Goal: Task Accomplishment & Management: Manage account settings

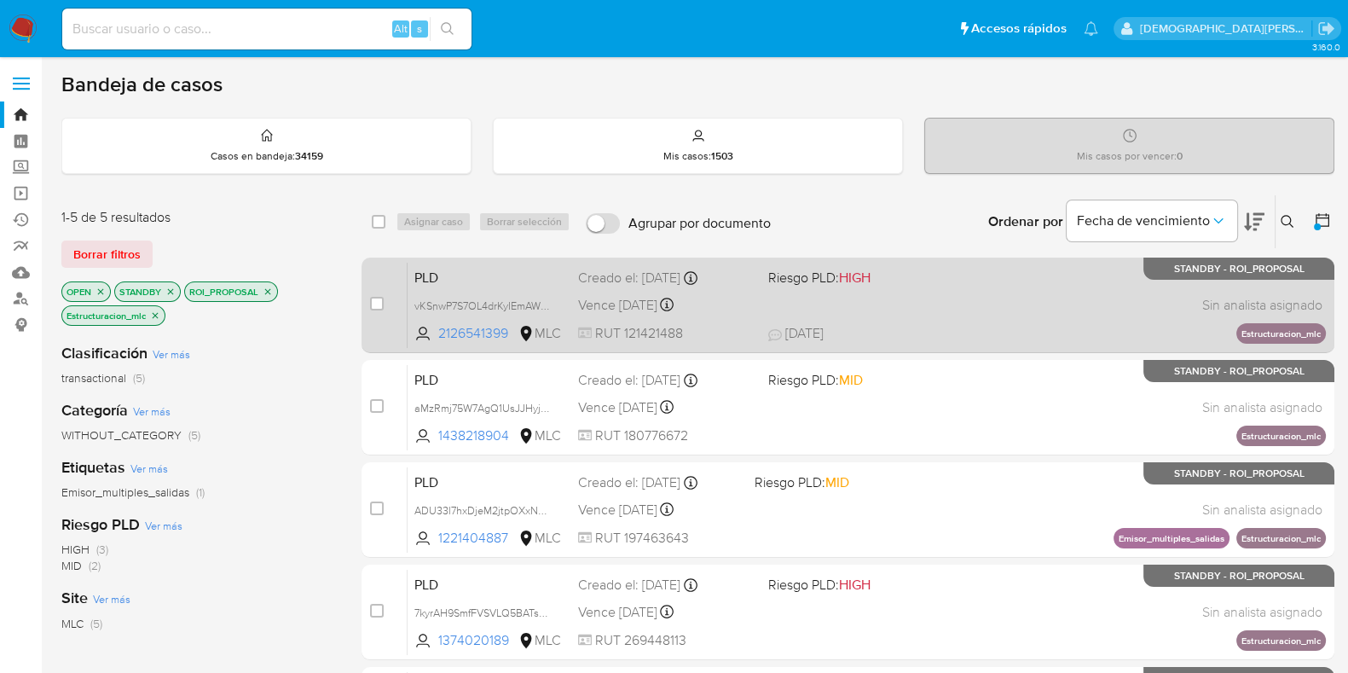
click at [989, 309] on div "PLD vKSnwP7S7OL4drKyIEmAWNC4 2126541399 MLC Riesgo PLD: HIGH Creado el: 12/07/2…" at bounding box center [866, 305] width 918 height 86
click at [378, 303] on input "checkbox" at bounding box center [377, 304] width 14 height 14
checkbox input "true"
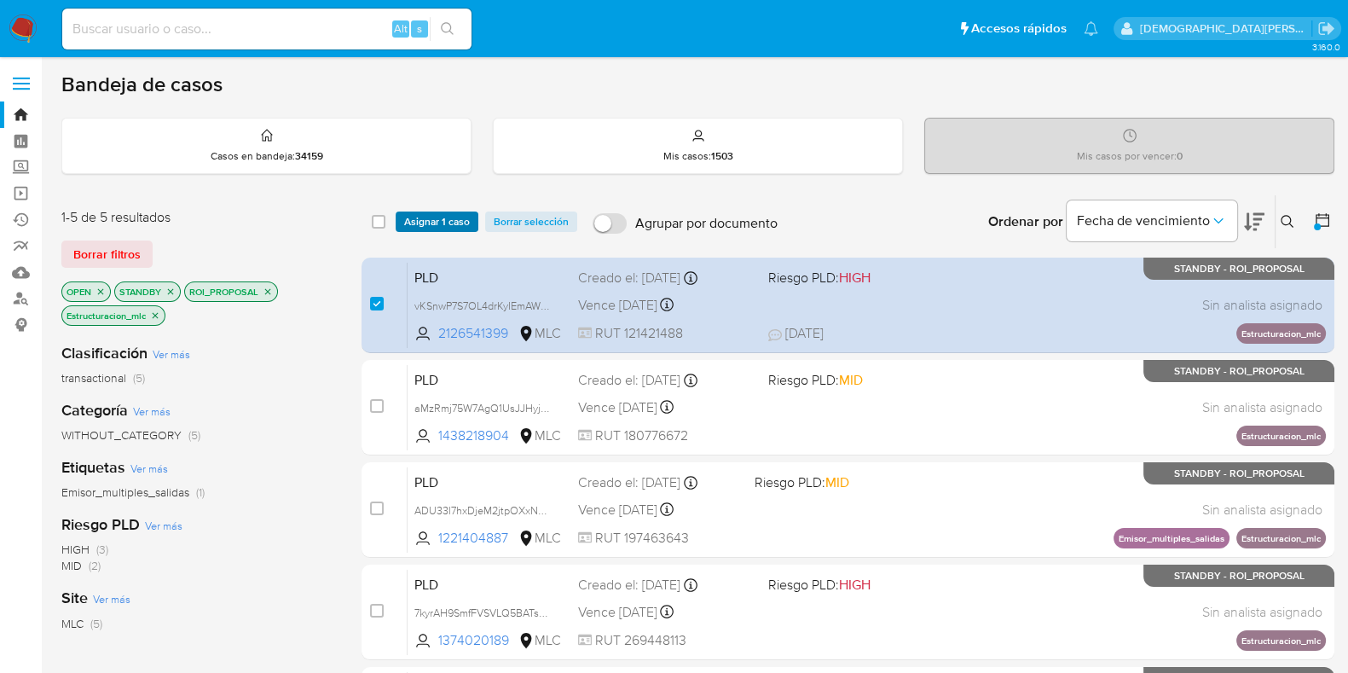
click at [433, 213] on span "Asignar 1 caso" at bounding box center [437, 221] width 66 height 17
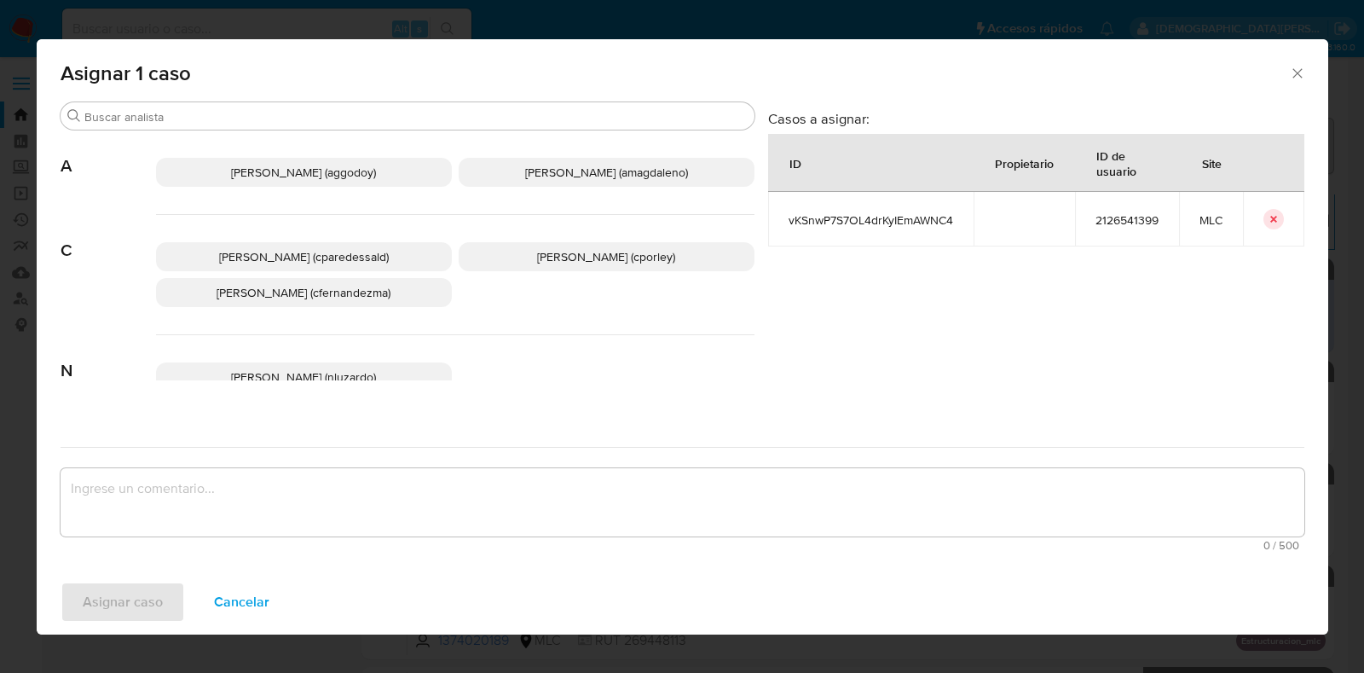
click at [616, 258] on span "Christian Porley (cporley)" at bounding box center [606, 256] width 138 height 17
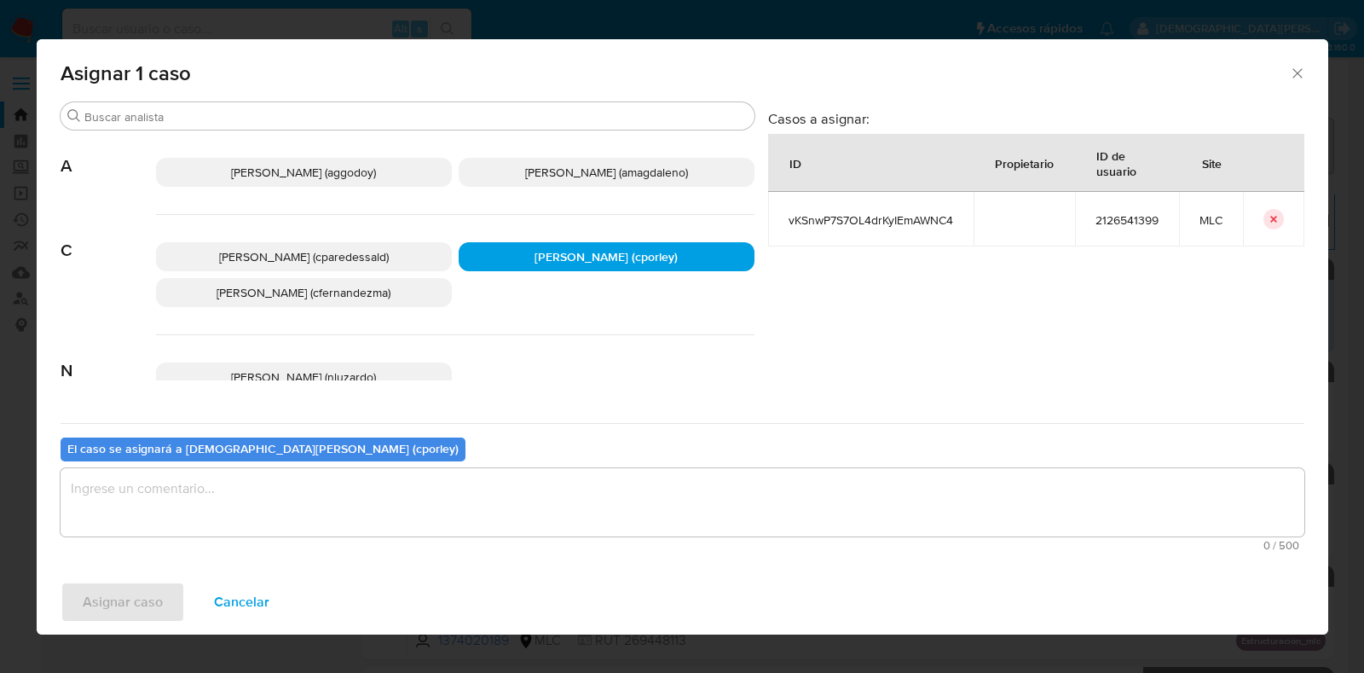
click at [453, 509] on textarea "assign-modal" at bounding box center [683, 502] width 1244 height 68
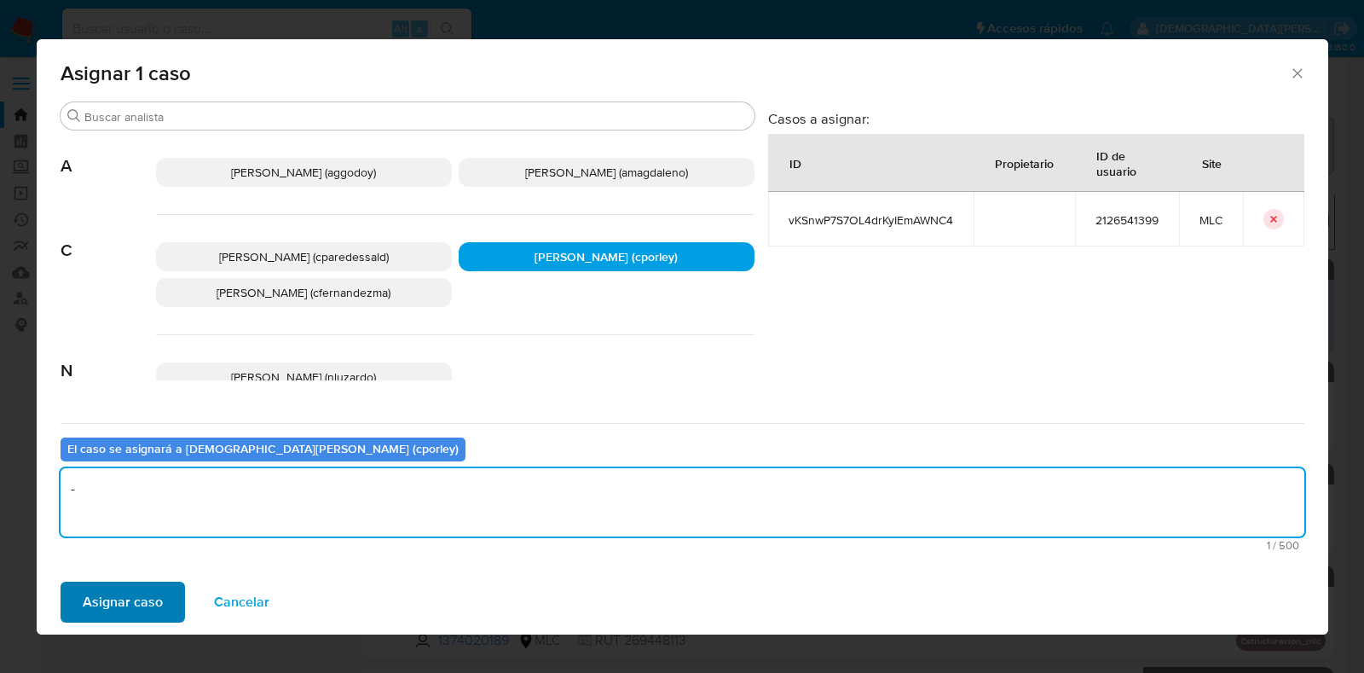
type textarea "-"
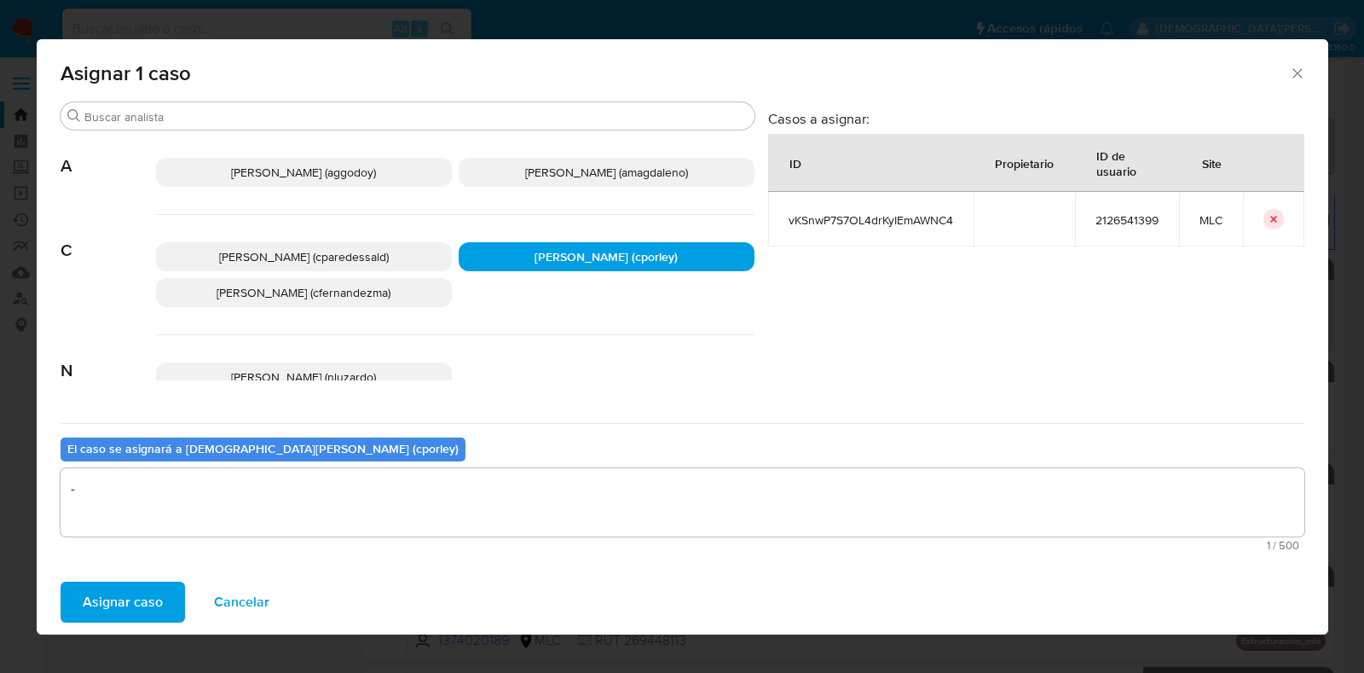
click at [118, 603] on span "Asignar caso" at bounding box center [123, 602] width 80 height 38
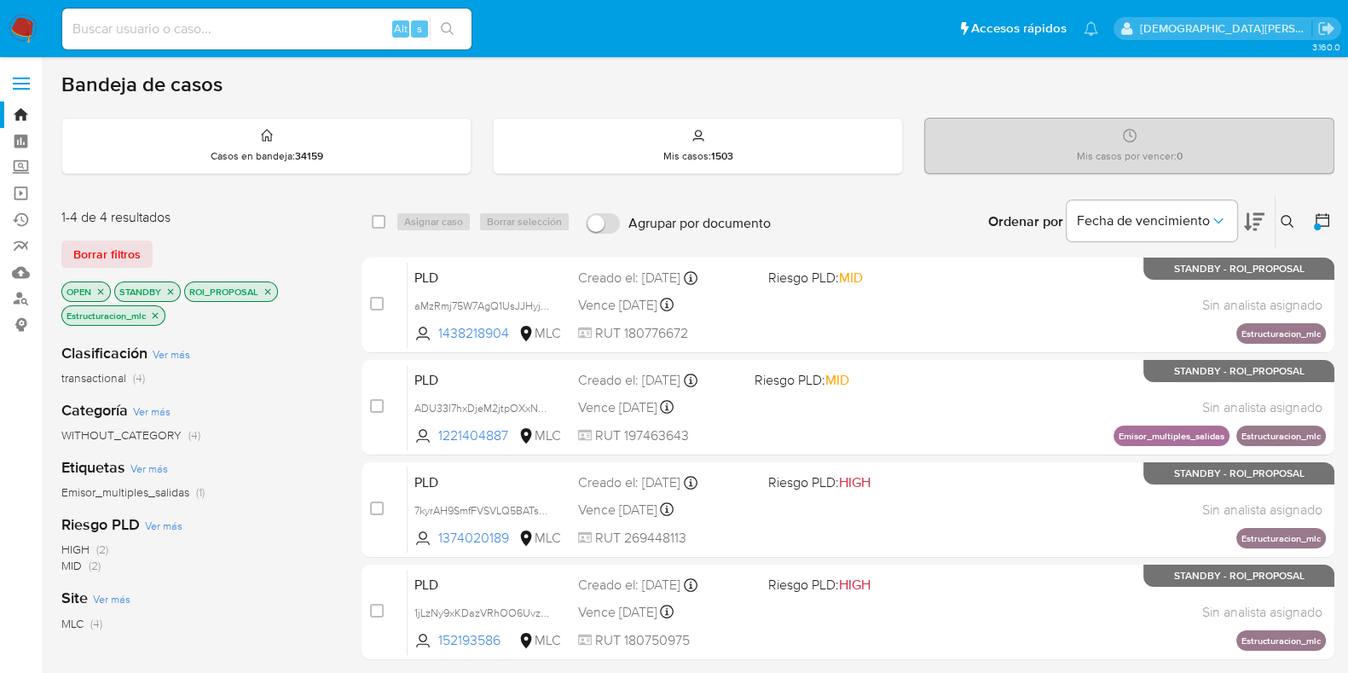
click at [154, 316] on icon "close-filter" at bounding box center [155, 315] width 10 height 10
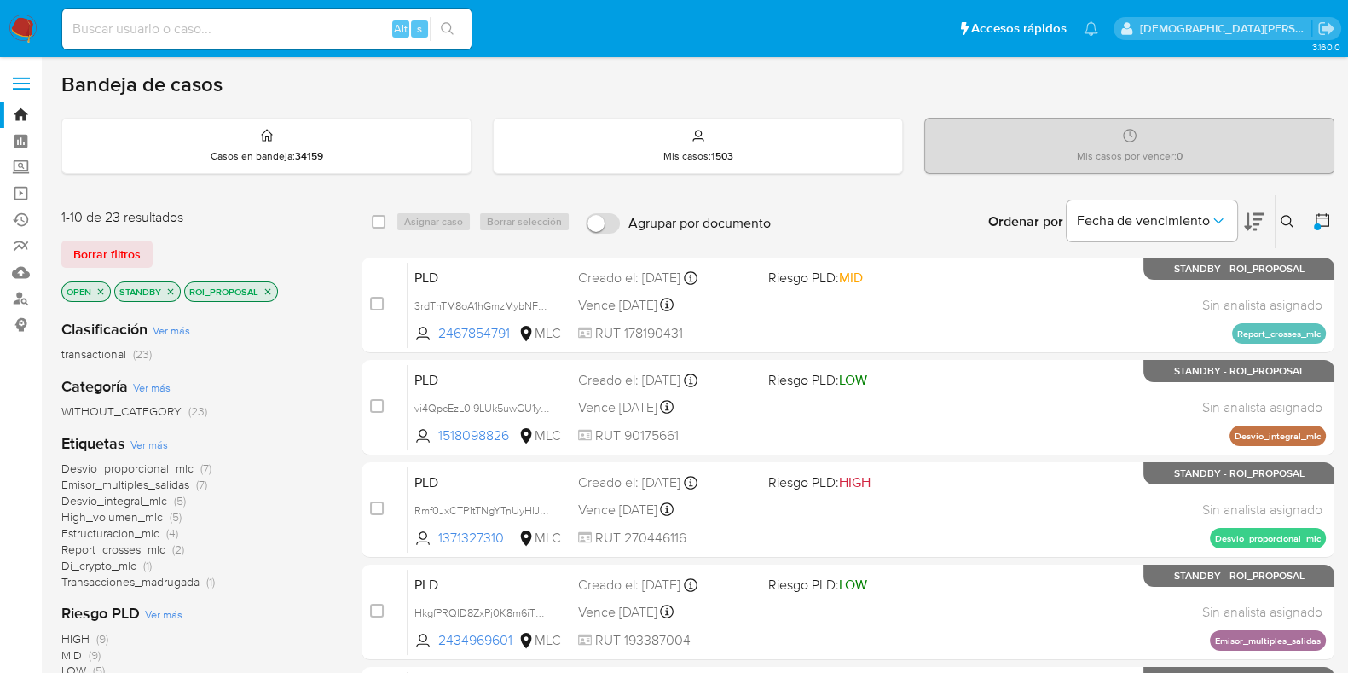
click at [268, 287] on icon "close-filter" at bounding box center [268, 291] width 10 height 10
click at [169, 290] on icon "close-filter" at bounding box center [170, 291] width 10 height 10
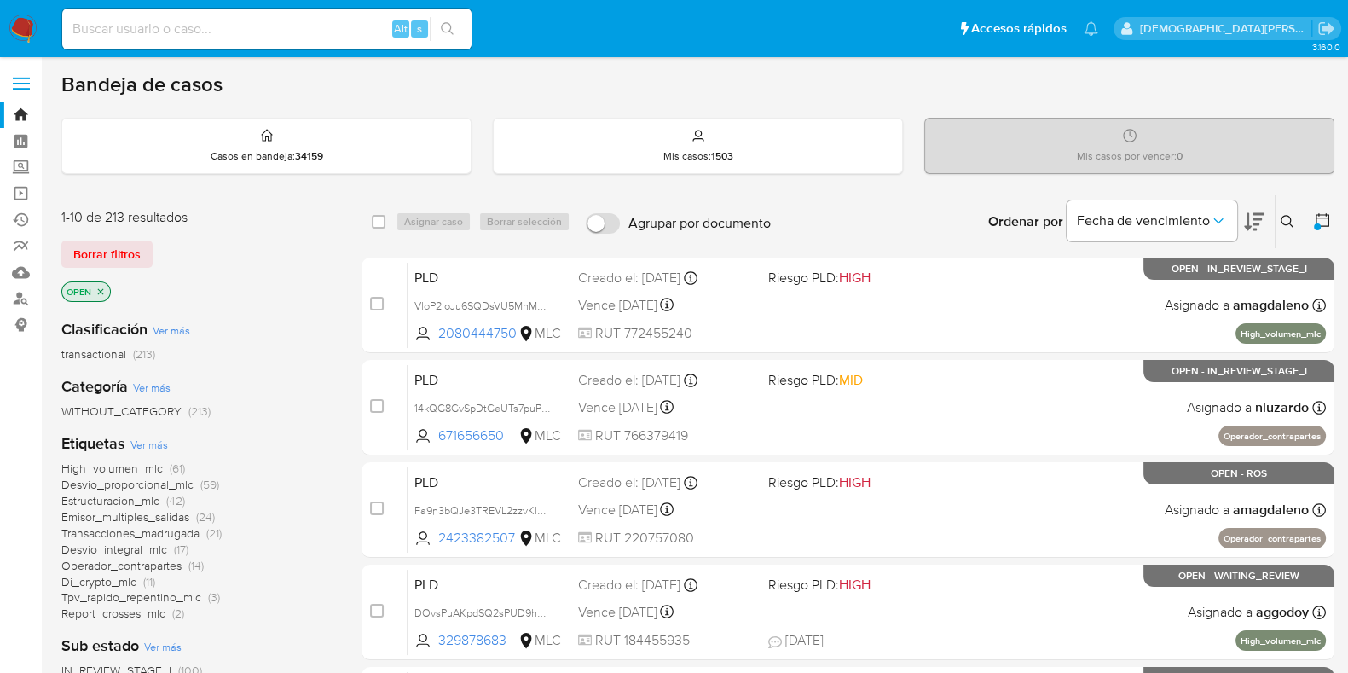
click at [102, 292] on icon "close-filter" at bounding box center [101, 291] width 6 height 6
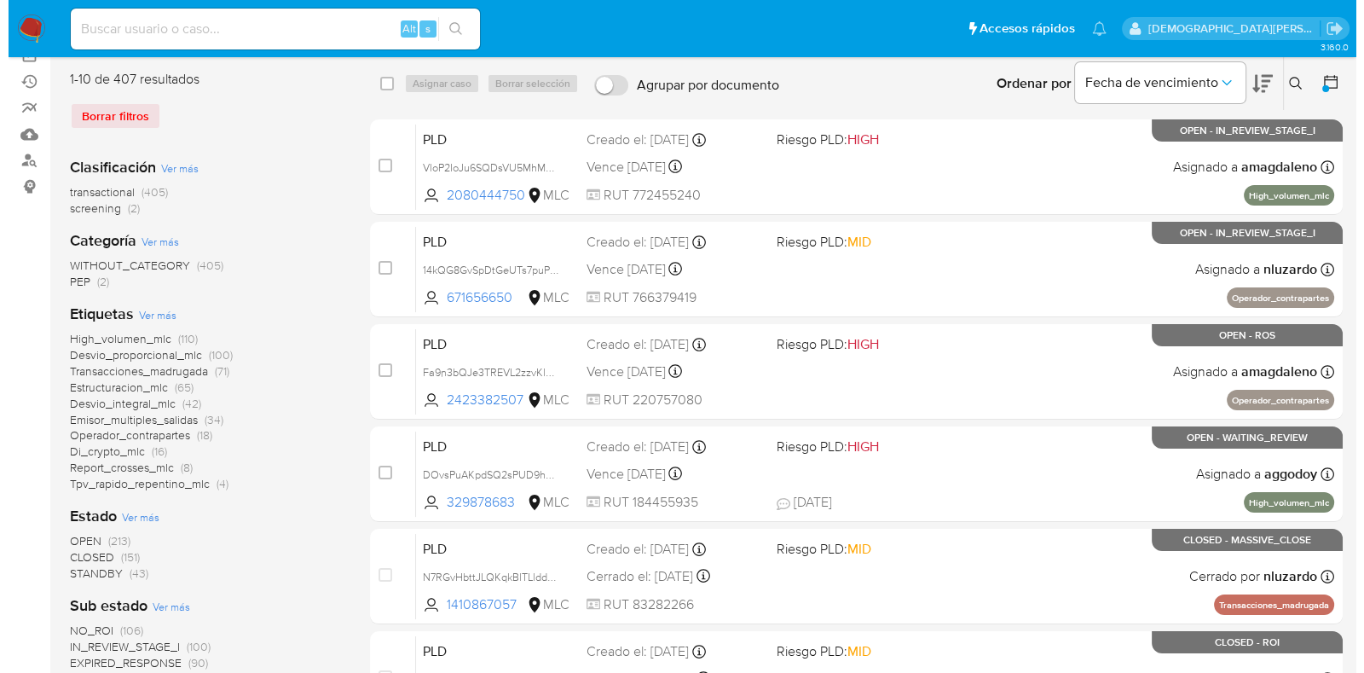
scroll to position [320, 0]
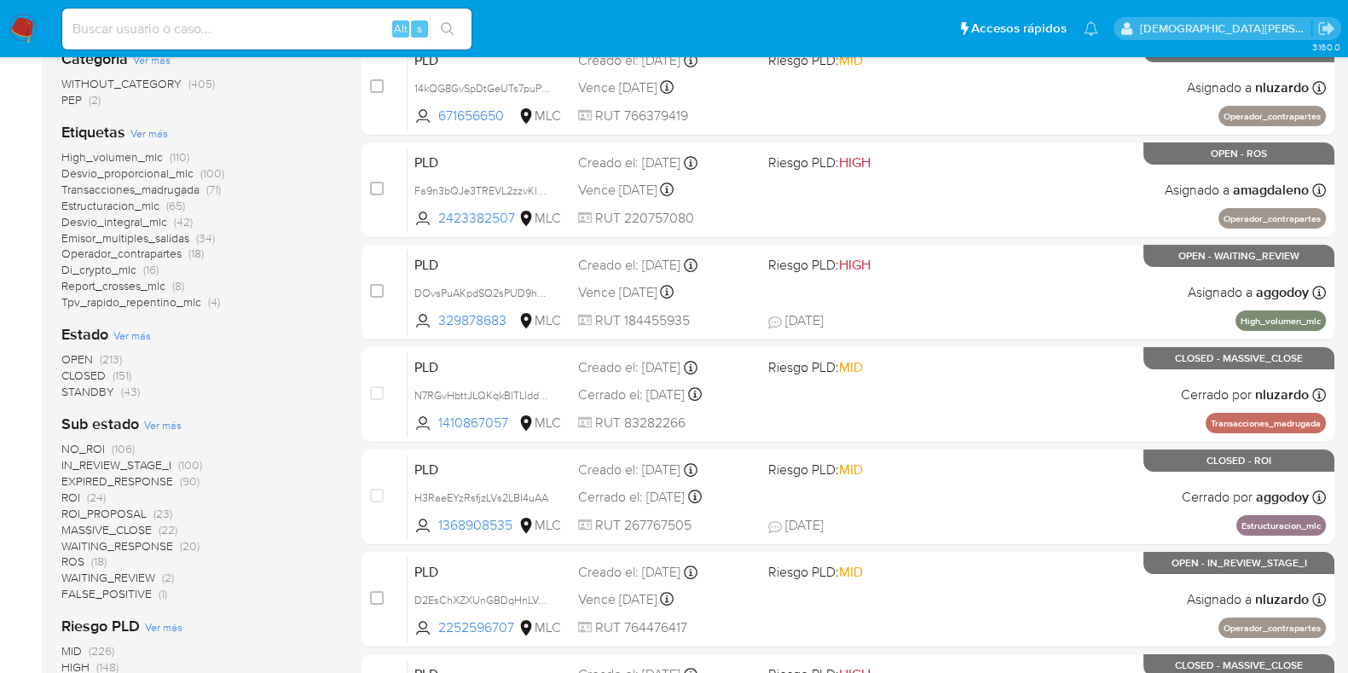
click at [128, 332] on span "Ver más" at bounding box center [132, 334] width 38 height 15
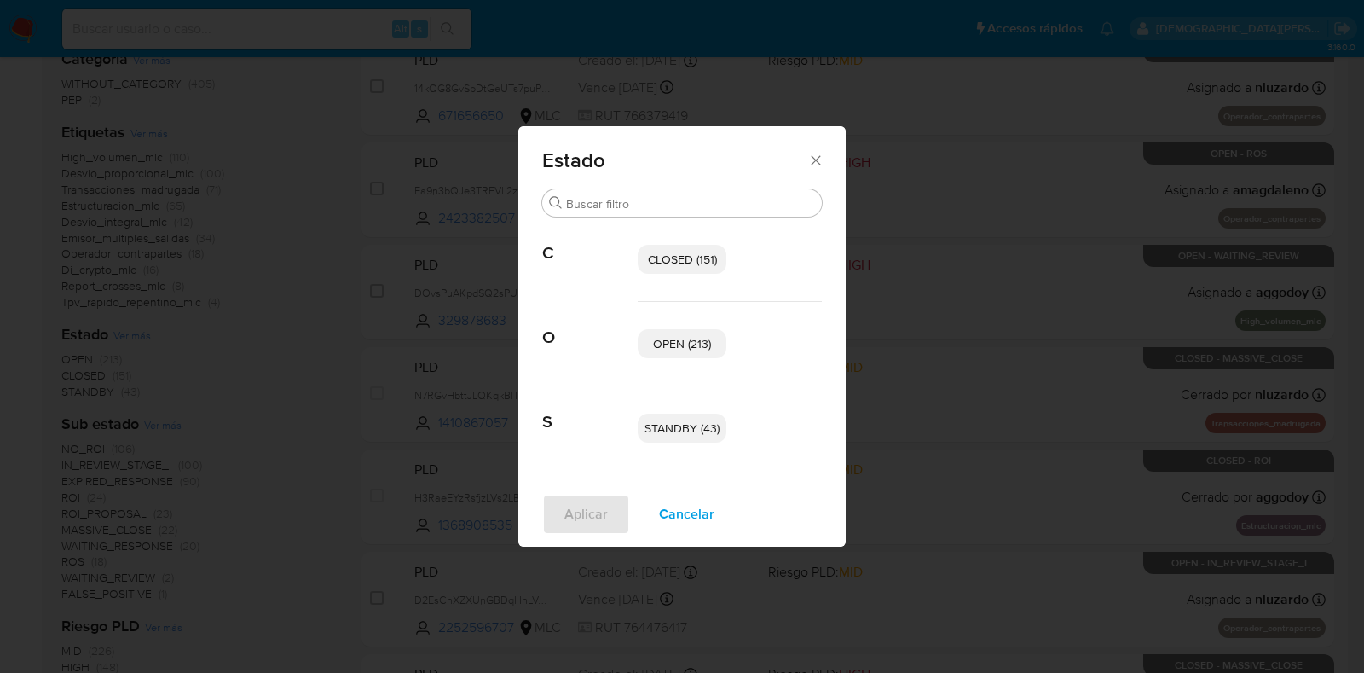
click at [678, 343] on span "OPEN (213)" at bounding box center [682, 343] width 58 height 17
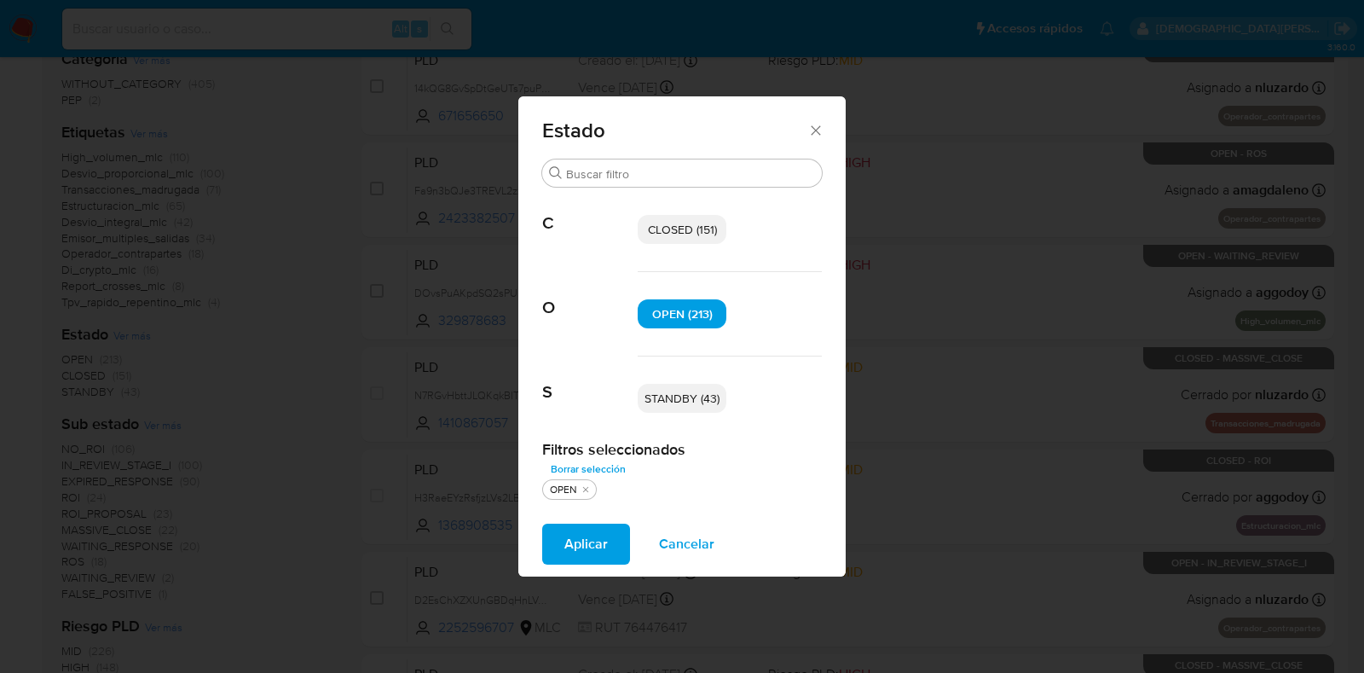
click at [673, 405] on span "STANDBY (43)" at bounding box center [681, 398] width 75 height 17
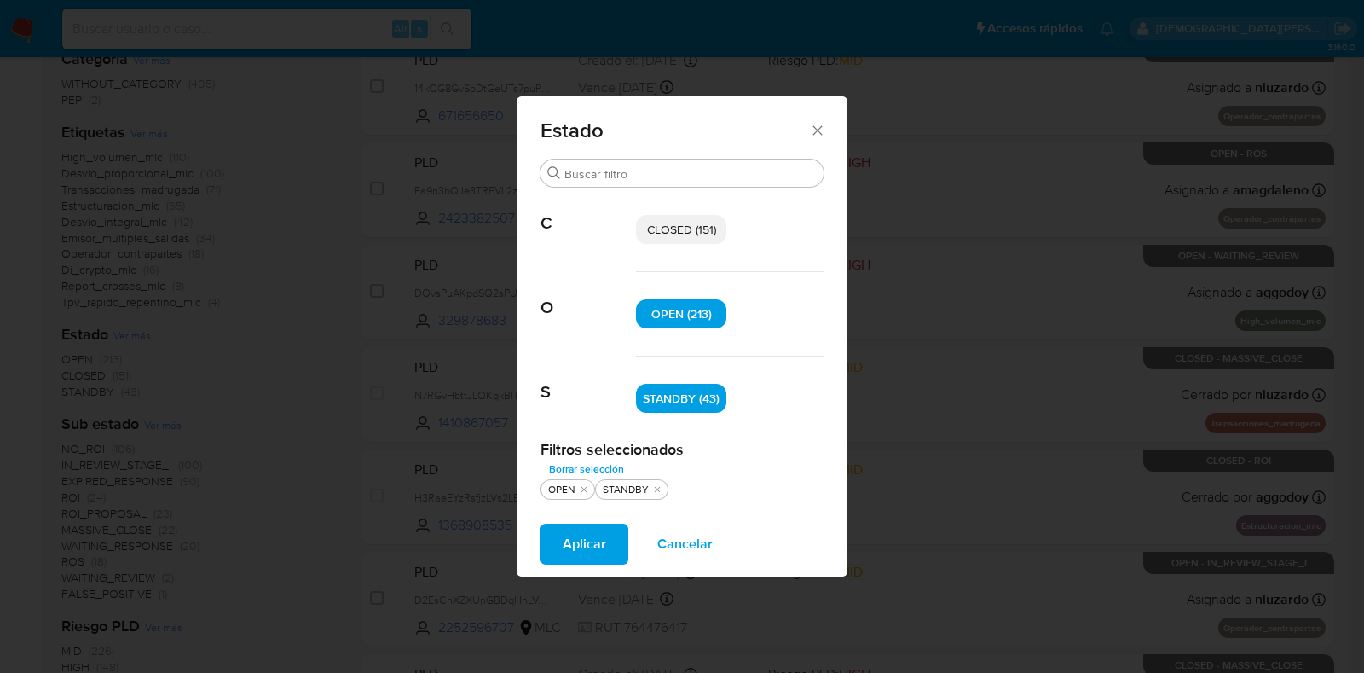
click at [560, 530] on button "Aplicar" at bounding box center [584, 543] width 88 height 41
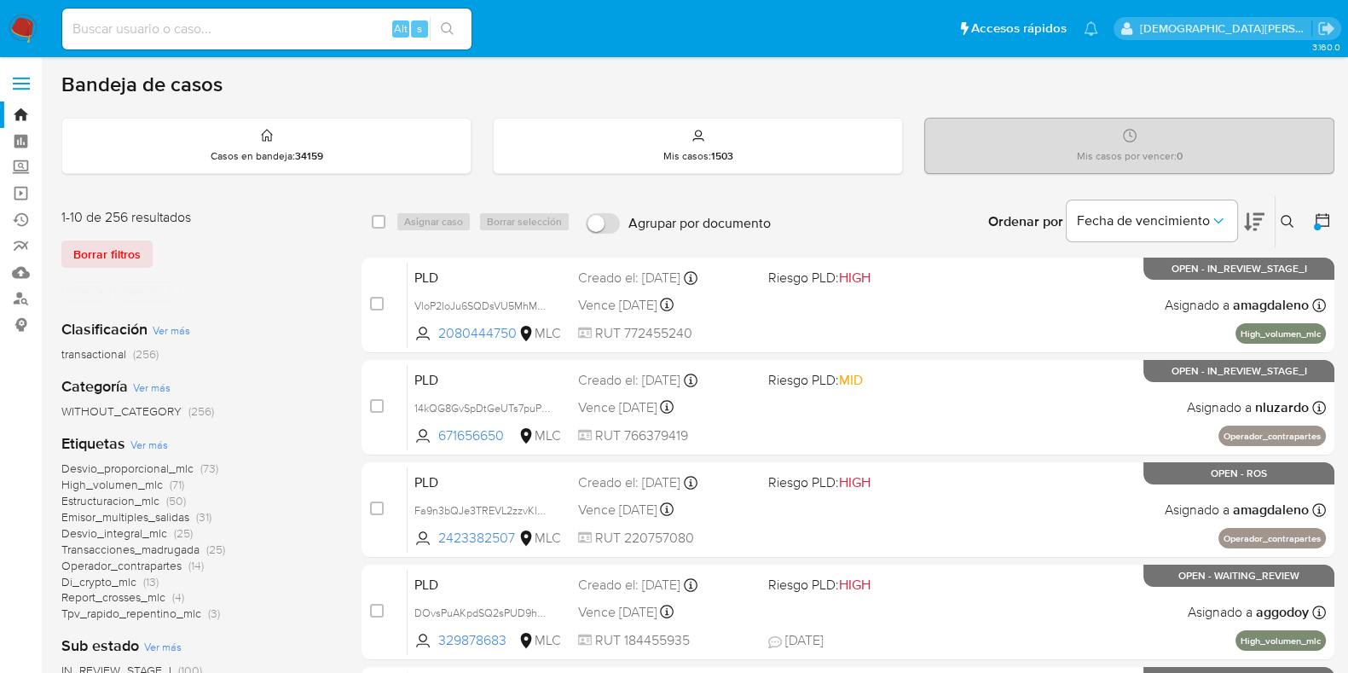
click at [1327, 219] on icon at bounding box center [1322, 220] width 14 height 14
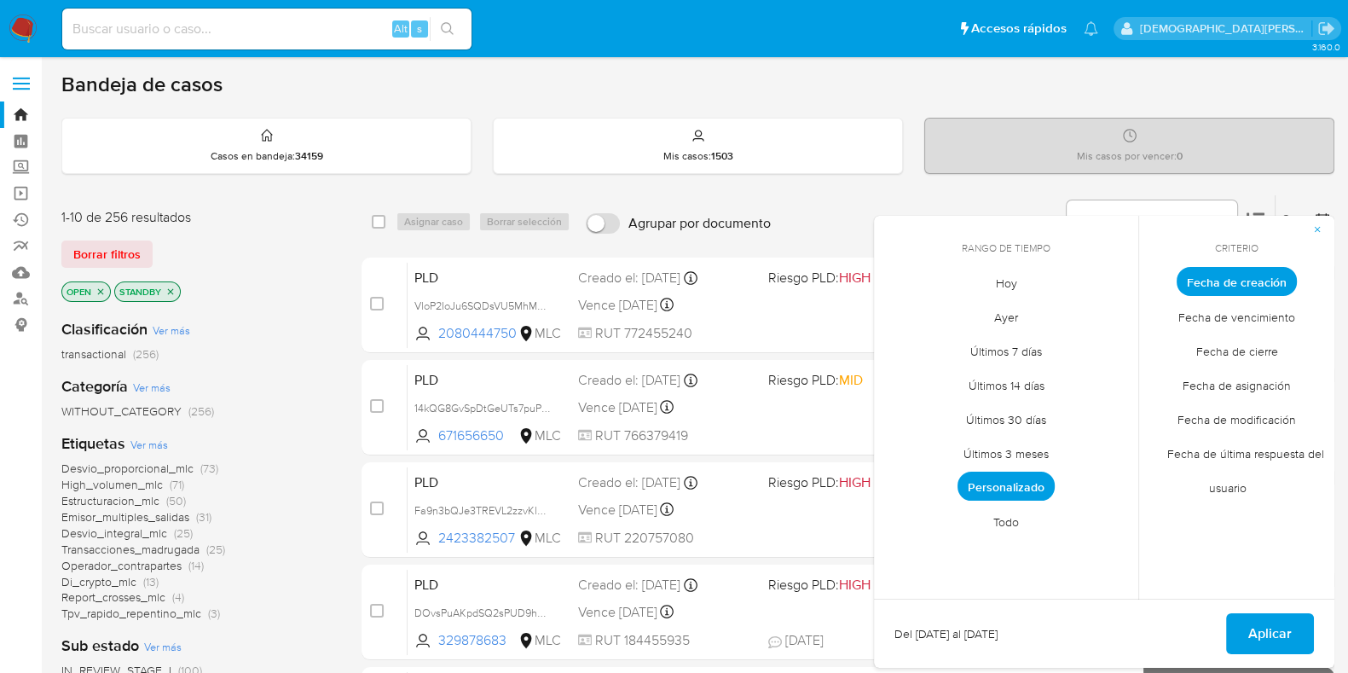
click at [1214, 408] on span "Fecha de modificación" at bounding box center [1236, 418] width 154 height 35
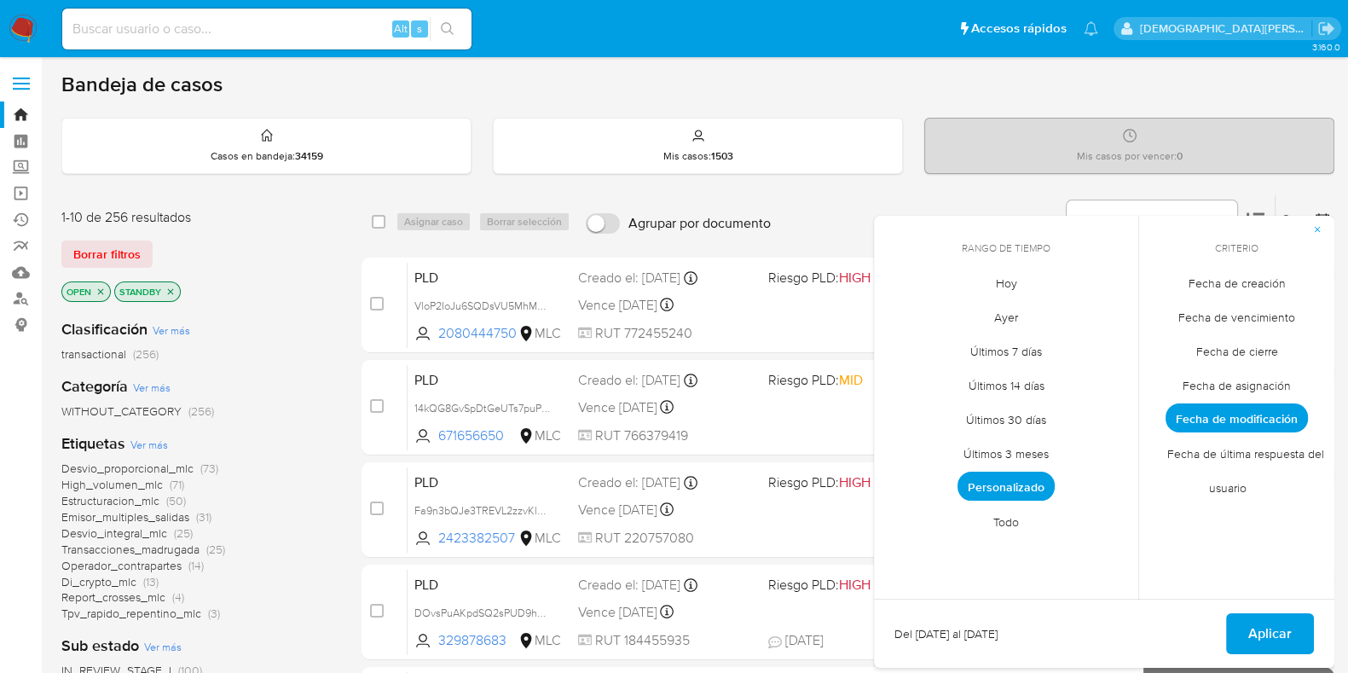
click at [1002, 275] on span "Hoy" at bounding box center [1006, 282] width 57 height 35
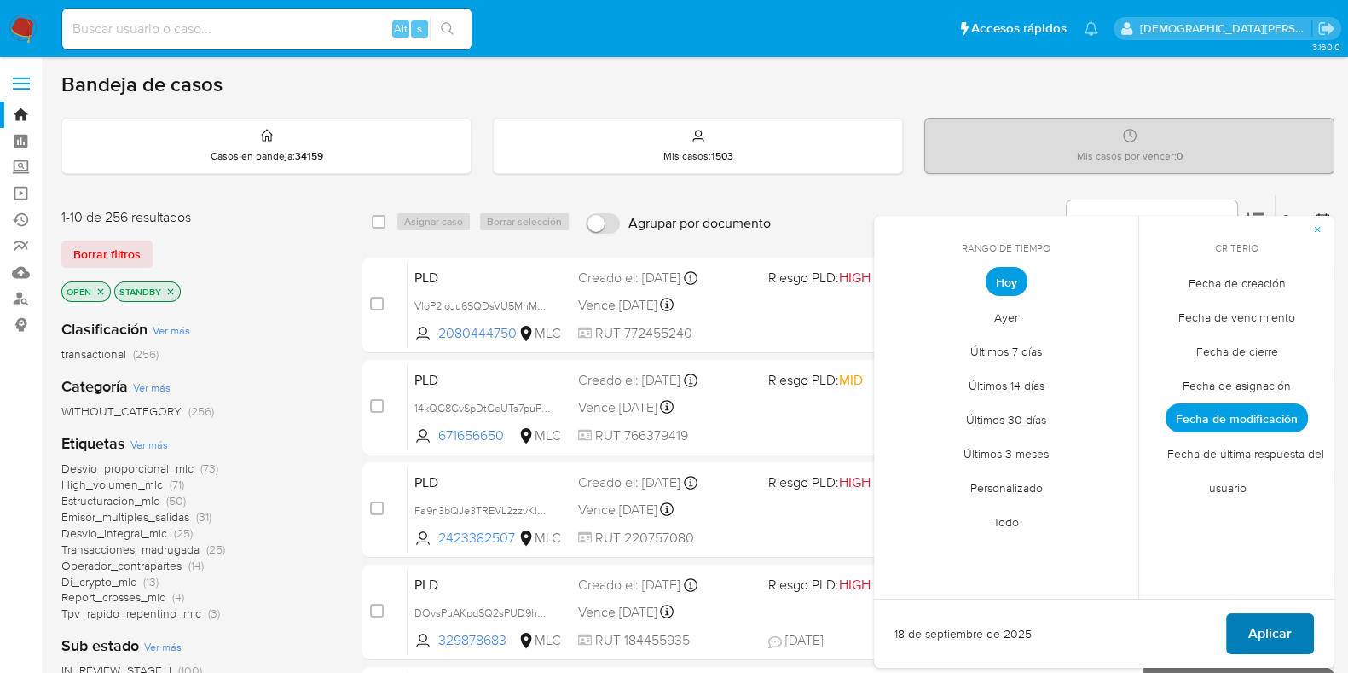
click at [1247, 628] on button "Aplicar" at bounding box center [1270, 633] width 88 height 41
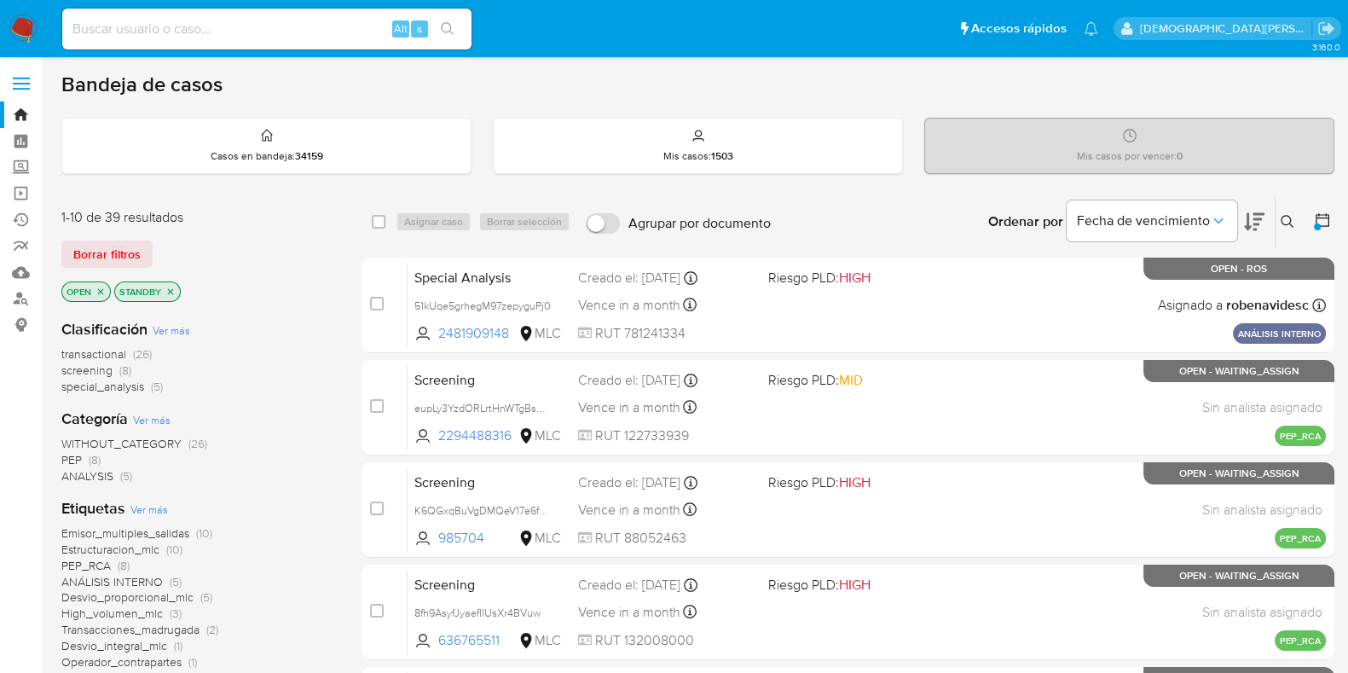
click at [170, 286] on icon "close-filter" at bounding box center [170, 291] width 10 height 10
click at [102, 292] on icon "close-filter" at bounding box center [101, 291] width 6 height 6
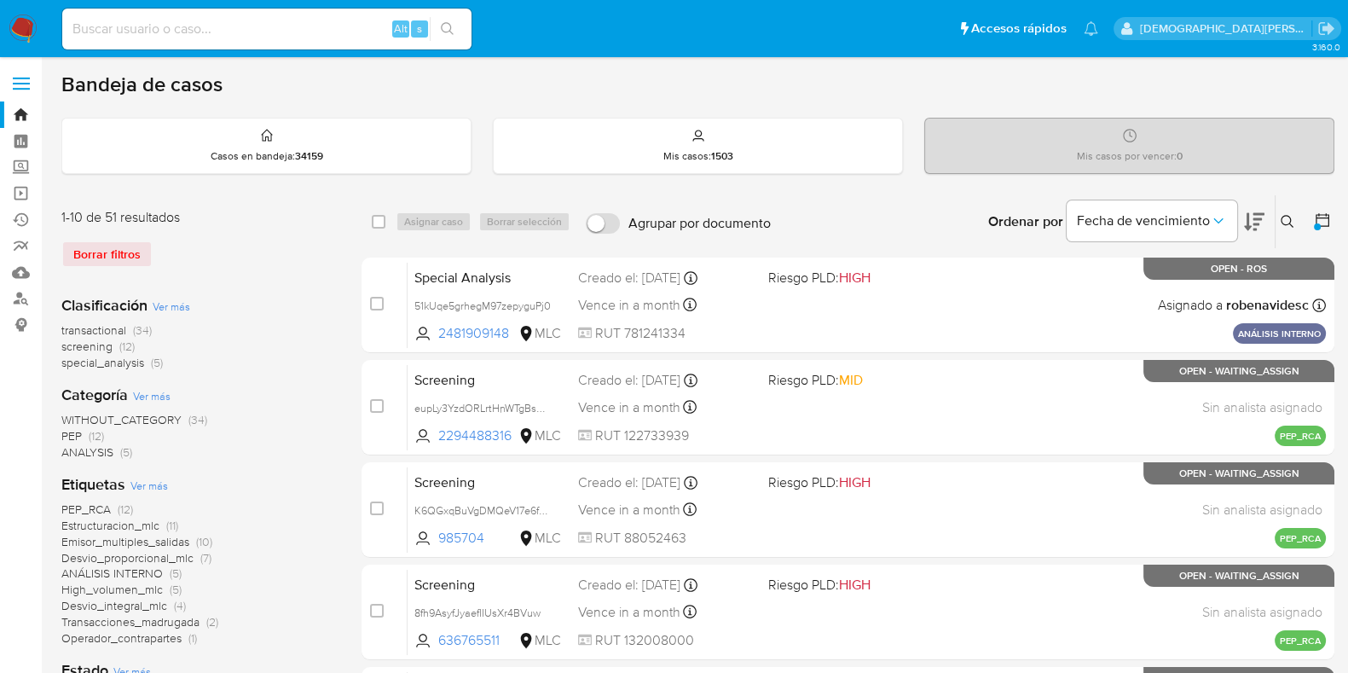
click at [1326, 218] on icon at bounding box center [1321, 219] width 17 height 17
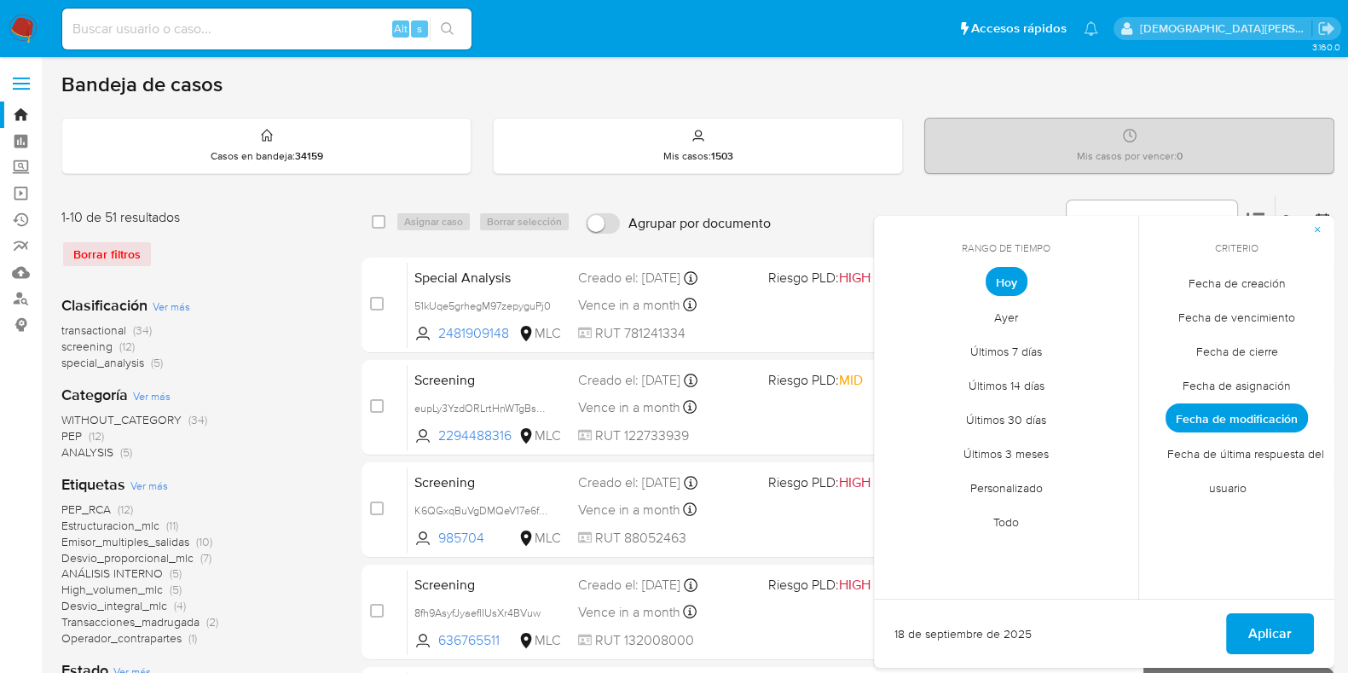
click at [1006, 526] on span "Todo" at bounding box center [1005, 521] width 61 height 35
click at [1221, 287] on span "Fecha de creación" at bounding box center [1236, 282] width 133 height 35
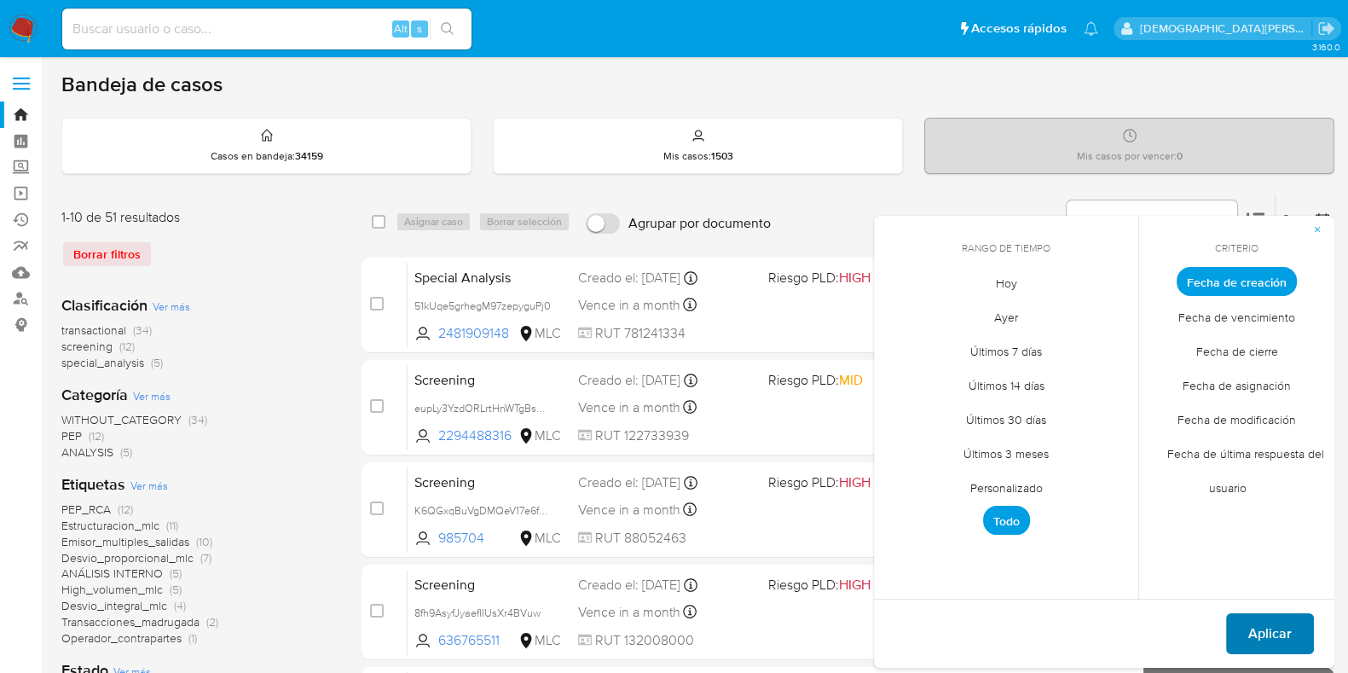
click at [1256, 629] on span "Aplicar" at bounding box center [1269, 634] width 43 height 38
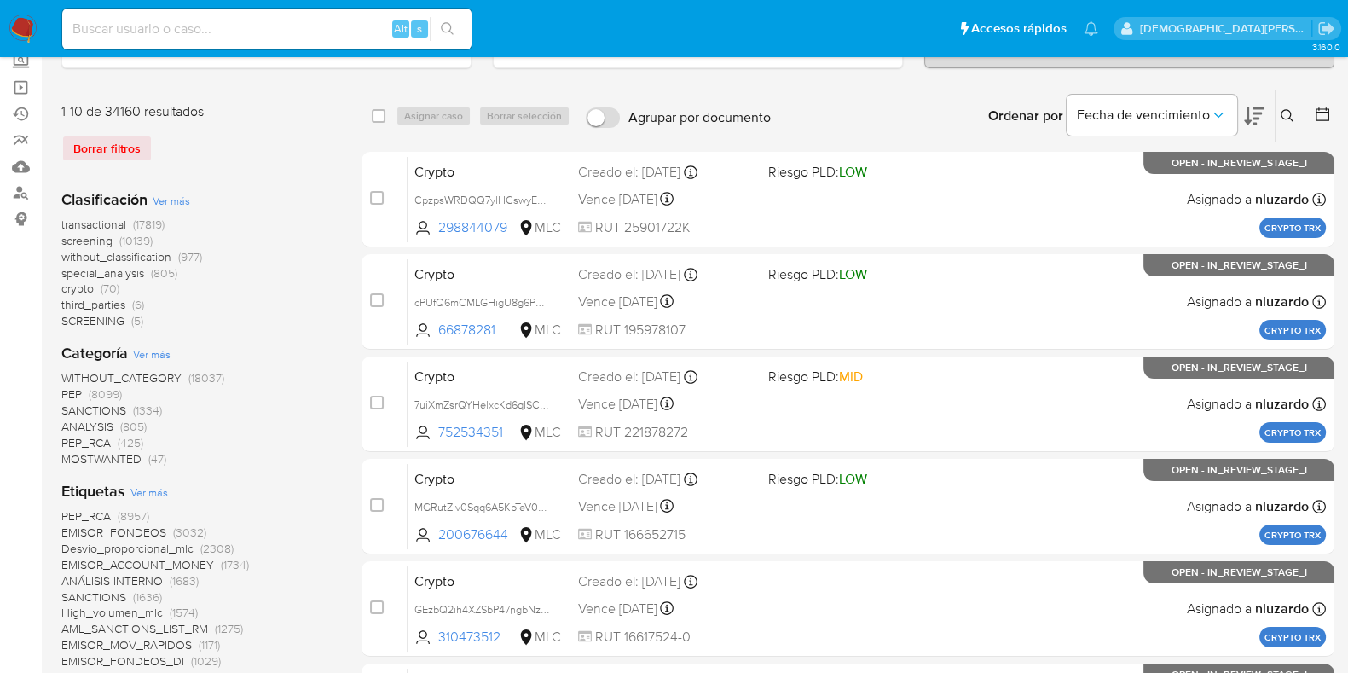
scroll to position [639, 0]
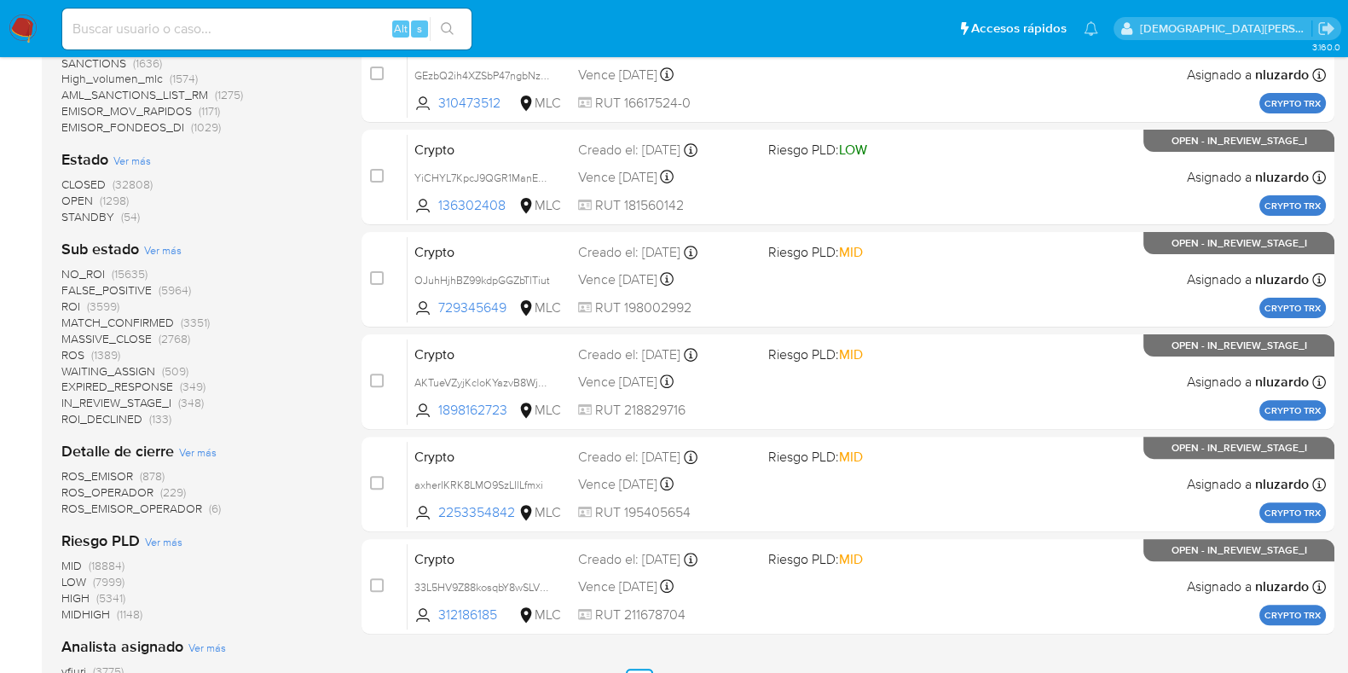
click at [89, 216] on span "STANDBY" at bounding box center [87, 216] width 53 height 17
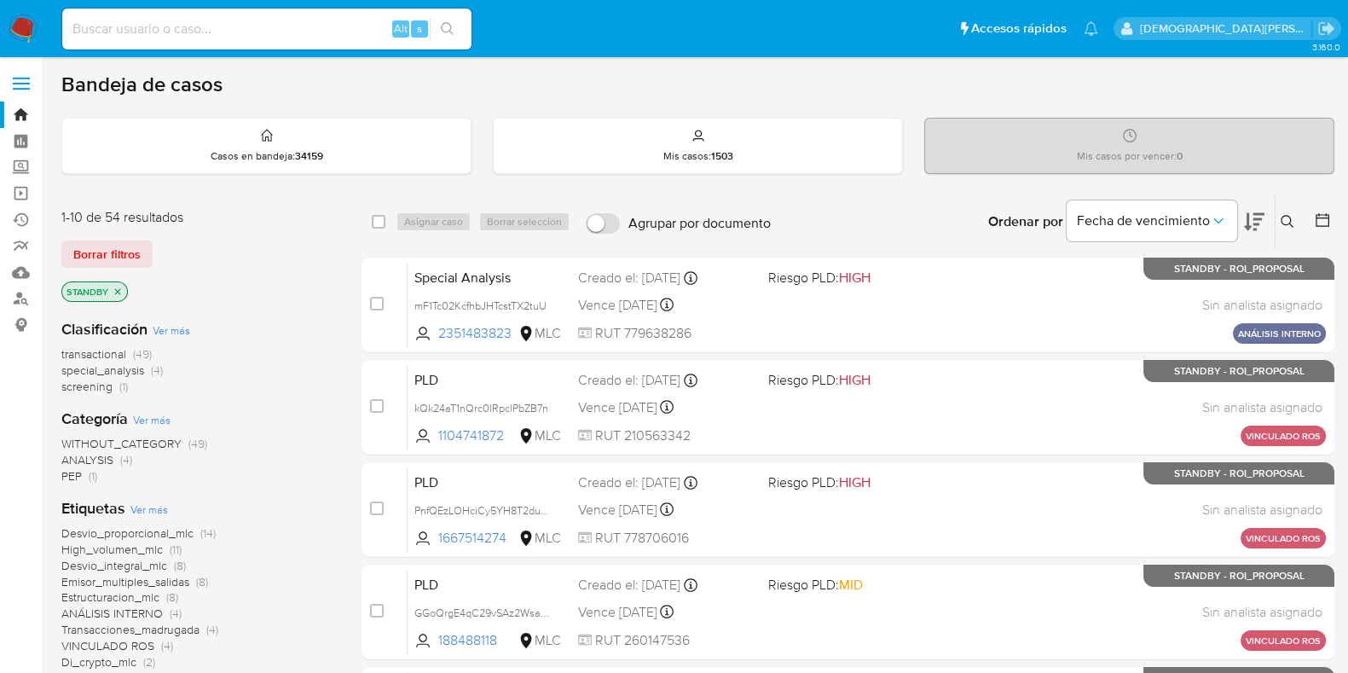
click at [1327, 215] on icon at bounding box center [1322, 220] width 14 height 14
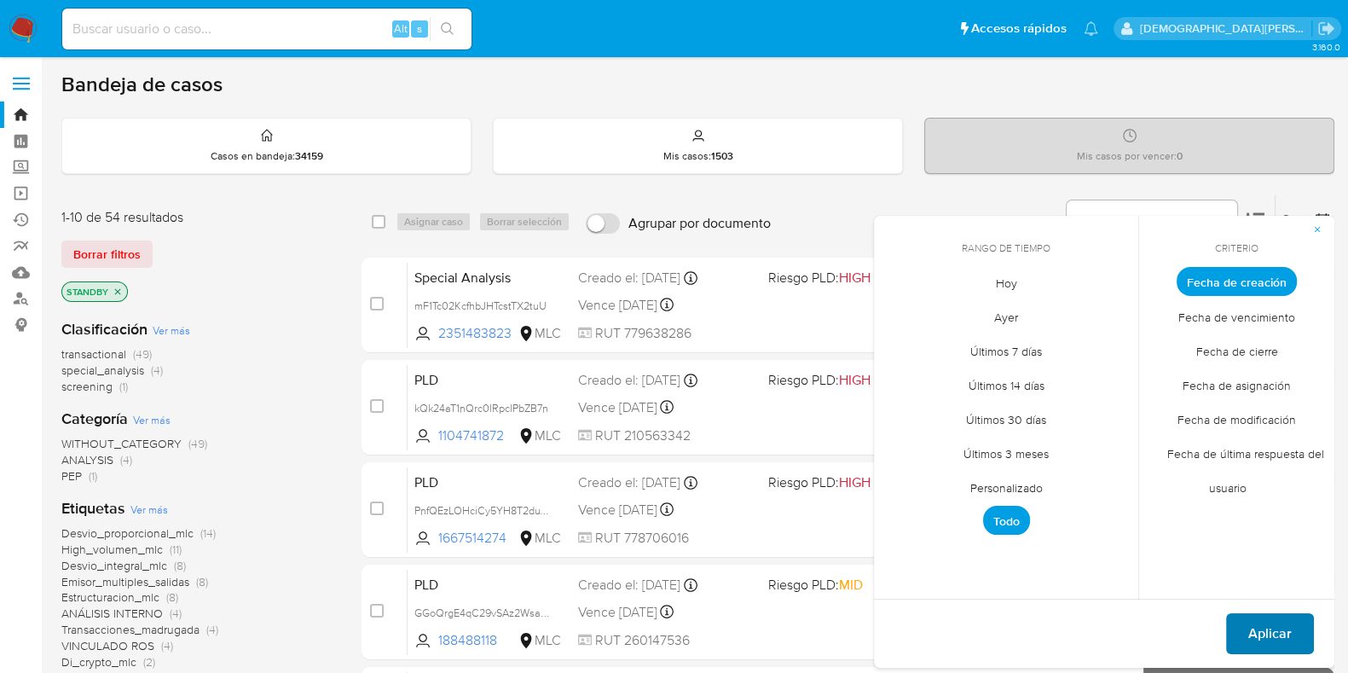
click at [1267, 621] on span "Aplicar" at bounding box center [1269, 634] width 43 height 38
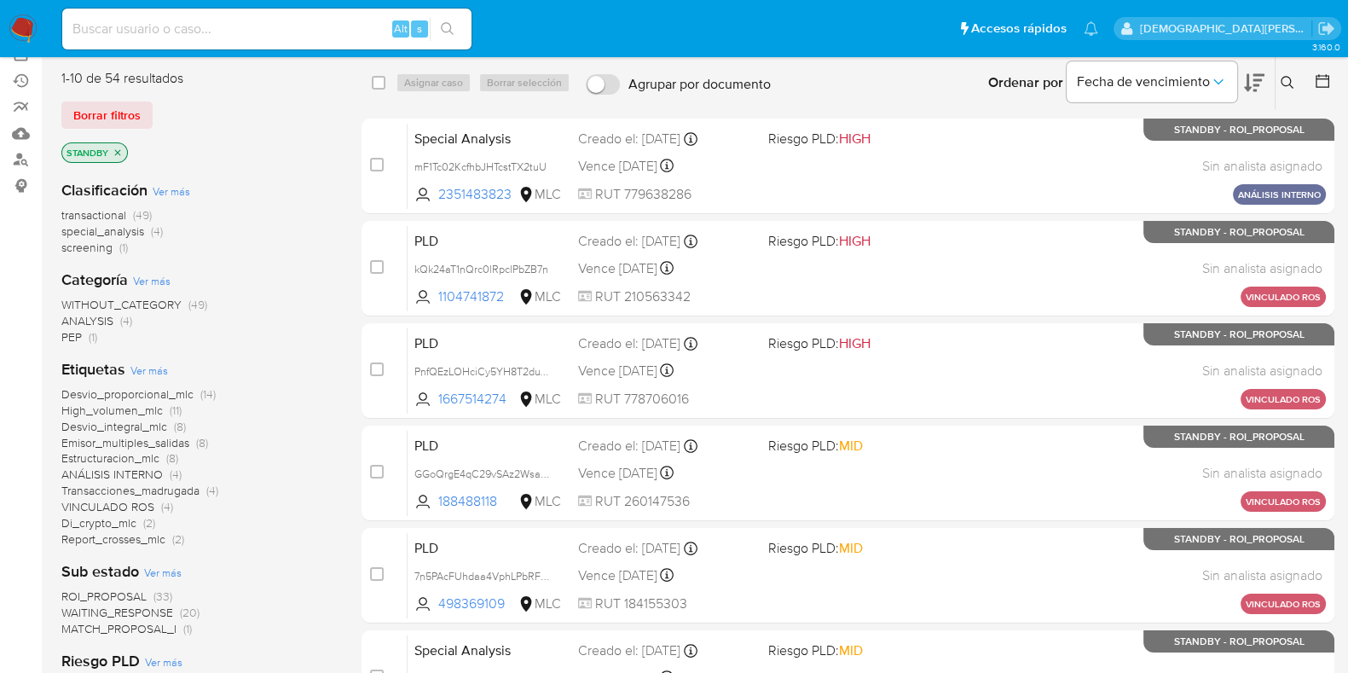
scroll to position [212, 0]
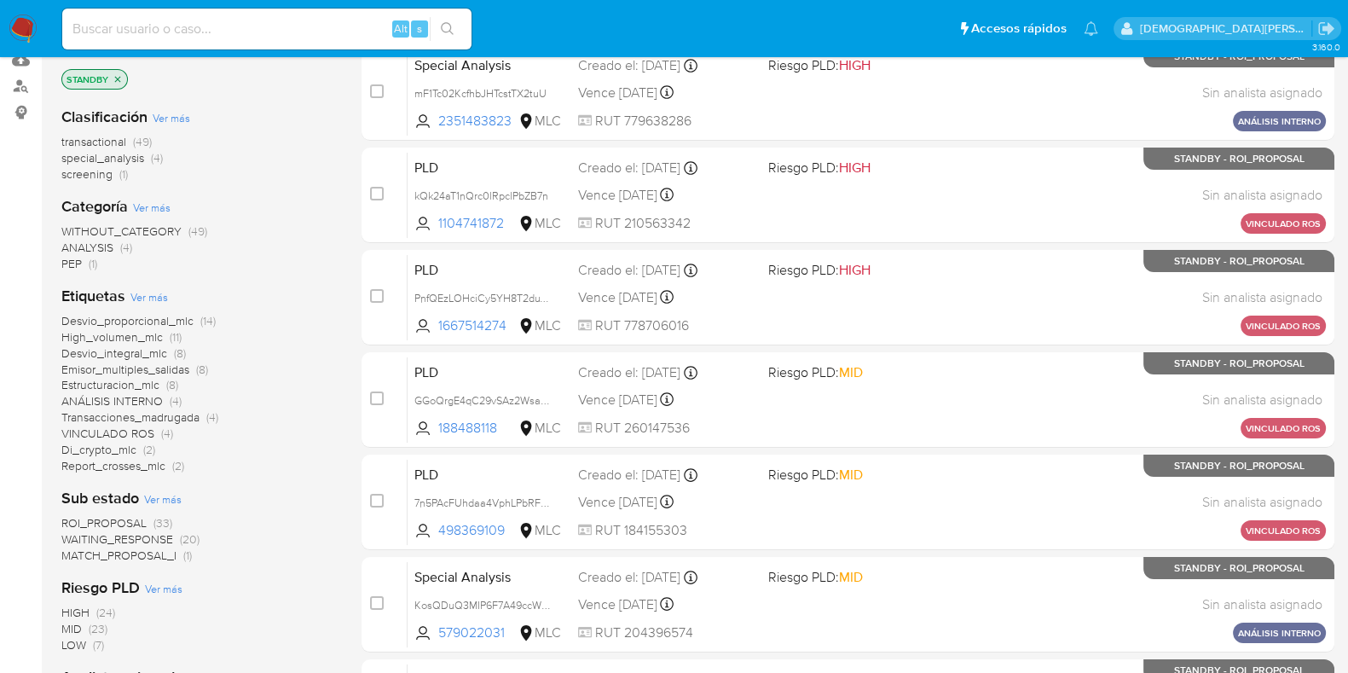
click at [121, 523] on span "ROI_PROPOSAL" at bounding box center [103, 522] width 85 height 17
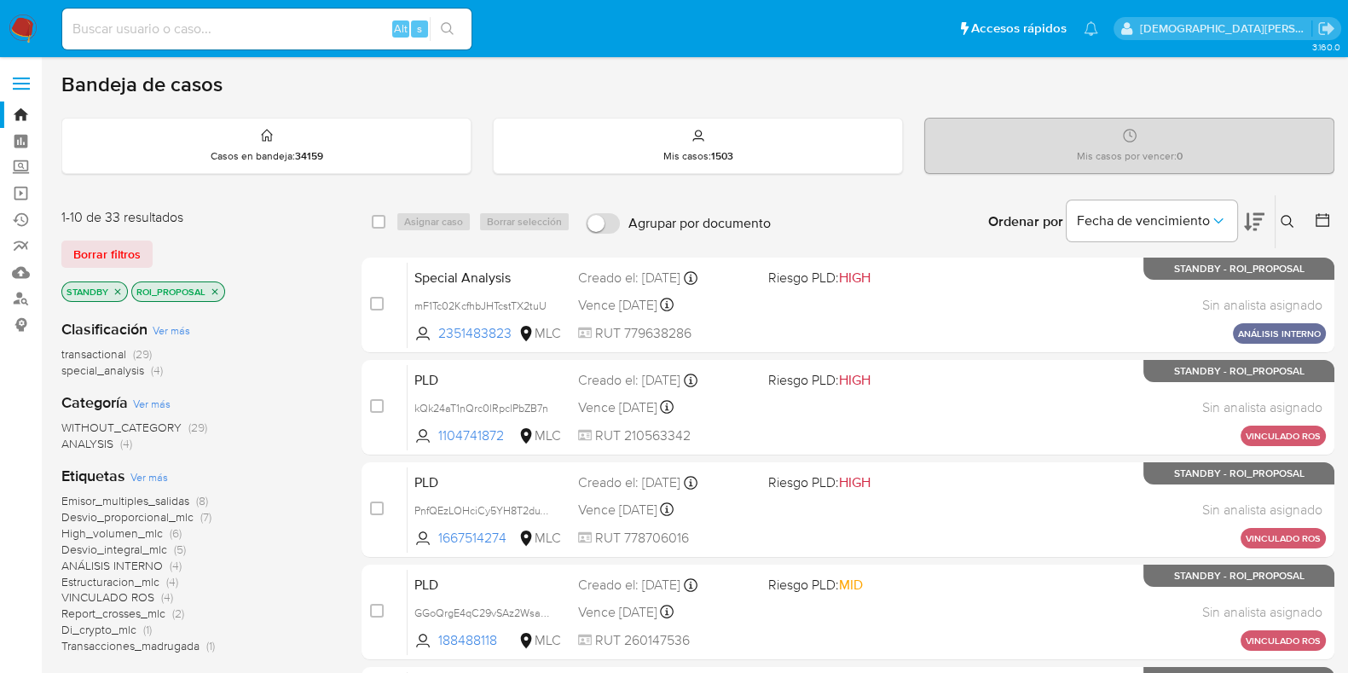
click at [1247, 217] on icon at bounding box center [1254, 222] width 20 height 18
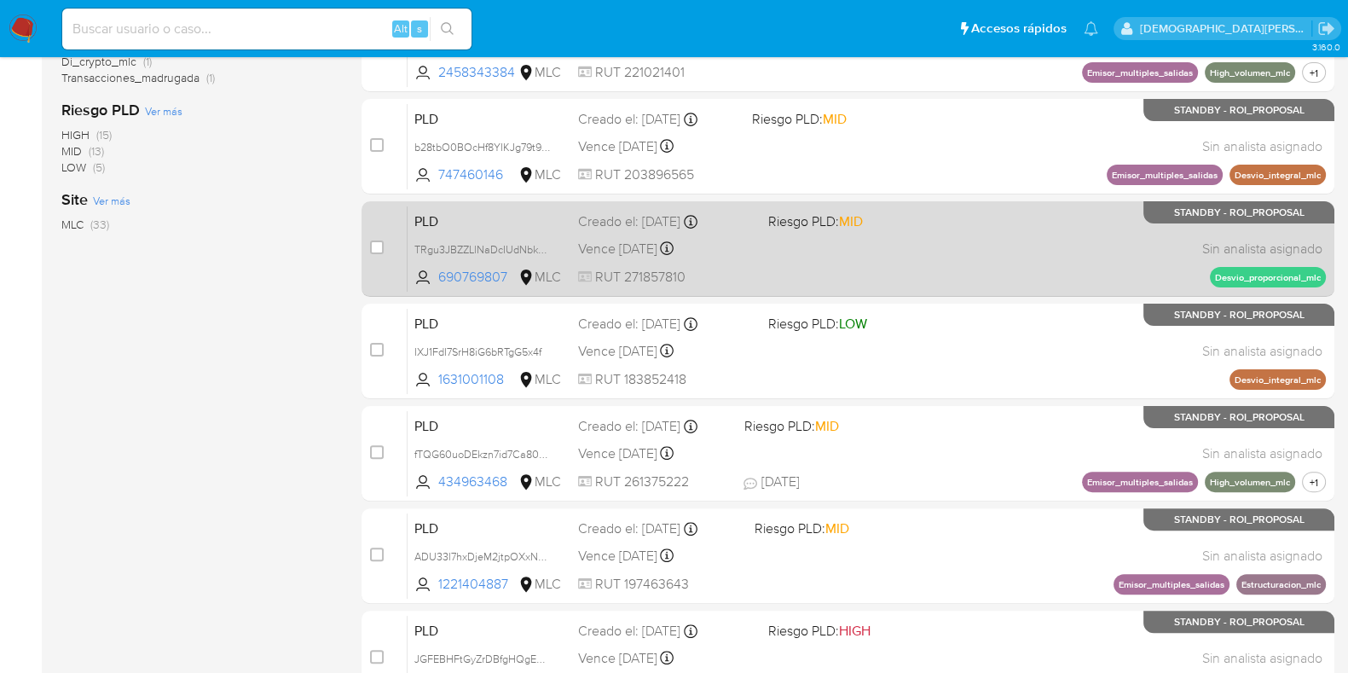
scroll to position [732, 0]
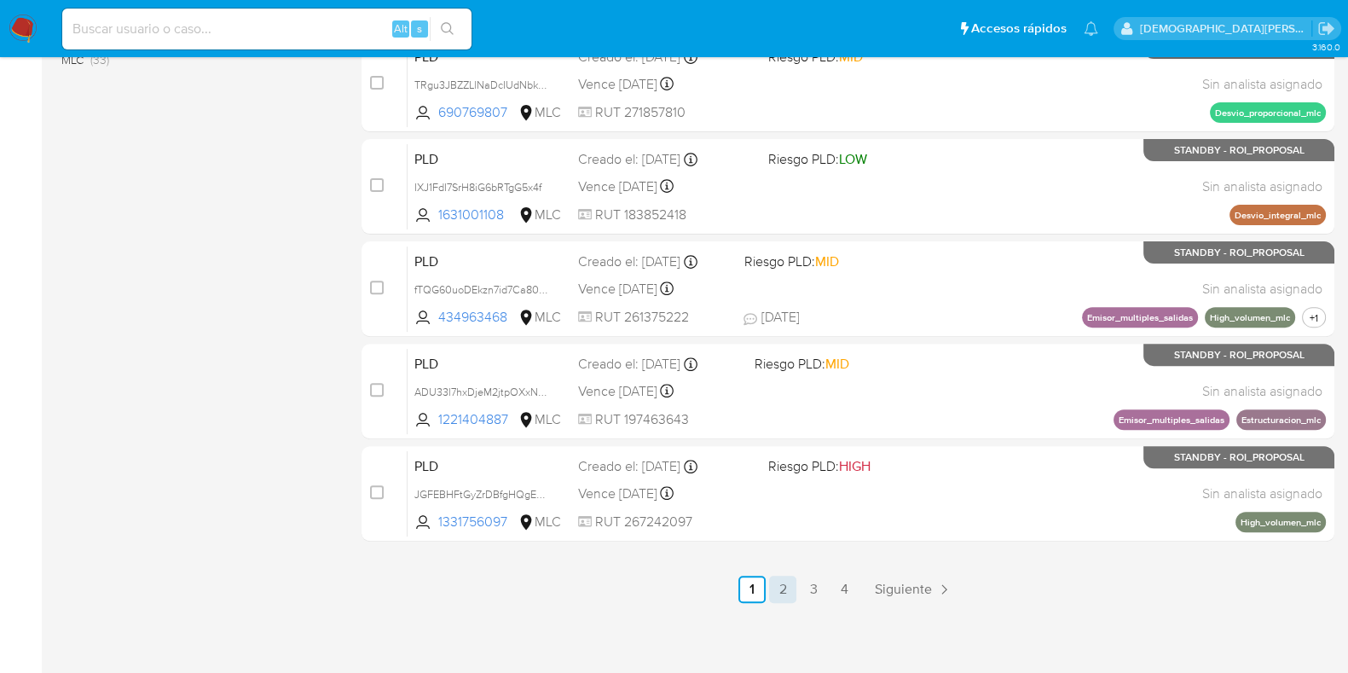
click at [780, 587] on link "2" at bounding box center [782, 588] width 27 height 27
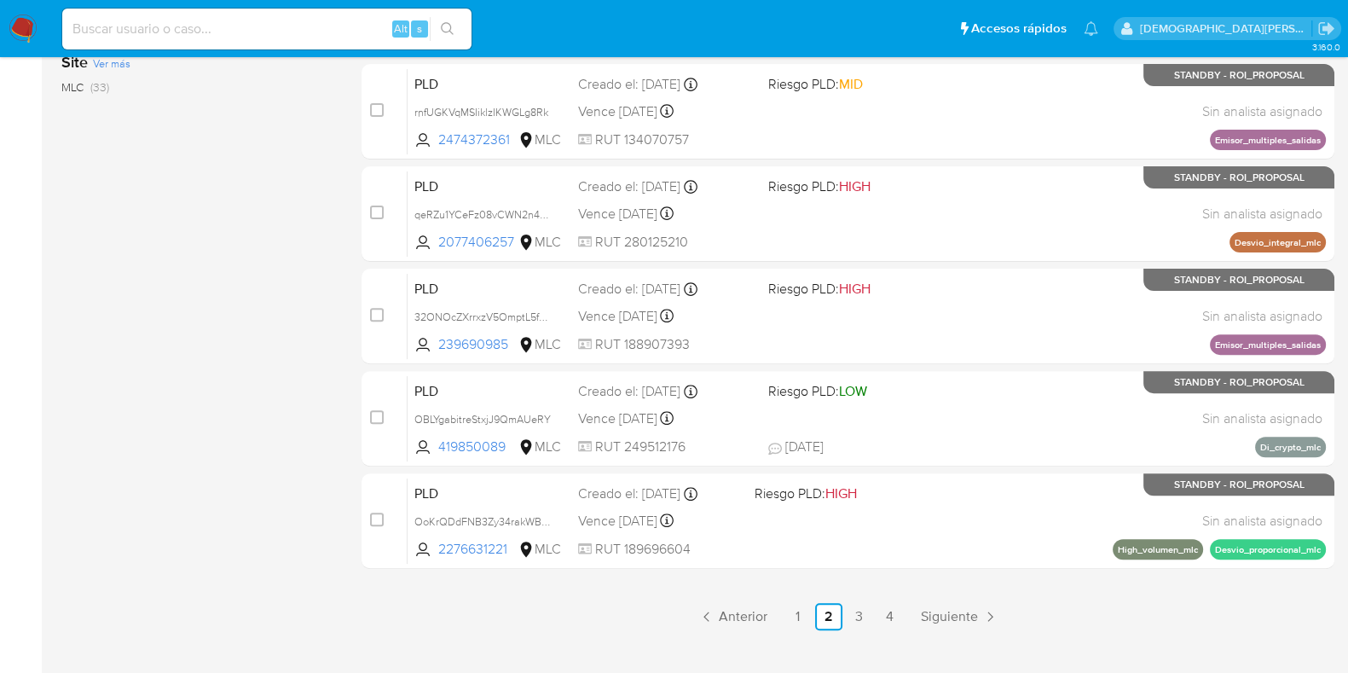
scroll to position [732, 0]
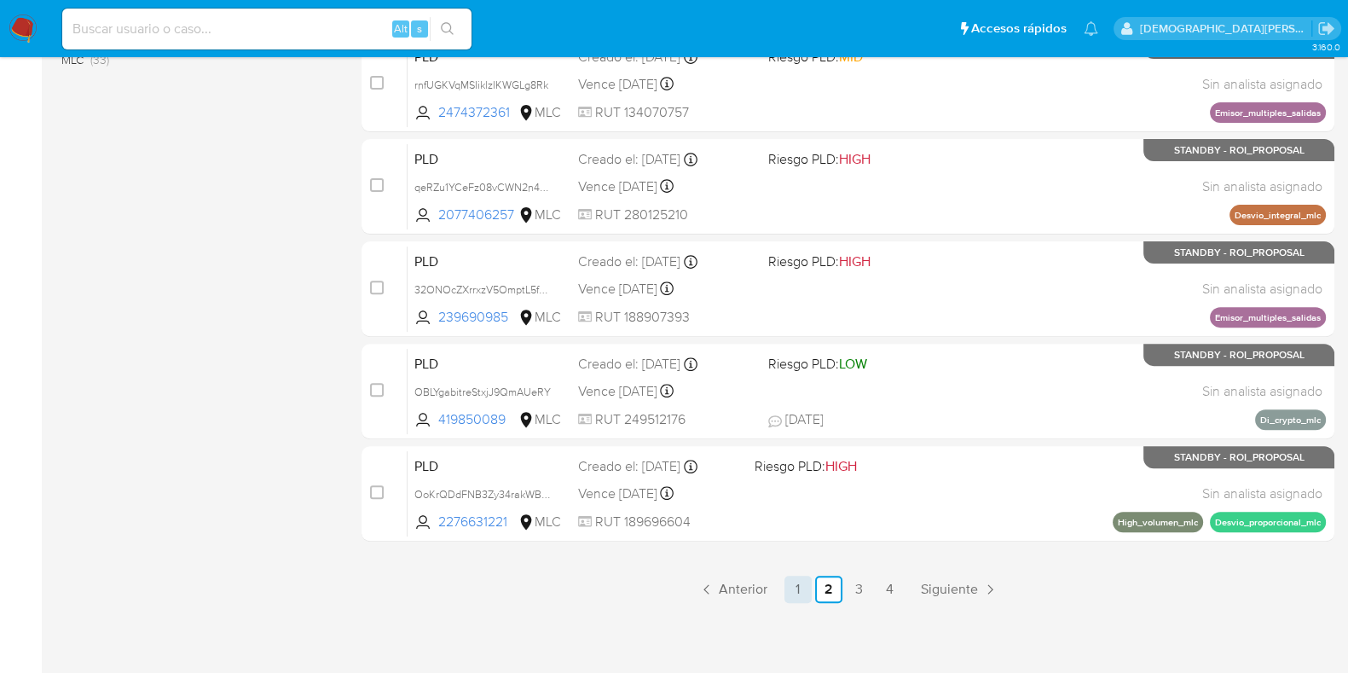
click at [798, 594] on link "1" at bounding box center [797, 588] width 27 height 27
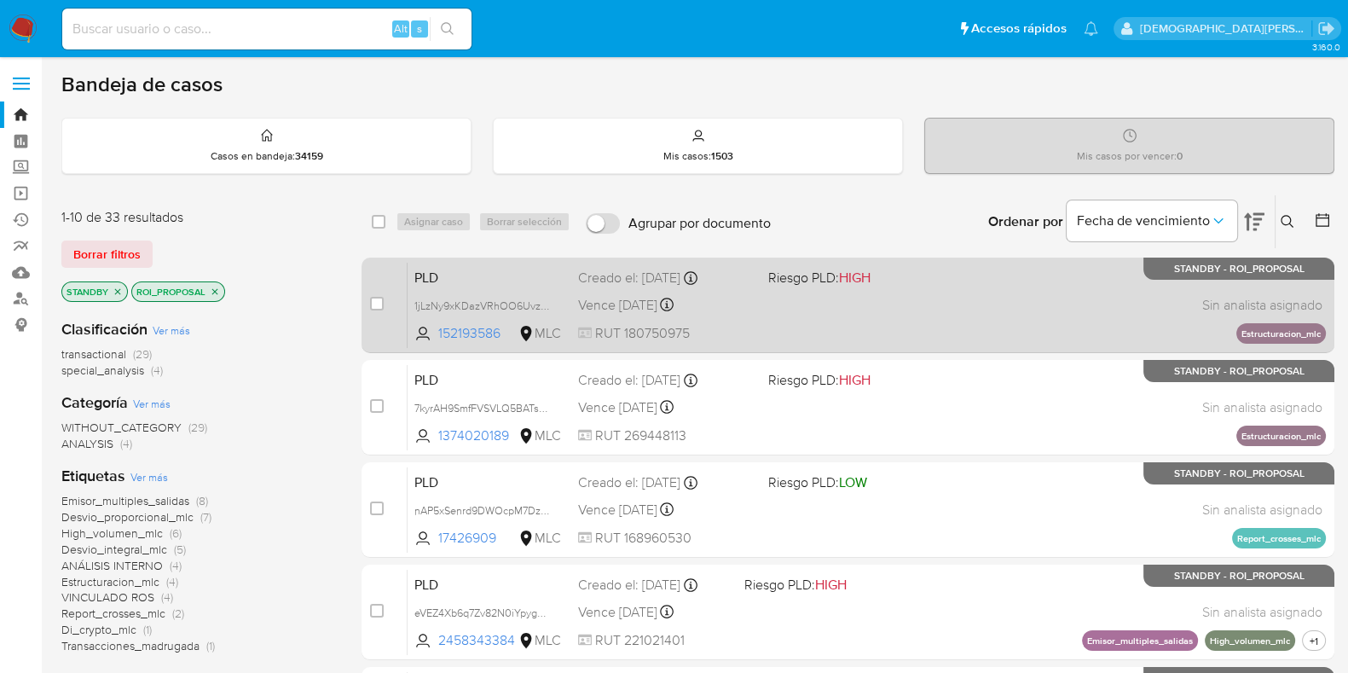
click at [730, 303] on div "Vence in 22 days Vence el 10/10/2025 16:05:42" at bounding box center [666, 304] width 176 height 23
click at [375, 303] on input "checkbox" at bounding box center [377, 304] width 14 height 14
checkbox input "true"
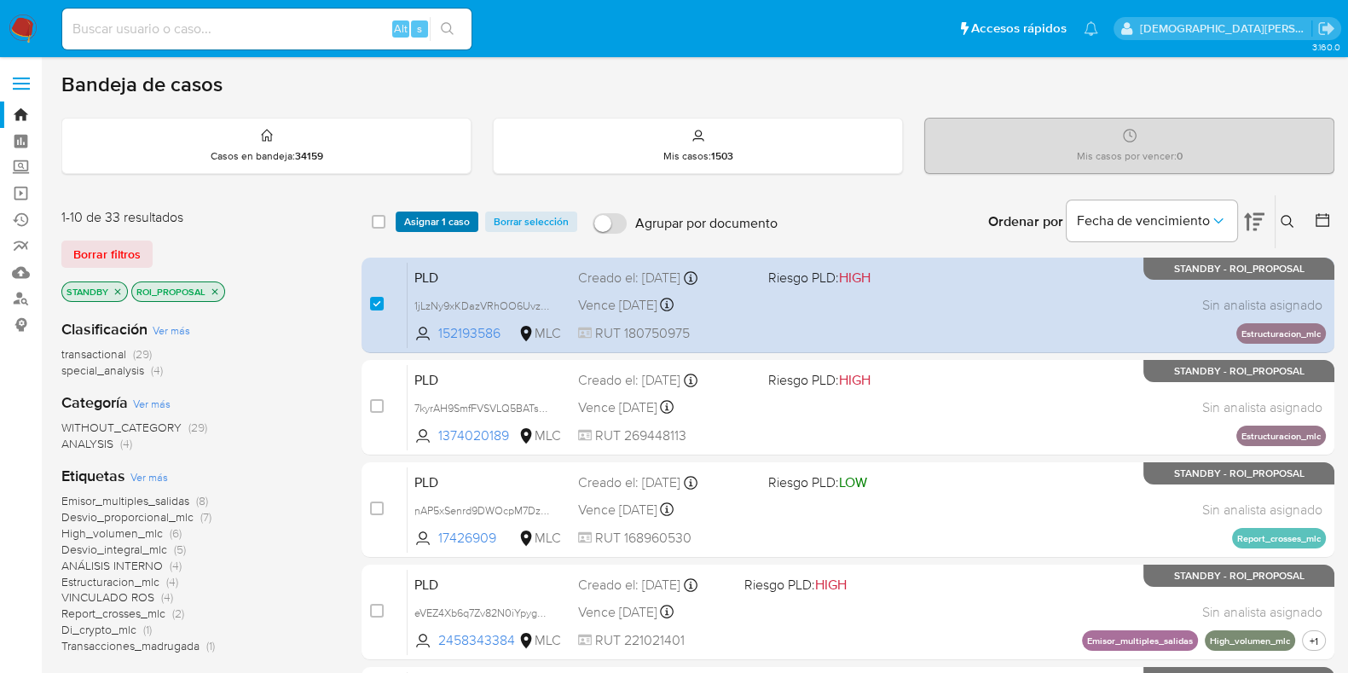
click at [449, 228] on span "Asignar 1 caso" at bounding box center [437, 221] width 66 height 17
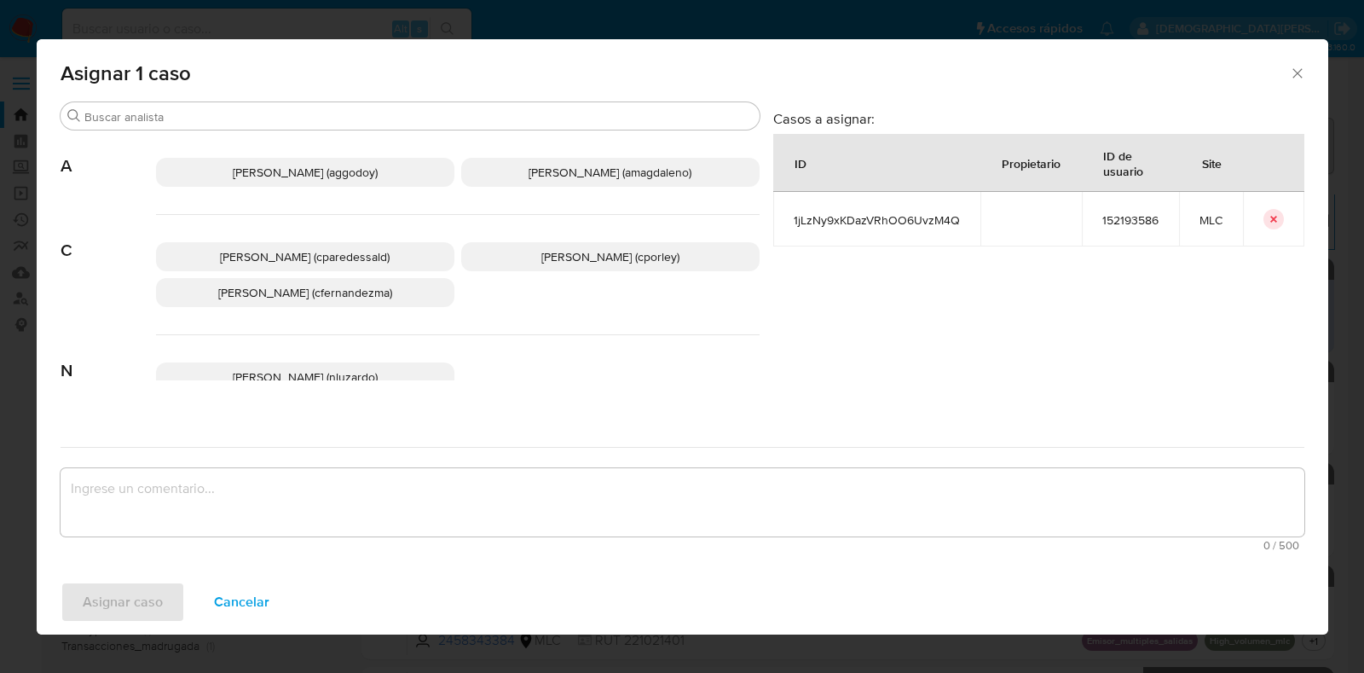
click at [622, 268] on p "Christian Porley (cporley)" at bounding box center [610, 256] width 298 height 29
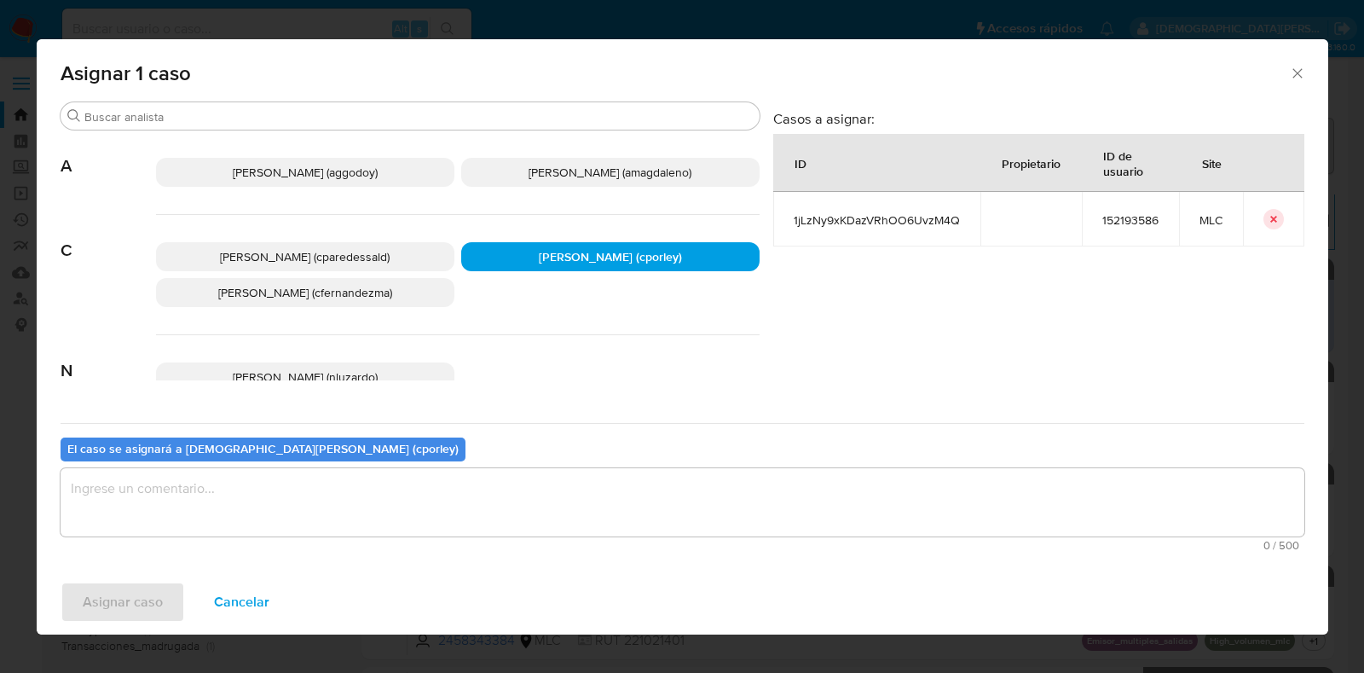
click at [534, 483] on textarea "assign-modal" at bounding box center [683, 502] width 1244 height 68
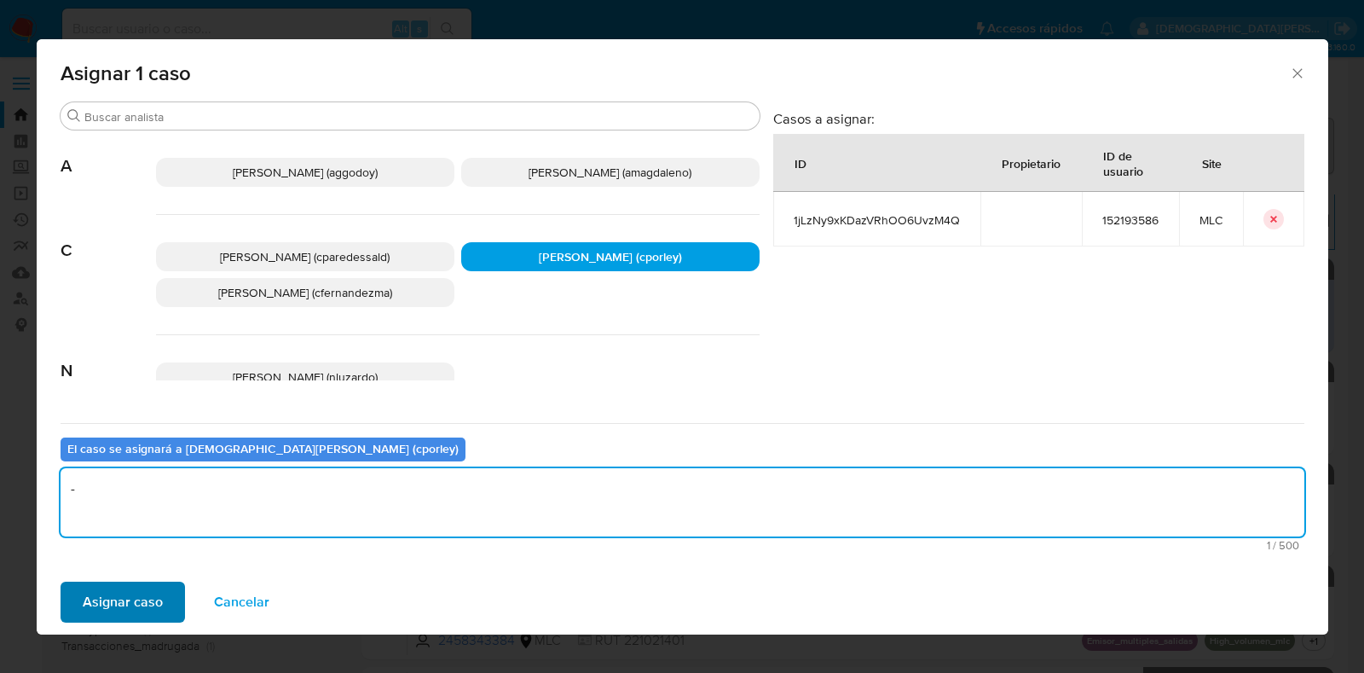
type textarea "-"
click at [123, 598] on span "Asignar caso" at bounding box center [123, 602] width 80 height 38
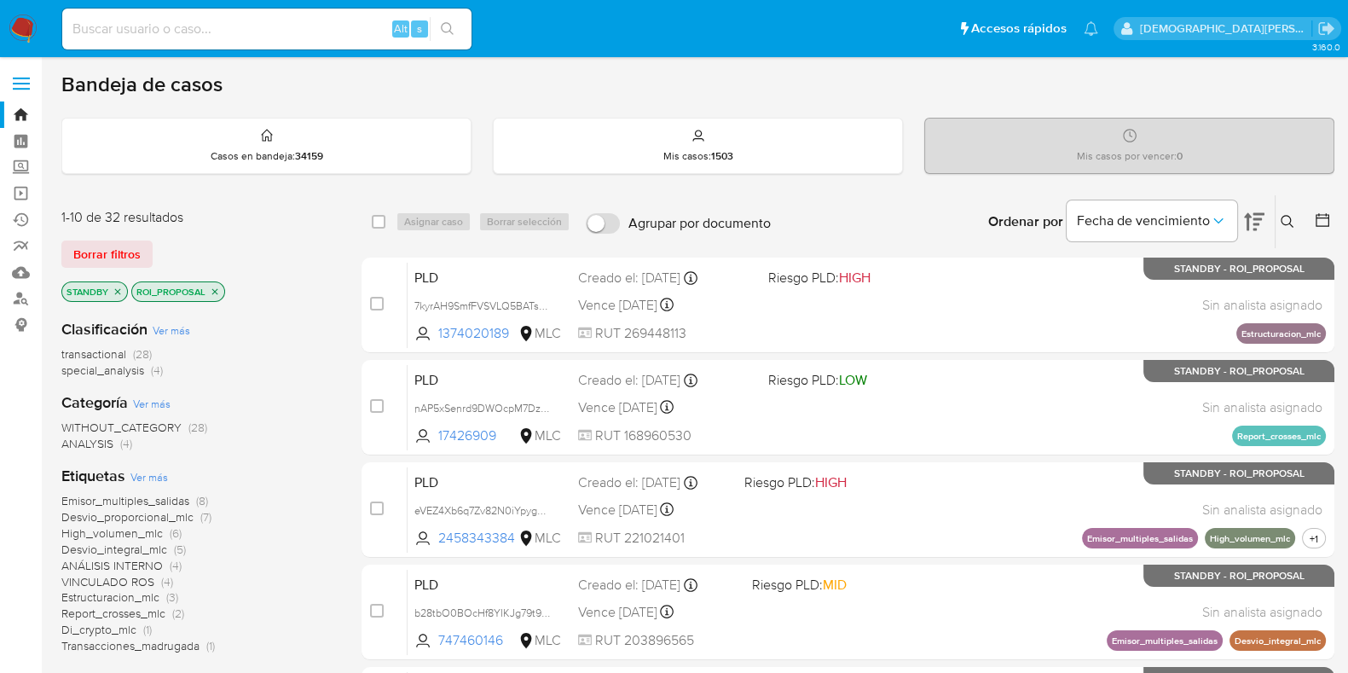
click at [211, 291] on icon "close-filter" at bounding box center [215, 291] width 10 height 10
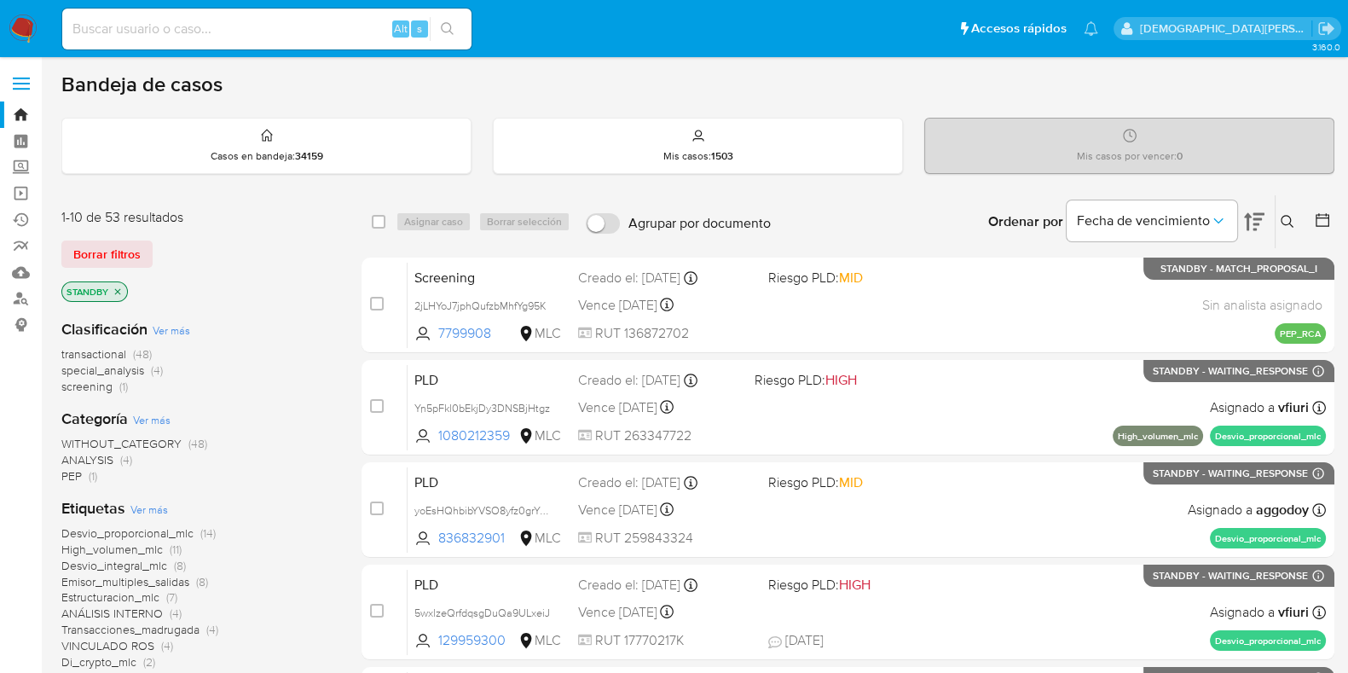
click at [115, 288] on icon "close-filter" at bounding box center [118, 291] width 10 height 10
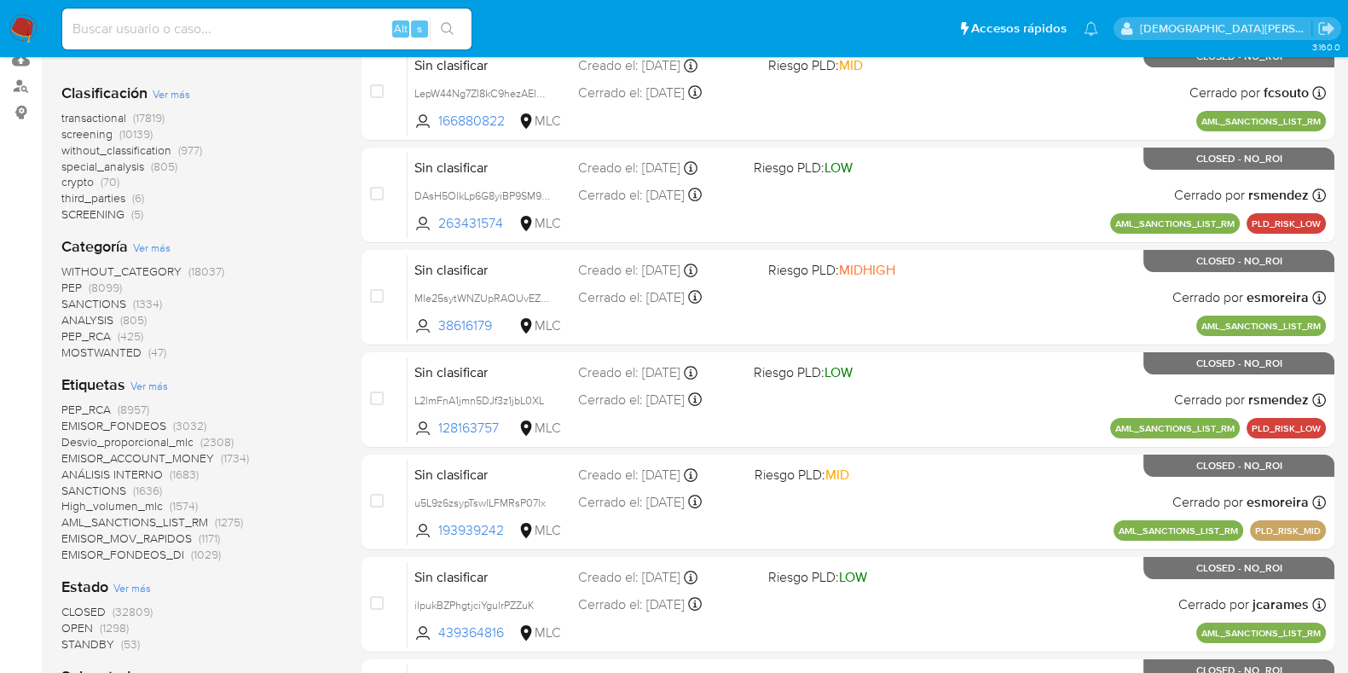
scroll to position [425, 0]
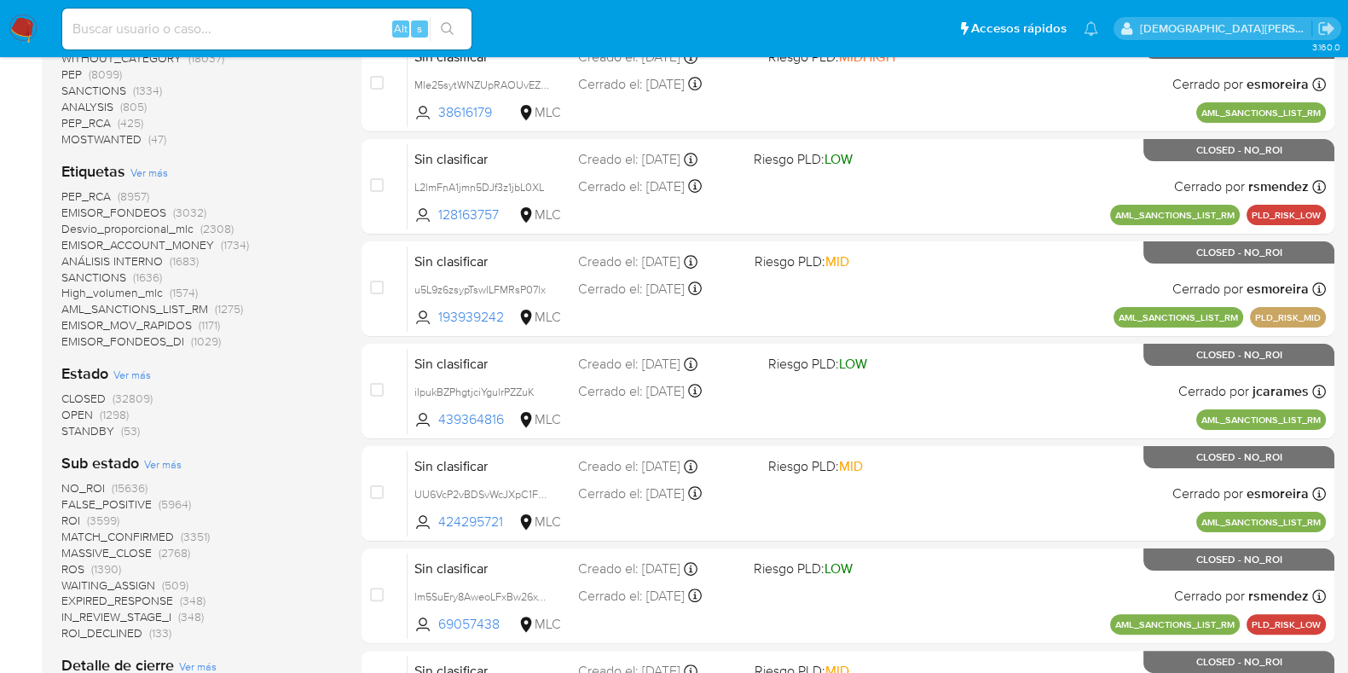
click at [94, 432] on span "STANDBY" at bounding box center [87, 430] width 53 height 17
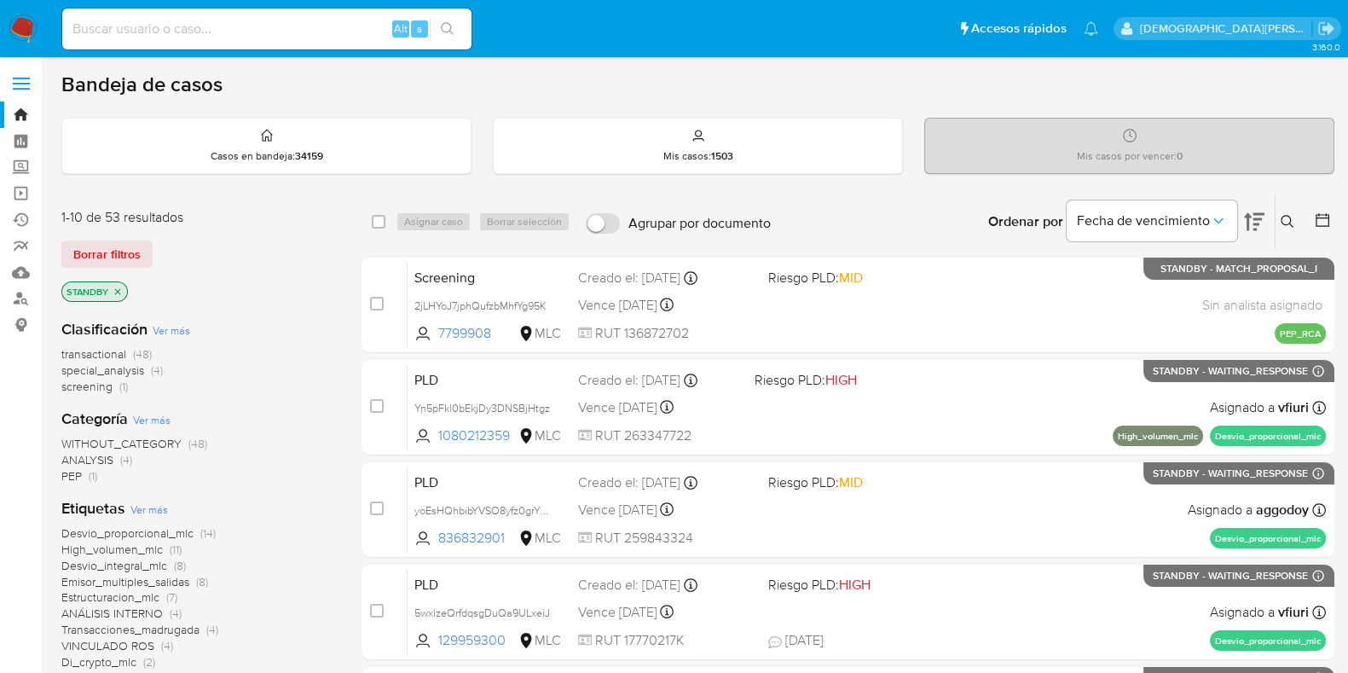
click at [115, 288] on icon "close-filter" at bounding box center [118, 291] width 6 height 6
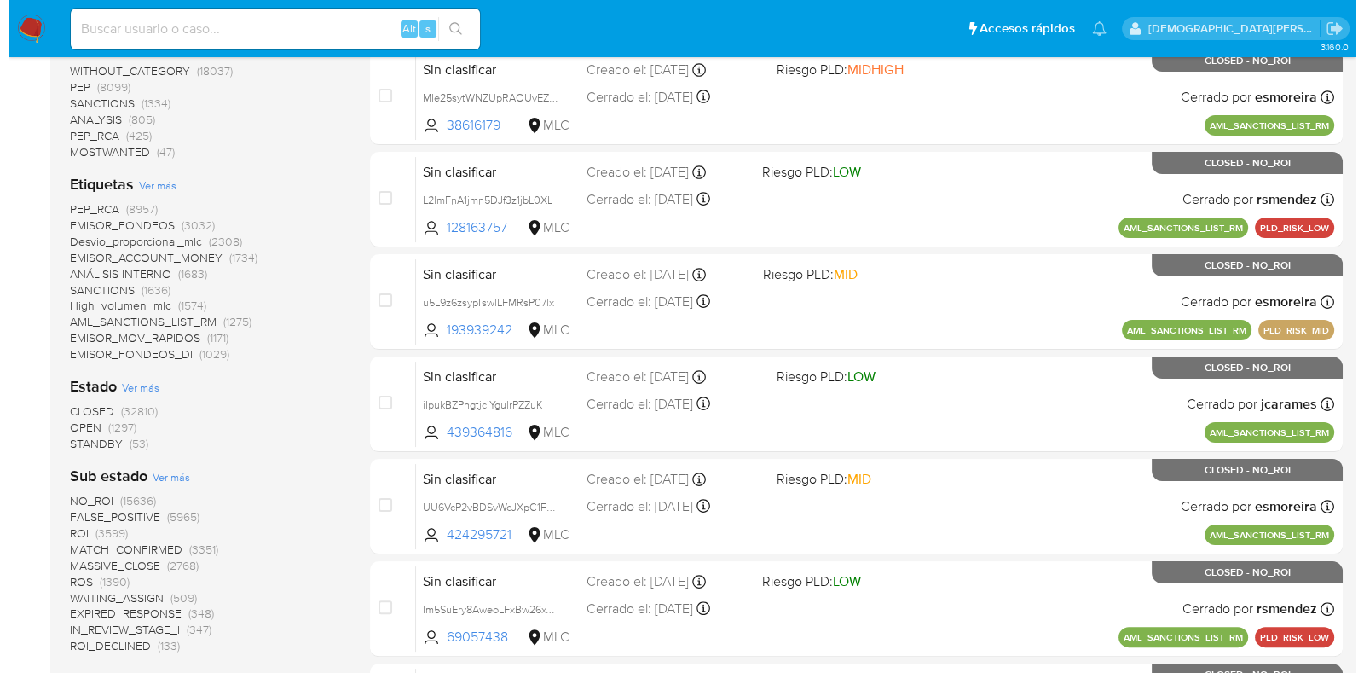
scroll to position [639, 0]
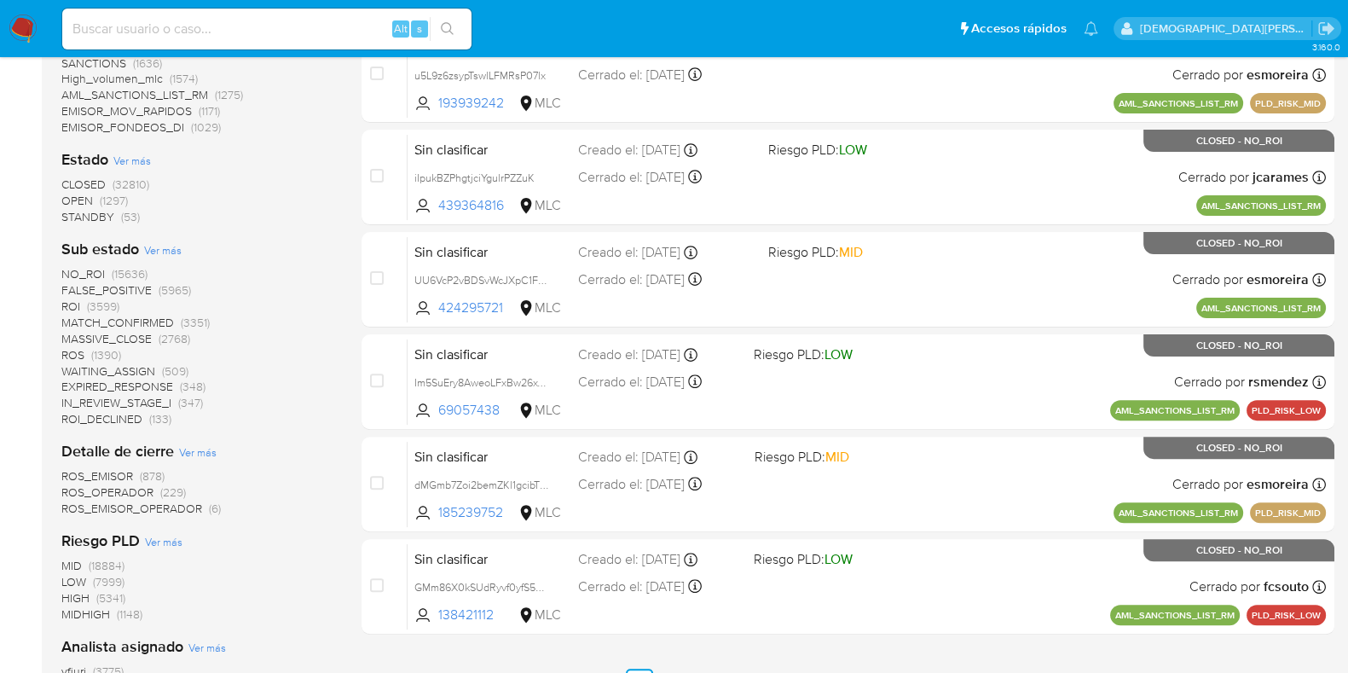
click at [170, 244] on span "Ver más" at bounding box center [163, 249] width 38 height 15
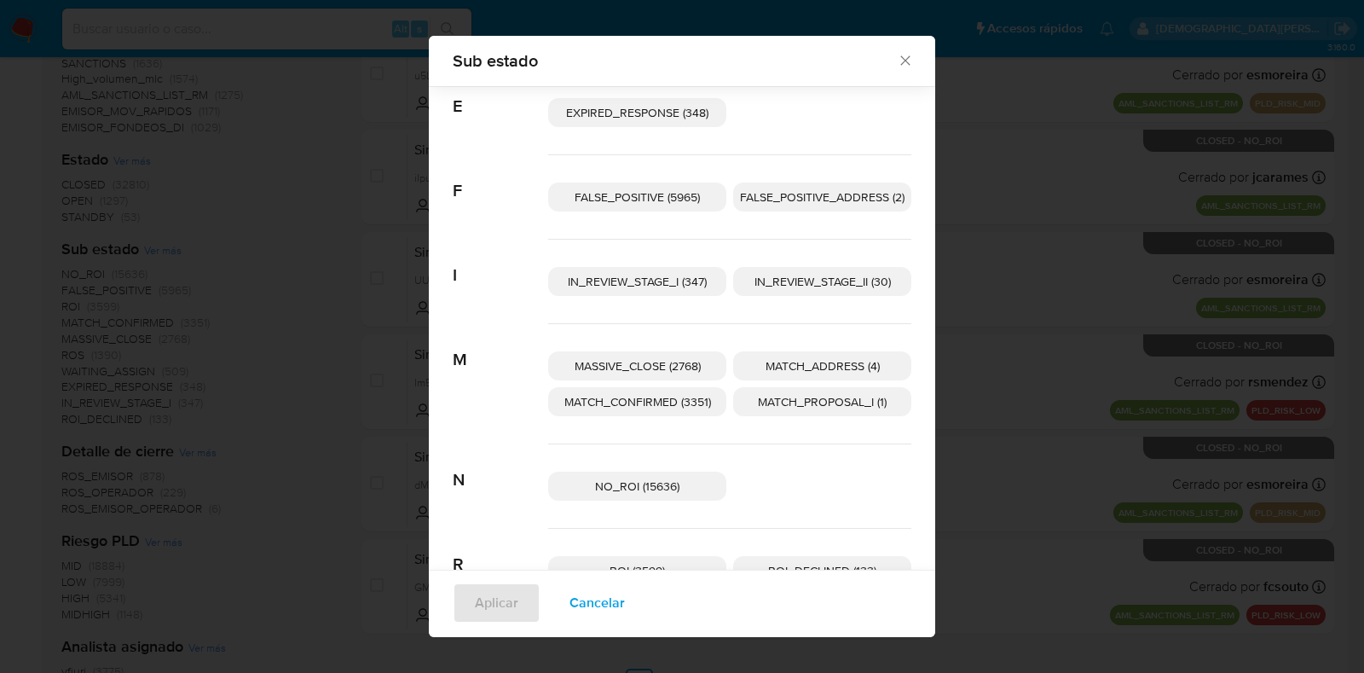
scroll to position [122, 0]
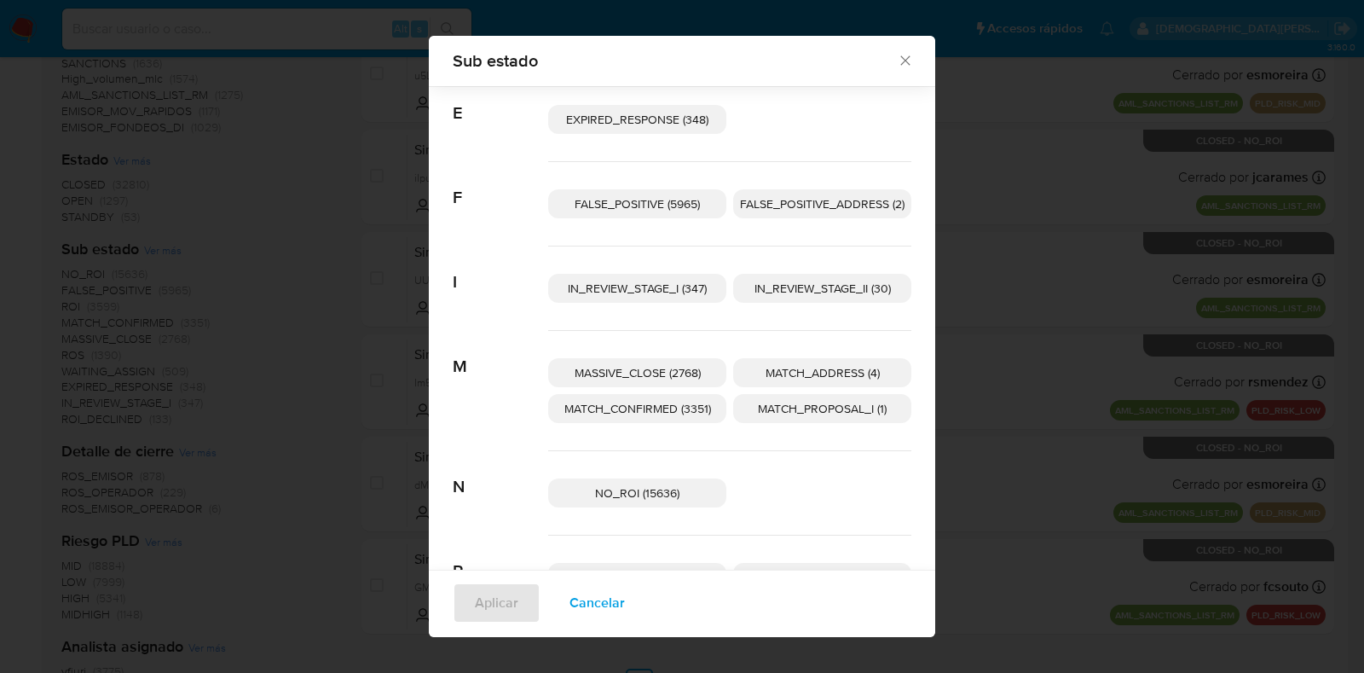
click at [810, 286] on span "IN_REVIEW_STAGE_II (30)" at bounding box center [822, 288] width 136 height 17
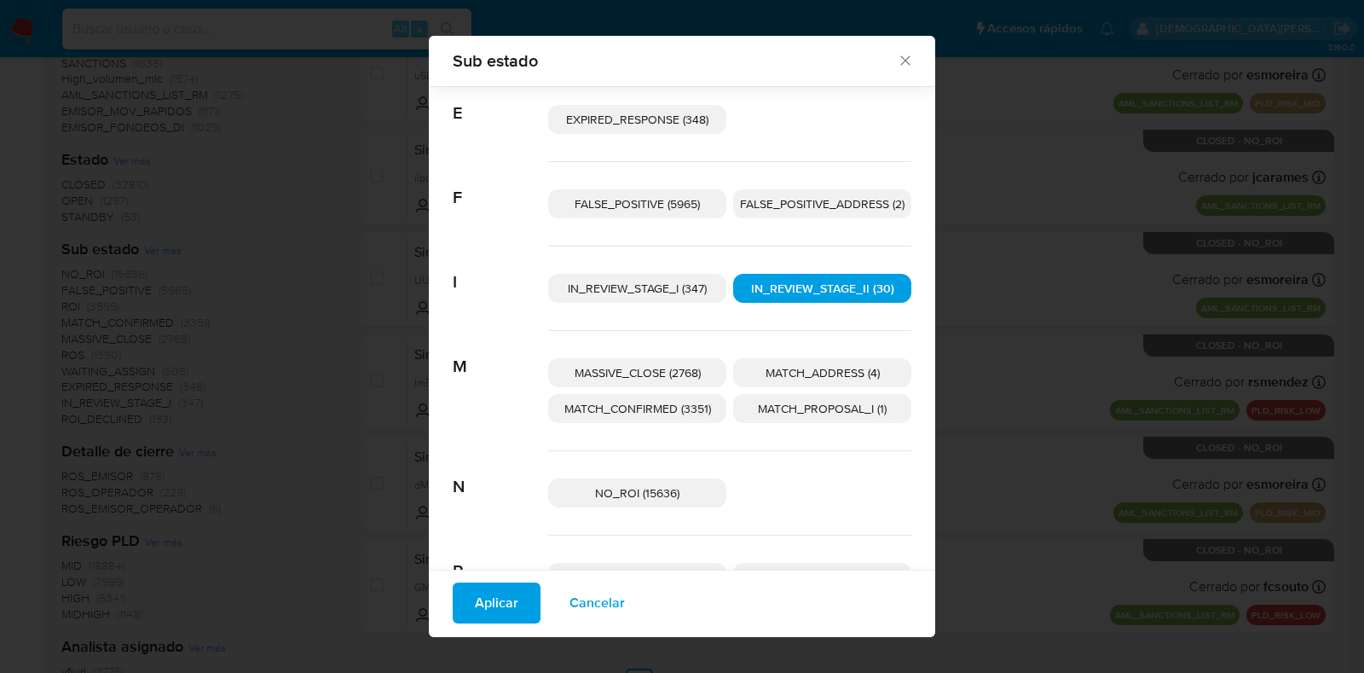
click at [475, 607] on span "Aplicar" at bounding box center [496, 603] width 43 height 38
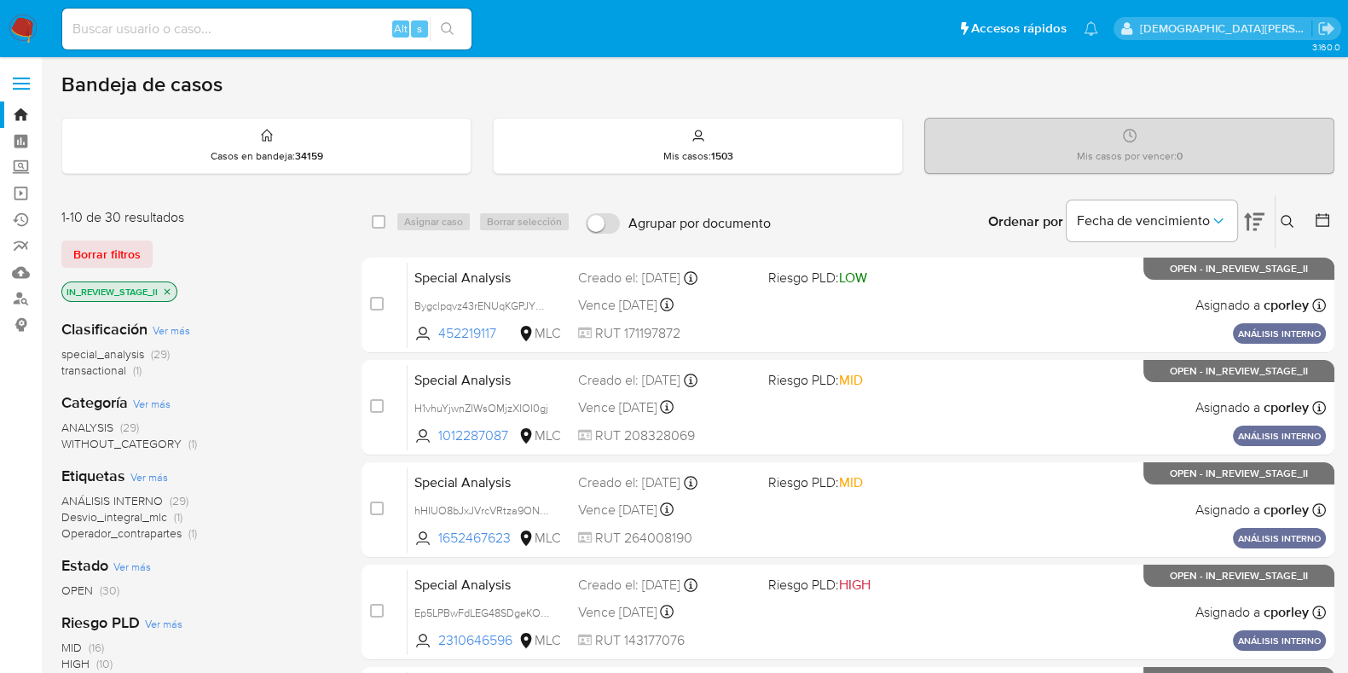
click at [1248, 223] on icon at bounding box center [1254, 222] width 20 height 18
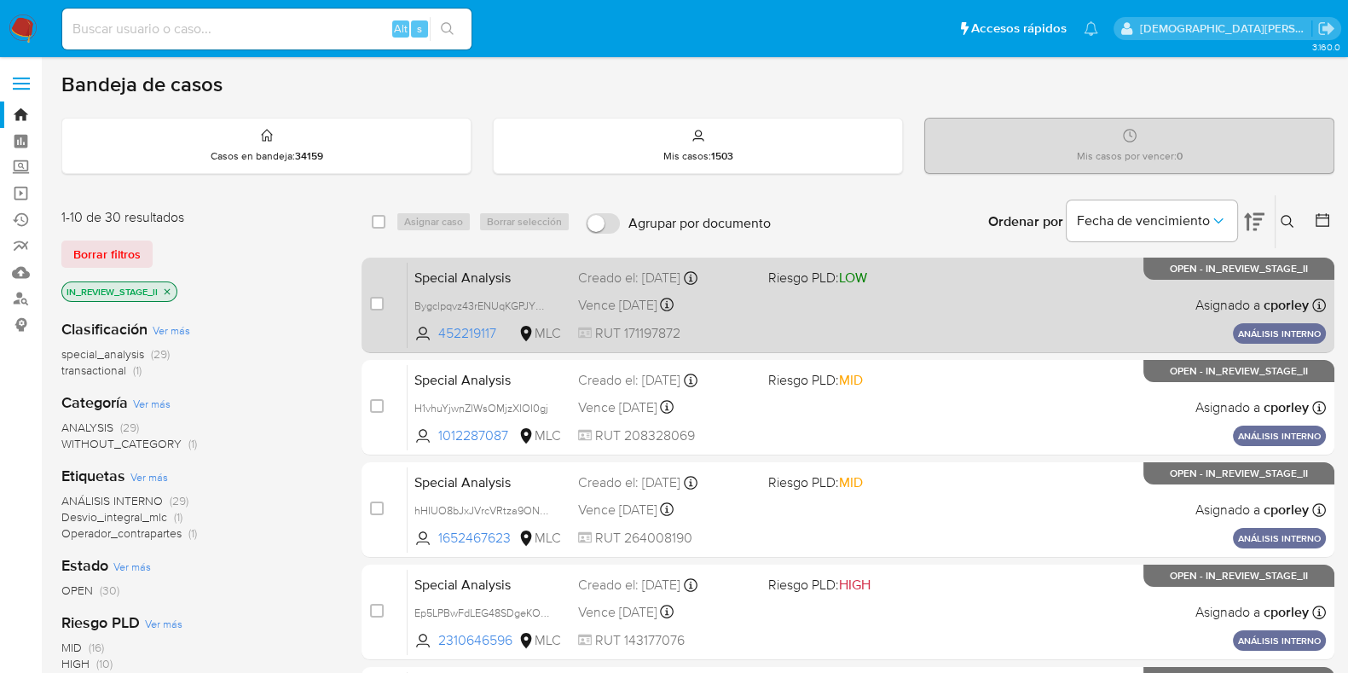
click at [942, 314] on div "Special Analysis Bygclpqvz43rENUqKGPJY0V9 452219117 MLC Riesgo PLD: LOW Creado …" at bounding box center [866, 305] width 918 height 86
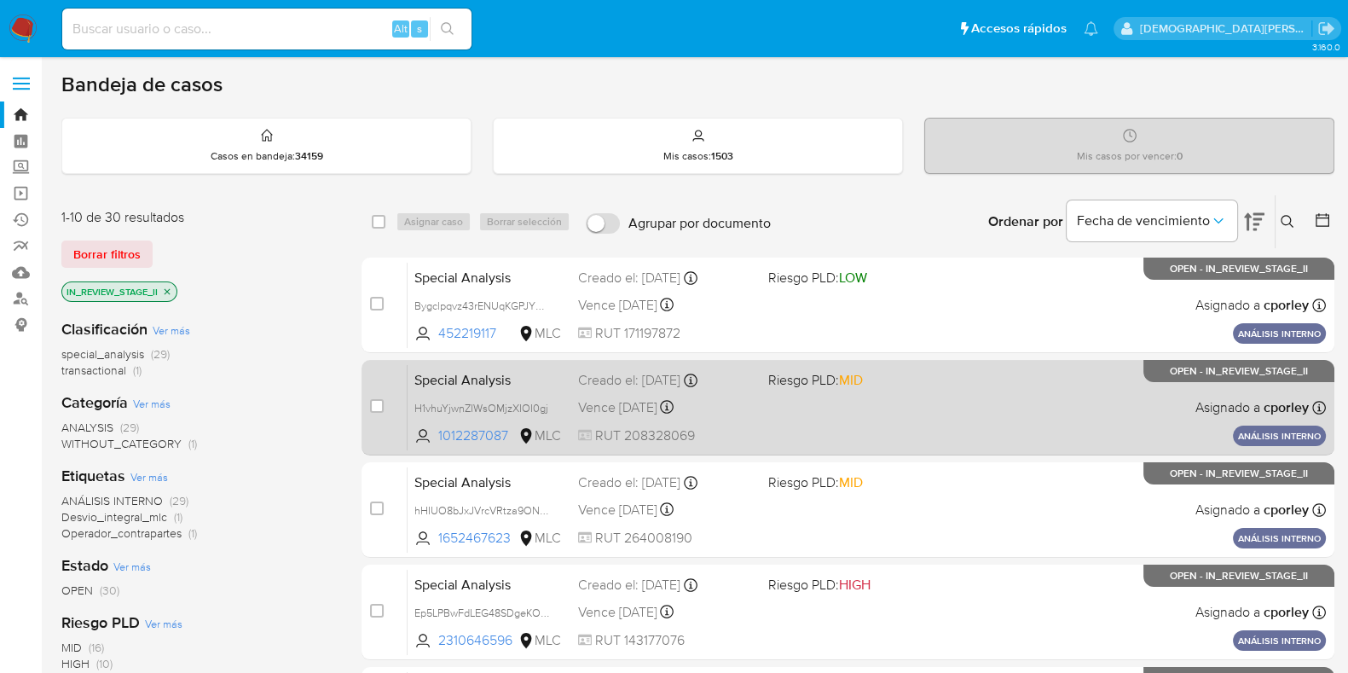
click at [932, 409] on div "Special Analysis H1vhuYjwnZIWsOMjzXIOI0gj 1012287087 MLC Riesgo PLD: MID Creado…" at bounding box center [866, 407] width 918 height 86
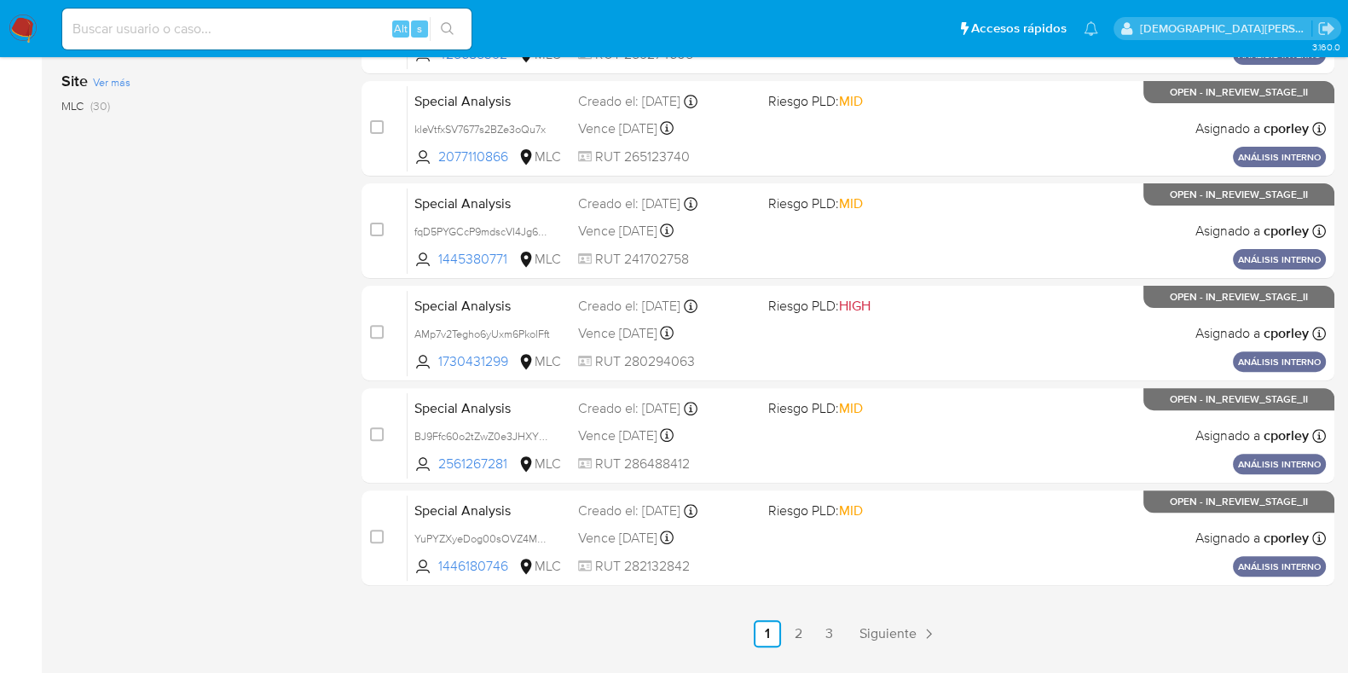
scroll to position [732, 0]
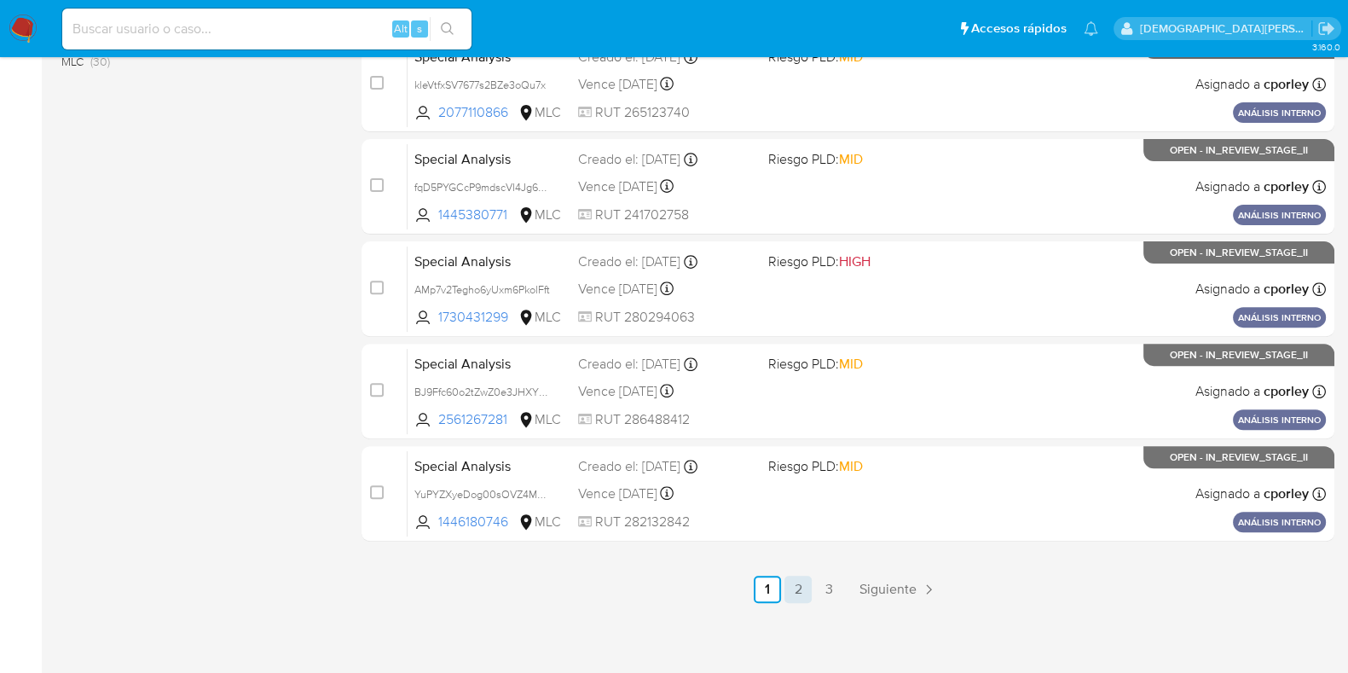
click at [797, 580] on link "2" at bounding box center [797, 588] width 27 height 27
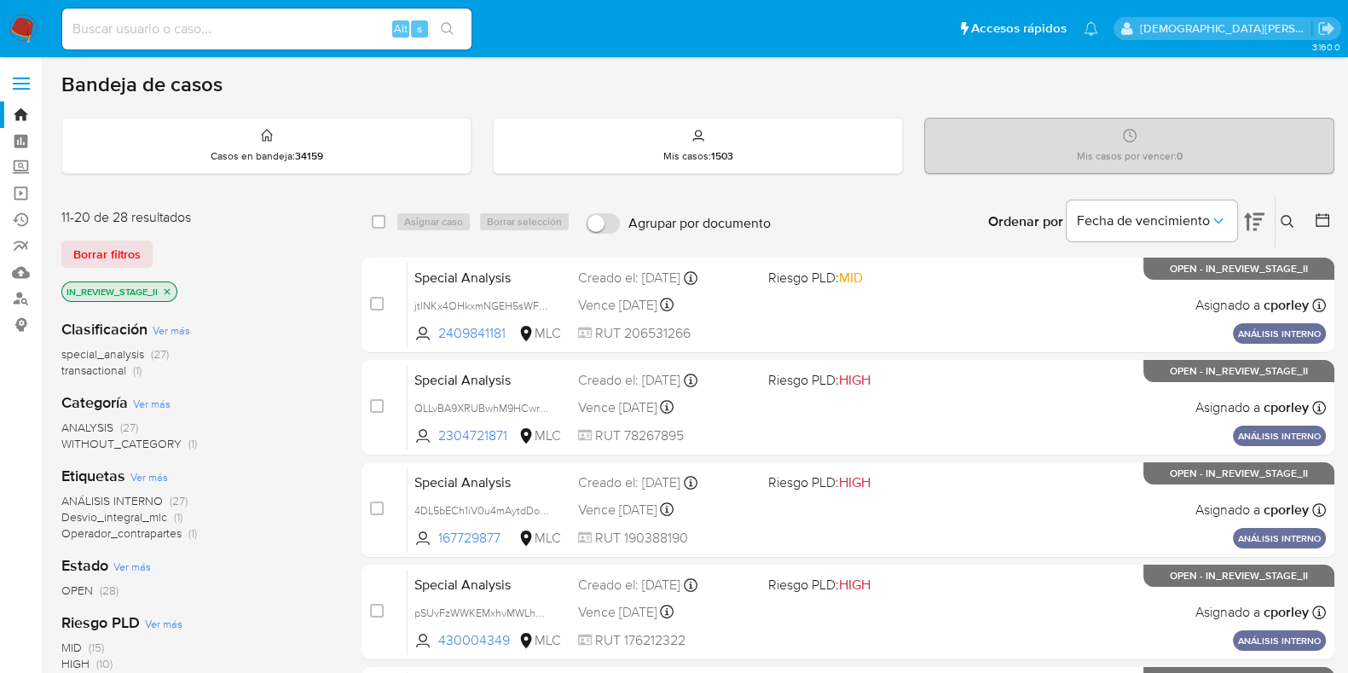
scroll to position [732, 0]
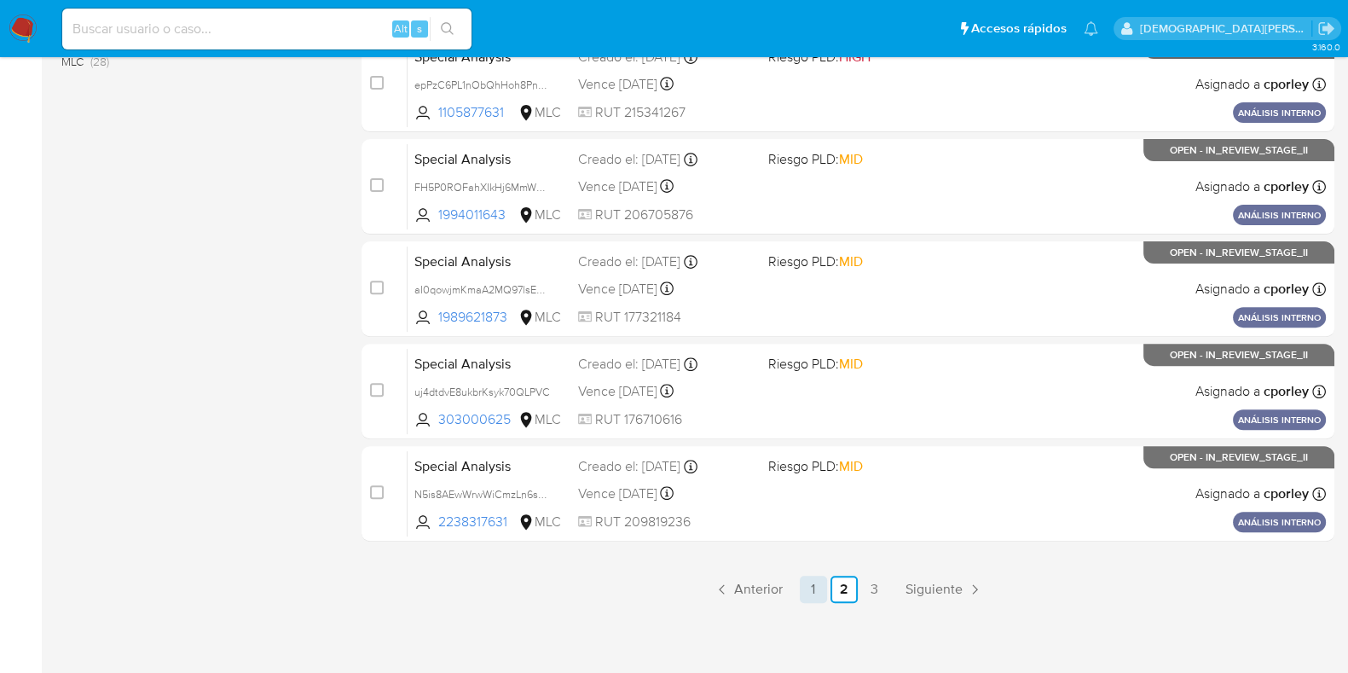
click at [818, 592] on link "1" at bounding box center [813, 588] width 27 height 27
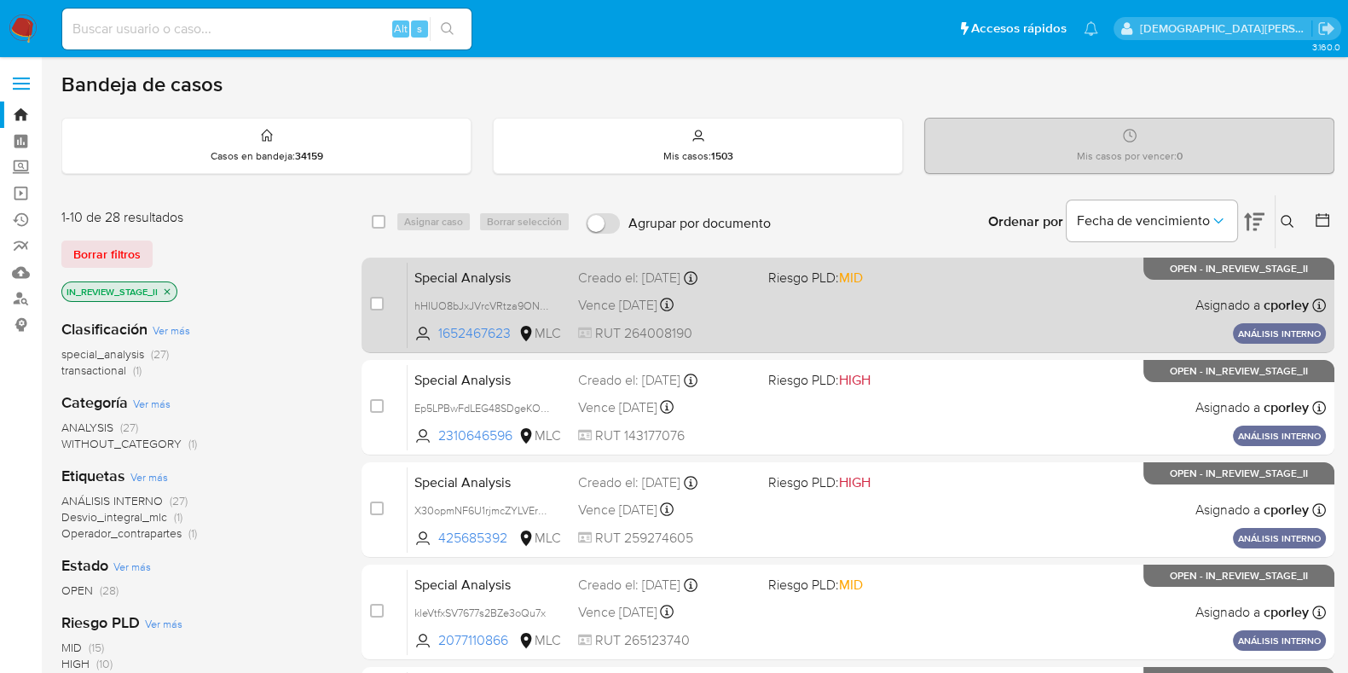
click at [897, 292] on div "Special Analysis hHIUO8bJxJVrcVRtza9ONY5r 1652467623 MLC Riesgo PLD: MID Creado…" at bounding box center [866, 305] width 918 height 86
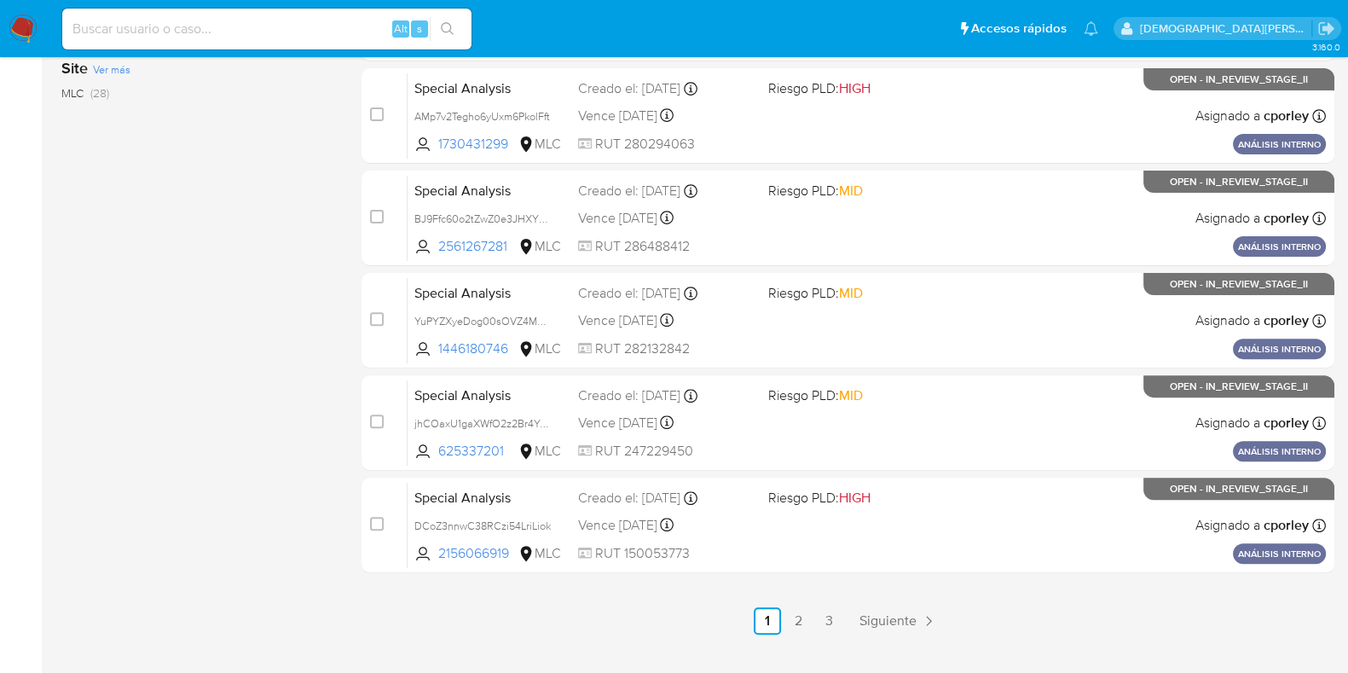
scroll to position [732, 0]
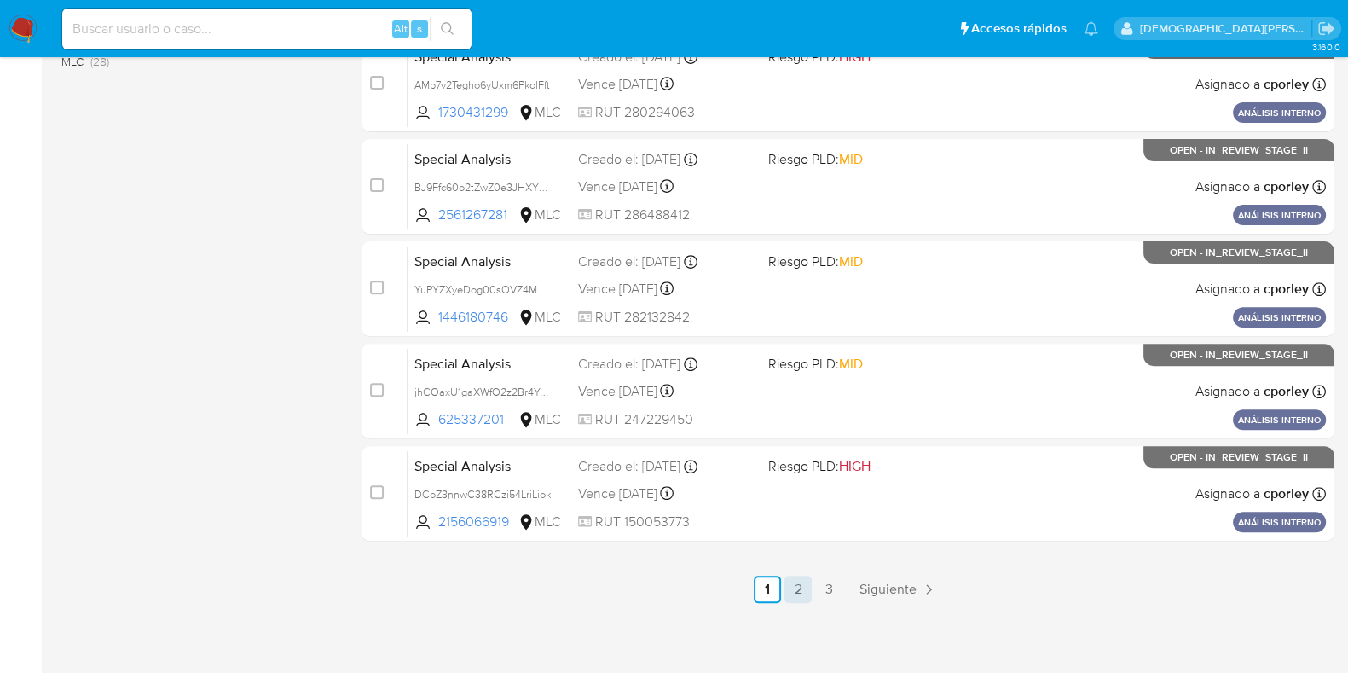
click at [800, 592] on link "2" at bounding box center [797, 588] width 27 height 27
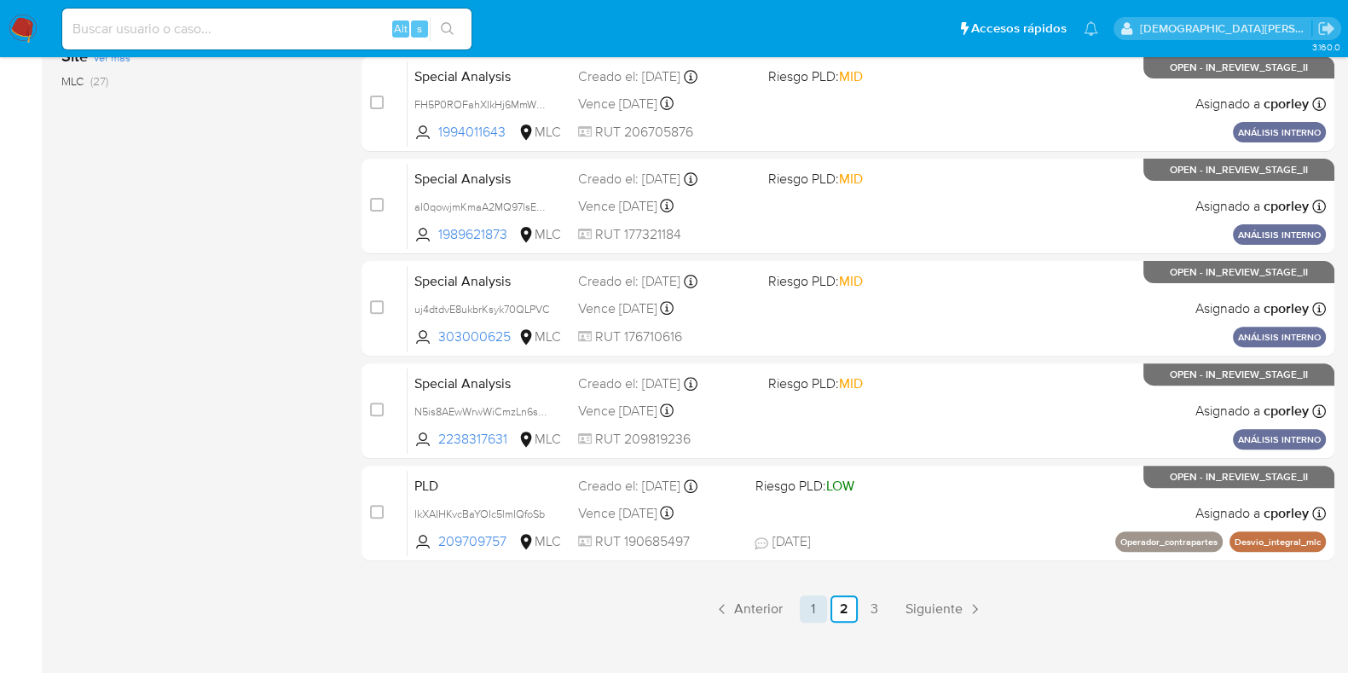
scroll to position [732, 0]
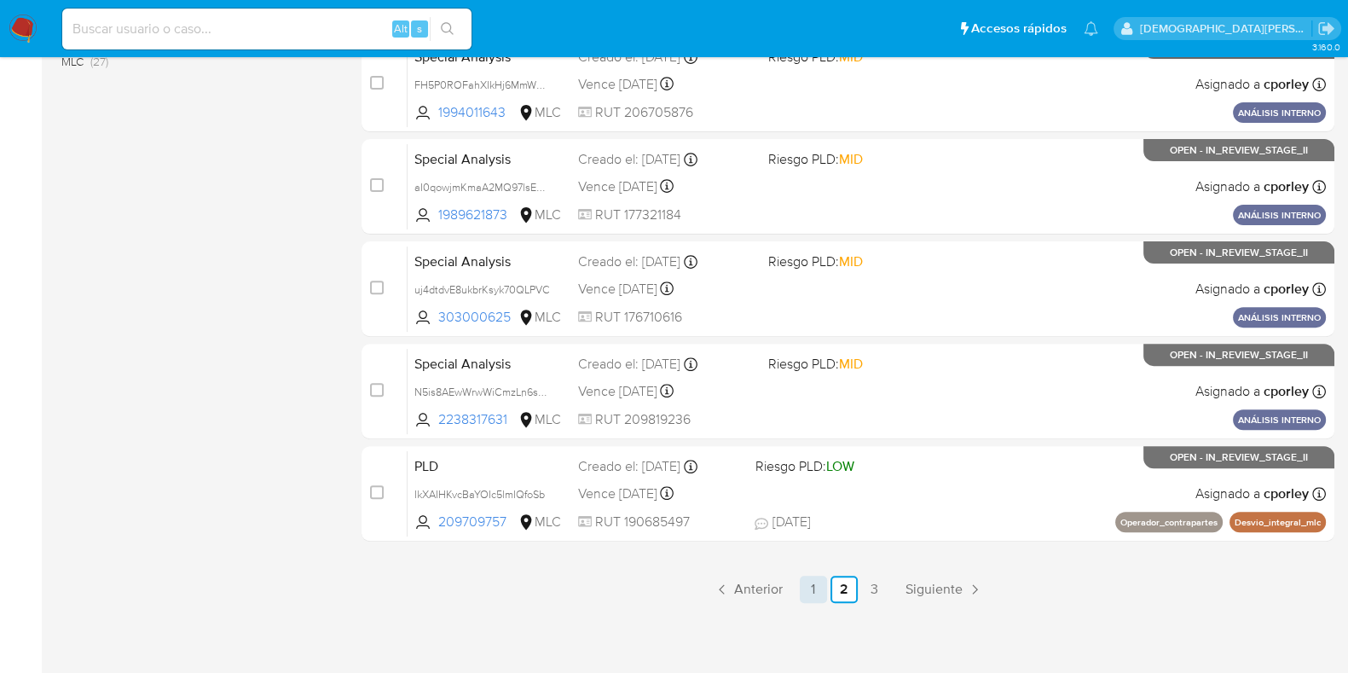
click at [811, 592] on link "1" at bounding box center [813, 588] width 27 height 27
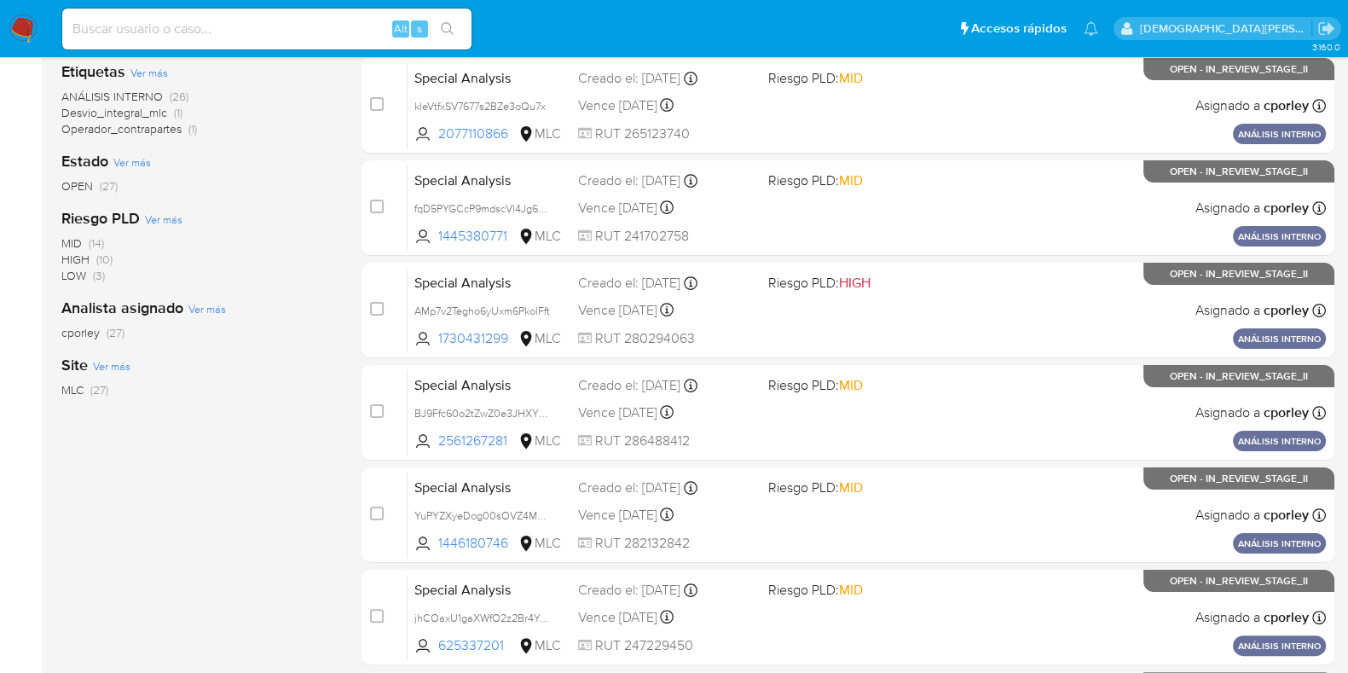
scroll to position [732, 0]
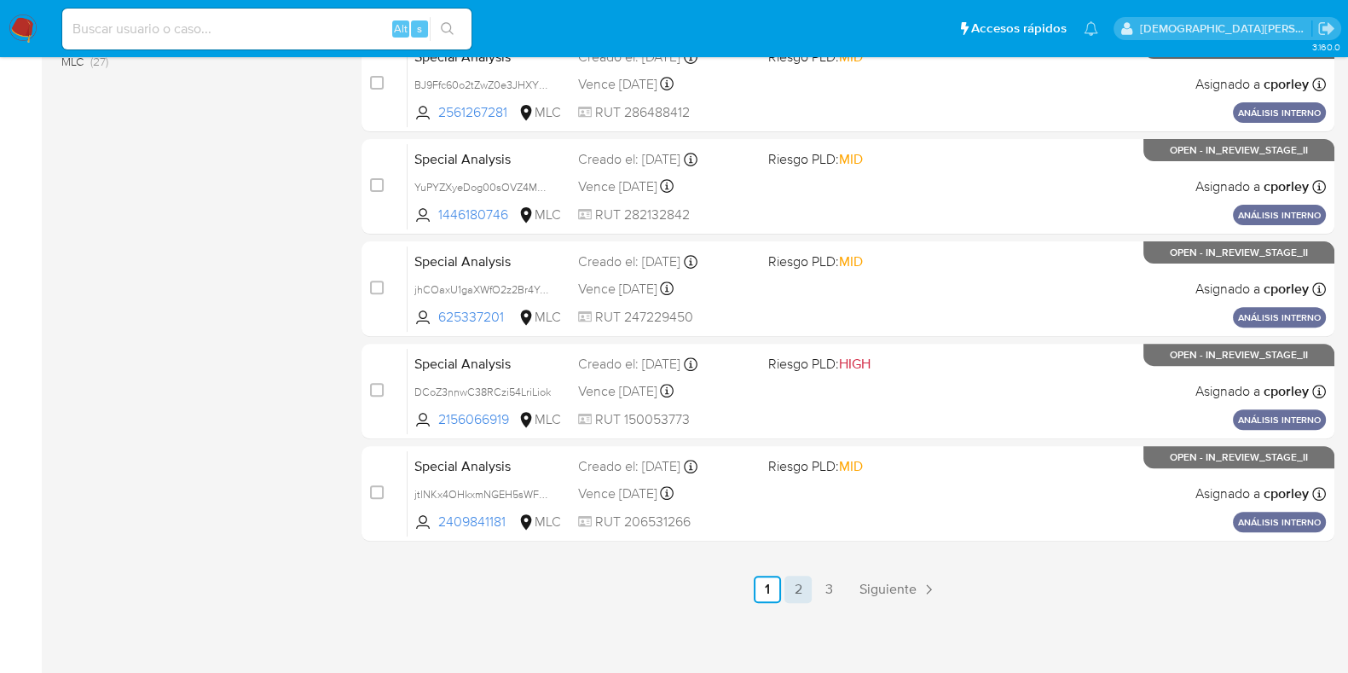
click at [805, 587] on link "2" at bounding box center [797, 588] width 27 height 27
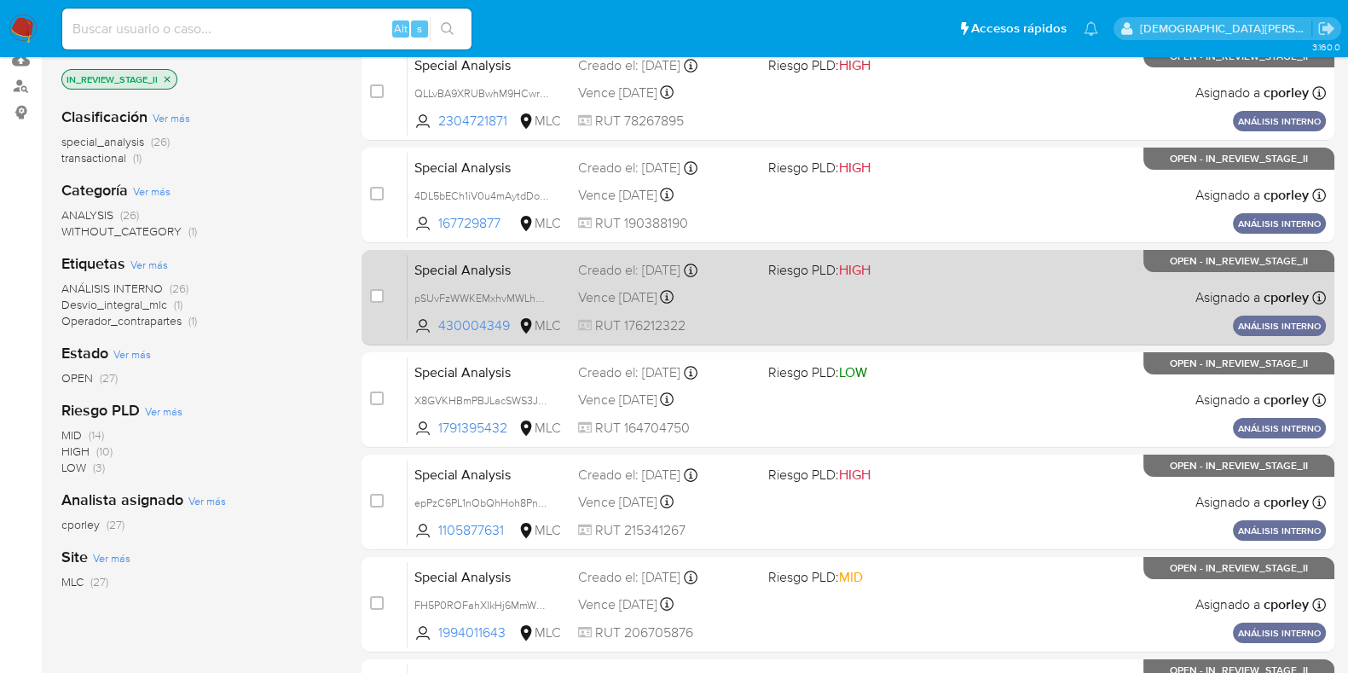
scroll to position [732, 0]
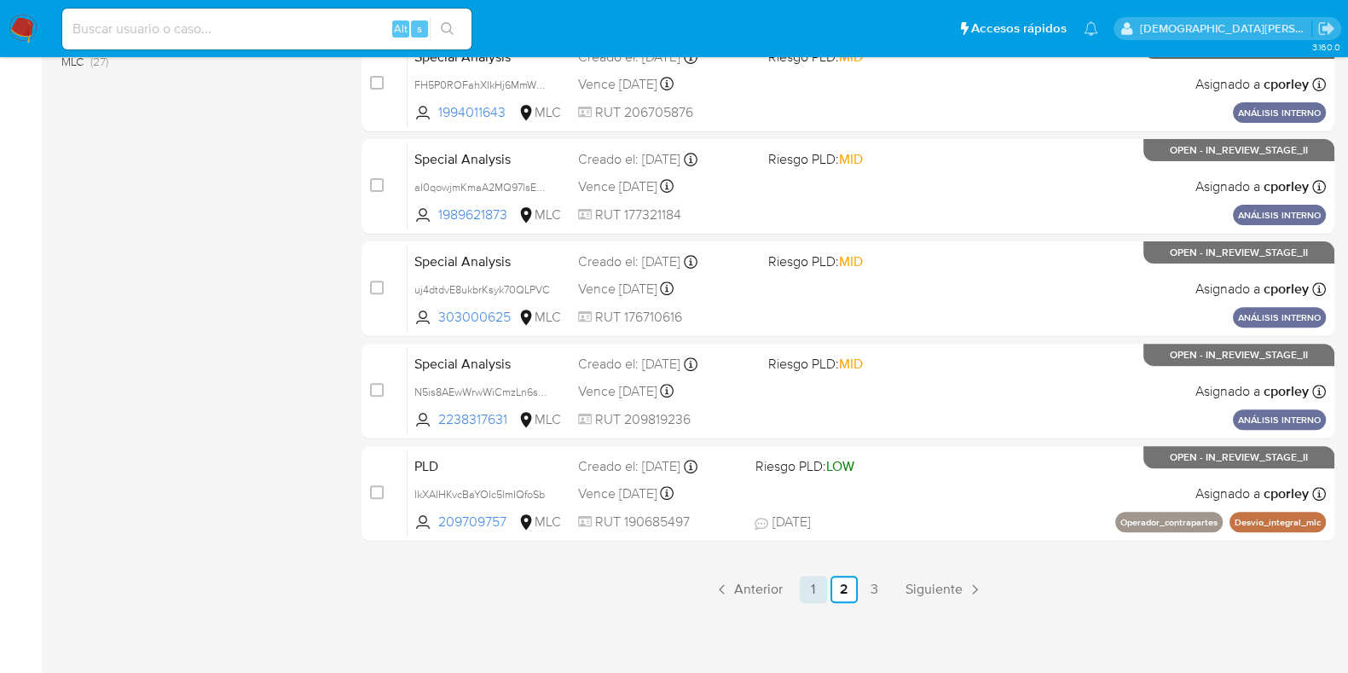
click at [807, 596] on link "1" at bounding box center [813, 588] width 27 height 27
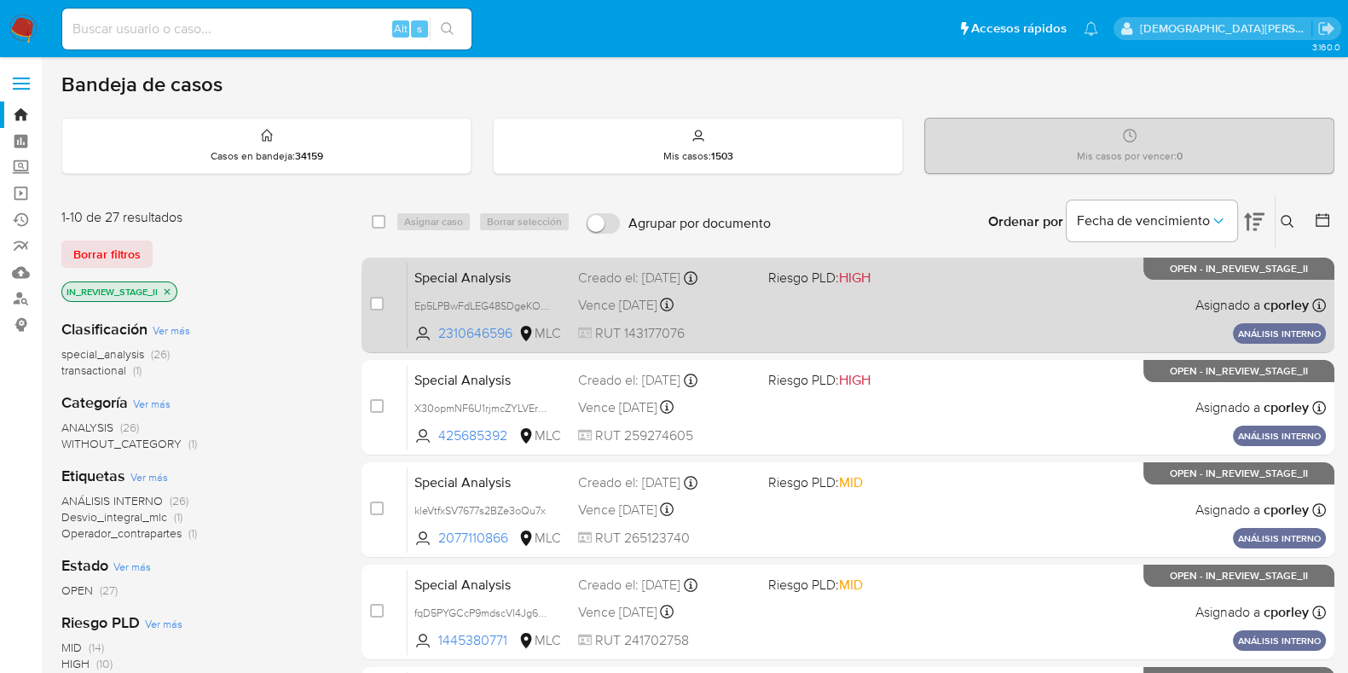
click at [863, 315] on div "Special Analysis Ep5LPBwFdLEG48SDgeKO70nn 2310646596 MLC Riesgo PLD: HIGH Cread…" at bounding box center [866, 305] width 918 height 86
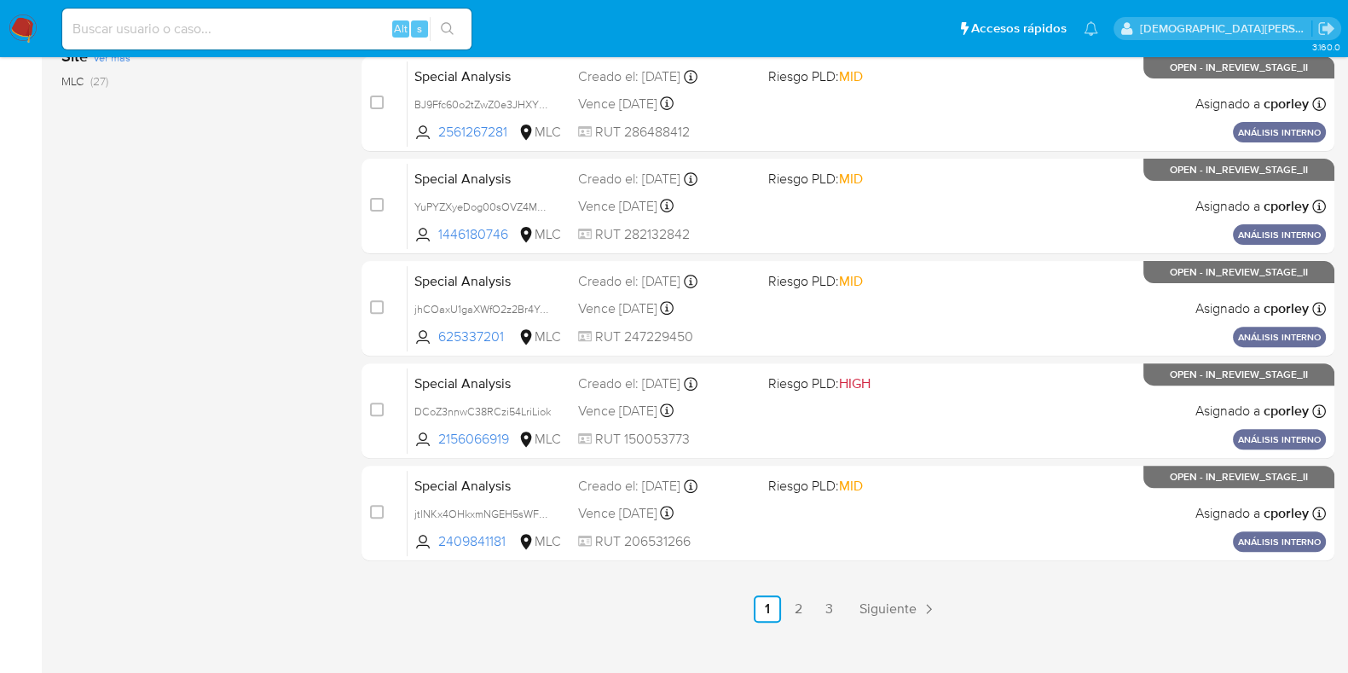
scroll to position [732, 0]
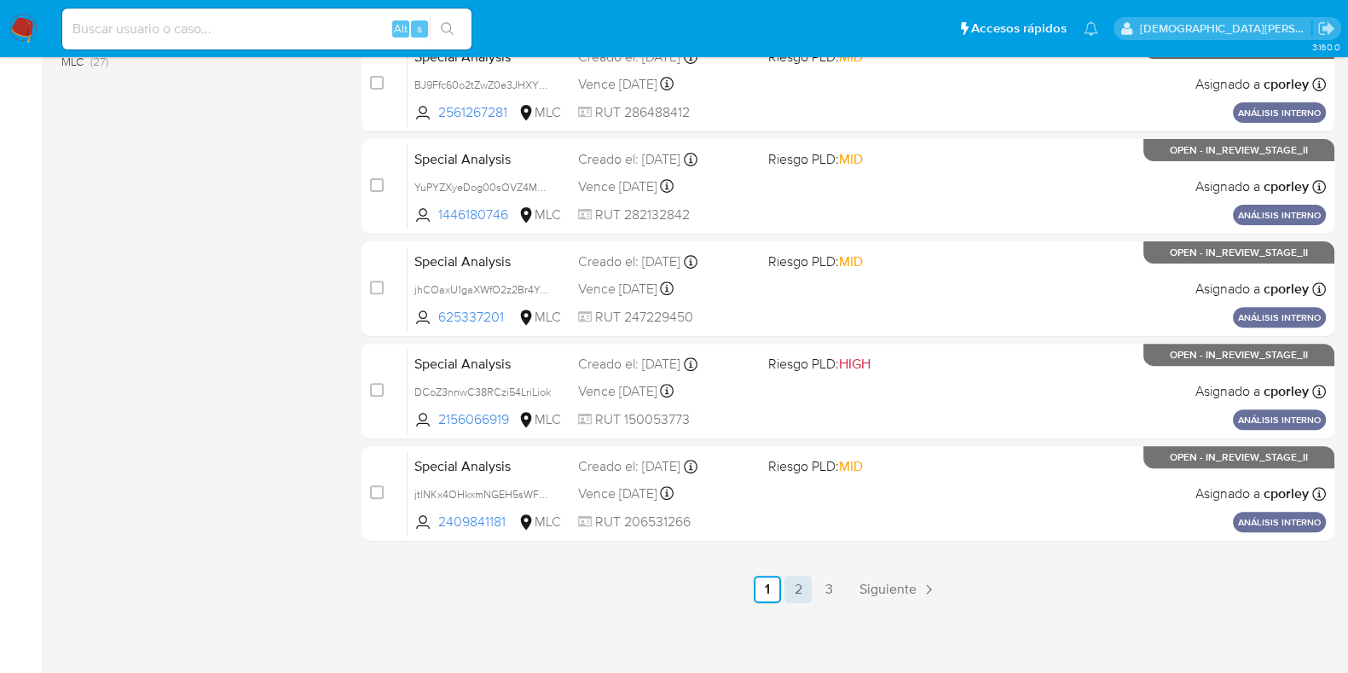
click at [792, 581] on link "2" at bounding box center [797, 588] width 27 height 27
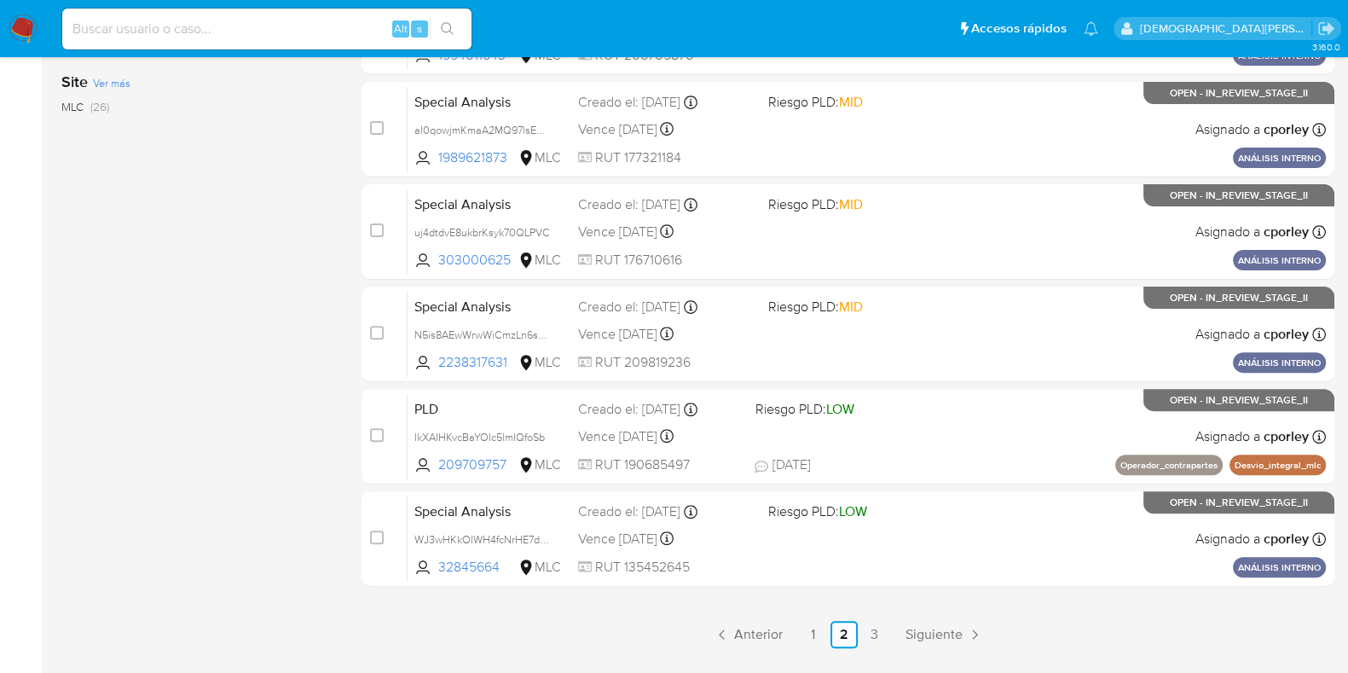
scroll to position [732, 0]
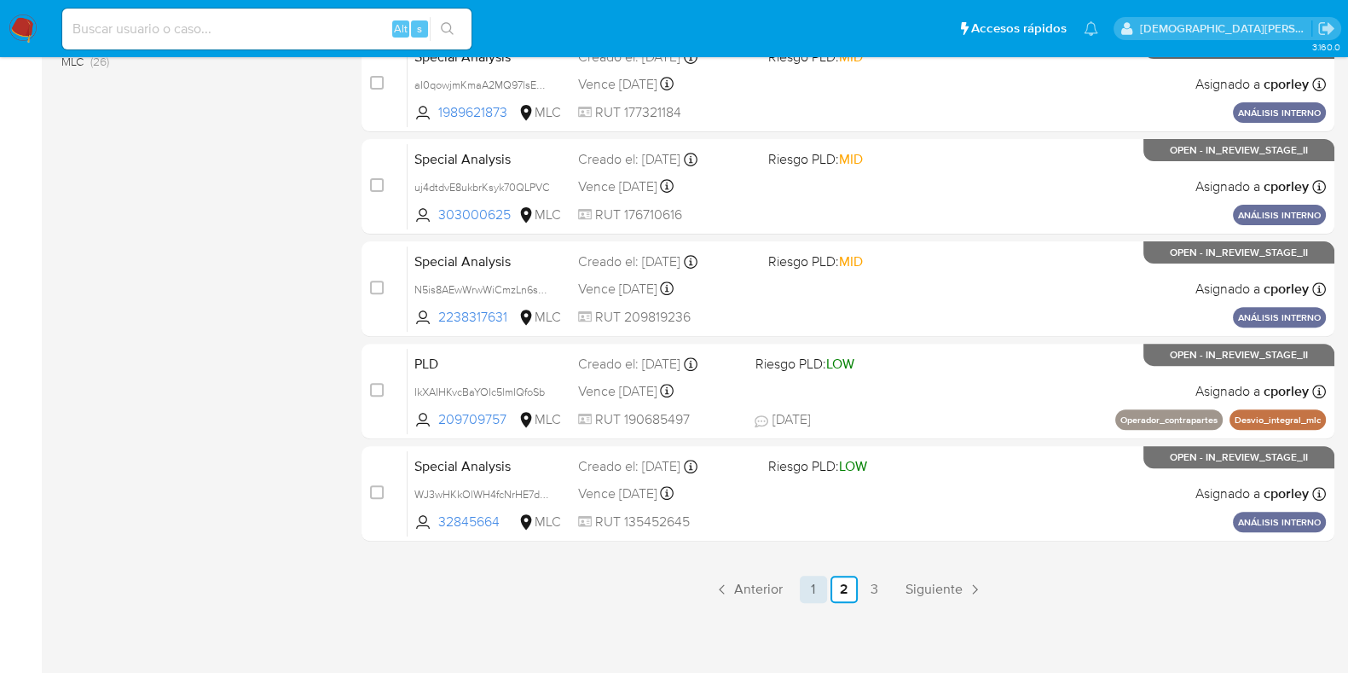
click at [804, 583] on link "1" at bounding box center [813, 588] width 27 height 27
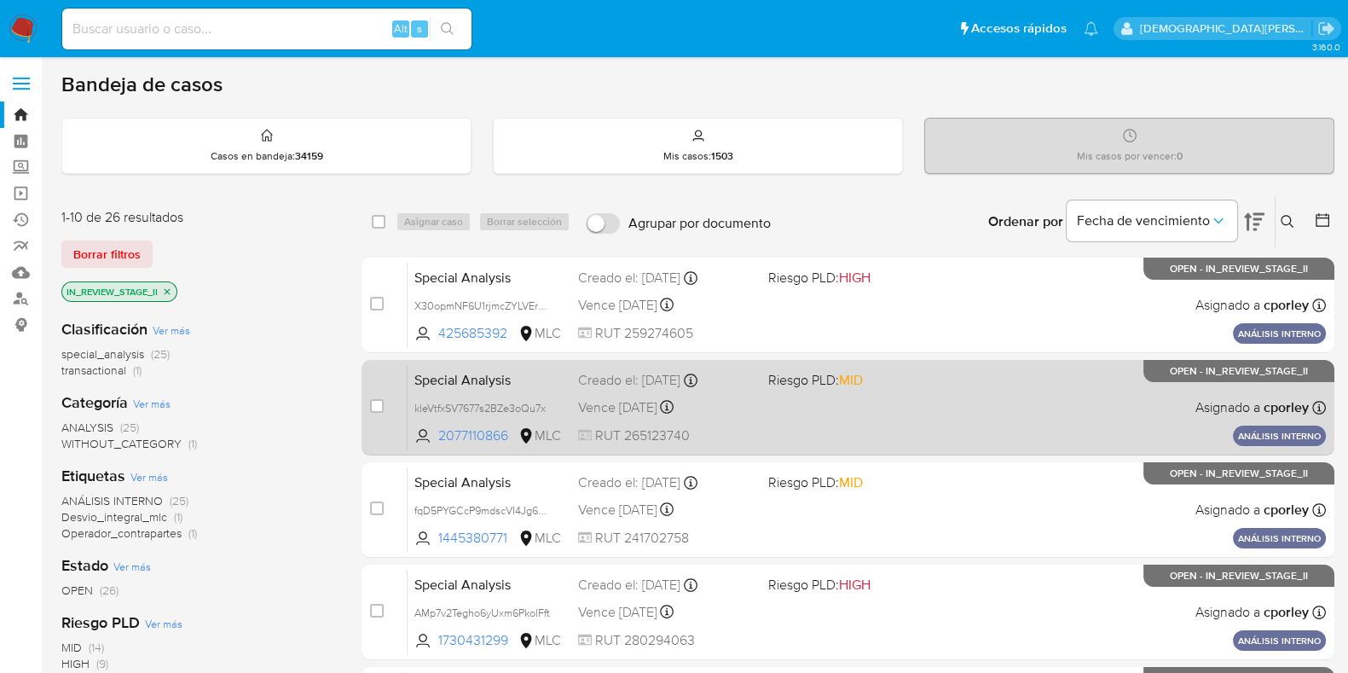
scroll to position [106, 0]
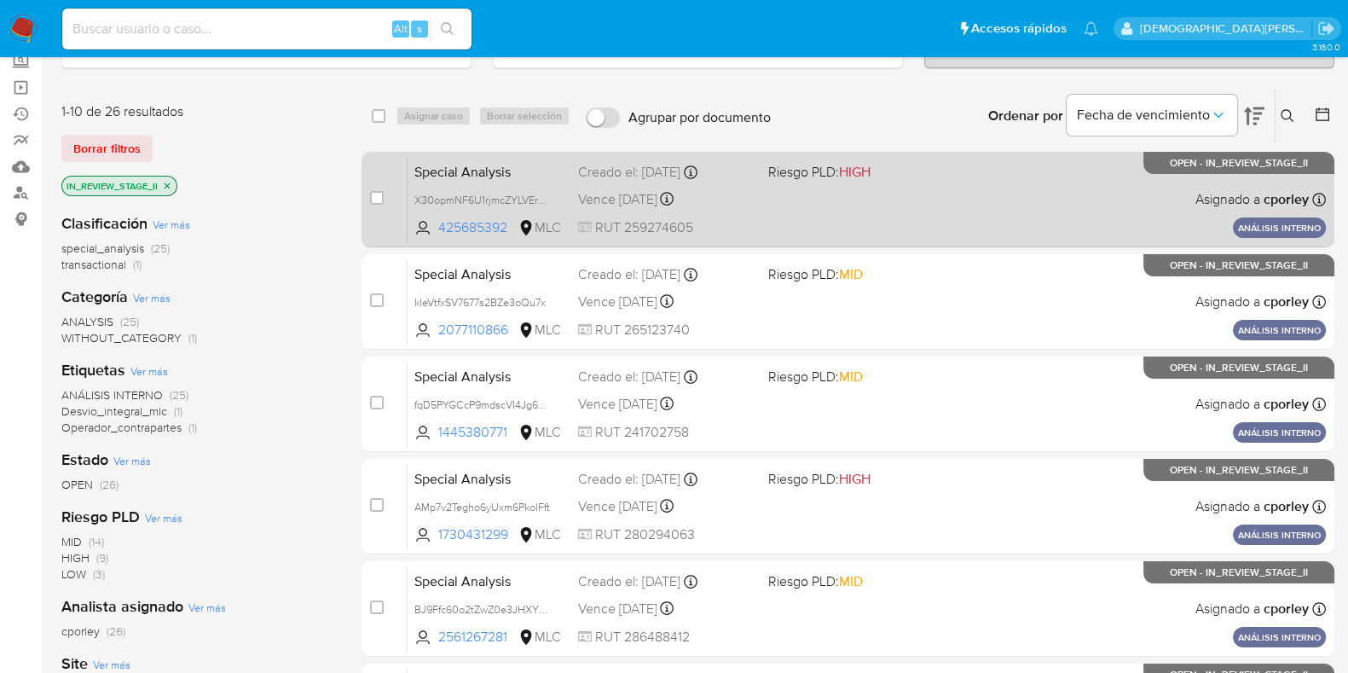
click at [937, 197] on span at bounding box center [856, 198] width 176 height 3
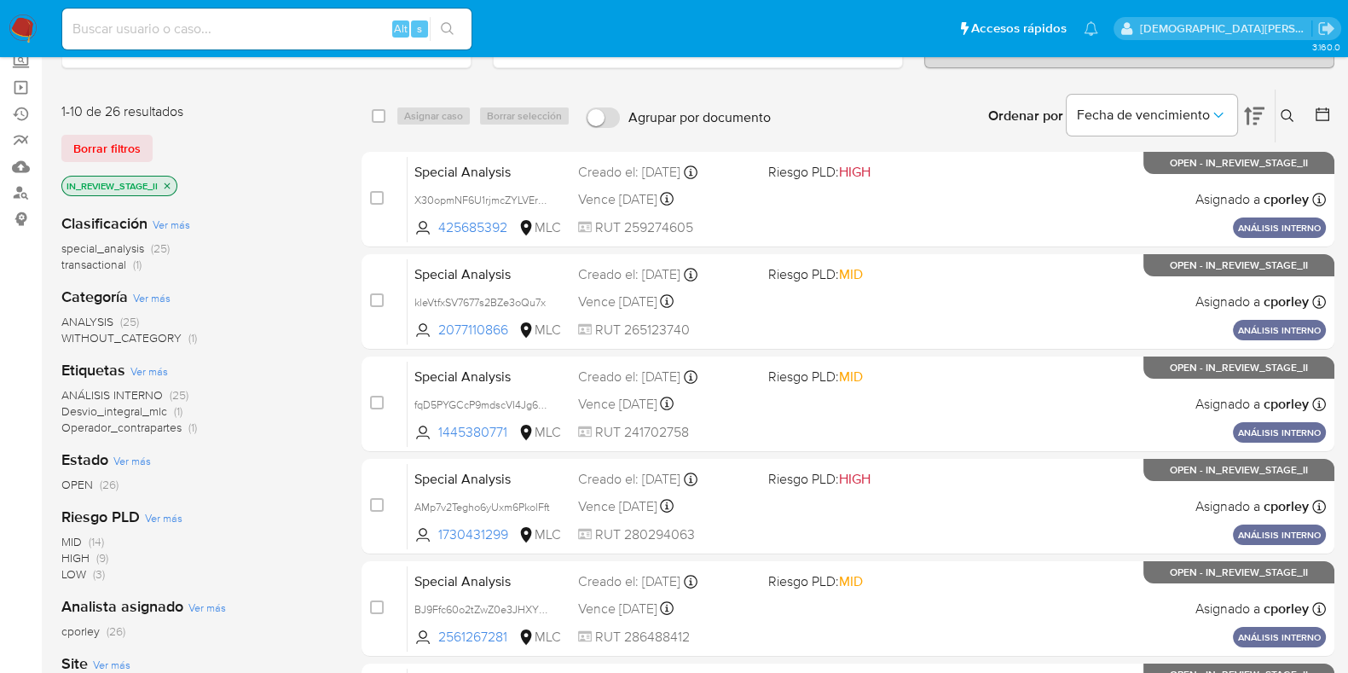
click at [169, 181] on icon "close-filter" at bounding box center [167, 186] width 10 height 10
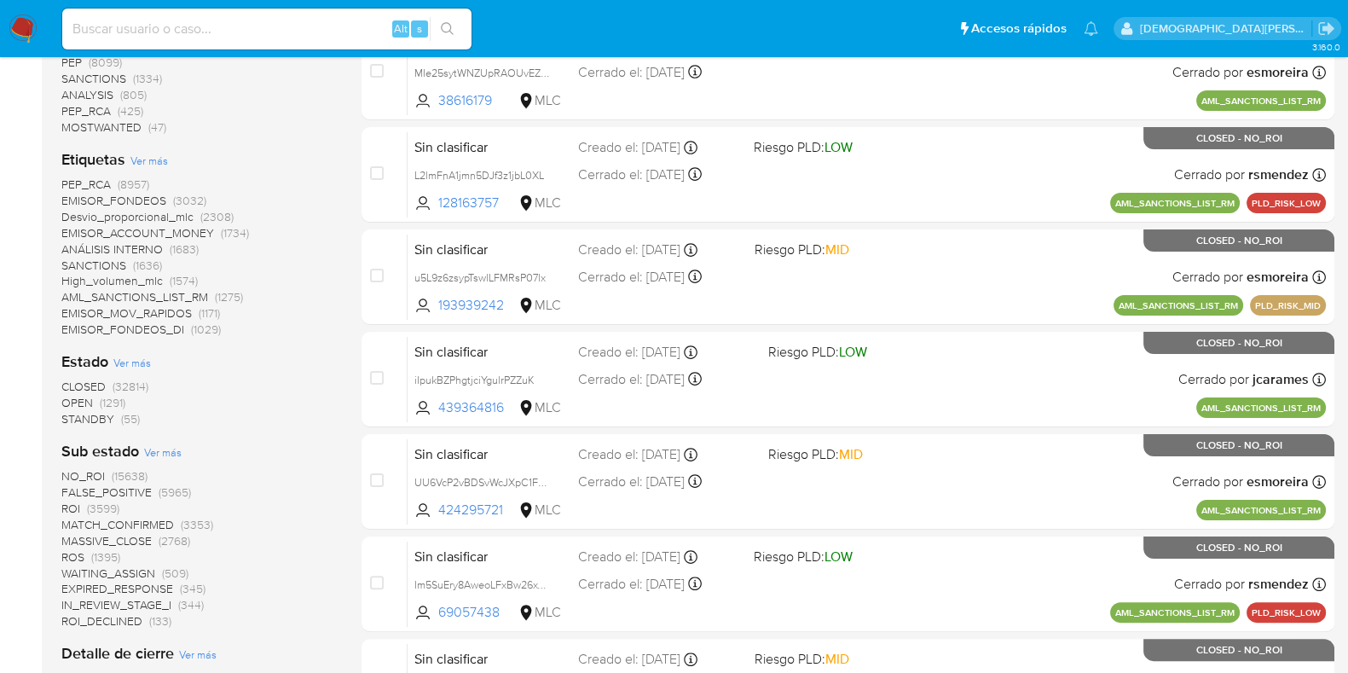
scroll to position [533, 0]
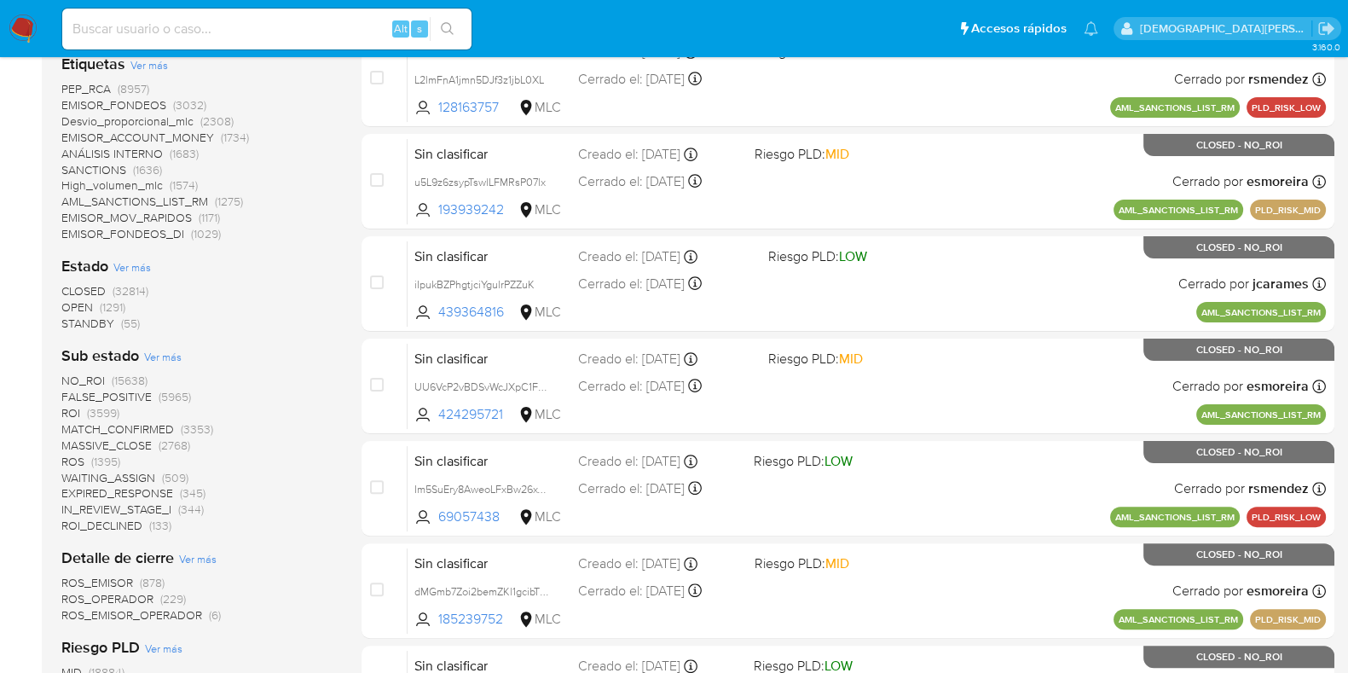
click at [69, 459] on span "ROS" at bounding box center [72, 461] width 23 height 17
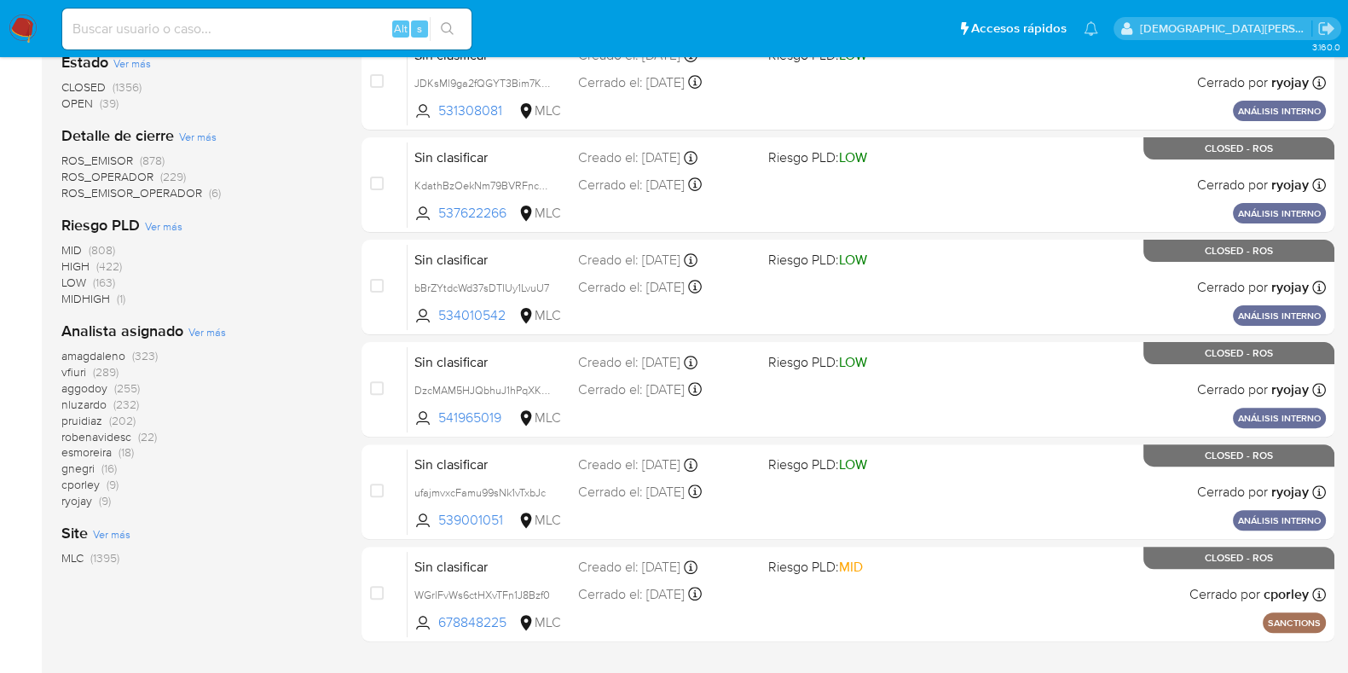
scroll to position [732, 0]
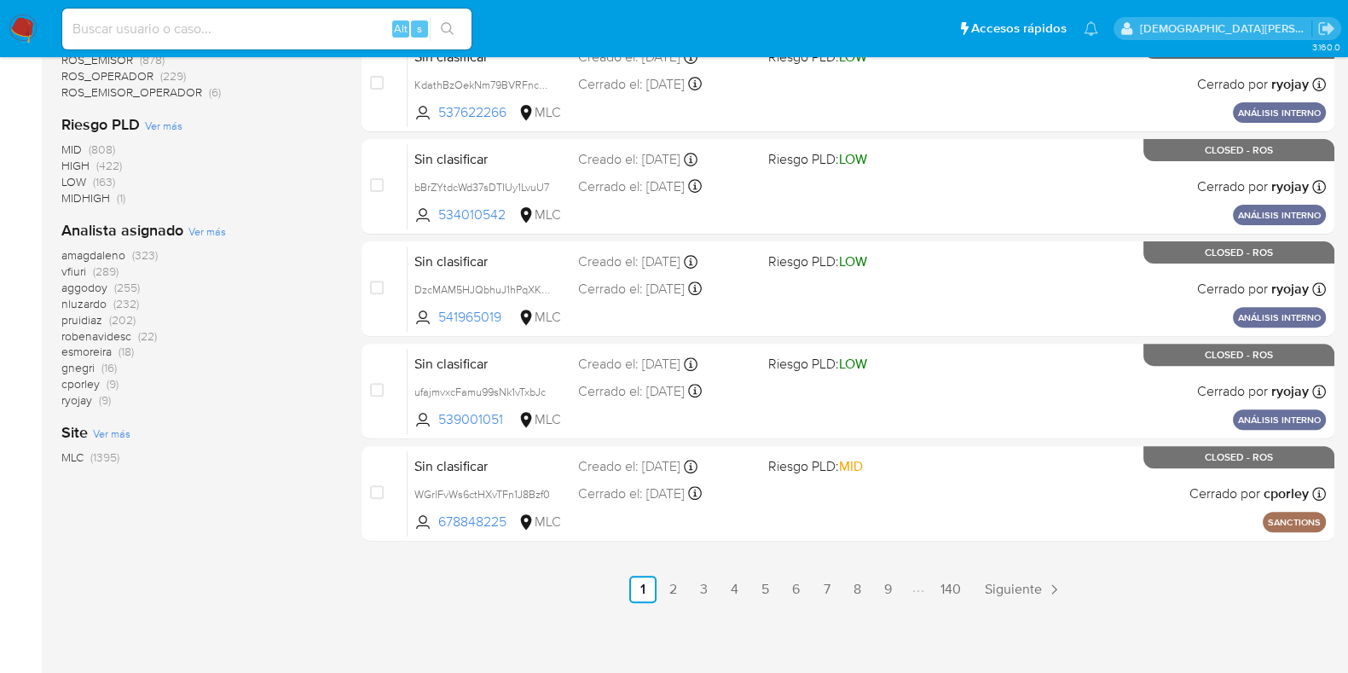
click at [112, 332] on span "robenavidesc" at bounding box center [96, 335] width 70 height 17
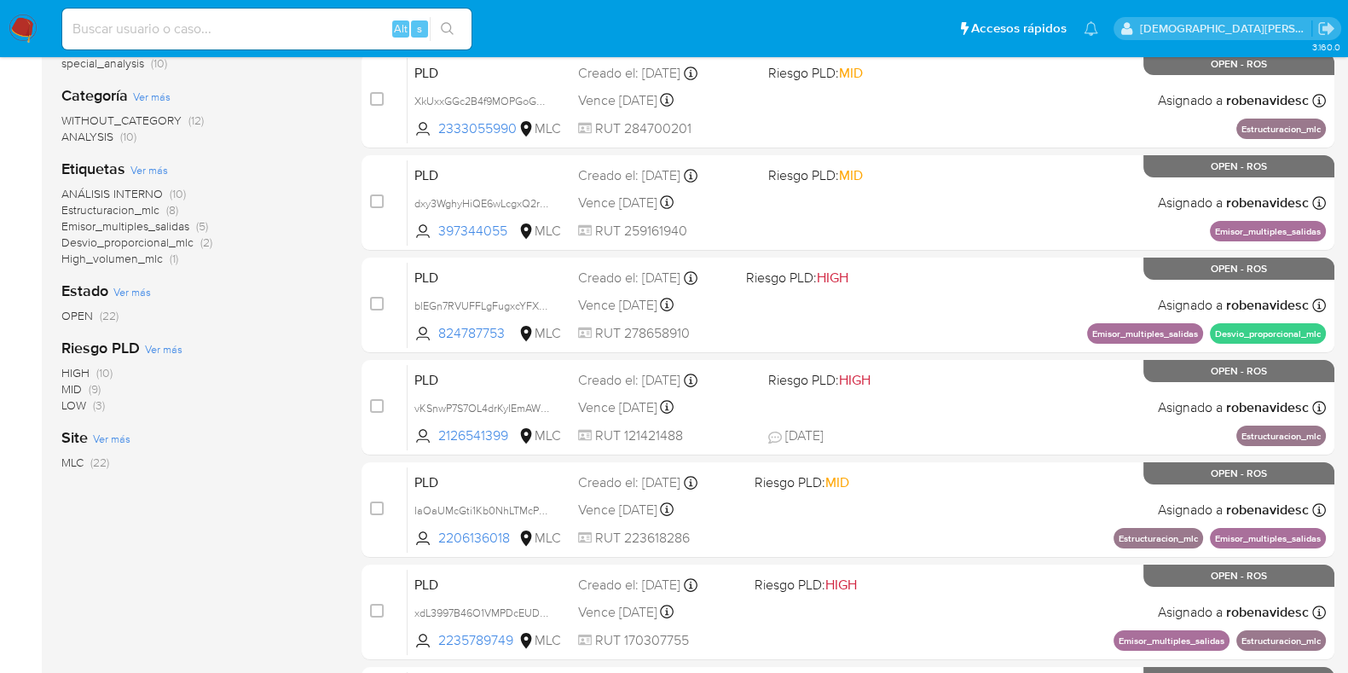
scroll to position [93, 0]
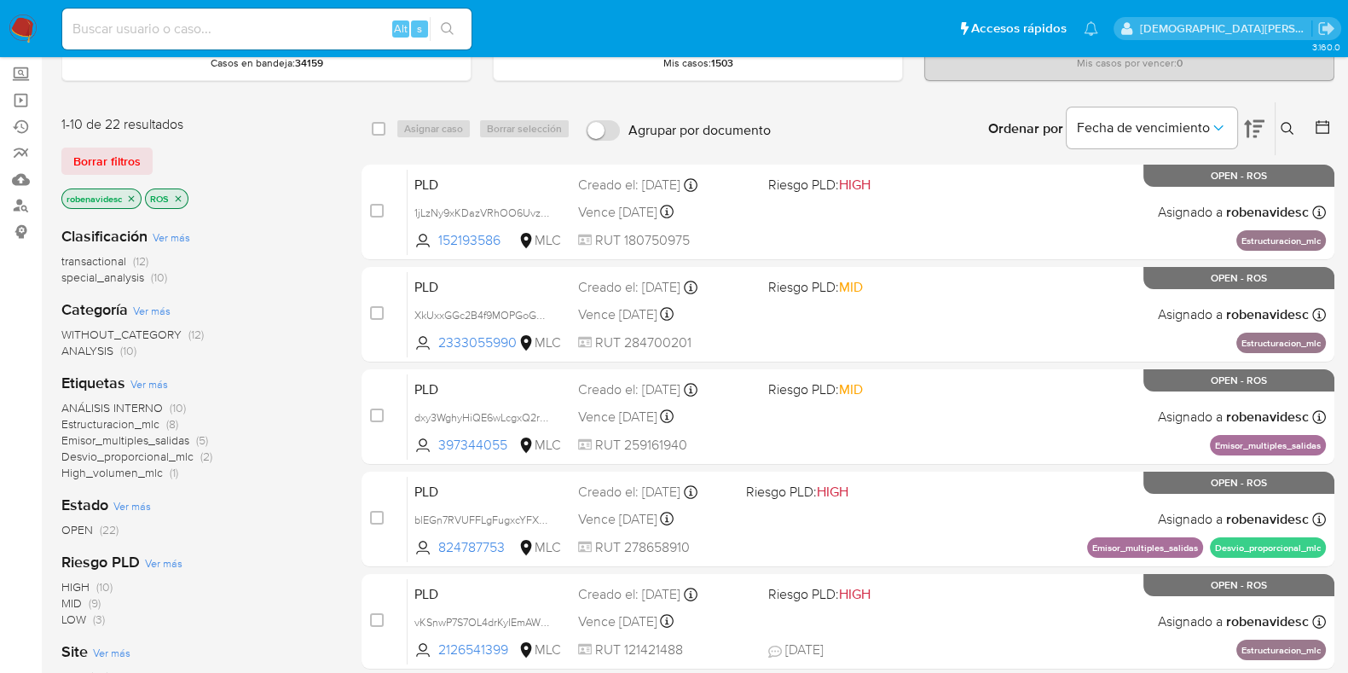
click at [182, 200] on icon "close-filter" at bounding box center [178, 198] width 10 height 10
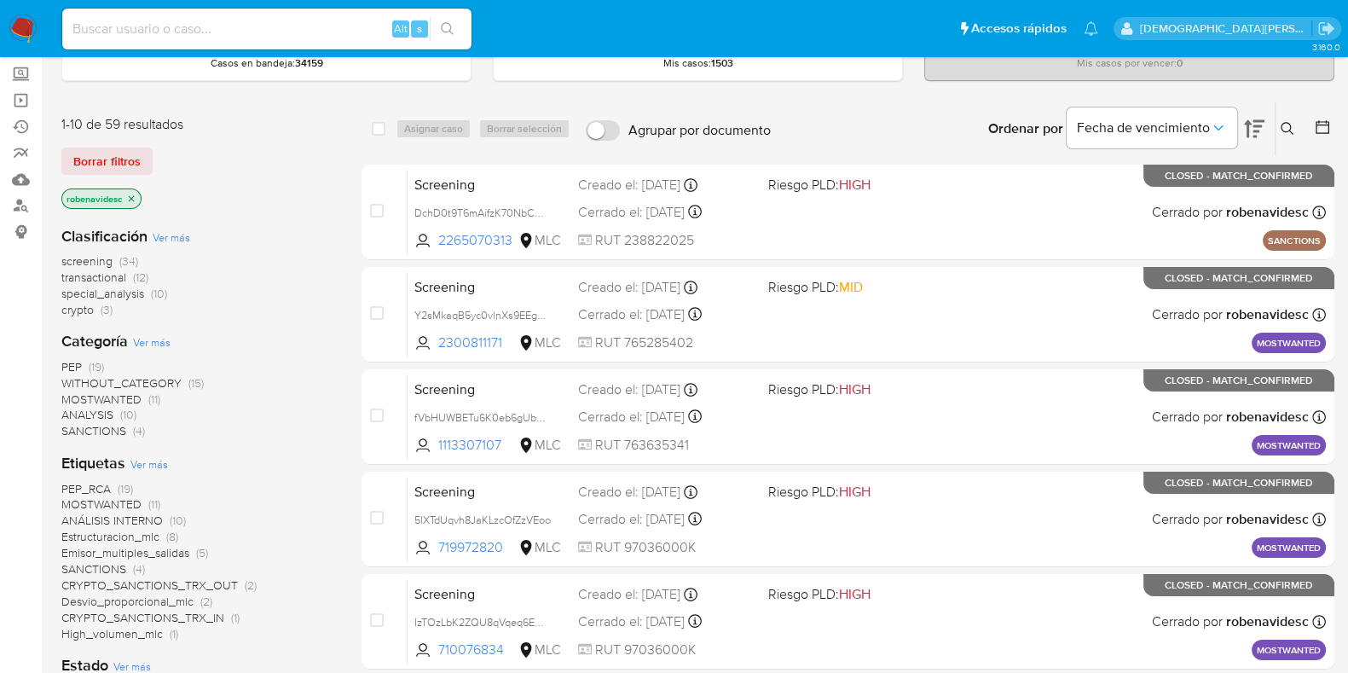
click at [132, 193] on icon "close-filter" at bounding box center [131, 198] width 10 height 10
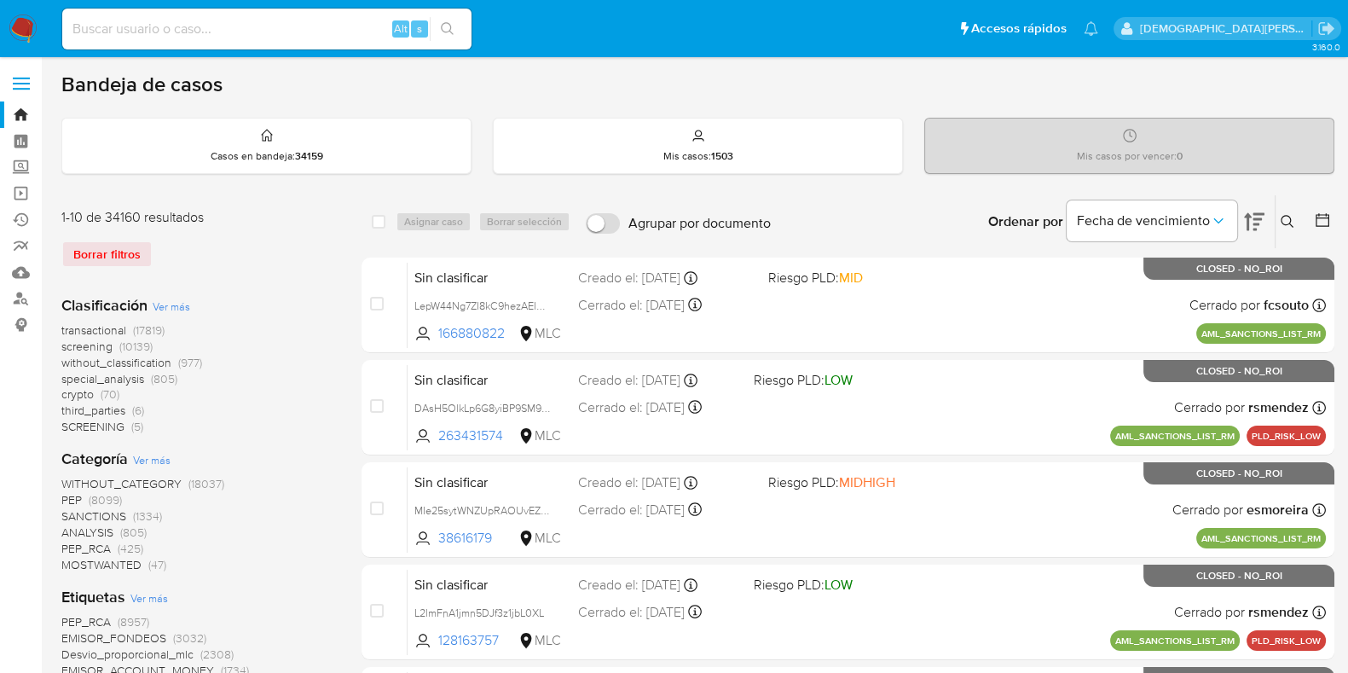
click at [1317, 215] on icon at bounding box center [1321, 219] width 17 height 17
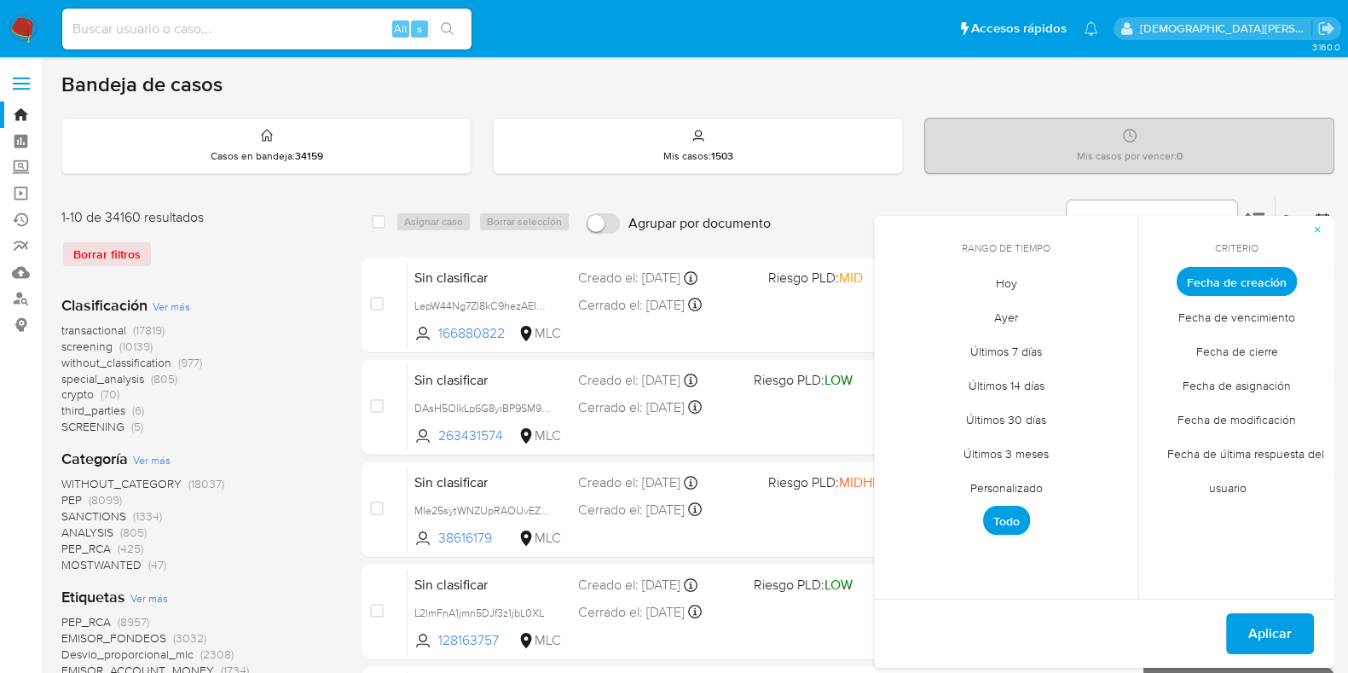
click at [993, 488] on span "Personalizado" at bounding box center [1006, 487] width 108 height 35
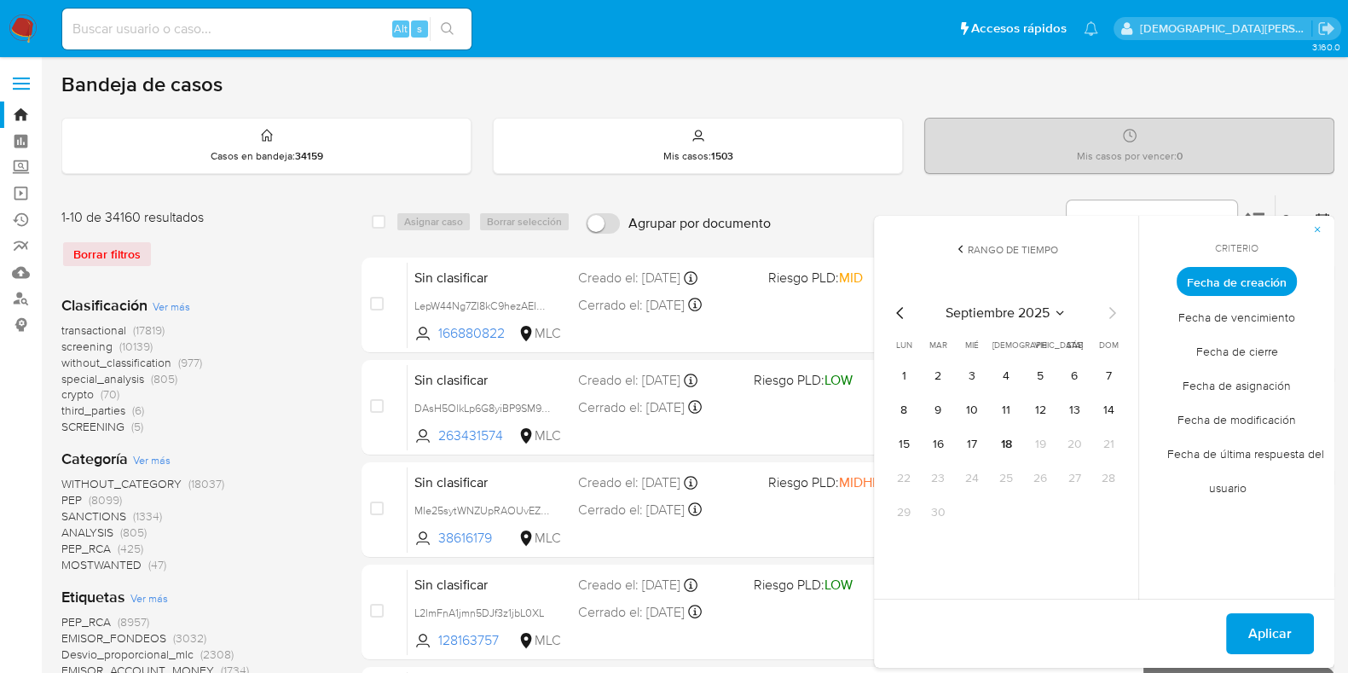
click at [899, 309] on icon "Mes anterior" at bounding box center [899, 313] width 7 height 12
click at [1079, 414] on button "12" at bounding box center [1073, 409] width 27 height 27
click at [1246, 637] on button "Aplicar" at bounding box center [1270, 633] width 88 height 41
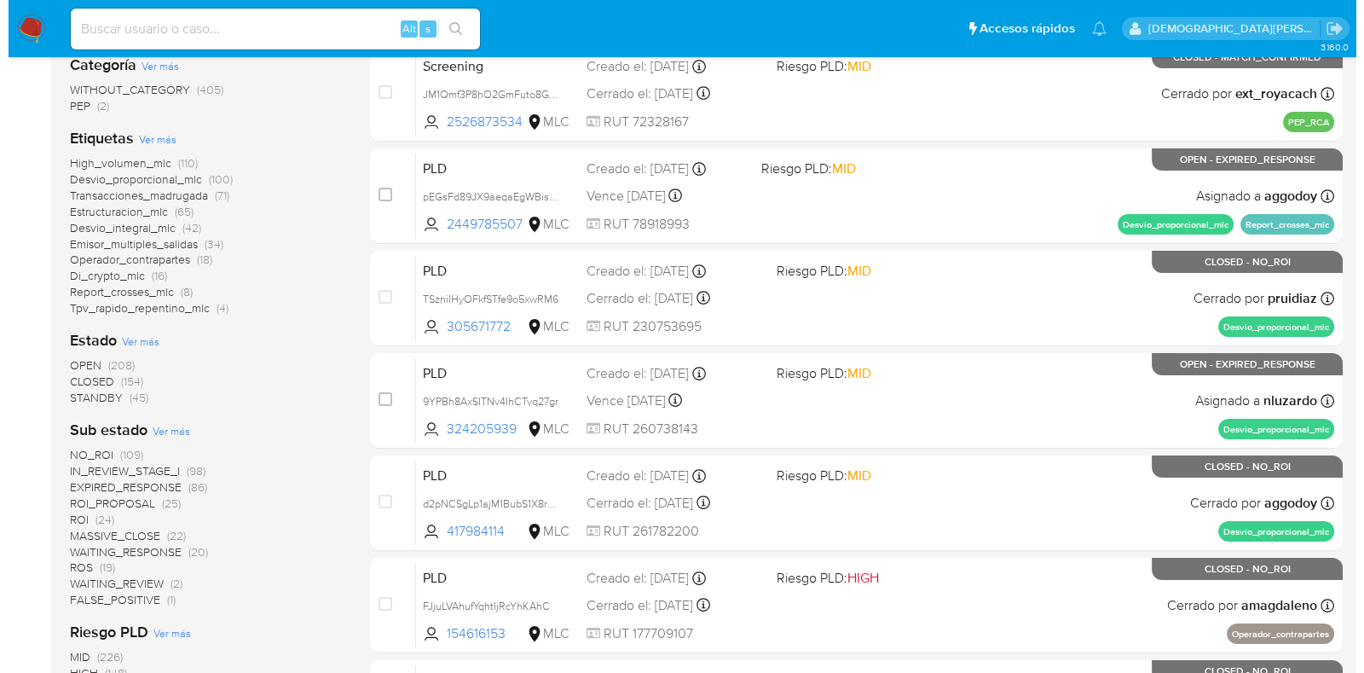
scroll to position [320, 0]
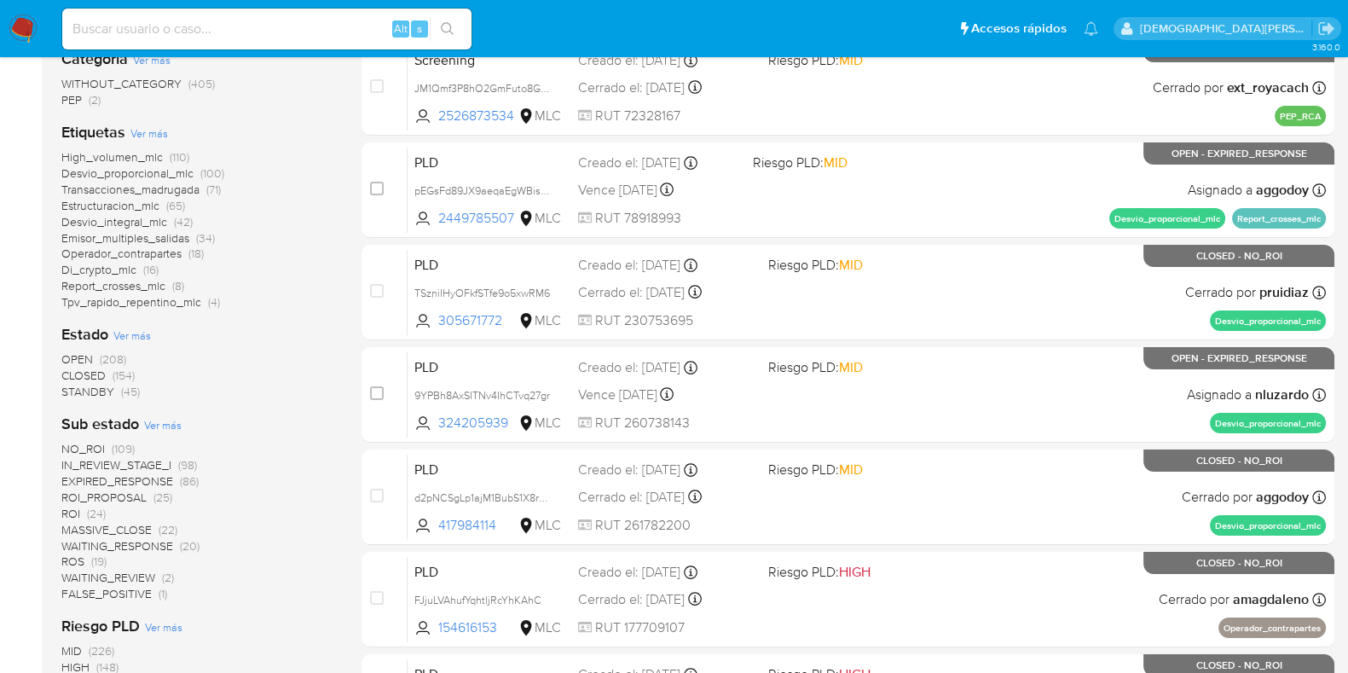
click at [160, 424] on span "Ver más" at bounding box center [163, 424] width 38 height 15
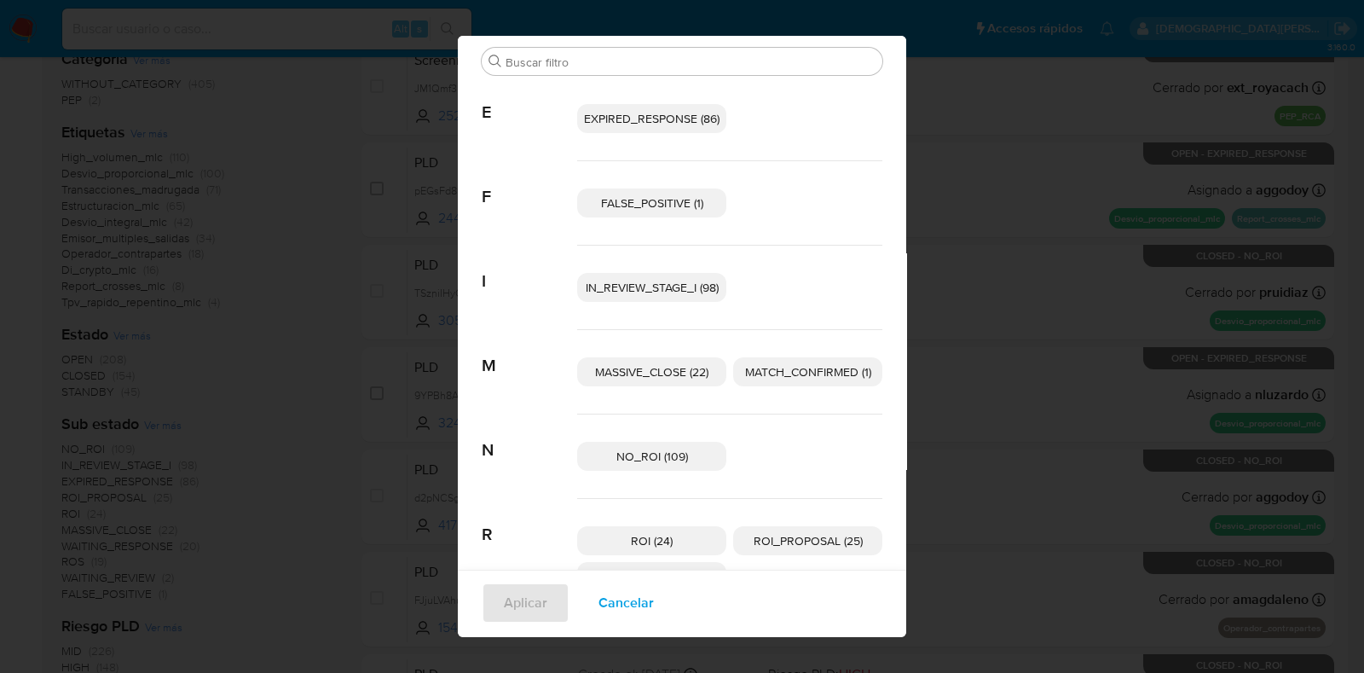
scroll to position [12, 0]
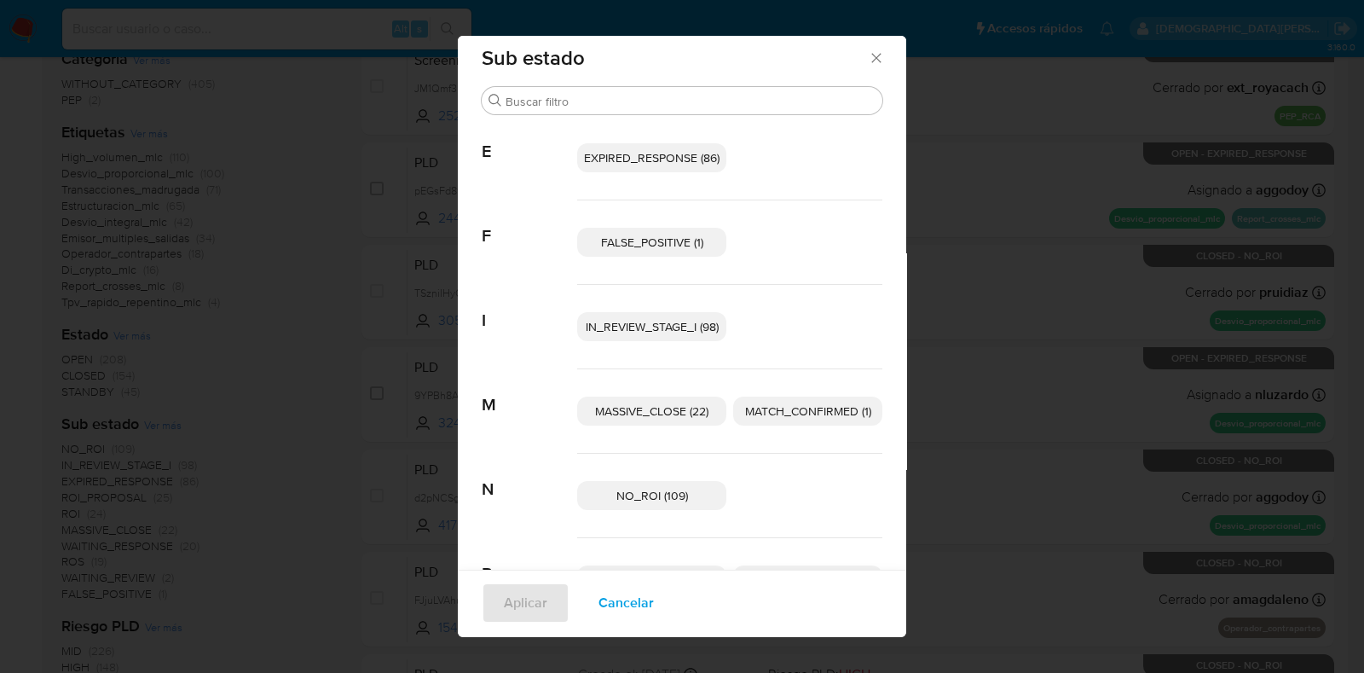
click at [624, 609] on span "Cancelar" at bounding box center [625, 603] width 55 height 38
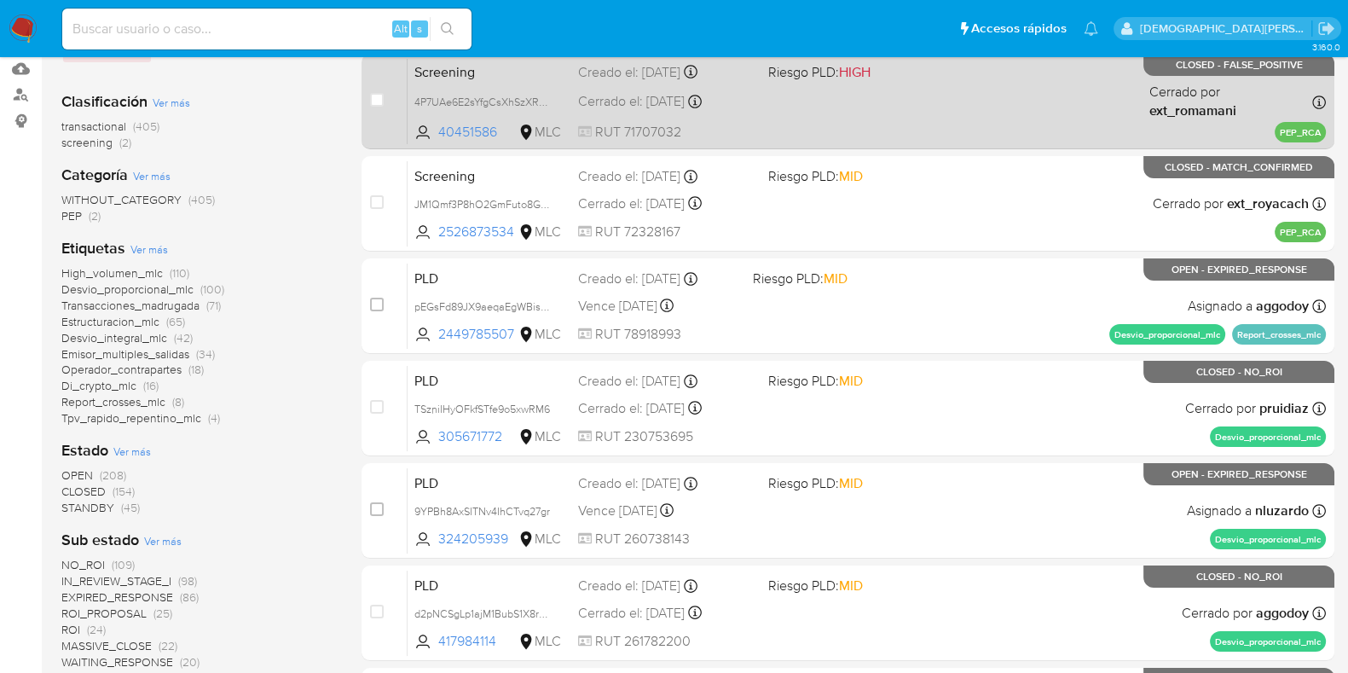
scroll to position [4, 0]
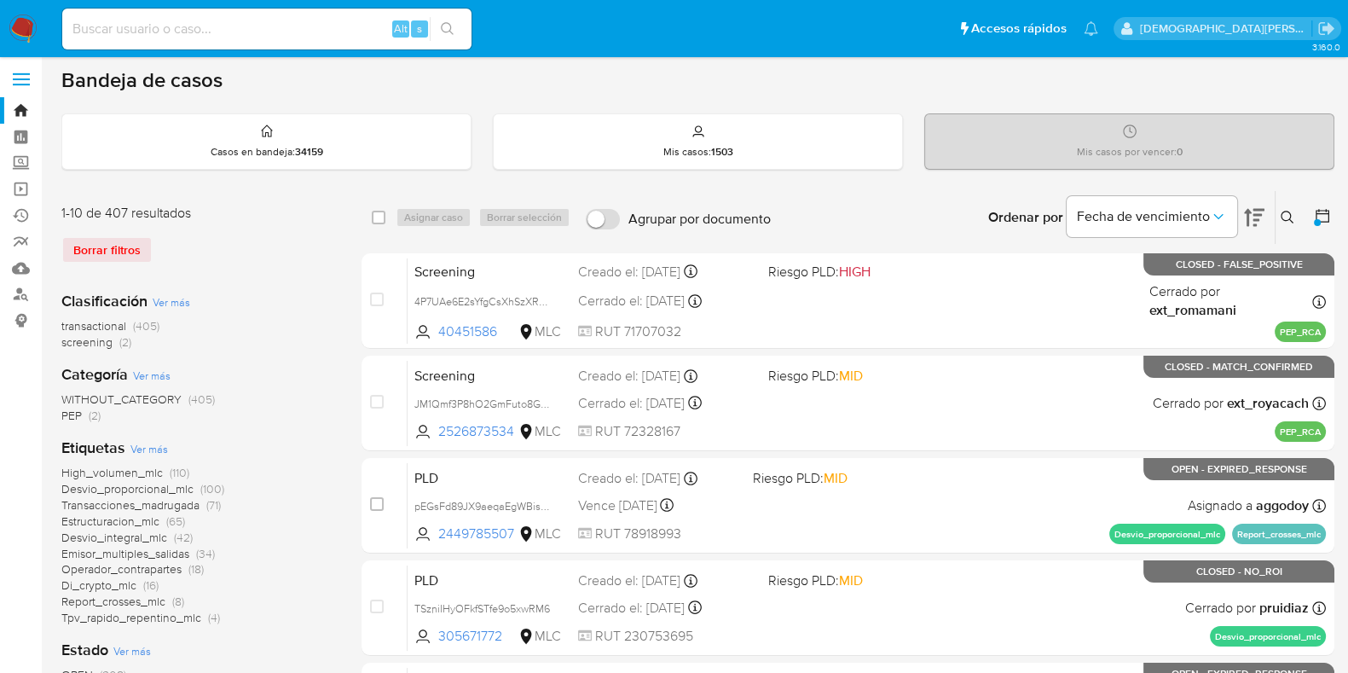
click at [1317, 219] on div at bounding box center [1316, 222] width 7 height 7
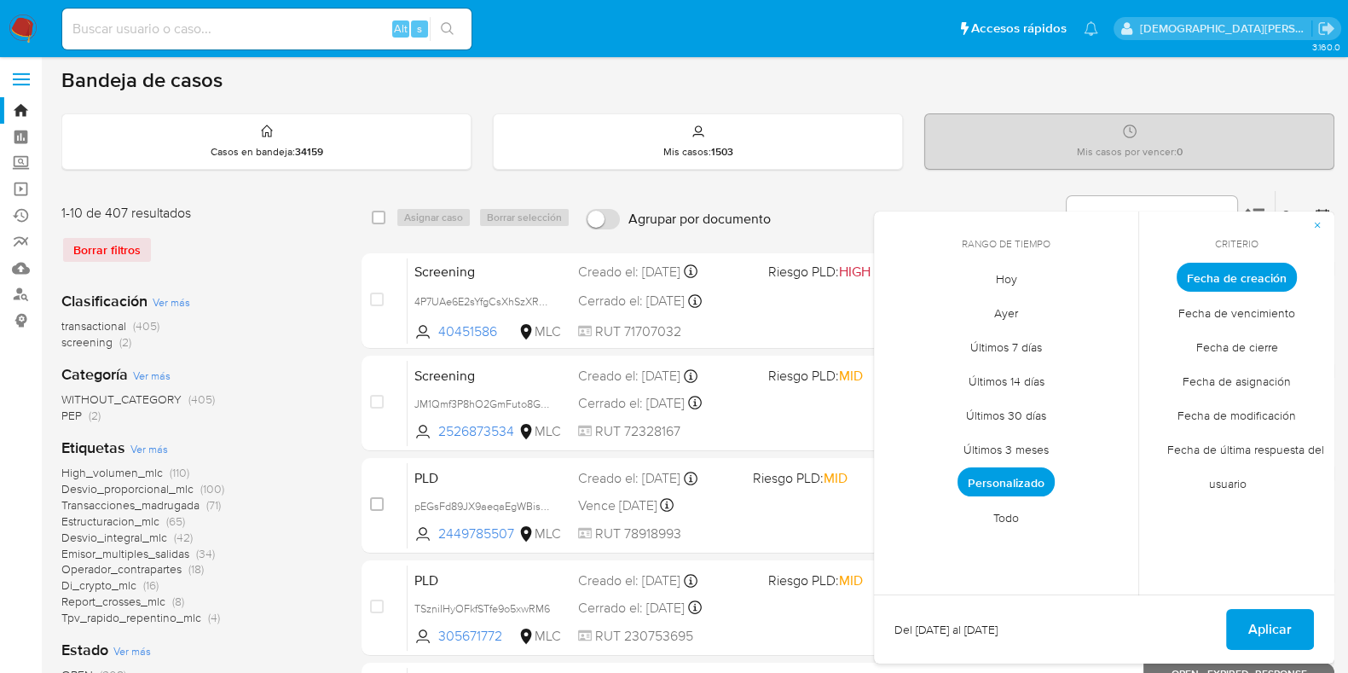
click at [1013, 517] on span "Todo" at bounding box center [1005, 516] width 61 height 35
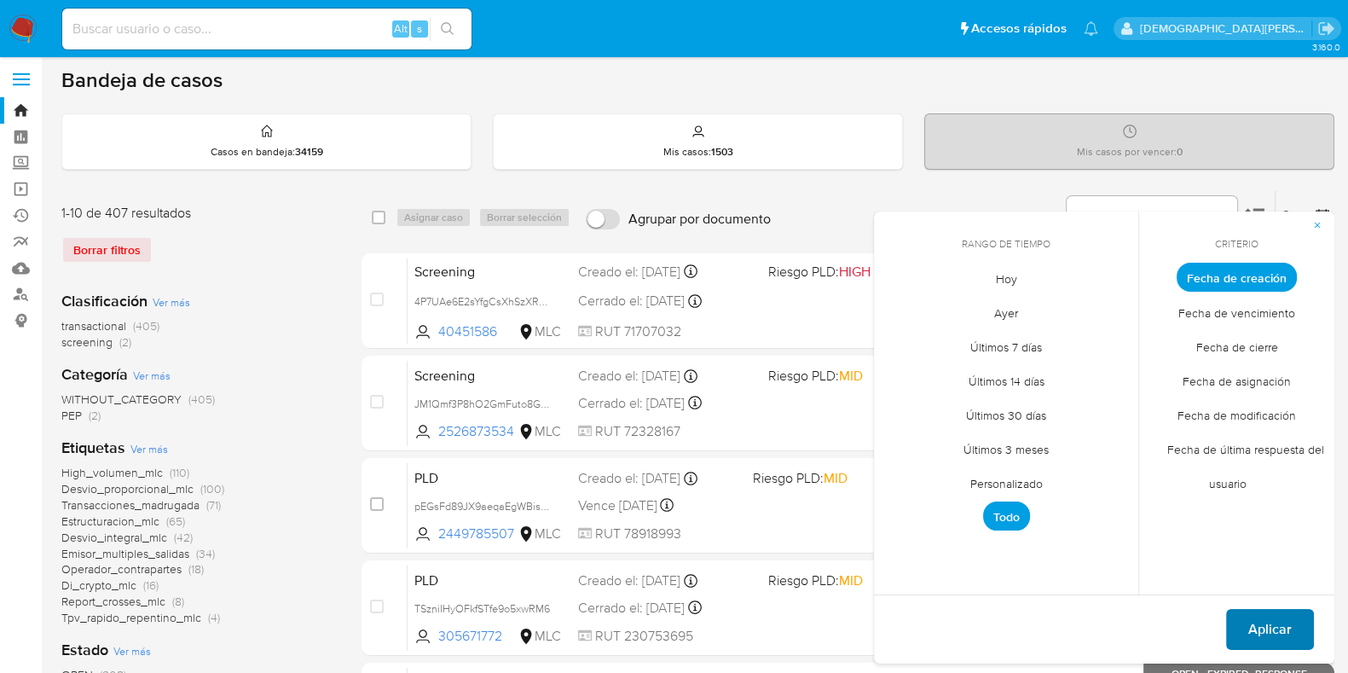
click at [1257, 625] on span "Aplicar" at bounding box center [1269, 629] width 43 height 38
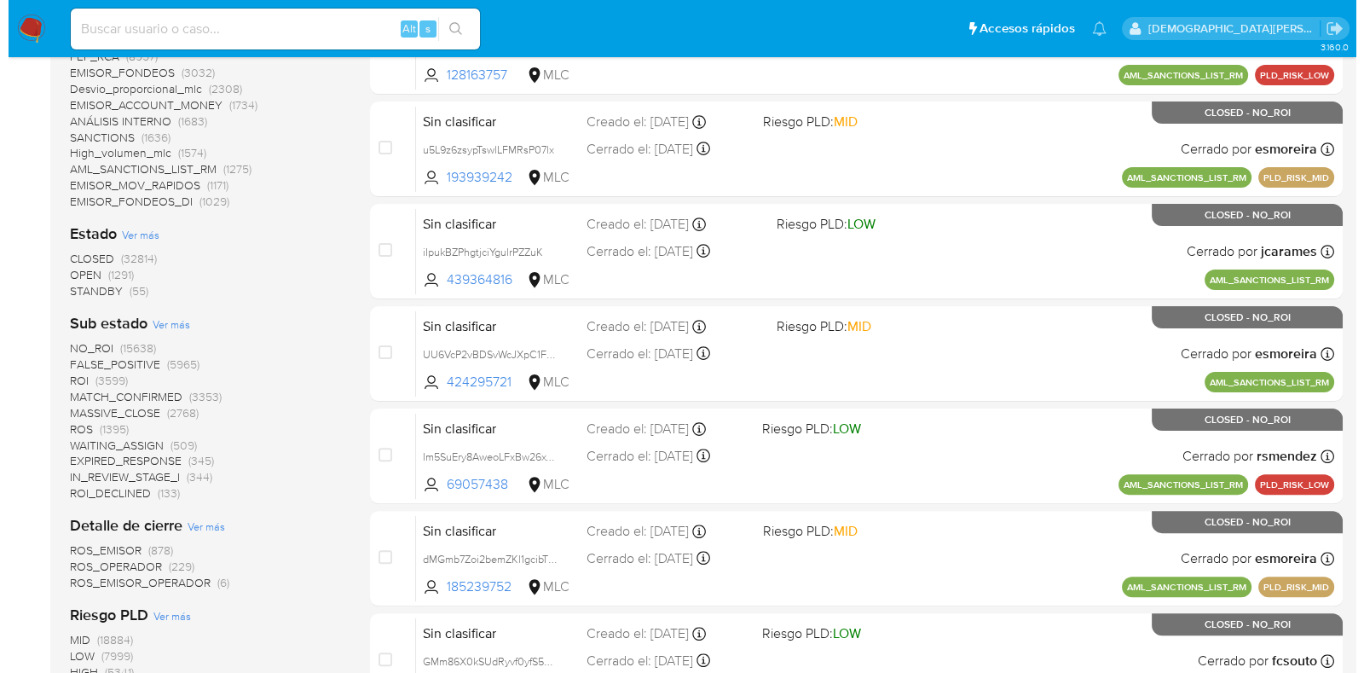
scroll to position [644, 0]
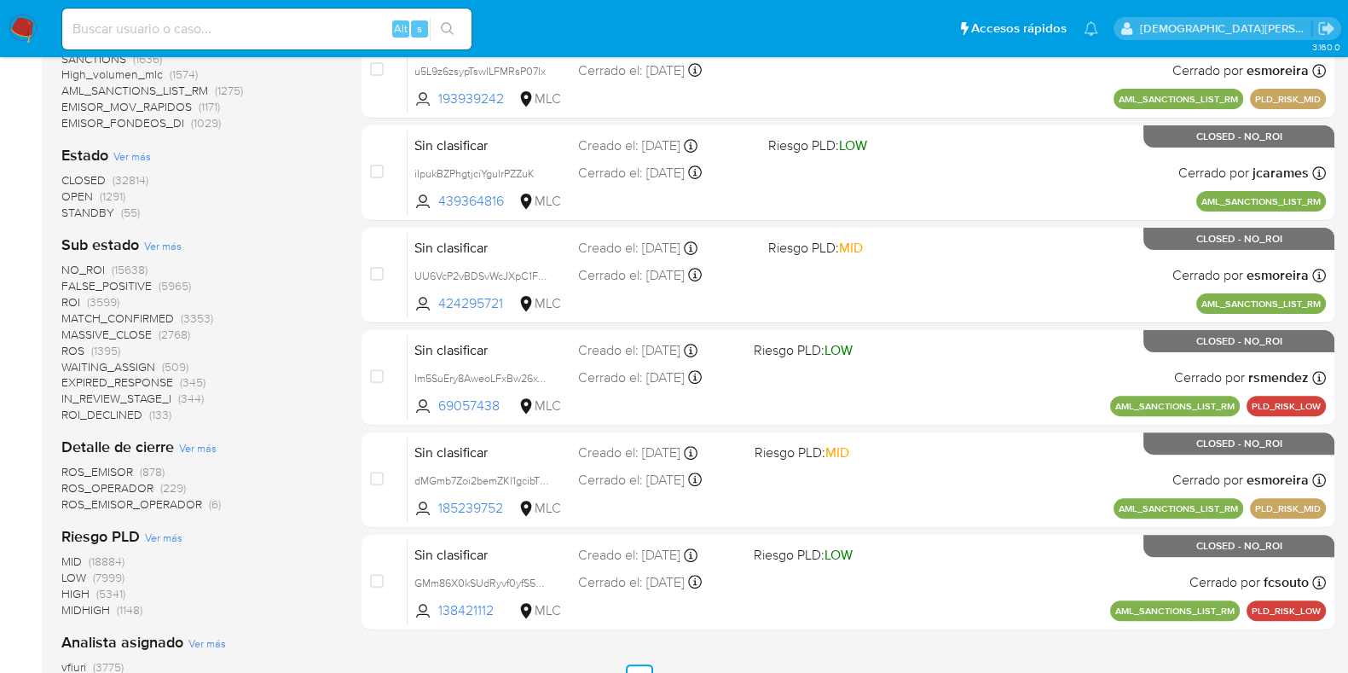
click at [177, 245] on span "Ver más" at bounding box center [163, 245] width 38 height 15
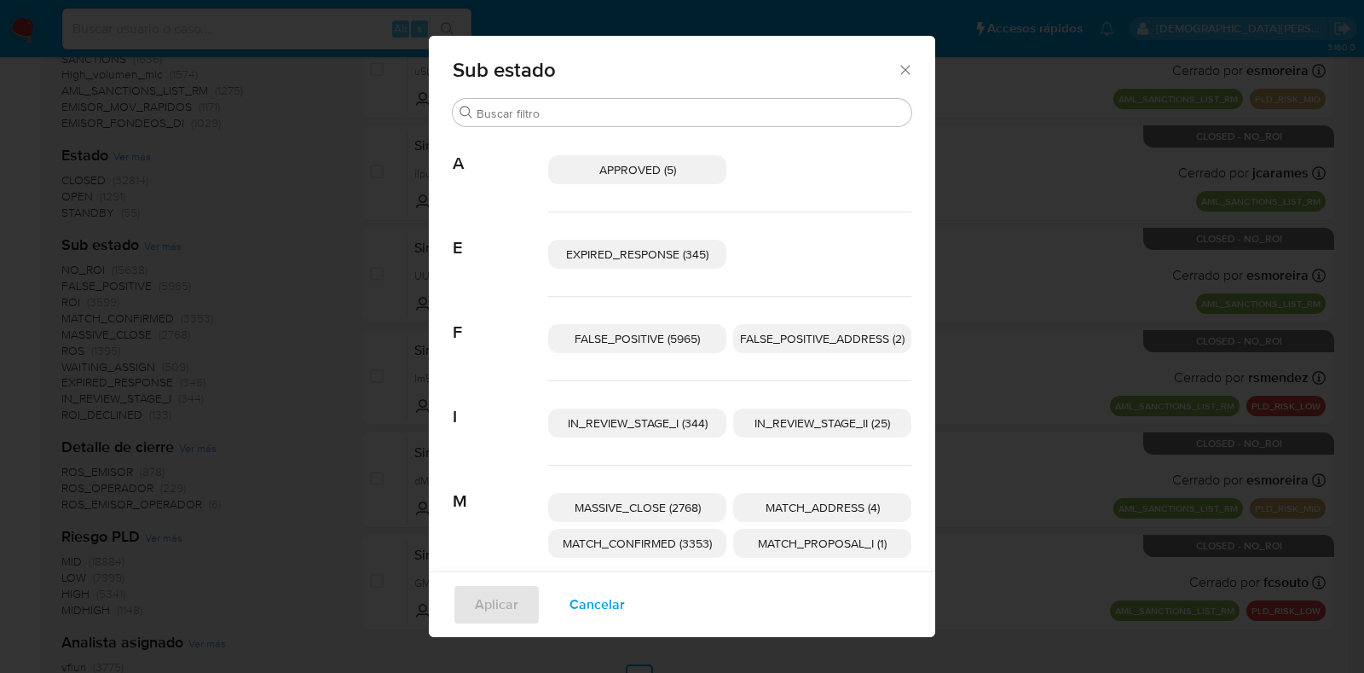
click at [823, 419] on span "IN_REVIEW_STAGE_II (25)" at bounding box center [822, 422] width 136 height 17
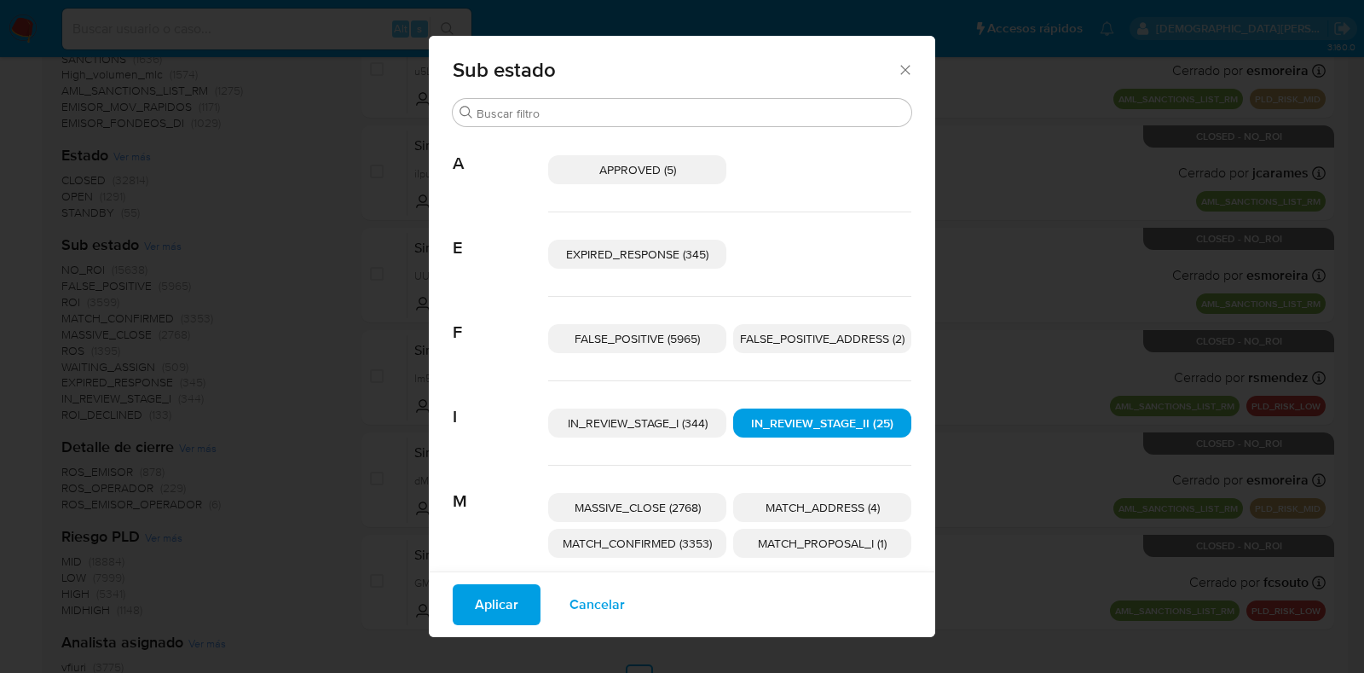
click at [507, 607] on button "Aplicar" at bounding box center [497, 604] width 88 height 41
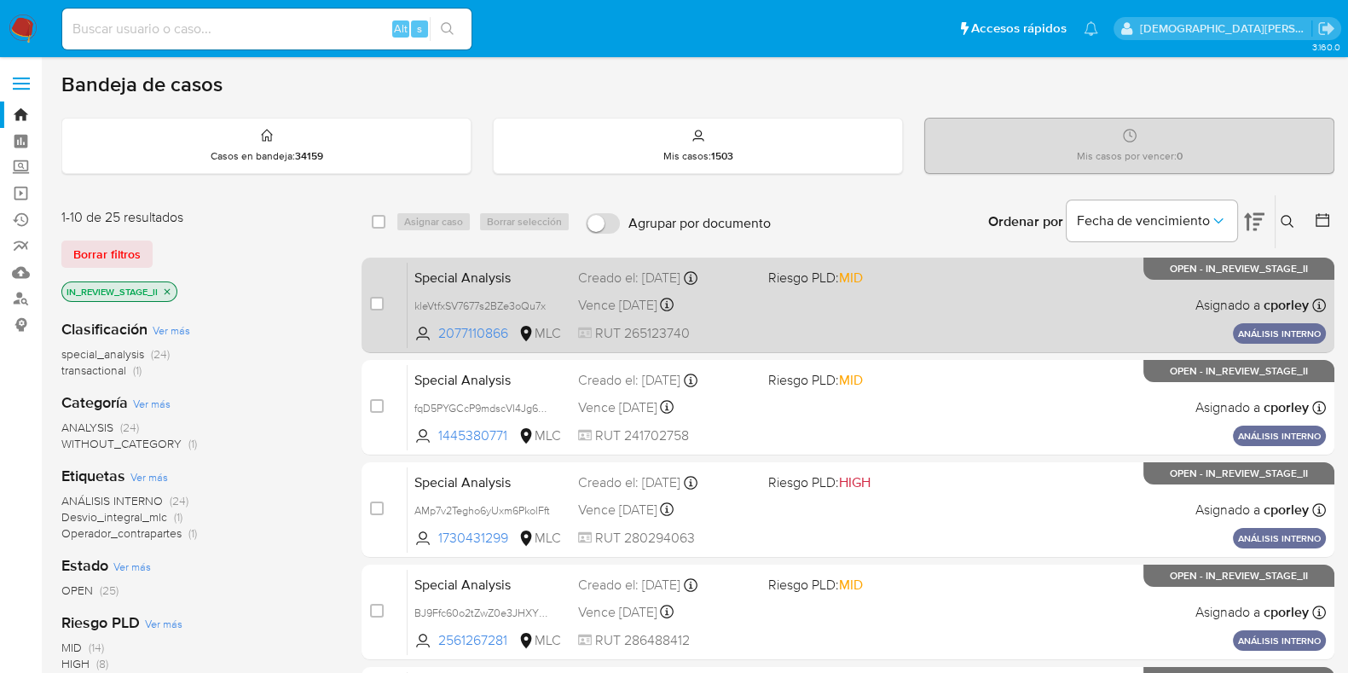
click at [929, 292] on div "Special Analysis kleVtfxSV7677s2BZe3oQu7x 2077110866 MLC Riesgo PLD: MID Creado…" at bounding box center [866, 305] width 918 height 86
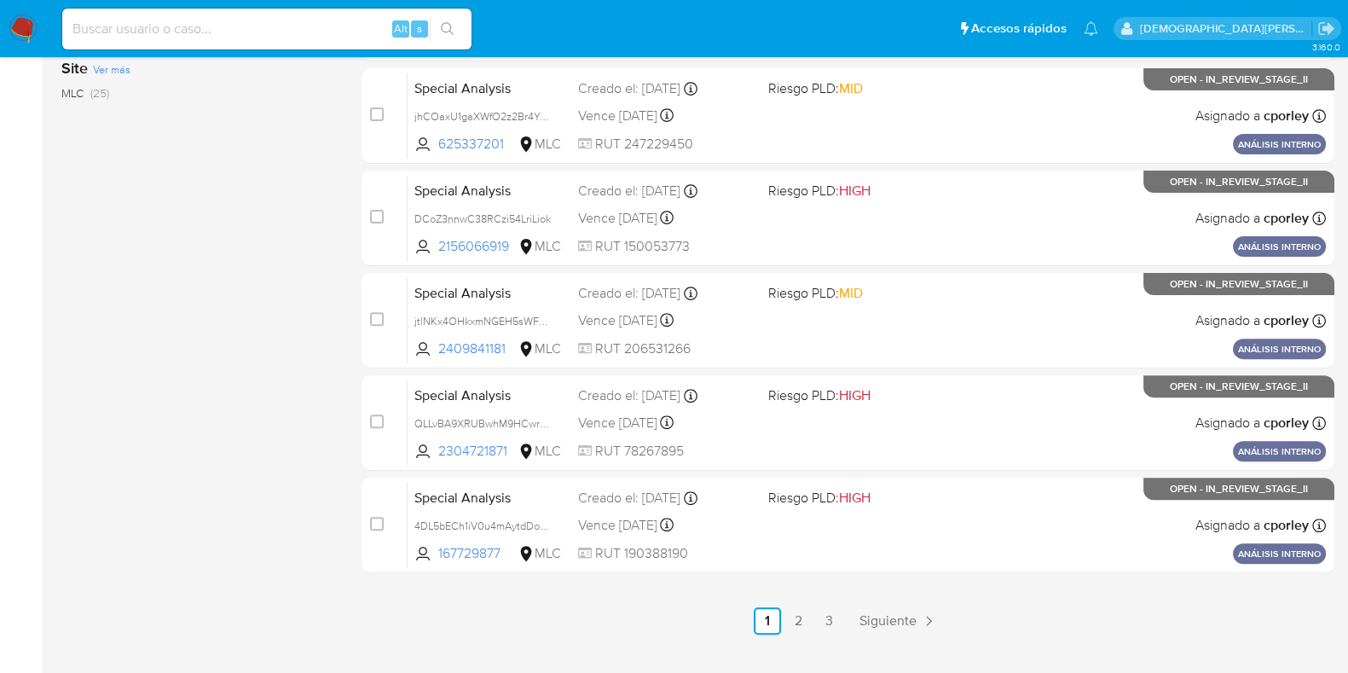
scroll to position [732, 0]
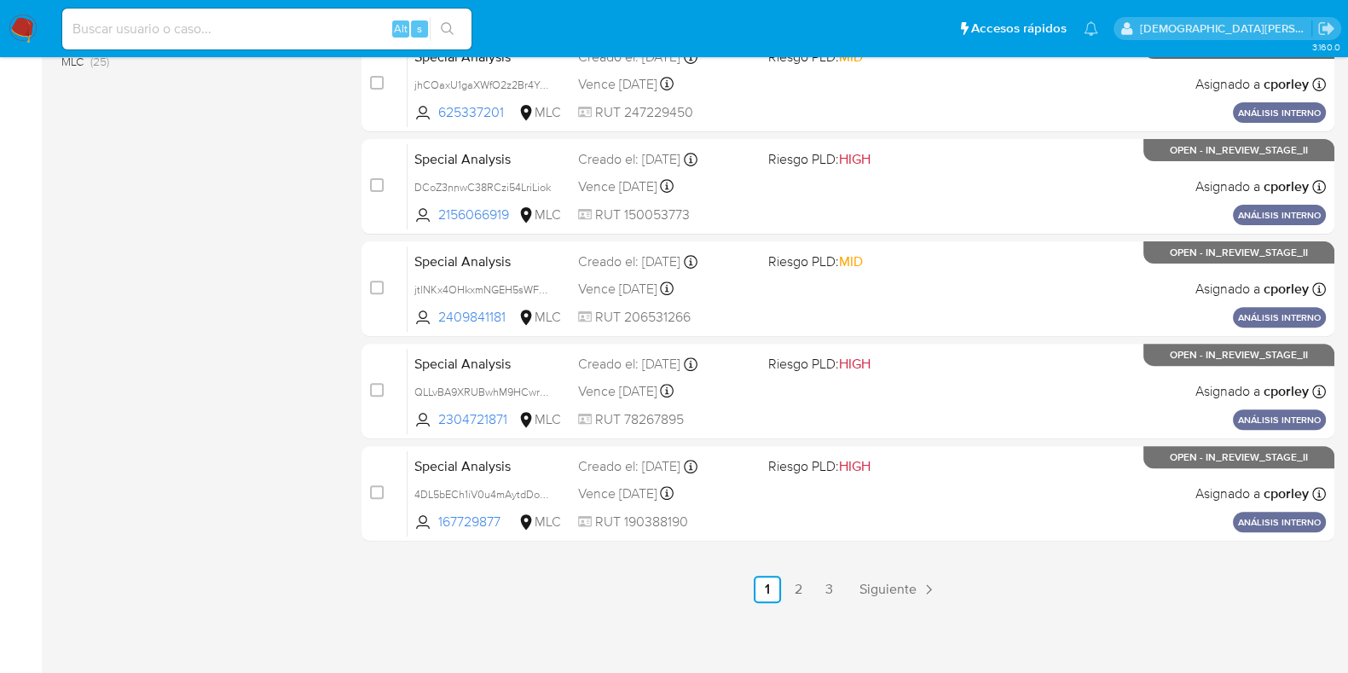
click at [798, 571] on div "select-all-cases-checkbox Asignar caso Borrar selección Agrupar por documento O…" at bounding box center [847, 32] width 973 height 1140
click at [797, 575] on link "2" at bounding box center [797, 588] width 27 height 27
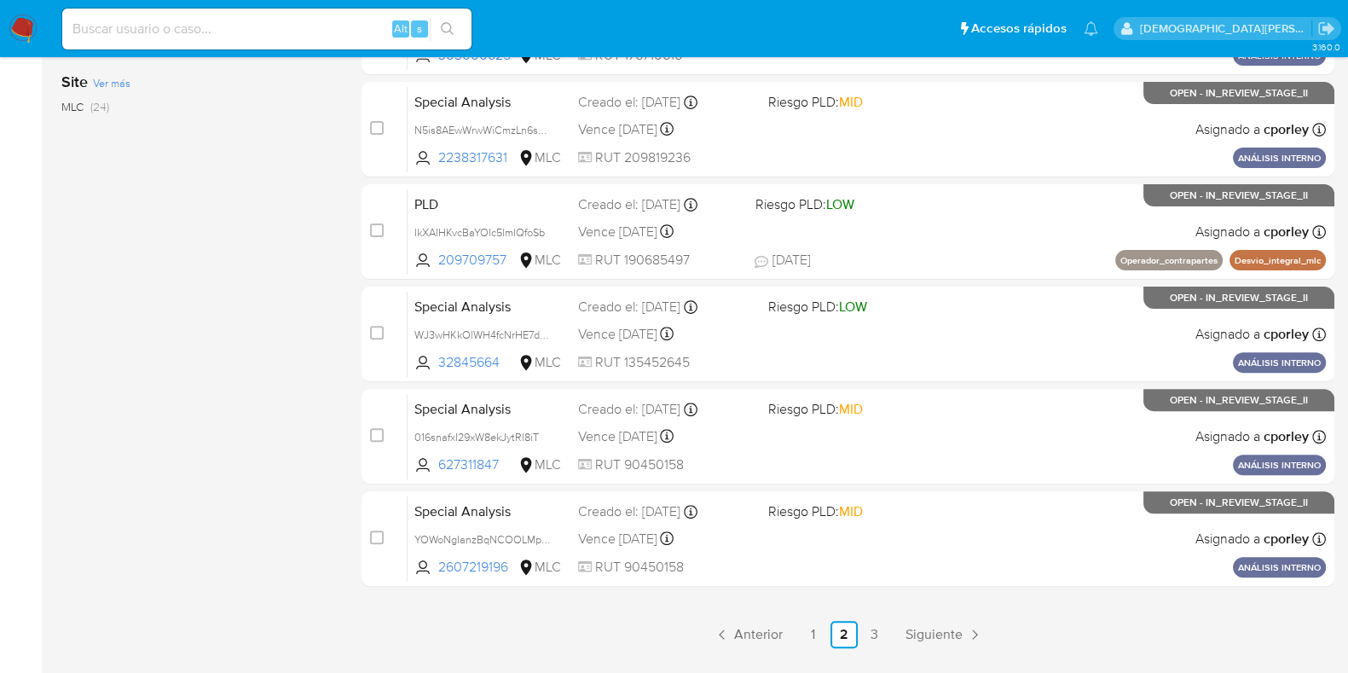
scroll to position [732, 0]
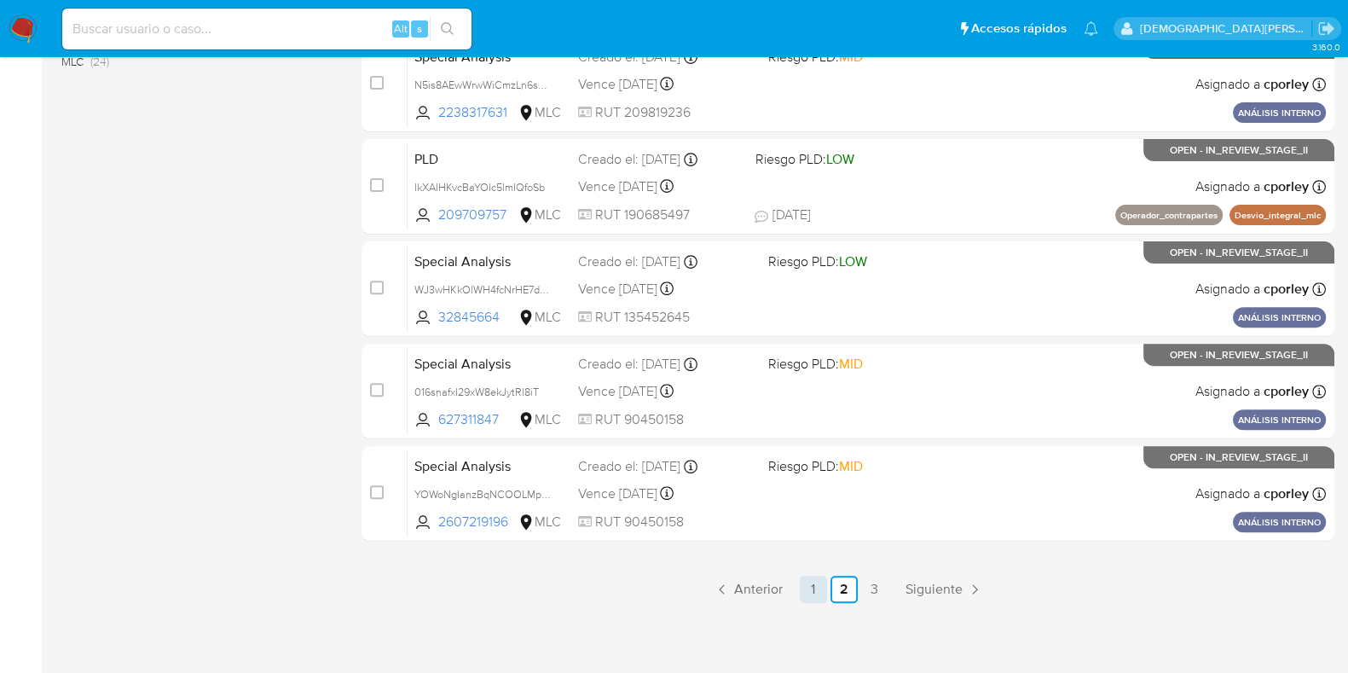
click at [812, 590] on link "1" at bounding box center [813, 588] width 27 height 27
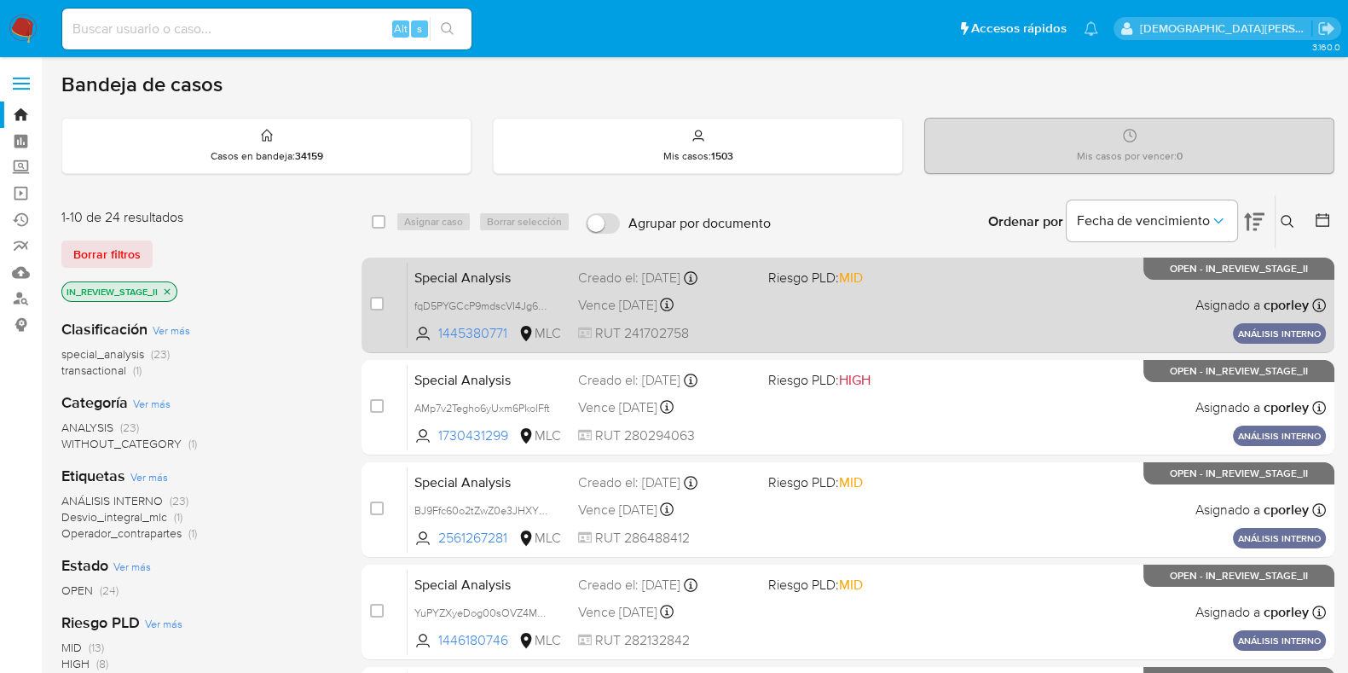
click at [789, 310] on div "Special Analysis fqD5PYGCcP9mdscVI4Jg6aSo 1445380771 MLC Riesgo PLD: MID Creado…" at bounding box center [866, 305] width 918 height 86
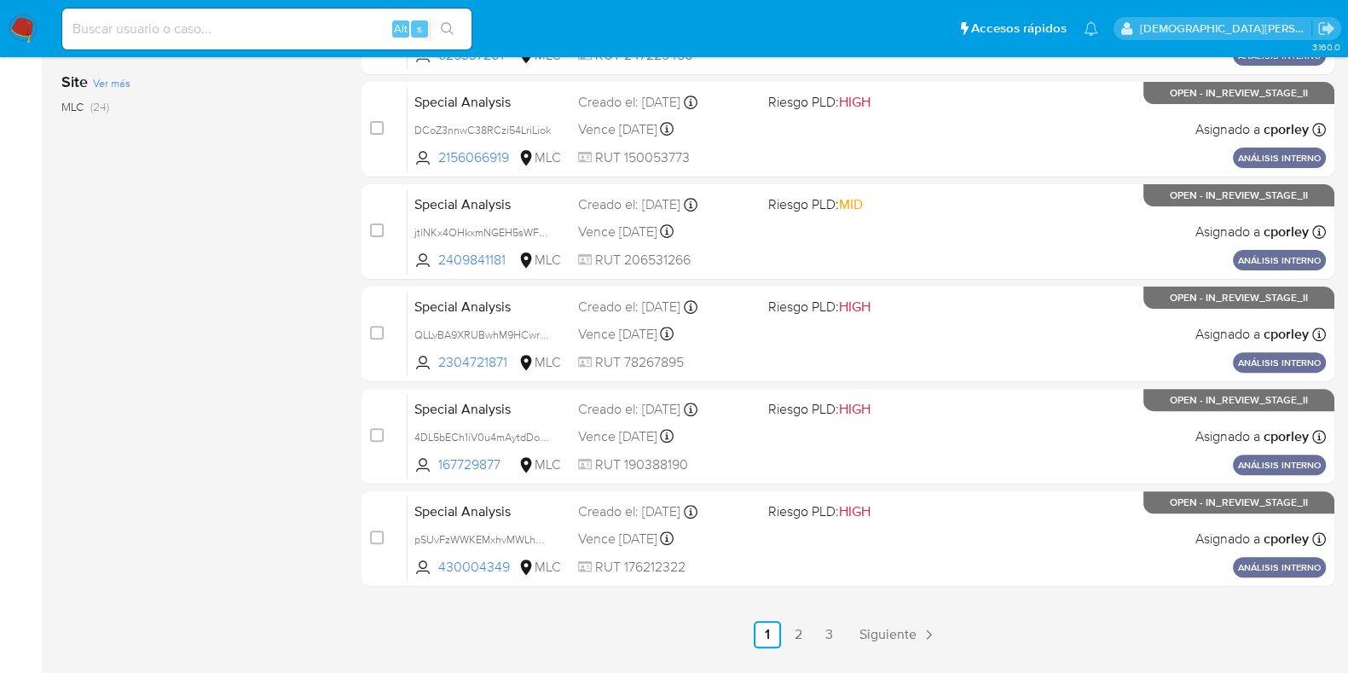
scroll to position [732, 0]
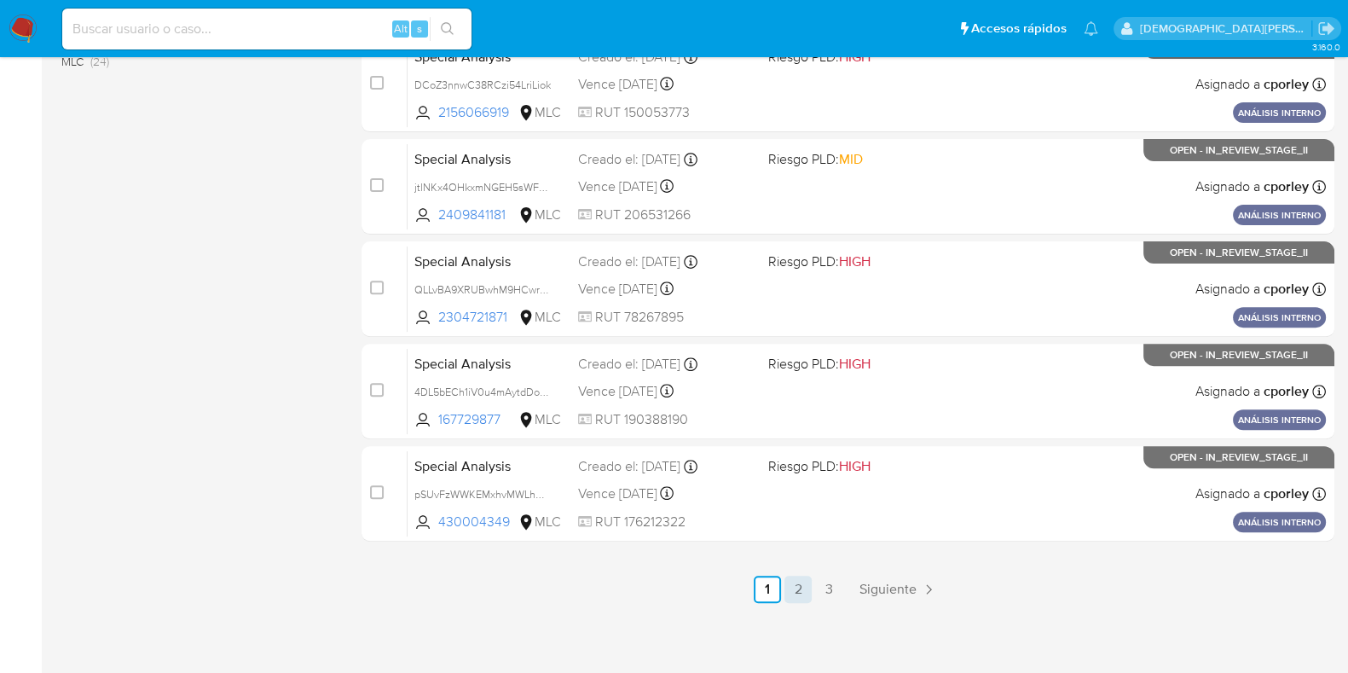
click at [797, 594] on link "2" at bounding box center [797, 588] width 27 height 27
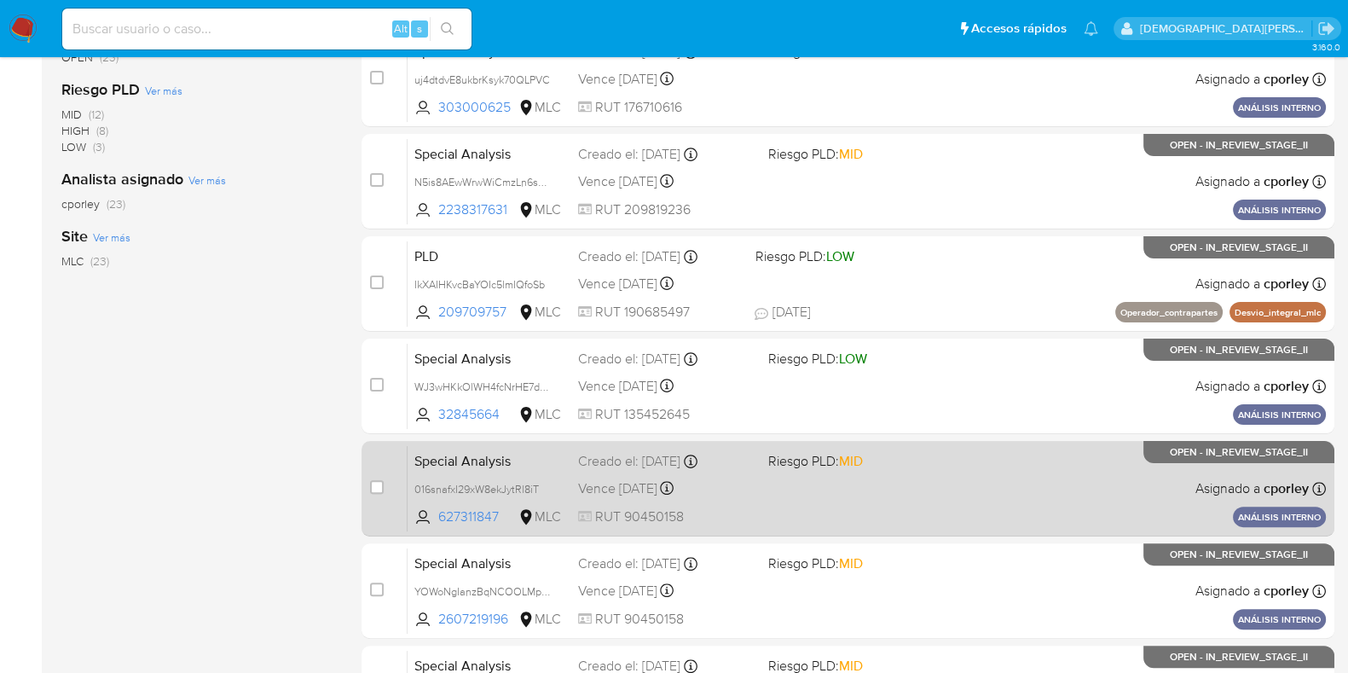
scroll to position [732, 0]
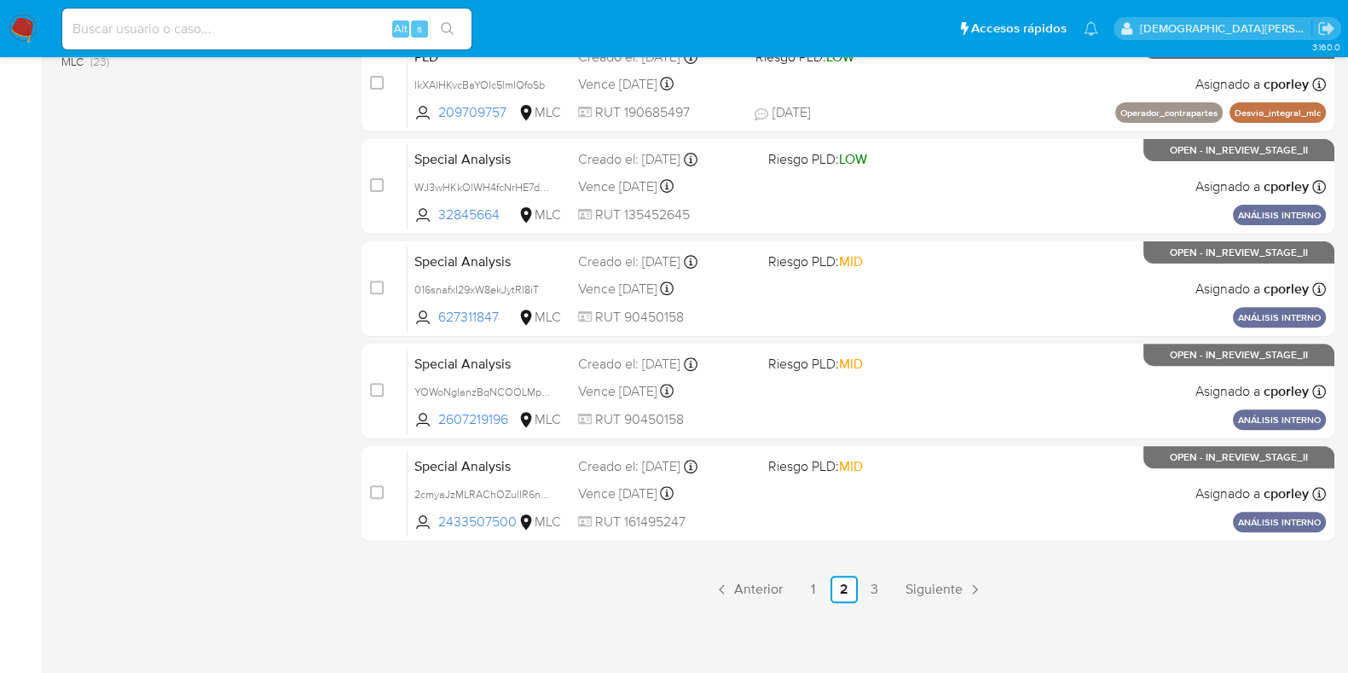
click at [810, 572] on div "select-all-cases-checkbox Asignar caso Borrar selección Agrupar por documento O…" at bounding box center [847, 32] width 973 height 1140
click at [807, 583] on link "1" at bounding box center [813, 588] width 27 height 27
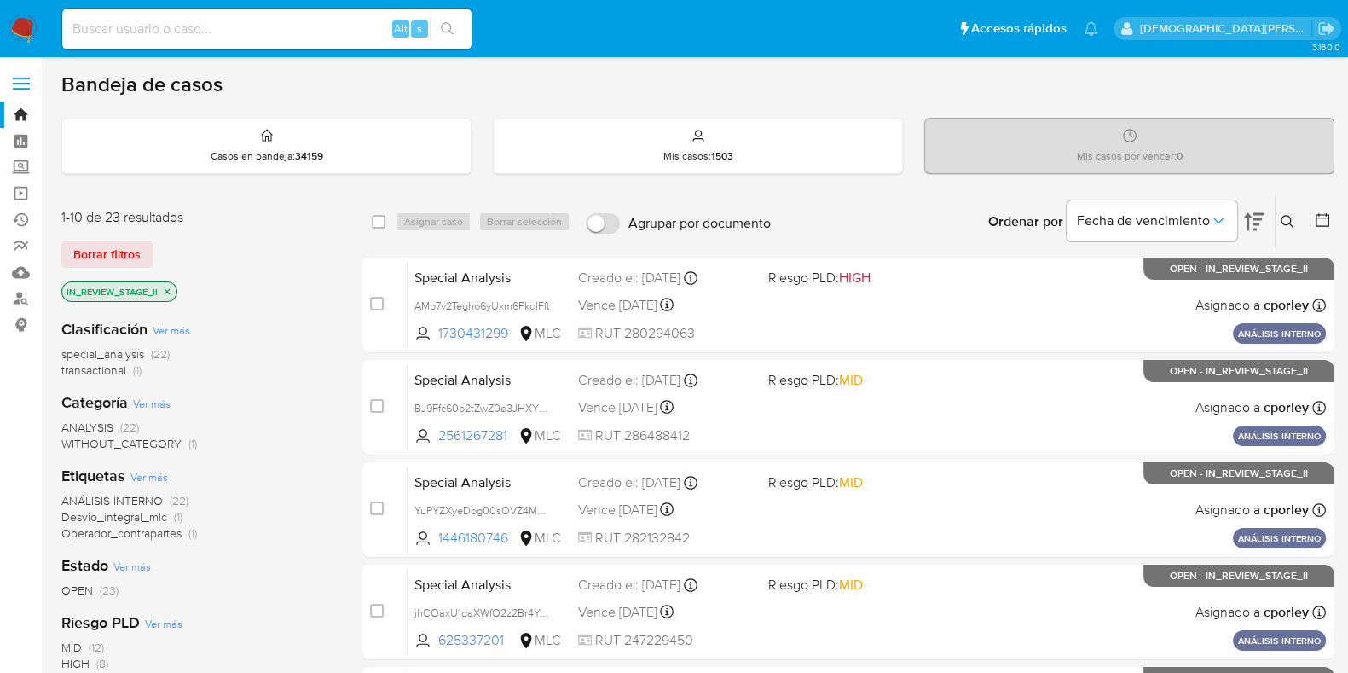
click at [170, 286] on icon "close-filter" at bounding box center [167, 291] width 10 height 10
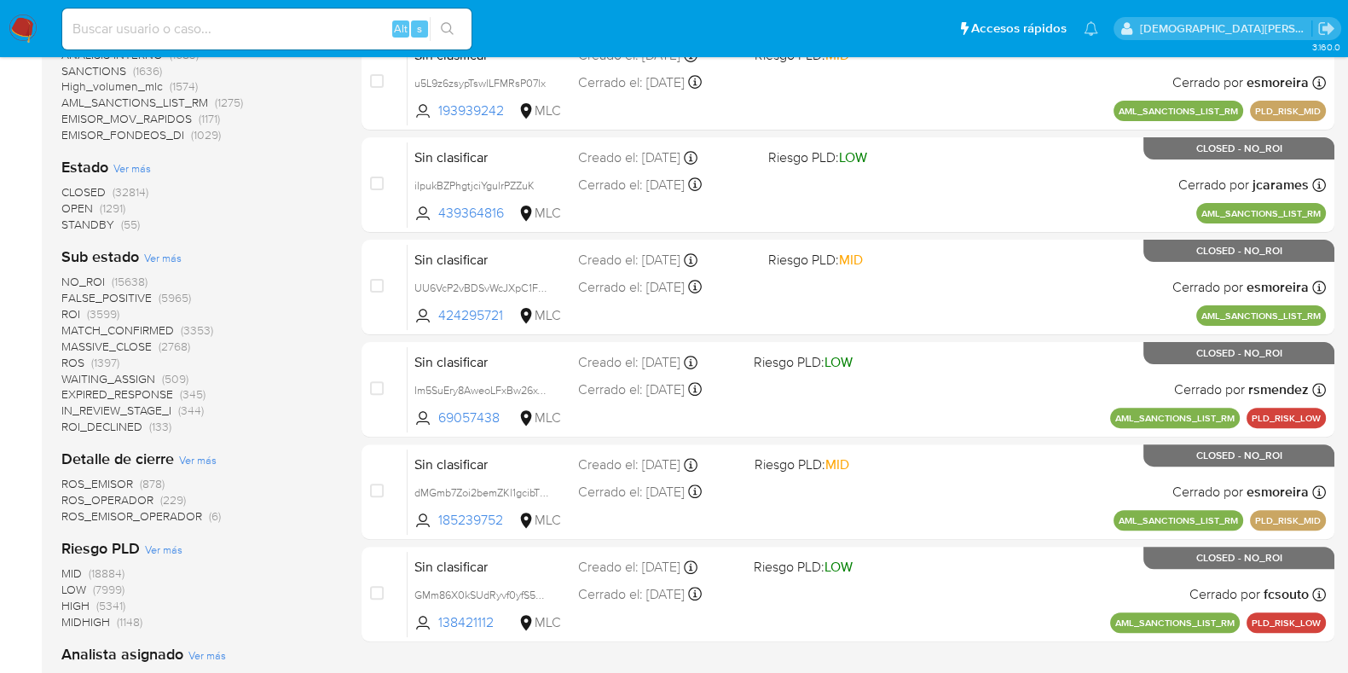
scroll to position [639, 0]
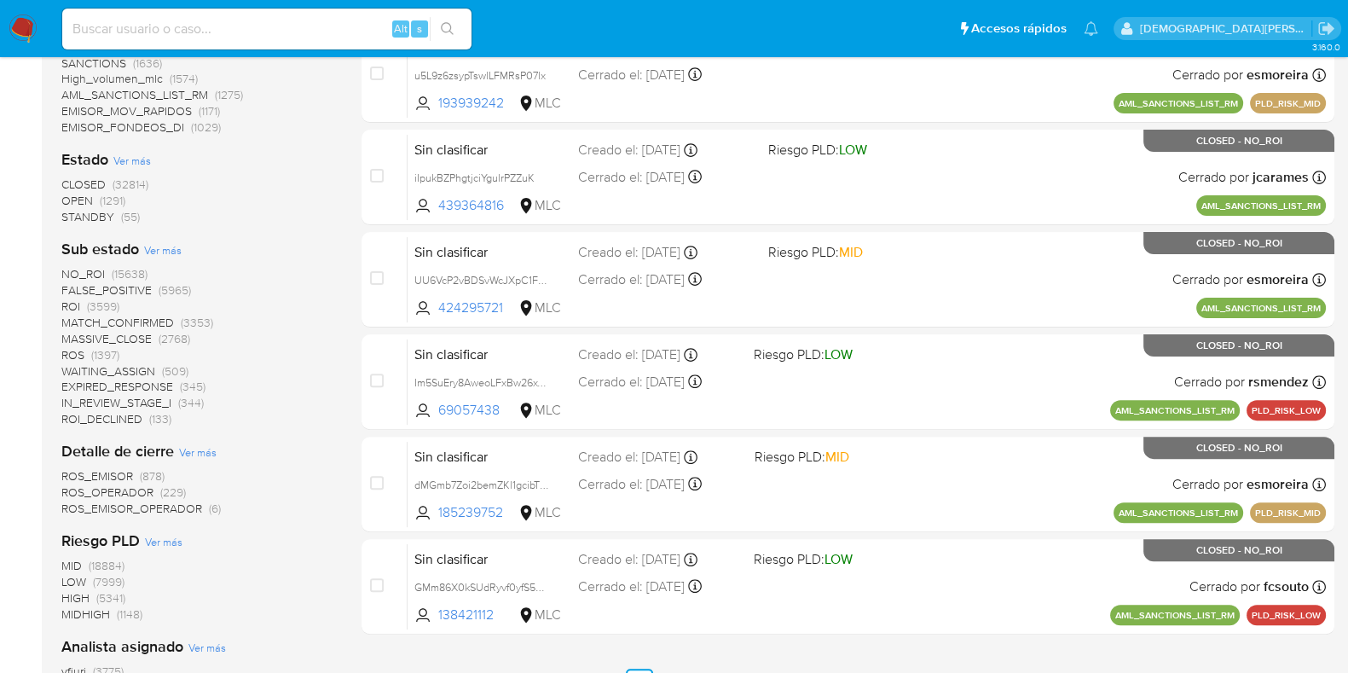
click at [72, 357] on span "ROS" at bounding box center [72, 354] width 23 height 17
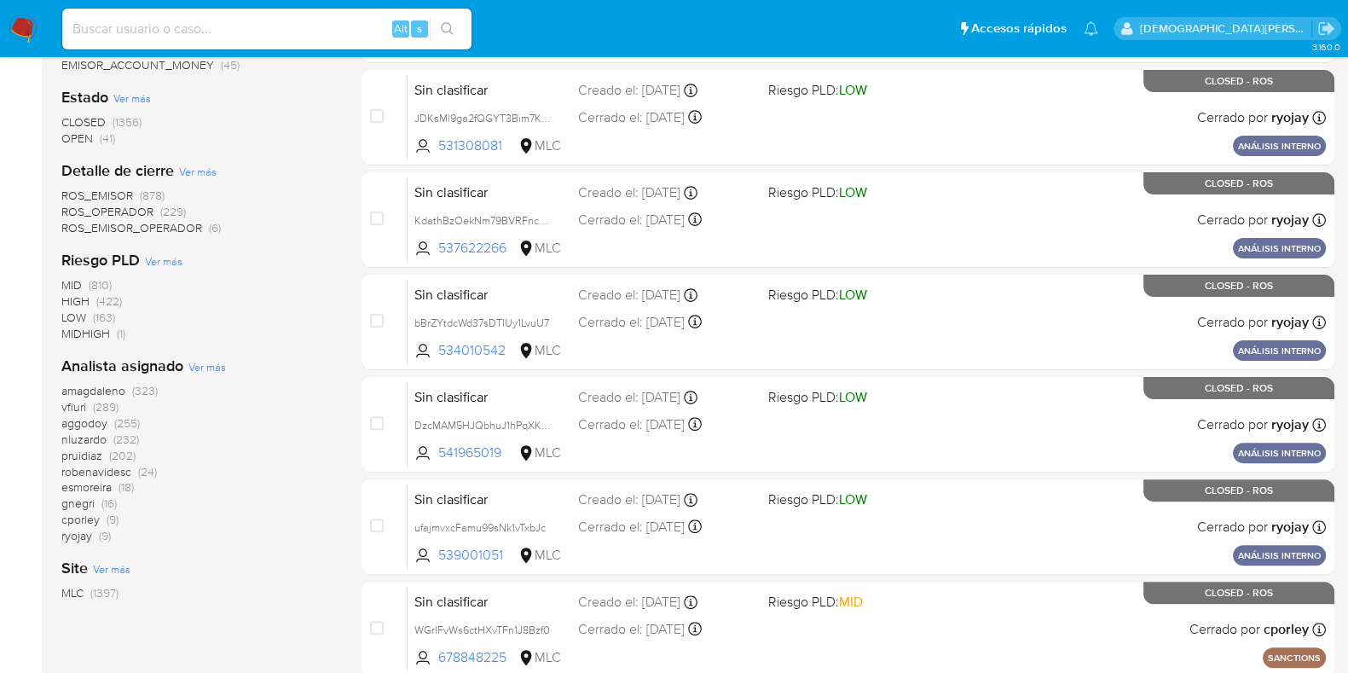
scroll to position [533, 0]
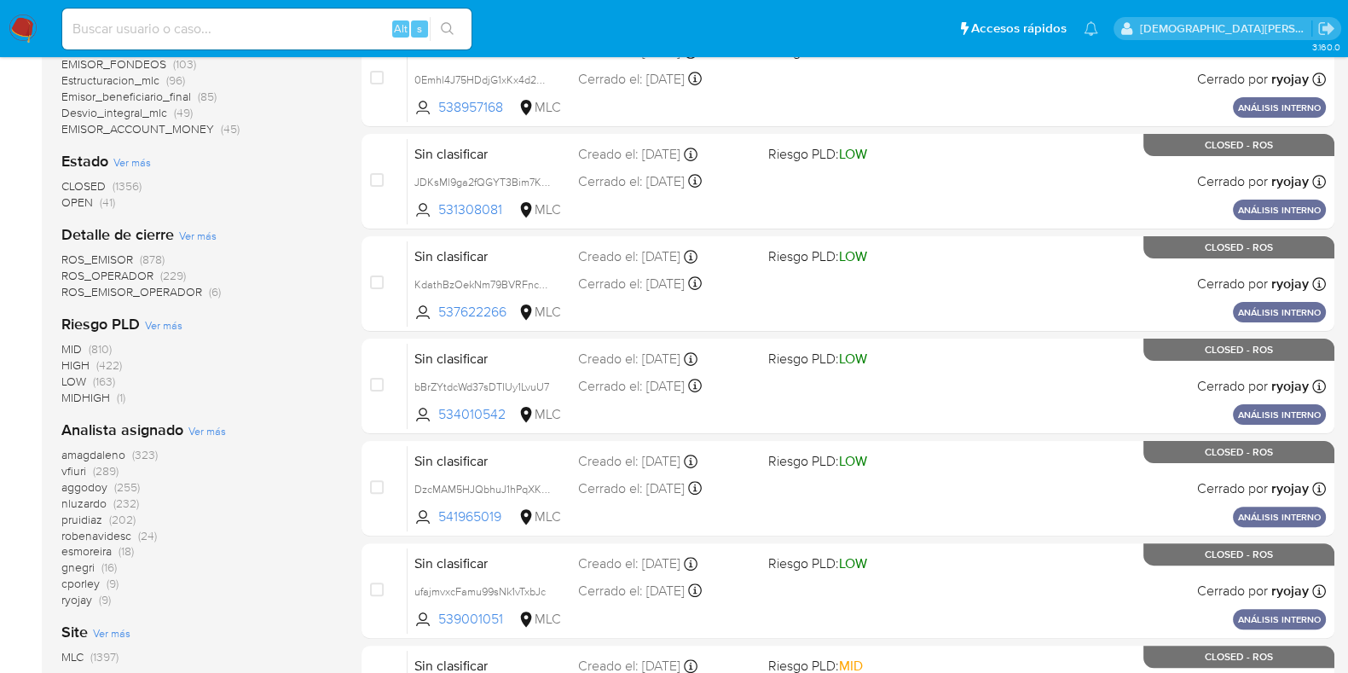
click at [86, 200] on span "OPEN" at bounding box center [77, 201] width 32 height 17
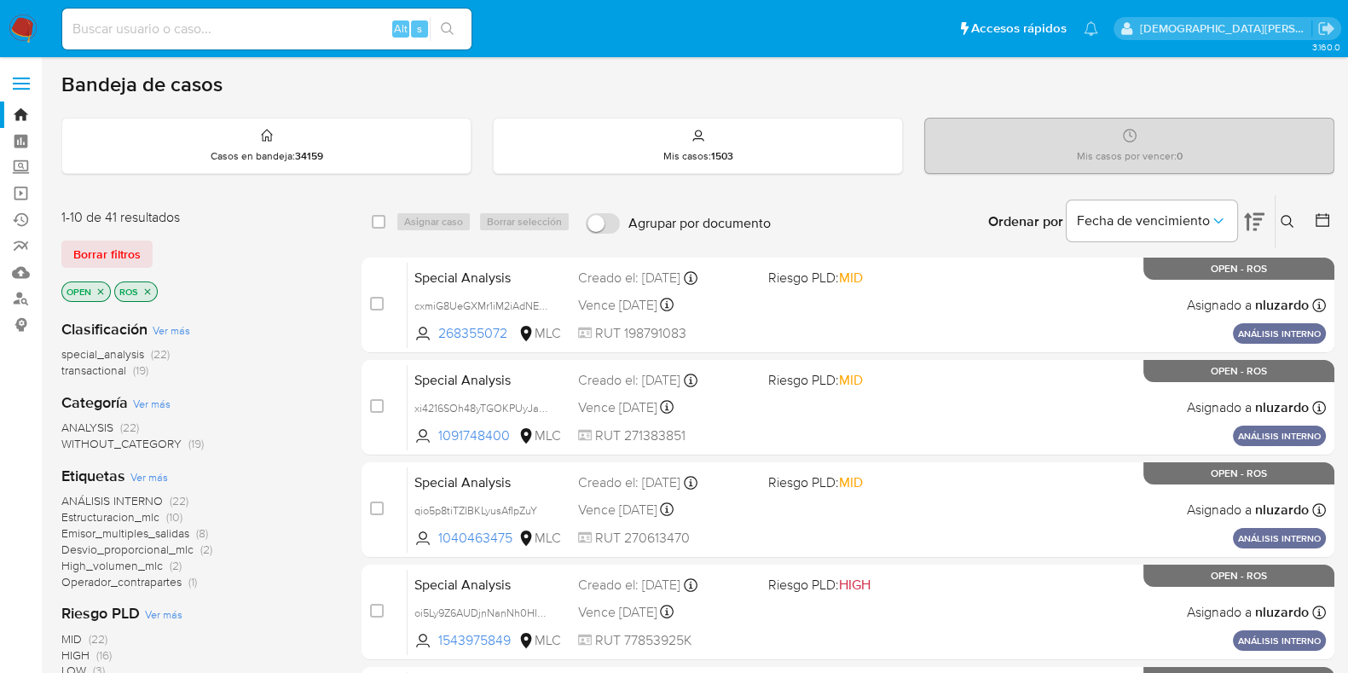
click at [149, 290] on icon "close-filter" at bounding box center [147, 291] width 10 height 10
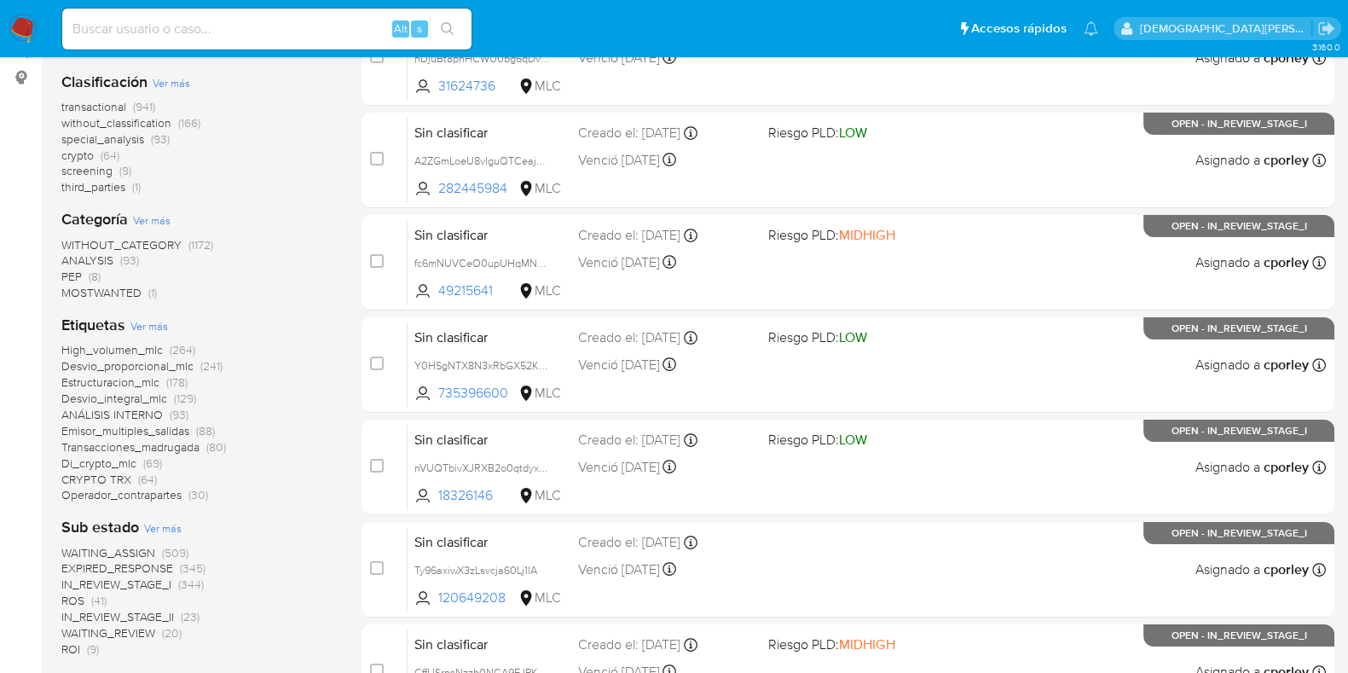
scroll to position [320, 0]
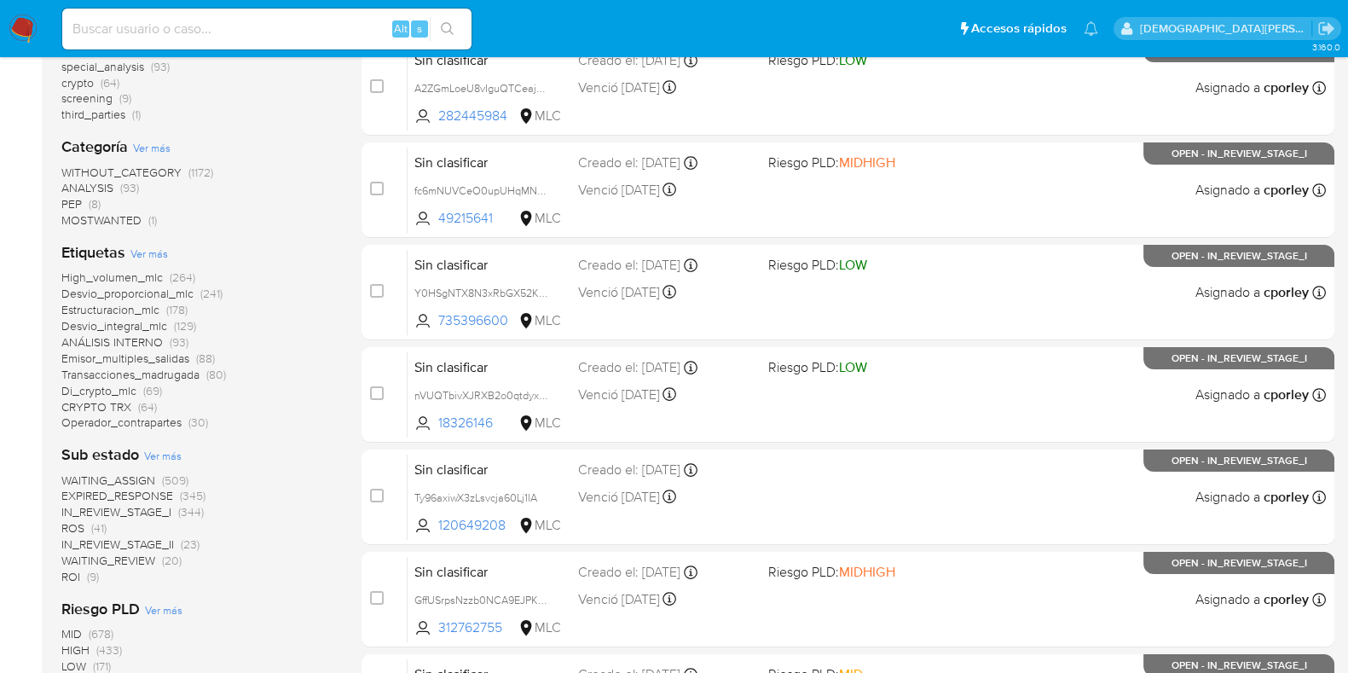
click at [146, 545] on span "IN_REVIEW_STAGE_II" at bounding box center [117, 543] width 113 height 17
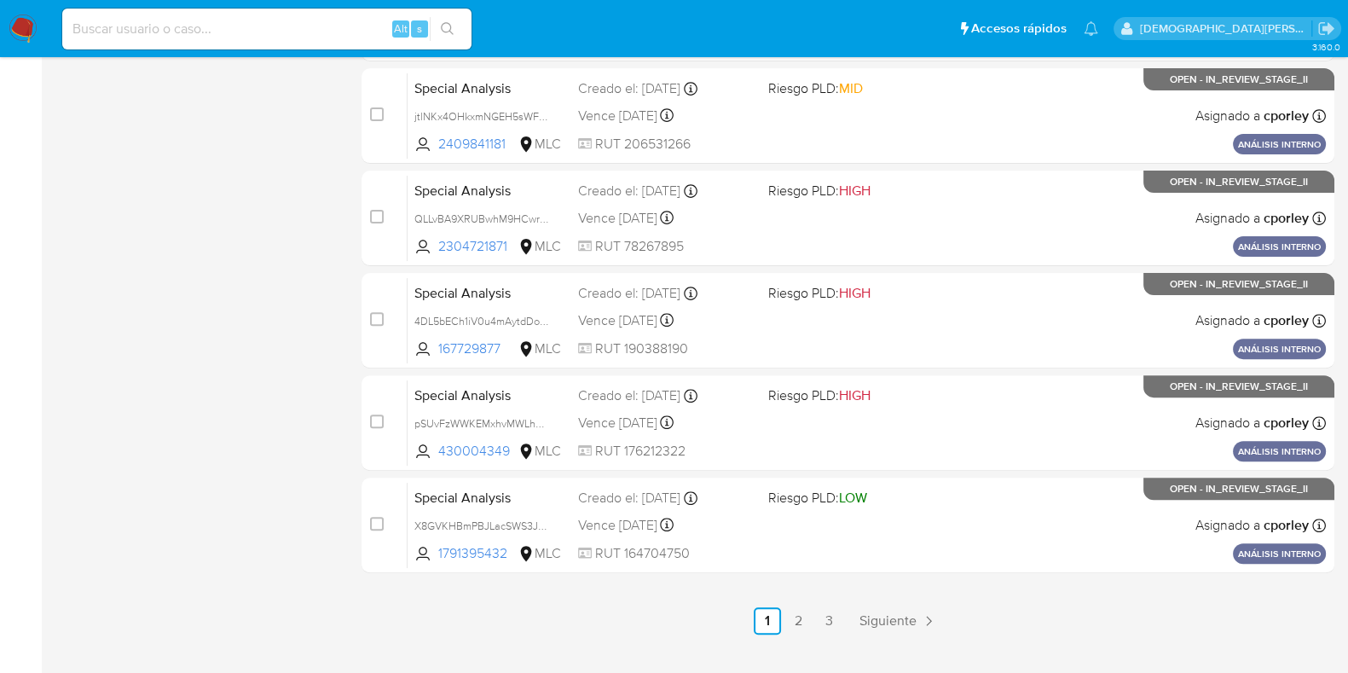
scroll to position [732, 0]
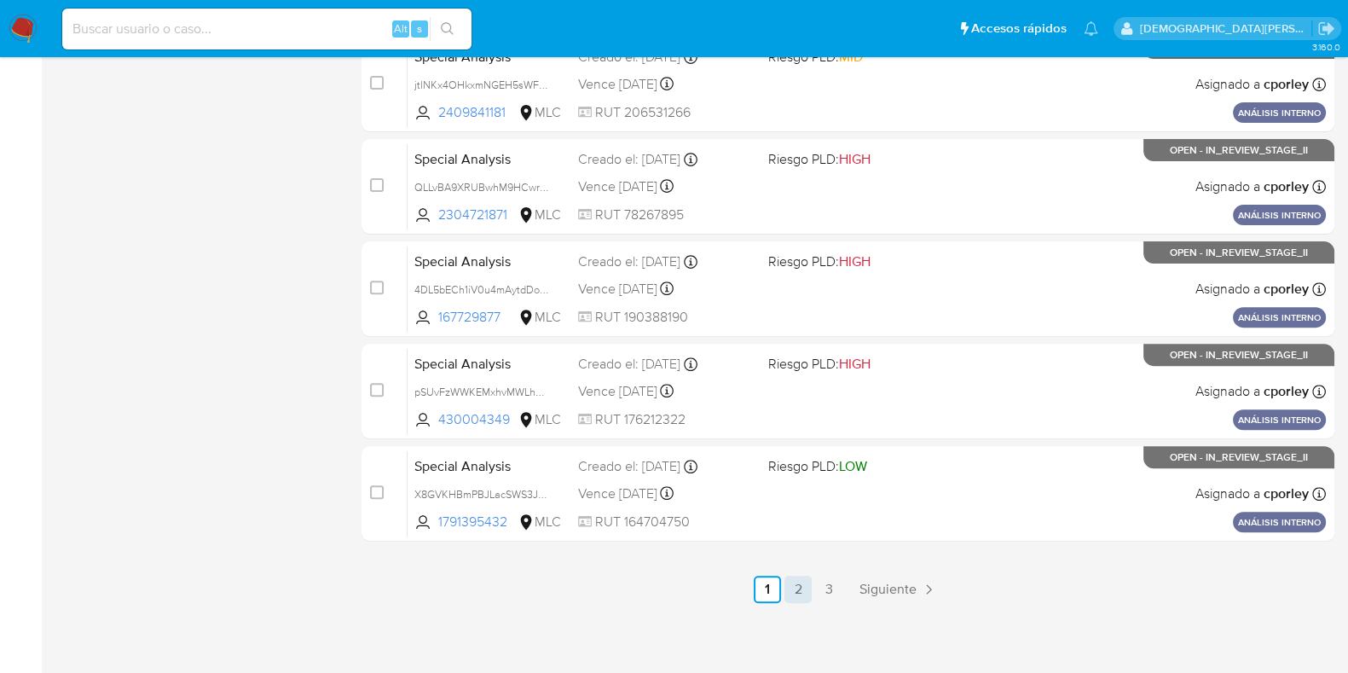
click at [791, 589] on link "2" at bounding box center [797, 588] width 27 height 27
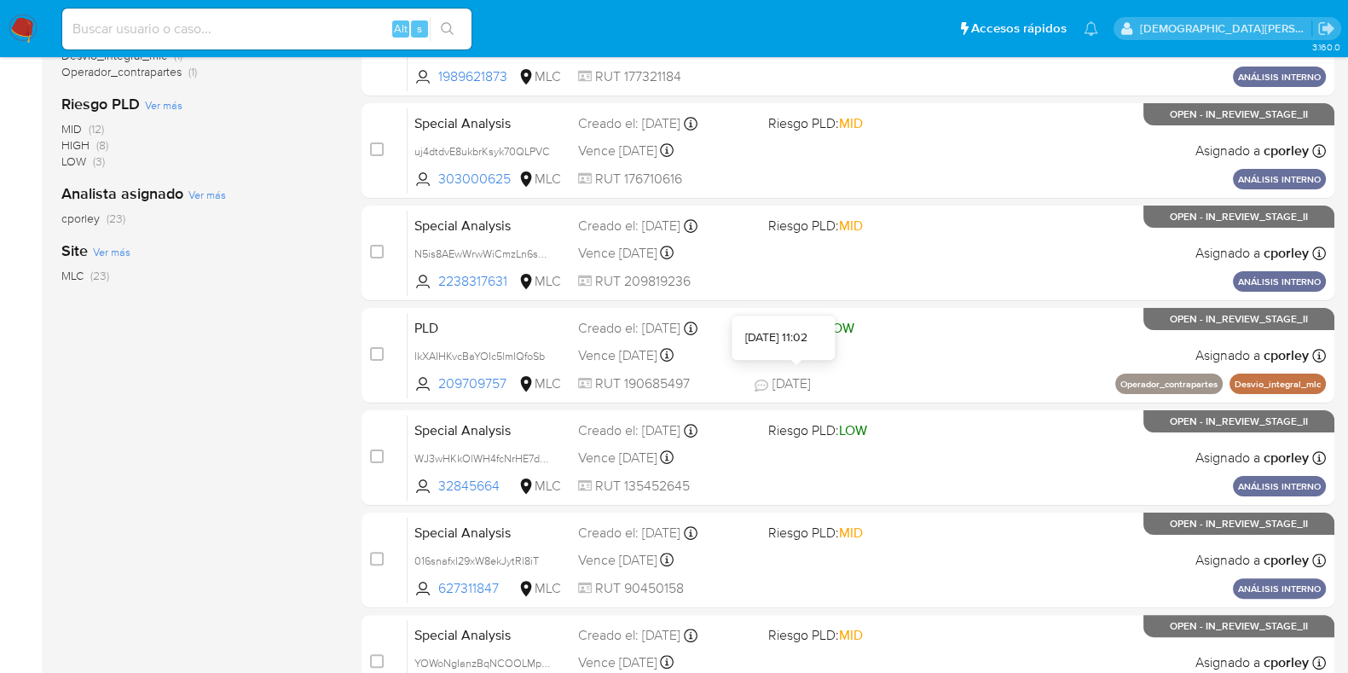
scroll to position [732, 0]
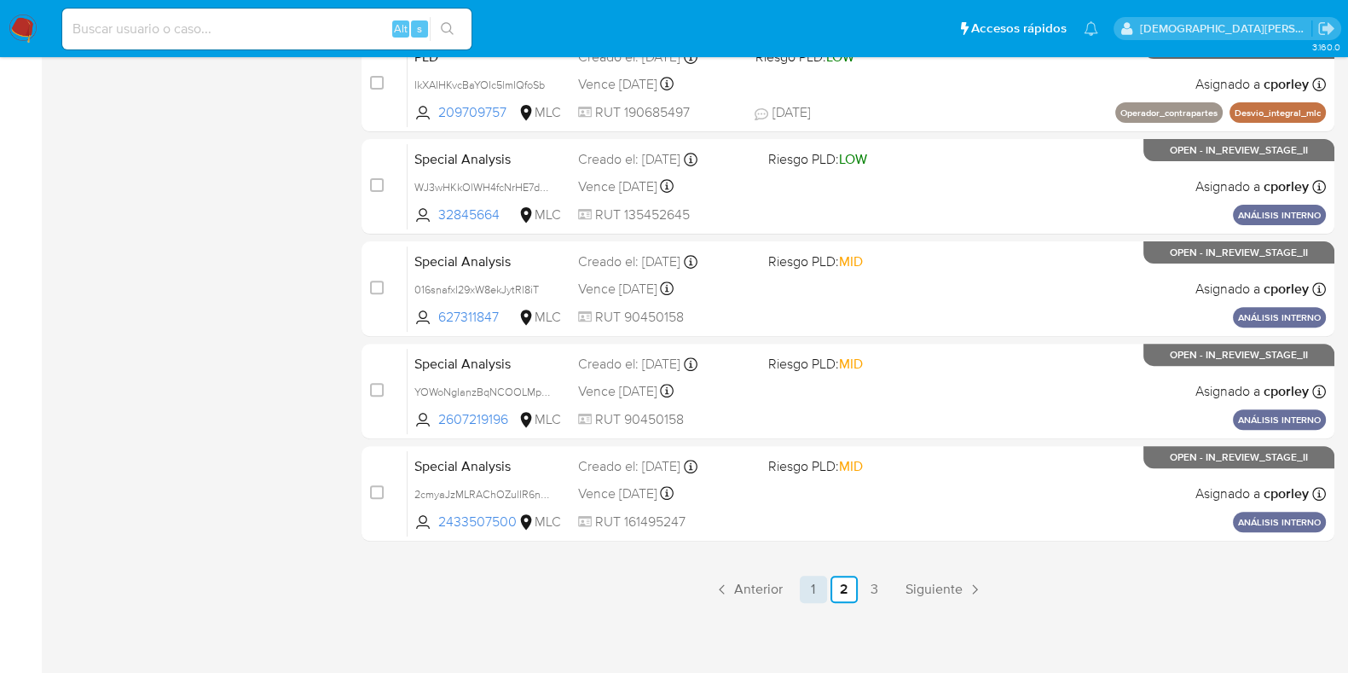
click at [813, 594] on link "1" at bounding box center [813, 588] width 27 height 27
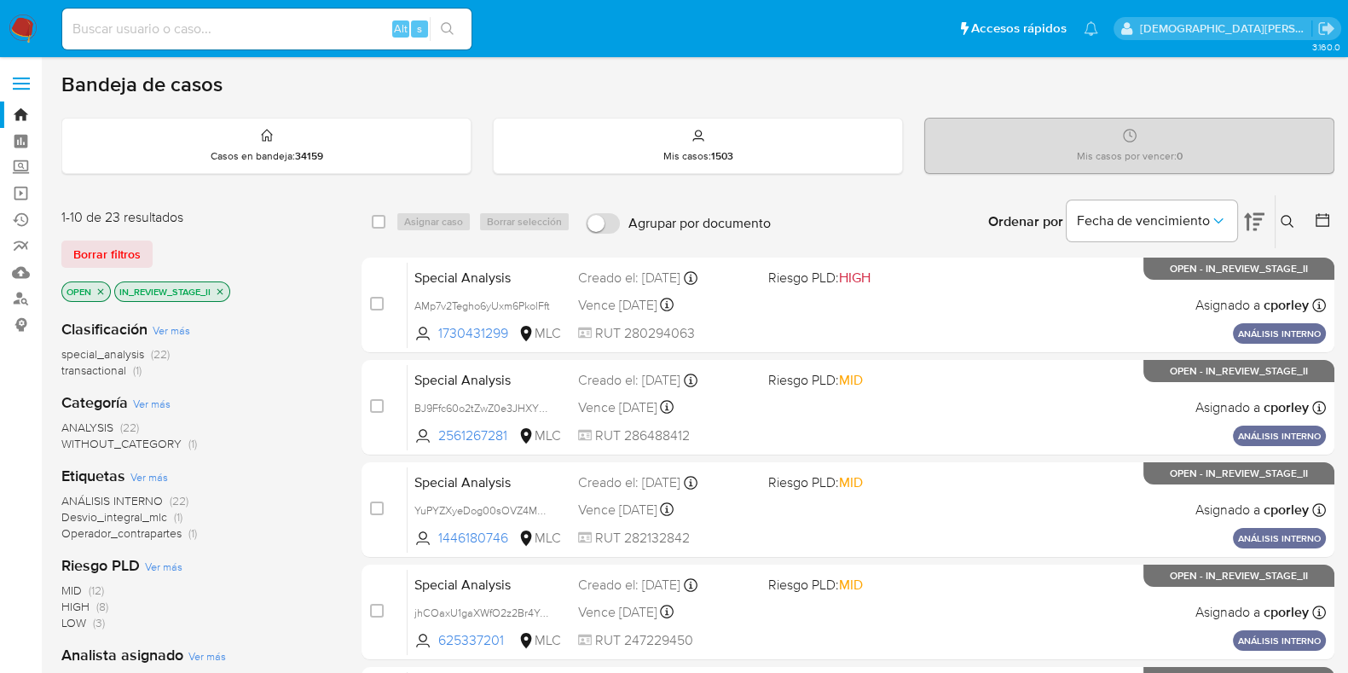
click at [220, 293] on icon "close-filter" at bounding box center [220, 291] width 10 height 10
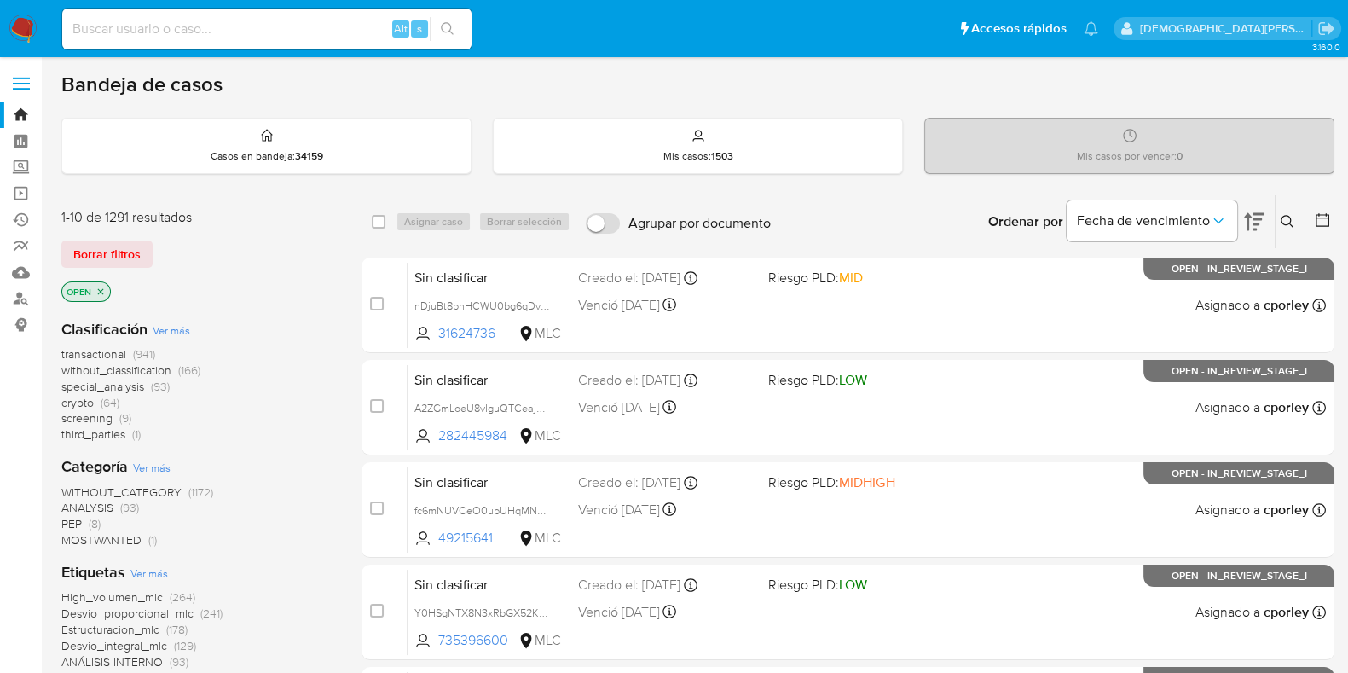
click at [99, 288] on icon "close-filter" at bounding box center [101, 291] width 6 height 6
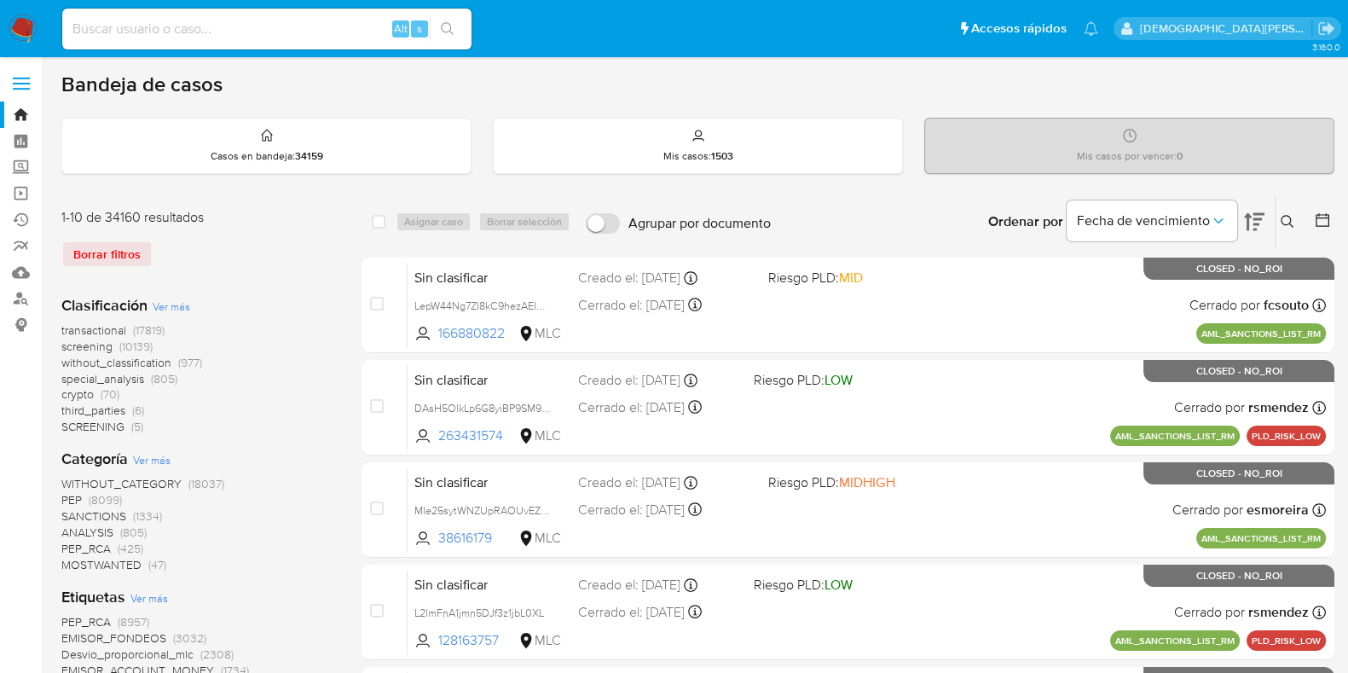
click at [1325, 219] on icon at bounding box center [1321, 219] width 17 height 17
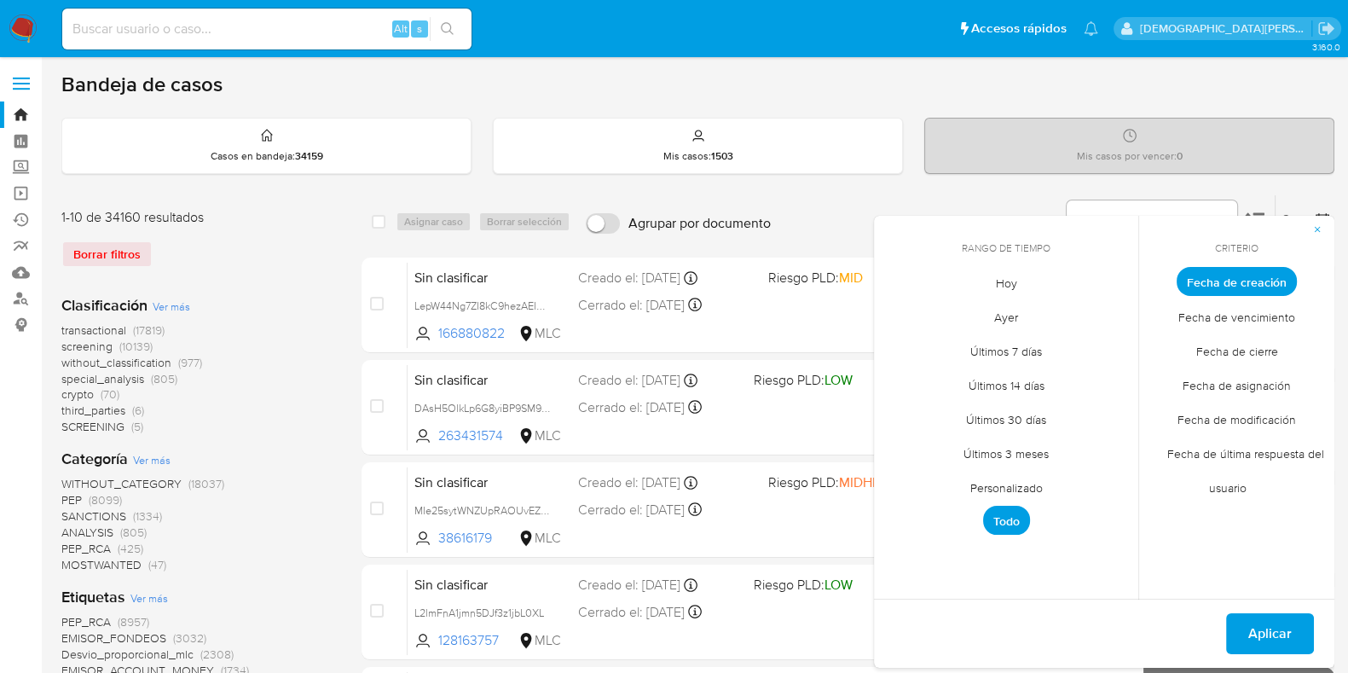
click at [1006, 472] on span "Personalizado" at bounding box center [1006, 487] width 108 height 35
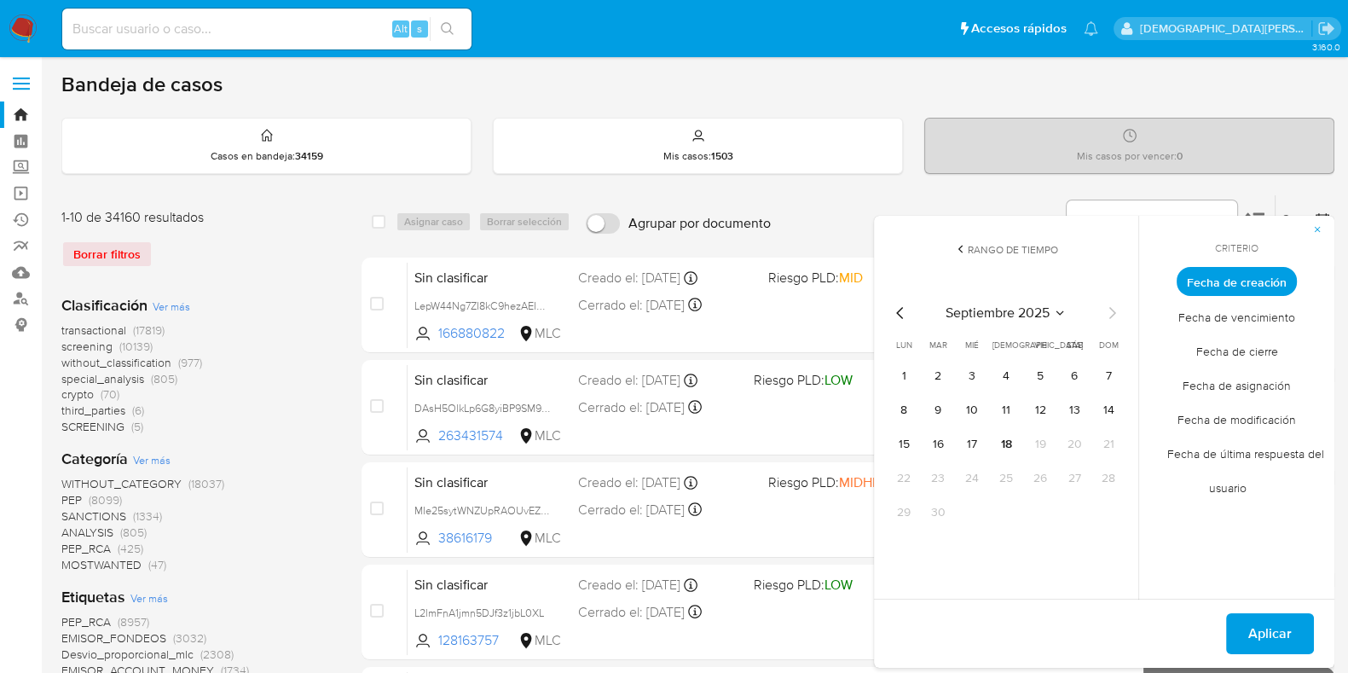
click at [902, 309] on icon "Mes anterior" at bounding box center [900, 313] width 20 height 20
click at [1073, 407] on button "12" at bounding box center [1073, 409] width 27 height 27
click at [1265, 628] on span "Aplicar" at bounding box center [1269, 634] width 43 height 38
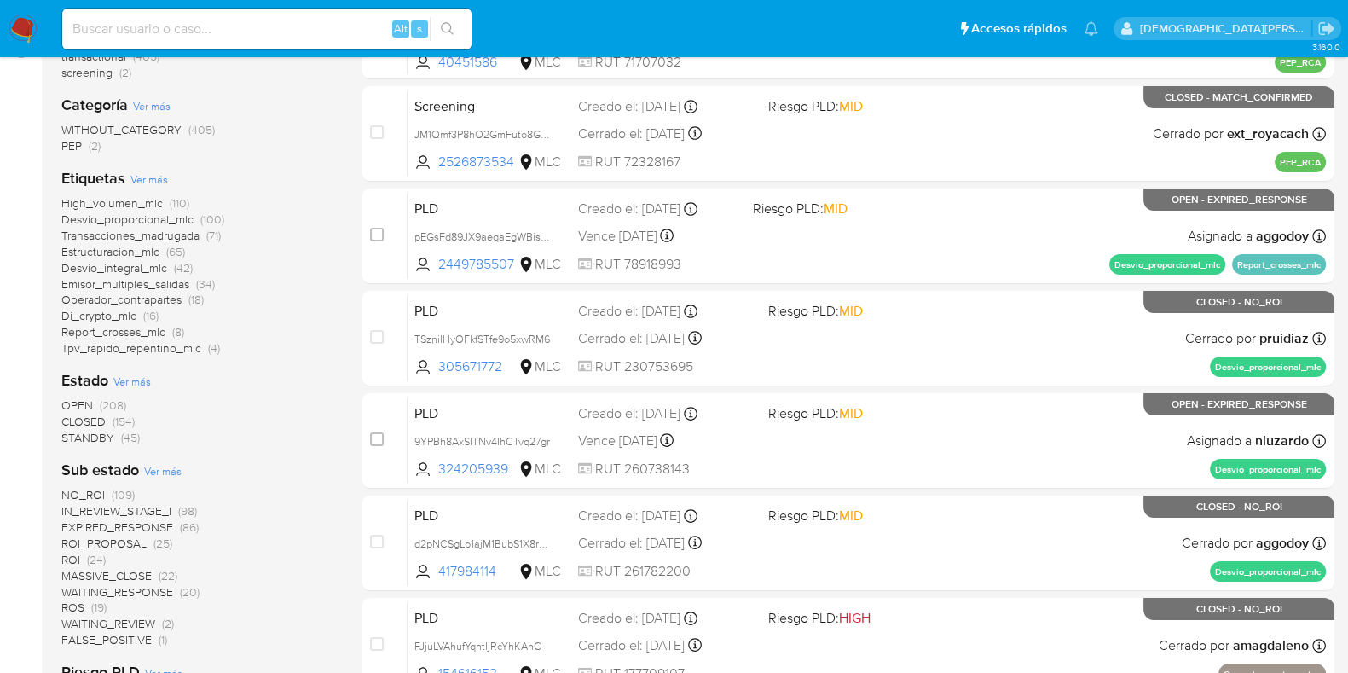
scroll to position [320, 0]
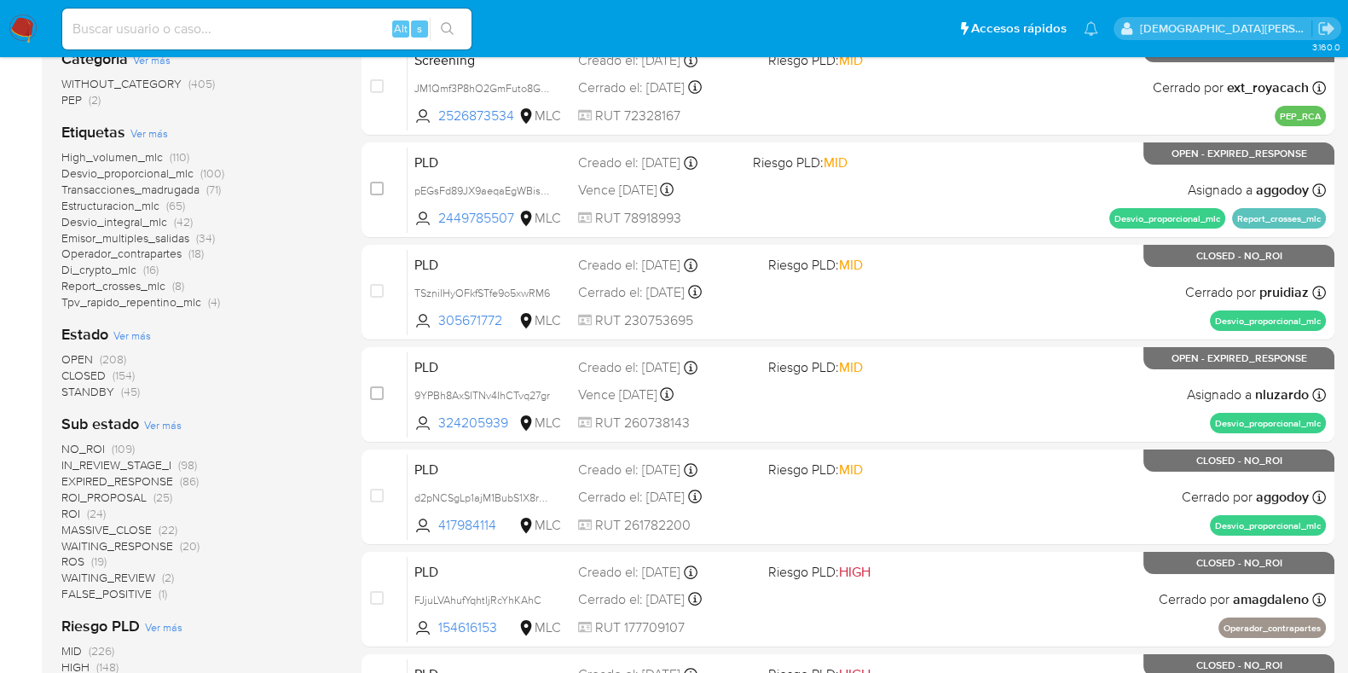
click at [119, 489] on span "ROI_PROPOSAL" at bounding box center [103, 496] width 85 height 17
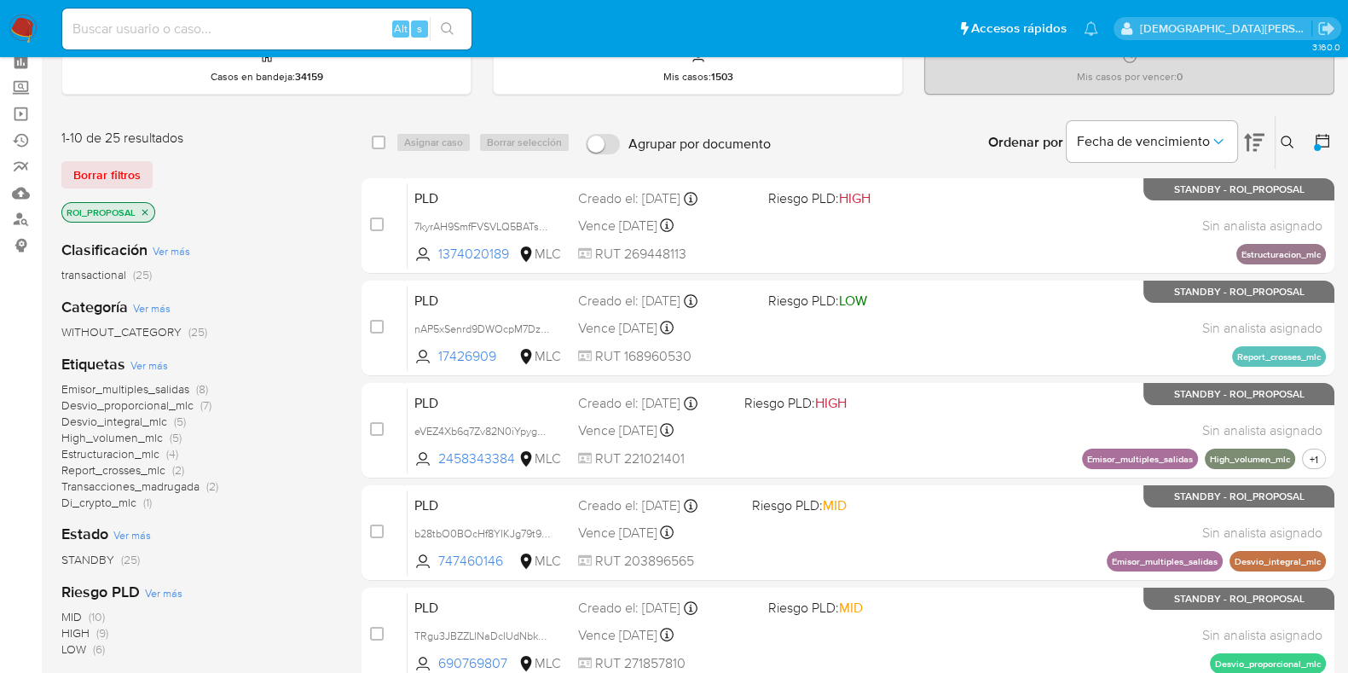
scroll to position [106, 0]
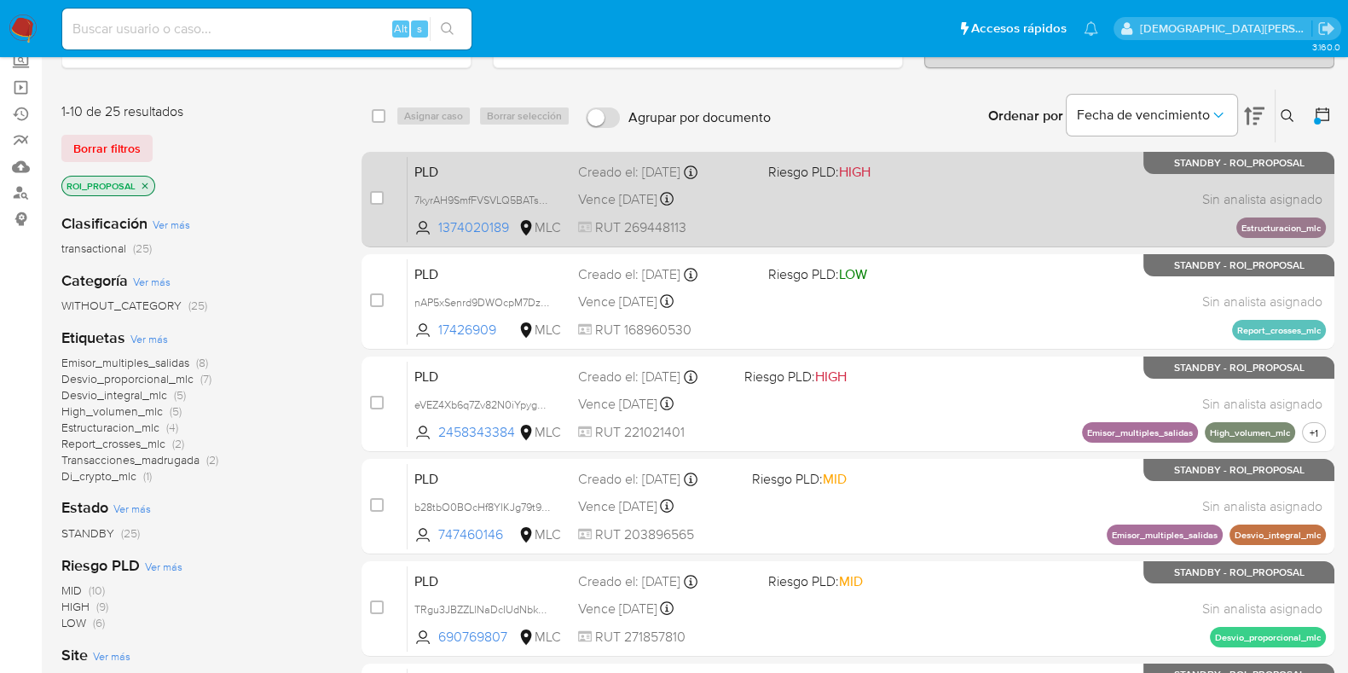
click at [885, 198] on span at bounding box center [856, 198] width 176 height 3
click at [373, 194] on input "checkbox" at bounding box center [377, 198] width 14 height 14
checkbox input "true"
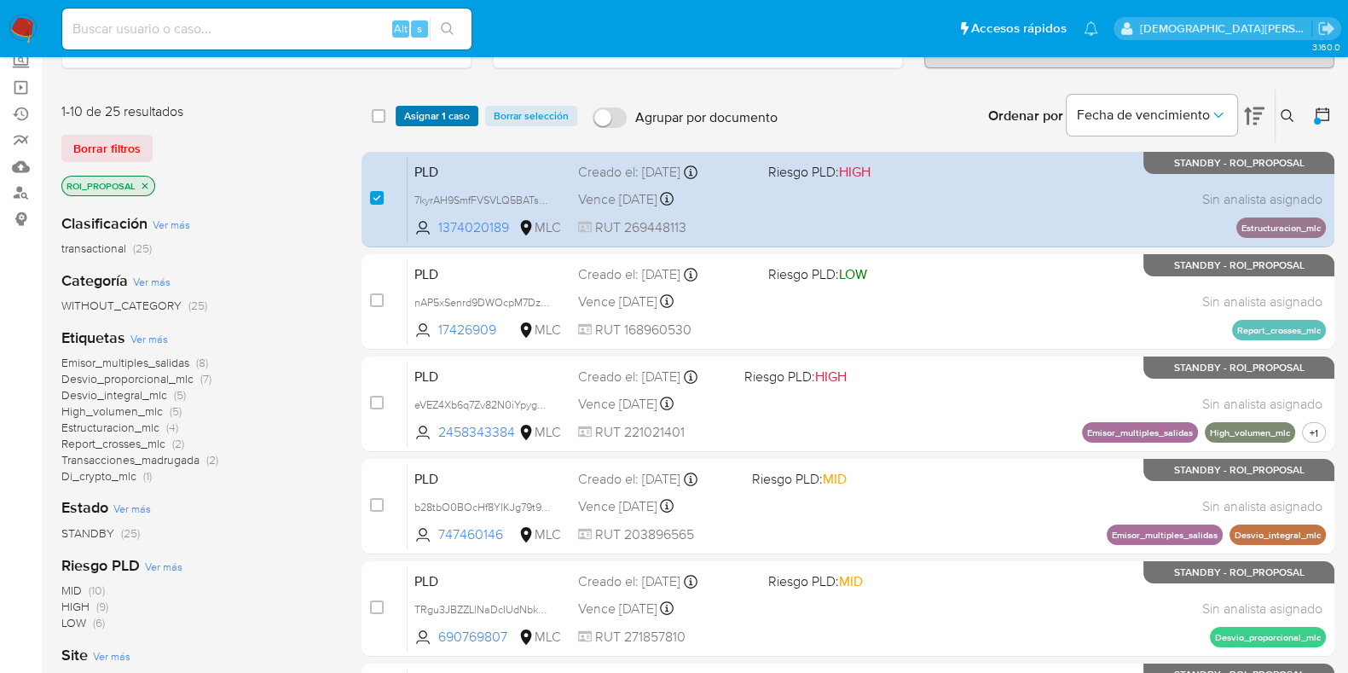
click at [441, 108] on span "Asignar 1 caso" at bounding box center [437, 115] width 66 height 17
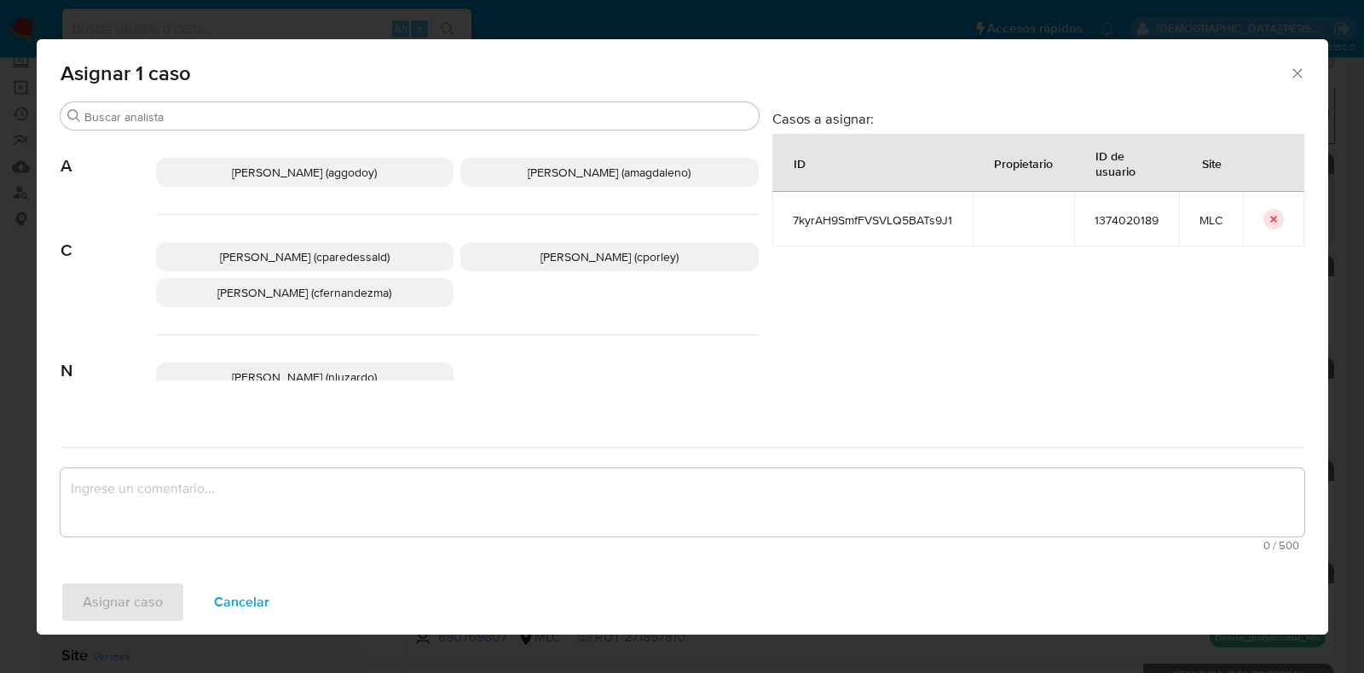
click at [597, 248] on span "Christian Porley (cporley)" at bounding box center [609, 256] width 138 height 17
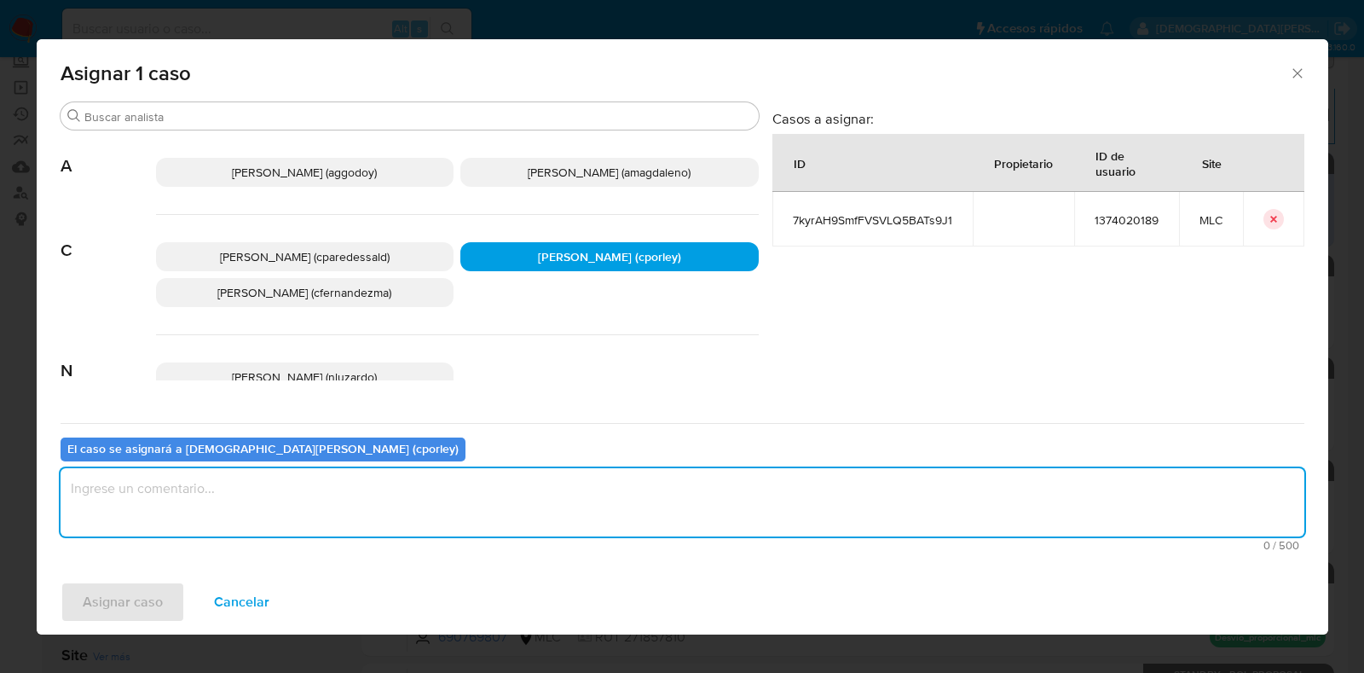
click at [442, 486] on textarea "assign-modal" at bounding box center [683, 502] width 1244 height 68
type textarea "-"
click at [159, 591] on span "Asignar caso" at bounding box center [123, 602] width 80 height 38
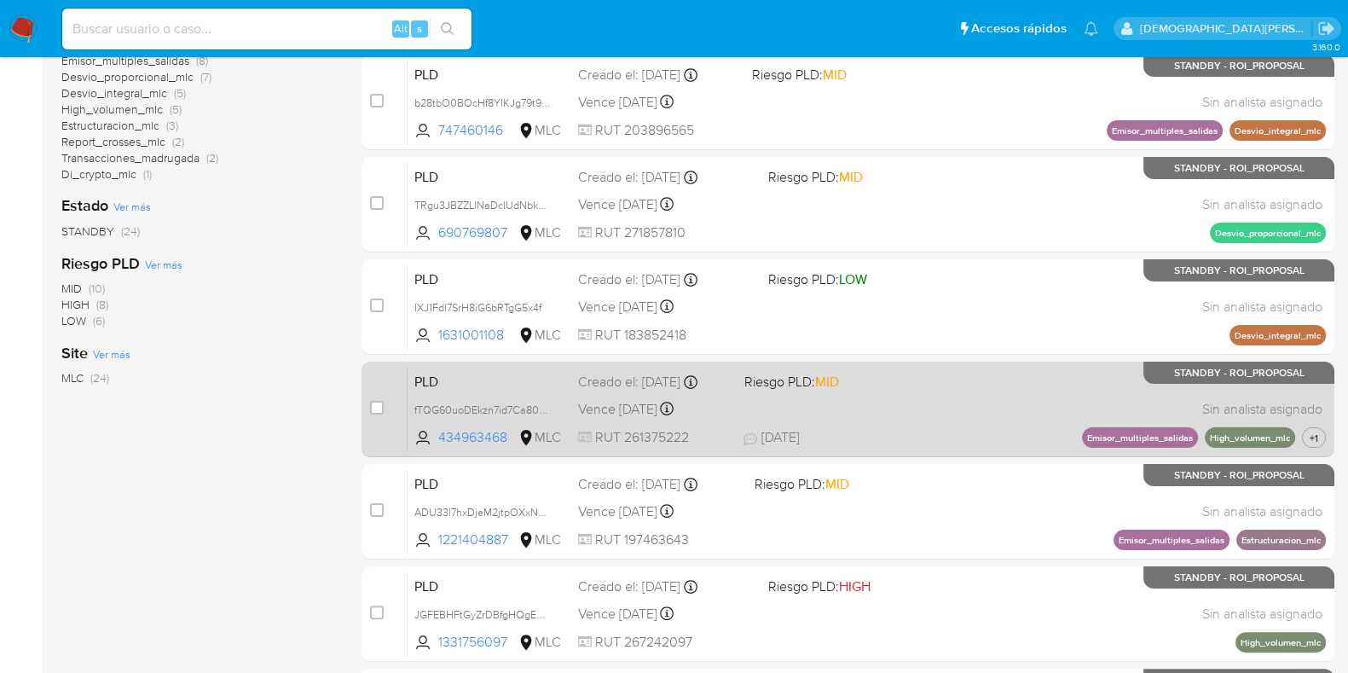
scroll to position [0, 0]
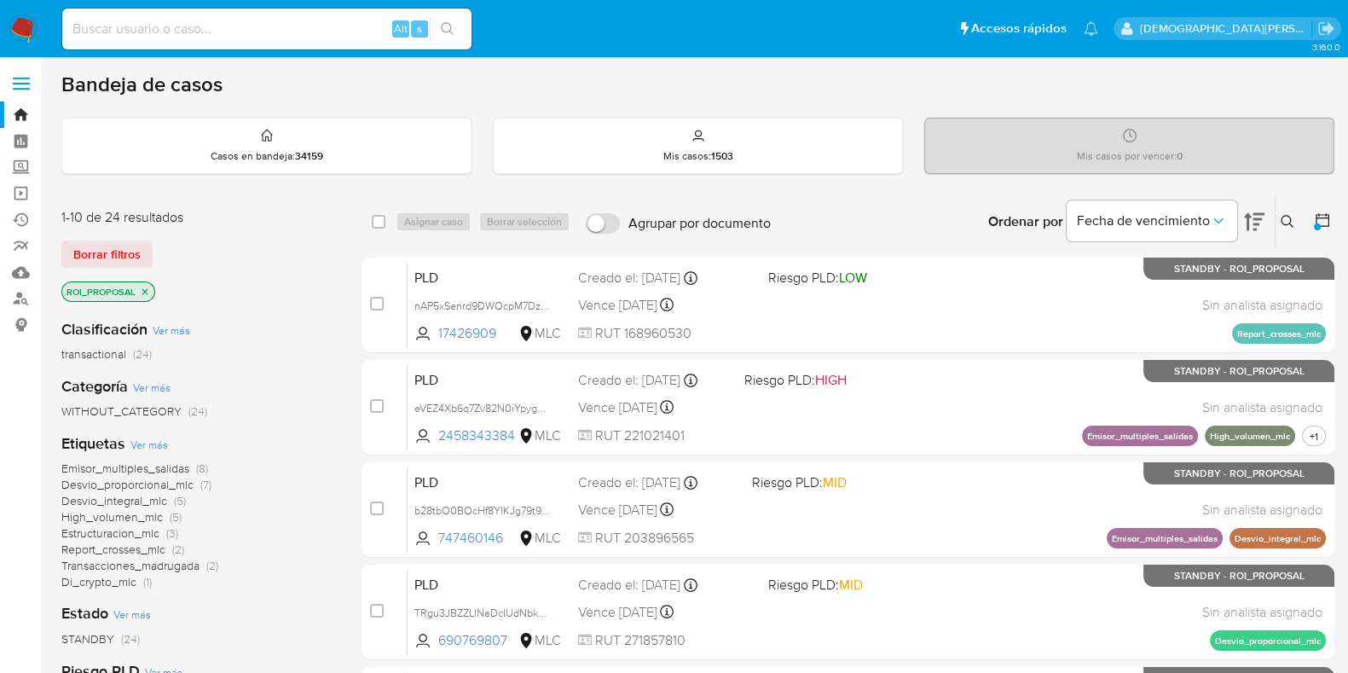
click at [145, 287] on icon "close-filter" at bounding box center [145, 291] width 10 height 10
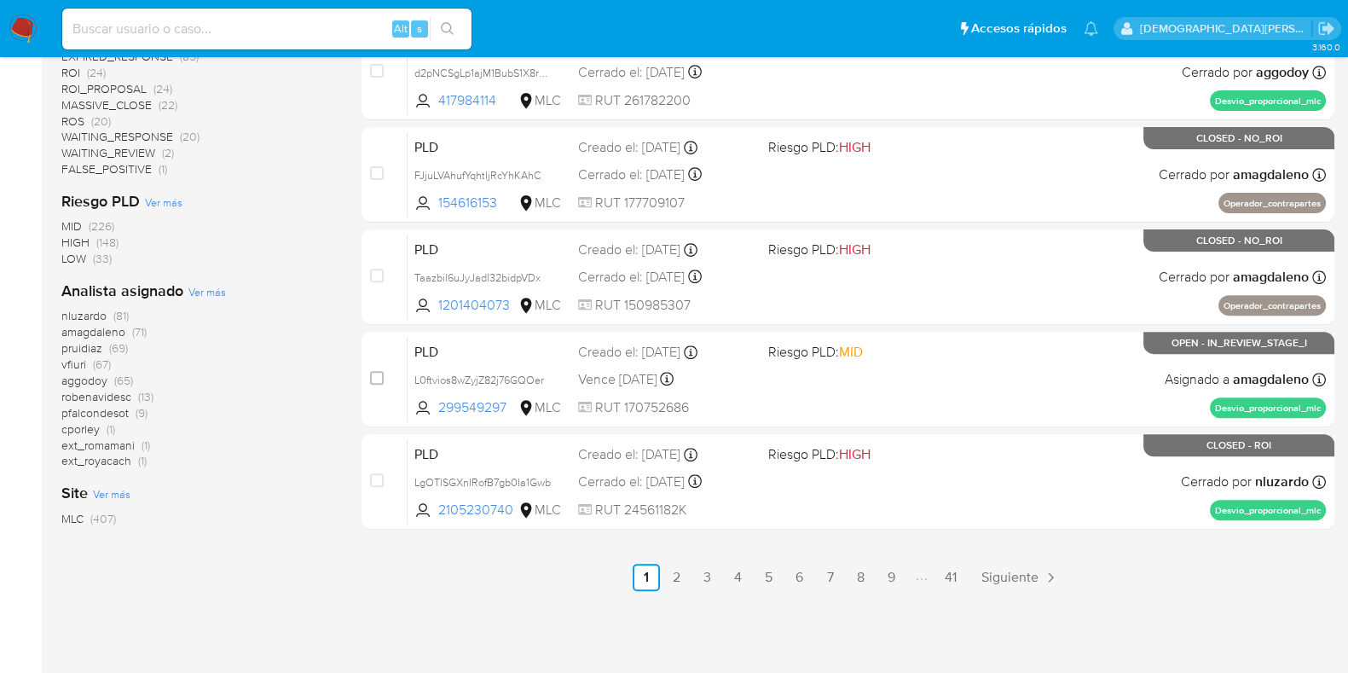
scroll to position [745, 0]
click at [81, 420] on span "cporley" at bounding box center [80, 427] width 38 height 17
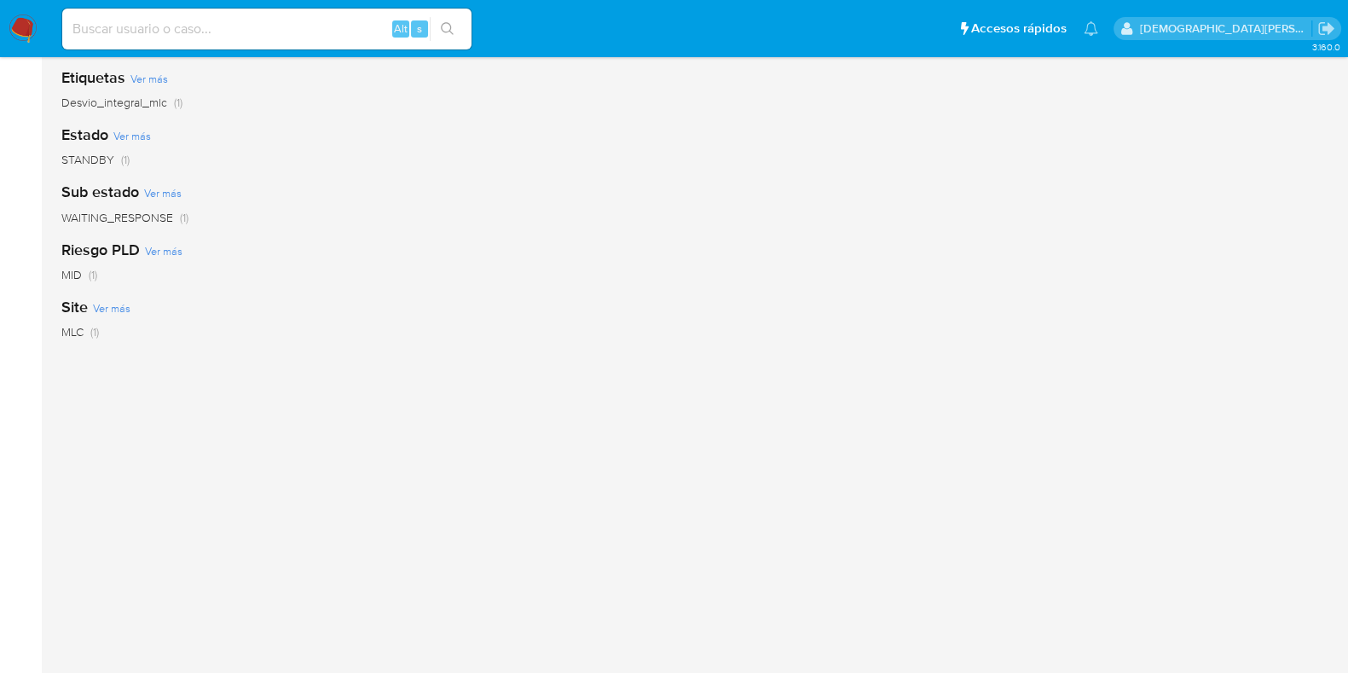
scroll to position [44, 0]
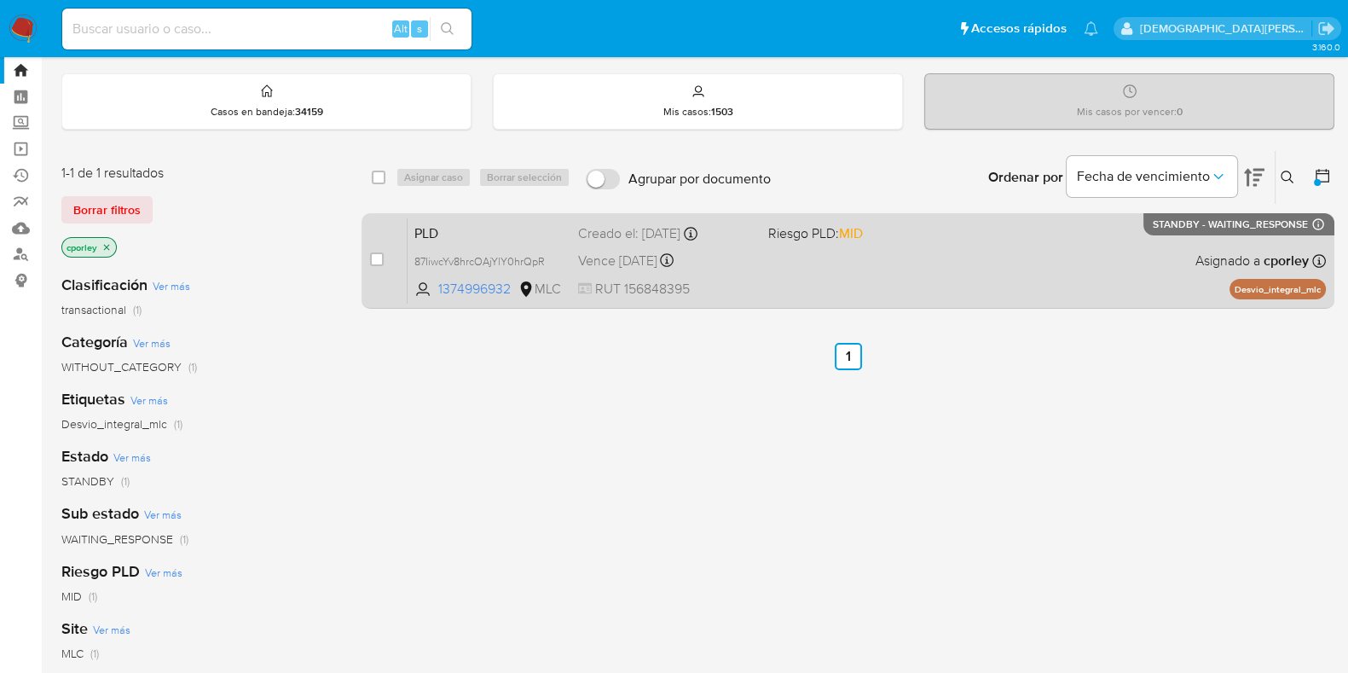
click at [861, 254] on div "PLD 87IiwcYv8hrcOAjYlY0hrQpR 1374996932 MLC Riesgo PLD: MID Creado el: 12/07/20…" at bounding box center [866, 260] width 918 height 86
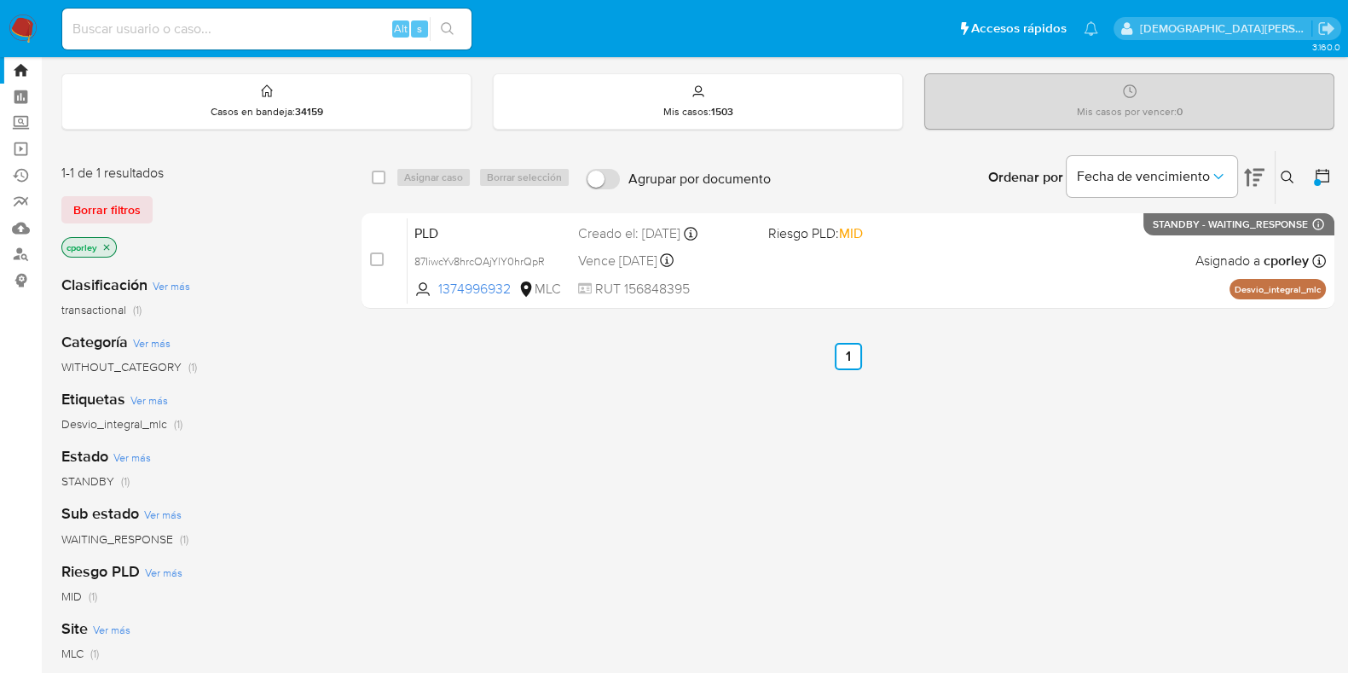
click at [107, 242] on icon "close-filter" at bounding box center [106, 247] width 10 height 10
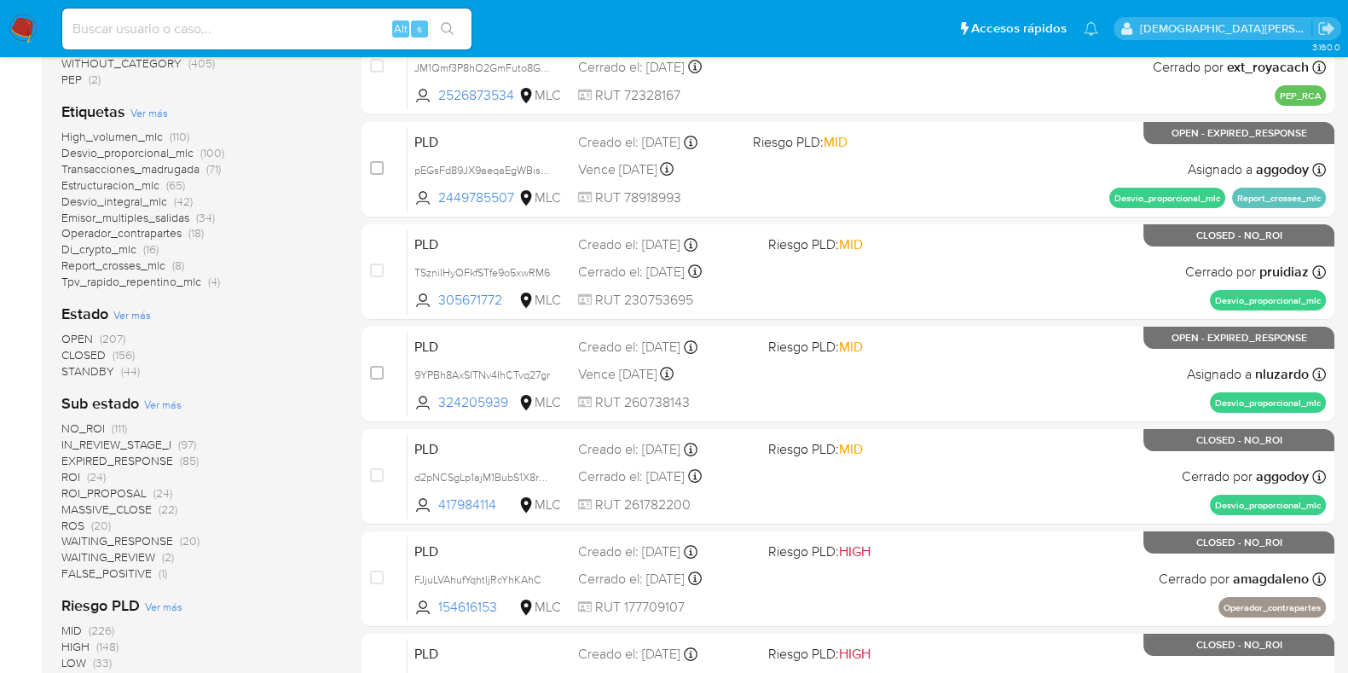
scroll to position [364, 0]
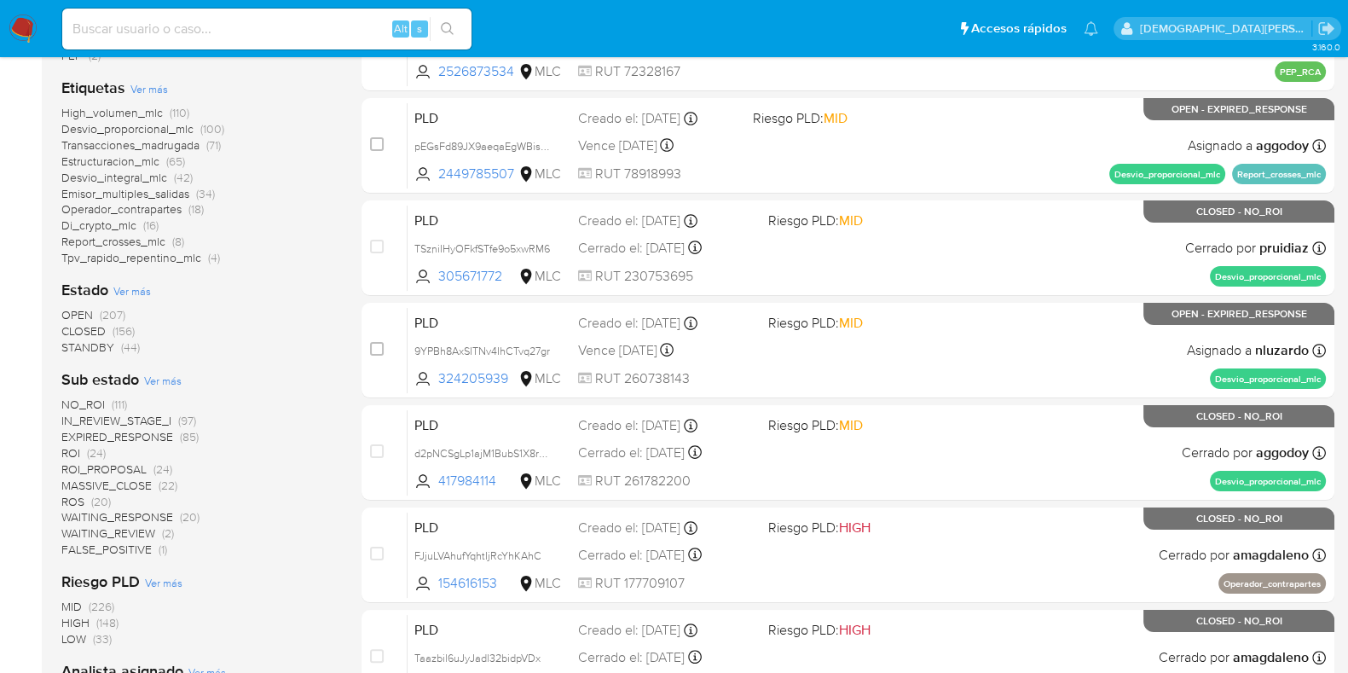
click at [84, 339] on span "STANDBY" at bounding box center [87, 346] width 53 height 17
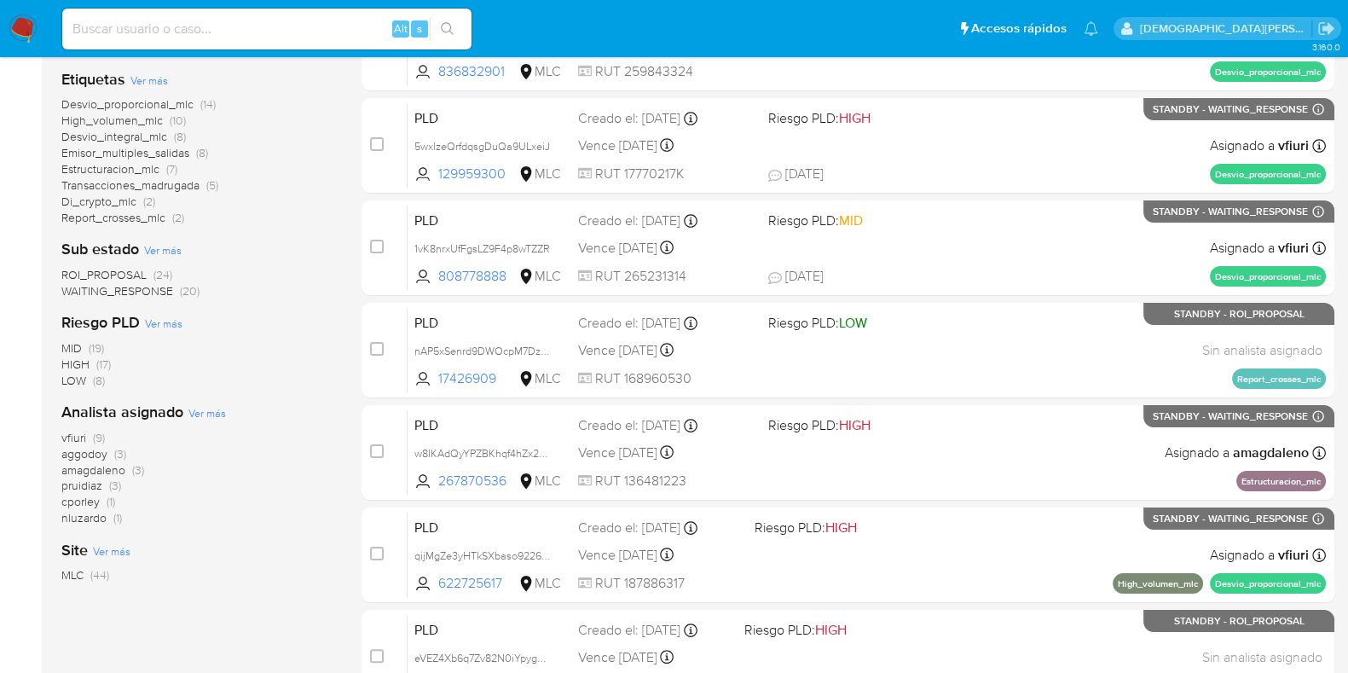
click at [116, 271] on span "ROI_PROPOSAL" at bounding box center [103, 274] width 85 height 17
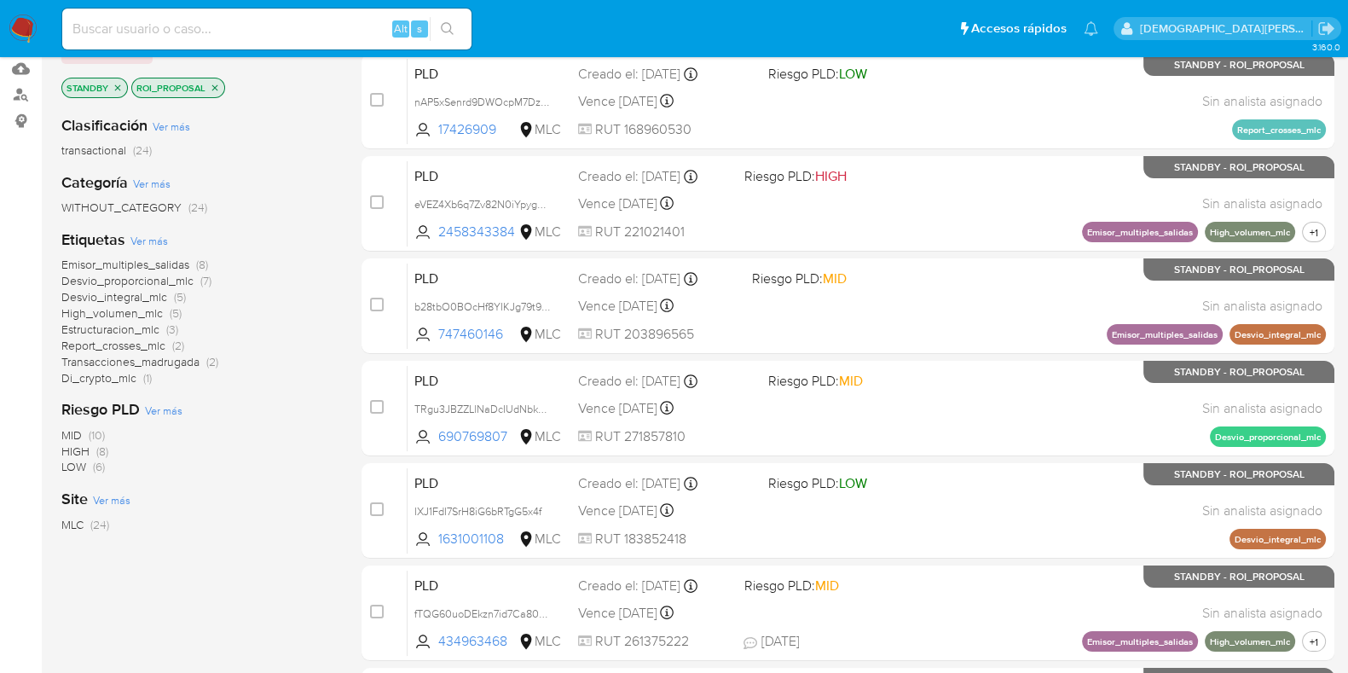
scroll to position [151, 0]
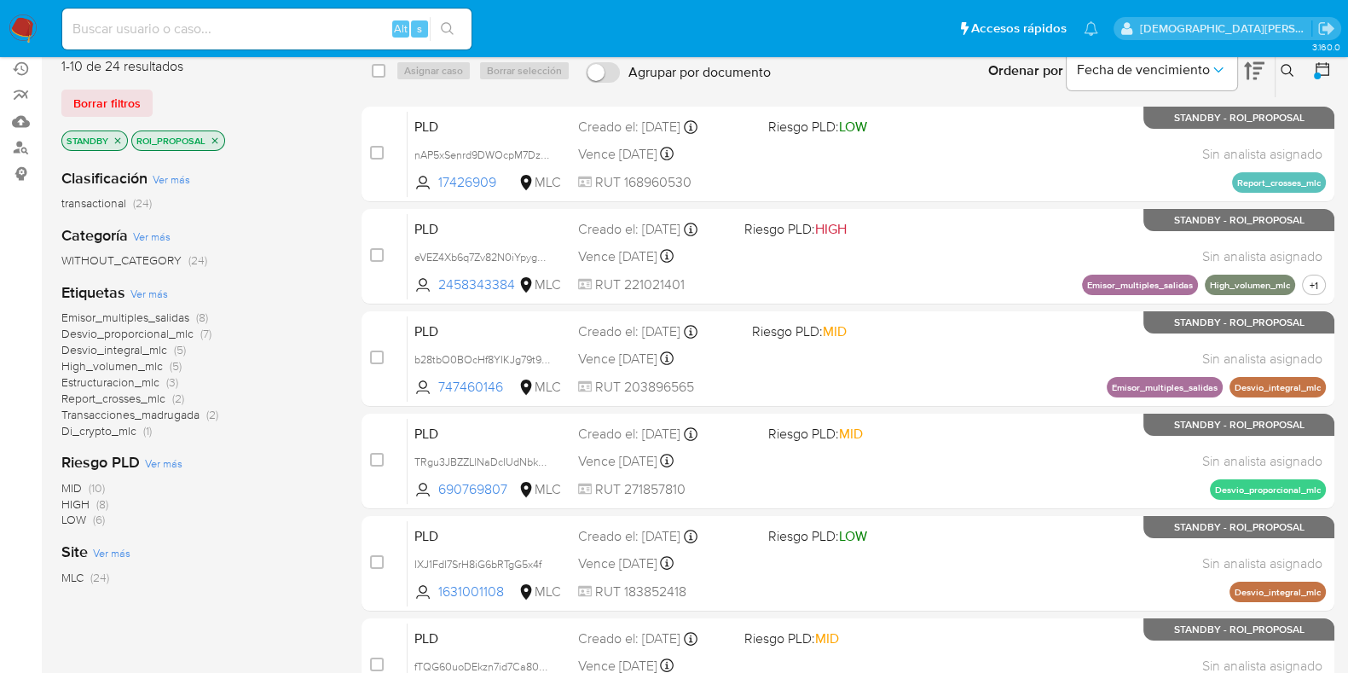
click at [211, 140] on icon "close-filter" at bounding box center [215, 141] width 10 height 10
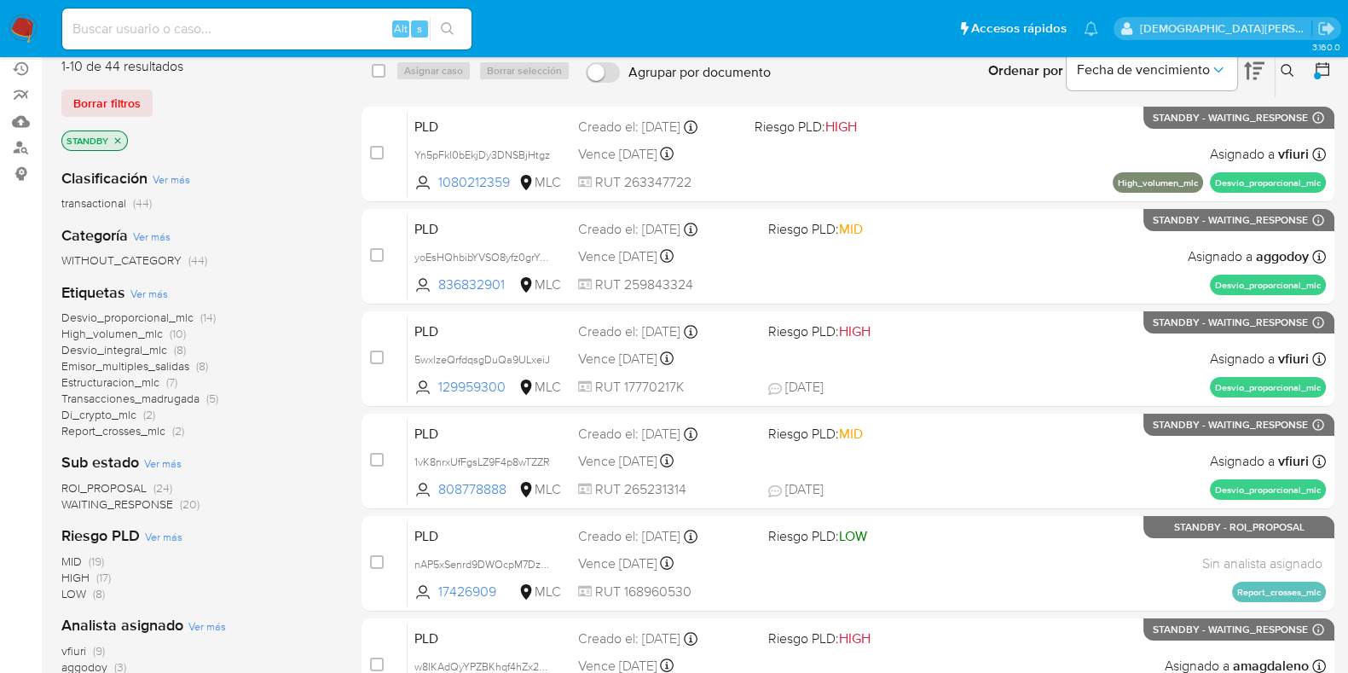
click at [115, 141] on icon "close-filter" at bounding box center [118, 141] width 10 height 10
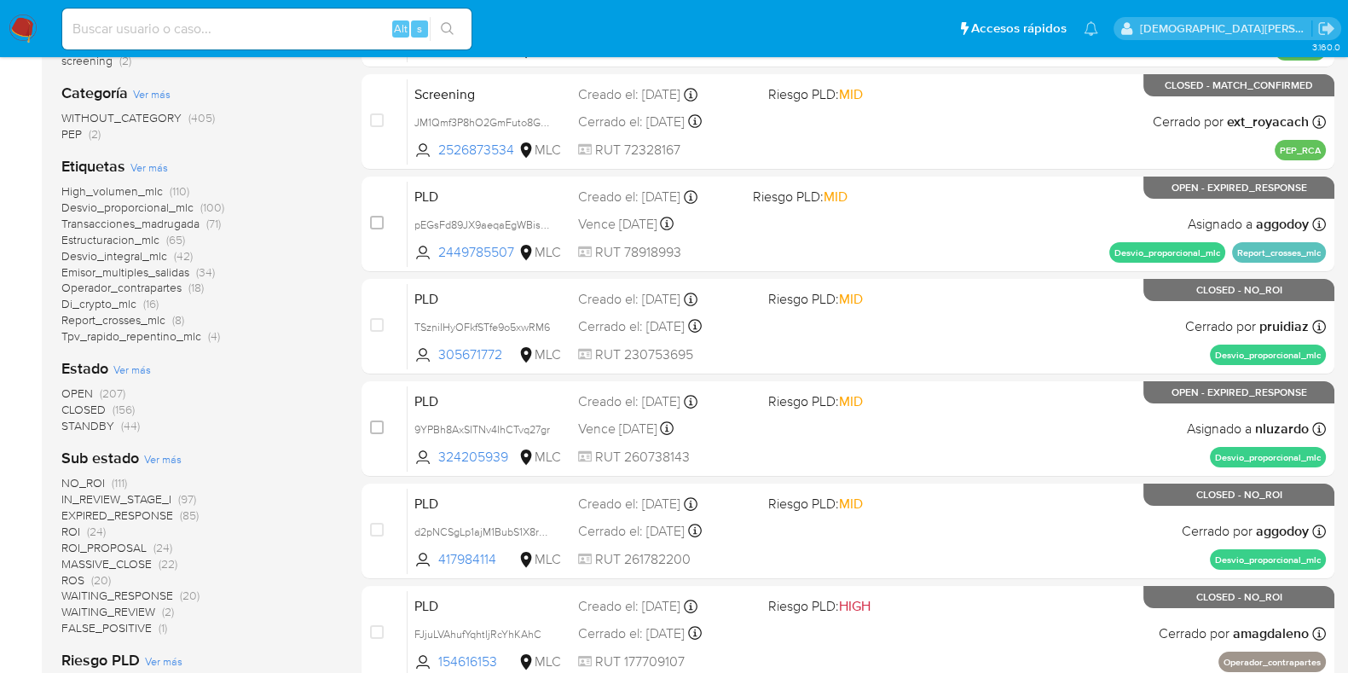
scroll to position [364, 0]
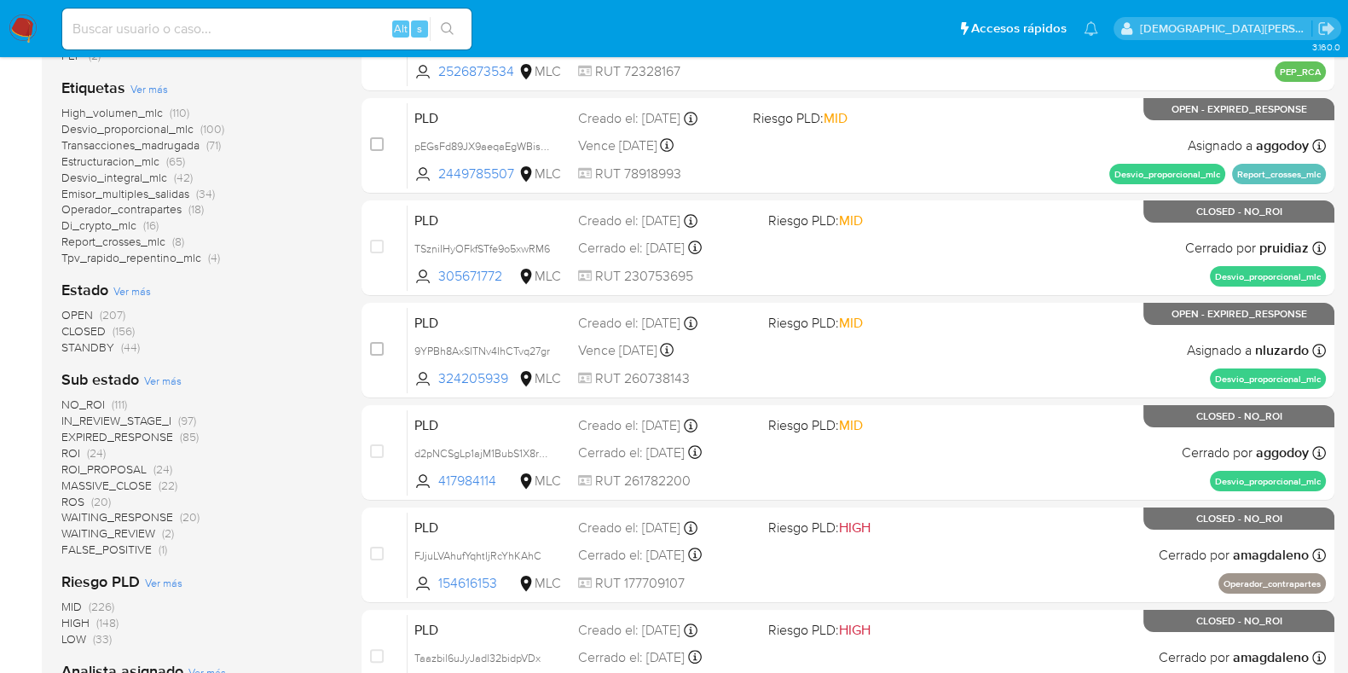
click at [69, 502] on span "ROS" at bounding box center [72, 501] width 23 height 17
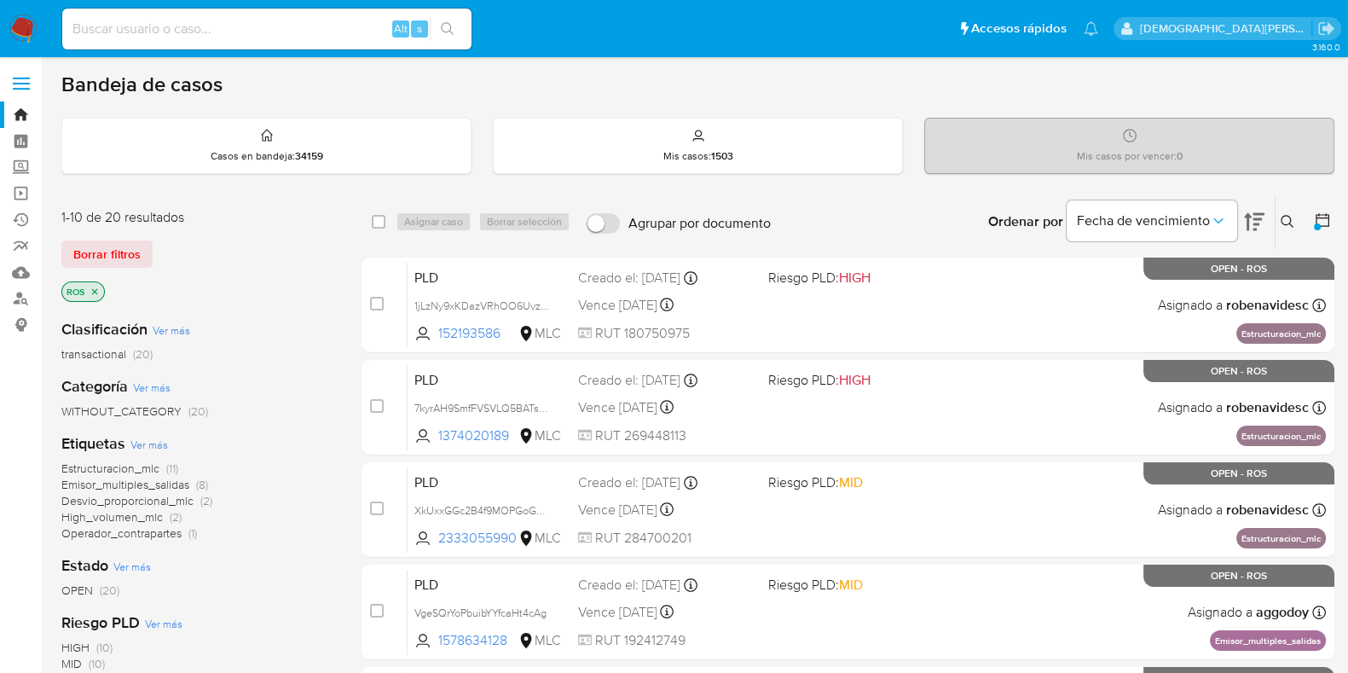
click at [96, 292] on icon "close-filter" at bounding box center [95, 291] width 6 height 6
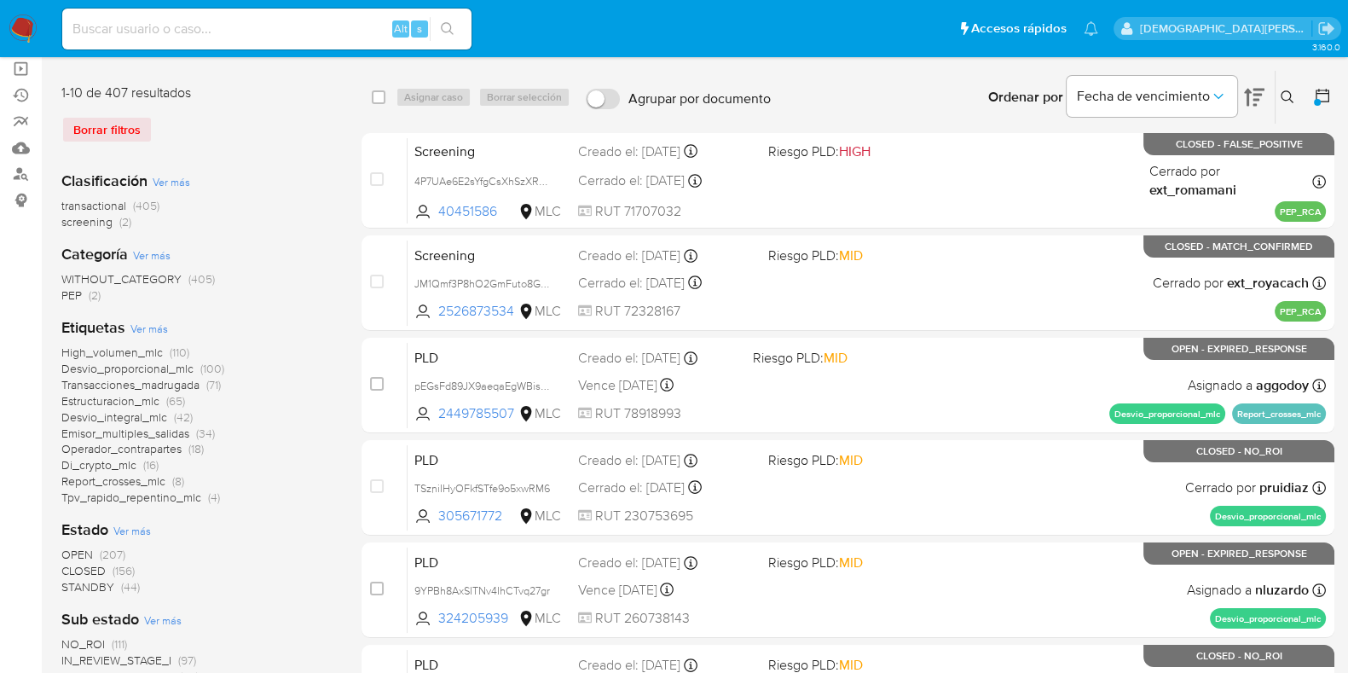
scroll to position [212, 0]
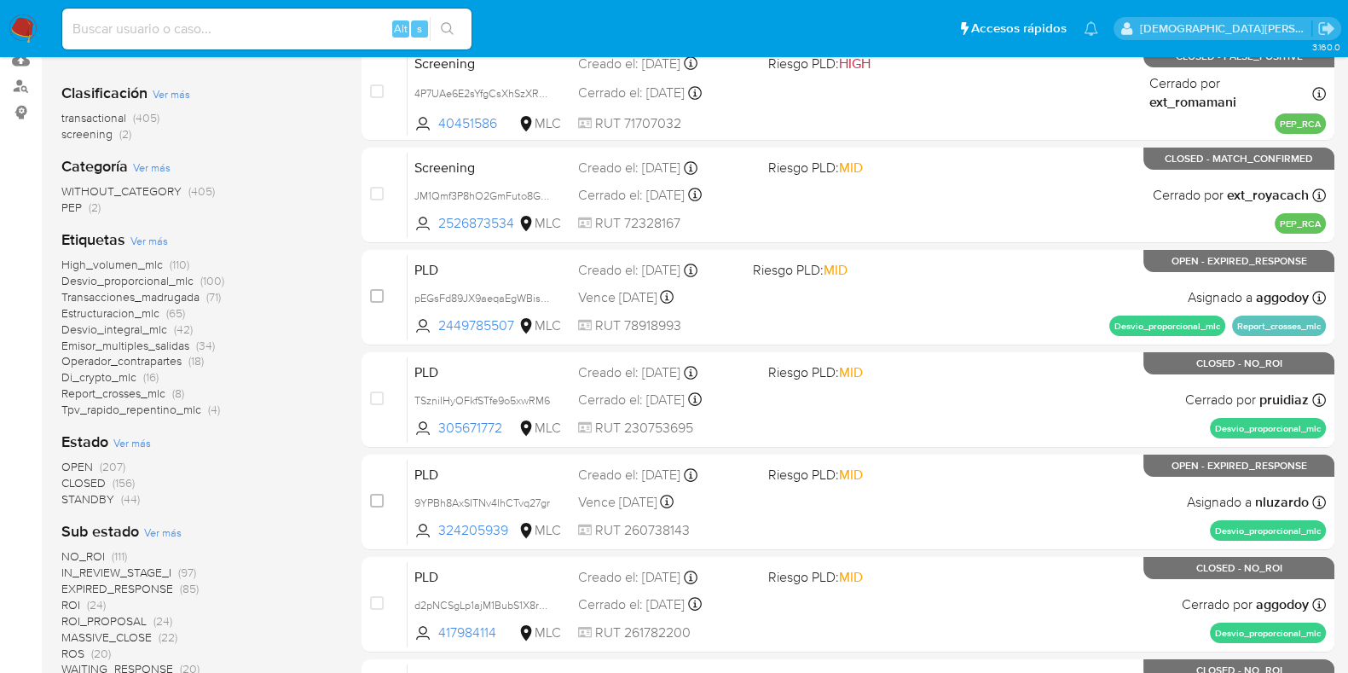
click at [83, 492] on span "STANDBY" at bounding box center [87, 498] width 53 height 17
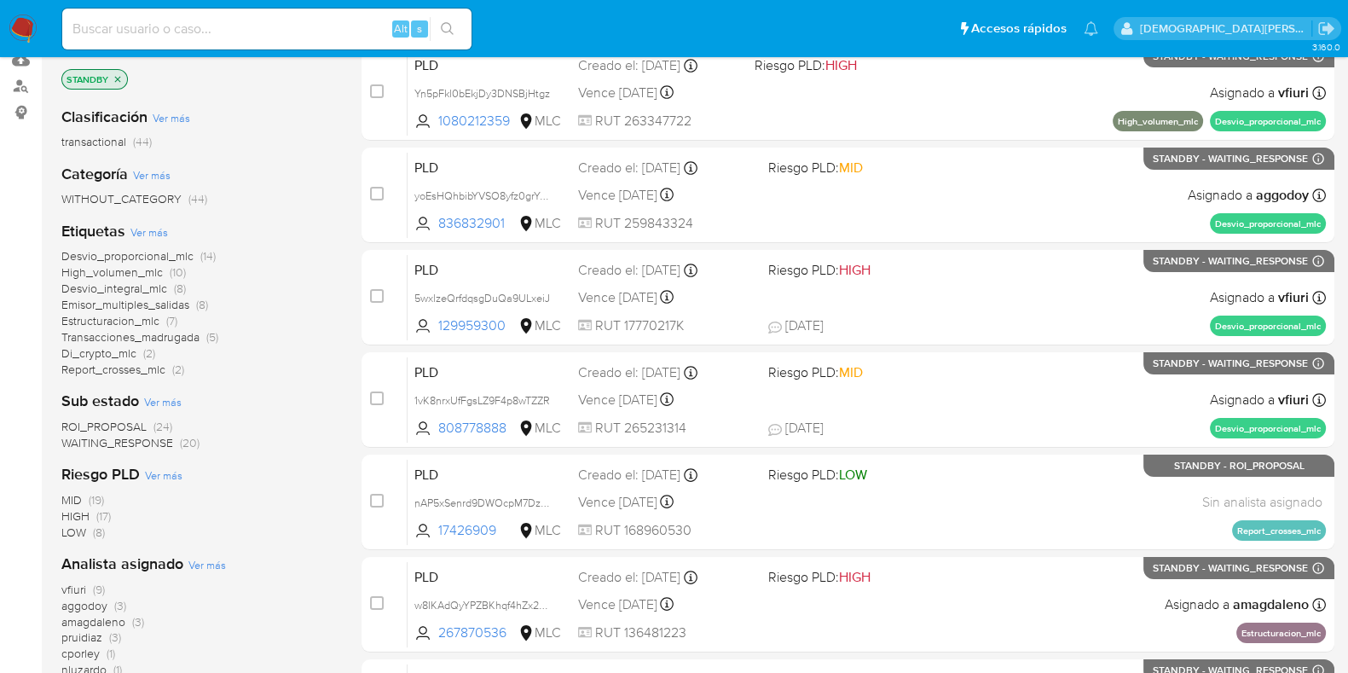
click at [98, 418] on span "ROI_PROPOSAL" at bounding box center [103, 426] width 85 height 17
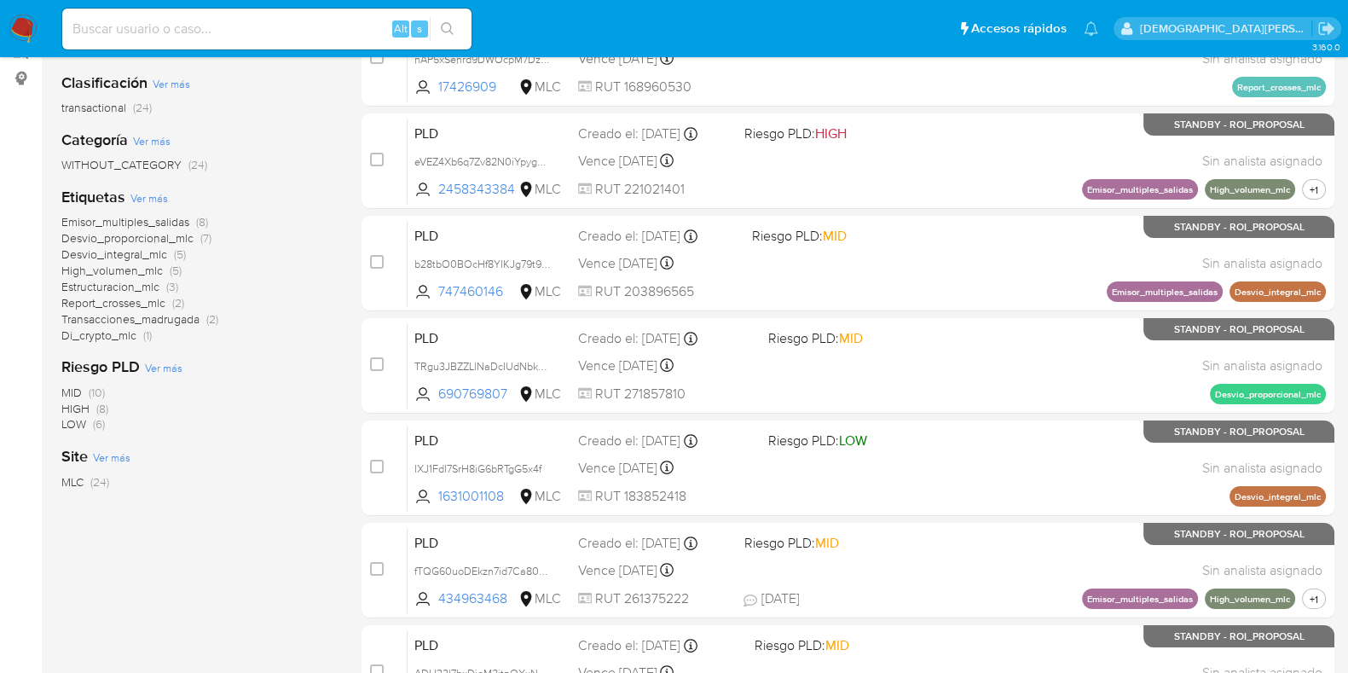
scroll to position [199, 0]
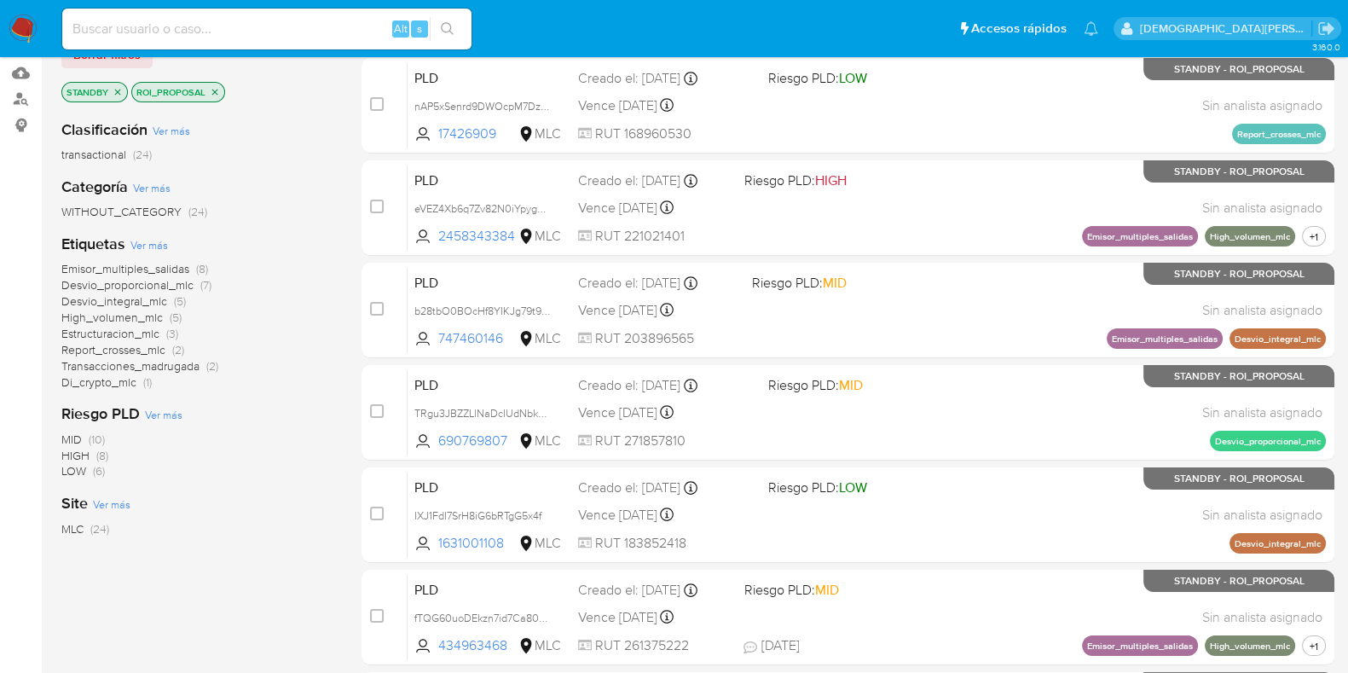
click at [132, 267] on span "Emisor_multiples_salidas" at bounding box center [125, 268] width 128 height 17
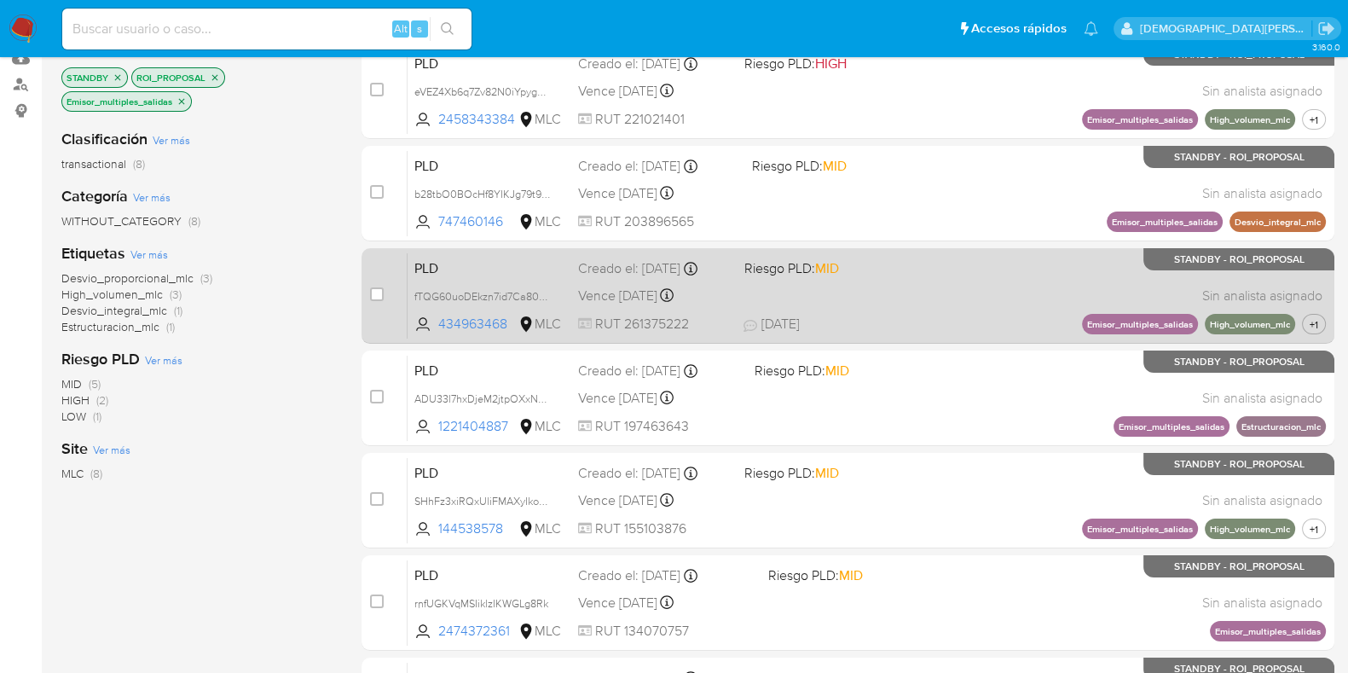
scroll to position [425, 0]
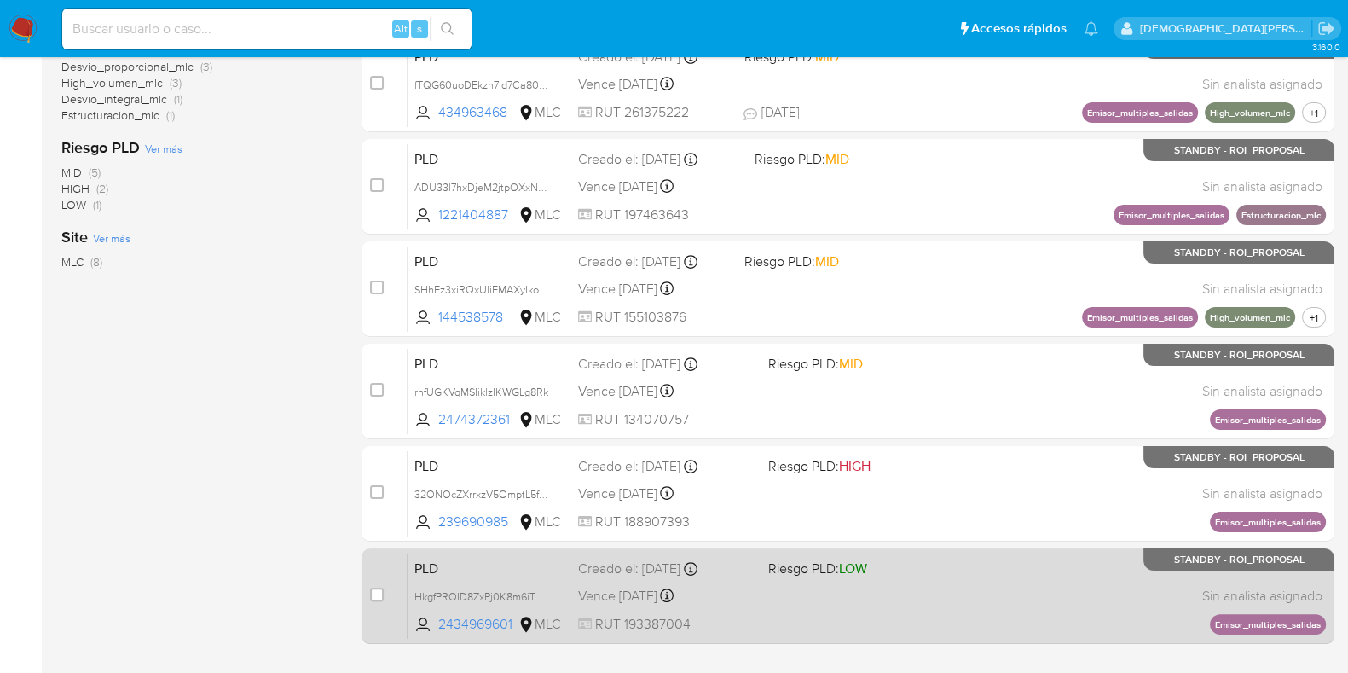
click at [909, 580] on div "PLD HkgfPRQID8ZxPj0K8m6iTMqX 2434969601 MLC Riesgo PLD: LOW Creado el: 12/07/20…" at bounding box center [866, 595] width 918 height 86
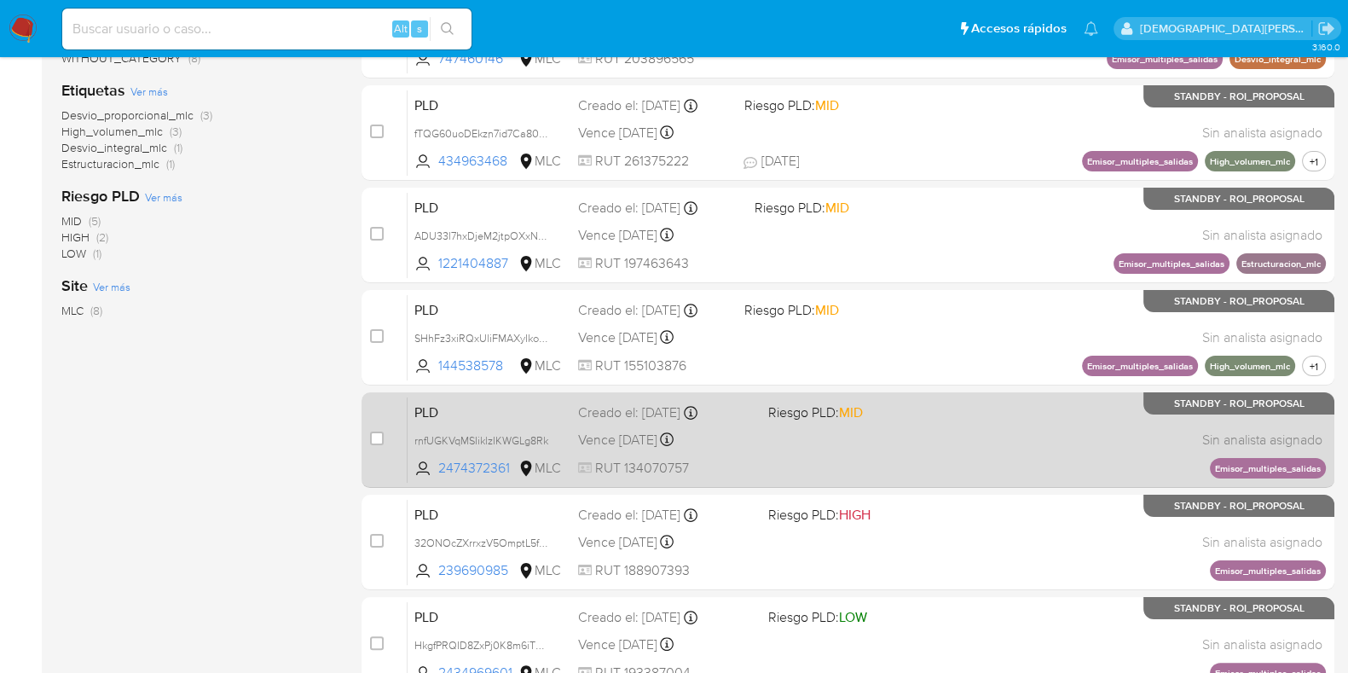
scroll to position [528, 0]
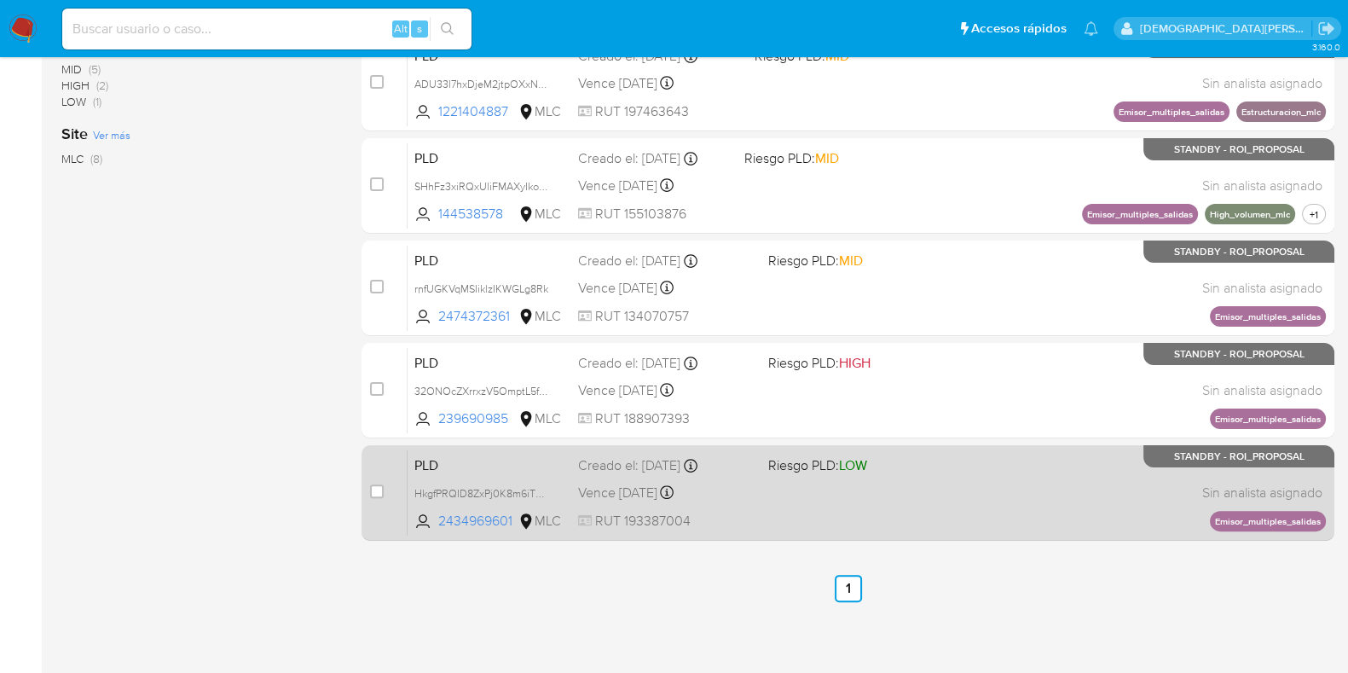
click at [376, 496] on div "case-item-checkbox" at bounding box center [377, 490] width 14 height 17
click at [375, 491] on input "checkbox" at bounding box center [377, 491] width 14 height 14
checkbox input "true"
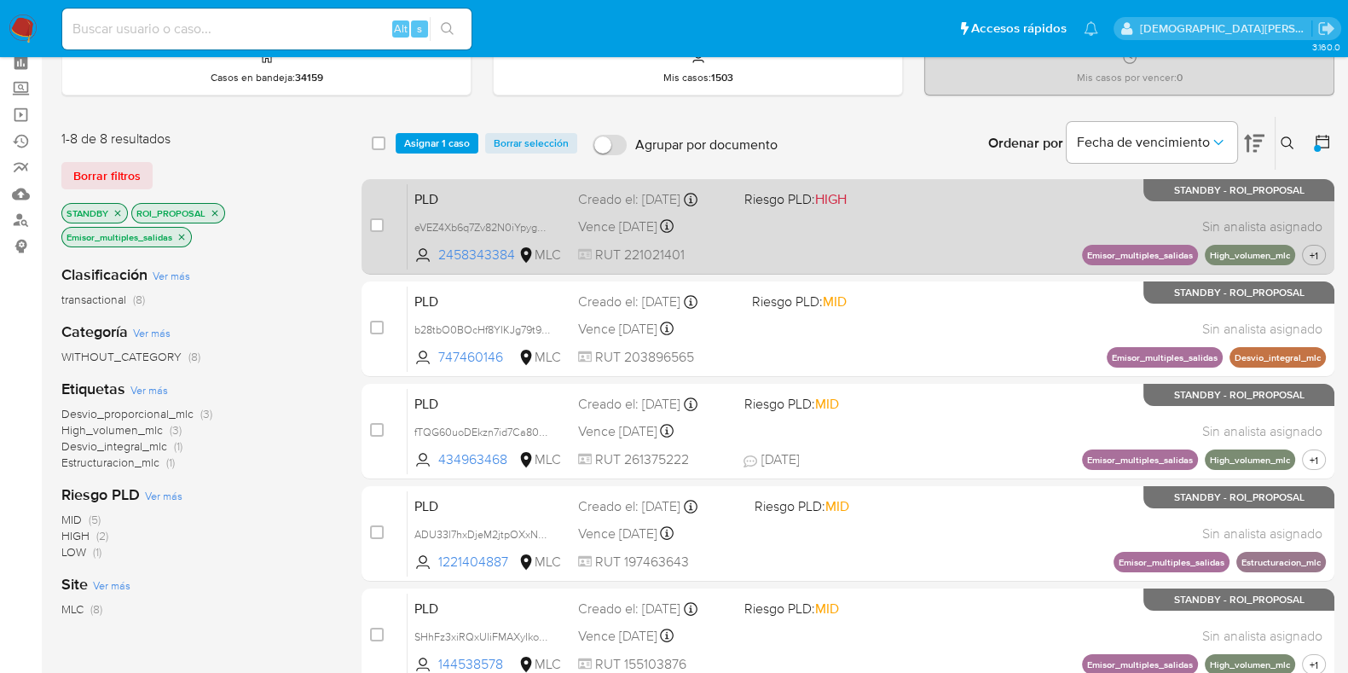
scroll to position [0, 0]
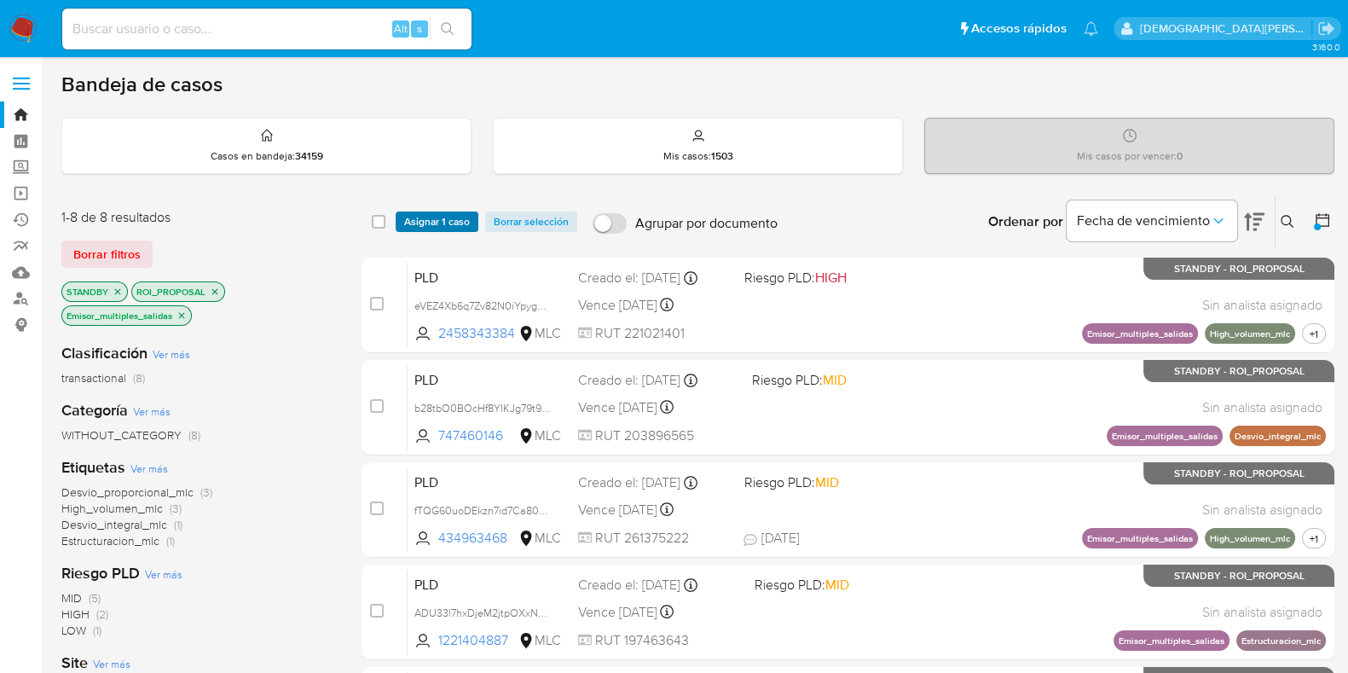
click at [418, 213] on span "Asignar 1 caso" at bounding box center [437, 221] width 66 height 17
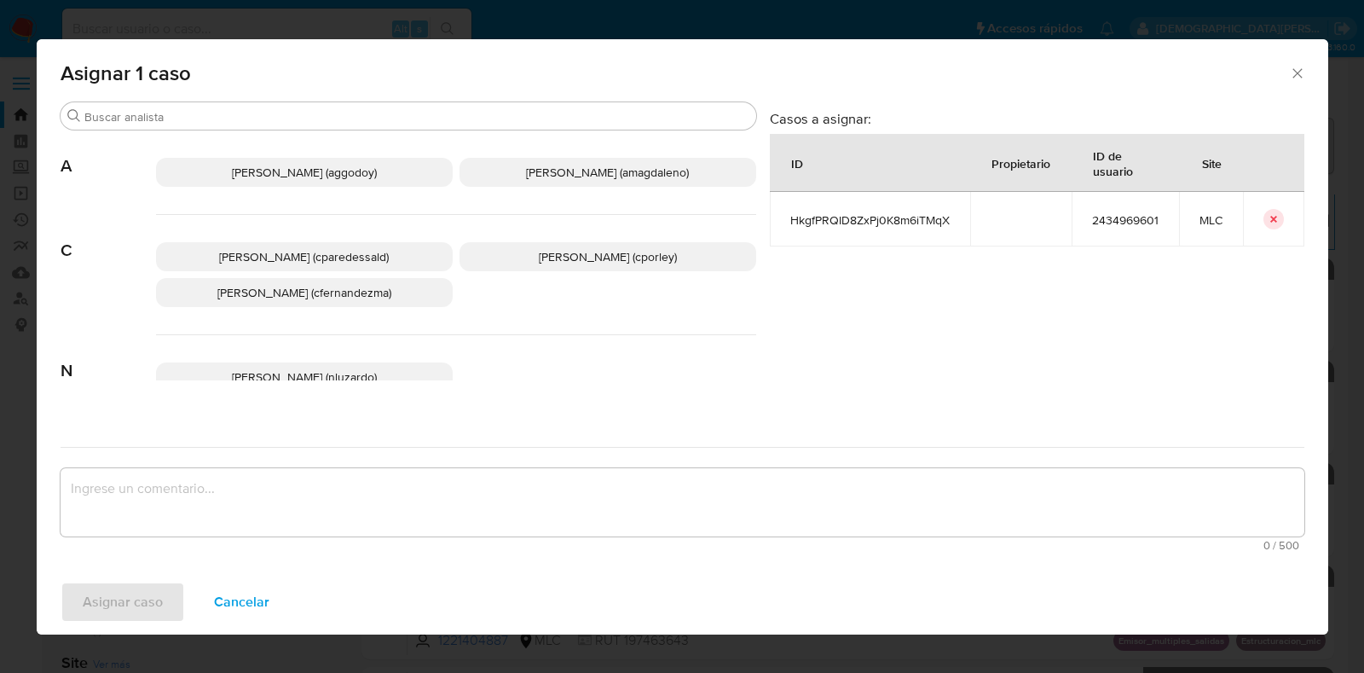
click at [648, 249] on span "Christian Porley (cporley)" at bounding box center [608, 256] width 138 height 17
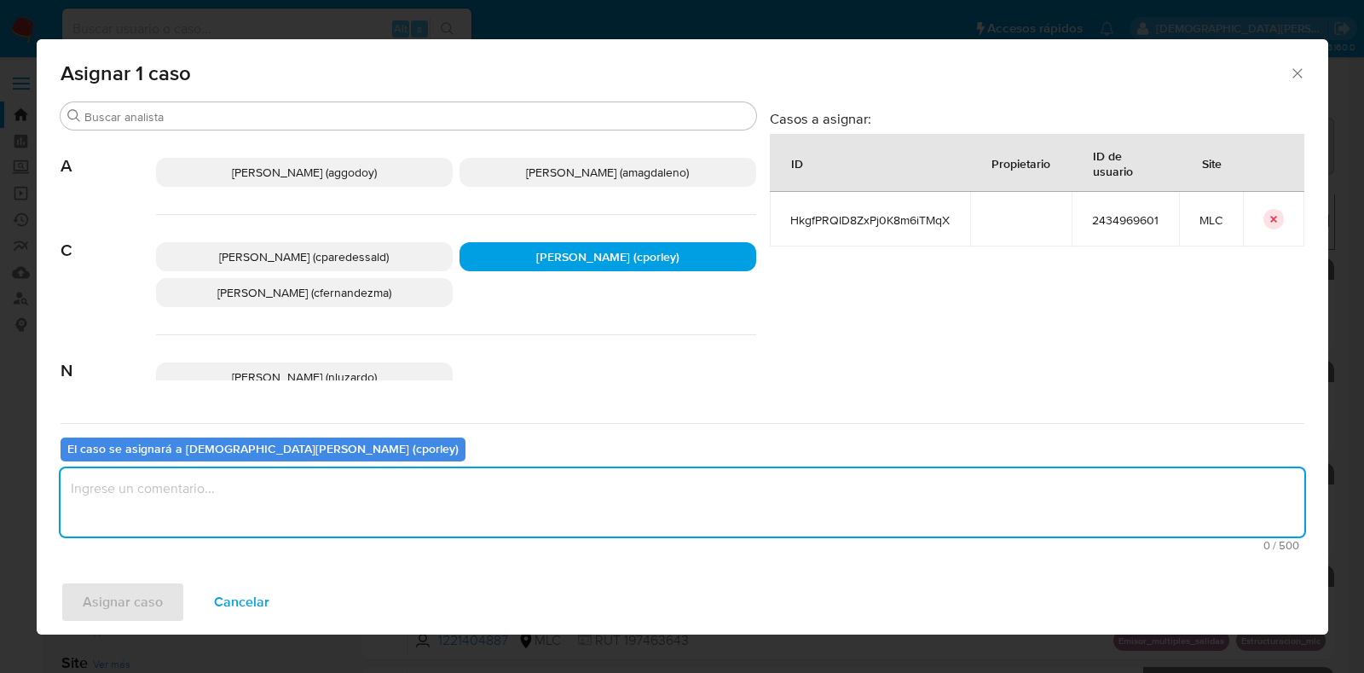
click at [555, 520] on textarea "assign-modal" at bounding box center [683, 502] width 1244 height 68
type textarea "-"
click at [124, 592] on span "Asignar caso" at bounding box center [123, 602] width 80 height 38
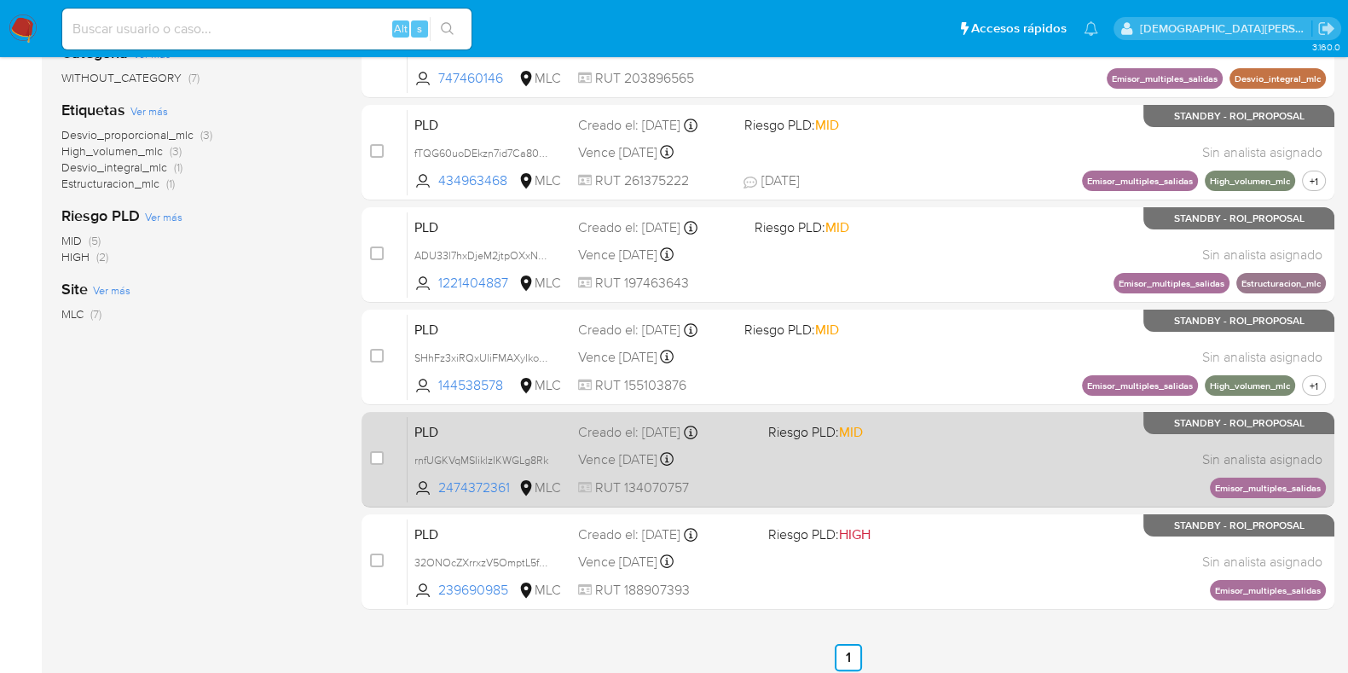
scroll to position [425, 0]
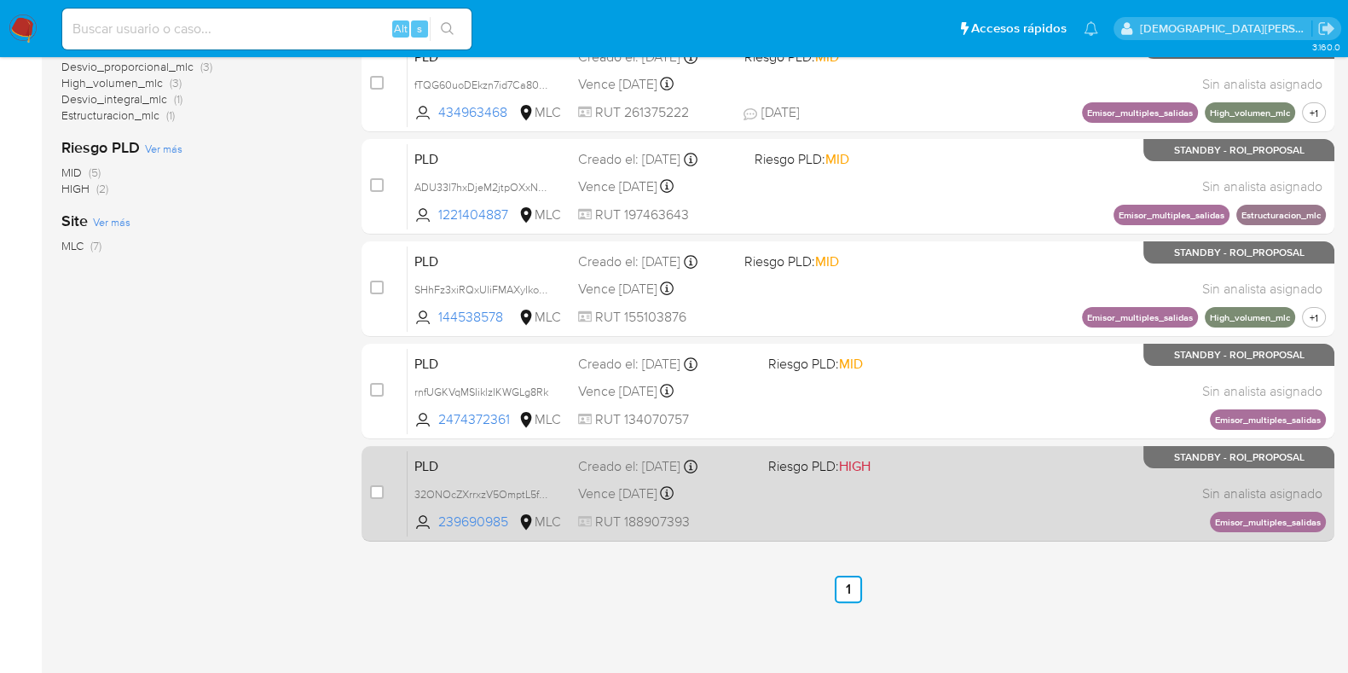
click at [762, 476] on div "PLD 32ONOcZXrrxzV5OmptL5fxCO 239690985 MLC Riesgo PLD: HIGH Creado el: 12/07/20…" at bounding box center [866, 493] width 918 height 86
click at [372, 489] on input "checkbox" at bounding box center [377, 492] width 14 height 14
checkbox input "true"
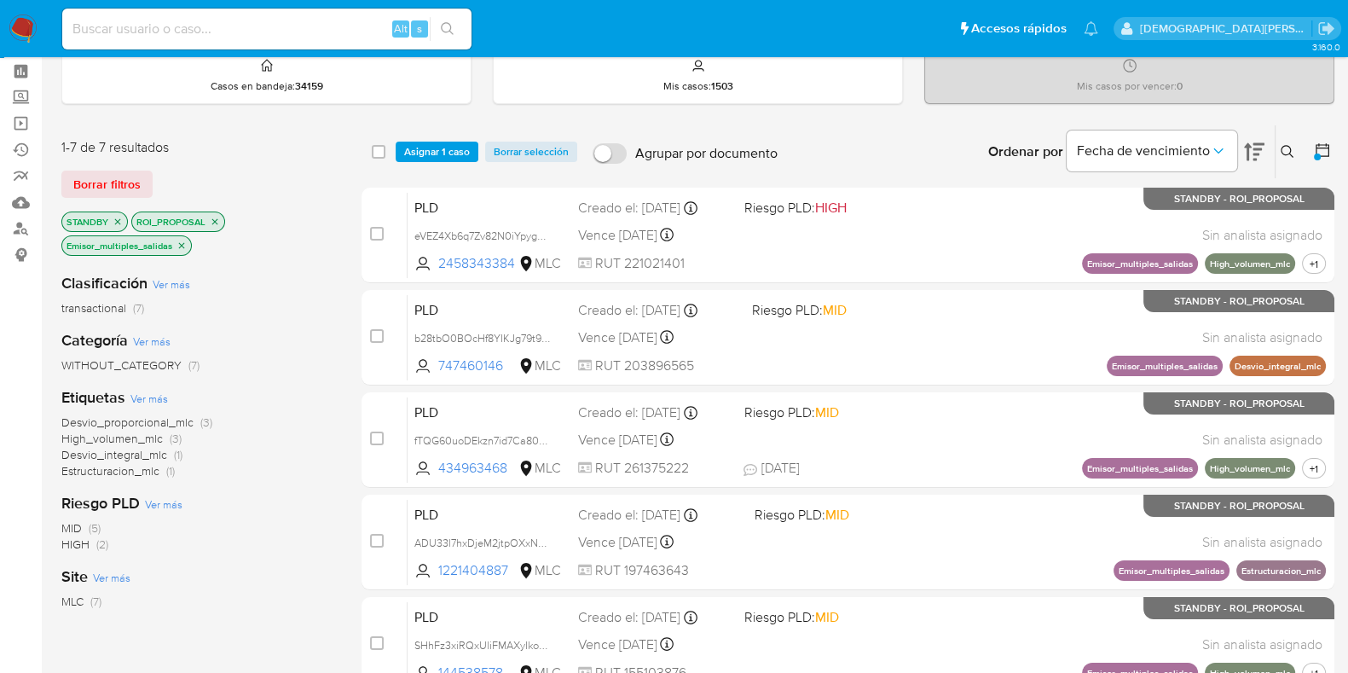
scroll to position [0, 0]
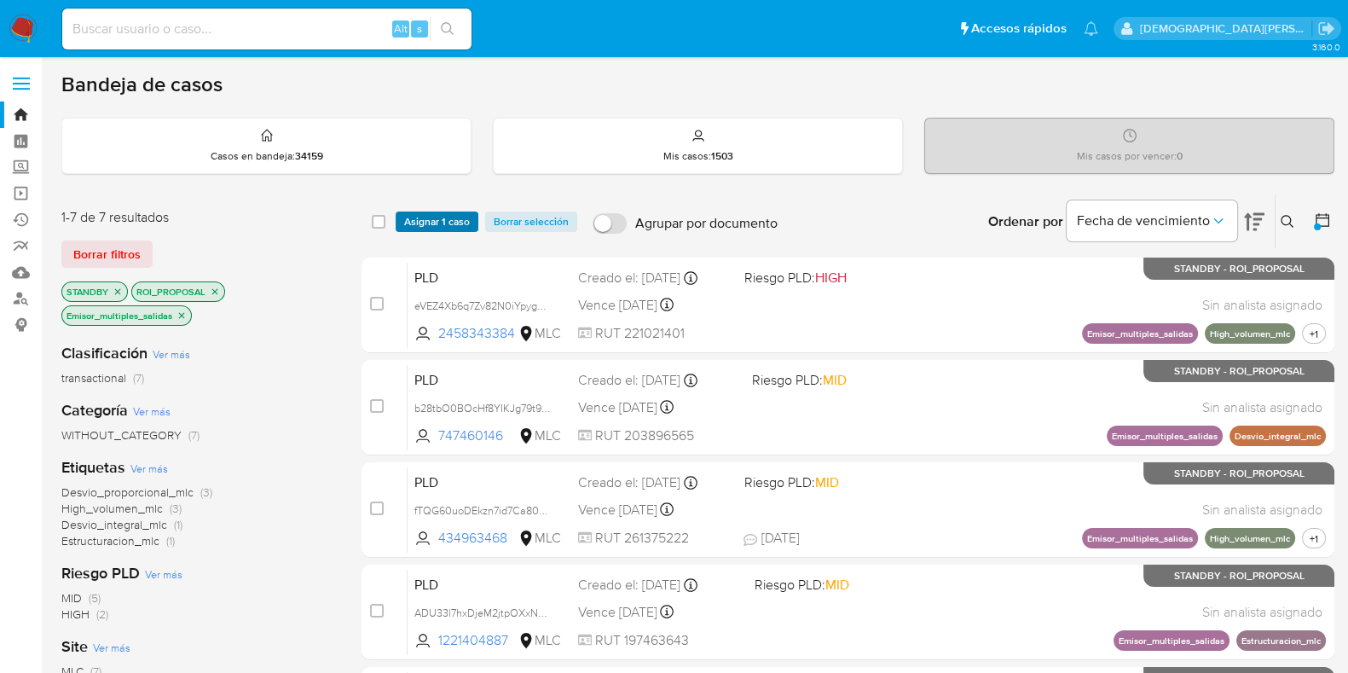
click at [435, 224] on span "Asignar 1 caso" at bounding box center [437, 221] width 66 height 17
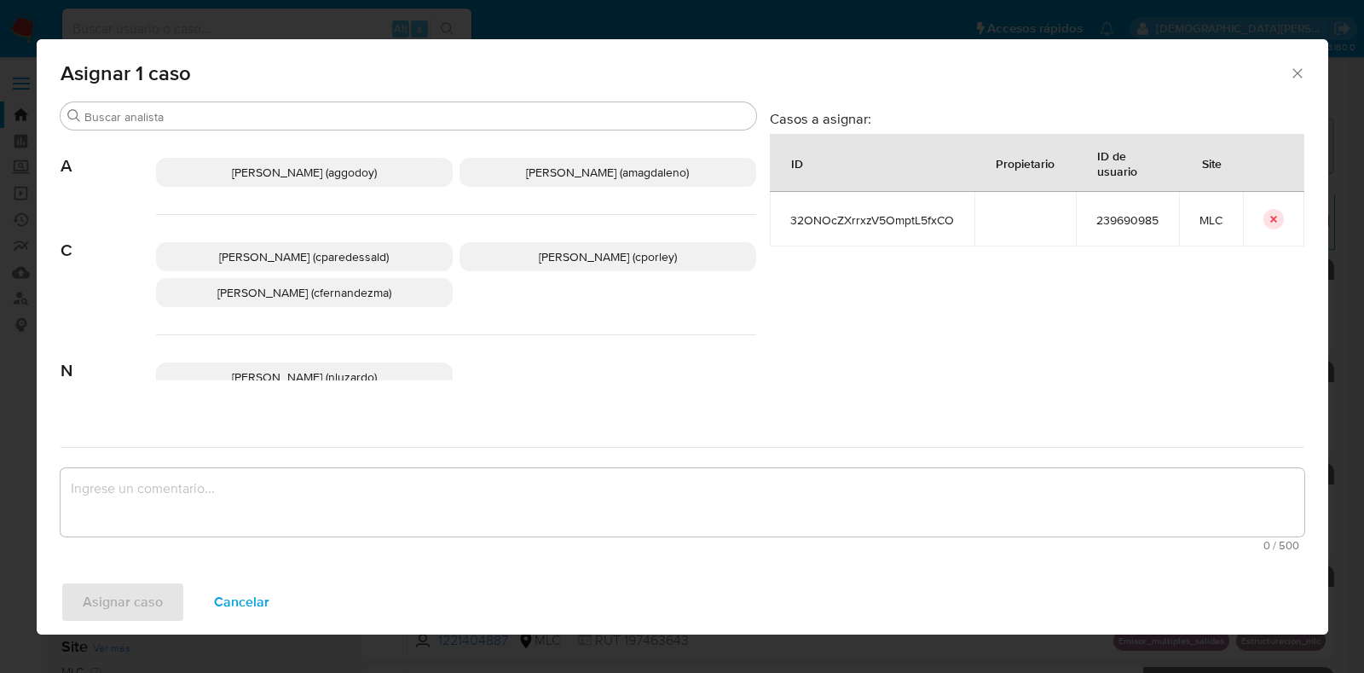
click at [525, 236] on div "Camila Fernanda Paredes Saldano (cparedessald) Christian Porley (cporley) Crist…" at bounding box center [456, 275] width 600 height 120
click at [520, 270] on p "Christian Porley (cporley)" at bounding box center [607, 256] width 297 height 29
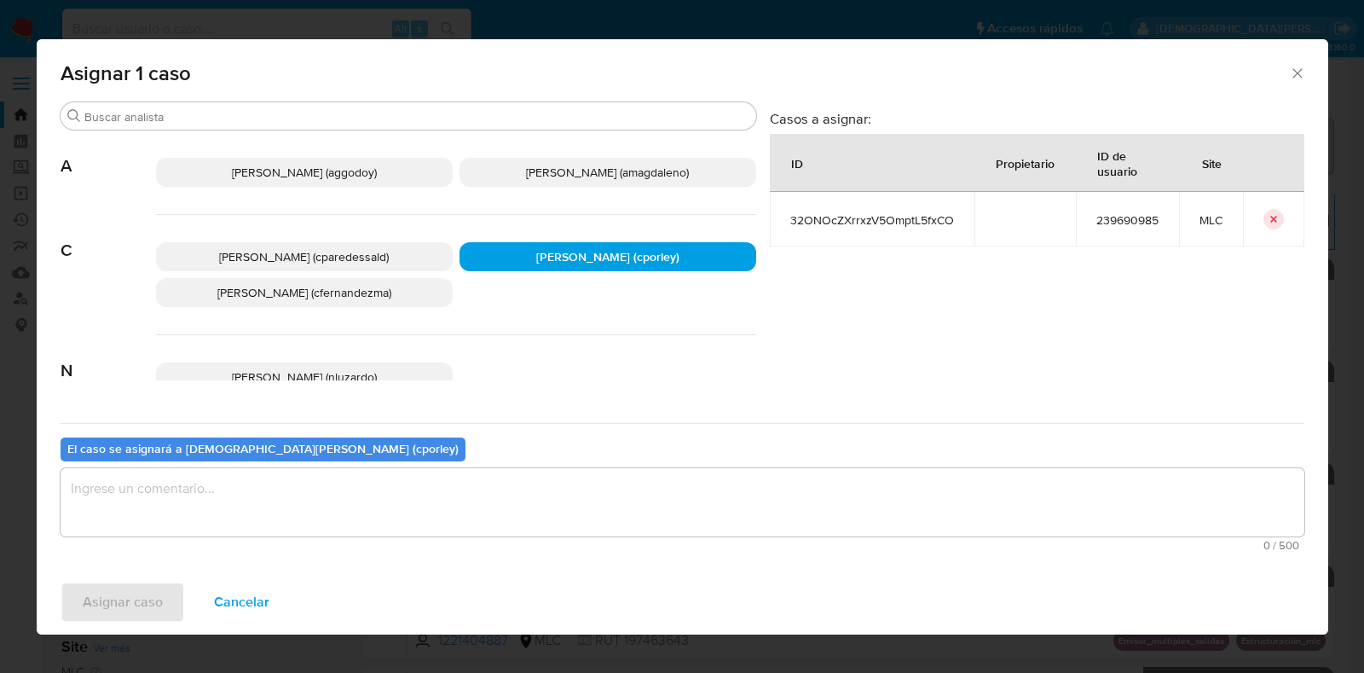
click at [460, 480] on textarea "assign-modal" at bounding box center [683, 502] width 1244 height 68
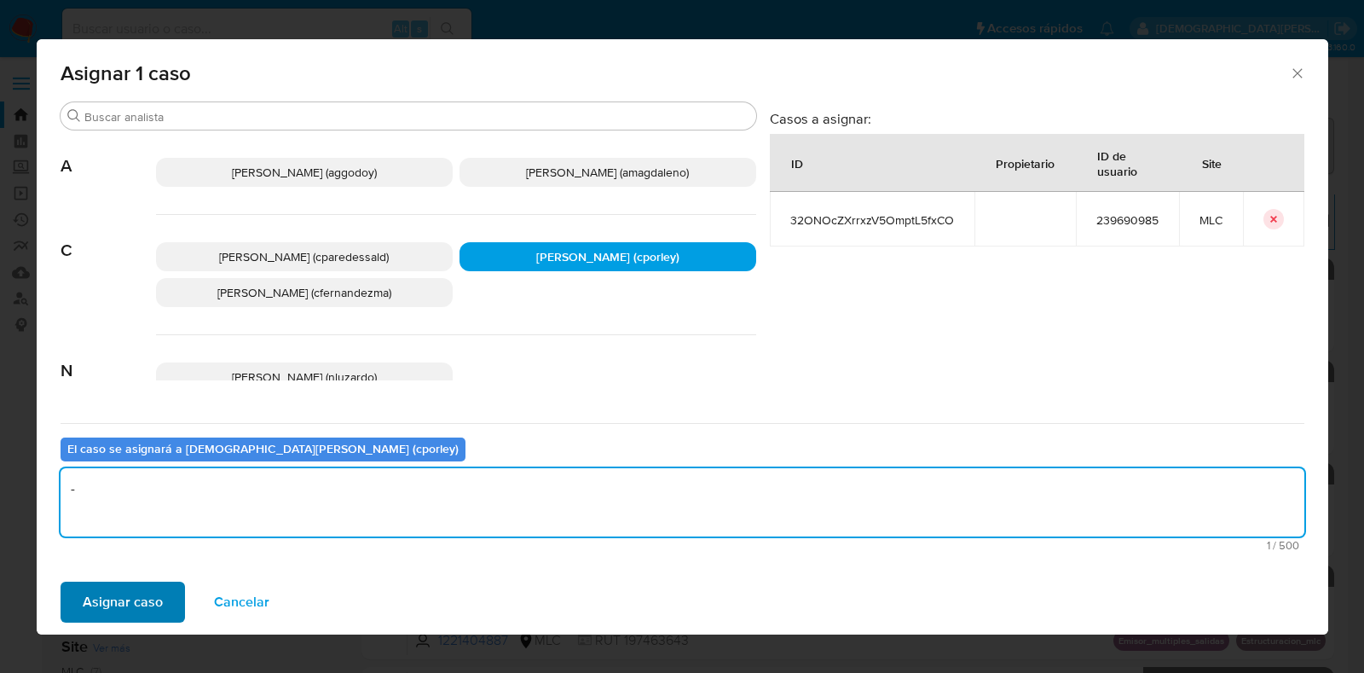
type textarea "-"
click at [163, 590] on button "Asignar caso" at bounding box center [123, 601] width 124 height 41
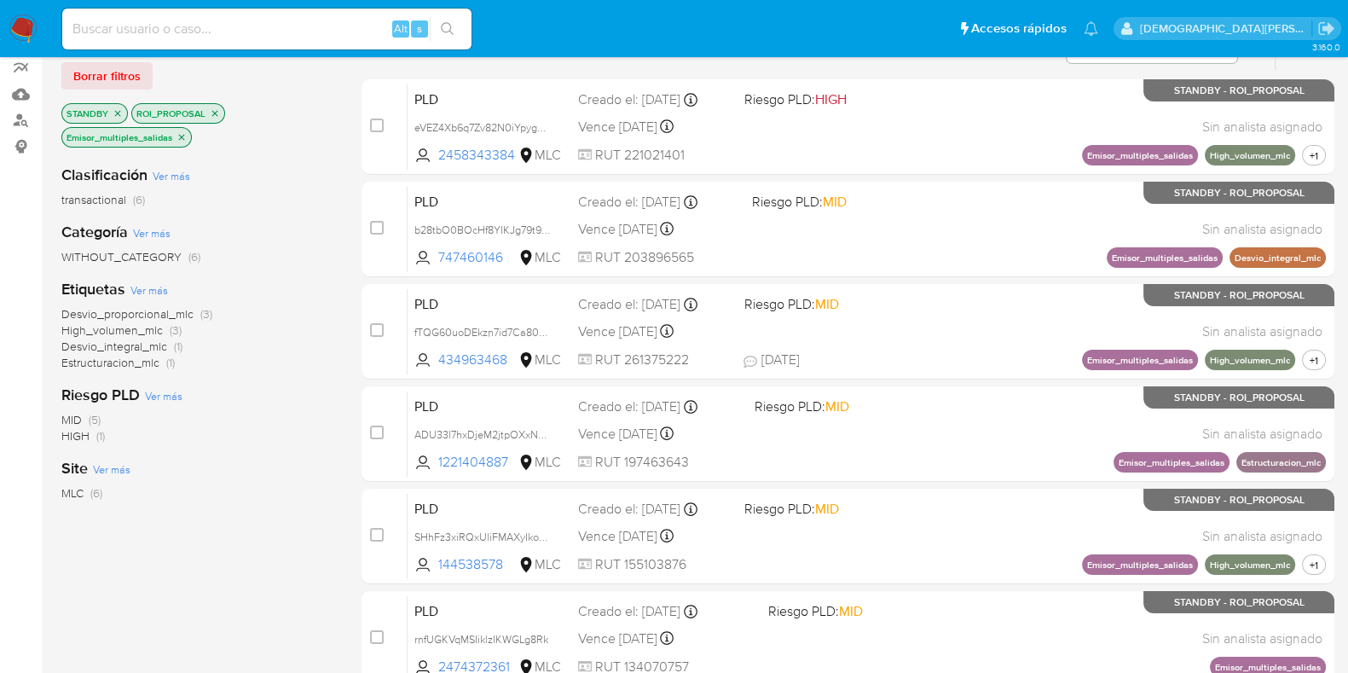
scroll to position [68, 0]
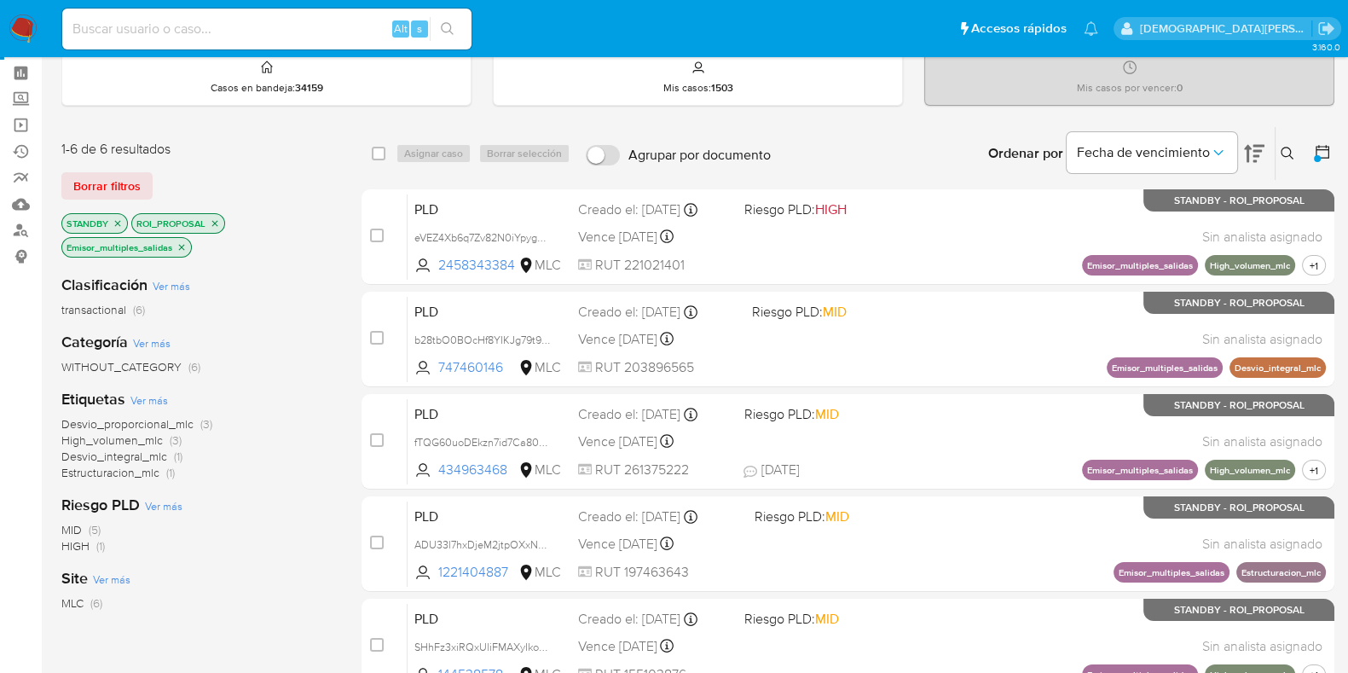
click at [179, 244] on icon "close-filter" at bounding box center [181, 247] width 10 height 10
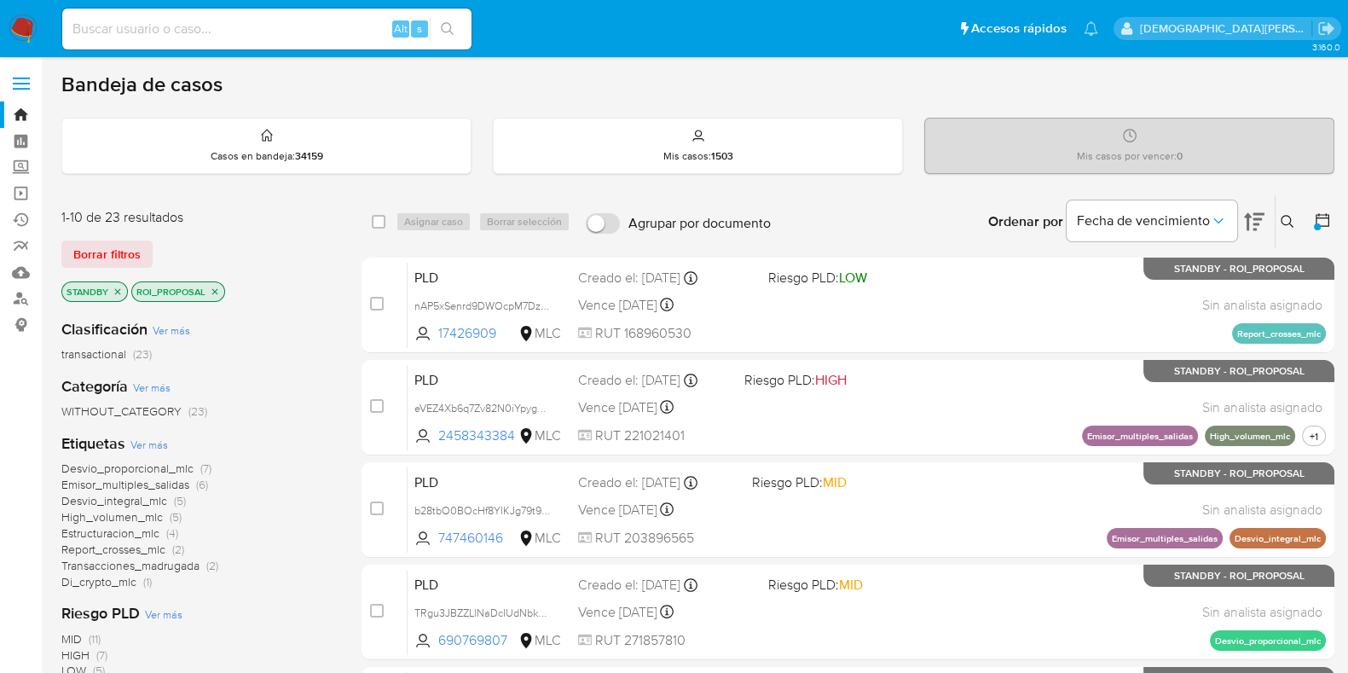
click at [214, 290] on icon "close-filter" at bounding box center [215, 291] width 6 height 6
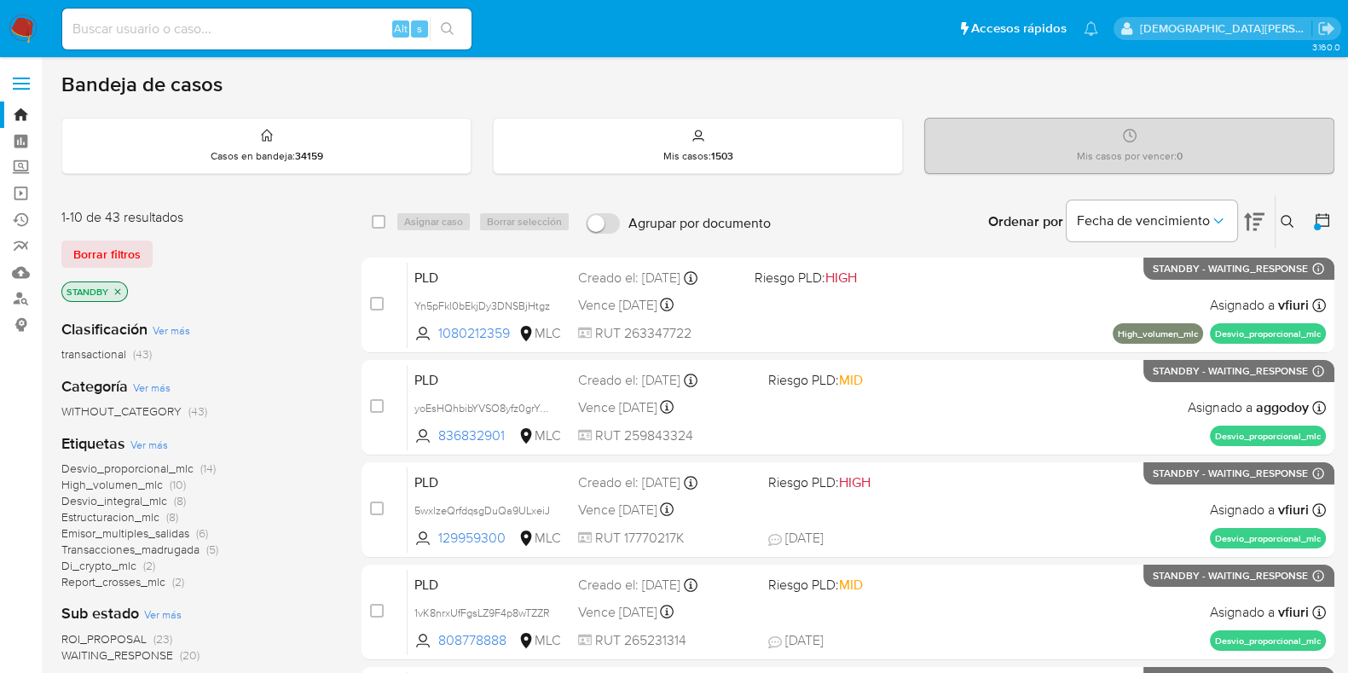
click at [117, 291] on icon "close-filter" at bounding box center [118, 291] width 10 height 10
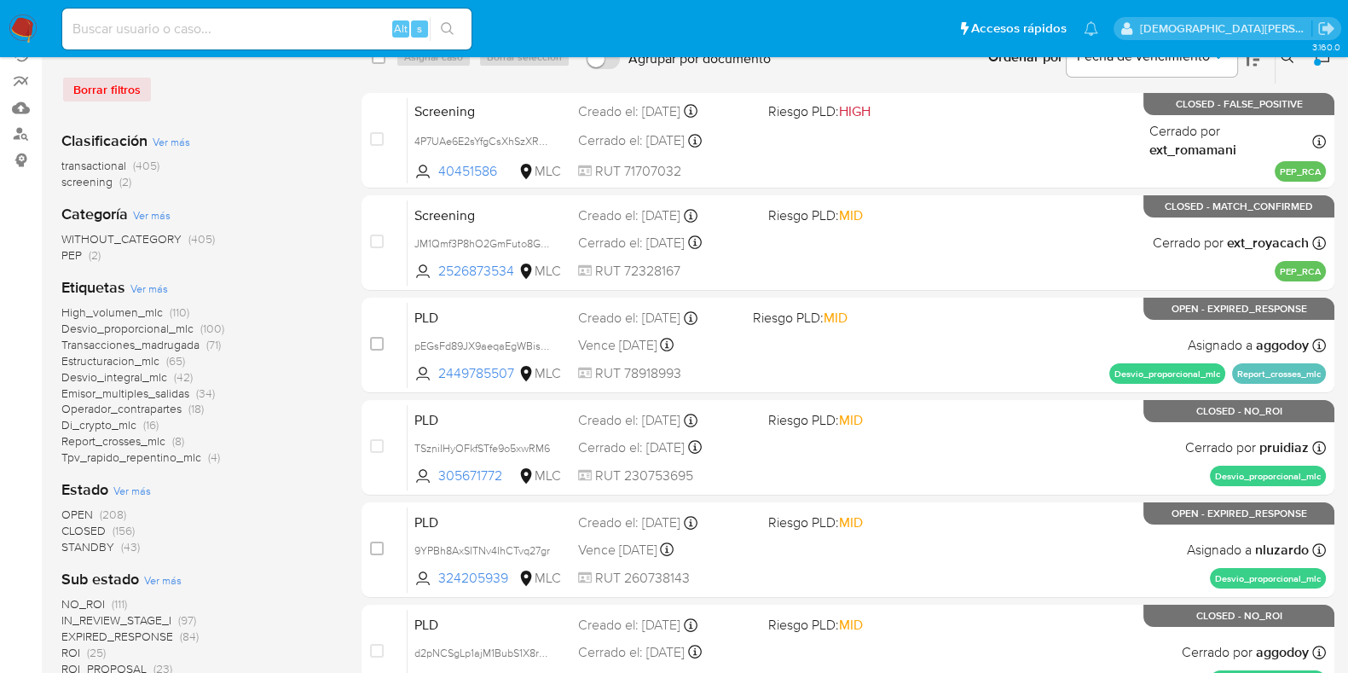
scroll to position [320, 0]
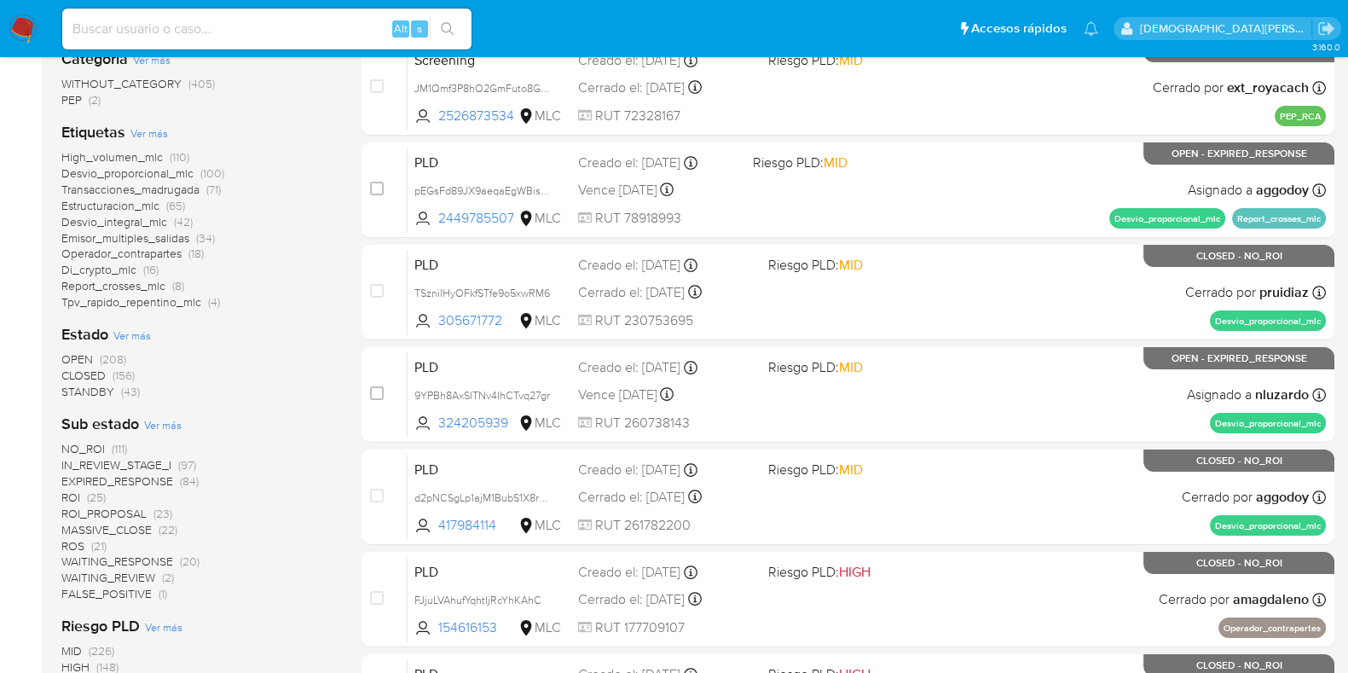
click at [73, 540] on span "ROS" at bounding box center [72, 545] width 23 height 17
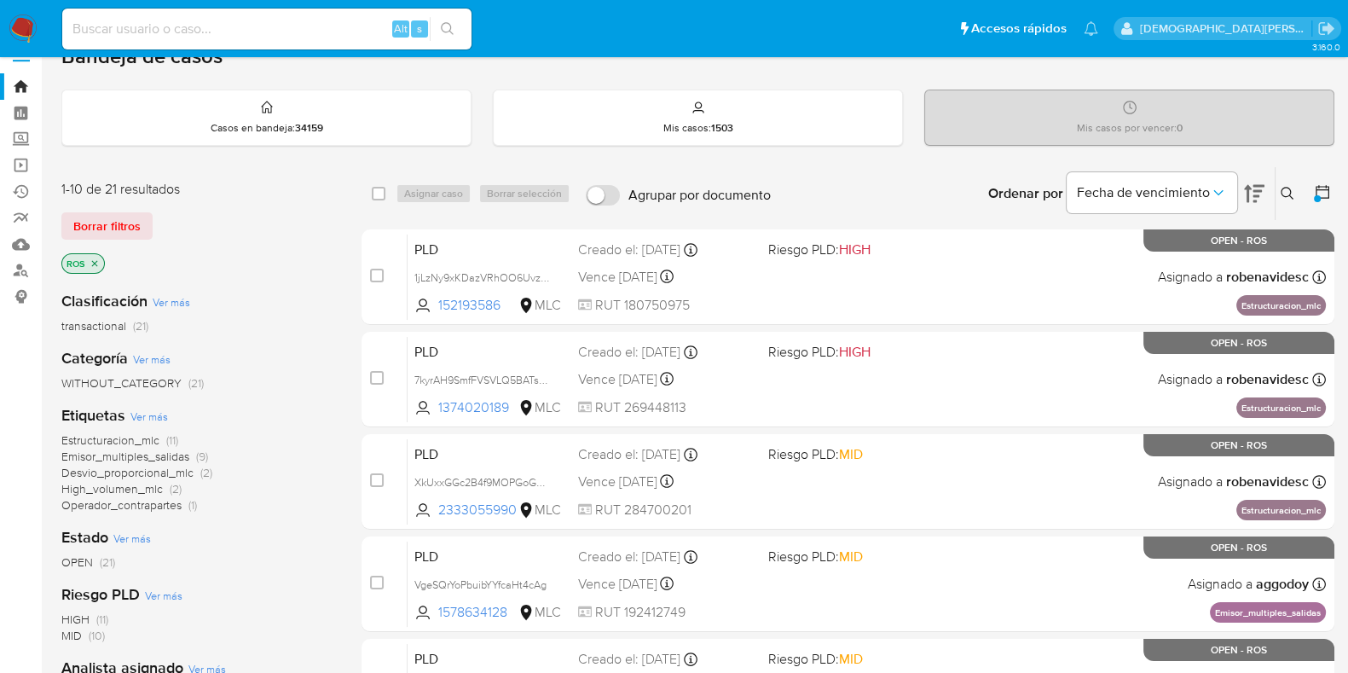
scroll to position [106, 0]
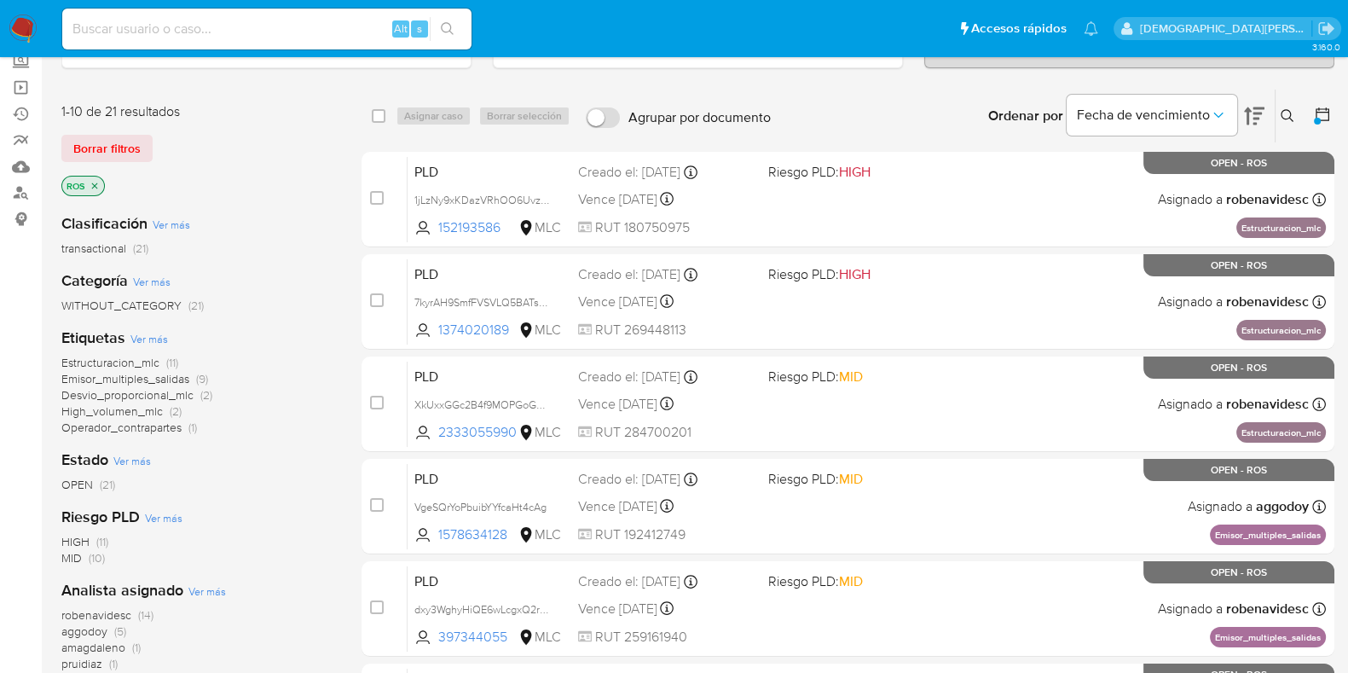
click at [92, 182] on icon "close-filter" at bounding box center [94, 186] width 10 height 10
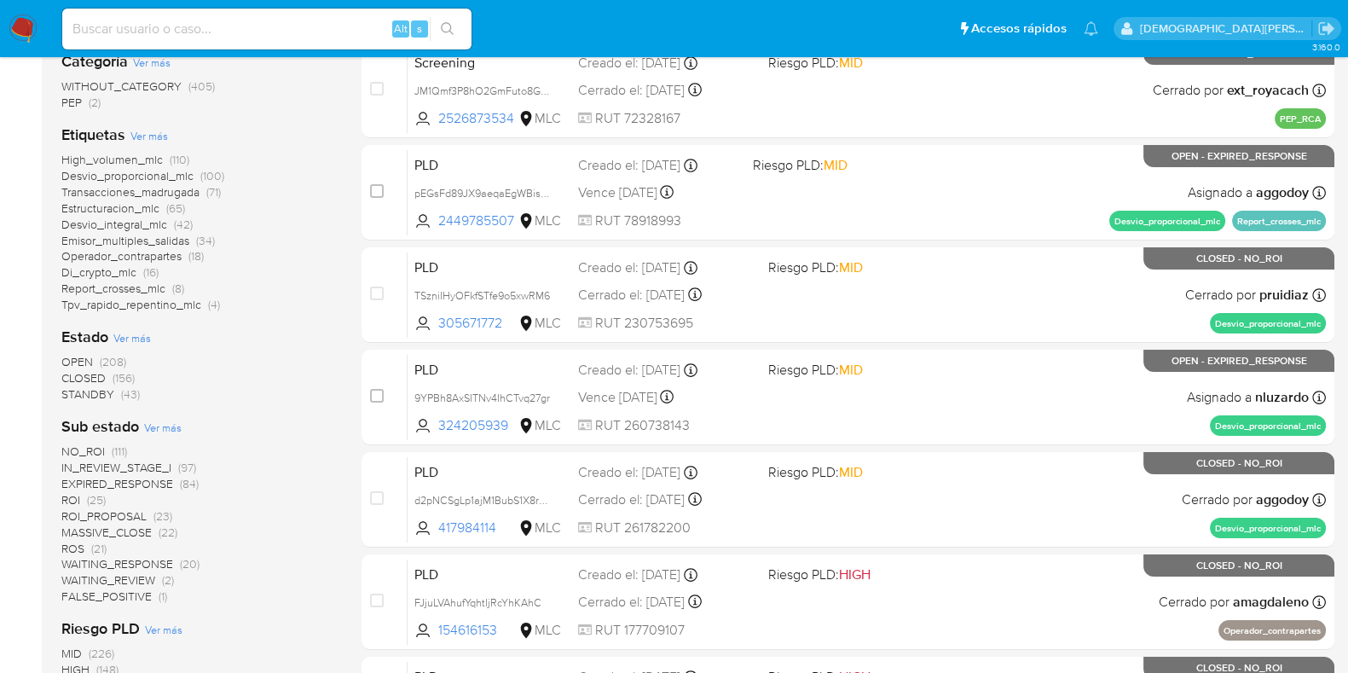
scroll to position [320, 0]
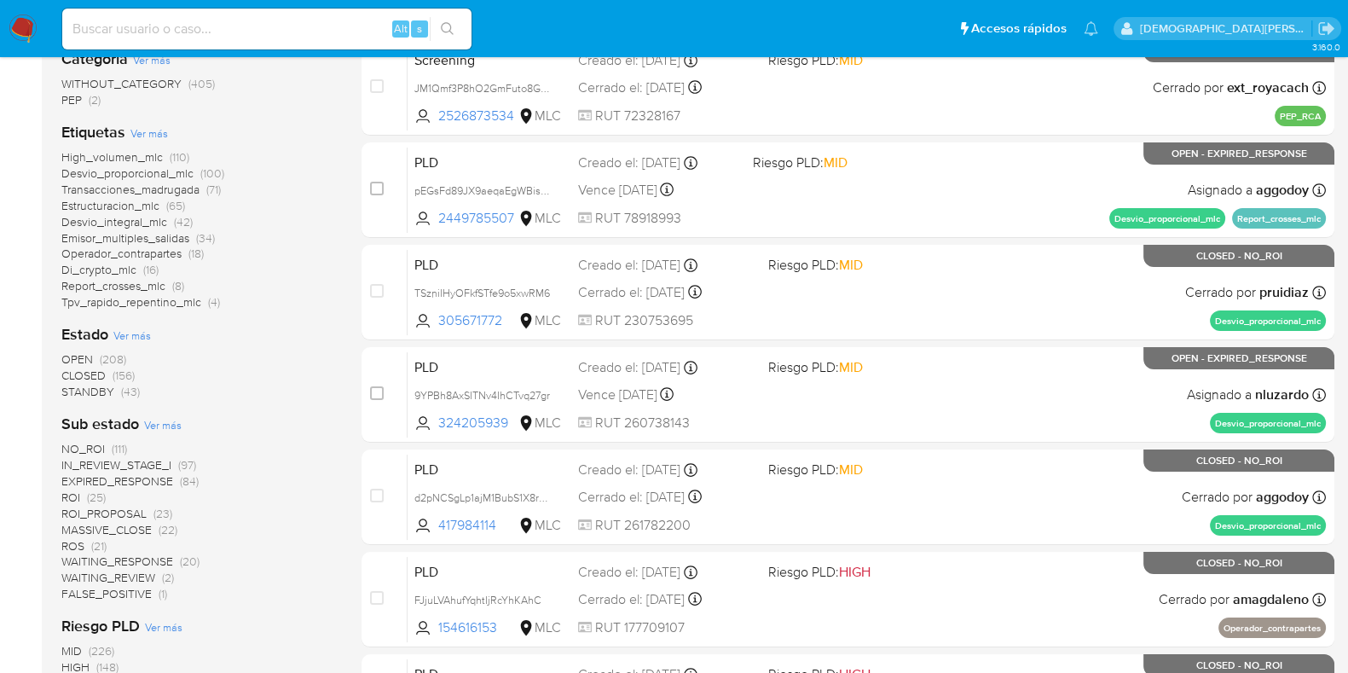
click at [72, 493] on span "ROI" at bounding box center [70, 496] width 19 height 17
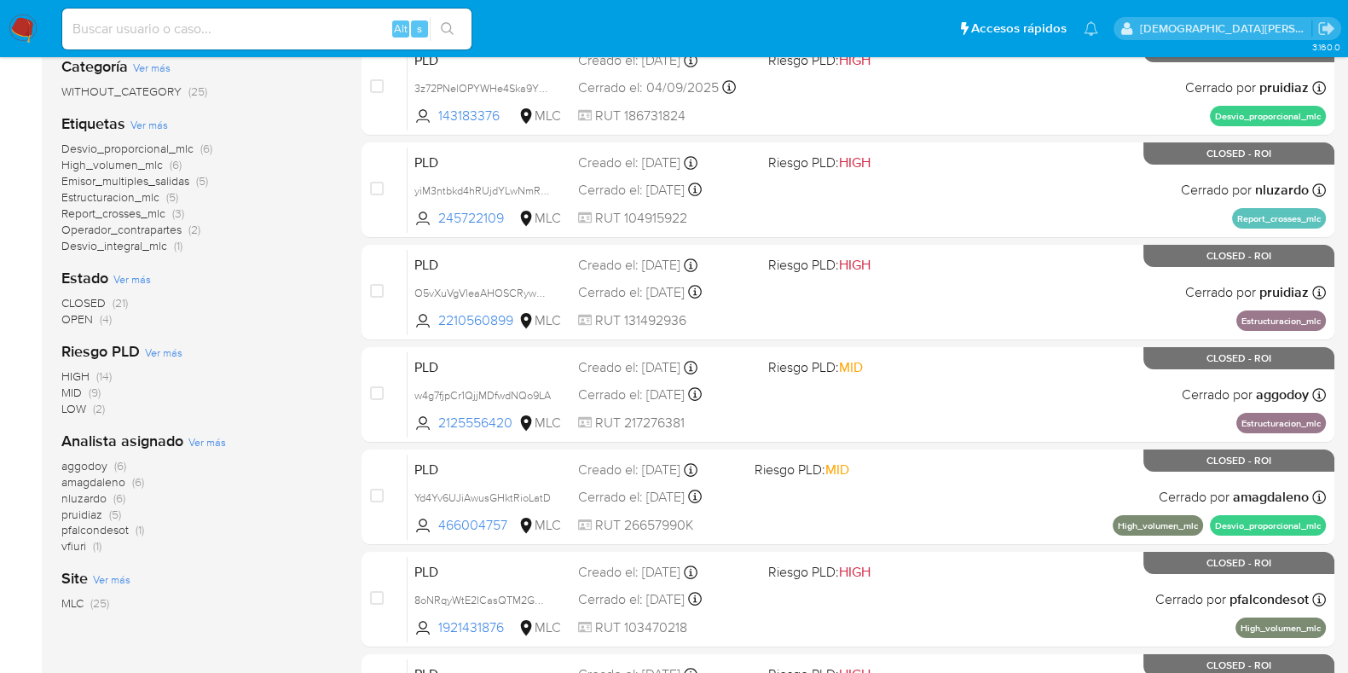
click at [85, 317] on span "OPEN" at bounding box center [77, 318] width 32 height 17
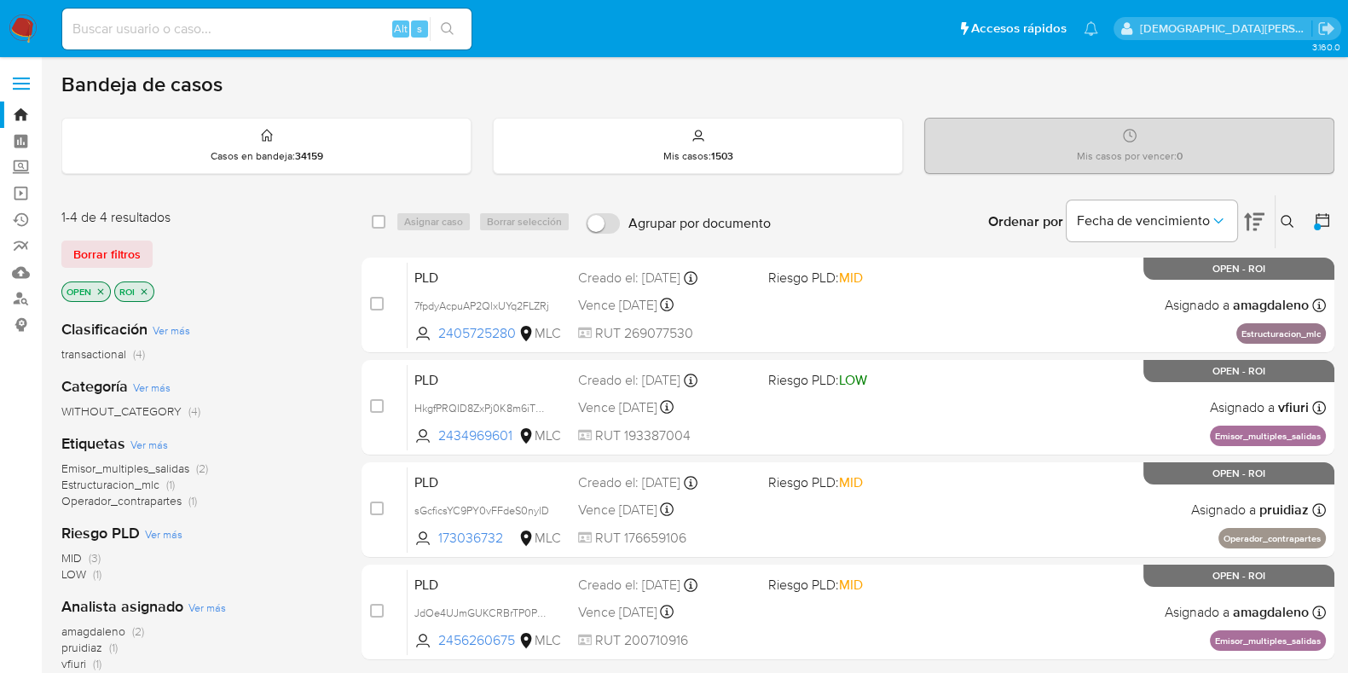
click at [147, 289] on icon "close-filter" at bounding box center [144, 291] width 10 height 10
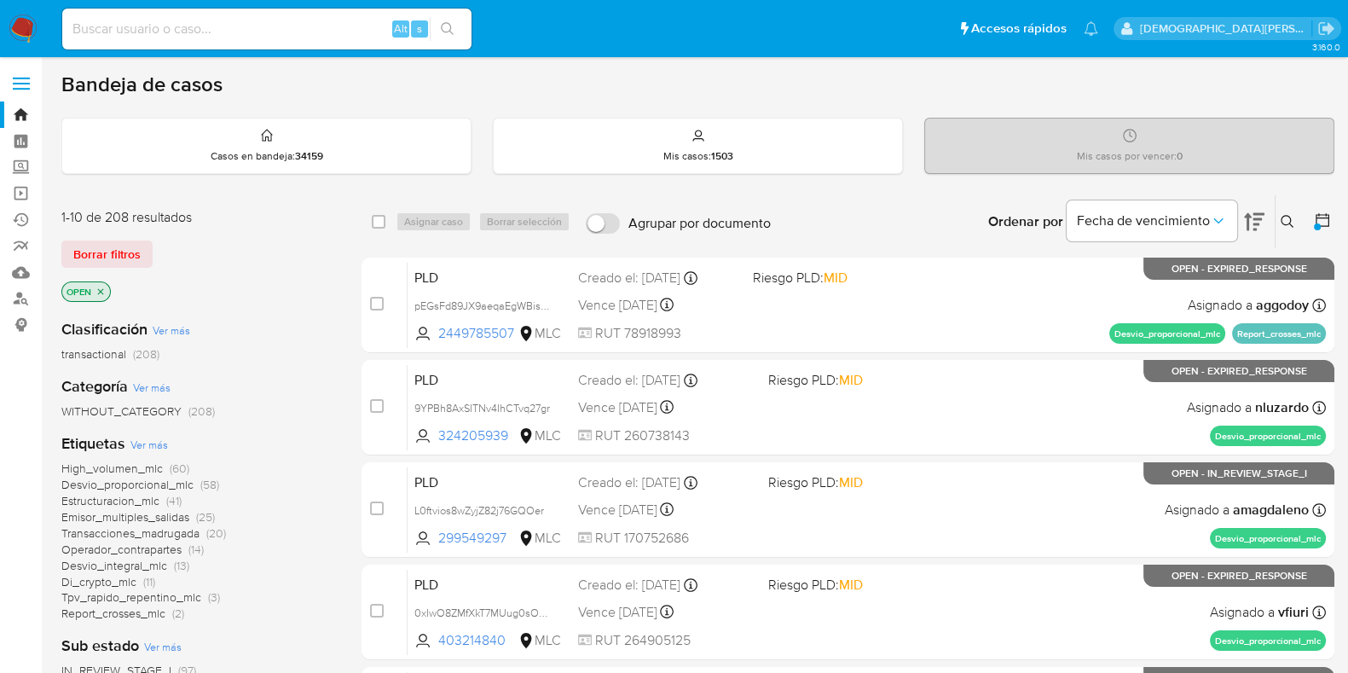
click at [101, 288] on icon "close-filter" at bounding box center [100, 291] width 10 height 10
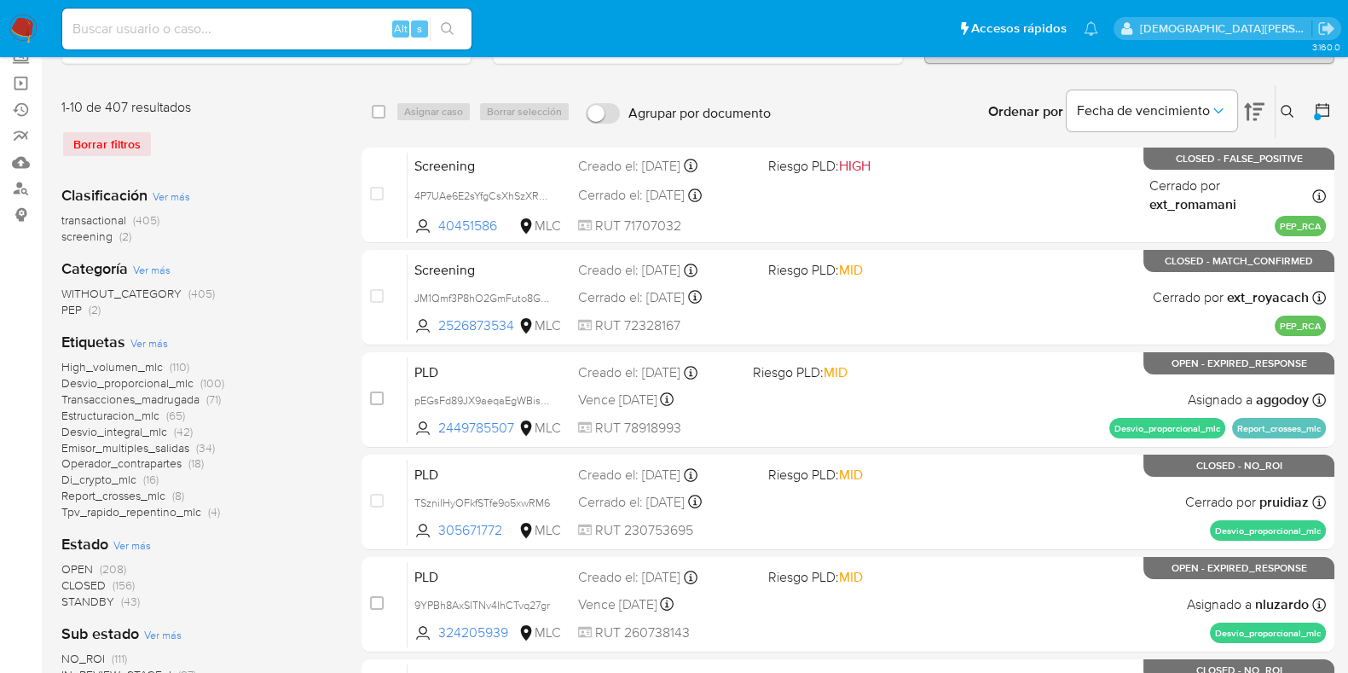
scroll to position [106, 0]
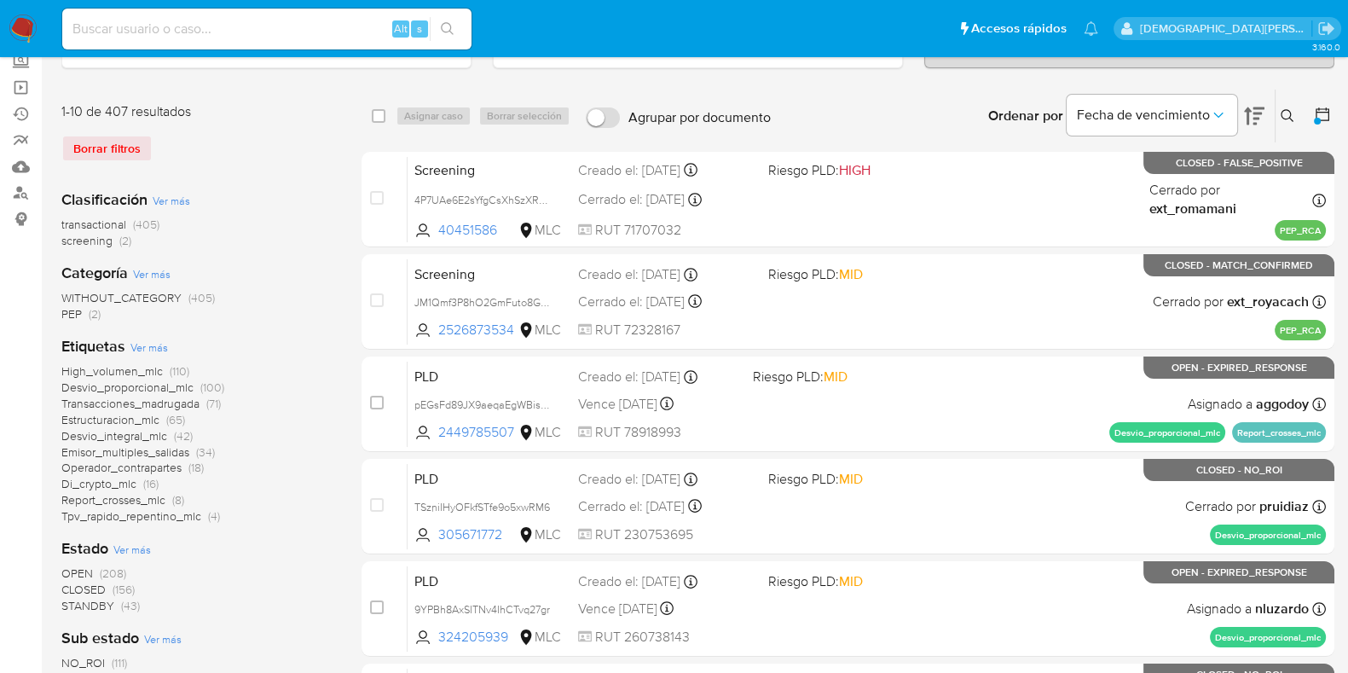
click at [98, 607] on span "STANDBY" at bounding box center [87, 605] width 53 height 17
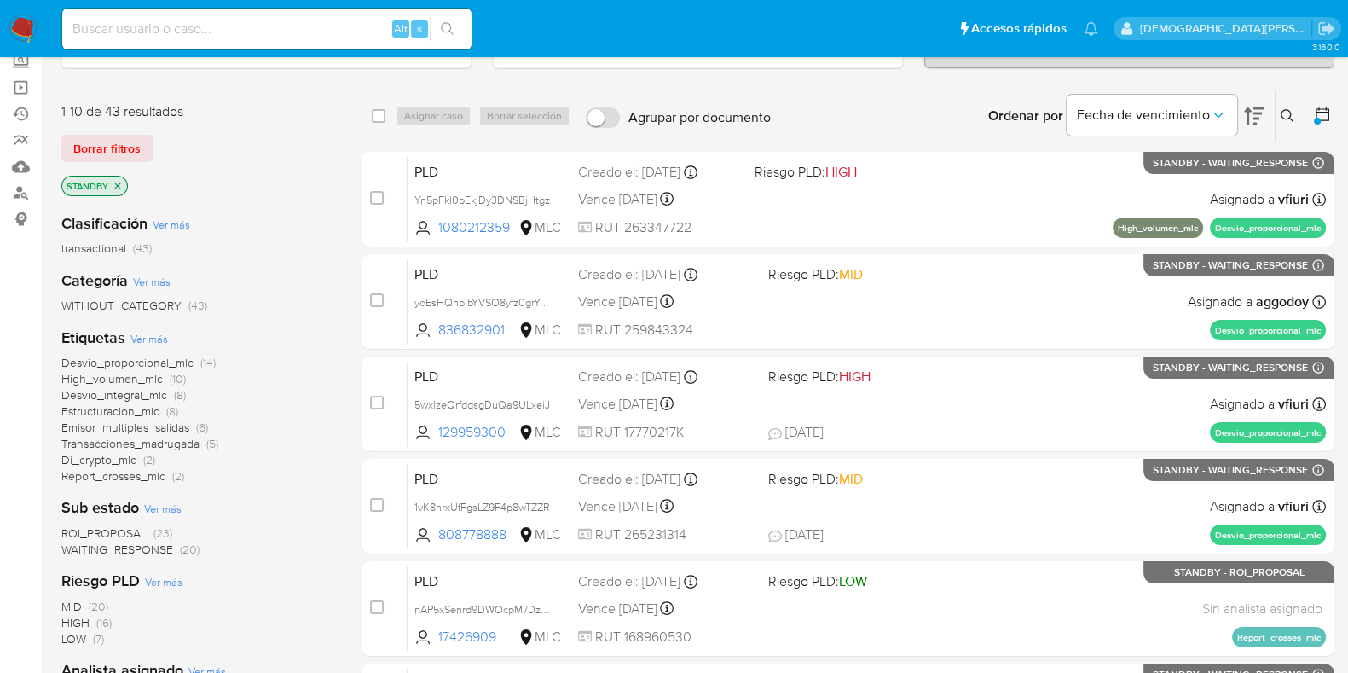
click at [130, 529] on span "ROI_PROPOSAL" at bounding box center [103, 532] width 85 height 17
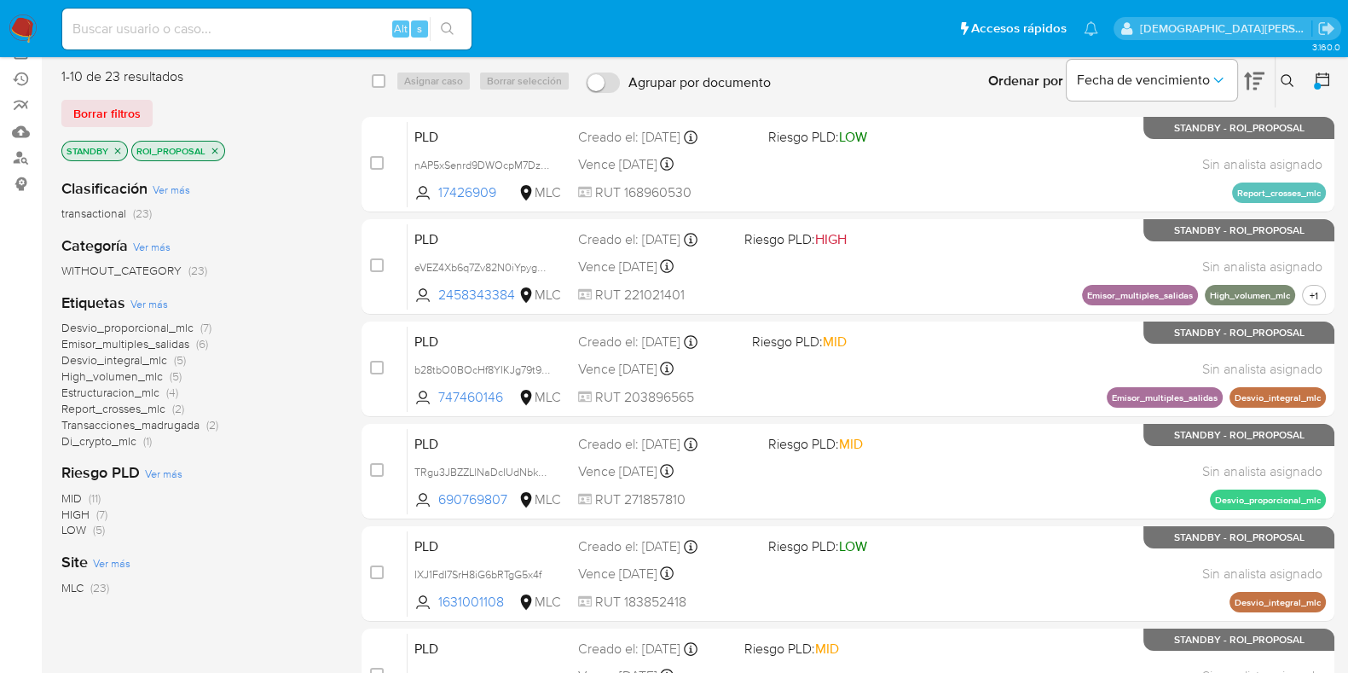
scroll to position [106, 0]
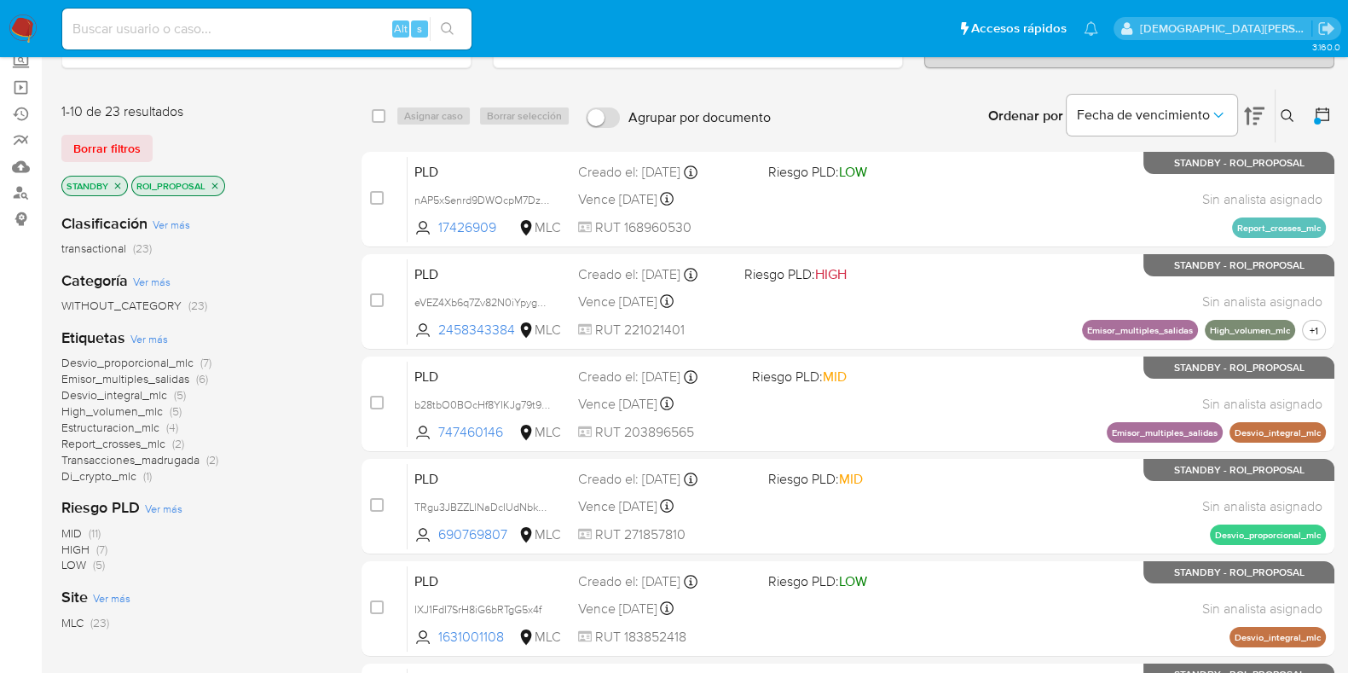
click at [214, 181] on icon "close-filter" at bounding box center [215, 186] width 10 height 10
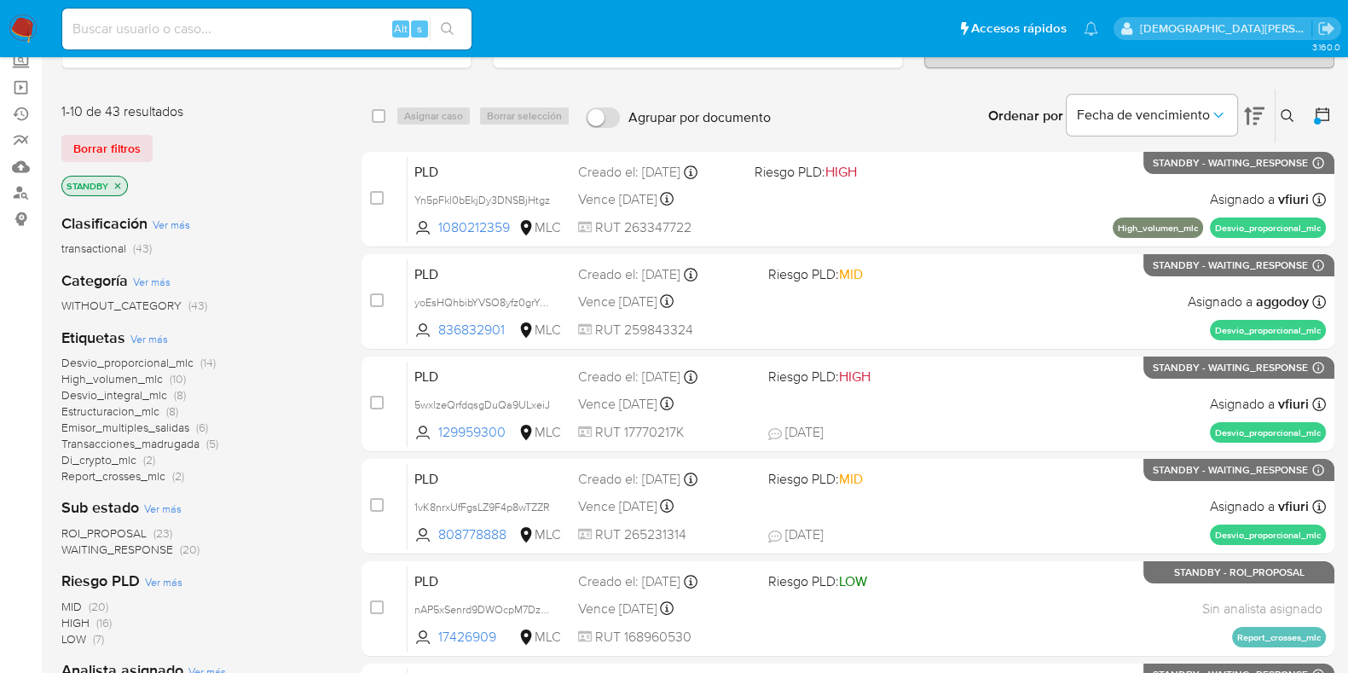
click at [113, 182] on p "STANDBY" at bounding box center [94, 185] width 65 height 19
click at [118, 185] on icon "close-filter" at bounding box center [118, 186] width 10 height 10
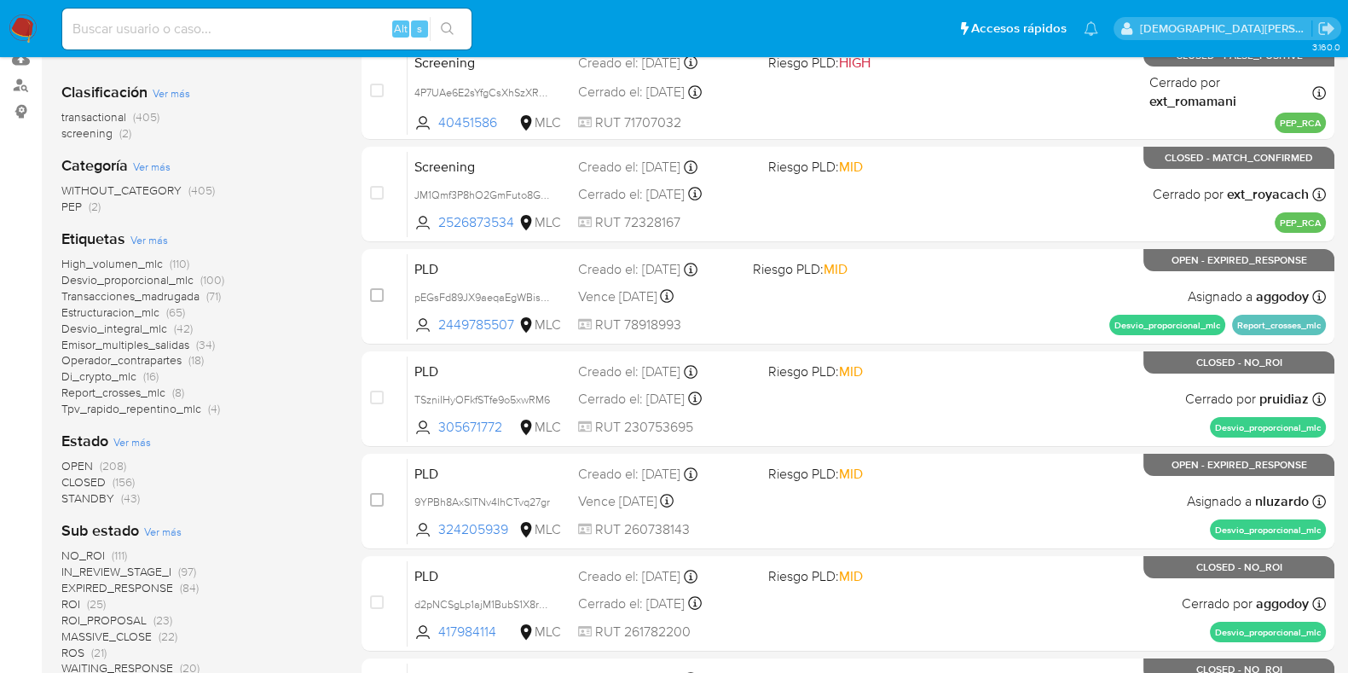
scroll to position [320, 0]
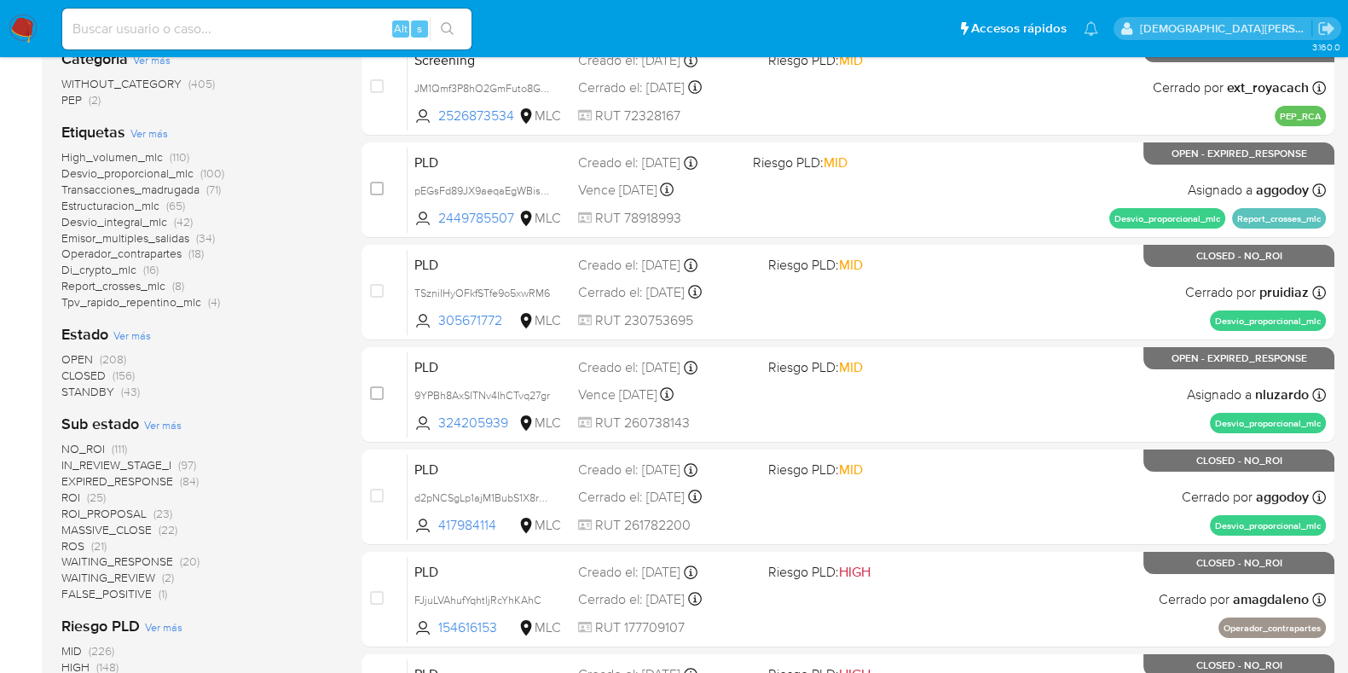
click at [81, 360] on span "OPEN" at bounding box center [77, 358] width 32 height 17
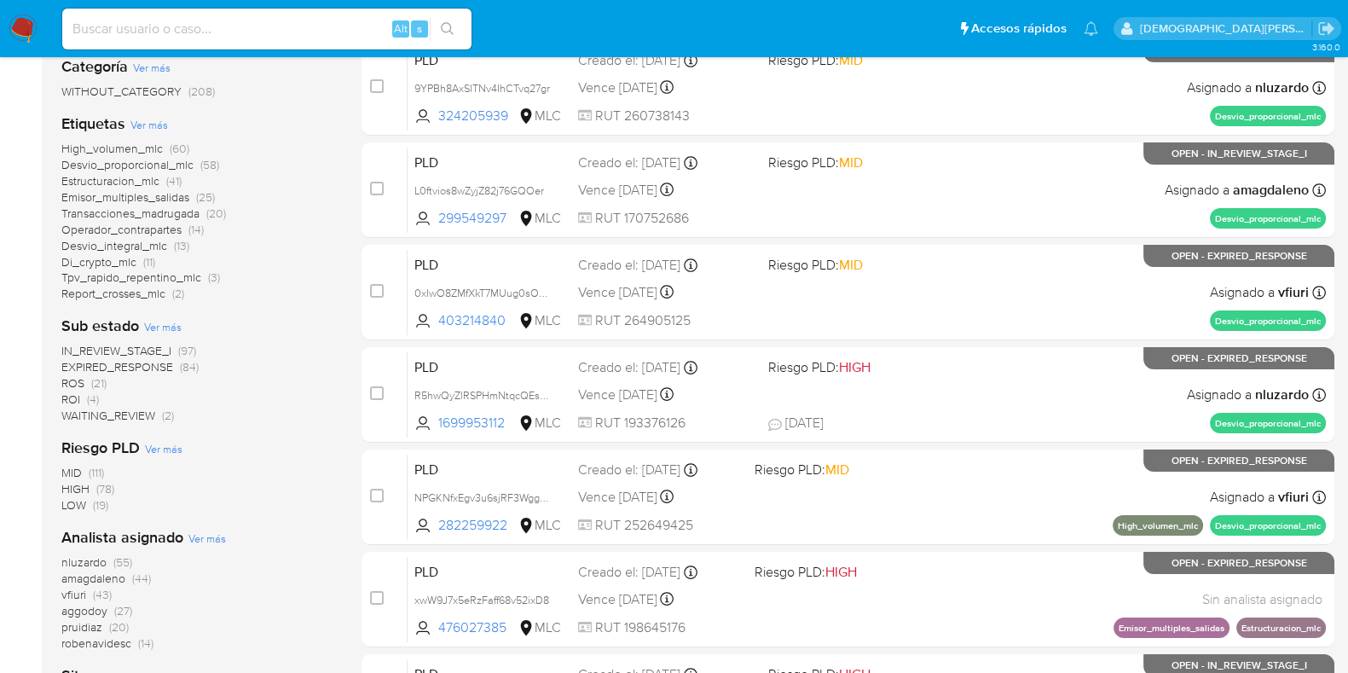
click at [129, 413] on span "WAITING_REVIEW" at bounding box center [108, 415] width 94 height 17
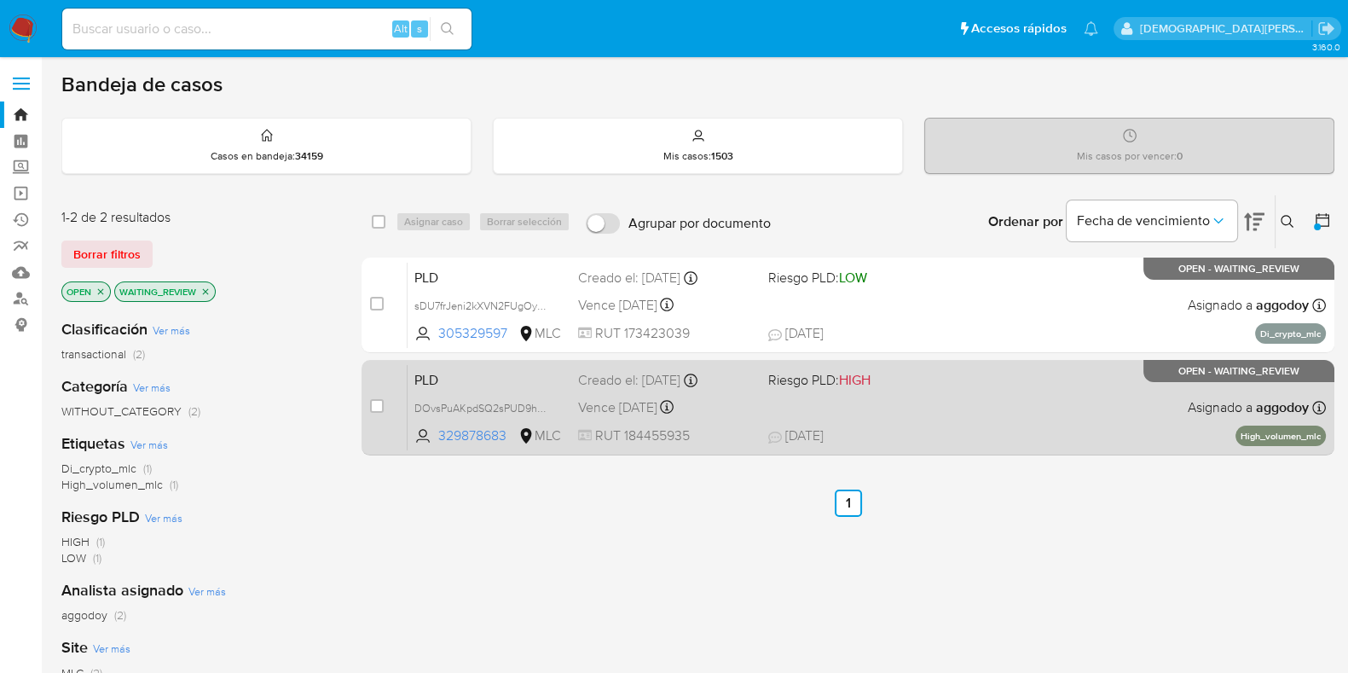
click at [993, 422] on div "PLD DOvsPuAKpdSQ2sPUD9hnIUoe 329878683 MLC Riesgo PLD: HIGH Creado el: 12/07/20…" at bounding box center [866, 407] width 918 height 86
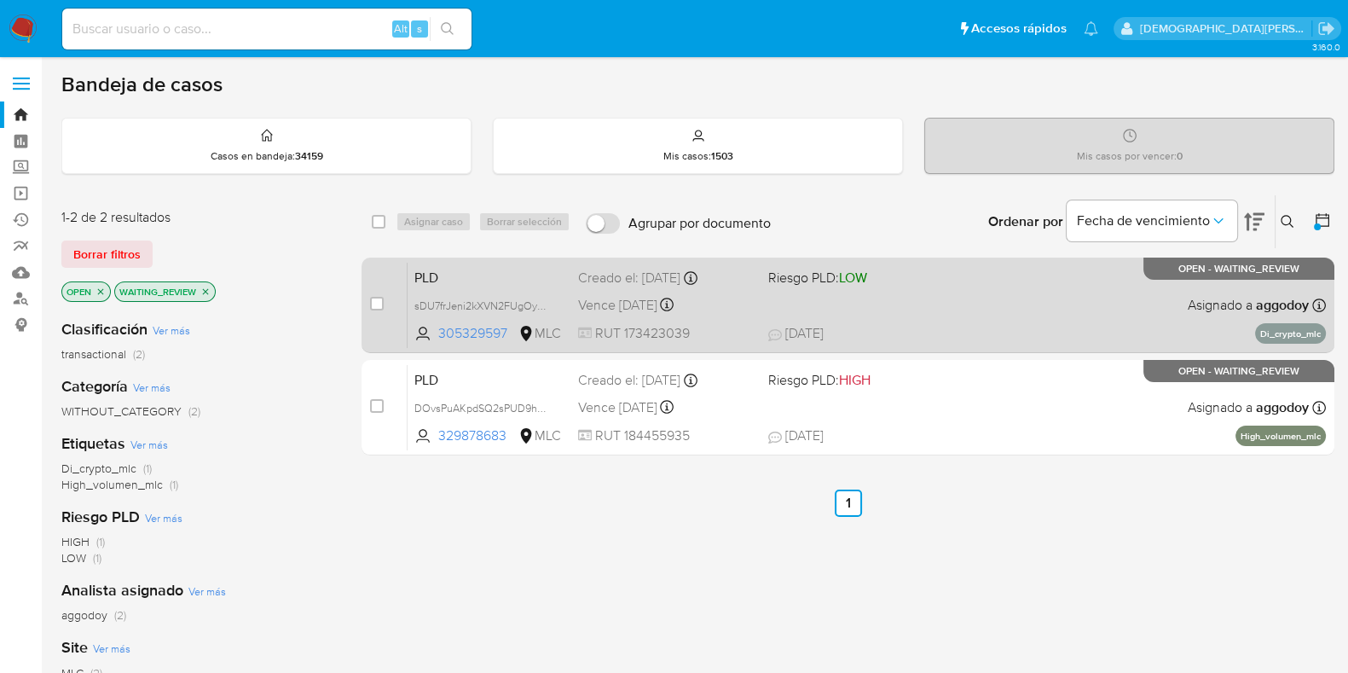
click at [967, 334] on span "18/08/2025 18/08/2025 23:03" at bounding box center [951, 333] width 367 height 19
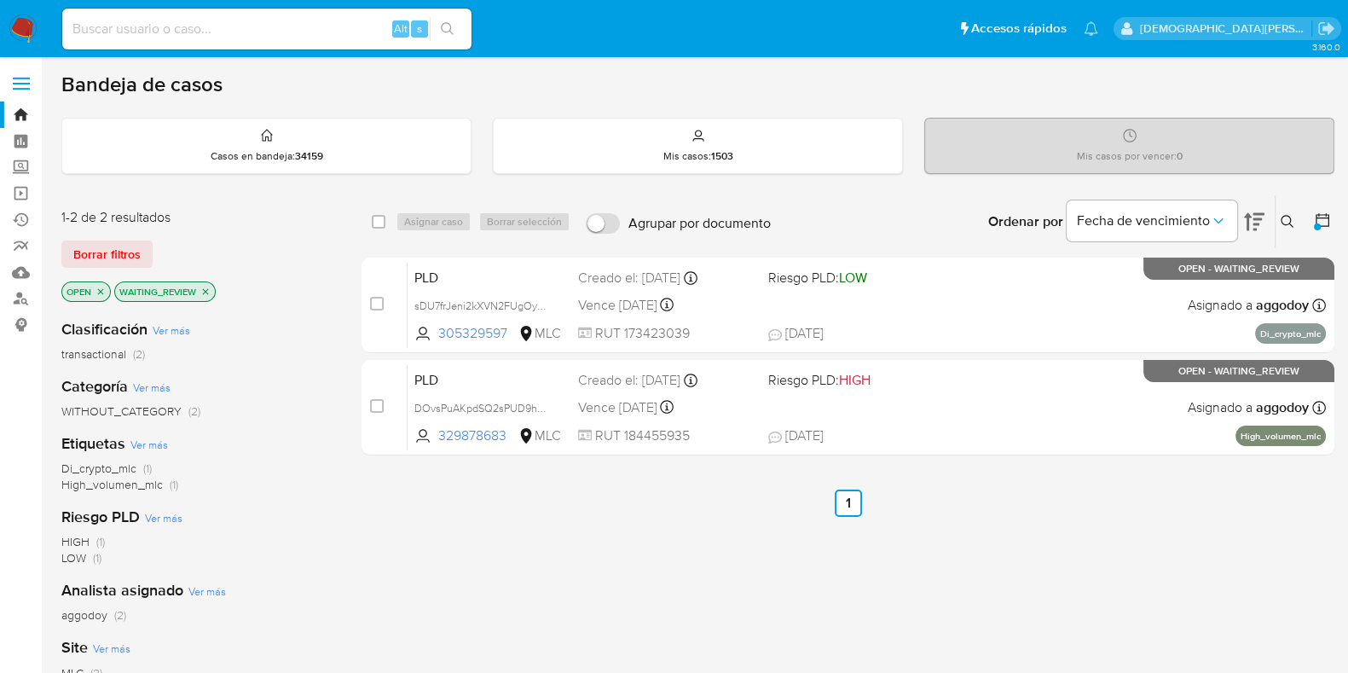
click at [207, 288] on icon "close-filter" at bounding box center [206, 291] width 6 height 6
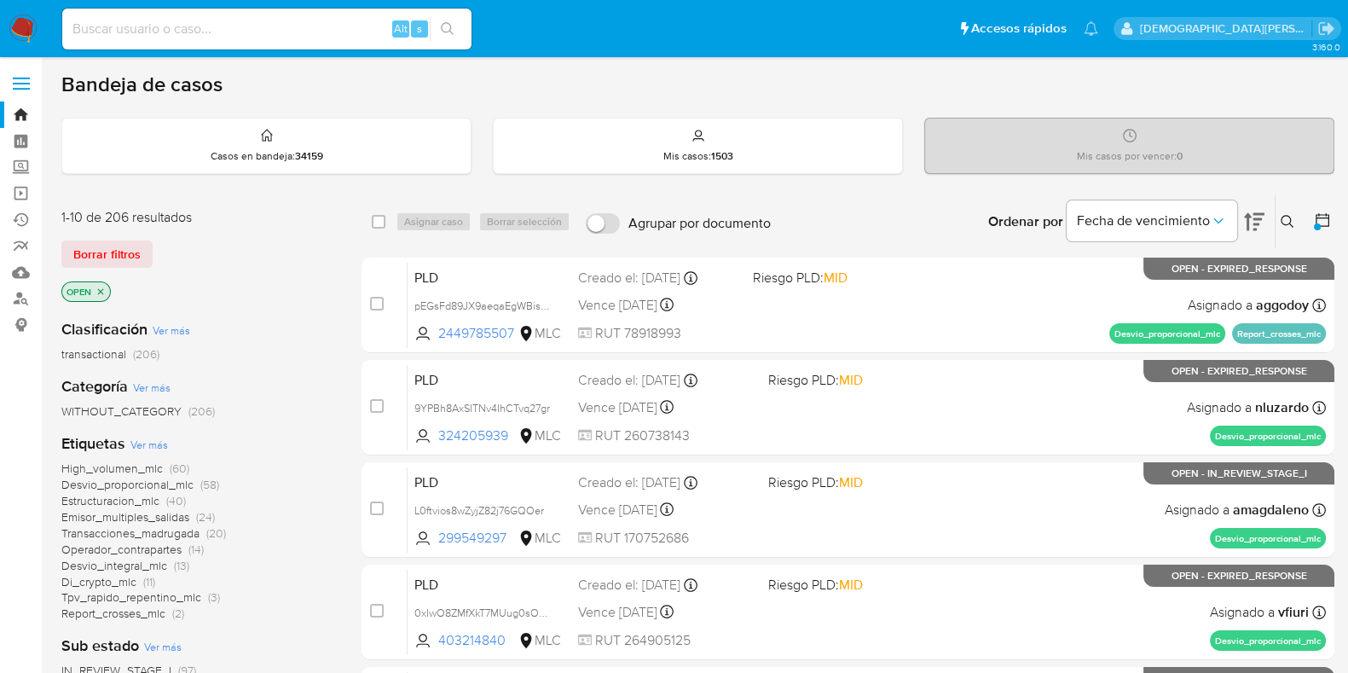
click at [101, 292] on icon "close-filter" at bounding box center [100, 291] width 10 height 10
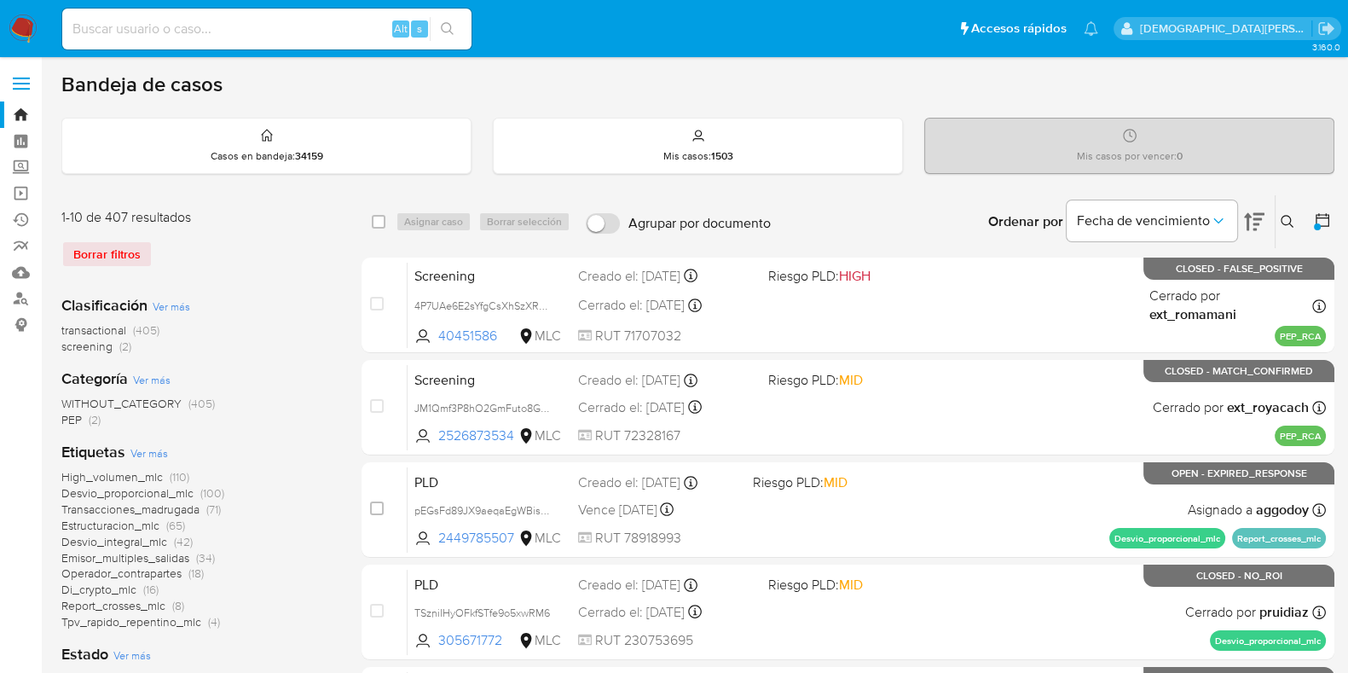
click at [1319, 223] on div at bounding box center [1316, 226] width 7 height 7
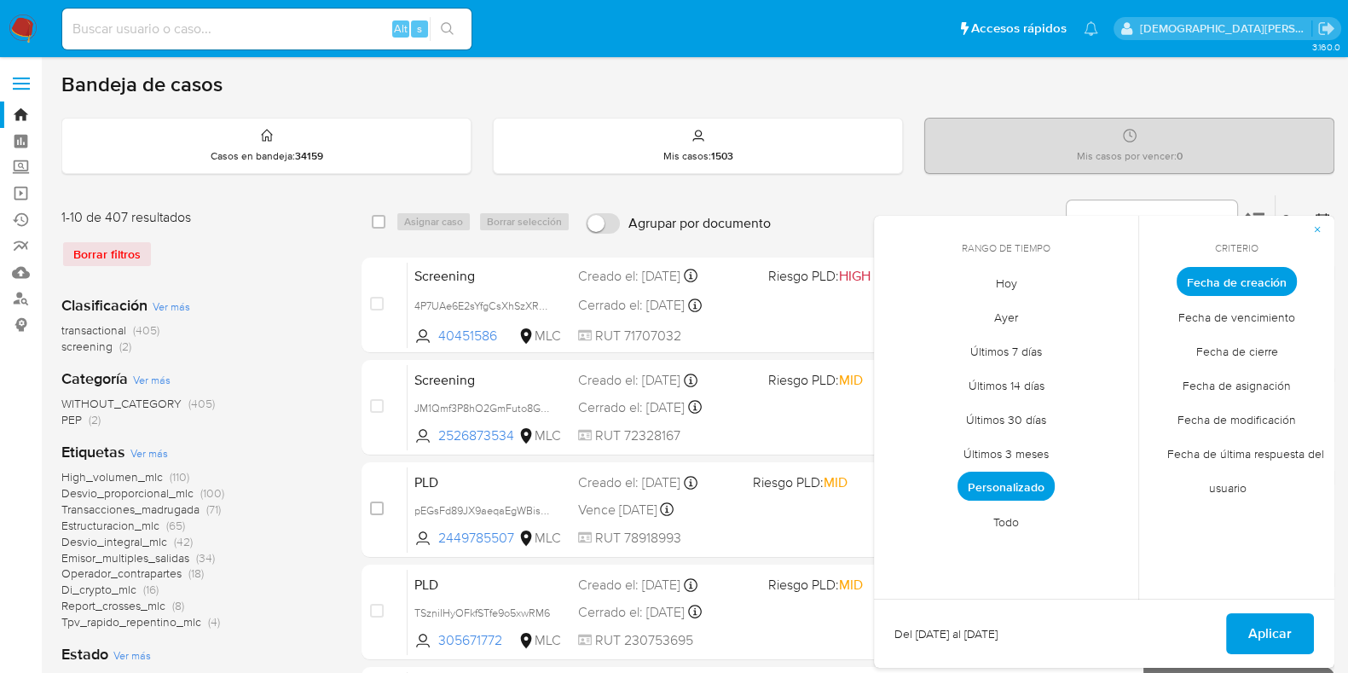
click at [1218, 419] on span "Fecha de modificación" at bounding box center [1236, 418] width 154 height 35
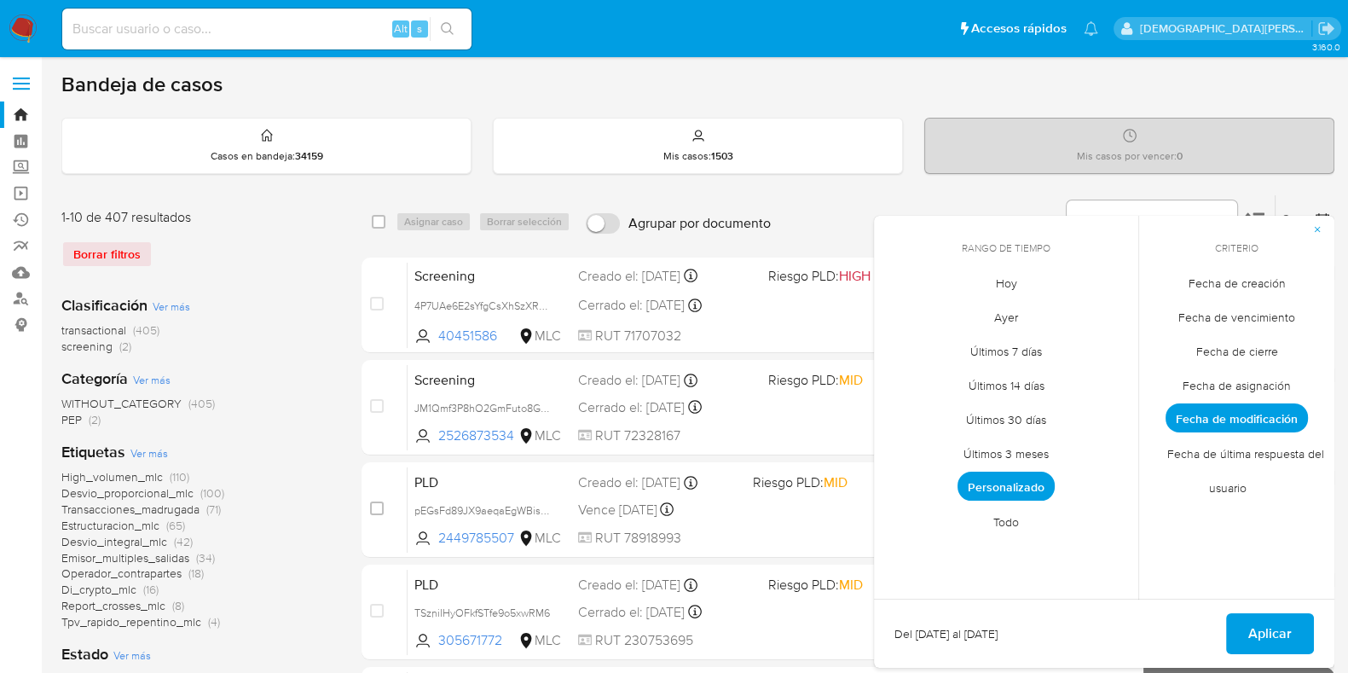
click at [1002, 280] on span "Hoy" at bounding box center [1006, 282] width 57 height 35
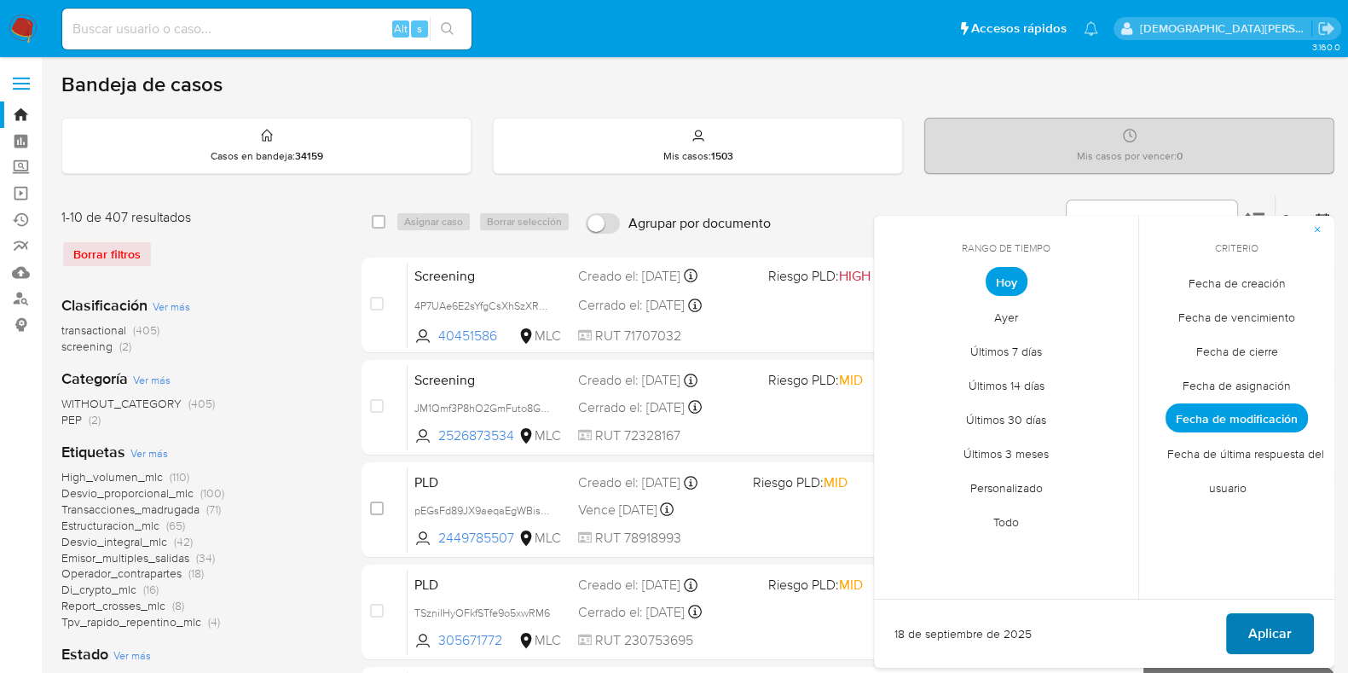
click at [1259, 626] on span "Aplicar" at bounding box center [1269, 634] width 43 height 38
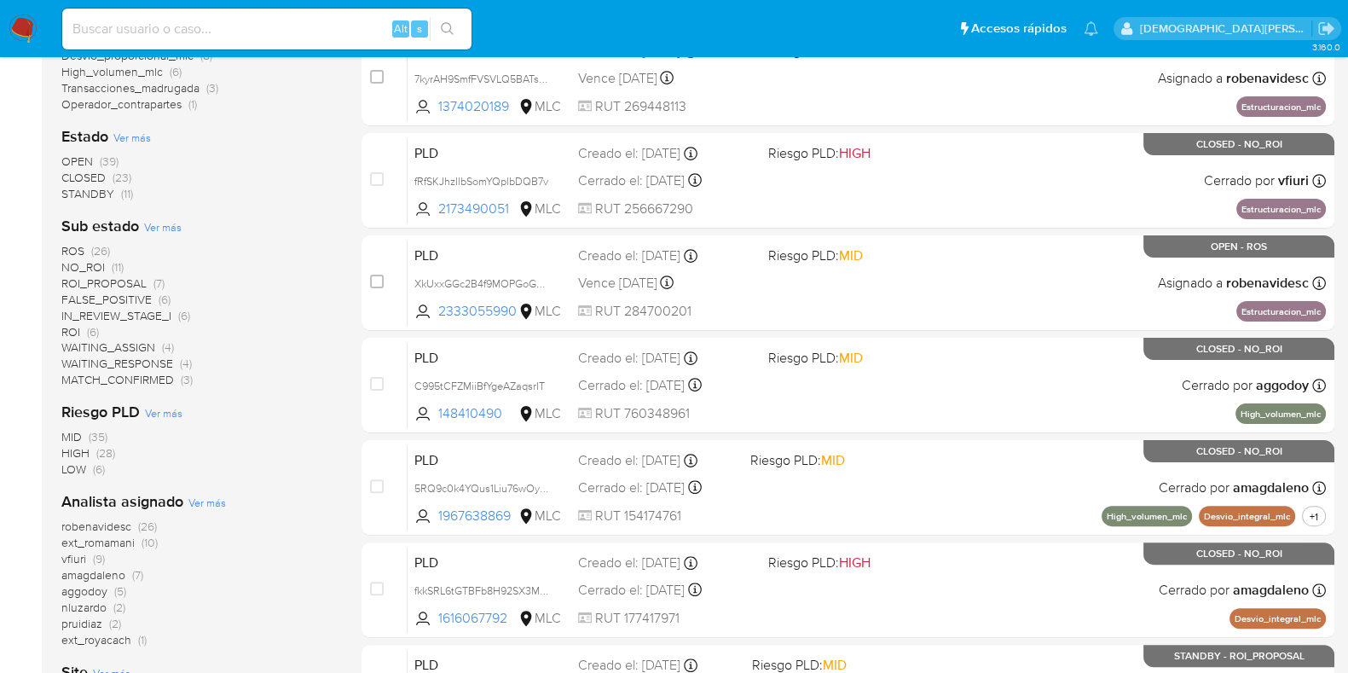
scroll to position [639, 0]
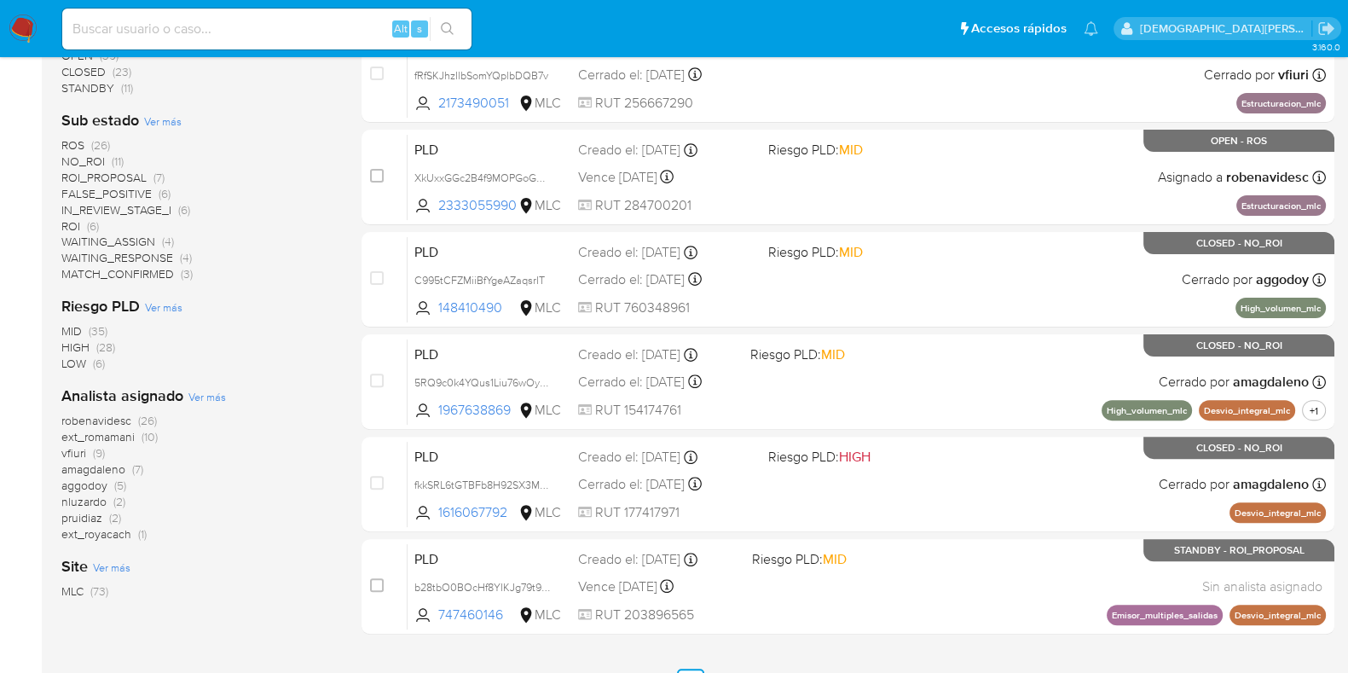
click at [91, 488] on span "aggodoy" at bounding box center [84, 484] width 46 height 17
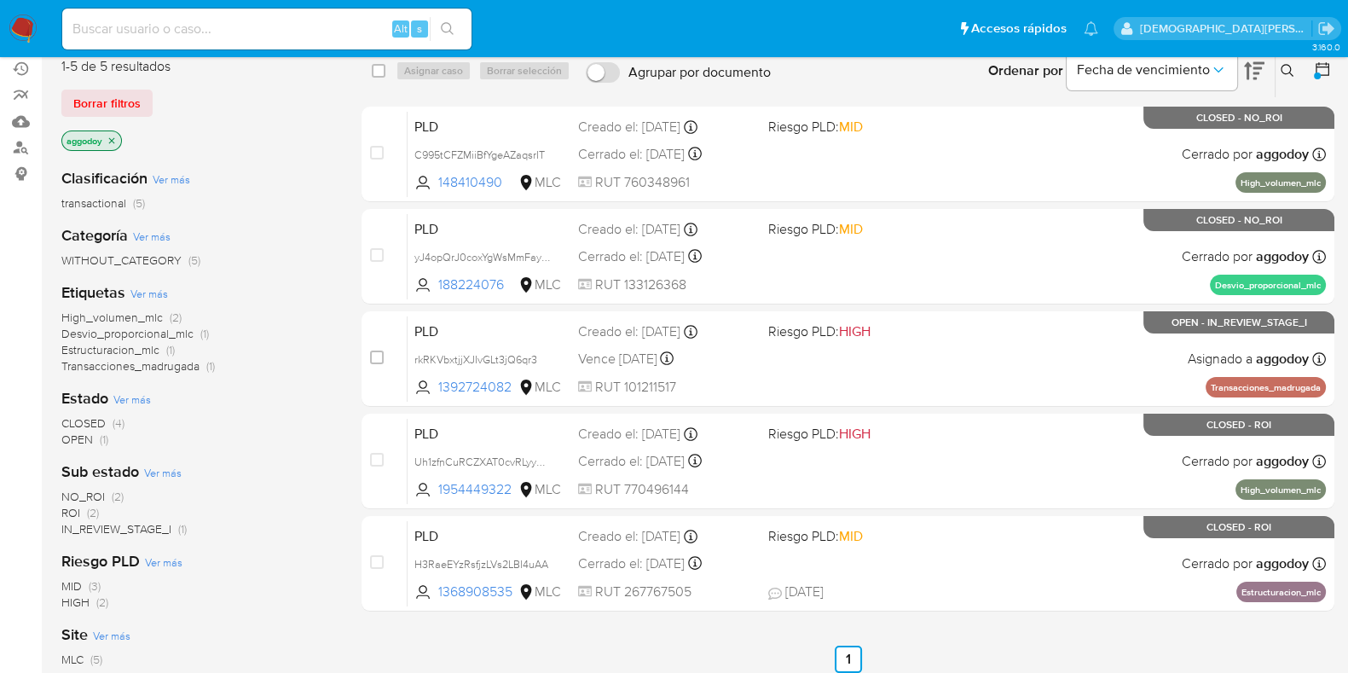
scroll to position [44, 0]
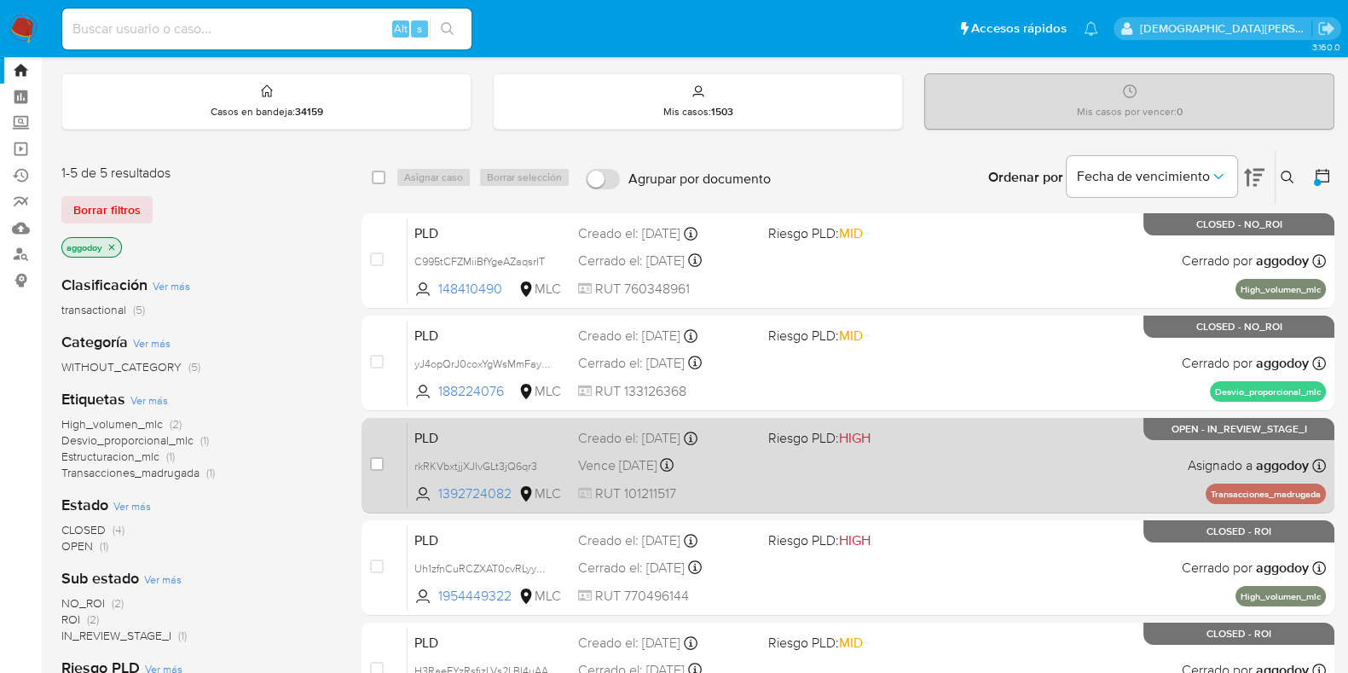
click at [955, 467] on div "PLD rkRKVbxtjjXJIvGLt3jQ6qr3 1392724082 MLC Riesgo PLD: HIGH Creado el: 12/07/2…" at bounding box center [866, 465] width 918 height 86
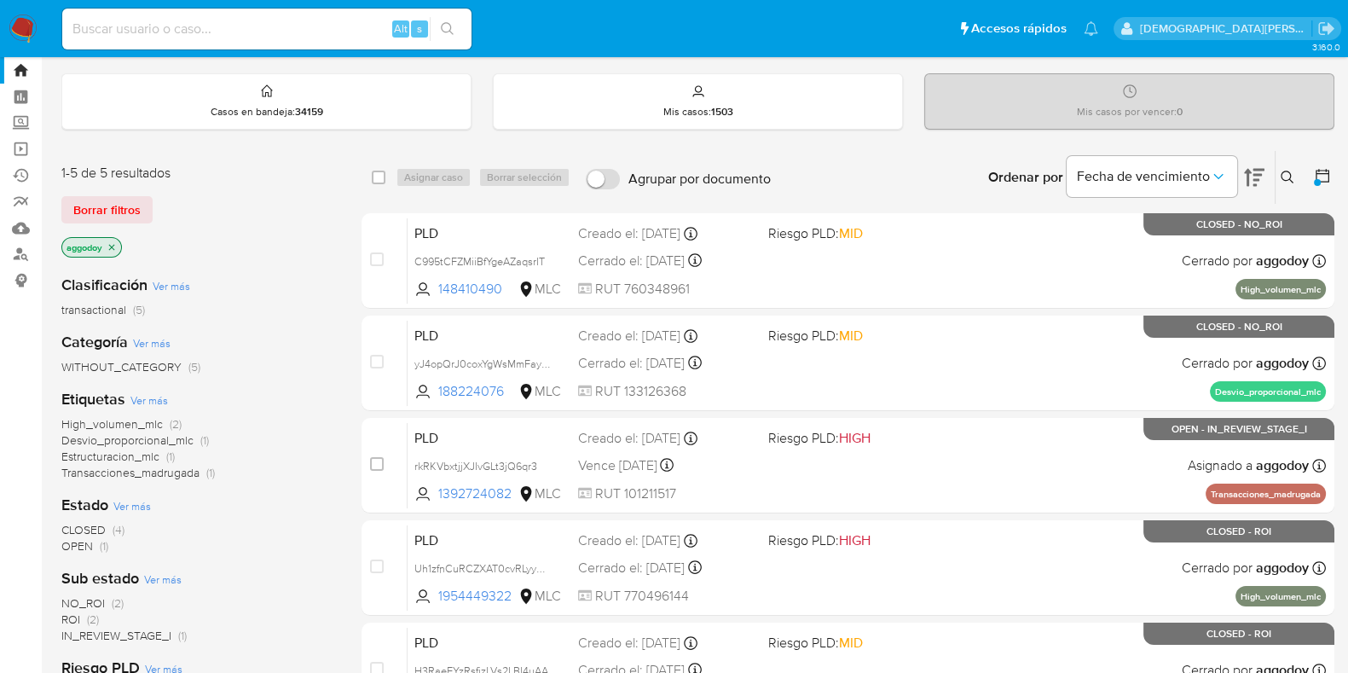
click at [111, 243] on icon "close-filter" at bounding box center [112, 247] width 10 height 10
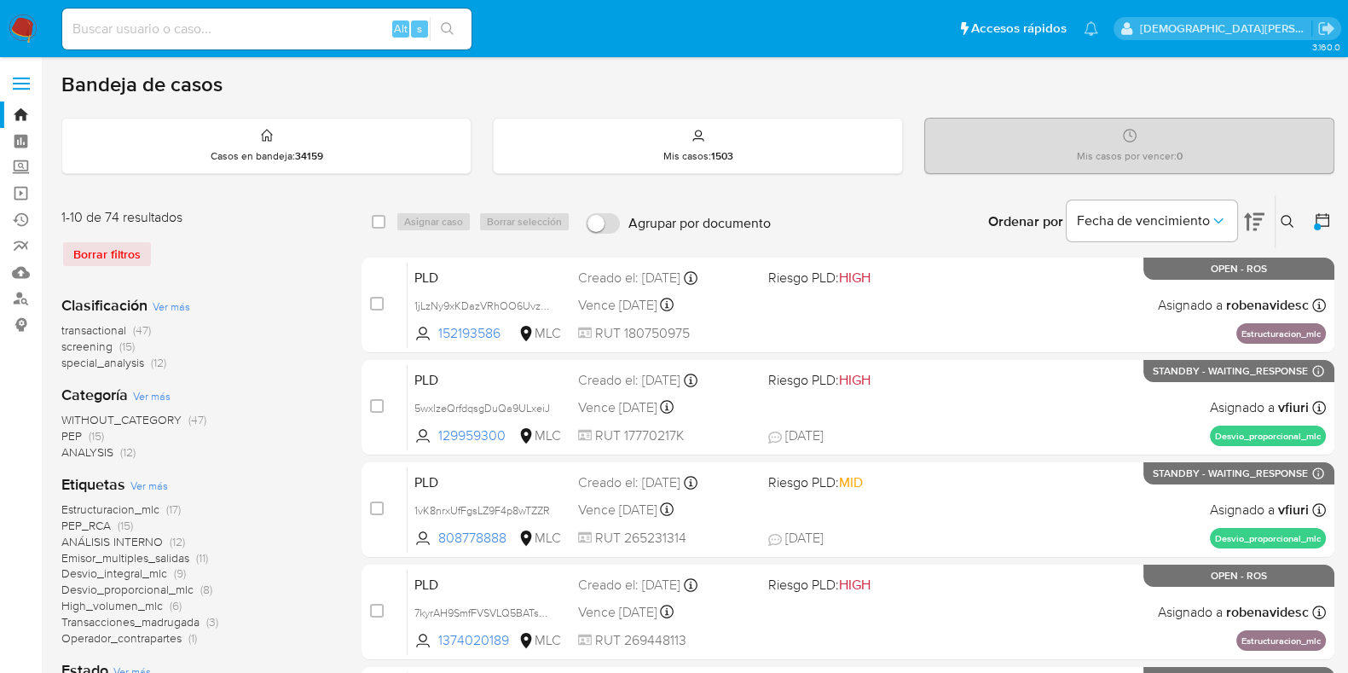
click at [1322, 219] on icon at bounding box center [1321, 219] width 17 height 17
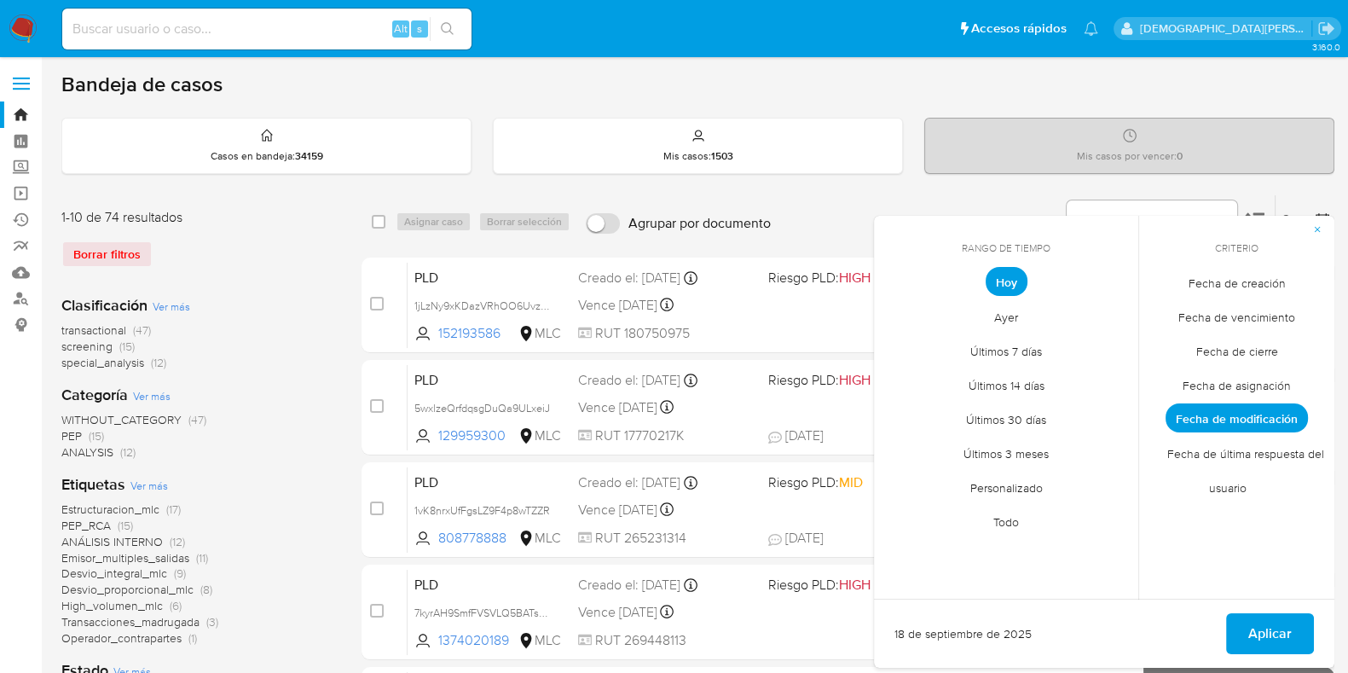
click at [1263, 283] on span "Fecha de creación" at bounding box center [1236, 282] width 133 height 35
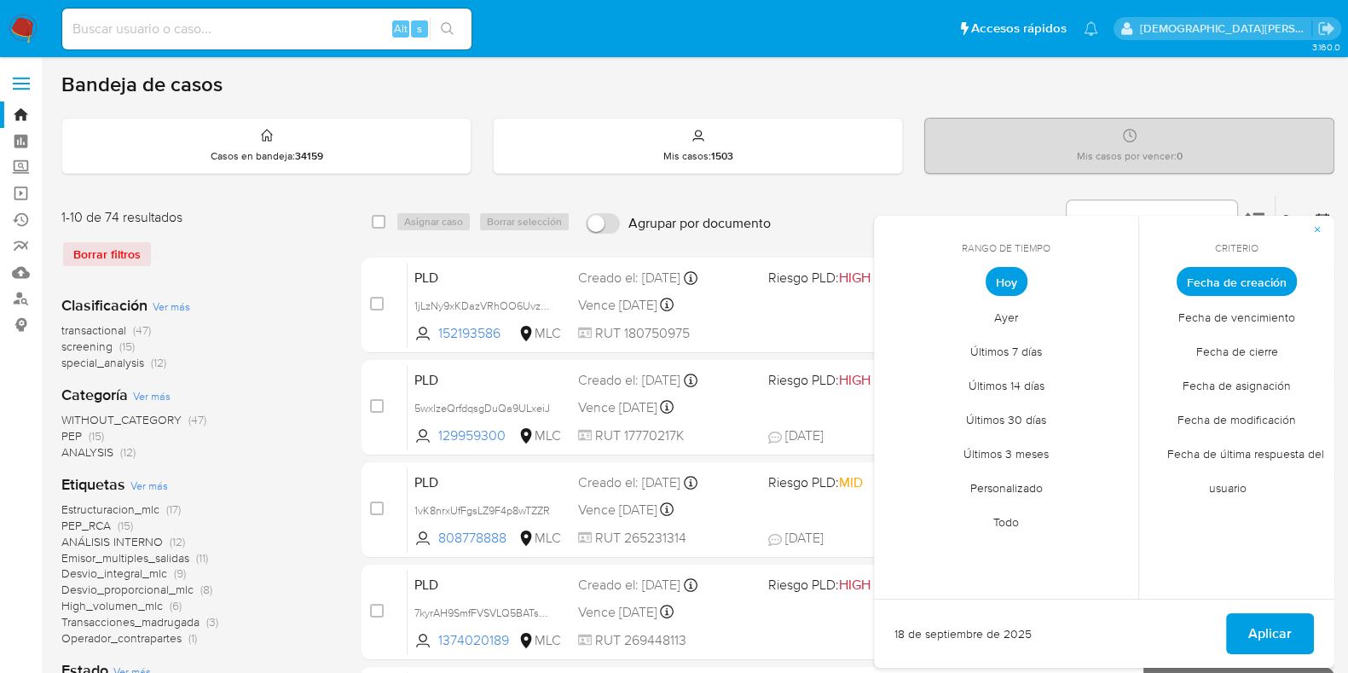
click at [1019, 494] on span "Personalizado" at bounding box center [1006, 487] width 108 height 35
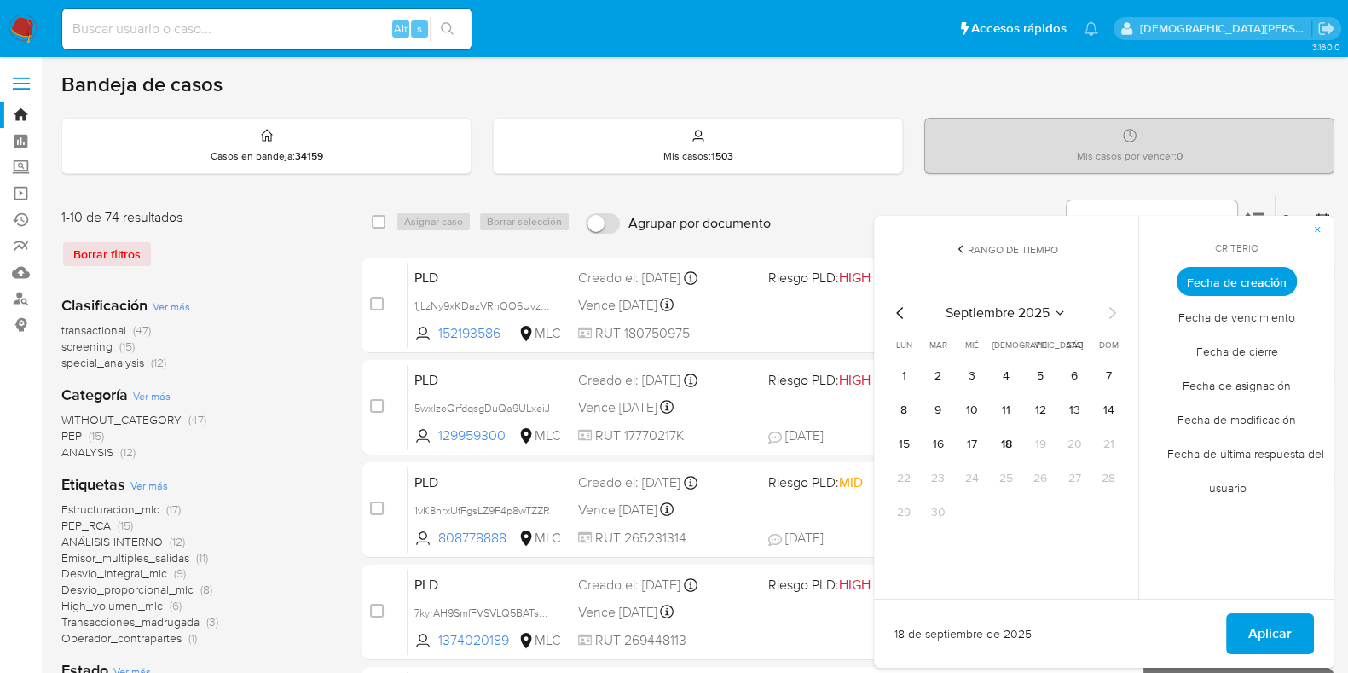
click at [892, 309] on icon "Mes anterior" at bounding box center [900, 313] width 20 height 20
click at [1077, 409] on button "12" at bounding box center [1073, 409] width 27 height 27
click at [1276, 621] on span "Aplicar" at bounding box center [1269, 634] width 43 height 38
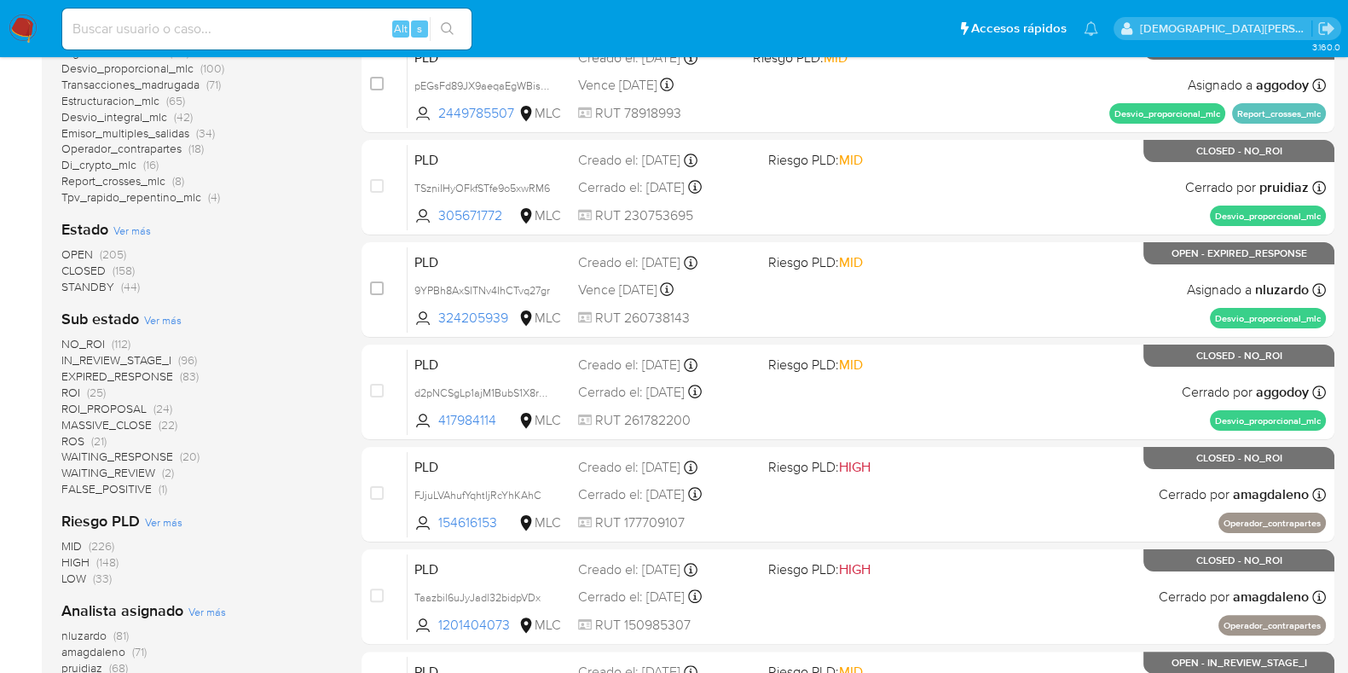
scroll to position [425, 0]
click at [149, 225] on span "Ver más" at bounding box center [132, 229] width 38 height 15
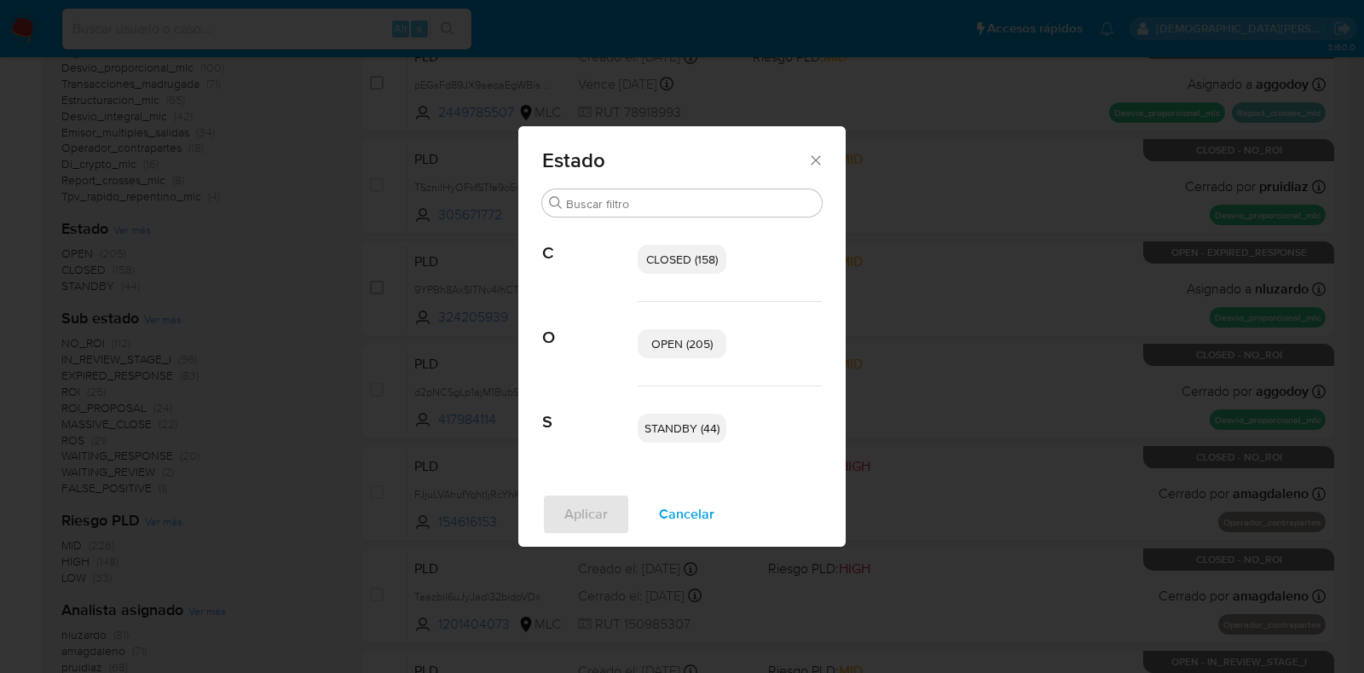
click at [671, 517] on span "Cancelar" at bounding box center [686, 514] width 55 height 38
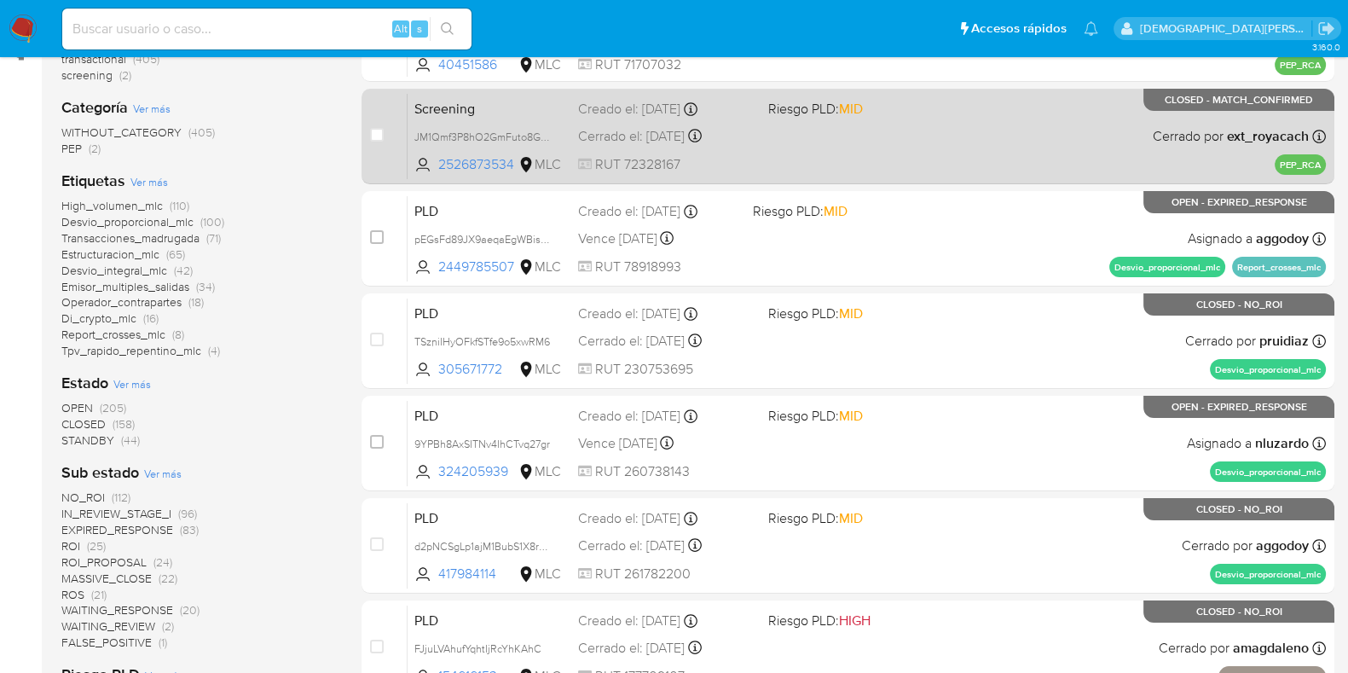
scroll to position [0, 0]
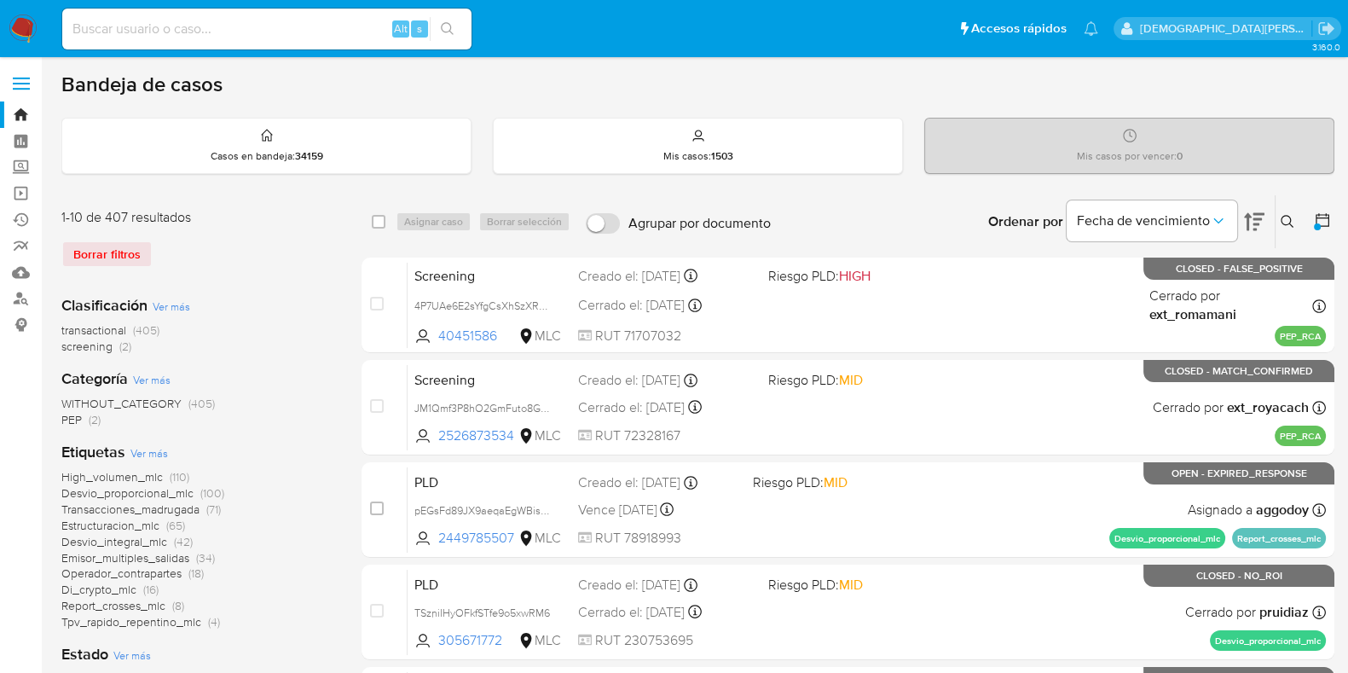
click at [1317, 215] on icon at bounding box center [1321, 219] width 17 height 17
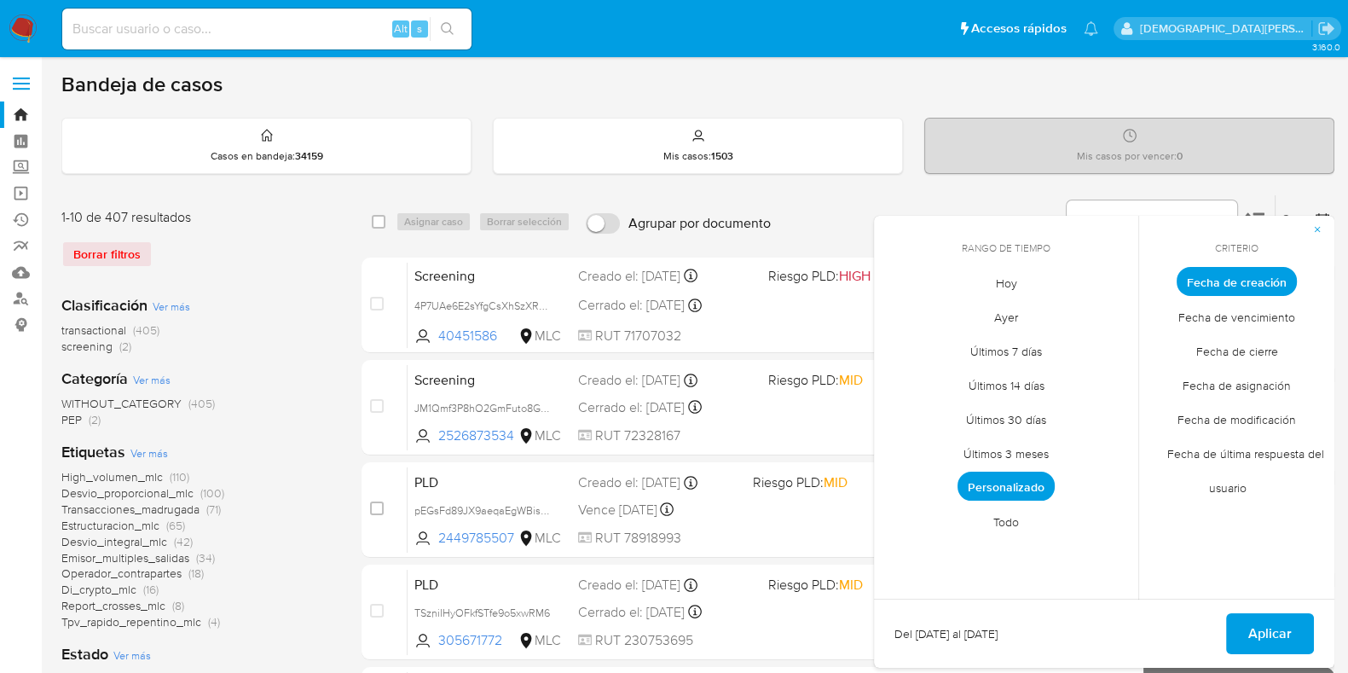
click at [1254, 417] on span "Fecha de modificación" at bounding box center [1236, 418] width 154 height 35
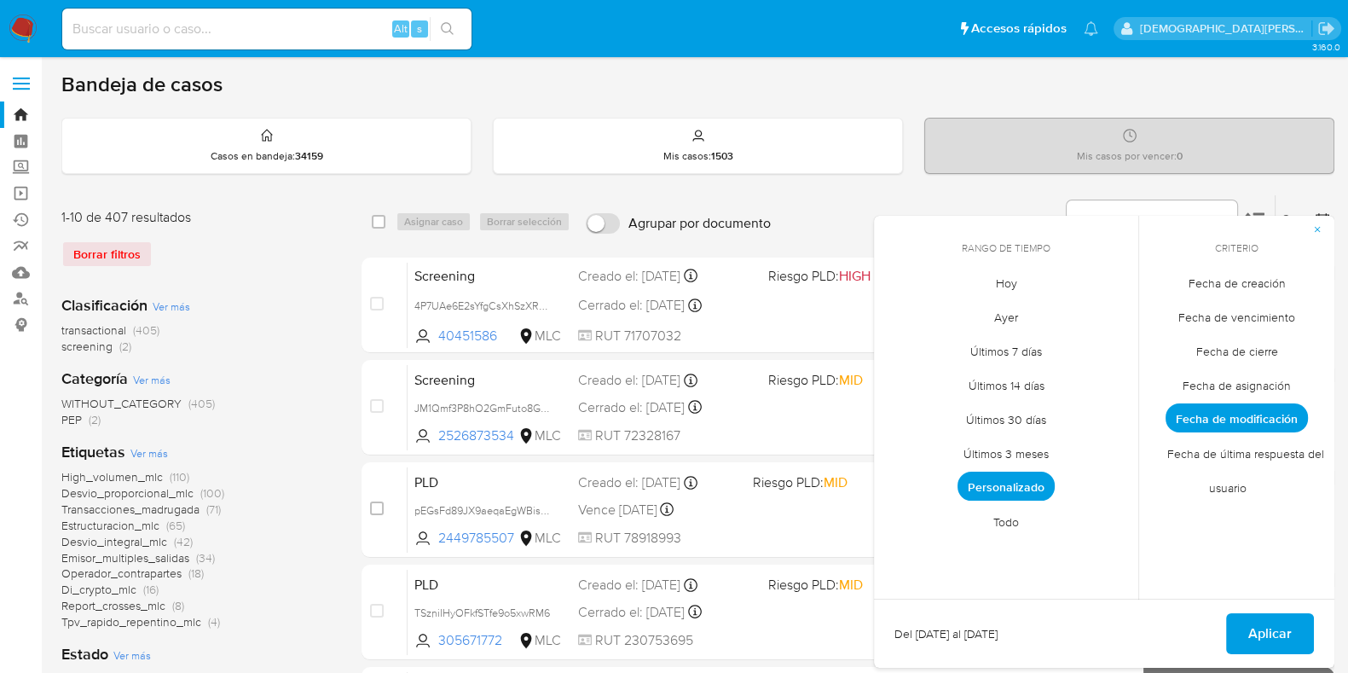
click at [1000, 476] on span "Personalizado" at bounding box center [1005, 485] width 97 height 29
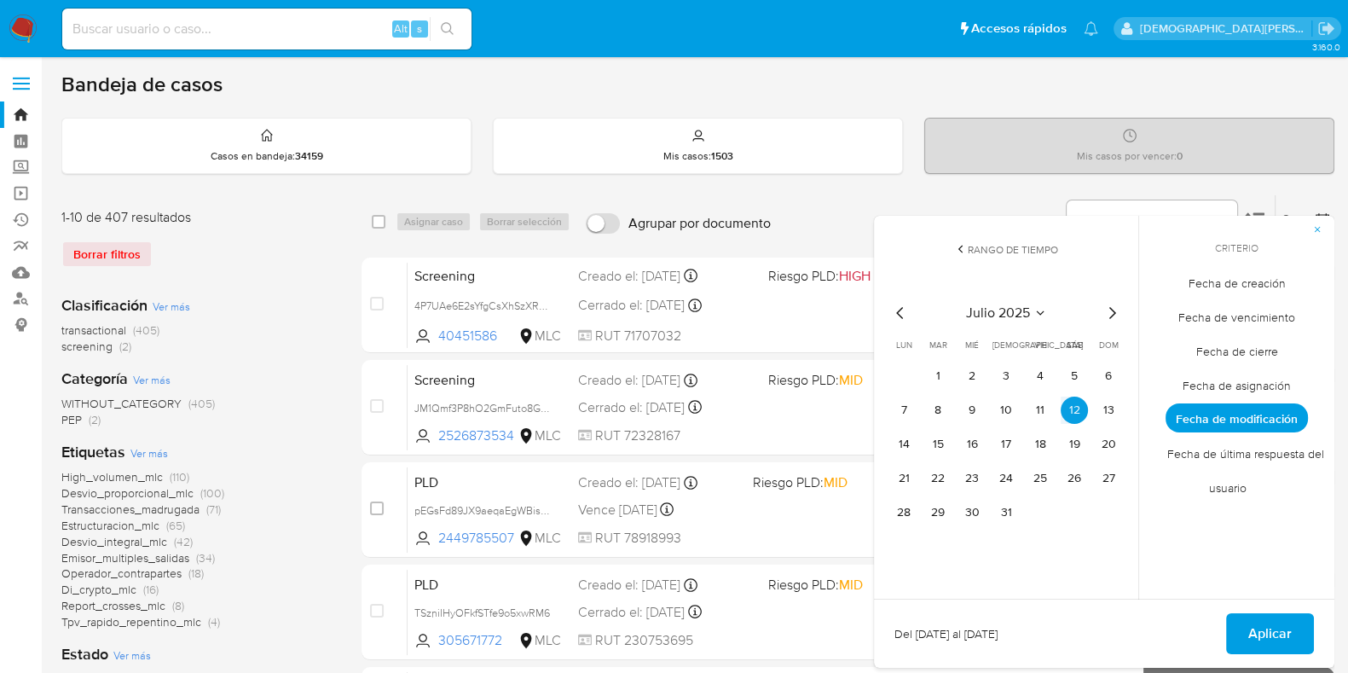
click at [1110, 313] on icon "Mes siguiente" at bounding box center [1111, 313] width 20 height 20
click at [893, 441] on button "15" at bounding box center [903, 443] width 27 height 27
click at [997, 441] on button "18" at bounding box center [1005, 443] width 27 height 27
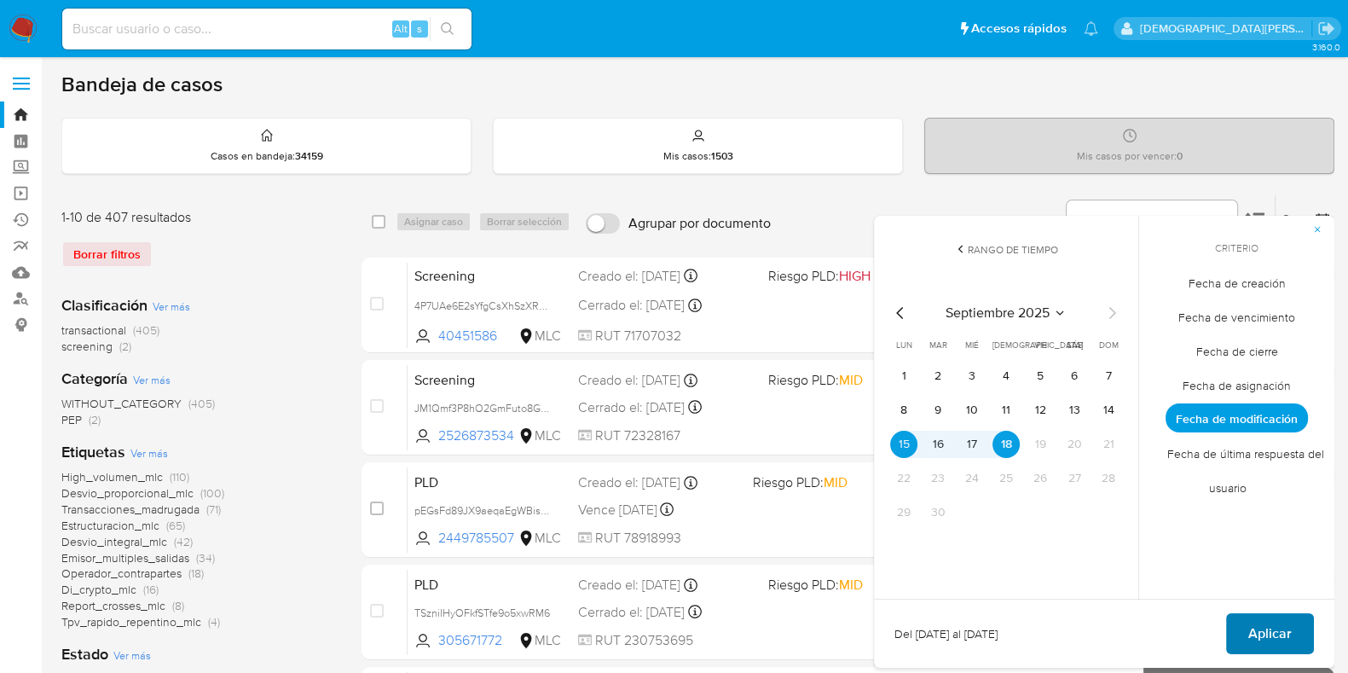
click at [1291, 638] on button "Aplicar" at bounding box center [1270, 633] width 88 height 41
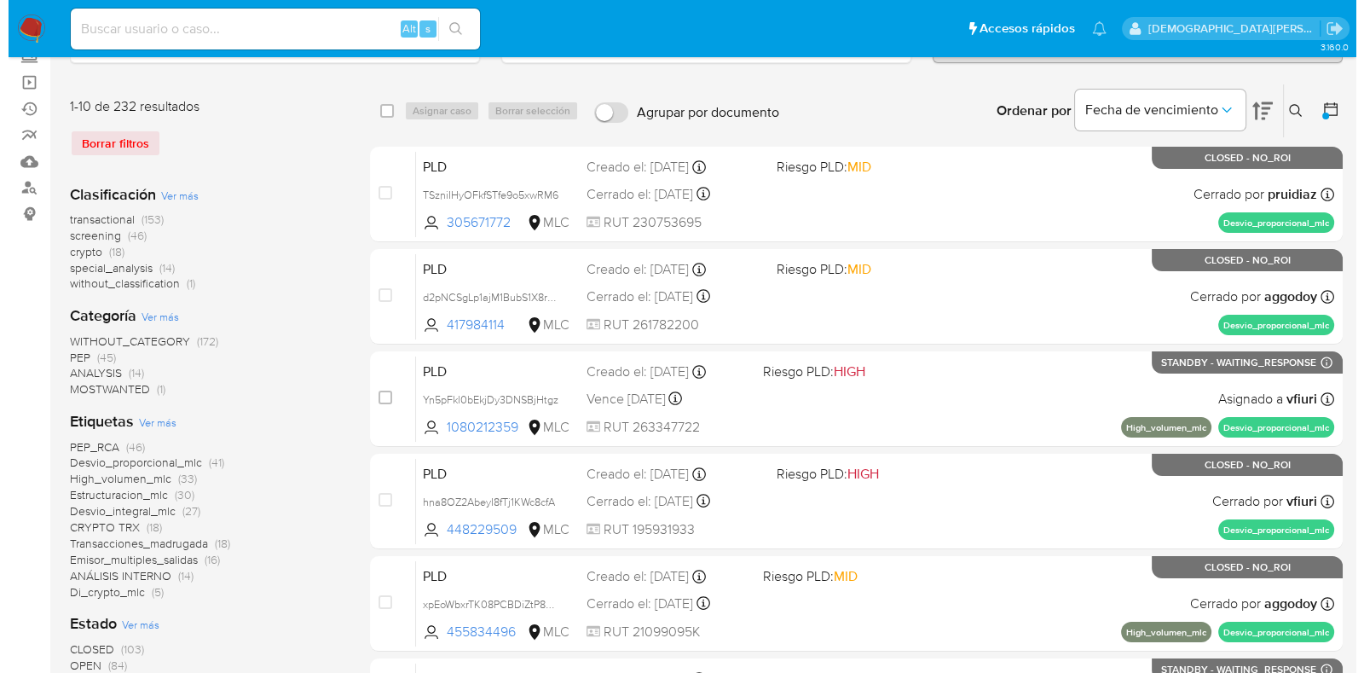
scroll to position [106, 0]
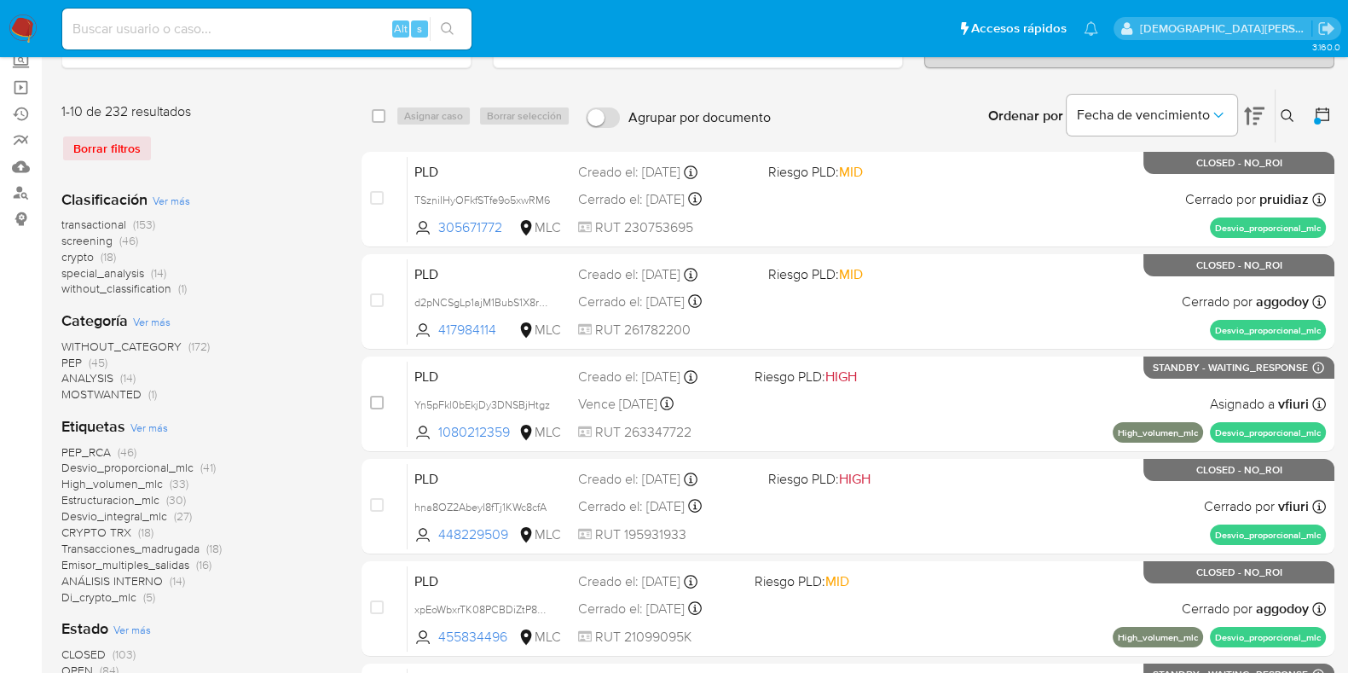
click at [159, 198] on span "Ver más" at bounding box center [172, 200] width 38 height 15
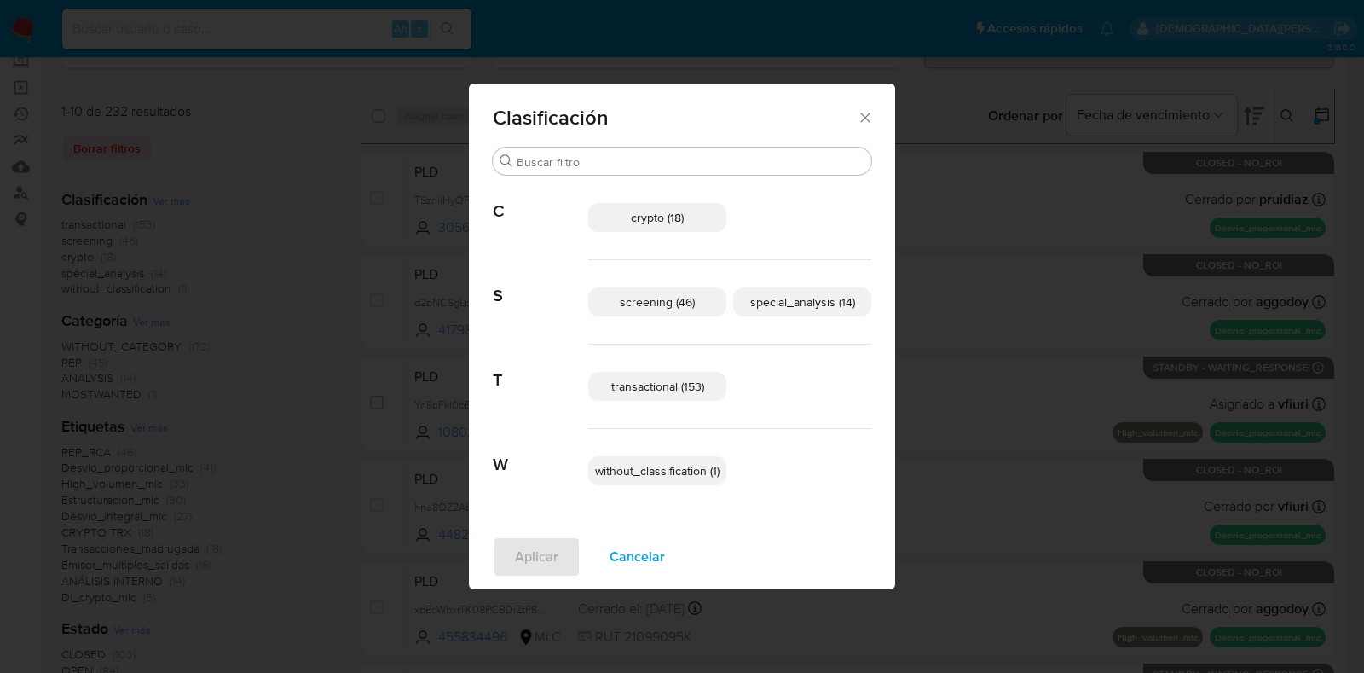
click at [655, 221] on span "crypto (18)" at bounding box center [657, 217] width 53 height 17
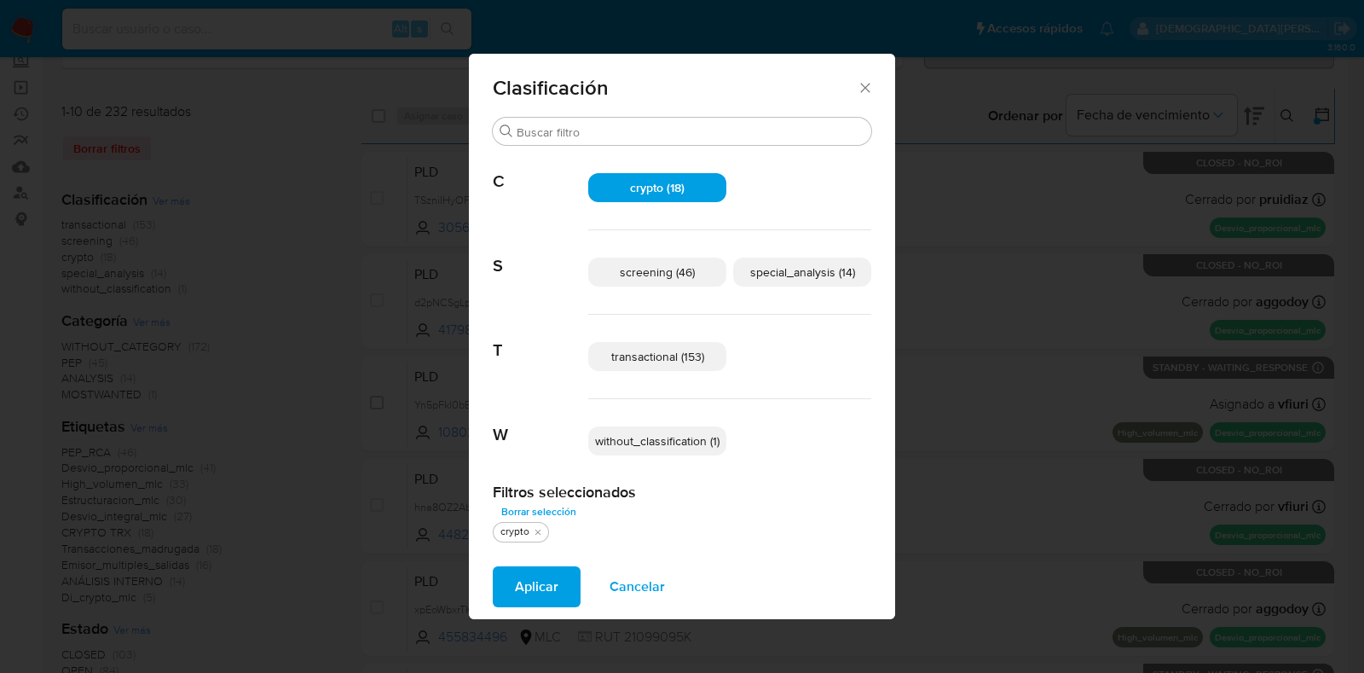
click at [641, 351] on span "transactional (153)" at bounding box center [657, 356] width 93 height 17
click at [776, 261] on p "special_analysis (14)" at bounding box center [802, 271] width 138 height 29
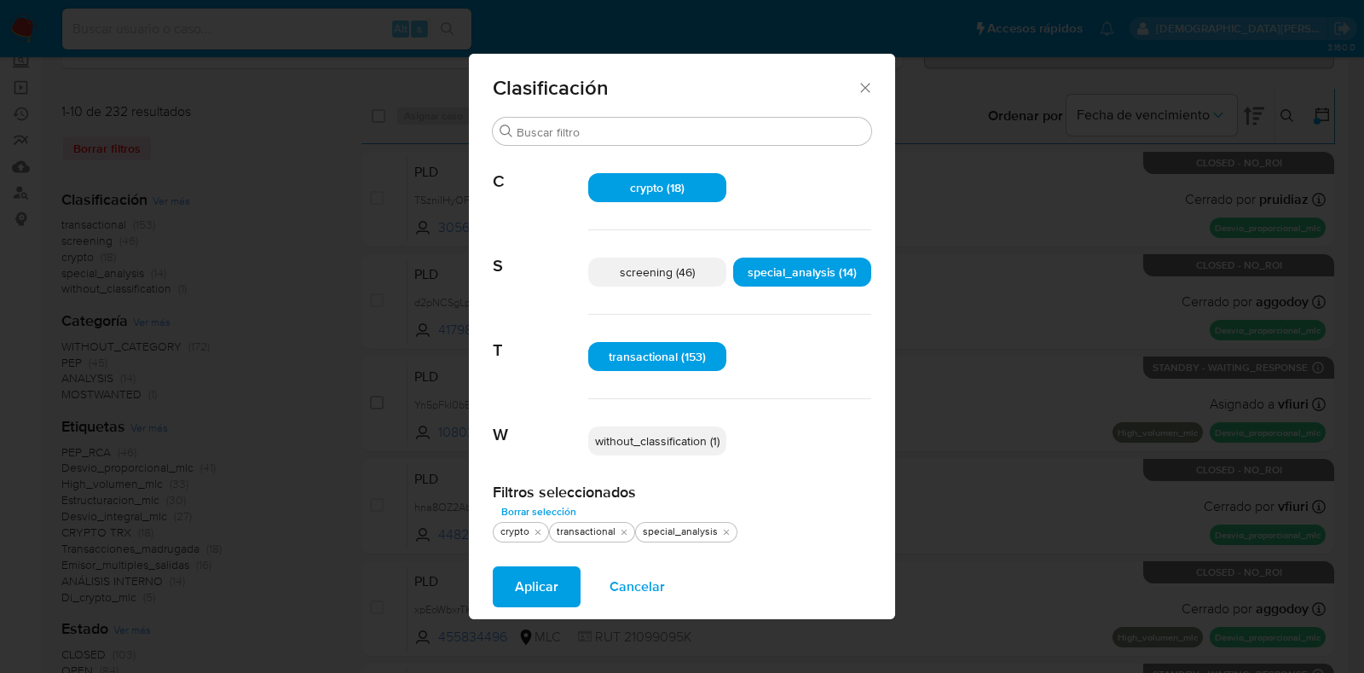
click at [512, 598] on button "Aplicar" at bounding box center [537, 586] width 88 height 41
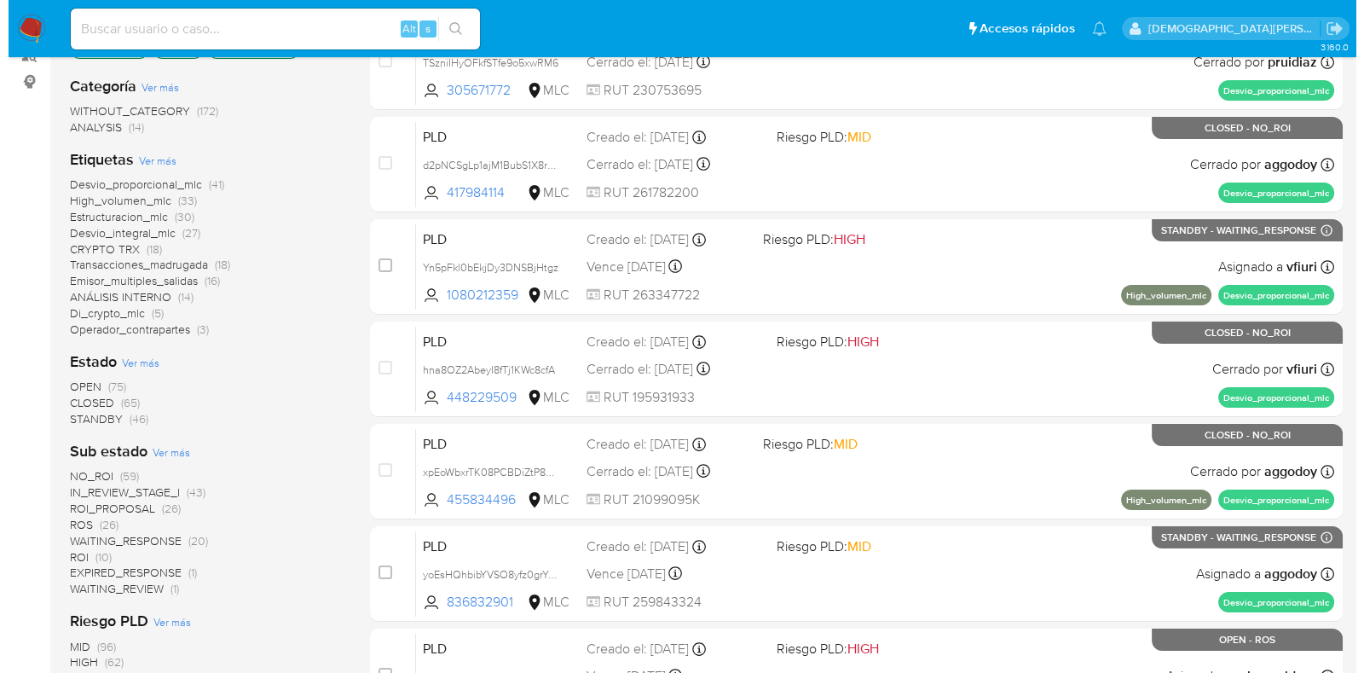
scroll to position [320, 0]
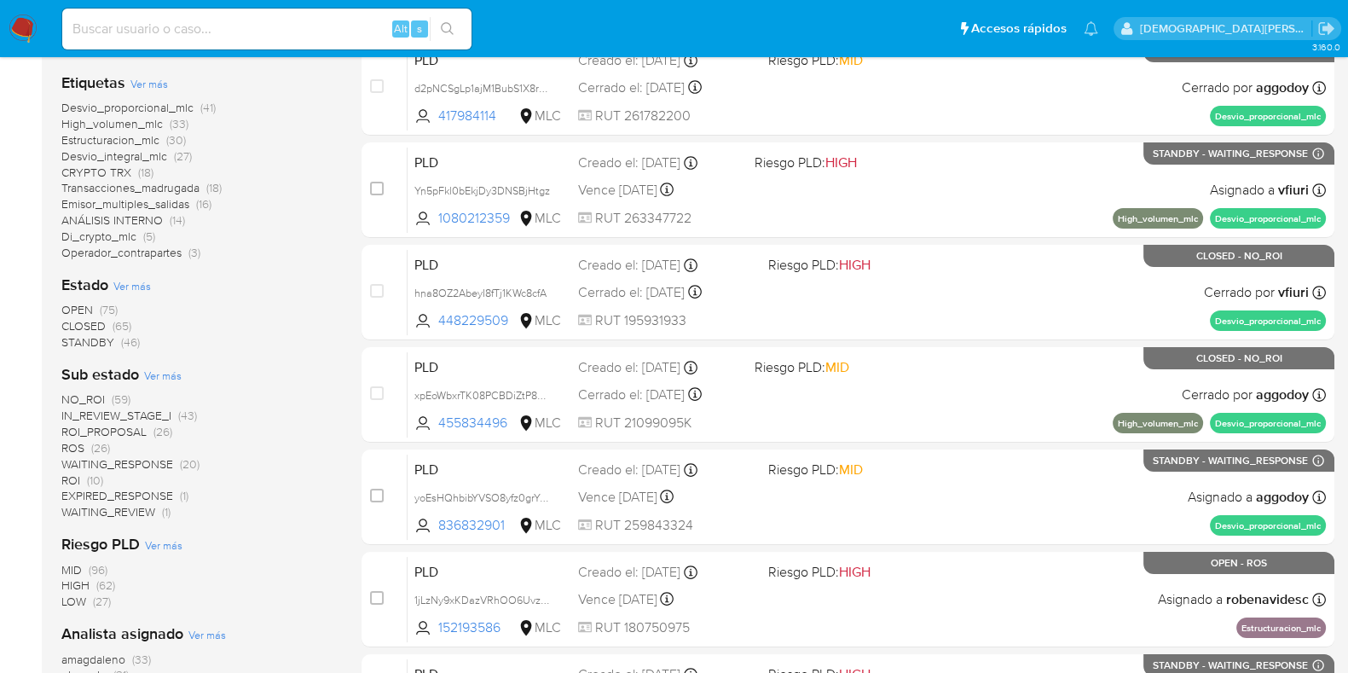
click at [143, 282] on span "Ver más" at bounding box center [132, 285] width 38 height 15
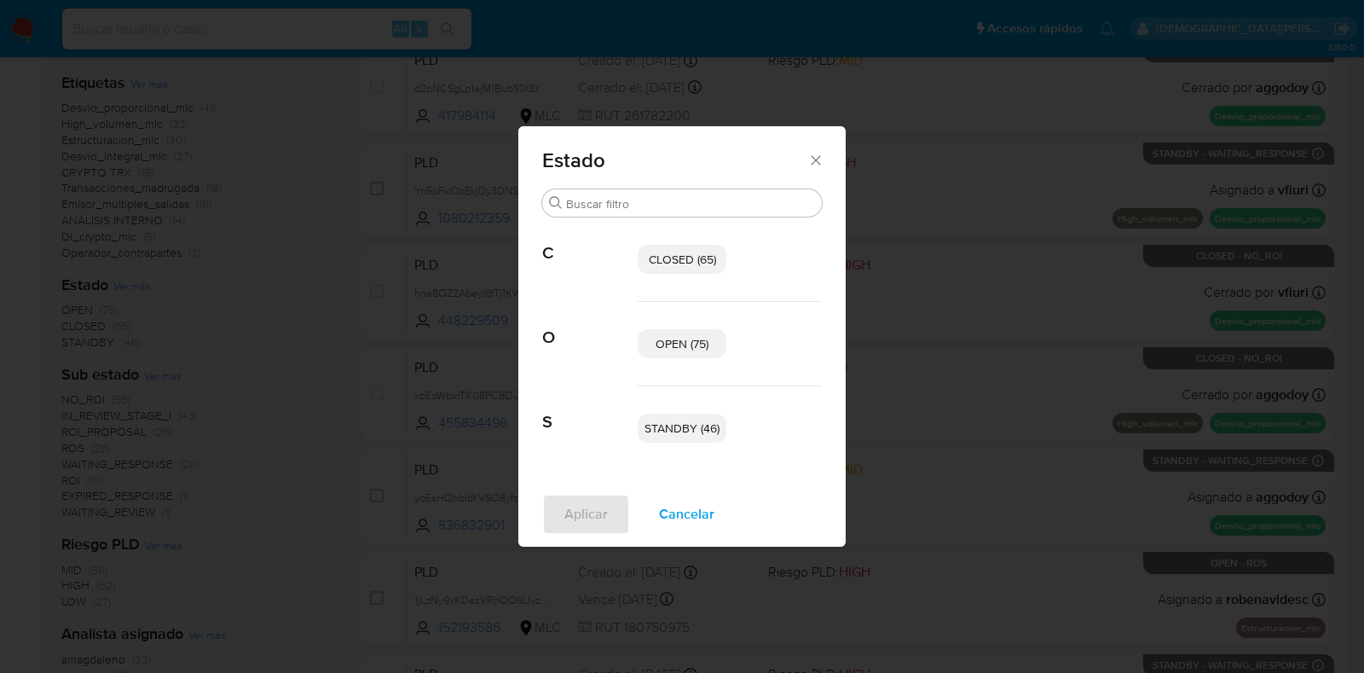
click at [651, 353] on p "OPEN (75)" at bounding box center [682, 343] width 89 height 29
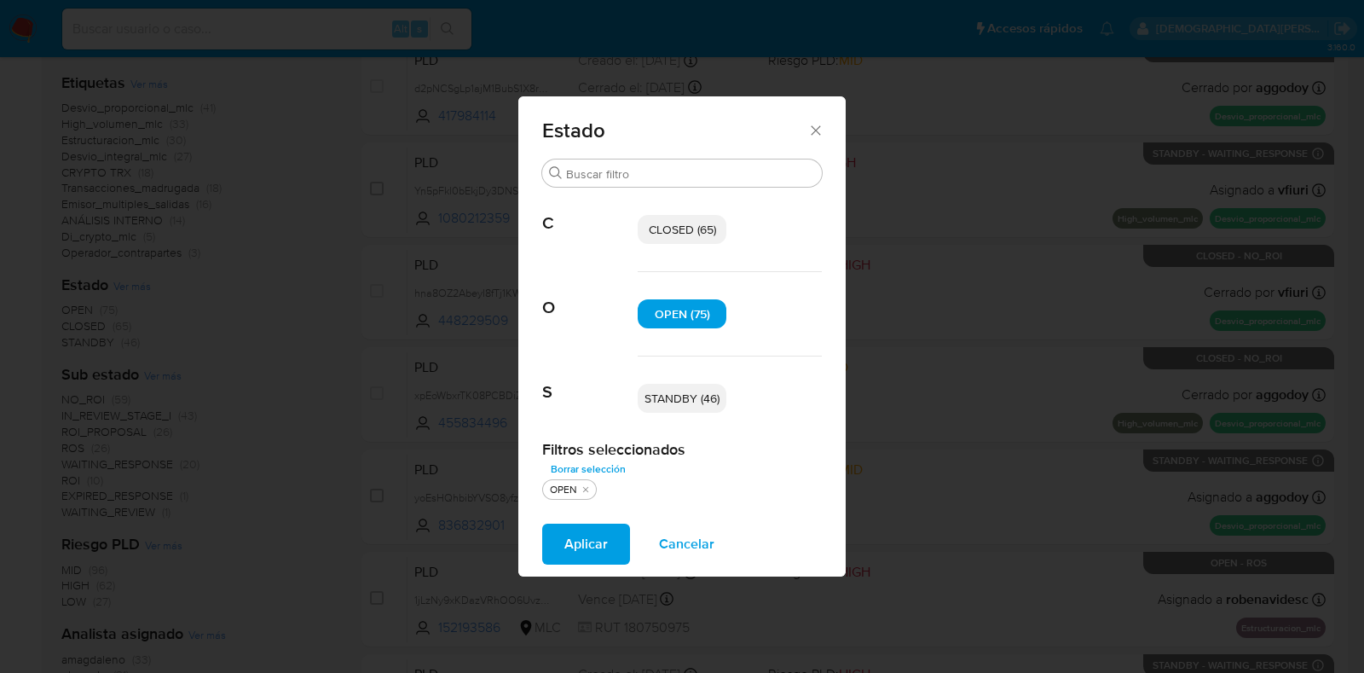
click at [675, 306] on span "OPEN (75)" at bounding box center [682, 313] width 55 height 17
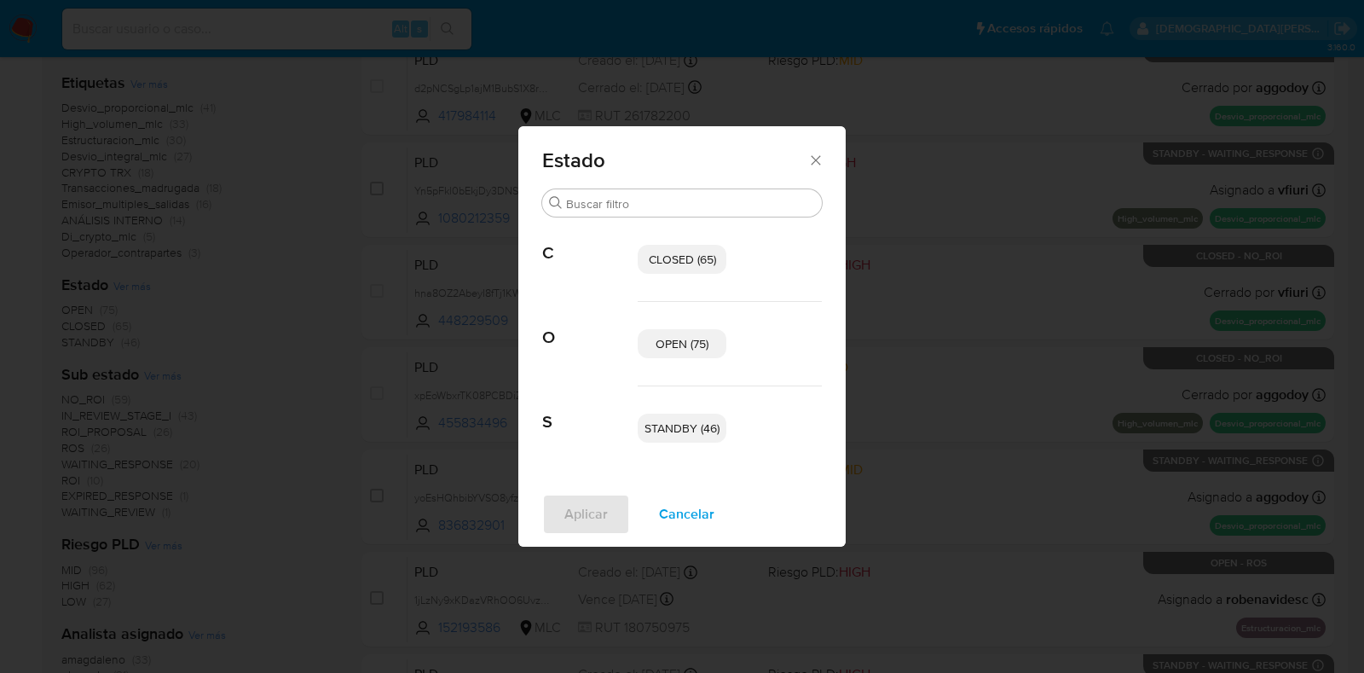
click at [669, 262] on span "CLOSED (65)" at bounding box center [682, 259] width 67 height 17
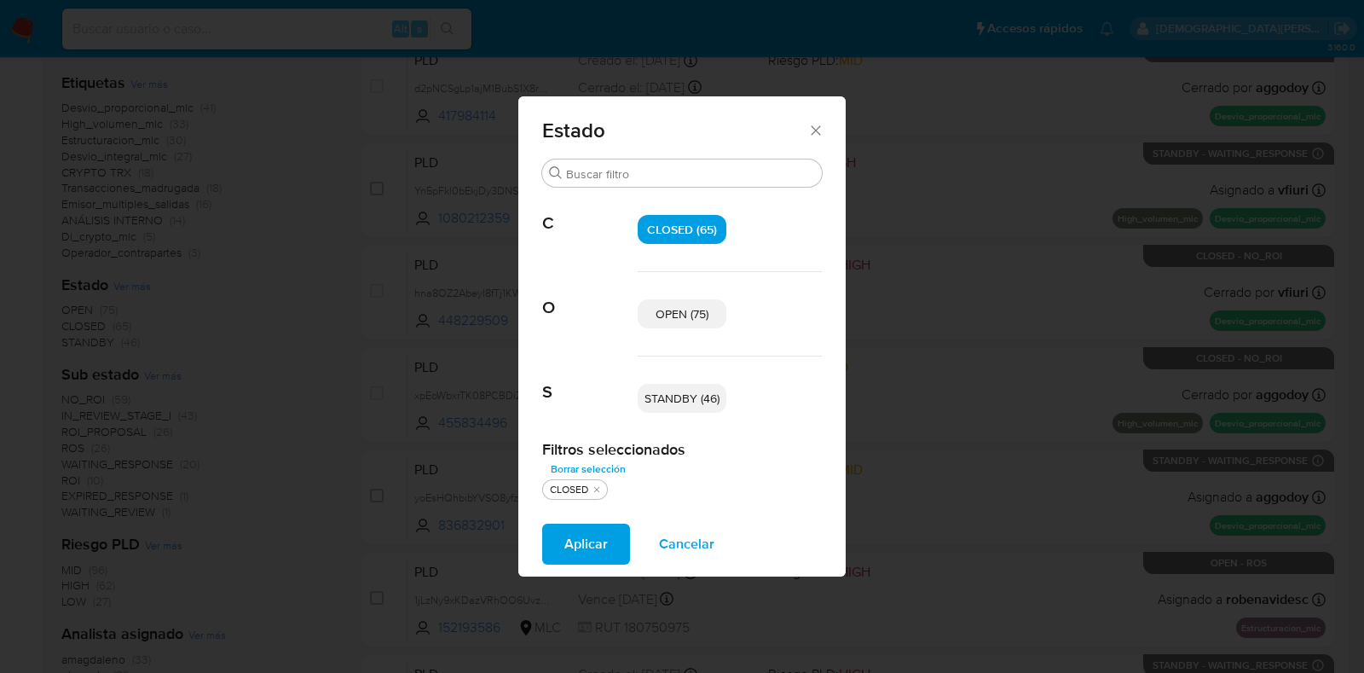
click at [656, 394] on span "STANDBY (46)" at bounding box center [681, 398] width 75 height 17
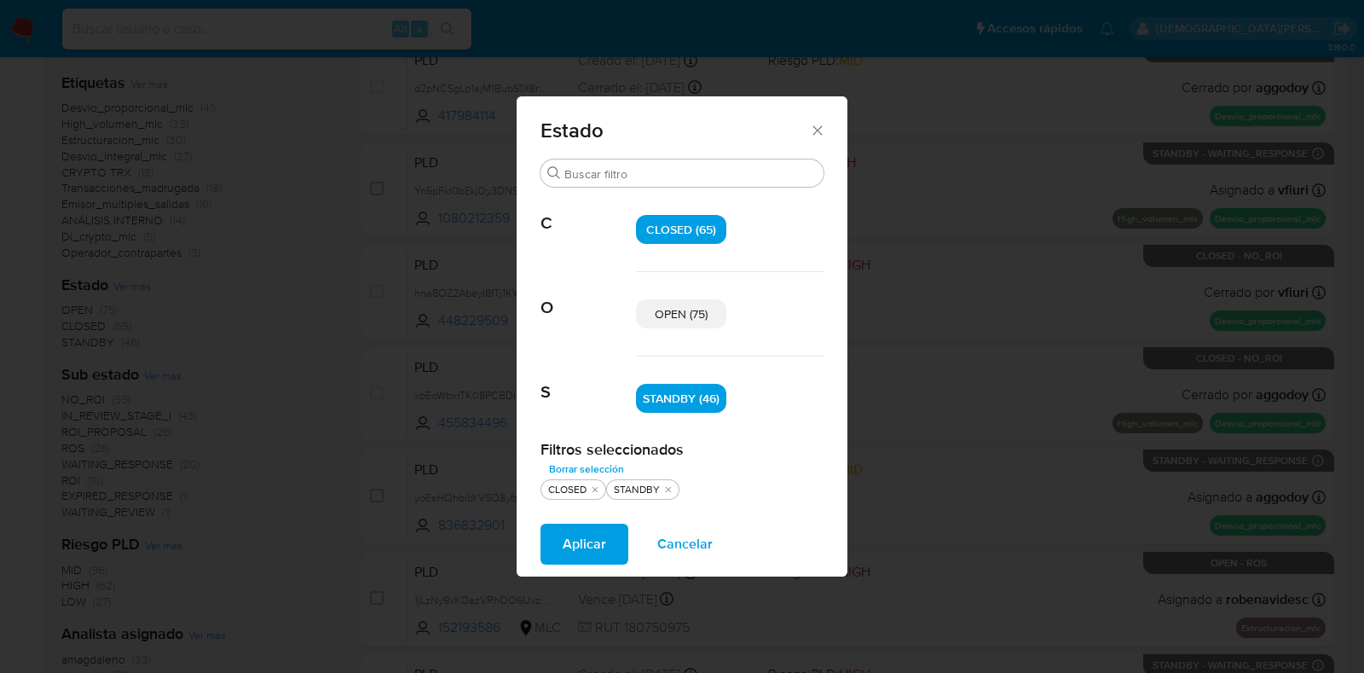
click at [593, 547] on span "Aplicar" at bounding box center [584, 544] width 43 height 38
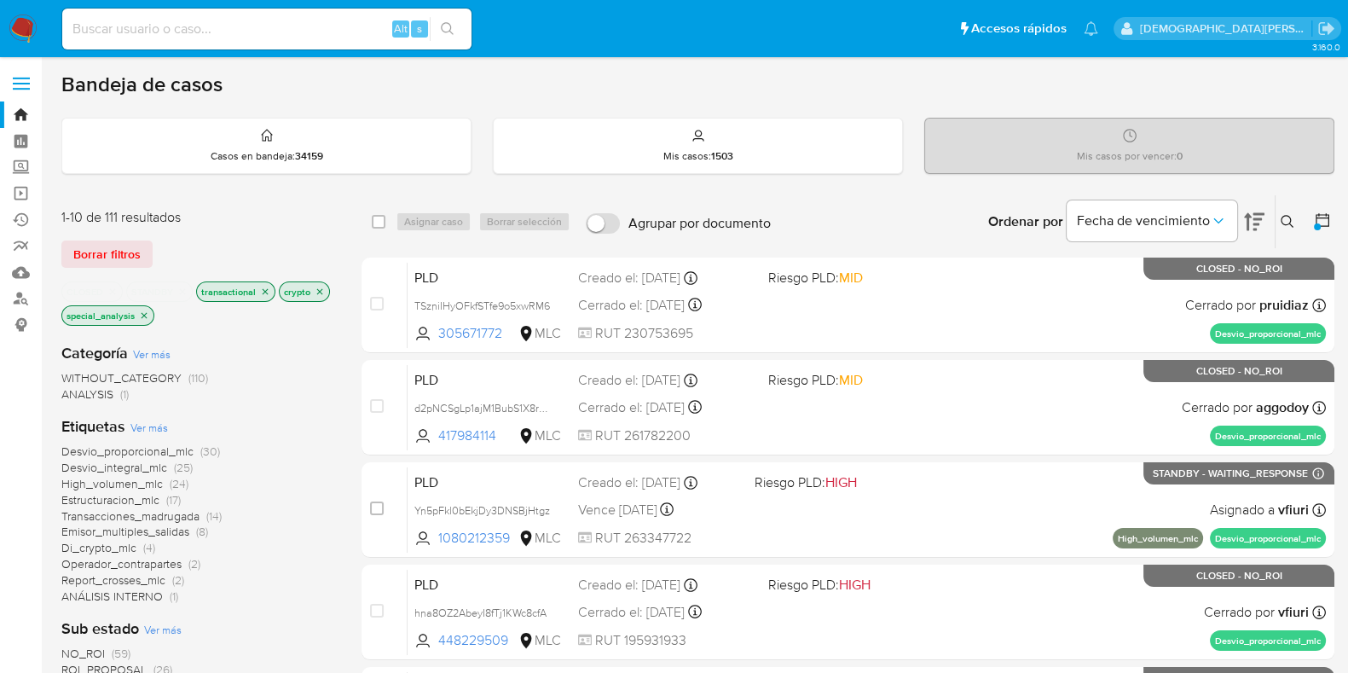
click at [1321, 216] on icon at bounding box center [1322, 220] width 14 height 14
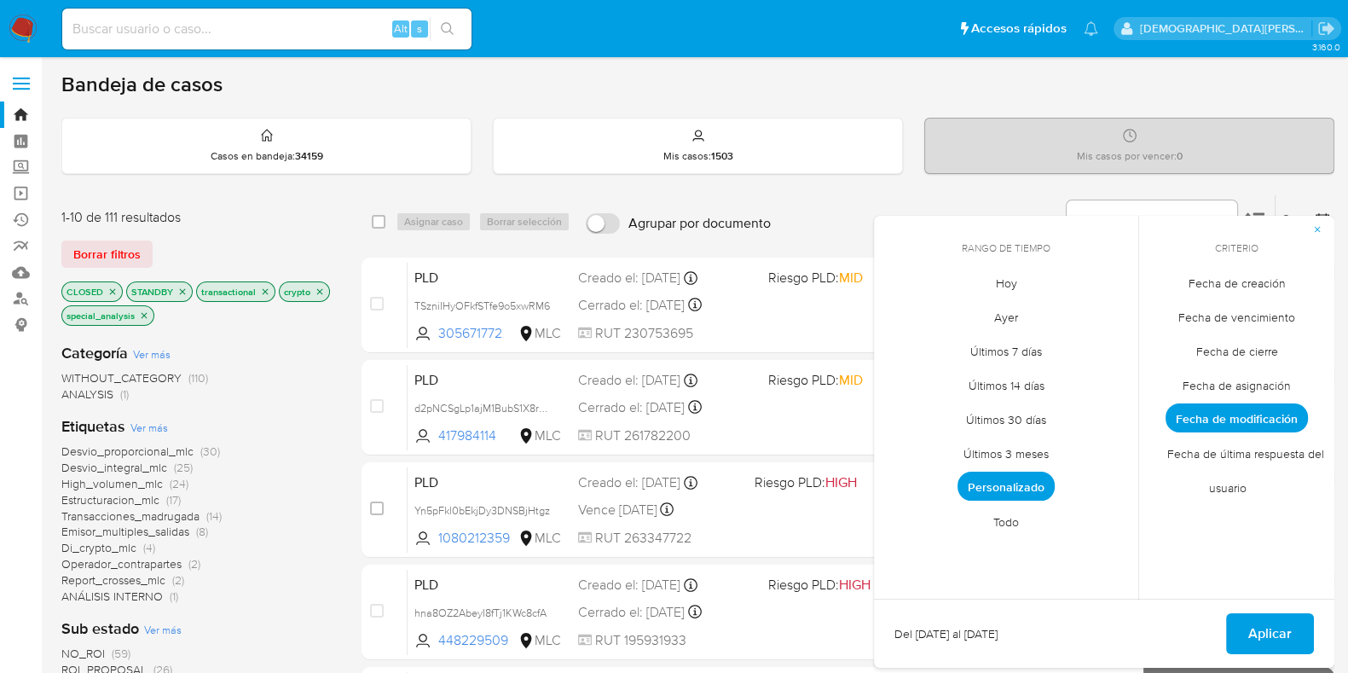
drag, startPoint x: 1247, startPoint y: 349, endPoint x: 1005, endPoint y: 457, distance: 264.8
click at [1245, 349] on span "Fecha de cierre" at bounding box center [1237, 350] width 118 height 35
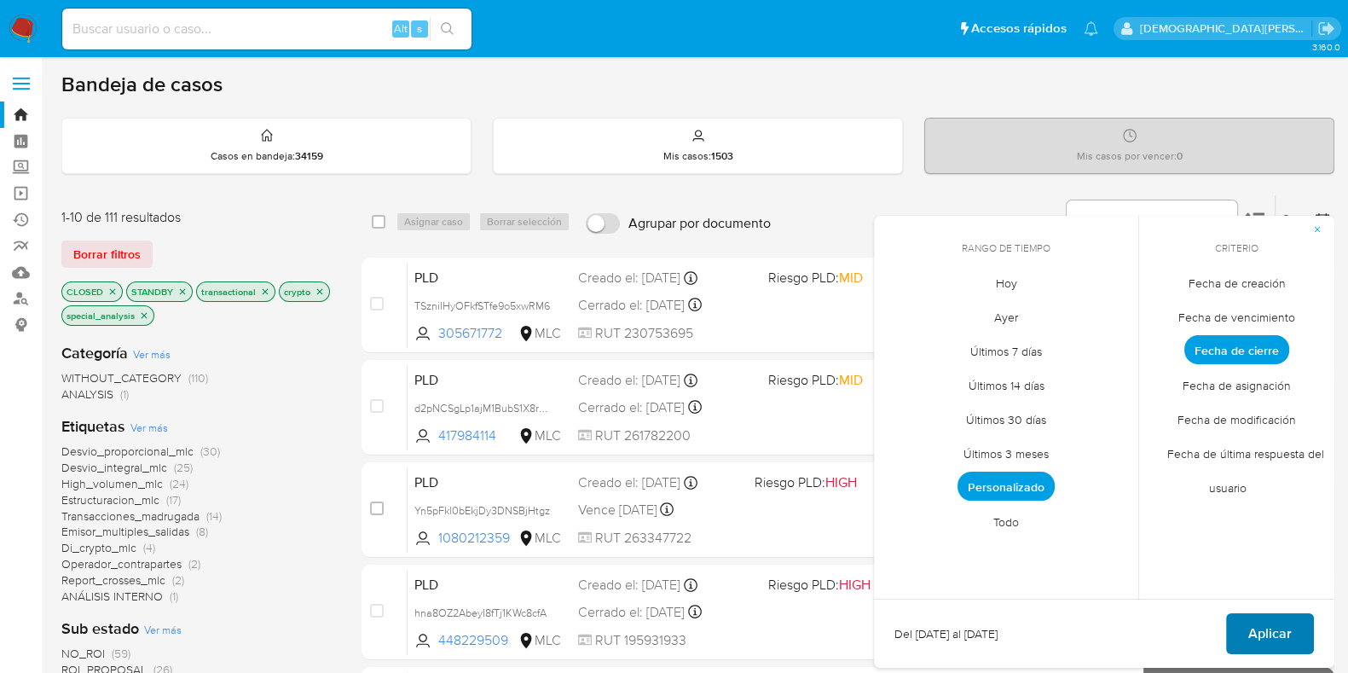
click at [1244, 619] on button "Aplicar" at bounding box center [1270, 633] width 88 height 41
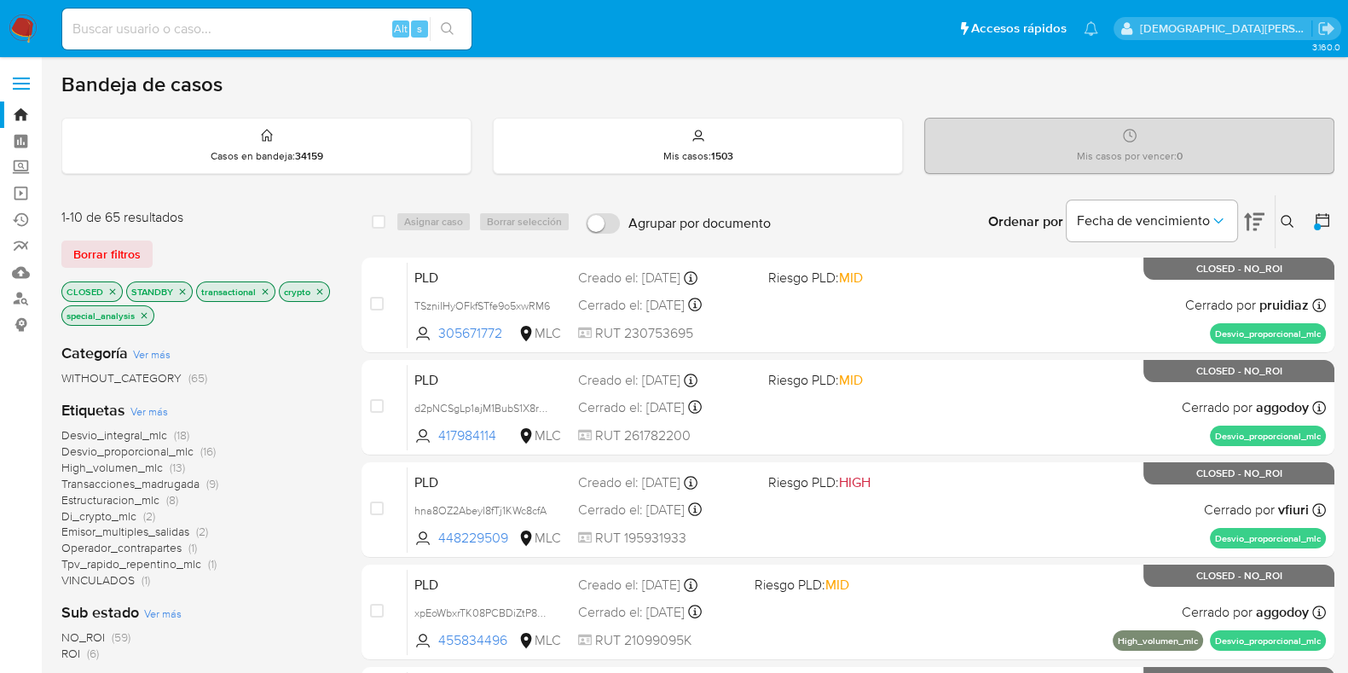
click at [146, 313] on icon "close-filter" at bounding box center [144, 315] width 10 height 10
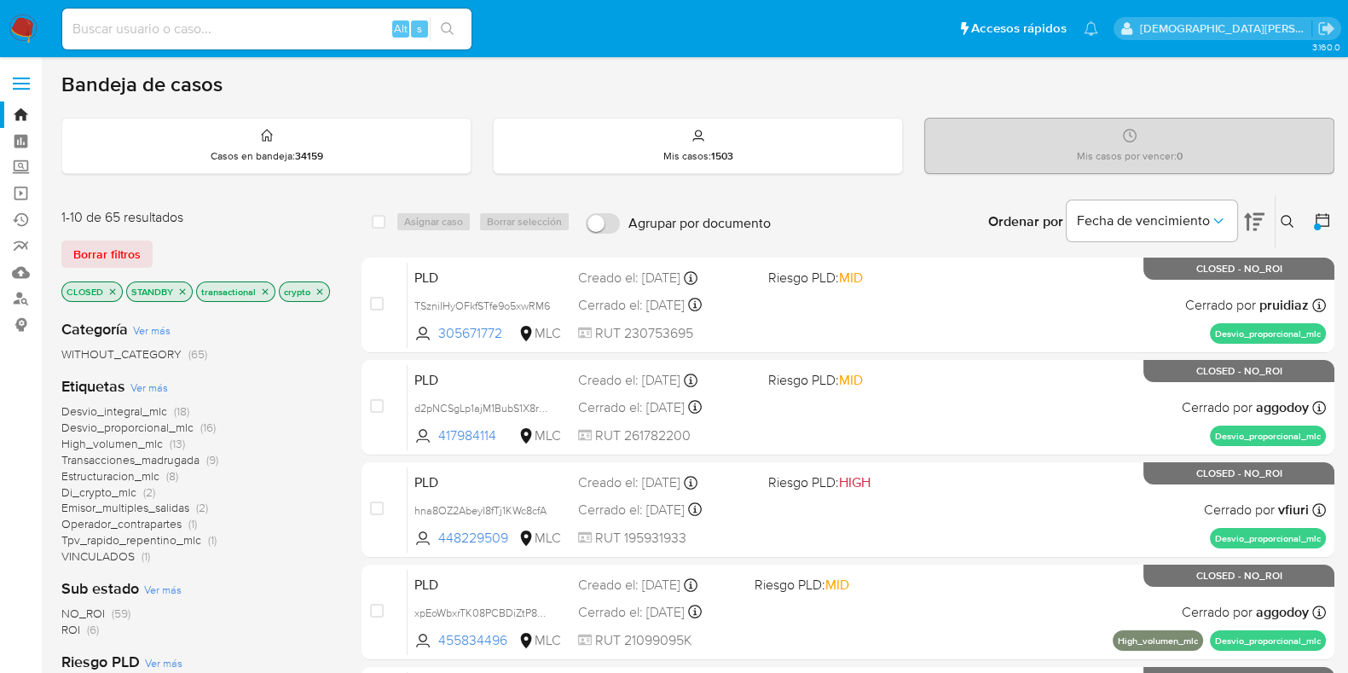
click at [180, 292] on icon "close-filter" at bounding box center [182, 291] width 10 height 10
click at [191, 289] on icon "close-filter" at bounding box center [195, 291] width 10 height 10
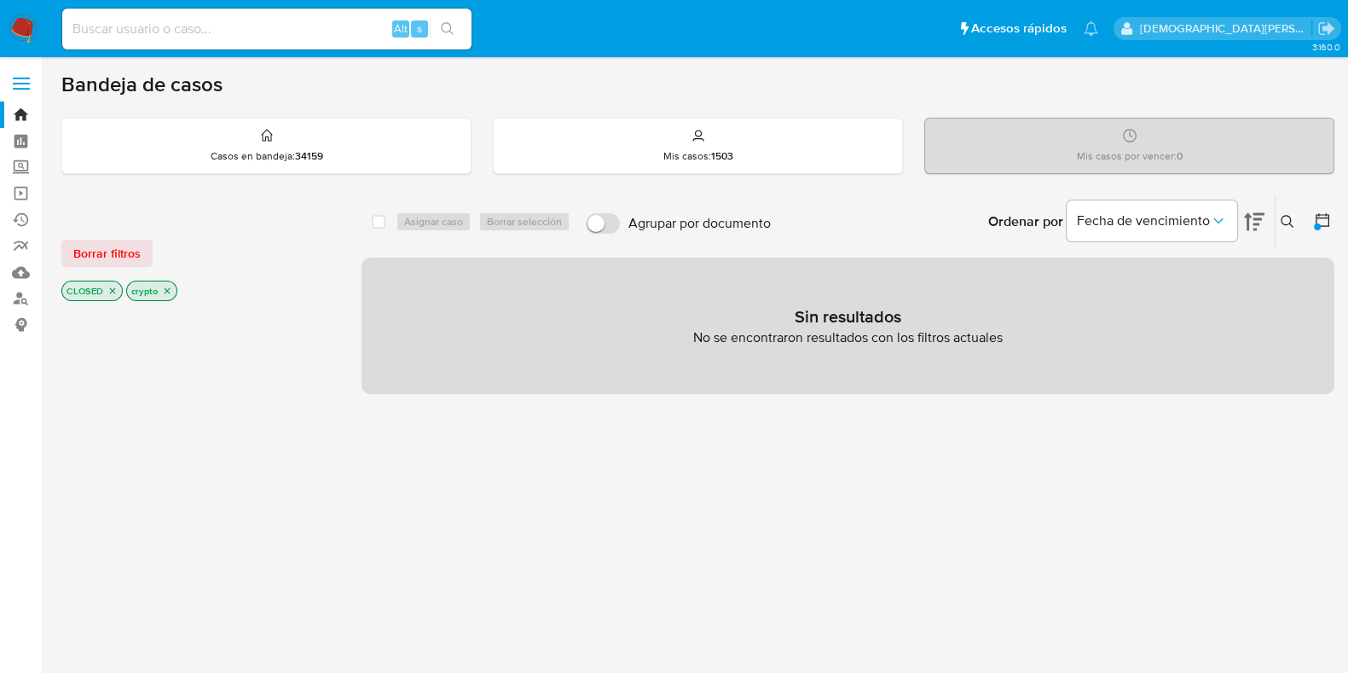
drag, startPoint x: 166, startPoint y: 284, endPoint x: 182, endPoint y: 296, distance: 20.1
click at [165, 286] on icon "close-filter" at bounding box center [167, 291] width 10 height 10
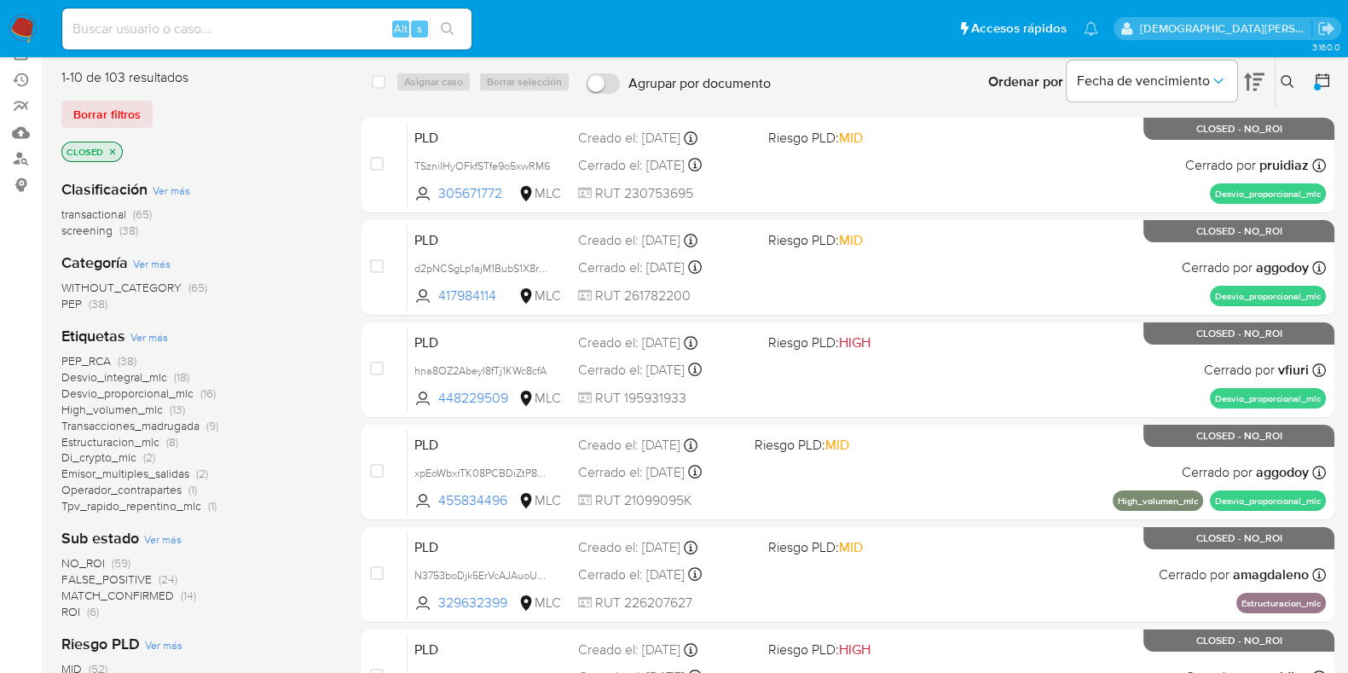
scroll to position [106, 0]
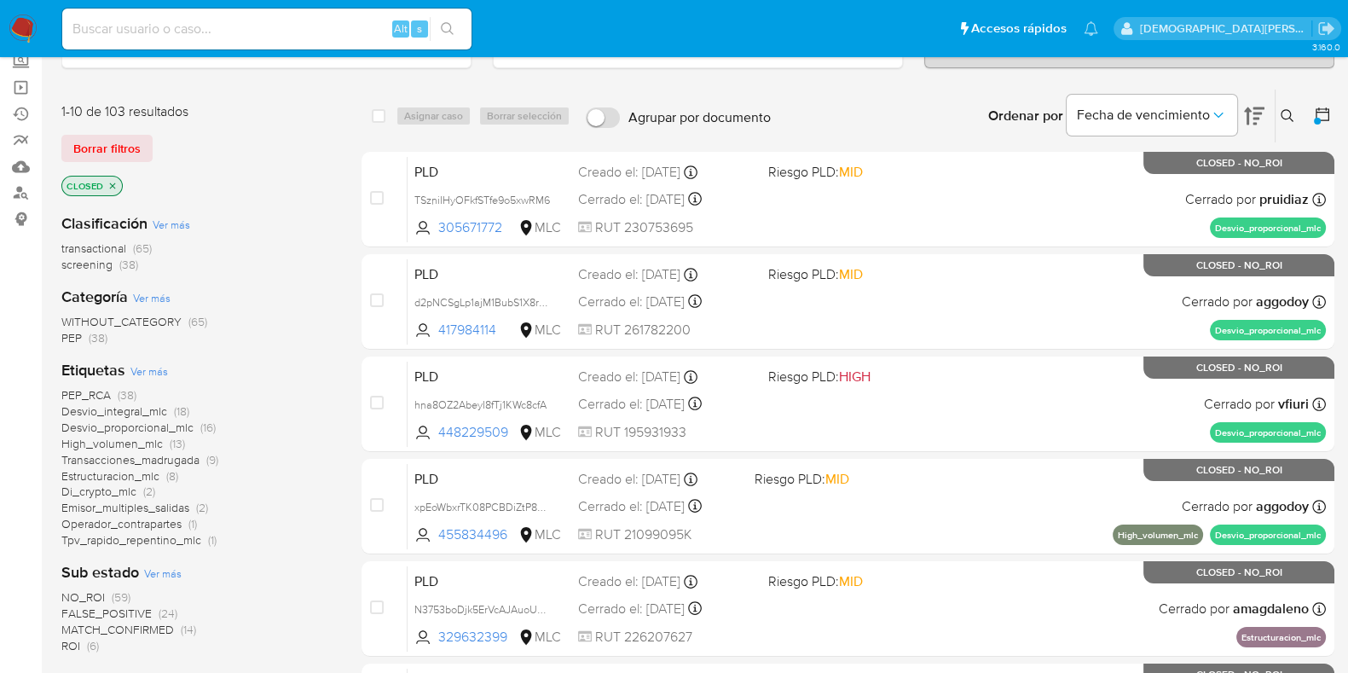
click at [108, 184] on icon "close-filter" at bounding box center [112, 186] width 10 height 10
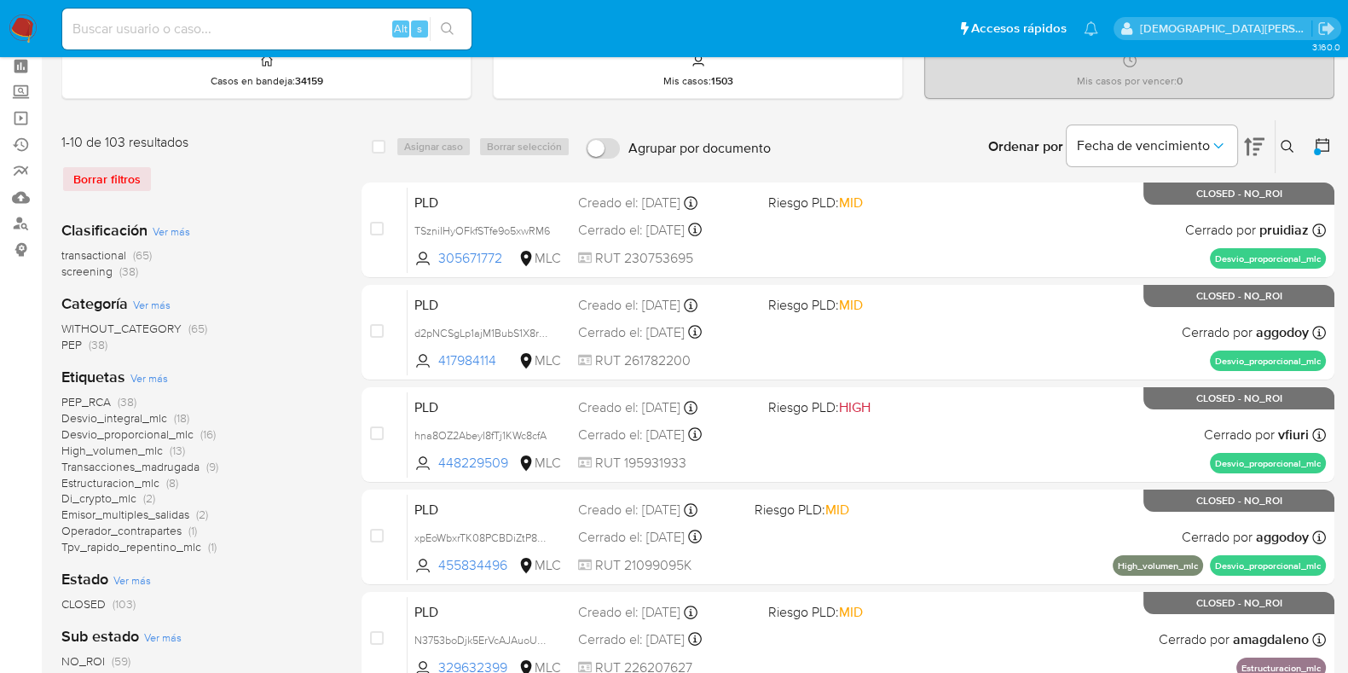
scroll to position [106, 0]
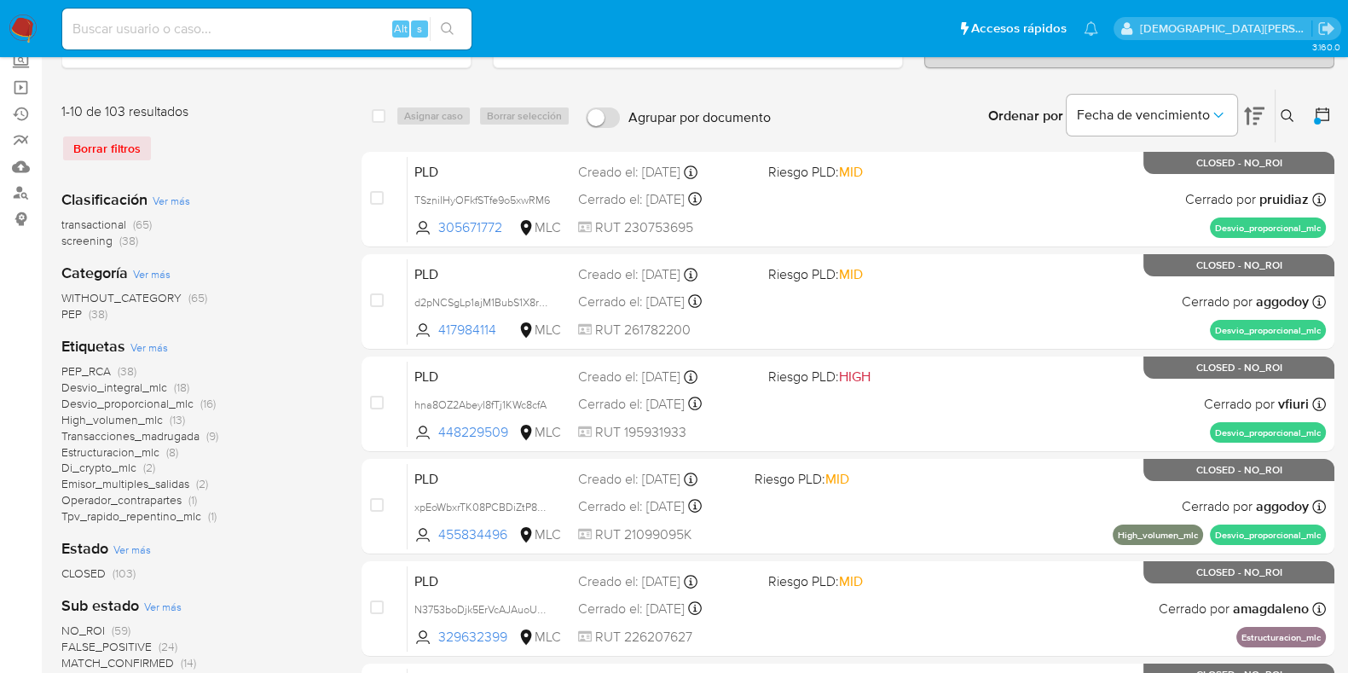
click at [1321, 108] on icon at bounding box center [1321, 114] width 17 height 17
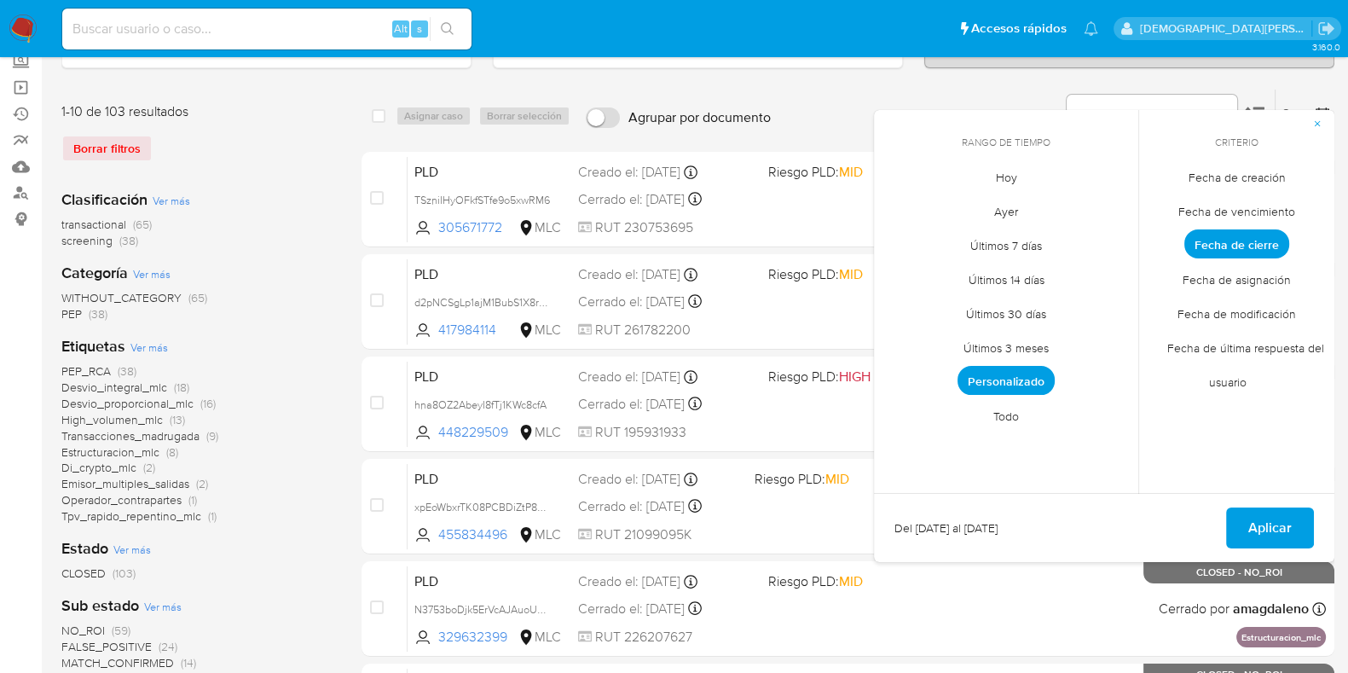
click at [1253, 170] on span "Fecha de creación" at bounding box center [1236, 176] width 133 height 35
click at [1027, 374] on span "Personalizado" at bounding box center [1005, 380] width 97 height 29
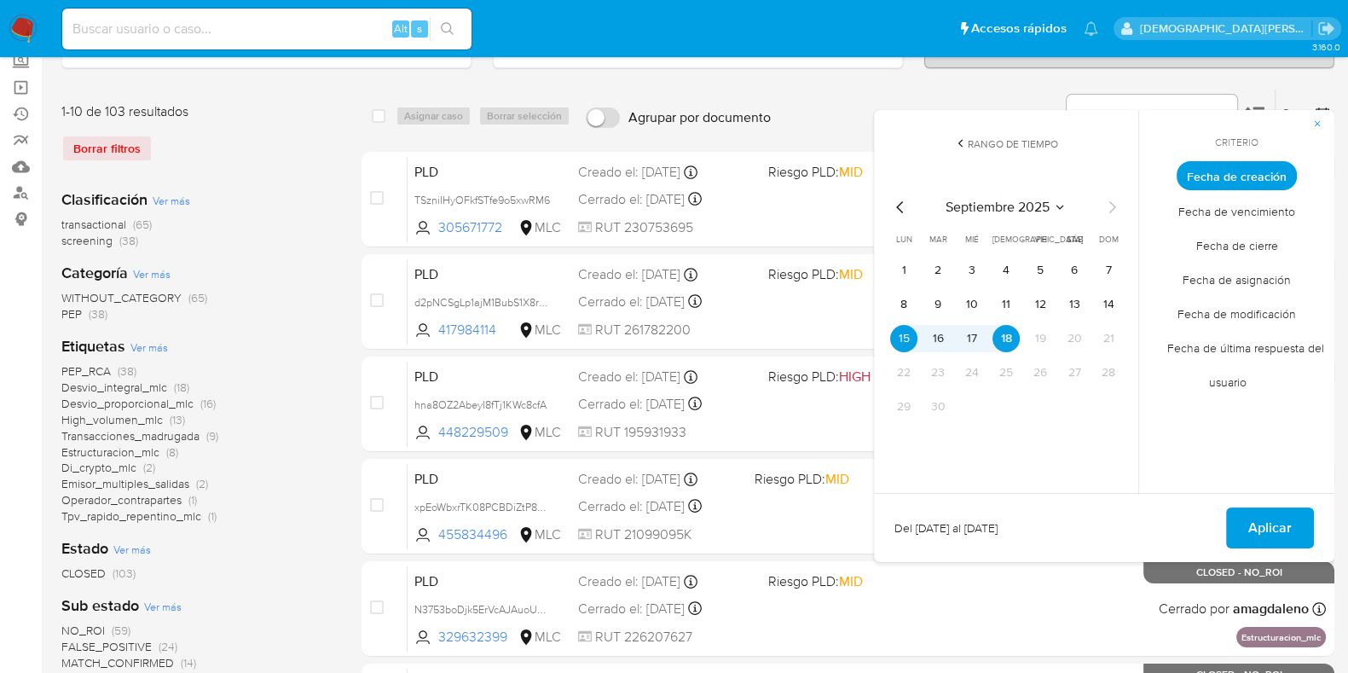
click at [902, 206] on icon "Mes anterior" at bounding box center [900, 207] width 20 height 20
click at [1078, 302] on button "12" at bounding box center [1073, 304] width 27 height 27
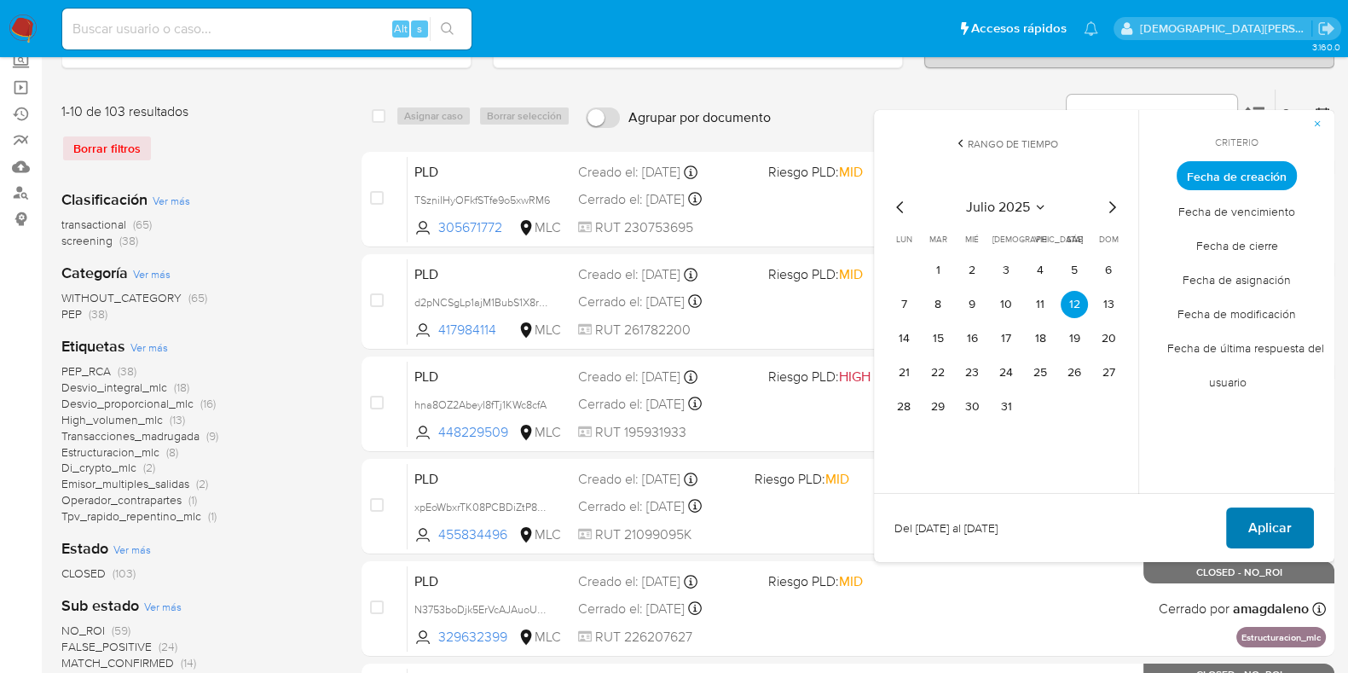
click at [1283, 517] on span "Aplicar" at bounding box center [1269, 528] width 43 height 38
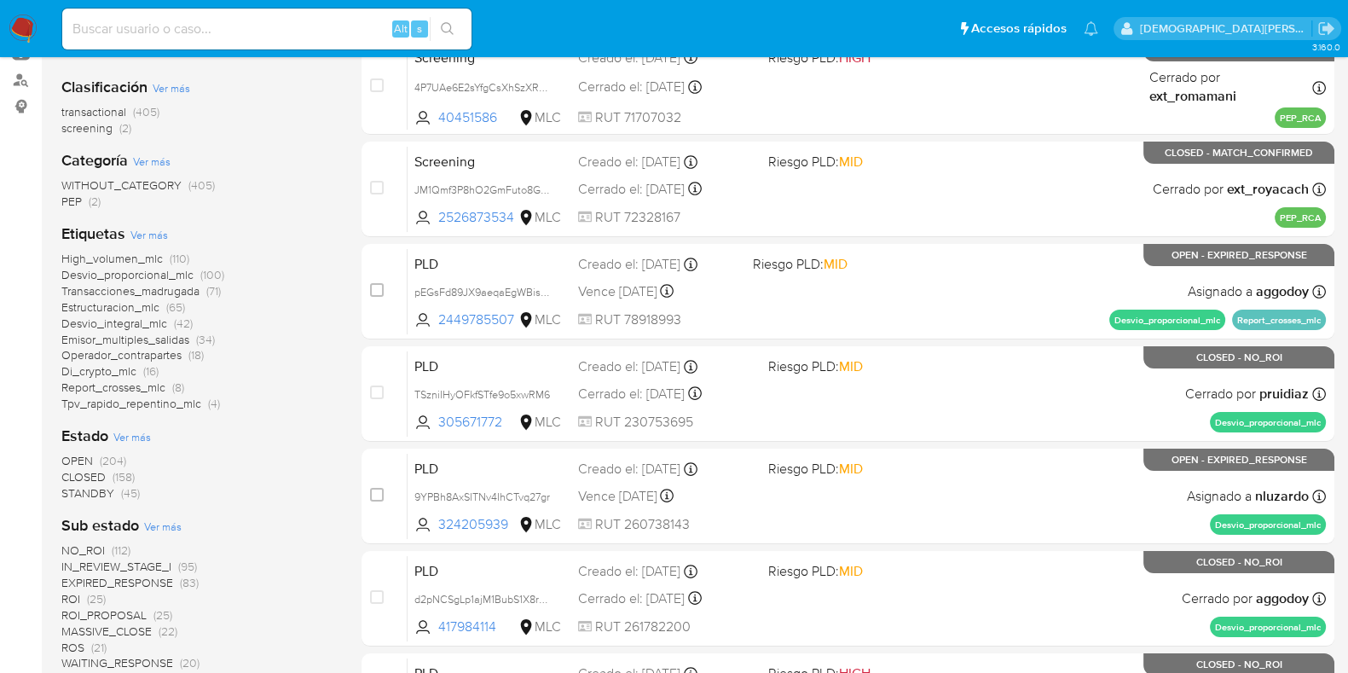
scroll to position [320, 0]
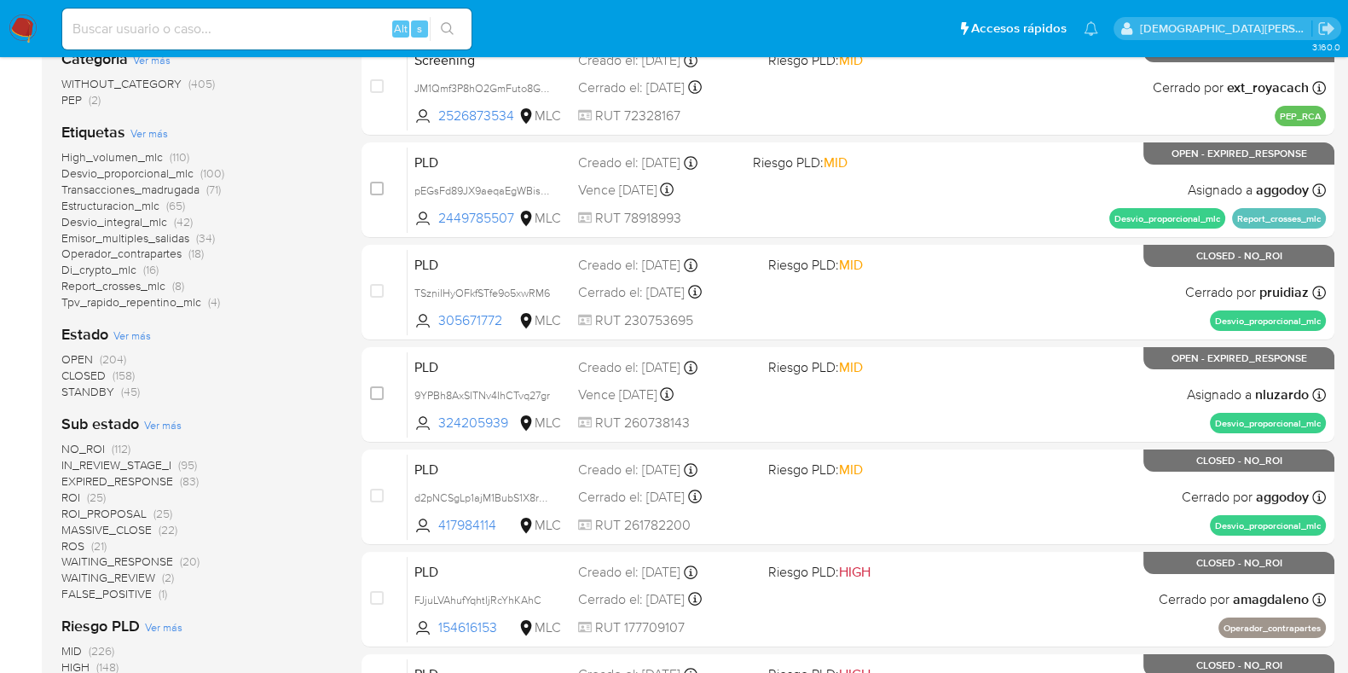
click at [92, 392] on span "STANDBY" at bounding box center [87, 391] width 53 height 17
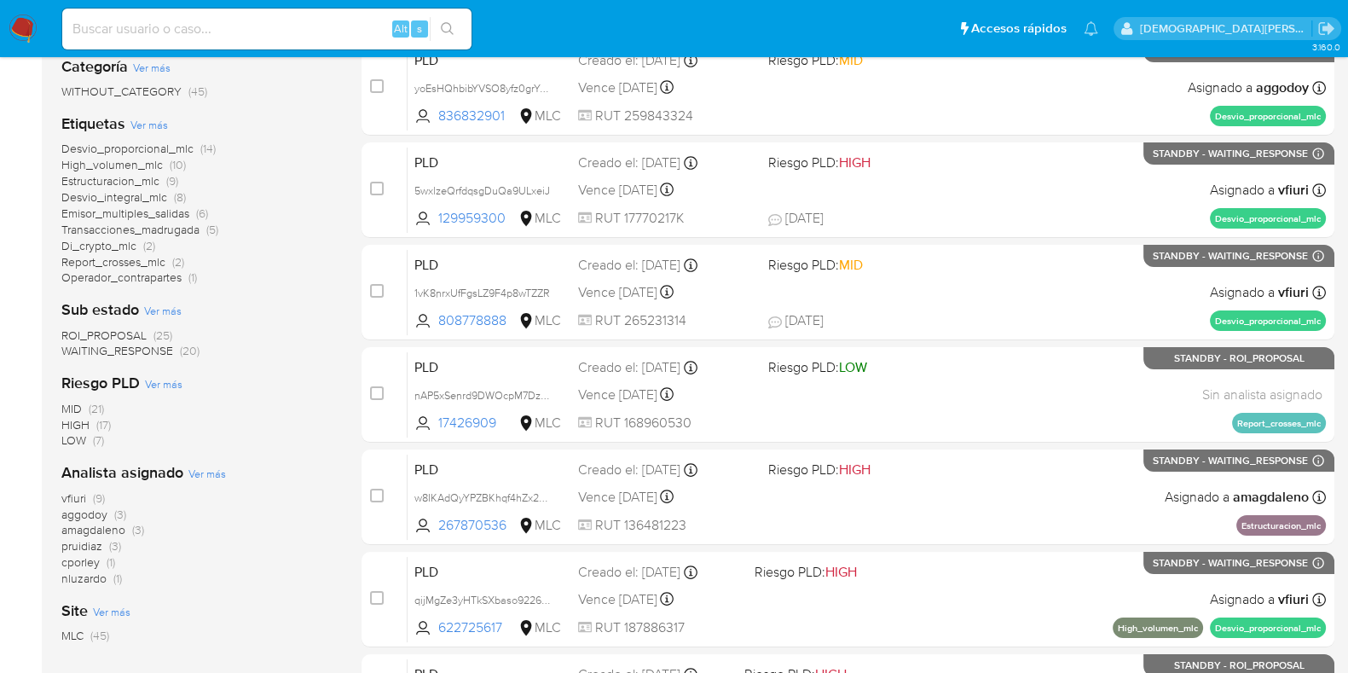
click at [131, 334] on span "ROI_PROPOSAL" at bounding box center [103, 334] width 85 height 17
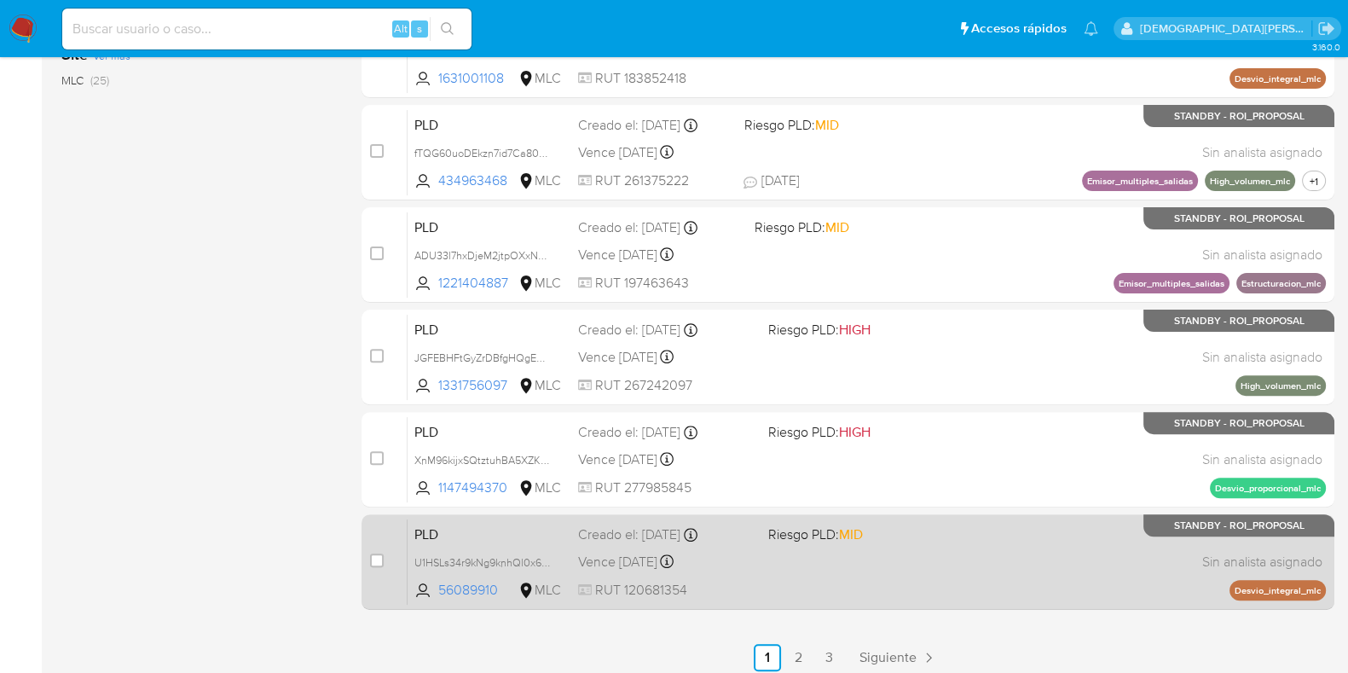
scroll to position [732, 0]
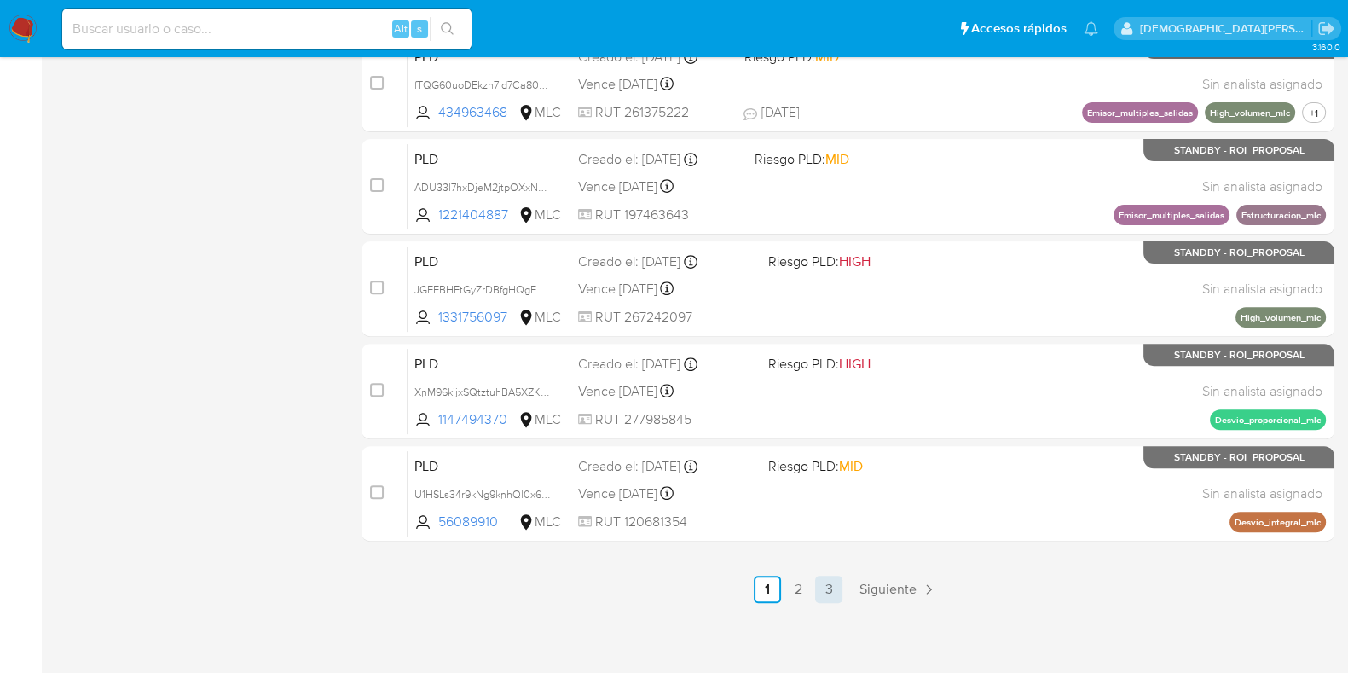
click at [827, 590] on link "3" at bounding box center [828, 588] width 27 height 27
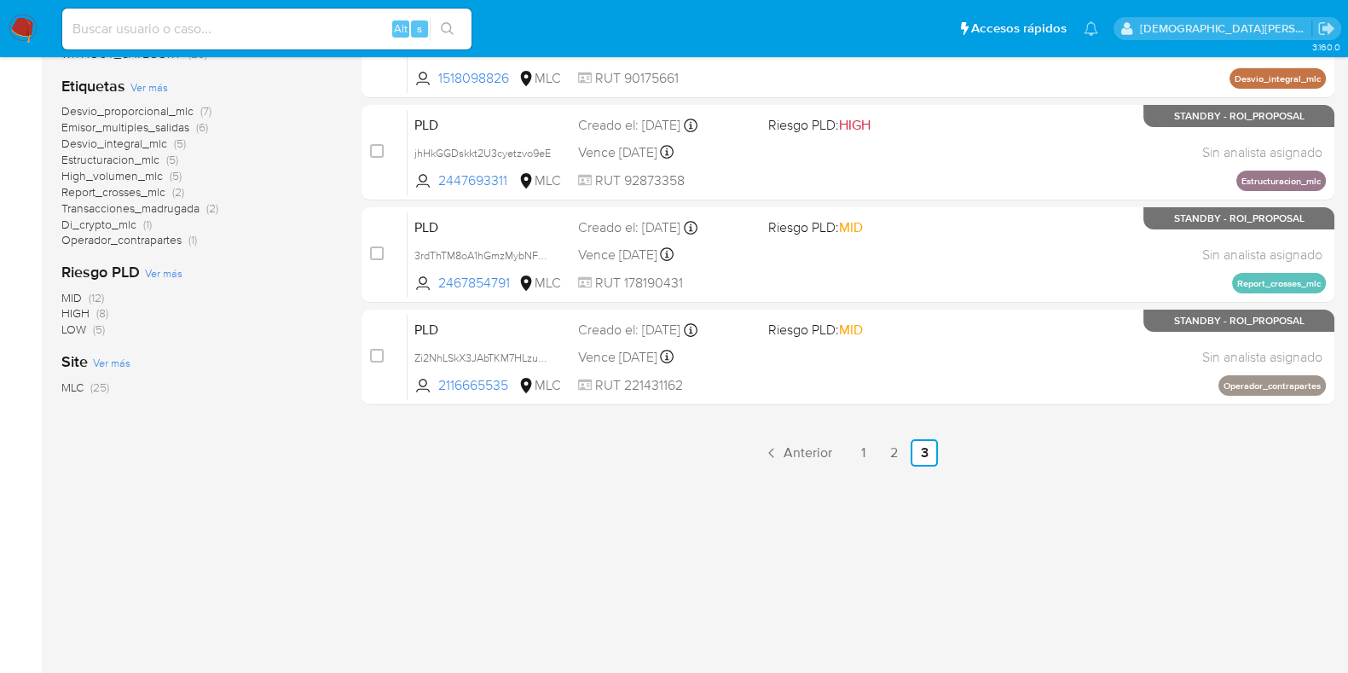
scroll to position [257, 0]
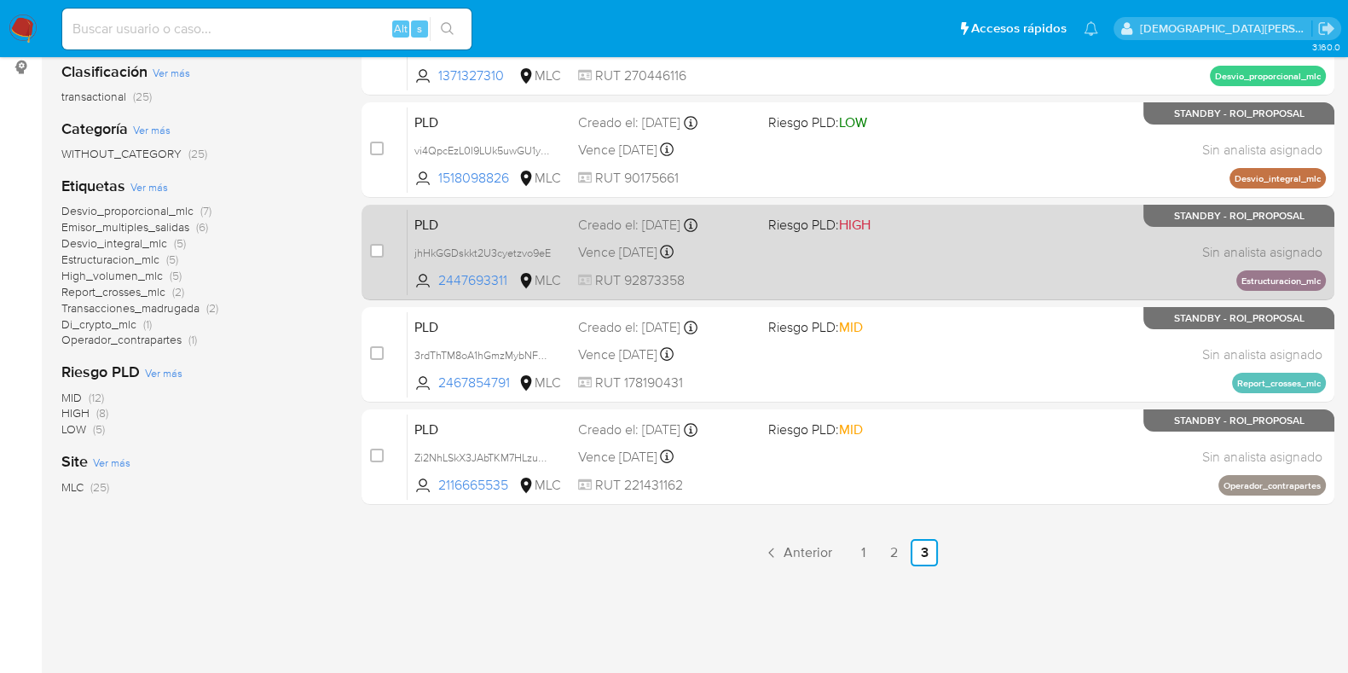
click at [1033, 263] on div "PLD jhHkGGDskkt2U3cyetzvo9eE 2447693311 MLC Riesgo PLD: HIGH Creado el: 12/07/2…" at bounding box center [866, 252] width 918 height 86
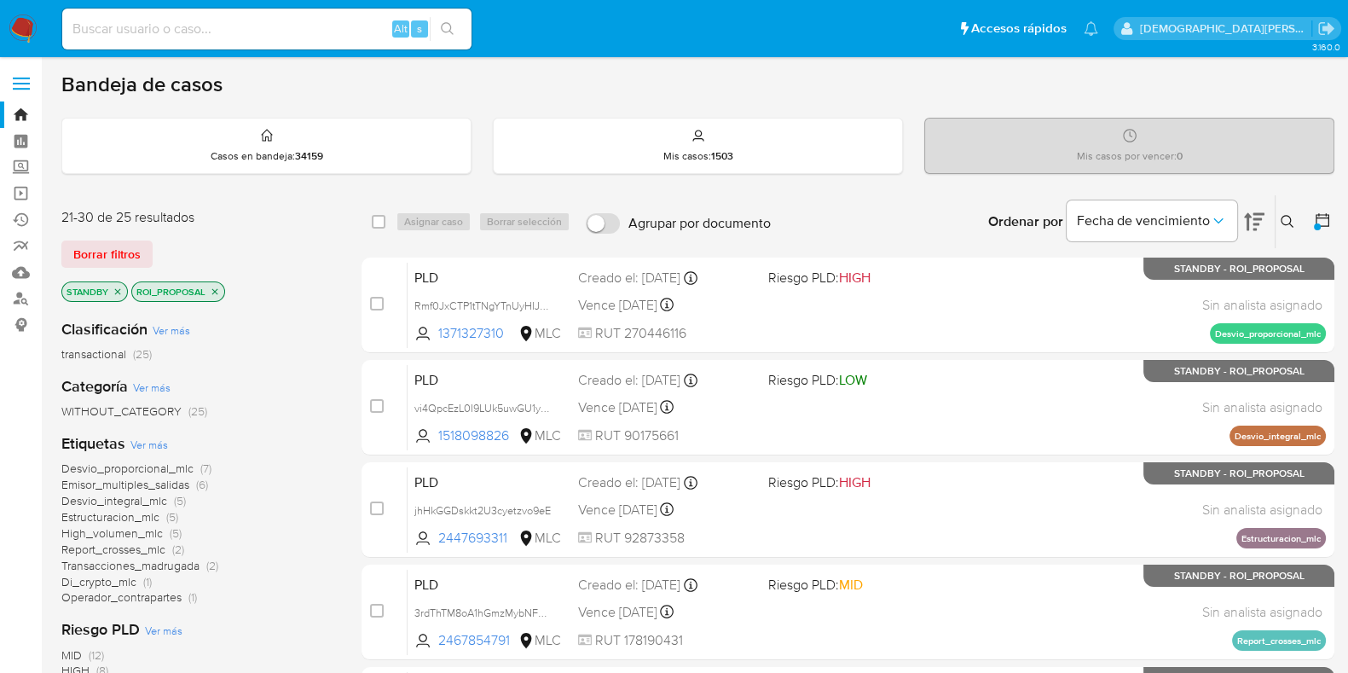
scroll to position [0, 0]
click at [1314, 212] on icon at bounding box center [1321, 219] width 17 height 17
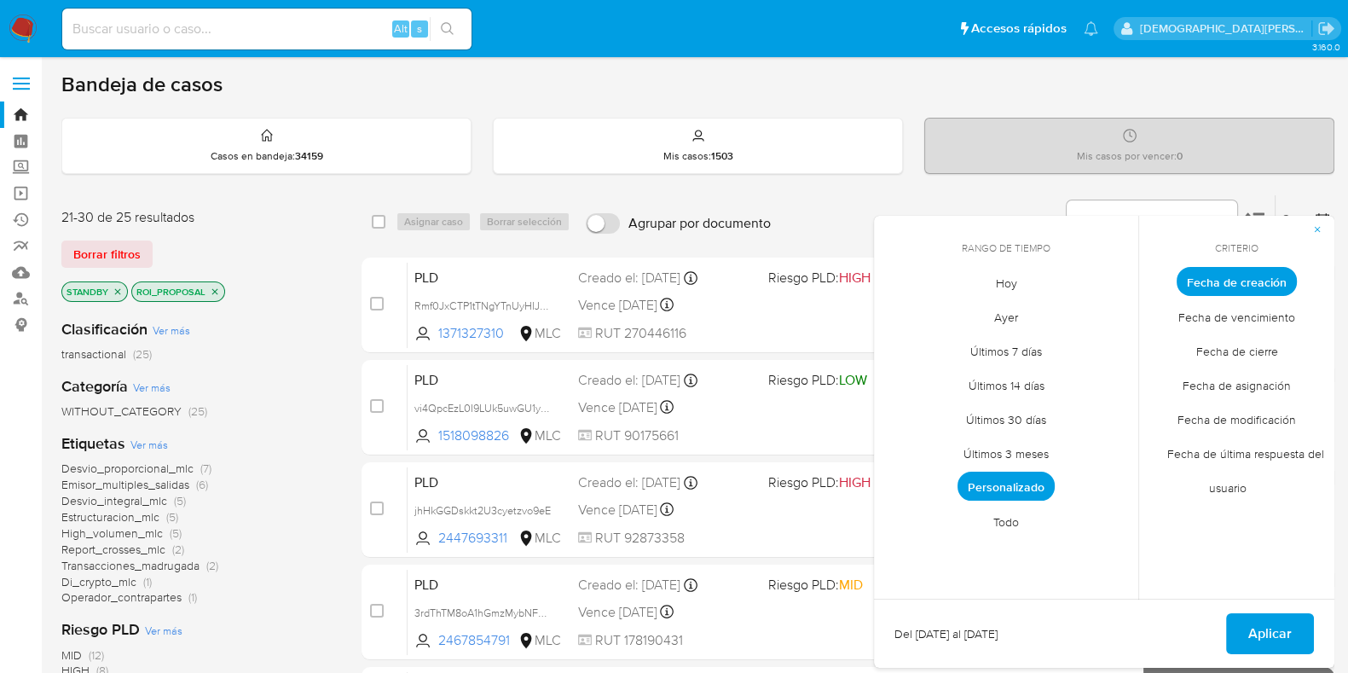
click at [1019, 507] on span "Todo" at bounding box center [1005, 521] width 61 height 35
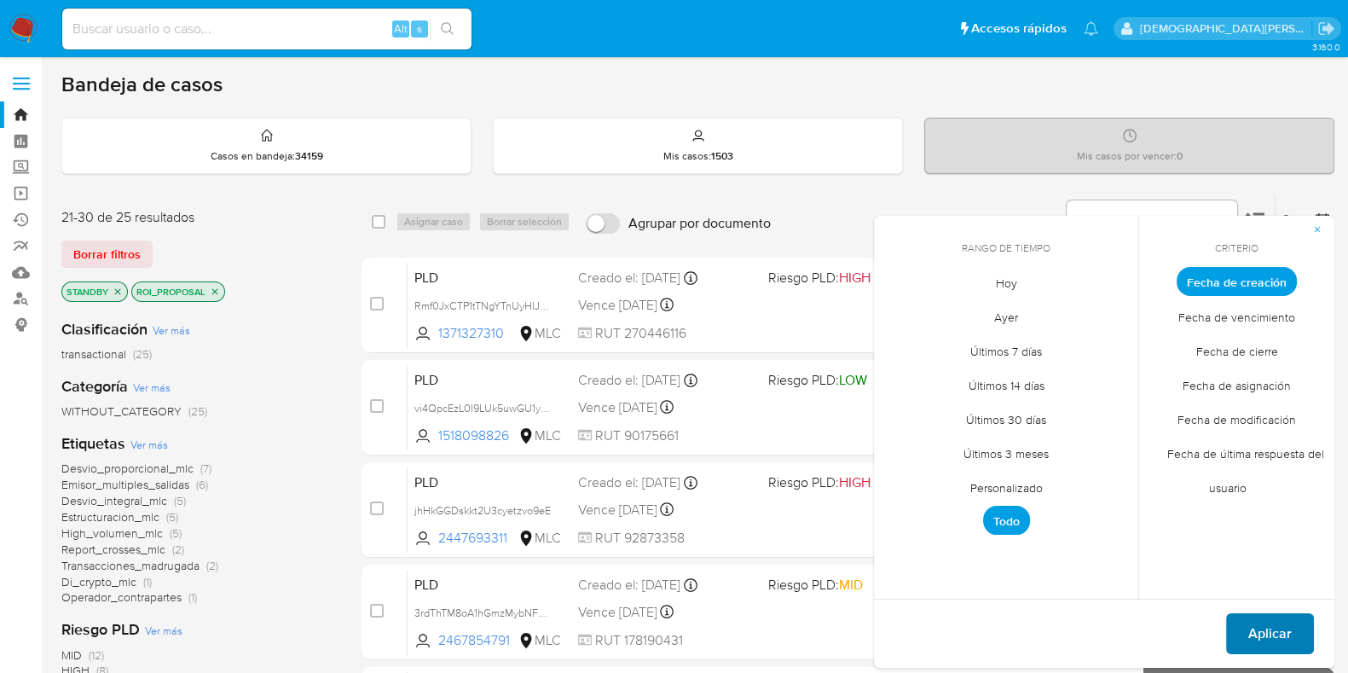
click at [1284, 620] on span "Aplicar" at bounding box center [1269, 634] width 43 height 38
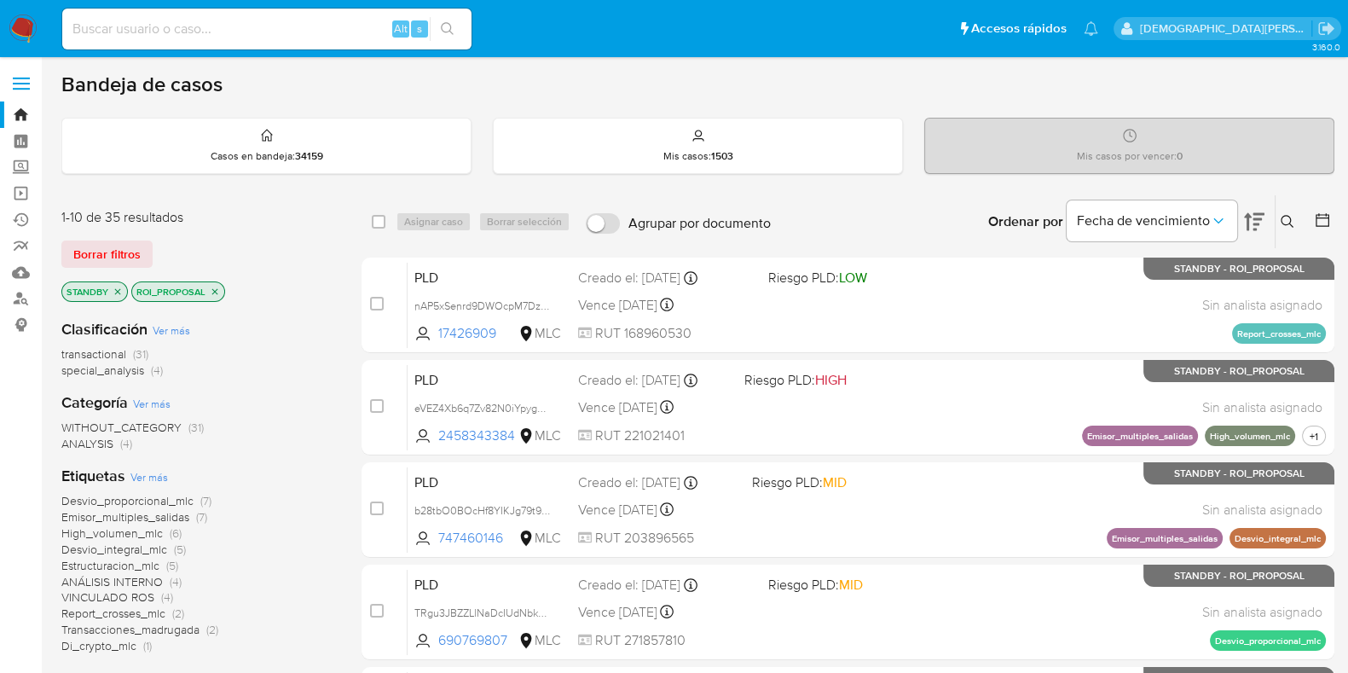
click at [1276, 219] on button at bounding box center [1289, 221] width 28 height 20
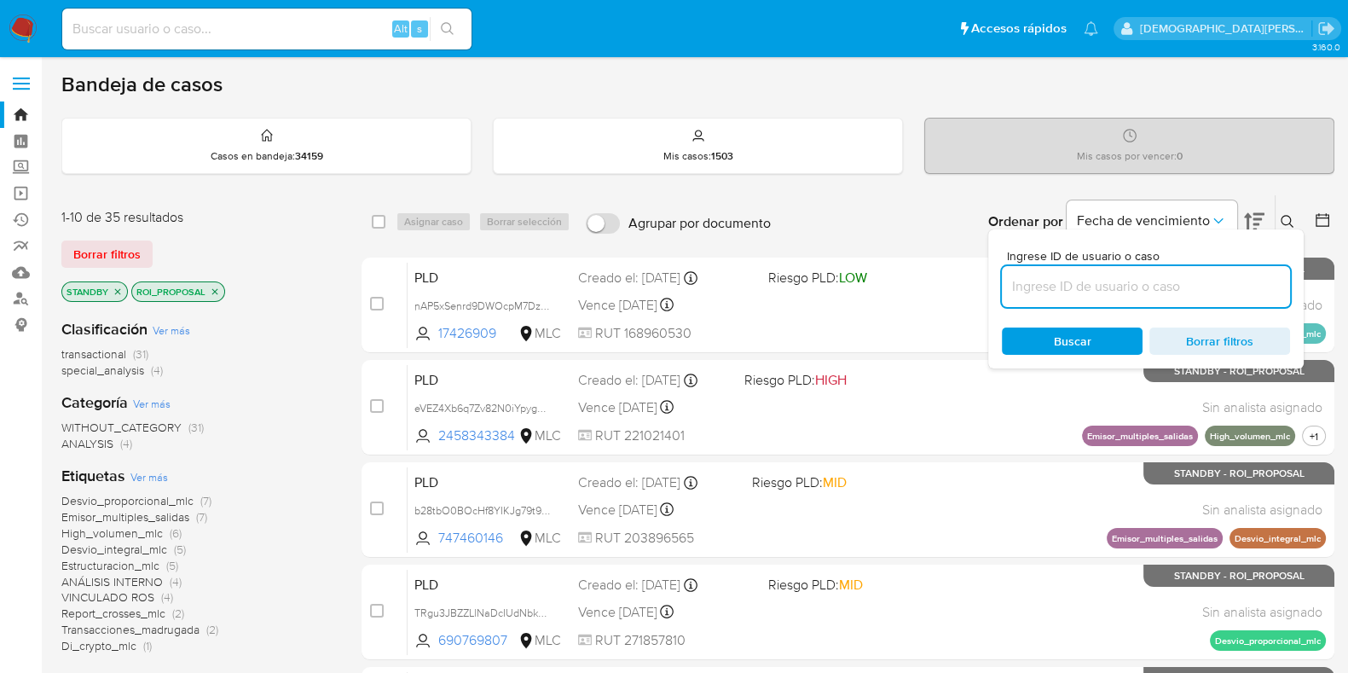
click at [1111, 294] on input at bounding box center [1146, 286] width 288 height 22
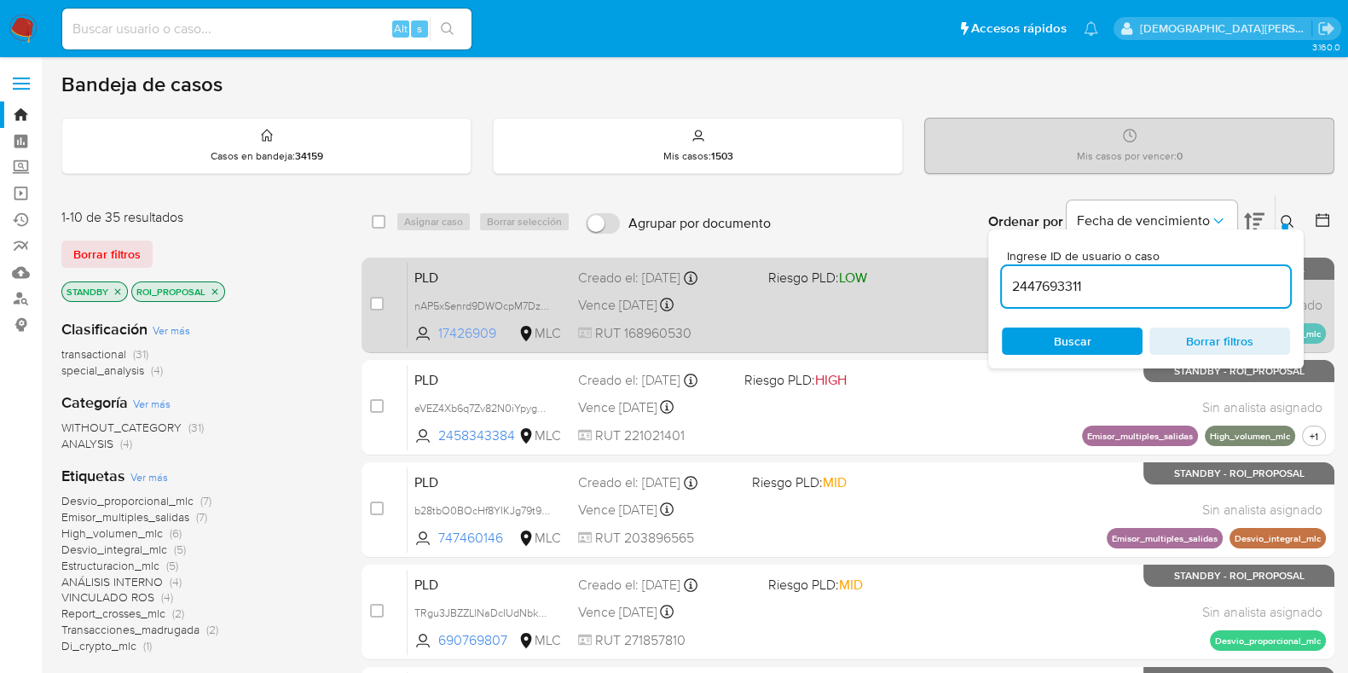
type input "2447693311"
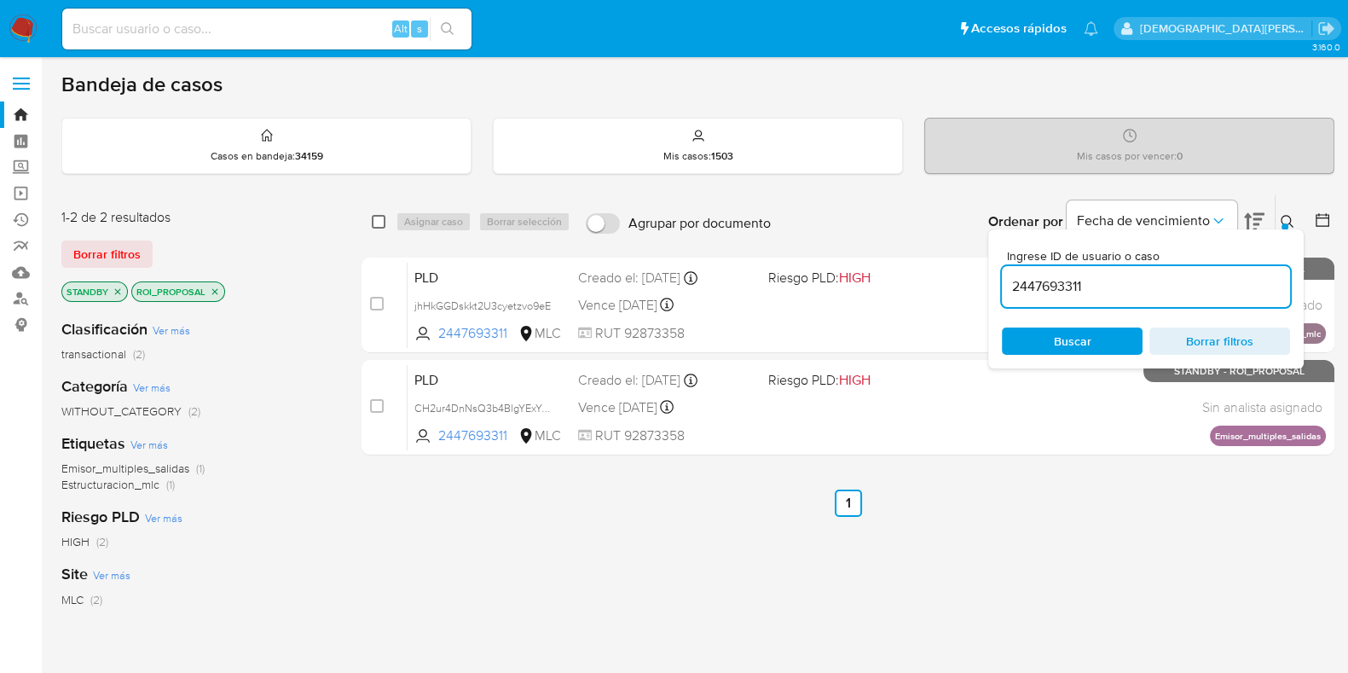
click at [375, 219] on input "checkbox" at bounding box center [379, 222] width 14 height 14
checkbox input "true"
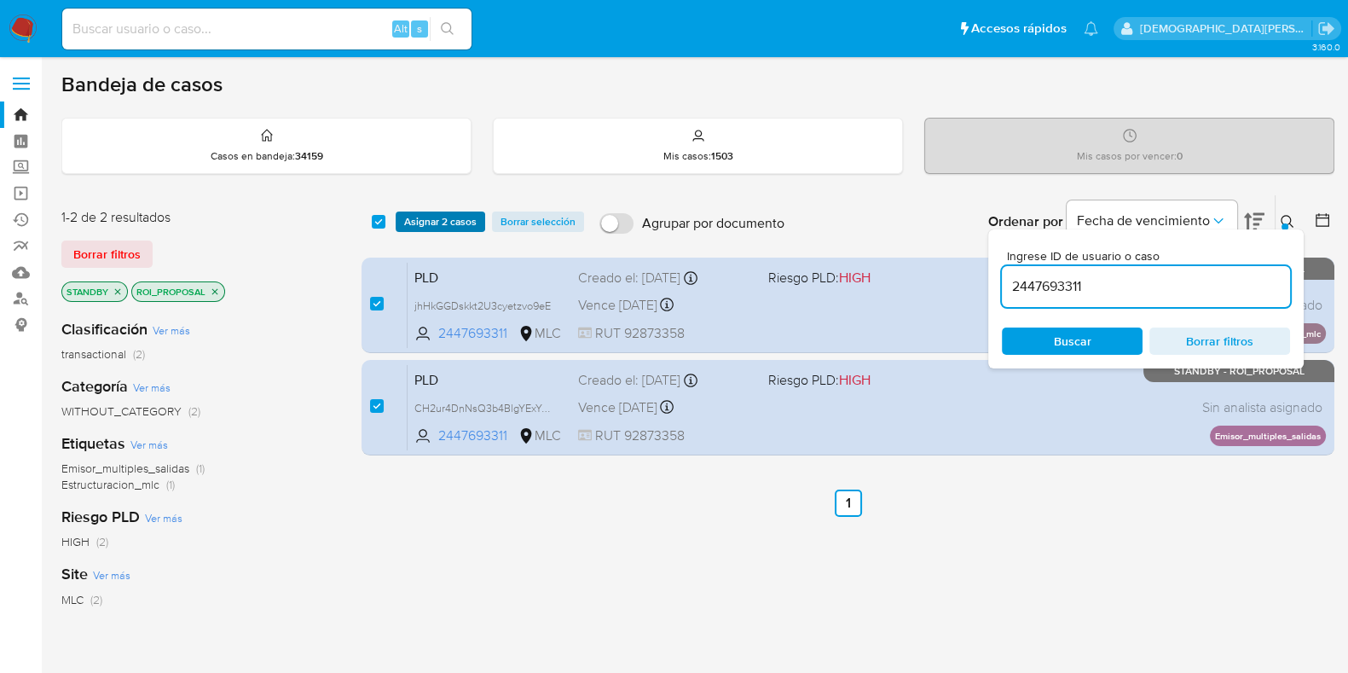
click at [429, 220] on span "Asignar 2 casos" at bounding box center [440, 221] width 72 height 17
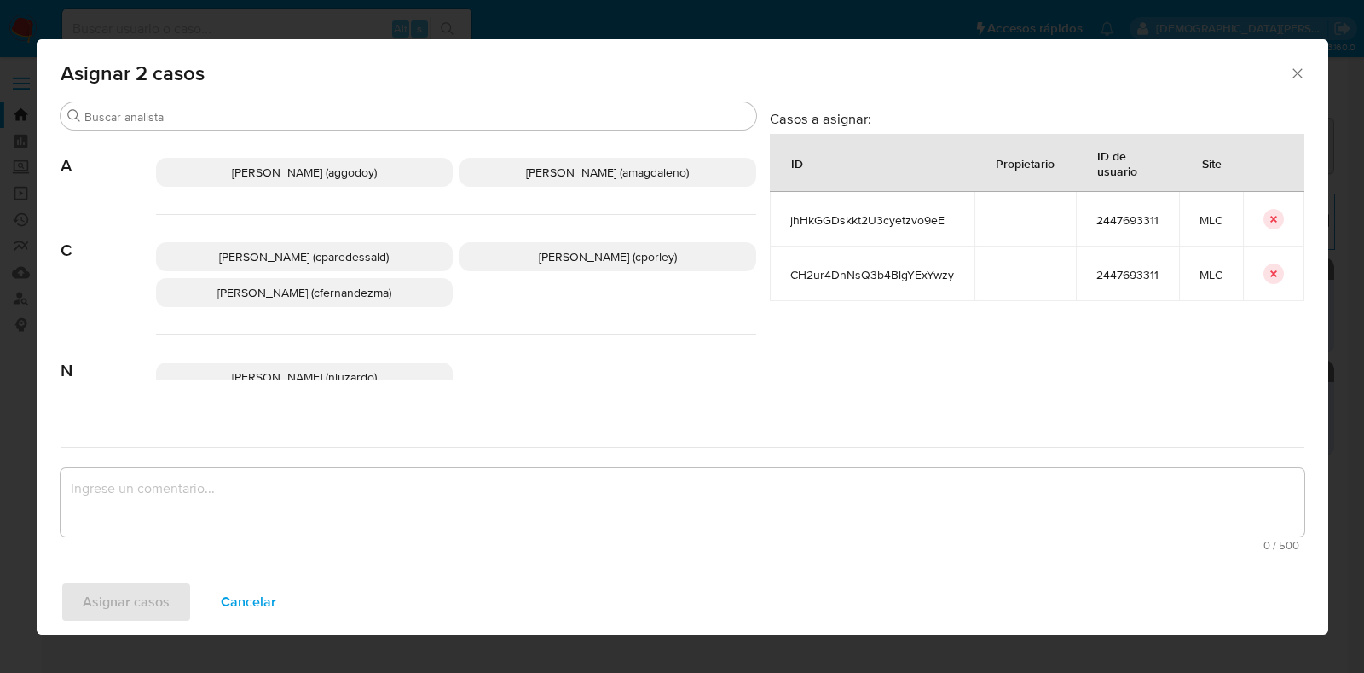
click at [560, 253] on span "Christian Porley (cporley)" at bounding box center [608, 256] width 138 height 17
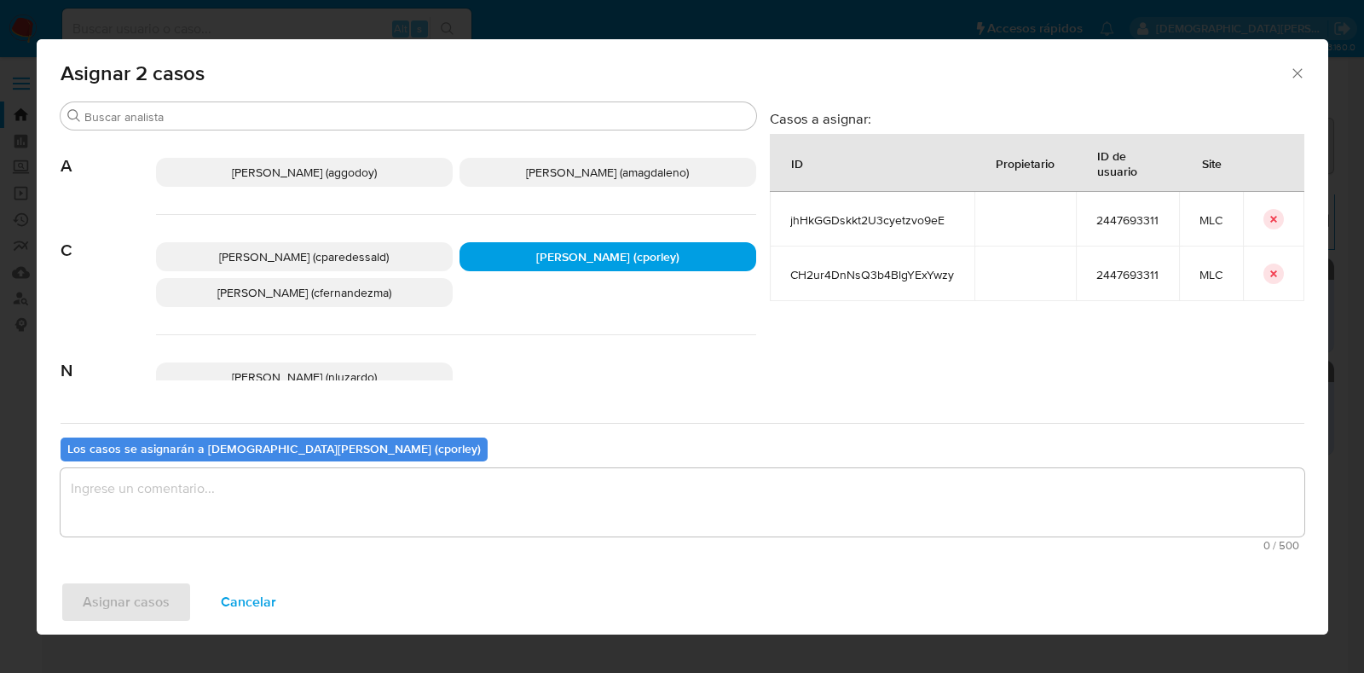
click at [400, 508] on textarea "assign-modal" at bounding box center [683, 502] width 1244 height 68
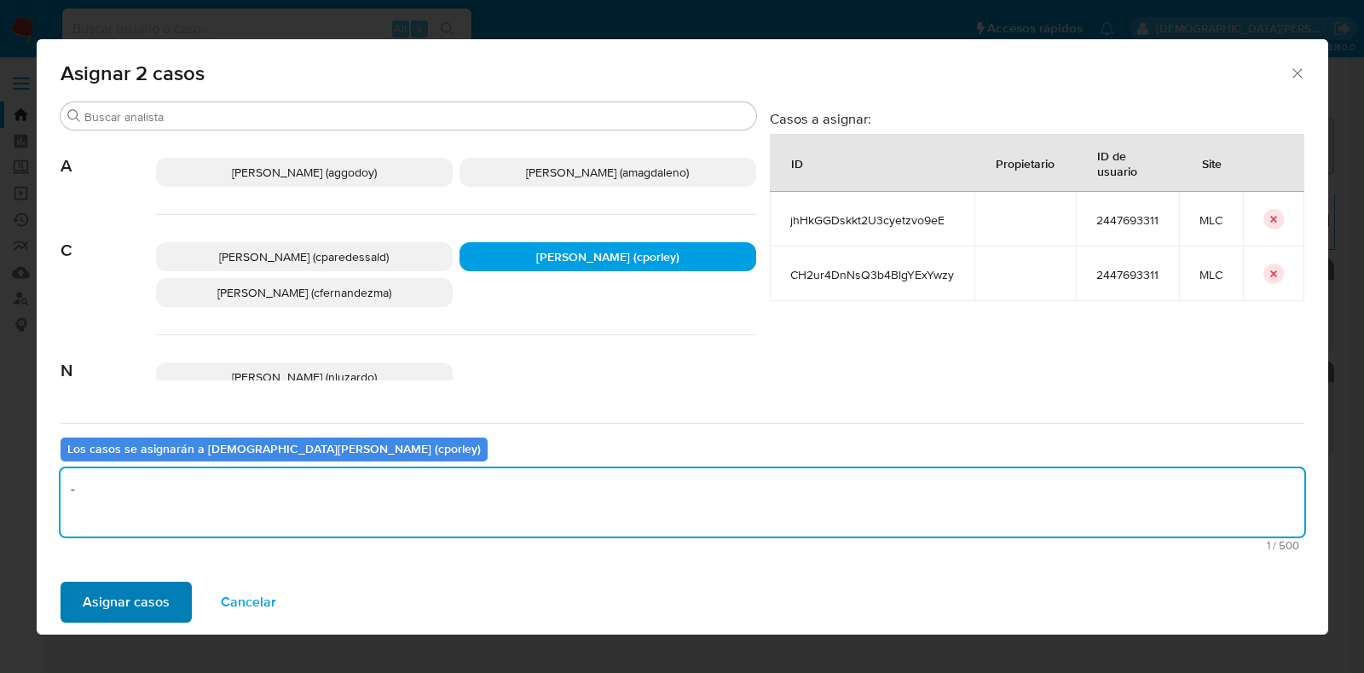
type textarea "-"
click at [115, 594] on span "Asignar casos" at bounding box center [126, 602] width 87 height 38
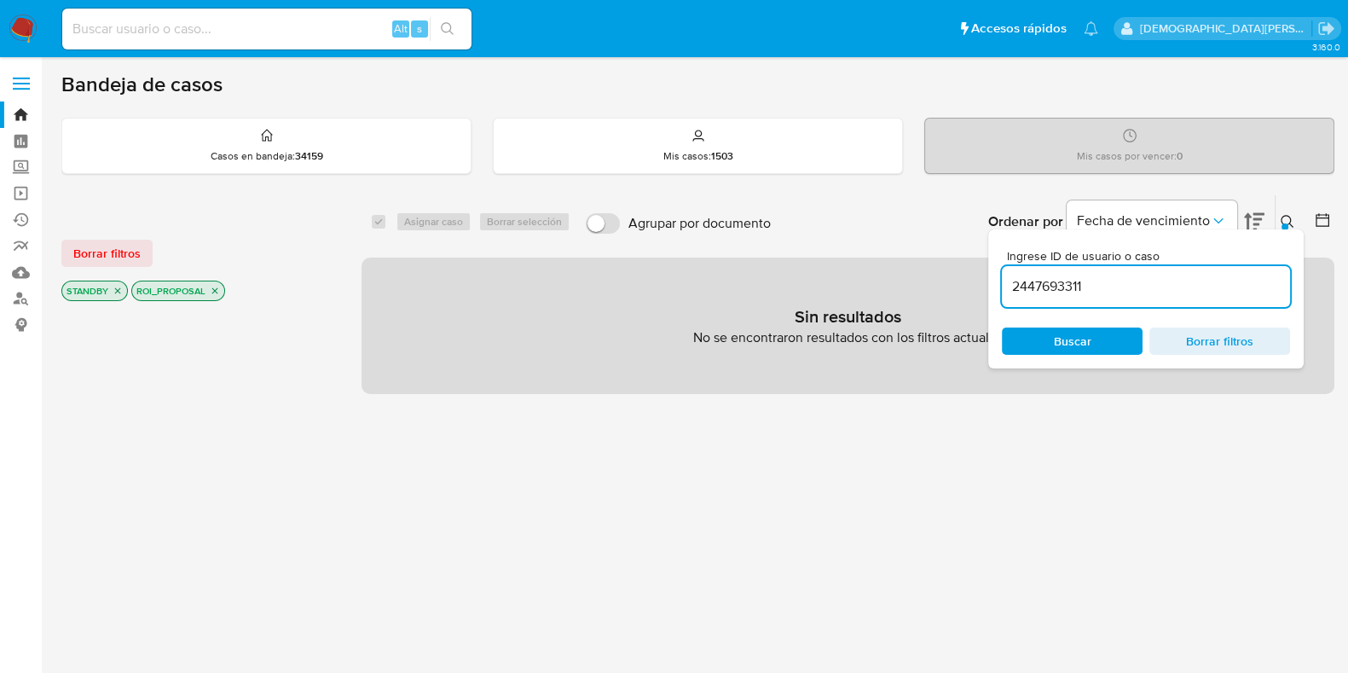
click at [1236, 331] on span "Borrar filtros" at bounding box center [1219, 341] width 117 height 24
click at [1081, 343] on span "Buscar" at bounding box center [1073, 340] width 38 height 27
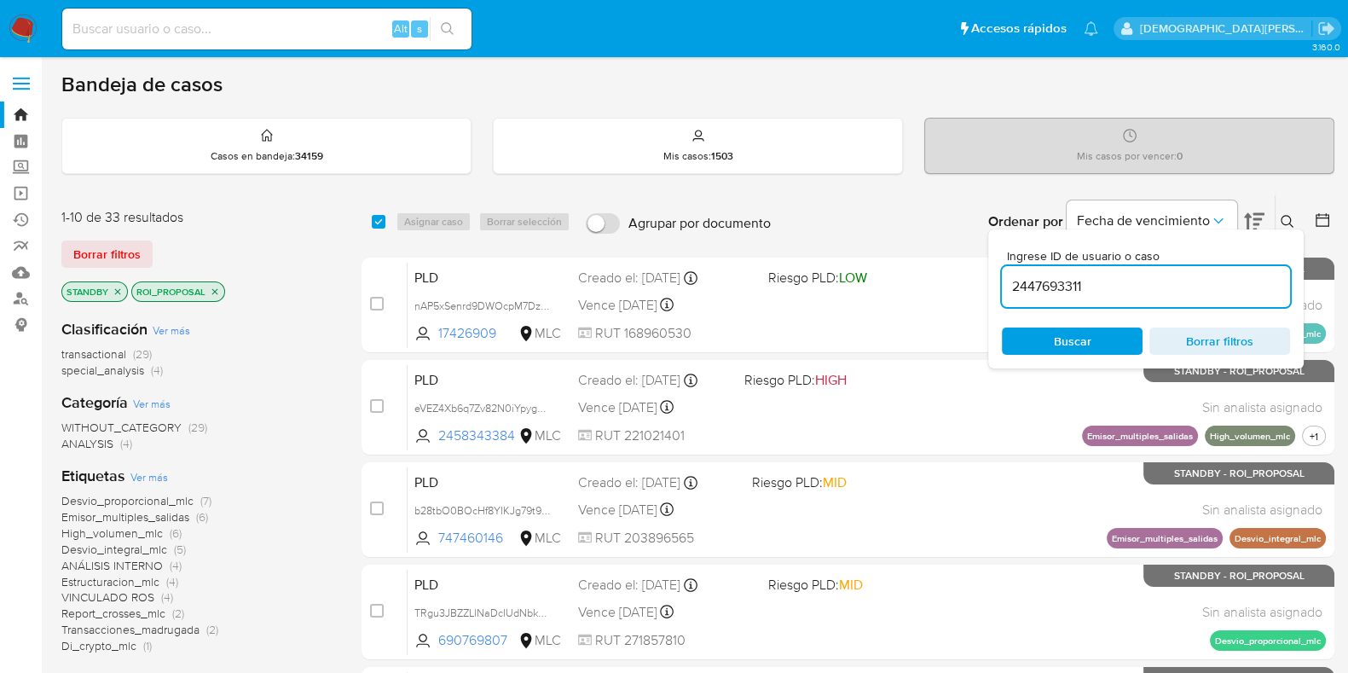
click at [1204, 346] on span "Borrar filtros" at bounding box center [1219, 341] width 117 height 24
click at [1099, 339] on span "Buscar" at bounding box center [1071, 341] width 117 height 24
drag, startPoint x: 268, startPoint y: 355, endPoint x: 759, endPoint y: 225, distance: 508.0
click at [274, 355] on div "transactional (29) special_analysis (4)" at bounding box center [197, 362] width 273 height 32
click at [1291, 216] on icon at bounding box center [1287, 222] width 14 height 14
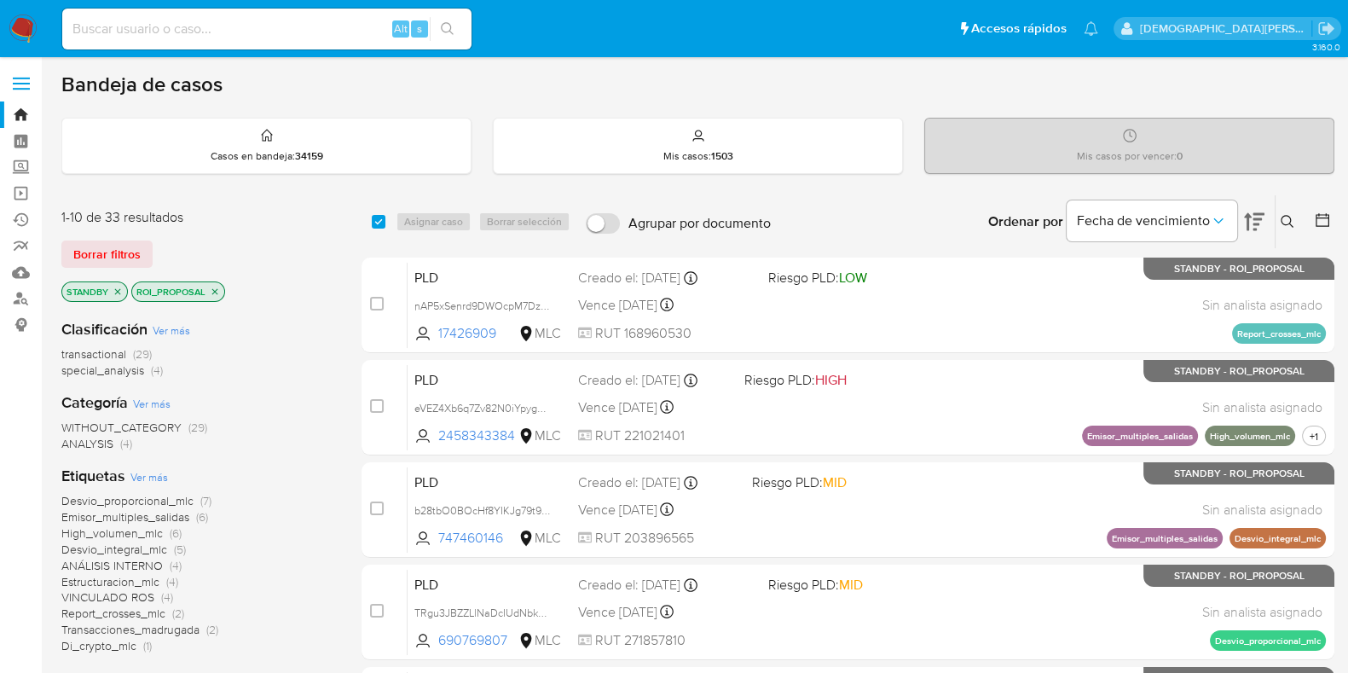
click at [1325, 219] on icon at bounding box center [1321, 219] width 17 height 17
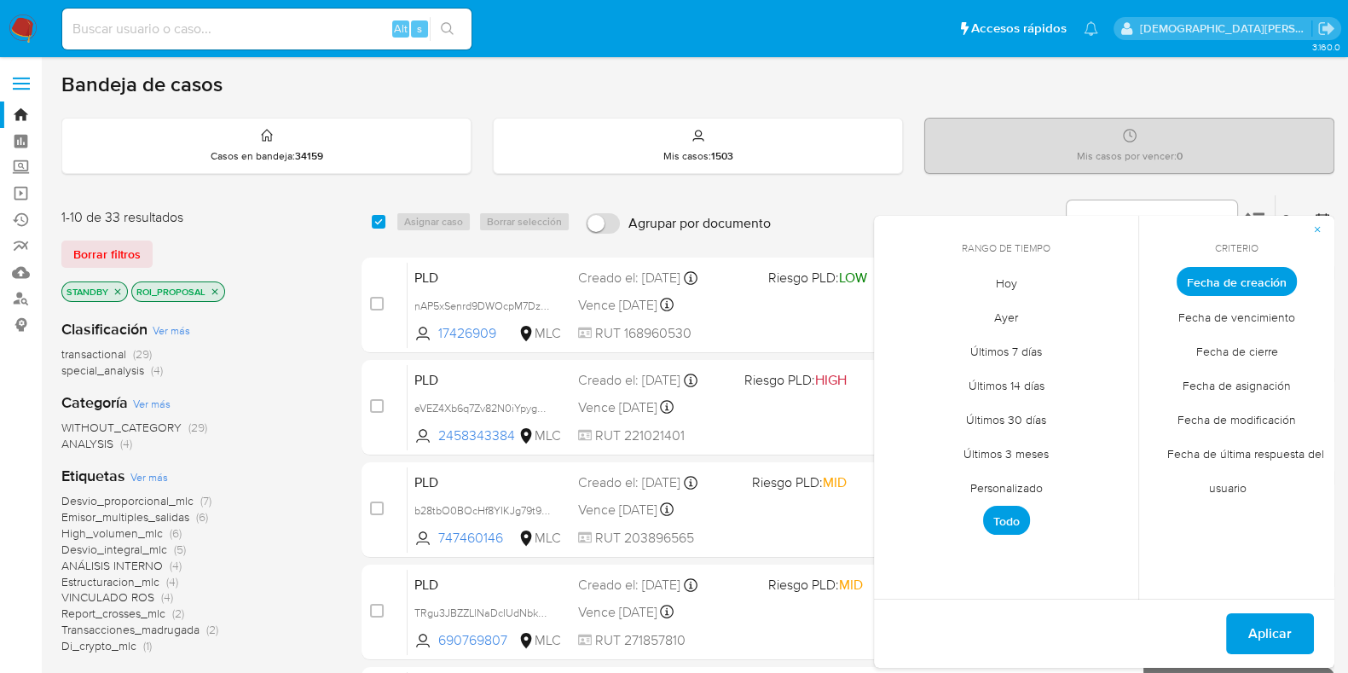
click at [1014, 478] on span "Personalizado" at bounding box center [1006, 487] width 108 height 35
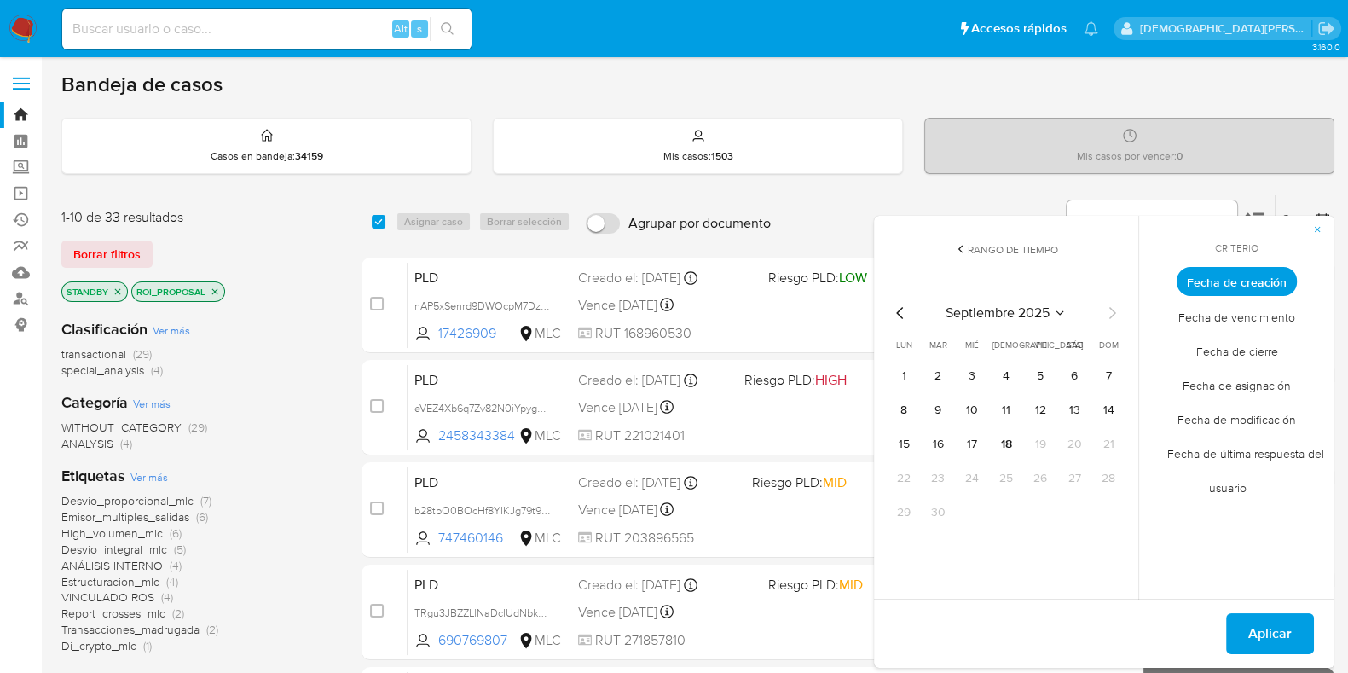
click at [903, 318] on icon "Mes anterior" at bounding box center [900, 313] width 20 height 20
click at [1074, 413] on button "12" at bounding box center [1073, 409] width 27 height 27
click at [1248, 627] on button "Aplicar" at bounding box center [1270, 633] width 88 height 41
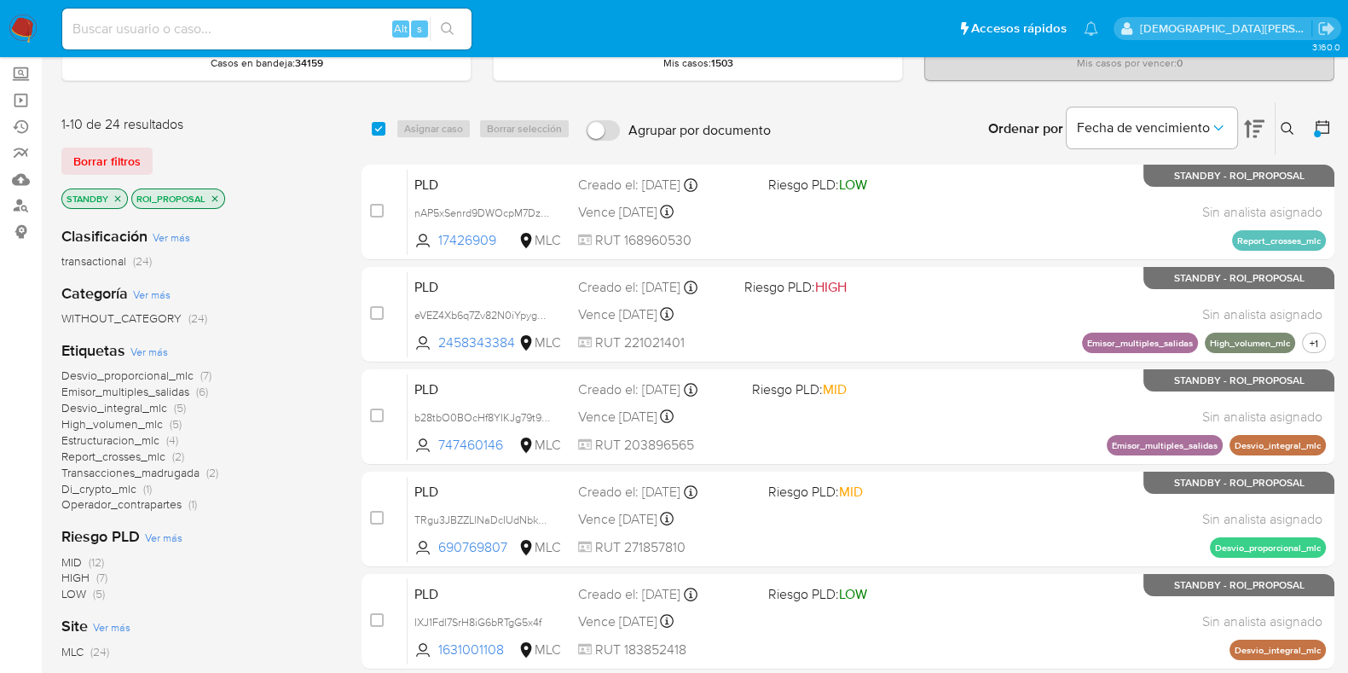
scroll to position [2, 0]
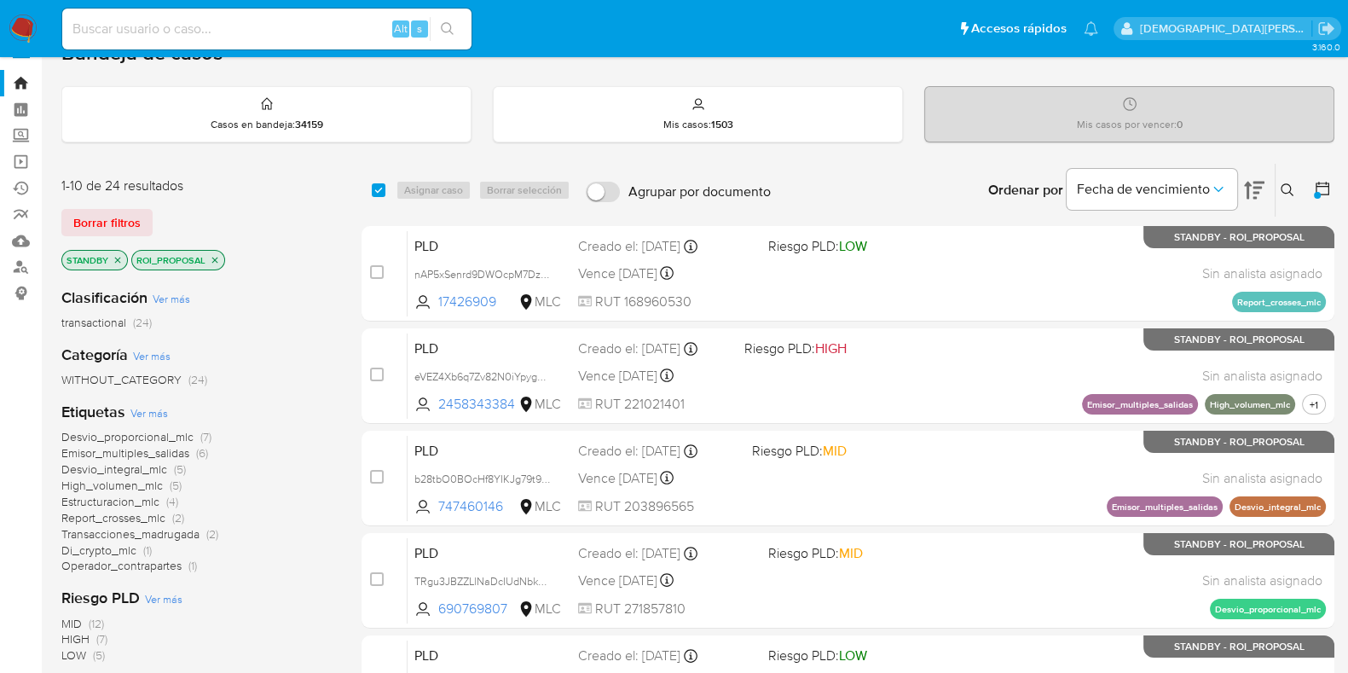
click at [216, 197] on div "1-10 de 24 resultados Borrar filtros STANDBY ROI_PROPOSAL" at bounding box center [197, 224] width 273 height 97
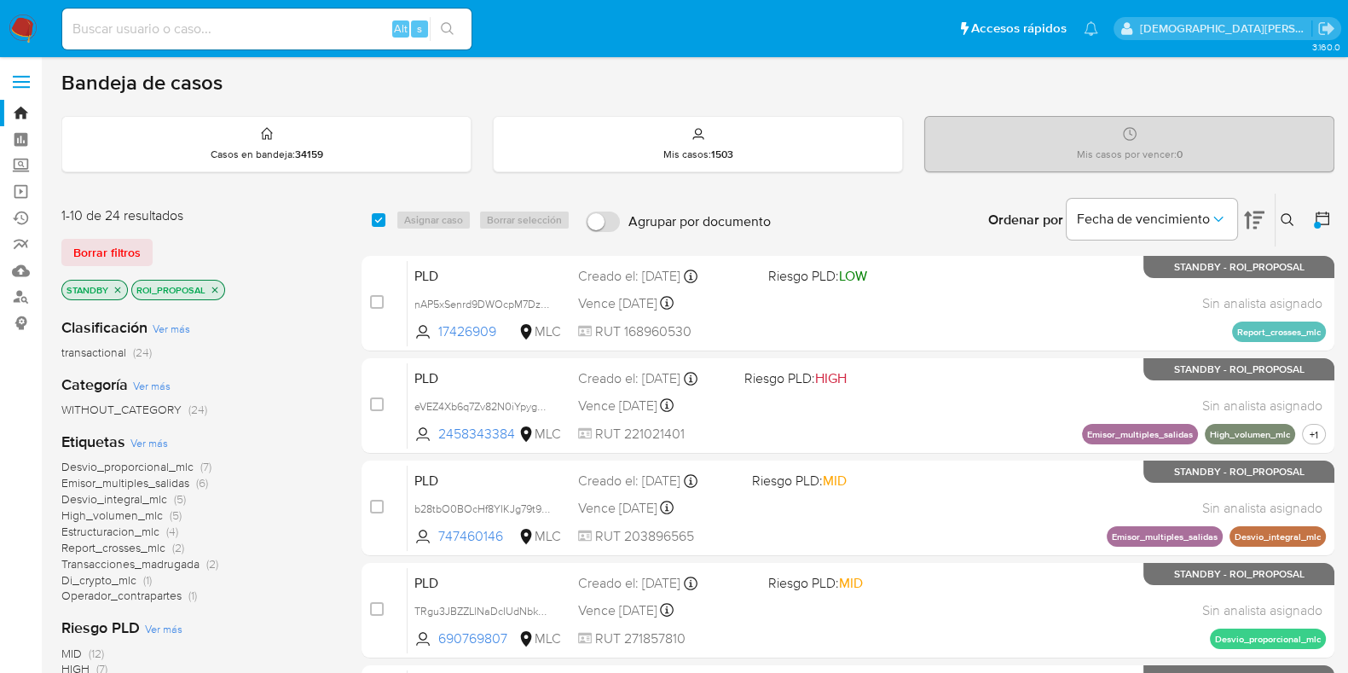
scroll to position [0, 0]
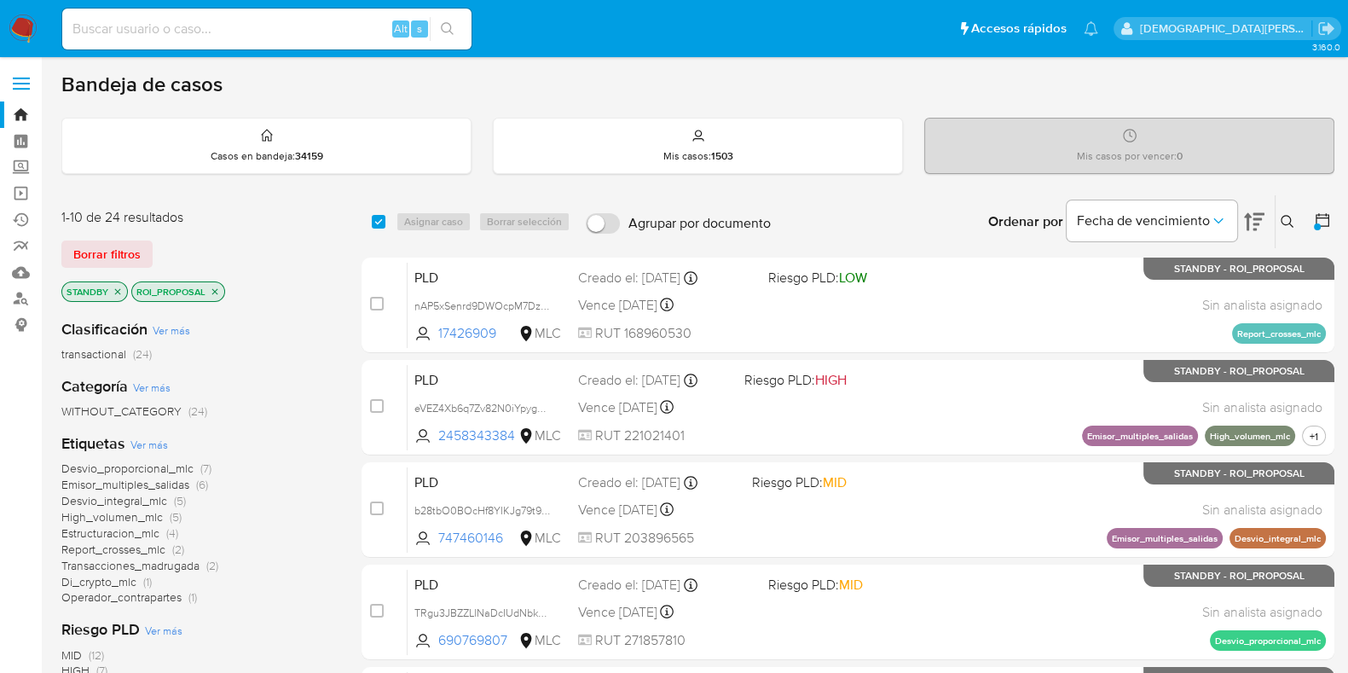
click at [211, 288] on icon "close-filter" at bounding box center [215, 291] width 10 height 10
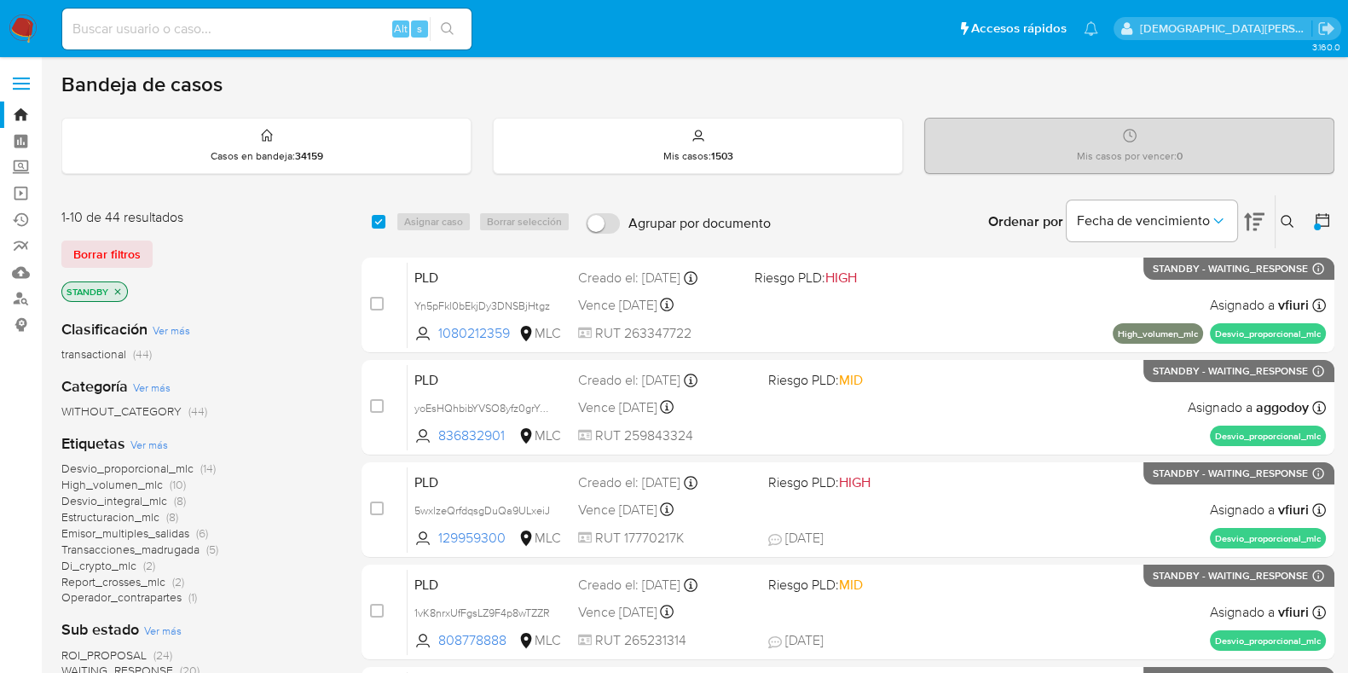
click at [115, 286] on icon "close-filter" at bounding box center [118, 291] width 10 height 10
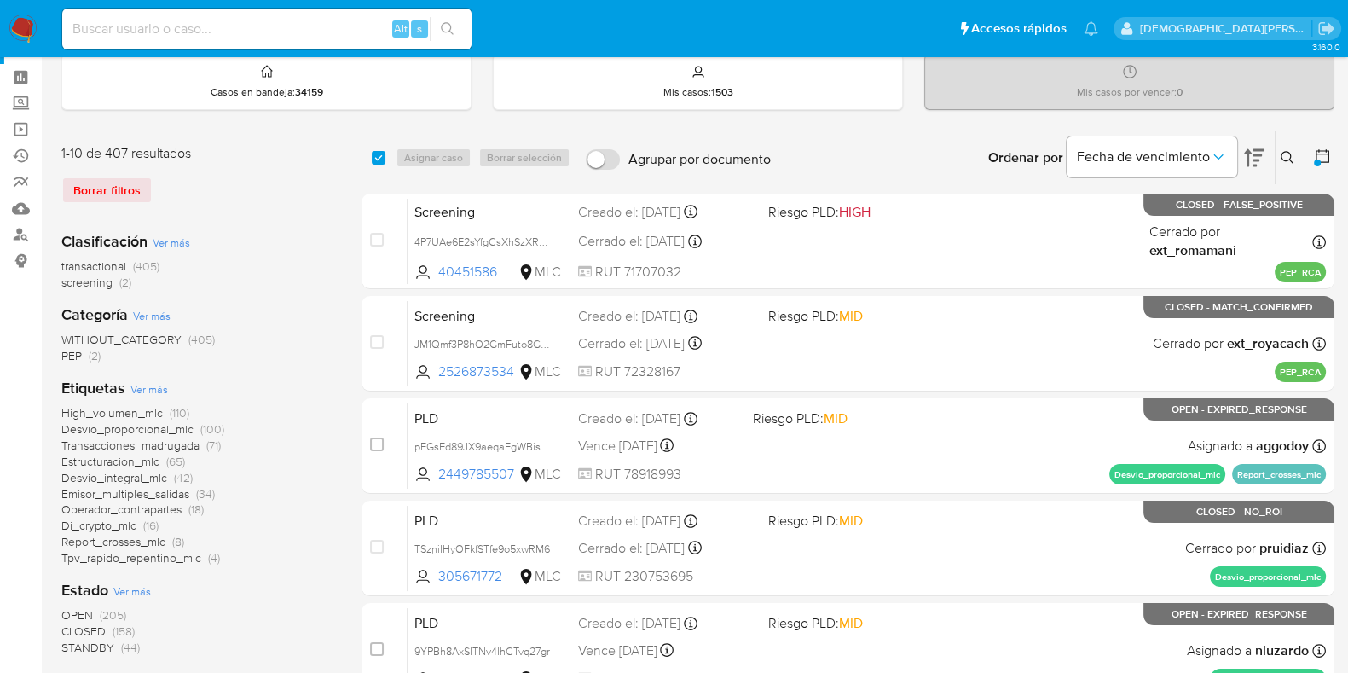
scroll to position [320, 0]
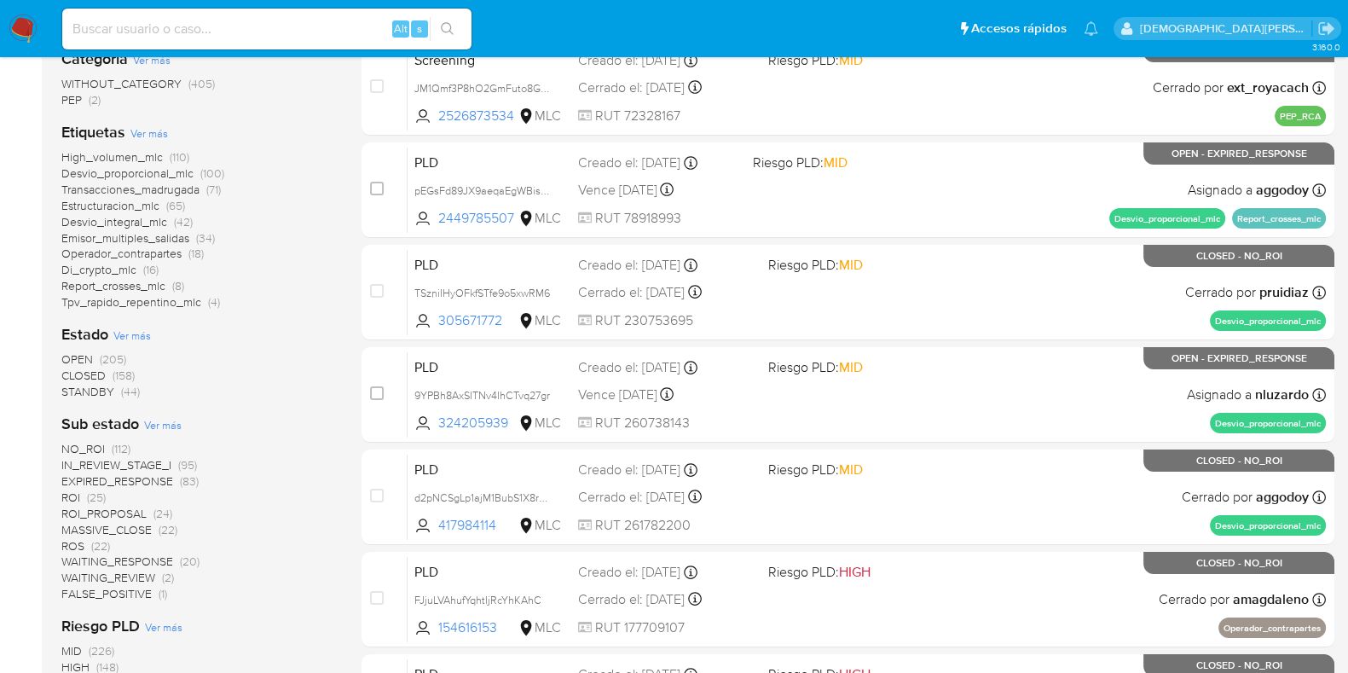
click at [78, 357] on span "OPEN" at bounding box center [77, 358] width 32 height 17
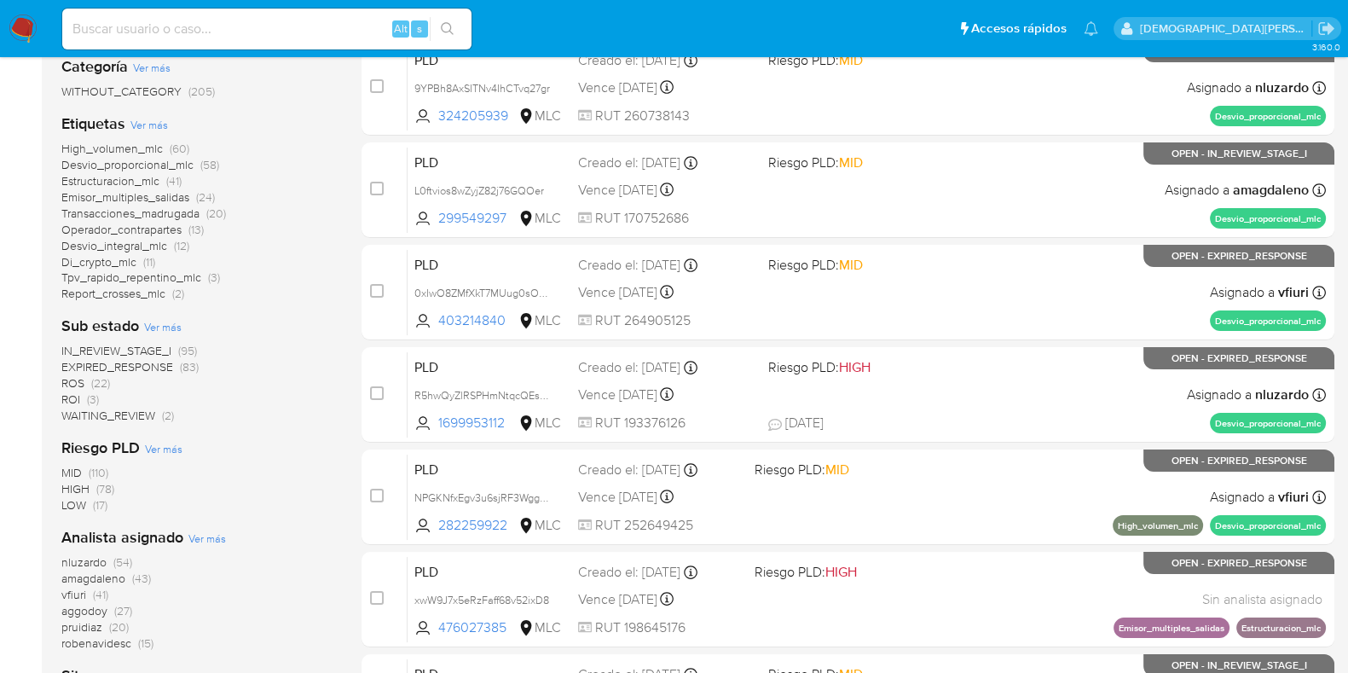
click at [83, 378] on span "ROS" at bounding box center [72, 382] width 23 height 17
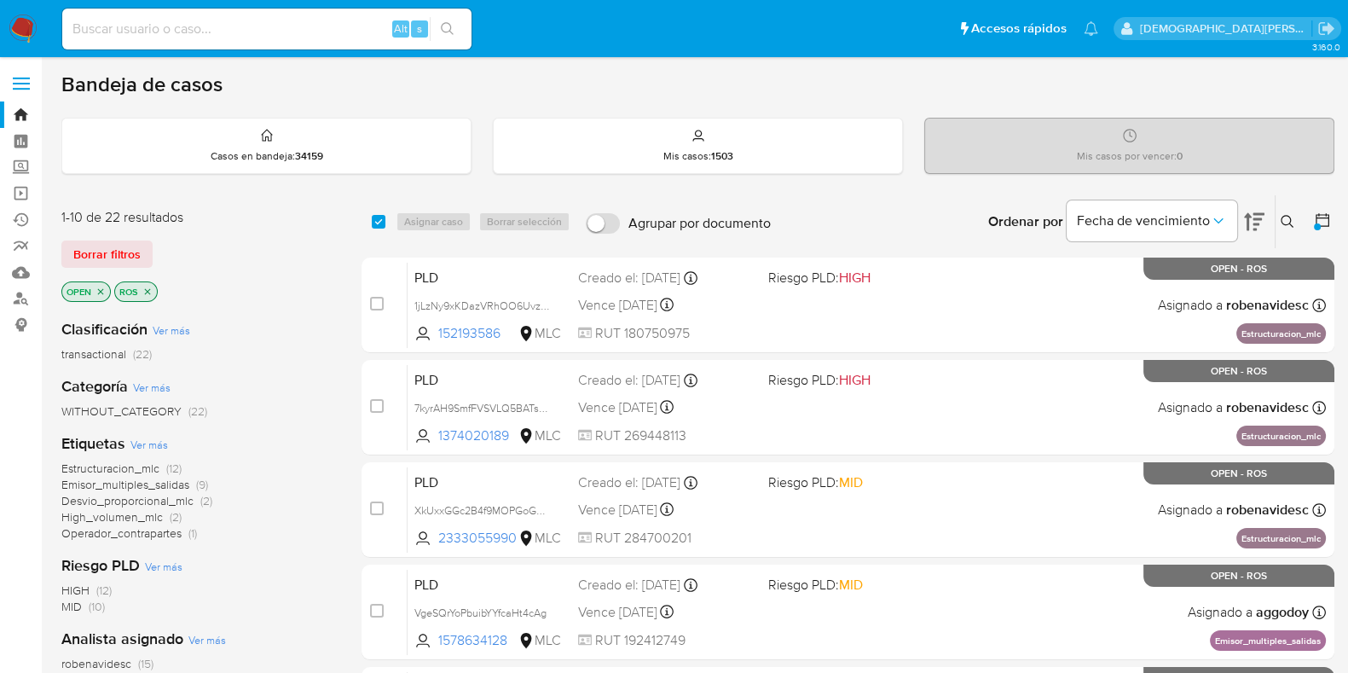
click at [147, 287] on icon "close-filter" at bounding box center [147, 291] width 10 height 10
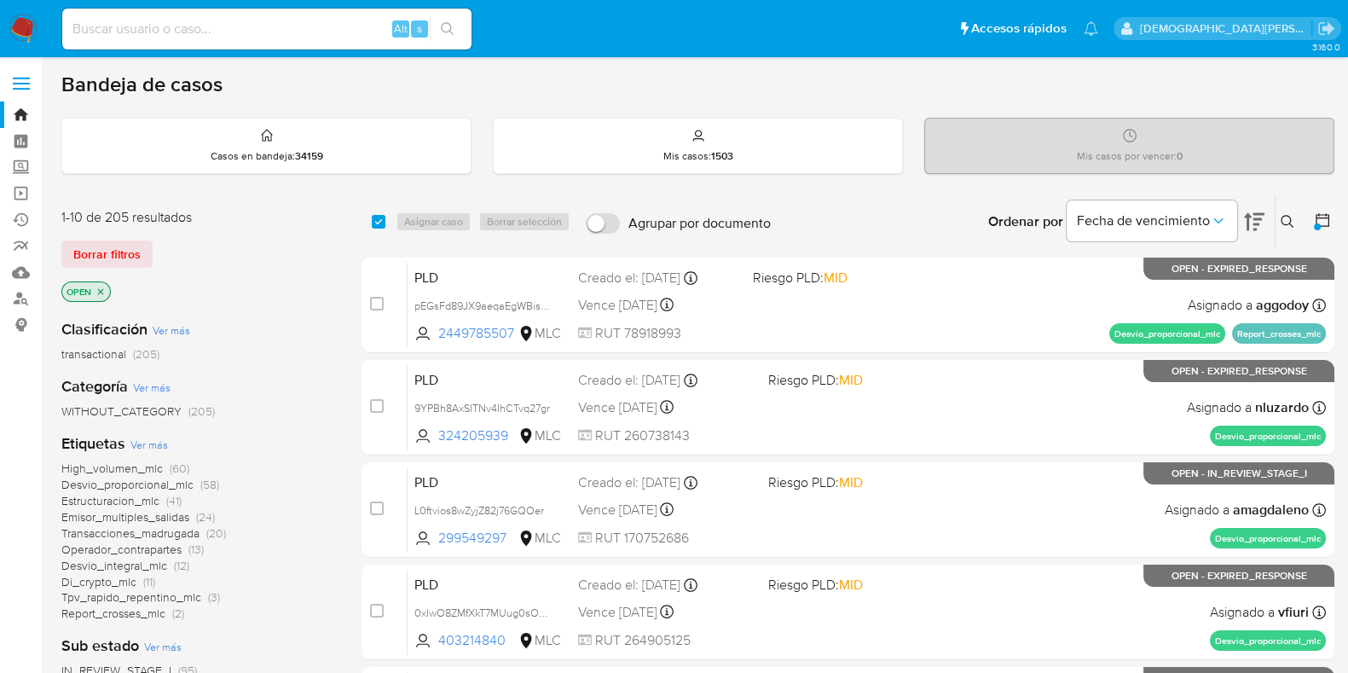
click at [101, 293] on icon "close-filter" at bounding box center [100, 291] width 10 height 10
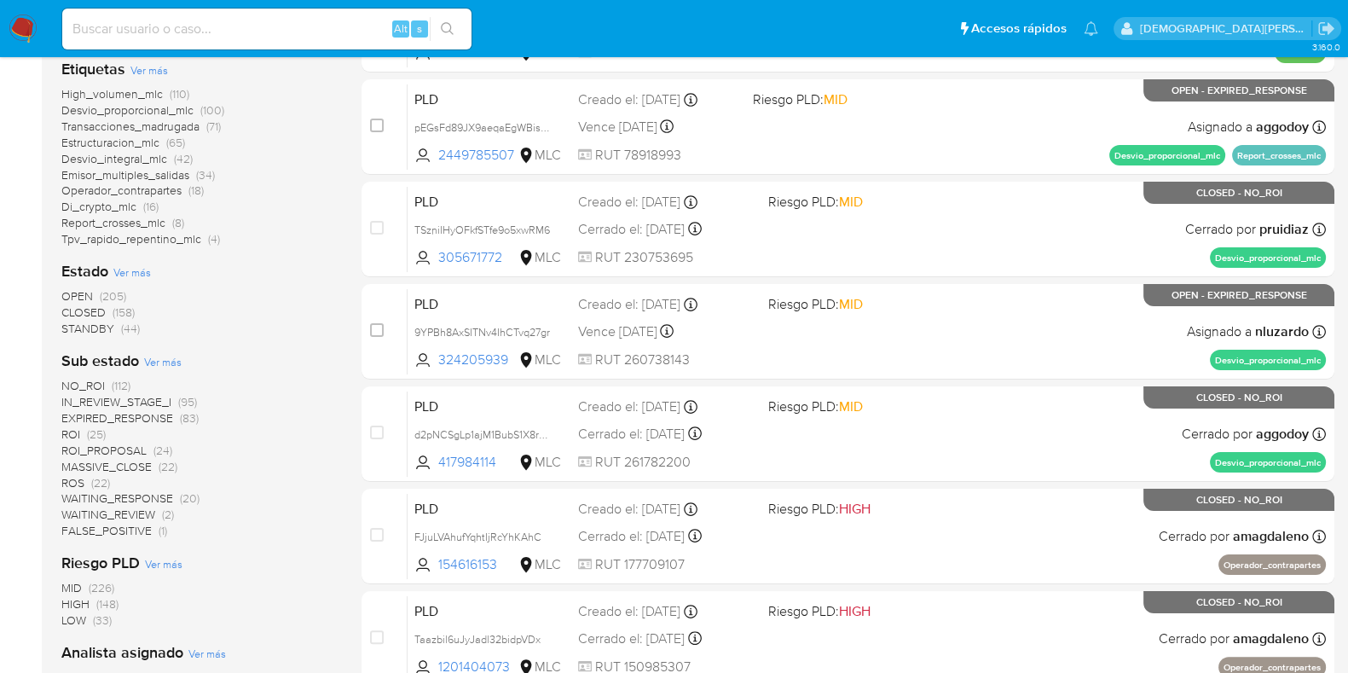
scroll to position [425, 0]
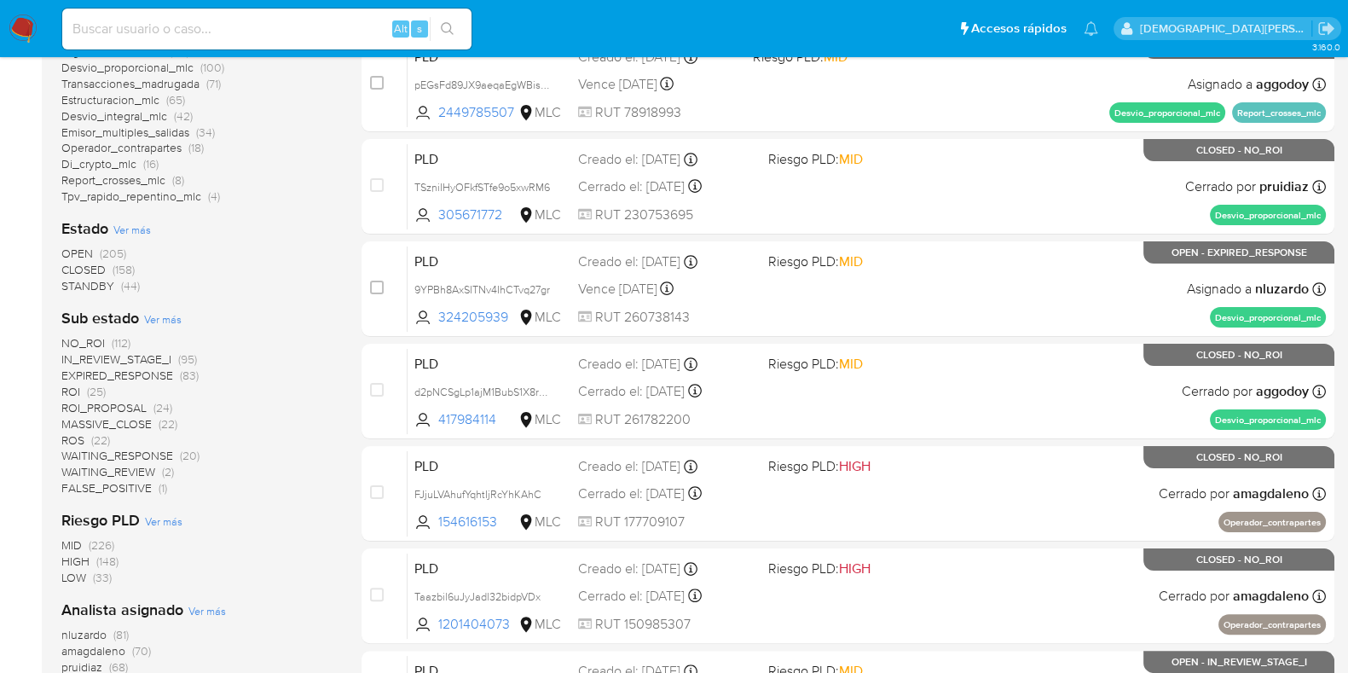
click at [94, 285] on span "STANDBY" at bounding box center [87, 285] width 53 height 17
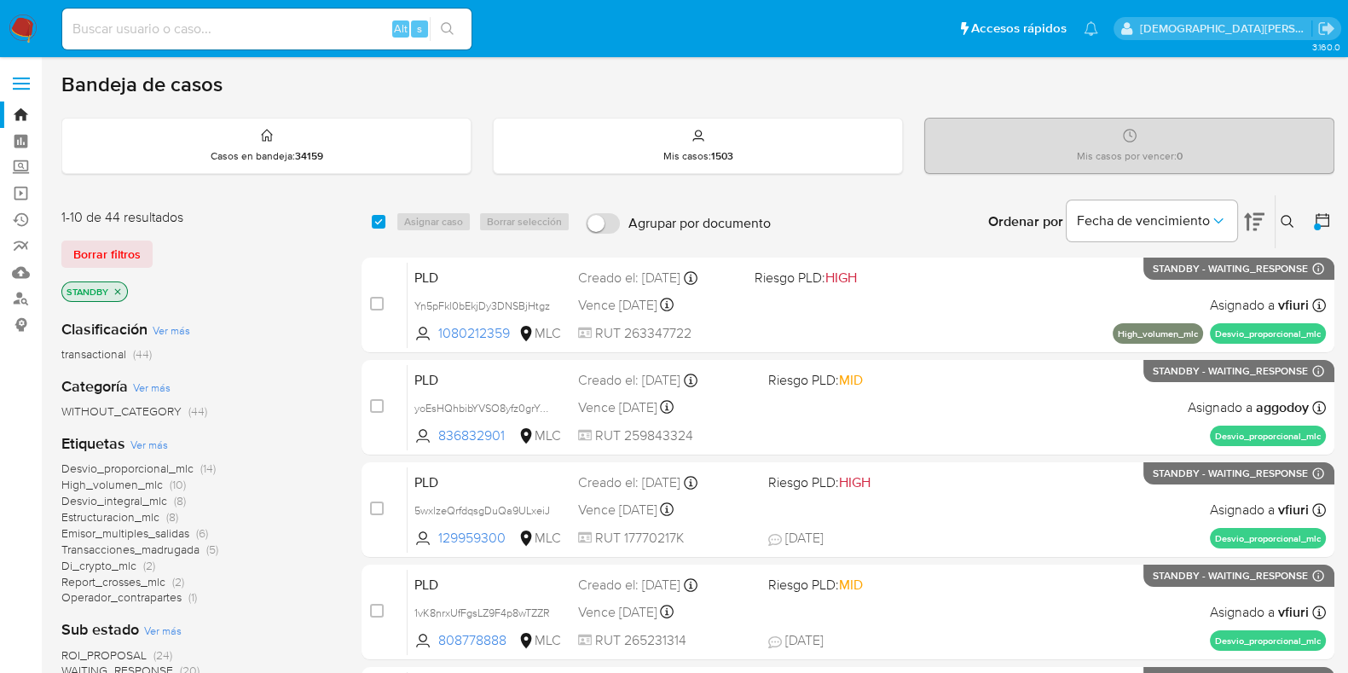
click at [241, 36] on input at bounding box center [266, 29] width 409 height 22
paste input "gV6RFHYmxqWmKfrmrW9JY7SZ"
type input "gV6RFHYmxqWmKfrmrW9JY7SZ"
click at [453, 27] on icon "search-icon" at bounding box center [448, 29] width 14 height 14
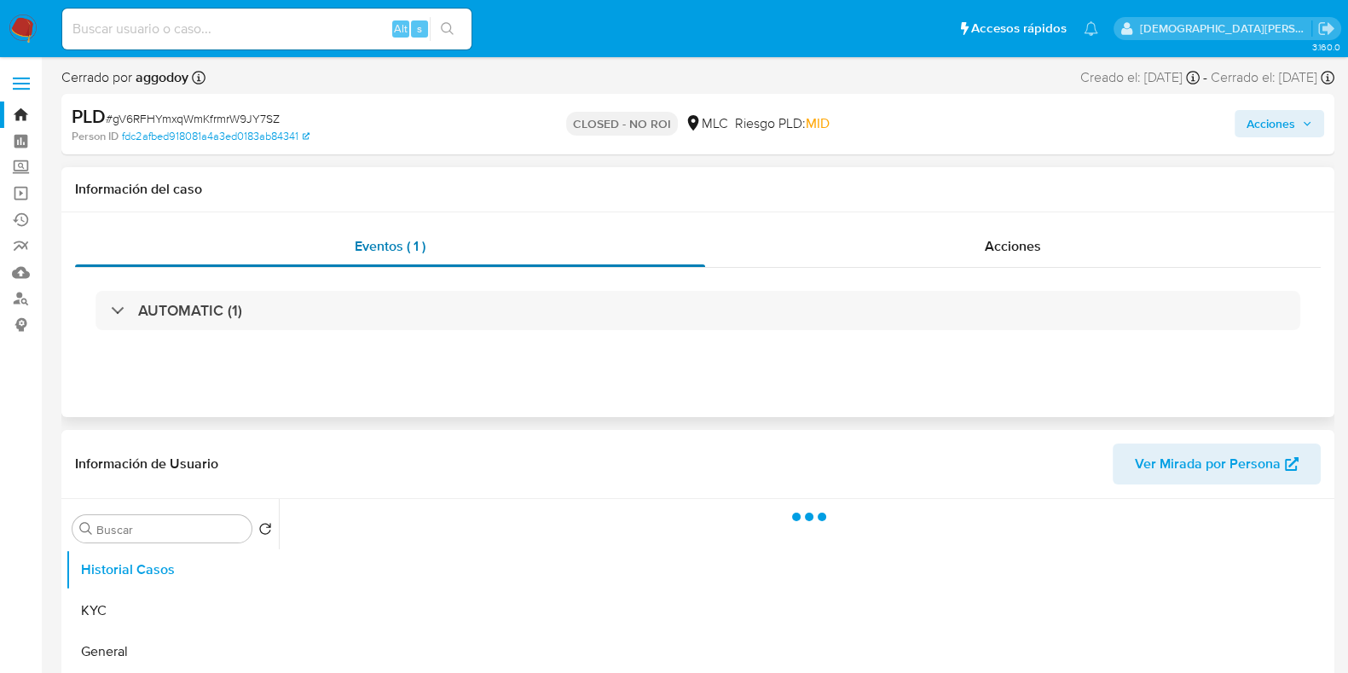
select select "10"
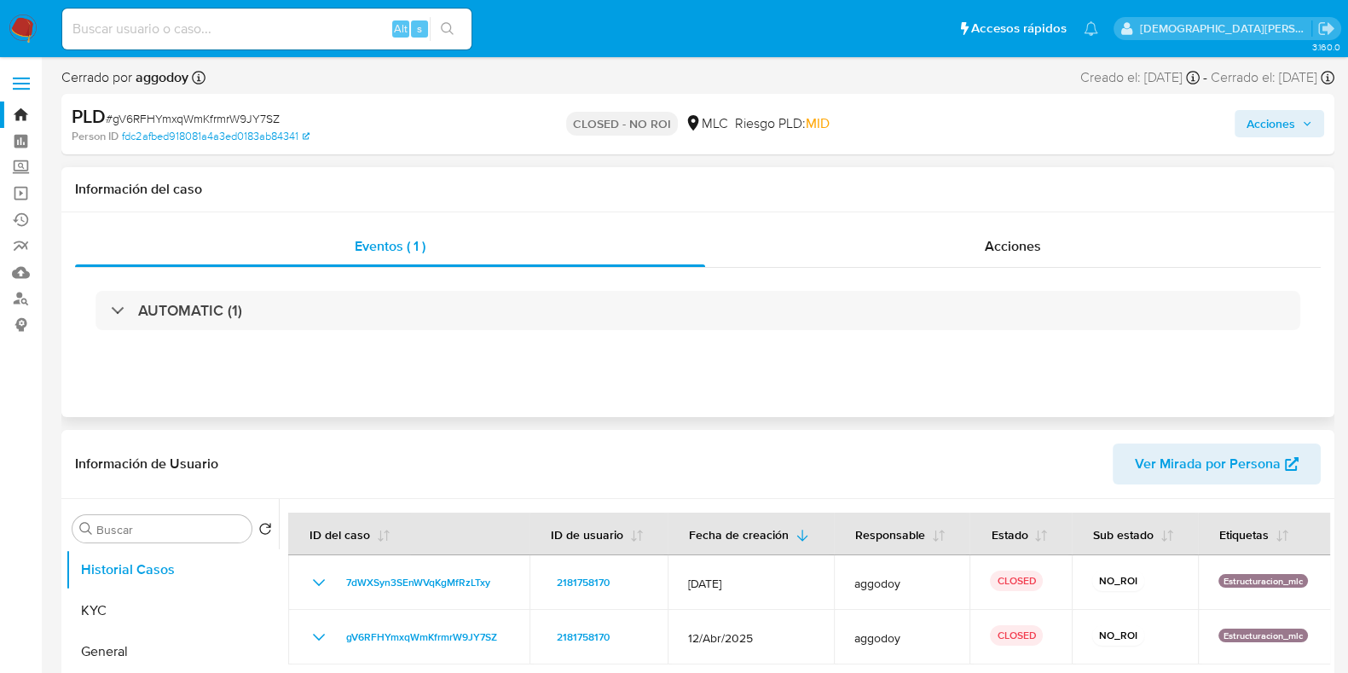
scroll to position [106, 0]
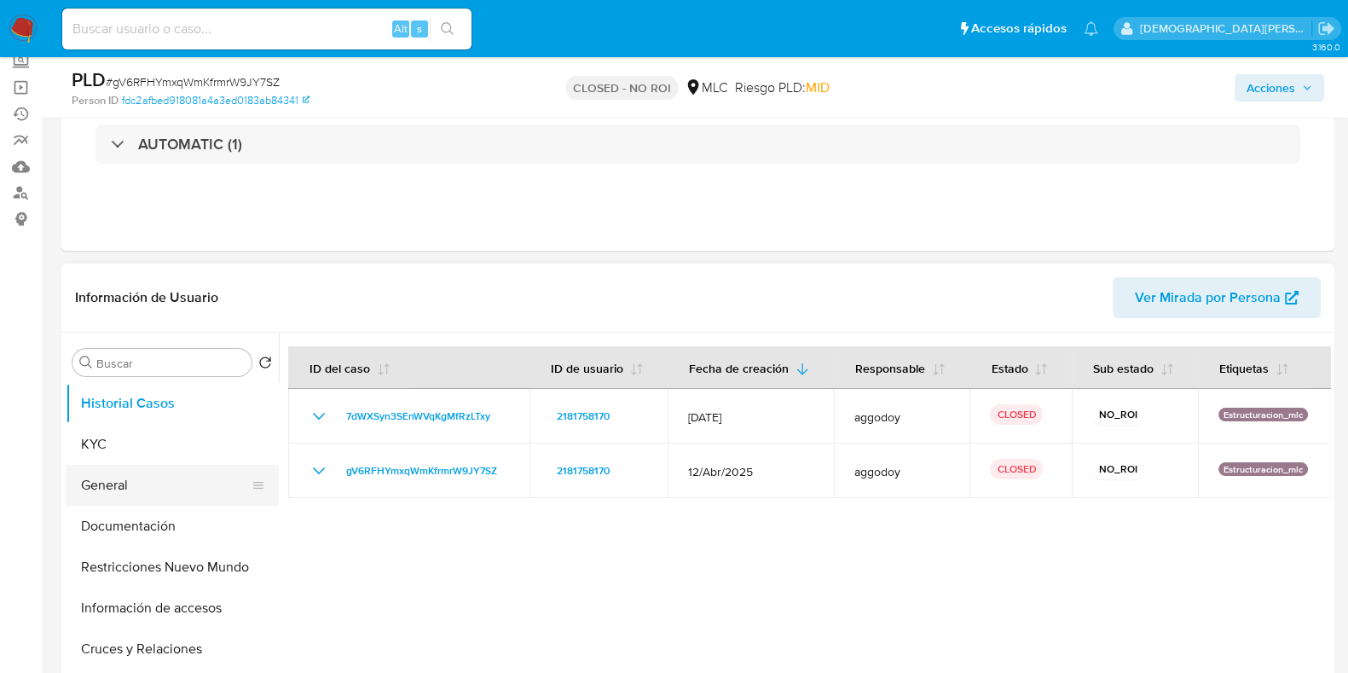
click at [177, 474] on button "General" at bounding box center [165, 485] width 199 height 41
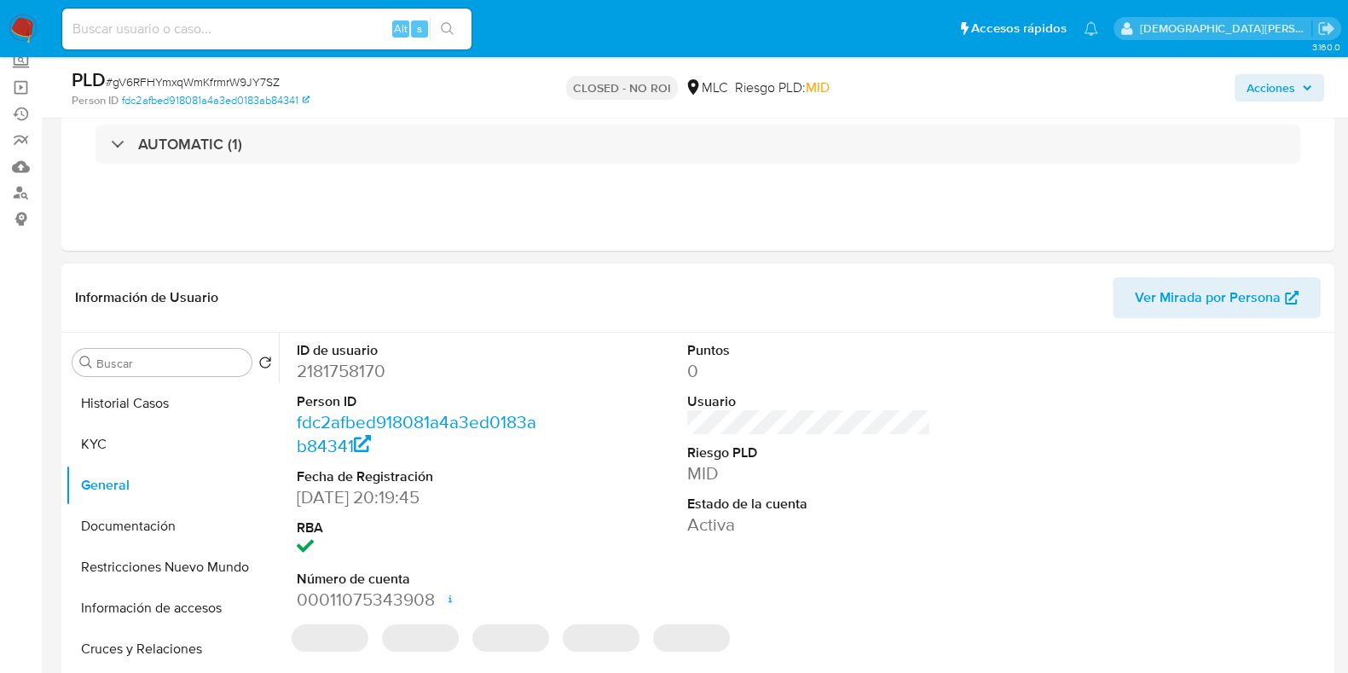
click at [323, 374] on dd "2181758170" at bounding box center [419, 371] width 244 height 24
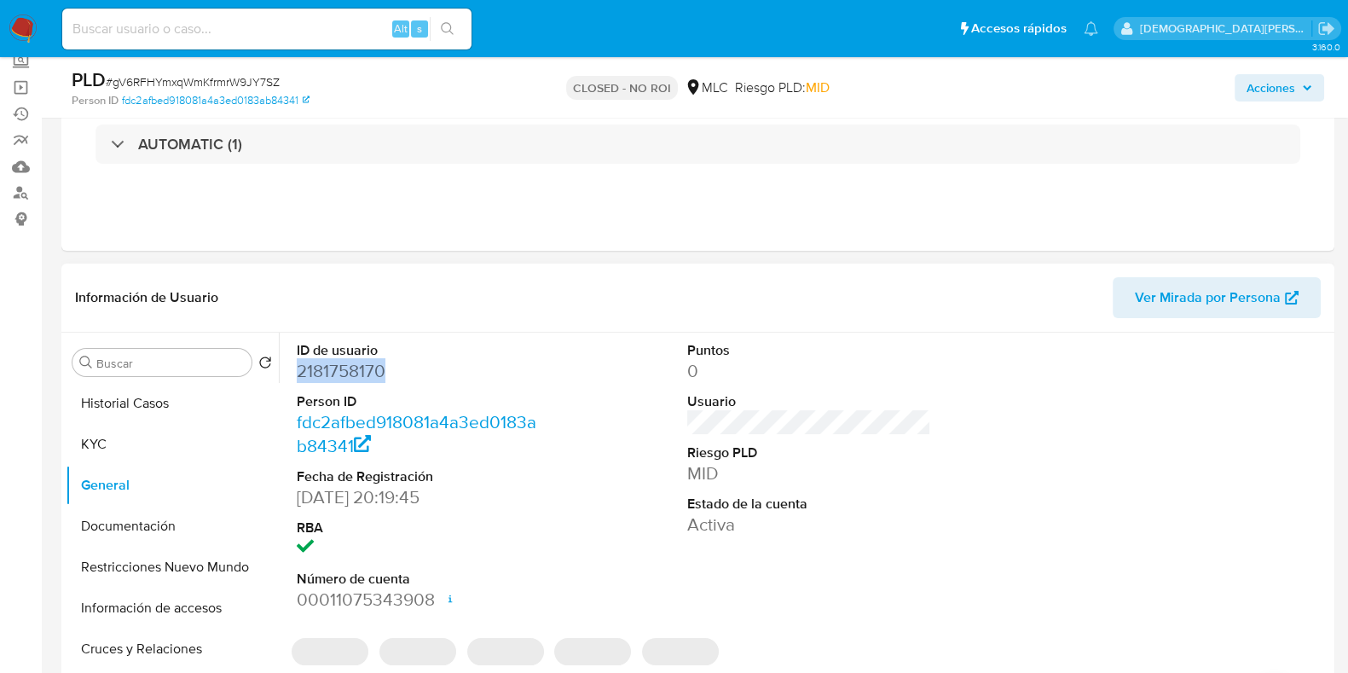
click at [323, 374] on dd "2181758170" at bounding box center [419, 371] width 244 height 24
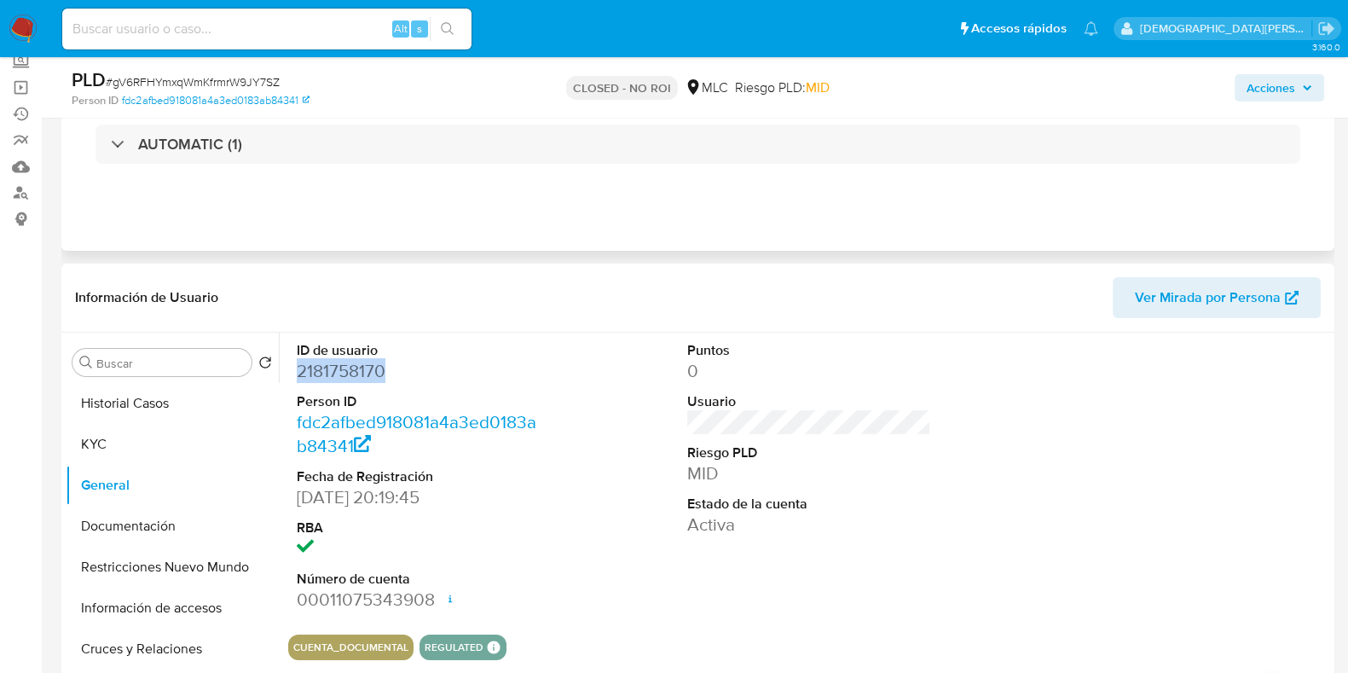
copy dd "2181758170"
click at [111, 436] on button "KYC" at bounding box center [165, 444] width 199 height 41
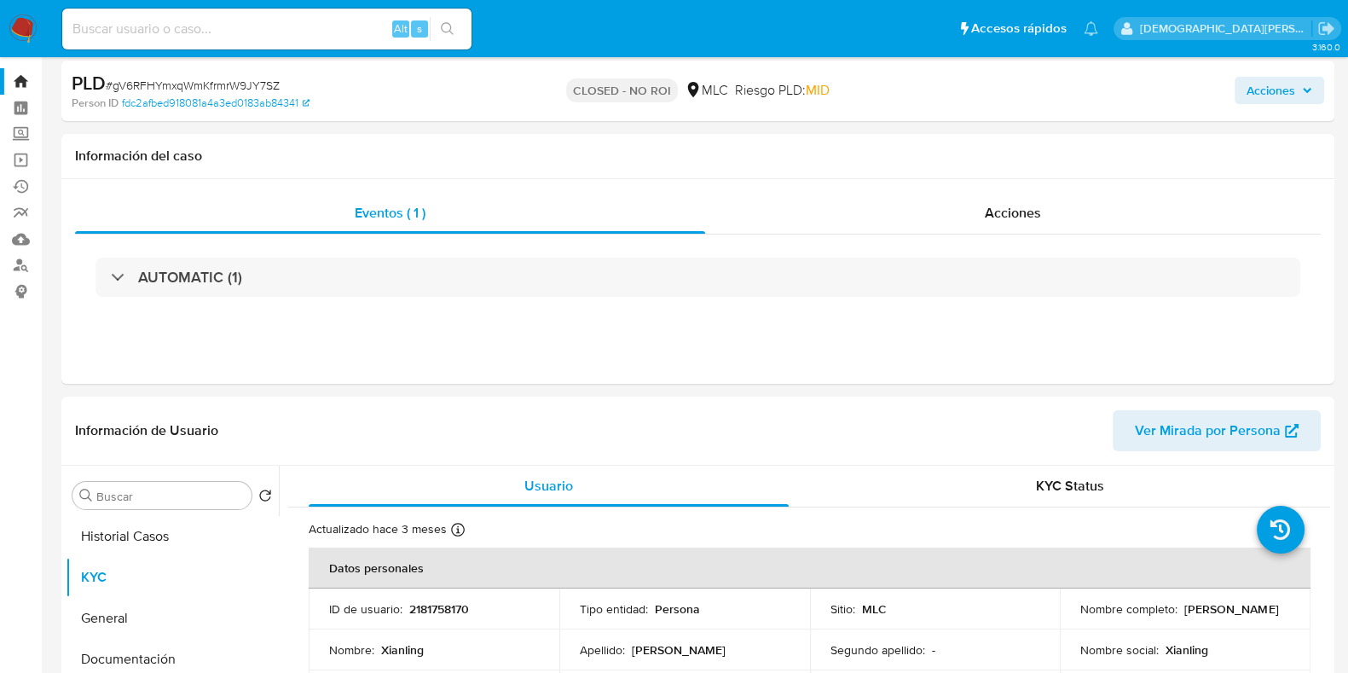
scroll to position [0, 0]
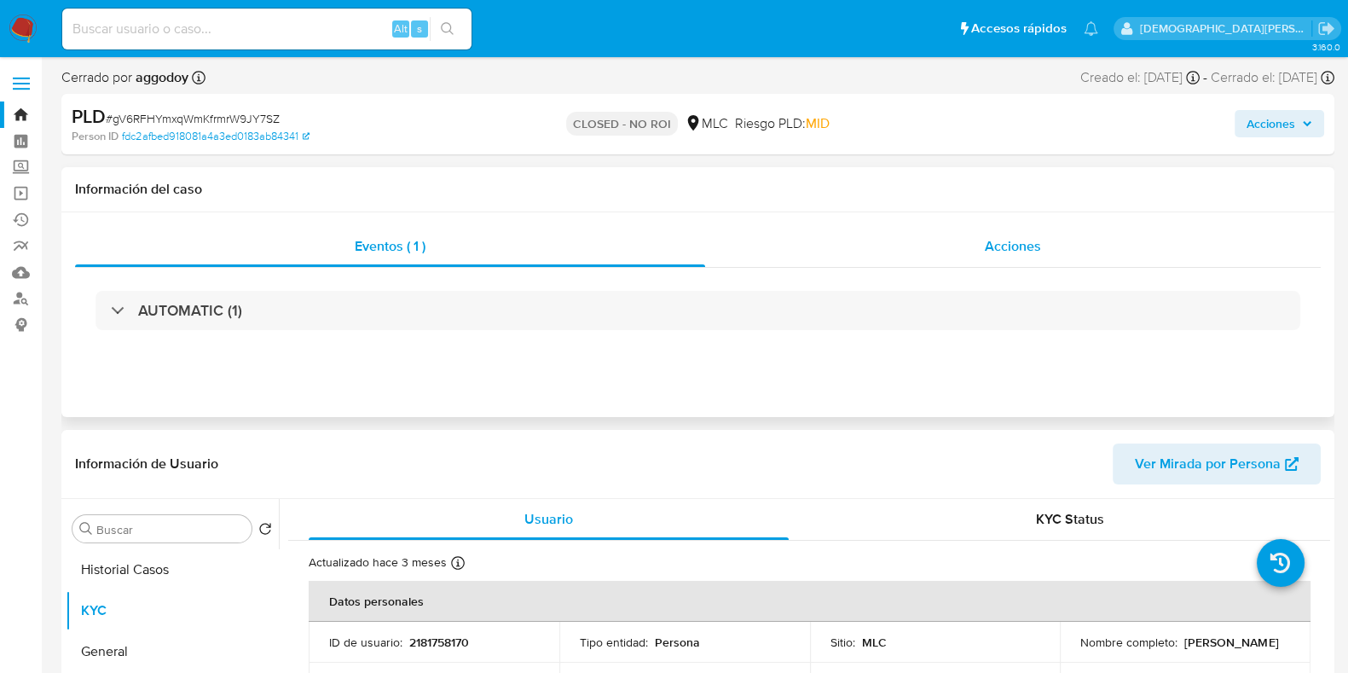
click at [932, 232] on div "Acciones" at bounding box center [1012, 246] width 615 height 41
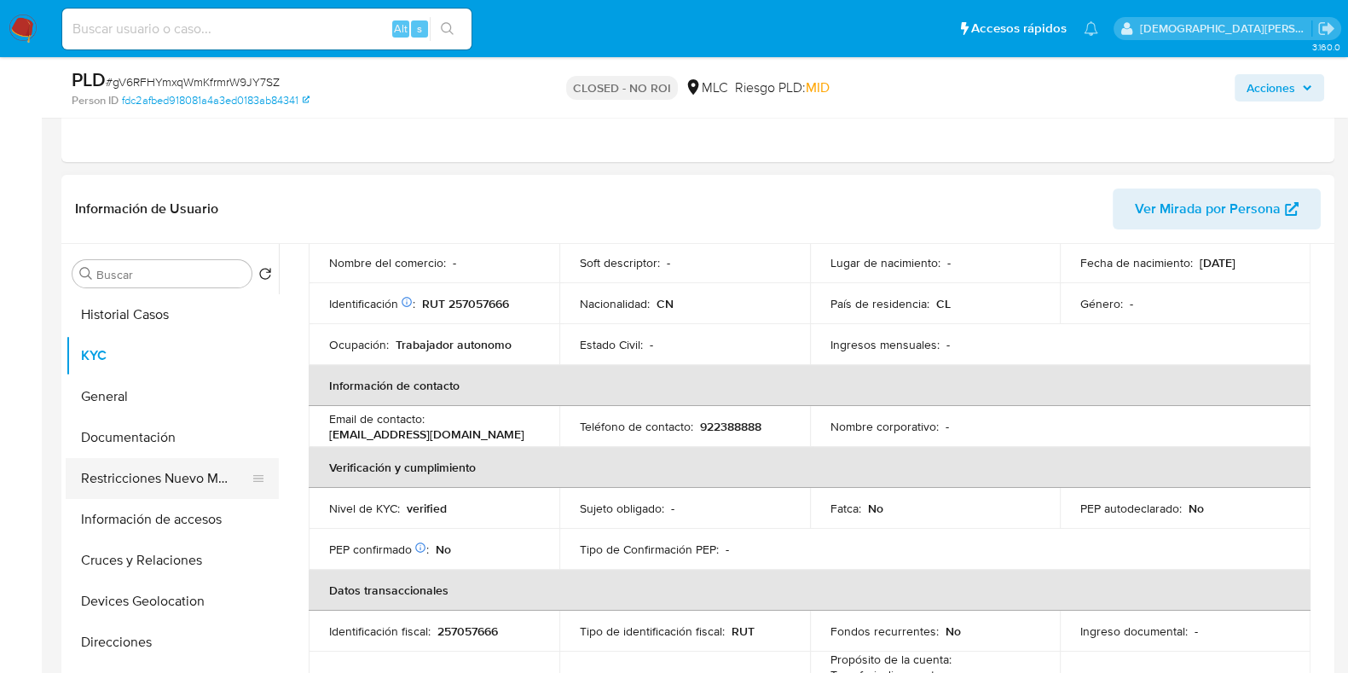
scroll to position [212, 0]
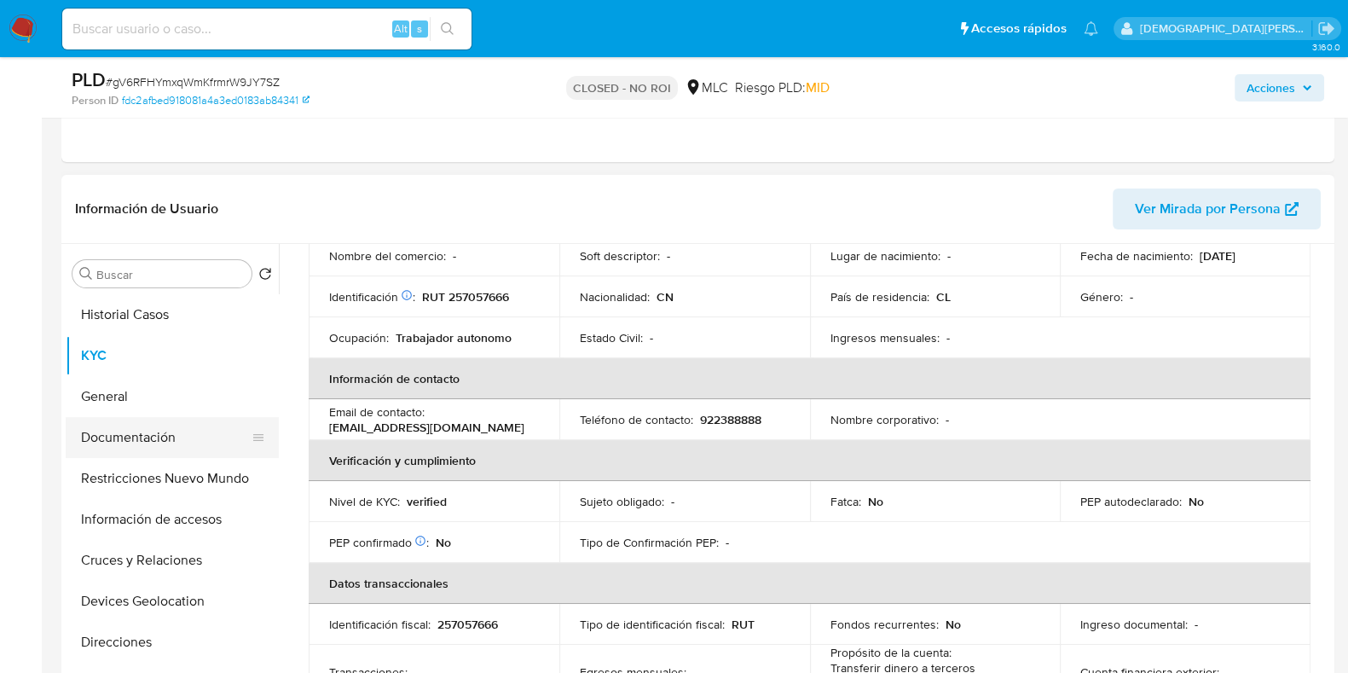
click at [158, 437] on button "Documentación" at bounding box center [165, 437] width 199 height 41
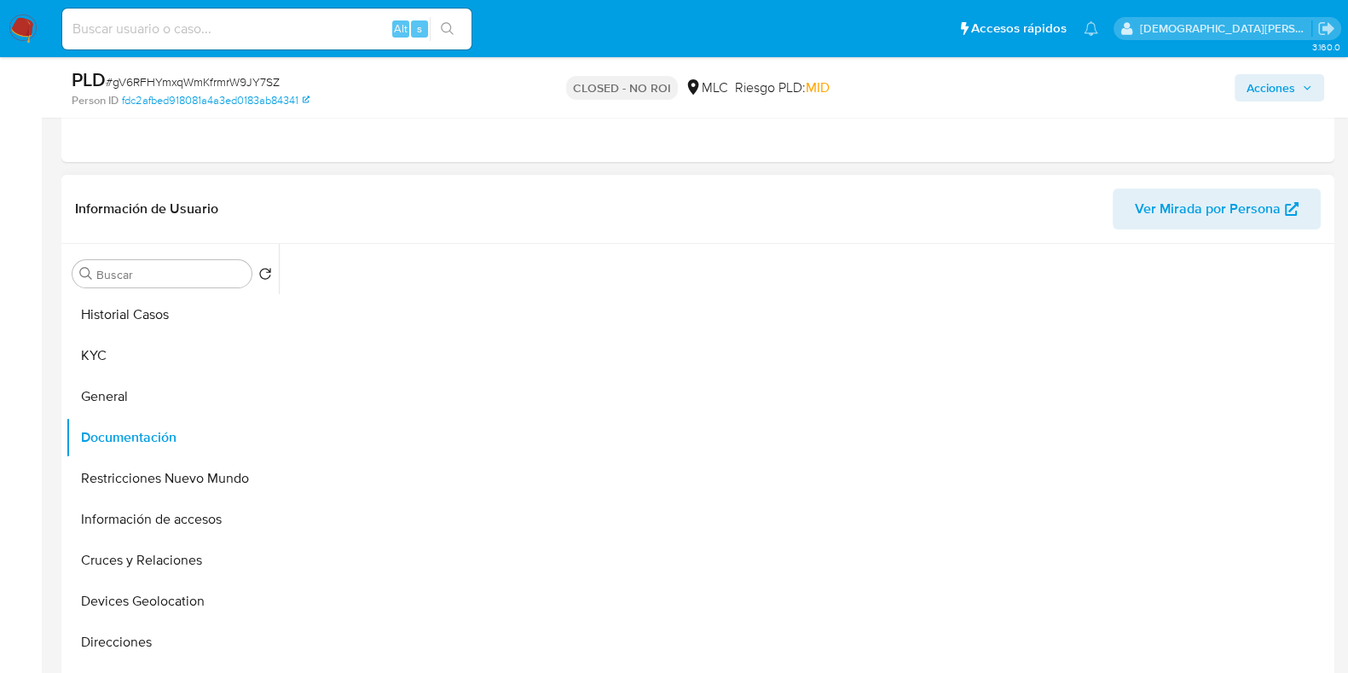
scroll to position [0, 0]
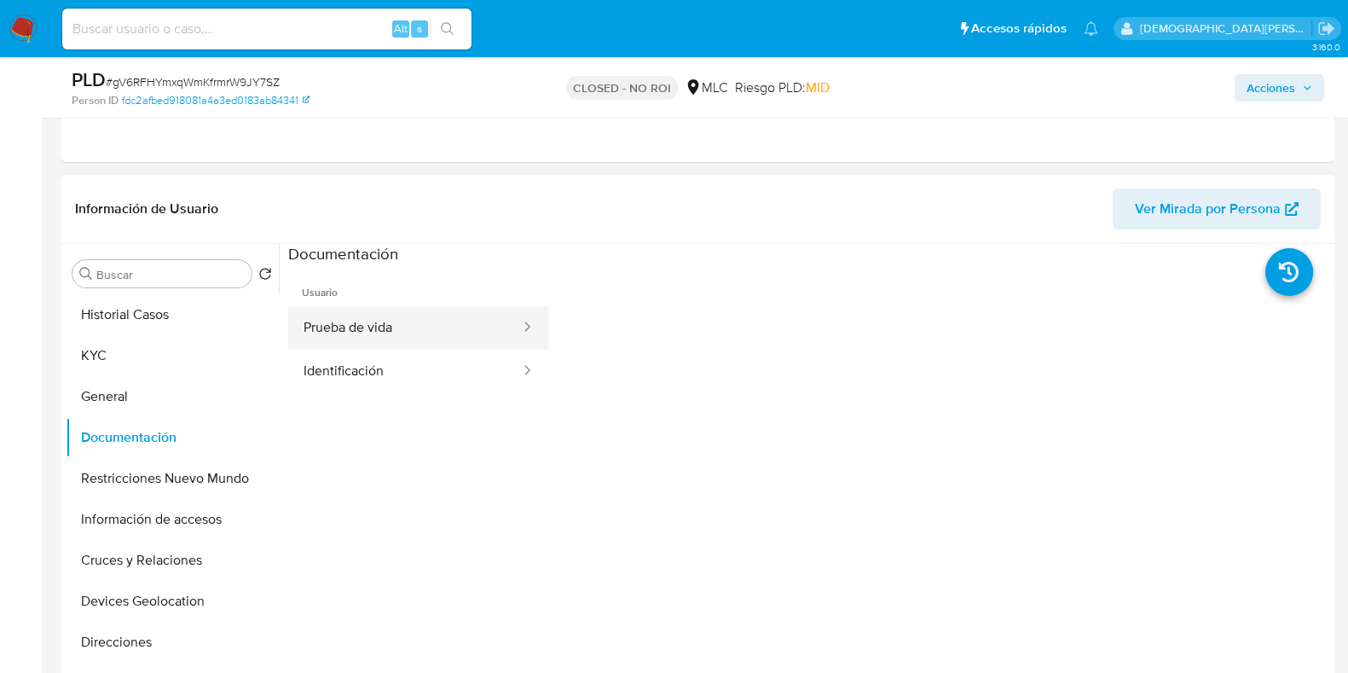
click at [406, 326] on button "Prueba de vida" at bounding box center [405, 327] width 234 height 43
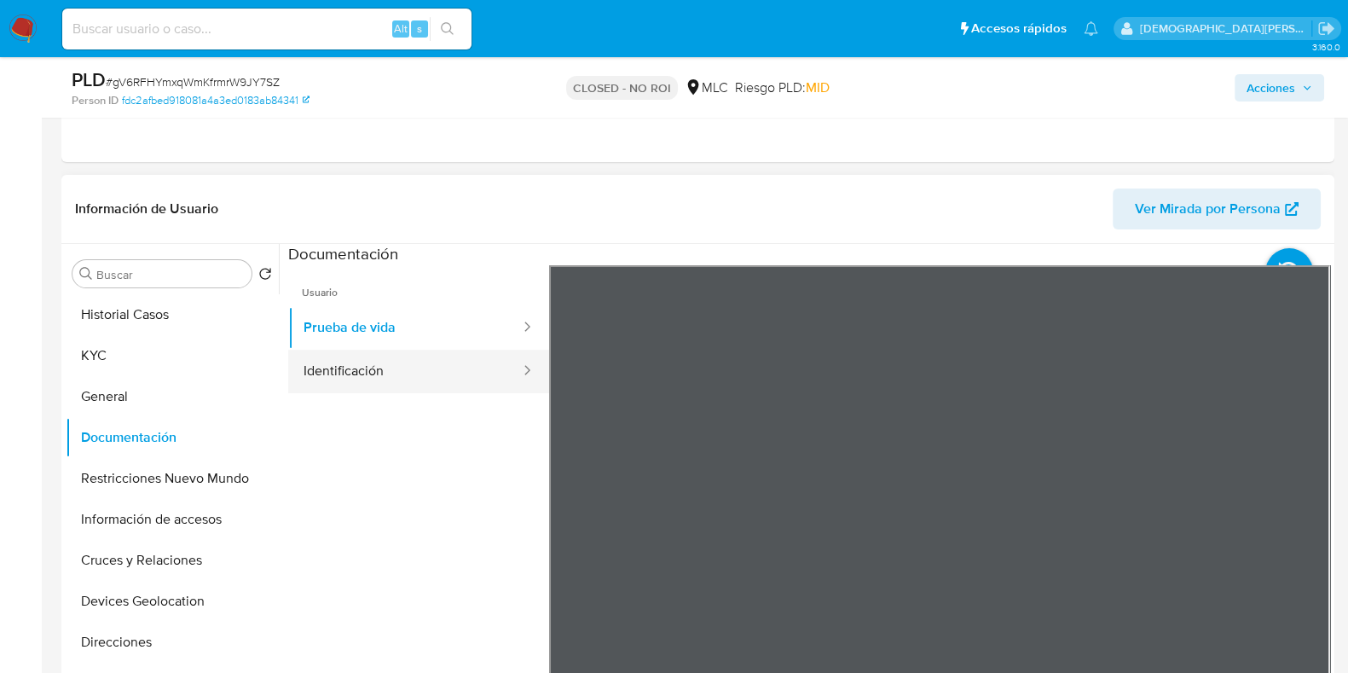
click at [397, 368] on button "Identificación" at bounding box center [405, 370] width 234 height 43
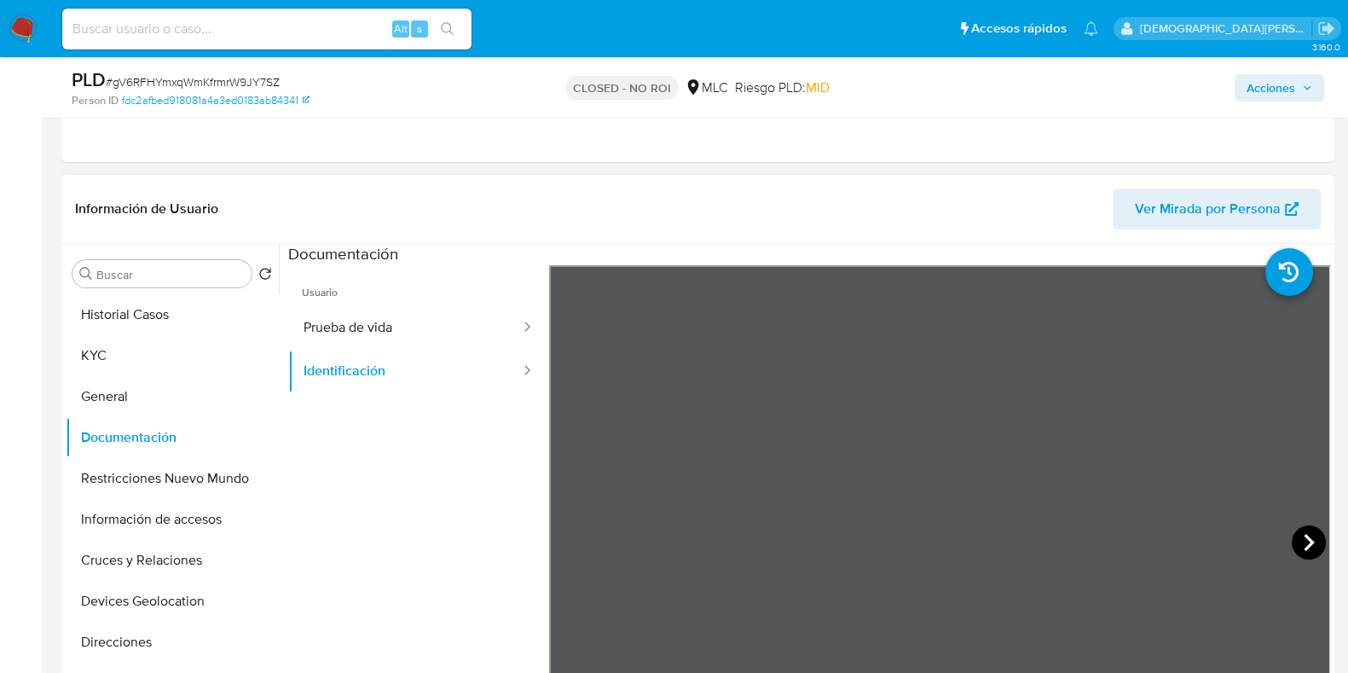
click at [1303, 543] on icon at bounding box center [1308, 542] width 10 height 17
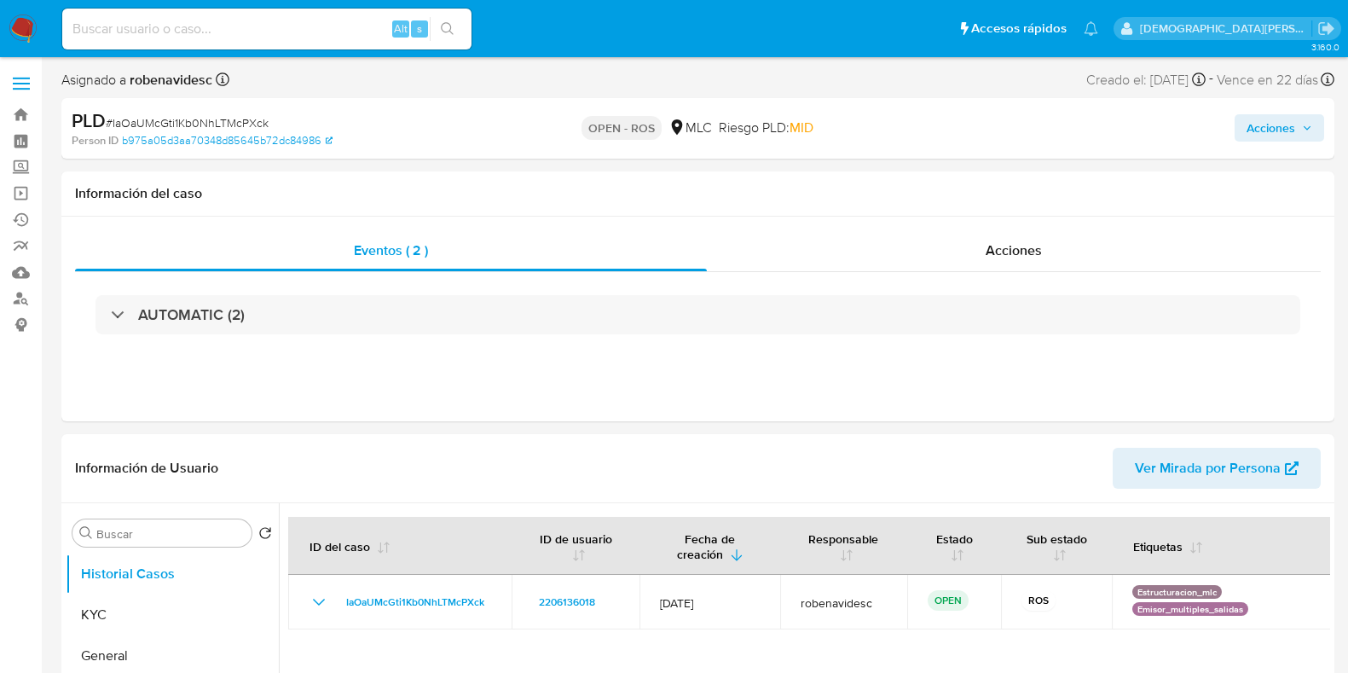
select select "10"
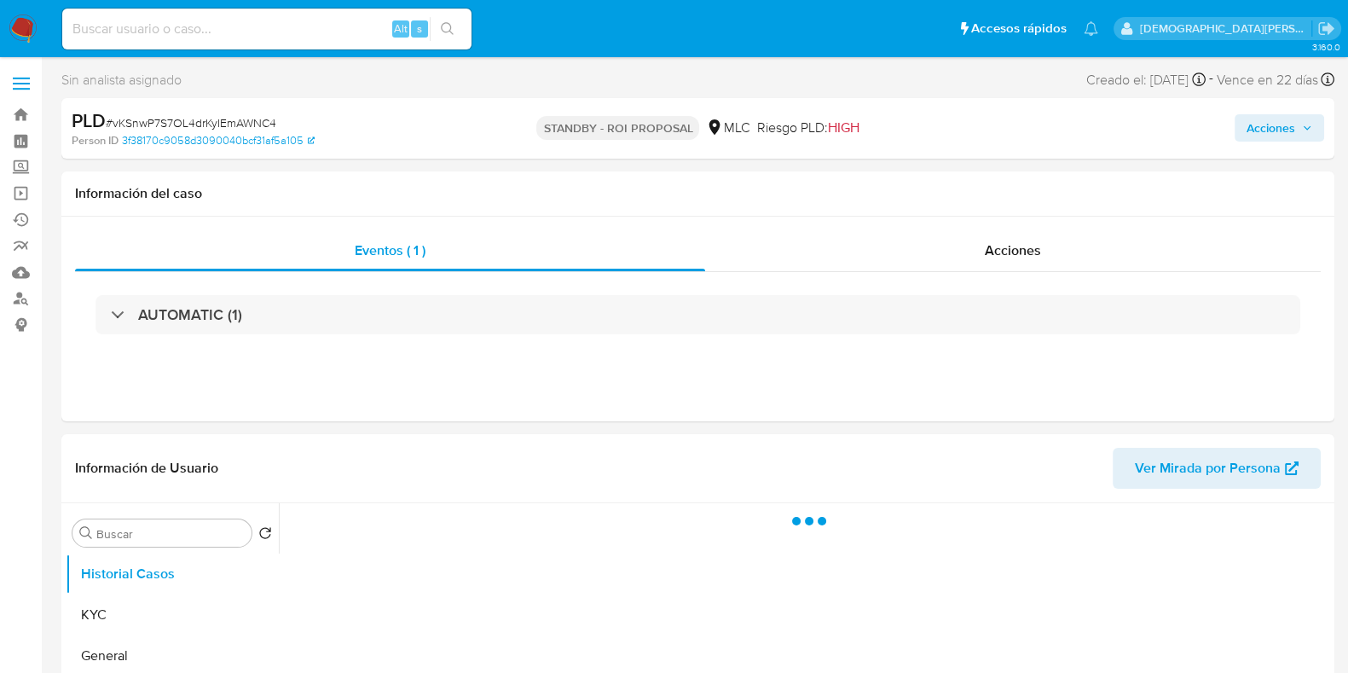
select select "10"
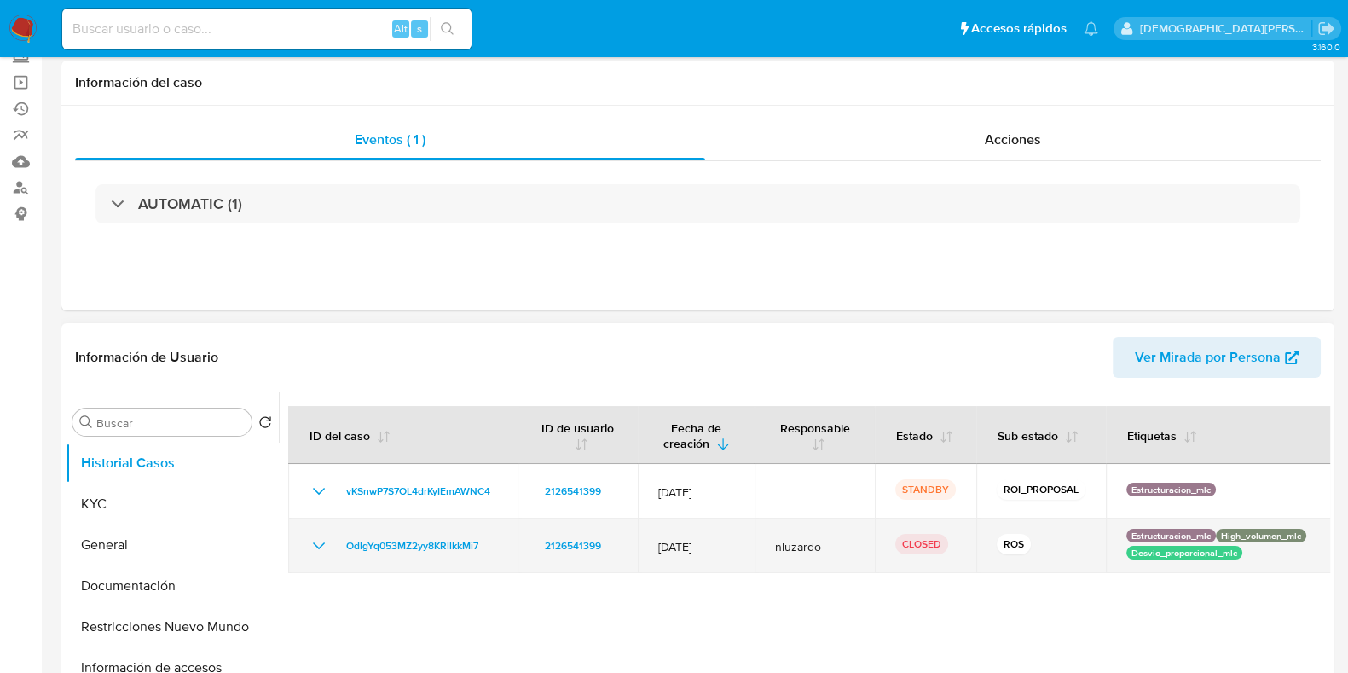
scroll to position [212, 0]
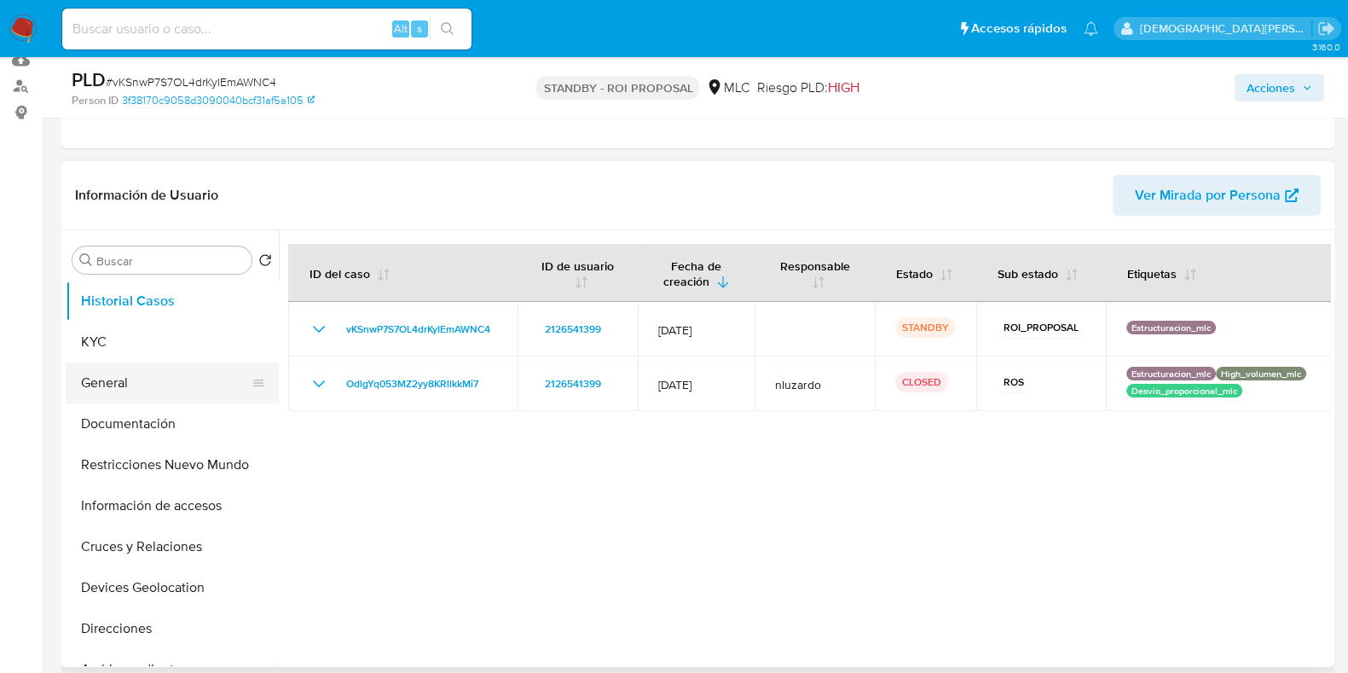
click at [154, 369] on button "General" at bounding box center [165, 382] width 199 height 41
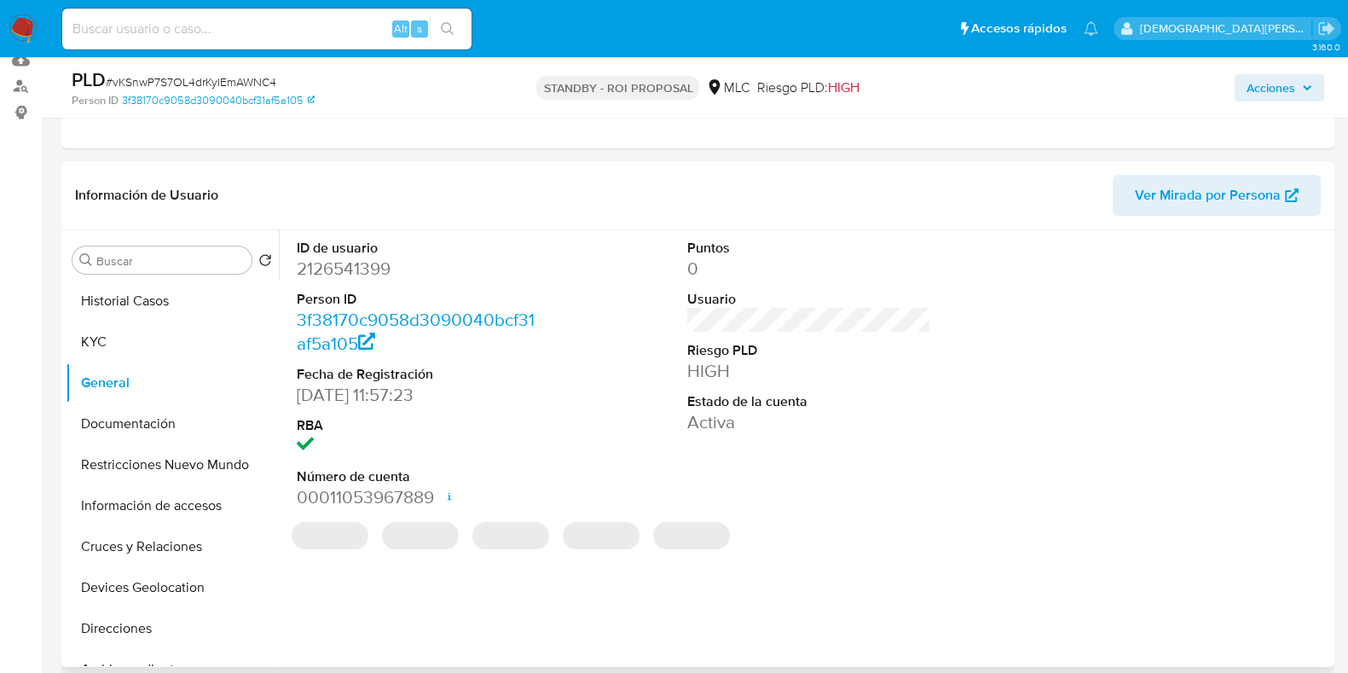
click at [356, 265] on dd "2126541399" at bounding box center [419, 269] width 244 height 24
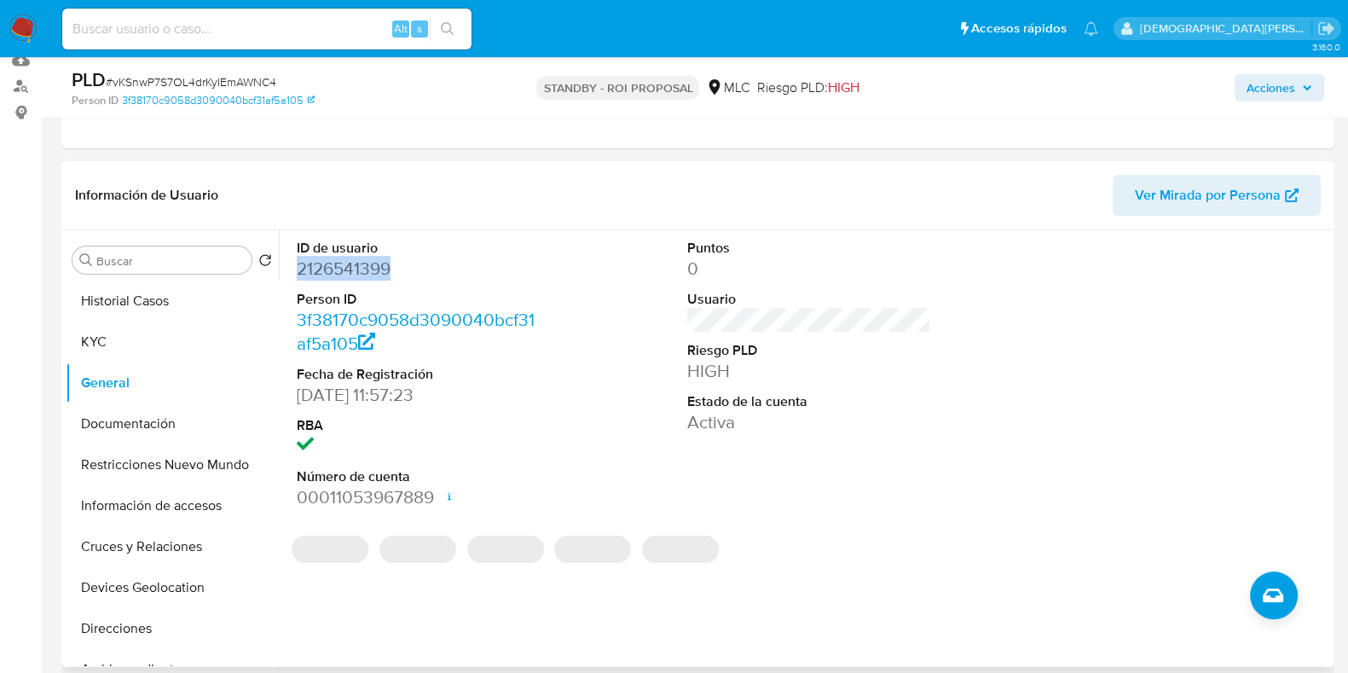
click at [356, 265] on dd "2126541399" at bounding box center [419, 269] width 244 height 24
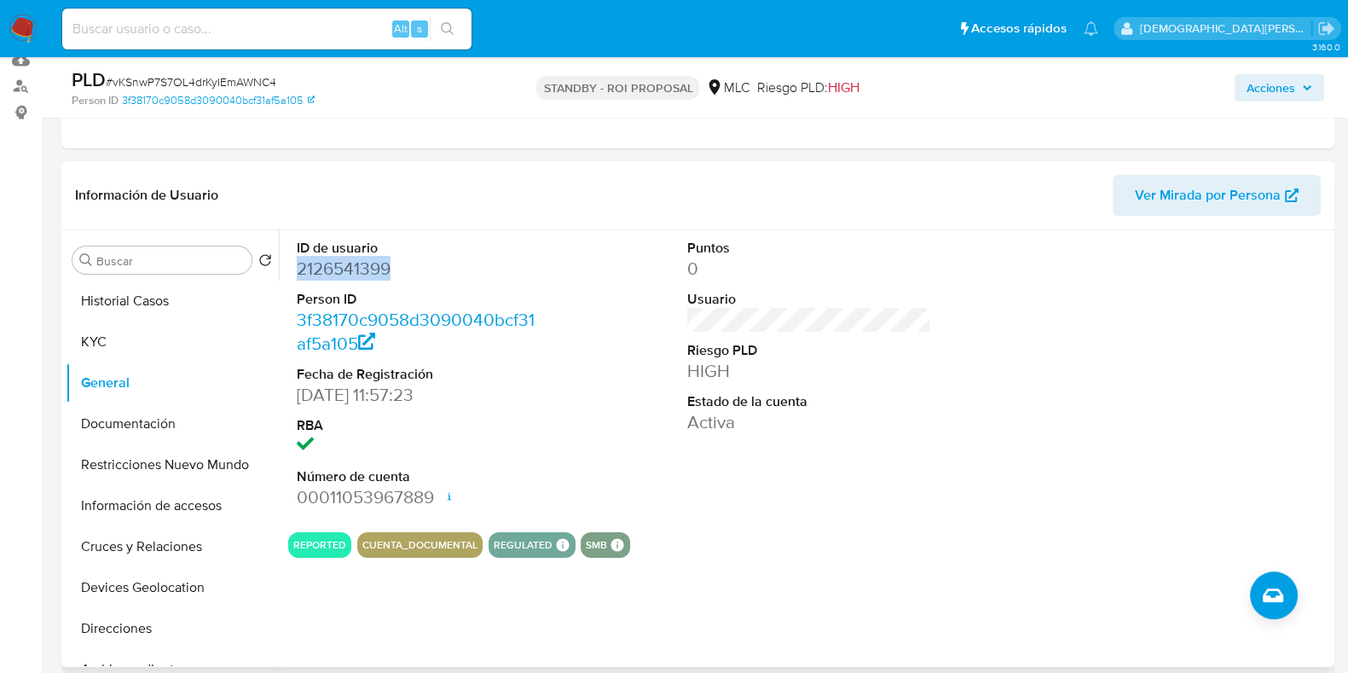
copy dd "2126541399"
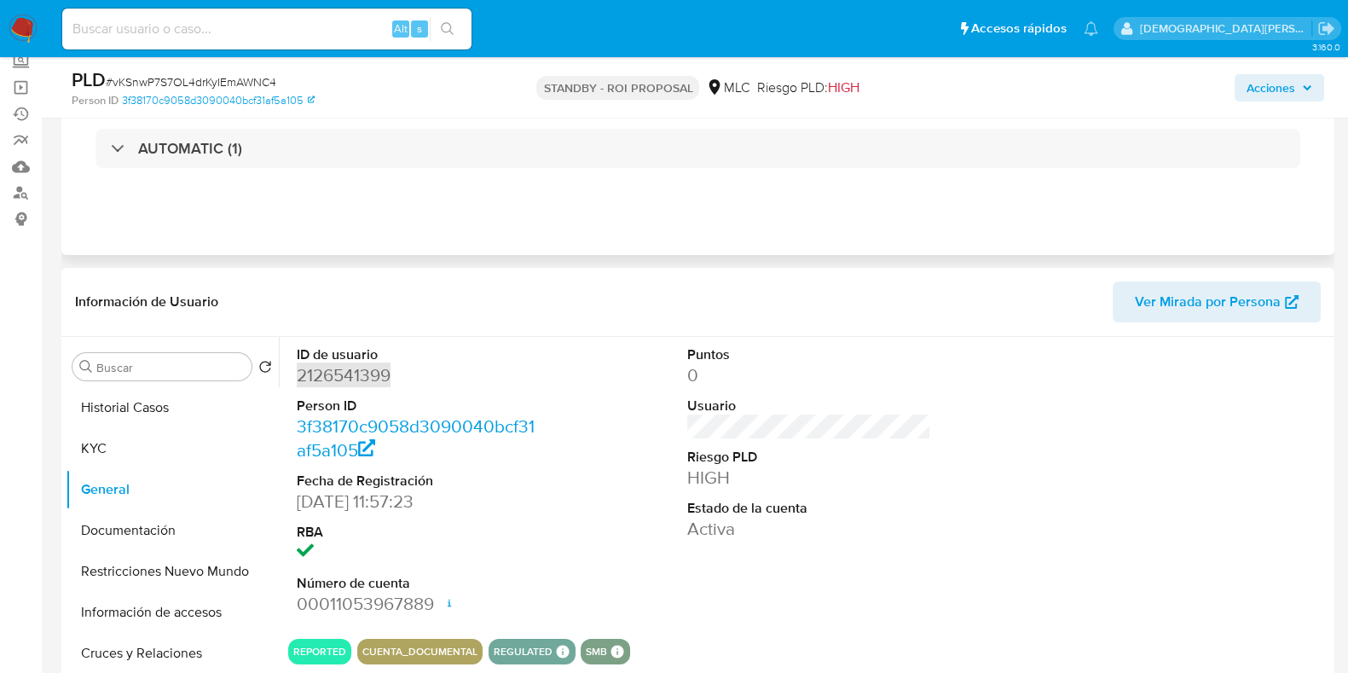
scroll to position [0, 0]
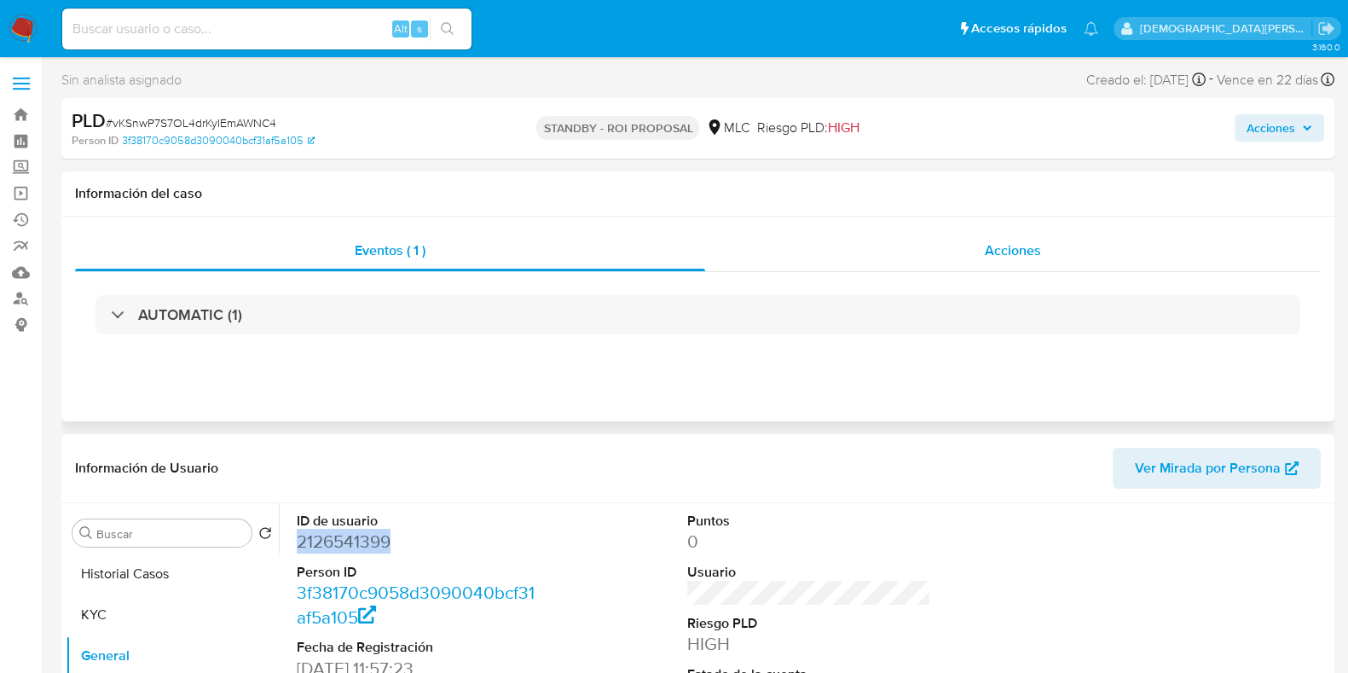
click at [963, 259] on div "Acciones" at bounding box center [1012, 250] width 615 height 41
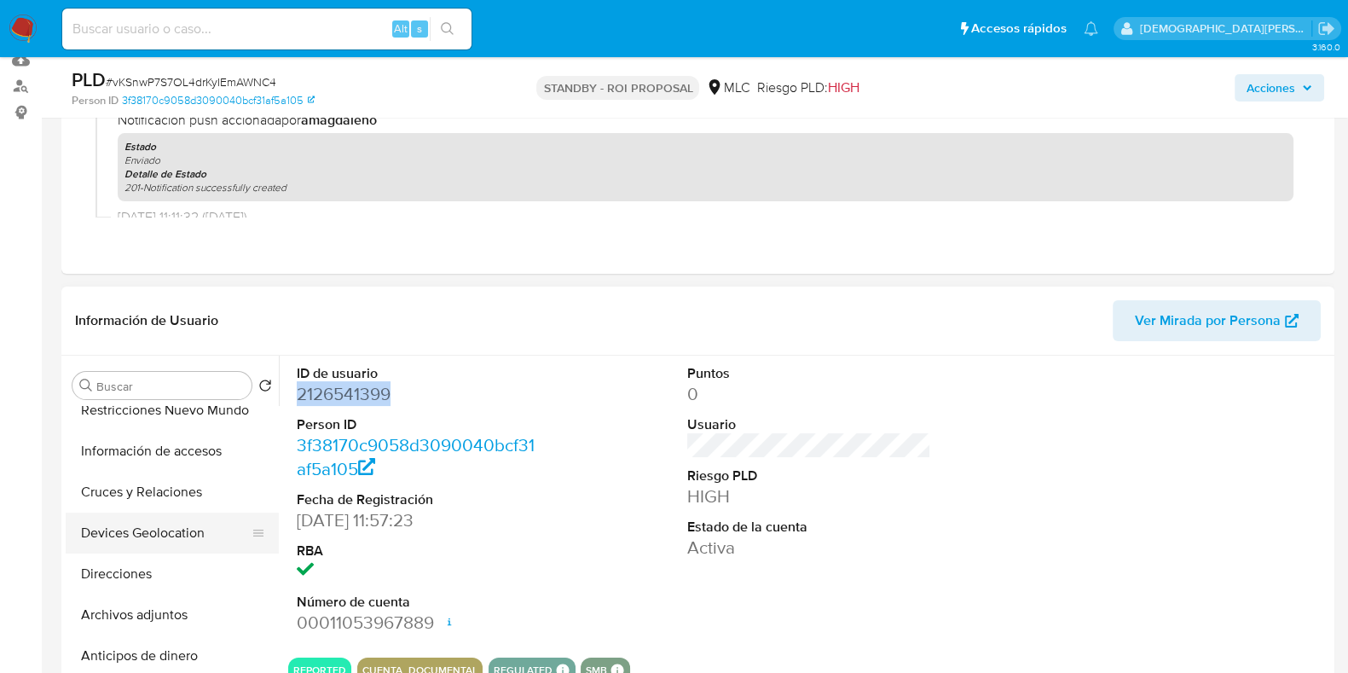
scroll to position [212, 0]
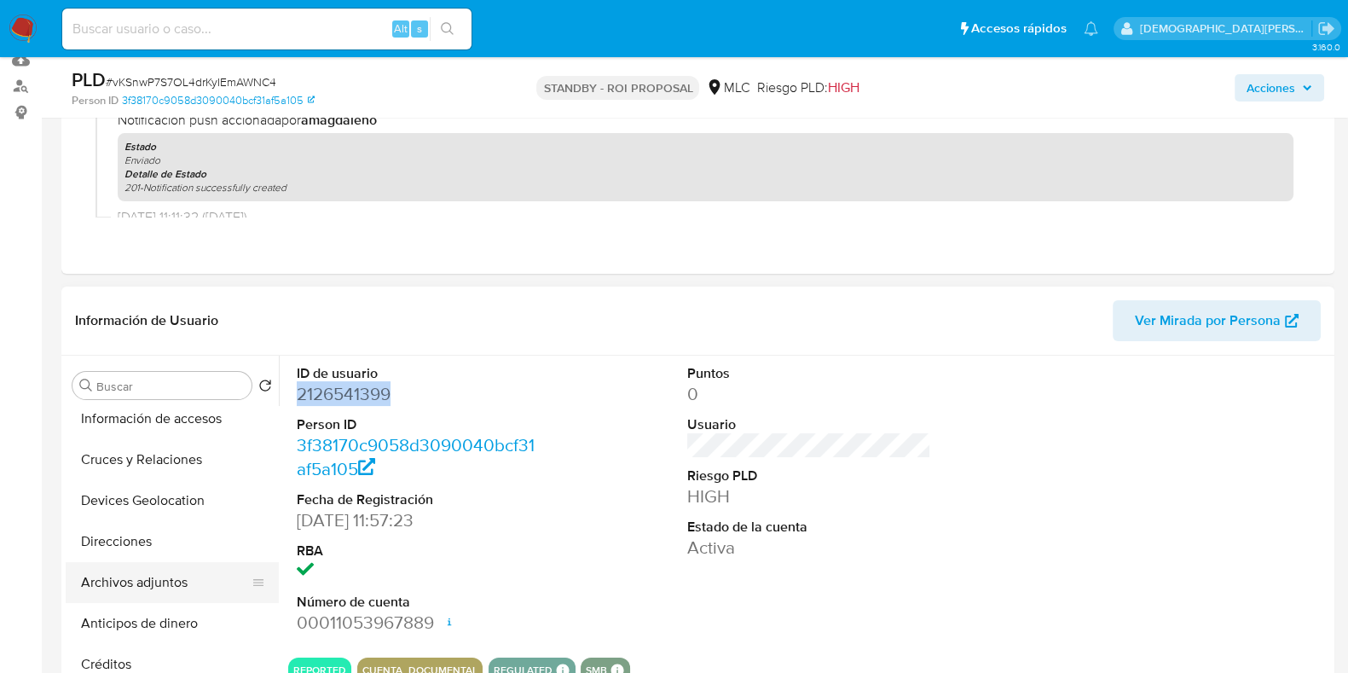
click at [182, 580] on button "Archivos adjuntos" at bounding box center [165, 582] width 199 height 41
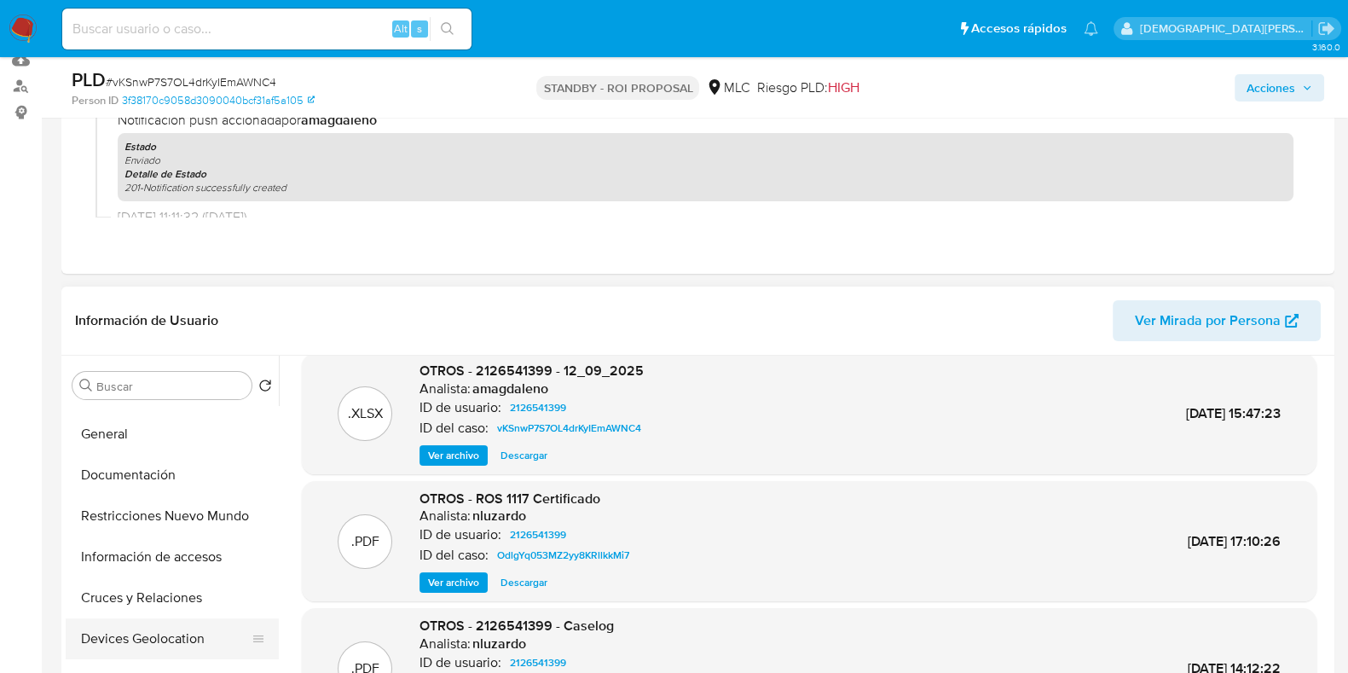
scroll to position [0, 0]
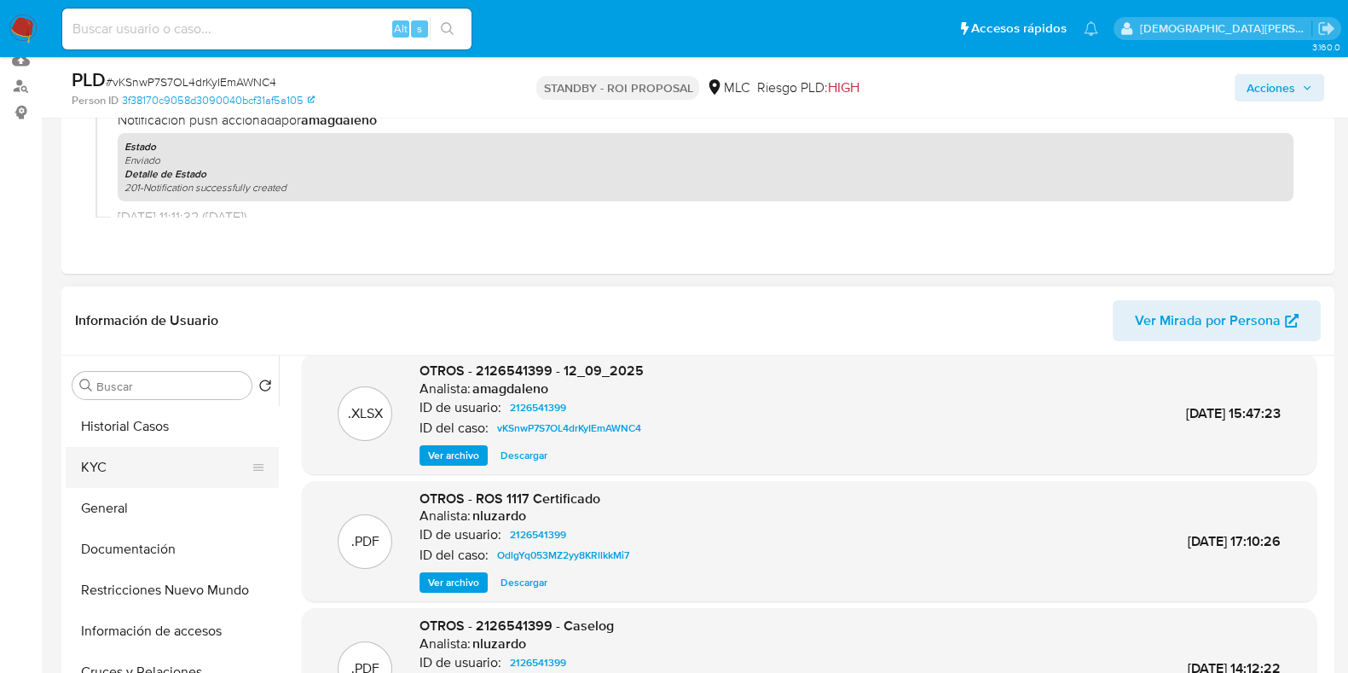
click at [136, 459] on button "KYC" at bounding box center [165, 467] width 199 height 41
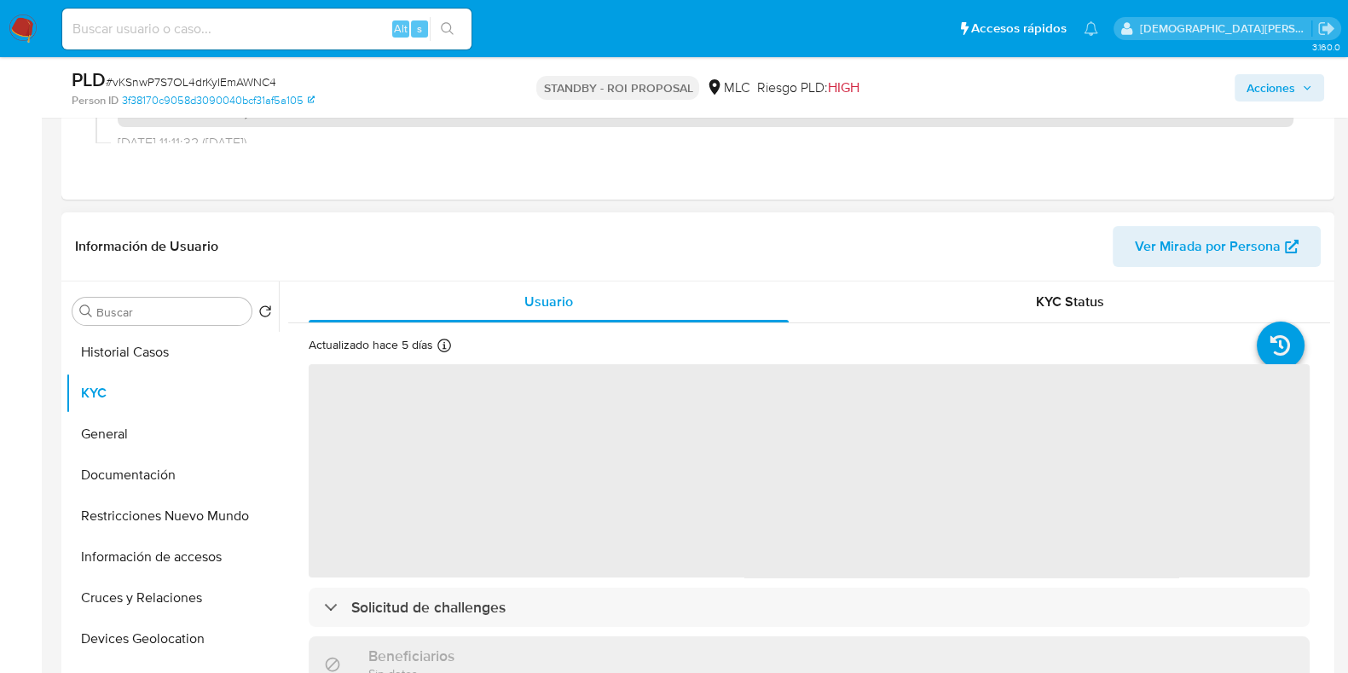
scroll to position [320, 0]
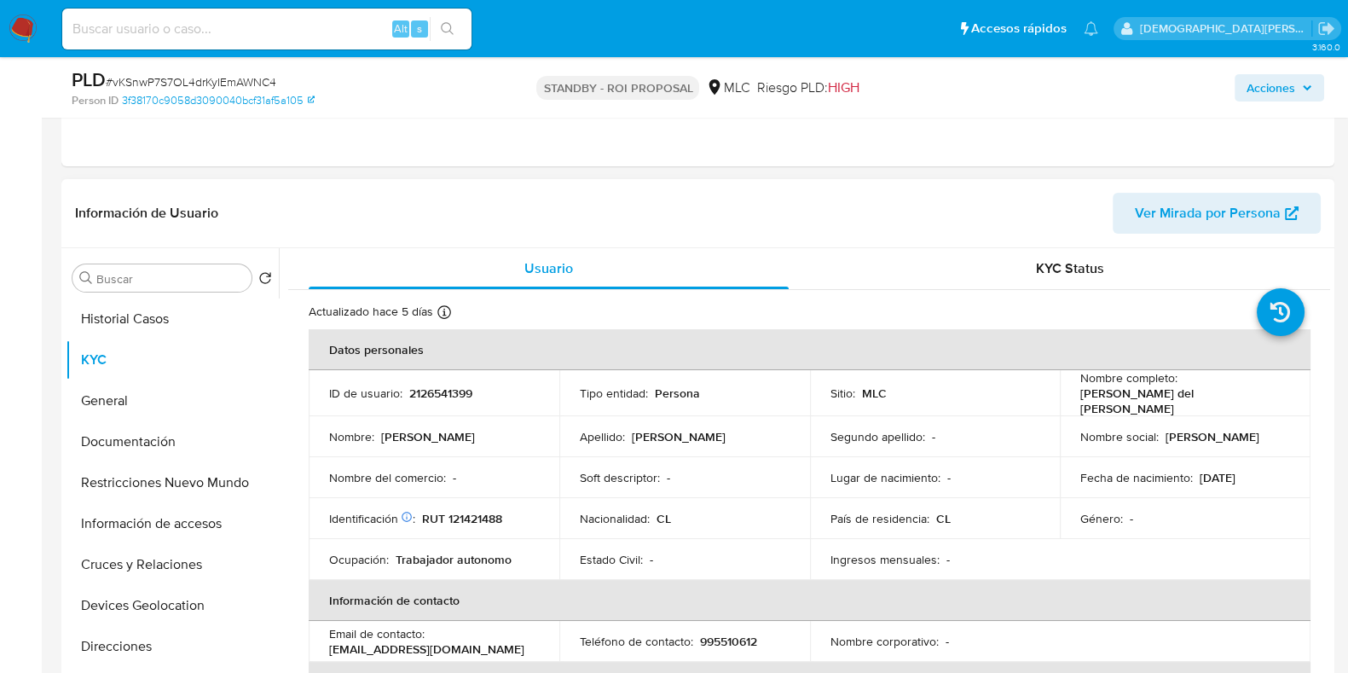
drag, startPoint x: 1134, startPoint y: 411, endPoint x: 1069, endPoint y: 388, distance: 68.7
click at [1069, 388] on td "Nombre completo : Jacqueline del Carmen Alarcón Salgado" at bounding box center [1184, 393] width 251 height 46
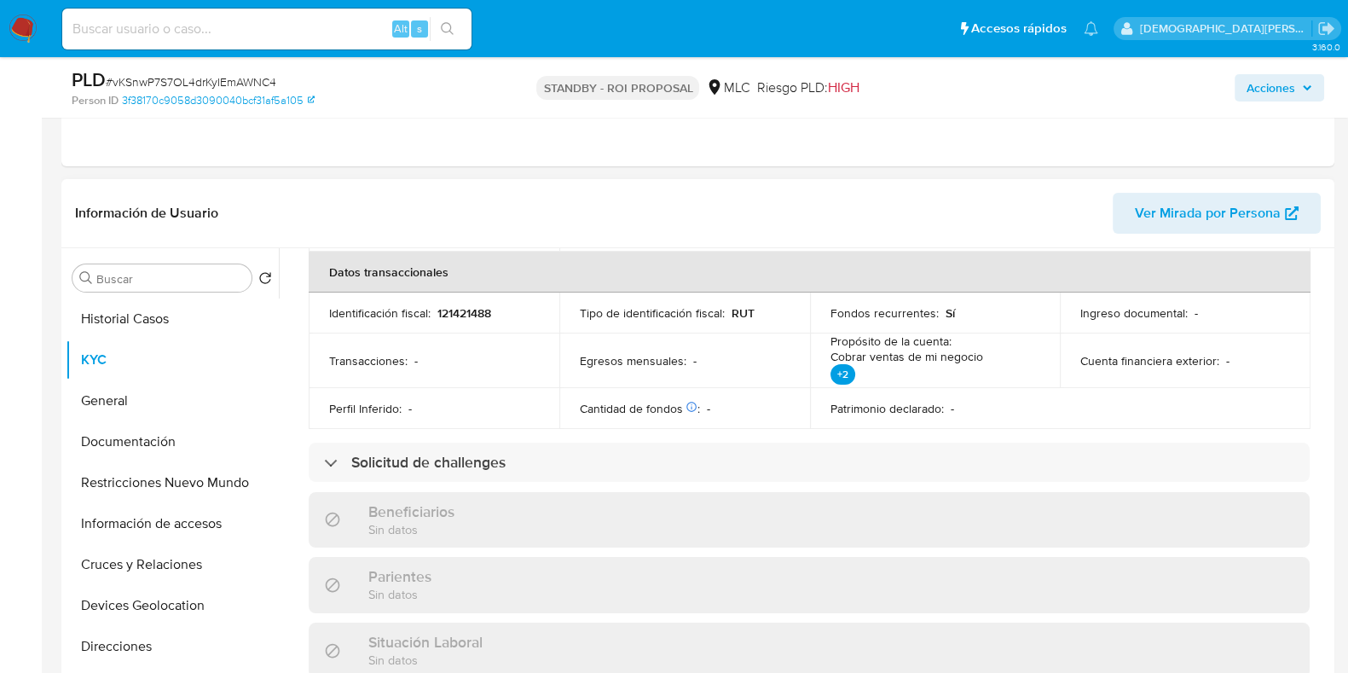
scroll to position [639, 0]
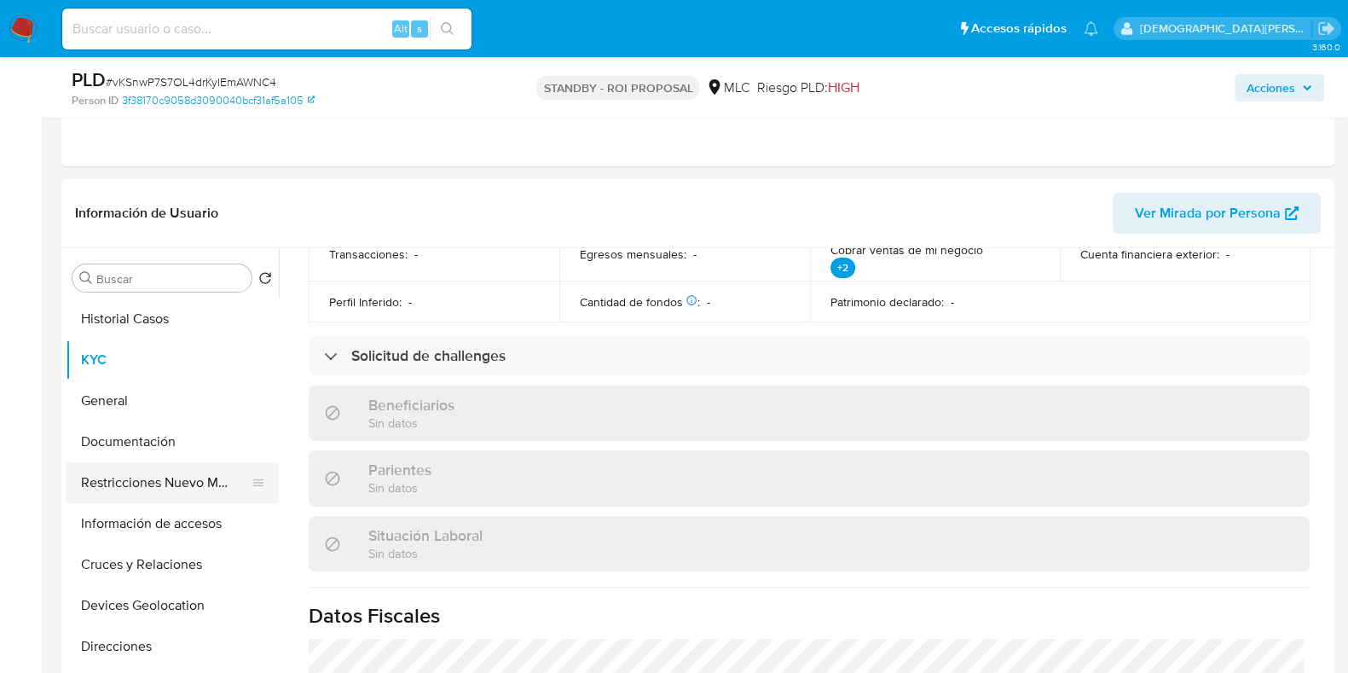
click at [194, 483] on button "Restricciones Nuevo Mundo" at bounding box center [165, 482] width 199 height 41
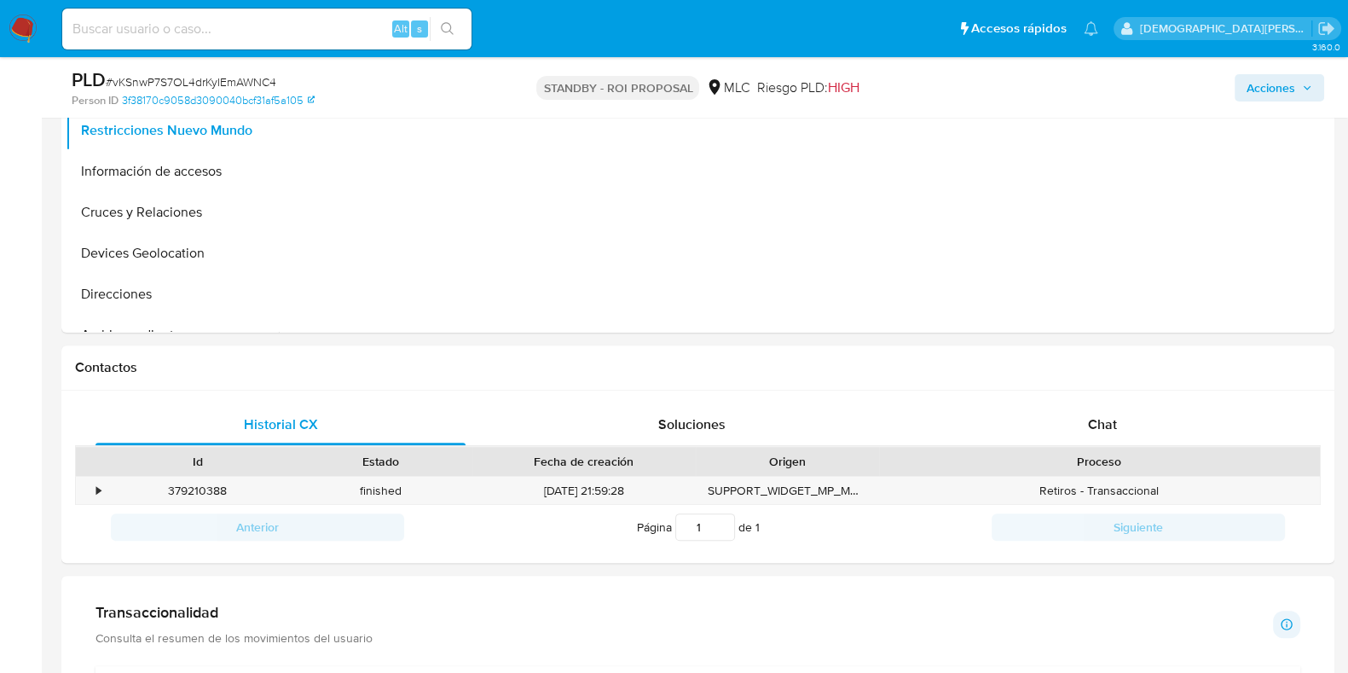
scroll to position [425, 0]
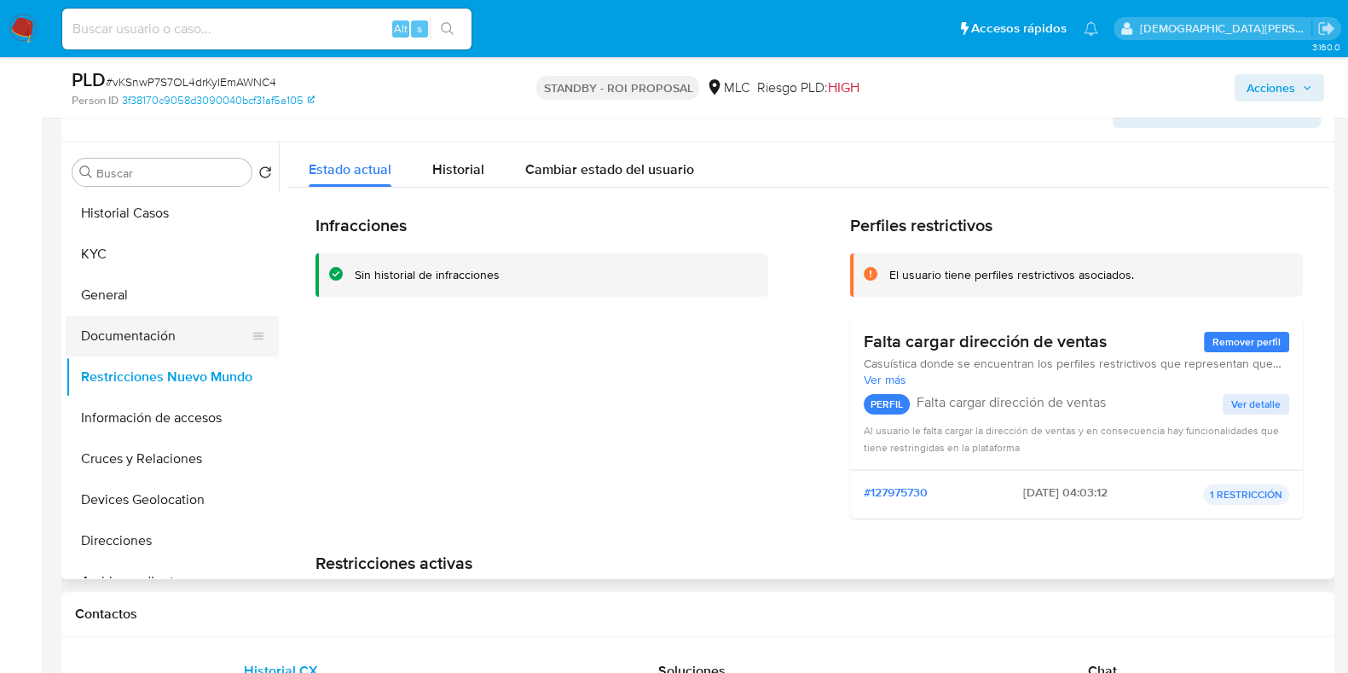
click at [145, 338] on button "Documentación" at bounding box center [165, 335] width 199 height 41
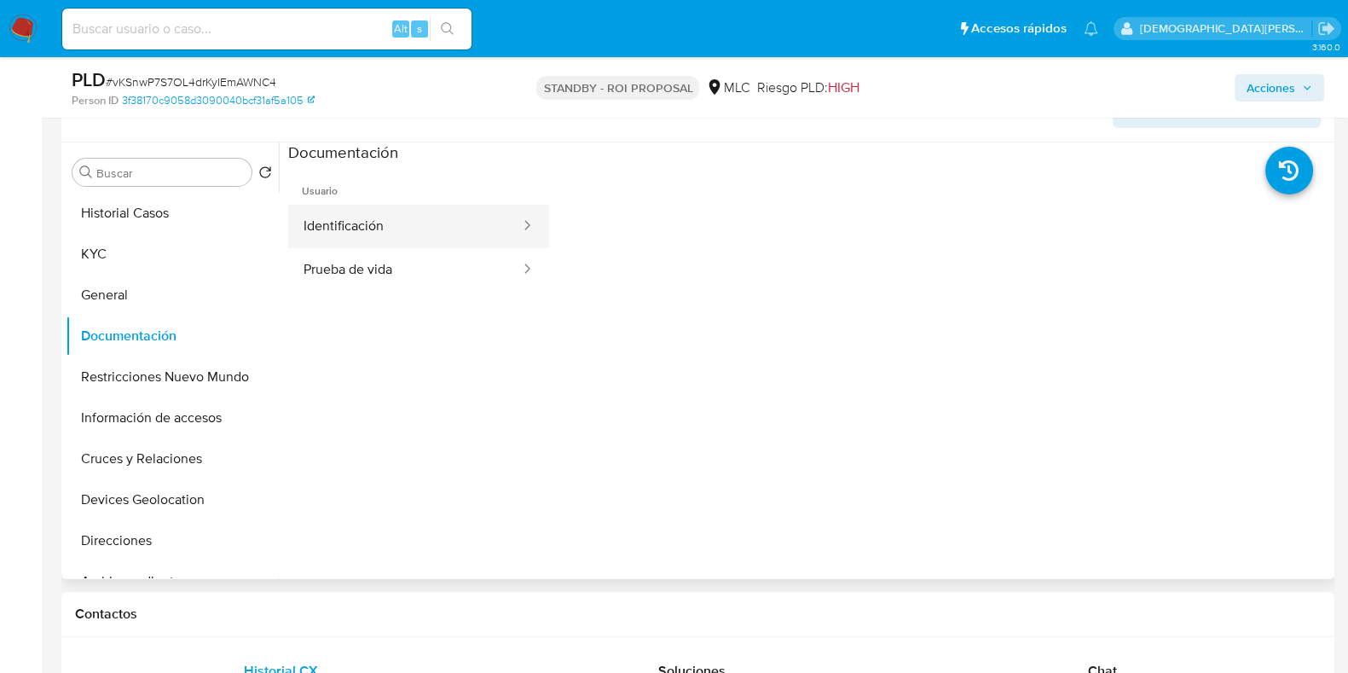
click at [447, 236] on button "Identificación" at bounding box center [405, 226] width 234 height 43
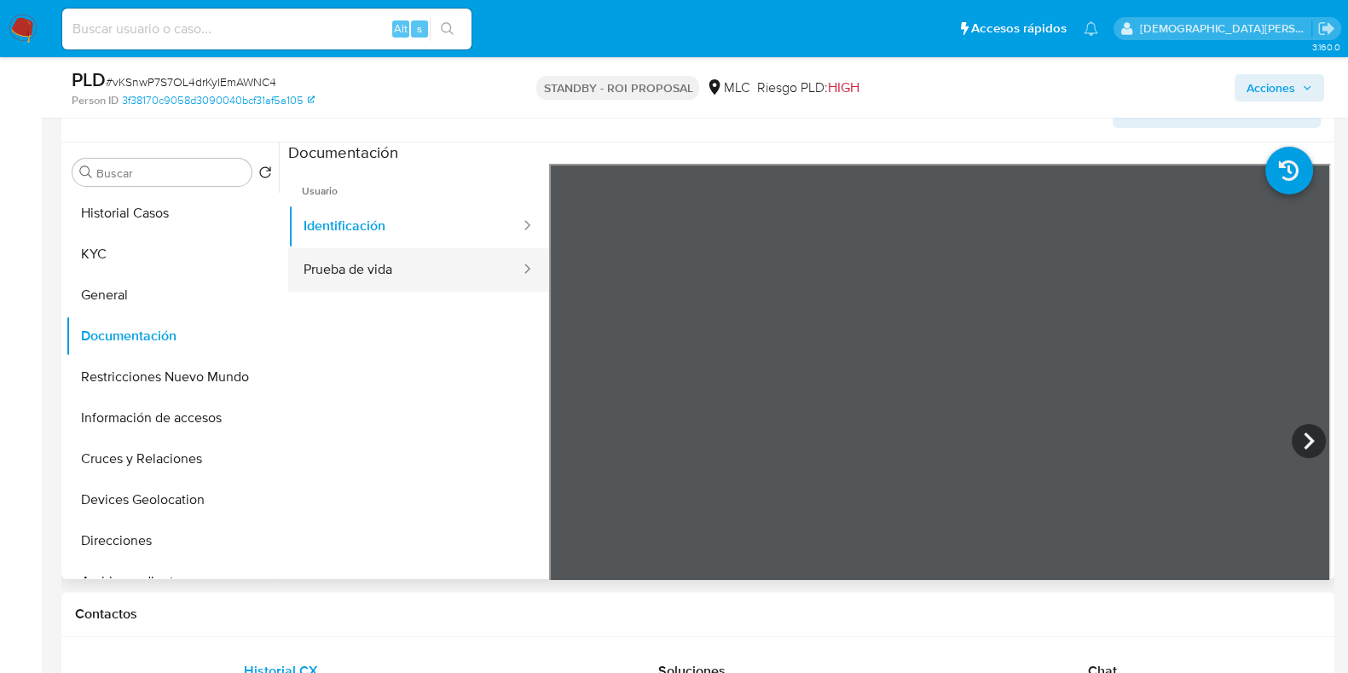
click at [459, 264] on button "Prueba de vida" at bounding box center [405, 269] width 234 height 43
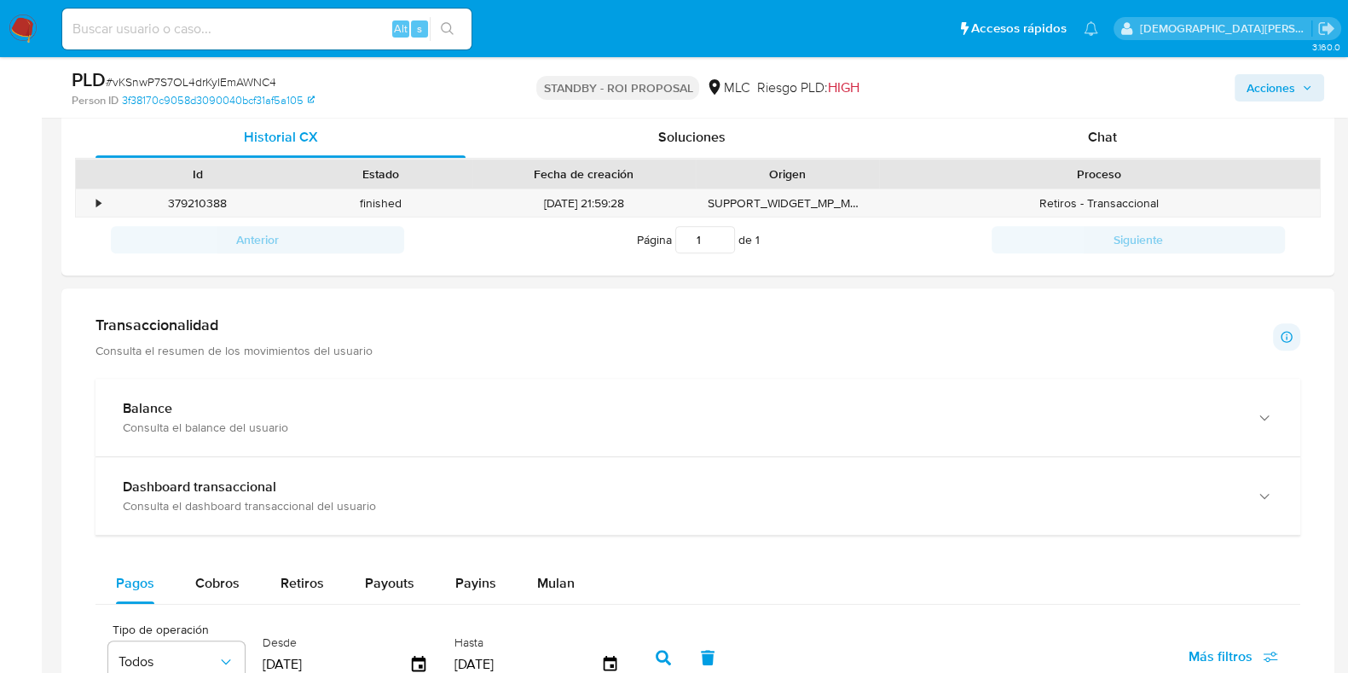
scroll to position [533, 0]
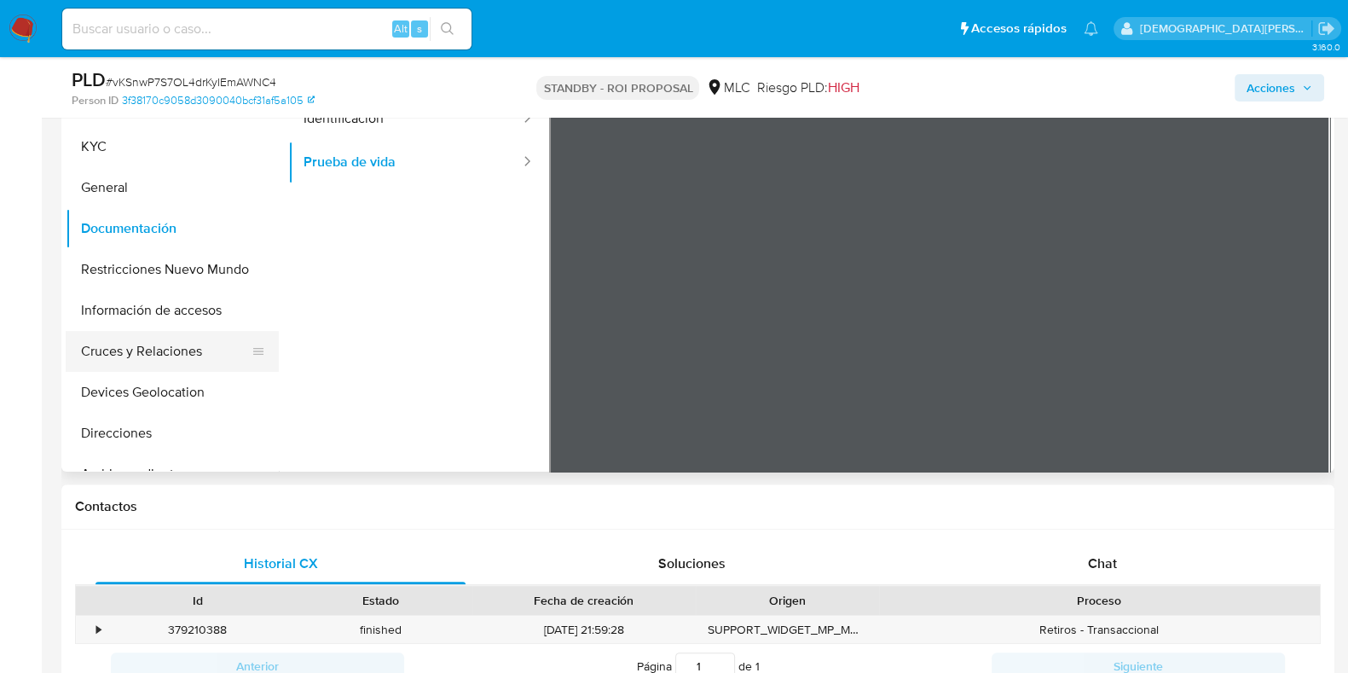
click at [124, 342] on button "Cruces y Relaciones" at bounding box center [165, 351] width 199 height 41
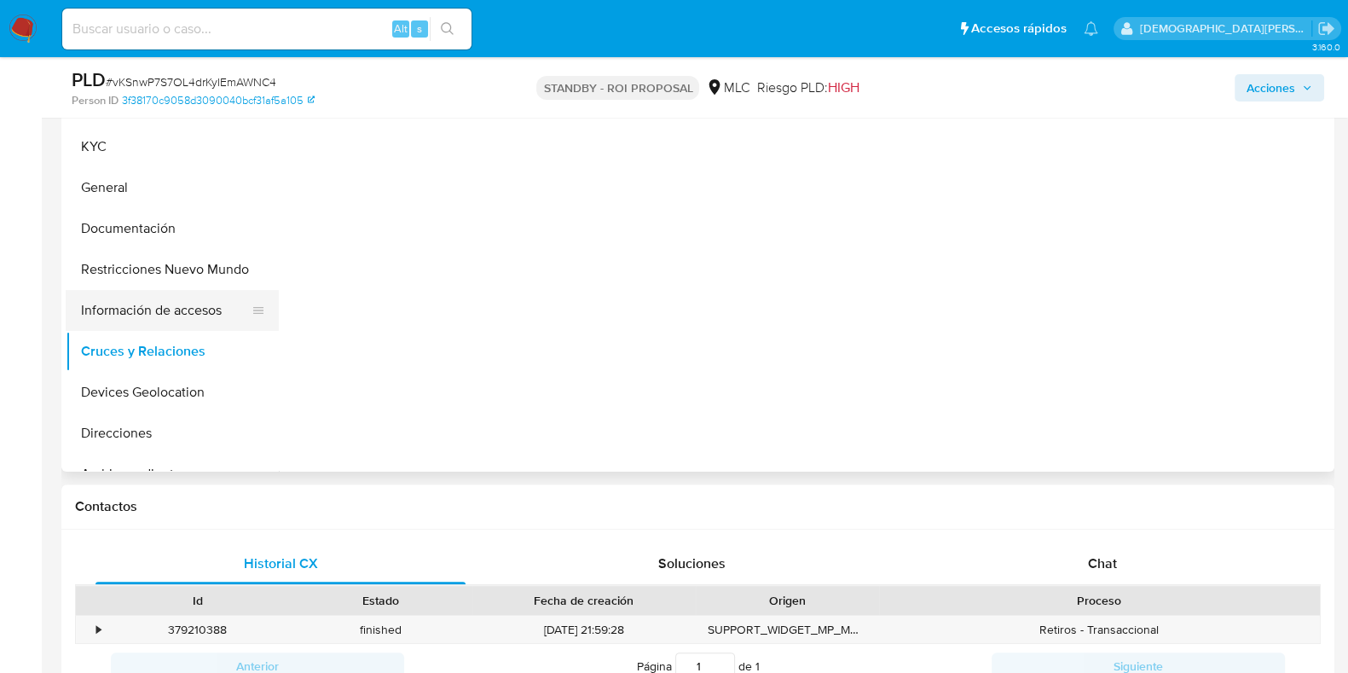
click at [162, 309] on button "Información de accesos" at bounding box center [165, 310] width 199 height 41
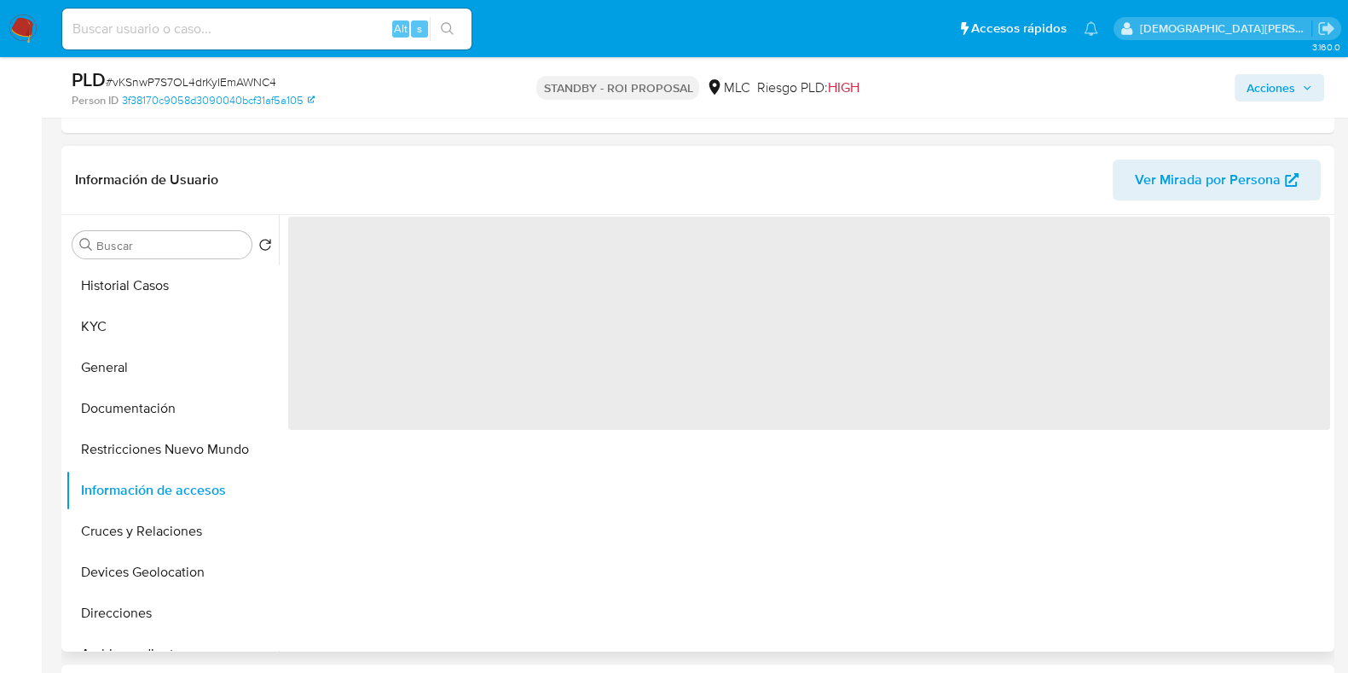
scroll to position [320, 0]
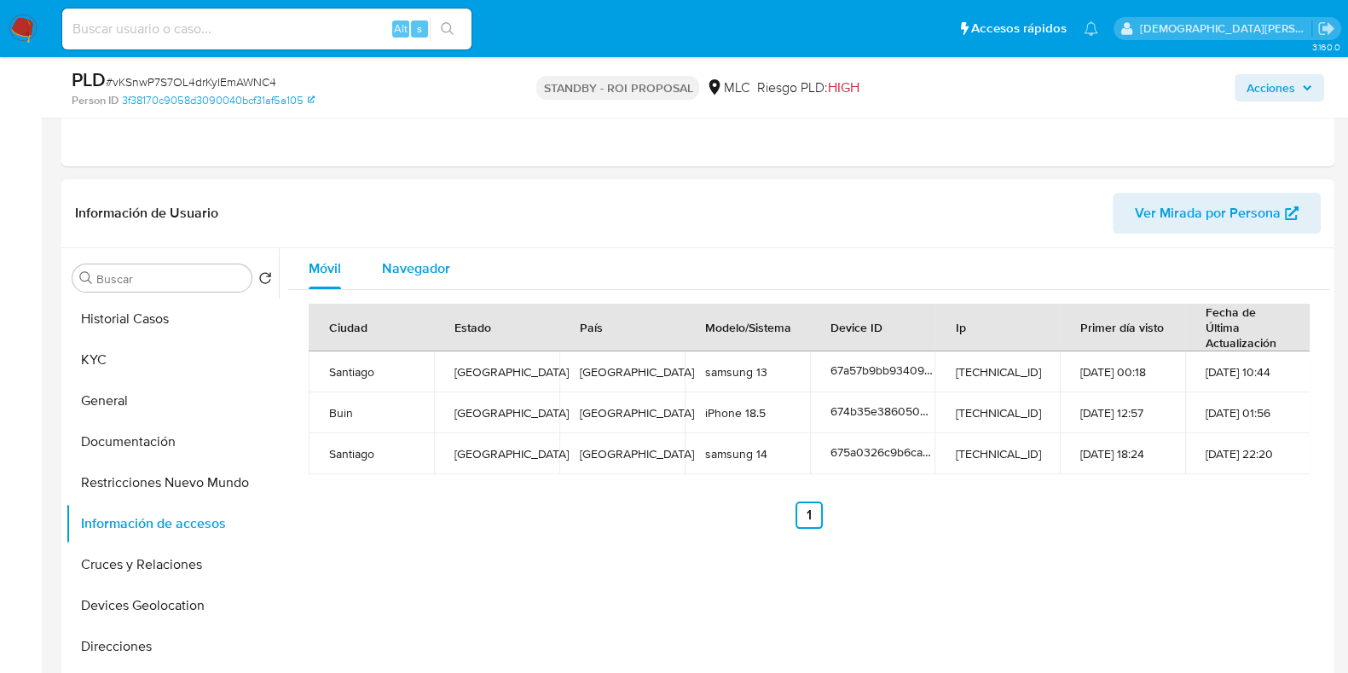
click at [426, 268] on span "Navegador" at bounding box center [416, 268] width 68 height 20
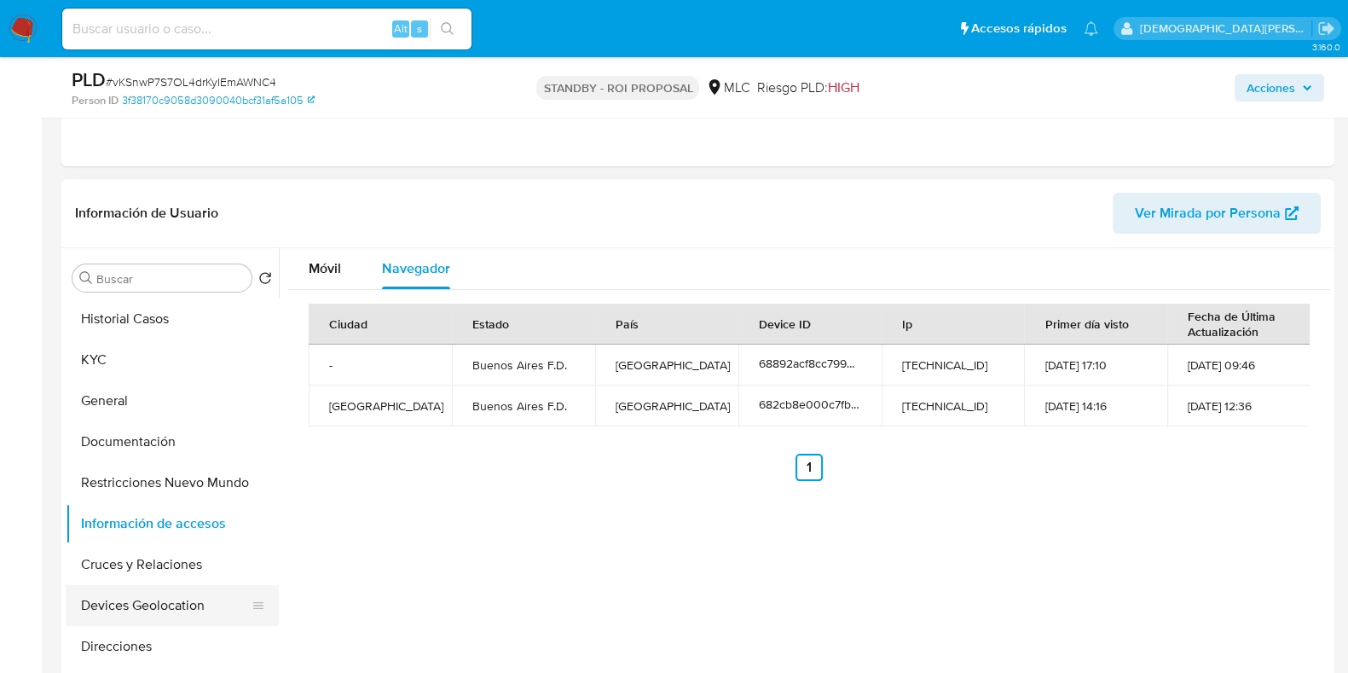
click at [186, 603] on button "Devices Geolocation" at bounding box center [165, 605] width 199 height 41
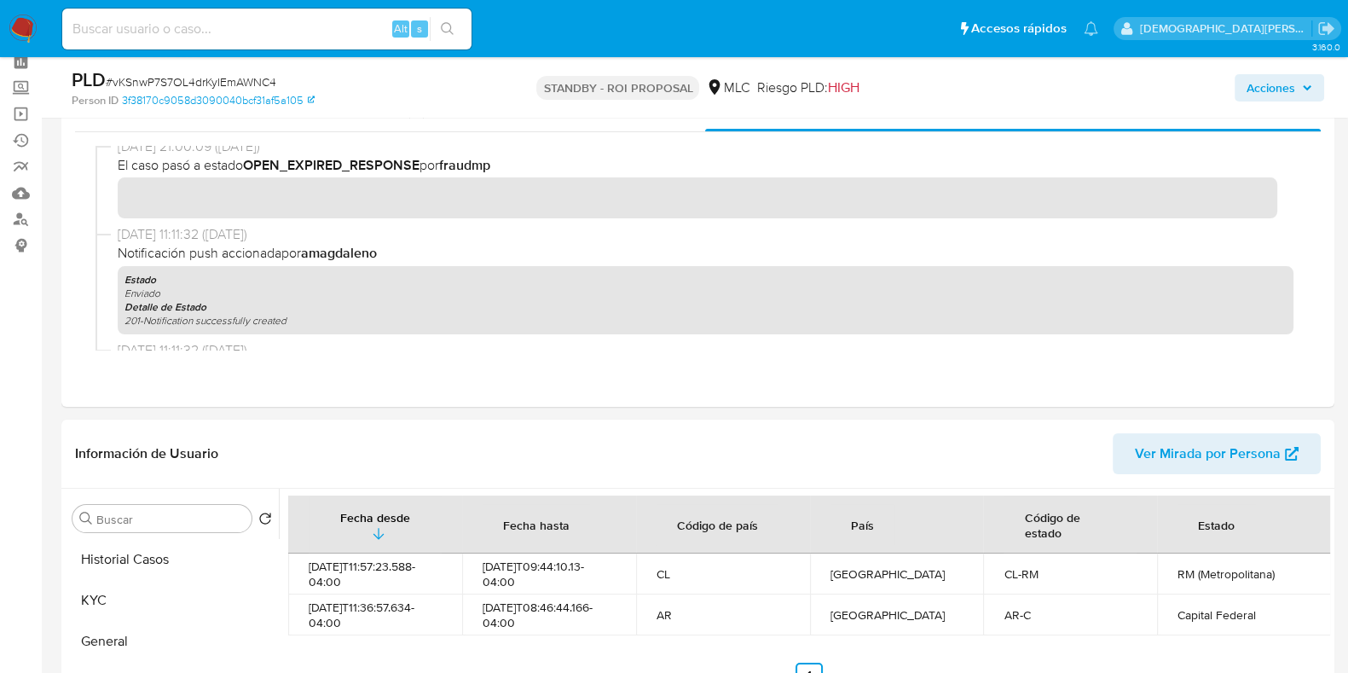
scroll to position [0, 0]
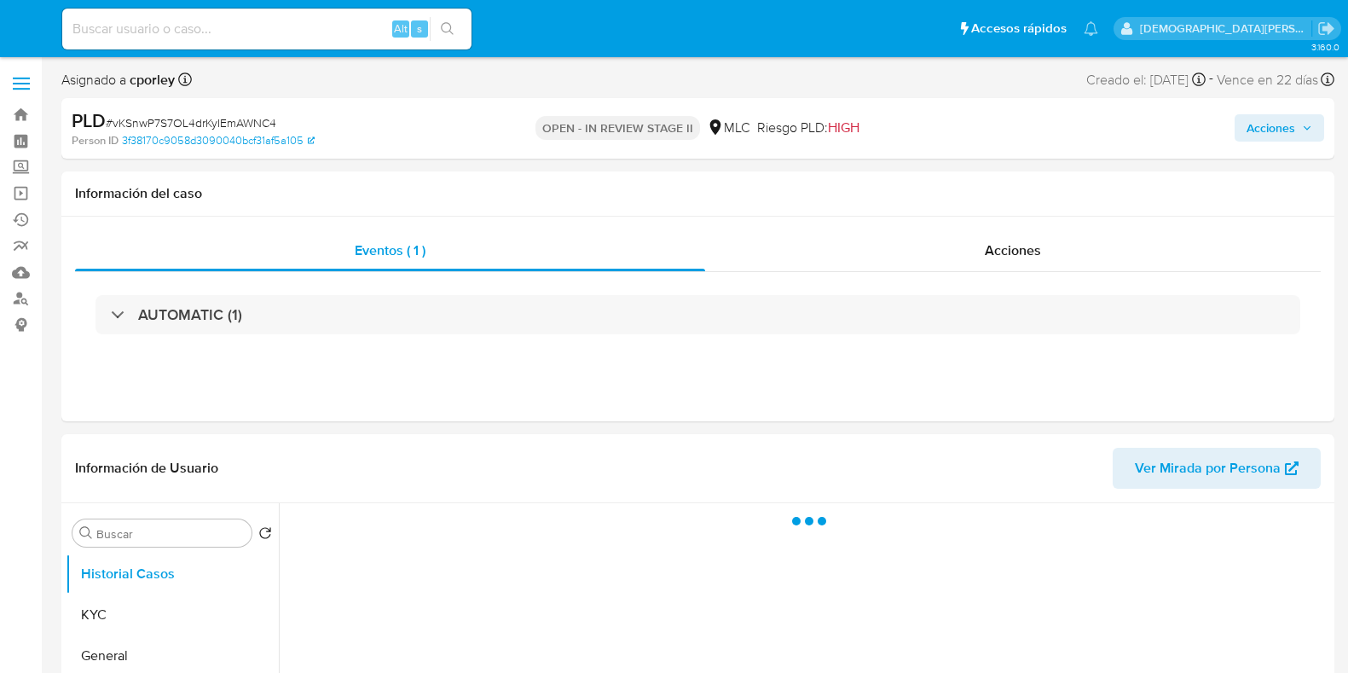
select select "10"
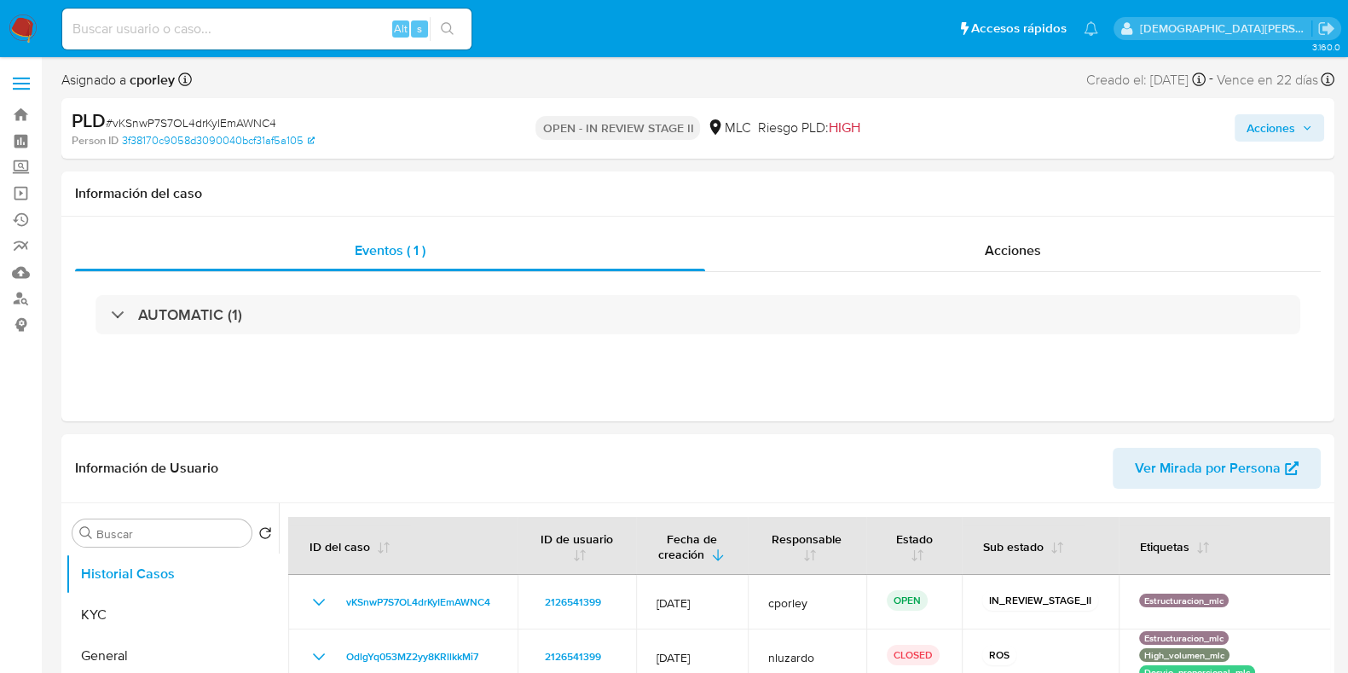
click at [1261, 134] on span "Acciones" at bounding box center [1270, 127] width 49 height 27
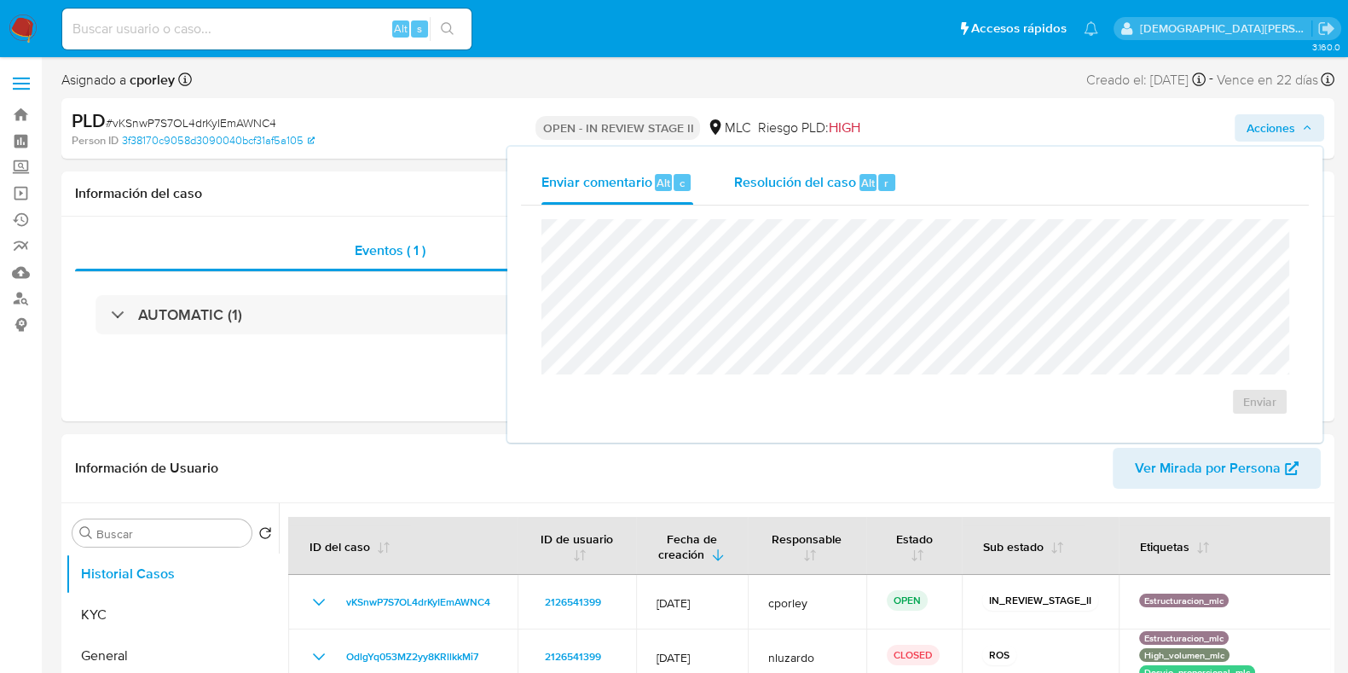
click at [765, 190] on span "Resolución del caso" at bounding box center [795, 182] width 122 height 20
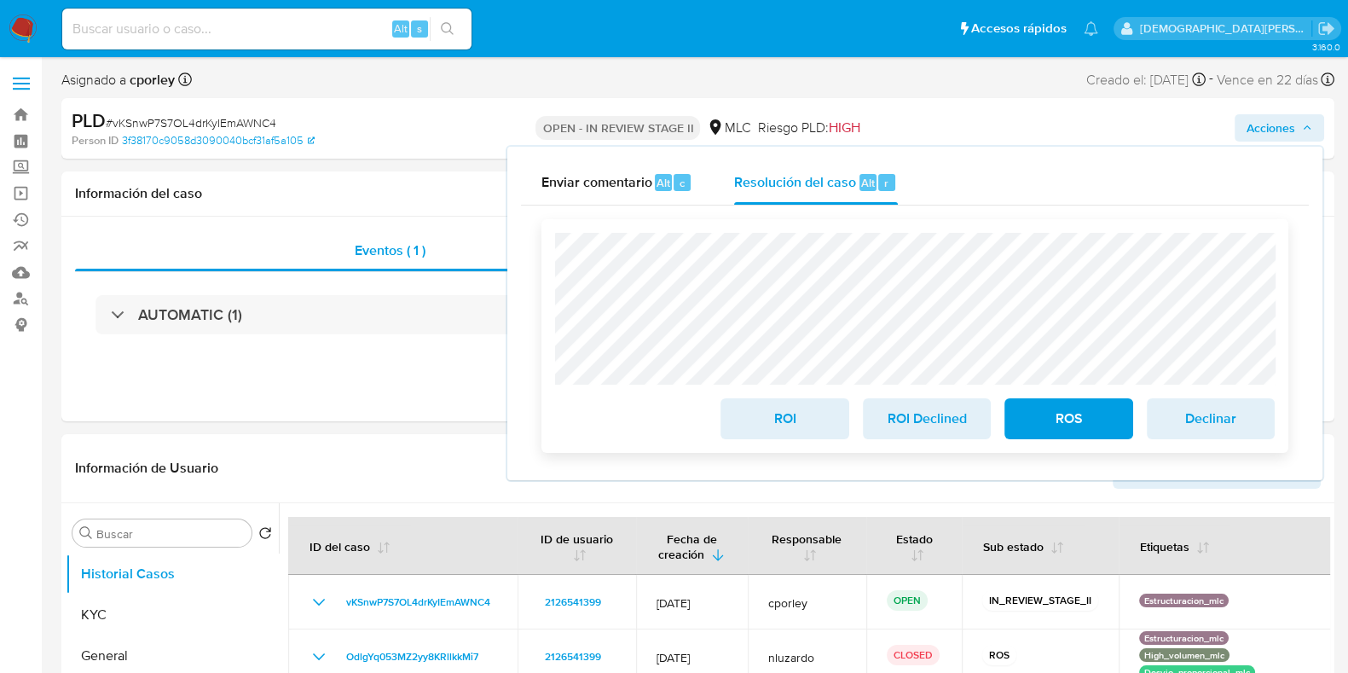
click at [1073, 430] on span "ROS" at bounding box center [1068, 419] width 84 height 38
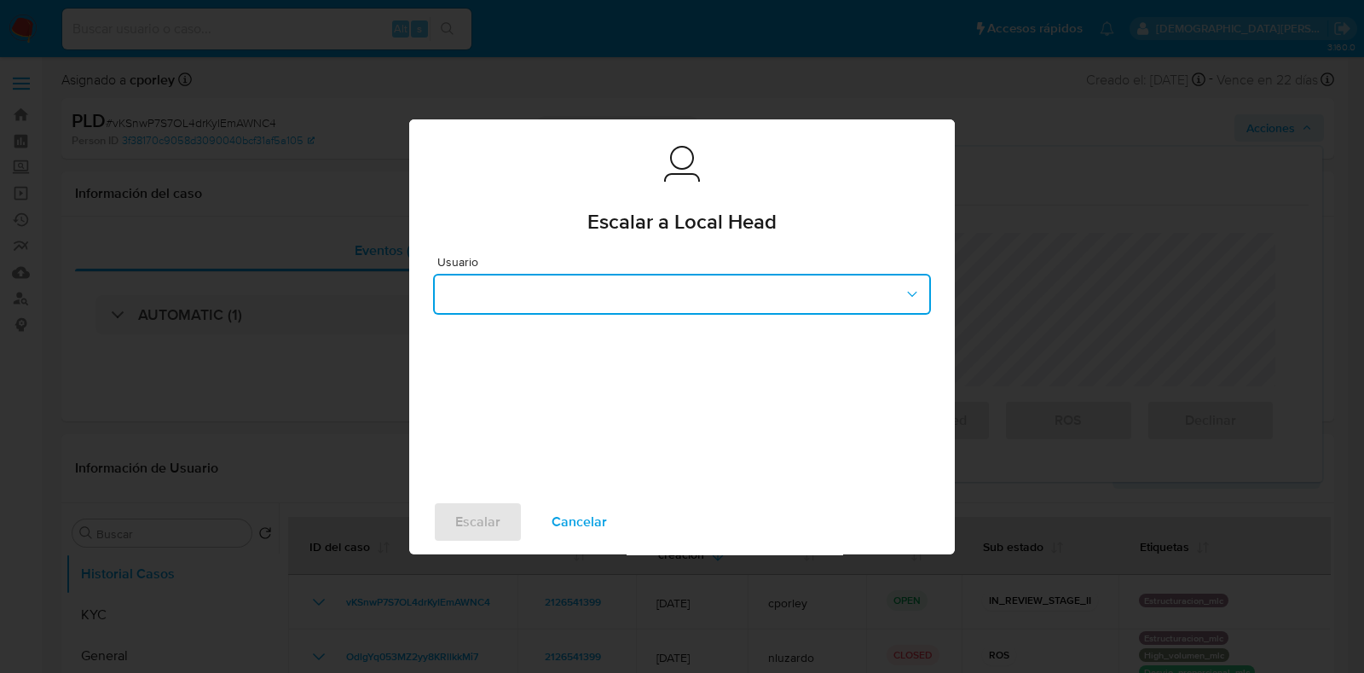
click at [655, 309] on button "button" at bounding box center [682, 294] width 498 height 41
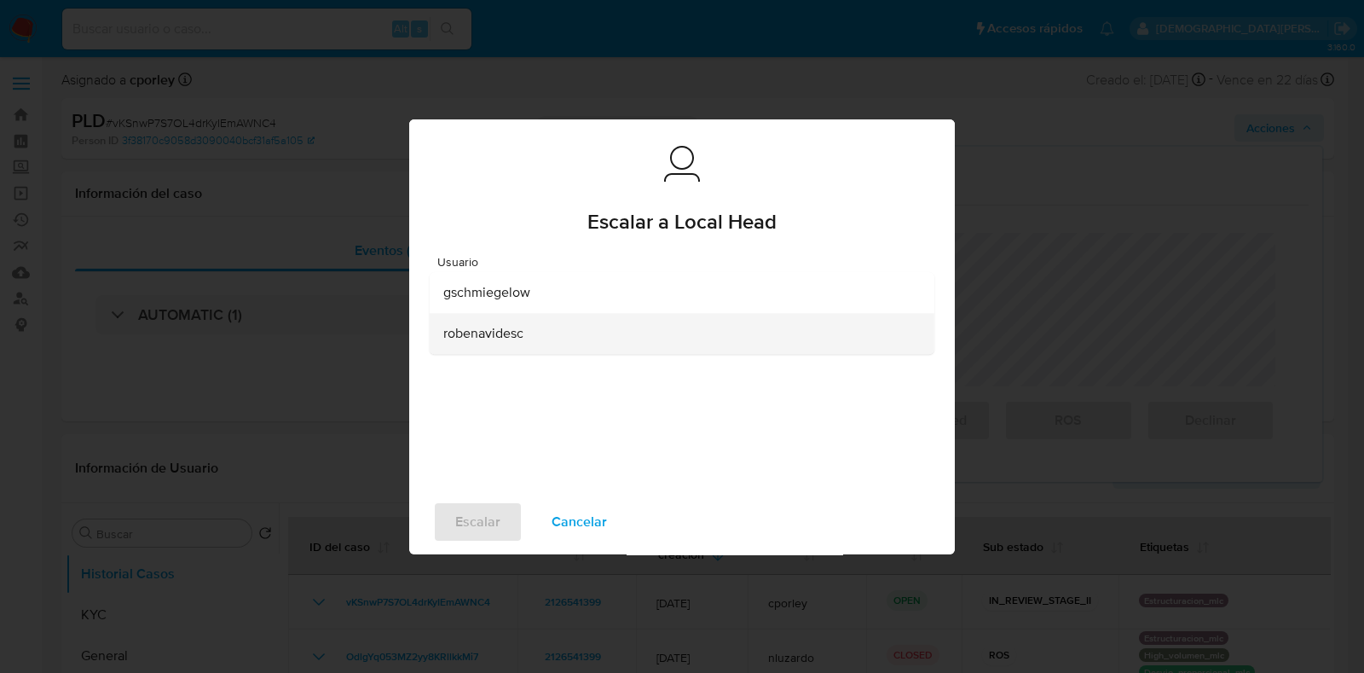
click at [606, 330] on div "robenavidesc" at bounding box center [676, 333] width 467 height 41
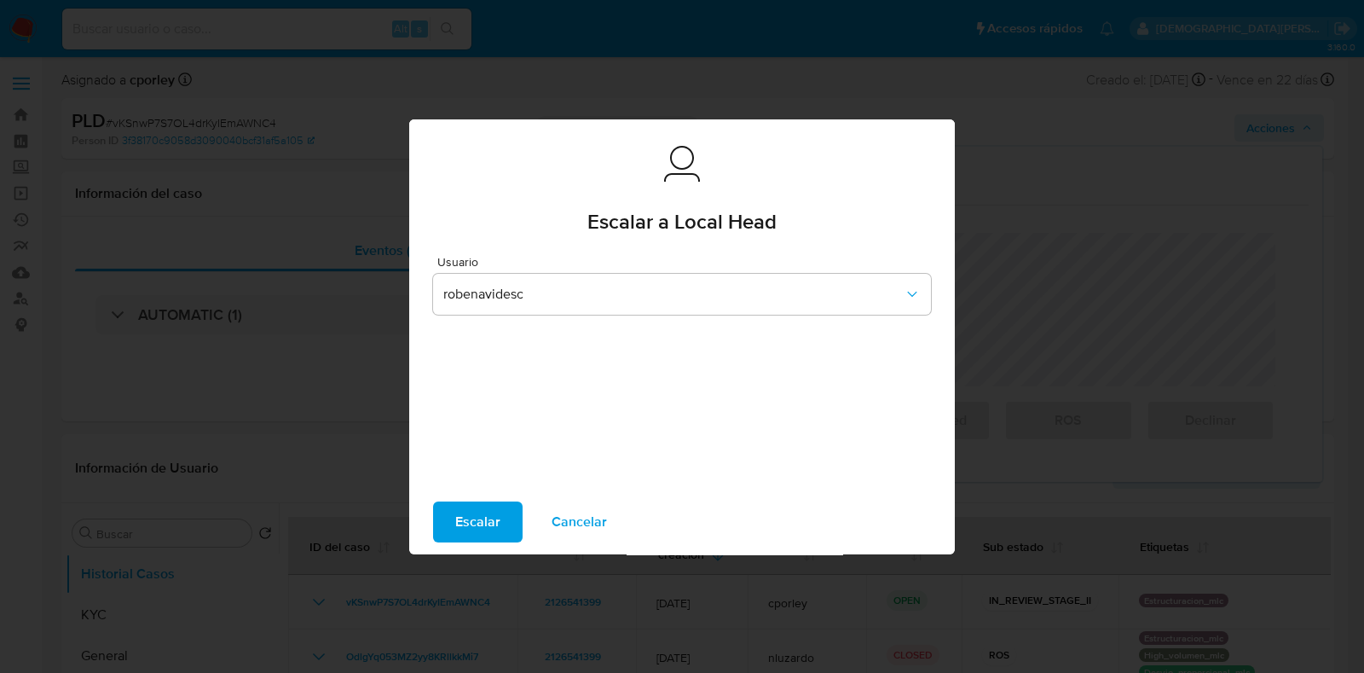
click at [471, 530] on span "Escalar" at bounding box center [477, 522] width 45 height 38
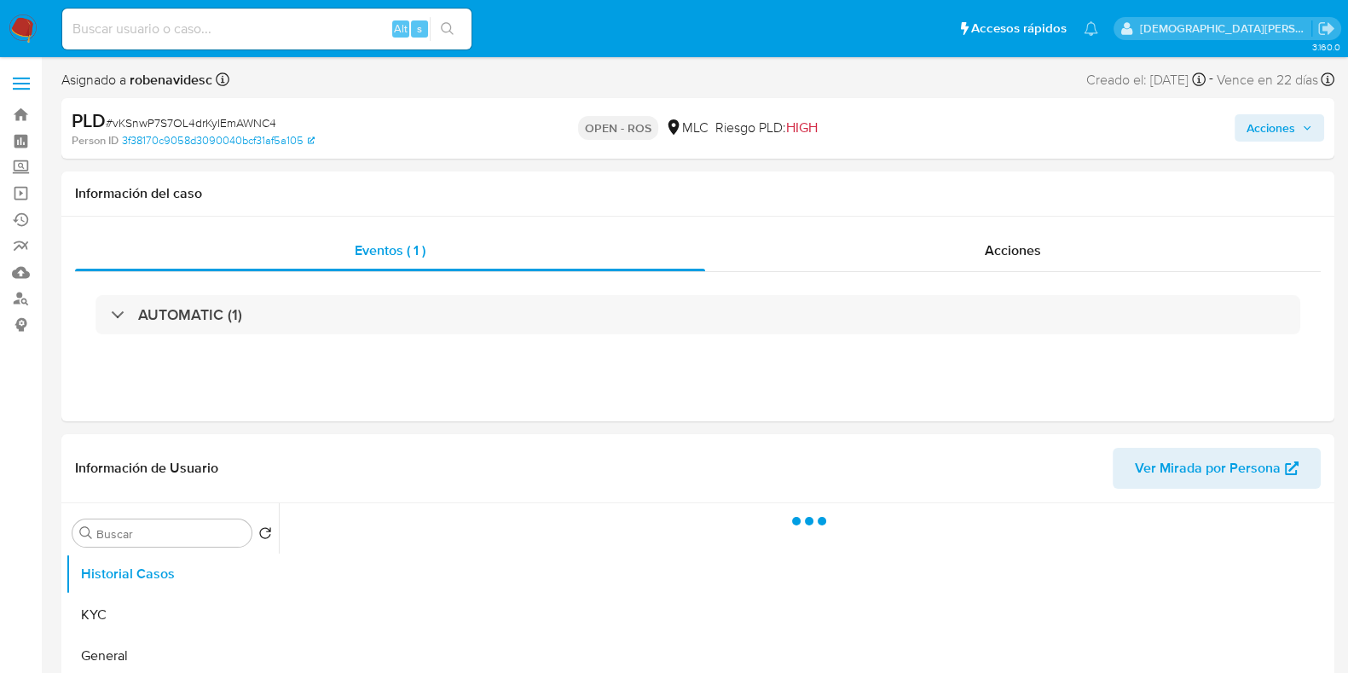
select select "10"
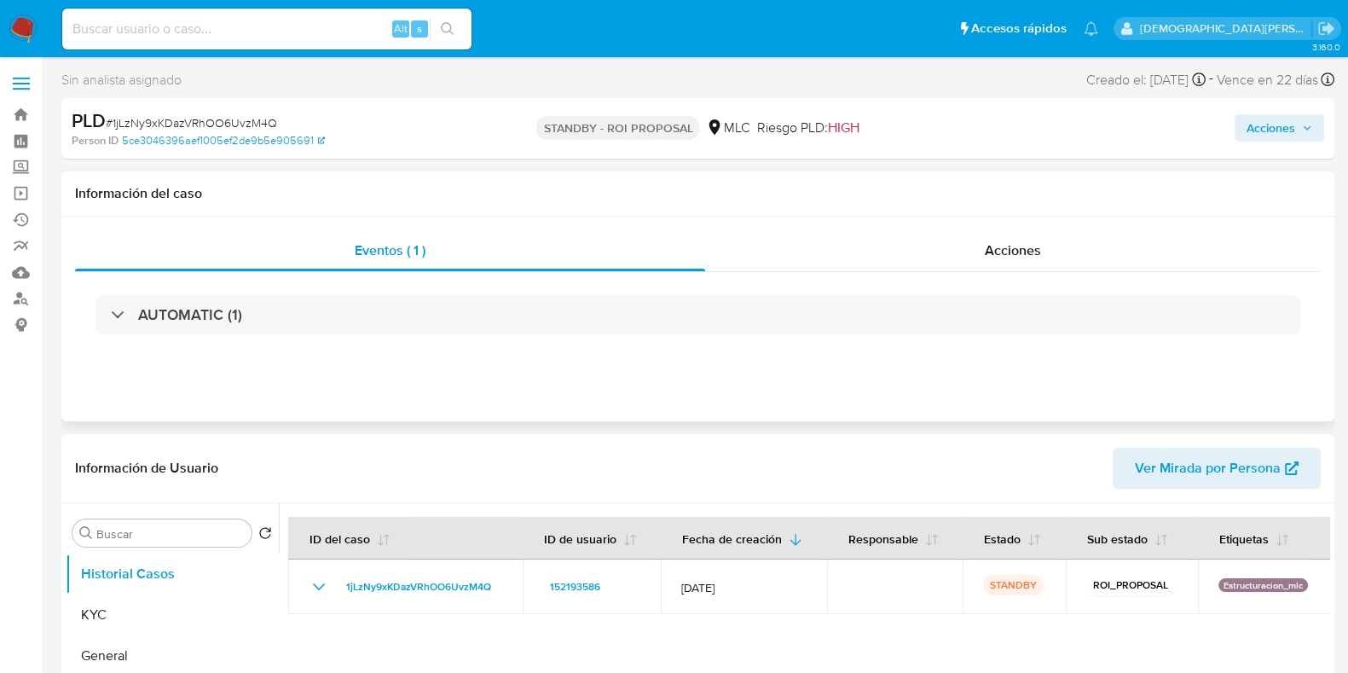
scroll to position [212, 0]
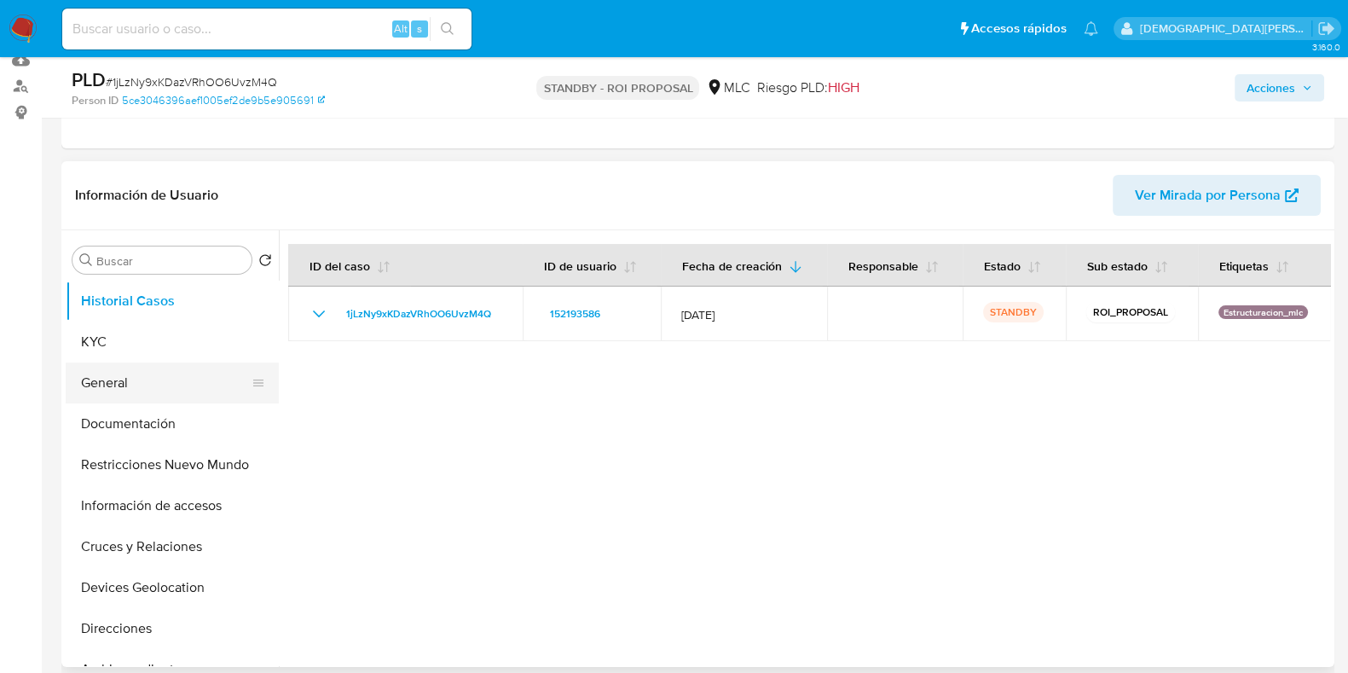
click at [149, 380] on button "General" at bounding box center [165, 382] width 199 height 41
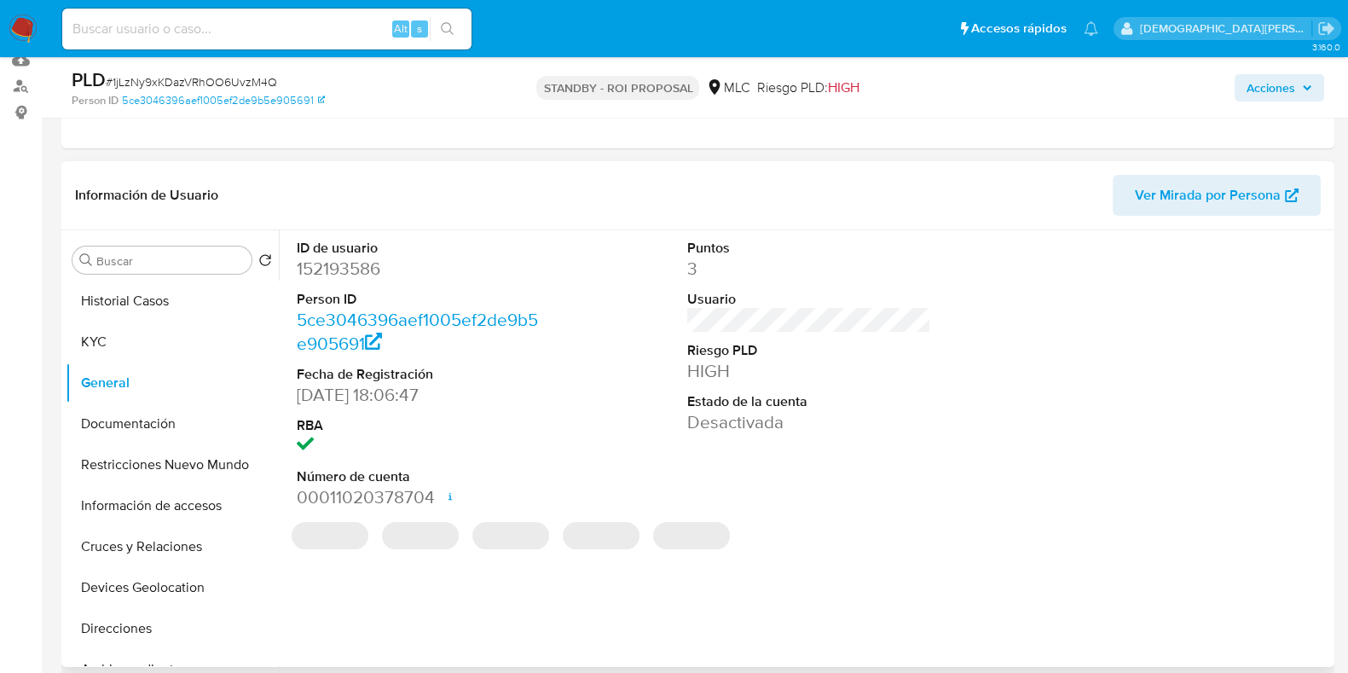
click at [347, 268] on dd "152193586" at bounding box center [419, 269] width 244 height 24
copy dd "152193586"
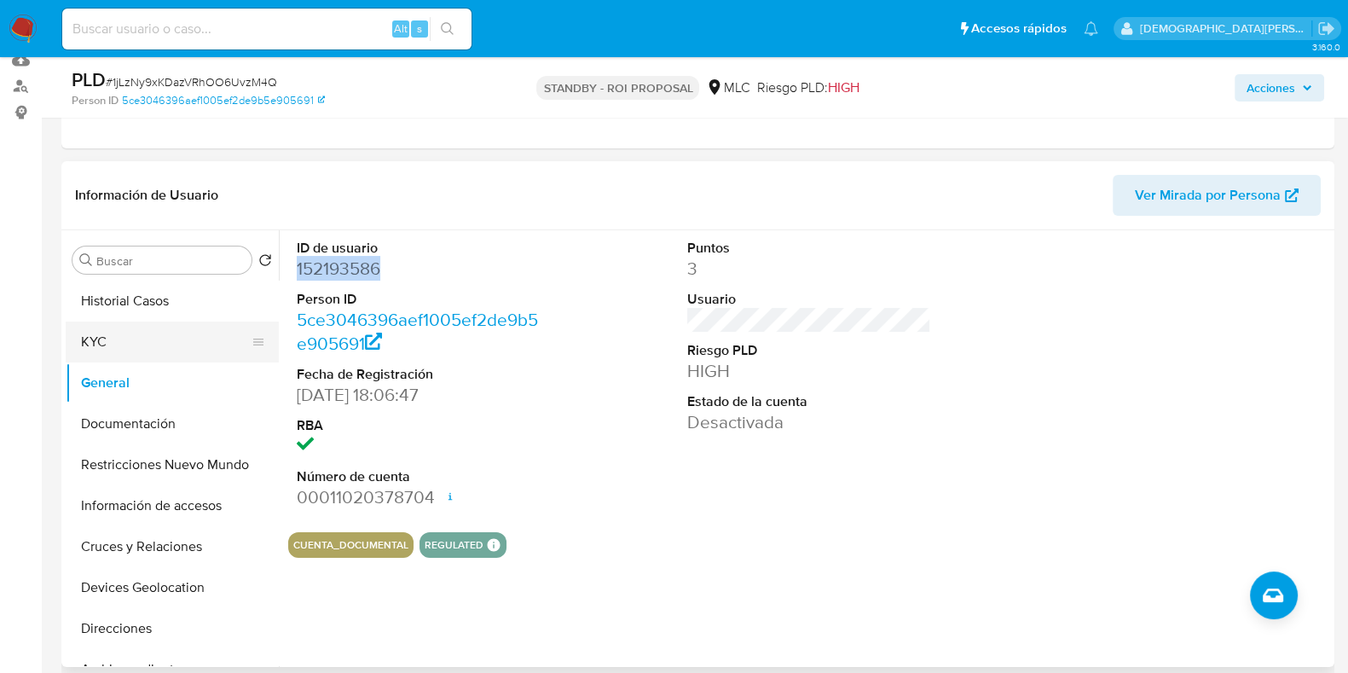
click at [103, 343] on button "KYC" at bounding box center [165, 341] width 199 height 41
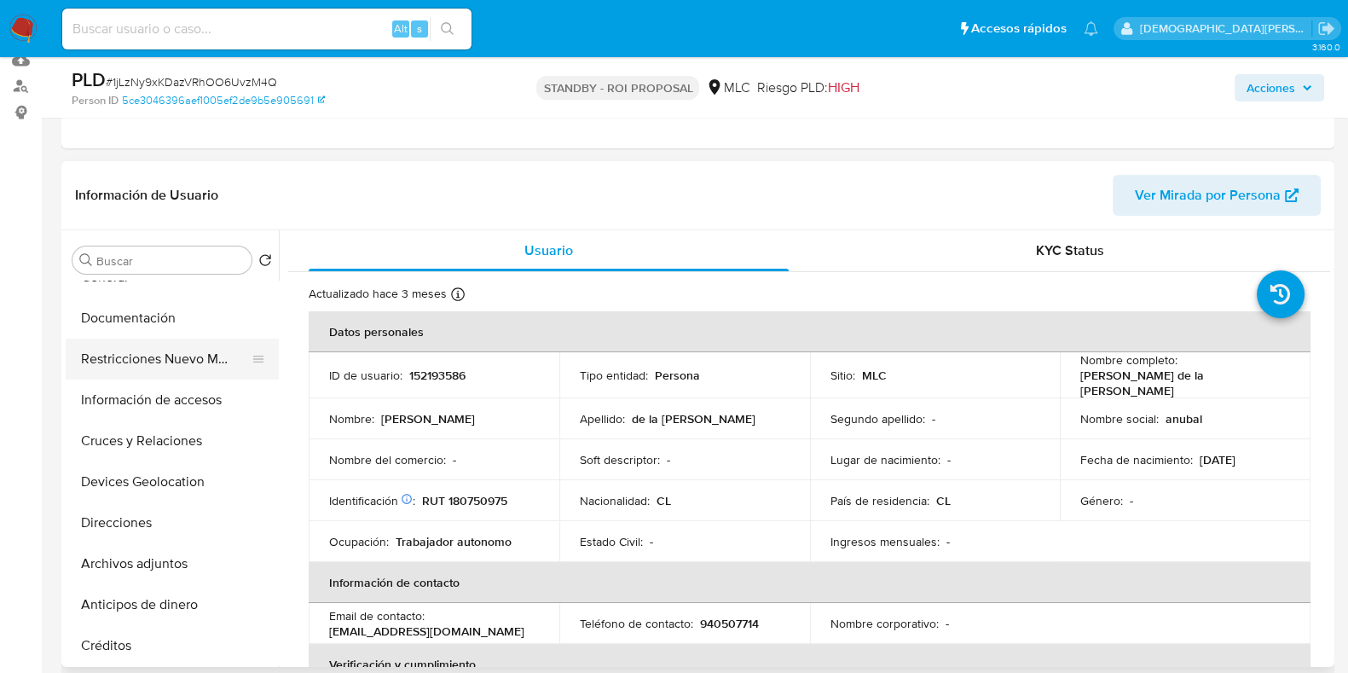
scroll to position [0, 0]
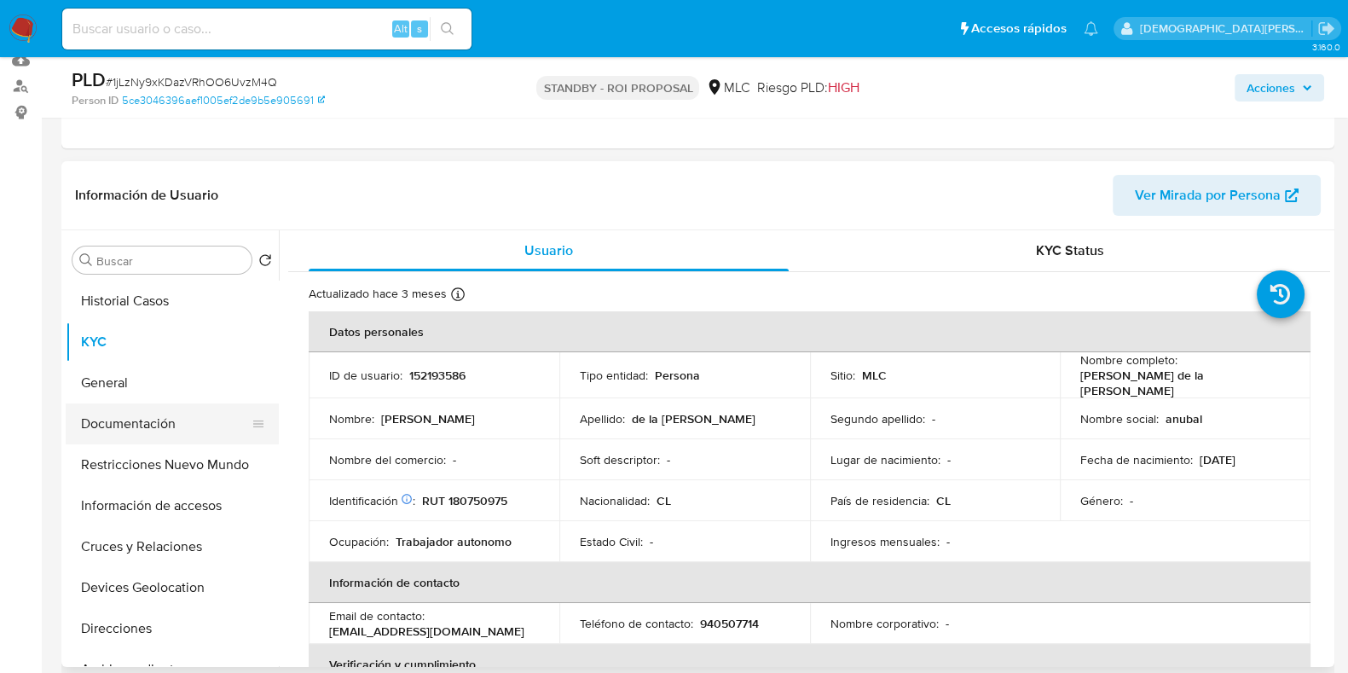
click at [165, 429] on button "Documentación" at bounding box center [165, 423] width 199 height 41
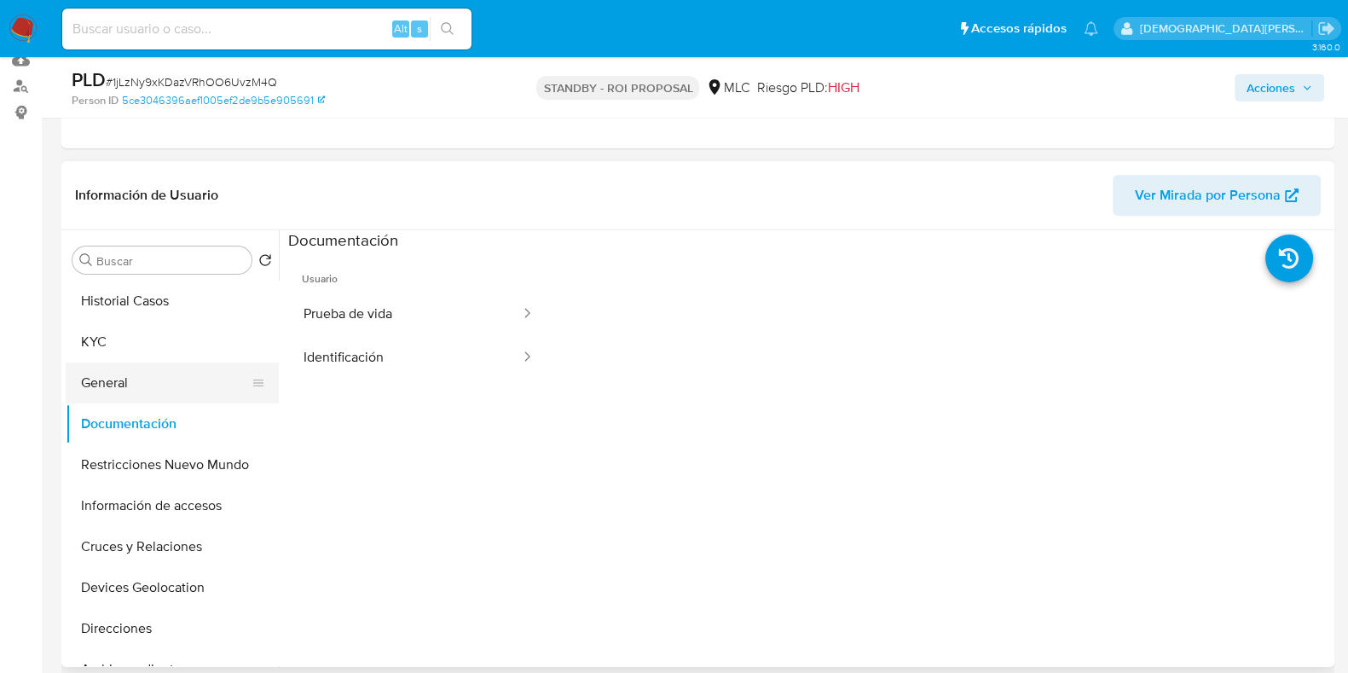
click at [172, 382] on button "General" at bounding box center [165, 382] width 199 height 41
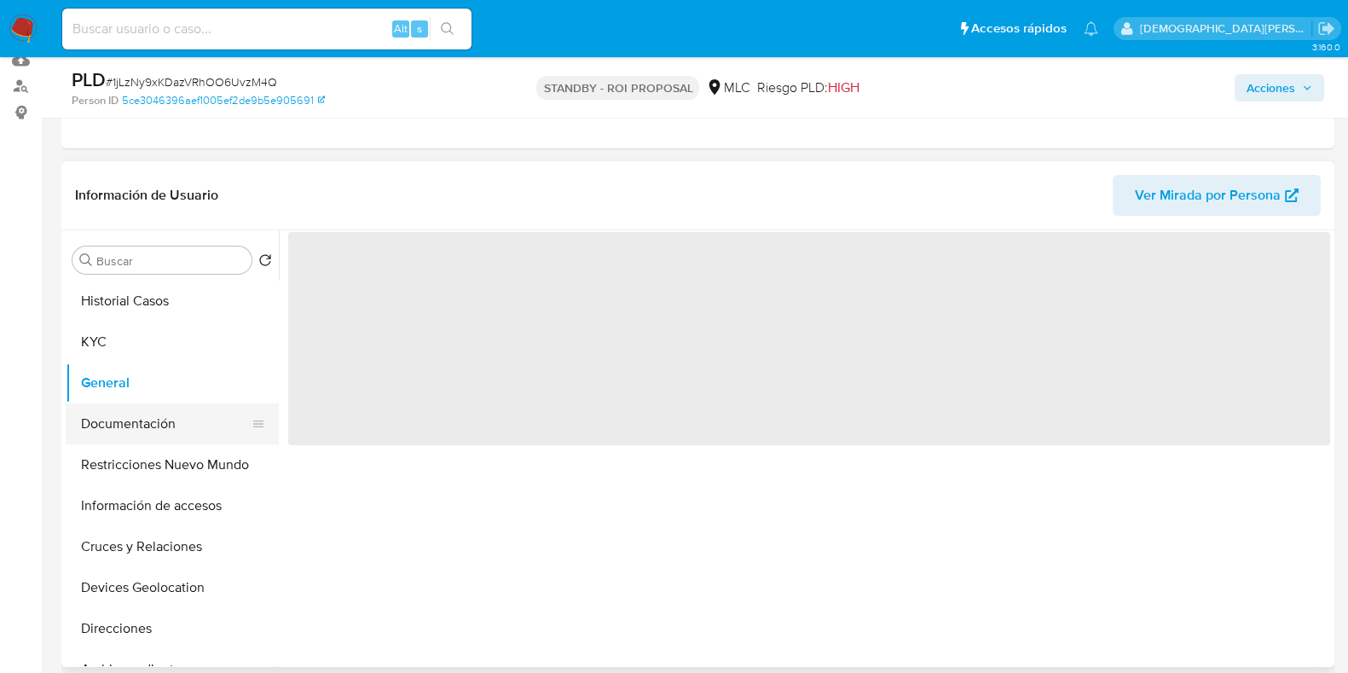
click at [140, 427] on button "Documentación" at bounding box center [165, 423] width 199 height 41
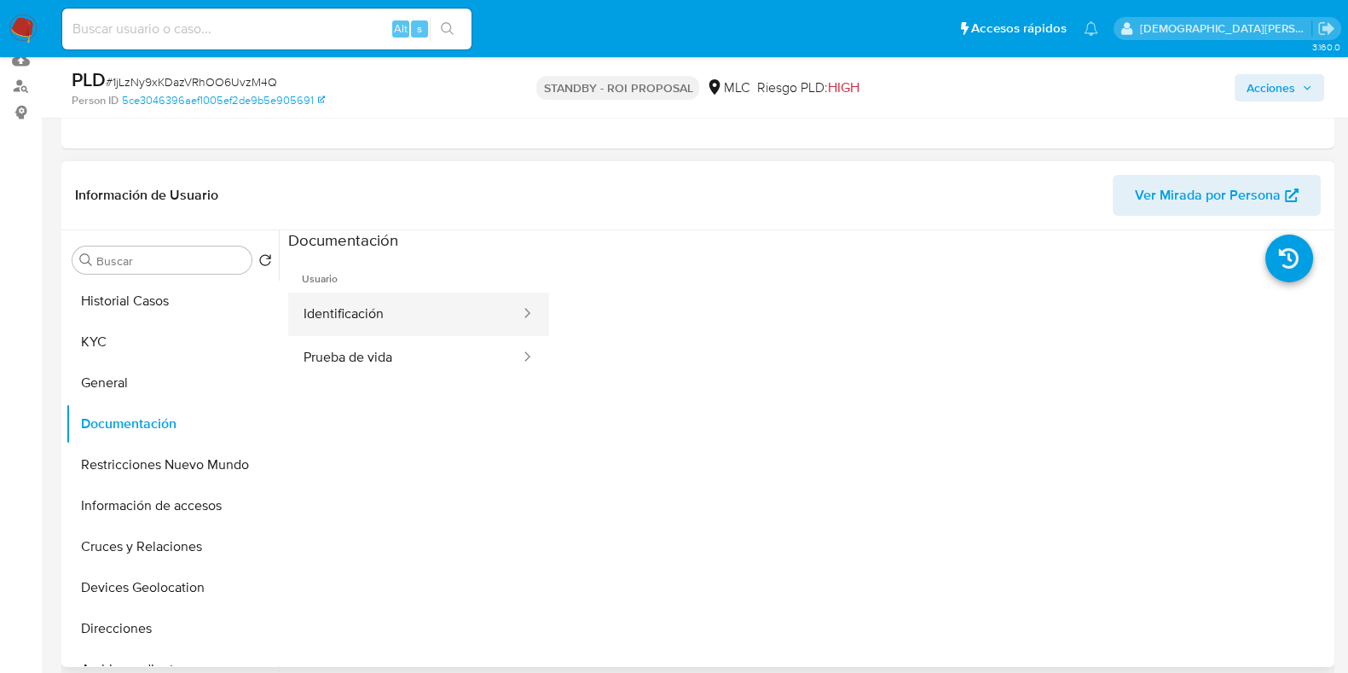
click at [423, 296] on button "Identificación" at bounding box center [405, 313] width 234 height 43
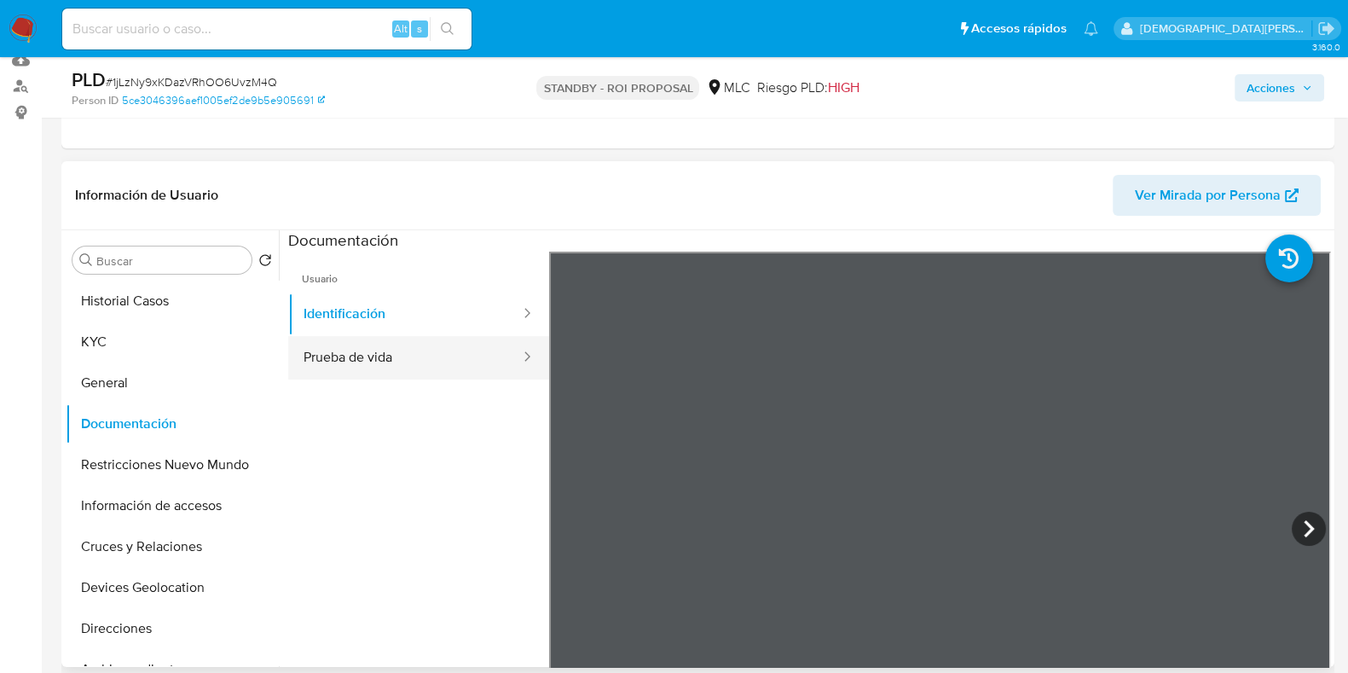
click at [470, 355] on button "Prueba de vida" at bounding box center [405, 357] width 234 height 43
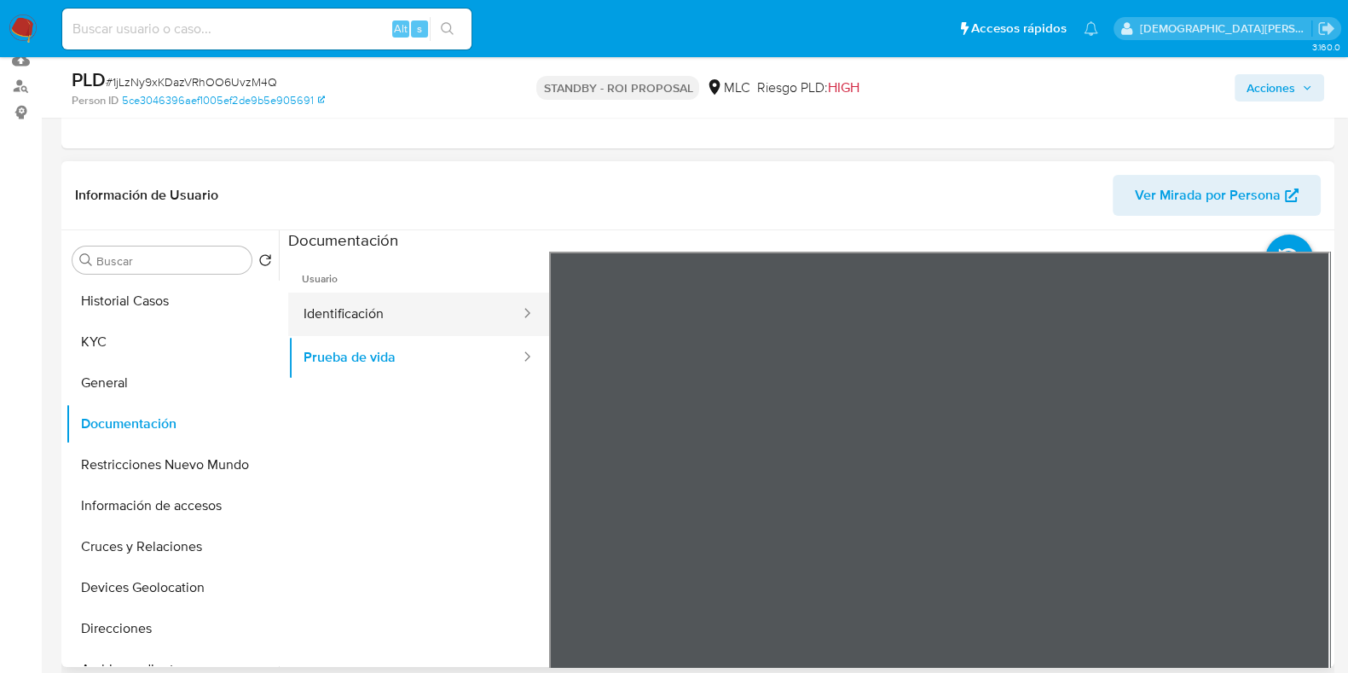
click at [416, 315] on button "Identificación" at bounding box center [405, 313] width 234 height 43
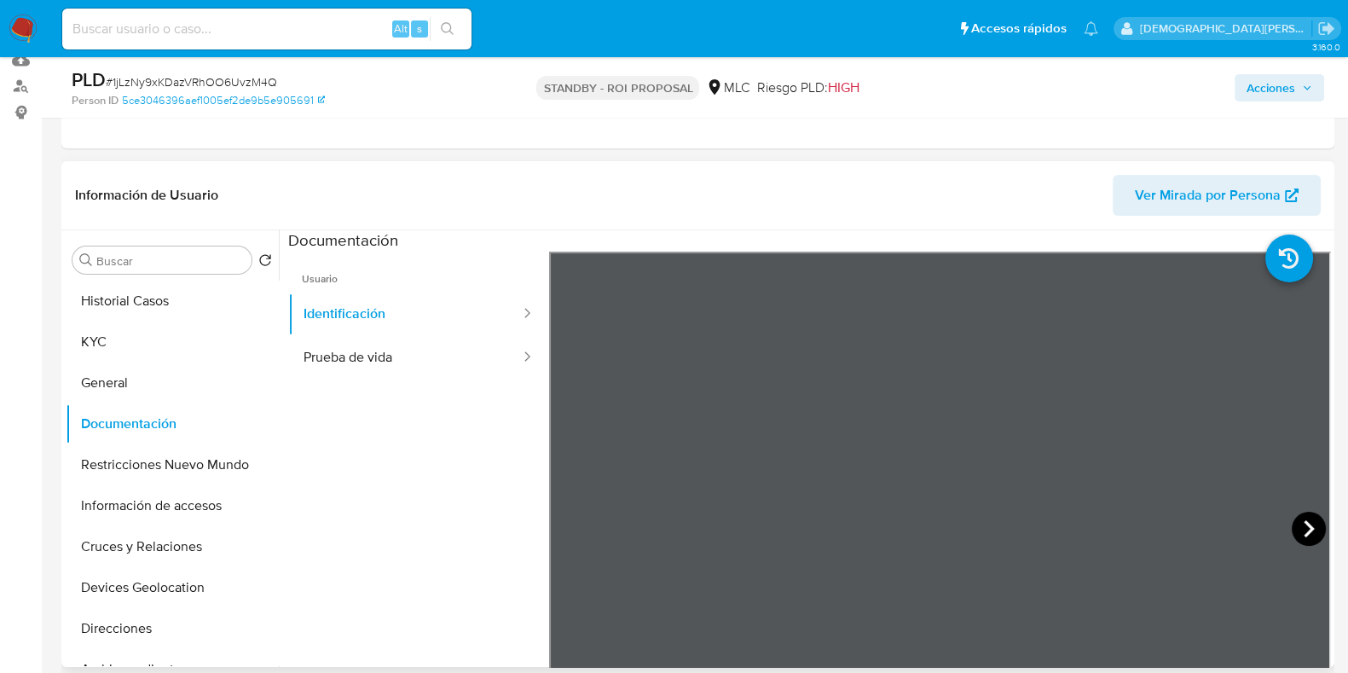
click at [1303, 520] on icon at bounding box center [1308, 528] width 10 height 17
click at [176, 450] on button "Restricciones Nuevo Mundo" at bounding box center [165, 464] width 199 height 41
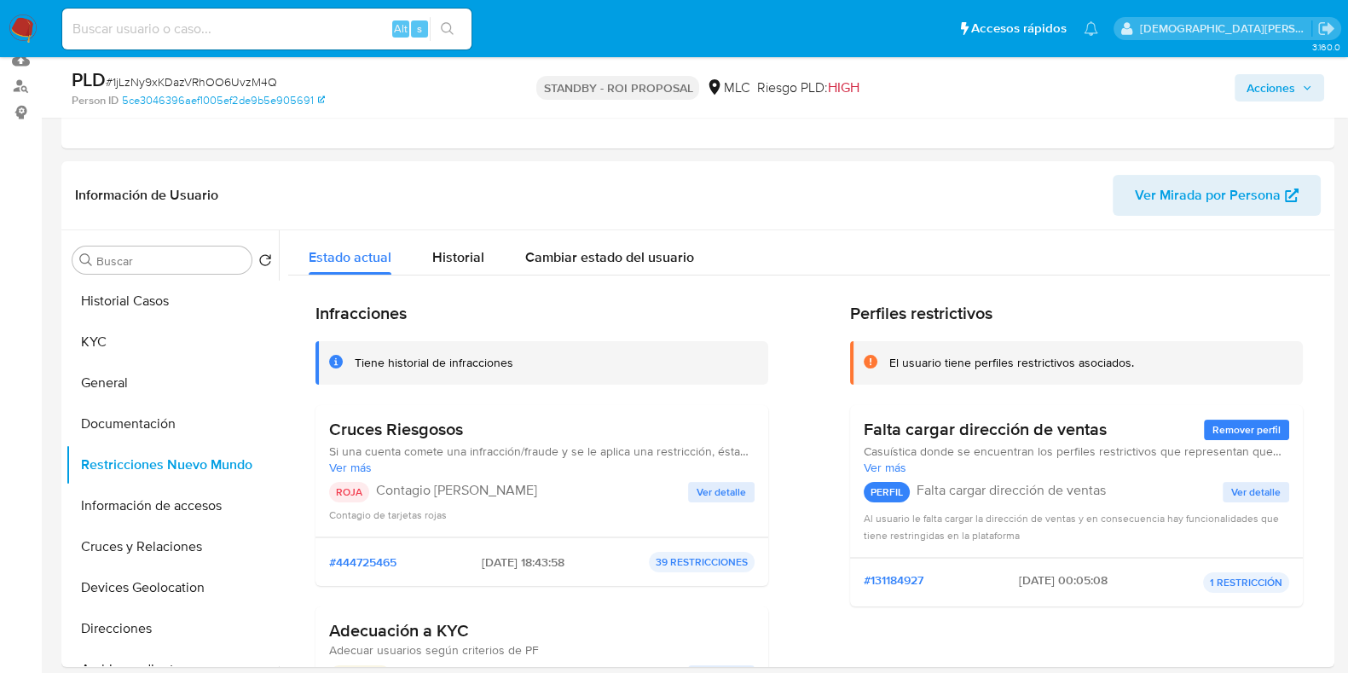
click at [721, 494] on span "Ver detalle" at bounding box center [720, 491] width 49 height 17
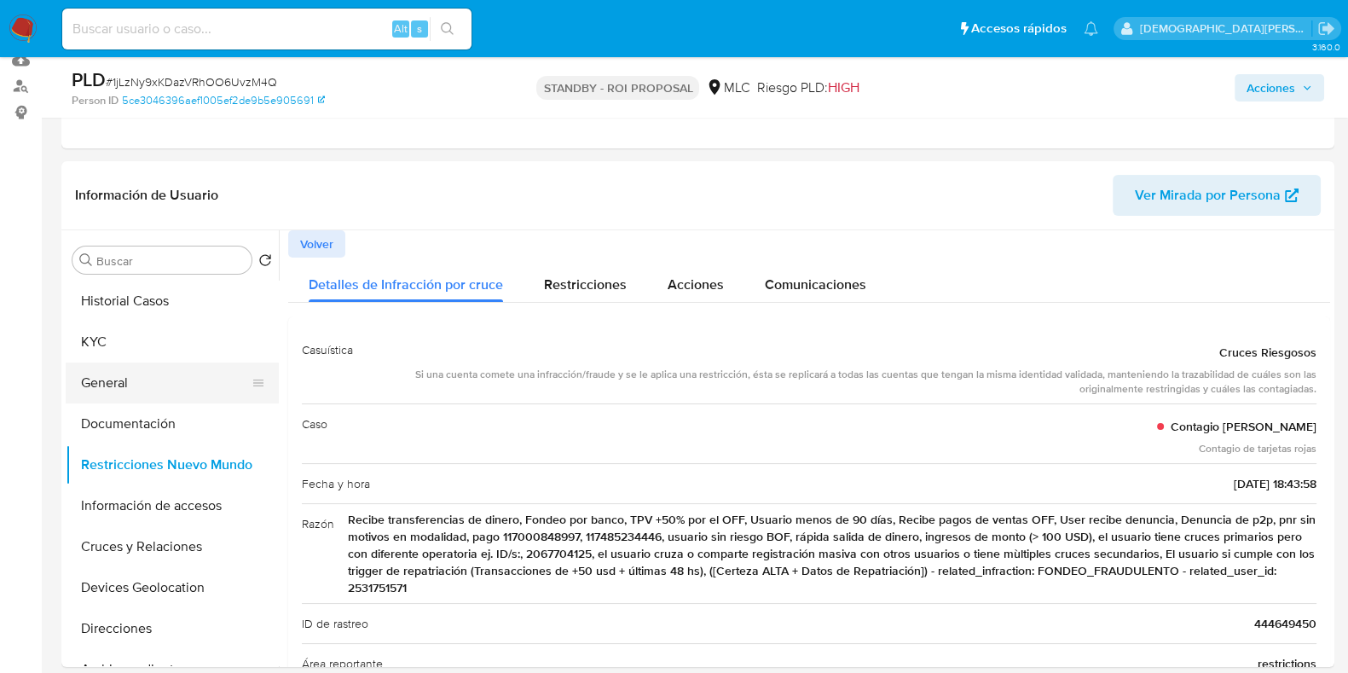
click at [192, 379] on button "General" at bounding box center [165, 382] width 199 height 41
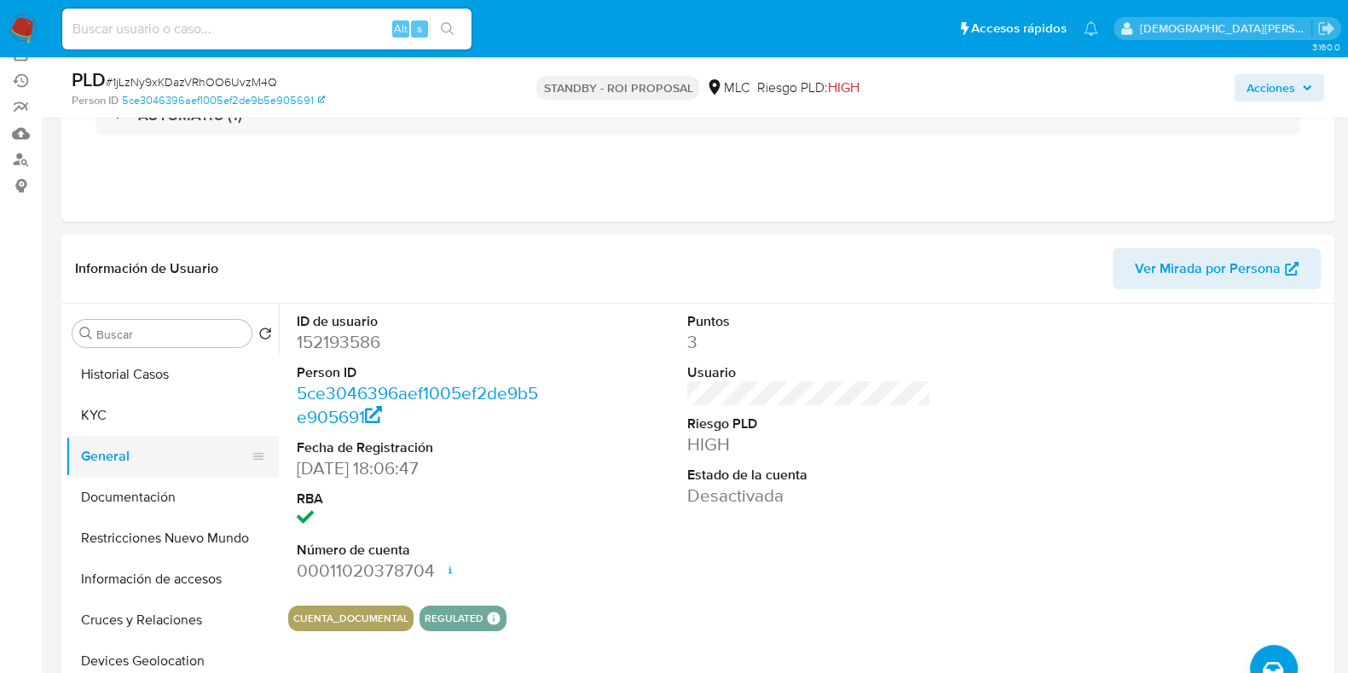
scroll to position [106, 0]
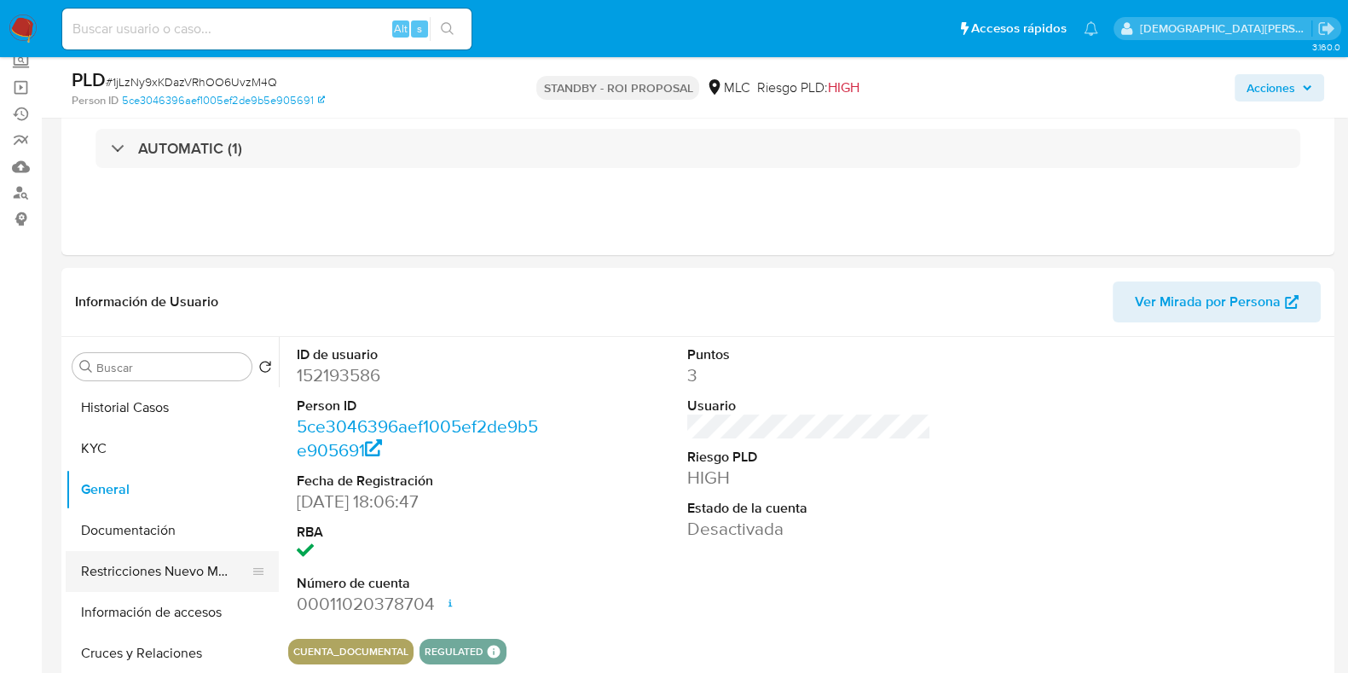
click at [182, 574] on button "Restricciones Nuevo Mundo" at bounding box center [165, 571] width 199 height 41
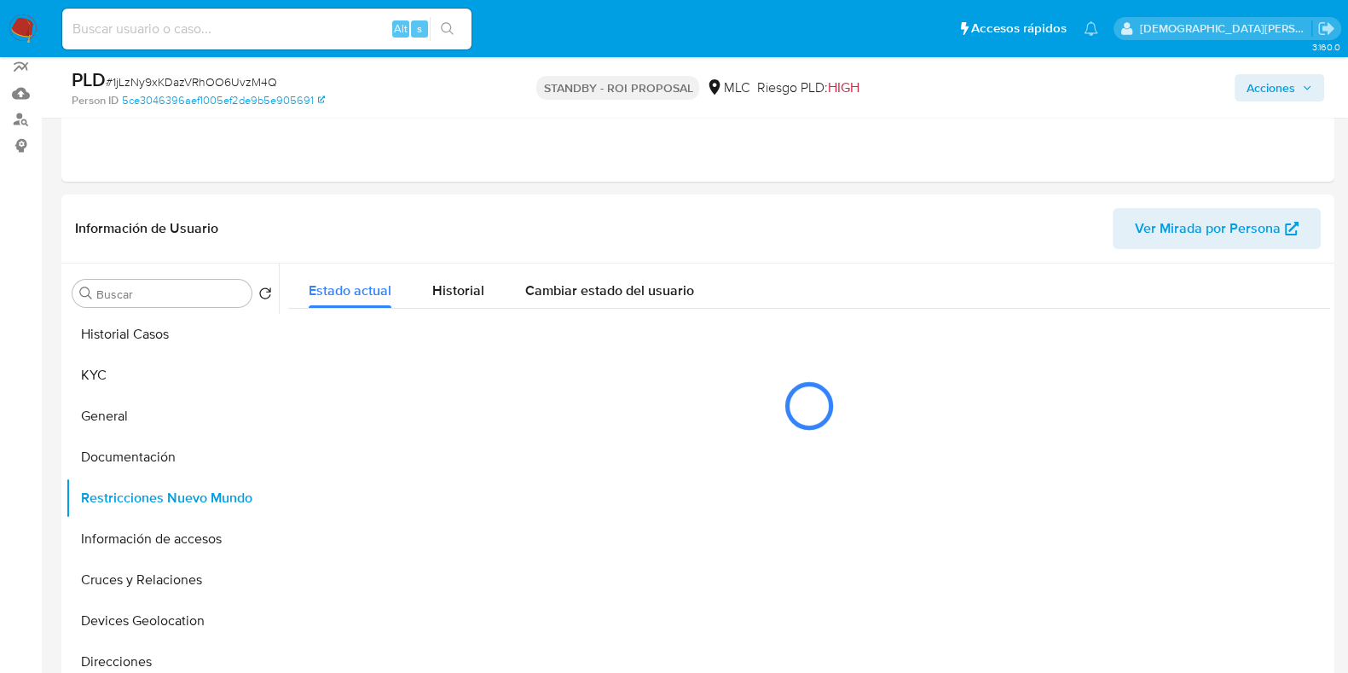
scroll to position [212, 0]
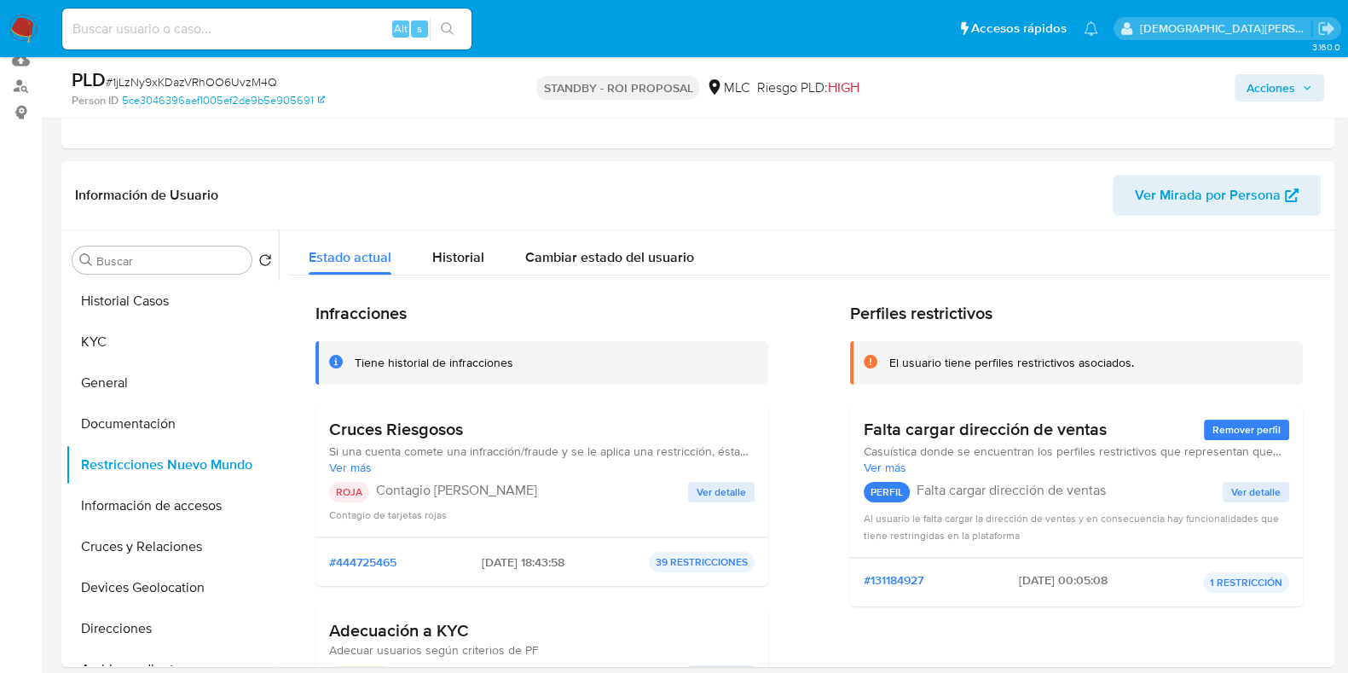
click at [704, 491] on span "Ver detalle" at bounding box center [720, 491] width 49 height 17
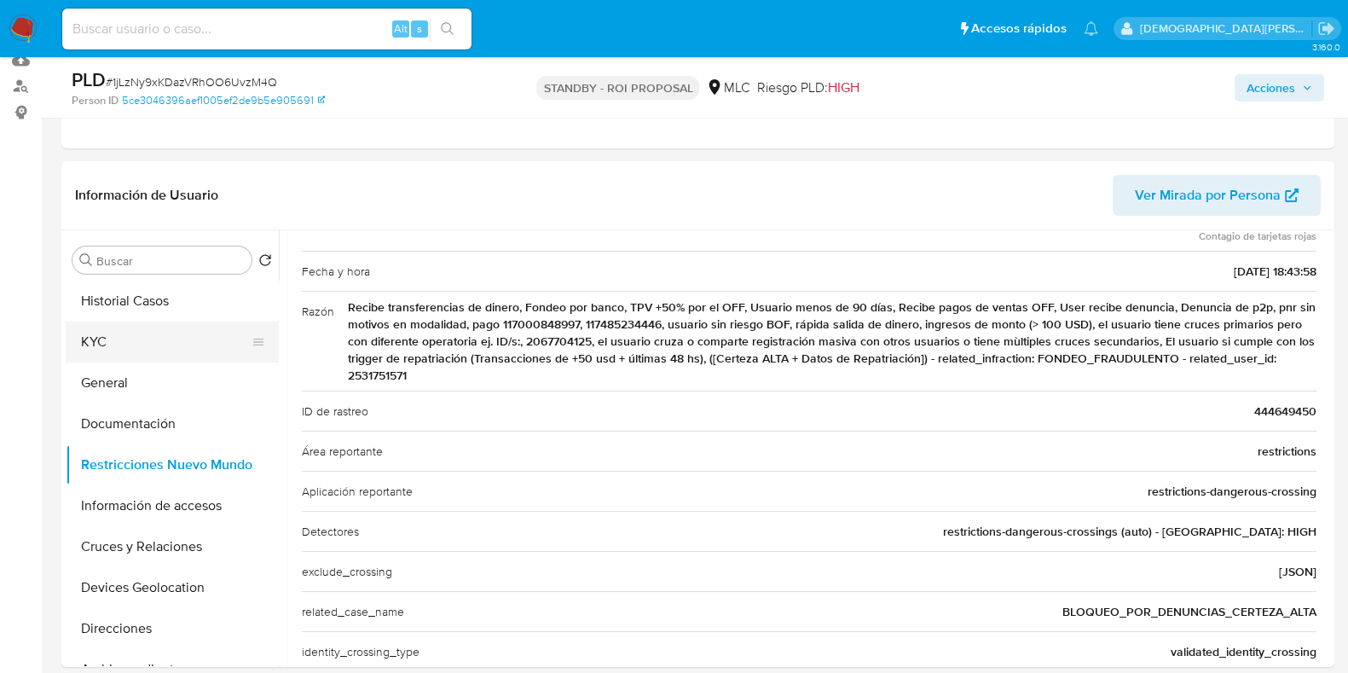
click at [189, 347] on button "KYC" at bounding box center [165, 341] width 199 height 41
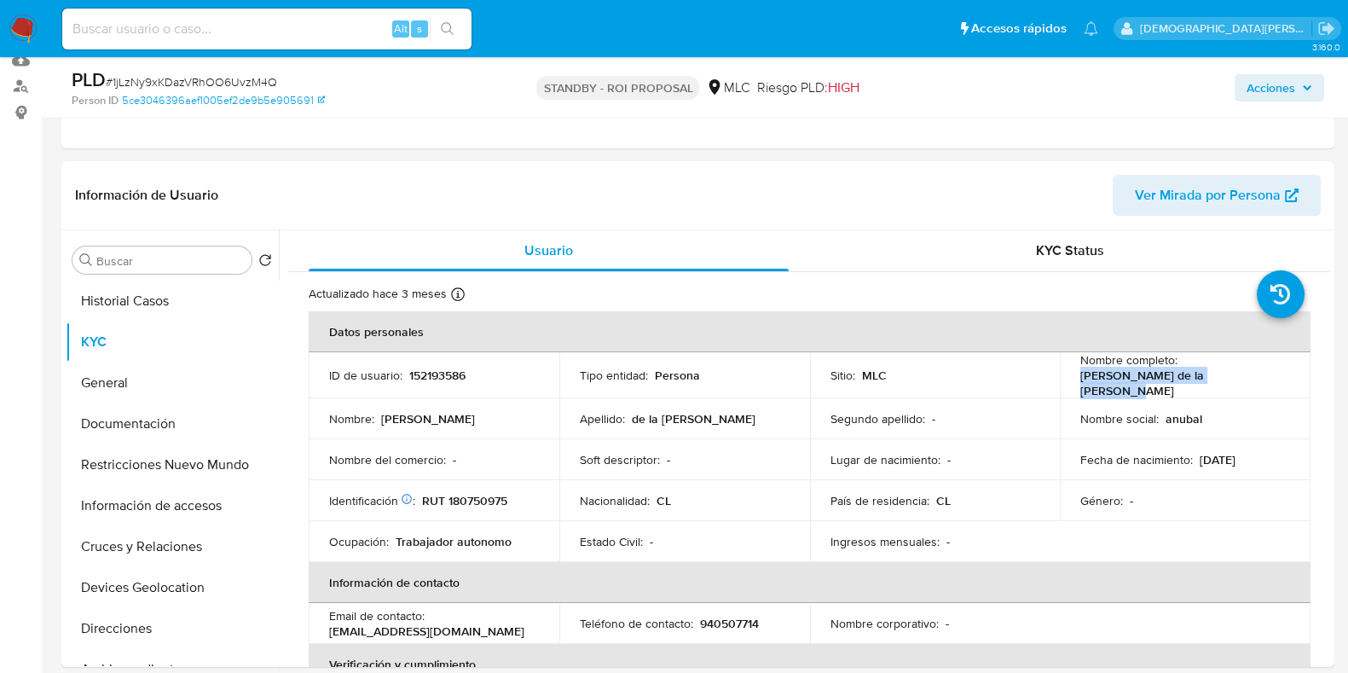
drag, startPoint x: 1232, startPoint y: 390, endPoint x: 1073, endPoint y: 384, distance: 158.7
click at [1073, 384] on td "Nombre completo : Aníbal Alonso de la Jara Jara" at bounding box center [1184, 375] width 251 height 46
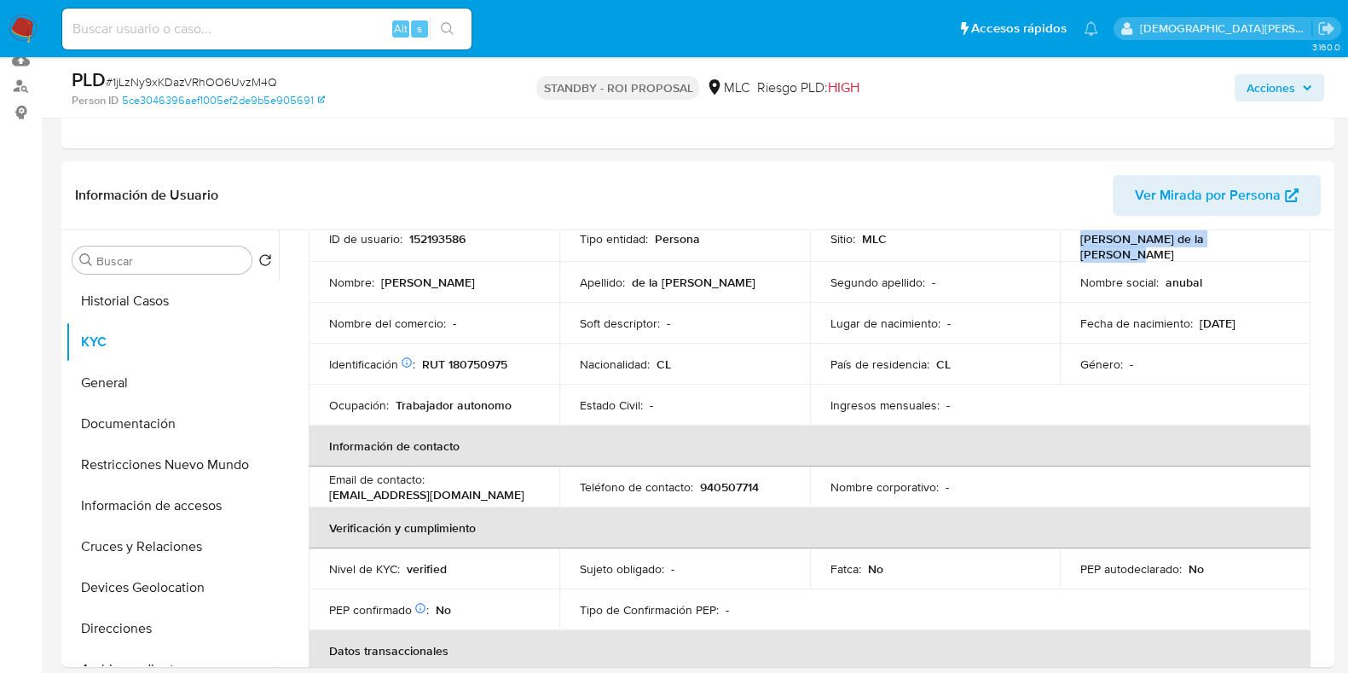
scroll to position [212, 0]
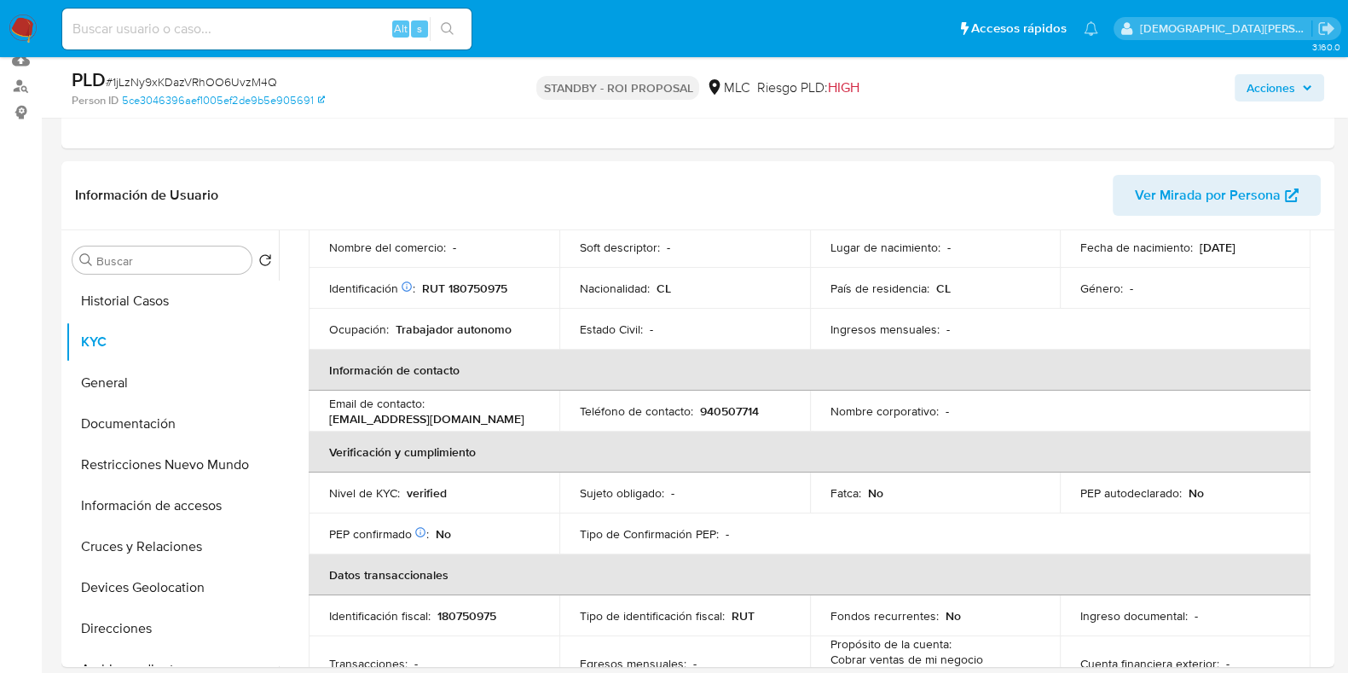
click at [707, 403] on p "940507714" at bounding box center [729, 410] width 59 height 15
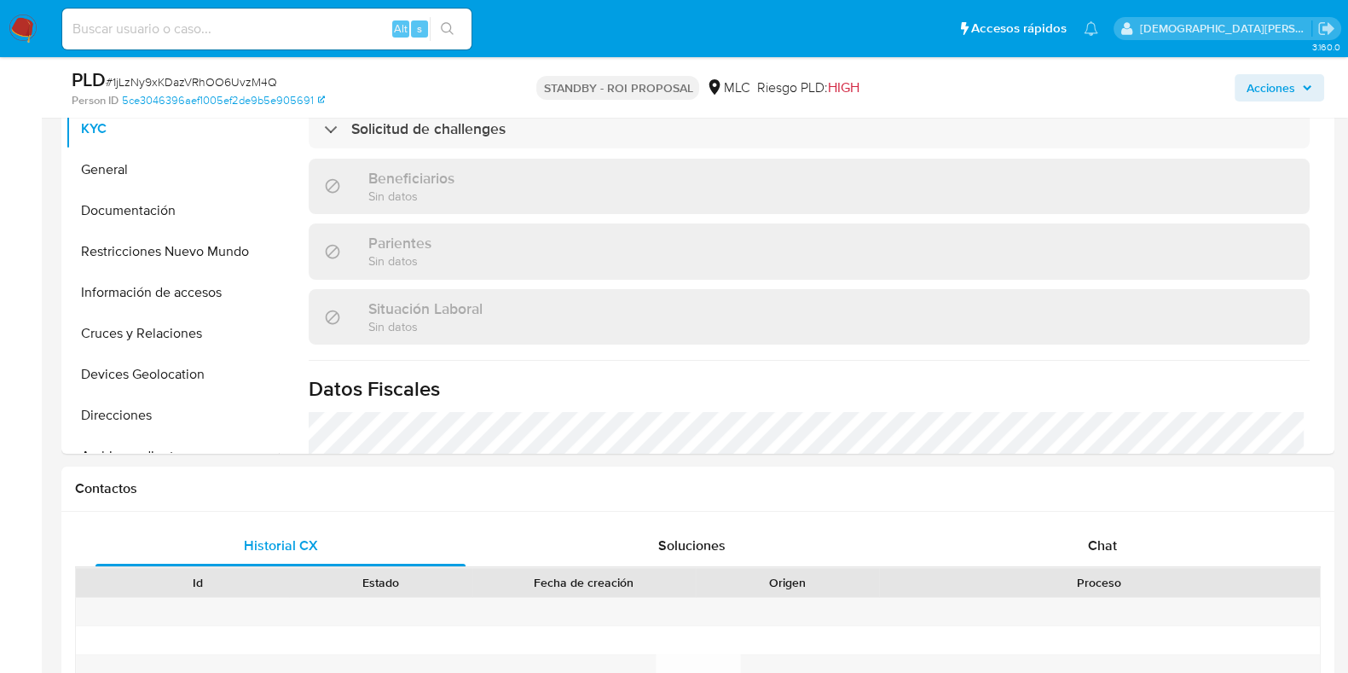
scroll to position [315, 0]
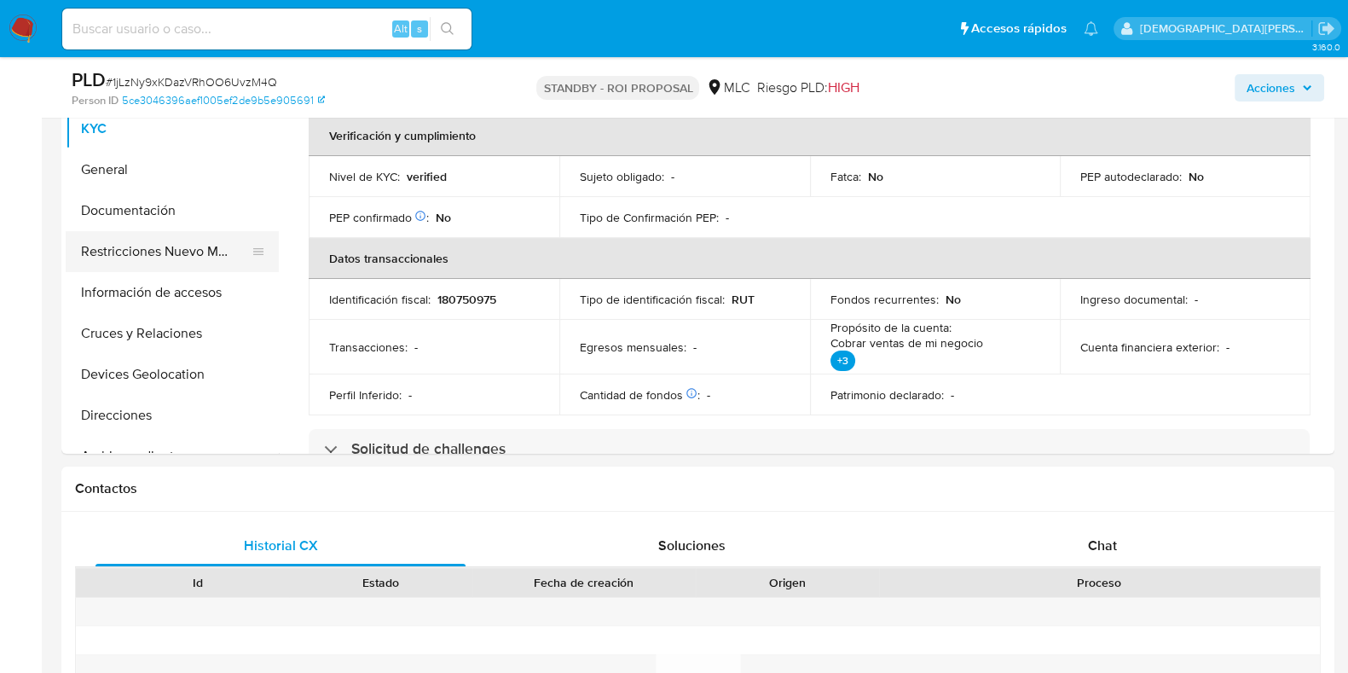
click at [184, 240] on button "Restricciones Nuevo Mundo" at bounding box center [165, 251] width 199 height 41
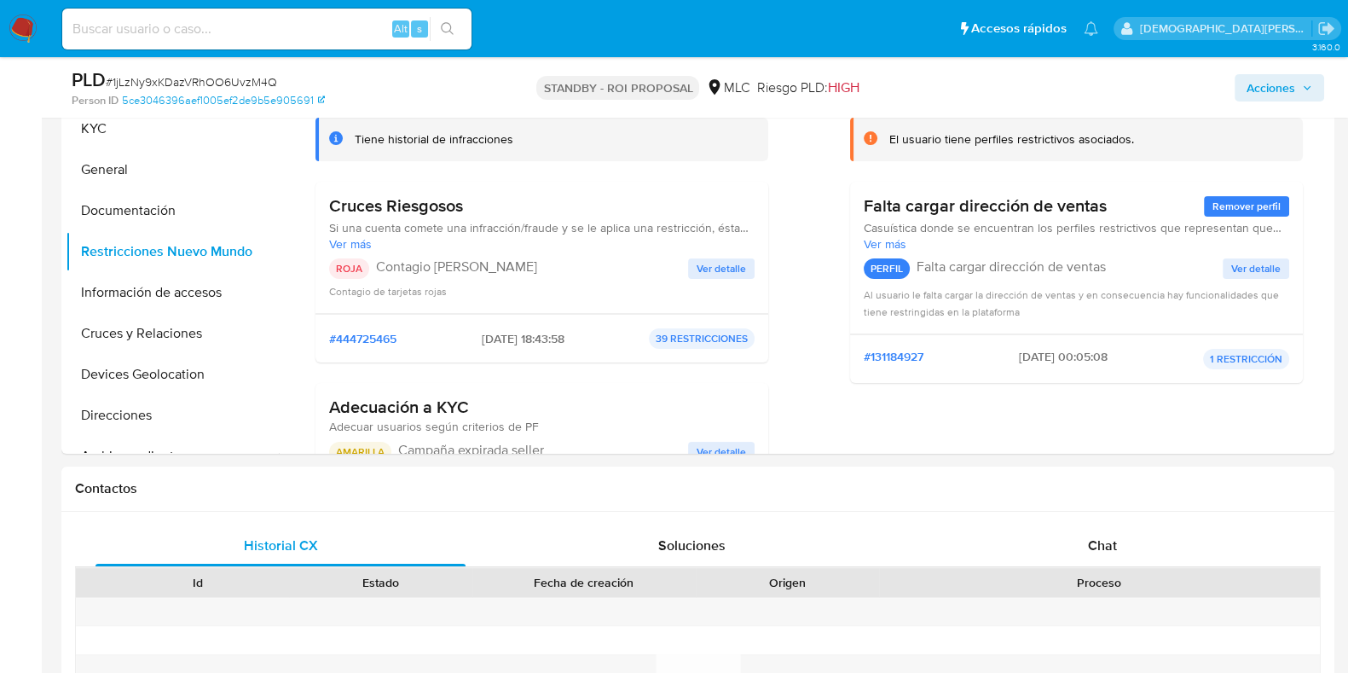
scroll to position [0, 0]
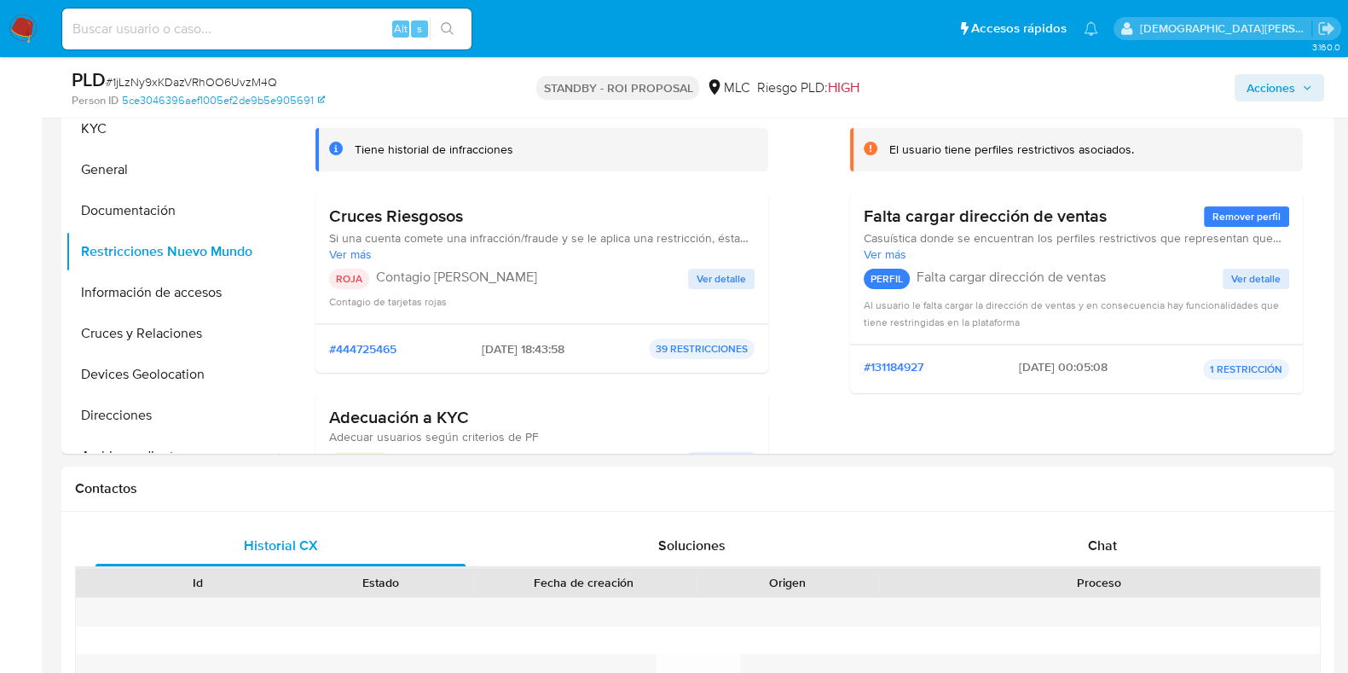
click at [736, 270] on span "Ver detalle" at bounding box center [720, 278] width 49 height 17
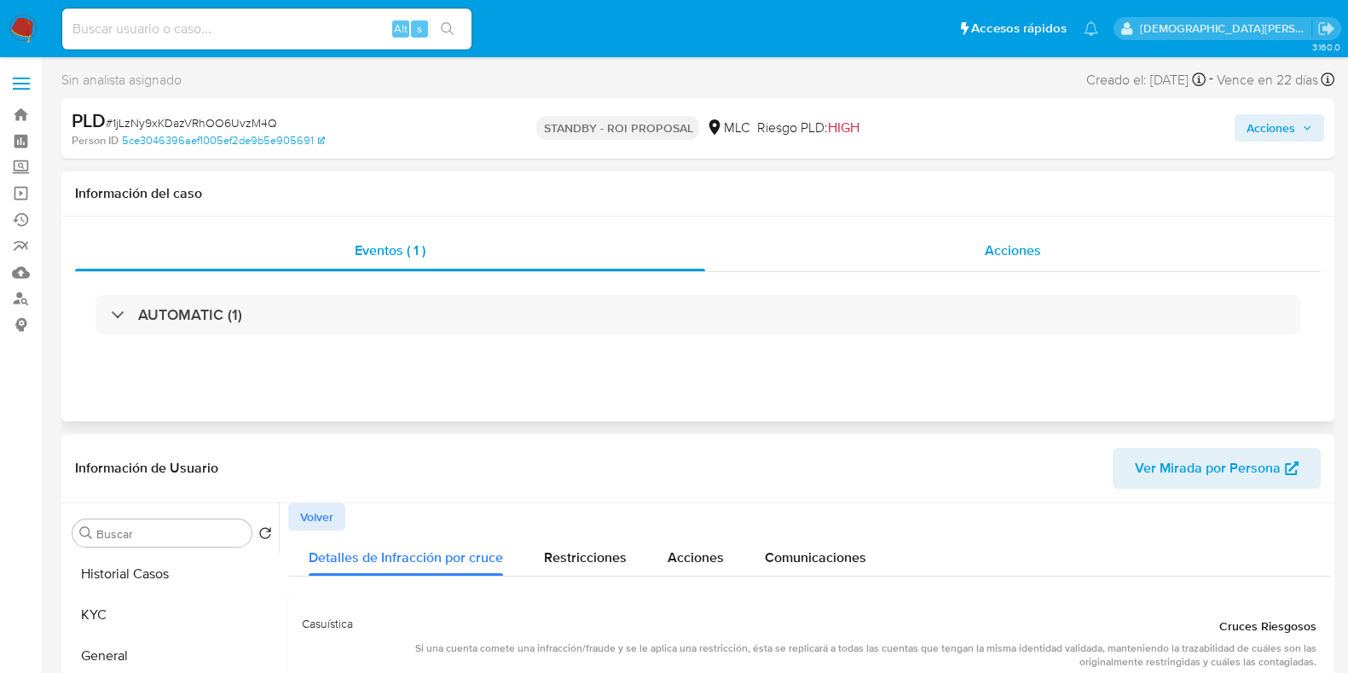
click at [1056, 245] on div "Acciones" at bounding box center [1012, 250] width 615 height 41
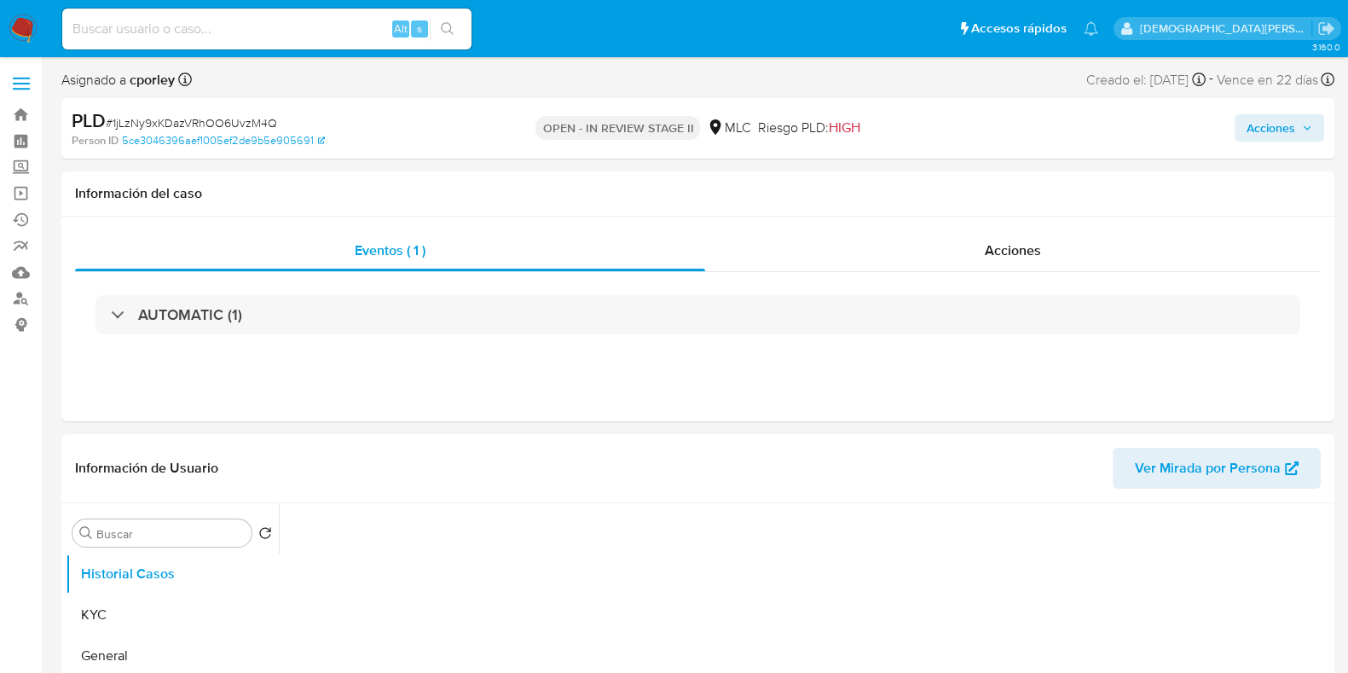
click at [1288, 135] on span "Acciones" at bounding box center [1270, 127] width 49 height 27
select select "10"
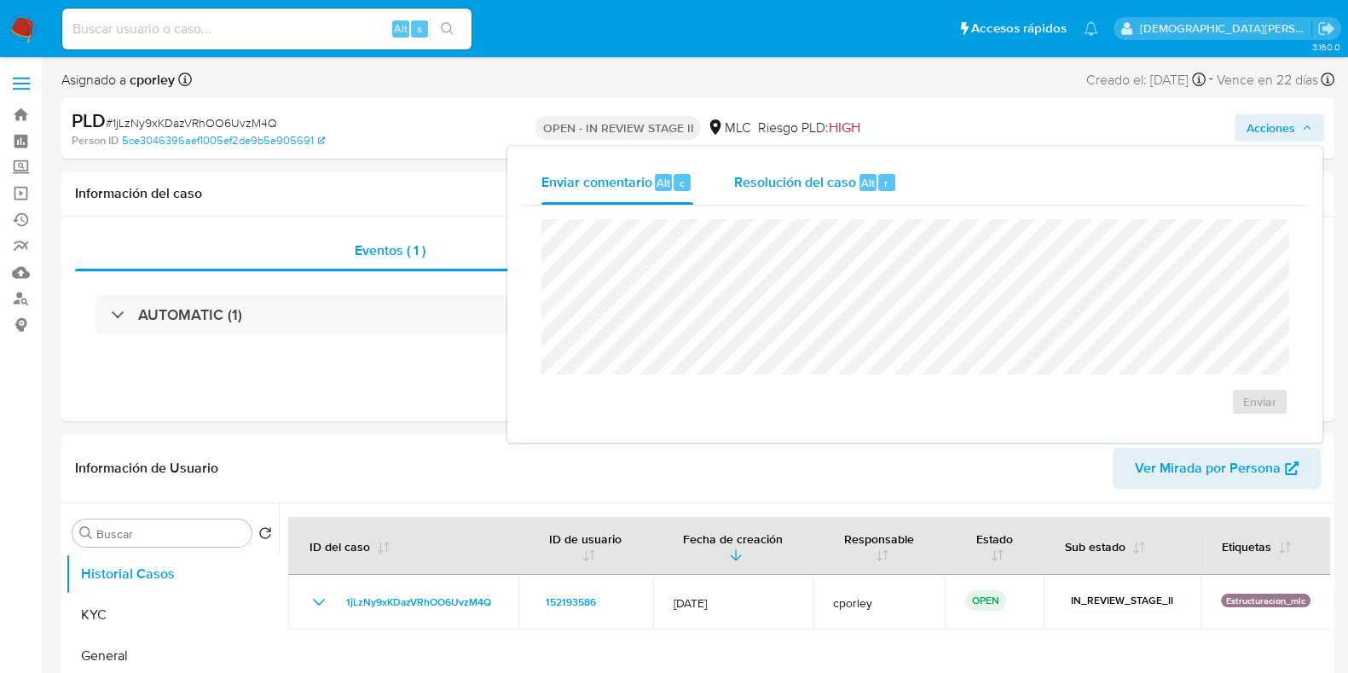
click at [746, 178] on span "Resolución del caso" at bounding box center [795, 182] width 122 height 20
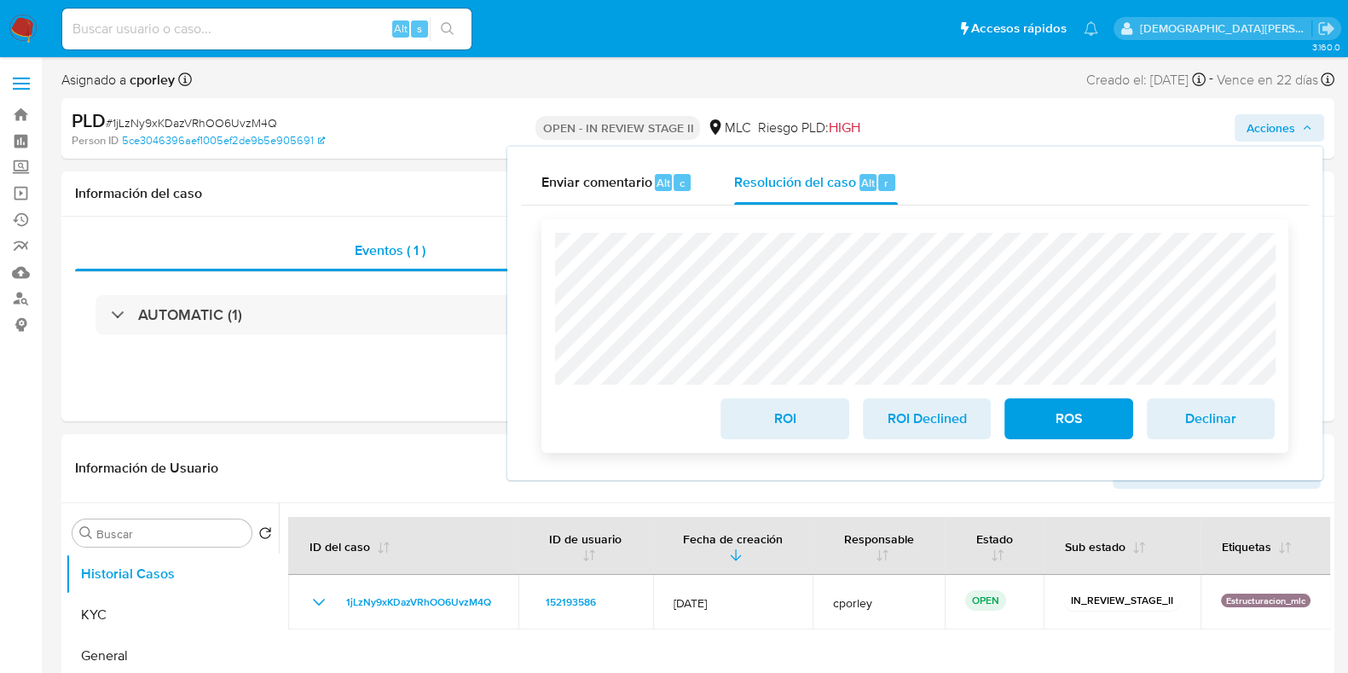
click at [1080, 416] on span "ROS" at bounding box center [1068, 419] width 84 height 38
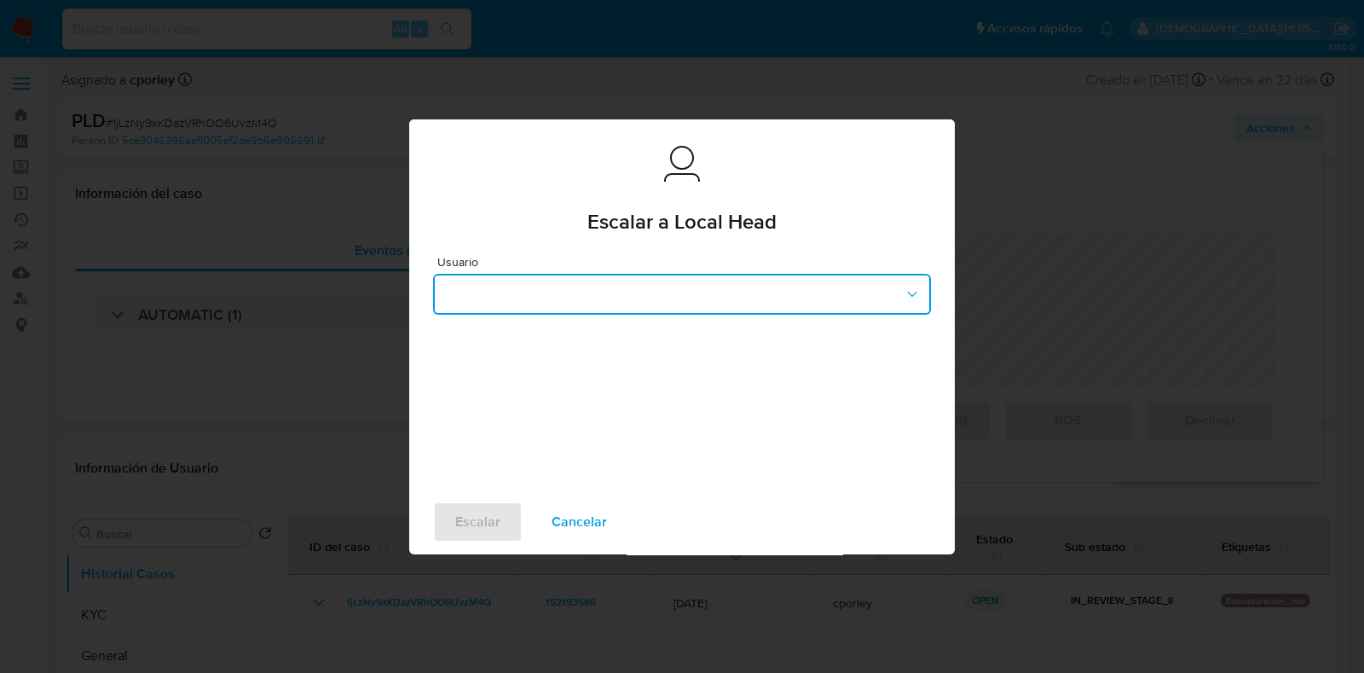
click at [719, 303] on button "button" at bounding box center [682, 294] width 498 height 41
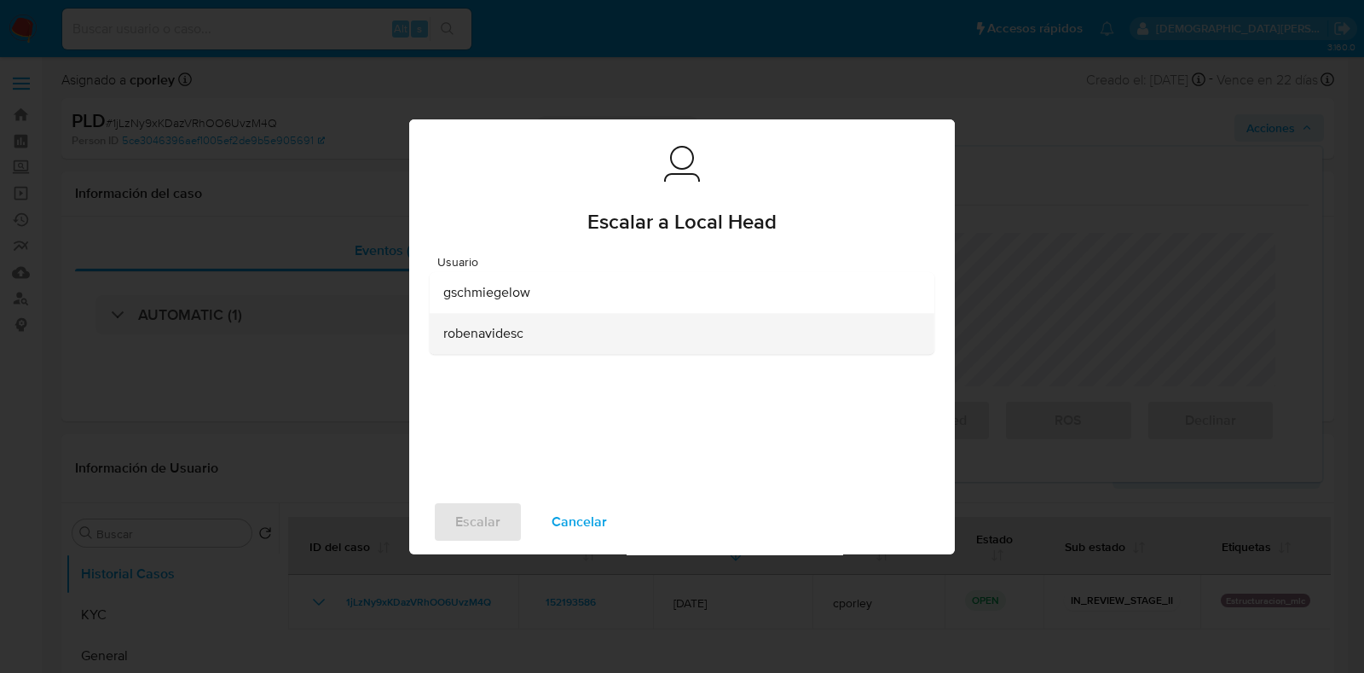
click at [542, 335] on div "robenavidesc" at bounding box center [676, 333] width 467 height 41
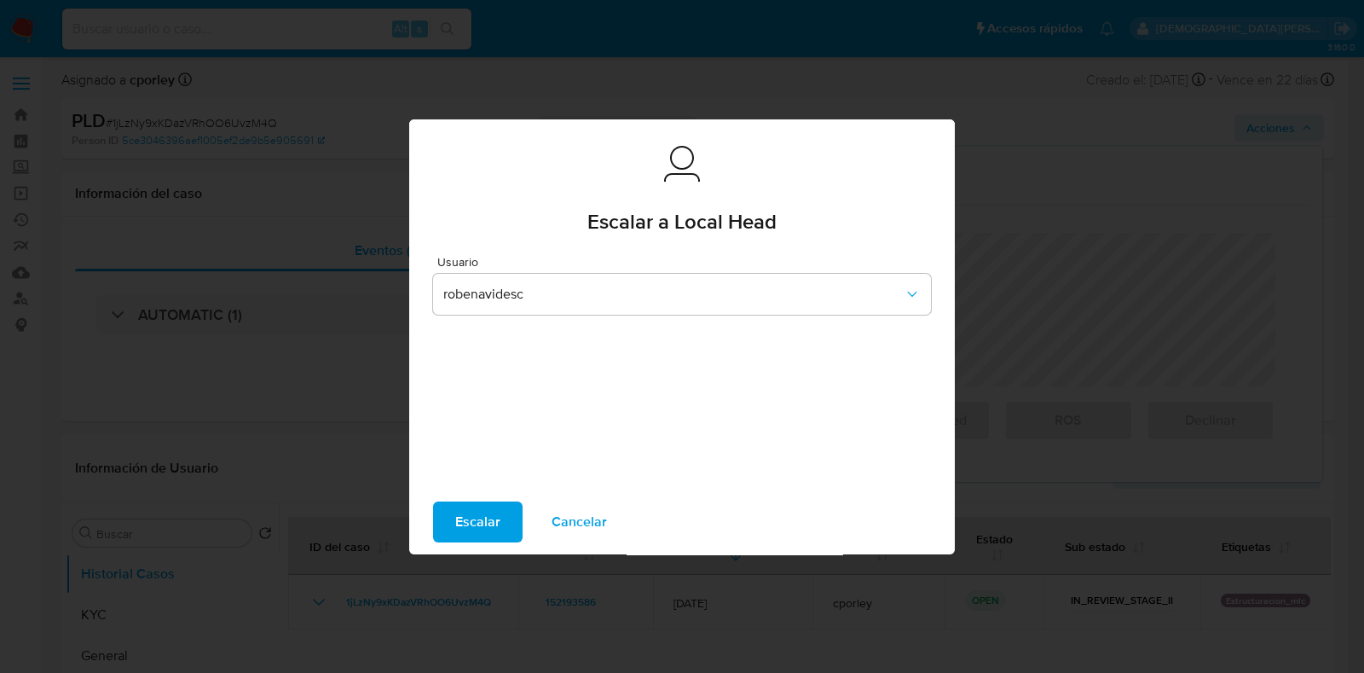
click at [471, 528] on span "Escalar" at bounding box center [477, 522] width 45 height 38
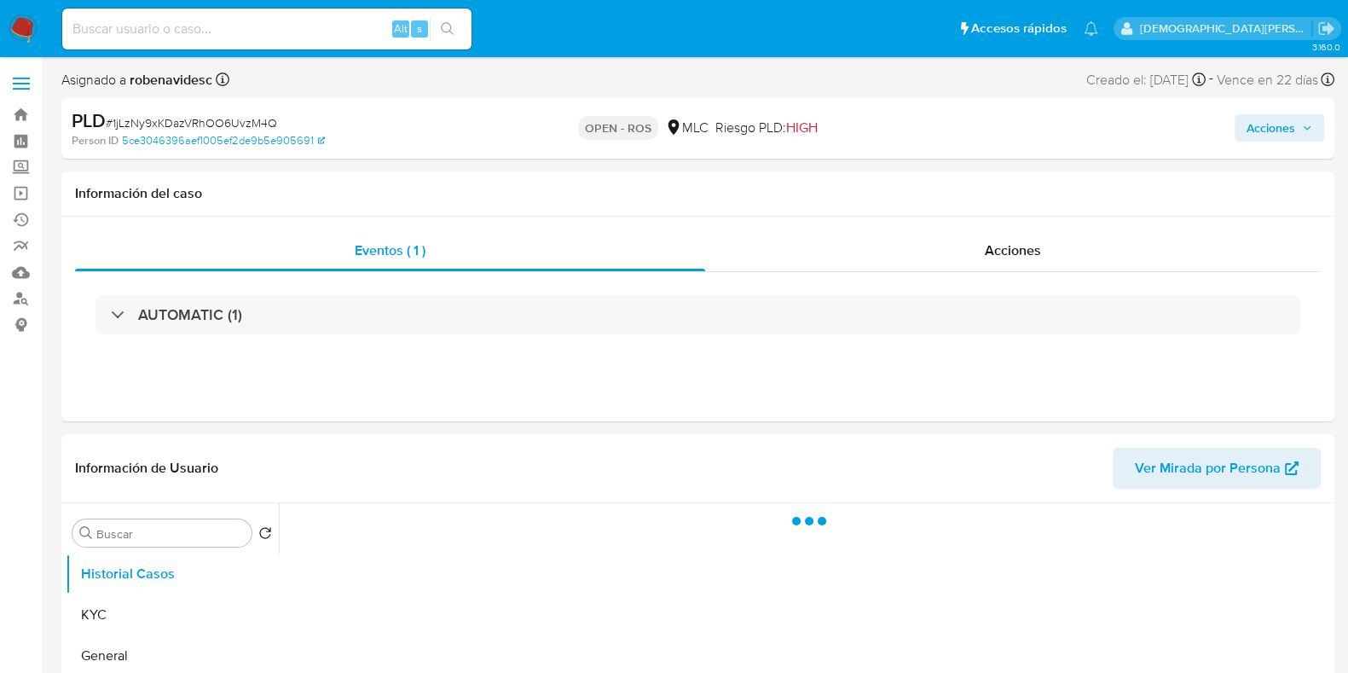
select select "10"
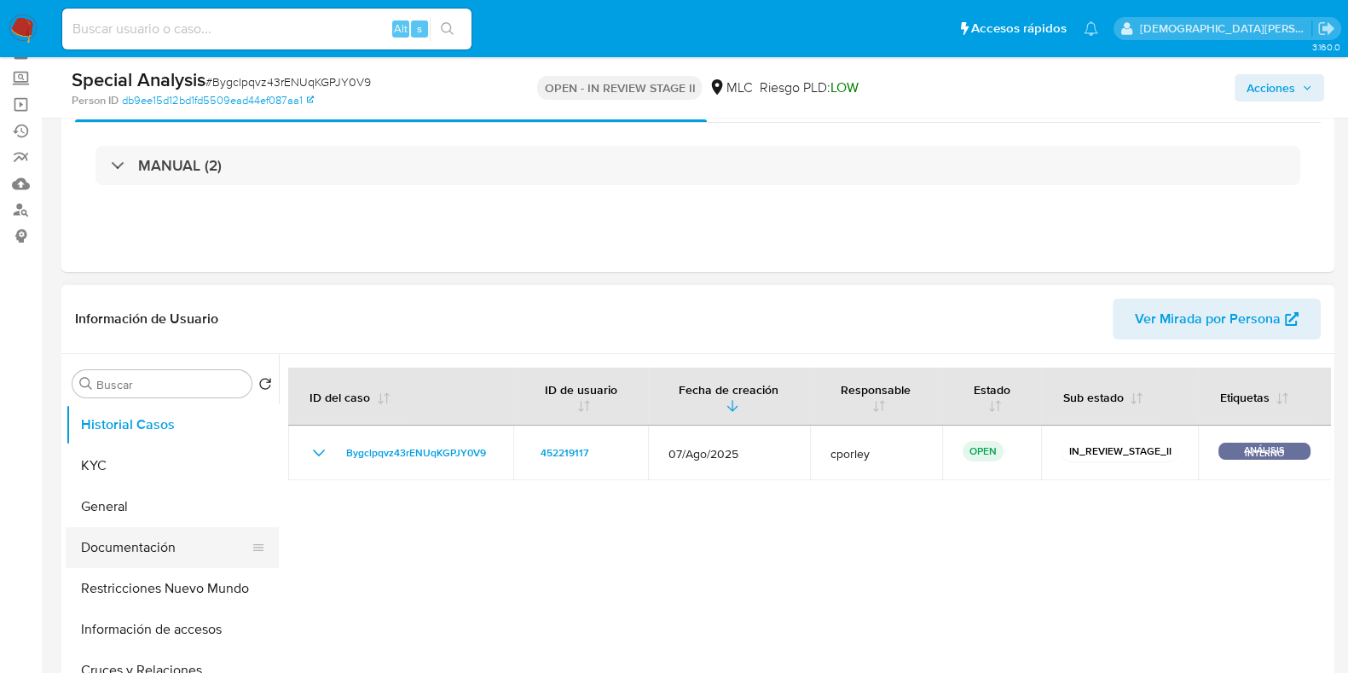
scroll to position [212, 0]
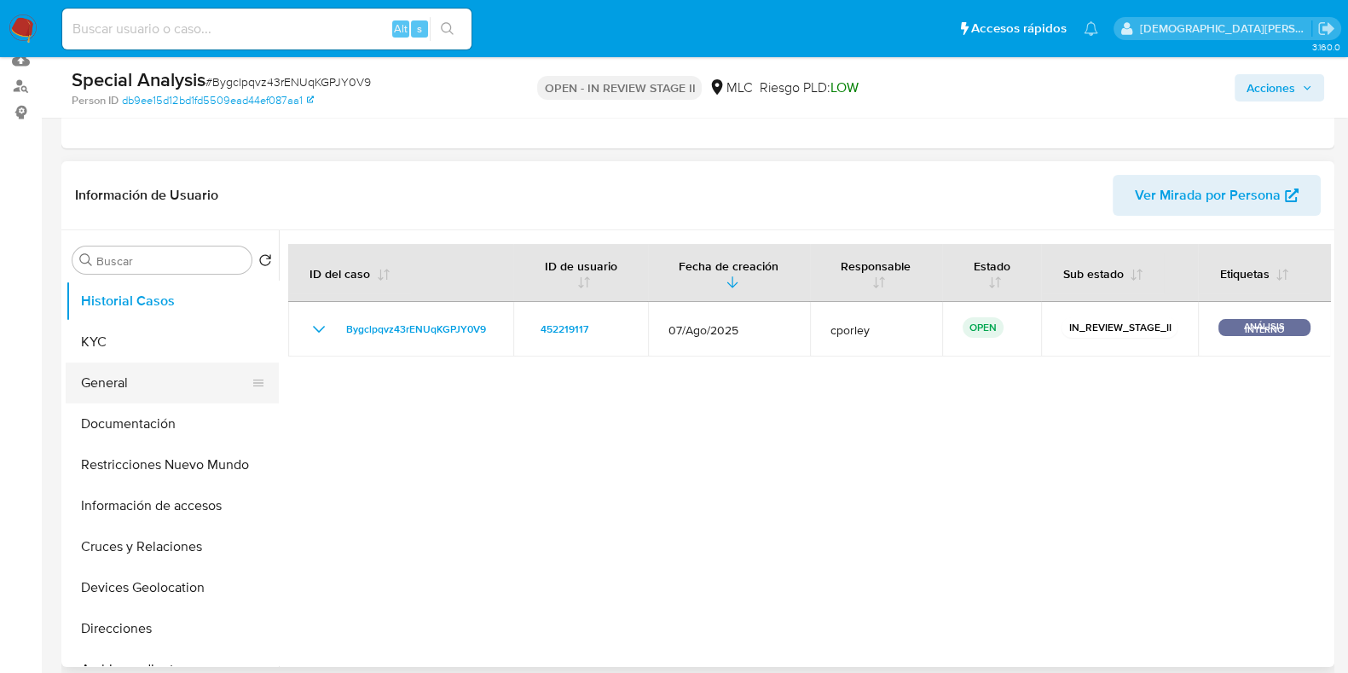
click at [172, 384] on button "General" at bounding box center [165, 382] width 199 height 41
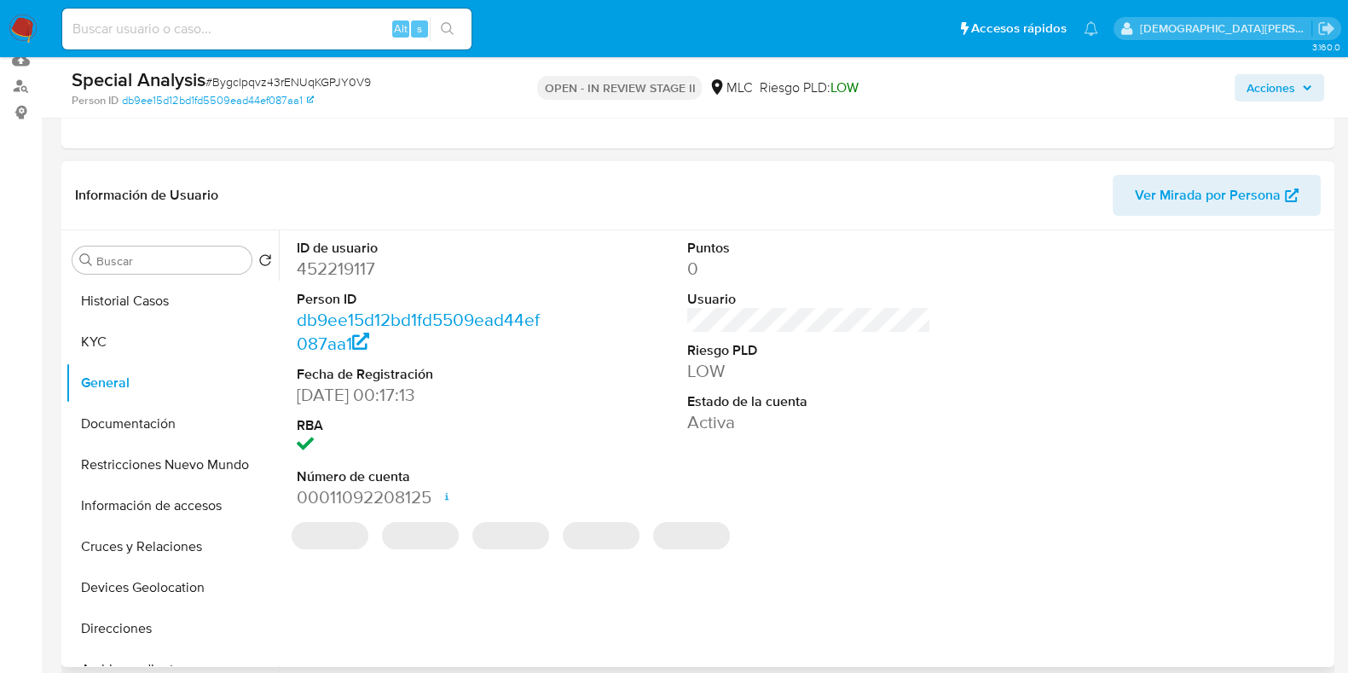
click at [349, 274] on dd "452219117" at bounding box center [419, 269] width 244 height 24
copy dd "452219117"
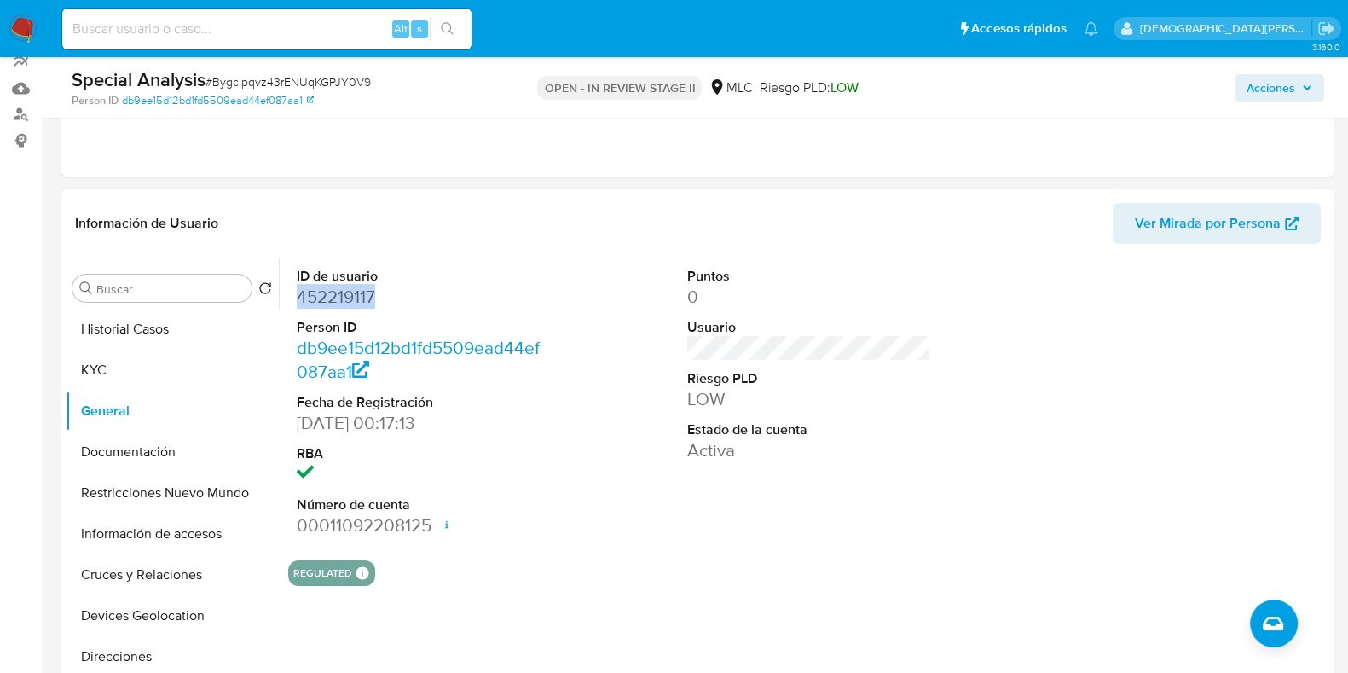
scroll to position [0, 0]
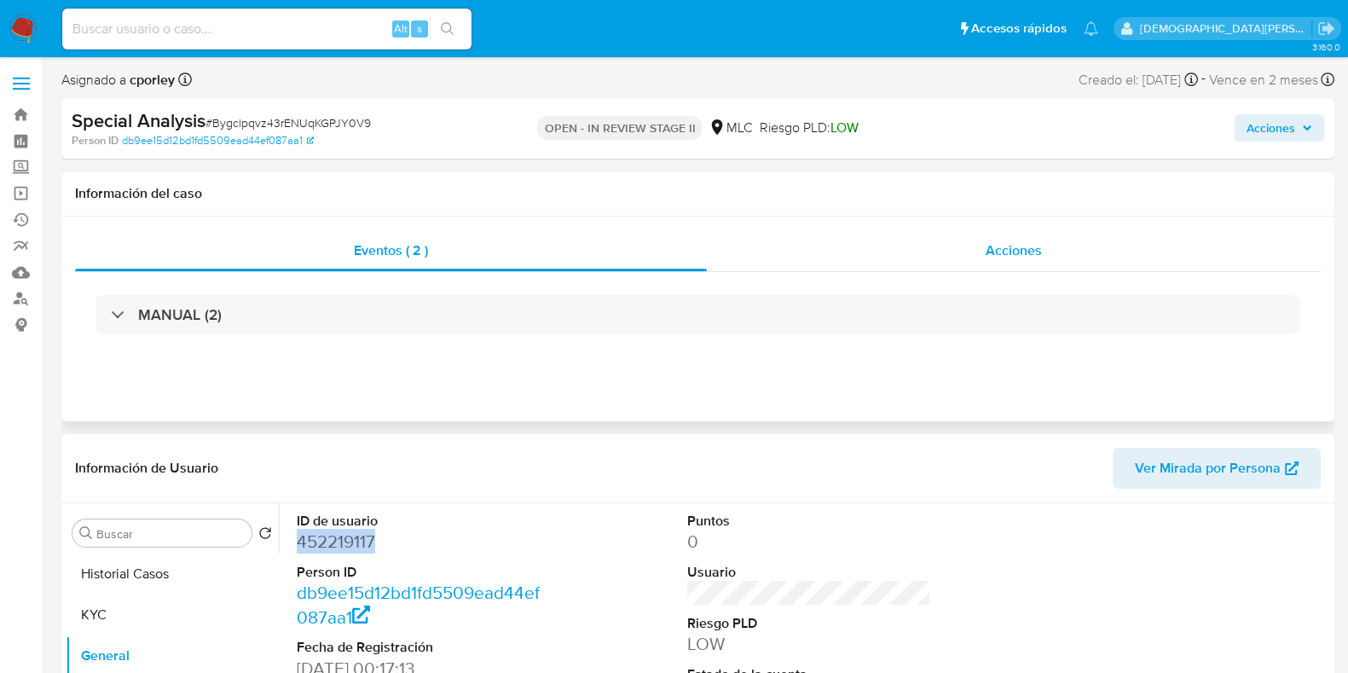
click at [1025, 238] on div "Acciones" at bounding box center [1014, 250] width 614 height 41
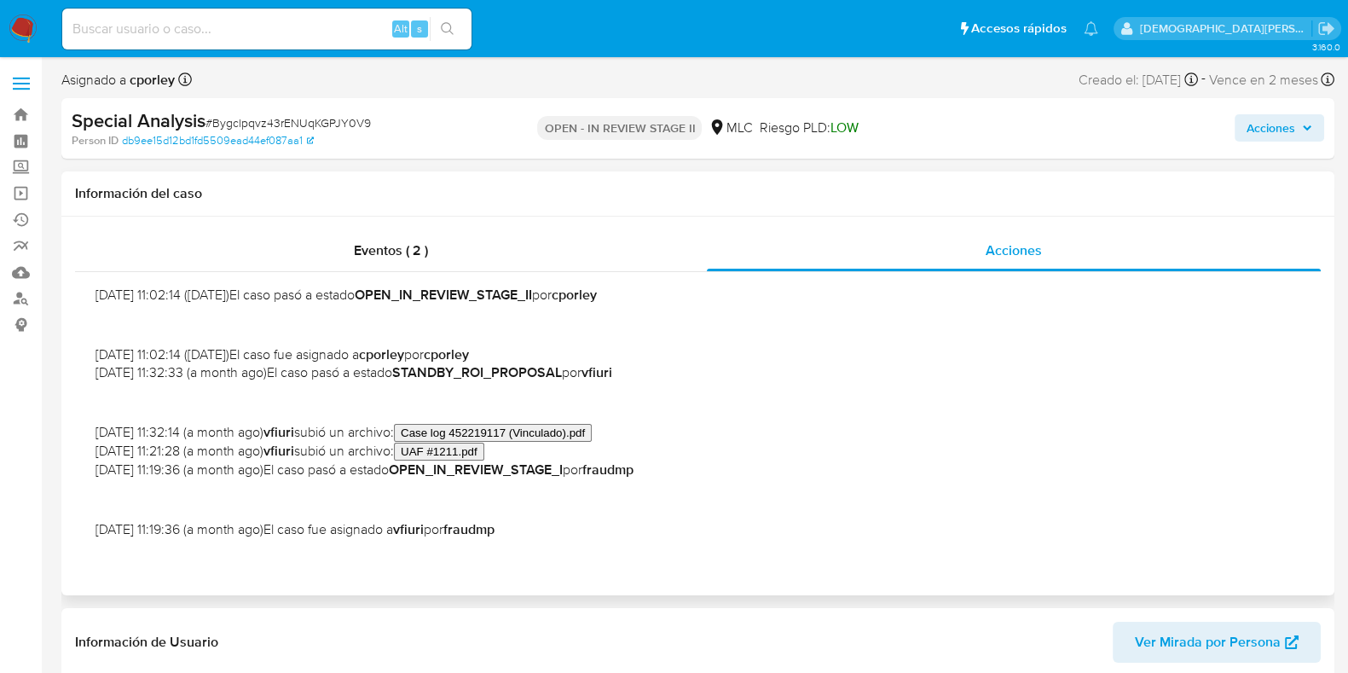
scroll to position [106, 0]
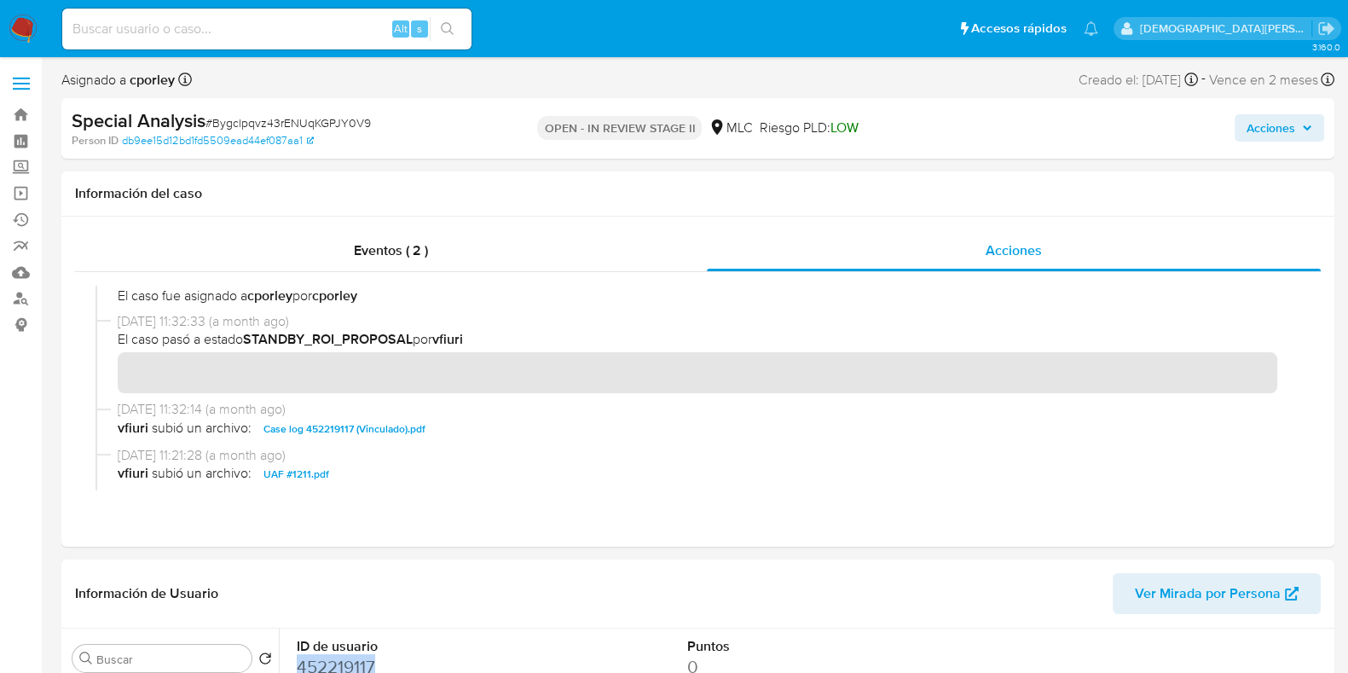
drag, startPoint x: 1261, startPoint y: 123, endPoint x: 1138, endPoint y: 141, distance: 124.9
click at [1261, 123] on span "Acciones" at bounding box center [1270, 127] width 49 height 27
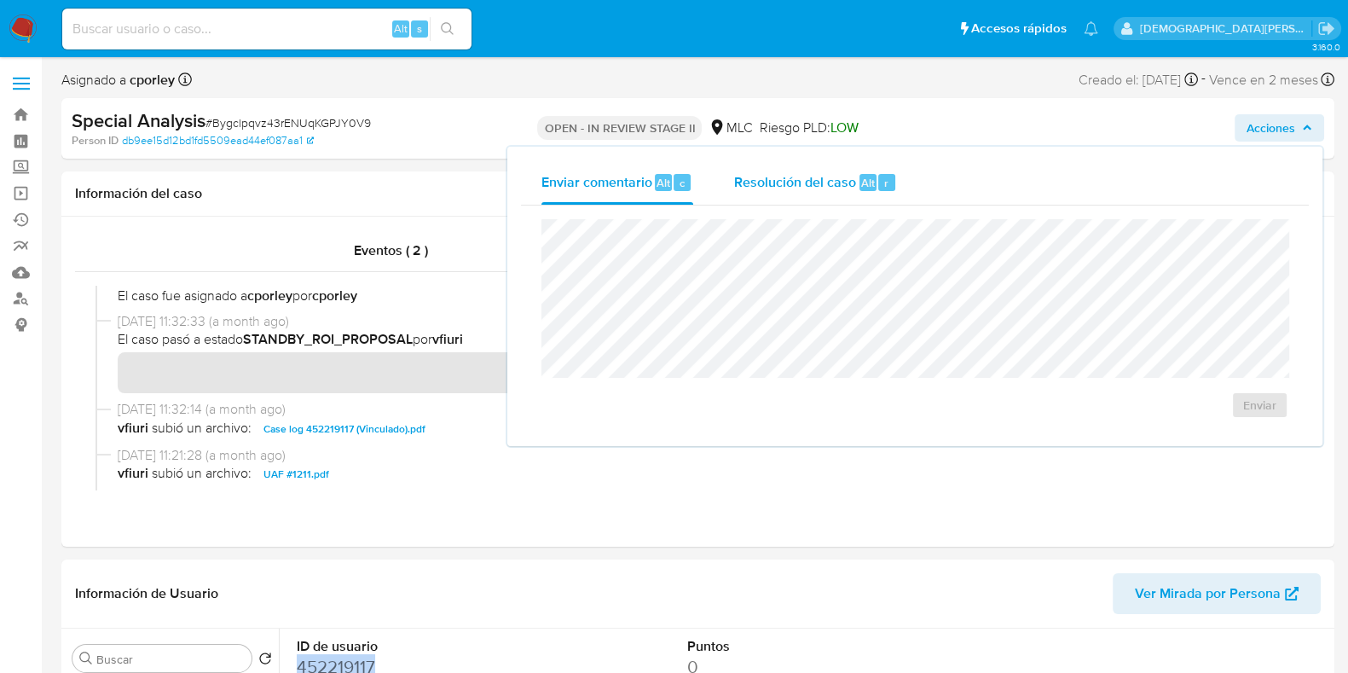
click at [809, 185] on span "Resolución del caso" at bounding box center [795, 182] width 122 height 20
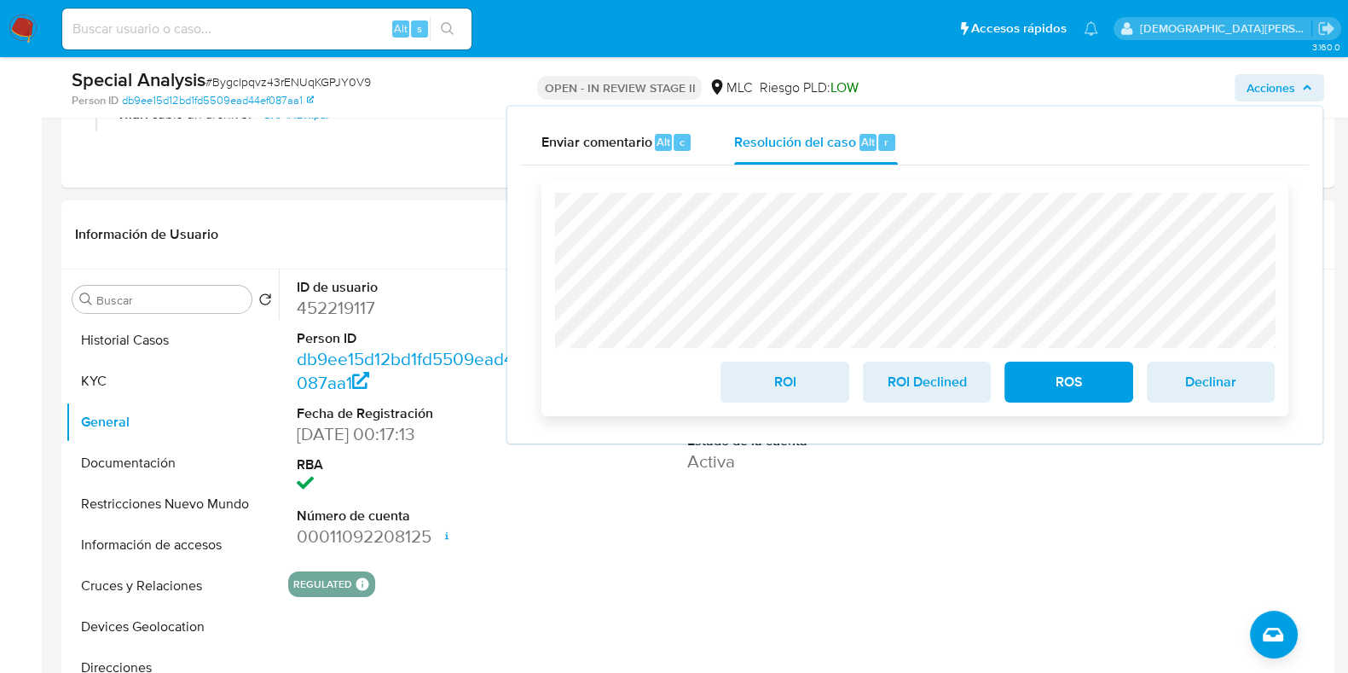
scroll to position [320, 0]
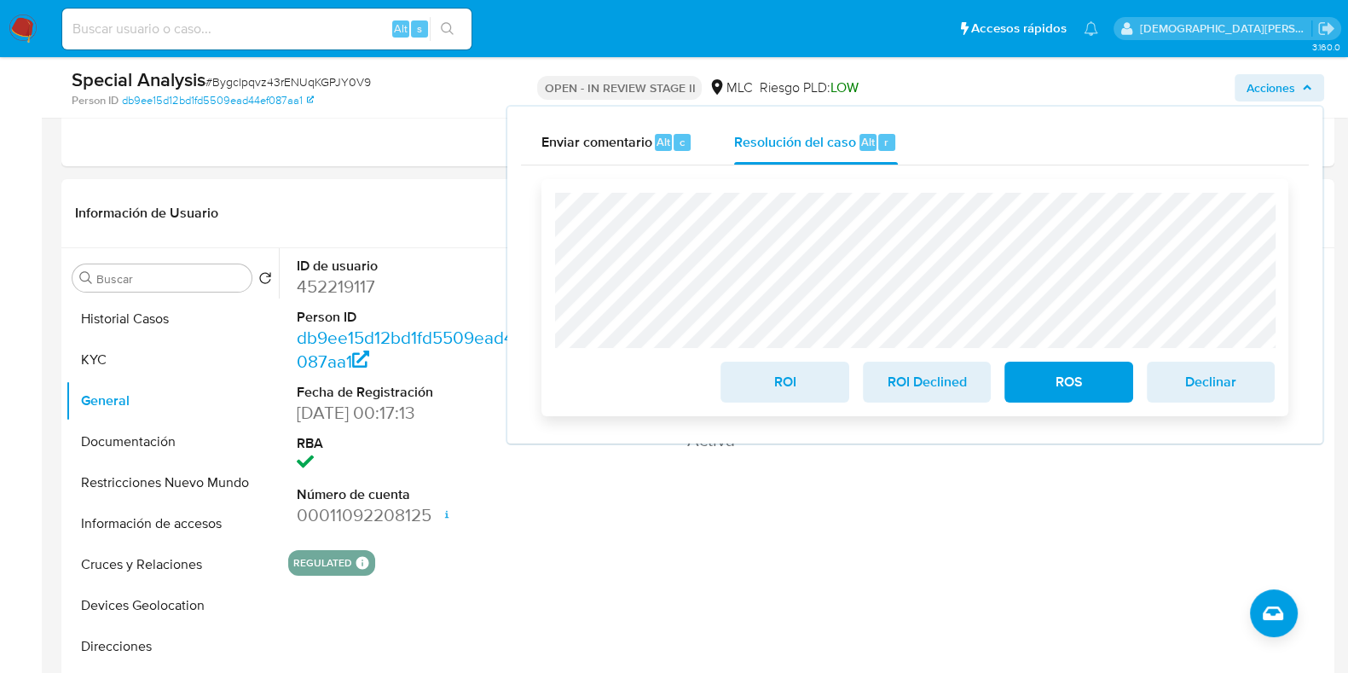
click at [1090, 390] on span "ROS" at bounding box center [1068, 382] width 84 height 38
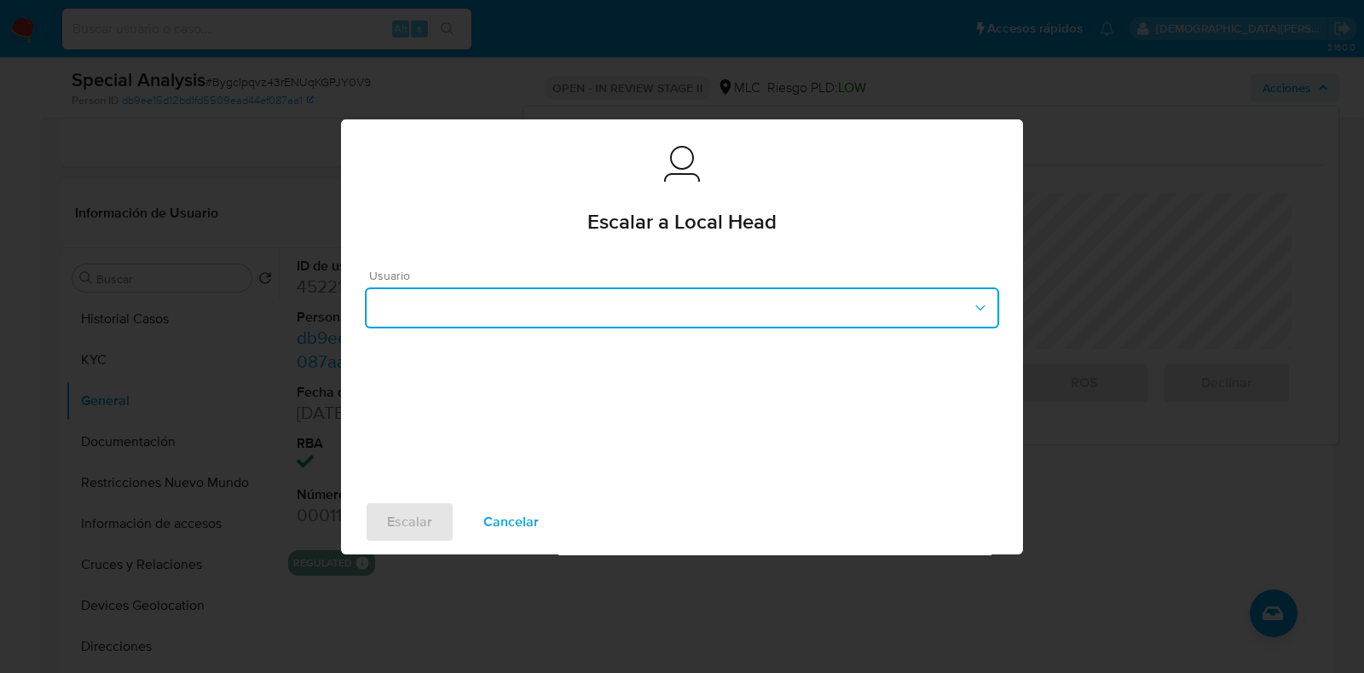
click at [677, 311] on button "button" at bounding box center [682, 307] width 634 height 41
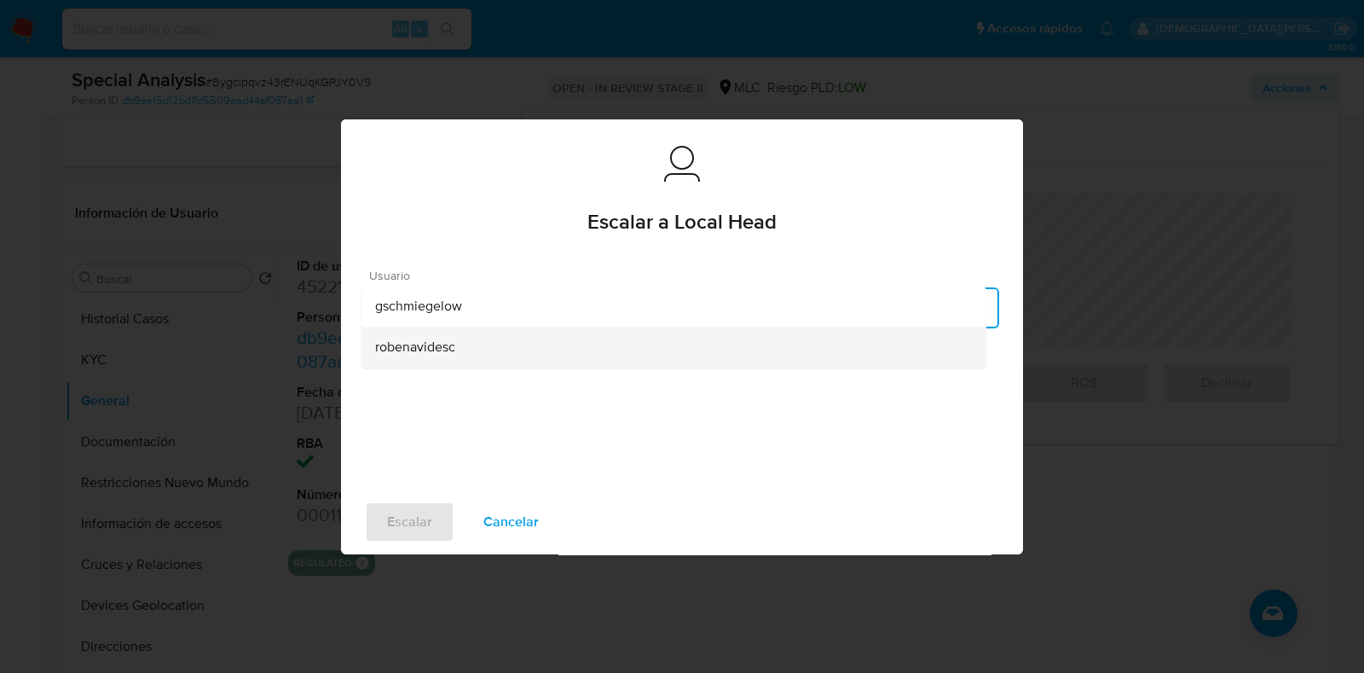
click at [469, 338] on div "robenavidesc" at bounding box center [673, 346] width 597 height 41
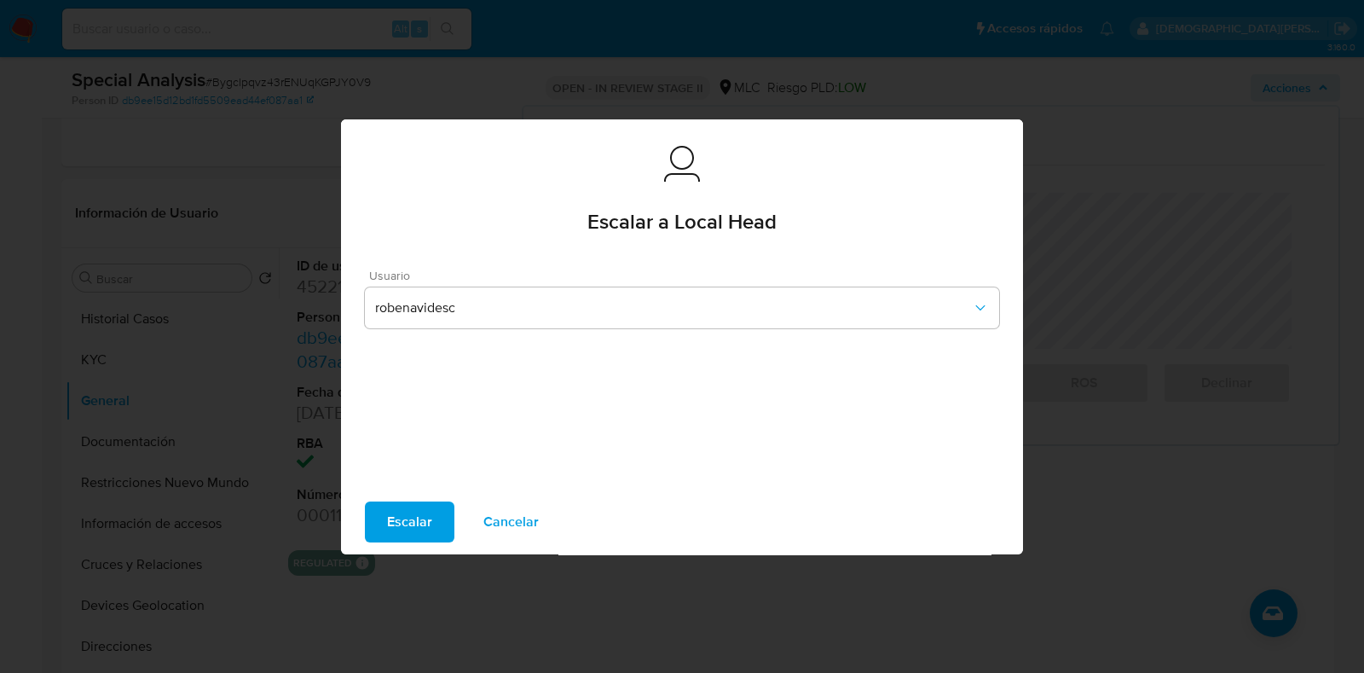
click at [413, 511] on span "Escalar" at bounding box center [409, 522] width 45 height 38
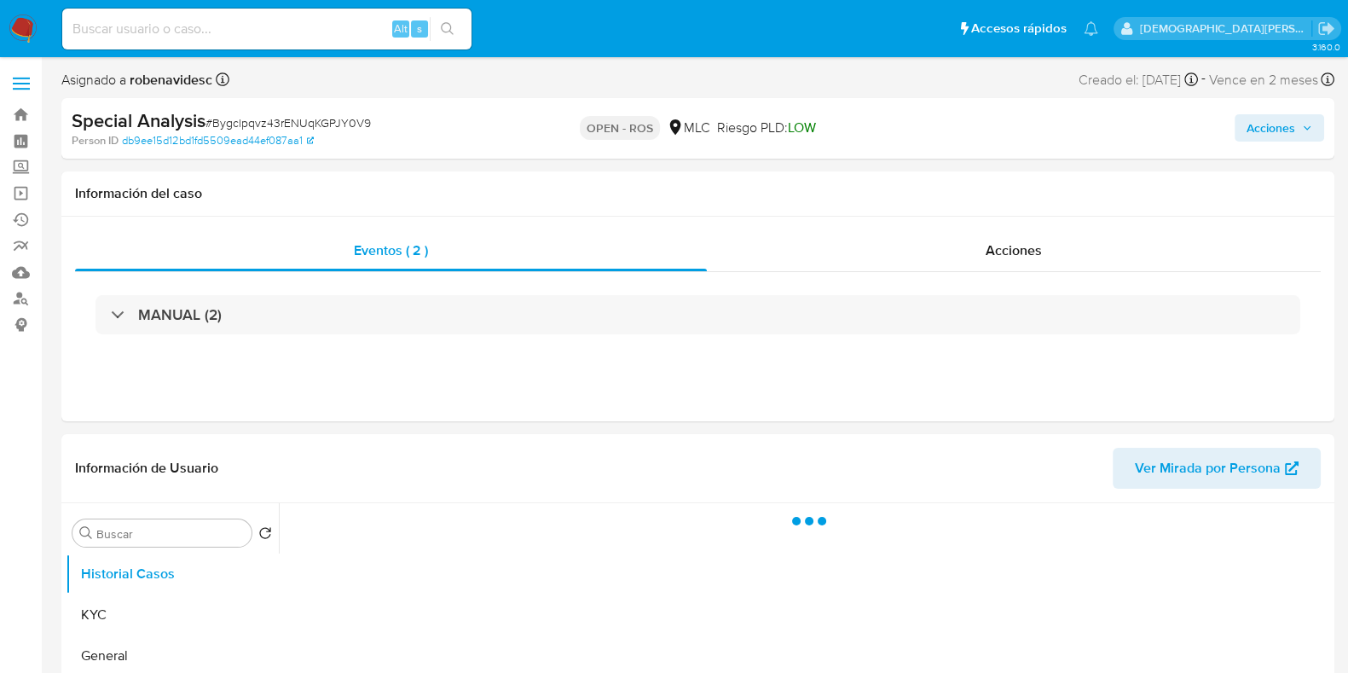
select select "10"
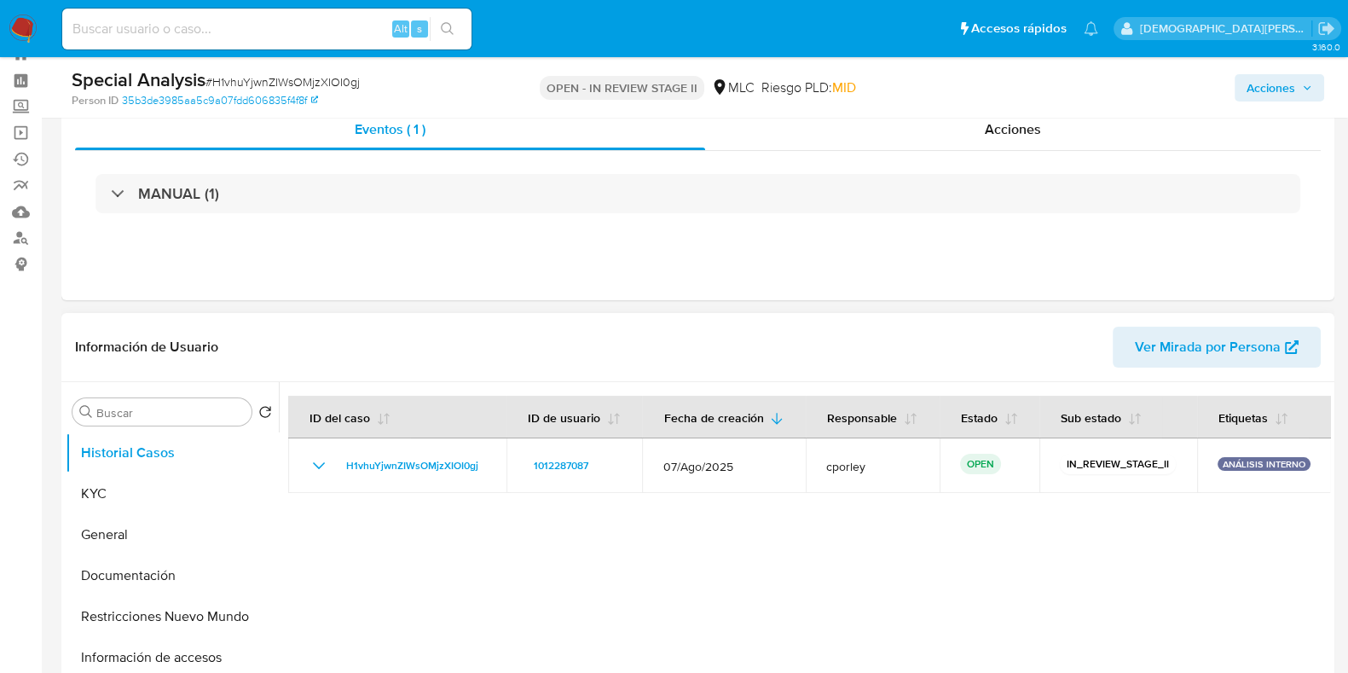
scroll to position [106, 0]
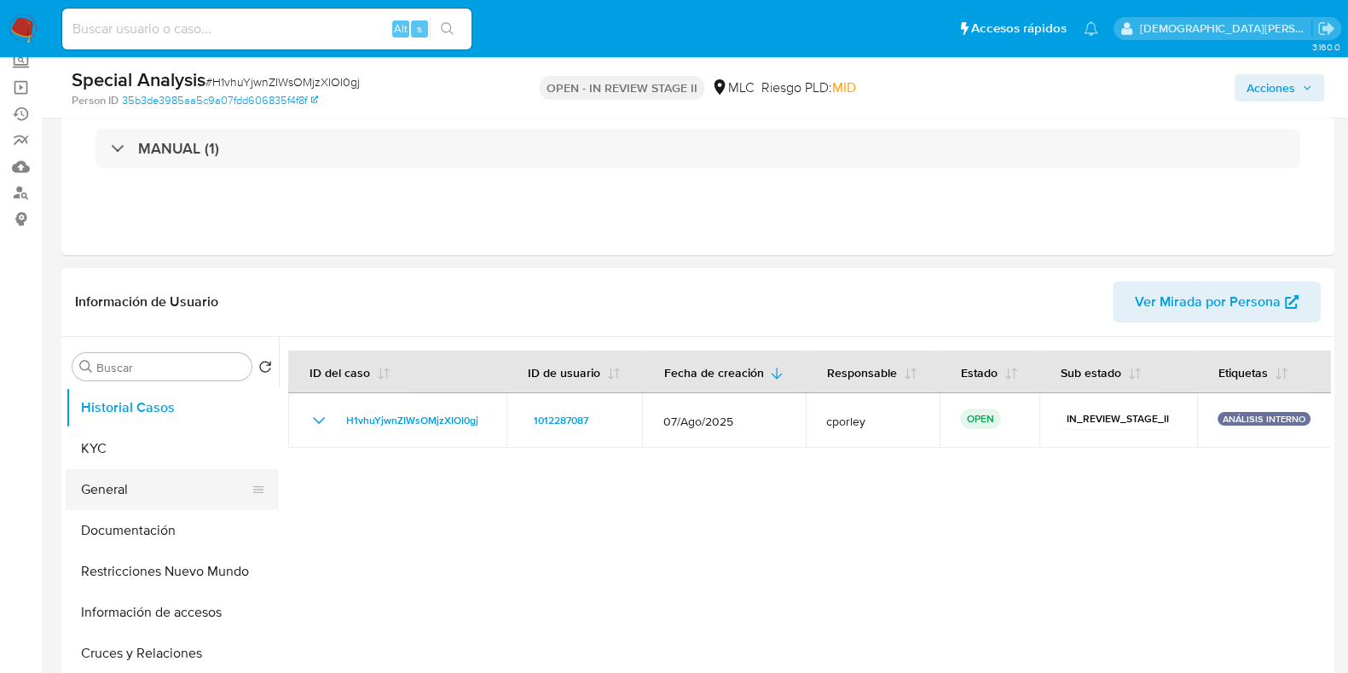
click at [140, 477] on button "General" at bounding box center [165, 489] width 199 height 41
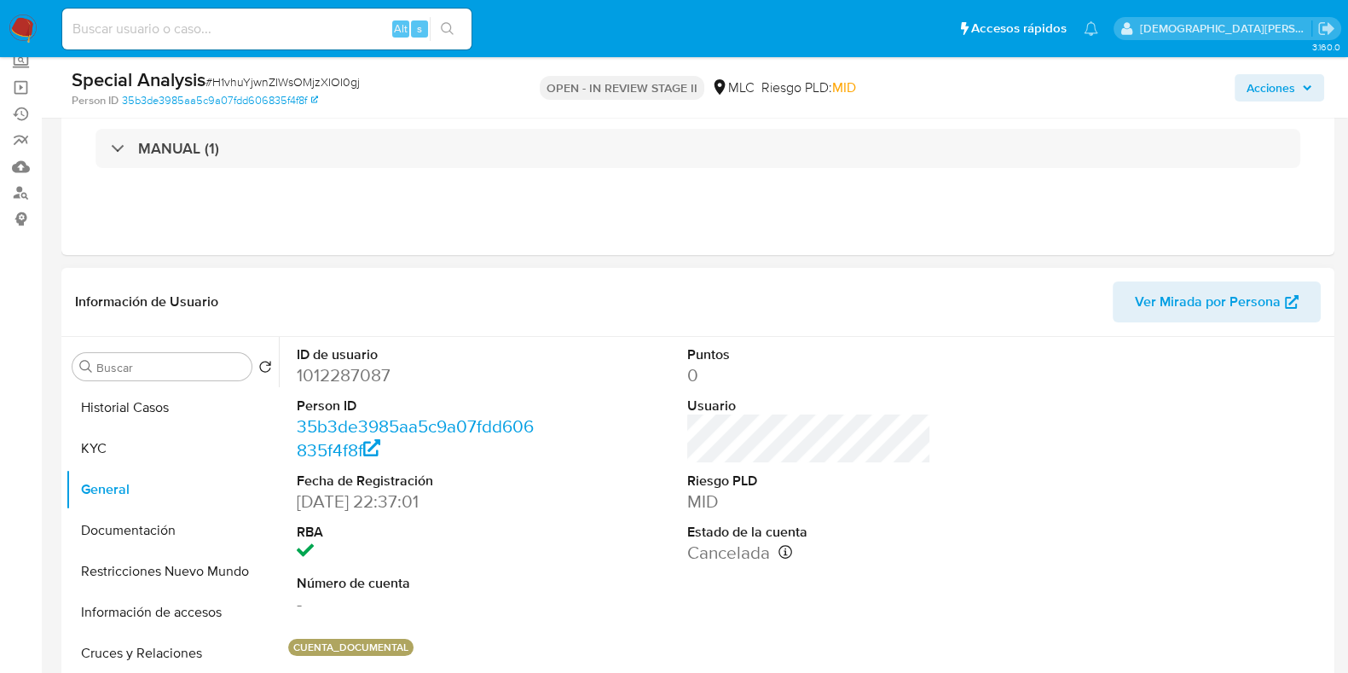
click at [362, 371] on dd "1012287087" at bounding box center [419, 375] width 244 height 24
copy dd "1012287087"
click at [149, 519] on button "Documentación" at bounding box center [165, 530] width 199 height 41
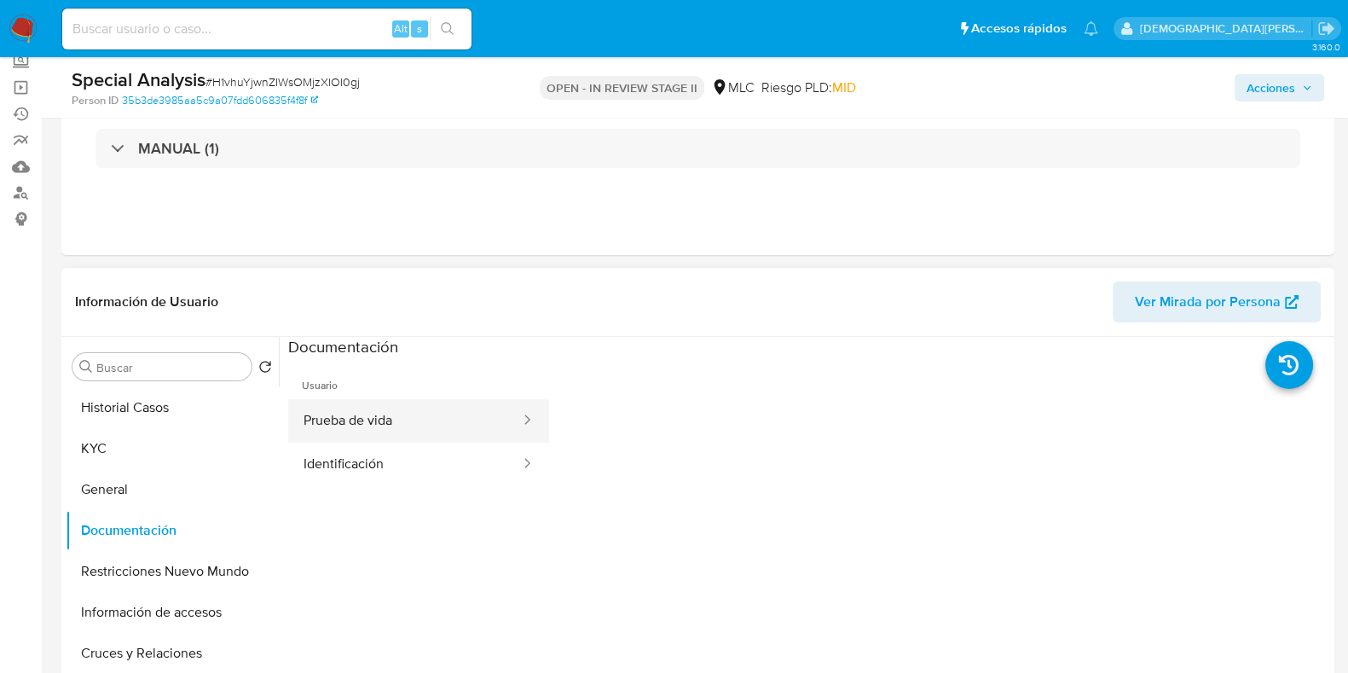
click at [387, 418] on button "Prueba de vida" at bounding box center [405, 420] width 234 height 43
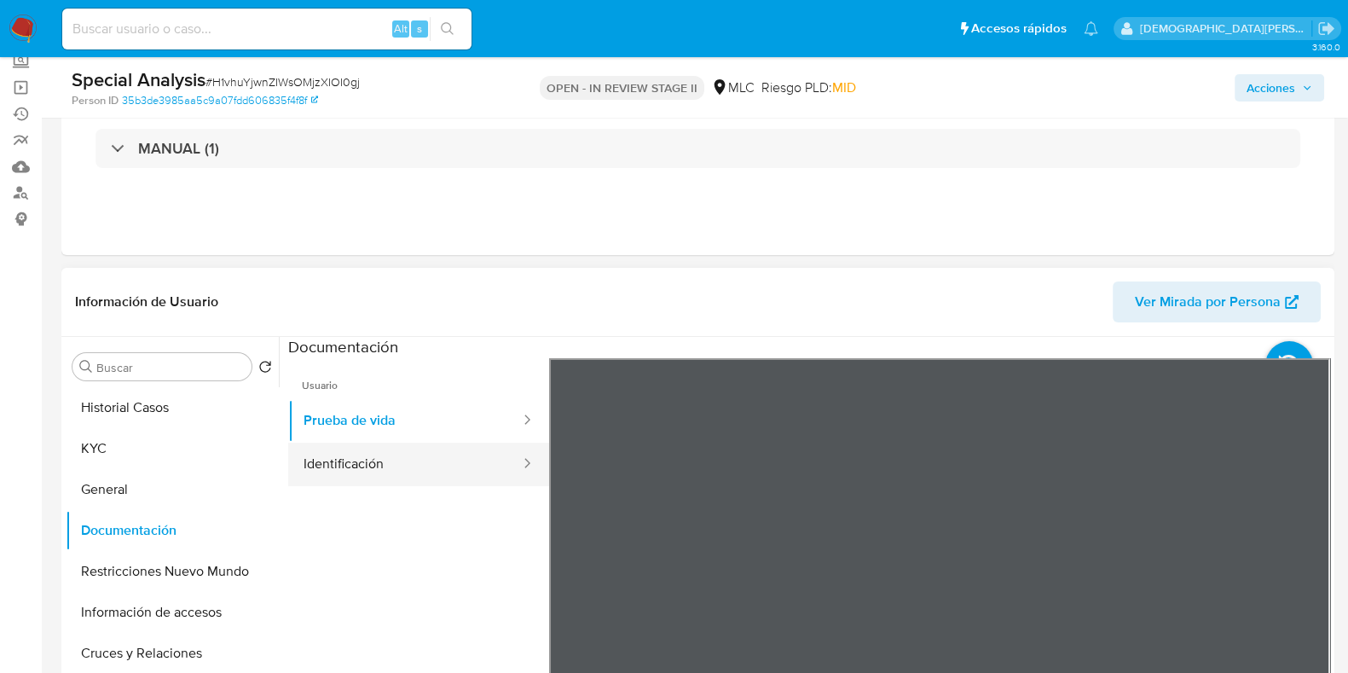
click at [401, 458] on button "Identificación" at bounding box center [405, 463] width 234 height 43
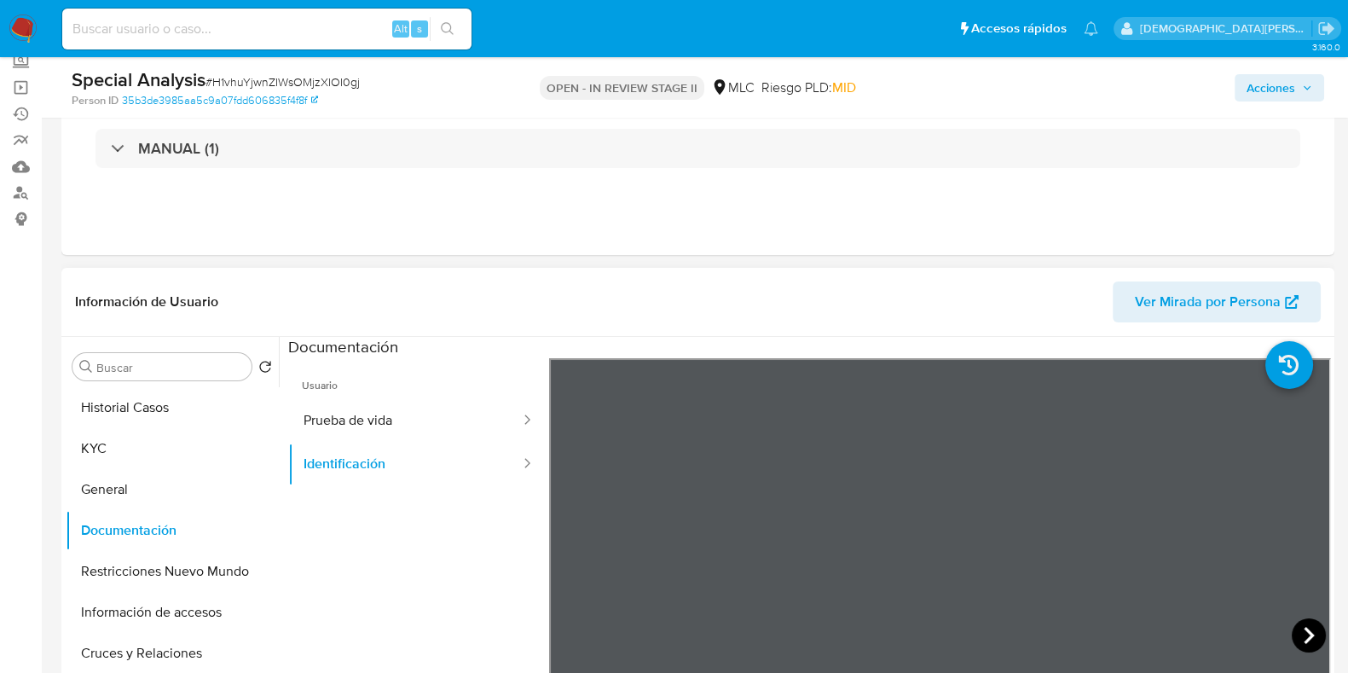
click at [1293, 632] on icon at bounding box center [1308, 635] width 34 height 34
drag, startPoint x: 559, startPoint y: 623, endPoint x: 844, endPoint y: 561, distance: 291.4
click at [560, 623] on icon at bounding box center [570, 635] width 34 height 34
click at [165, 442] on button "KYC" at bounding box center [165, 448] width 199 height 41
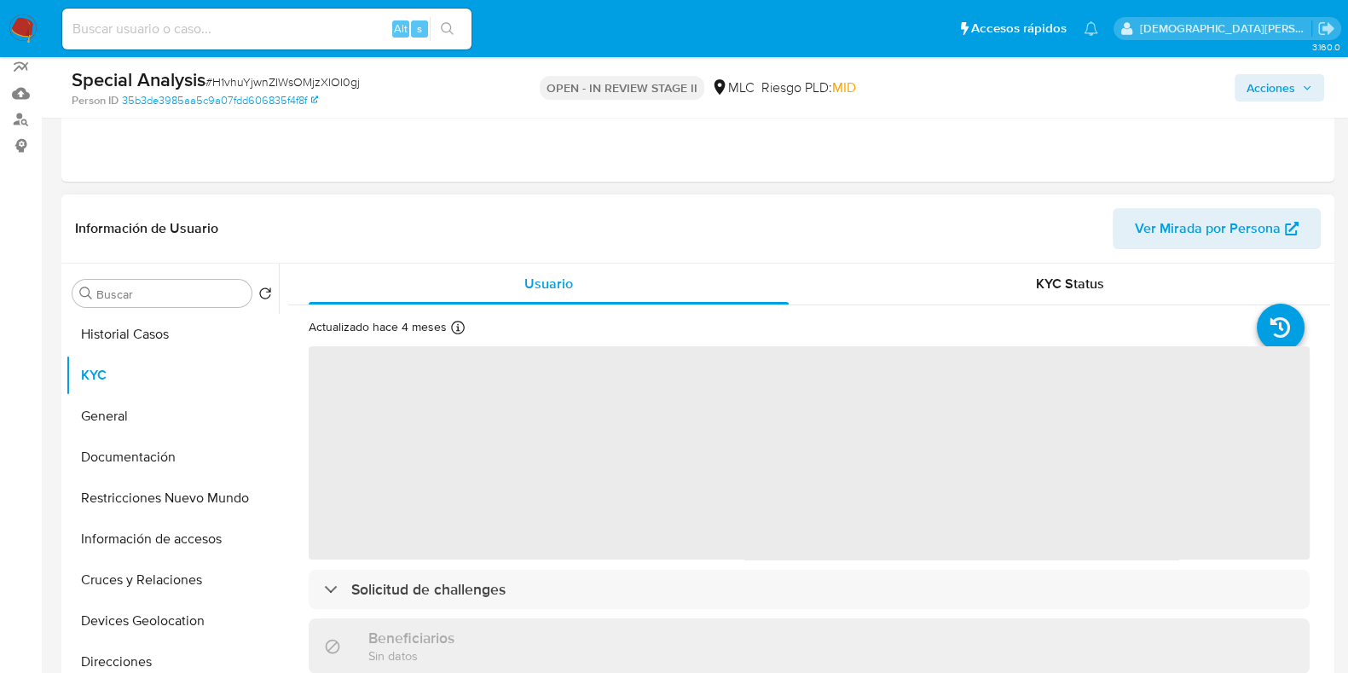
scroll to position [212, 0]
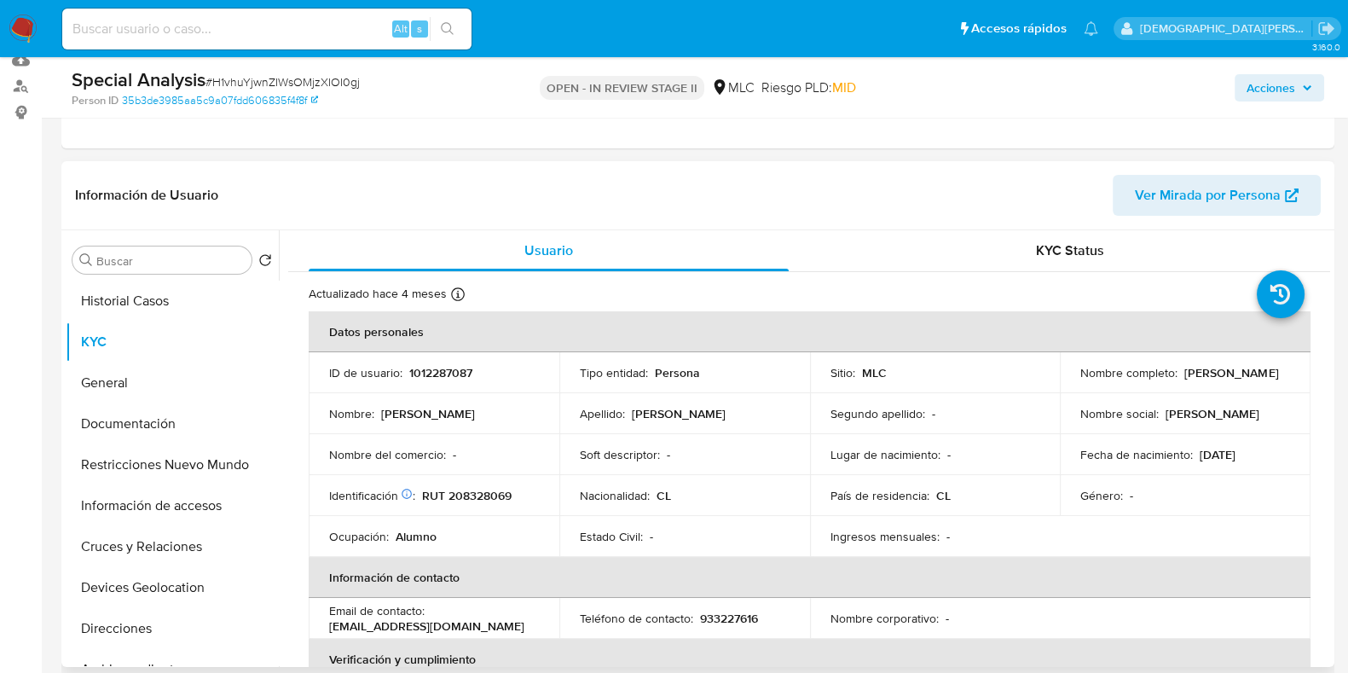
click at [1184, 380] on p "Pablo Daniel Barrera González" at bounding box center [1231, 372] width 94 height 15
click at [1228, 368] on div "Nombre completo : Pablo Daniel Barrera González" at bounding box center [1185, 372] width 210 height 15
drag, startPoint x: 1233, startPoint y: 382, endPoint x: 1059, endPoint y: 375, distance: 174.0
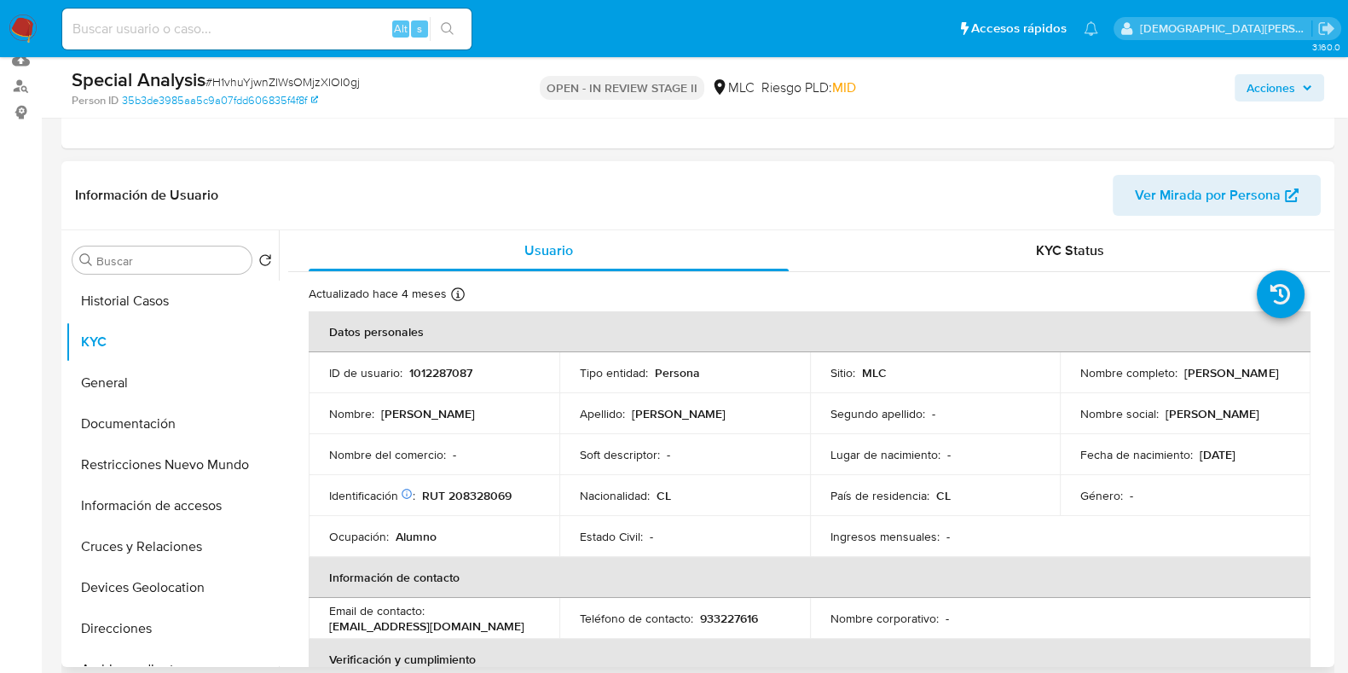
click at [1059, 375] on td "Nombre completo : Pablo Daniel Barrera González" at bounding box center [1184, 372] width 251 height 41
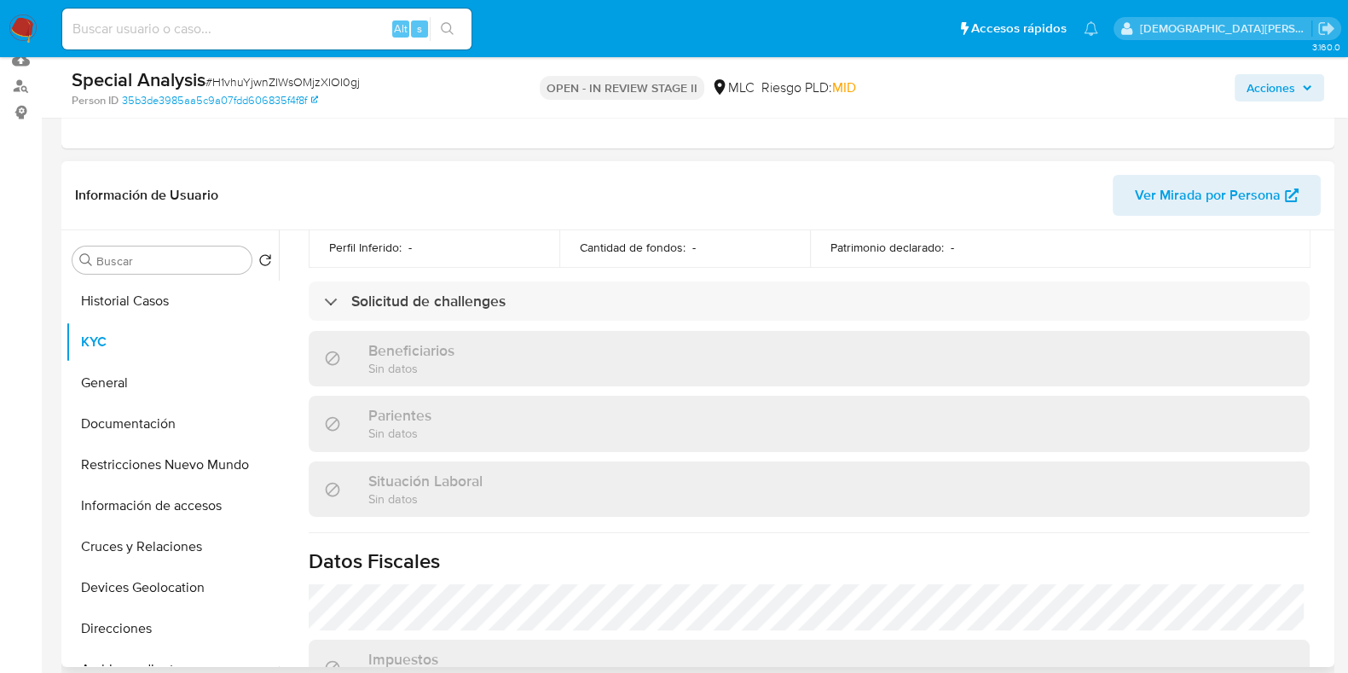
scroll to position [955, 0]
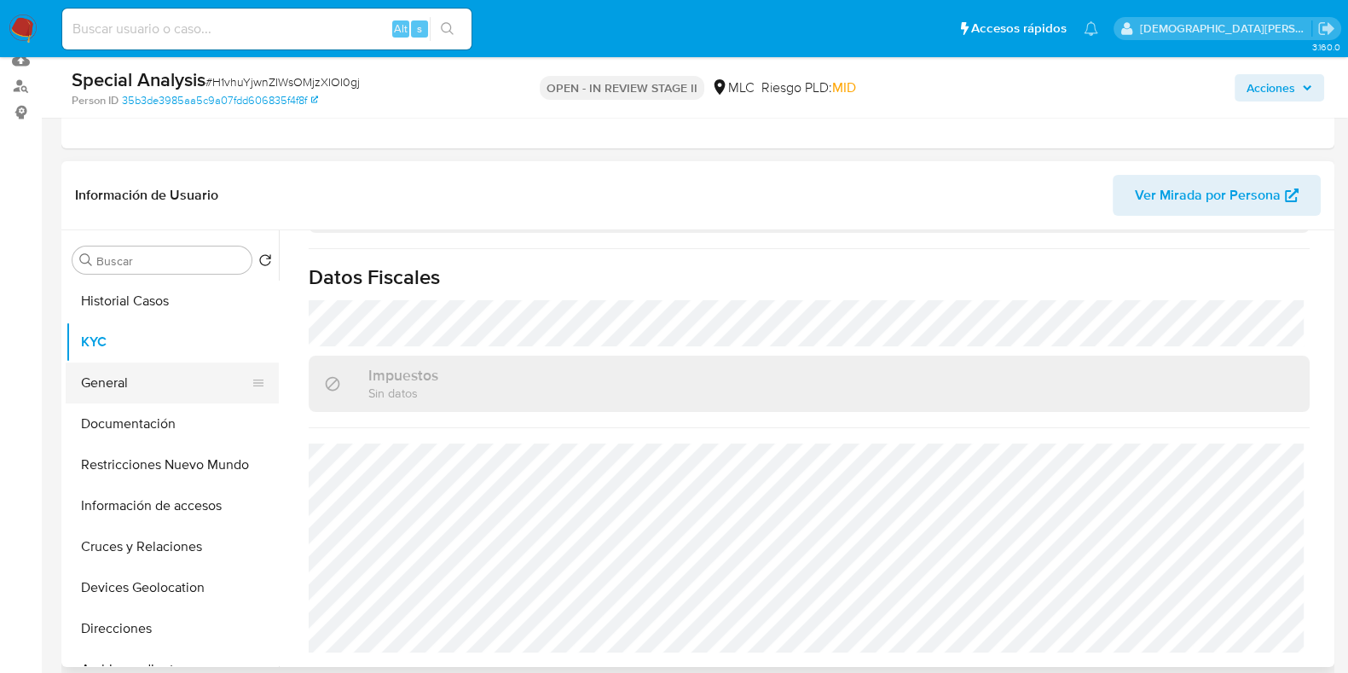
click at [111, 378] on button "General" at bounding box center [165, 382] width 199 height 41
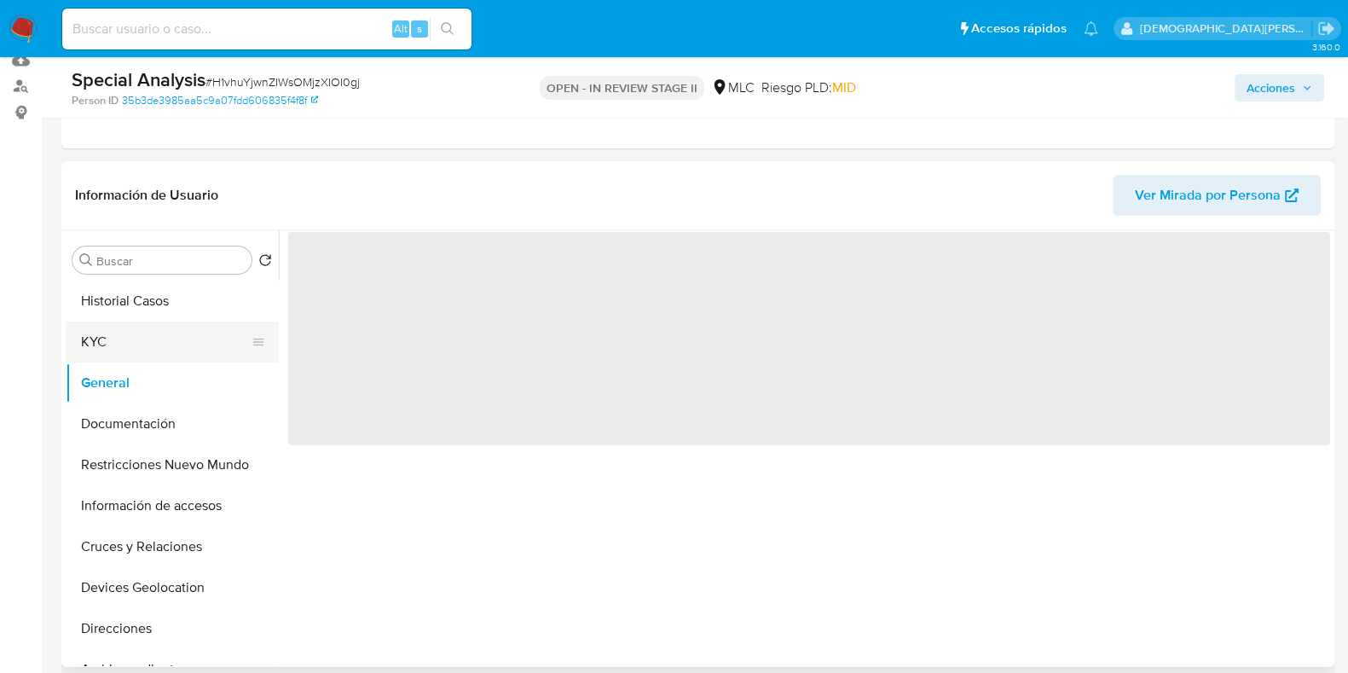
scroll to position [0, 0]
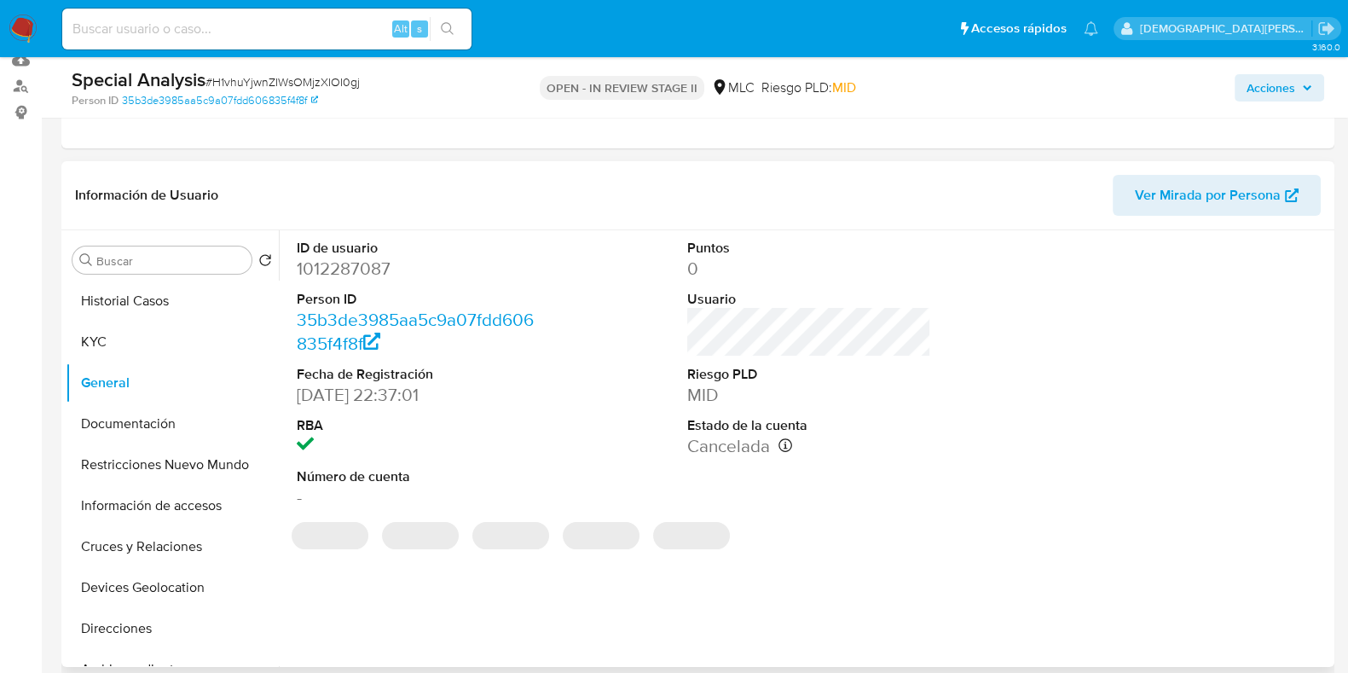
click at [346, 264] on dd "1012287087" at bounding box center [419, 269] width 244 height 24
copy dd "1012287087"
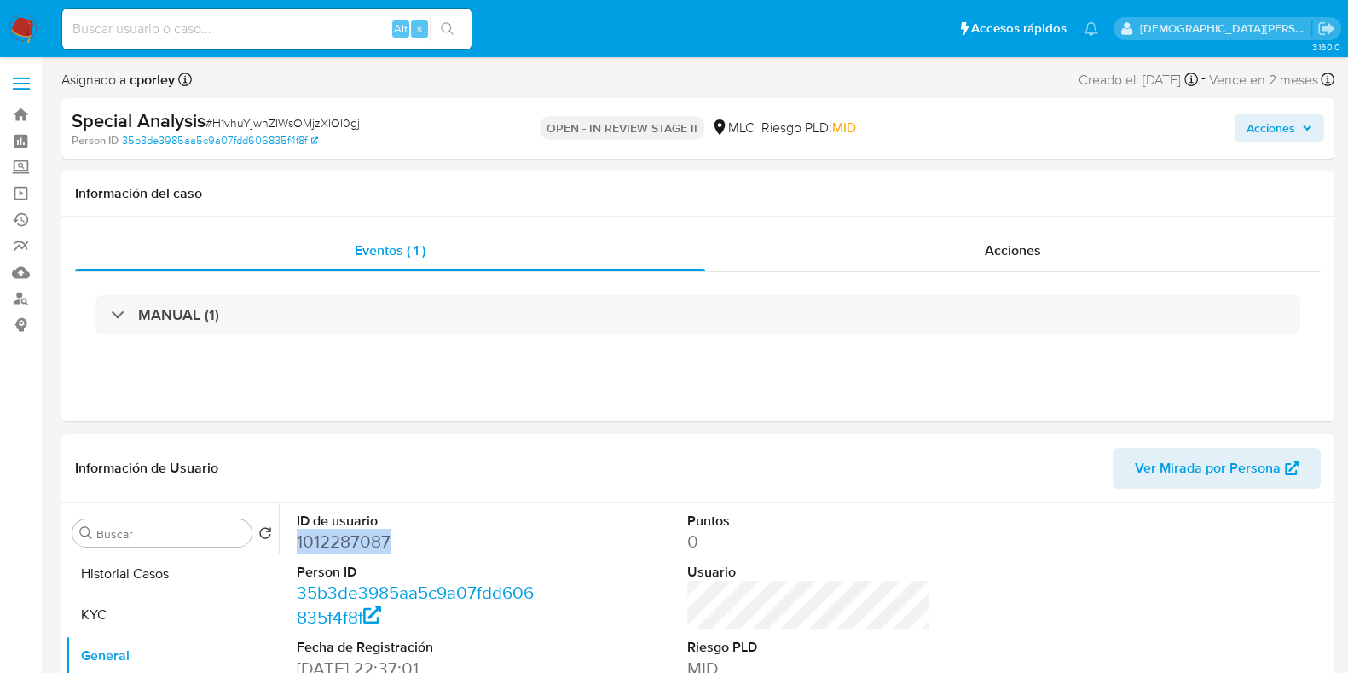
click at [1283, 124] on span "Acciones" at bounding box center [1270, 127] width 49 height 27
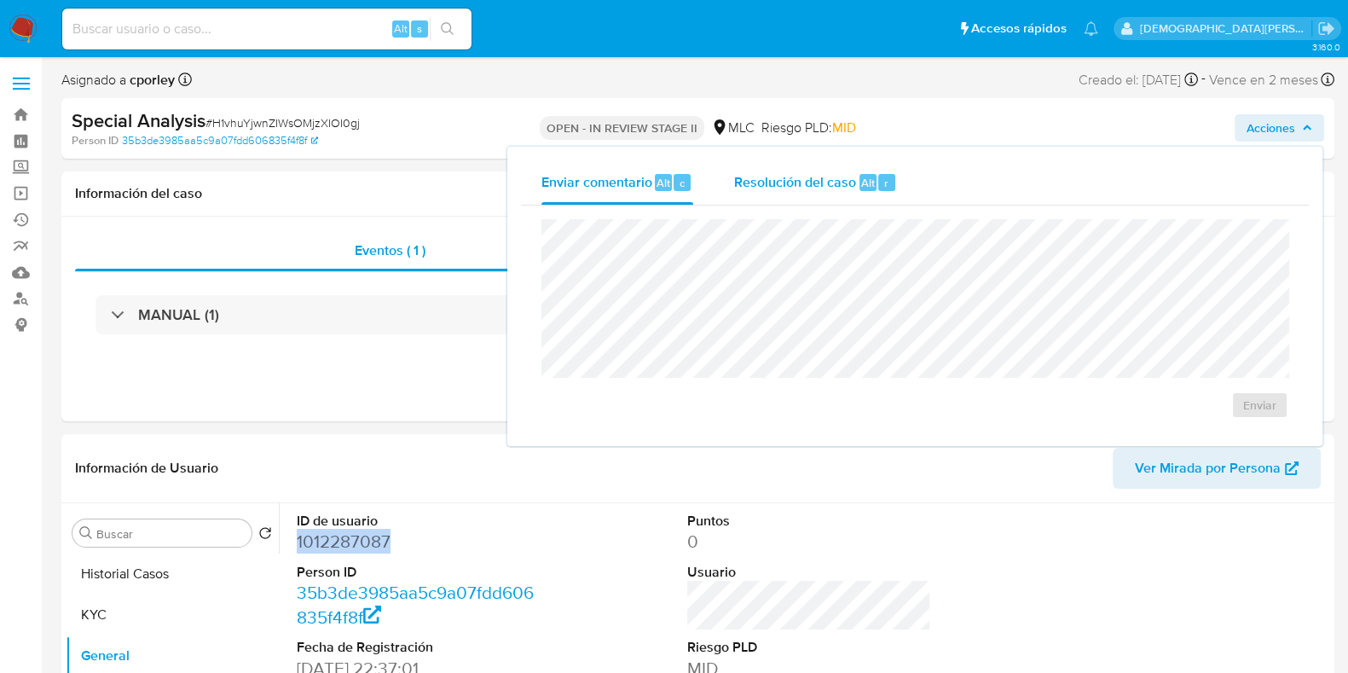
click at [782, 183] on span "Resolución del caso" at bounding box center [795, 182] width 122 height 20
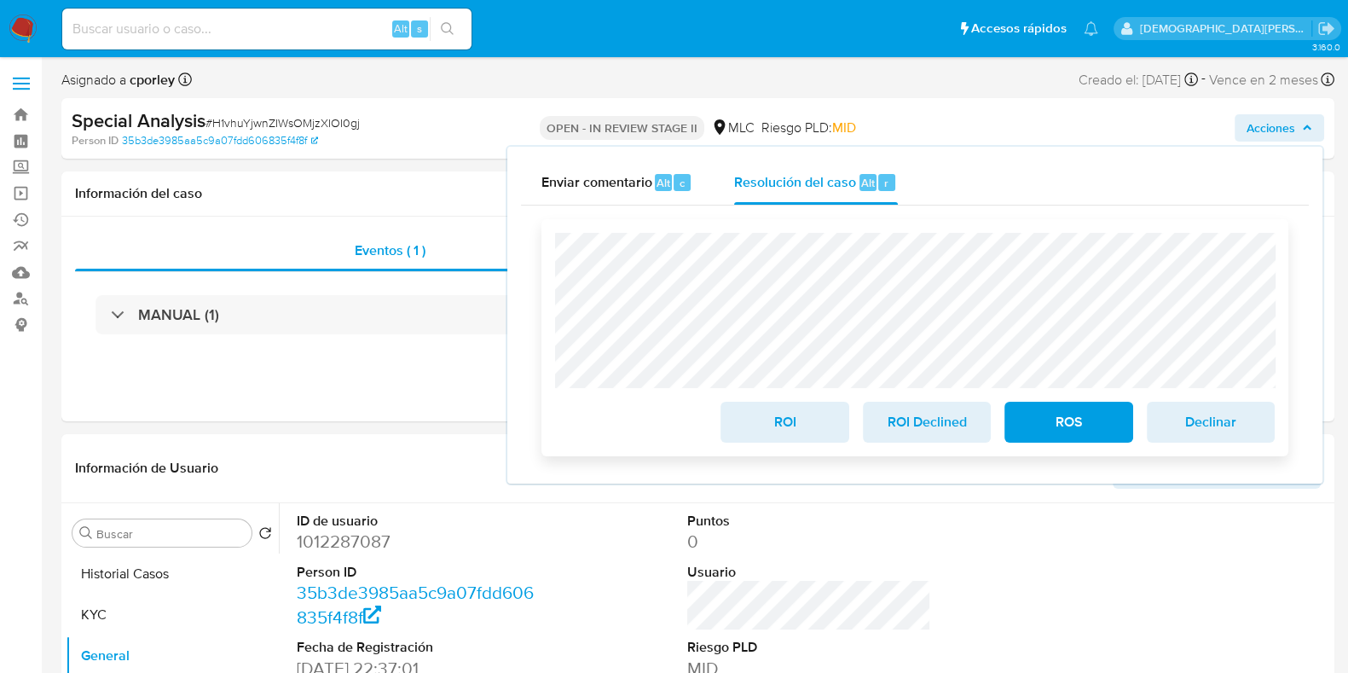
click at [1056, 415] on span "ROS" at bounding box center [1068, 422] width 84 height 38
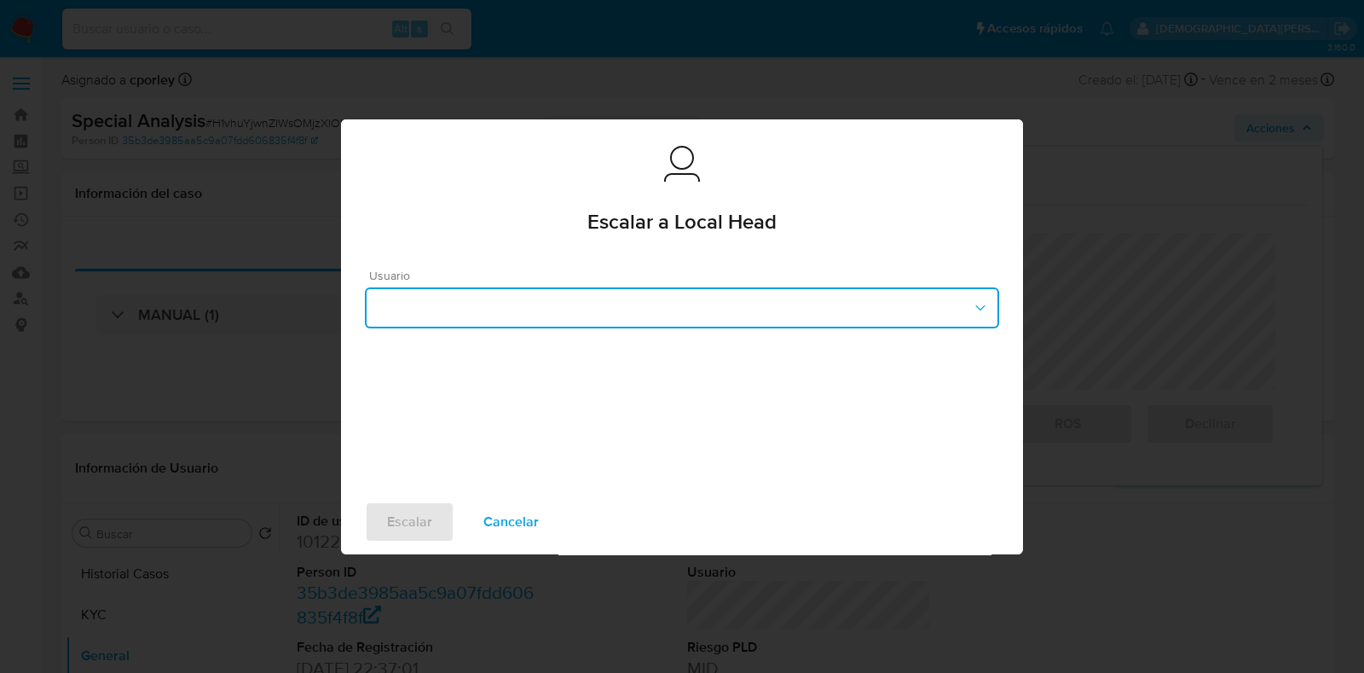
click at [565, 297] on button "button" at bounding box center [682, 307] width 634 height 41
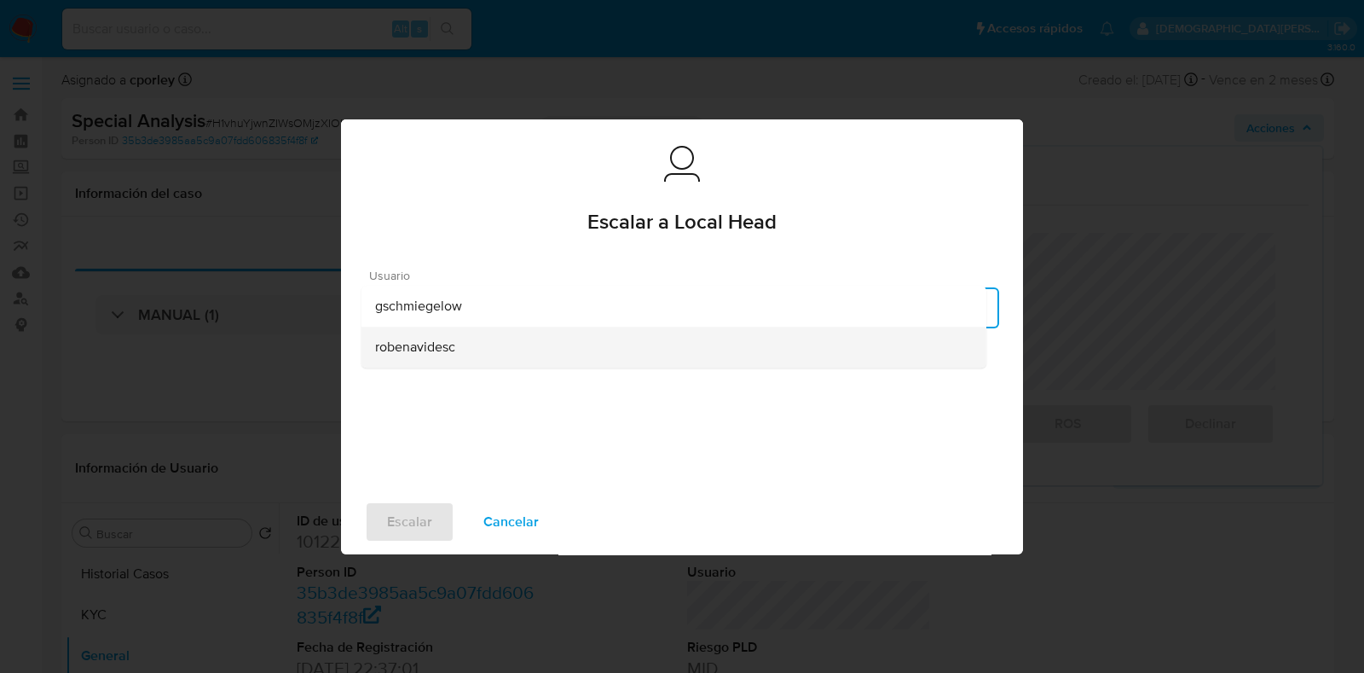
click at [472, 345] on div "robenavidesc" at bounding box center [673, 346] width 597 height 41
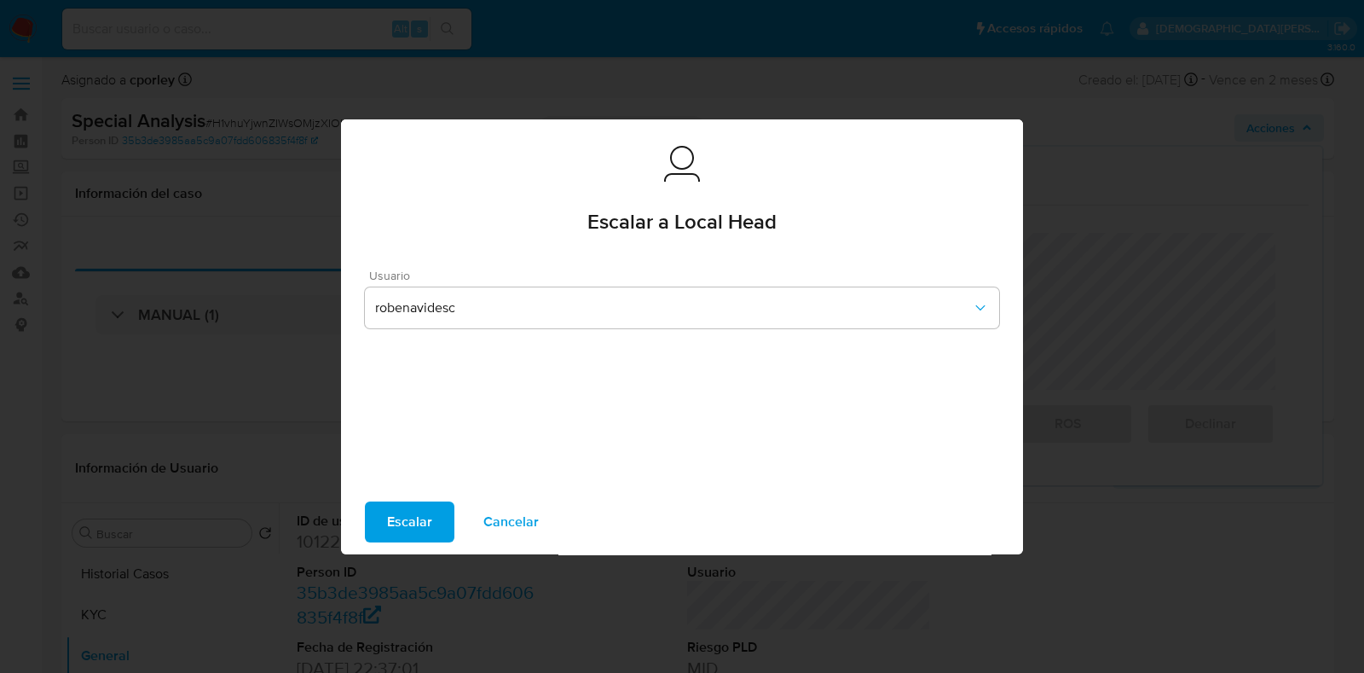
click at [392, 511] on span "Escalar" at bounding box center [409, 522] width 45 height 38
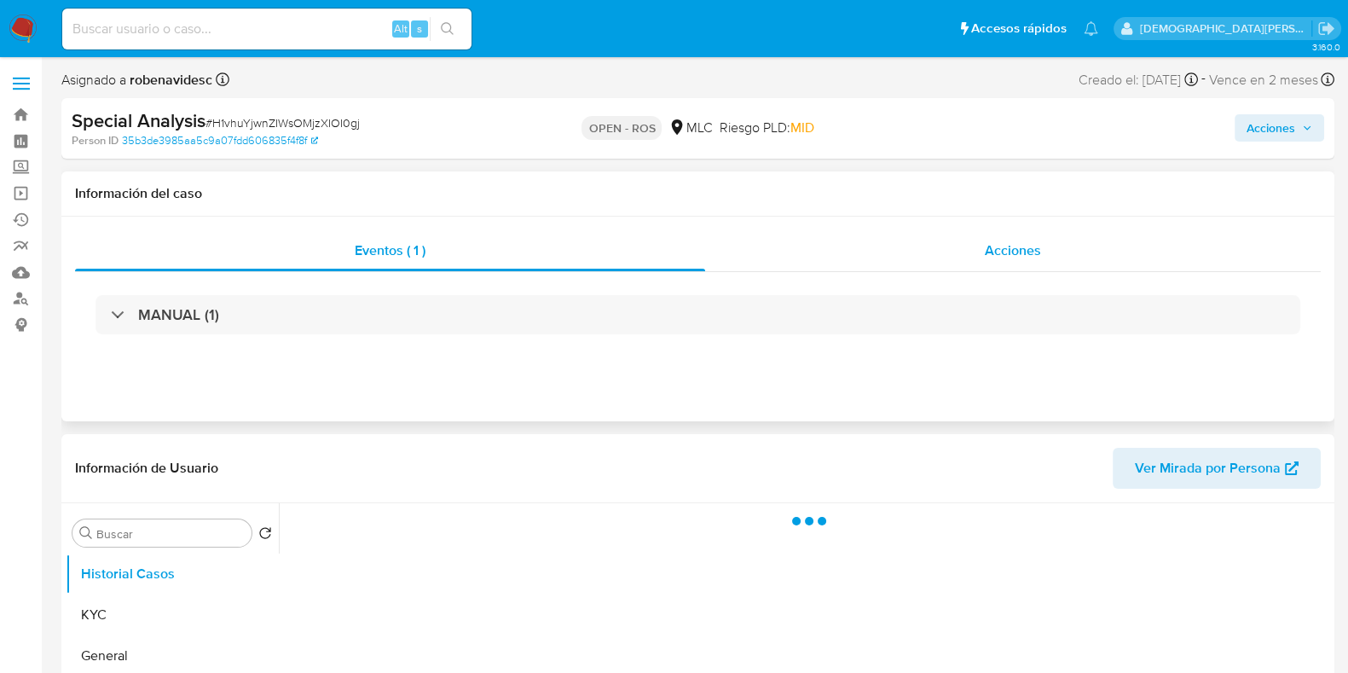
drag, startPoint x: 993, startPoint y: 256, endPoint x: 832, endPoint y: 234, distance: 162.5
click at [993, 256] on span "Acciones" at bounding box center [1012, 250] width 56 height 20
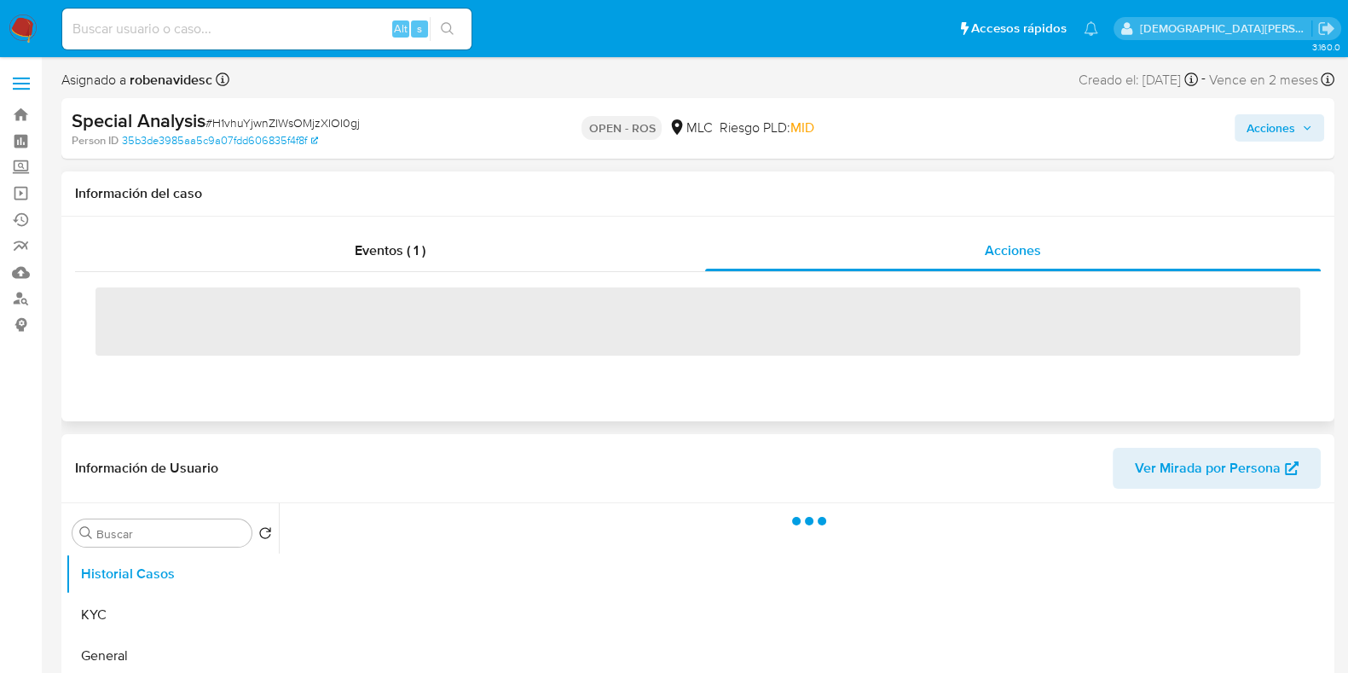
select select "10"
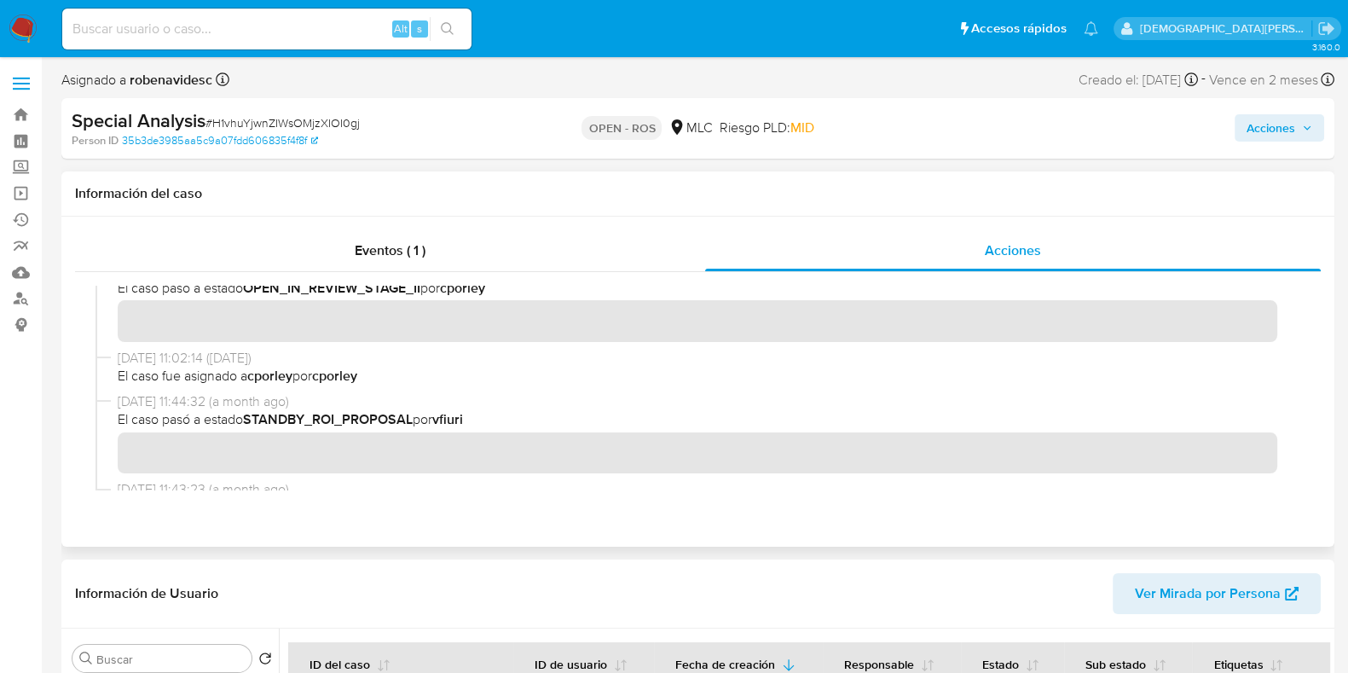
scroll to position [413, 0]
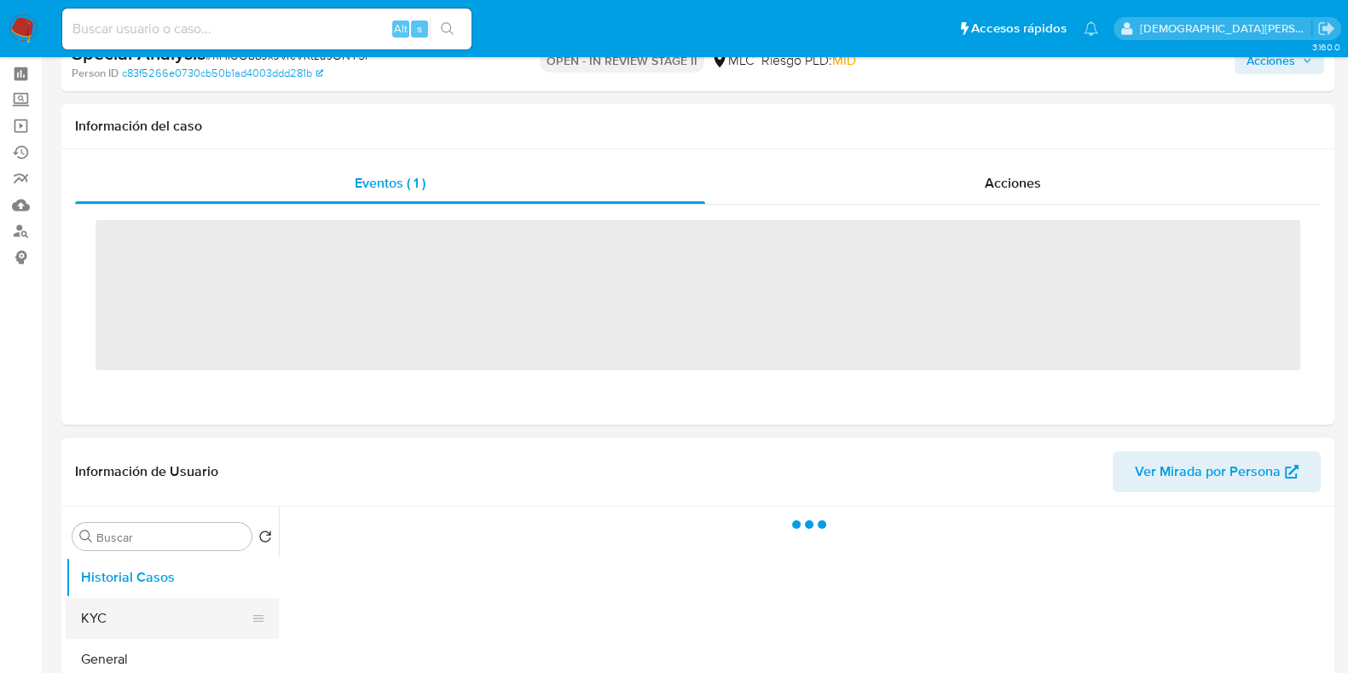
scroll to position [212, 0]
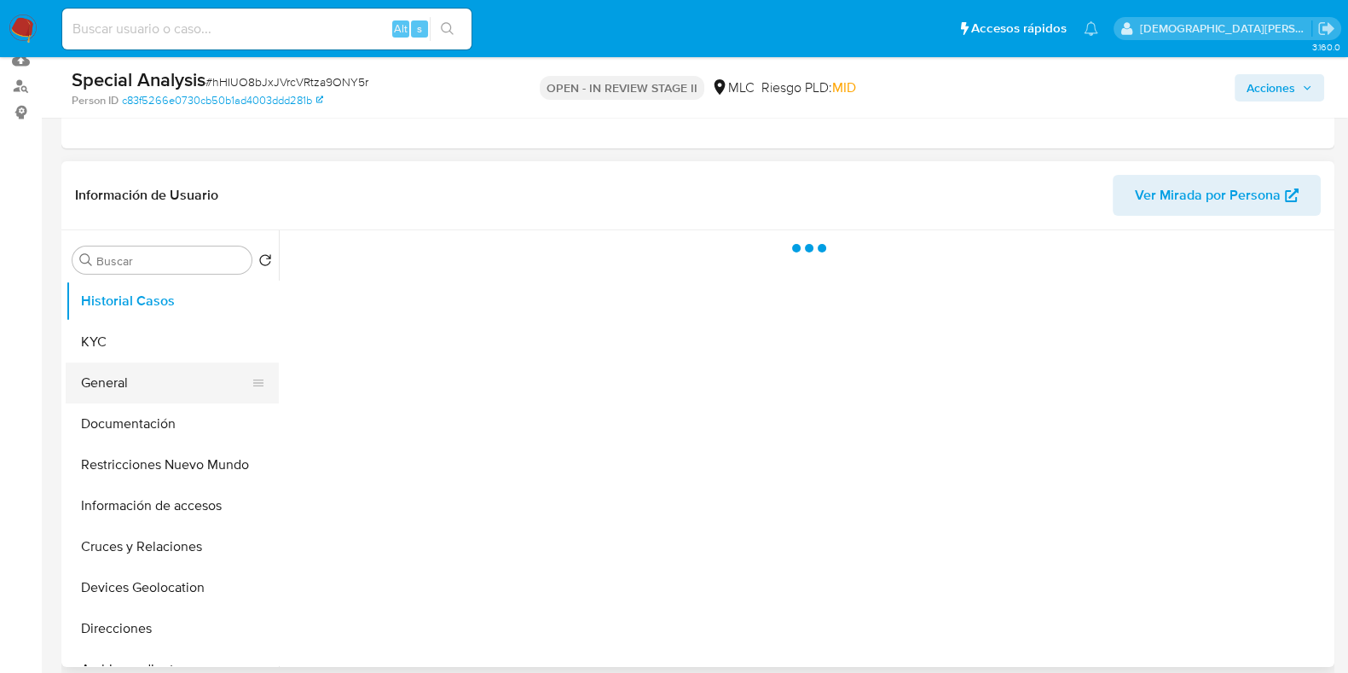
select select "10"
click at [146, 377] on button "General" at bounding box center [165, 382] width 199 height 41
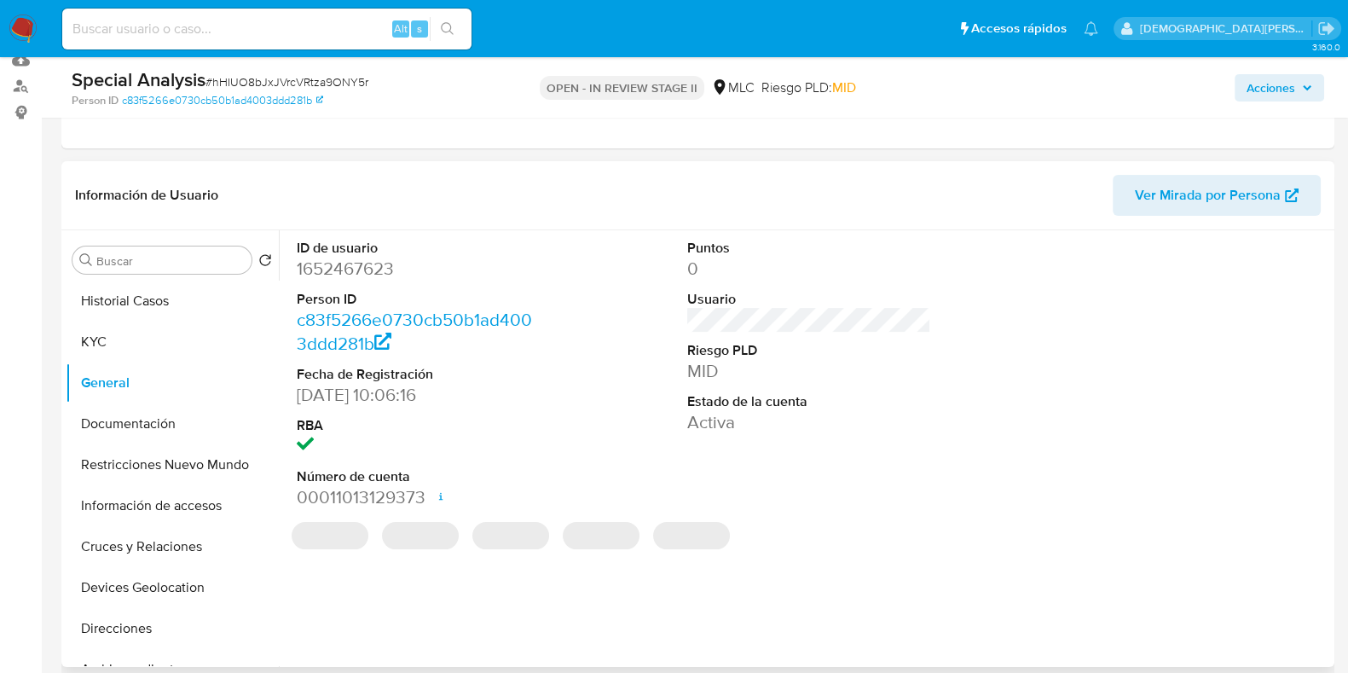
click at [337, 274] on dd "1652467623" at bounding box center [419, 269] width 244 height 24
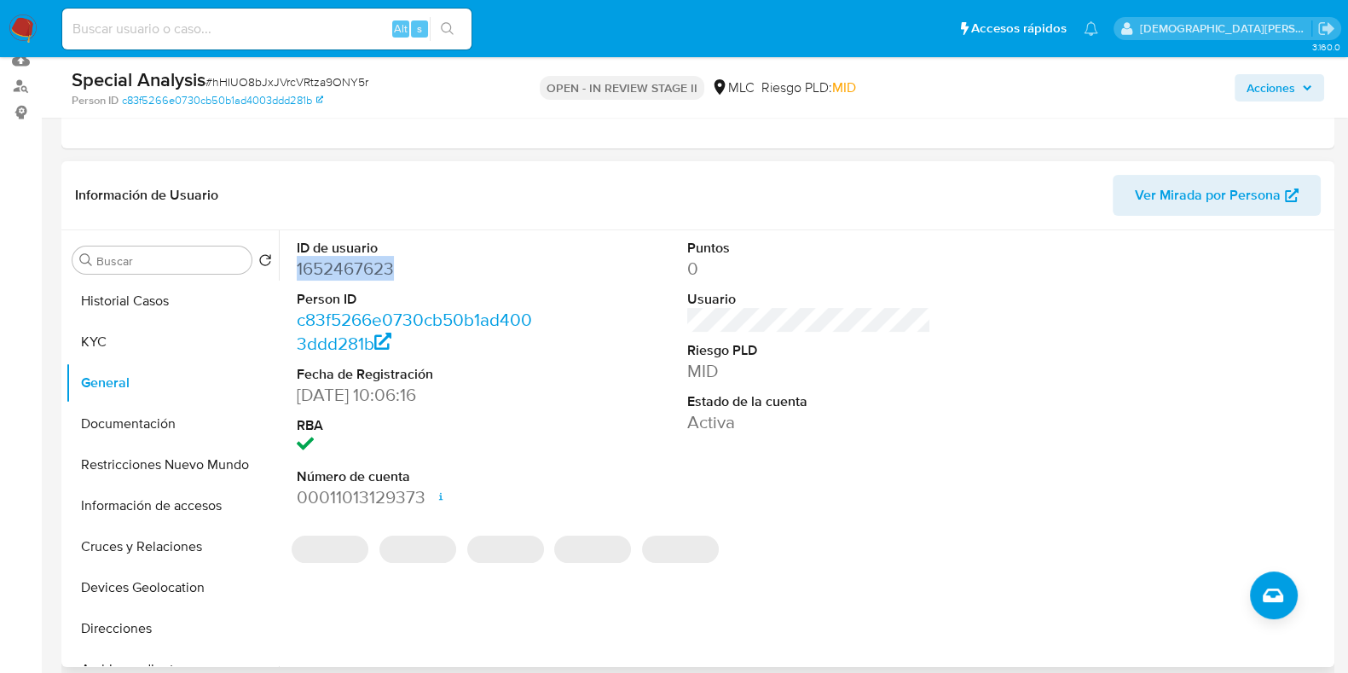
copy dd "1652467623"
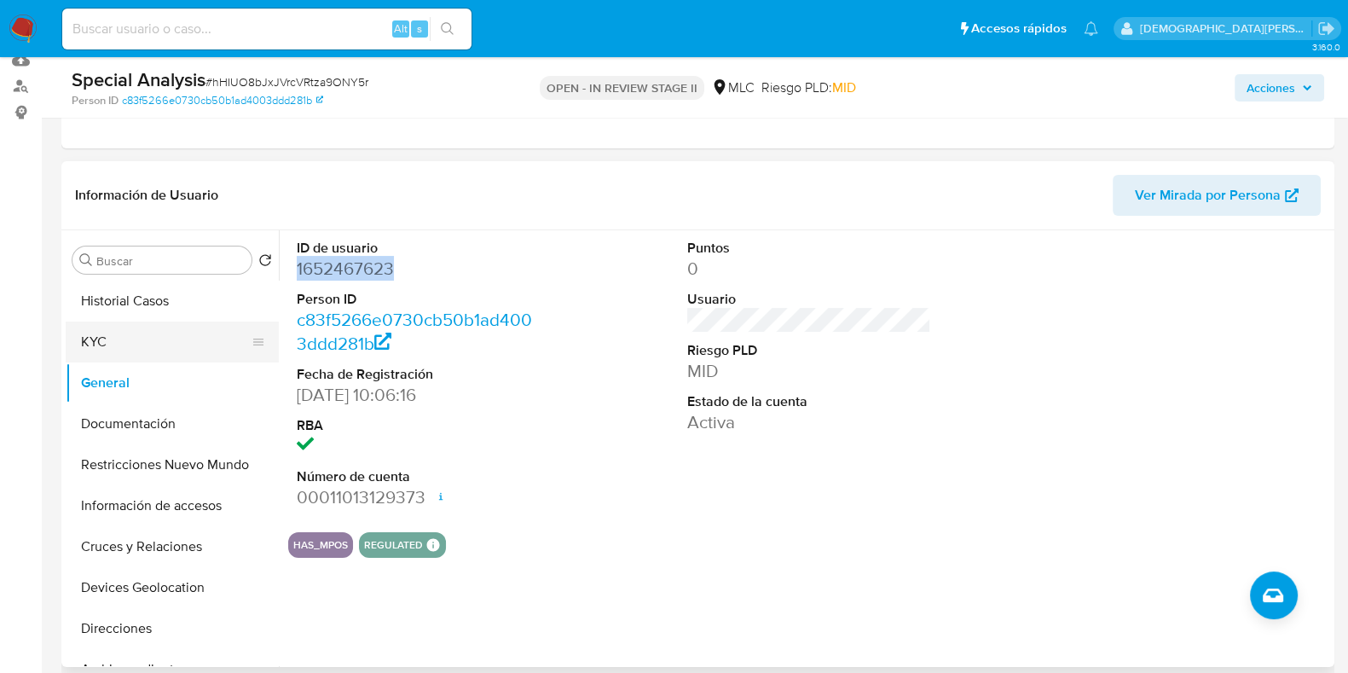
click at [173, 340] on button "KYC" at bounding box center [165, 341] width 199 height 41
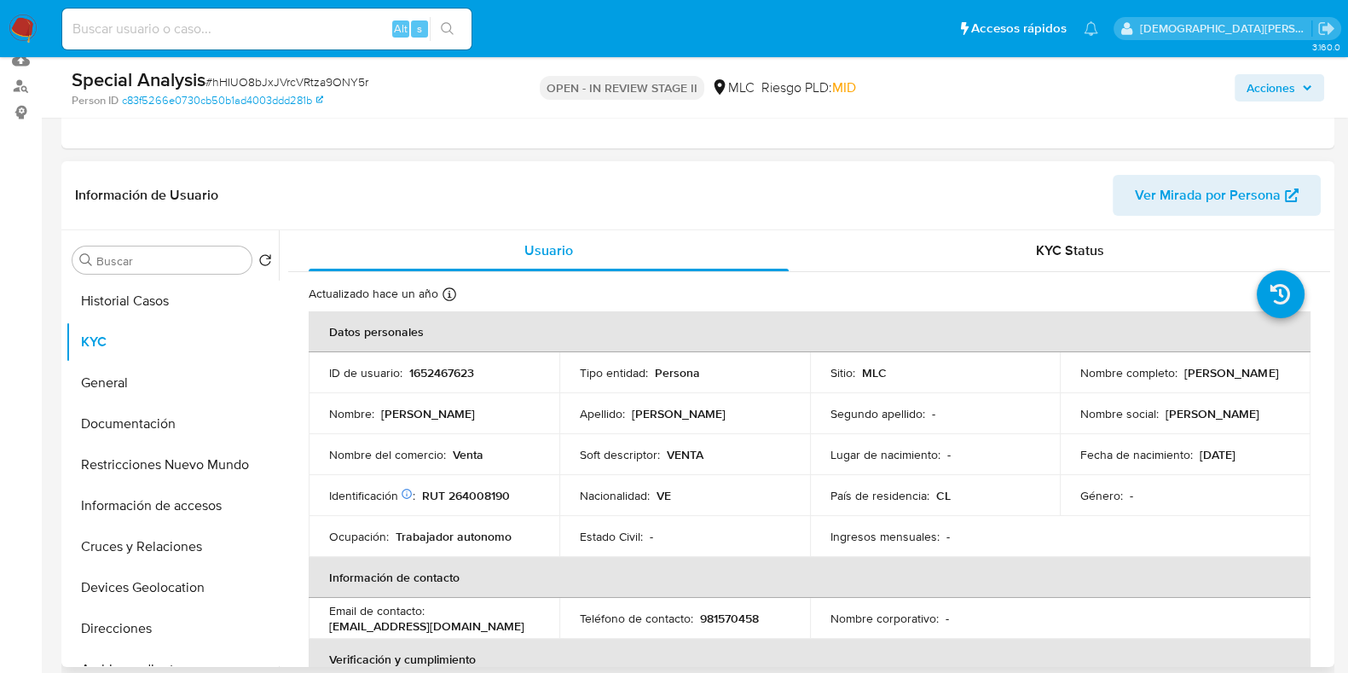
click at [1184, 368] on div "Nombre completo : Moises Leonel Centeno Gonzalez" at bounding box center [1185, 372] width 210 height 15
click at [1157, 368] on p "Nombre completo :" at bounding box center [1128, 372] width 97 height 15
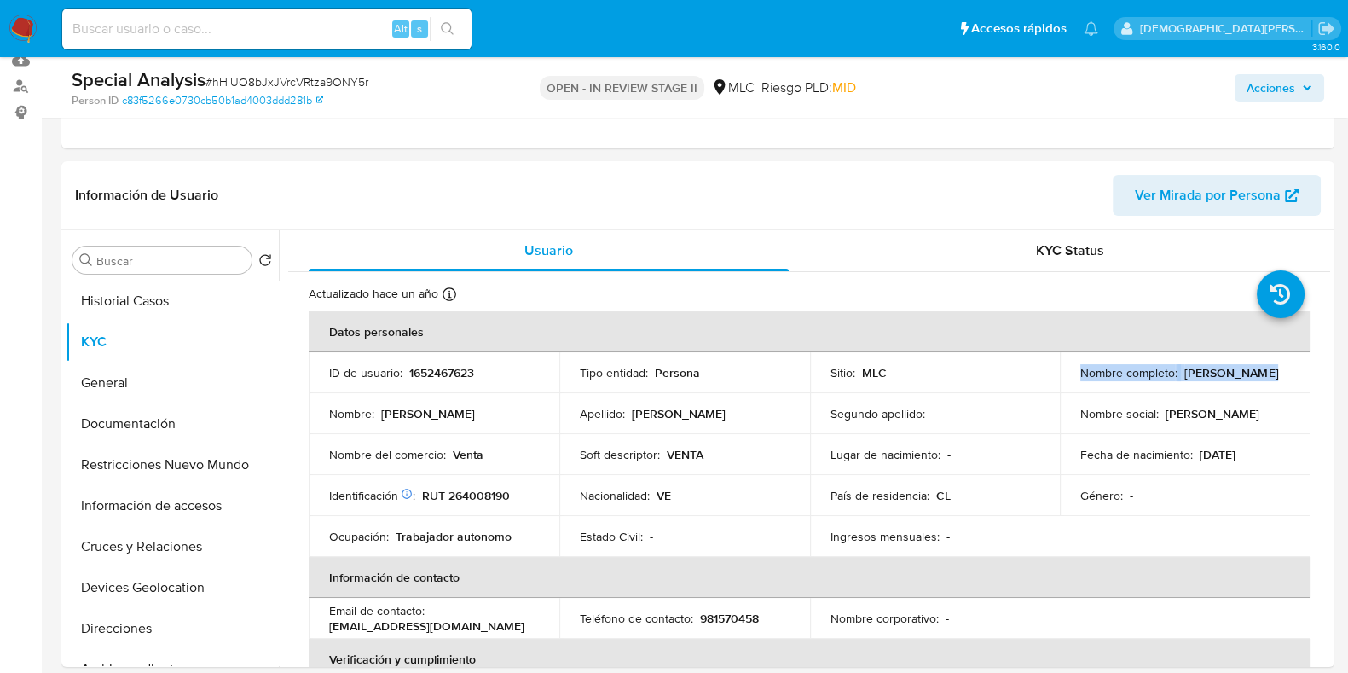
copy div "Nombre completo : Moises Leonel Centeno Gonzalez"
click at [476, 482] on td "Identificación Nº de serie: 602915442 : RUT 264008190" at bounding box center [434, 495] width 251 height 41
copy div ": RUT 264008190"
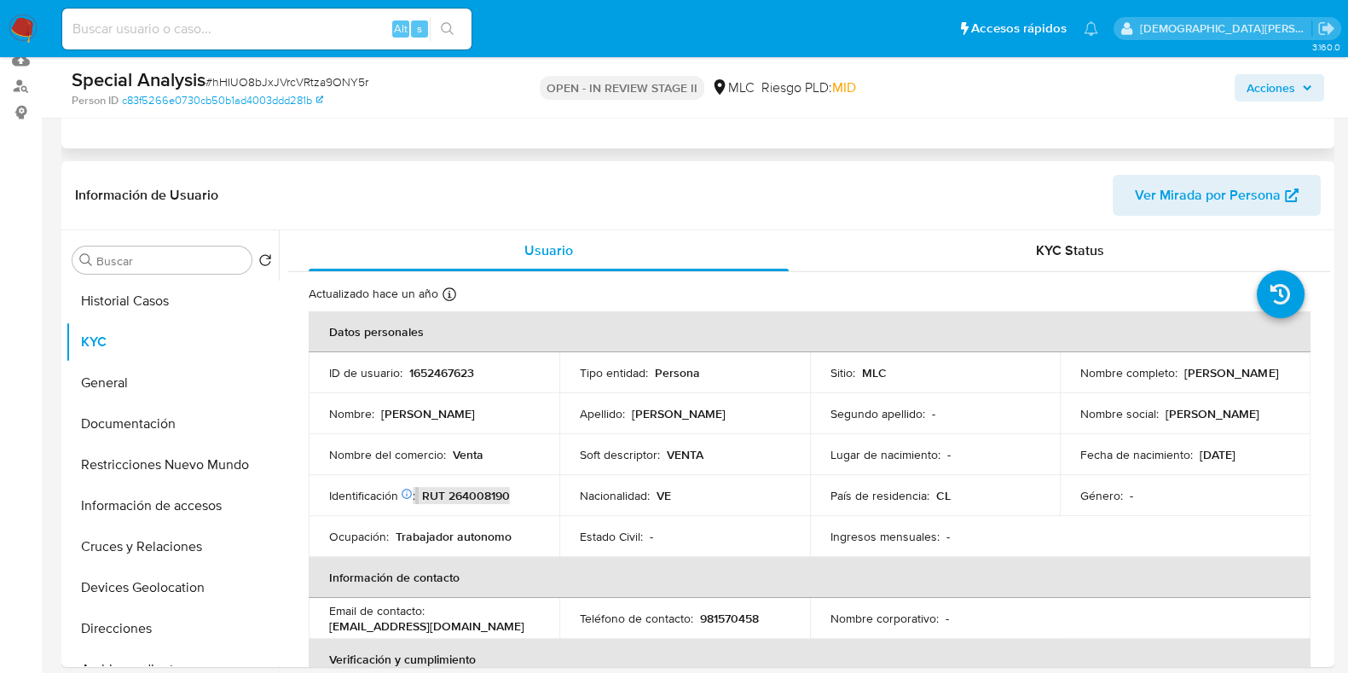
scroll to position [0, 0]
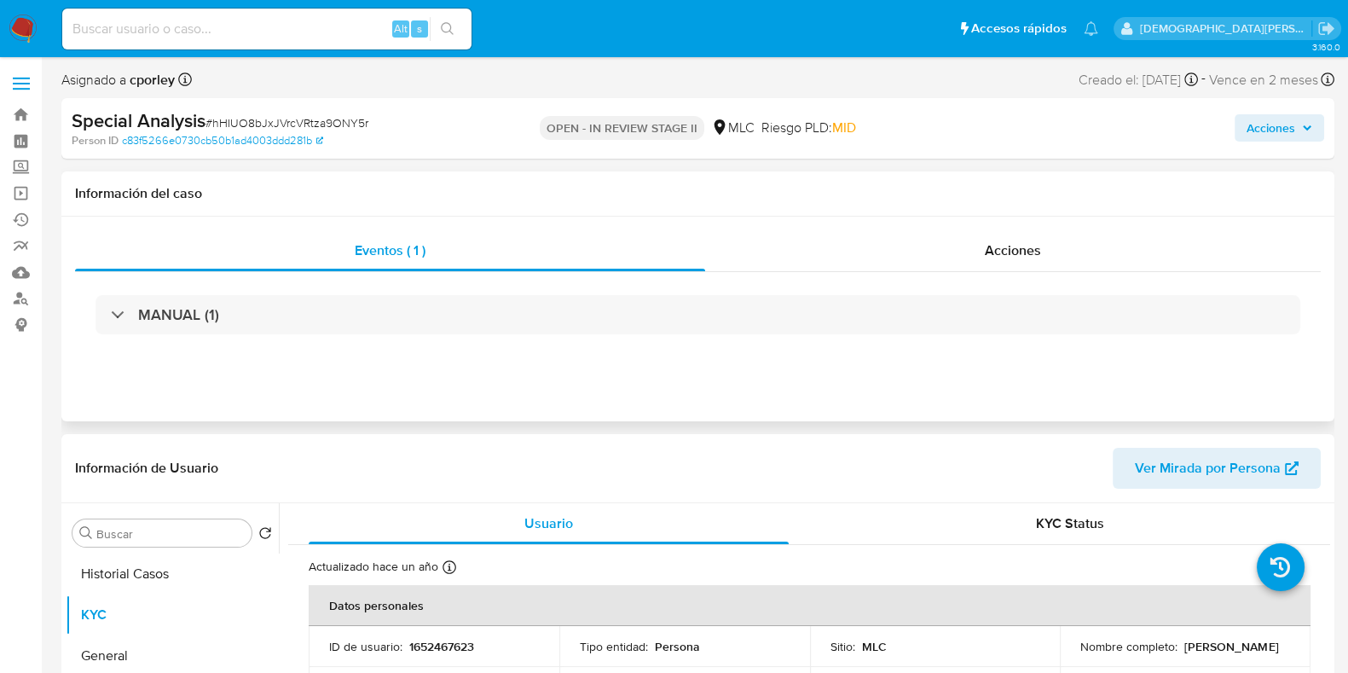
drag, startPoint x: 998, startPoint y: 240, endPoint x: 959, endPoint y: 229, distance: 40.7
click at [998, 240] on span "Acciones" at bounding box center [1012, 250] width 56 height 20
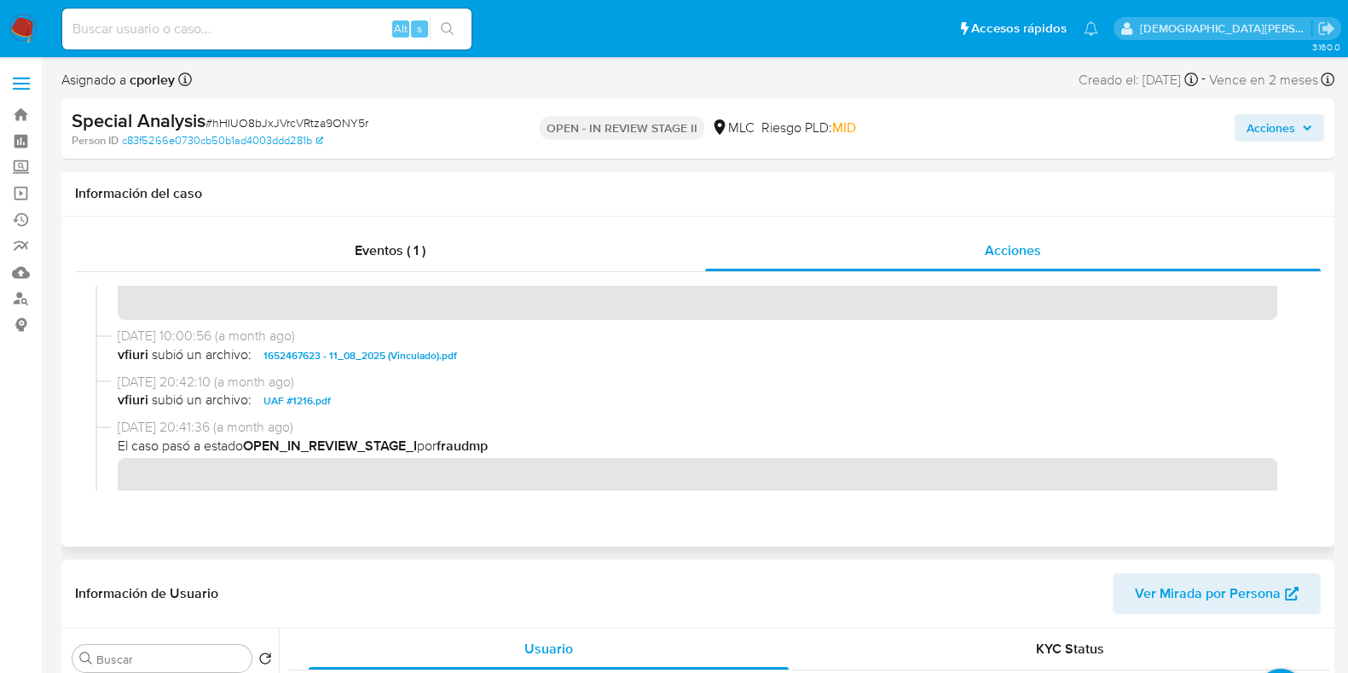
scroll to position [212, 0]
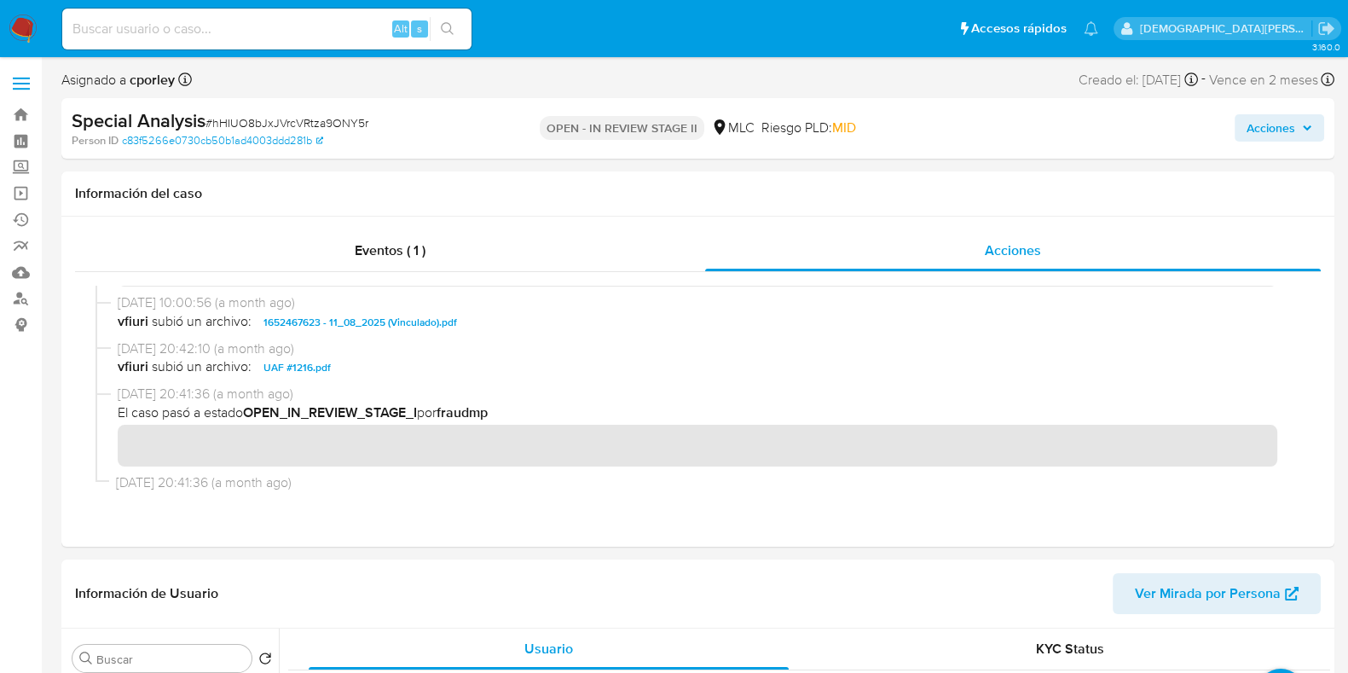
click at [1244, 117] on button "Acciones" at bounding box center [1278, 127] width 89 height 27
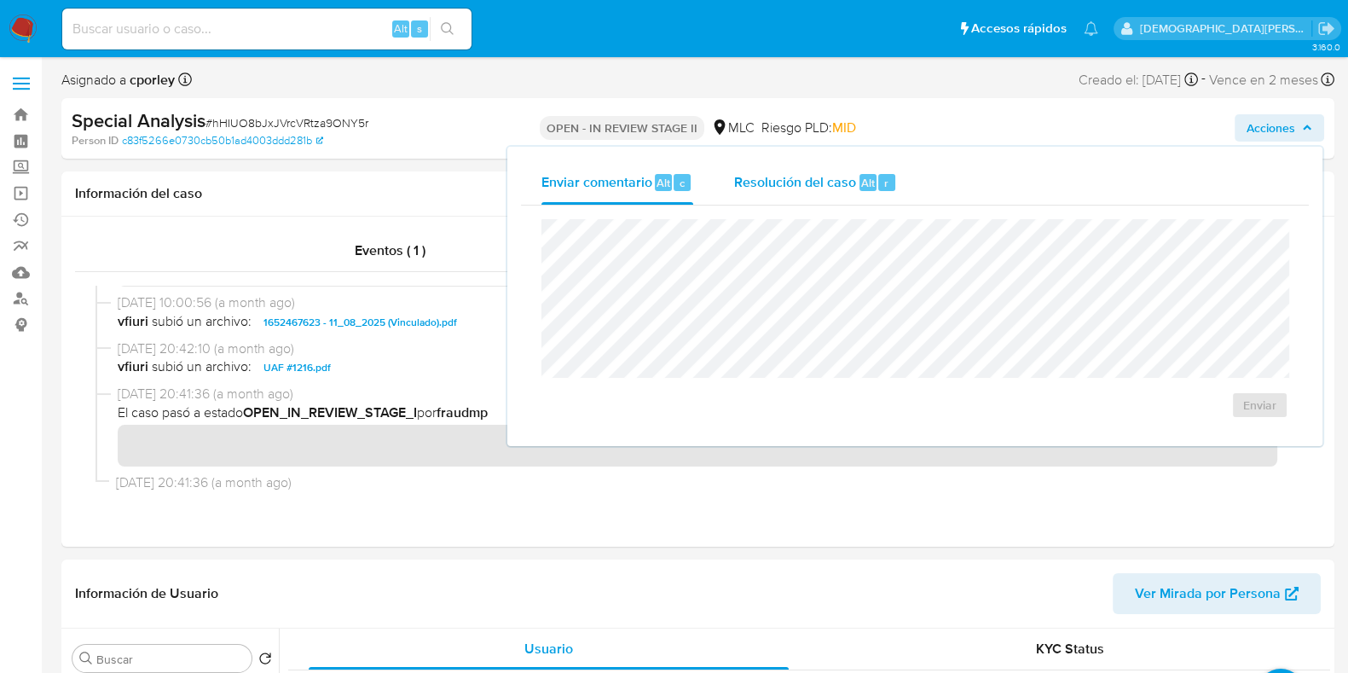
click at [794, 181] on span "Resolución del caso" at bounding box center [795, 182] width 122 height 20
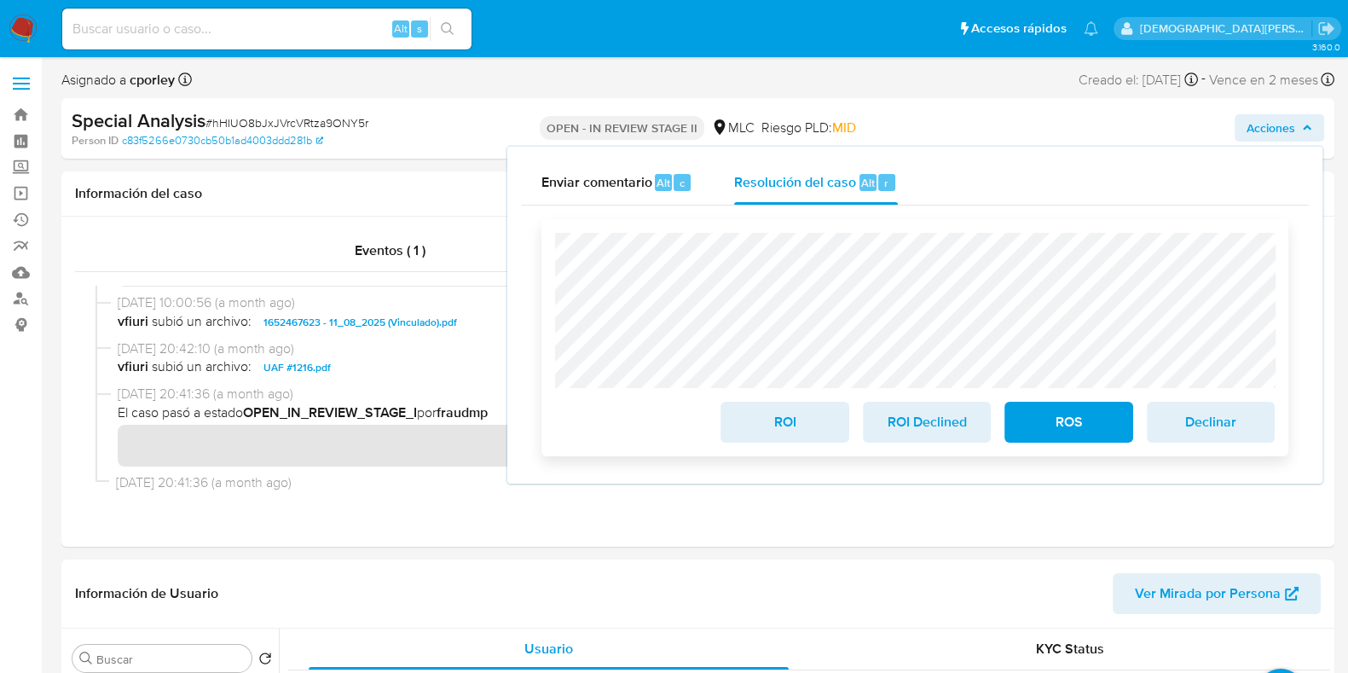
click at [1074, 415] on span "ROS" at bounding box center [1068, 422] width 84 height 38
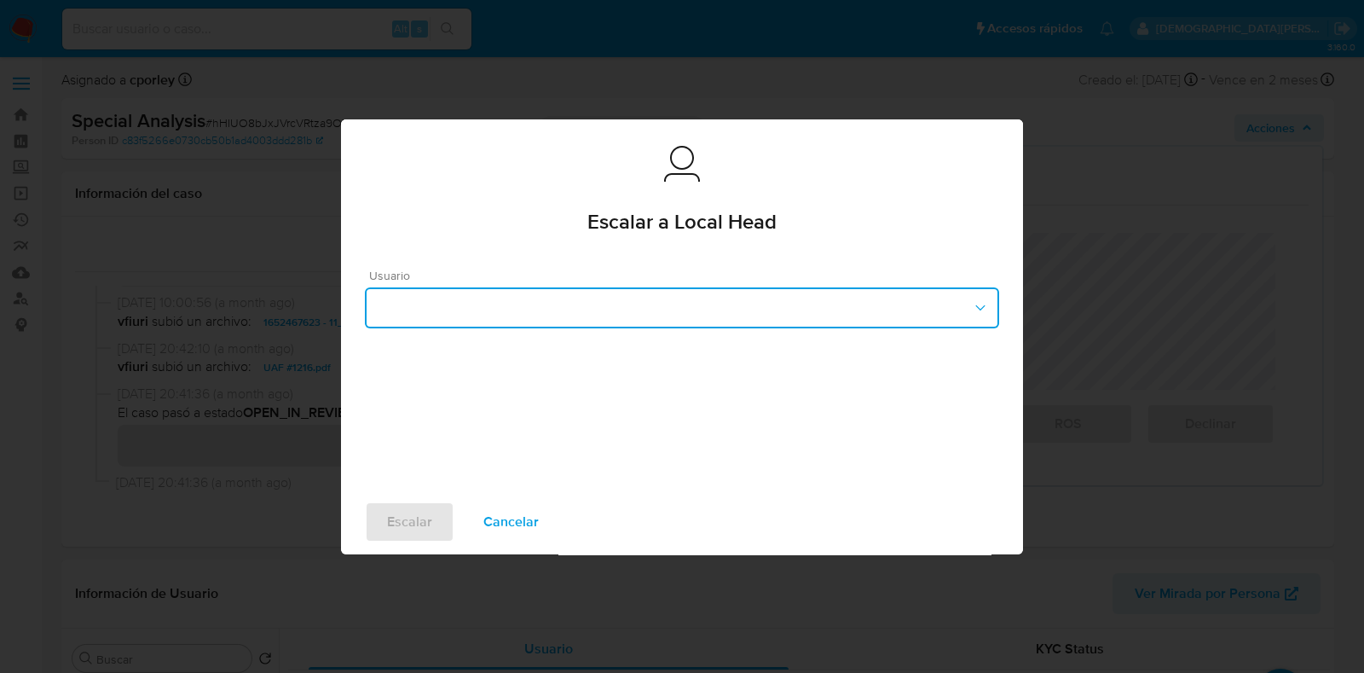
click at [630, 304] on button "button" at bounding box center [682, 307] width 634 height 41
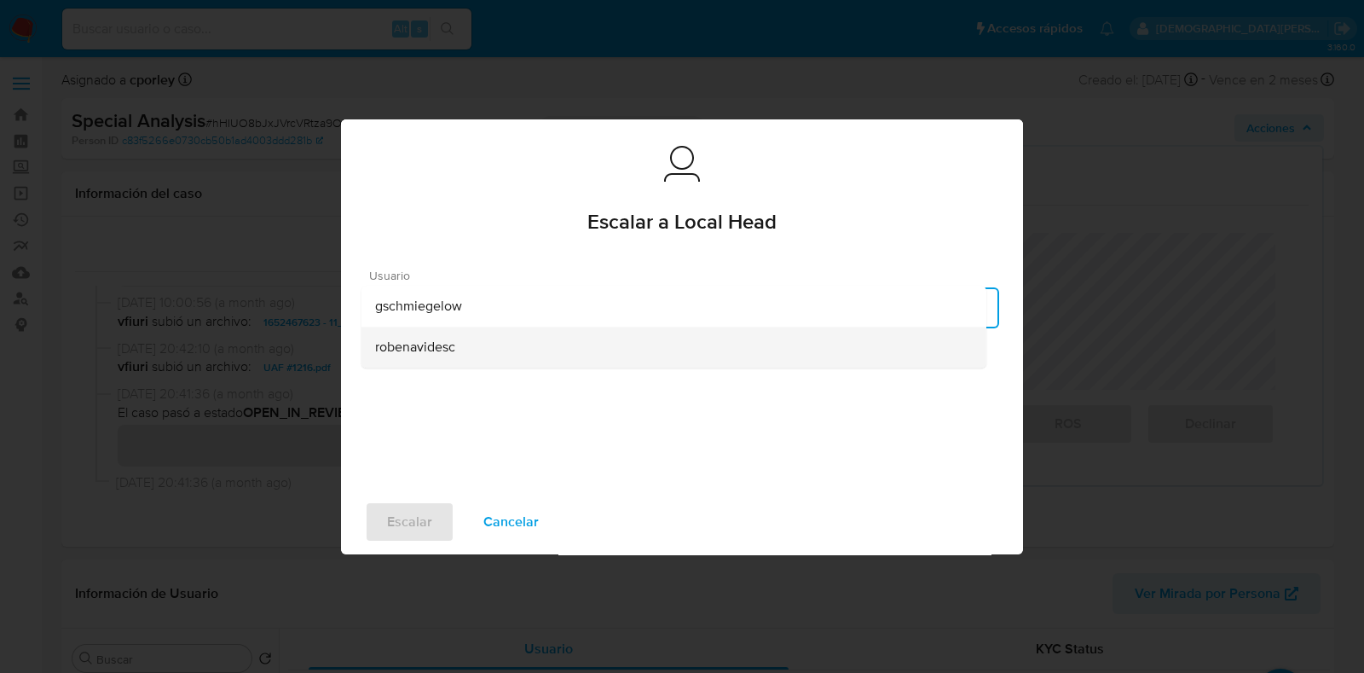
click at [385, 348] on span "robenavidesc" at bounding box center [415, 346] width 80 height 17
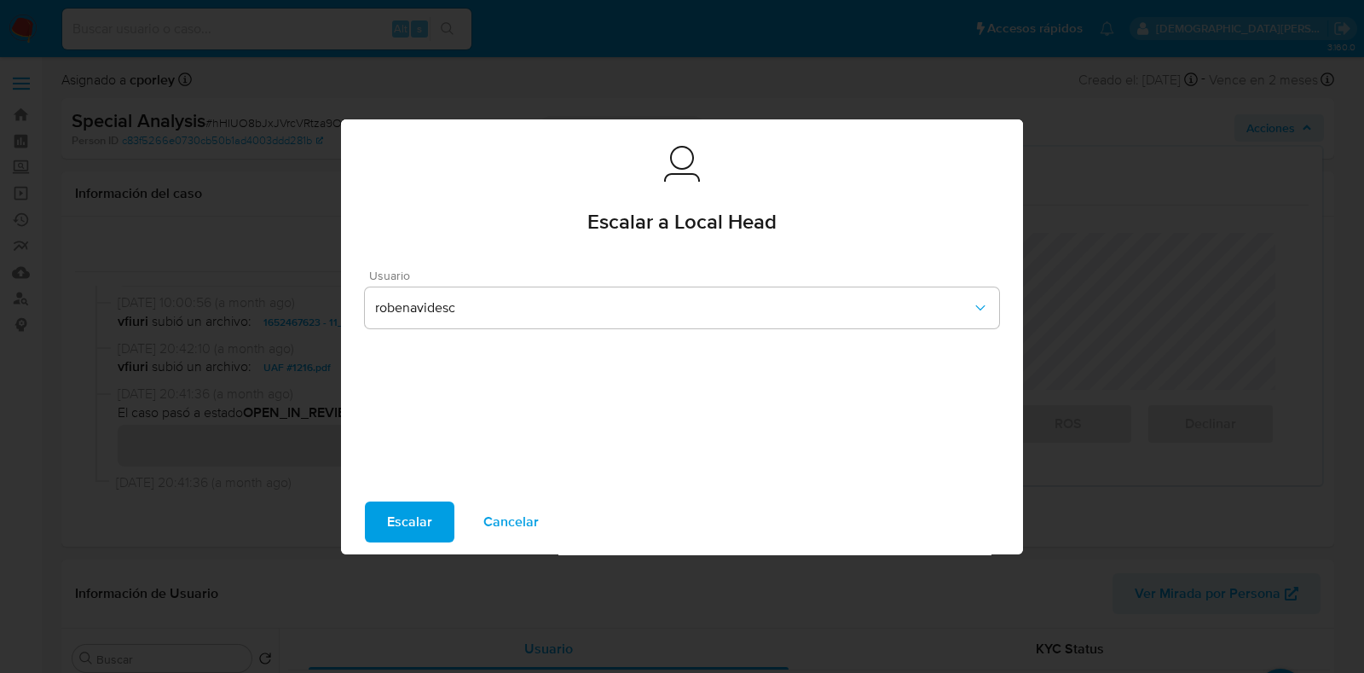
click at [384, 514] on button "Escalar" at bounding box center [409, 521] width 89 height 41
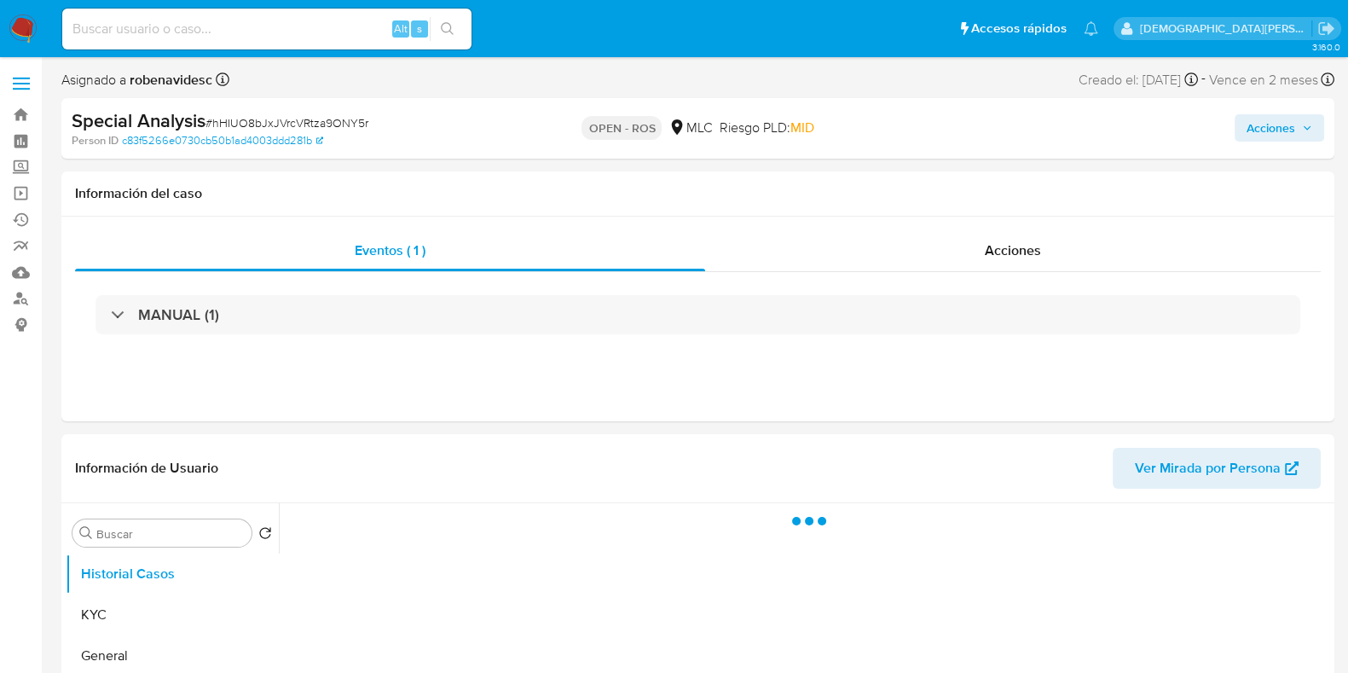
select select "10"
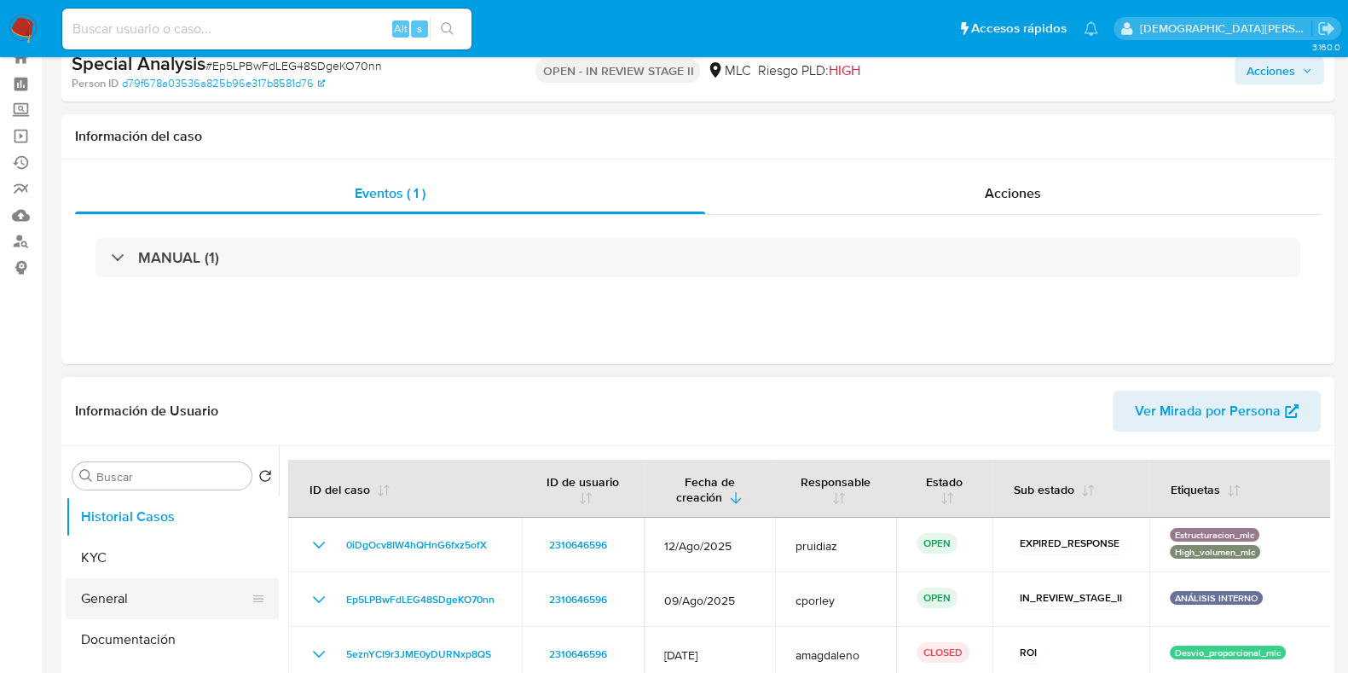
scroll to position [106, 0]
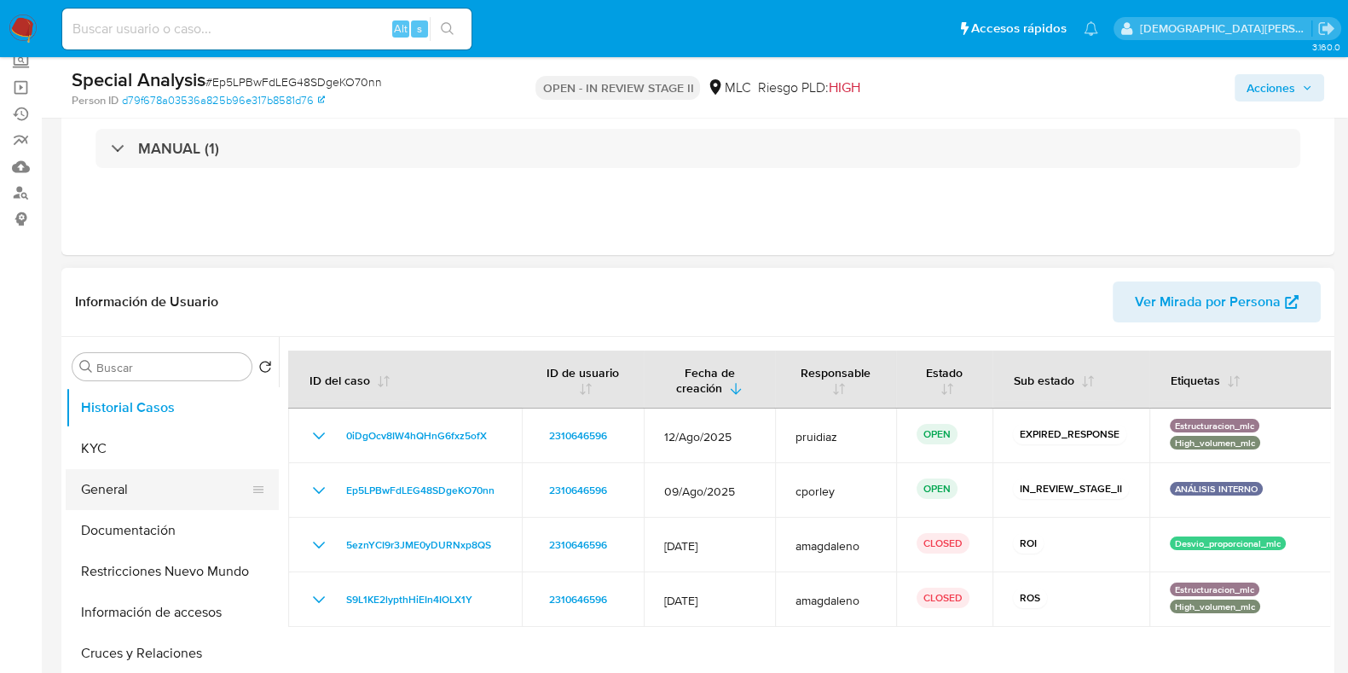
click at [136, 500] on button "General" at bounding box center [165, 489] width 199 height 41
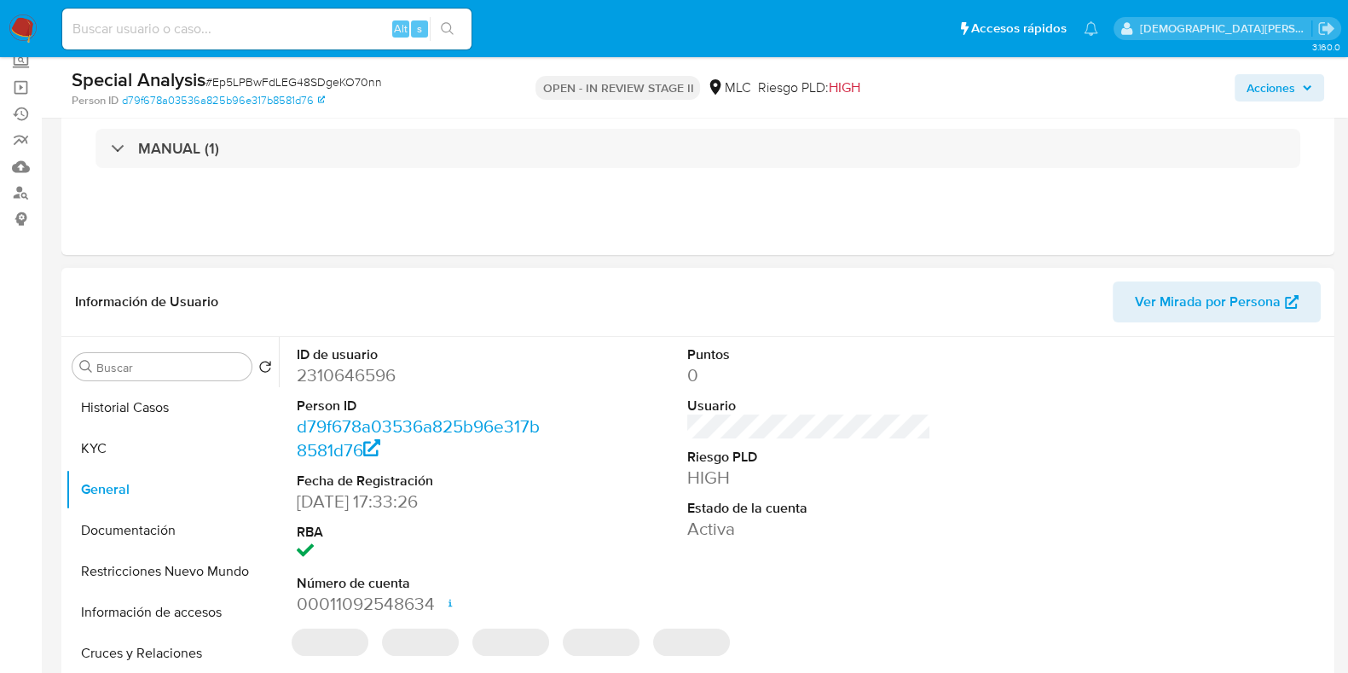
click at [349, 372] on dd "2310646596" at bounding box center [419, 375] width 244 height 24
copy dd "2310646596"
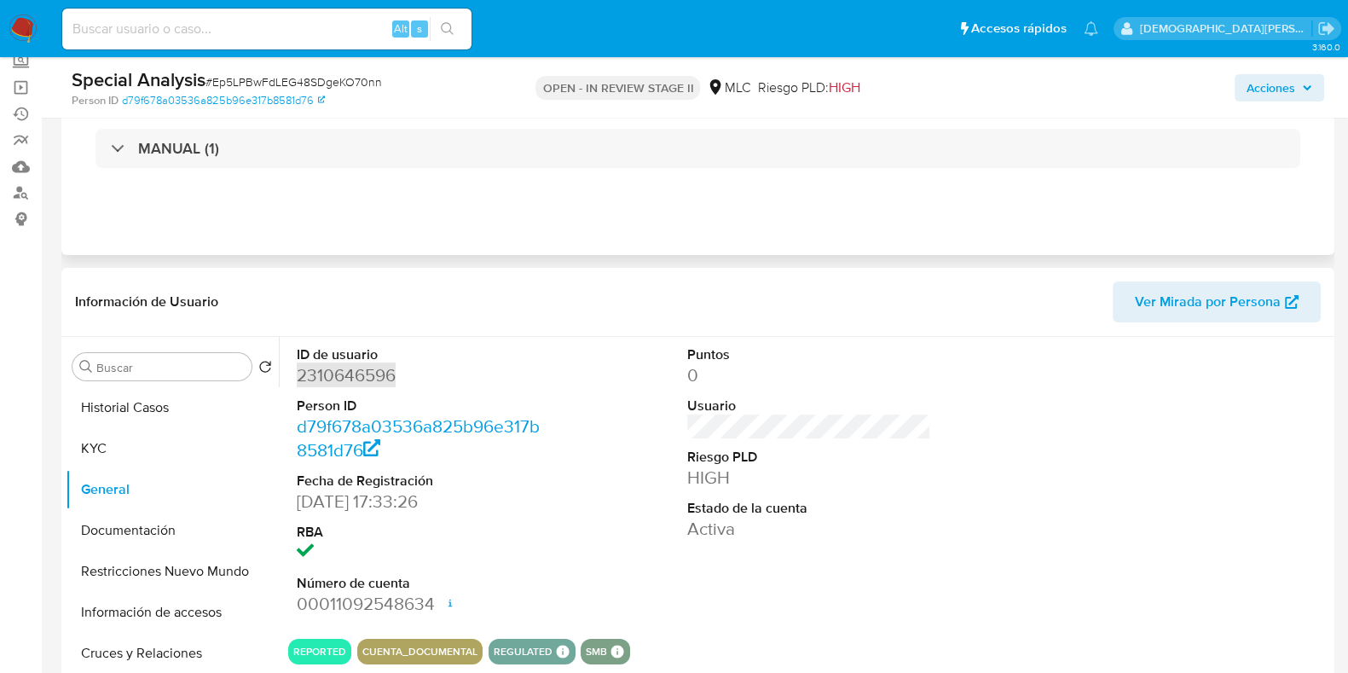
scroll to position [0, 0]
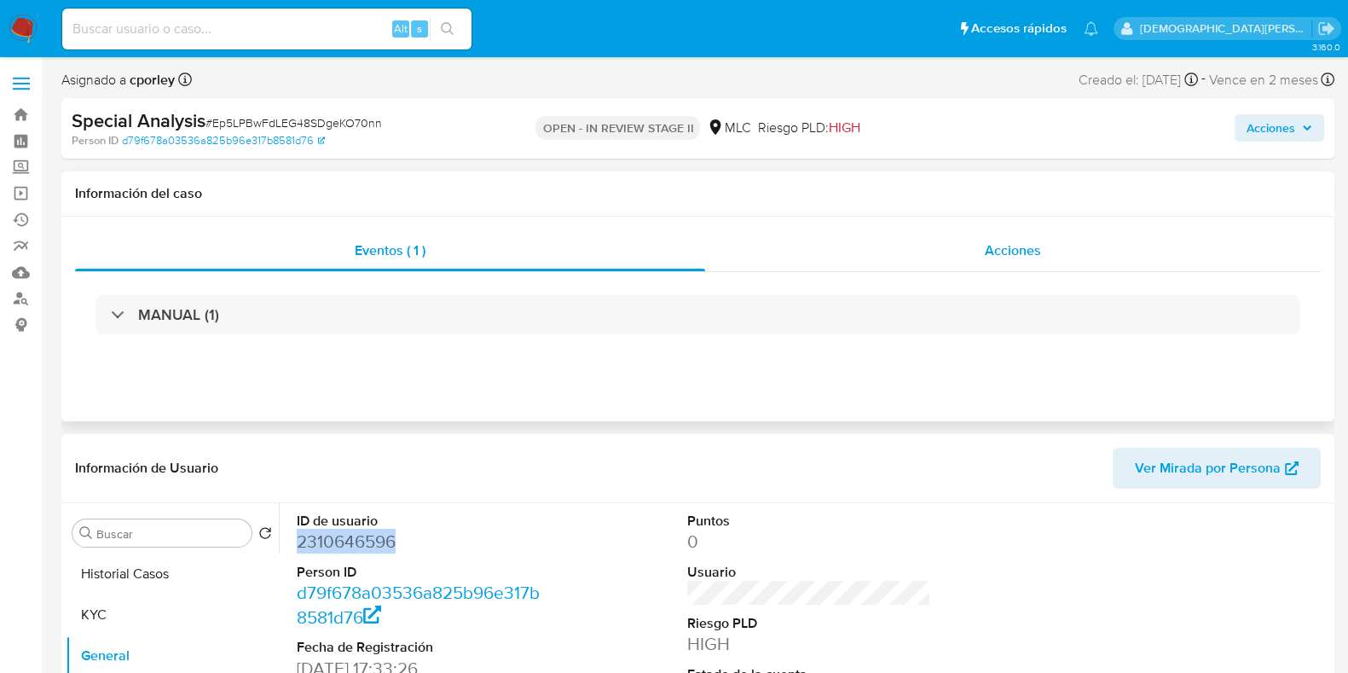
click at [953, 249] on div "Acciones" at bounding box center [1012, 250] width 615 height 41
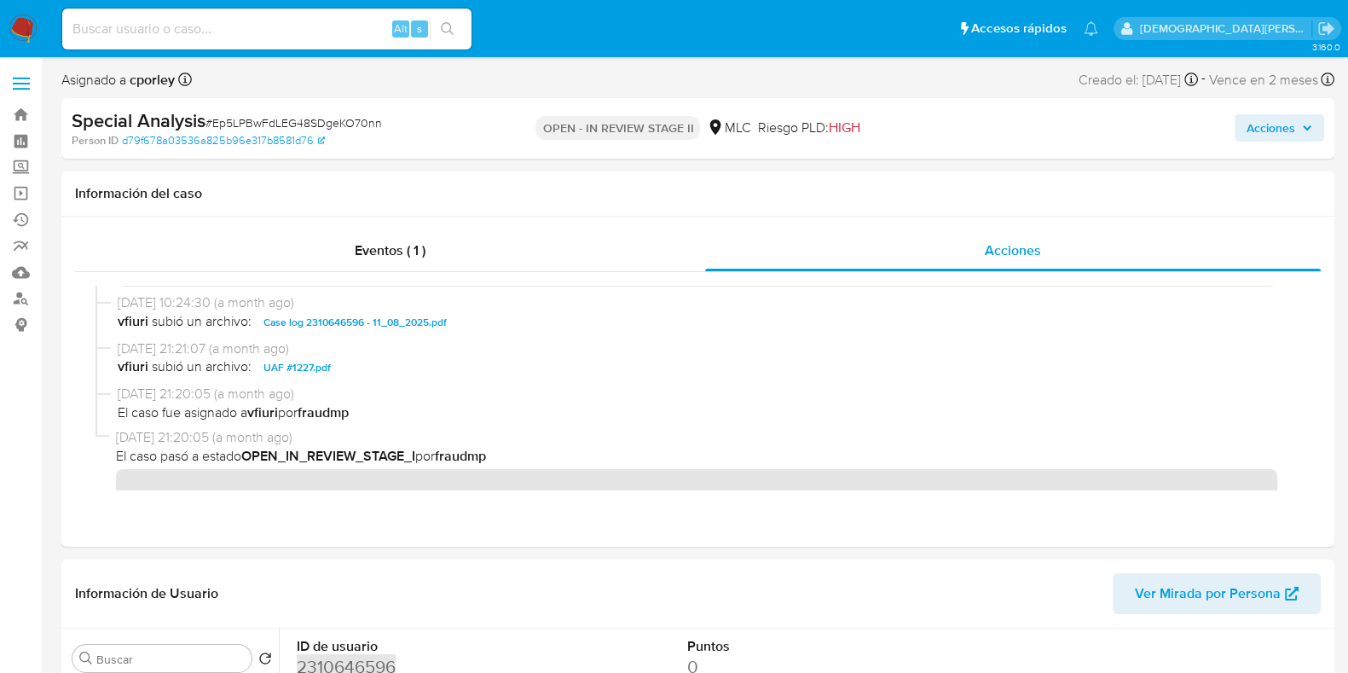
scroll to position [320, 0]
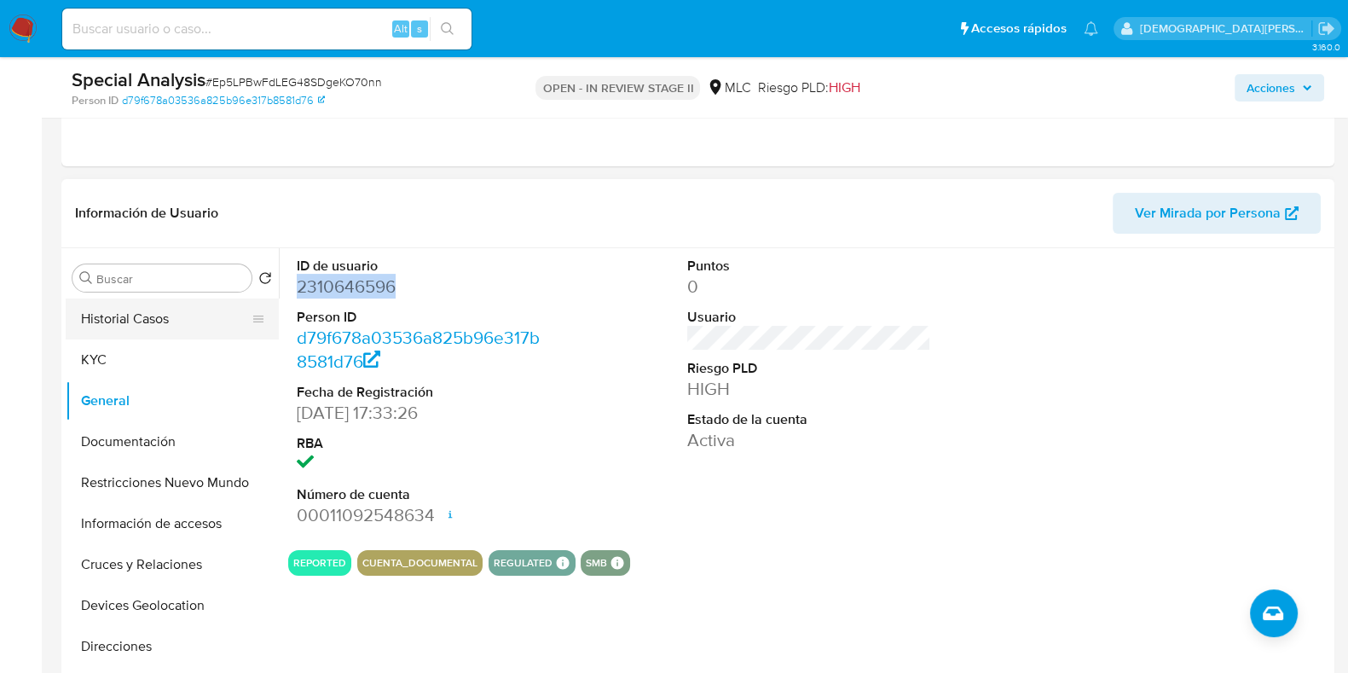
click at [165, 306] on button "Historial Casos" at bounding box center [165, 318] width 199 height 41
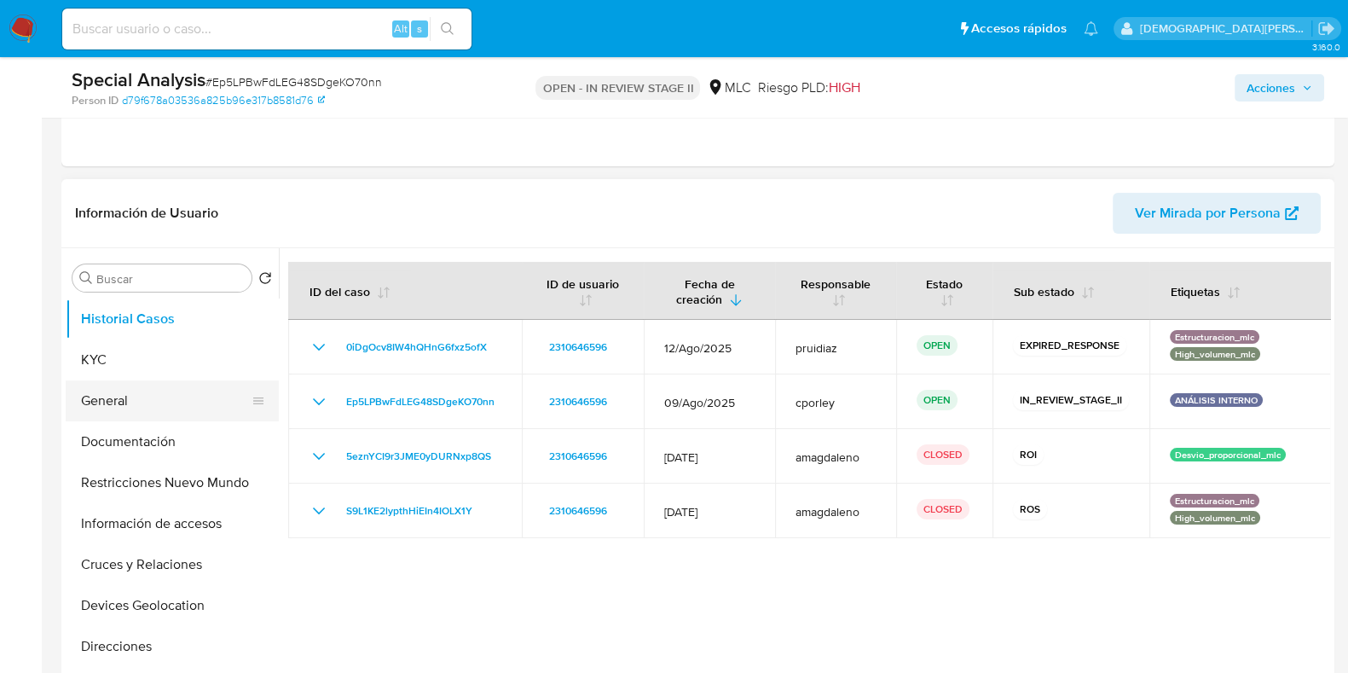
click at [128, 403] on button "General" at bounding box center [165, 400] width 199 height 41
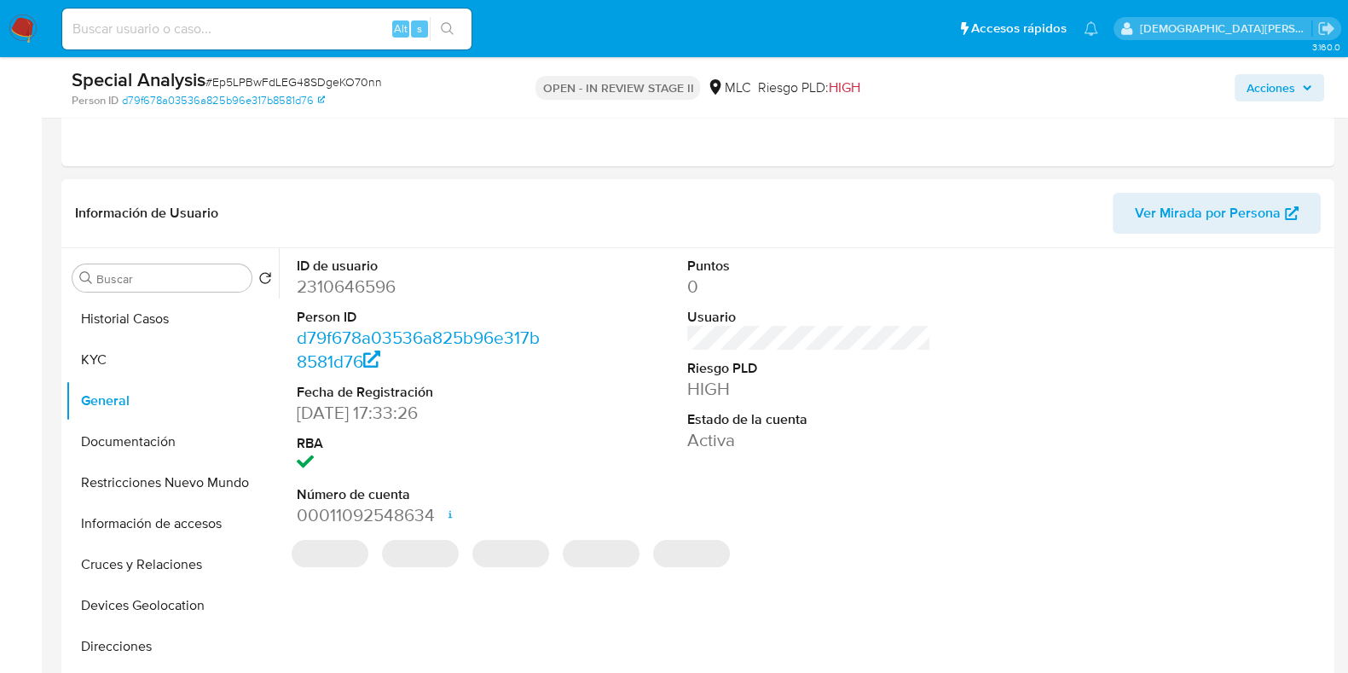
click at [355, 297] on dd "2310646596" at bounding box center [419, 286] width 244 height 24
click at [352, 297] on dd "2310646596" at bounding box center [419, 286] width 244 height 24
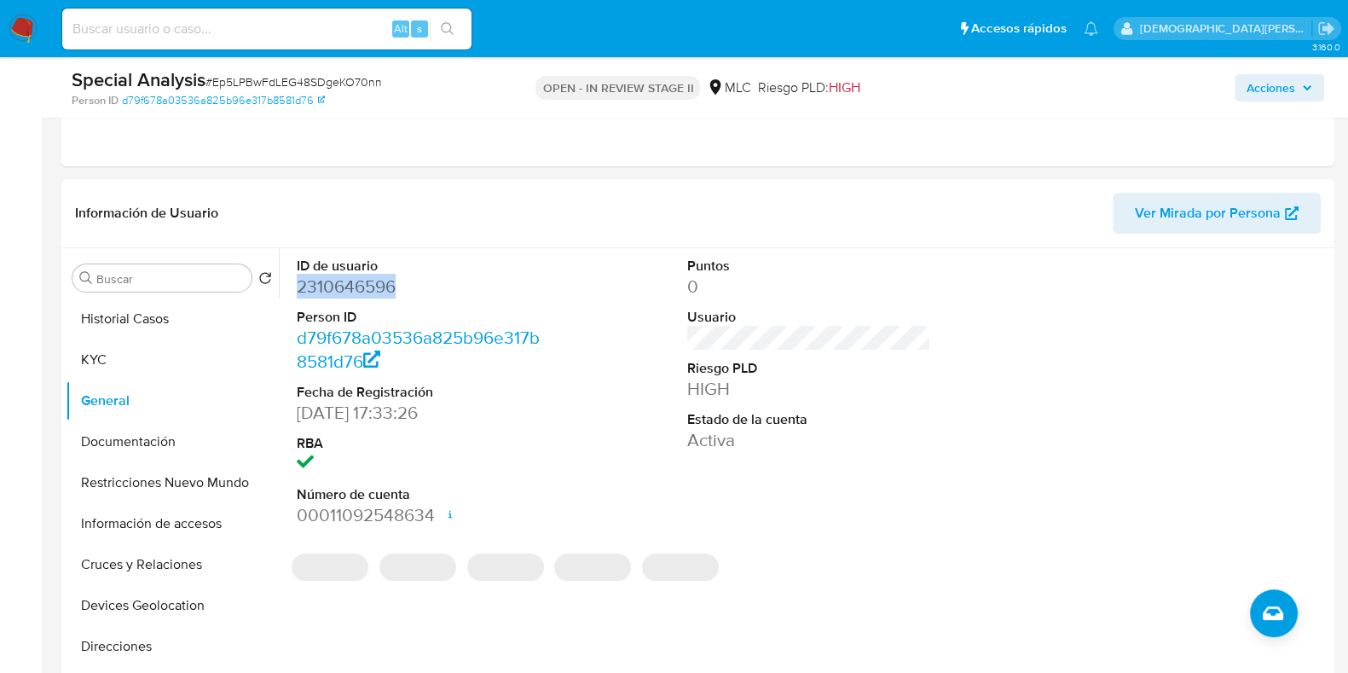
copy dd "2310646596"
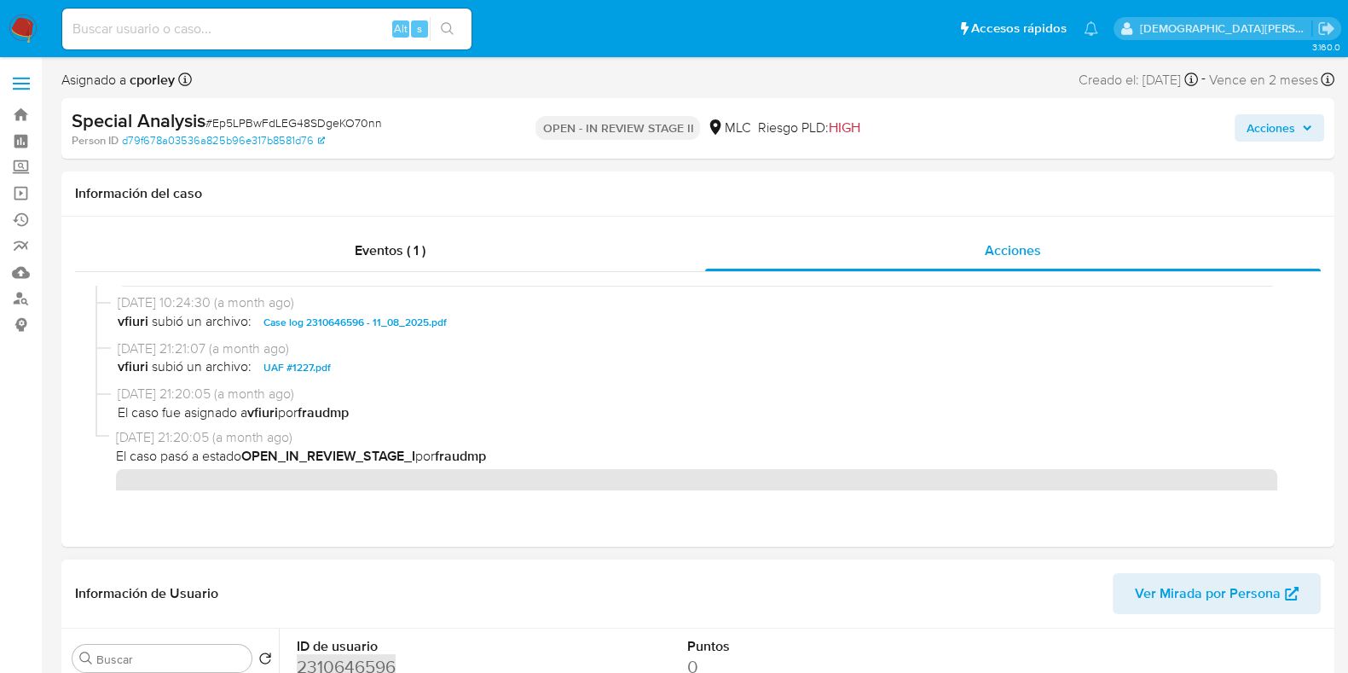
scroll to position [106, 0]
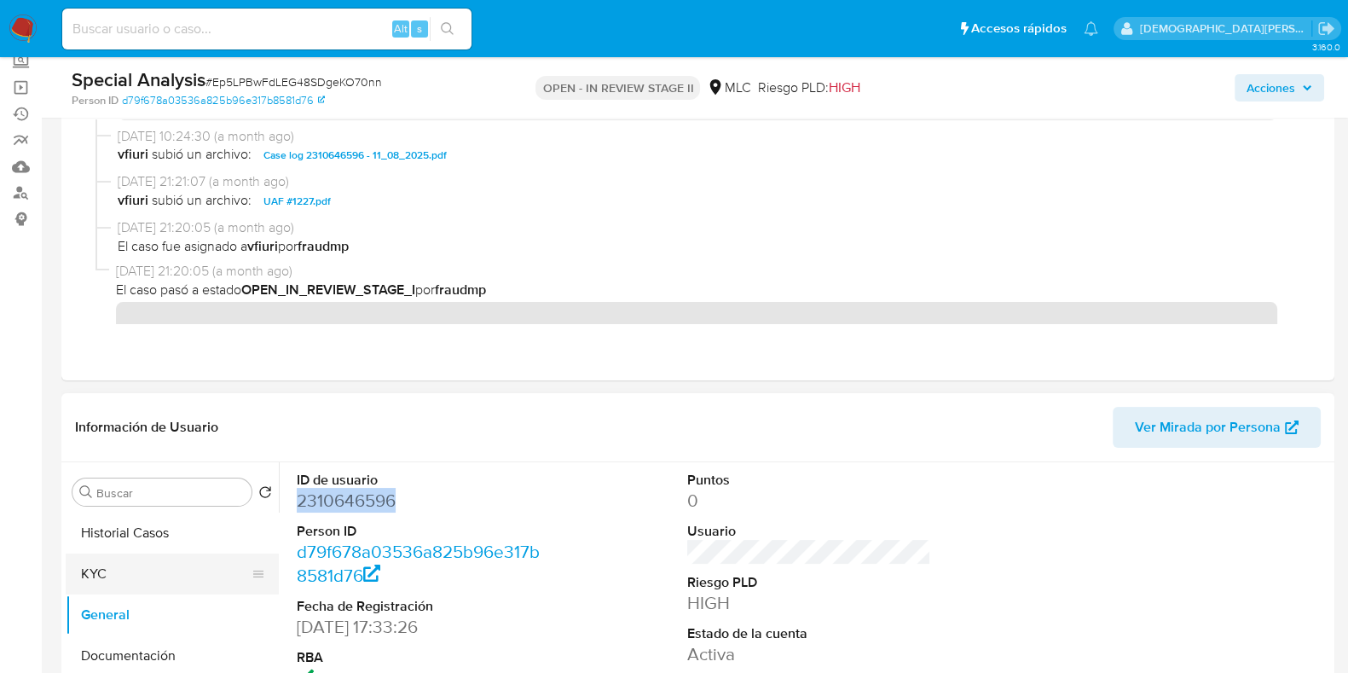
click at [163, 589] on button "KYC" at bounding box center [165, 573] width 199 height 41
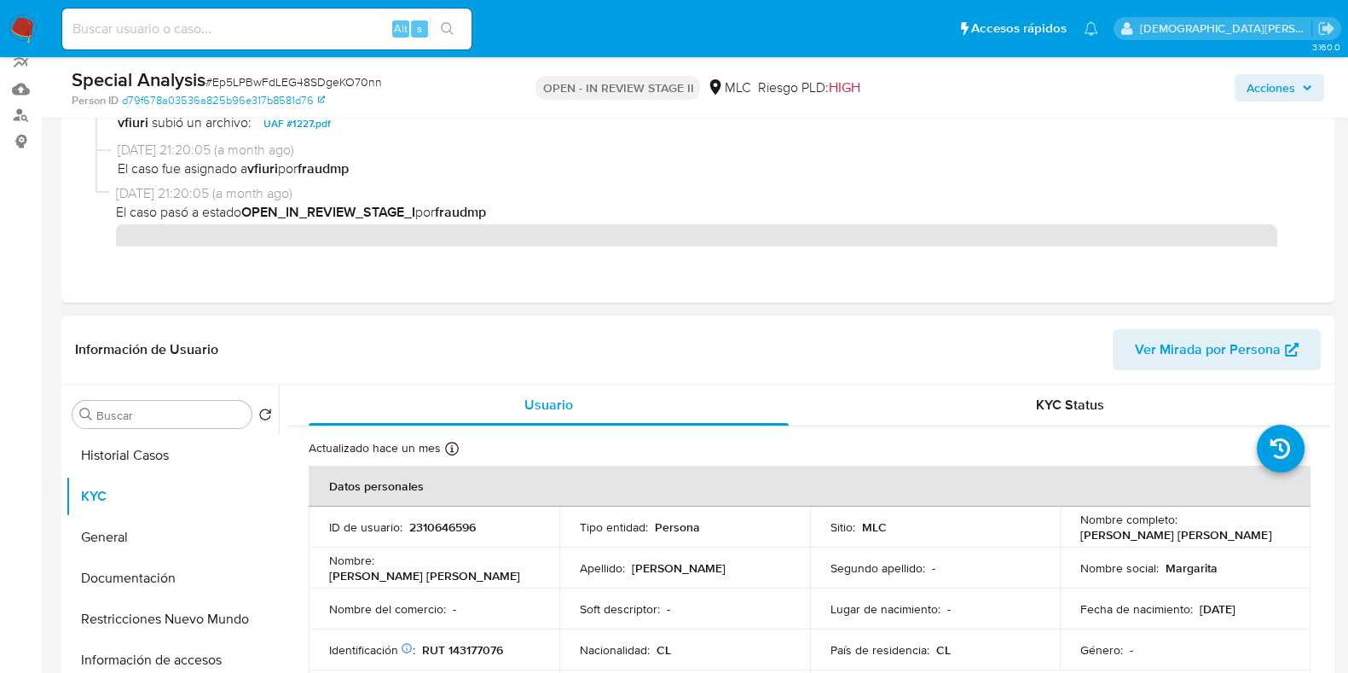
scroll to position [212, 0]
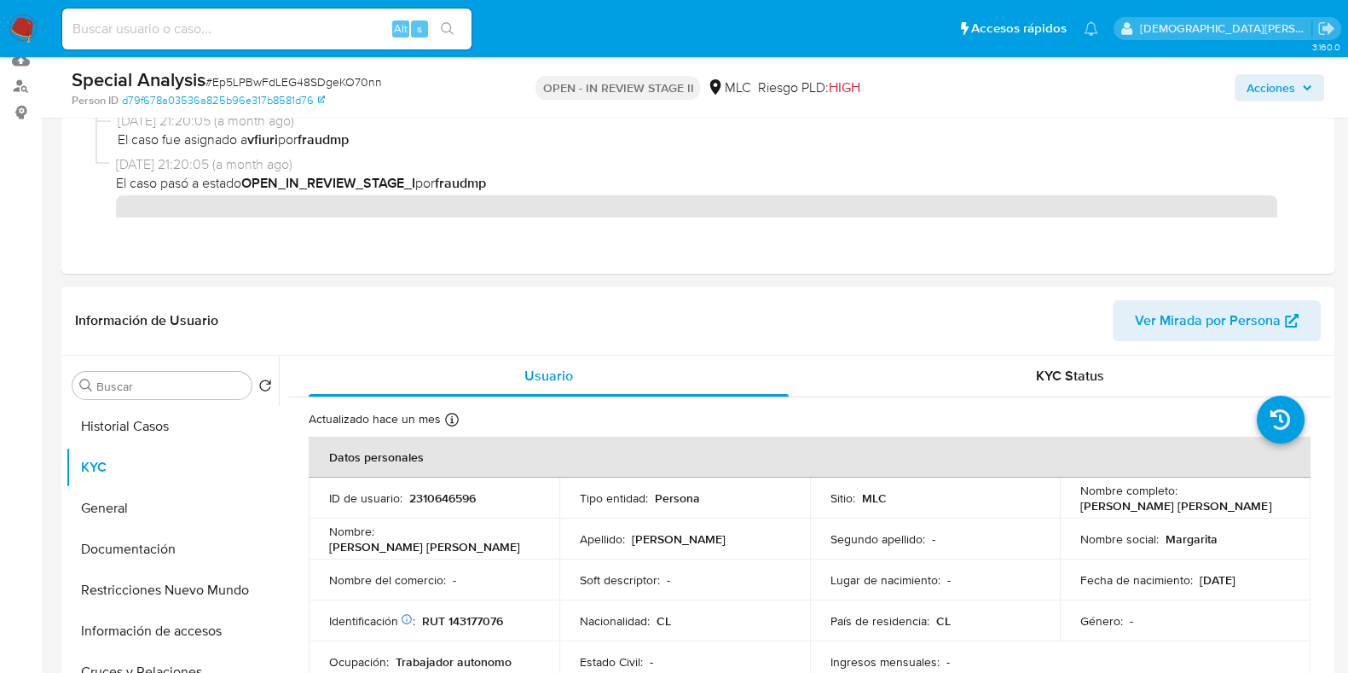
drag, startPoint x: 1256, startPoint y: 506, endPoint x: 1070, endPoint y: 507, distance: 186.7
click at [1070, 507] on td "Nombre completo : [PERSON_NAME] [PERSON_NAME]" at bounding box center [1184, 497] width 251 height 41
copy p "[PERSON_NAME] [PERSON_NAME]"
click at [1105, 489] on p "Nombre completo :" at bounding box center [1128, 489] width 97 height 15
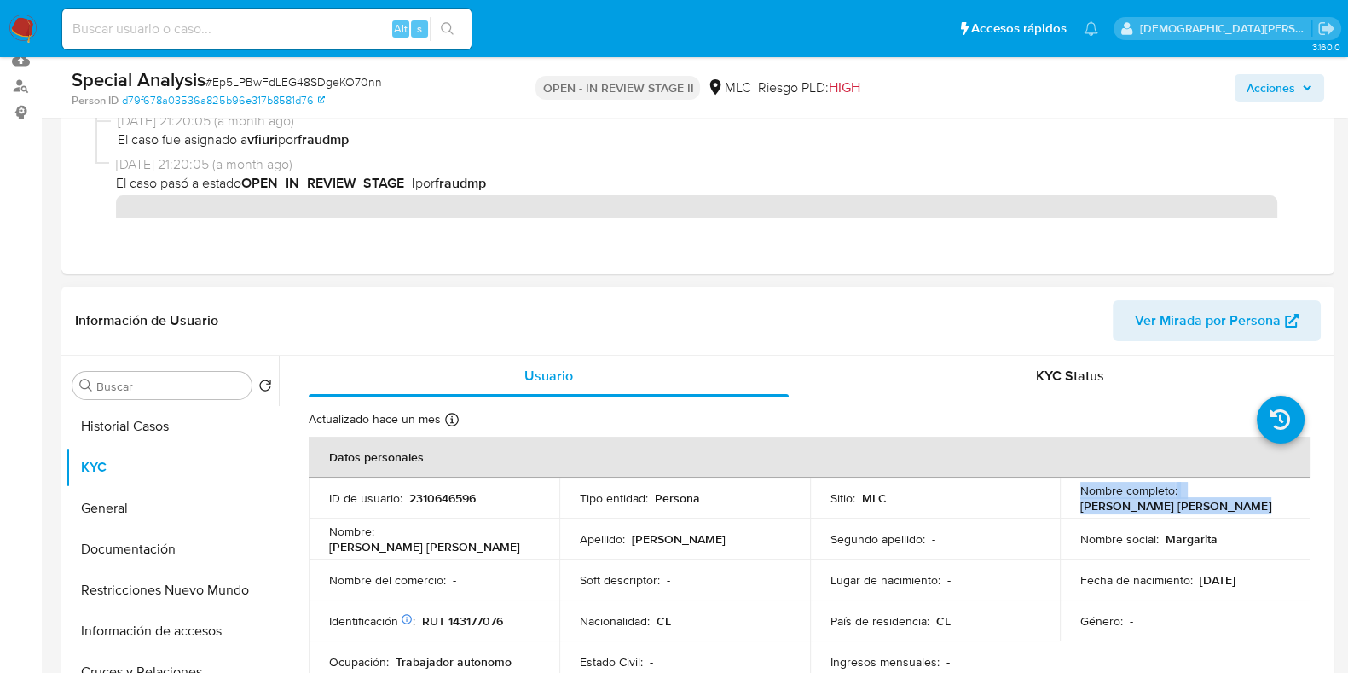
click at [1104, 489] on p "Nombre completo :" at bounding box center [1128, 489] width 97 height 15
copy div "Nombre completo : Susana Margarita Araneda Peña"
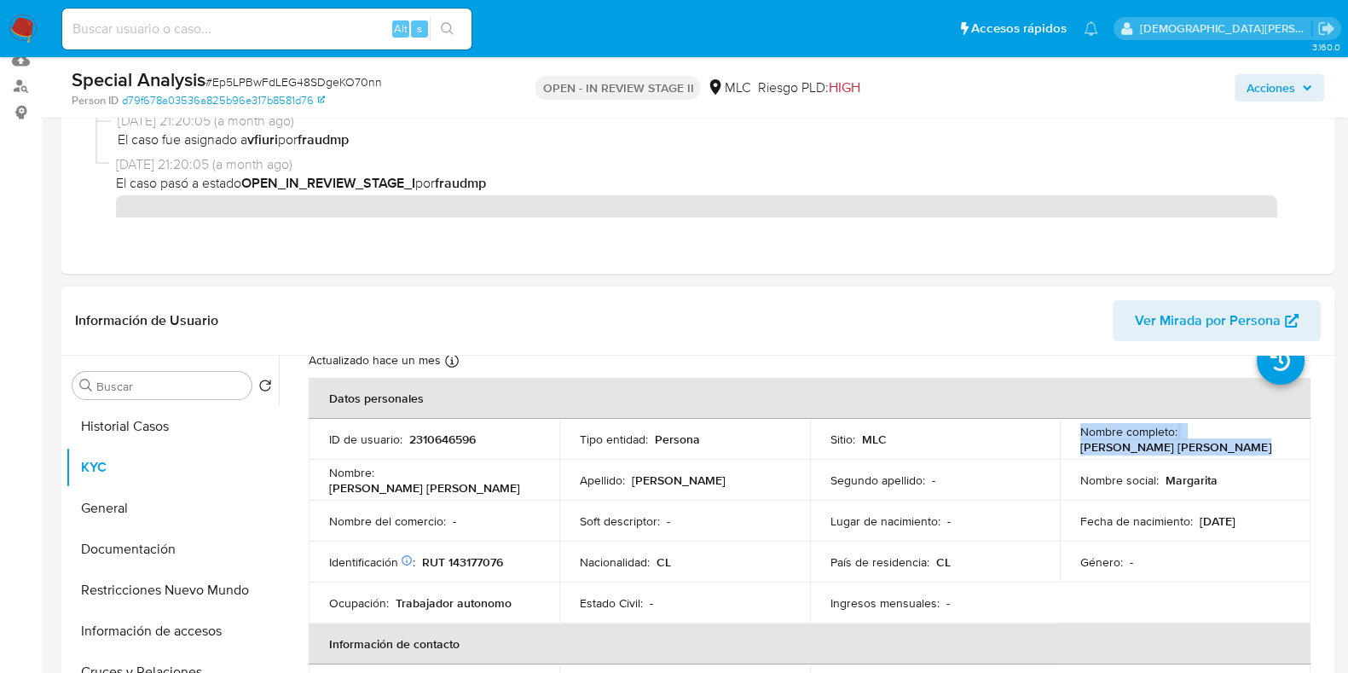
scroll to position [106, 0]
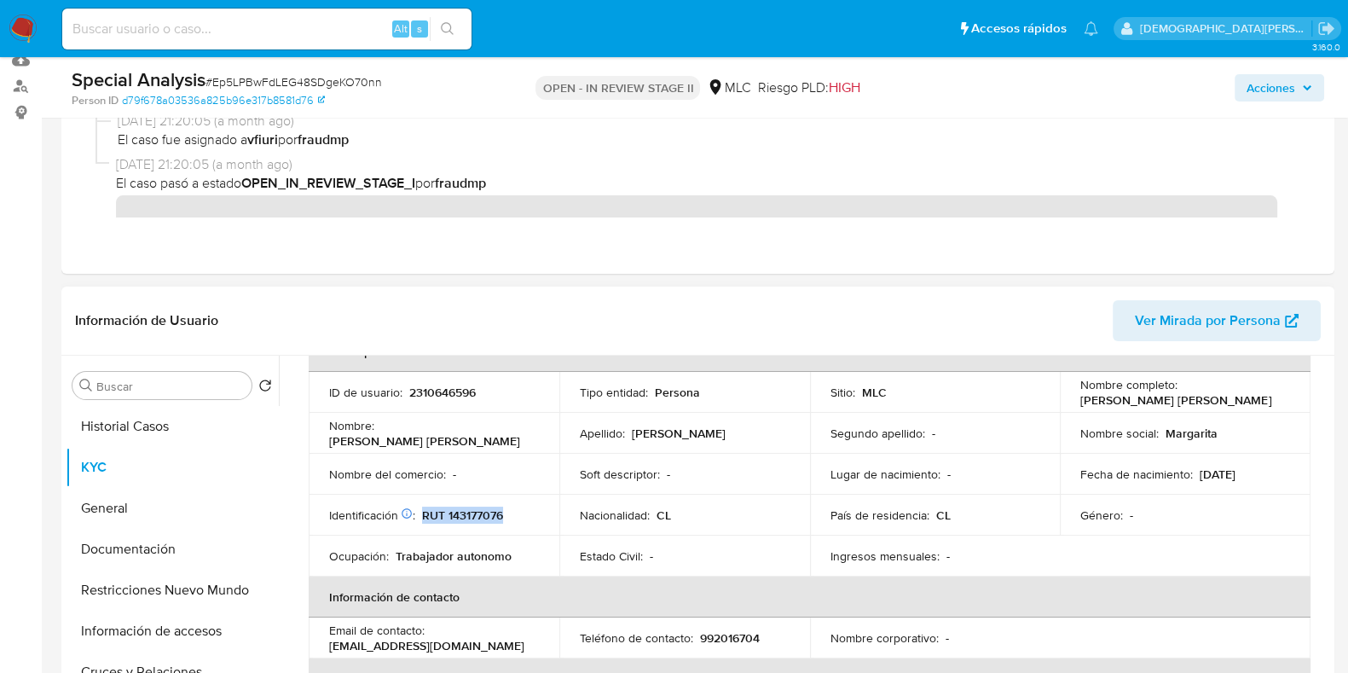
drag, startPoint x: 424, startPoint y: 509, endPoint x: 507, endPoint y: 509, distance: 83.5
click at [507, 509] on div "Identificación Nº de serie: 529268209 : RUT 143177076" at bounding box center [434, 514] width 210 height 15
copy p "RUT 143177076"
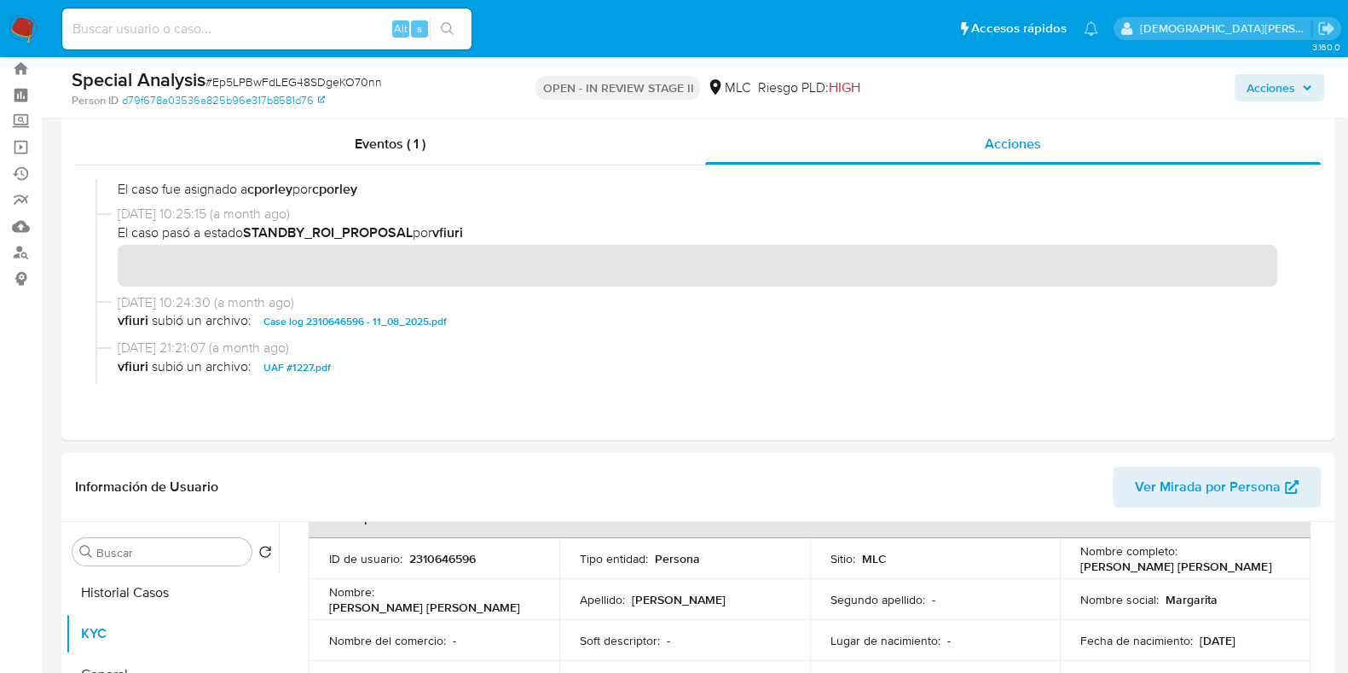
scroll to position [0, 0]
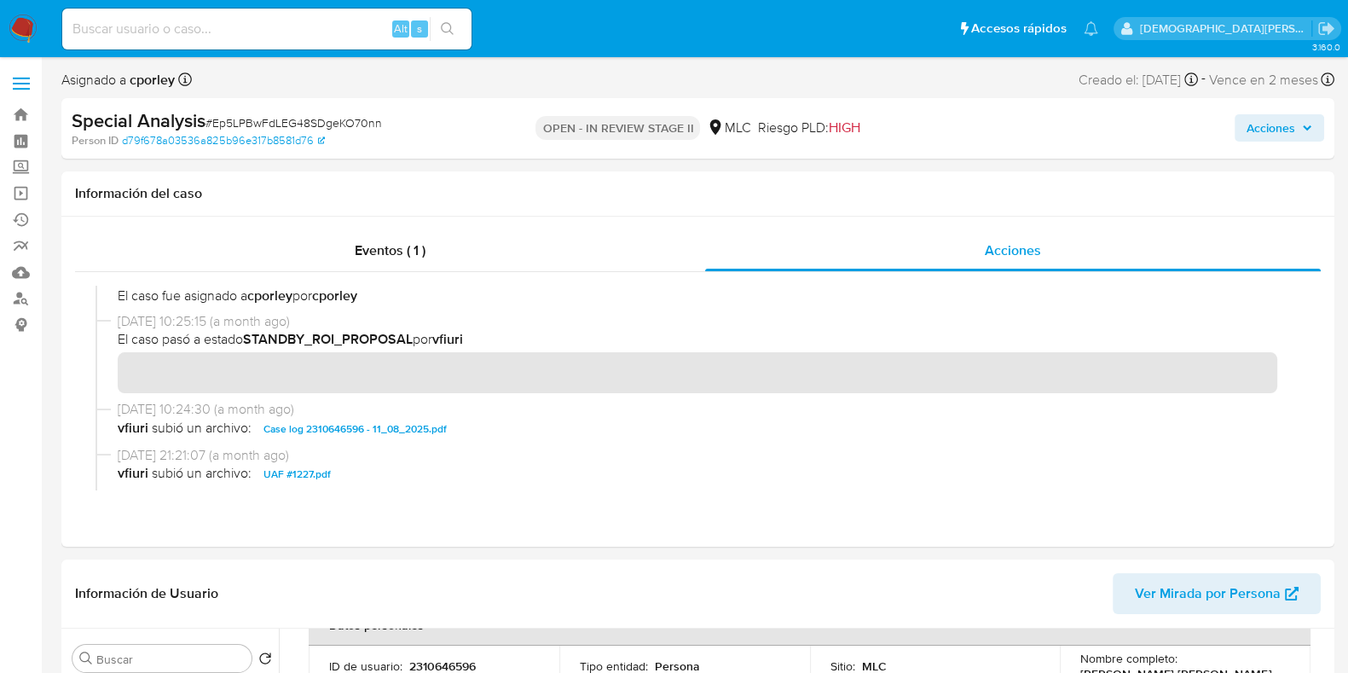
drag, startPoint x: 1251, startPoint y: 133, endPoint x: 1214, endPoint y: 133, distance: 37.5
click at [1251, 133] on span "Acciones" at bounding box center [1270, 127] width 49 height 27
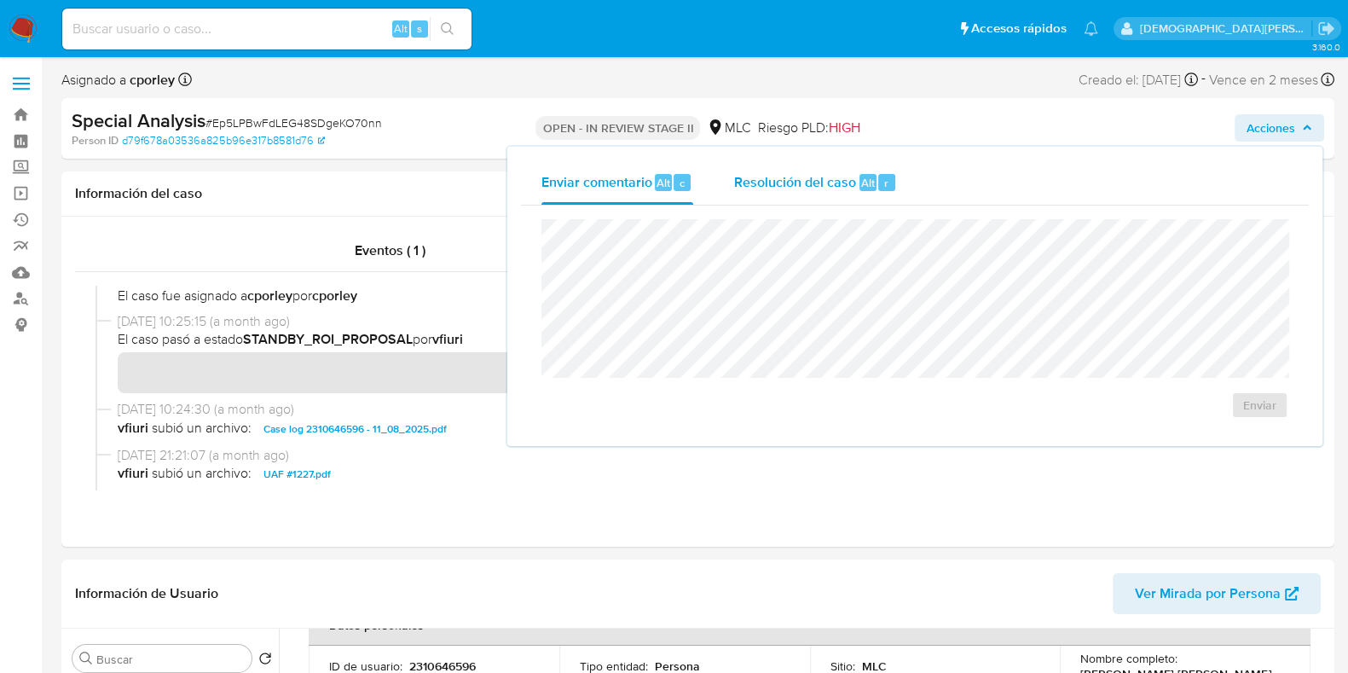
click at [732, 179] on button "Resolución del caso Alt r" at bounding box center [815, 182] width 204 height 44
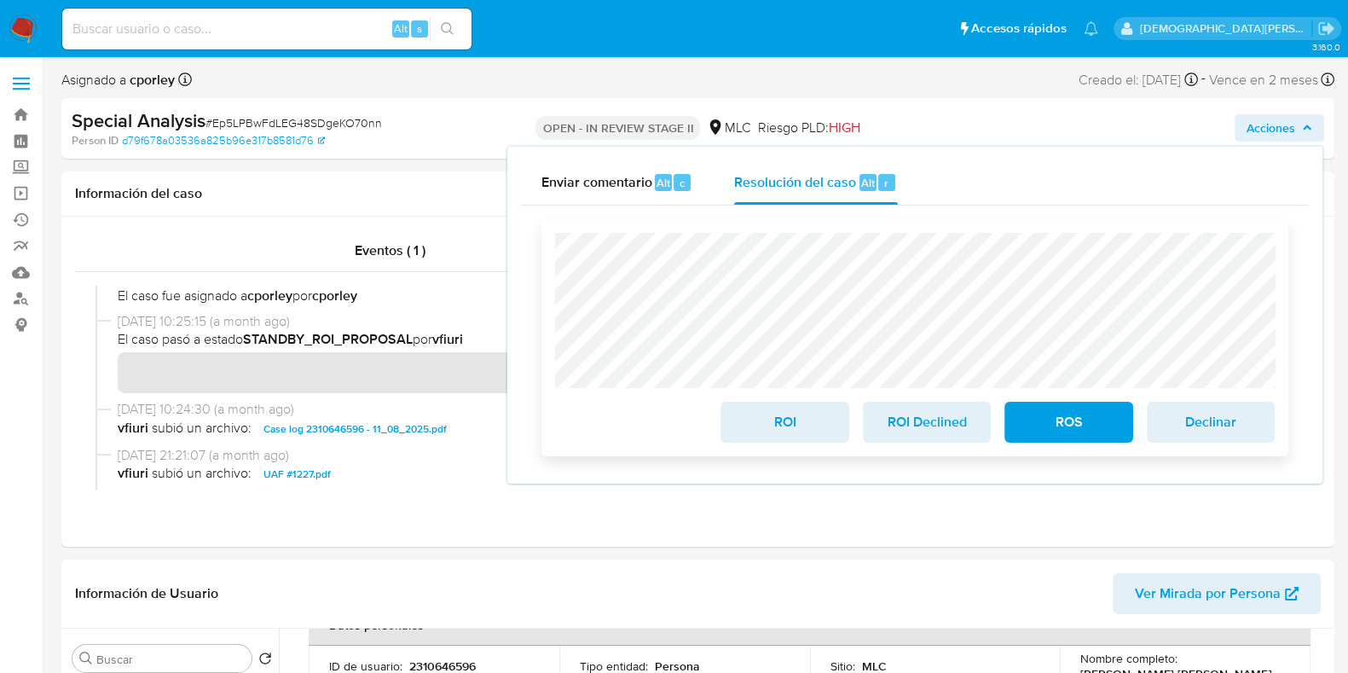
click at [1031, 424] on span "ROS" at bounding box center [1068, 422] width 84 height 38
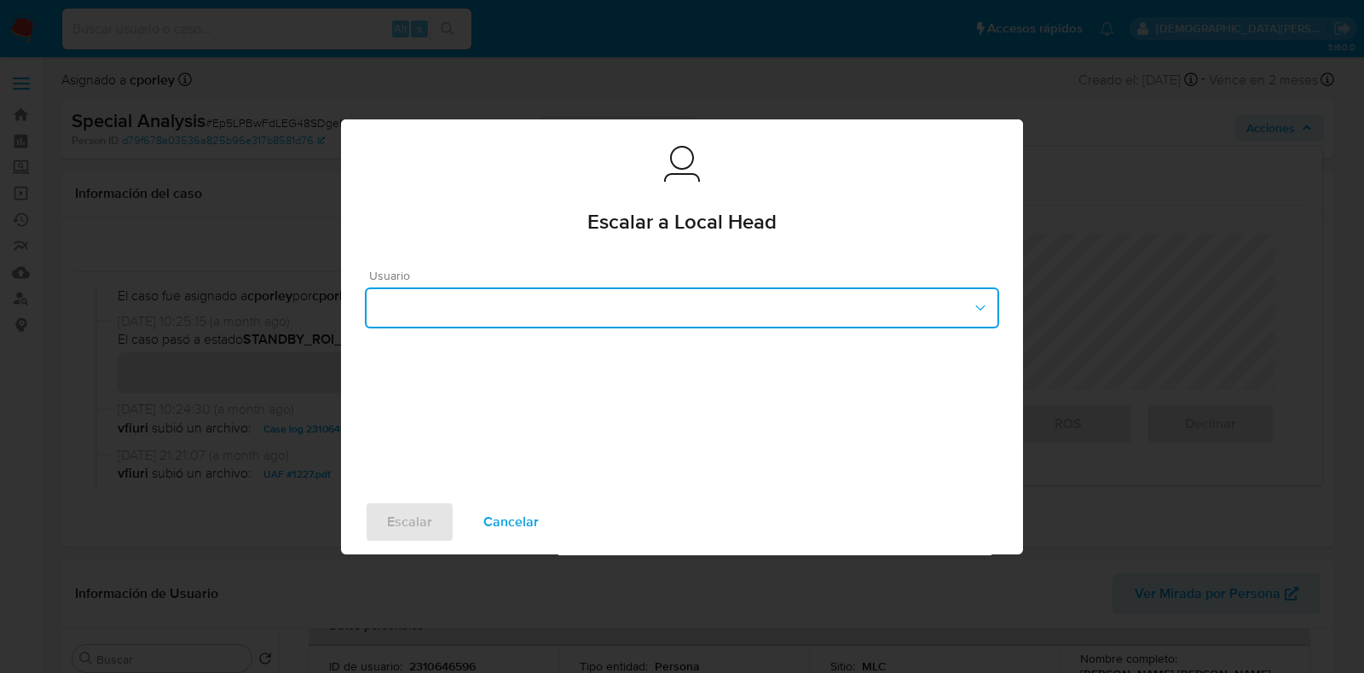
click at [644, 313] on button "button" at bounding box center [682, 307] width 634 height 41
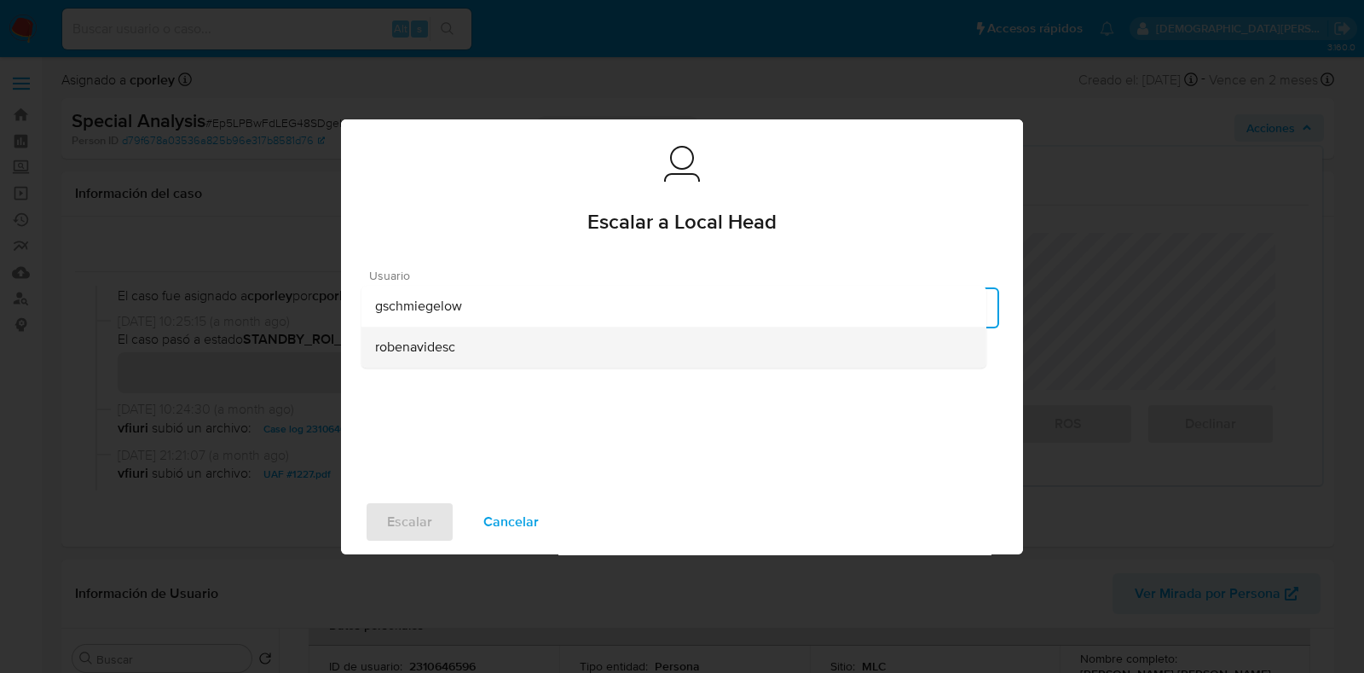
click at [405, 342] on span "robenavidesc" at bounding box center [415, 346] width 80 height 17
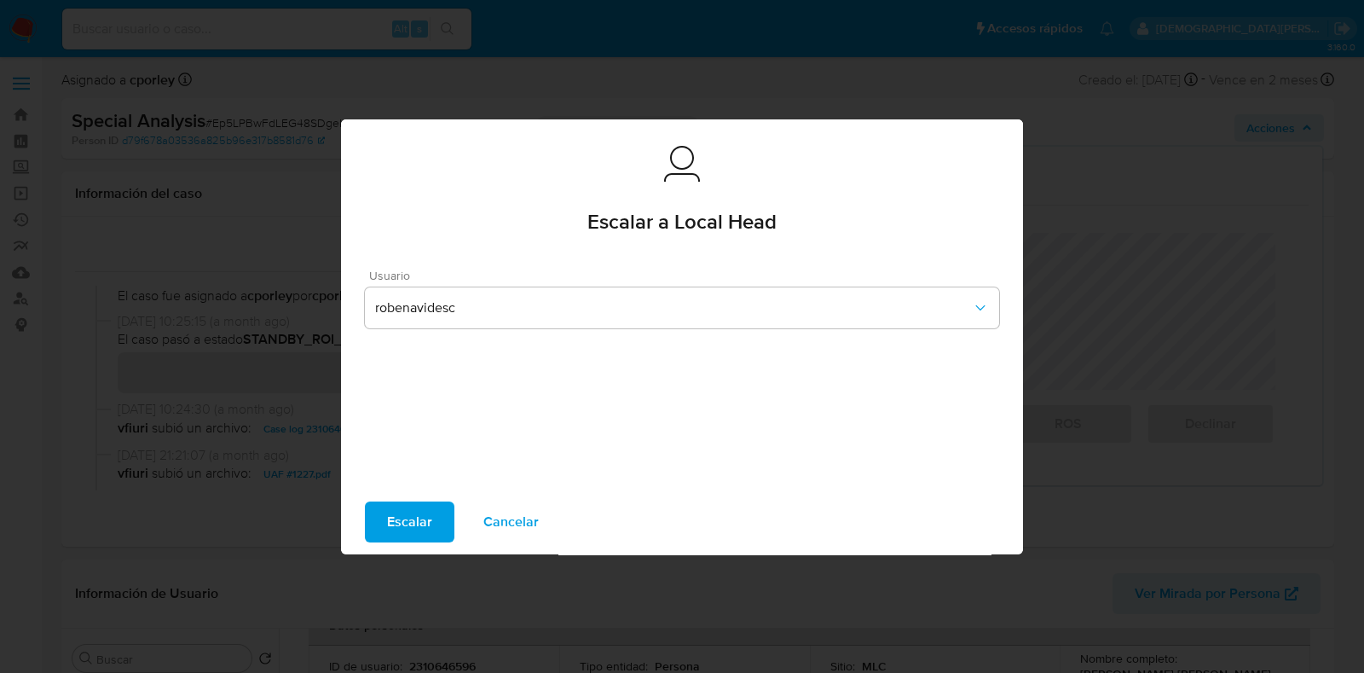
click at [409, 533] on span "Escalar" at bounding box center [409, 522] width 45 height 38
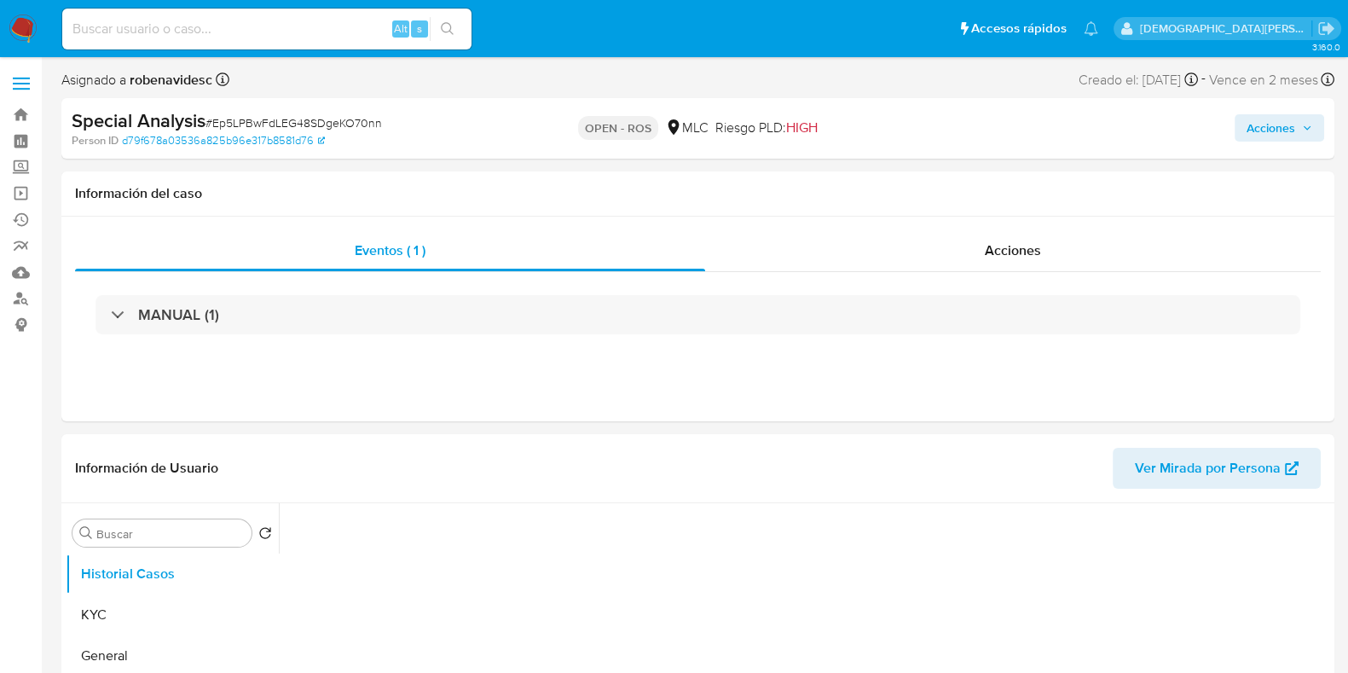
select select "10"
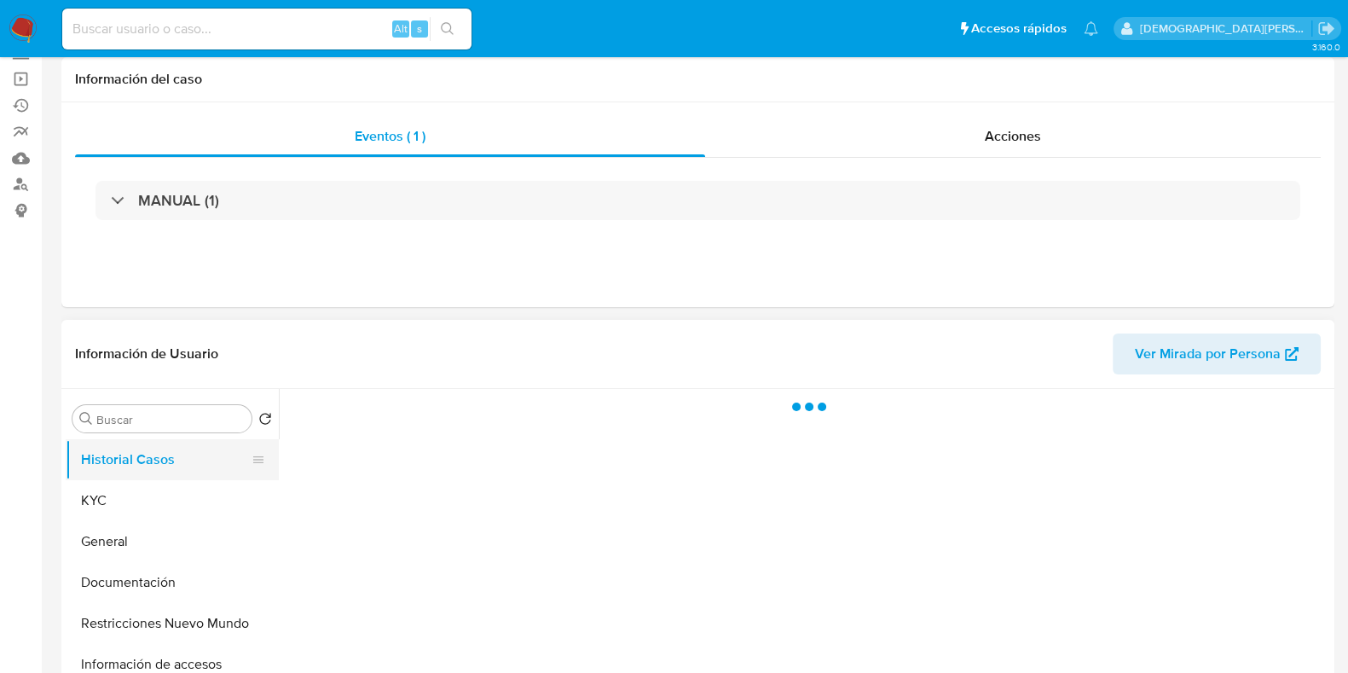
scroll to position [212, 0]
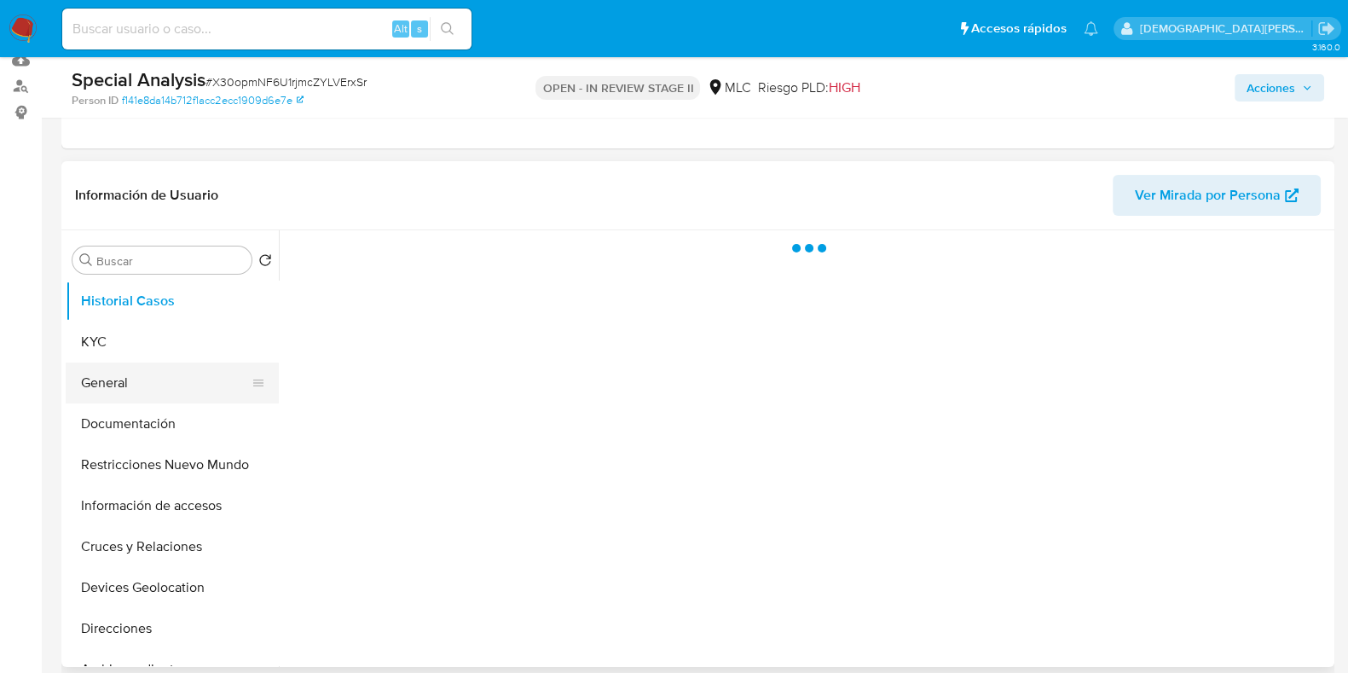
select select "10"
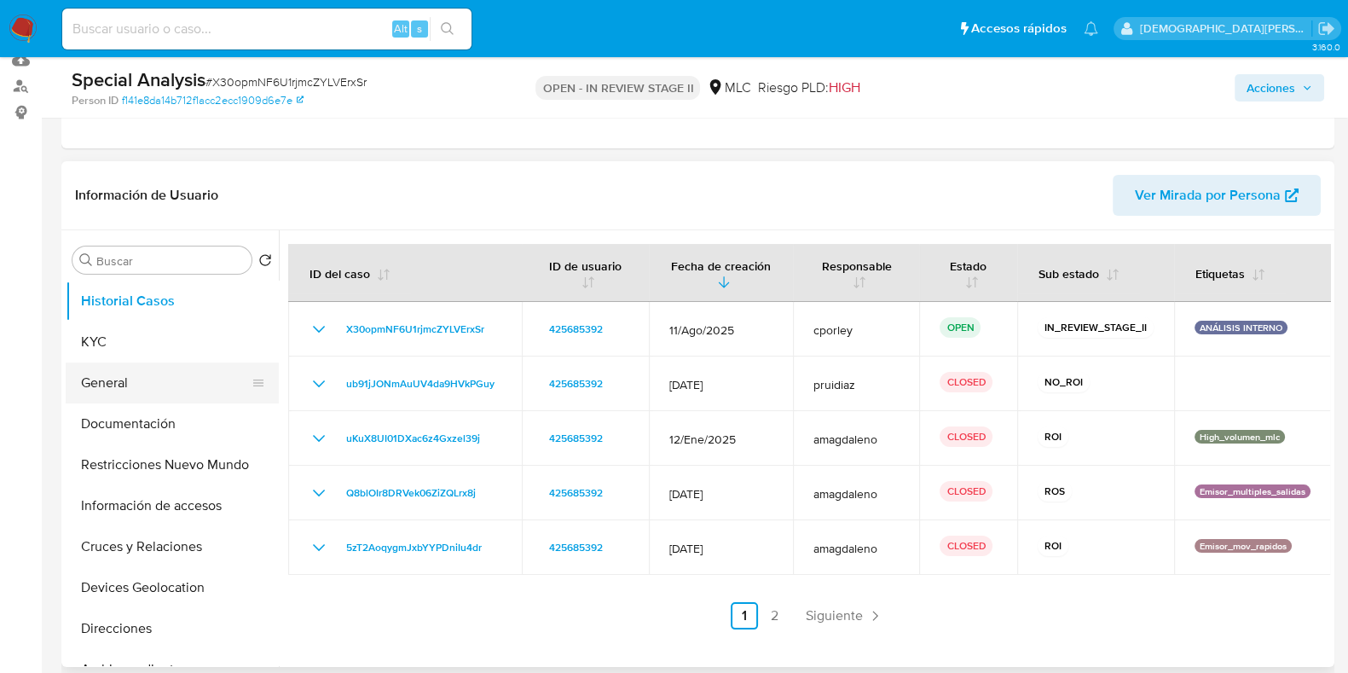
click at [139, 367] on button "General" at bounding box center [165, 382] width 199 height 41
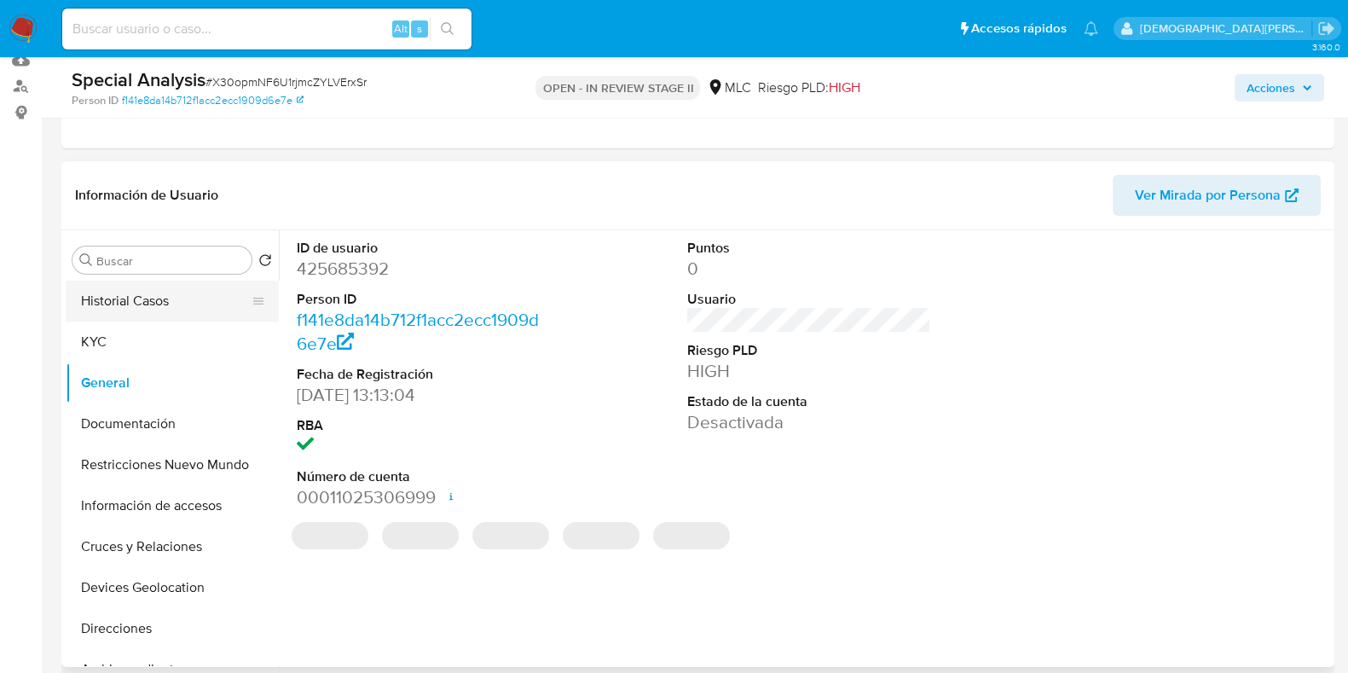
click at [188, 305] on button "Historial Casos" at bounding box center [165, 300] width 199 height 41
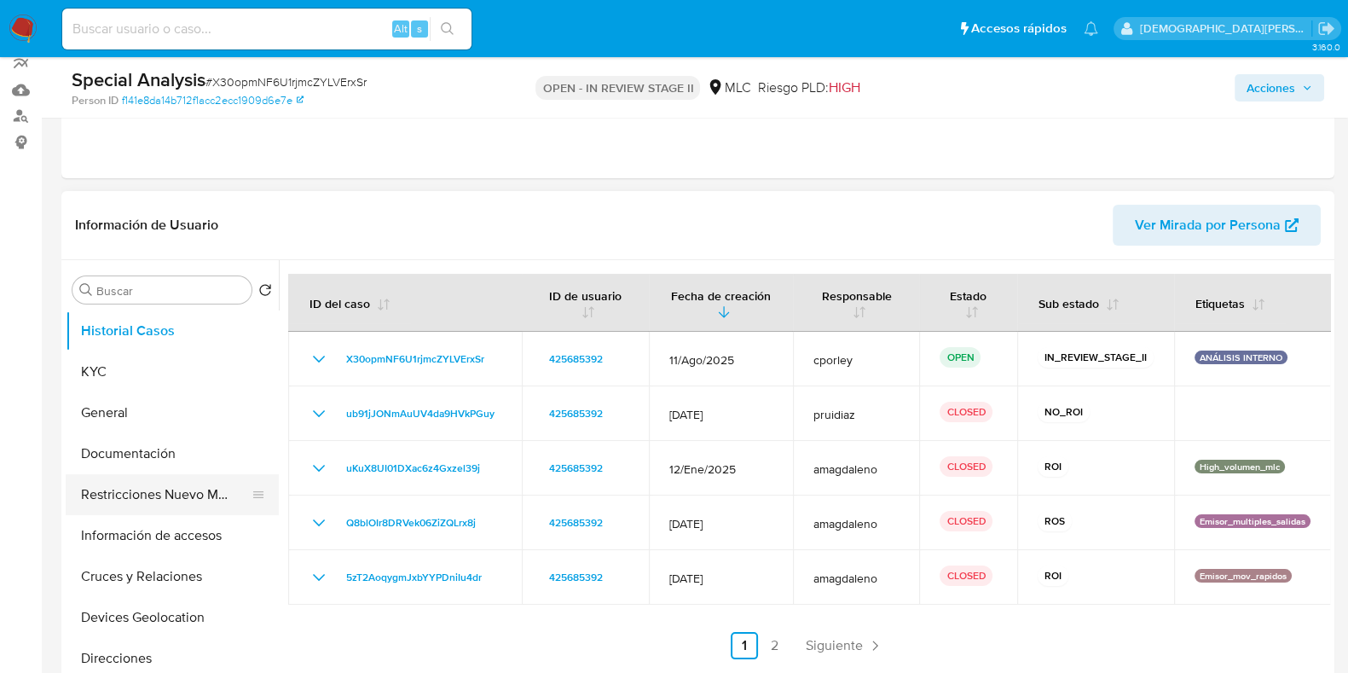
scroll to position [320, 0]
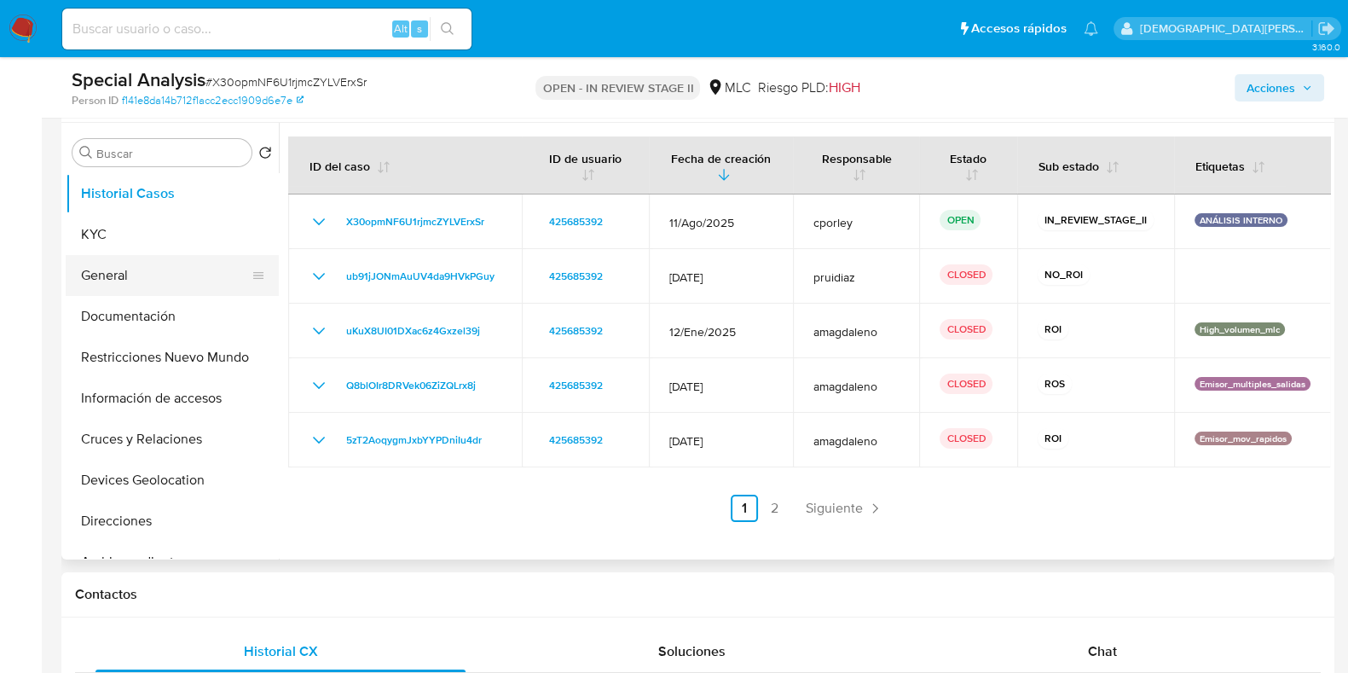
click at [132, 274] on button "General" at bounding box center [165, 275] width 199 height 41
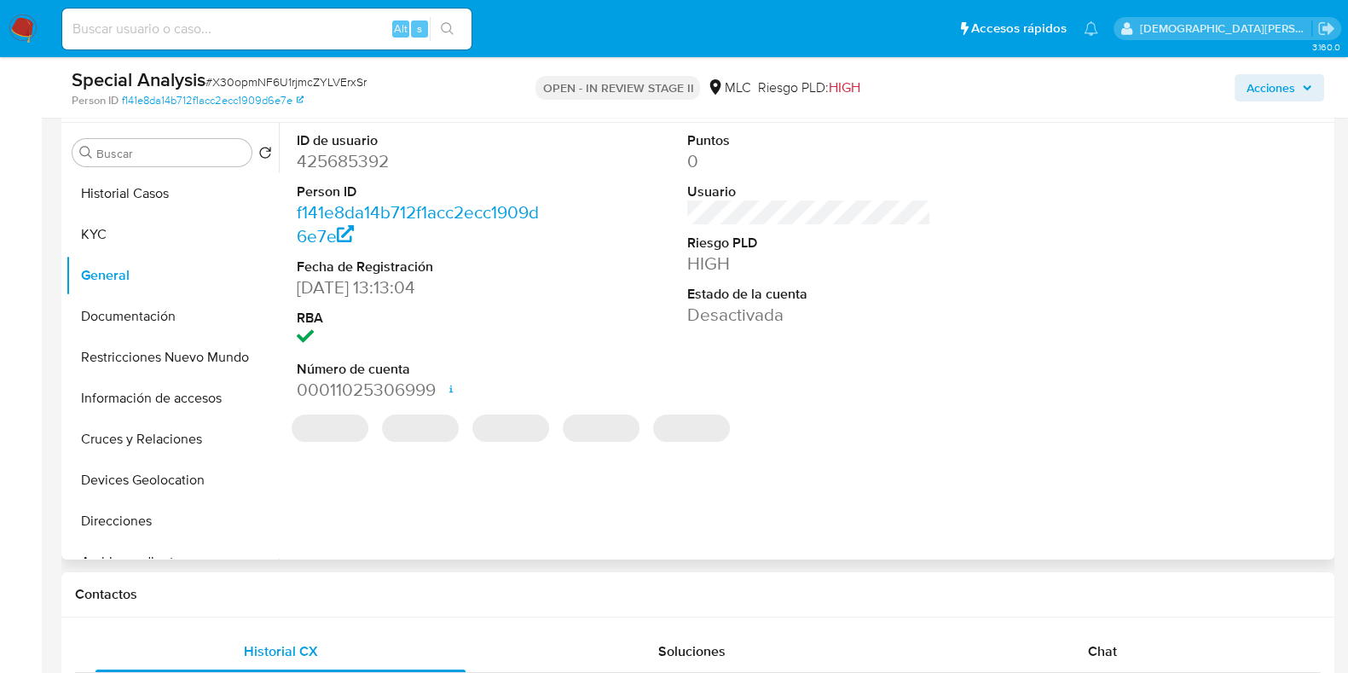
click at [354, 159] on dd "425685392" at bounding box center [419, 161] width 244 height 24
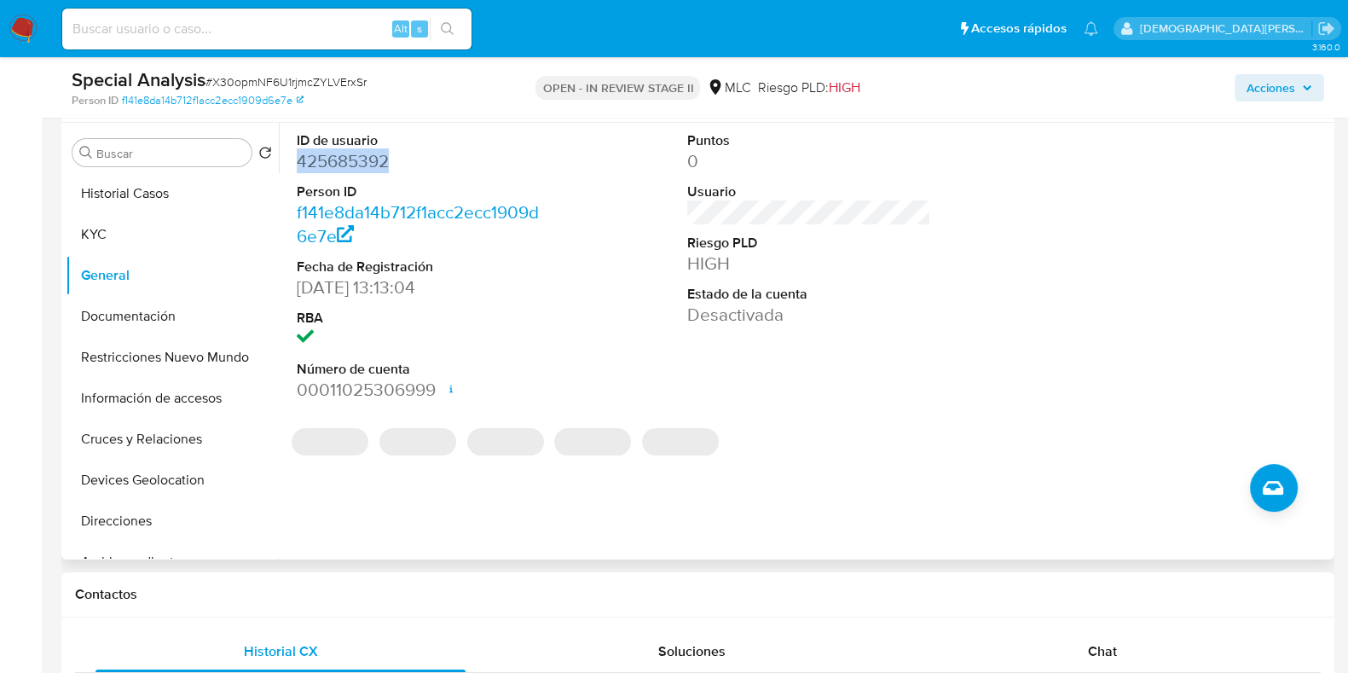
copy dd "425685392"
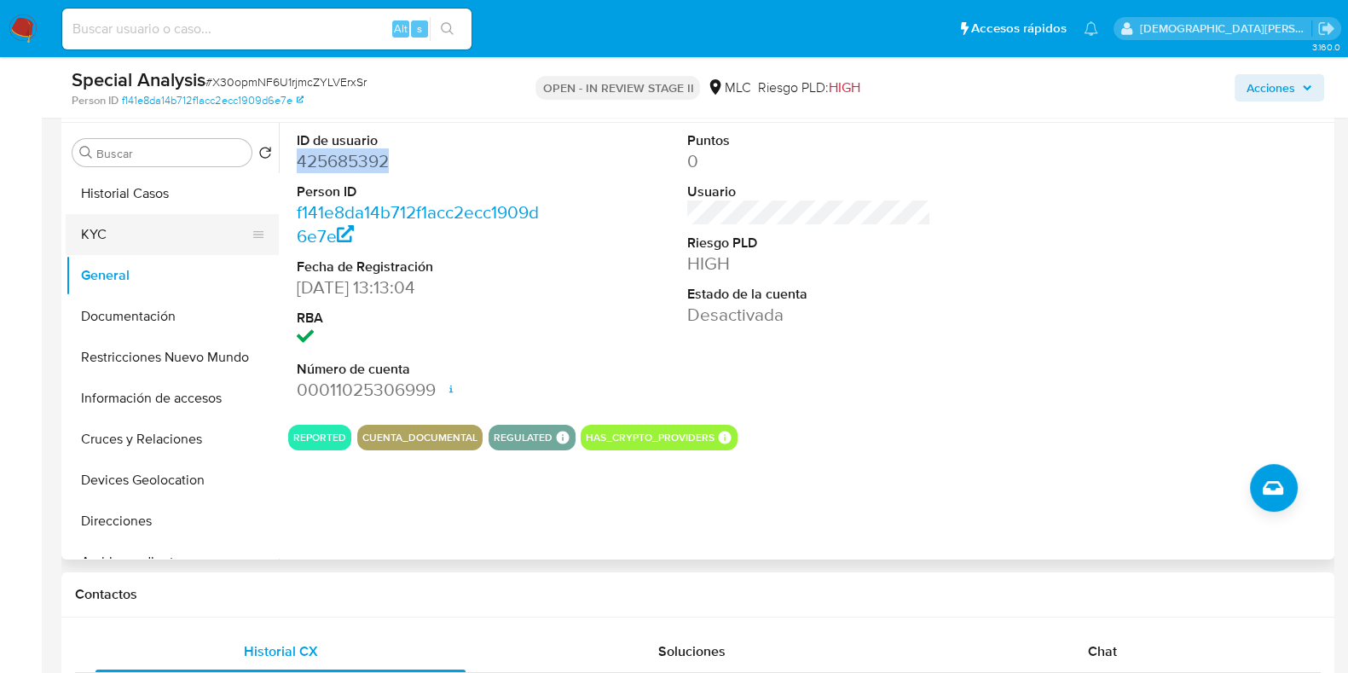
click at [184, 227] on button "KYC" at bounding box center [165, 234] width 199 height 41
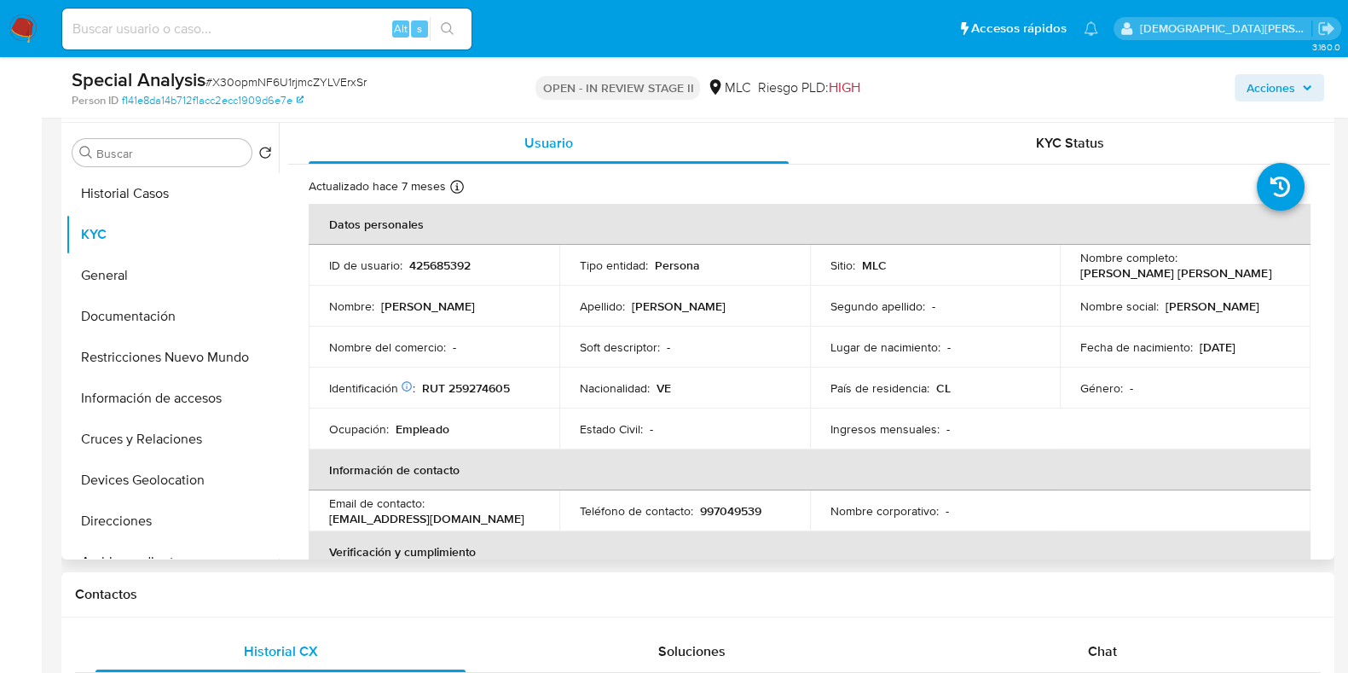
click at [1210, 270] on p "Carlos Eduardo Palma Montaño" at bounding box center [1175, 272] width 191 height 15
click at [1210, 271] on p "Carlos Eduardo Palma Montaño" at bounding box center [1175, 272] width 191 height 15
copy div "Nombre completo : Carlos Eduardo Palma Montaño"
drag, startPoint x: 424, startPoint y: 392, endPoint x: 511, endPoint y: 383, distance: 88.3
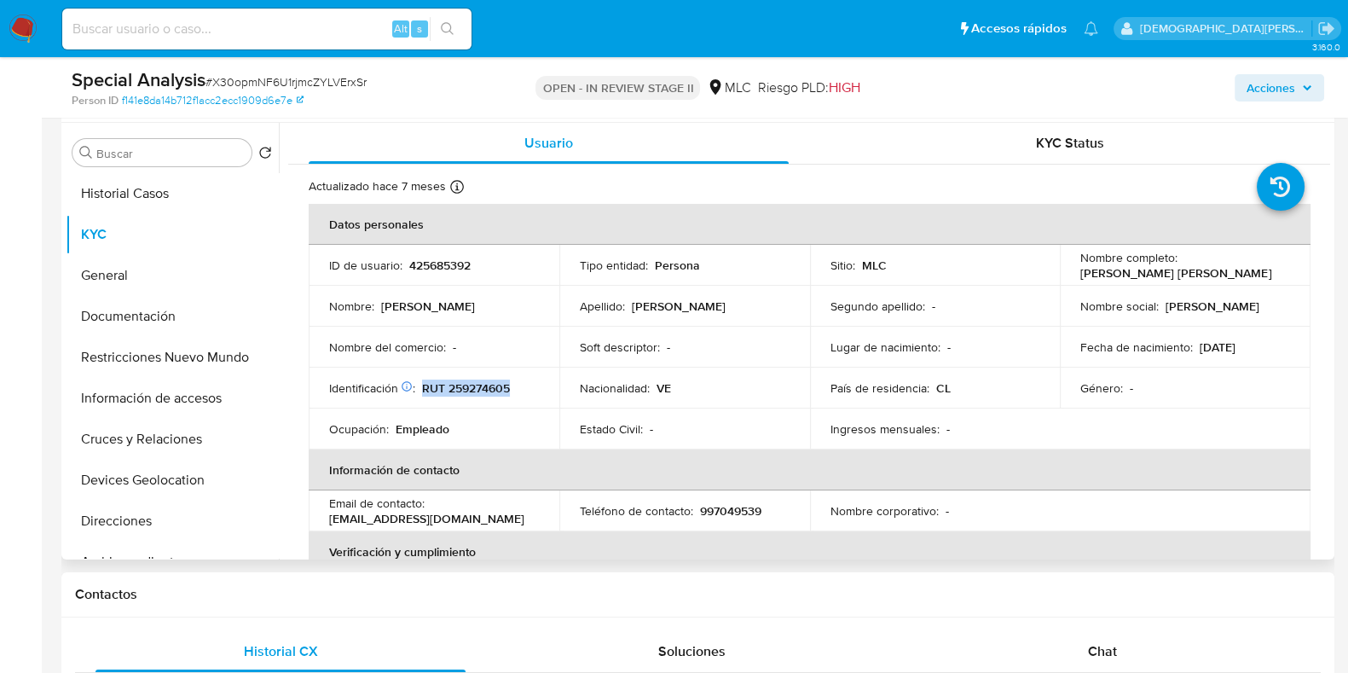
click at [511, 383] on div "Identificación Nº de serie: 602227331 : RUT 259274605" at bounding box center [434, 387] width 210 height 15
copy p "RUT 259274605"
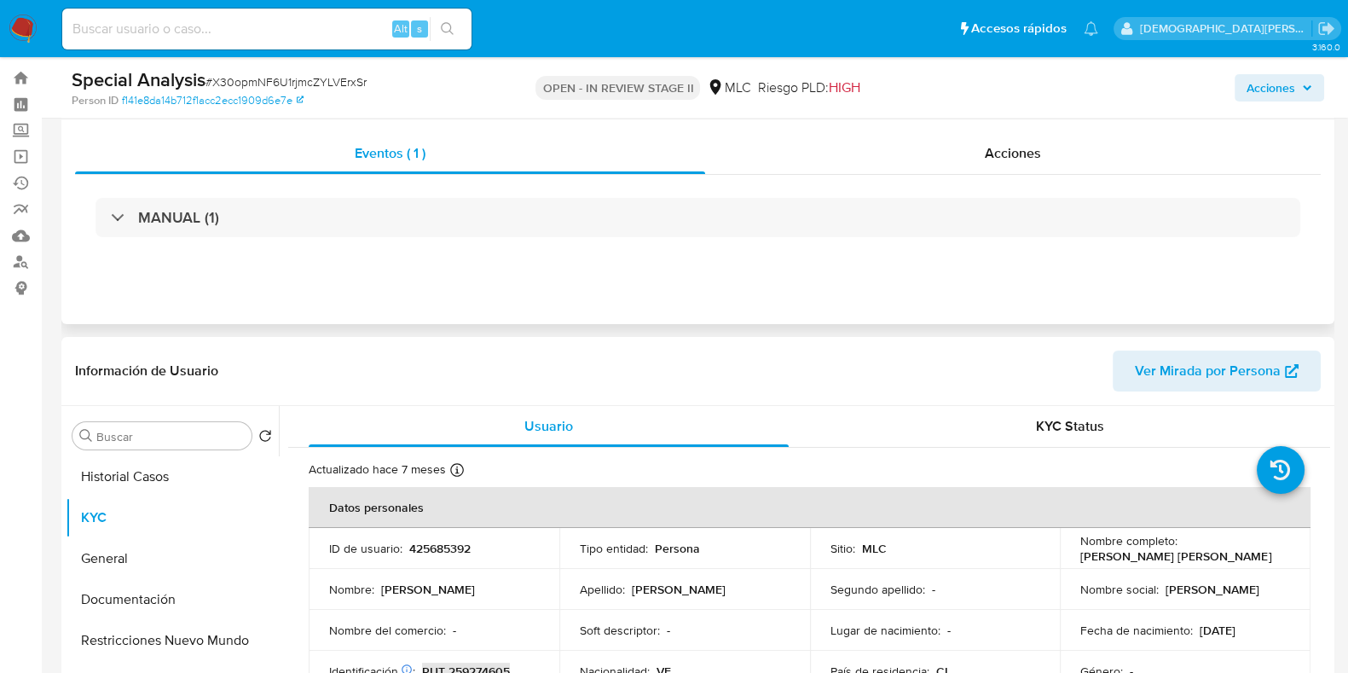
scroll to position [0, 0]
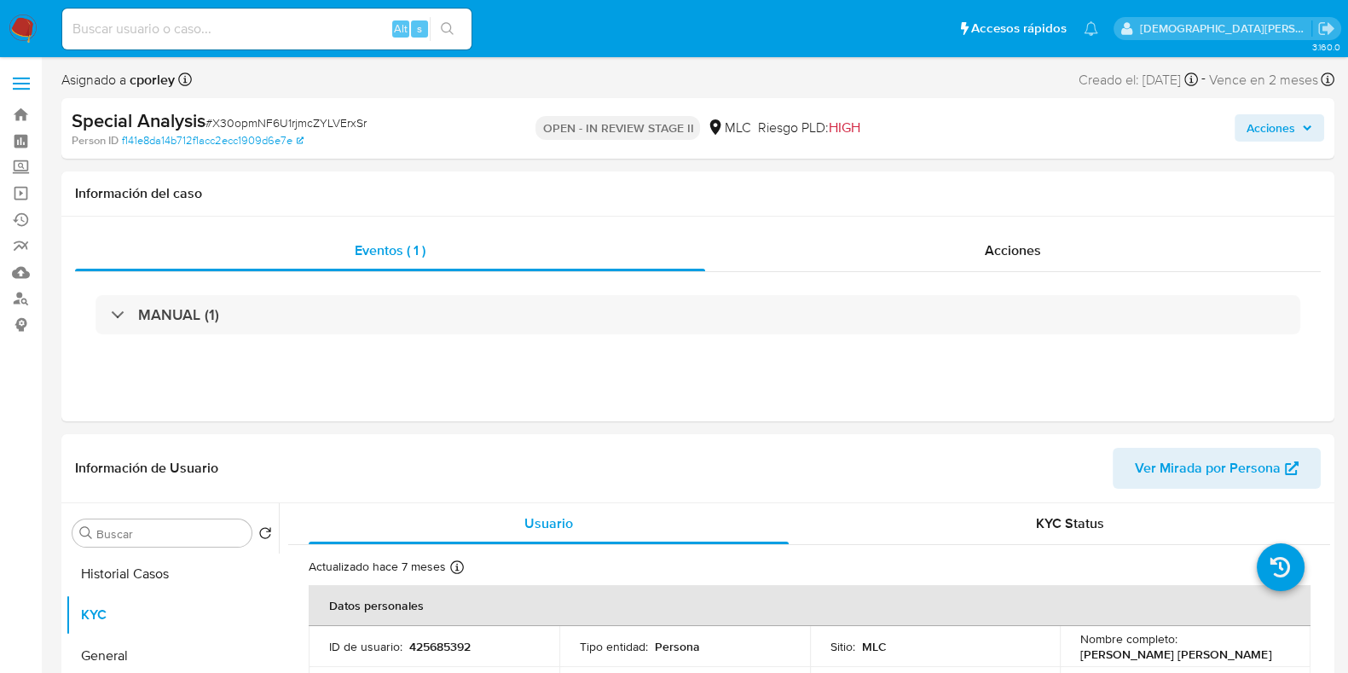
click at [1283, 130] on span "Acciones" at bounding box center [1270, 127] width 49 height 27
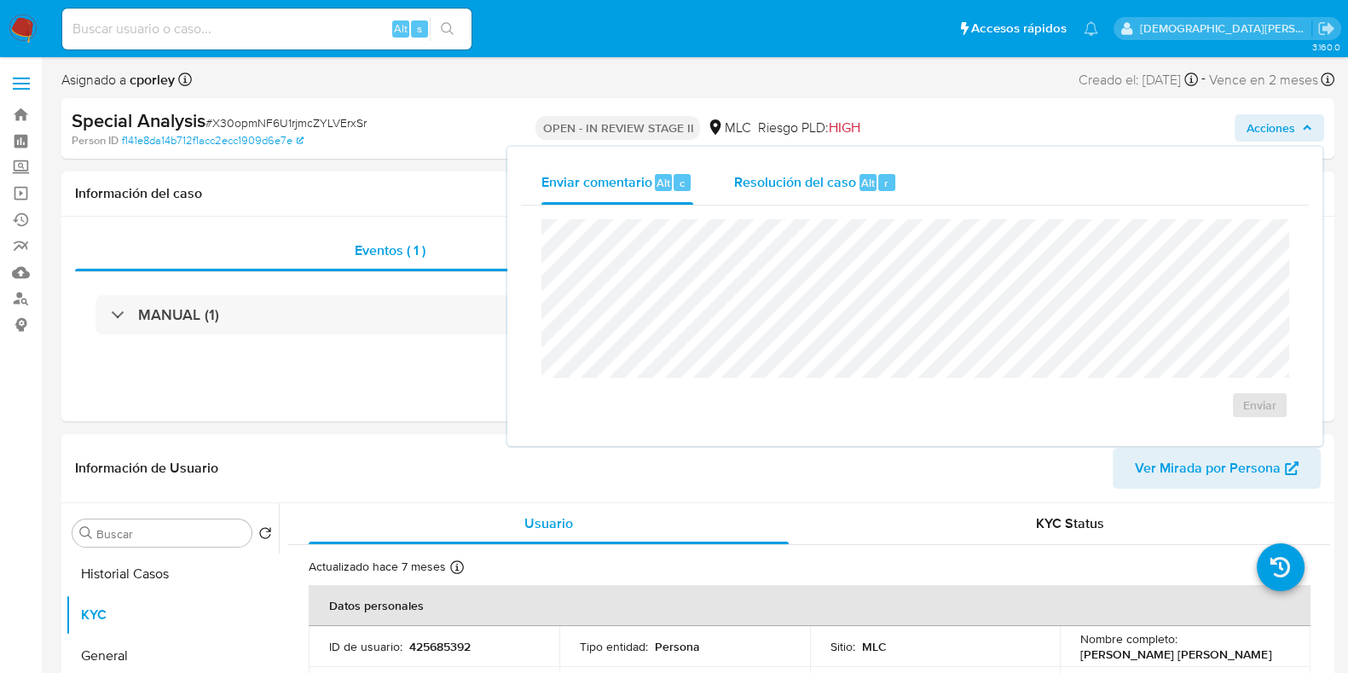
click at [810, 193] on div "Resolución del caso Alt r" at bounding box center [815, 182] width 163 height 44
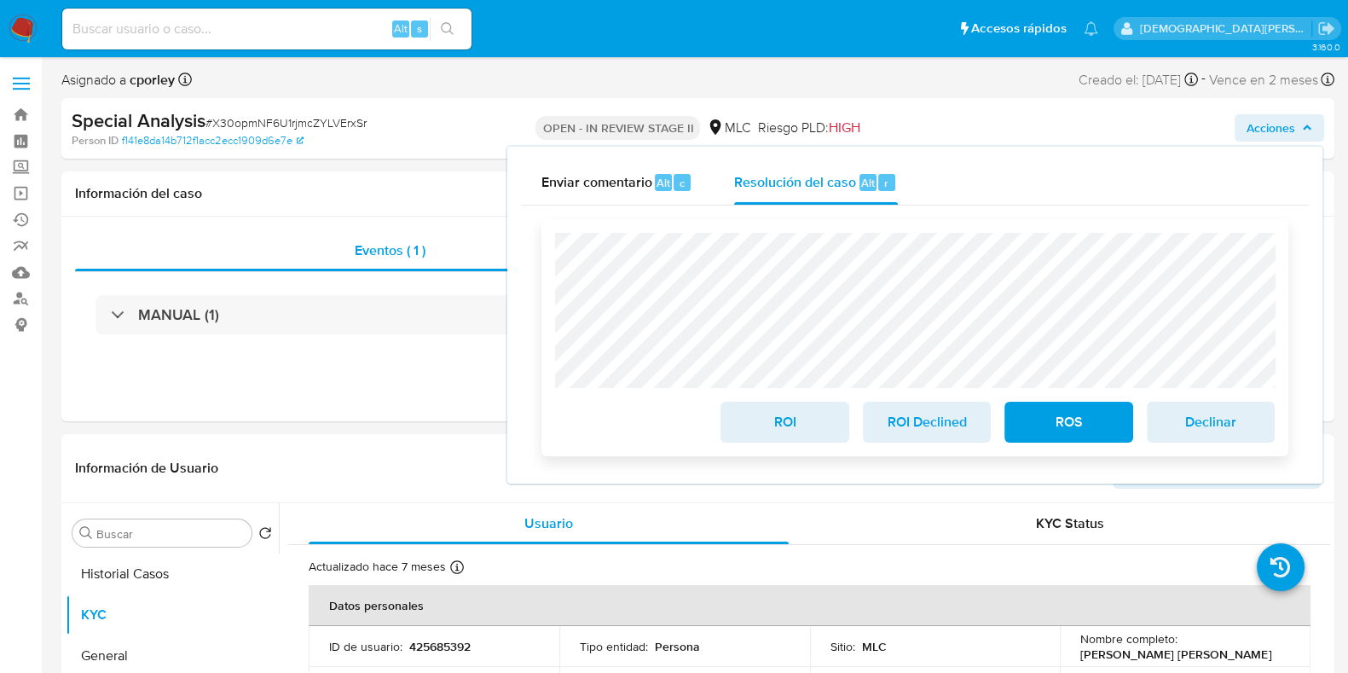
click at [1065, 431] on span "ROS" at bounding box center [1068, 422] width 84 height 38
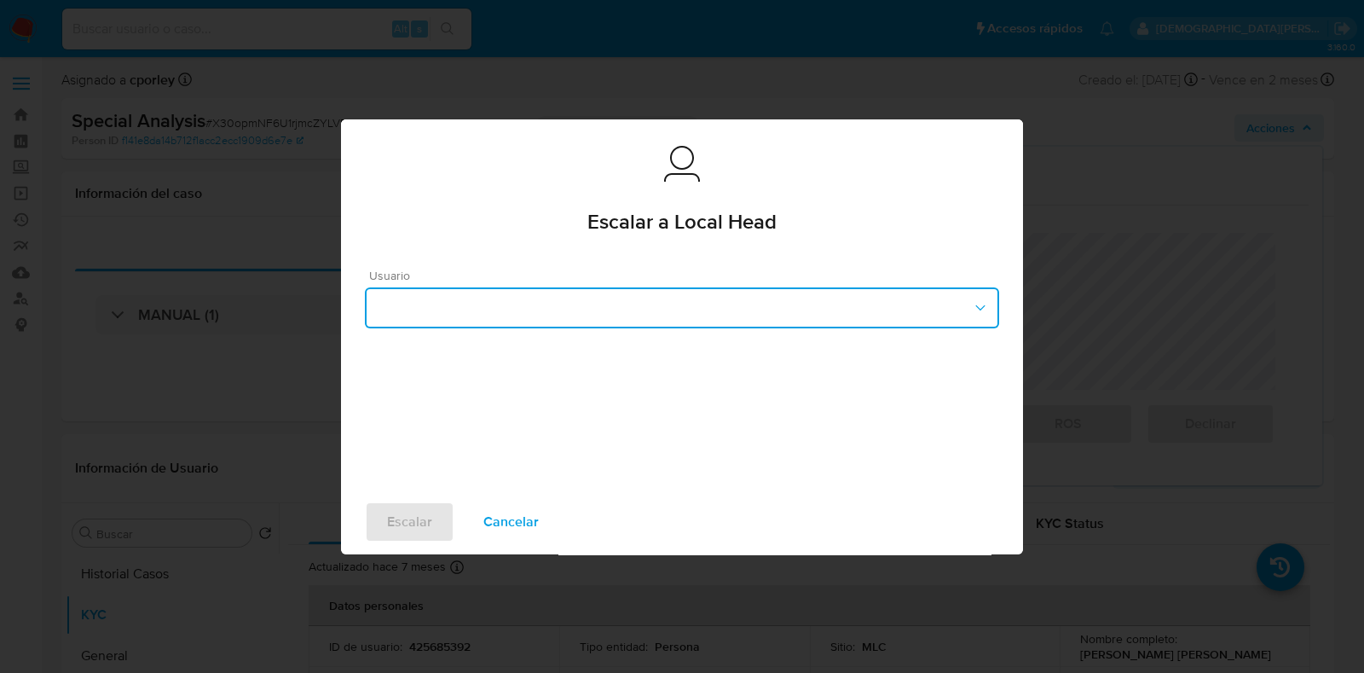
click at [610, 309] on button "button" at bounding box center [682, 307] width 634 height 41
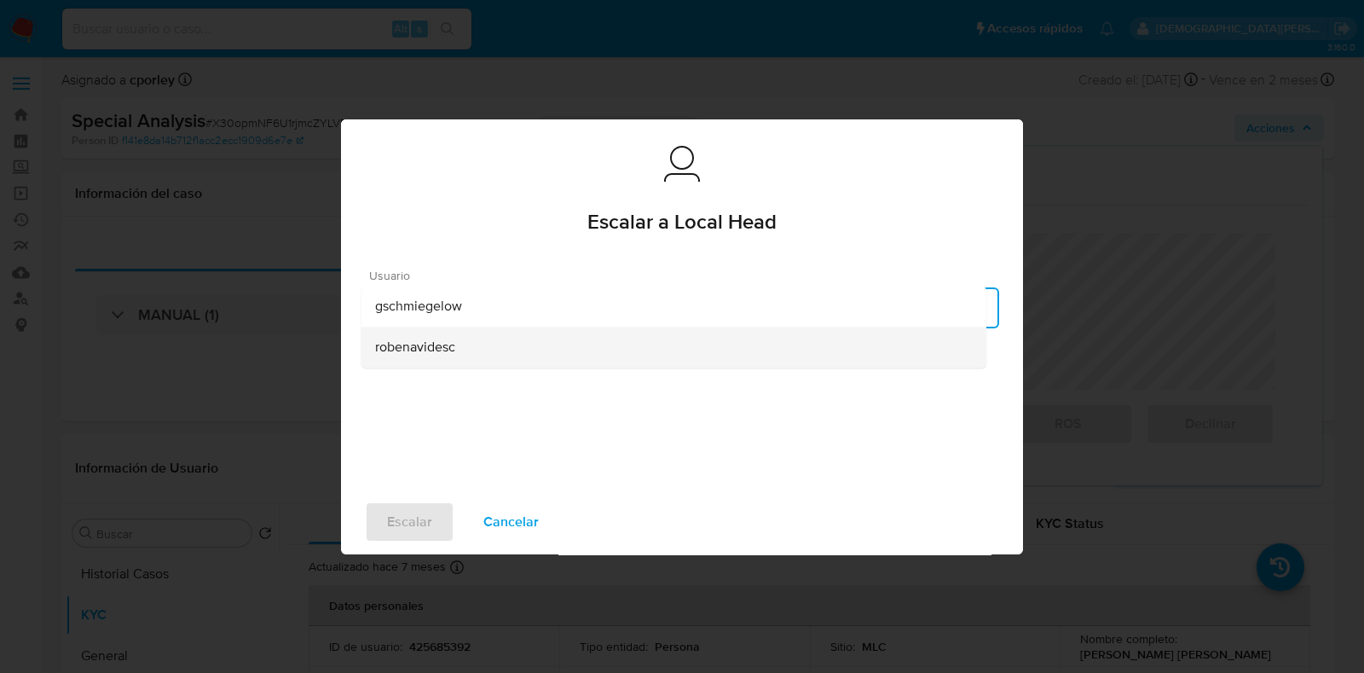
click at [465, 348] on div "robenavidesc" at bounding box center [673, 346] width 597 height 41
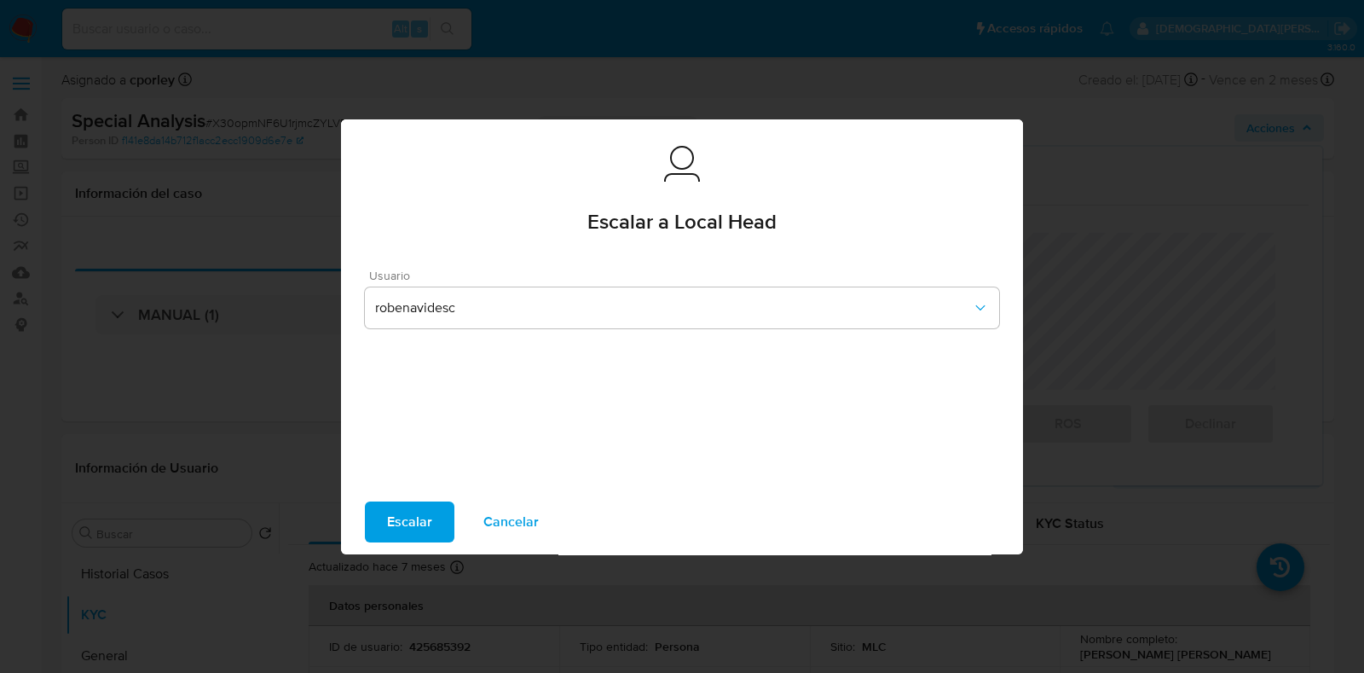
click at [401, 522] on span "Escalar" at bounding box center [409, 522] width 45 height 38
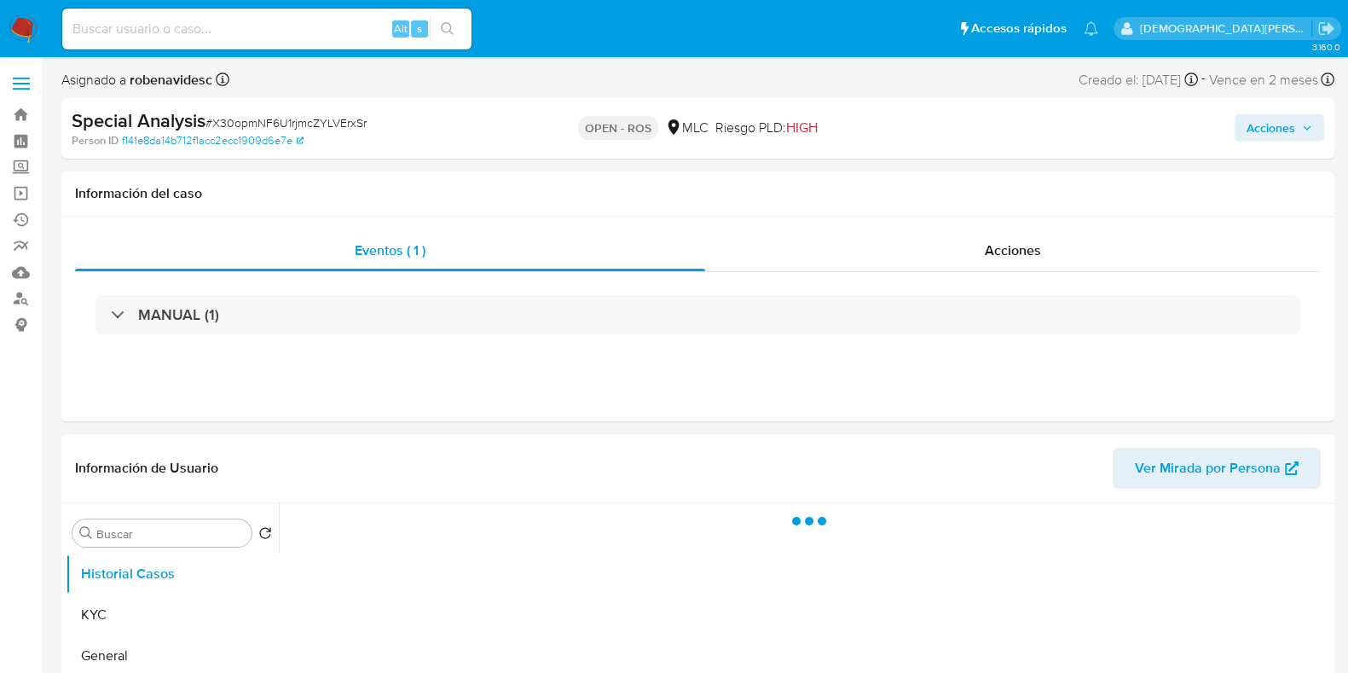
select select "10"
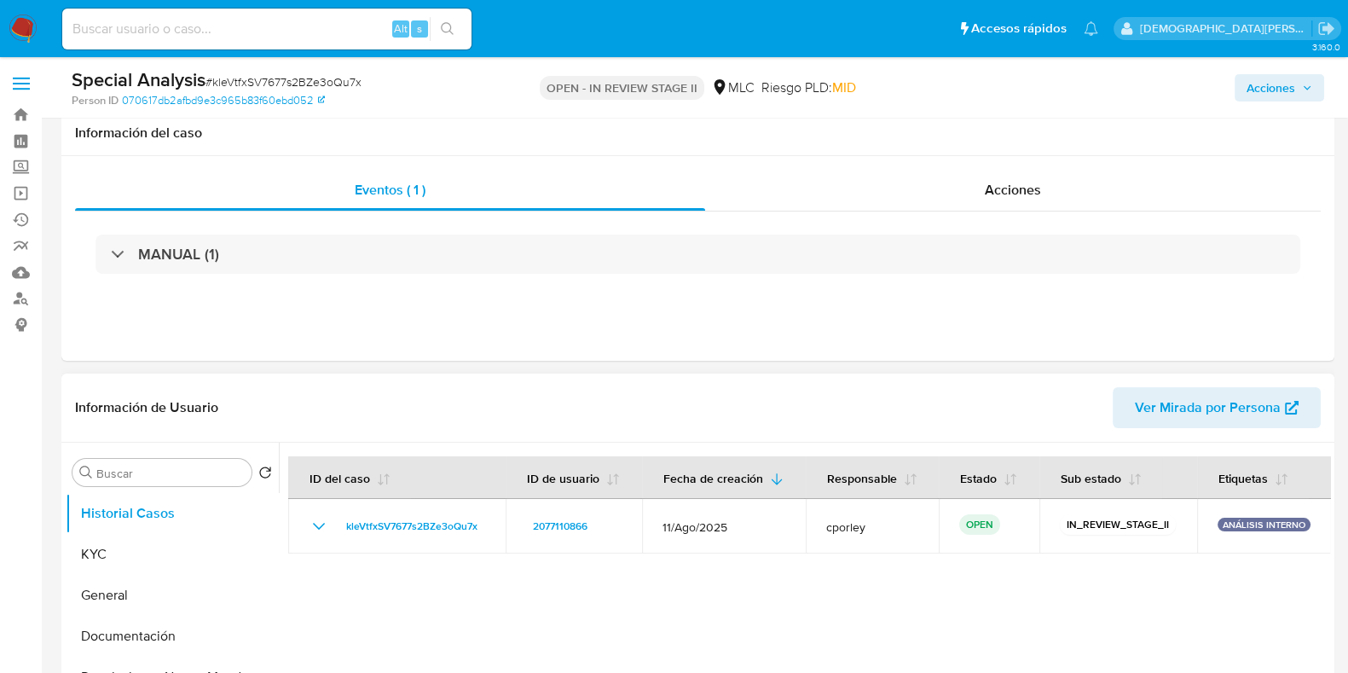
scroll to position [106, 0]
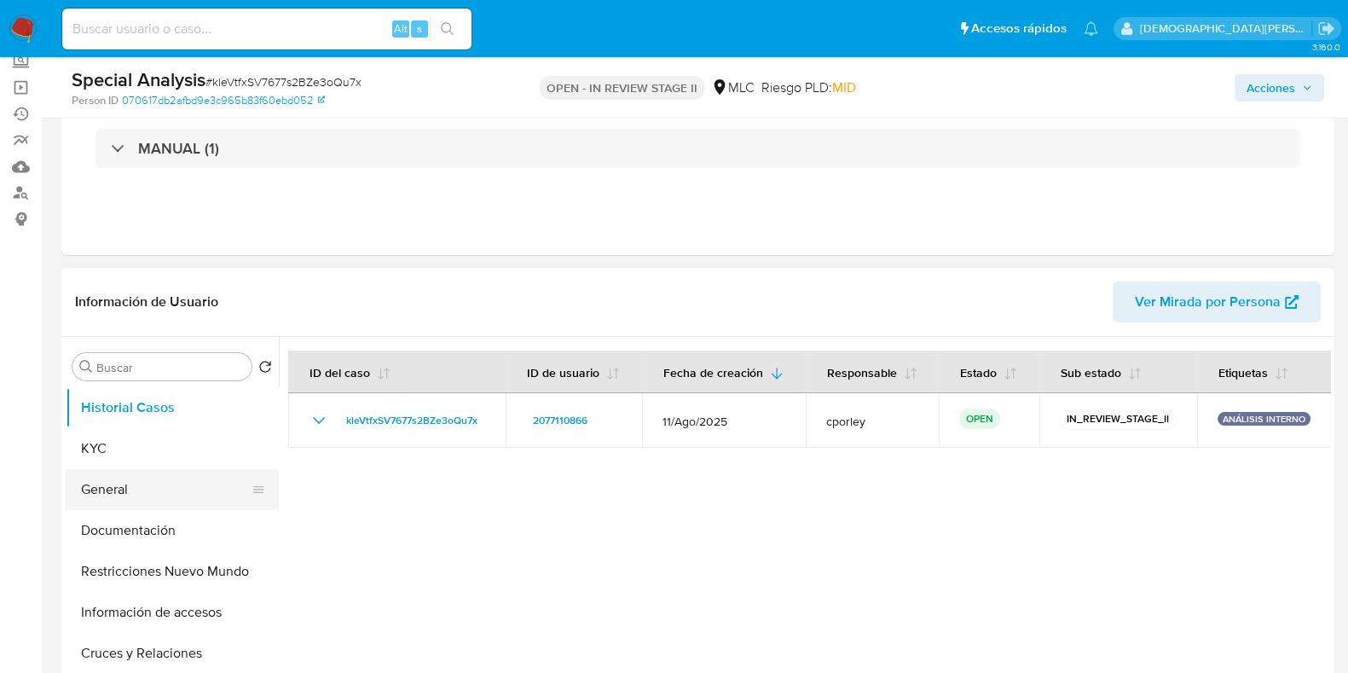
click at [130, 494] on button "General" at bounding box center [165, 489] width 199 height 41
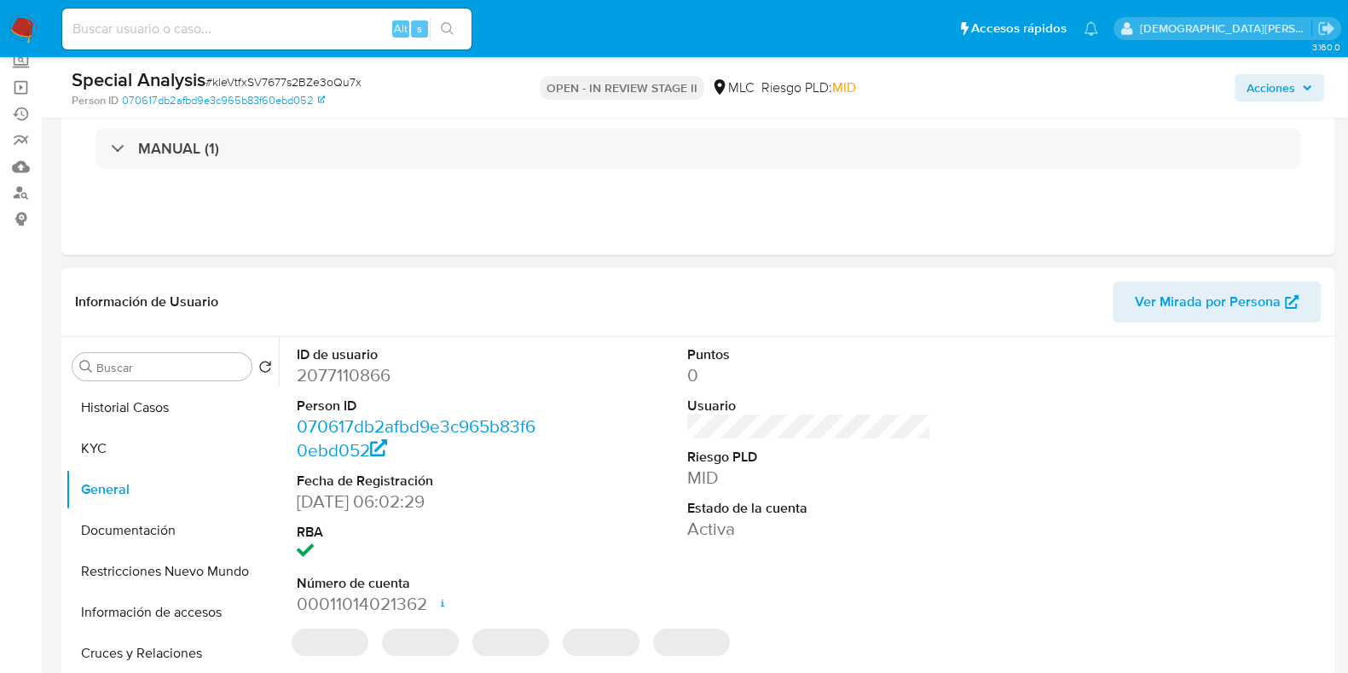
click at [368, 375] on dd "2077110866" at bounding box center [419, 375] width 244 height 24
copy dd "2077110866"
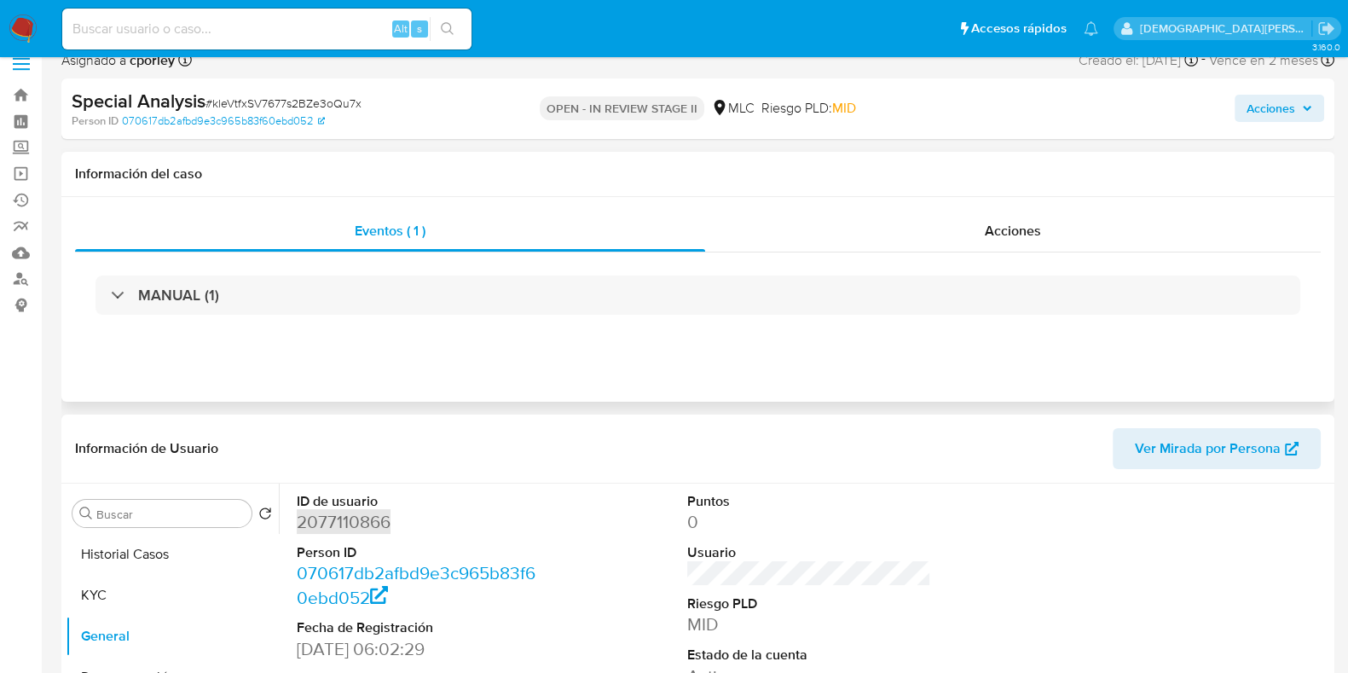
scroll to position [0, 0]
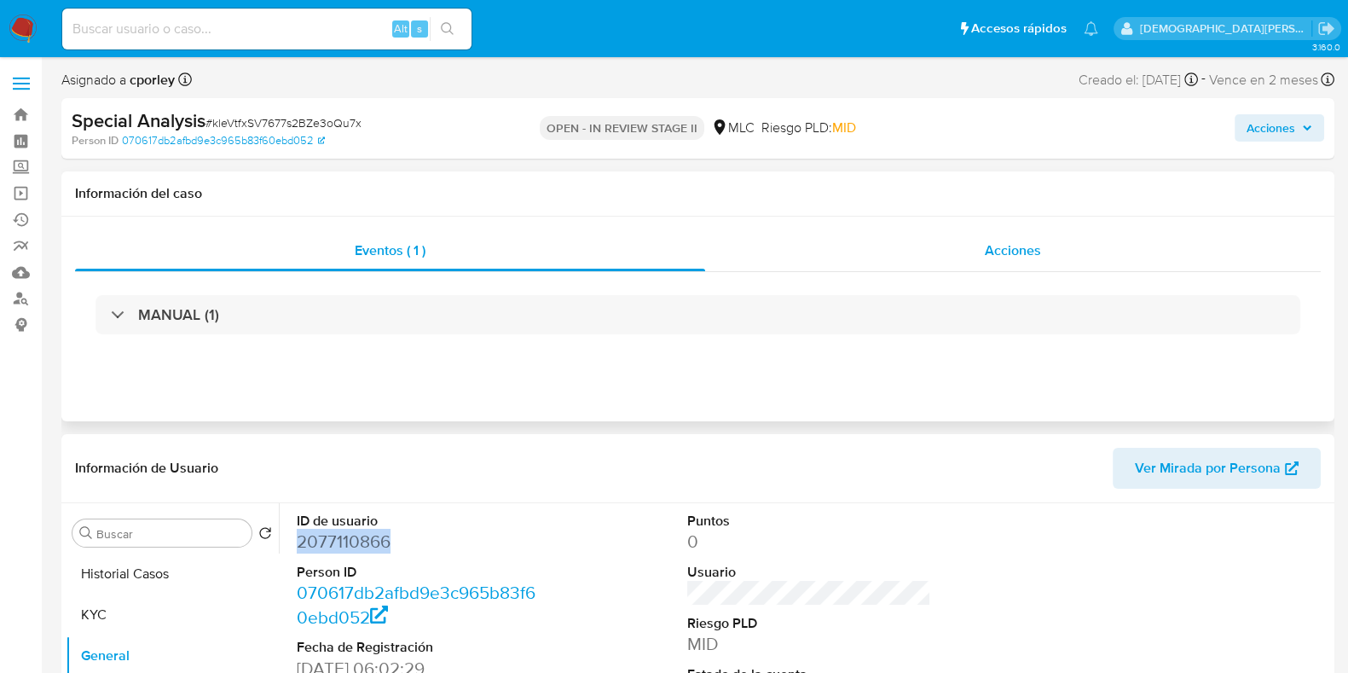
click at [1011, 240] on span "Acciones" at bounding box center [1012, 250] width 56 height 20
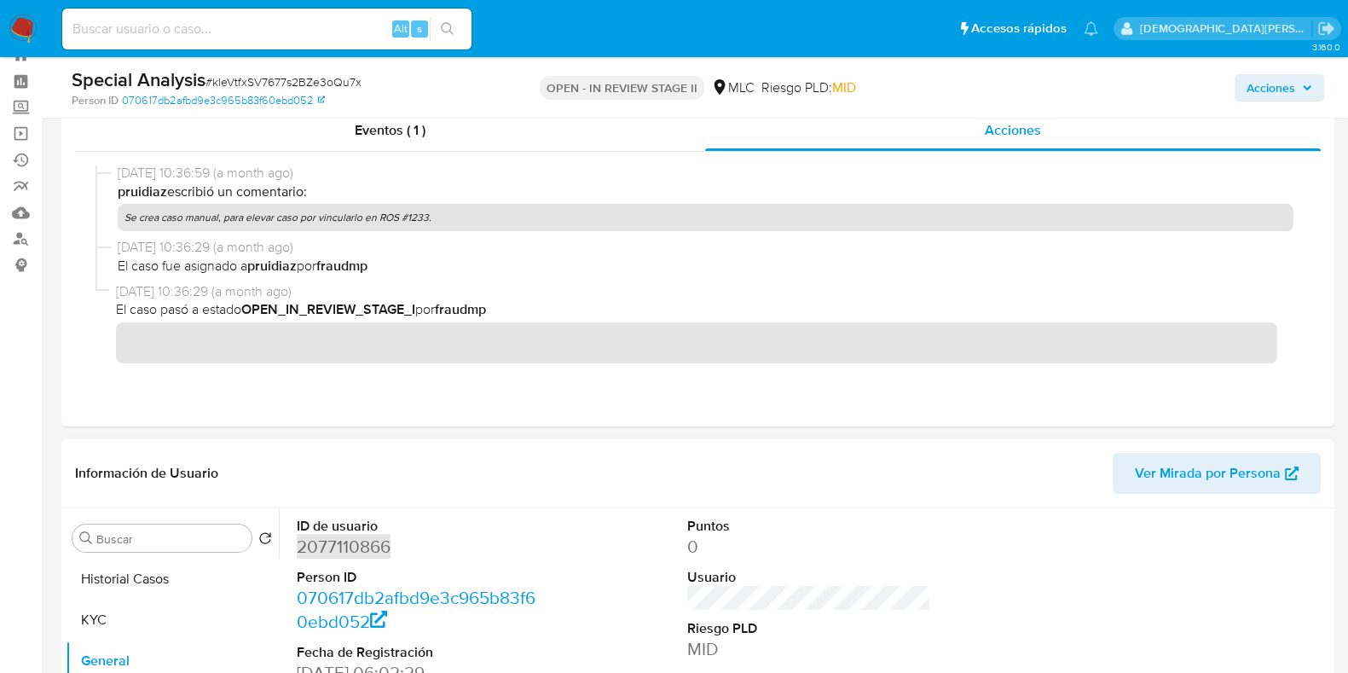
scroll to position [212, 0]
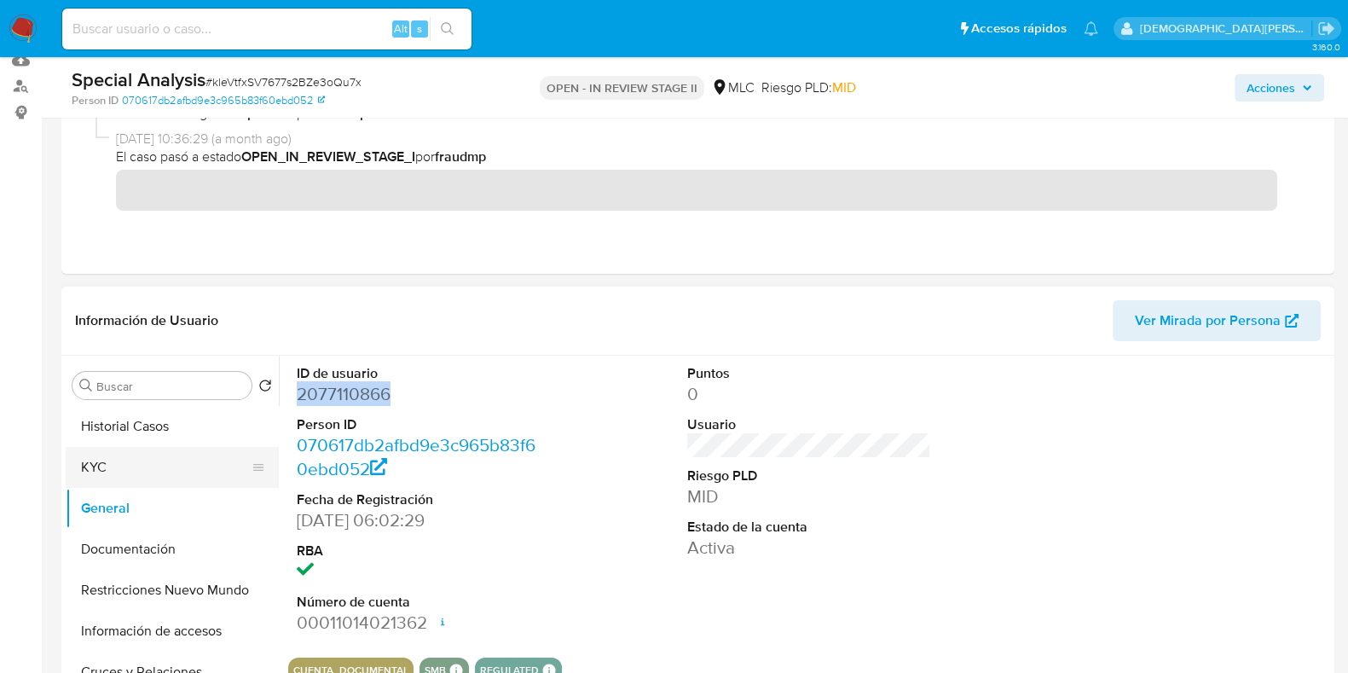
click at [115, 462] on button "KYC" at bounding box center [165, 467] width 199 height 41
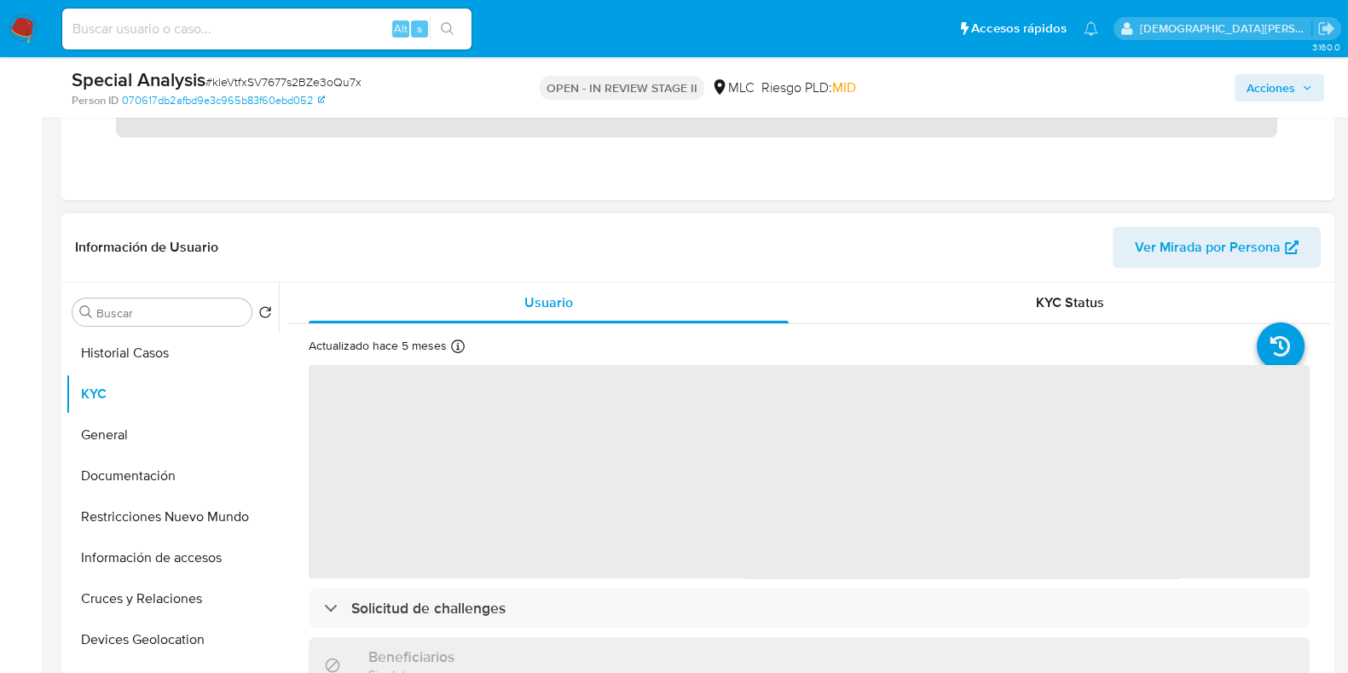
scroll to position [320, 0]
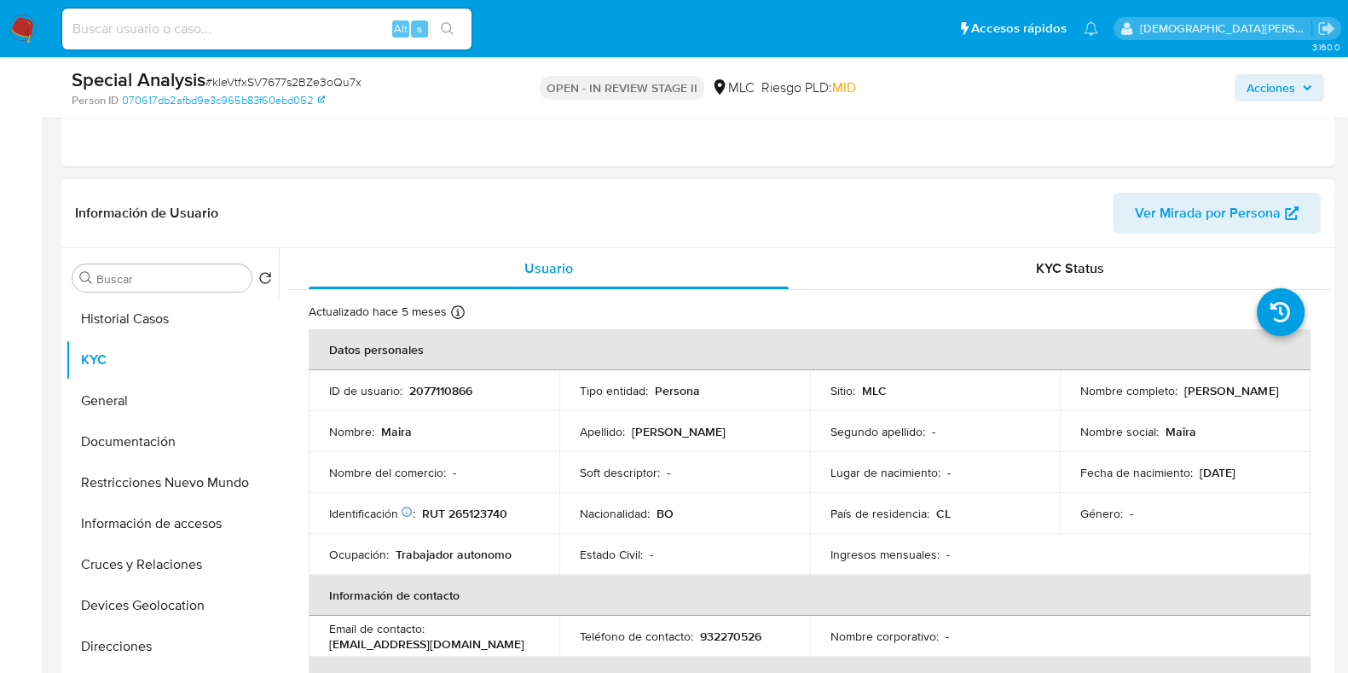
drag, startPoint x: 1078, startPoint y: 395, endPoint x: 1276, endPoint y: 393, distance: 197.8
click at [1276, 393] on div "Nombre completo : [PERSON_NAME]" at bounding box center [1185, 390] width 210 height 15
copy div "Nombre completo : [PERSON_NAME]"
drag, startPoint x: 420, startPoint y: 515, endPoint x: 507, endPoint y: 513, distance: 87.0
click at [507, 513] on div "Identificación Nº de serie: 603022582 : RUT 265123740" at bounding box center [434, 512] width 210 height 15
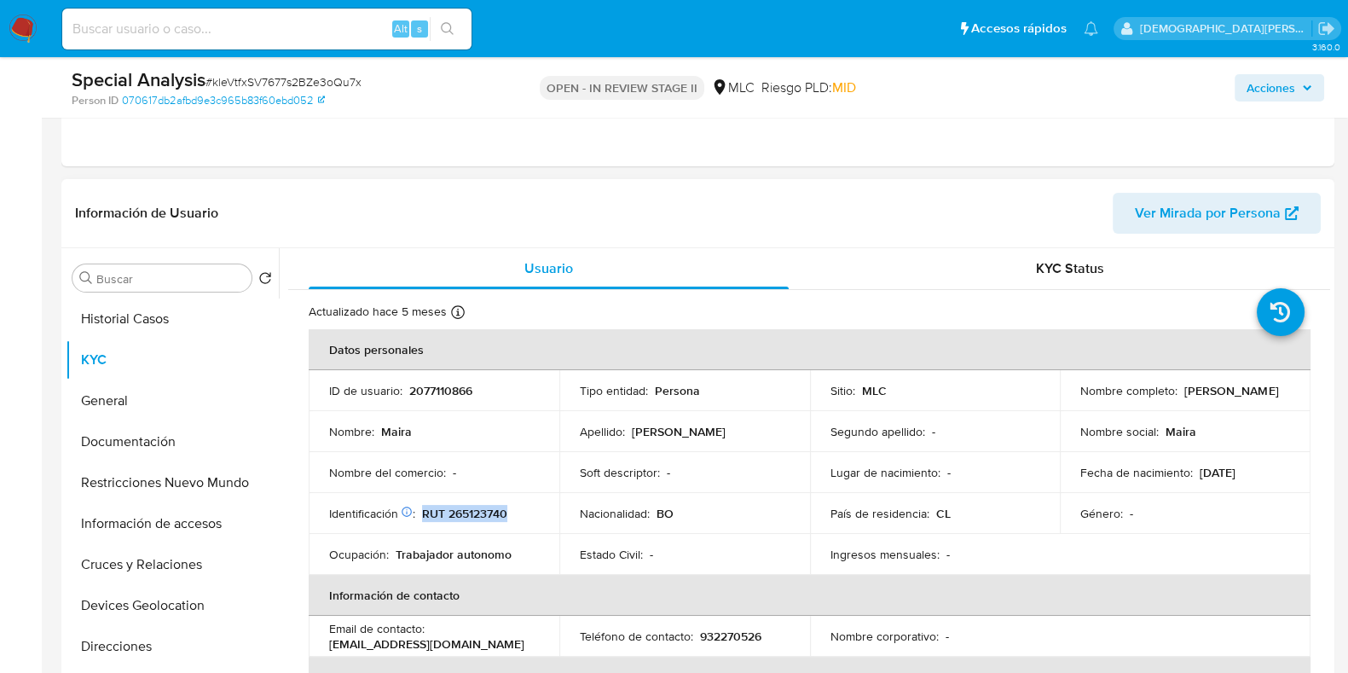
copy p "RUT 265123740"
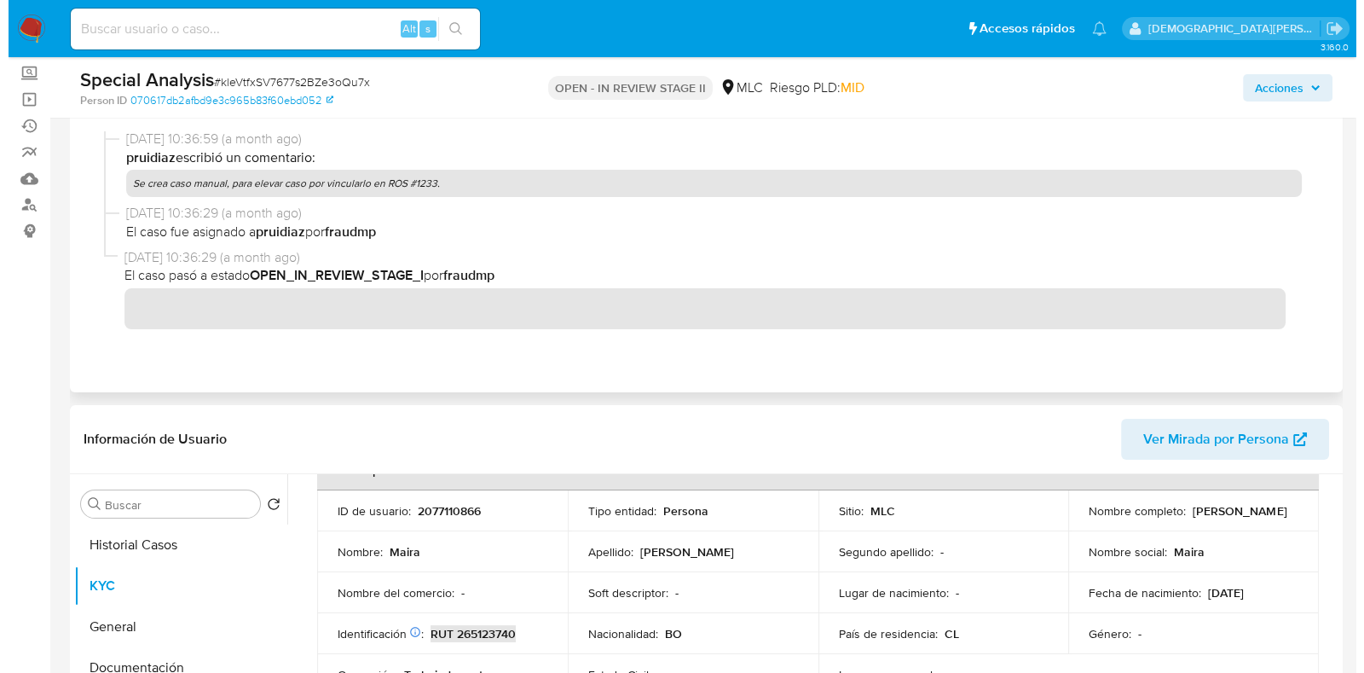
scroll to position [0, 0]
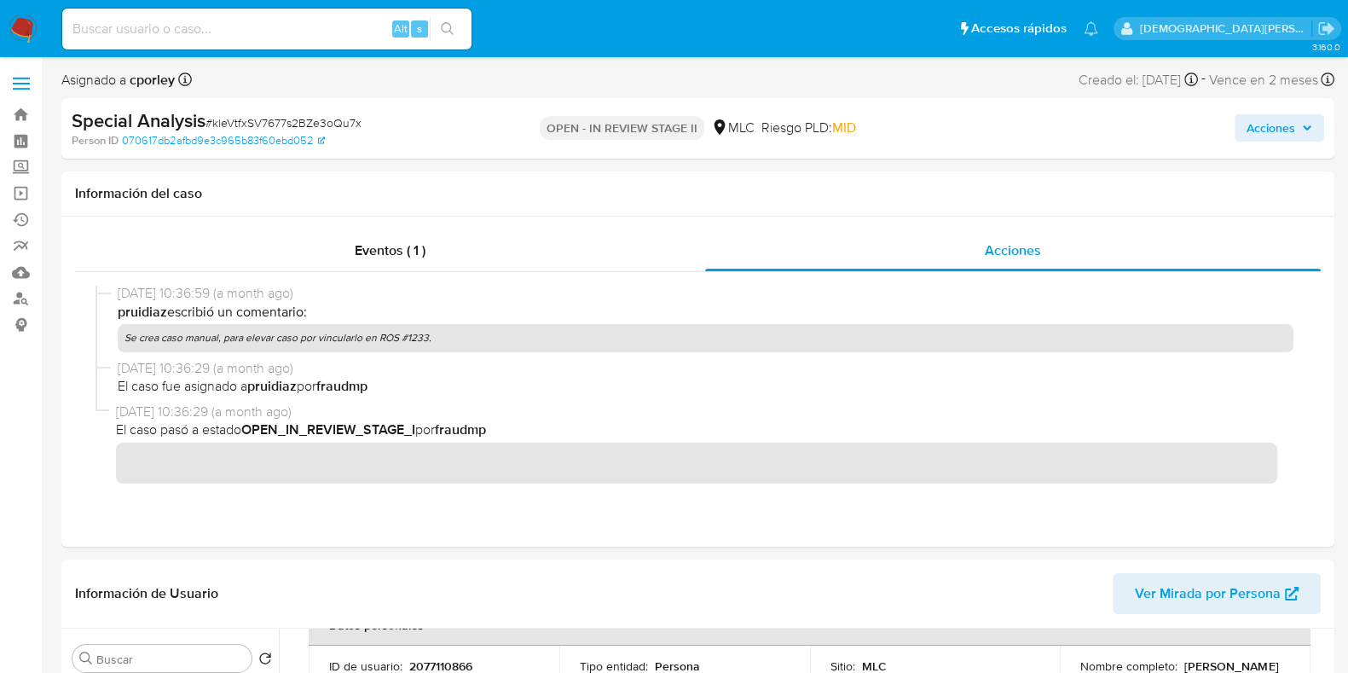
click at [1261, 126] on span "Acciones" at bounding box center [1270, 127] width 49 height 27
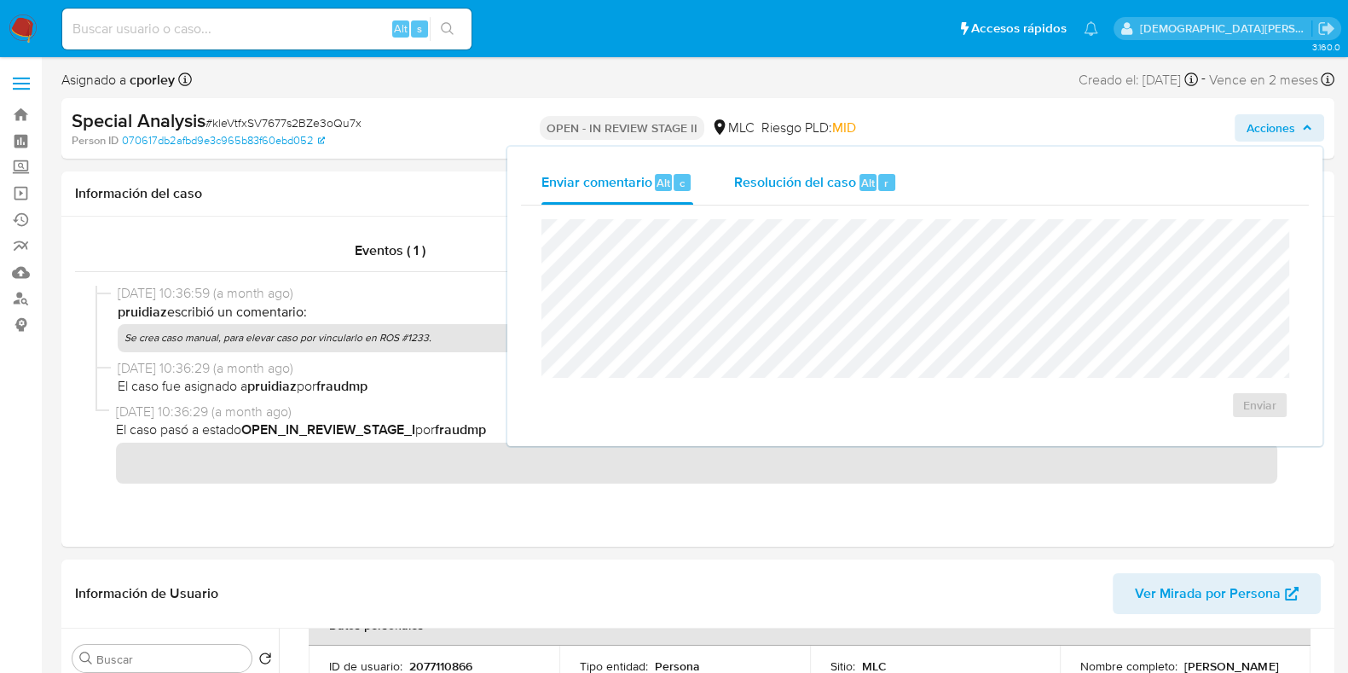
click at [770, 176] on span "Resolución del caso" at bounding box center [795, 182] width 122 height 20
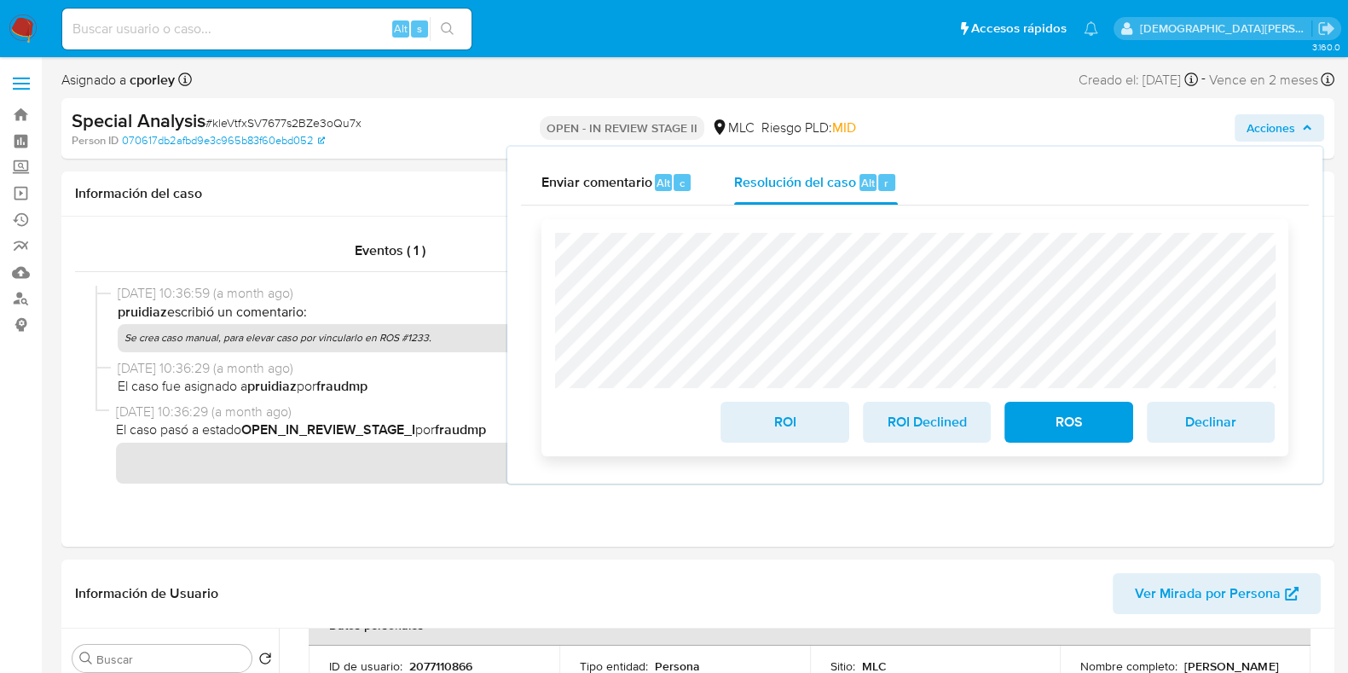
click at [1023, 423] on button "ROS" at bounding box center [1068, 421] width 128 height 41
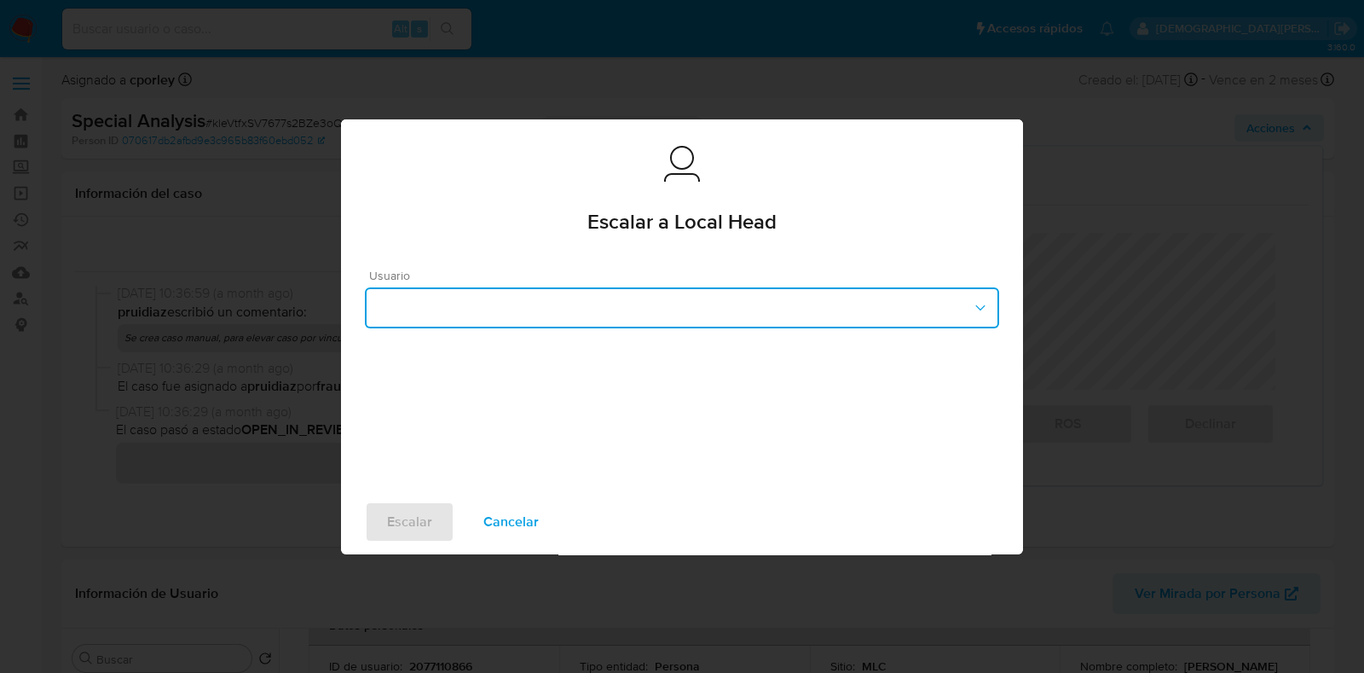
click at [589, 314] on button "button" at bounding box center [682, 307] width 634 height 41
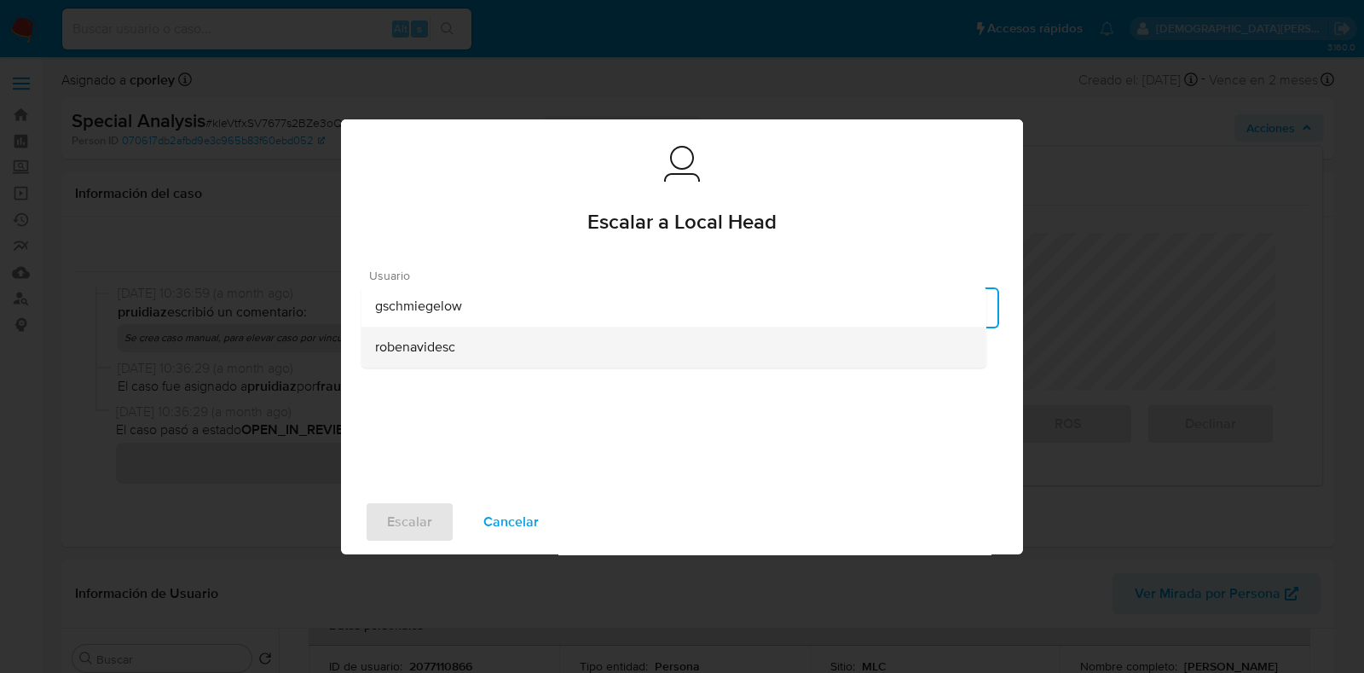
click at [472, 349] on div "robenavidesc" at bounding box center [673, 346] width 597 height 41
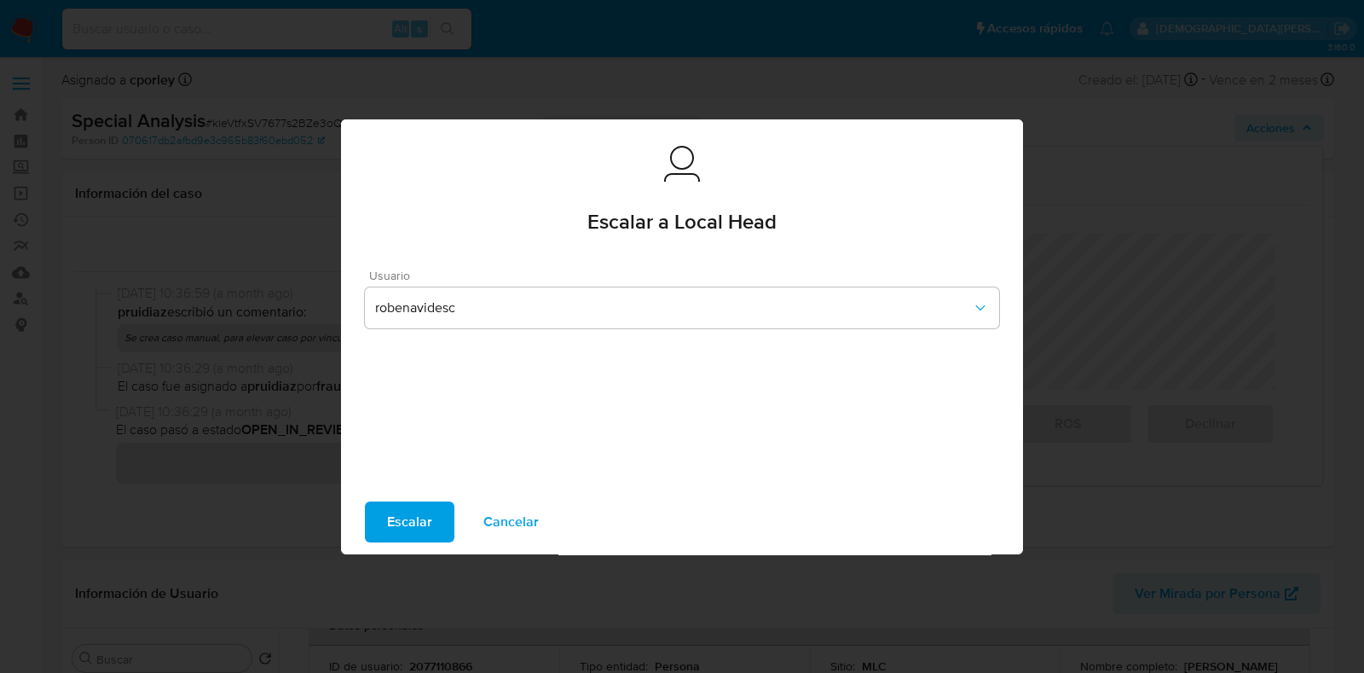
click at [382, 519] on button "Escalar" at bounding box center [409, 521] width 89 height 41
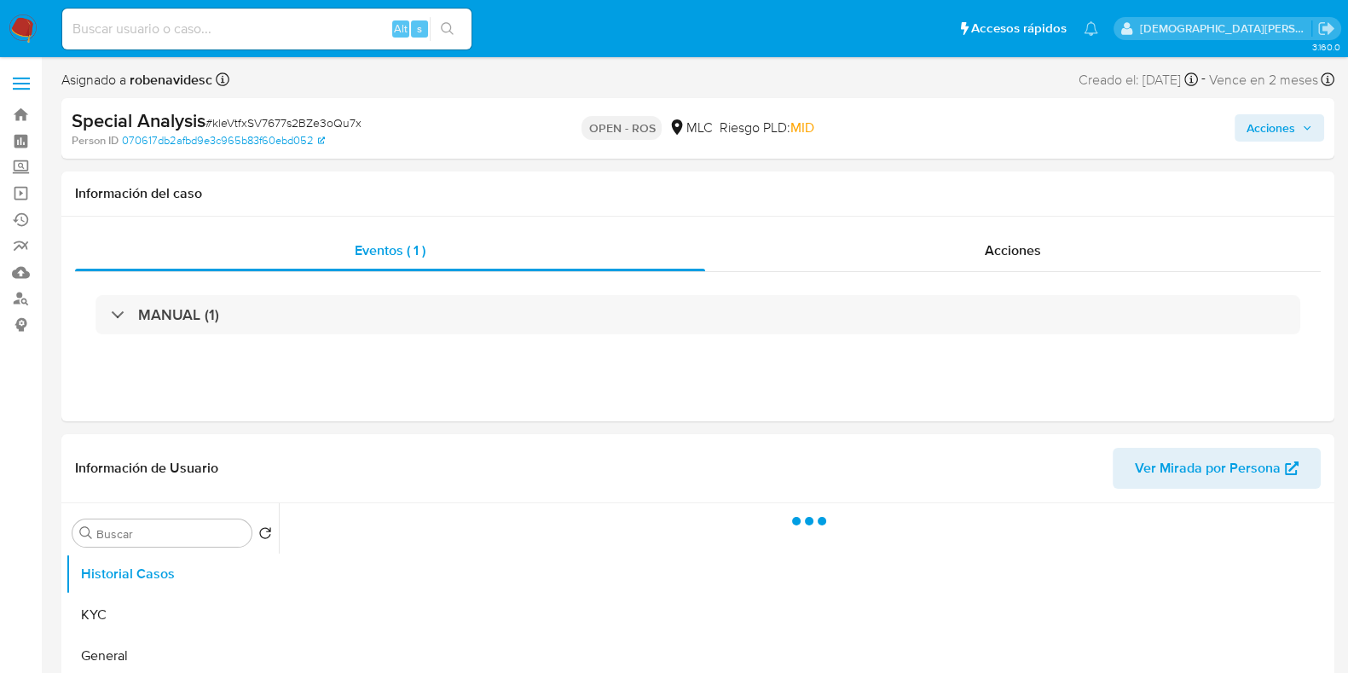
select select "10"
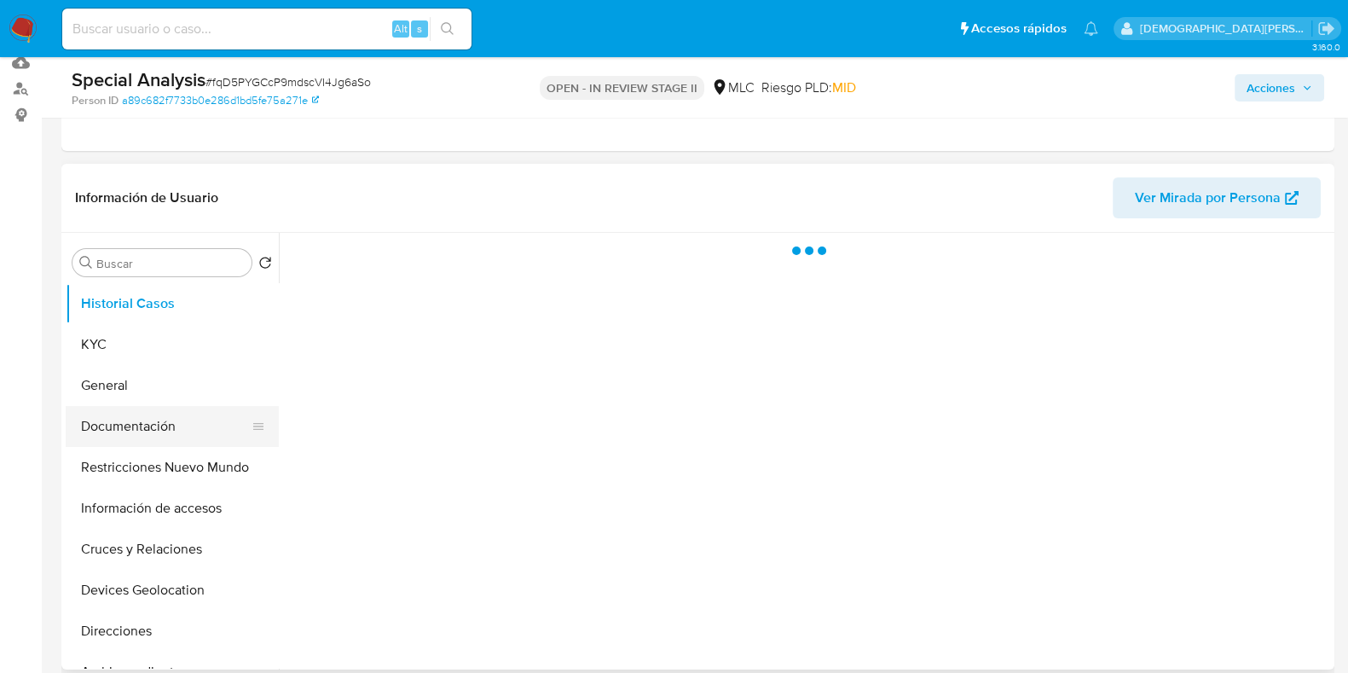
scroll to position [212, 0]
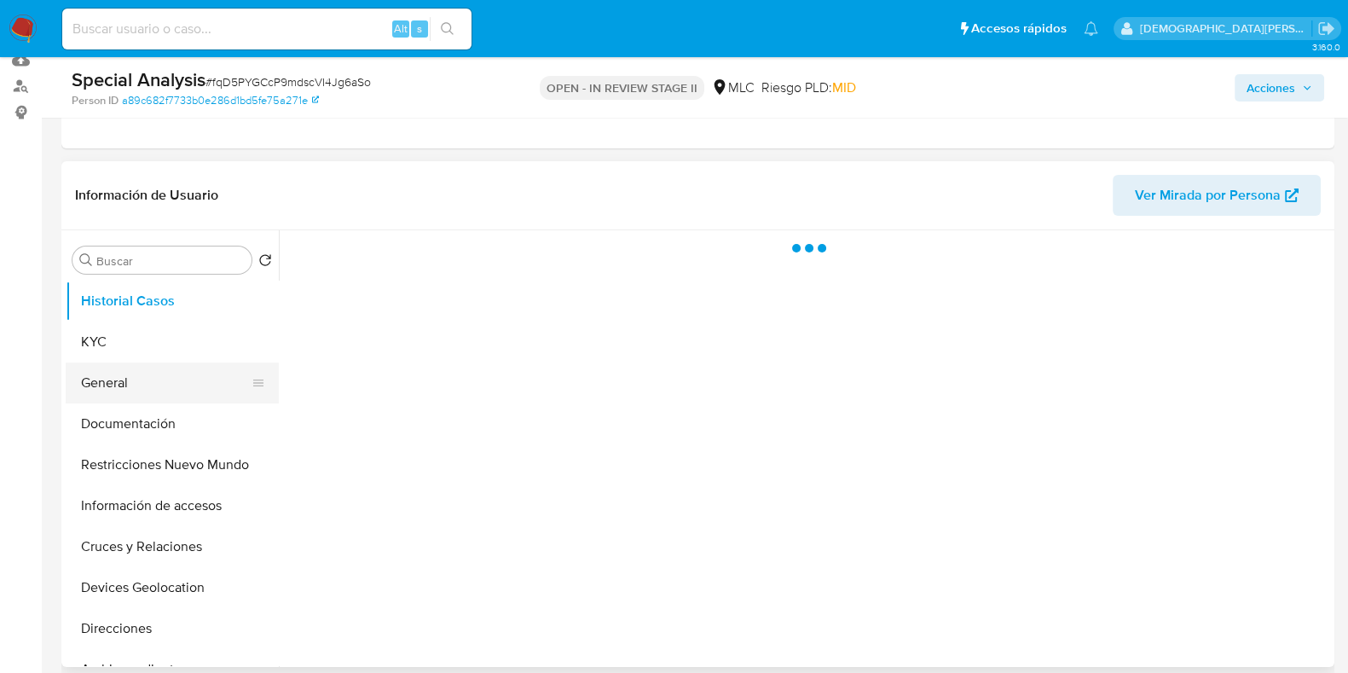
select select "10"
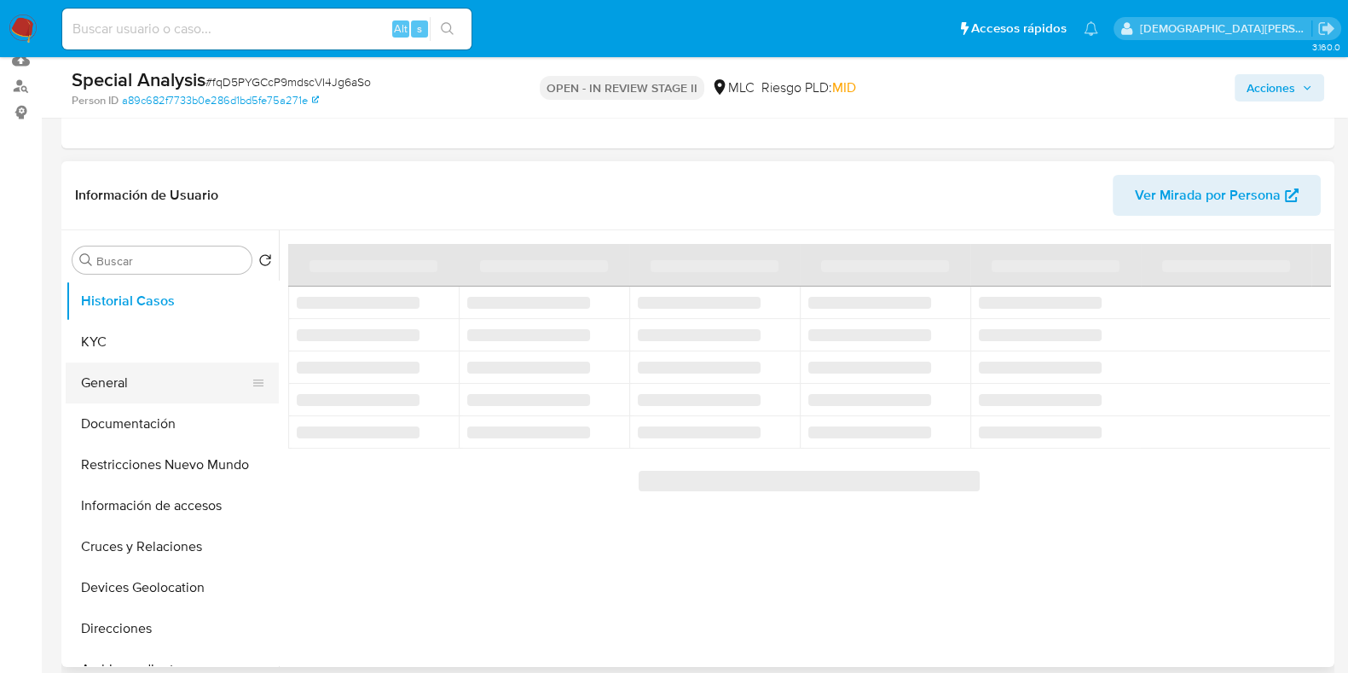
click at [153, 371] on button "General" at bounding box center [165, 382] width 199 height 41
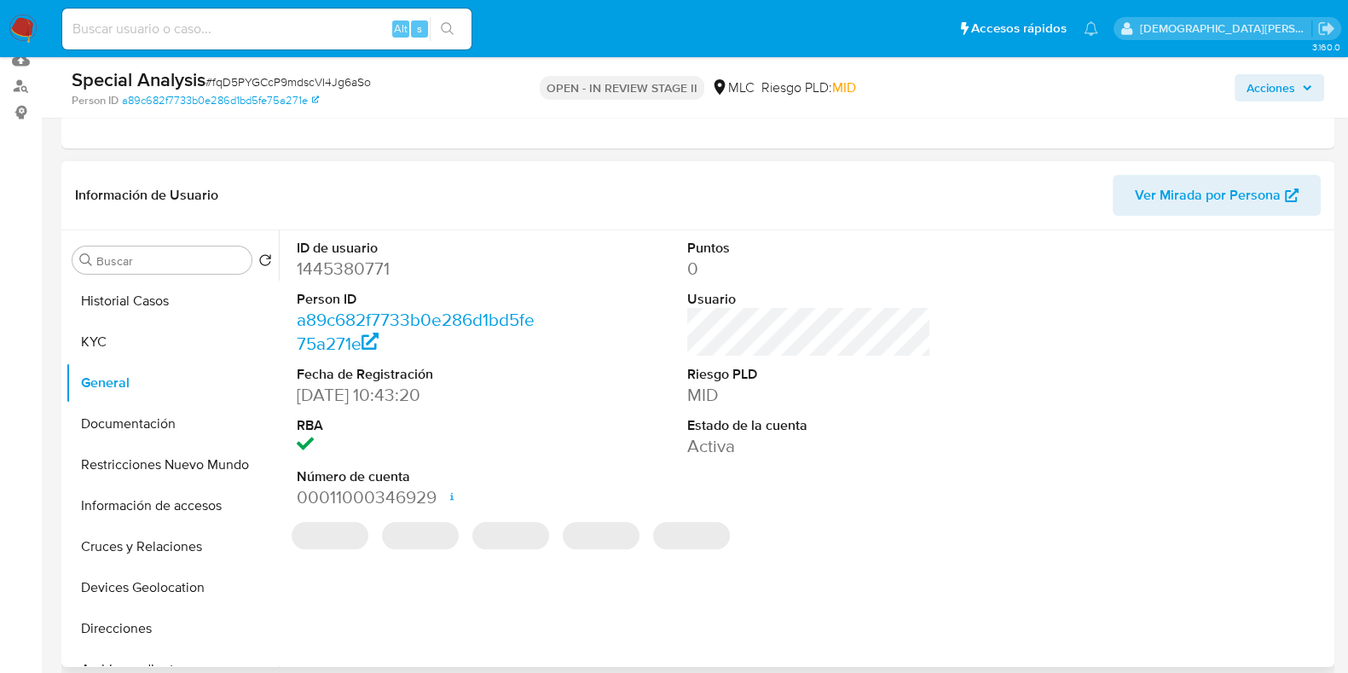
click at [352, 271] on dd "1445380771" at bounding box center [419, 269] width 244 height 24
copy dd "1445380771"
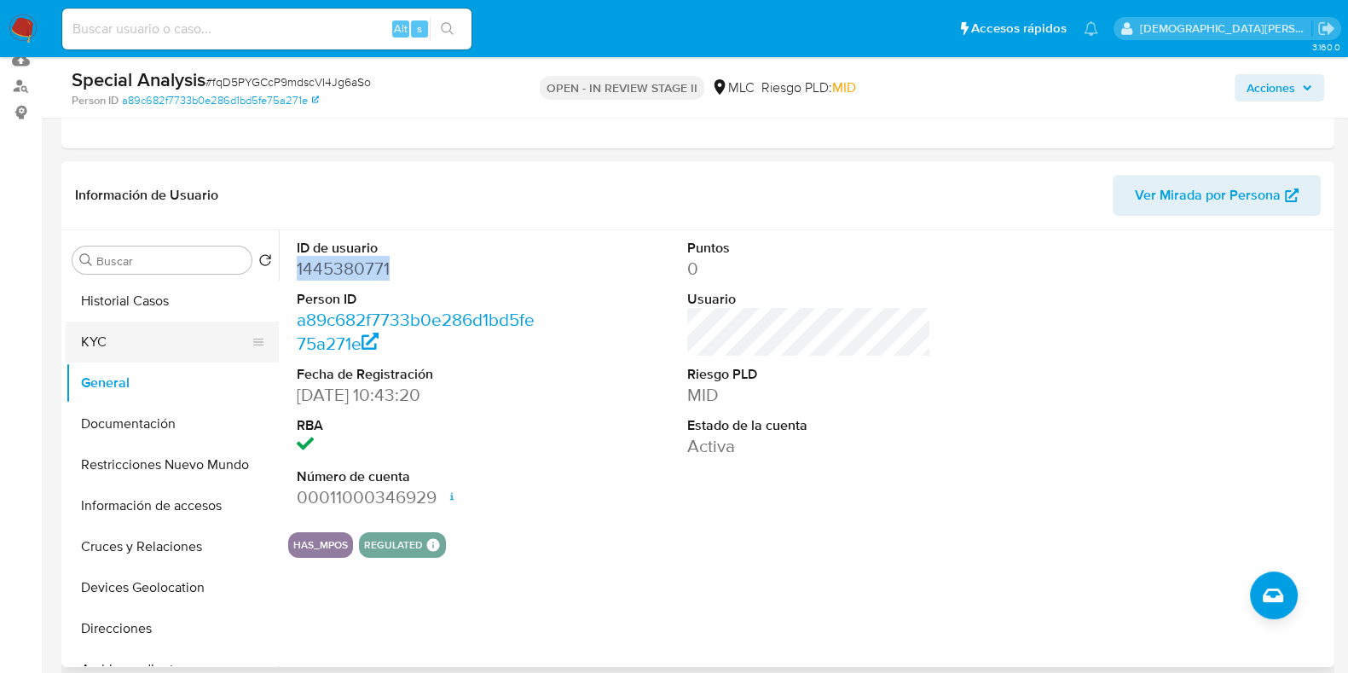
click at [113, 343] on button "KYC" at bounding box center [165, 341] width 199 height 41
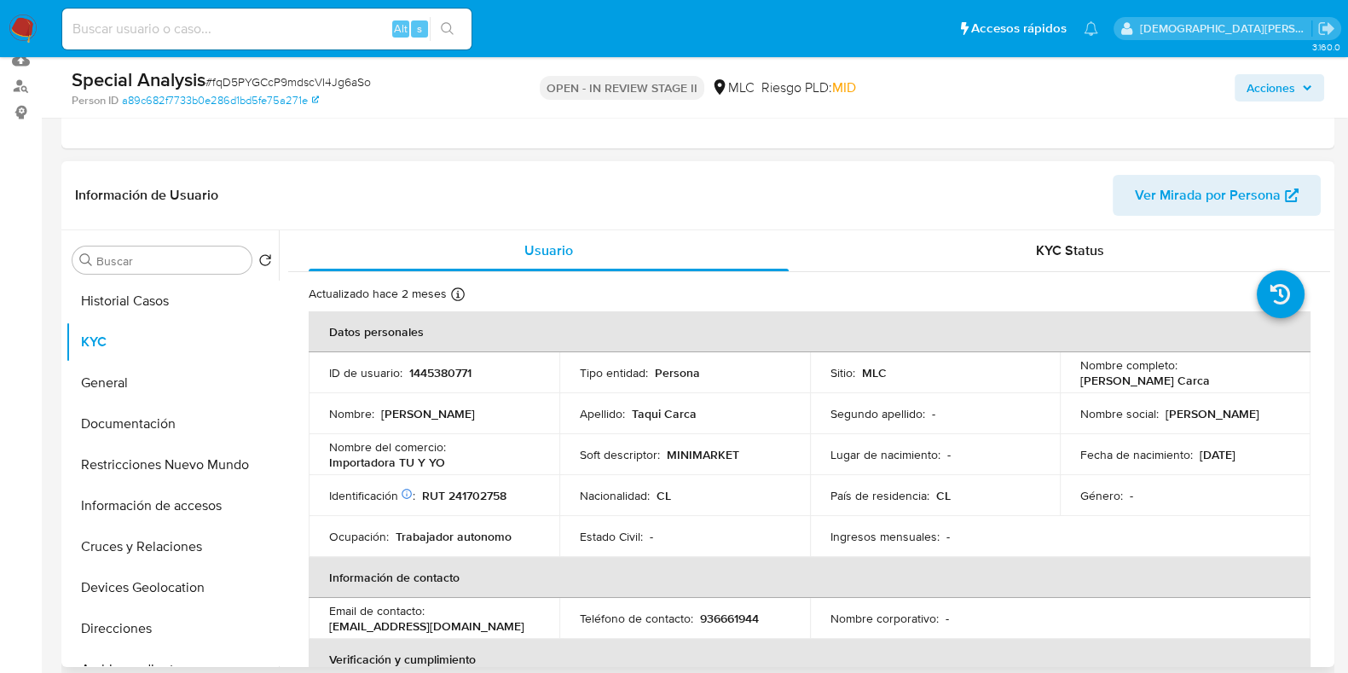
drag, startPoint x: 1197, startPoint y: 381, endPoint x: 1075, endPoint y: 363, distance: 123.2
click at [1080, 363] on div "Nombre completo : Griselda Taqui Carca" at bounding box center [1185, 372] width 210 height 31
copy div "Nombre completo : Griselda Taqui Carca"
drag, startPoint x: 424, startPoint y: 492, endPoint x: 508, endPoint y: 491, distance: 83.5
click at [508, 491] on div "Identificación Nº de serie: 602166547 : RUT 241702758" at bounding box center [434, 495] width 210 height 15
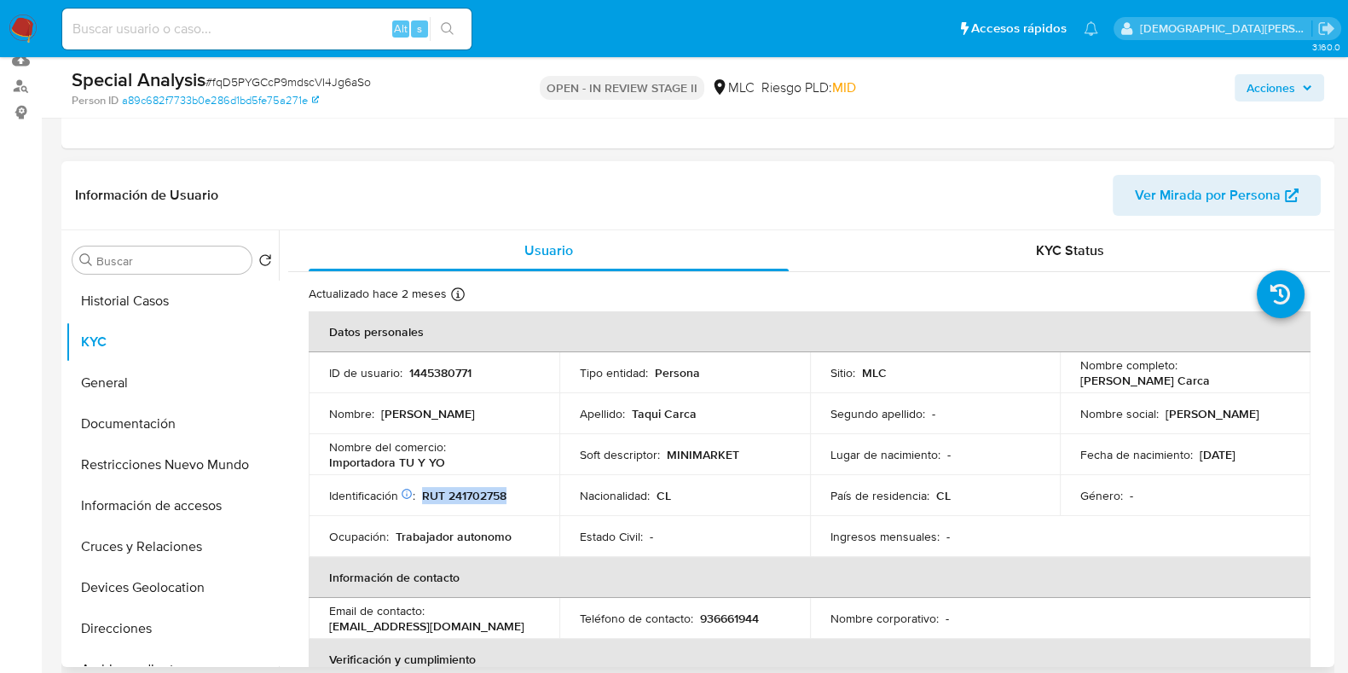
copy p "RUT 241702758"
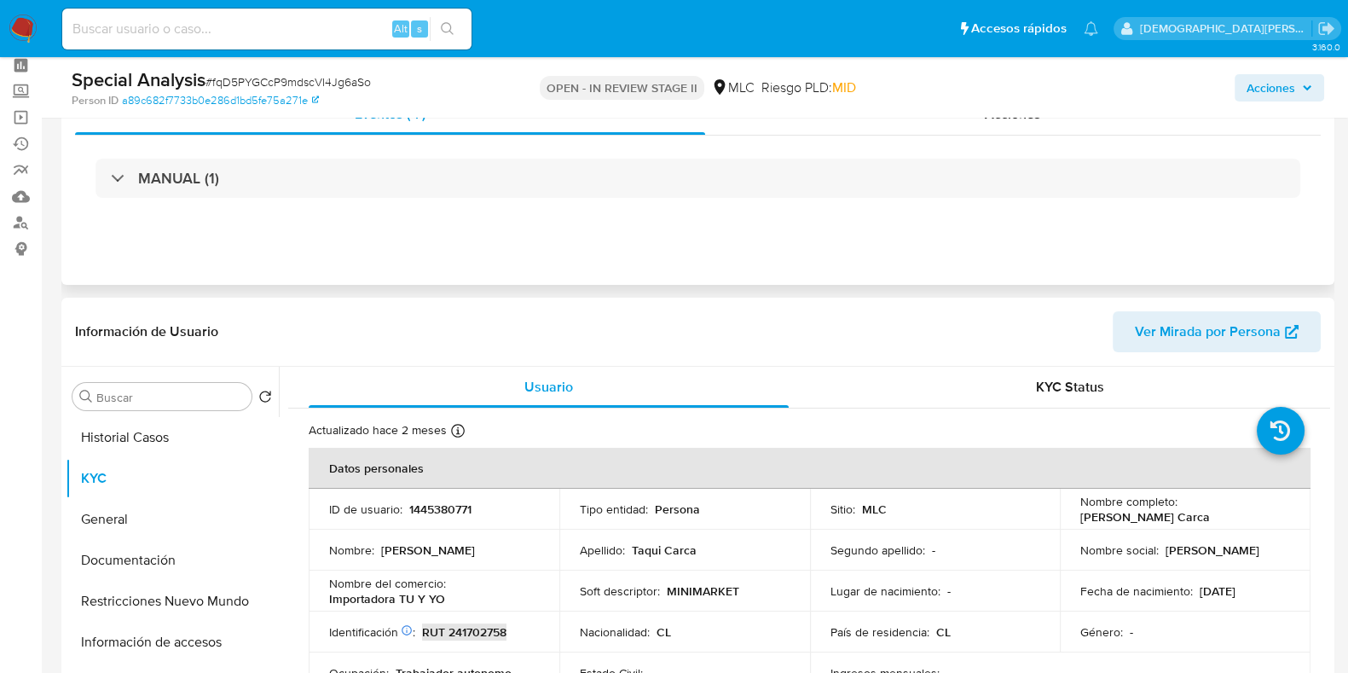
scroll to position [0, 0]
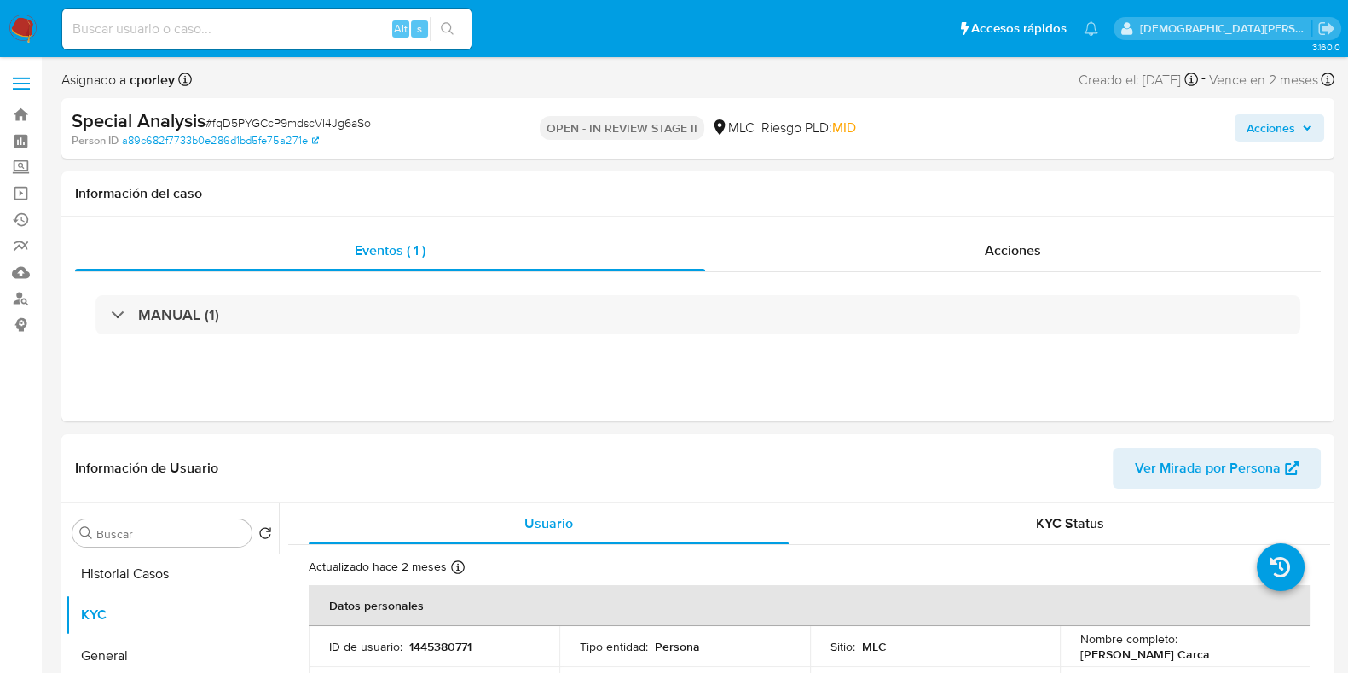
click at [1254, 123] on span "Acciones" at bounding box center [1270, 127] width 49 height 27
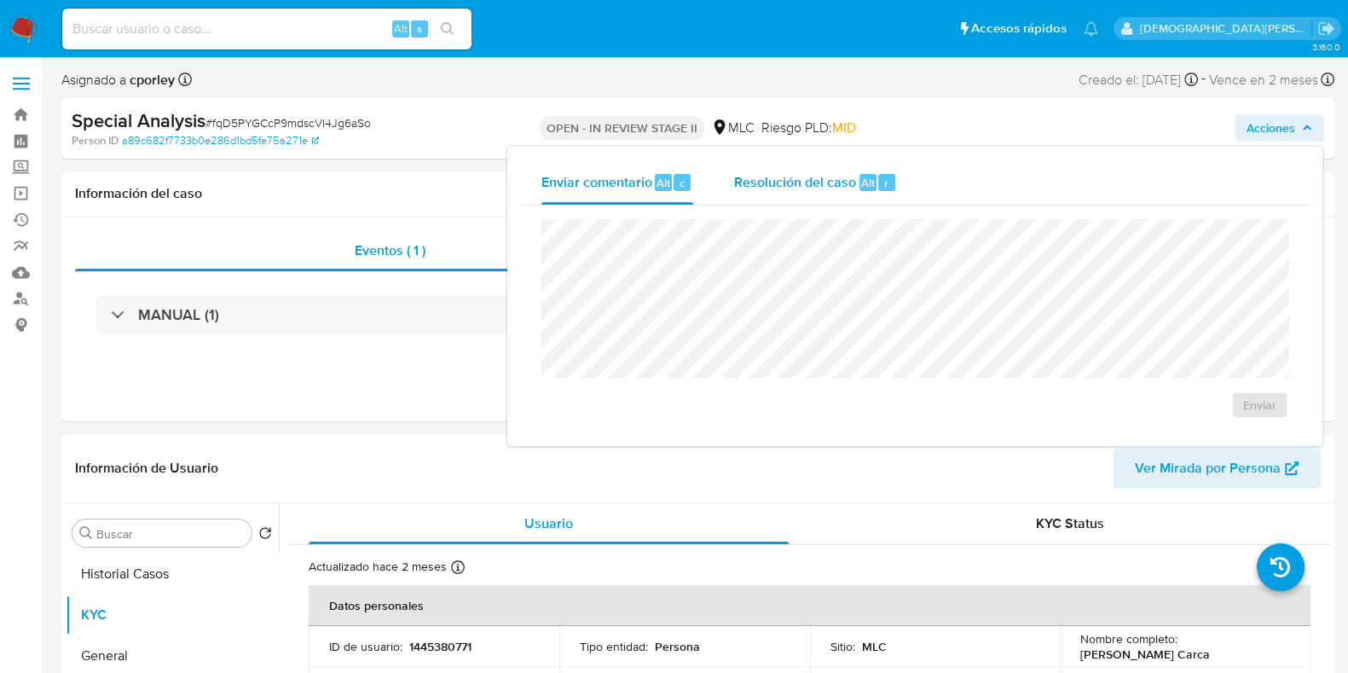
click at [768, 183] on span "Resolución del caso" at bounding box center [795, 182] width 122 height 20
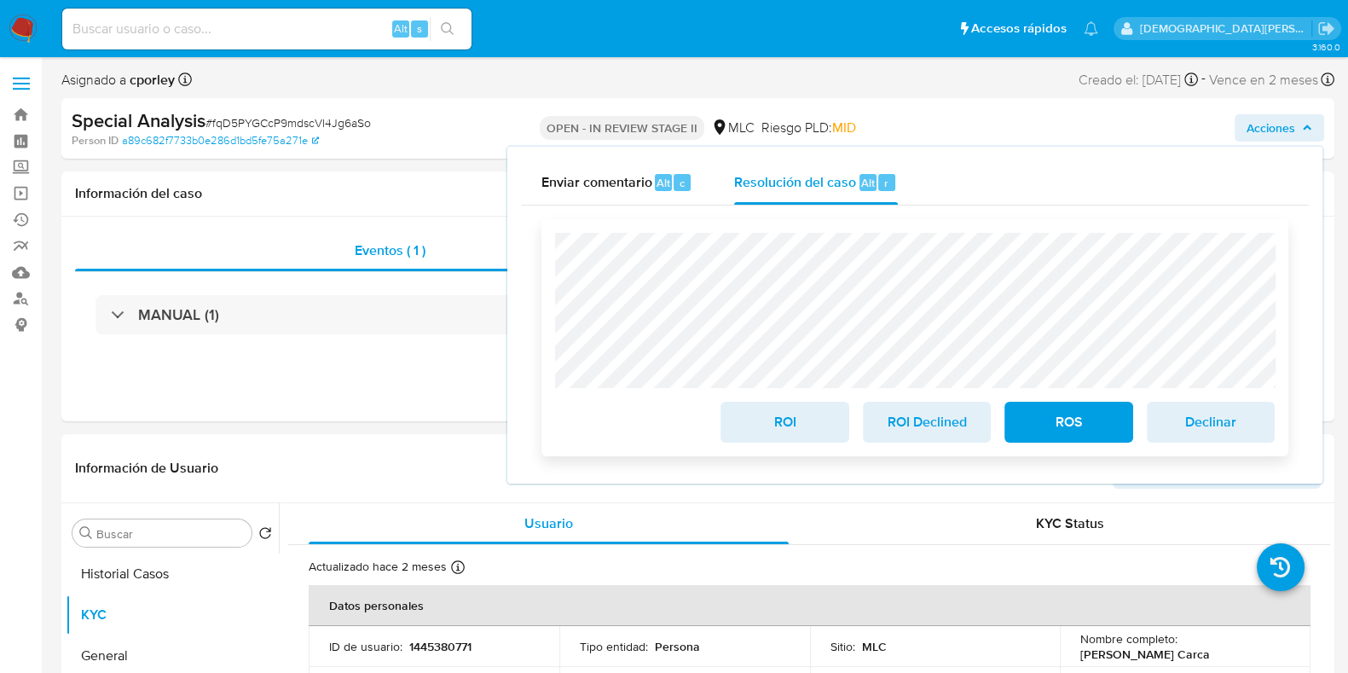
click at [1057, 428] on span "ROS" at bounding box center [1068, 422] width 84 height 38
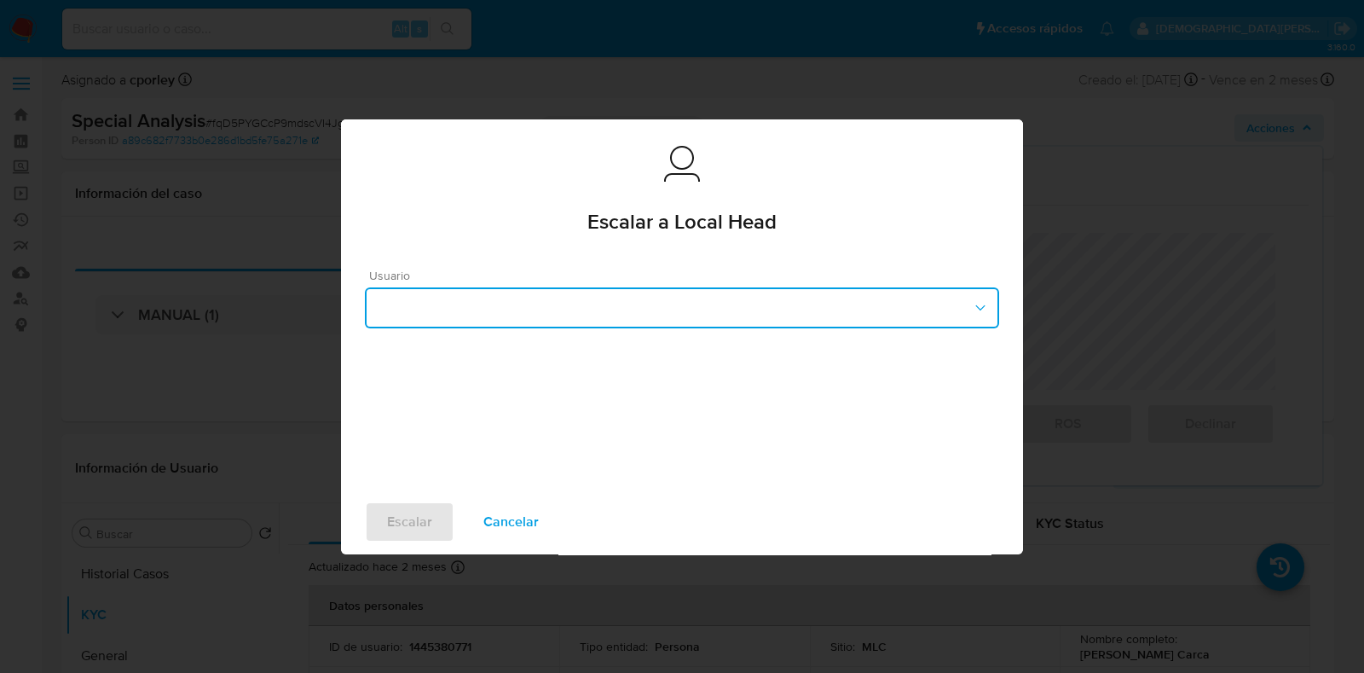
click at [538, 306] on button "button" at bounding box center [682, 307] width 634 height 41
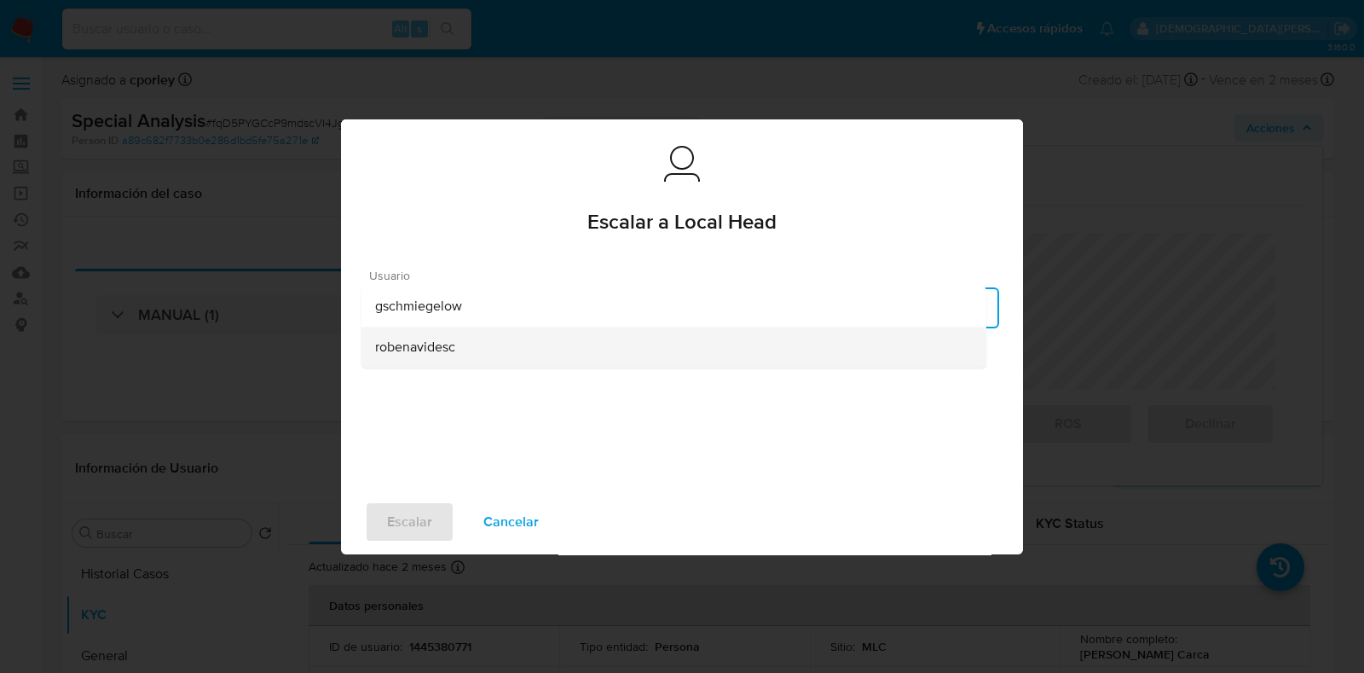
click at [465, 348] on div "robenavidesc" at bounding box center [673, 346] width 597 height 41
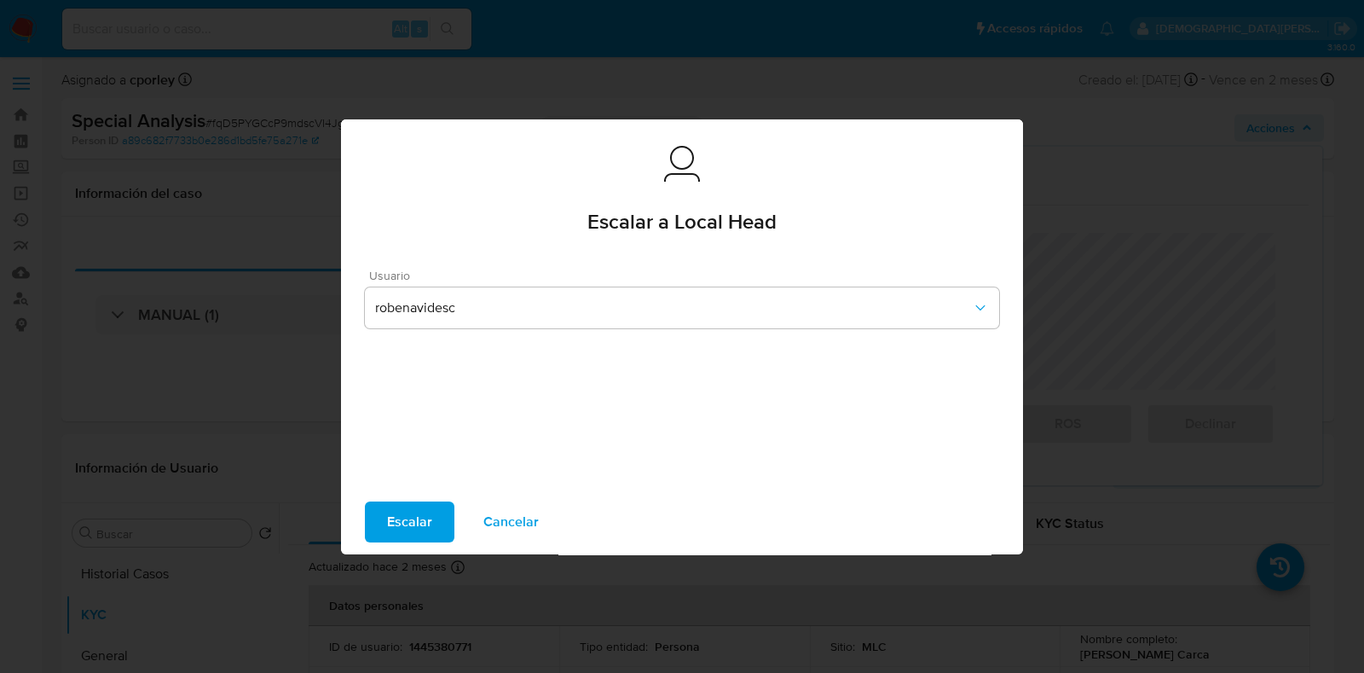
click at [420, 522] on span "Escalar" at bounding box center [409, 522] width 45 height 38
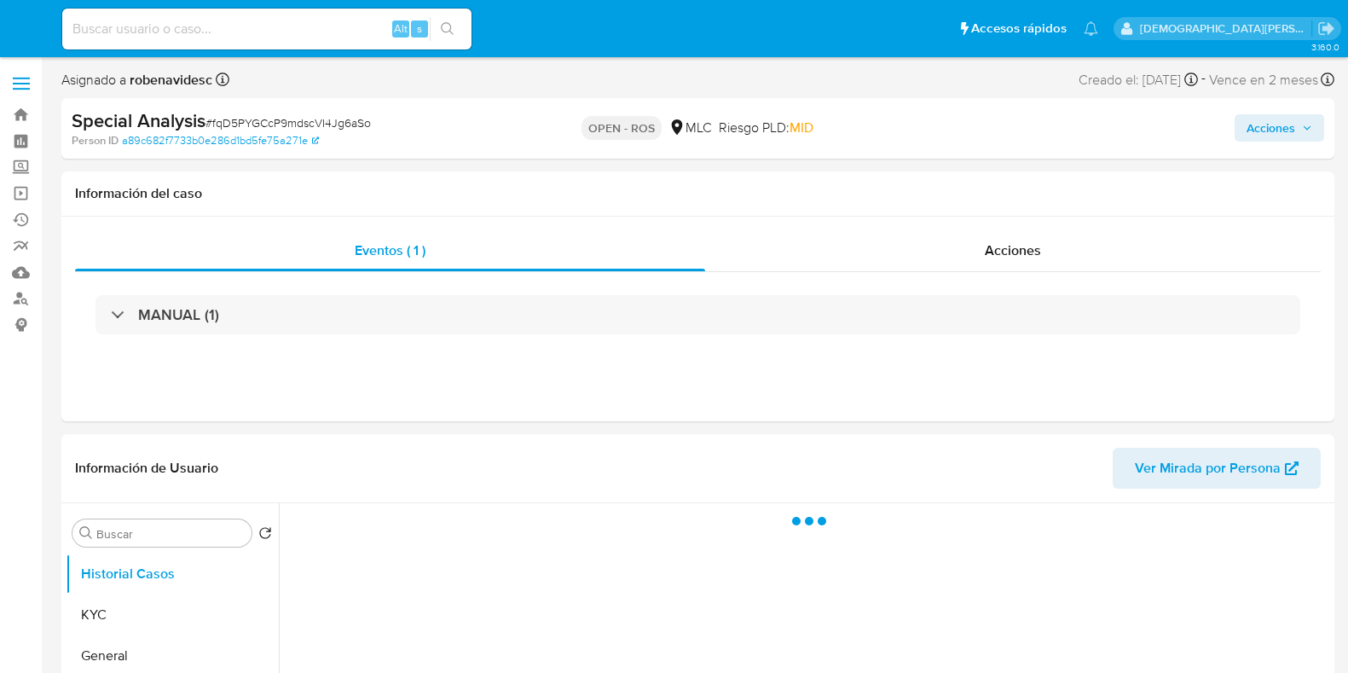
select select "10"
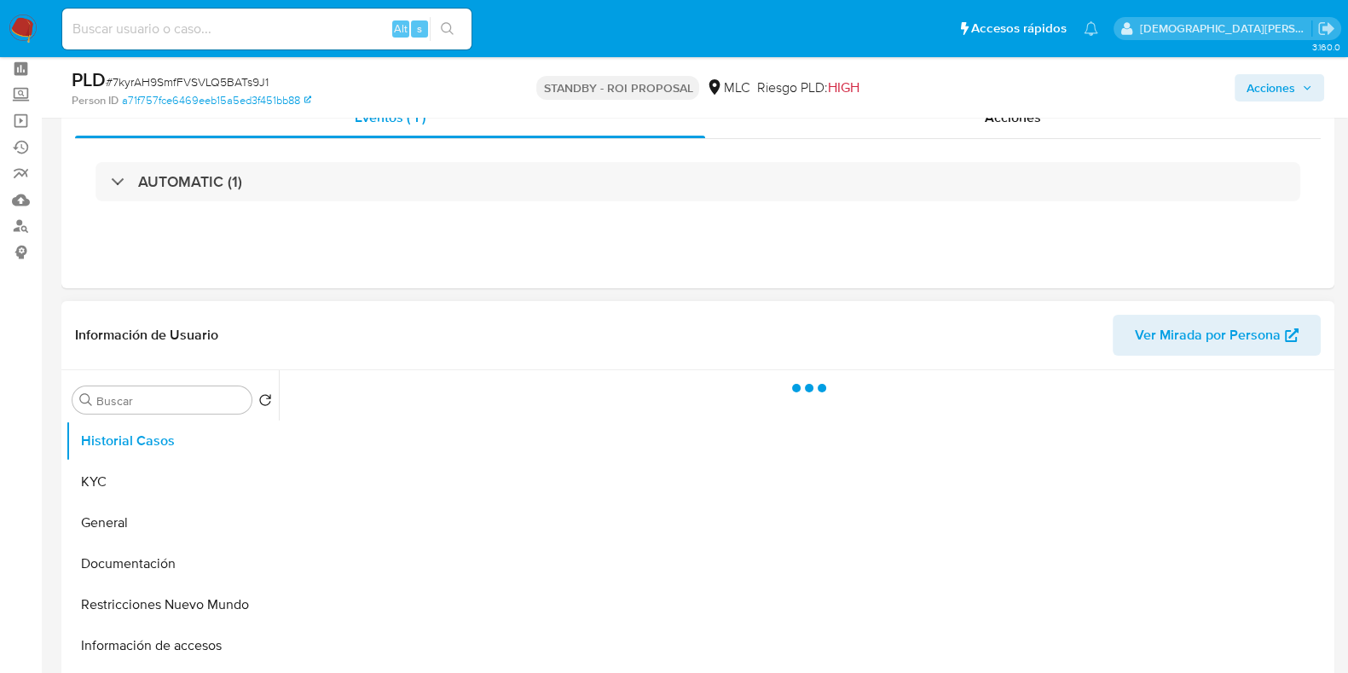
scroll to position [106, 0]
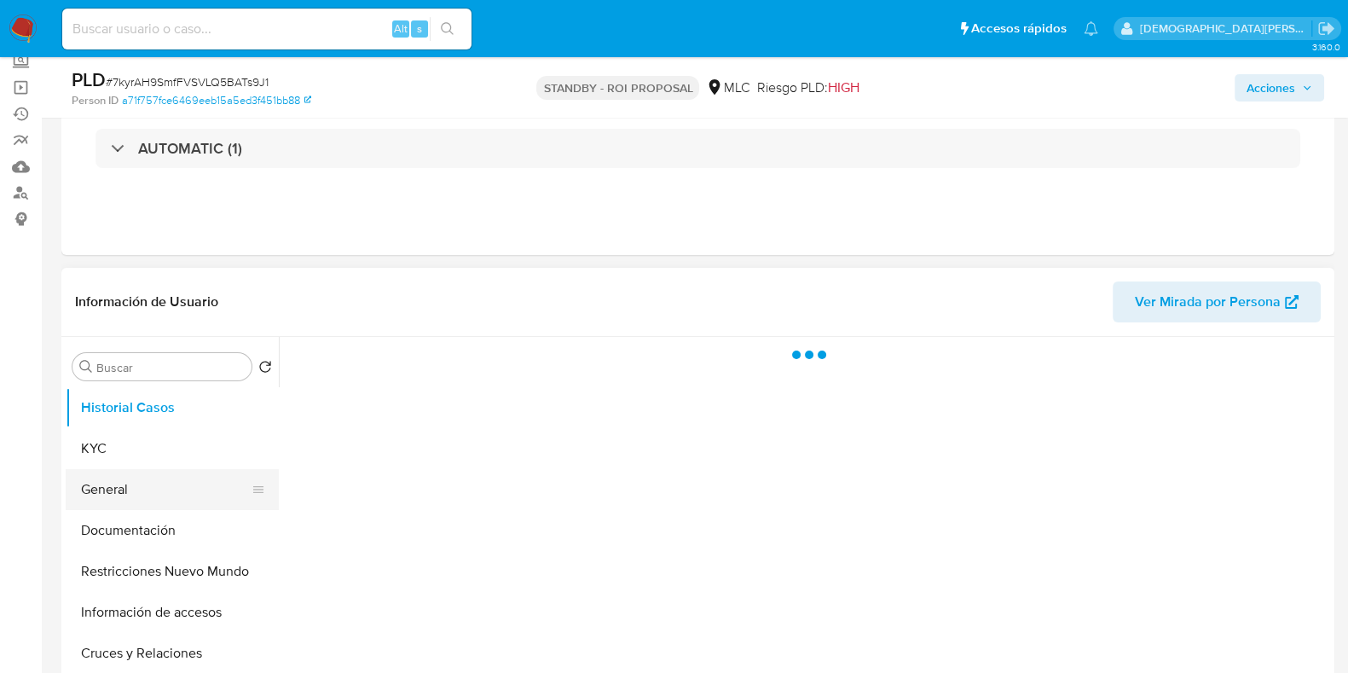
select select "10"
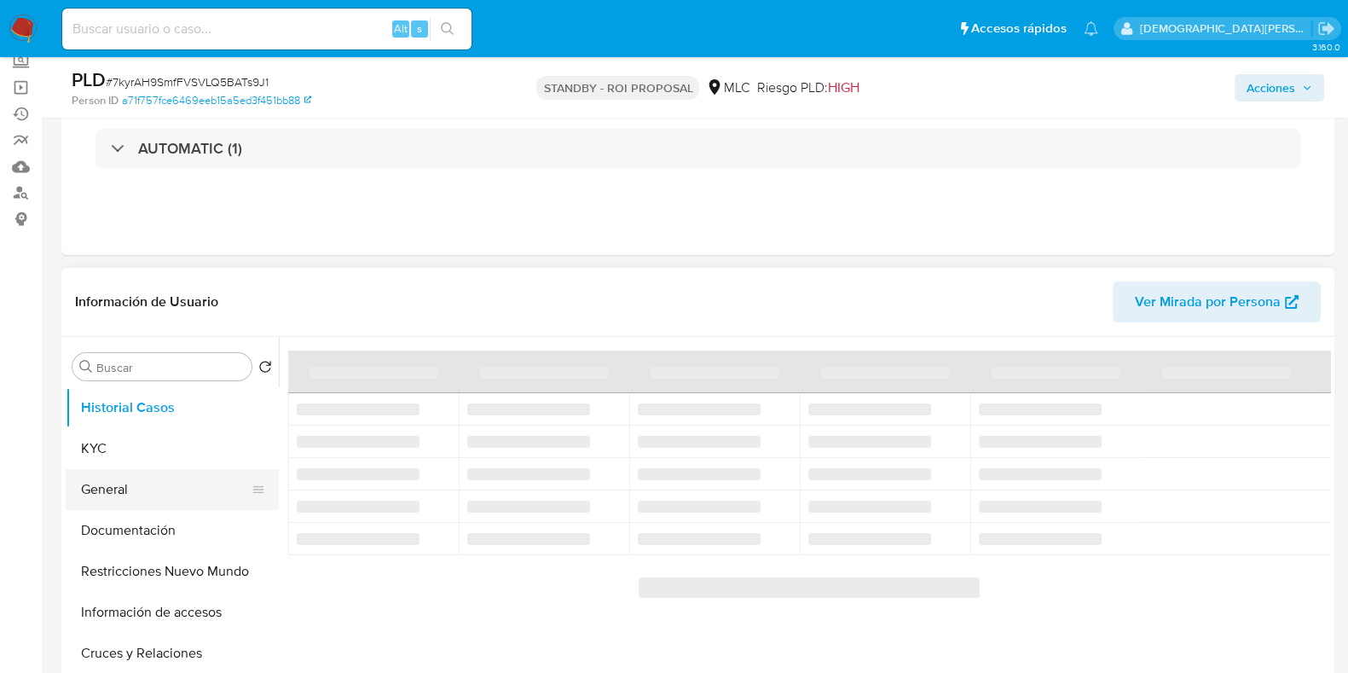
click at [138, 495] on button "General" at bounding box center [165, 489] width 199 height 41
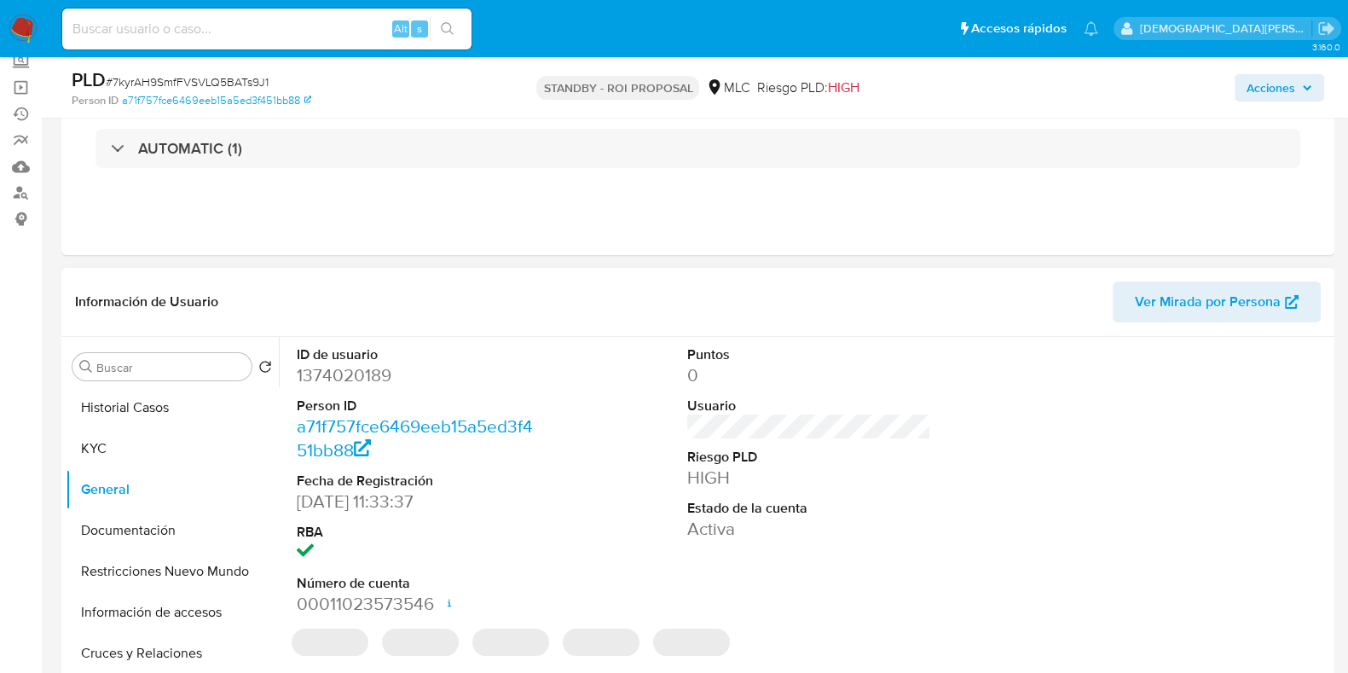
click at [366, 372] on dd "1374020189" at bounding box center [419, 375] width 244 height 24
copy dd "1374020189"
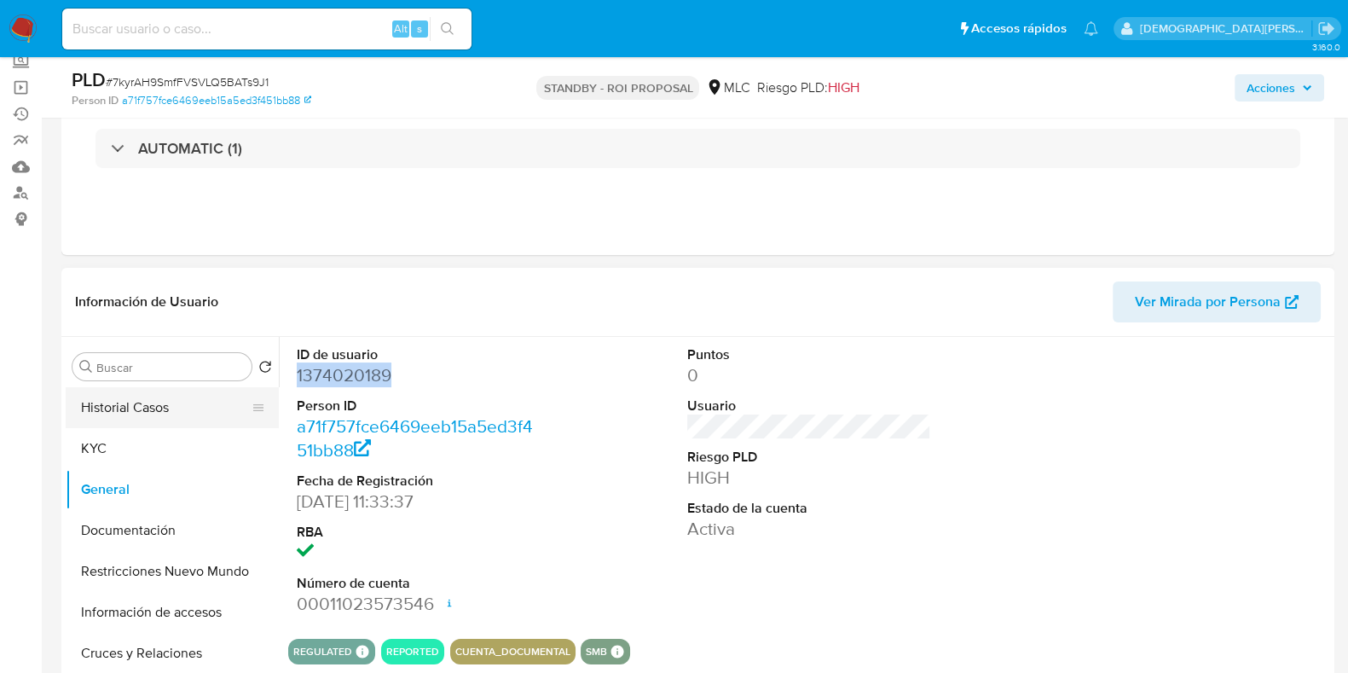
click at [170, 402] on button "Historial Casos" at bounding box center [165, 407] width 199 height 41
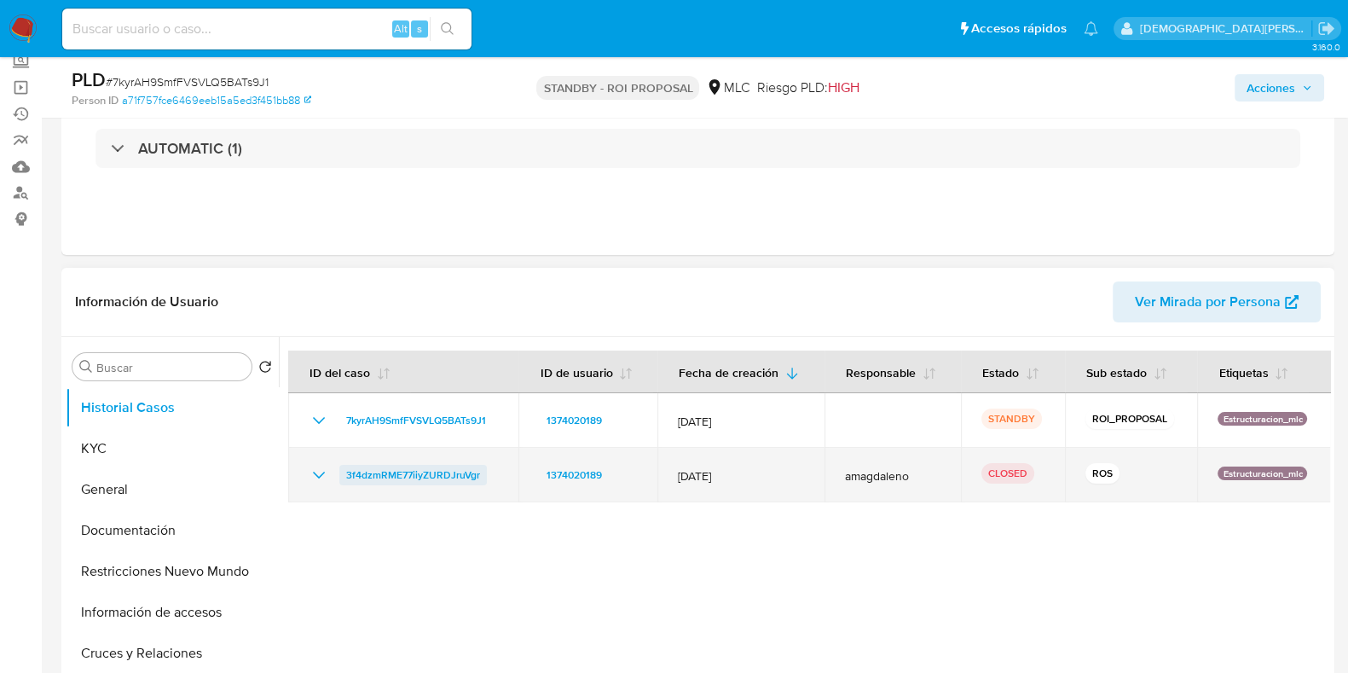
click at [401, 476] on span "3f4dzmRME77iiyZURDJruVgr" at bounding box center [413, 475] width 134 height 20
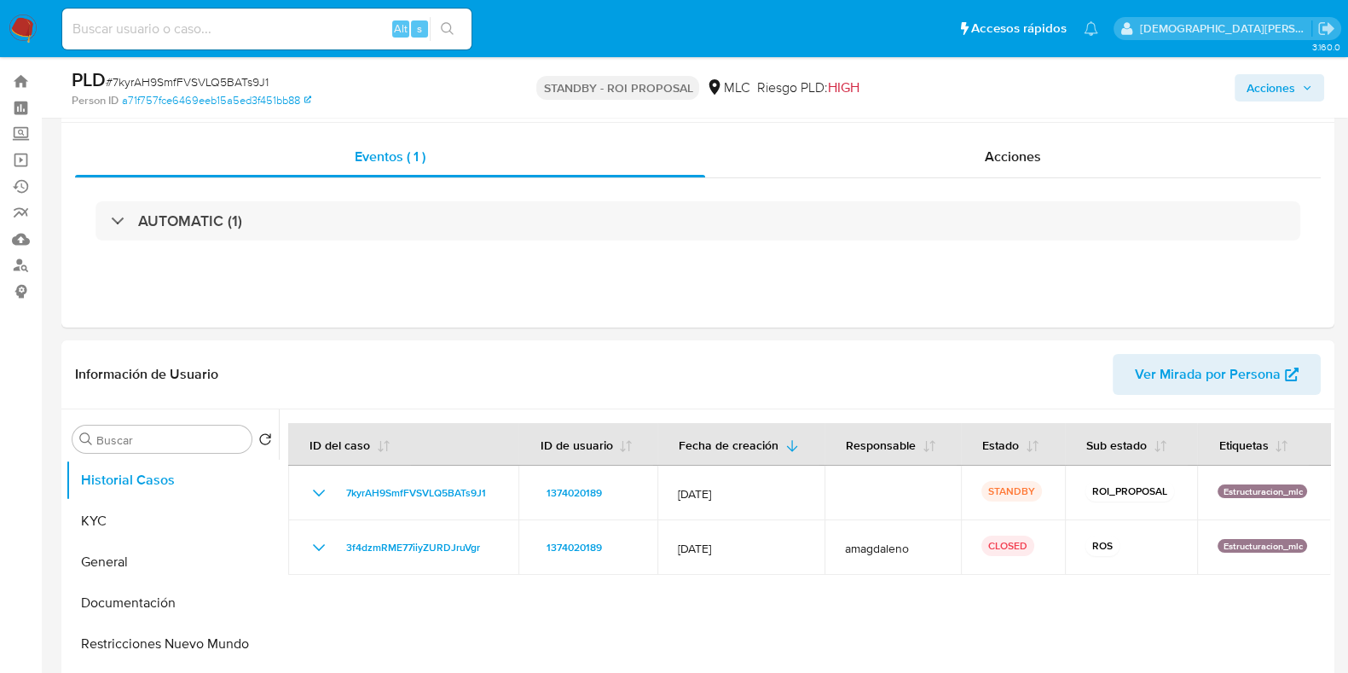
scroll to position [0, 0]
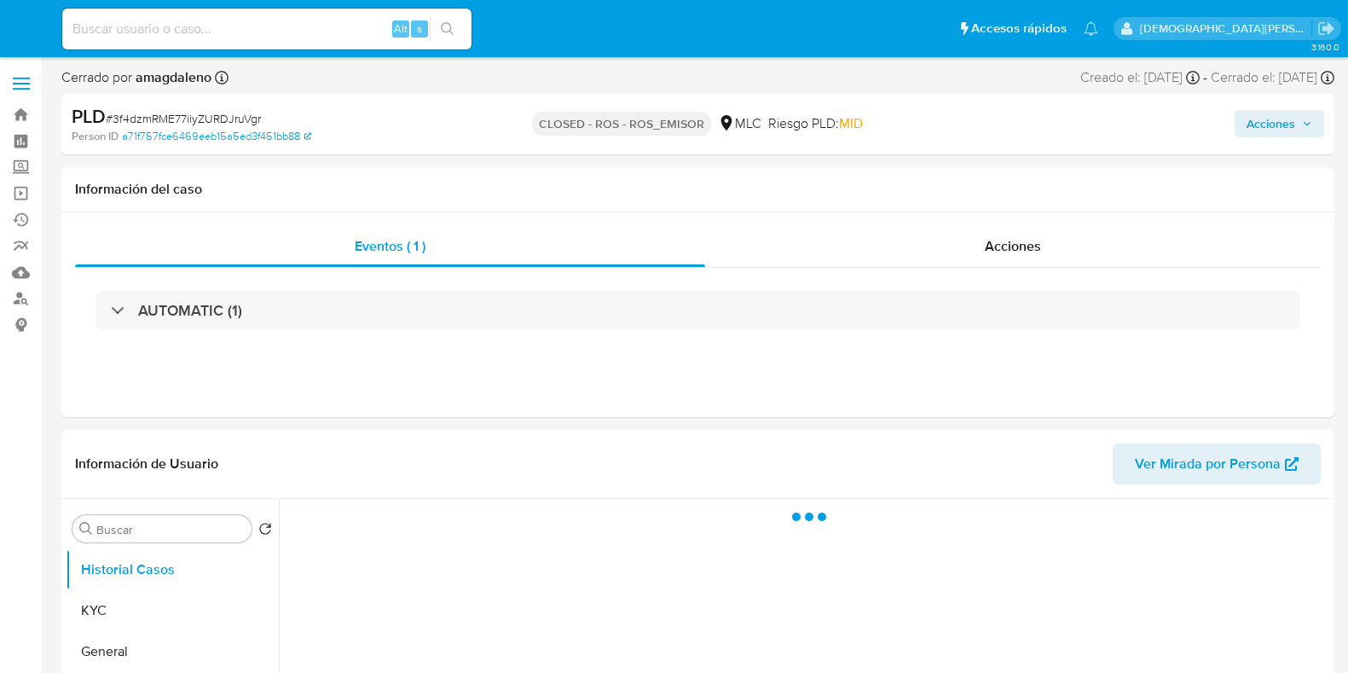
select select "10"
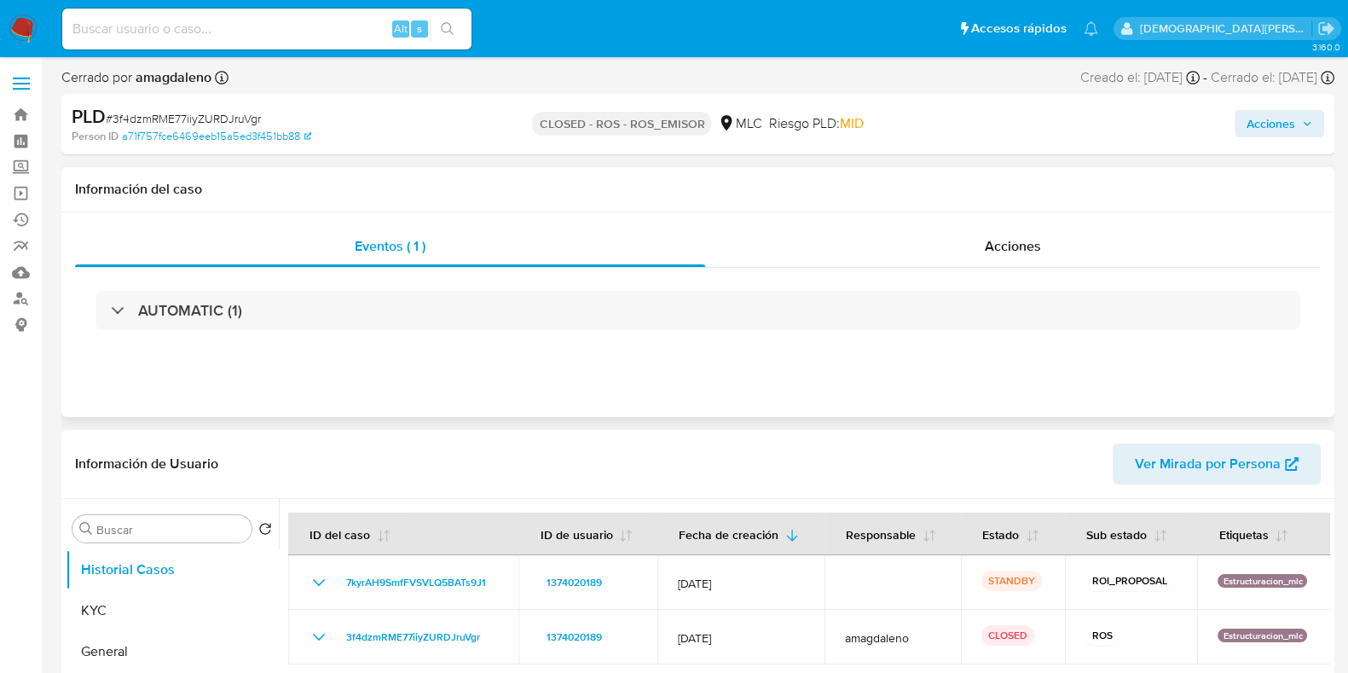
click at [925, 268] on div "AUTOMATIC (1)" at bounding box center [697, 310] width 1245 height 85
click at [986, 245] on span "Acciones" at bounding box center [1012, 246] width 56 height 20
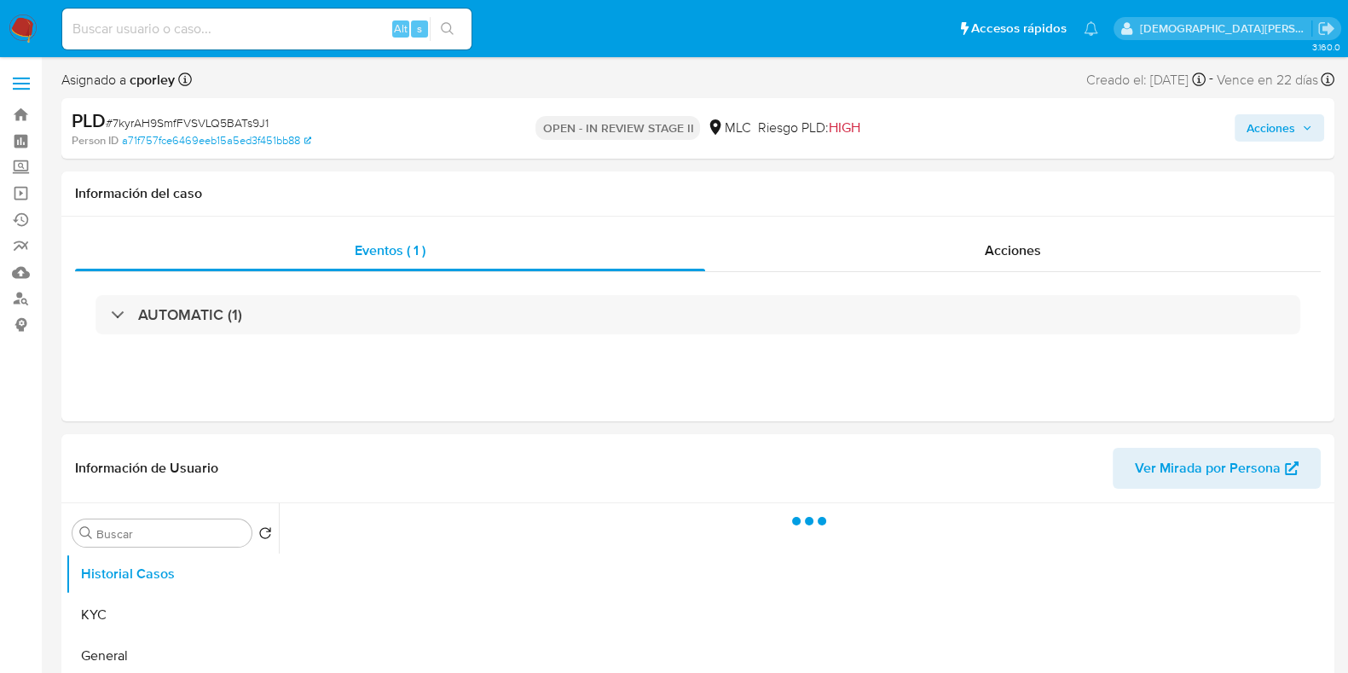
click at [1264, 125] on span "Acciones" at bounding box center [1270, 127] width 49 height 27
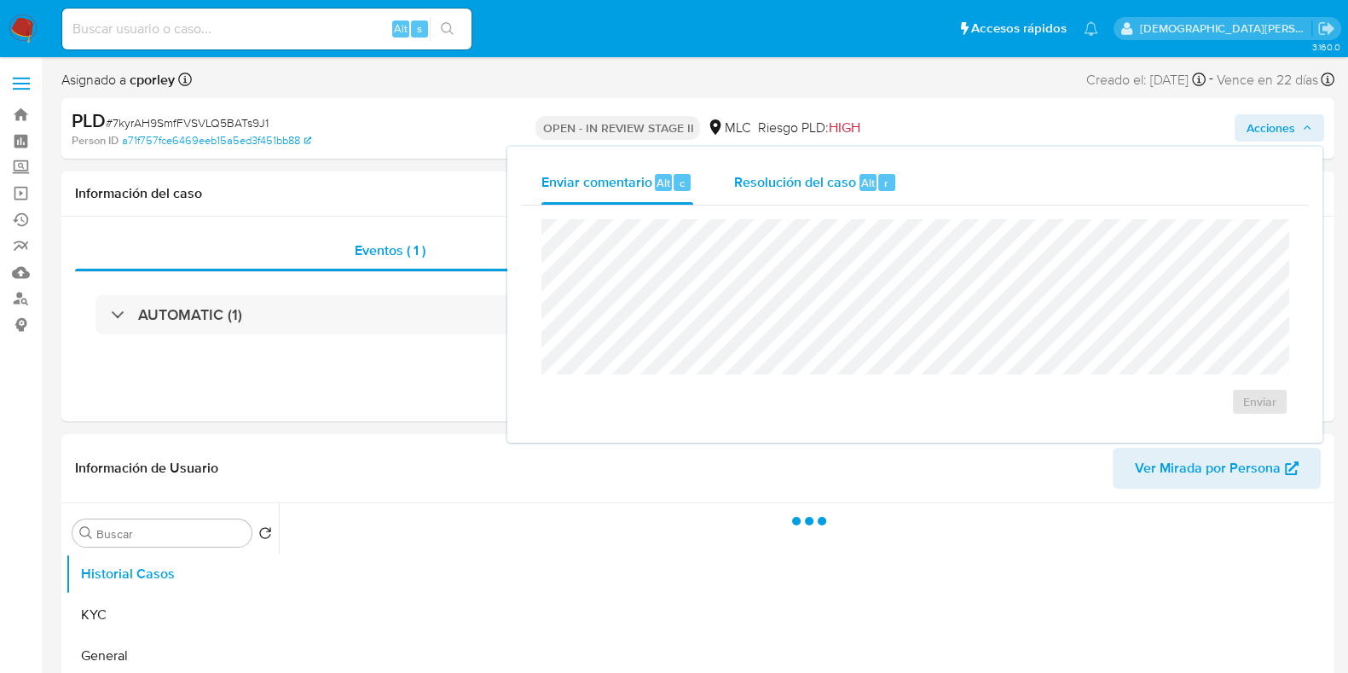
select select "10"
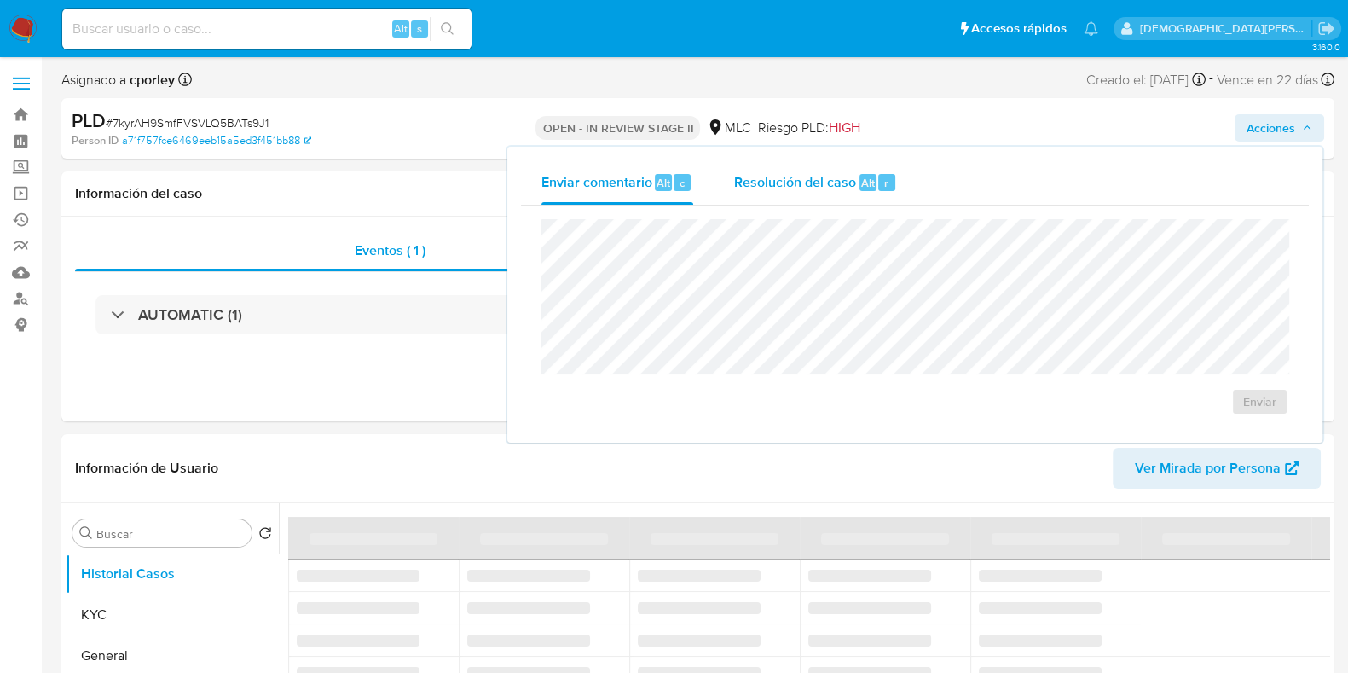
click at [782, 191] on span "Resolución del caso" at bounding box center [795, 182] width 122 height 20
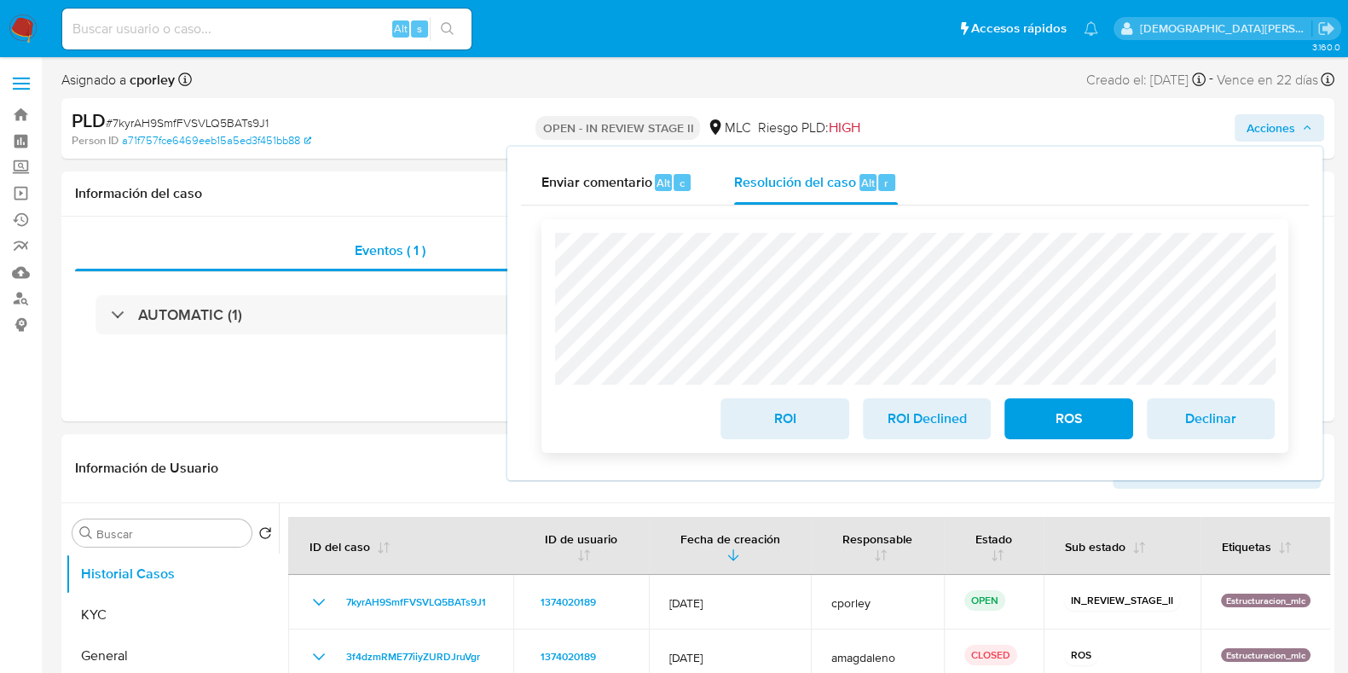
click at [1087, 419] on span "ROS" at bounding box center [1068, 419] width 84 height 38
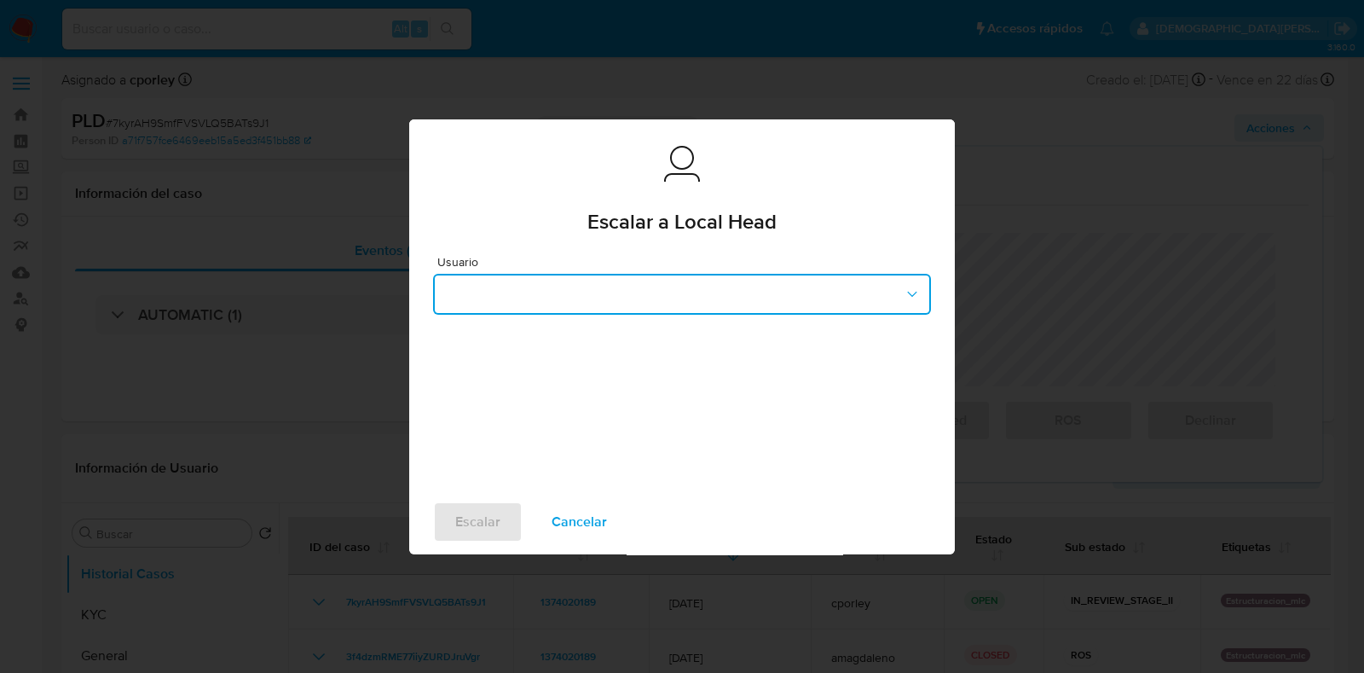
click at [577, 302] on button "button" at bounding box center [682, 294] width 498 height 41
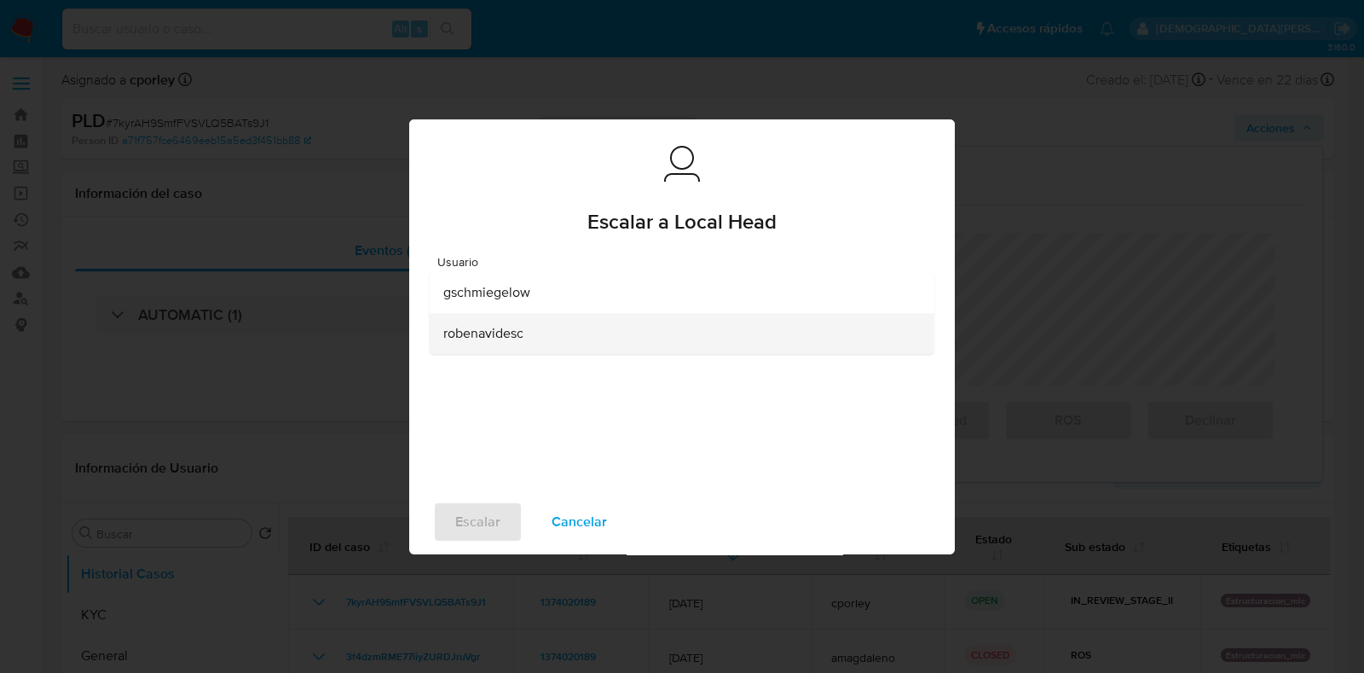
click at [495, 338] on span "robenavidesc" at bounding box center [483, 333] width 80 height 17
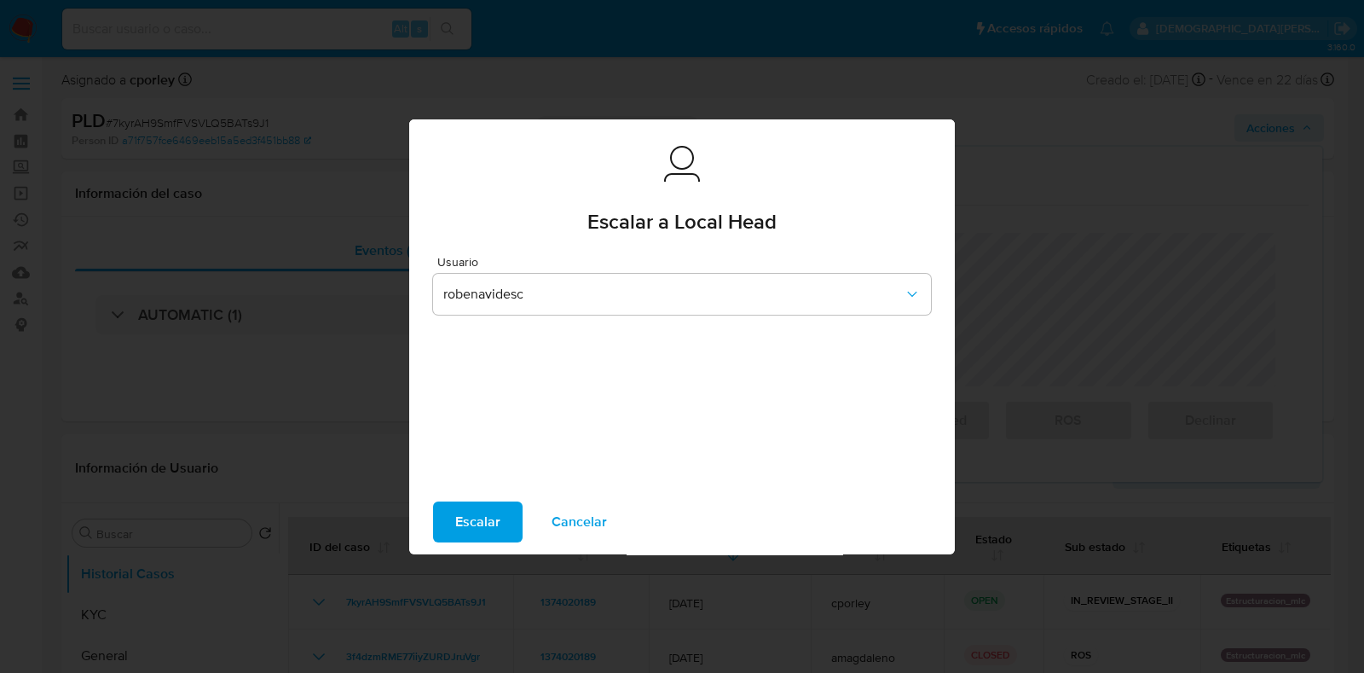
click at [455, 519] on span "Escalar" at bounding box center [477, 522] width 45 height 38
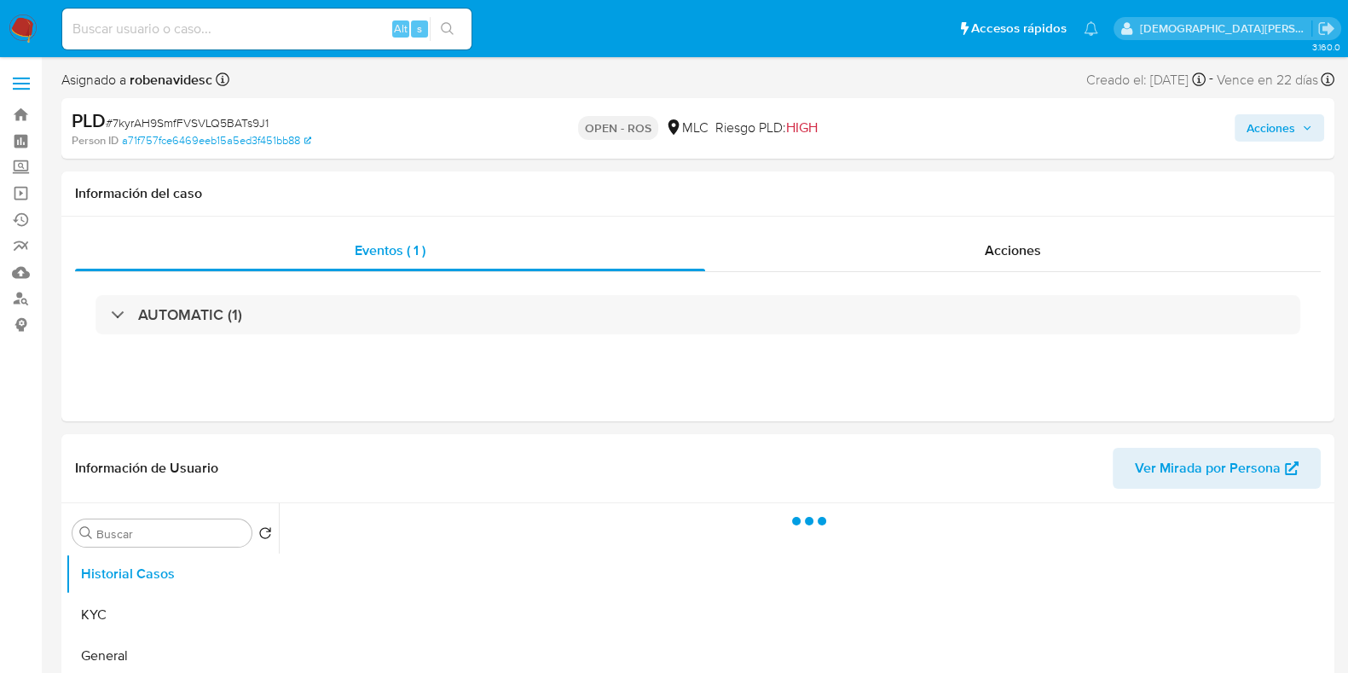
select select "10"
click at [990, 240] on div "Acciones" at bounding box center [1012, 250] width 615 height 41
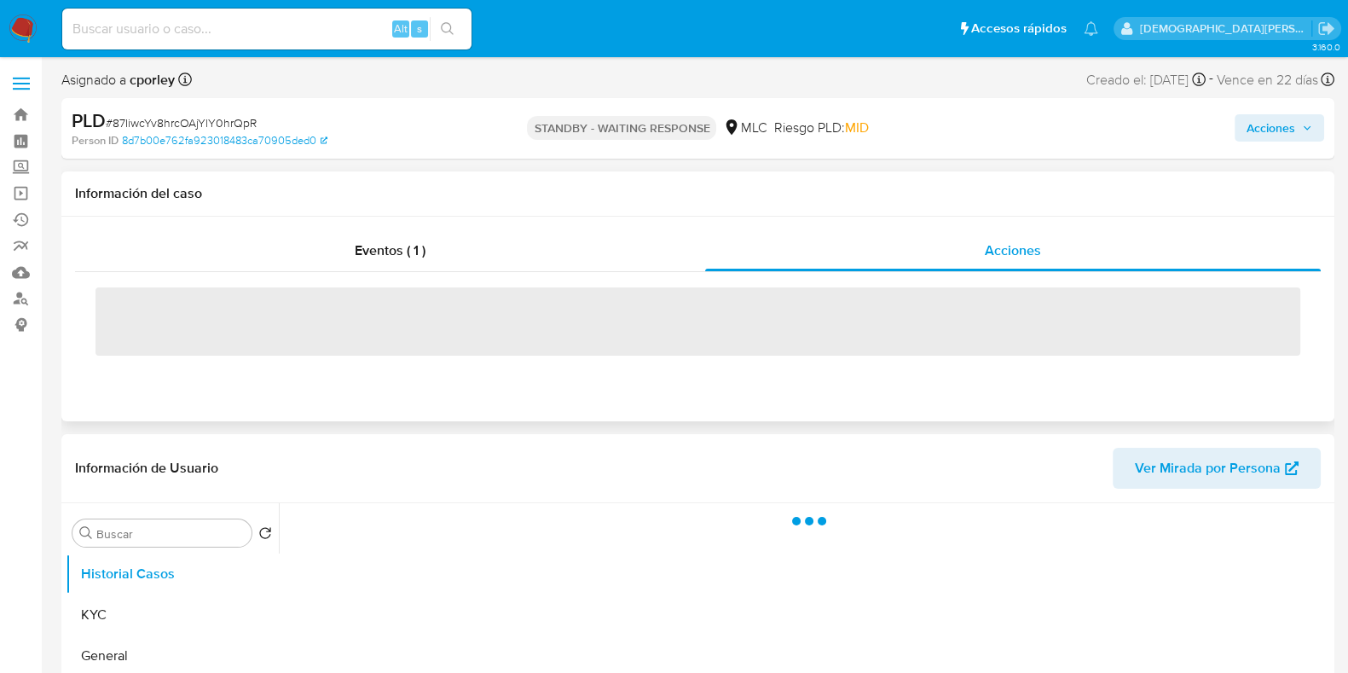
select select "10"
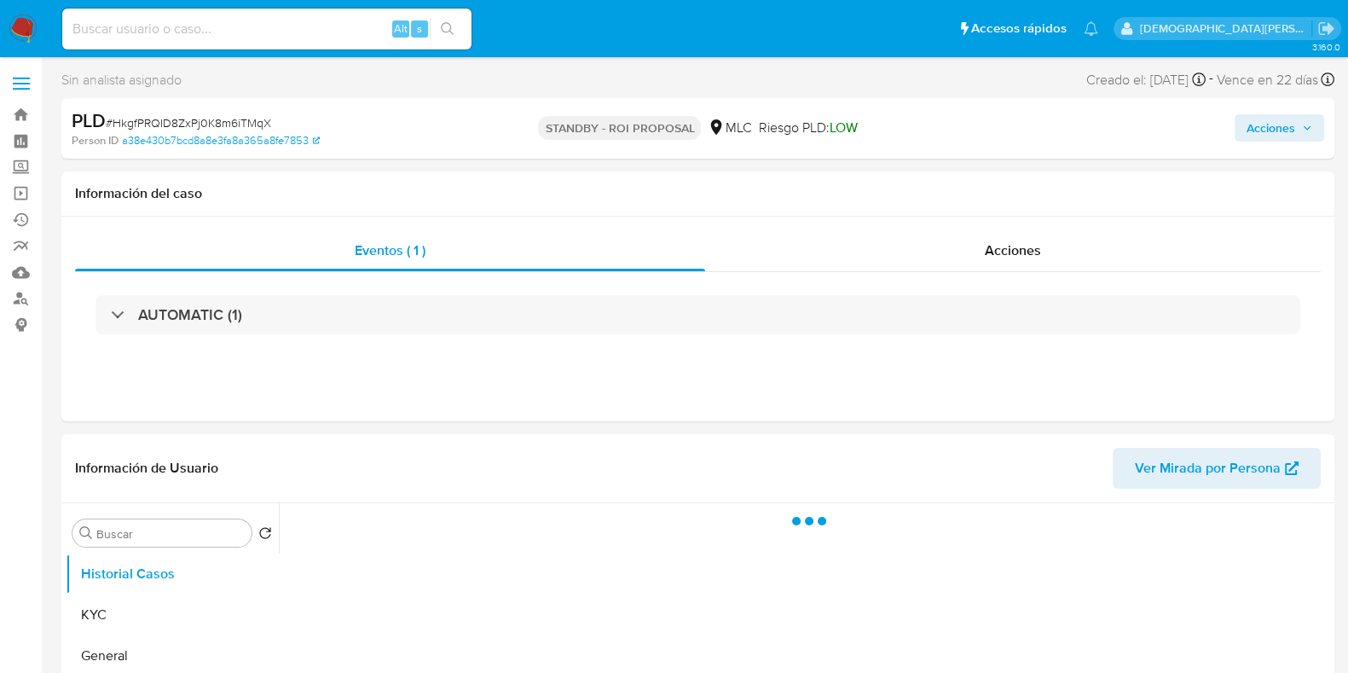
select select "10"
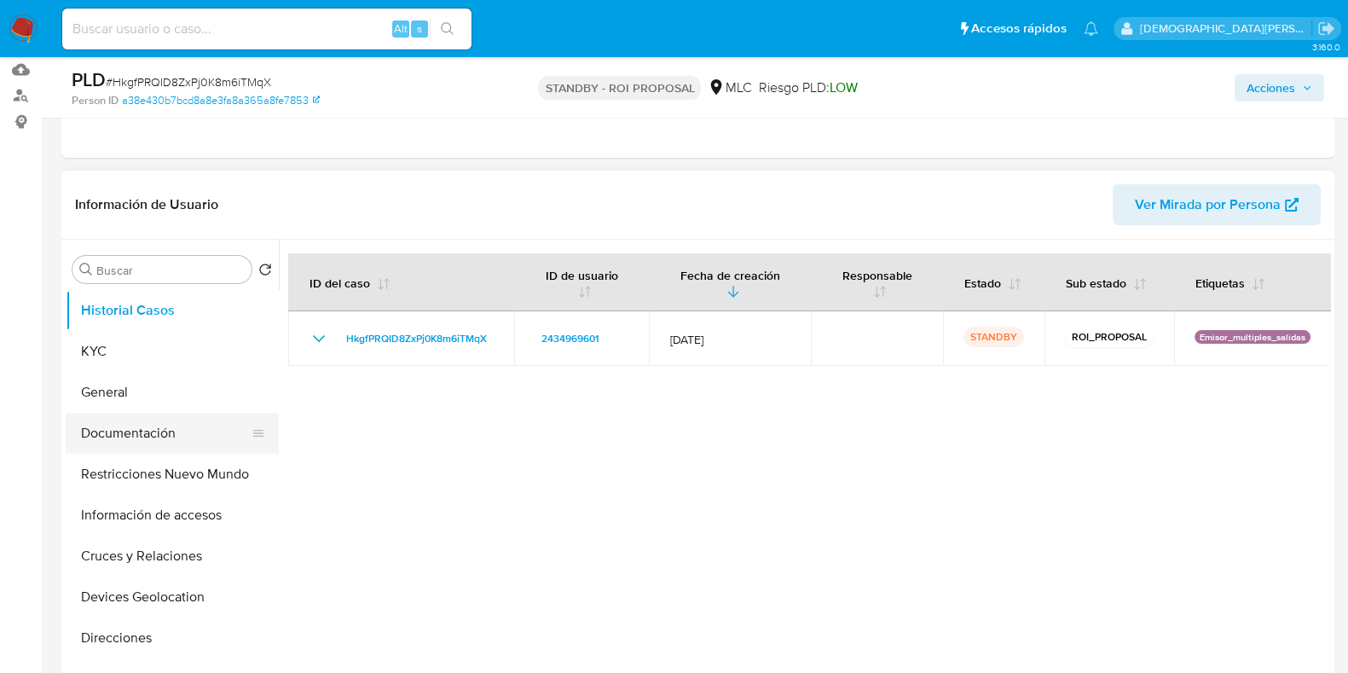
scroll to position [212, 0]
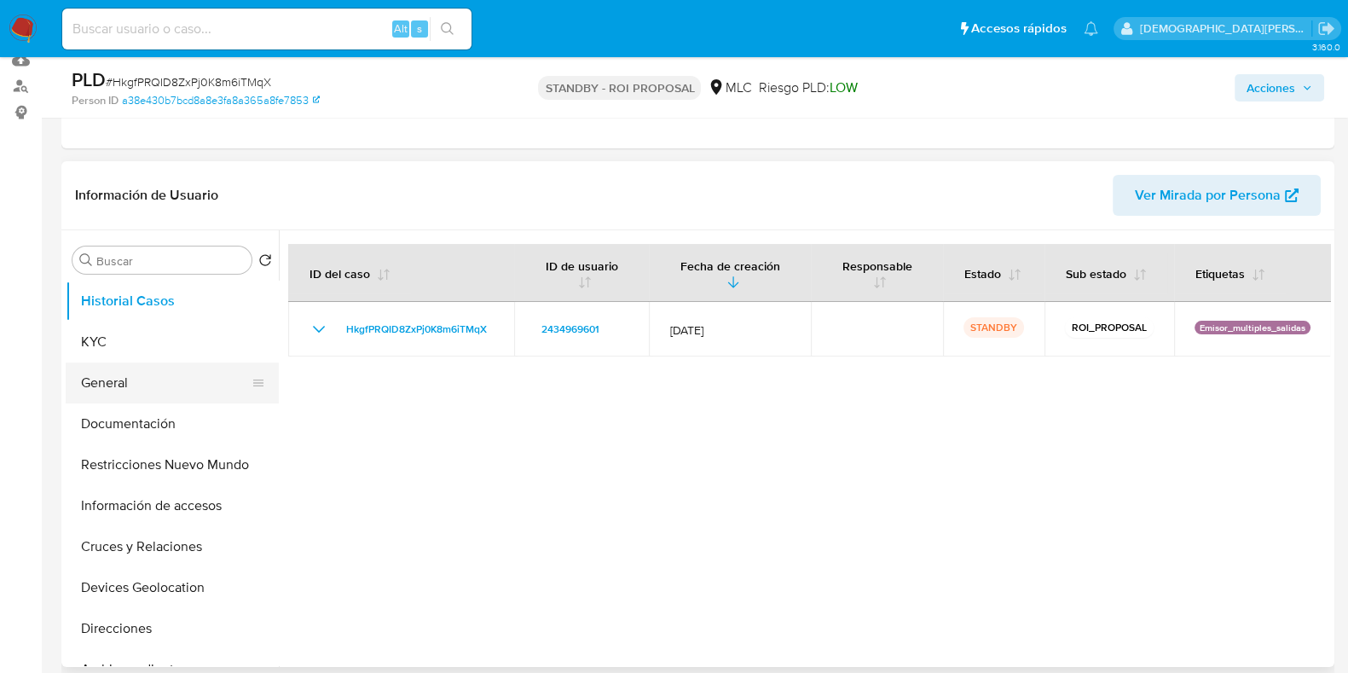
click at [147, 387] on button "General" at bounding box center [165, 382] width 199 height 41
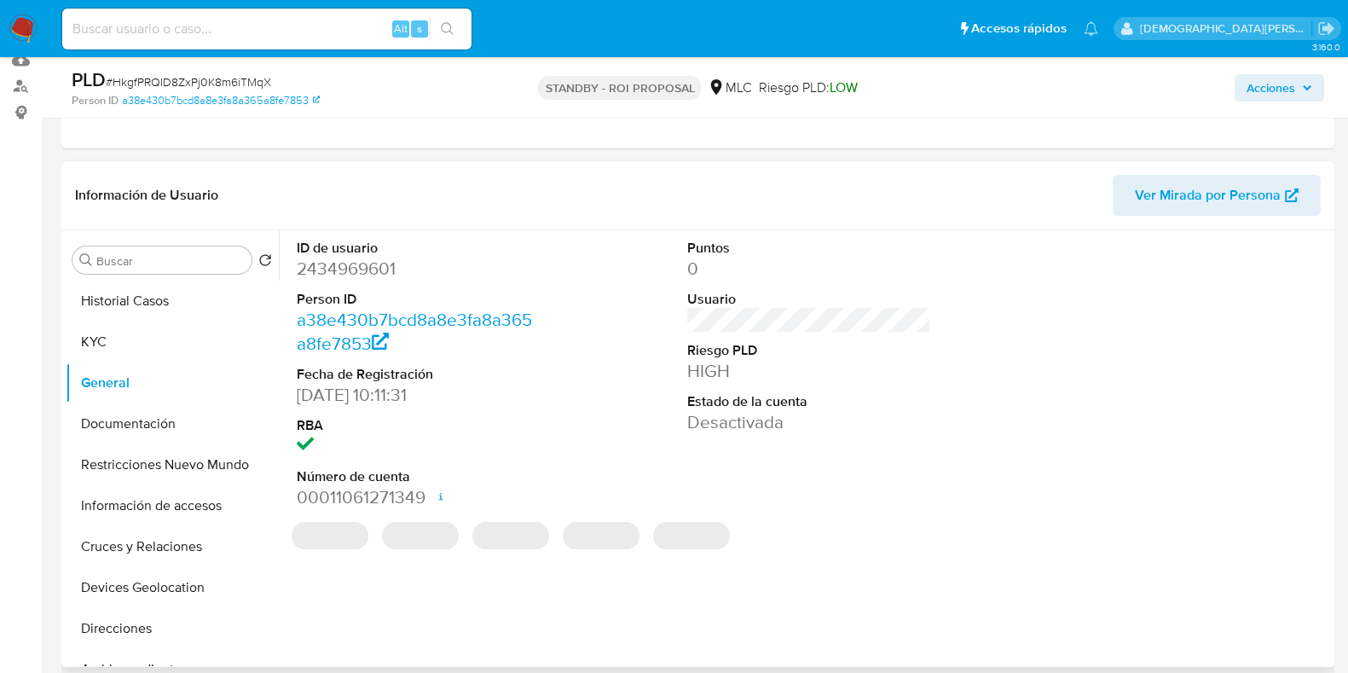
click at [356, 270] on dd "2434969601" at bounding box center [419, 269] width 244 height 24
copy dd "2434969601"
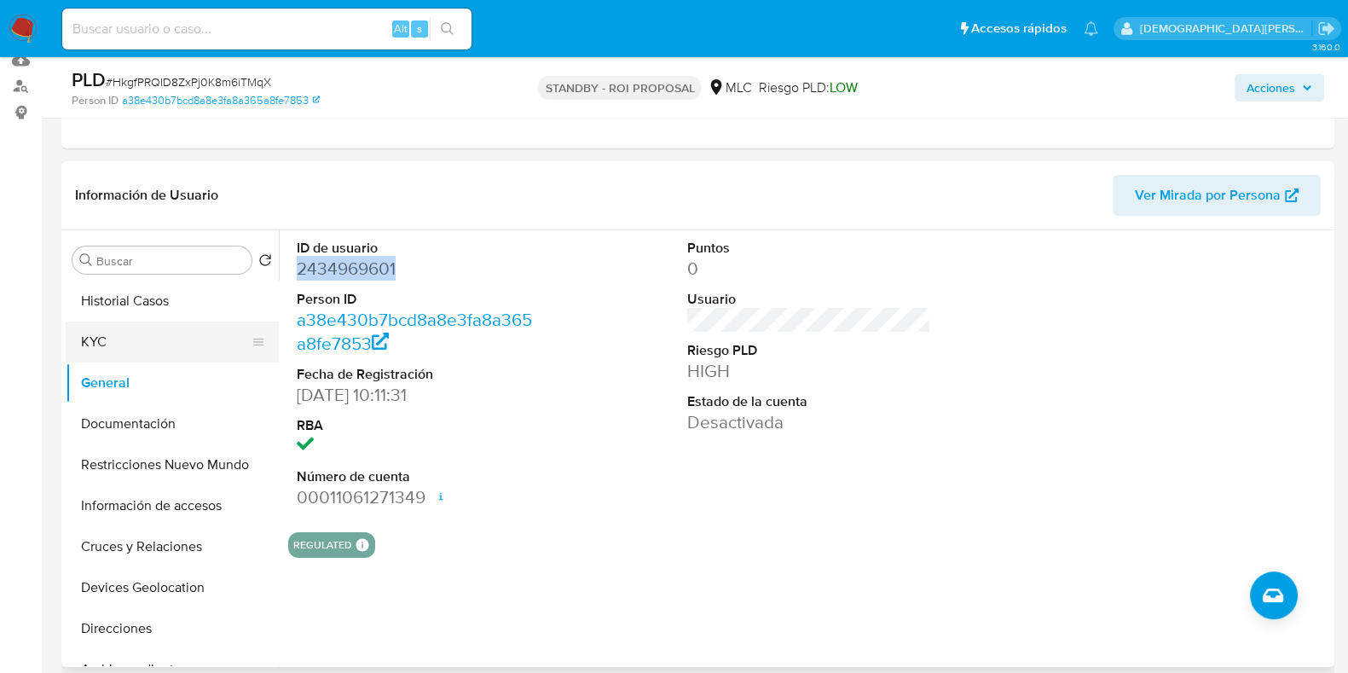
drag, startPoint x: 145, startPoint y: 302, endPoint x: 145, endPoint y: 326, distance: 23.9
click at [145, 302] on button "Historial Casos" at bounding box center [172, 300] width 213 height 41
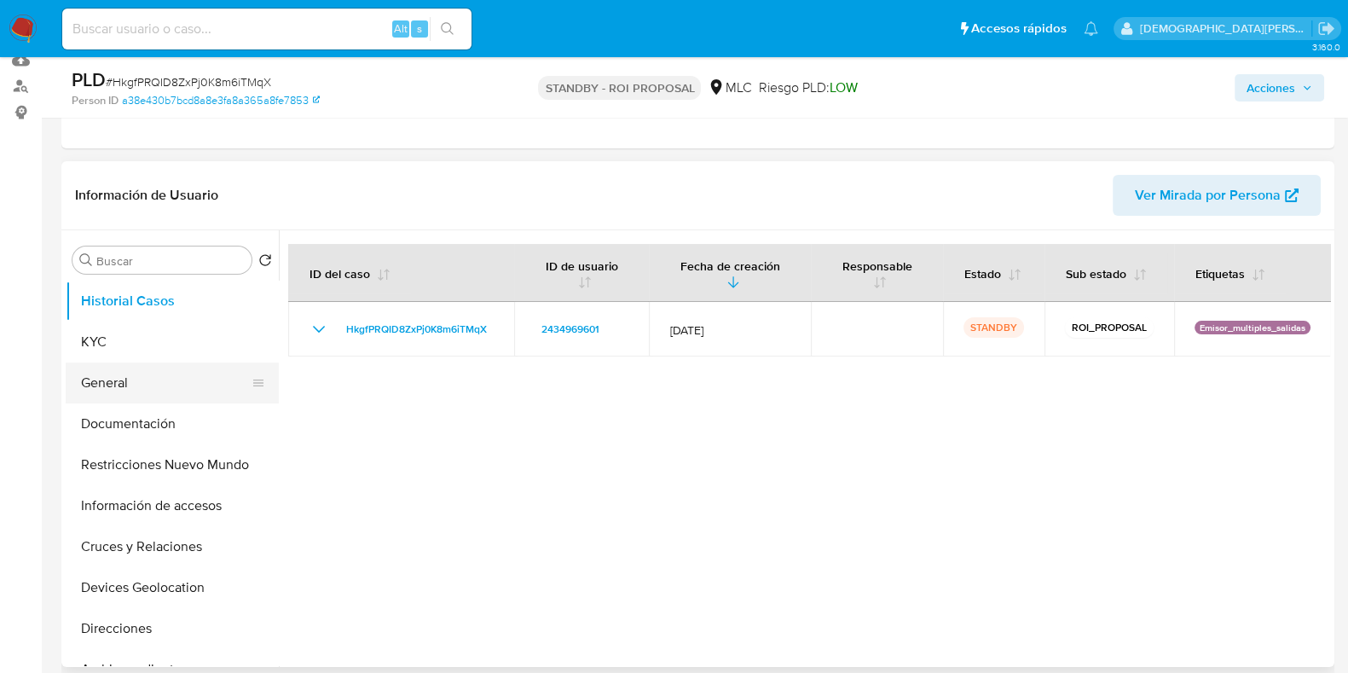
click at [160, 385] on button "General" at bounding box center [165, 382] width 199 height 41
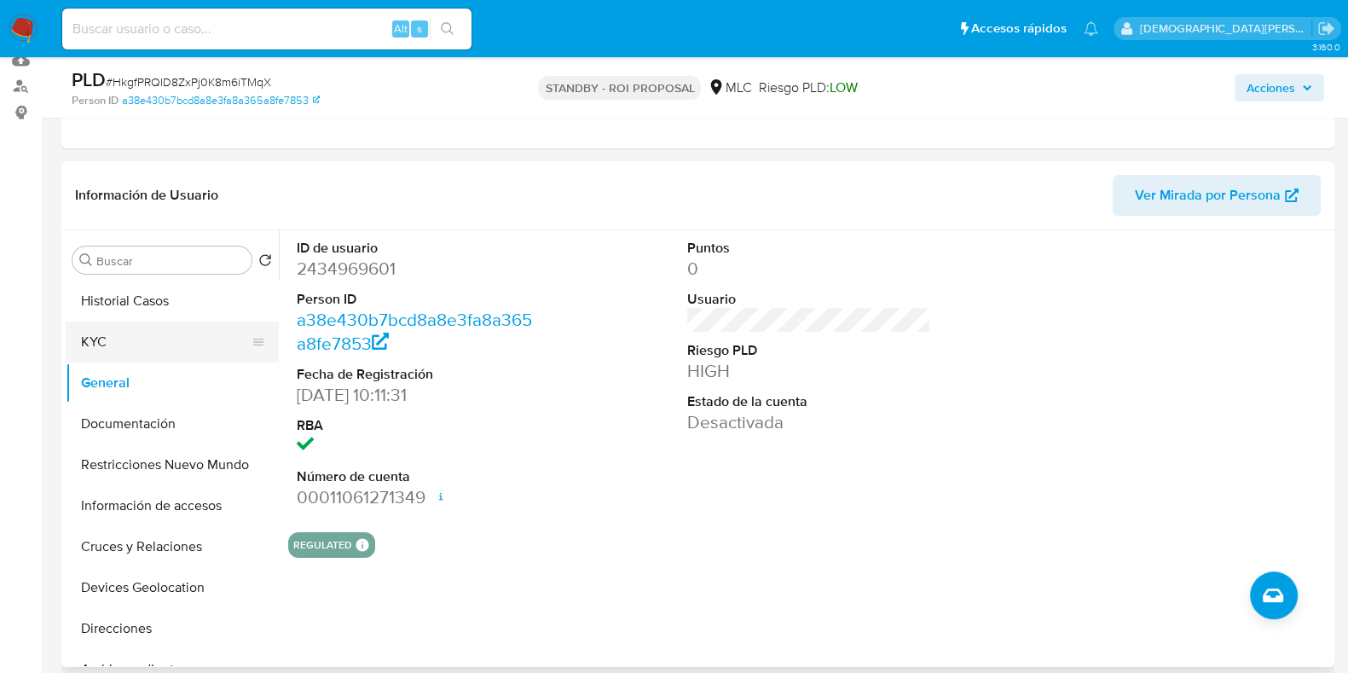
click at [157, 355] on button "KYC" at bounding box center [165, 341] width 199 height 41
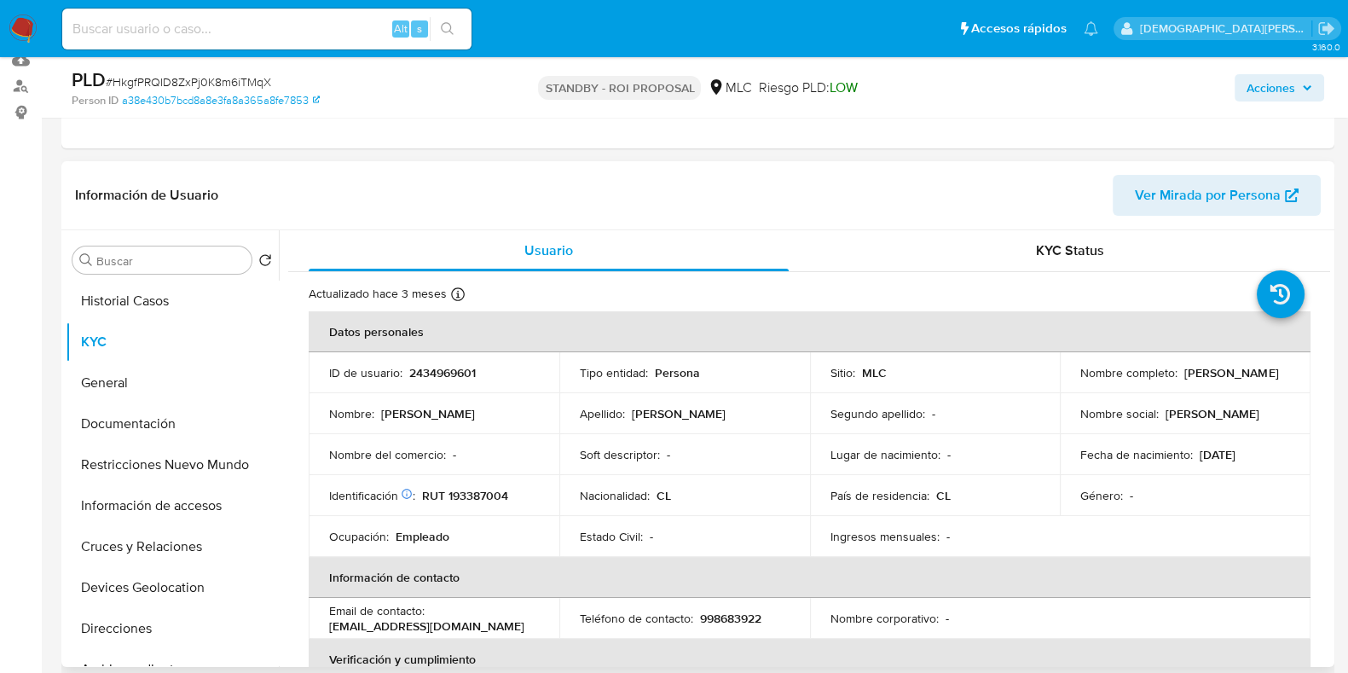
drag, startPoint x: 1251, startPoint y: 378, endPoint x: 1058, endPoint y: 387, distance: 193.7
click at [1059, 387] on td "Nombre completo : Javiera Andrea Salgado Cabello" at bounding box center [1184, 372] width 251 height 41
copy p "Javiera Andrea Salgado Cabello"
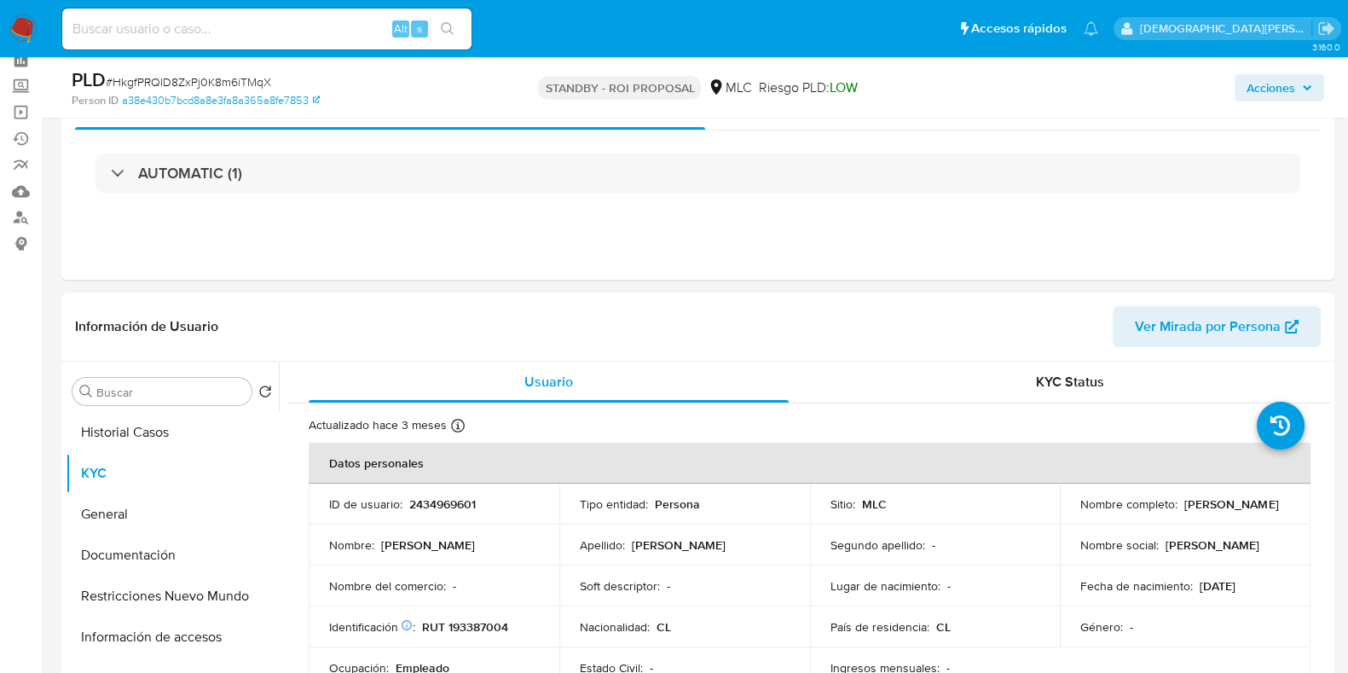
scroll to position [0, 0]
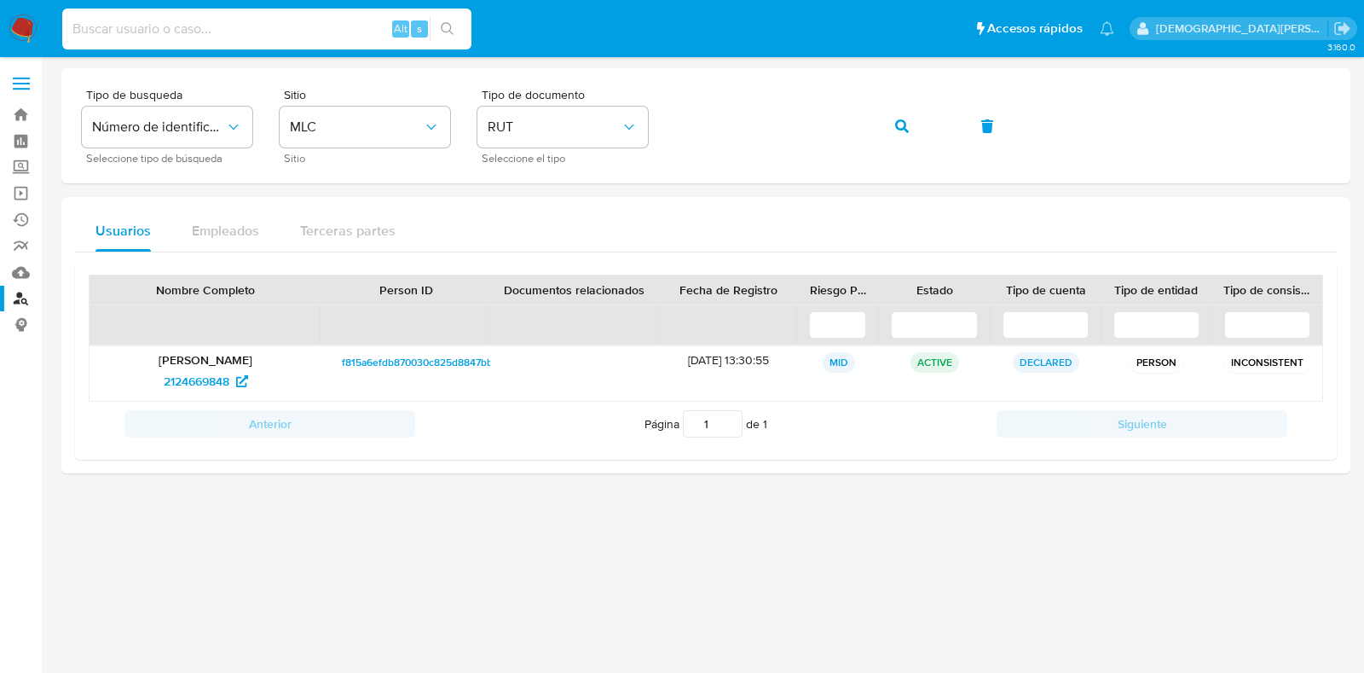
click at [215, 26] on input at bounding box center [266, 29] width 409 height 22
type input "626108387"
click at [449, 25] on icon "search-icon" at bounding box center [448, 29] width 14 height 14
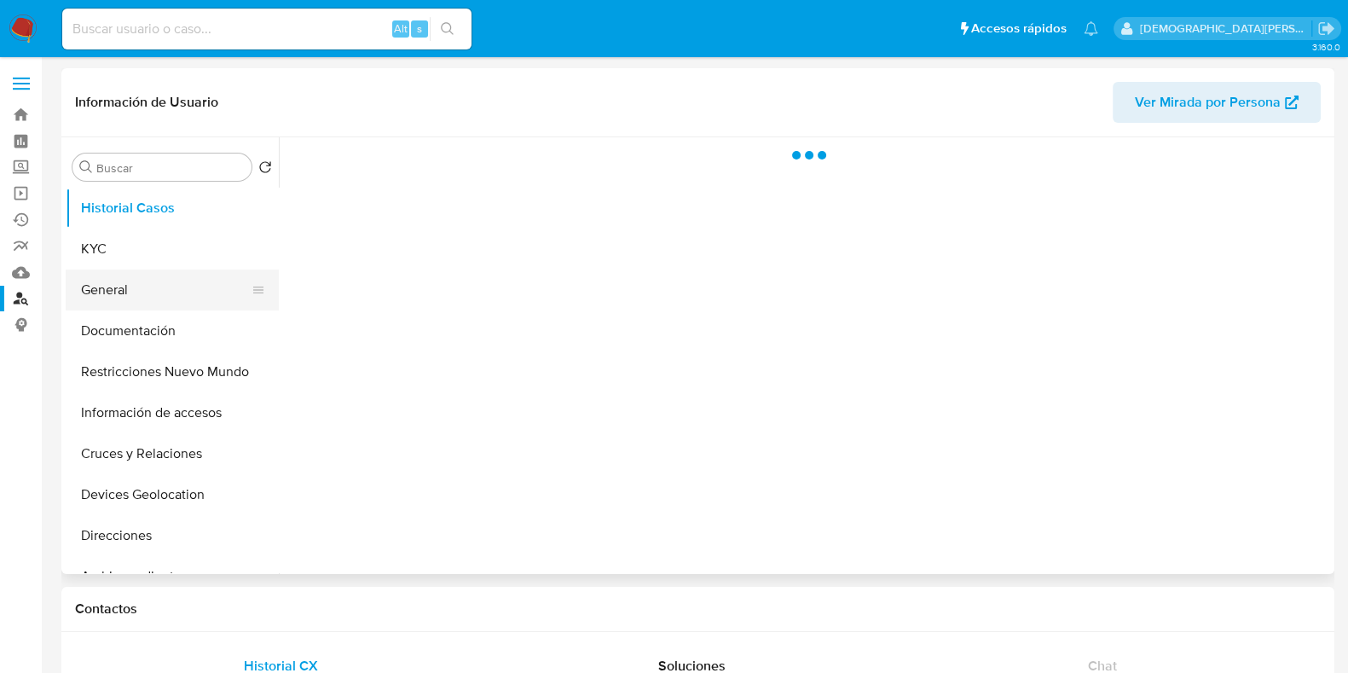
select select "10"
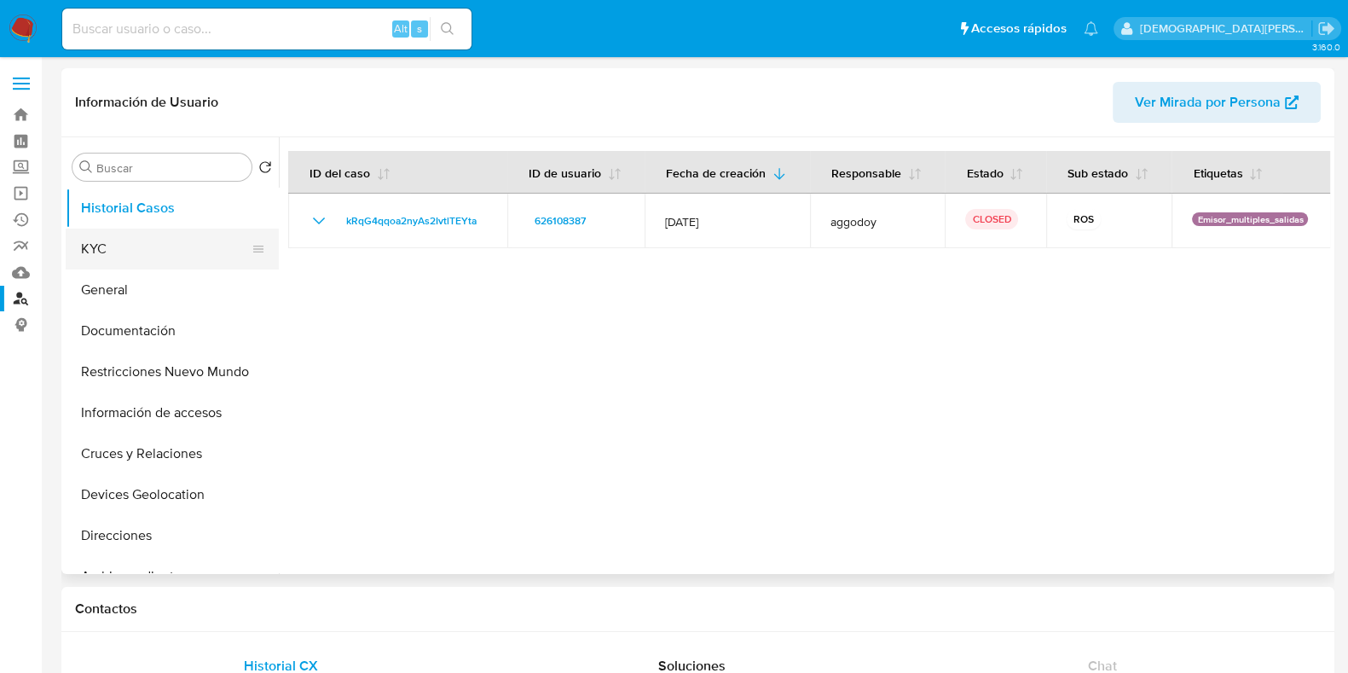
click at [137, 238] on button "KYC" at bounding box center [165, 248] width 199 height 41
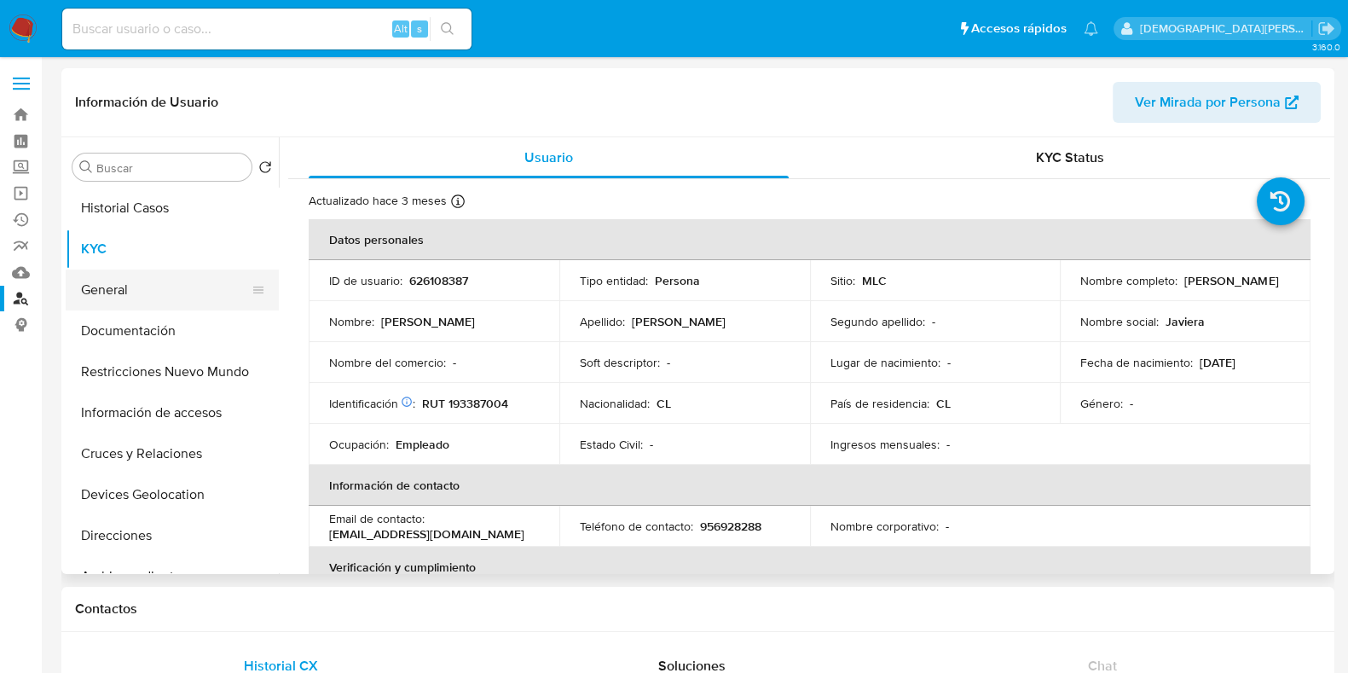
click at [144, 298] on button "General" at bounding box center [165, 289] width 199 height 41
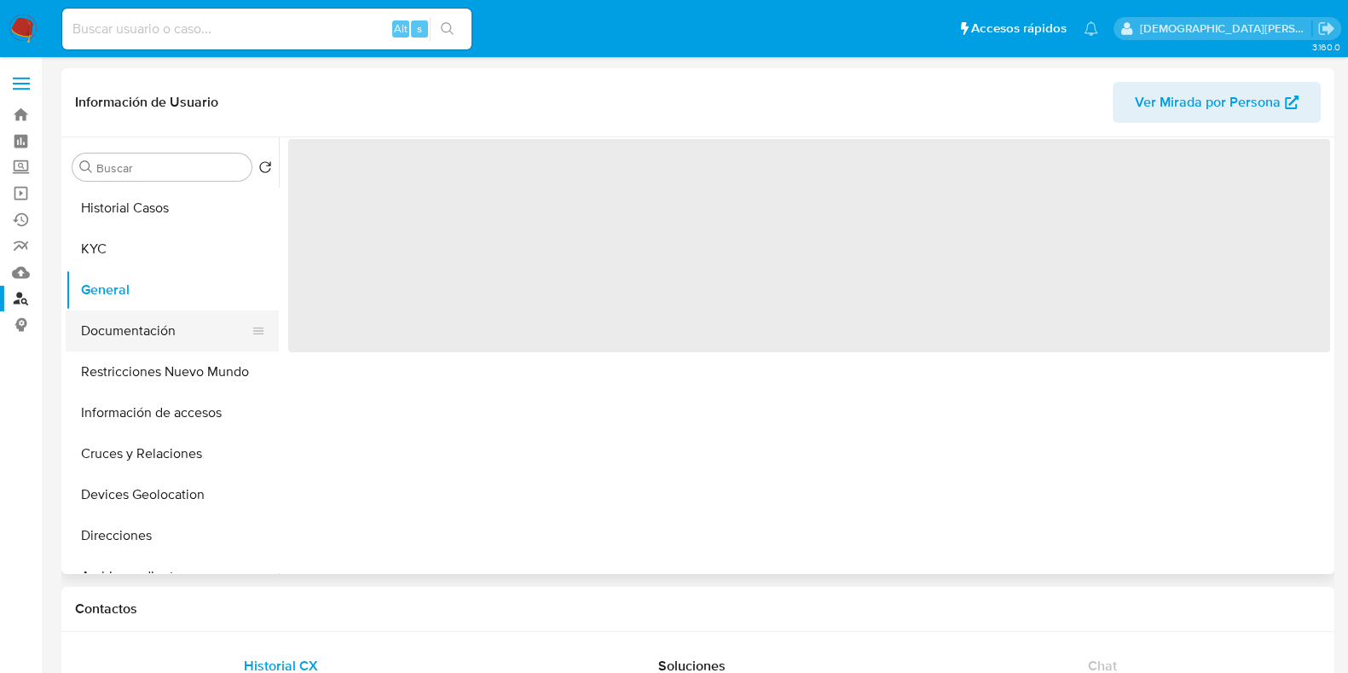
click at [142, 333] on button "Documentación" at bounding box center [165, 330] width 199 height 41
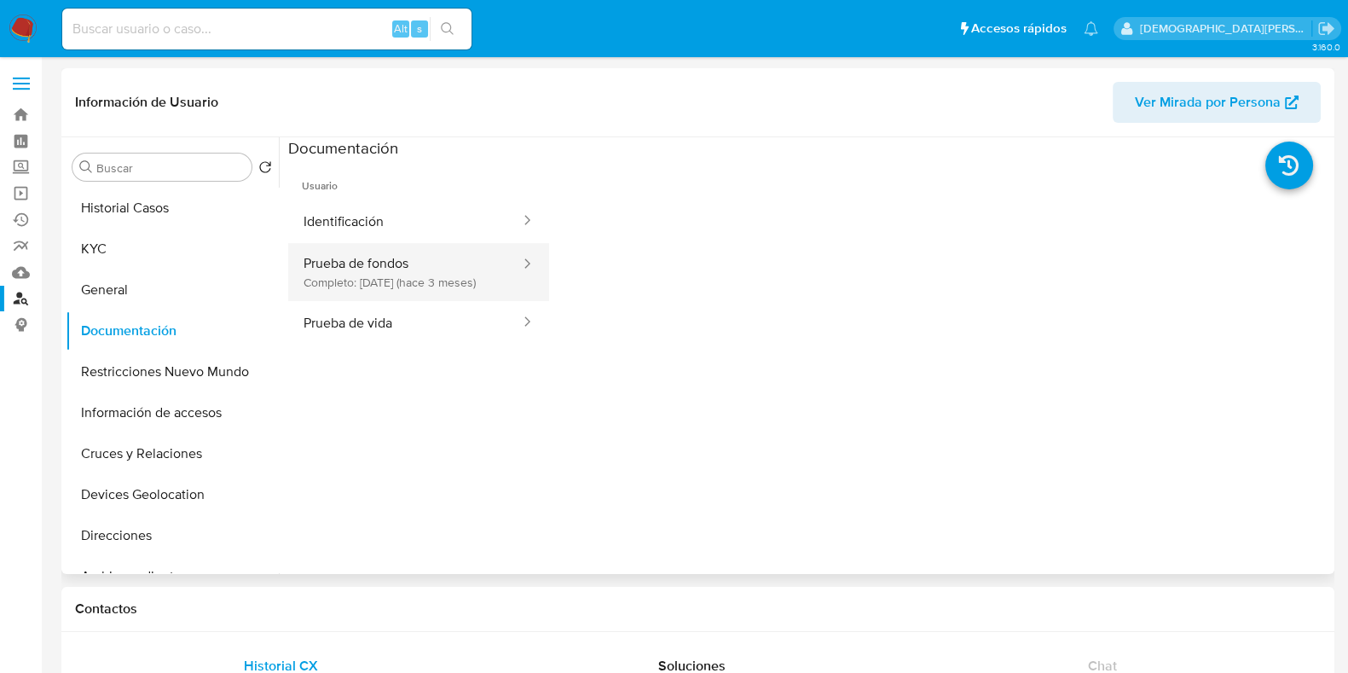
click at [430, 257] on button "Prueba de fondos Completo: [DATE] (hace 3 meses)" at bounding box center [405, 272] width 234 height 58
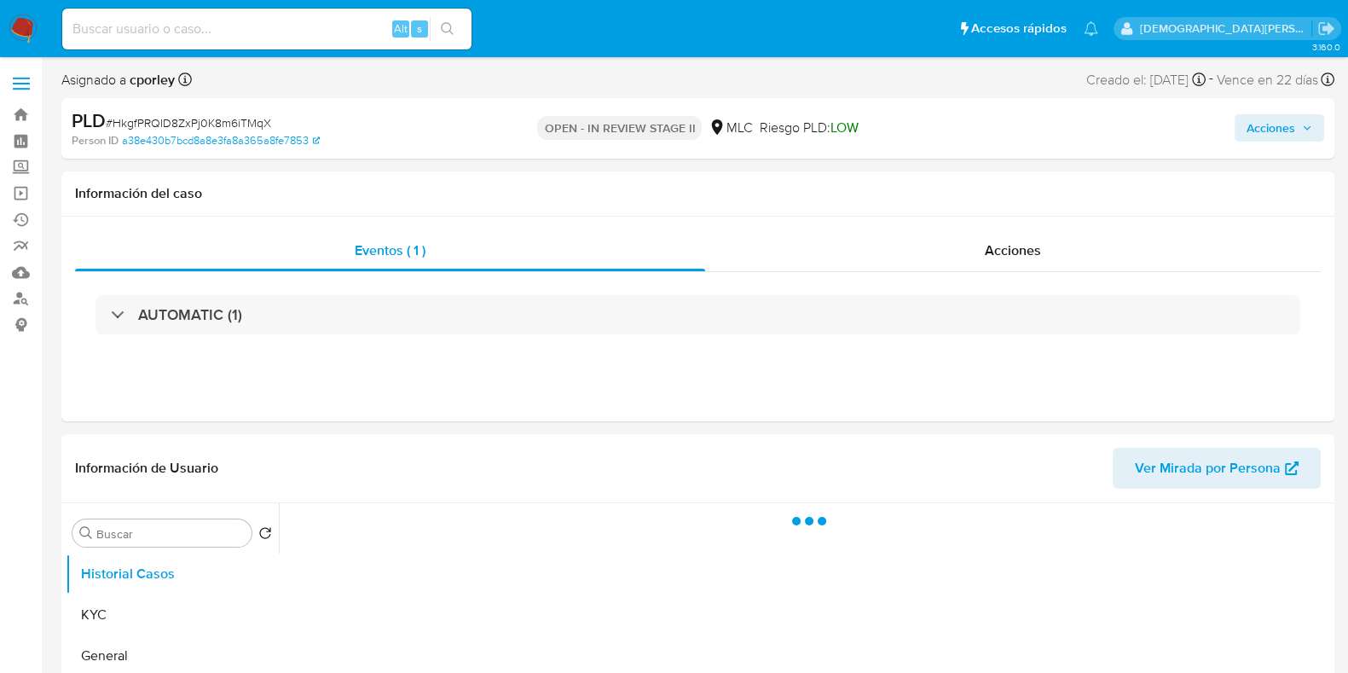
click at [1261, 121] on span "Acciones" at bounding box center [1270, 127] width 49 height 27
select select "10"
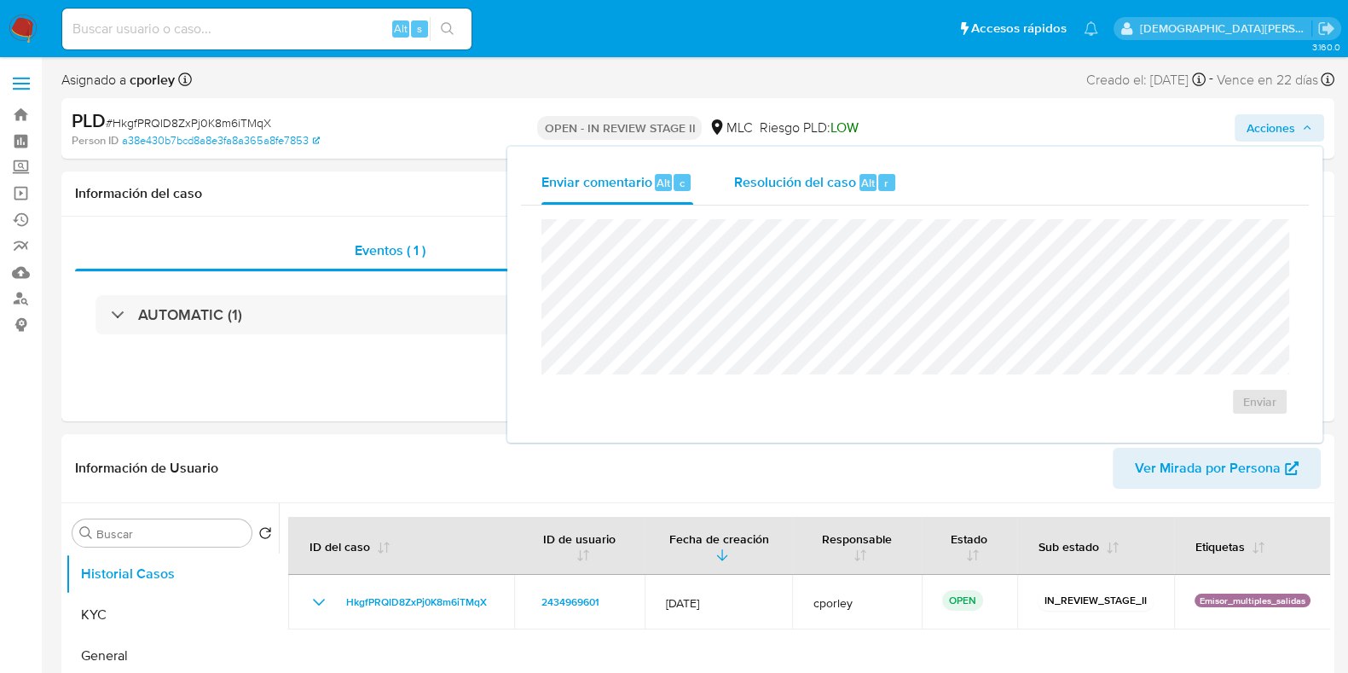
click at [808, 176] on span "Resolución del caso" at bounding box center [795, 182] width 122 height 20
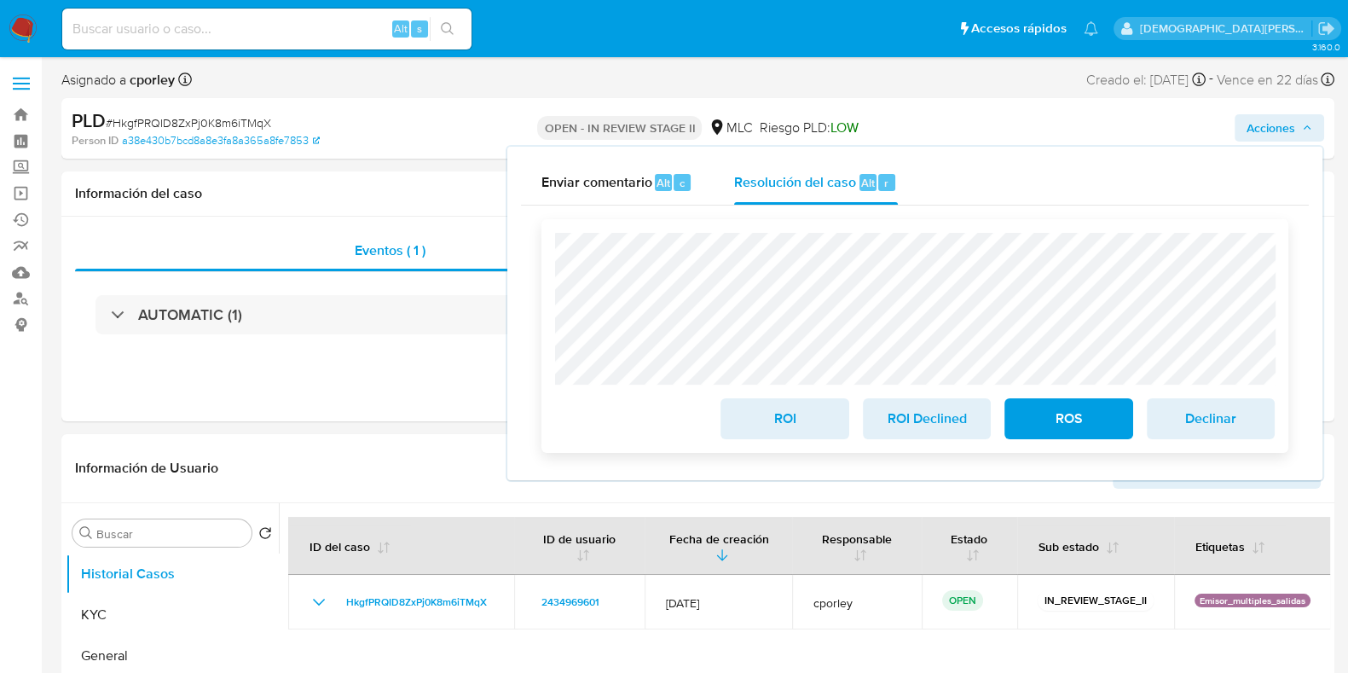
click at [763, 426] on span "ROI" at bounding box center [784, 419] width 84 height 38
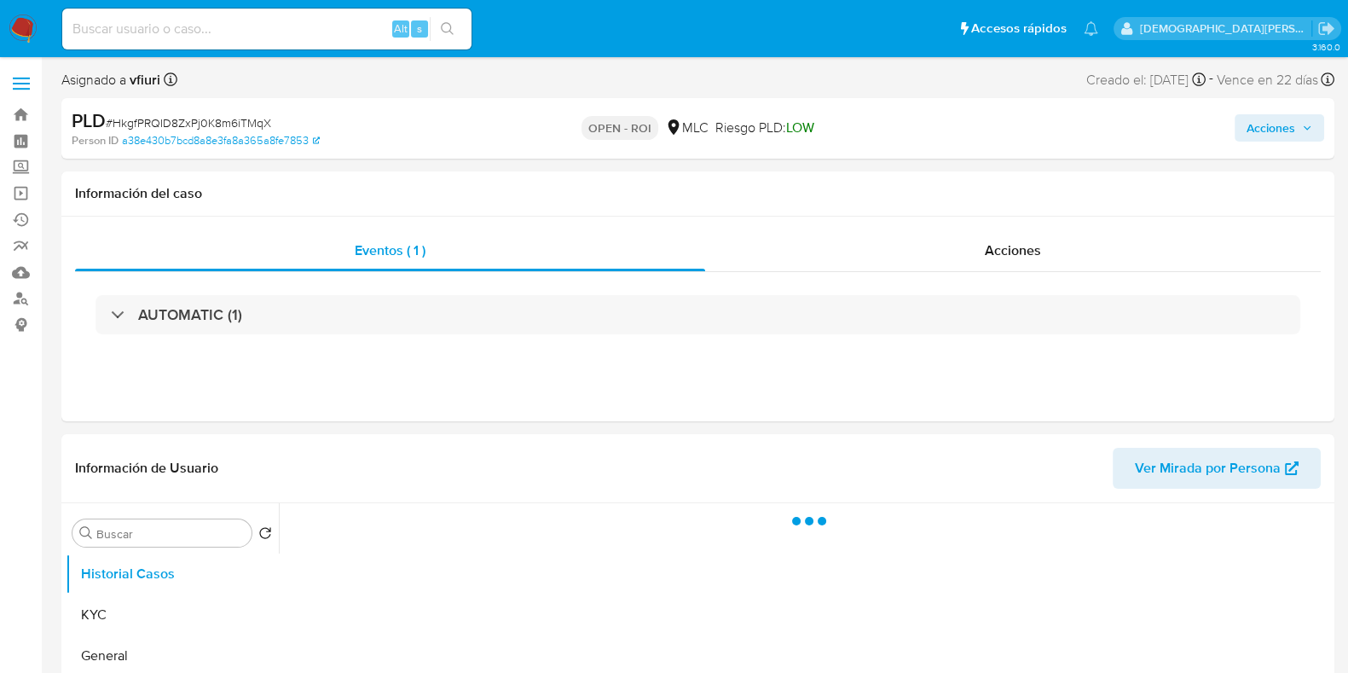
select select "10"
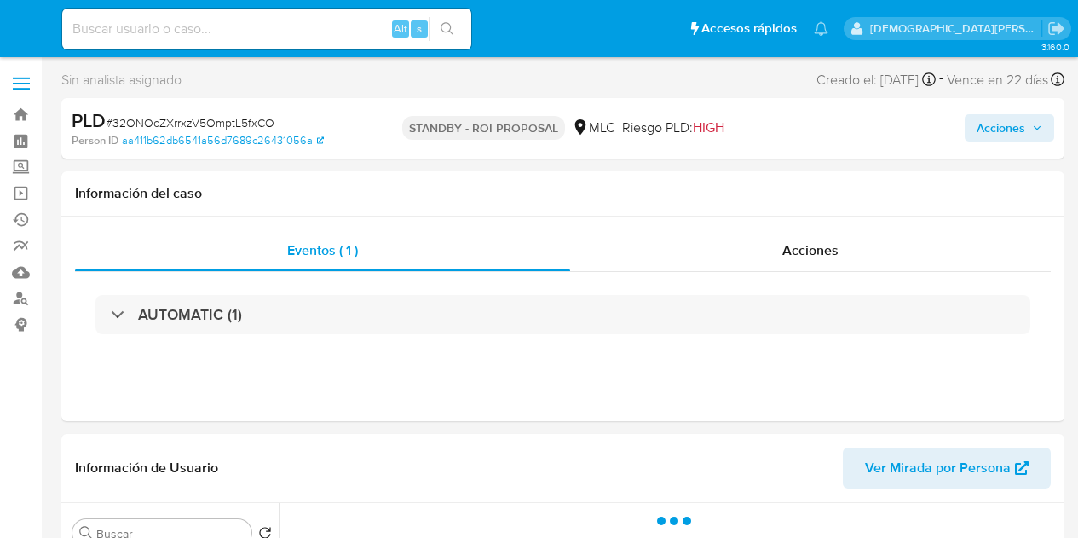
select select "10"
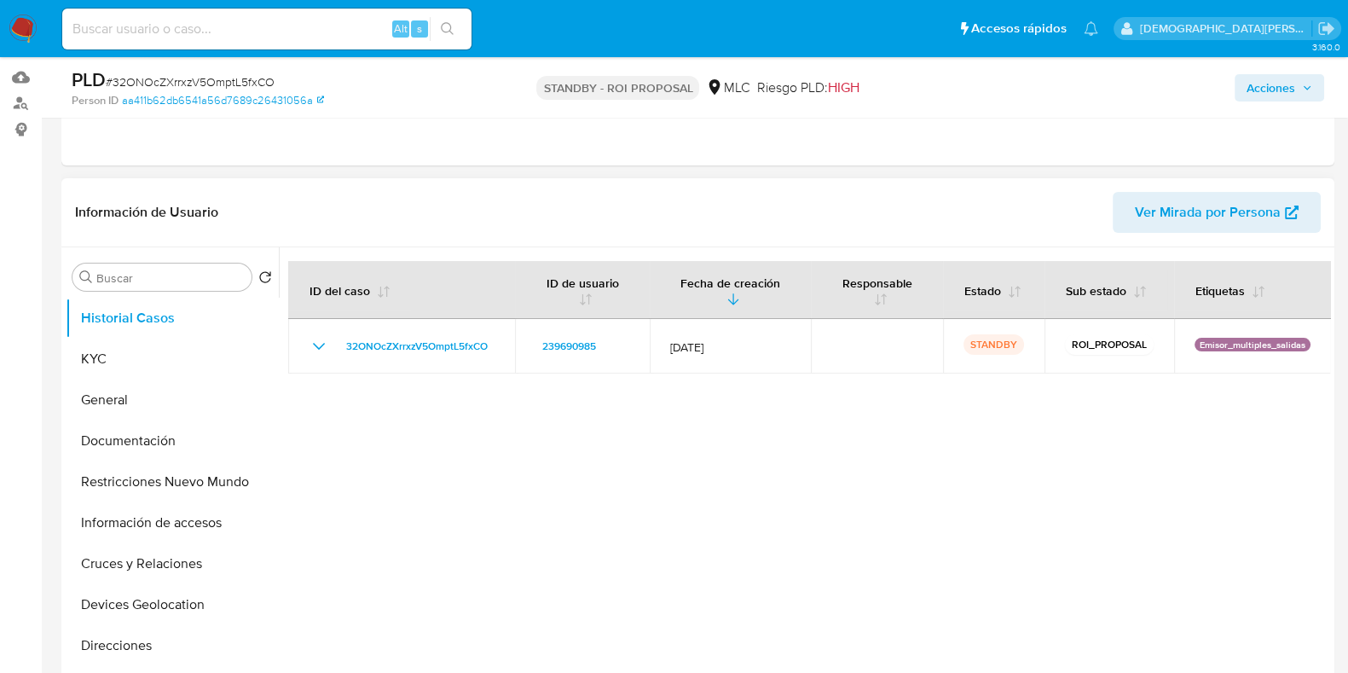
scroll to position [320, 0]
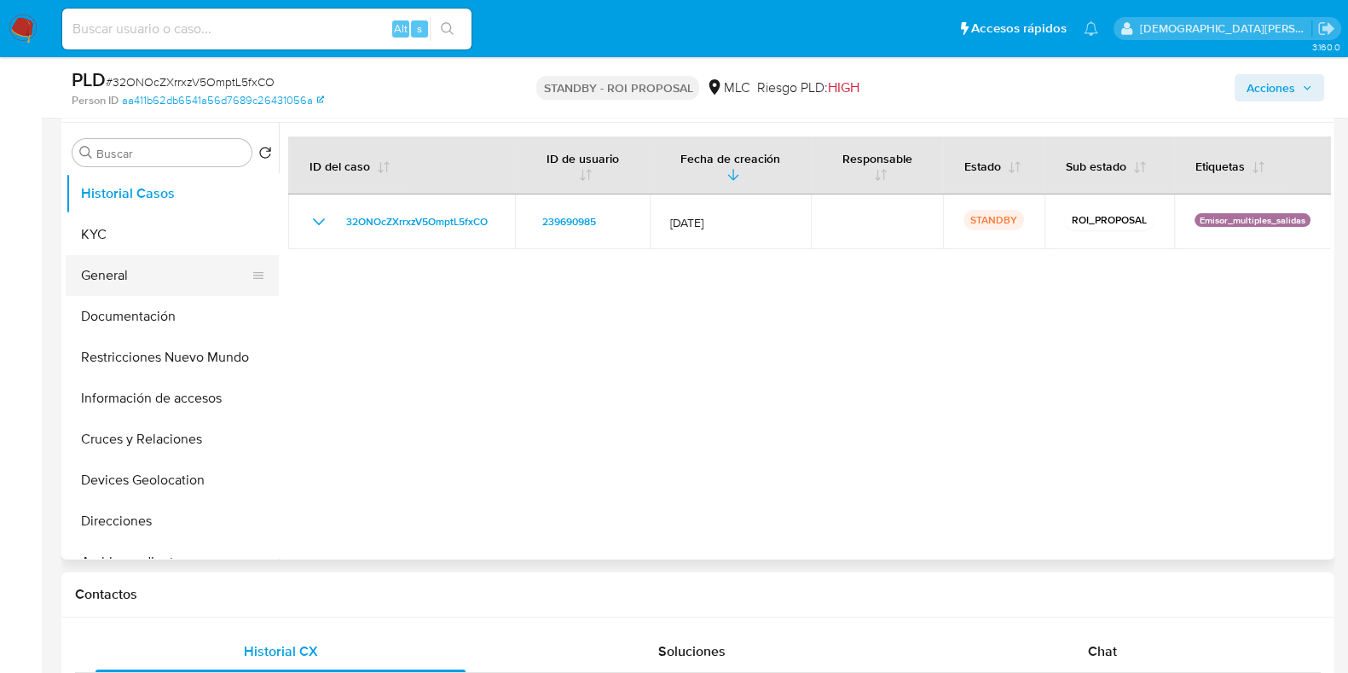
click at [148, 282] on button "General" at bounding box center [165, 275] width 199 height 41
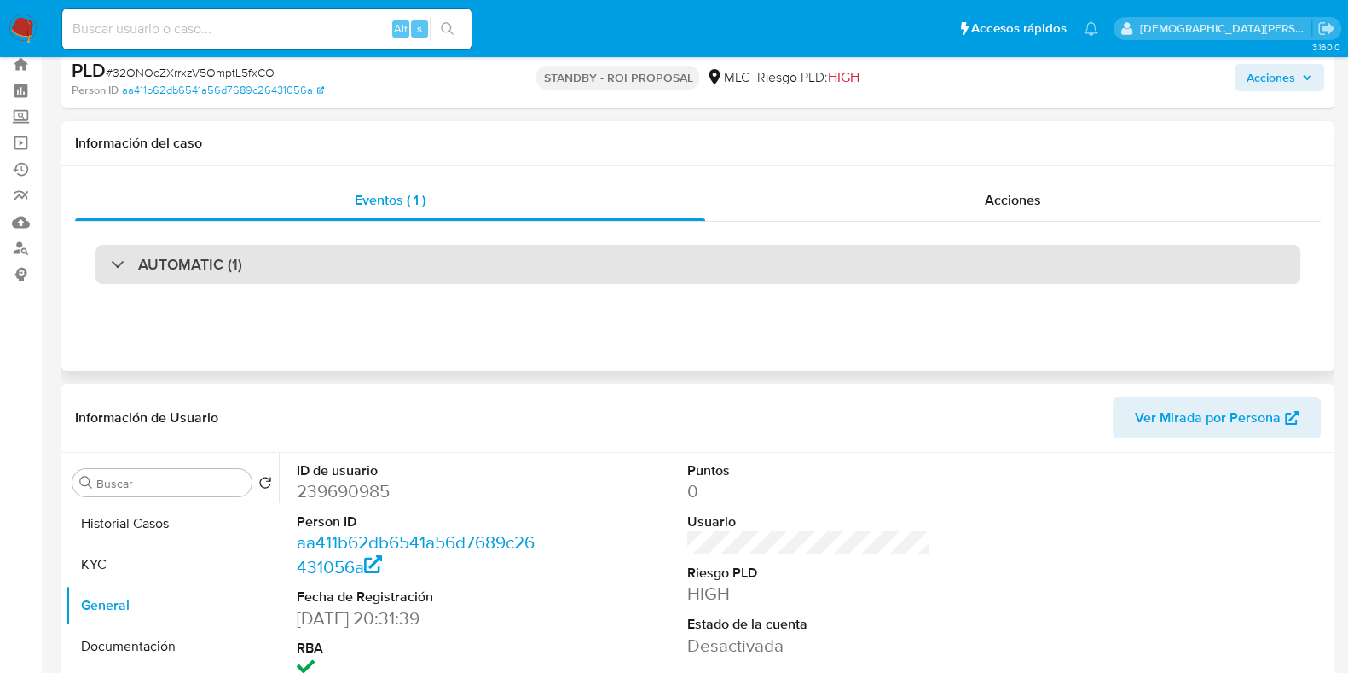
scroll to position [212, 0]
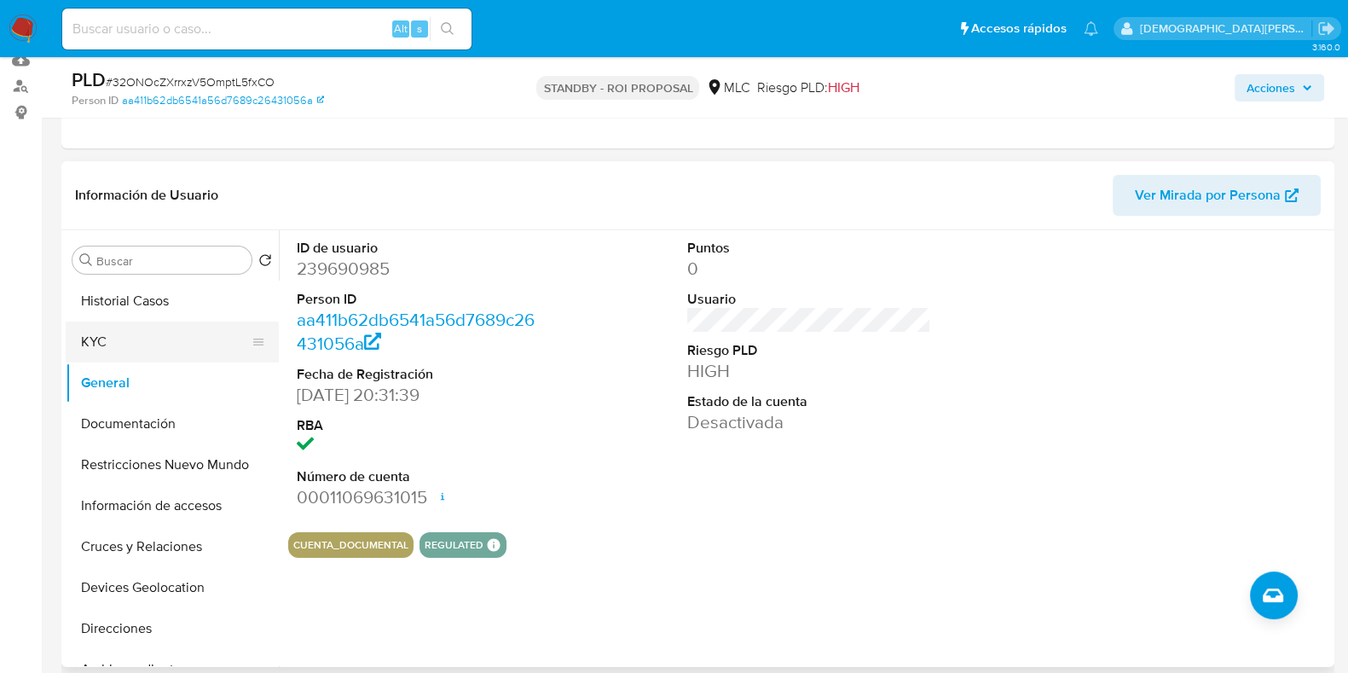
click at [182, 351] on button "KYC" at bounding box center [165, 341] width 199 height 41
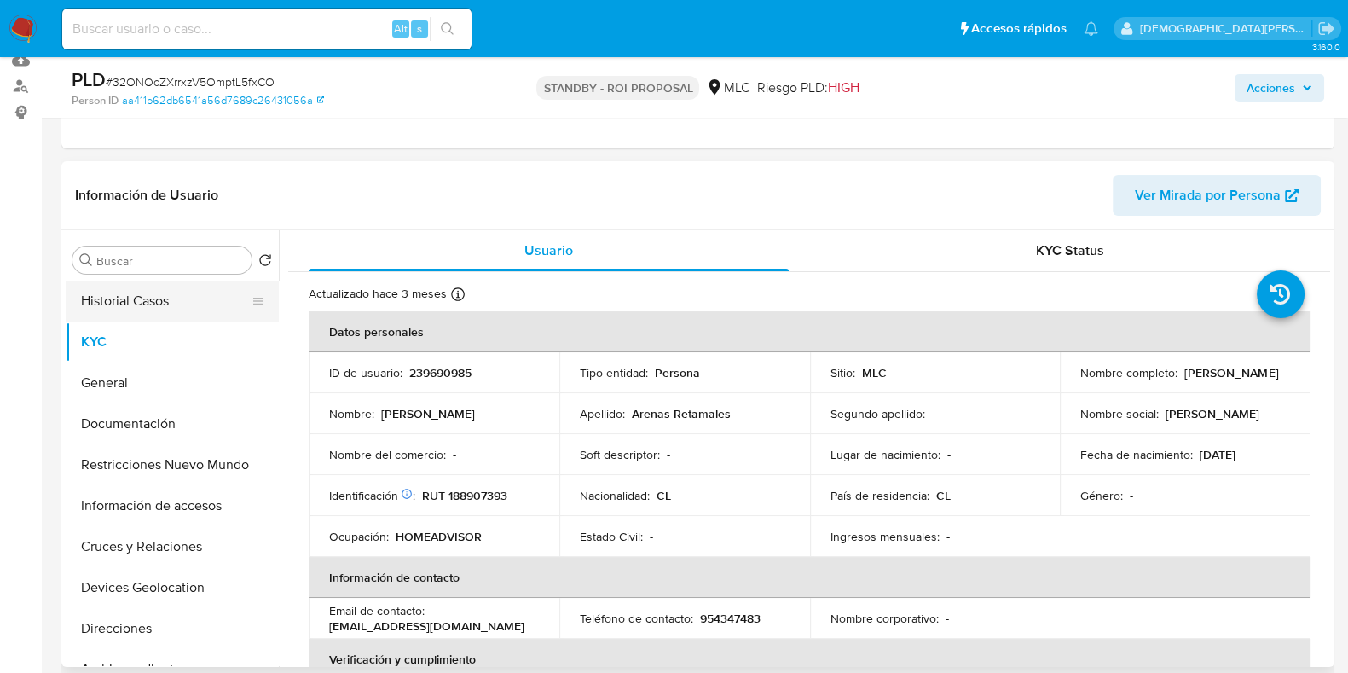
click at [192, 311] on button "Historial Casos" at bounding box center [165, 300] width 199 height 41
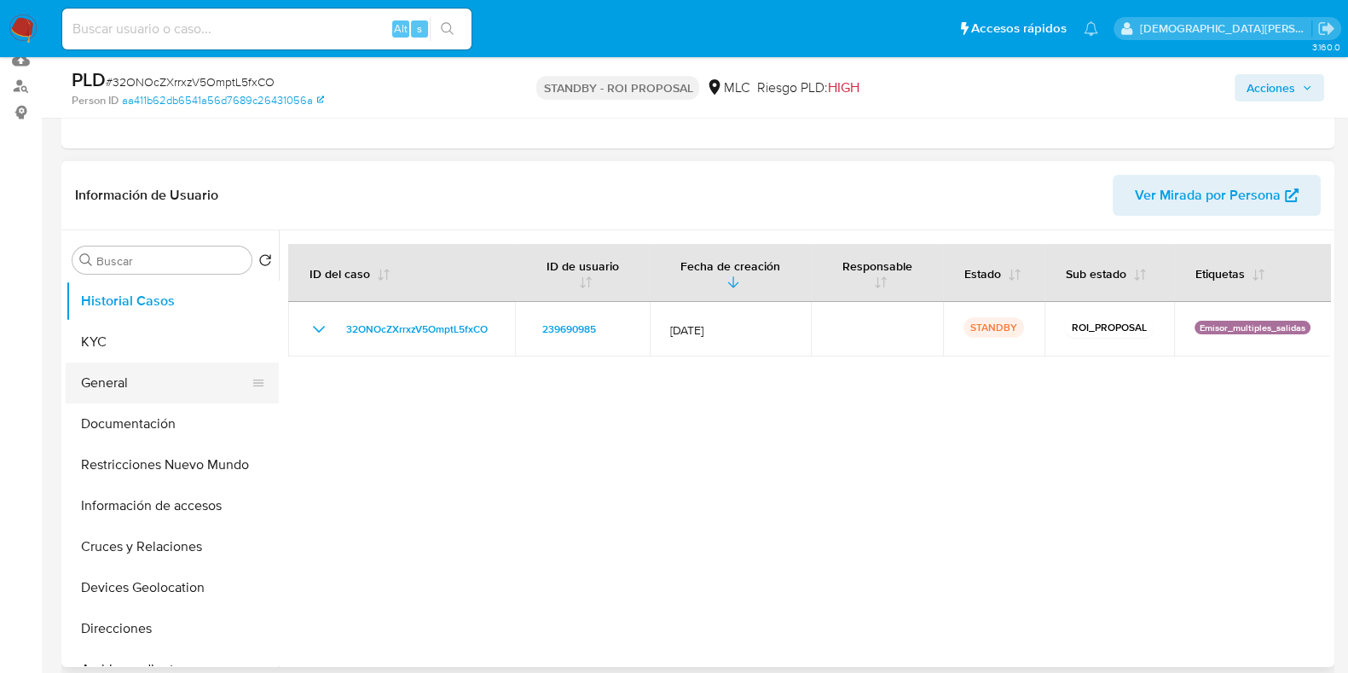
click at [164, 384] on button "General" at bounding box center [165, 382] width 199 height 41
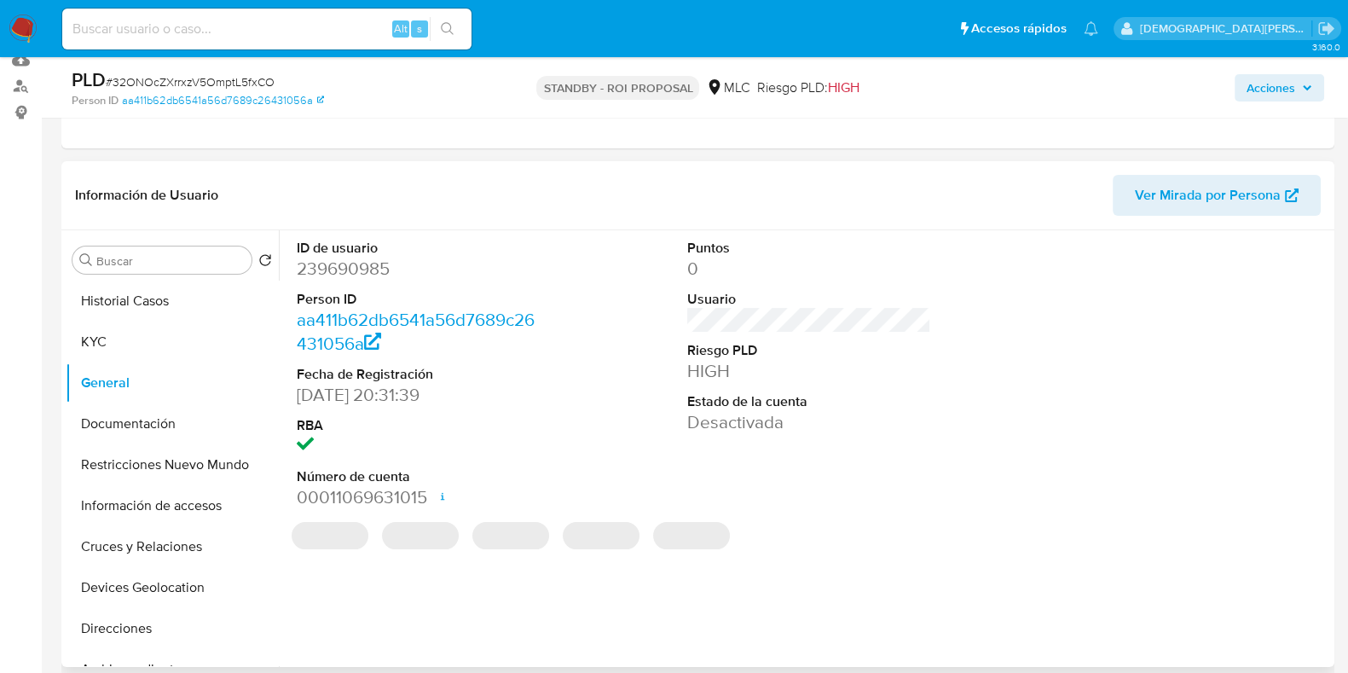
click at [348, 268] on dd "239690985" at bounding box center [419, 269] width 244 height 24
copy dd "239690985"
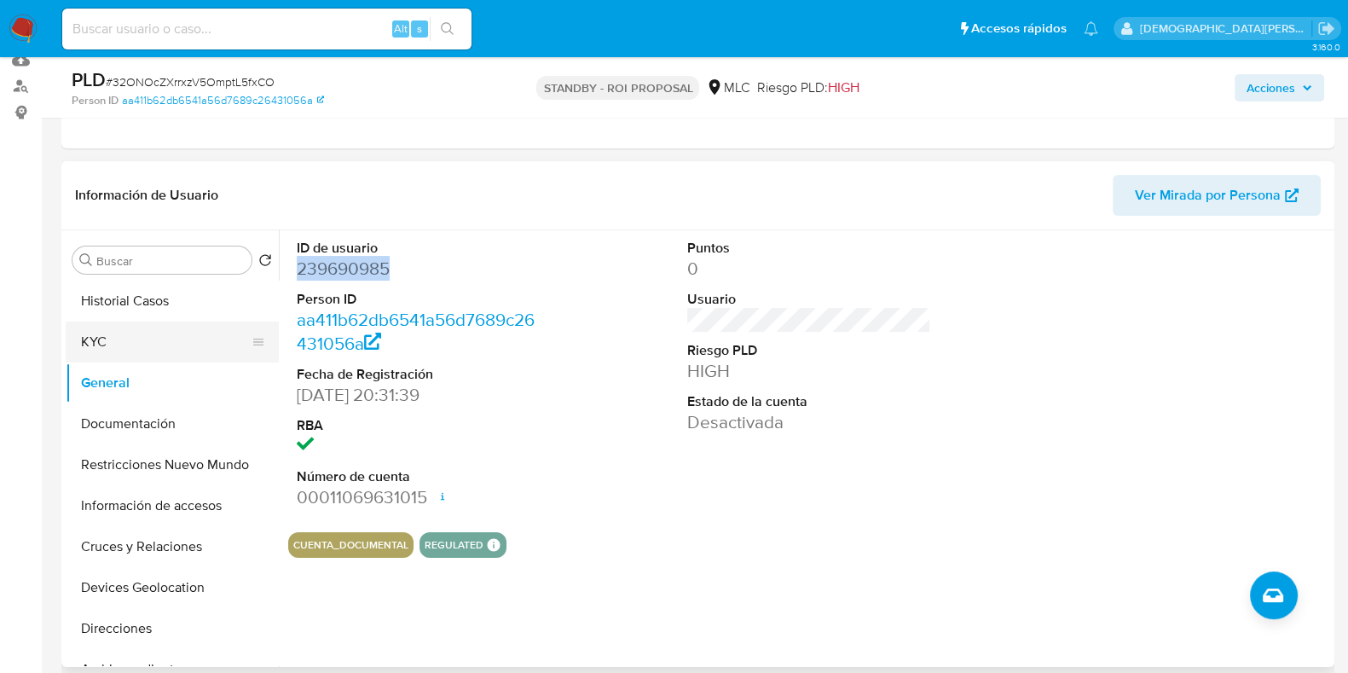
click at [123, 345] on button "KYC" at bounding box center [165, 341] width 199 height 41
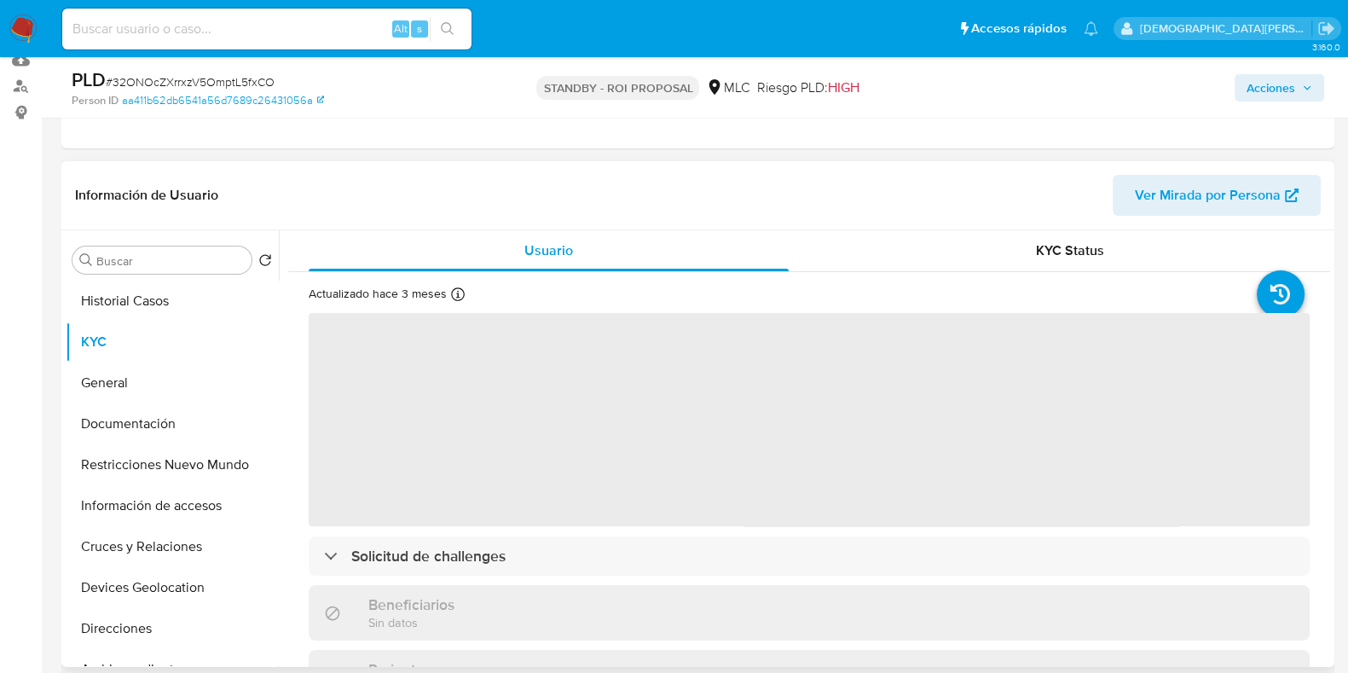
click at [489, 354] on span "‌" at bounding box center [809, 419] width 1001 height 213
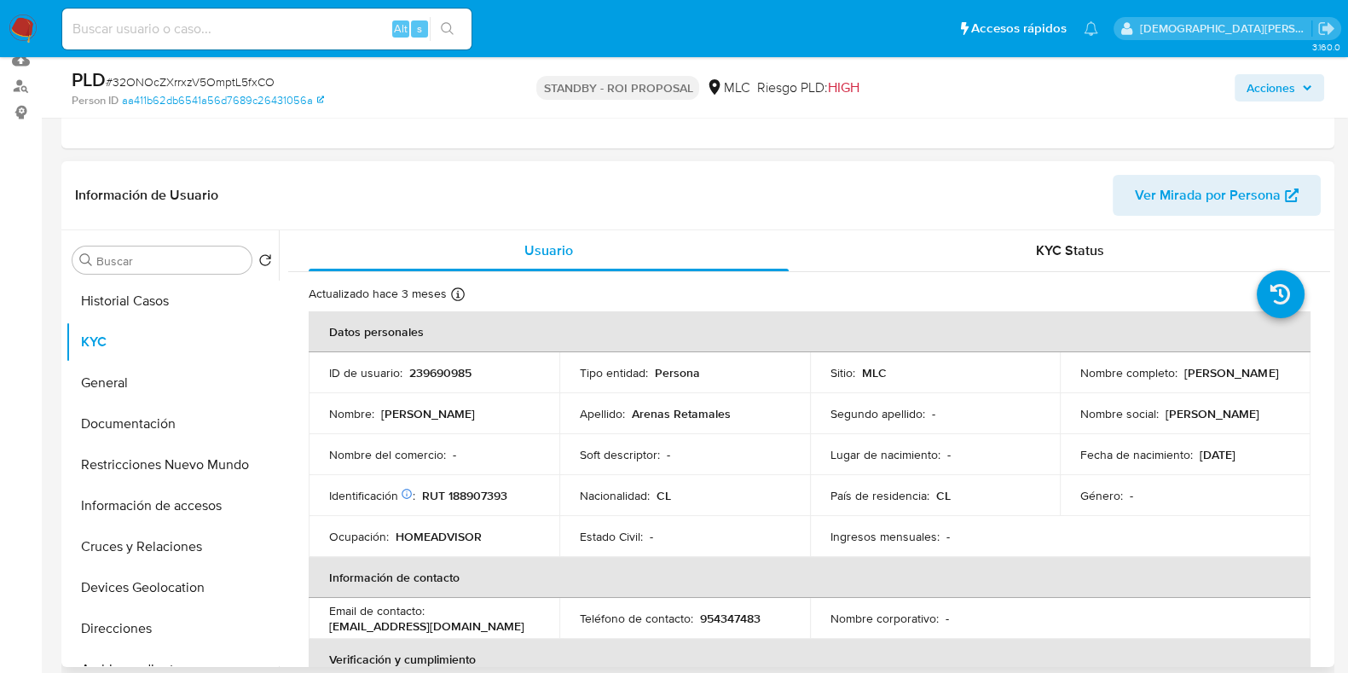
click at [489, 355] on td "ID de usuario : 239690985" at bounding box center [434, 372] width 251 height 41
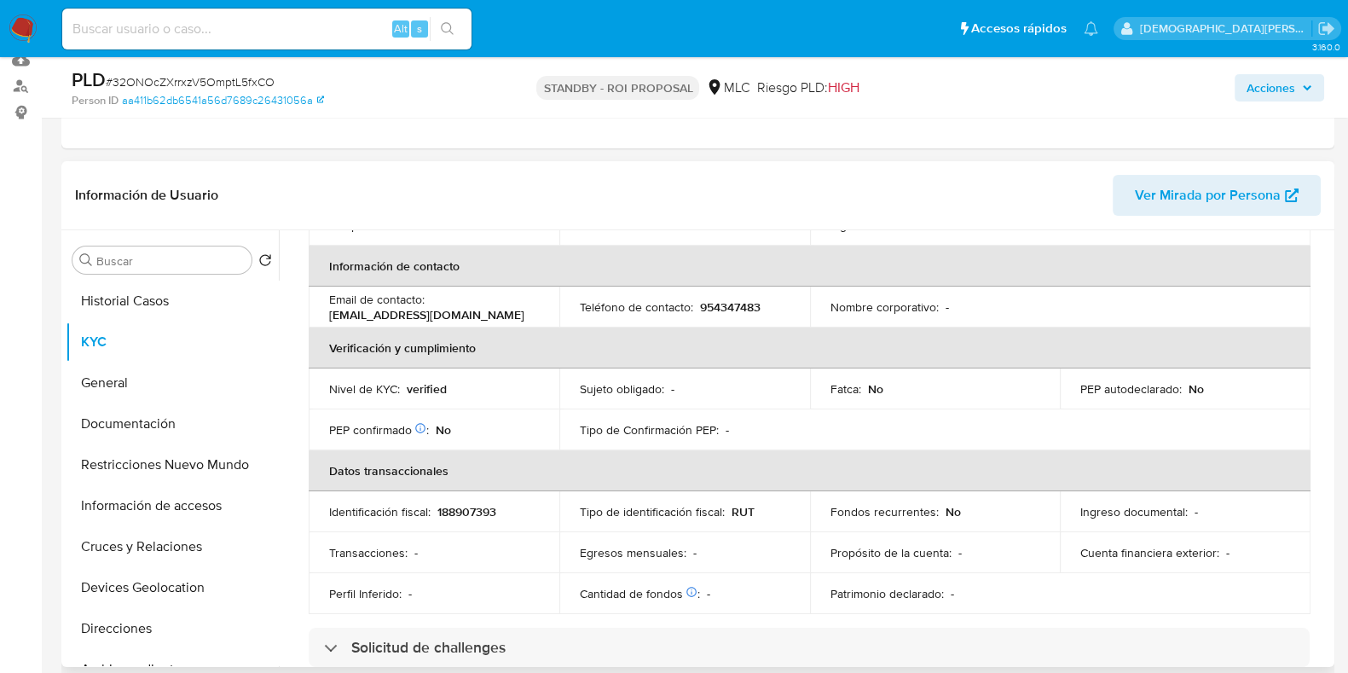
scroll to position [425, 0]
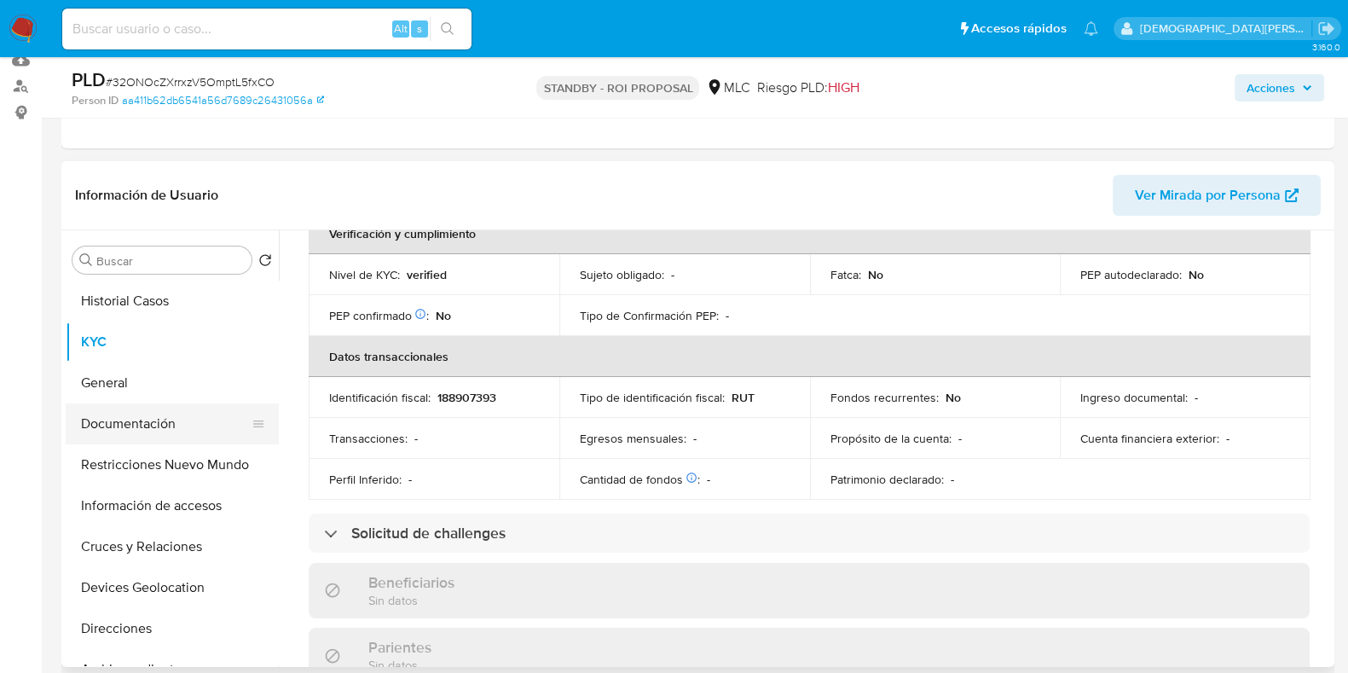
click at [190, 435] on button "Documentación" at bounding box center [165, 423] width 199 height 41
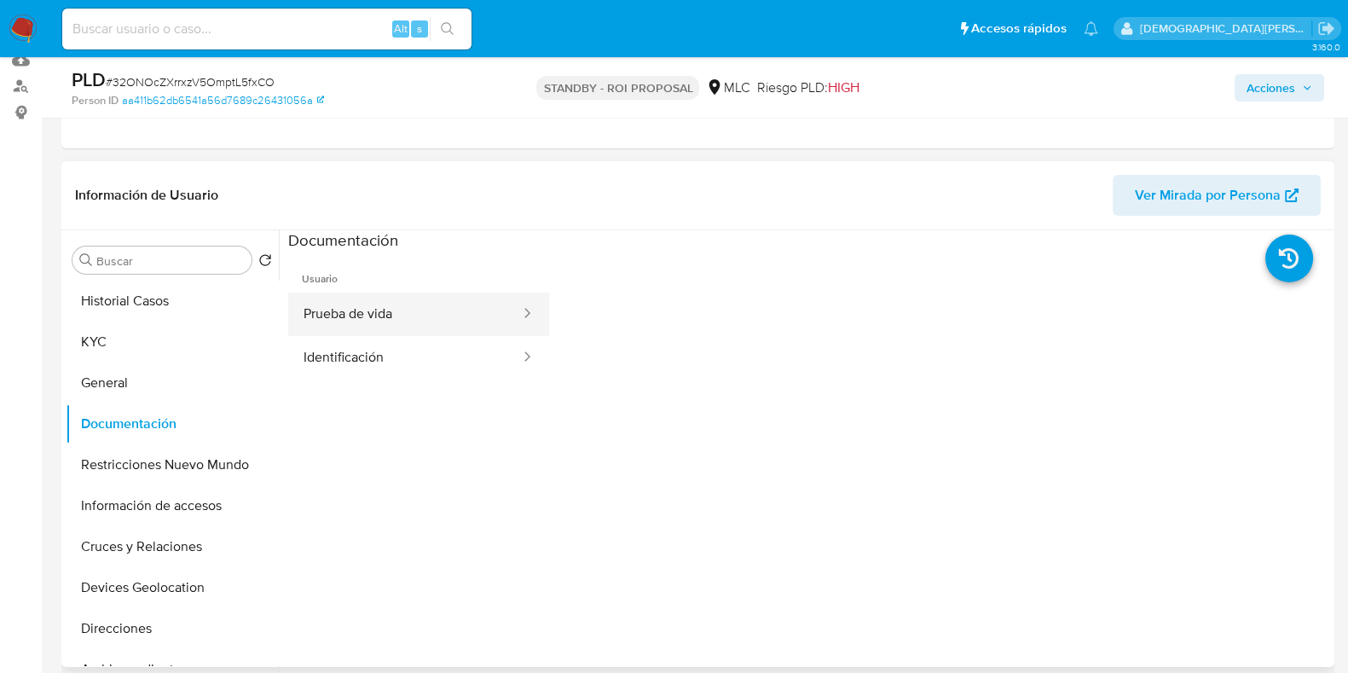
click at [379, 327] on button "Prueba de vida" at bounding box center [405, 313] width 234 height 43
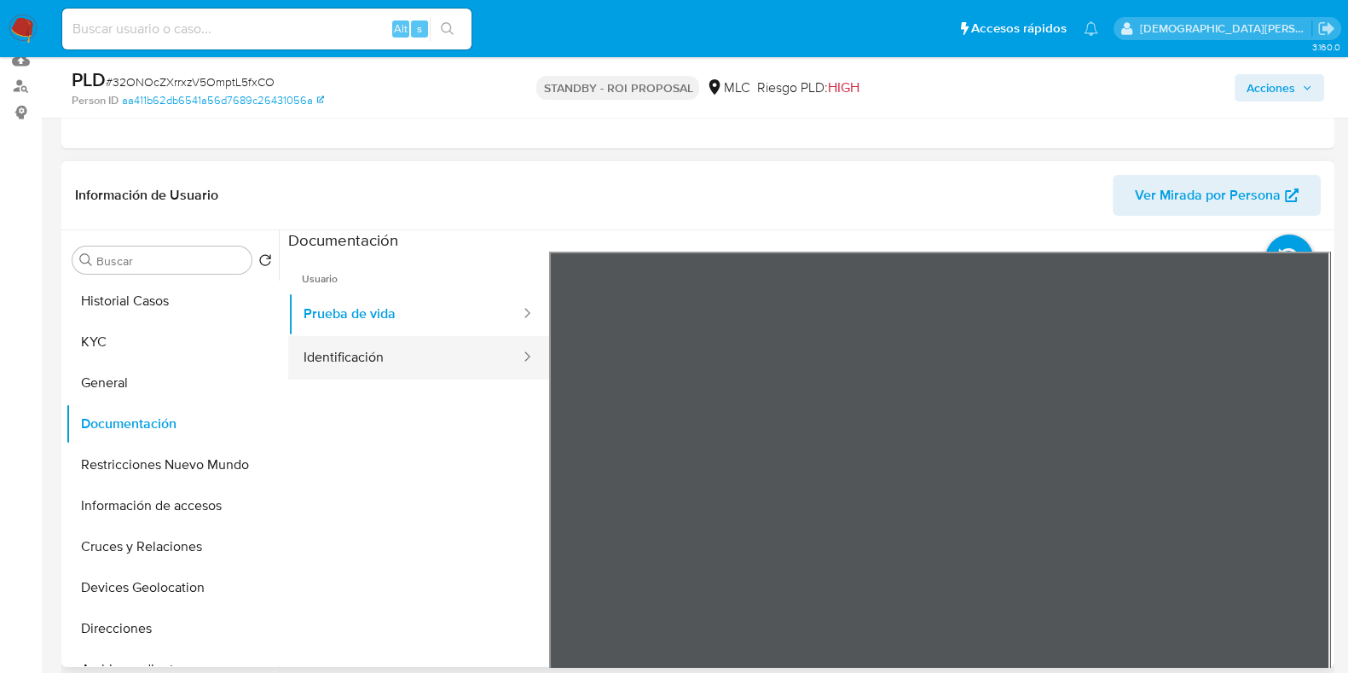
click at [373, 362] on button "Identificación" at bounding box center [405, 357] width 234 height 43
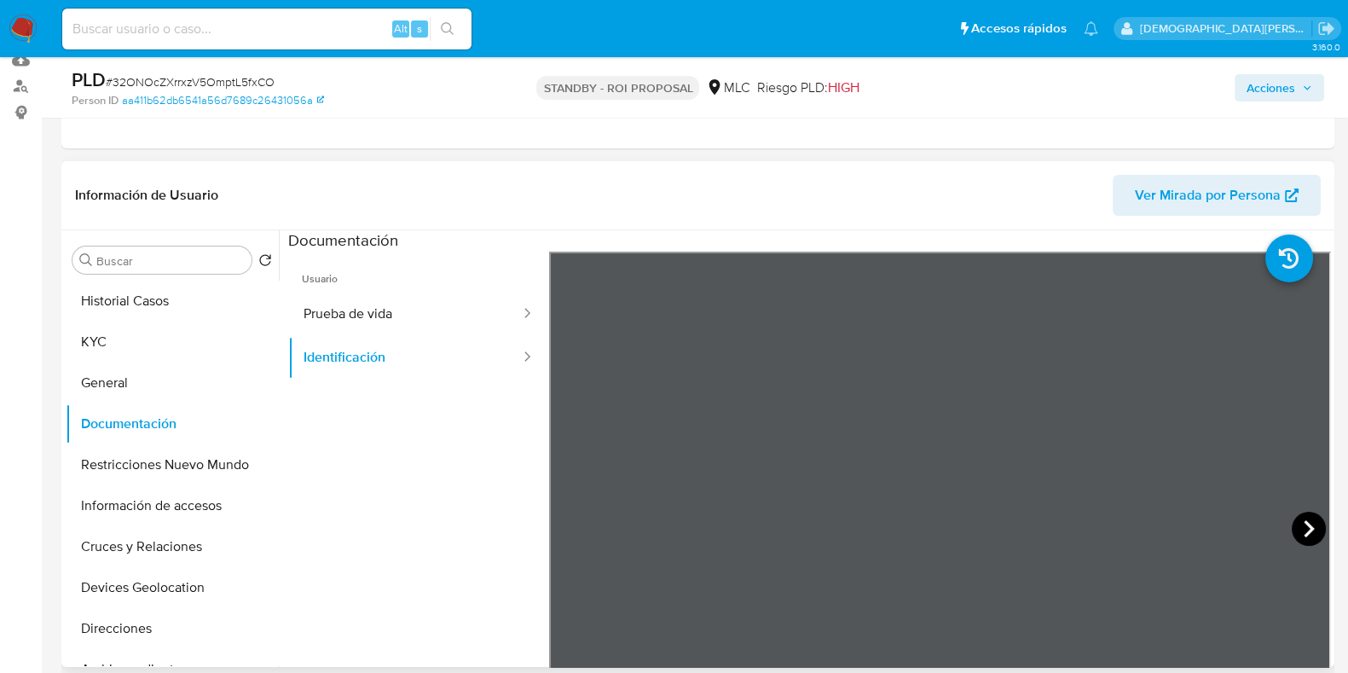
click at [1077, 522] on icon at bounding box center [1308, 528] width 34 height 34
drag, startPoint x: 157, startPoint y: 473, endPoint x: 144, endPoint y: 461, distance: 17.5
click at [157, 473] on button "Restricciones Nuevo Mundo" at bounding box center [165, 464] width 199 height 41
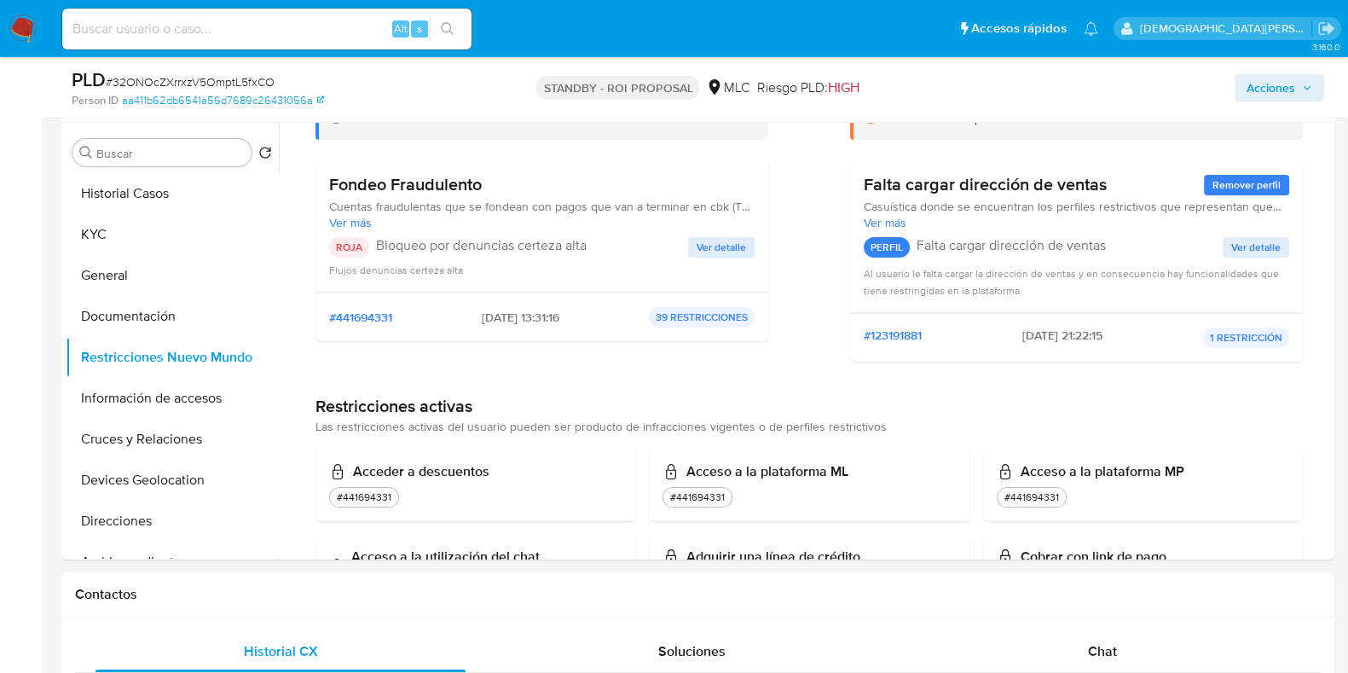
scroll to position [212, 0]
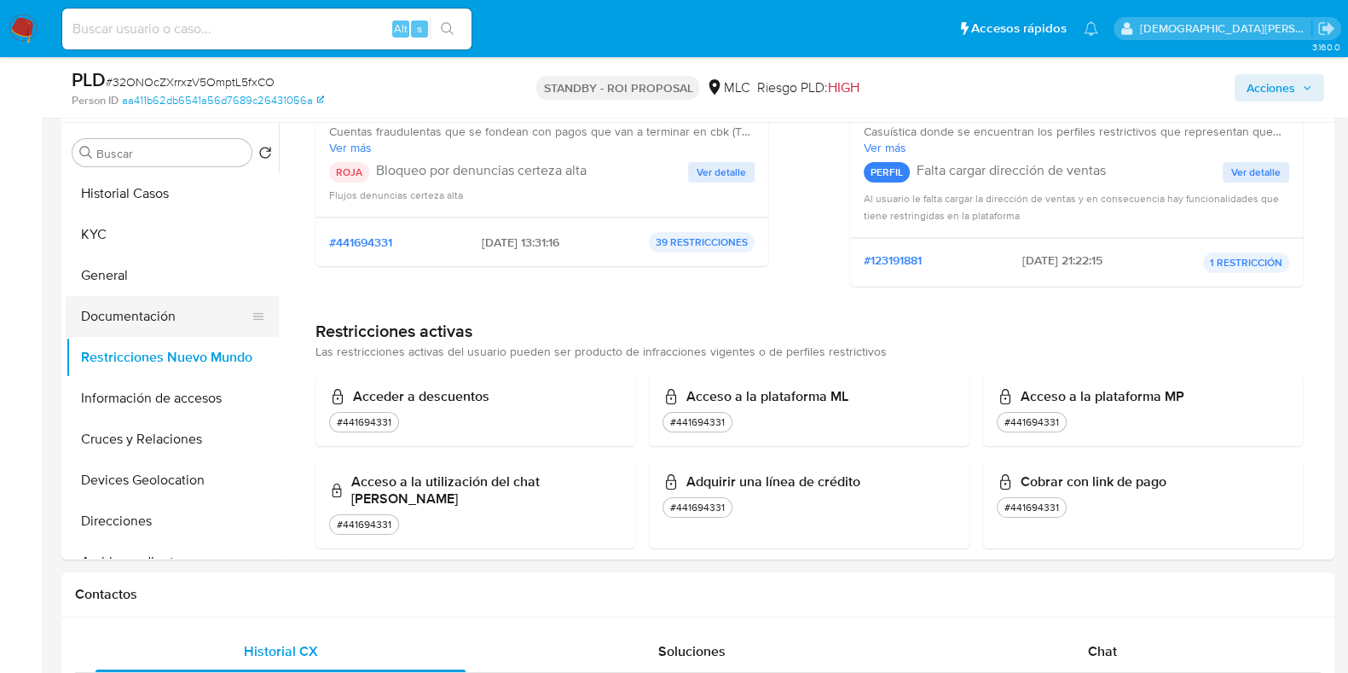
click at [141, 327] on button "Documentación" at bounding box center [165, 316] width 199 height 41
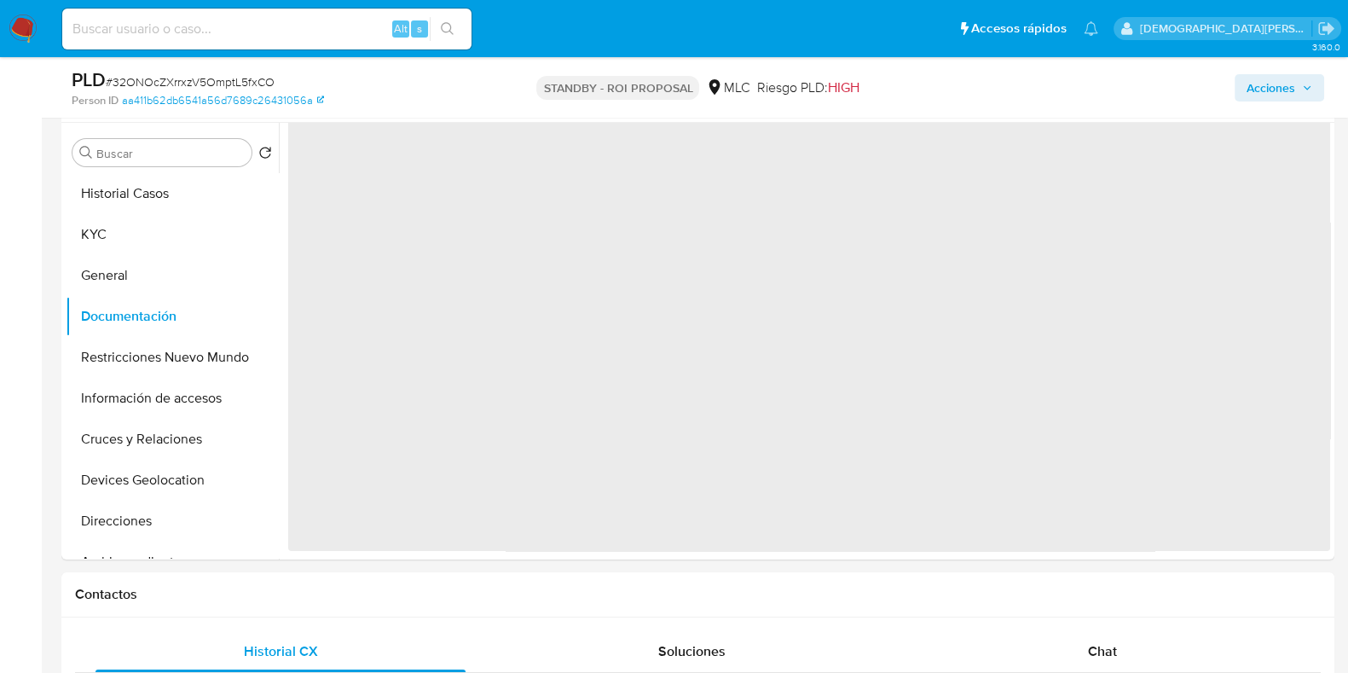
scroll to position [0, 0]
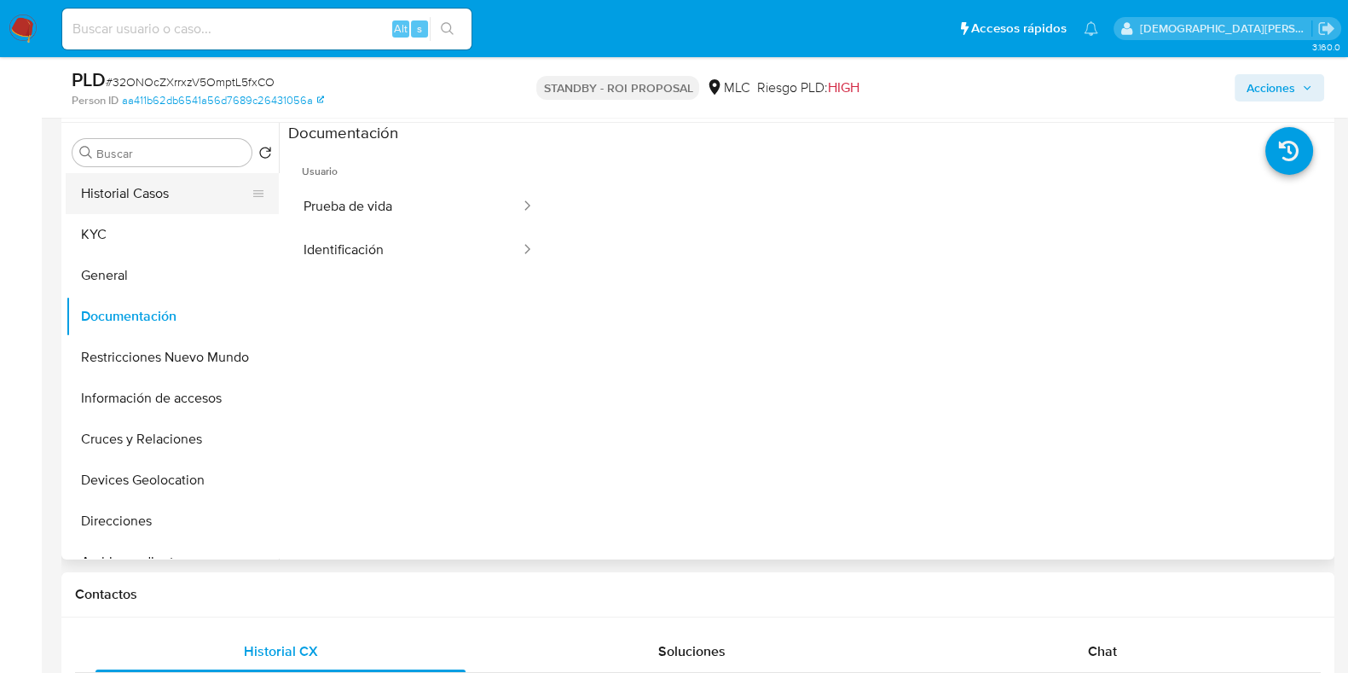
drag, startPoint x: 188, startPoint y: 231, endPoint x: 260, endPoint y: 196, distance: 80.4
click at [188, 231] on button "KYC" at bounding box center [172, 234] width 213 height 41
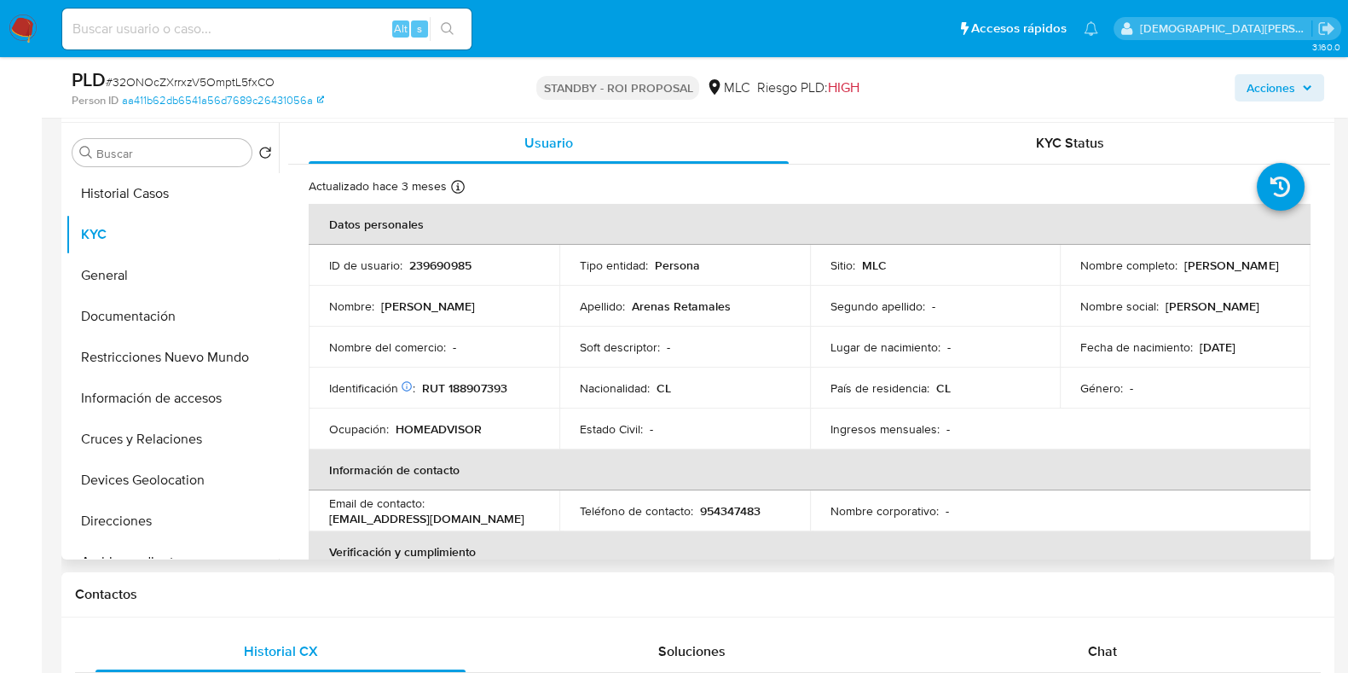
drag, startPoint x: 1268, startPoint y: 274, endPoint x: 1062, endPoint y: 274, distance: 206.3
click at [1062, 274] on td "Nombre completo : [PERSON_NAME]" at bounding box center [1184, 265] width 251 height 41
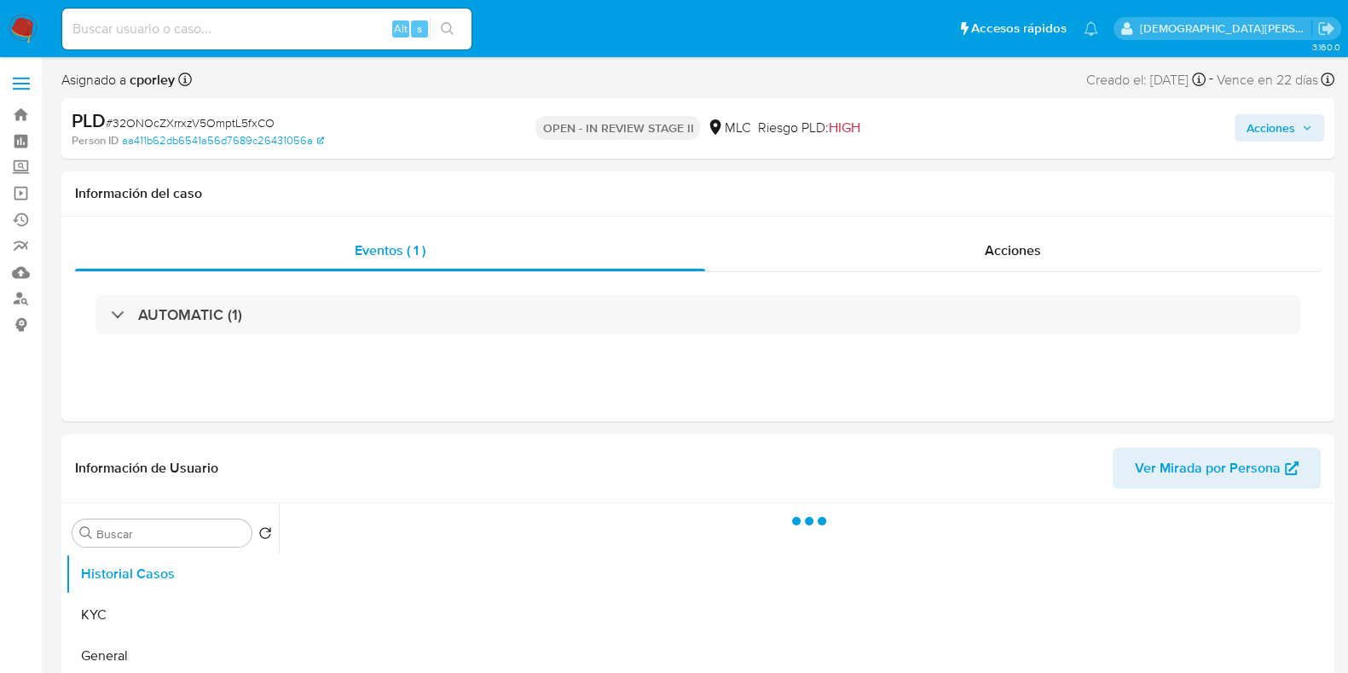
click at [1270, 130] on span "Acciones" at bounding box center [1270, 127] width 49 height 27
select select "10"
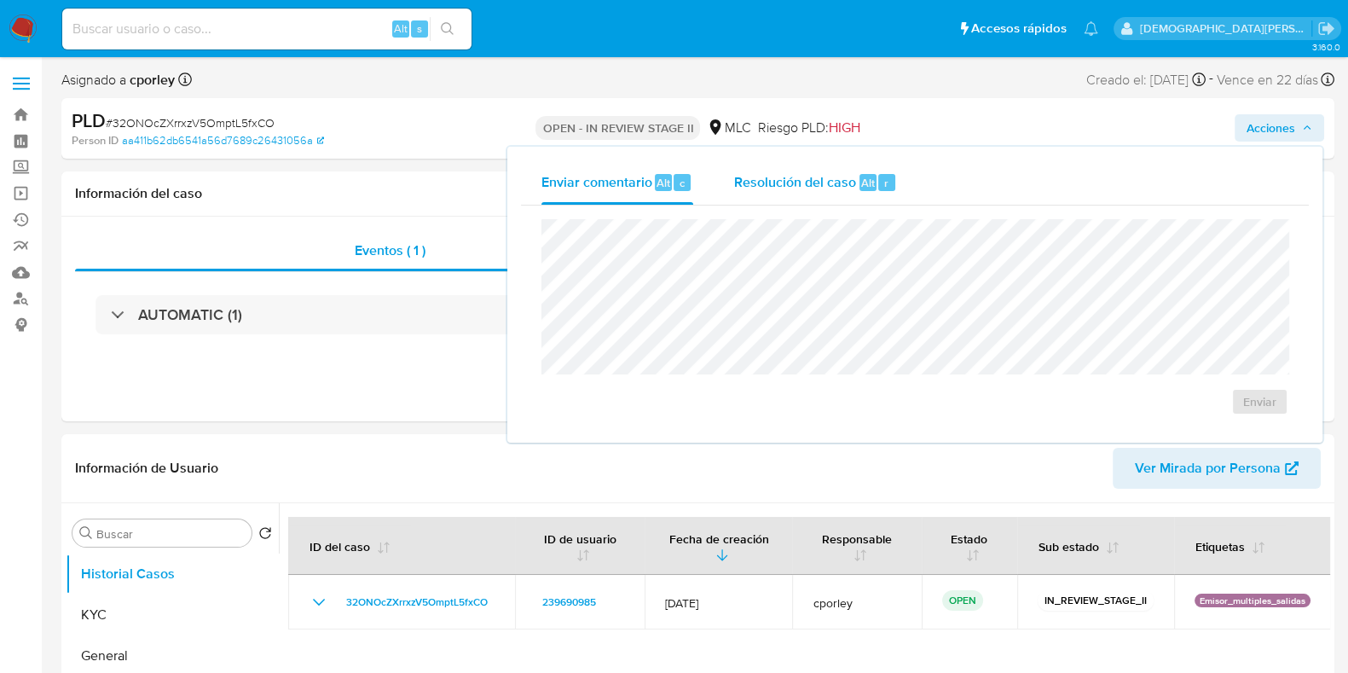
click at [769, 189] on span "Resolución del caso" at bounding box center [795, 182] width 122 height 20
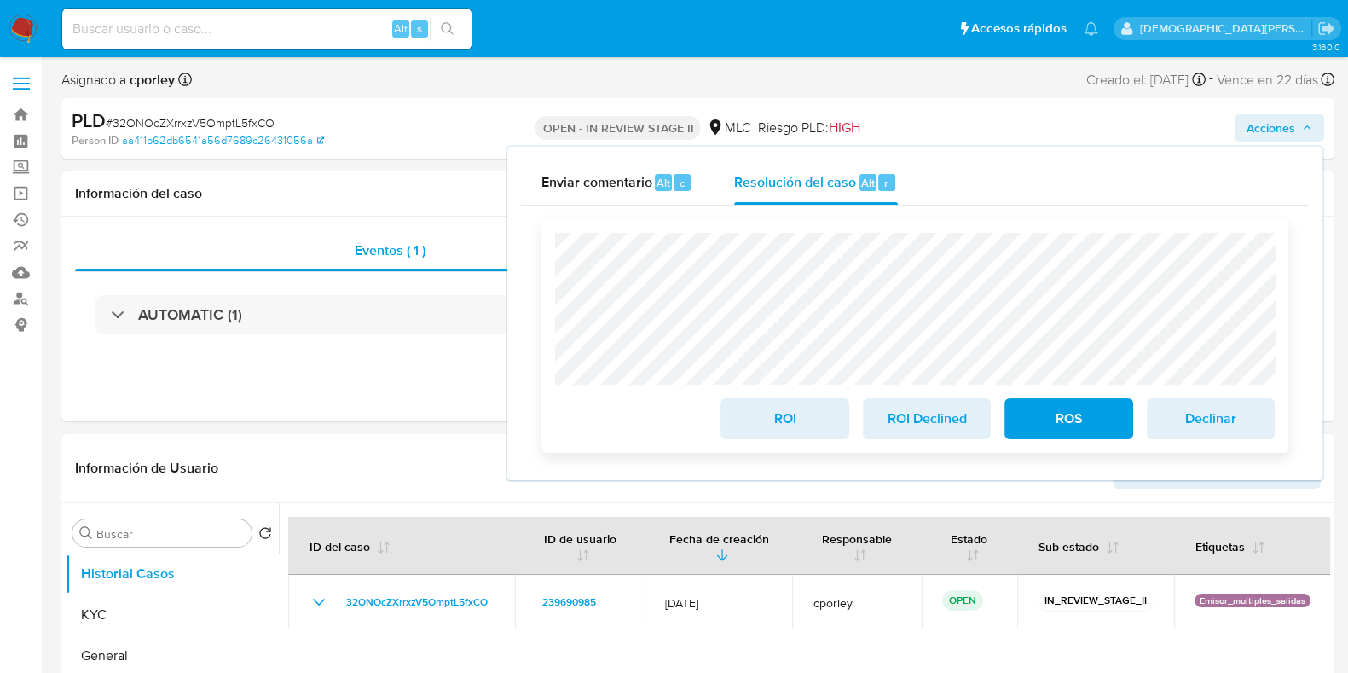
click at [1094, 424] on span "ROS" at bounding box center [1068, 419] width 84 height 38
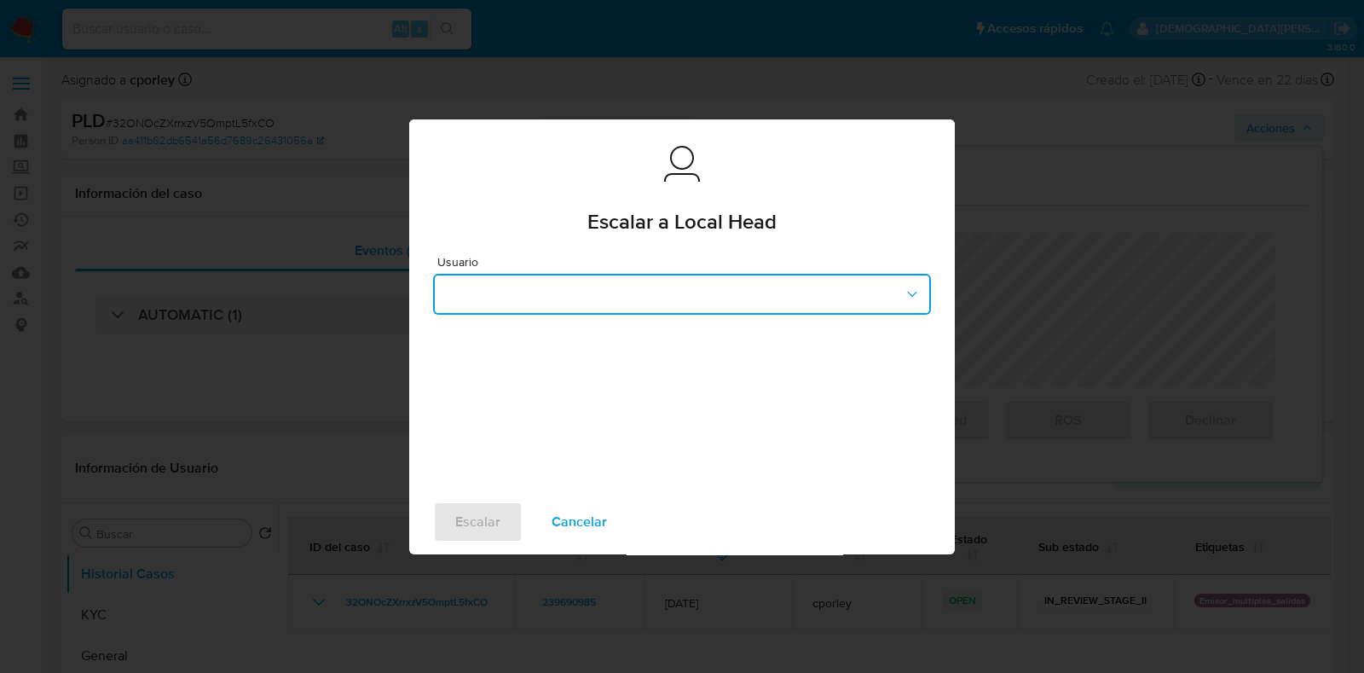
click at [613, 295] on button "button" at bounding box center [682, 294] width 498 height 41
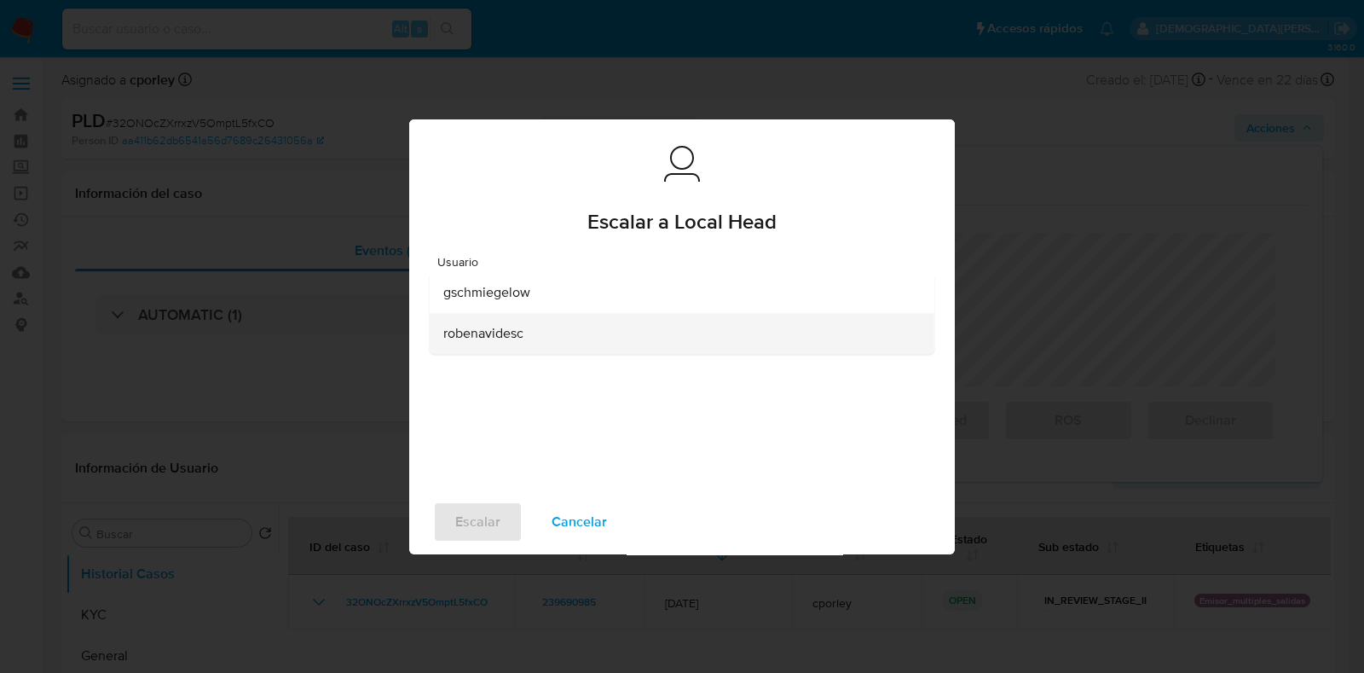
click at [494, 335] on span "robenavidesc" at bounding box center [483, 333] width 80 height 17
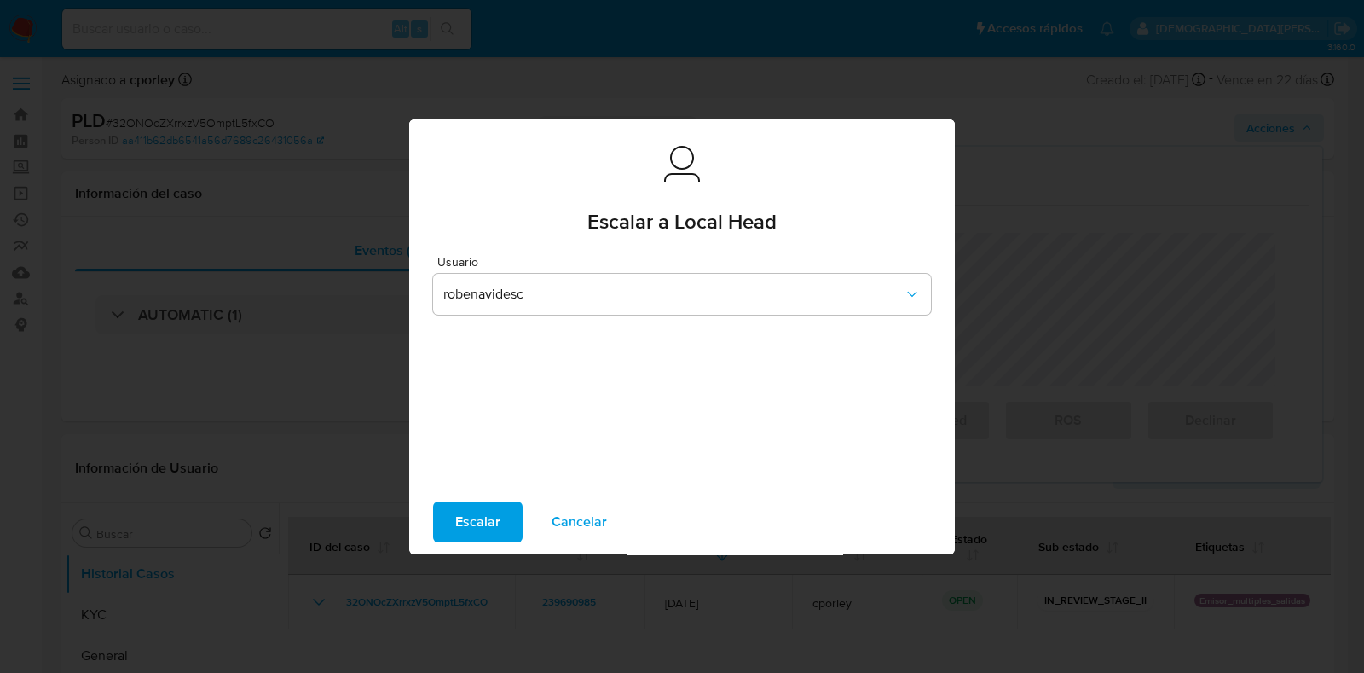
click at [469, 517] on span "Escalar" at bounding box center [477, 522] width 45 height 38
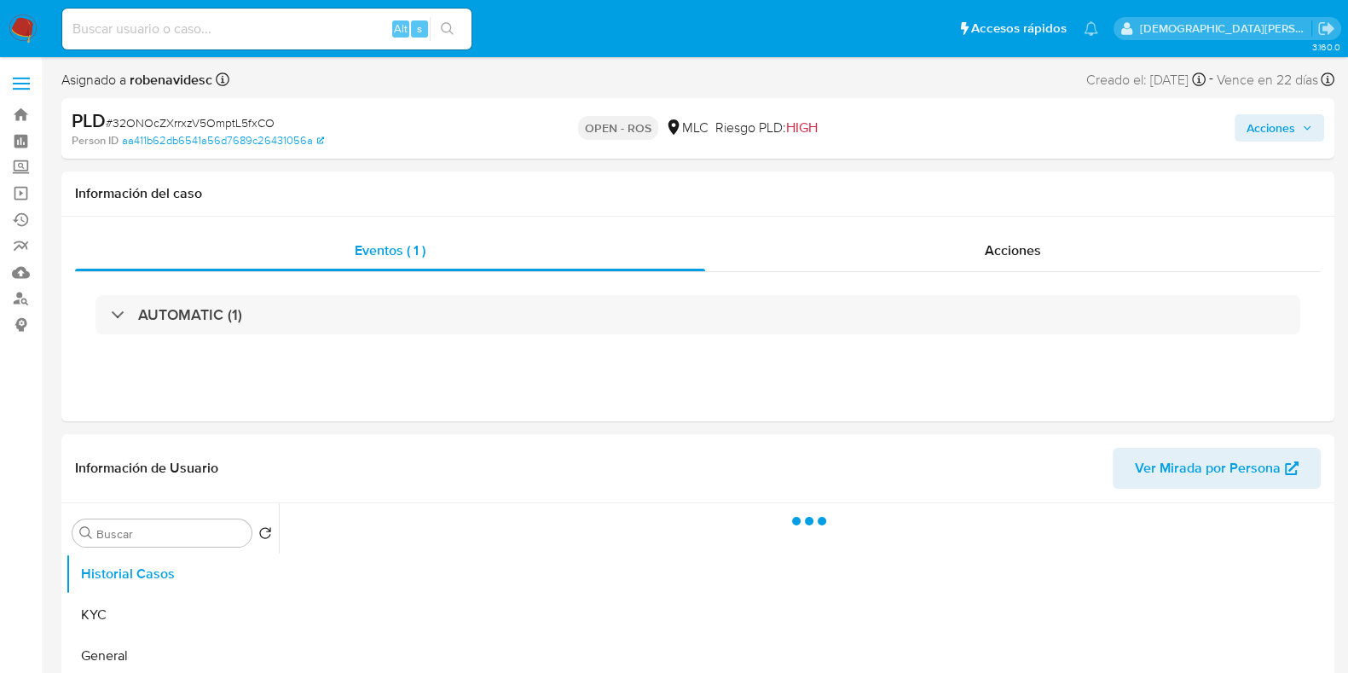
select select "10"
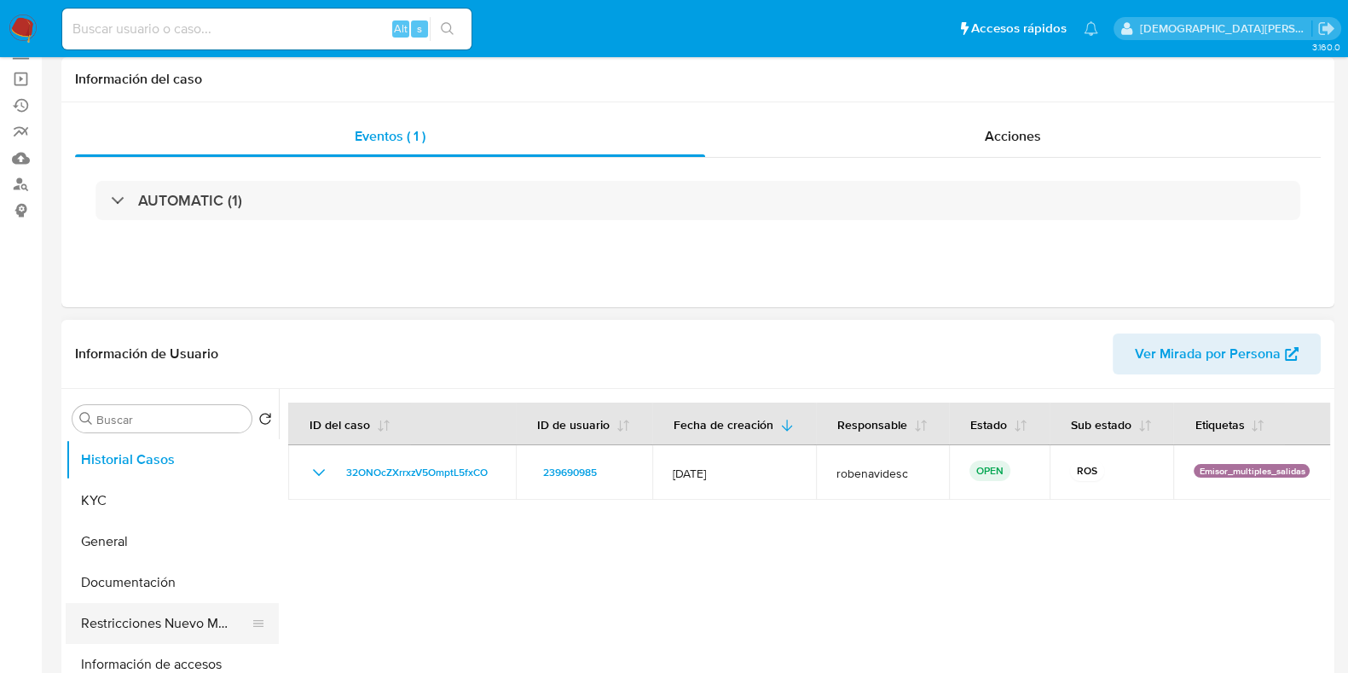
scroll to position [212, 0]
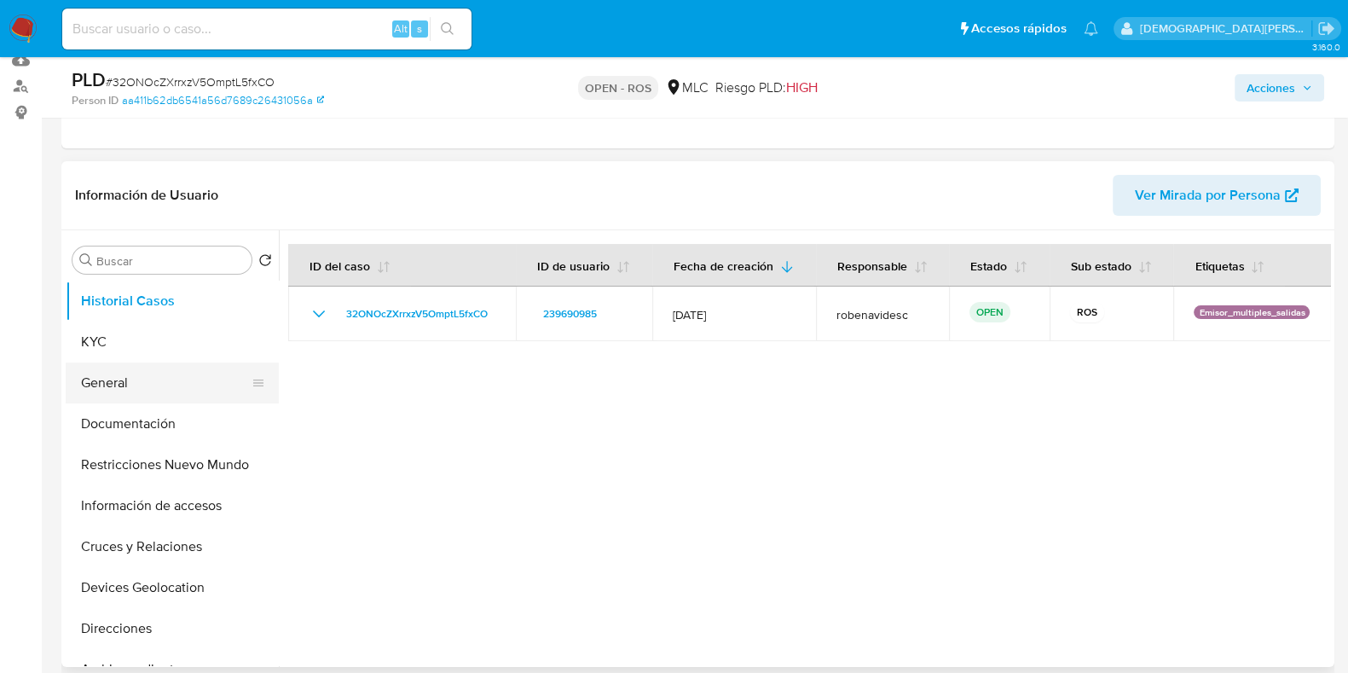
click at [151, 373] on button "General" at bounding box center [165, 382] width 199 height 41
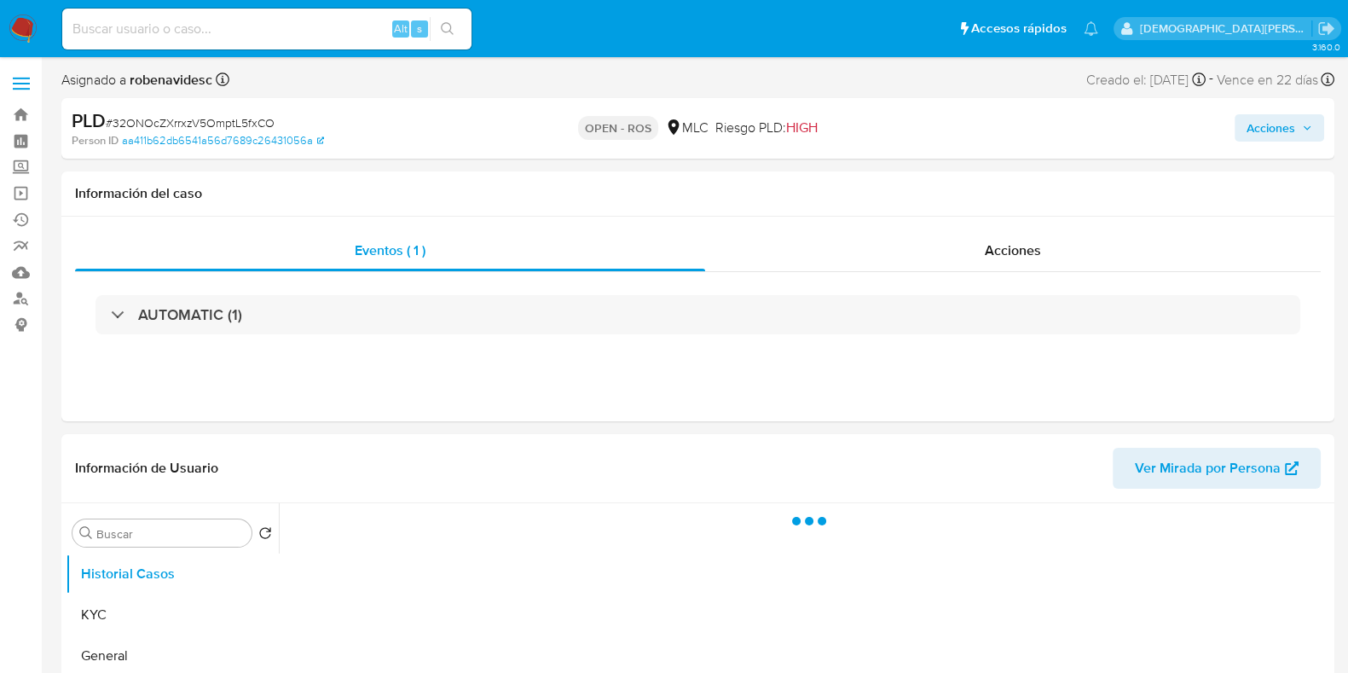
select select "10"
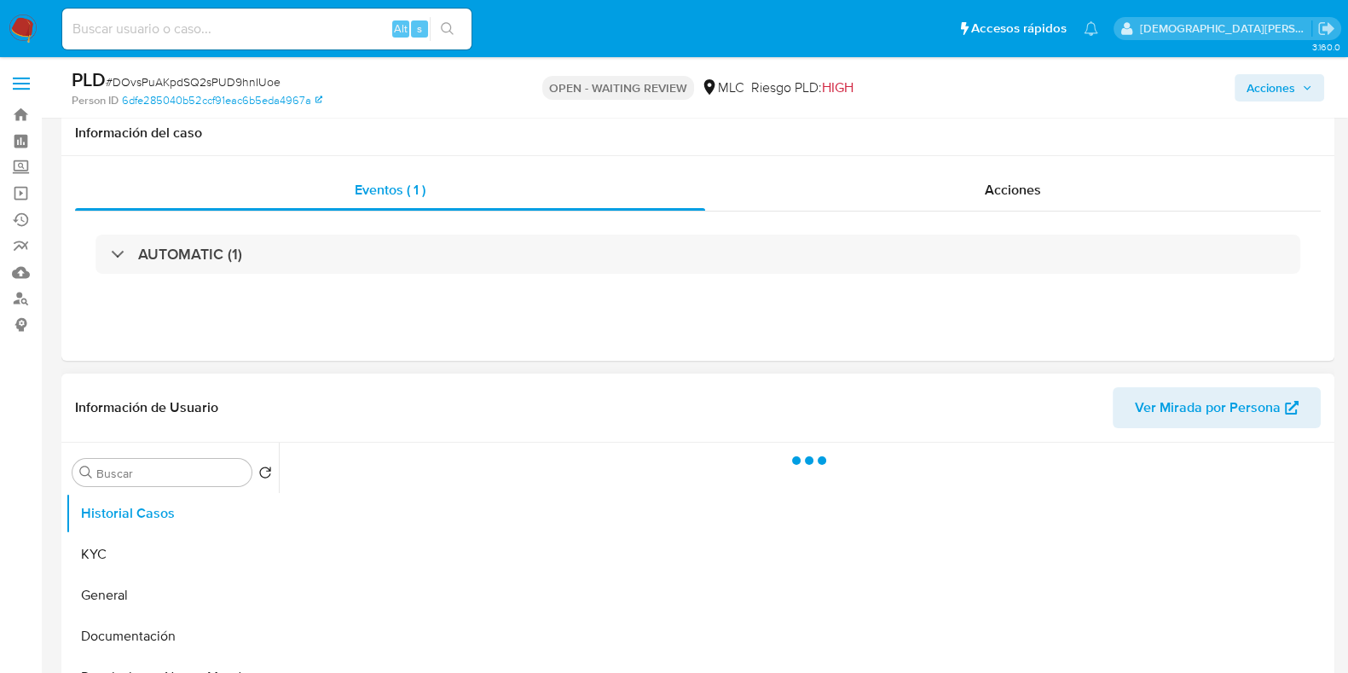
scroll to position [212, 0]
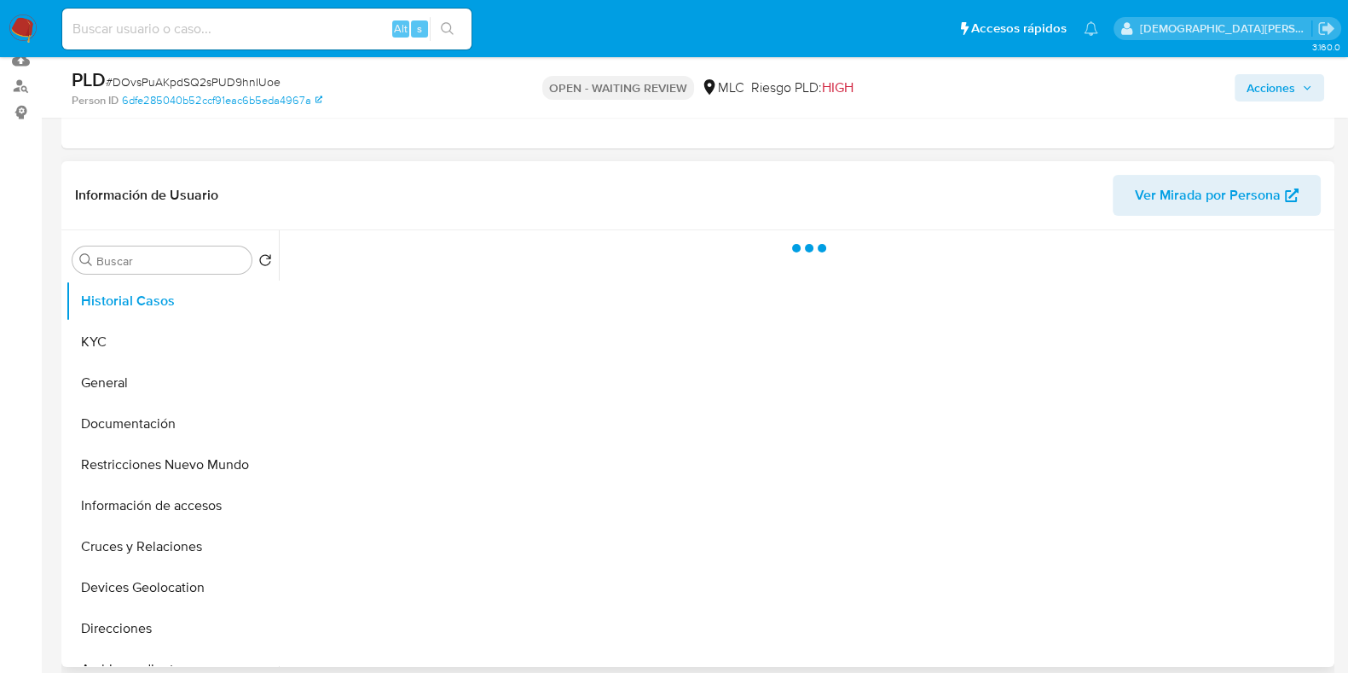
select select "10"
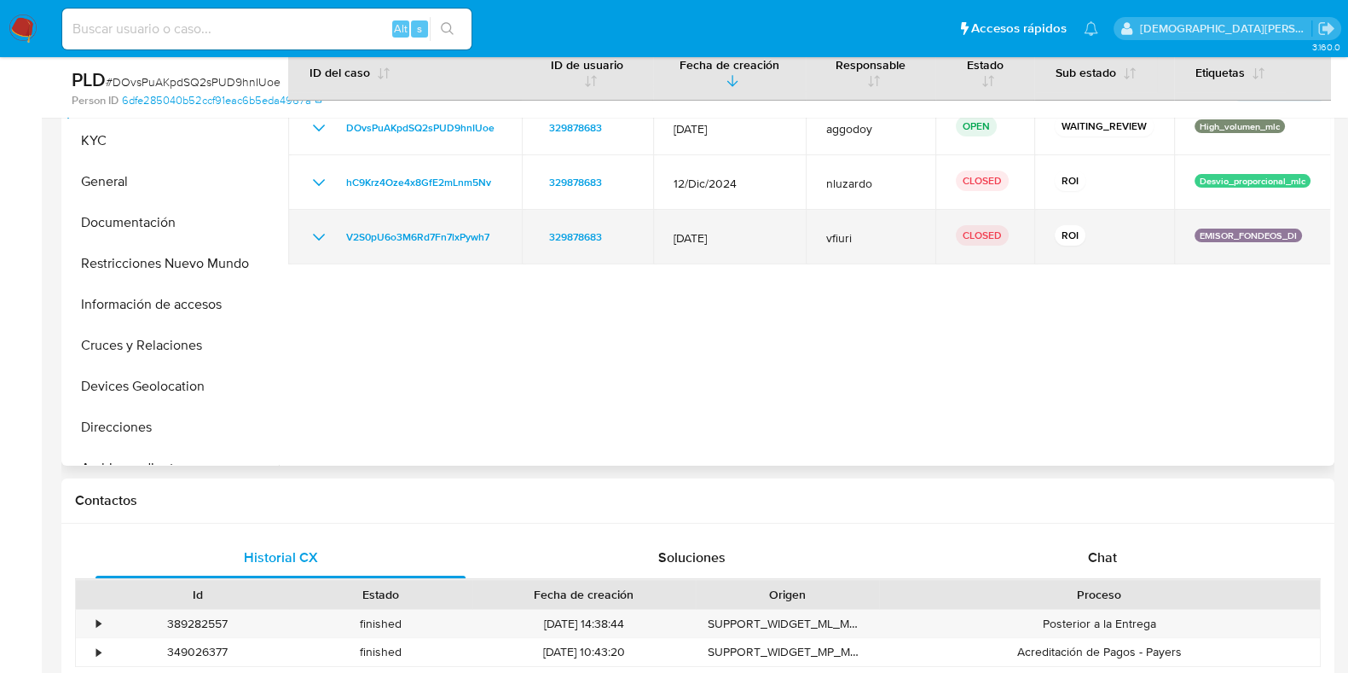
scroll to position [533, 0]
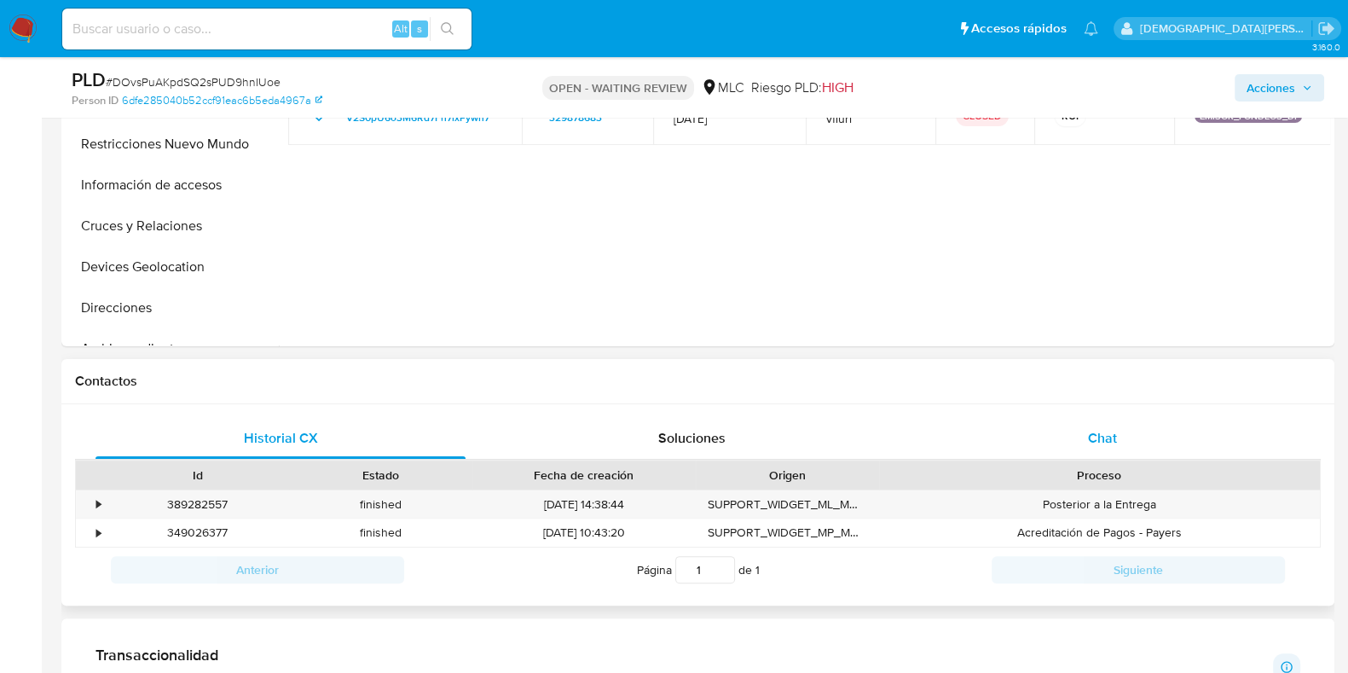
click at [1052, 434] on div "Chat" at bounding box center [1102, 438] width 370 height 41
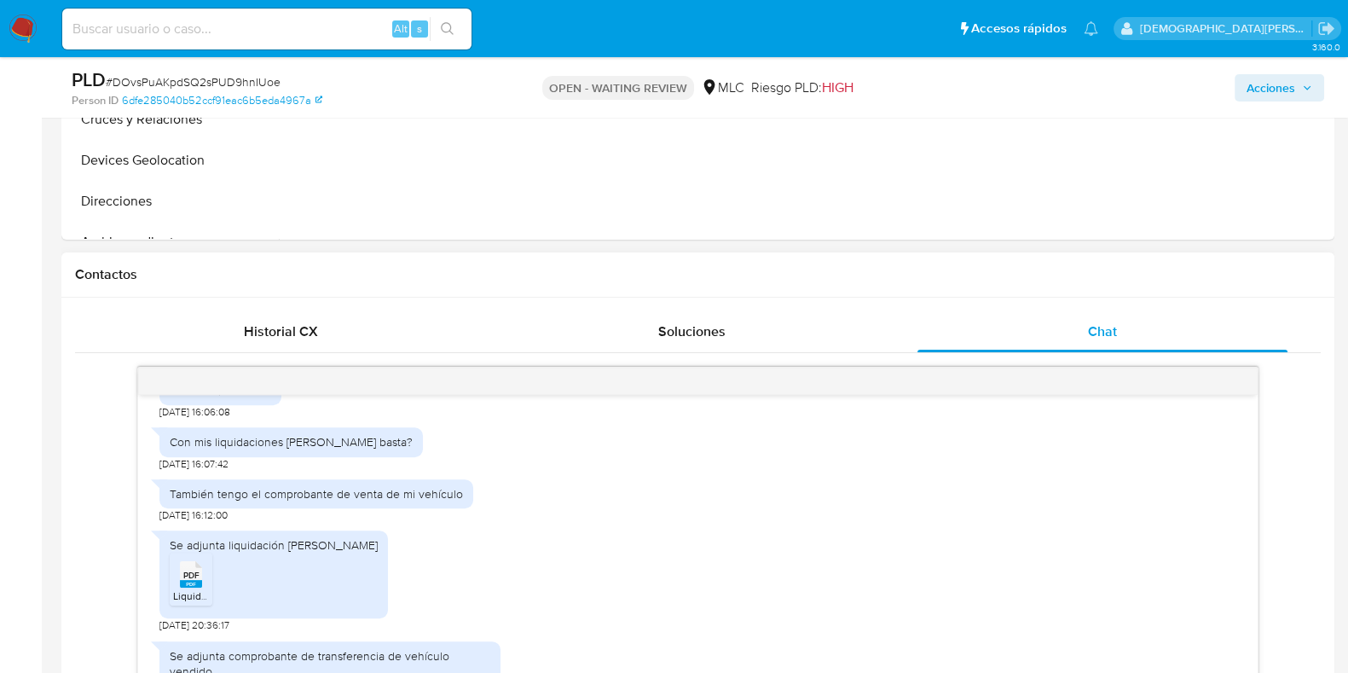
scroll to position [554, 0]
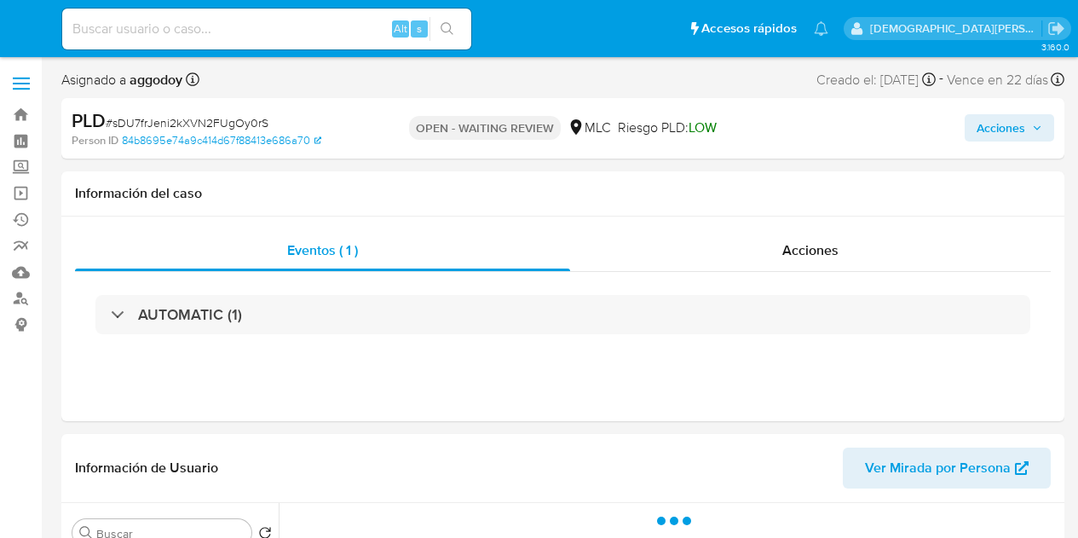
select select "10"
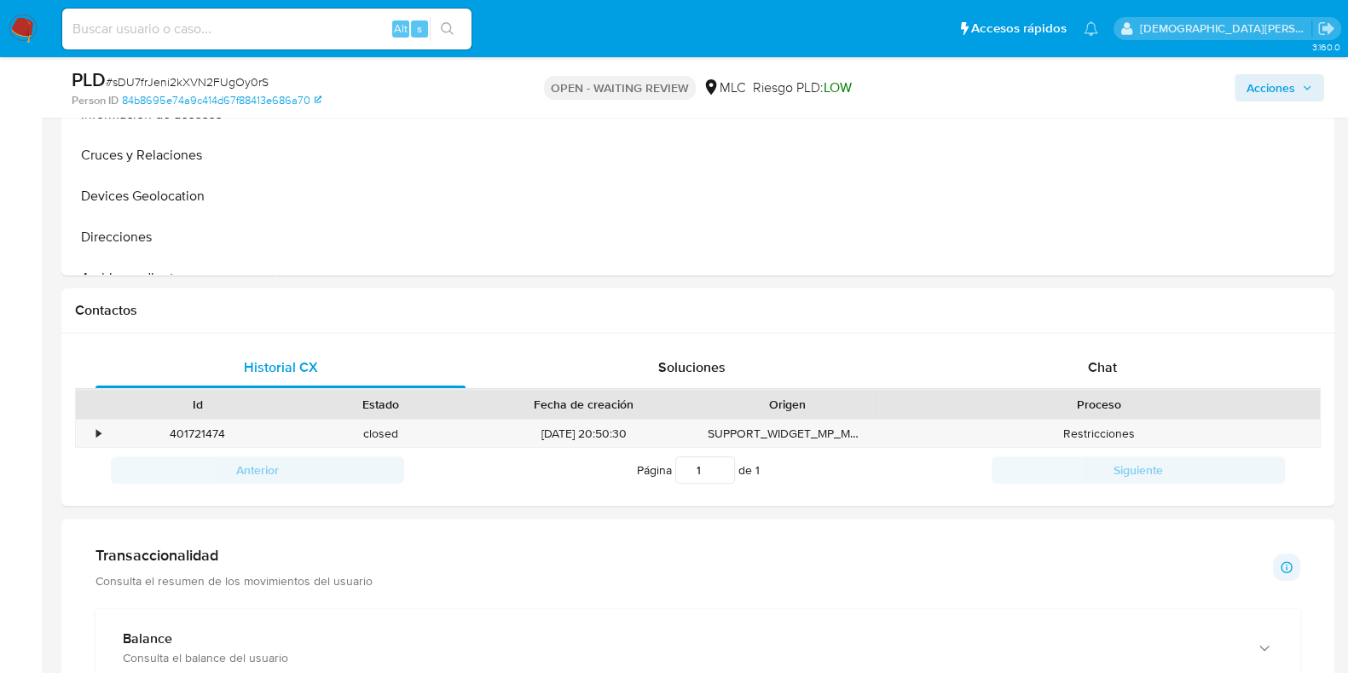
scroll to position [639, 0]
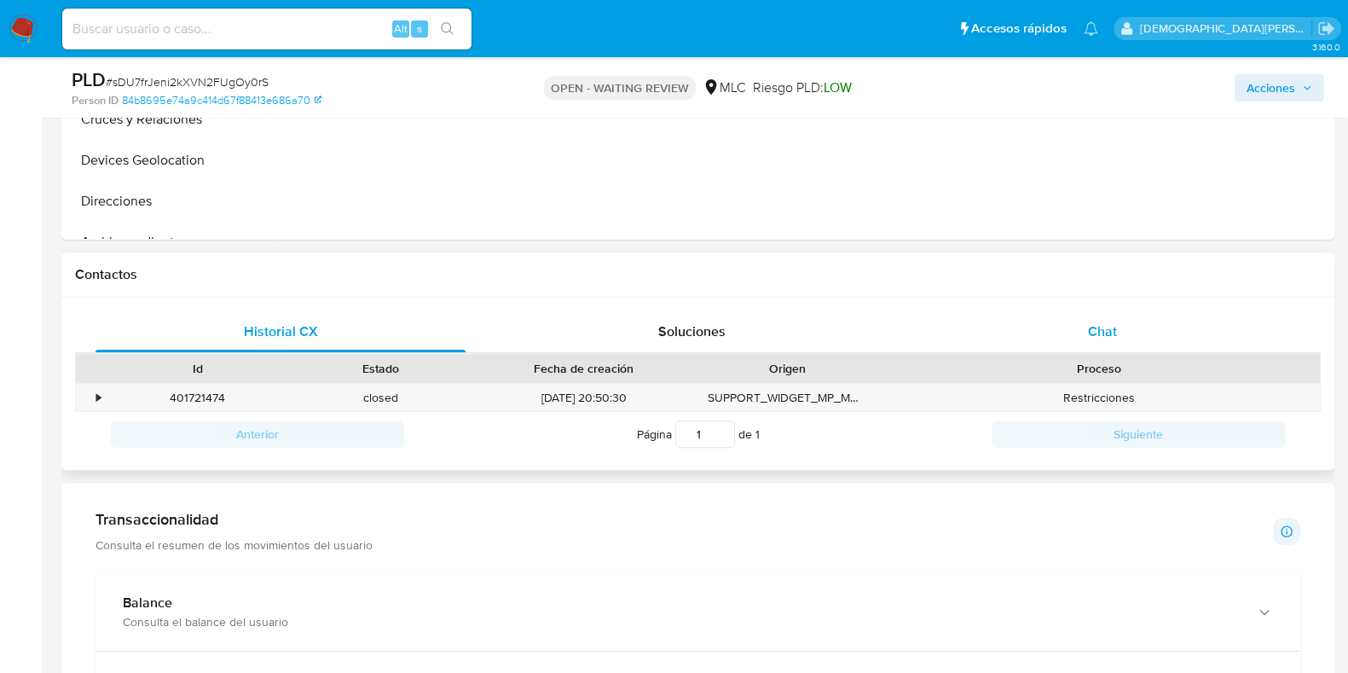
click at [1077, 331] on span "Chat" at bounding box center [1102, 331] width 29 height 20
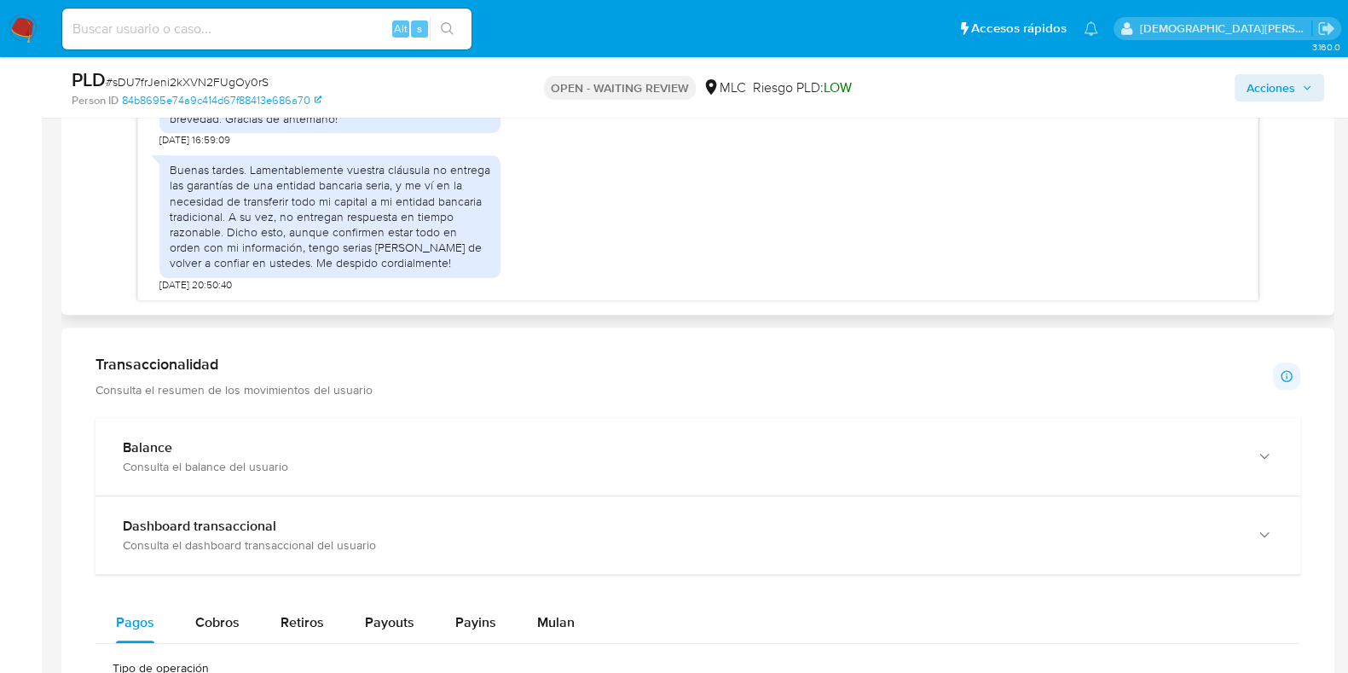
scroll to position [959, 0]
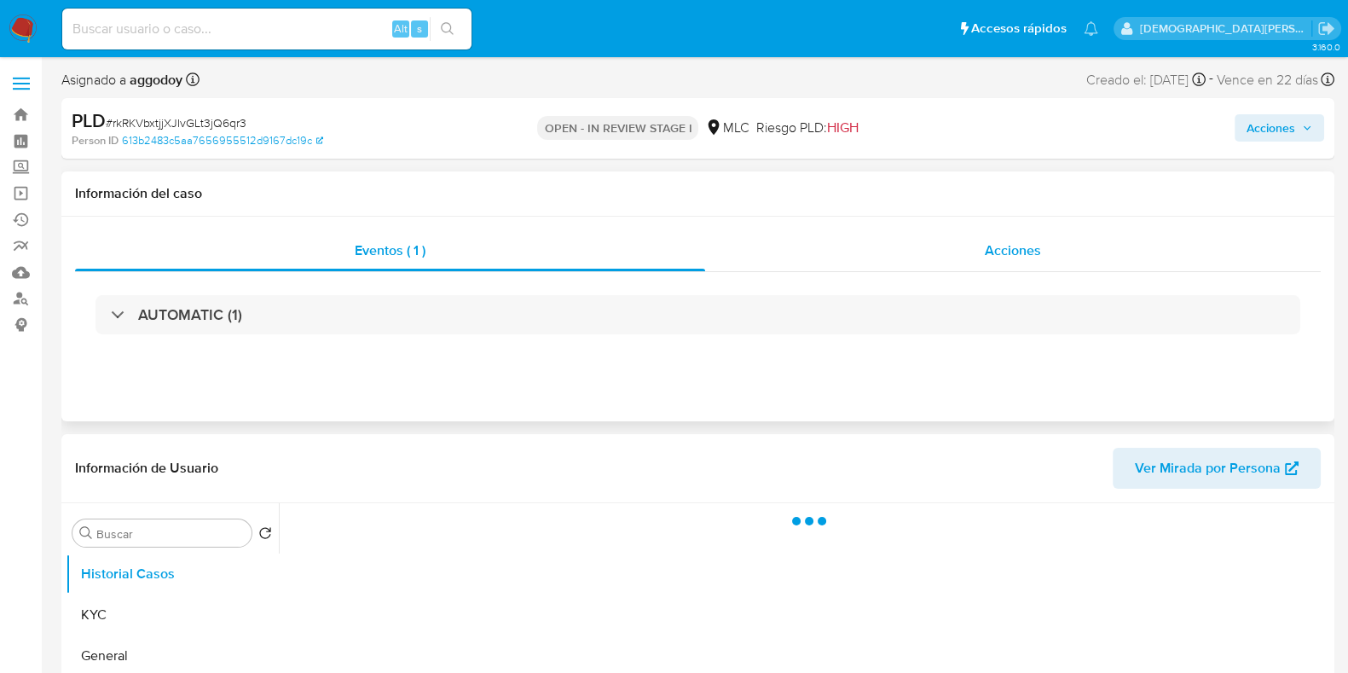
click at [1002, 255] on span "Acciones" at bounding box center [1012, 250] width 56 height 20
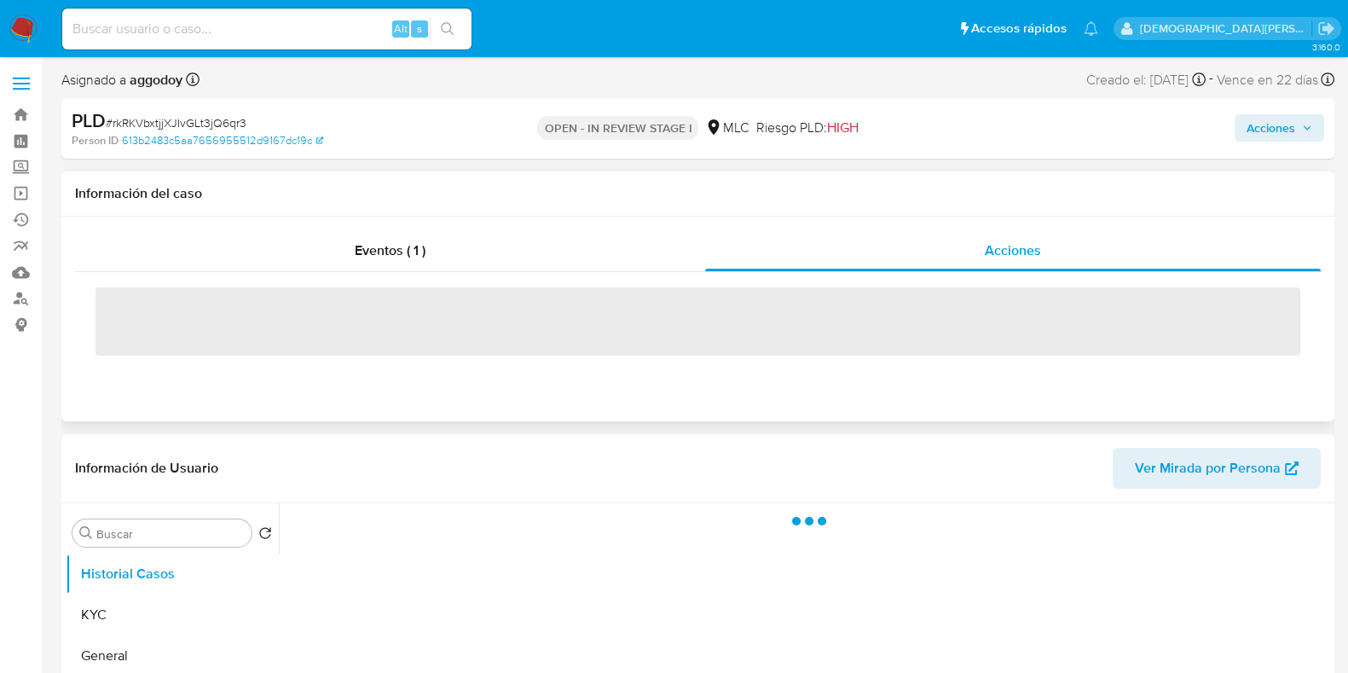
select select "10"
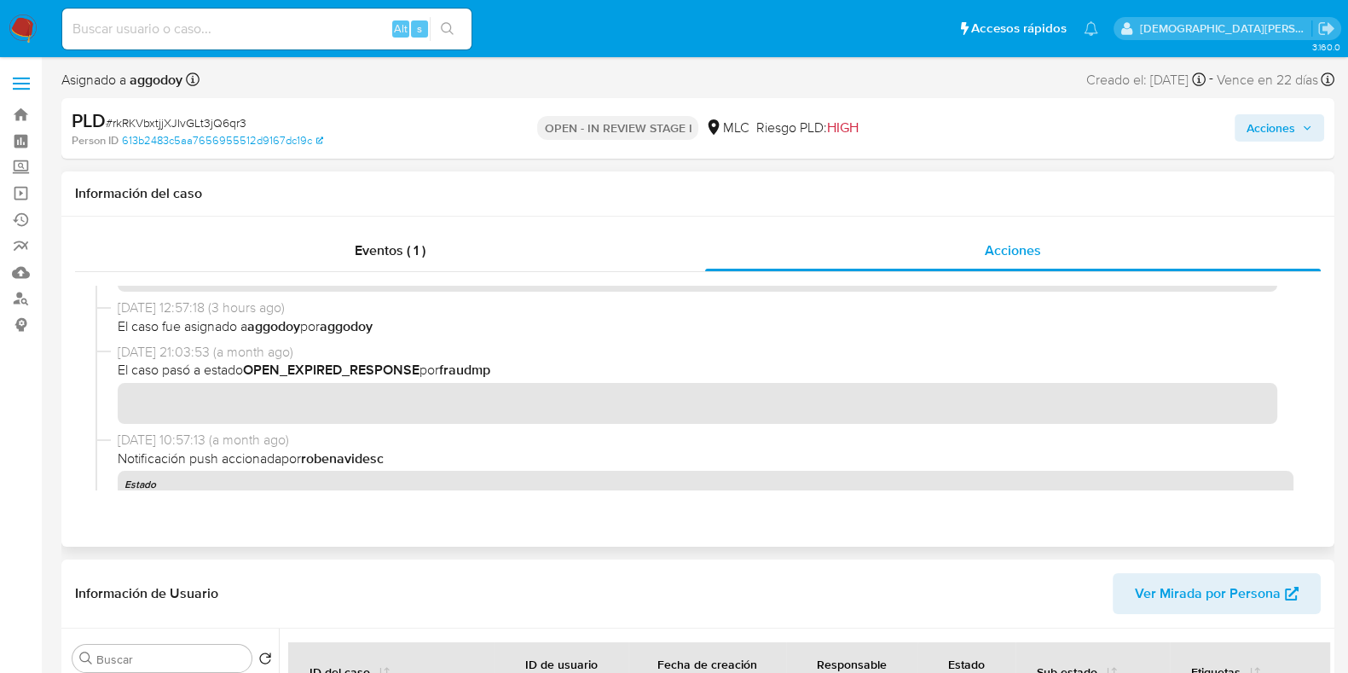
scroll to position [106, 0]
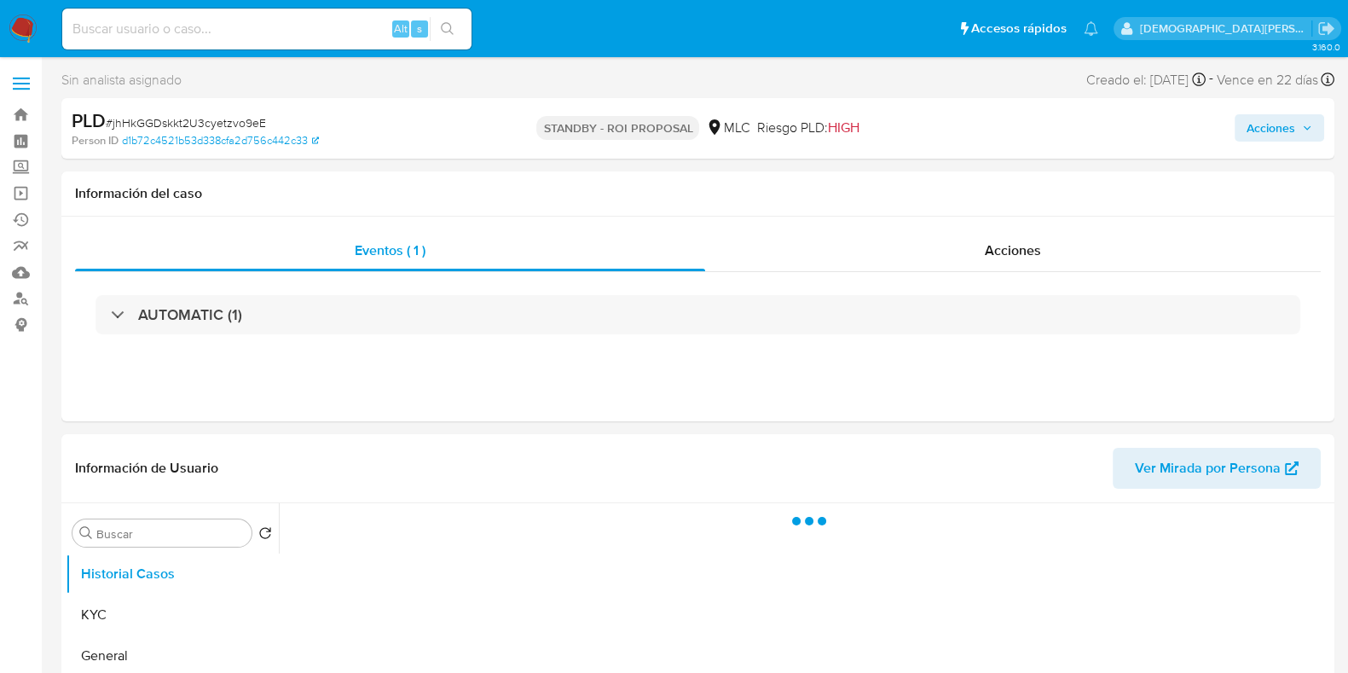
select select "10"
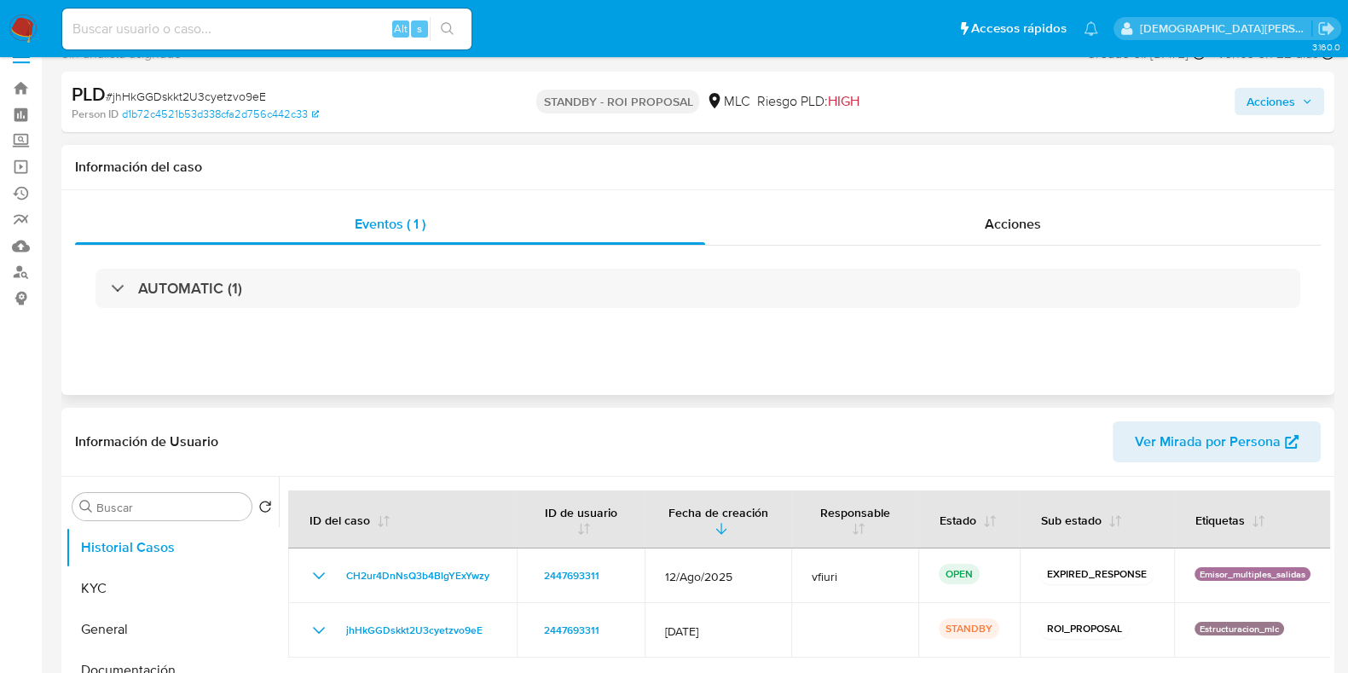
scroll to position [106, 0]
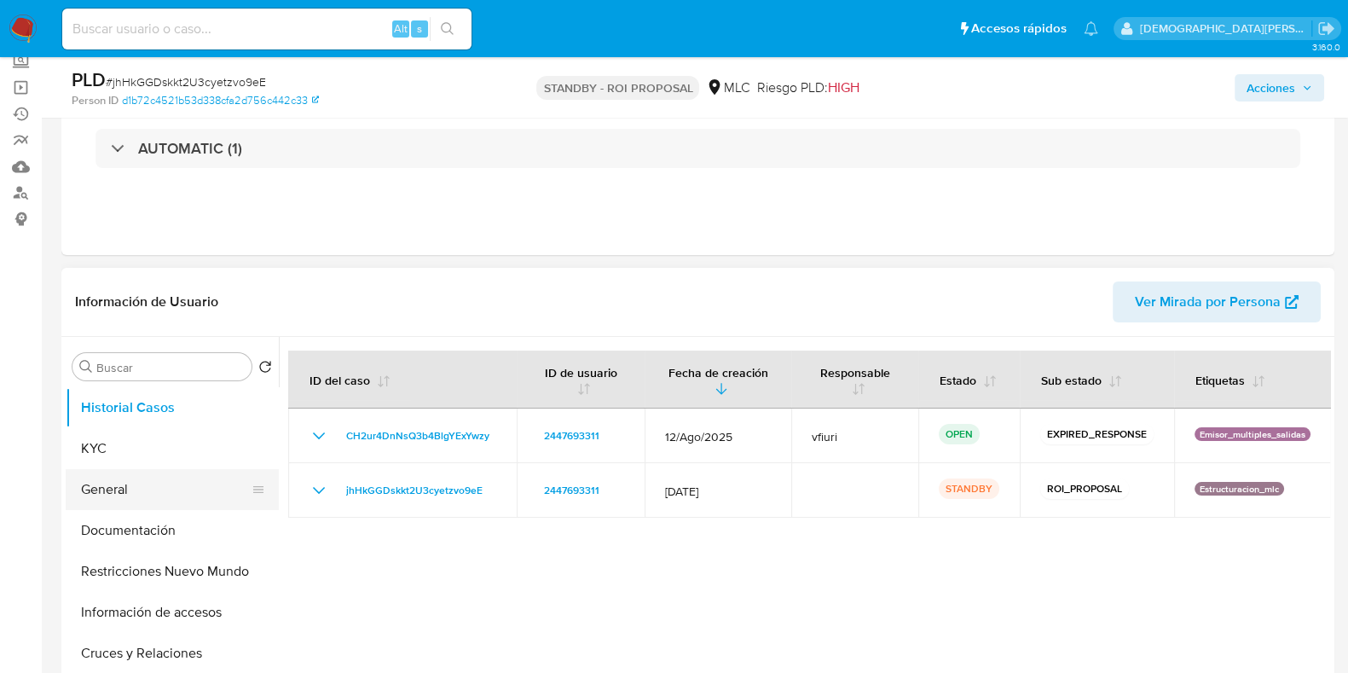
click at [162, 476] on button "General" at bounding box center [165, 489] width 199 height 41
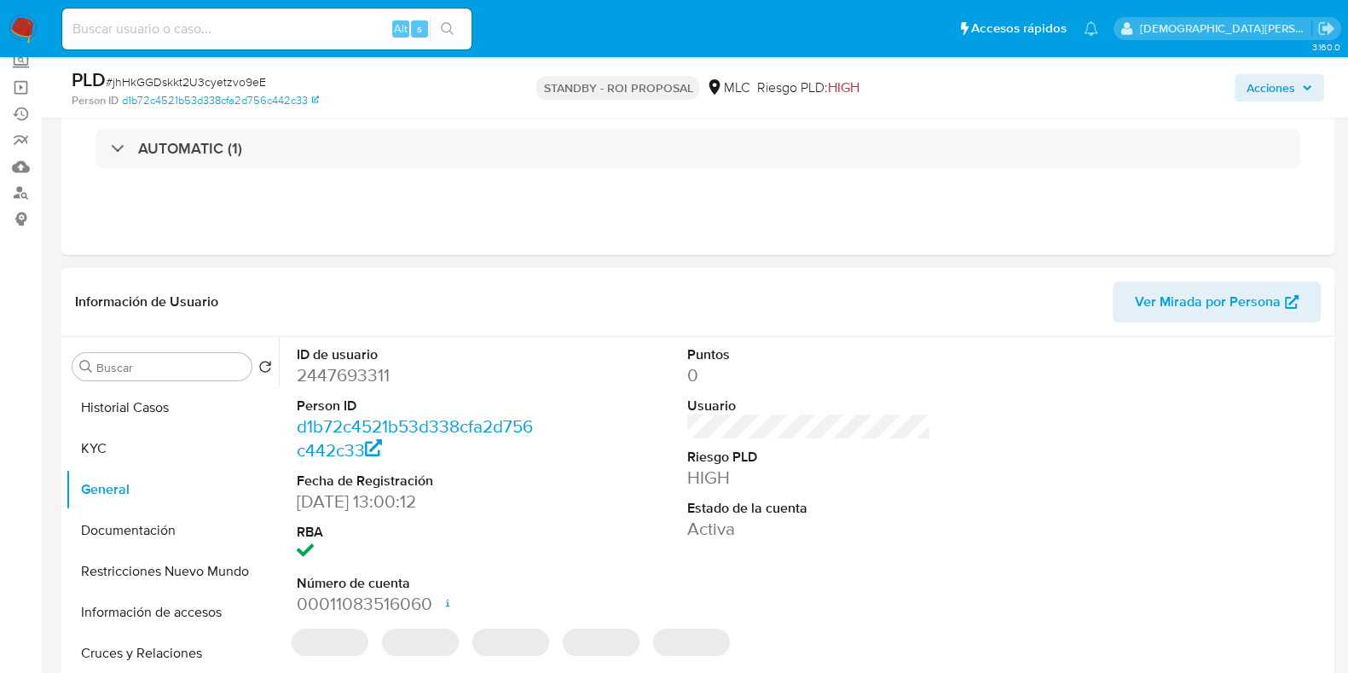
click at [349, 372] on dd "2447693311" at bounding box center [419, 375] width 244 height 24
copy dd "2447693311"
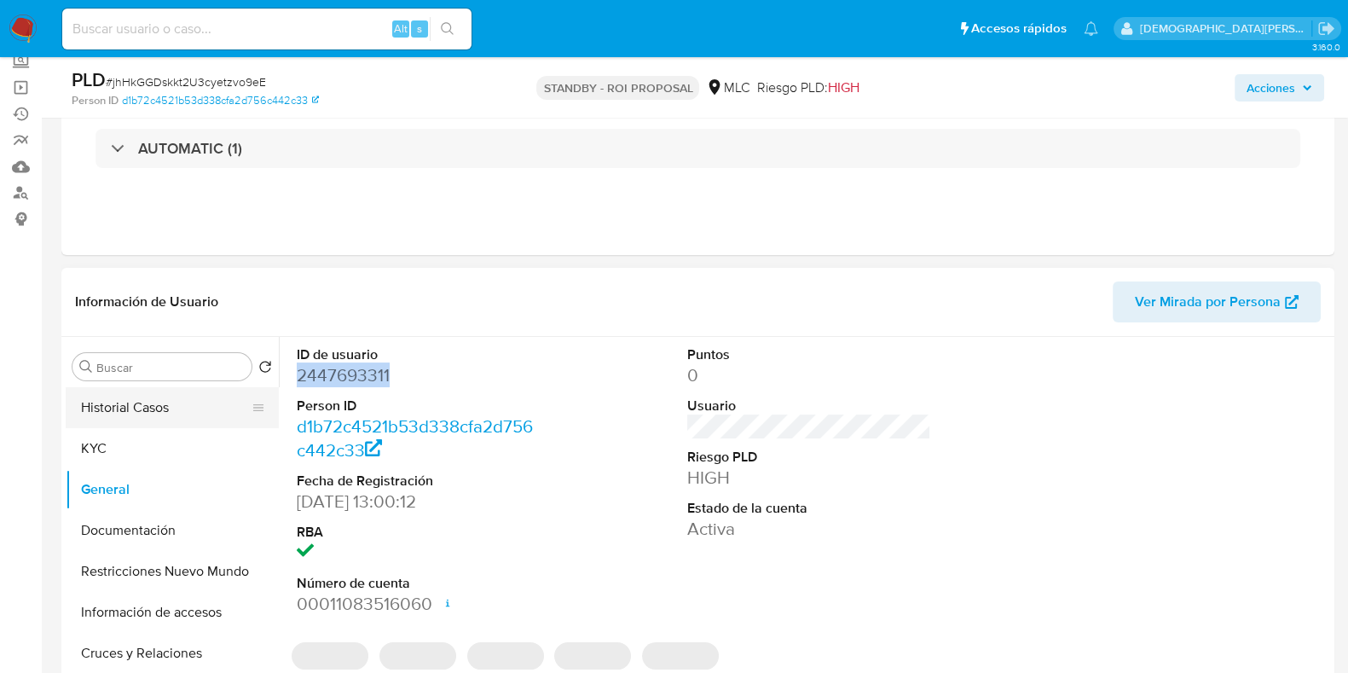
click at [182, 403] on button "Historial Casos" at bounding box center [165, 407] width 199 height 41
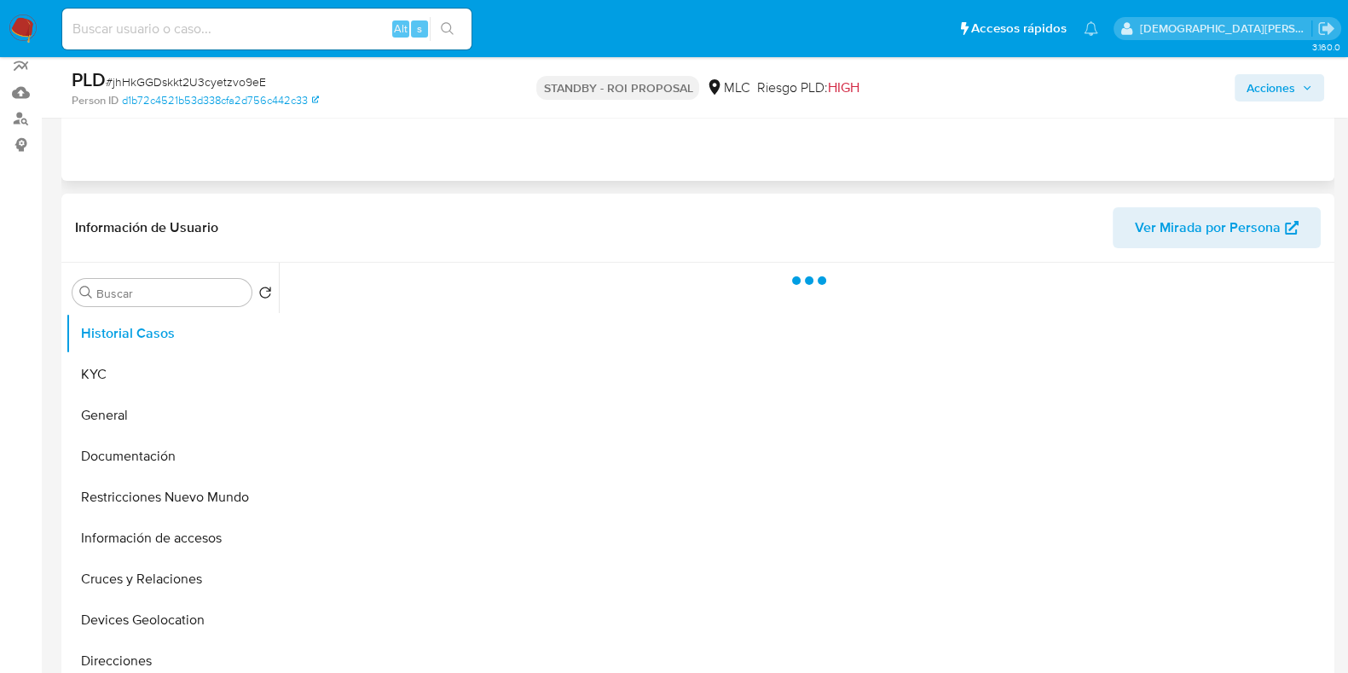
scroll to position [212, 0]
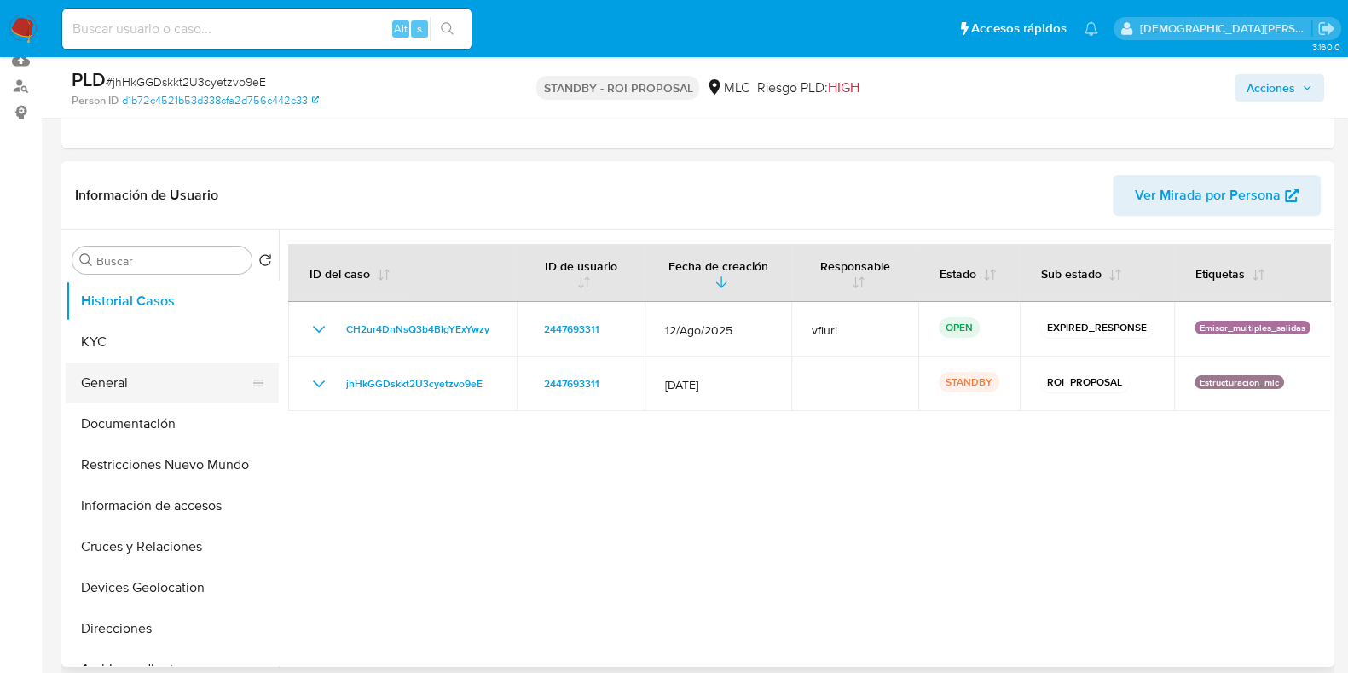
click at [159, 376] on button "General" at bounding box center [165, 382] width 199 height 41
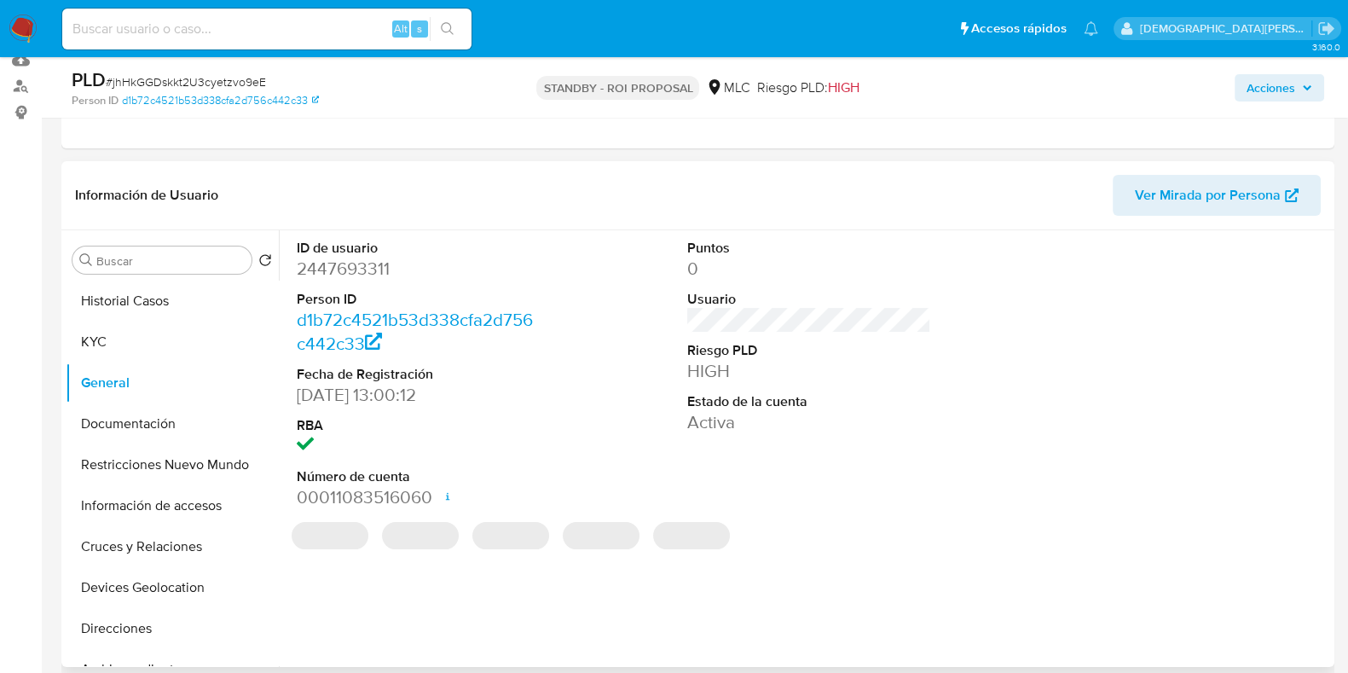
click at [330, 273] on dd "2447693311" at bounding box center [419, 269] width 244 height 24
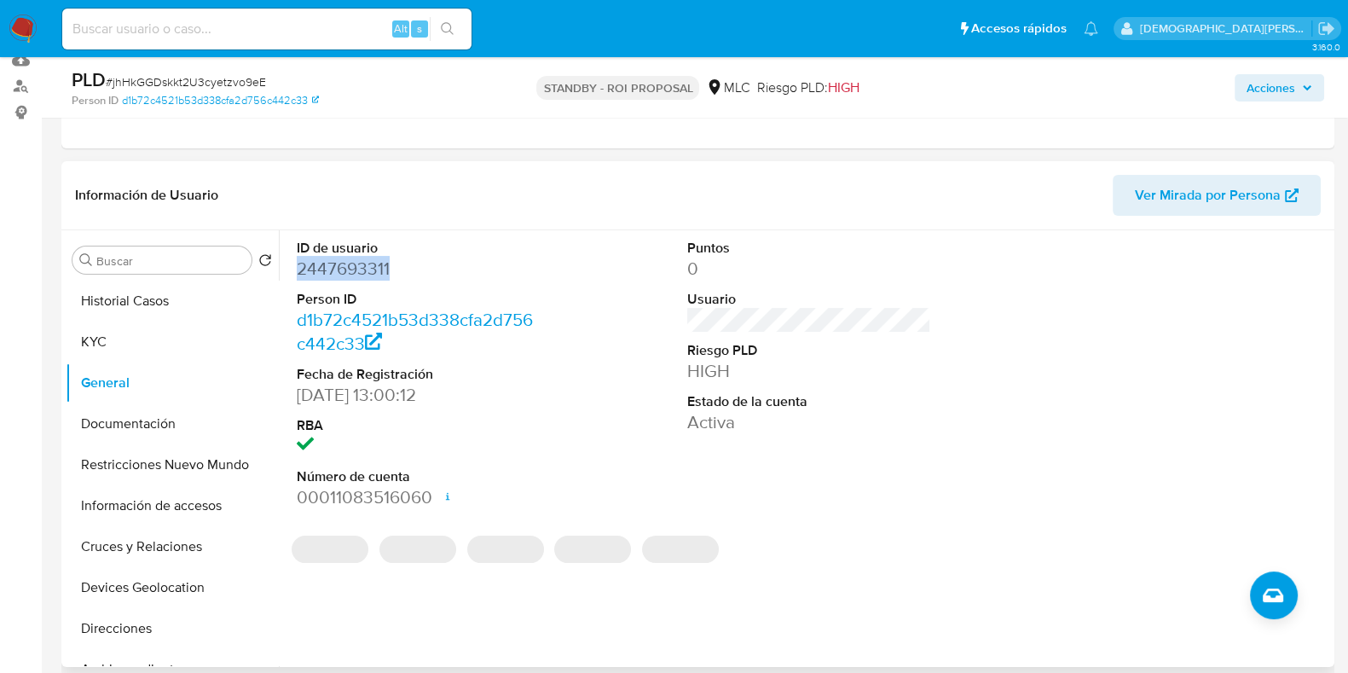
copy dd "2447693311"
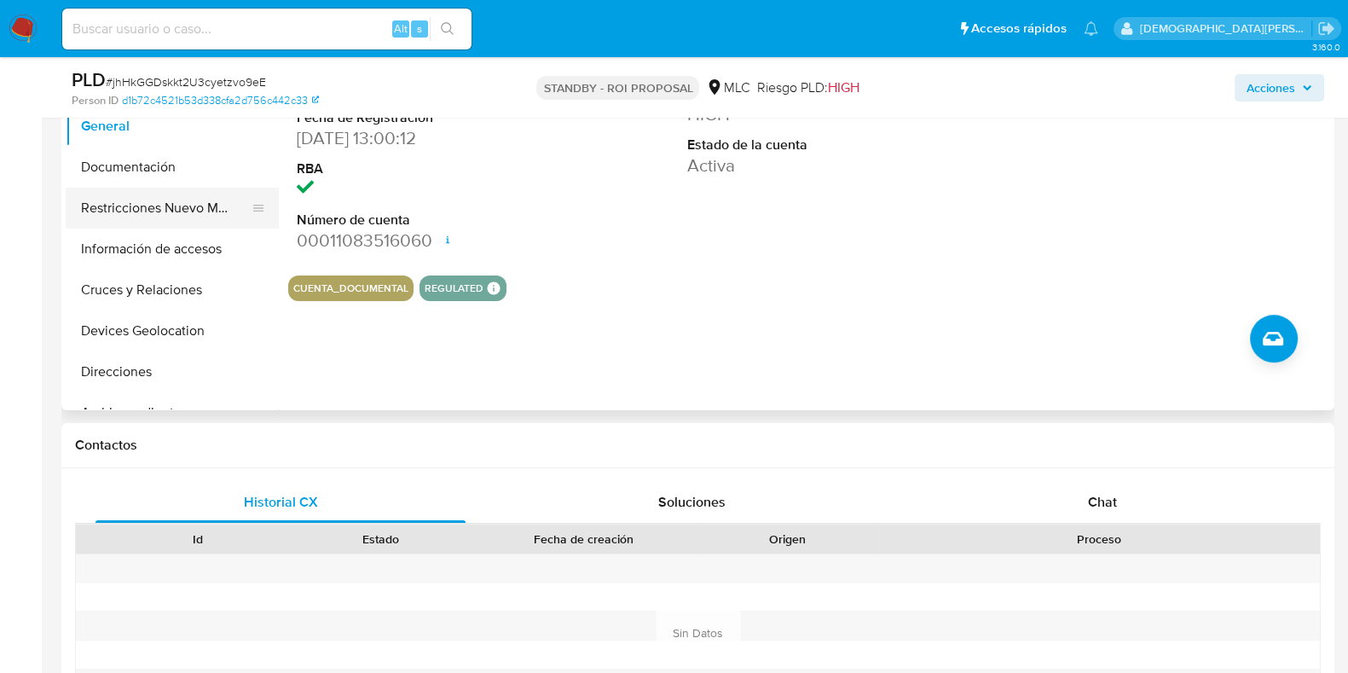
scroll to position [320, 0]
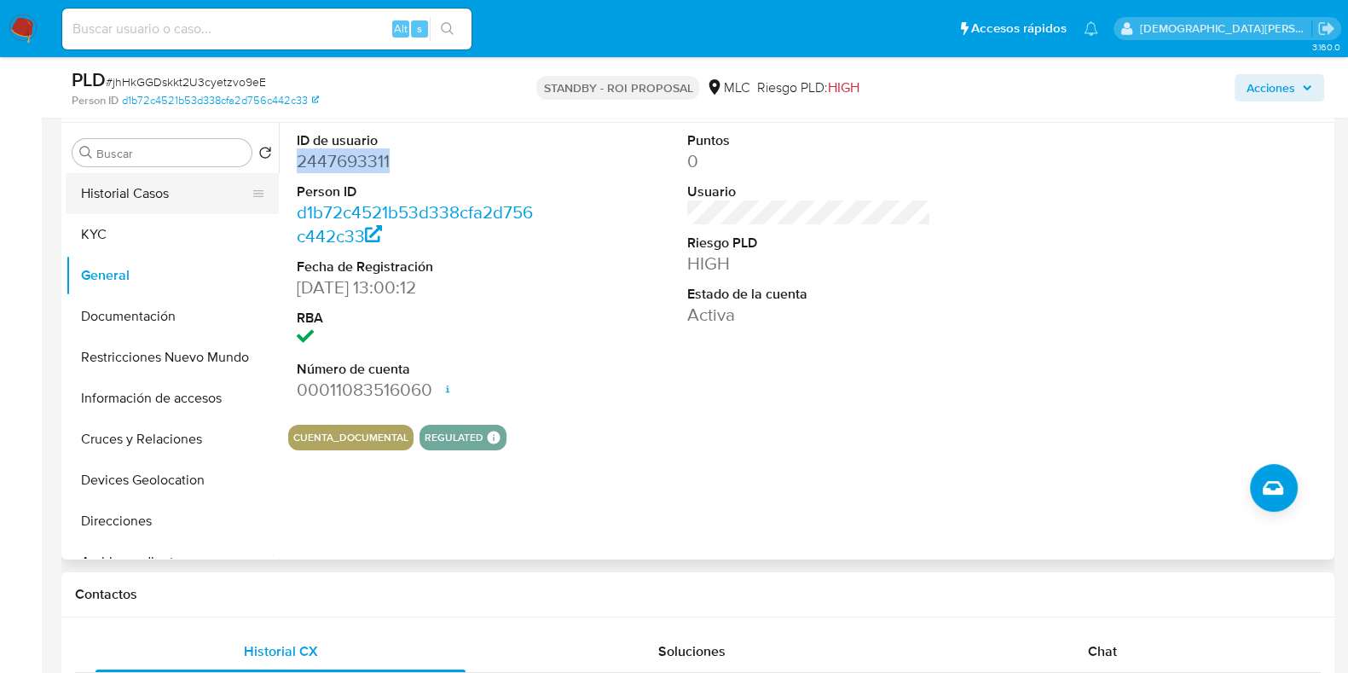
click at [143, 178] on button "Historial Casos" at bounding box center [165, 193] width 199 height 41
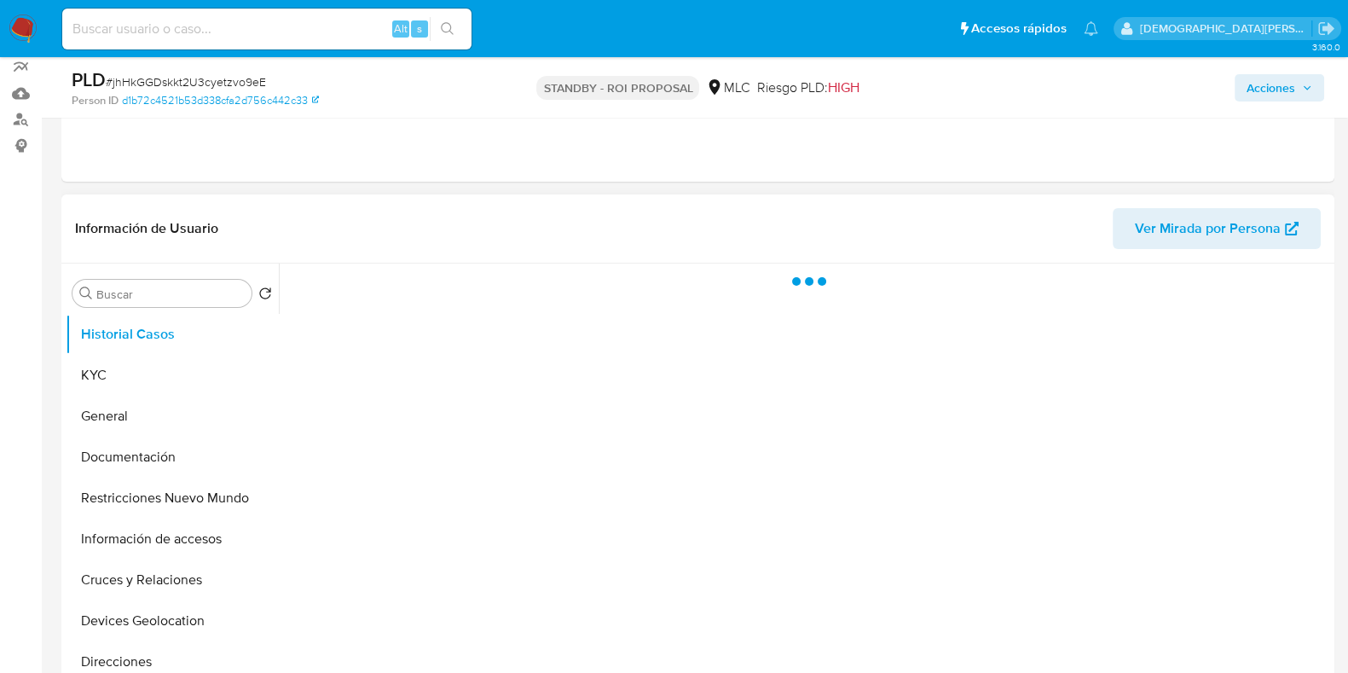
scroll to position [212, 0]
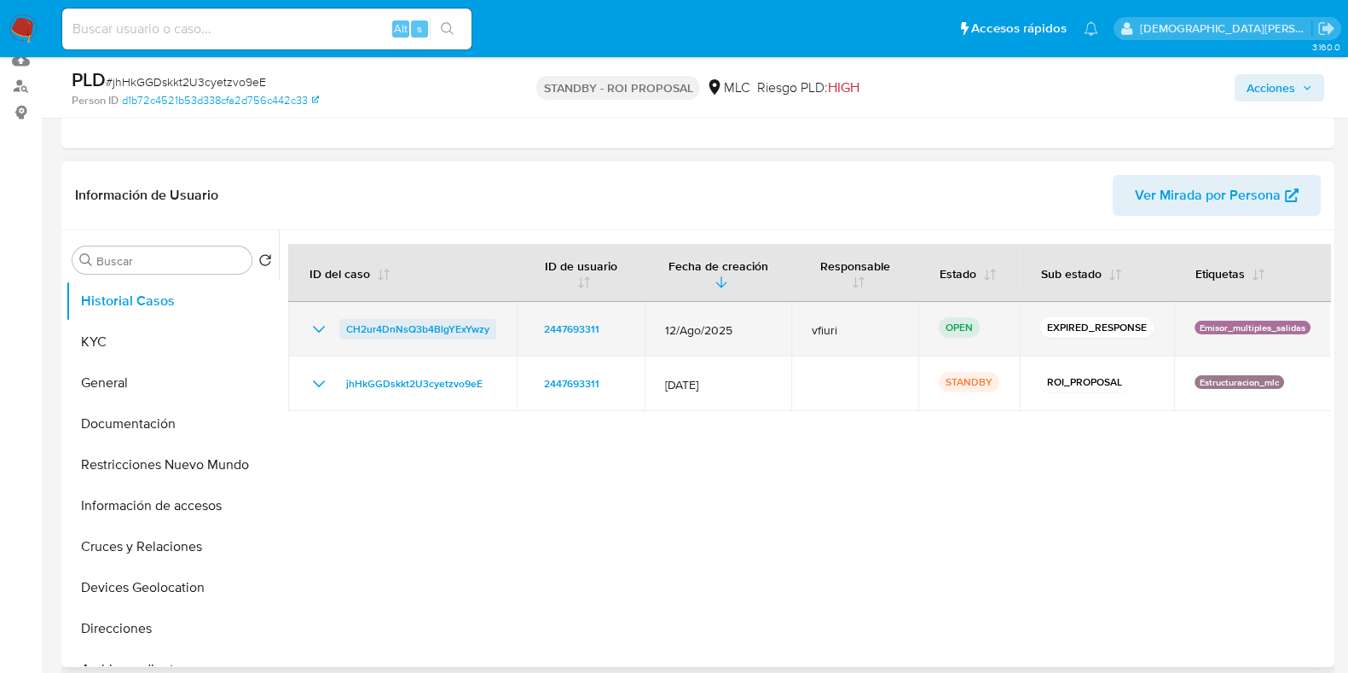
click at [420, 325] on span "CH2ur4DnNsQ3b4BlgYExYwzy" at bounding box center [417, 329] width 143 height 20
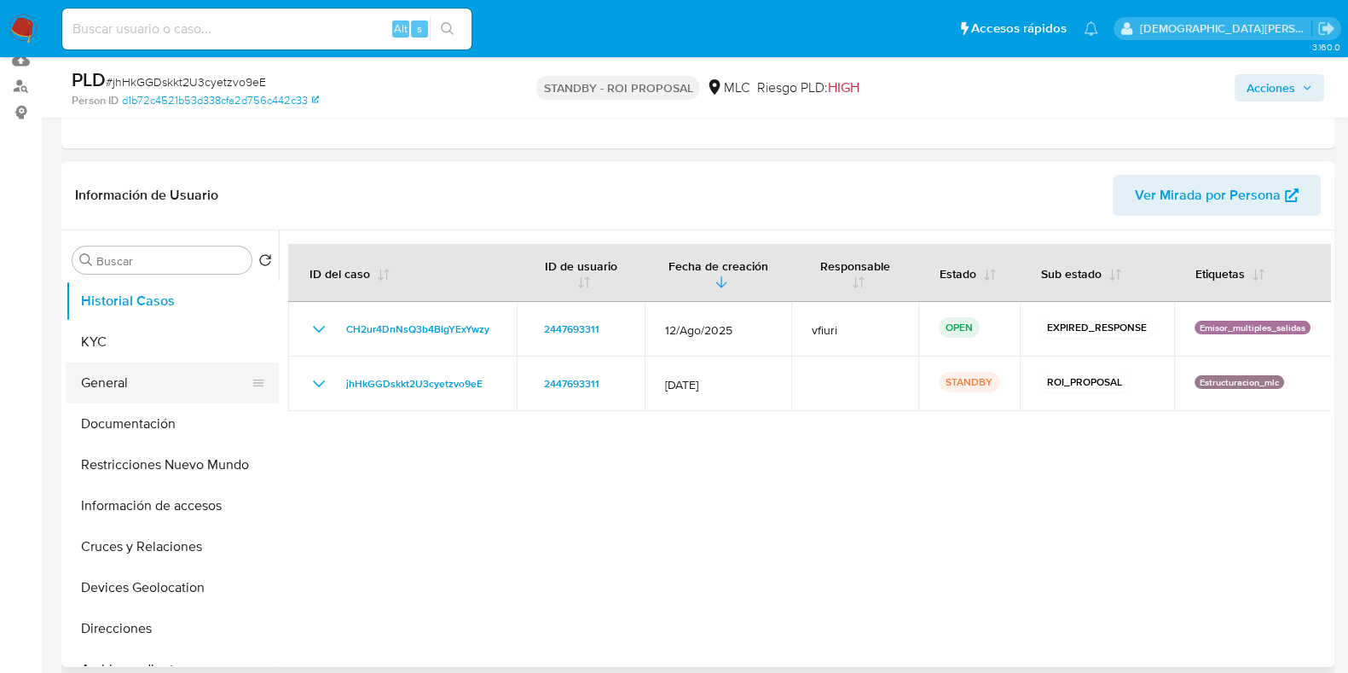
click at [130, 381] on button "General" at bounding box center [165, 382] width 199 height 41
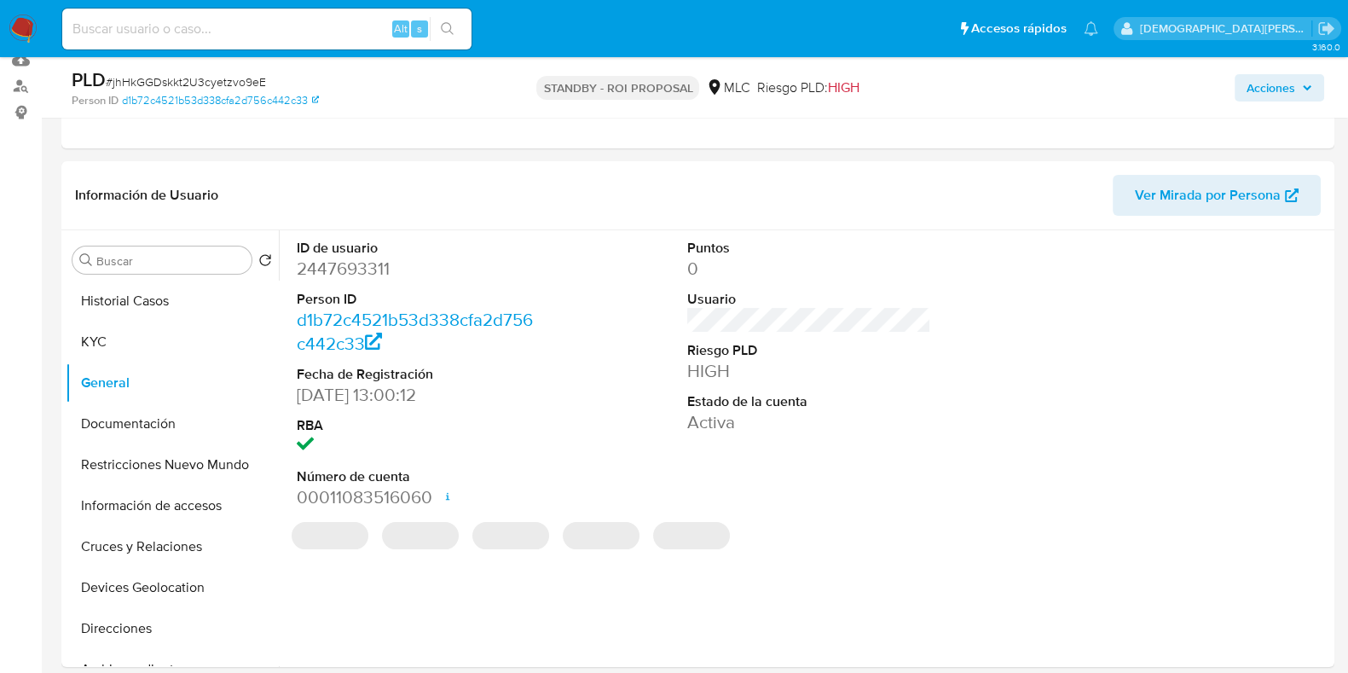
click at [382, 270] on dd "2447693311" at bounding box center [419, 269] width 244 height 24
copy dd "2447693311"
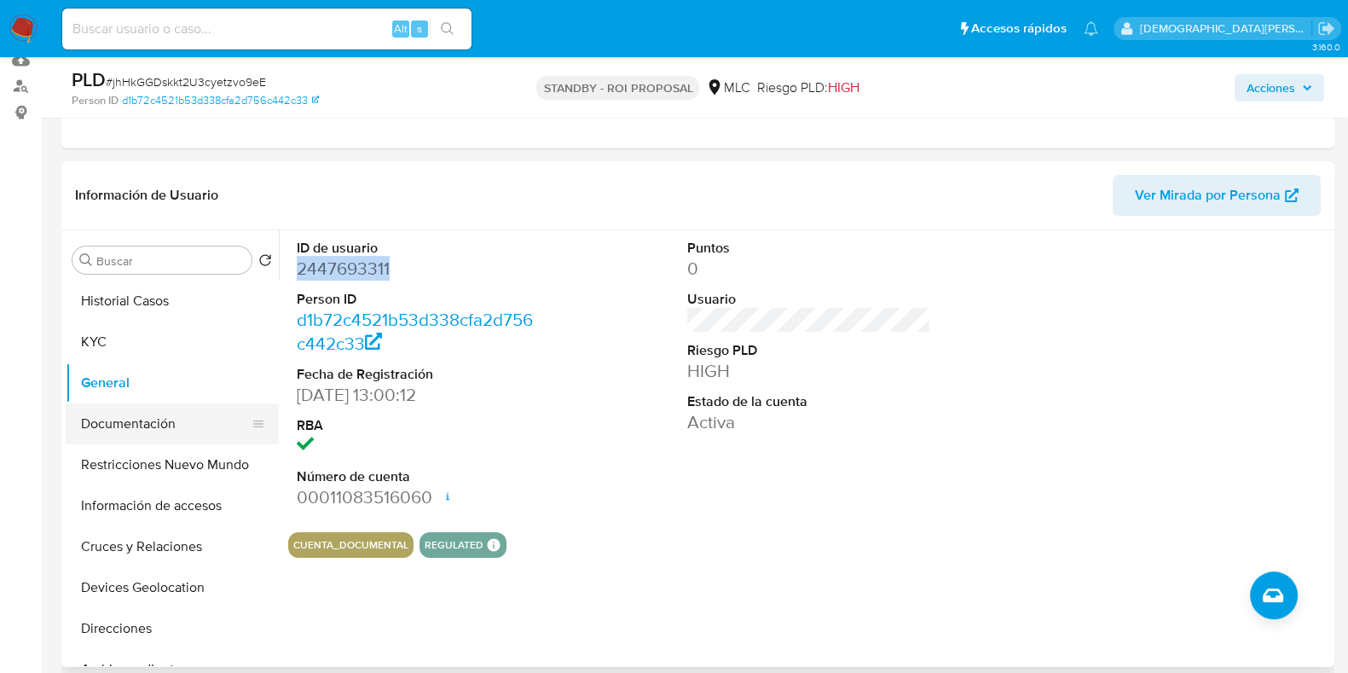
click at [133, 428] on button "Documentación" at bounding box center [165, 423] width 199 height 41
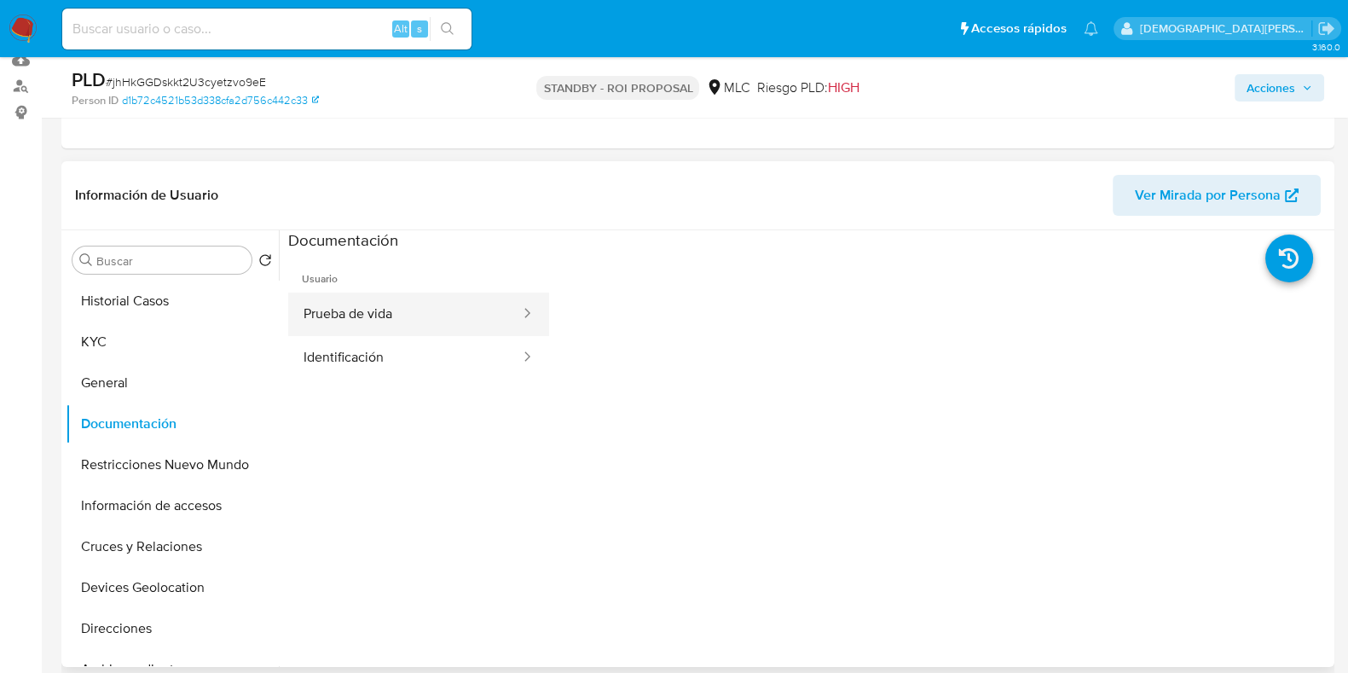
click at [460, 305] on button "Prueba de vida" at bounding box center [405, 313] width 234 height 43
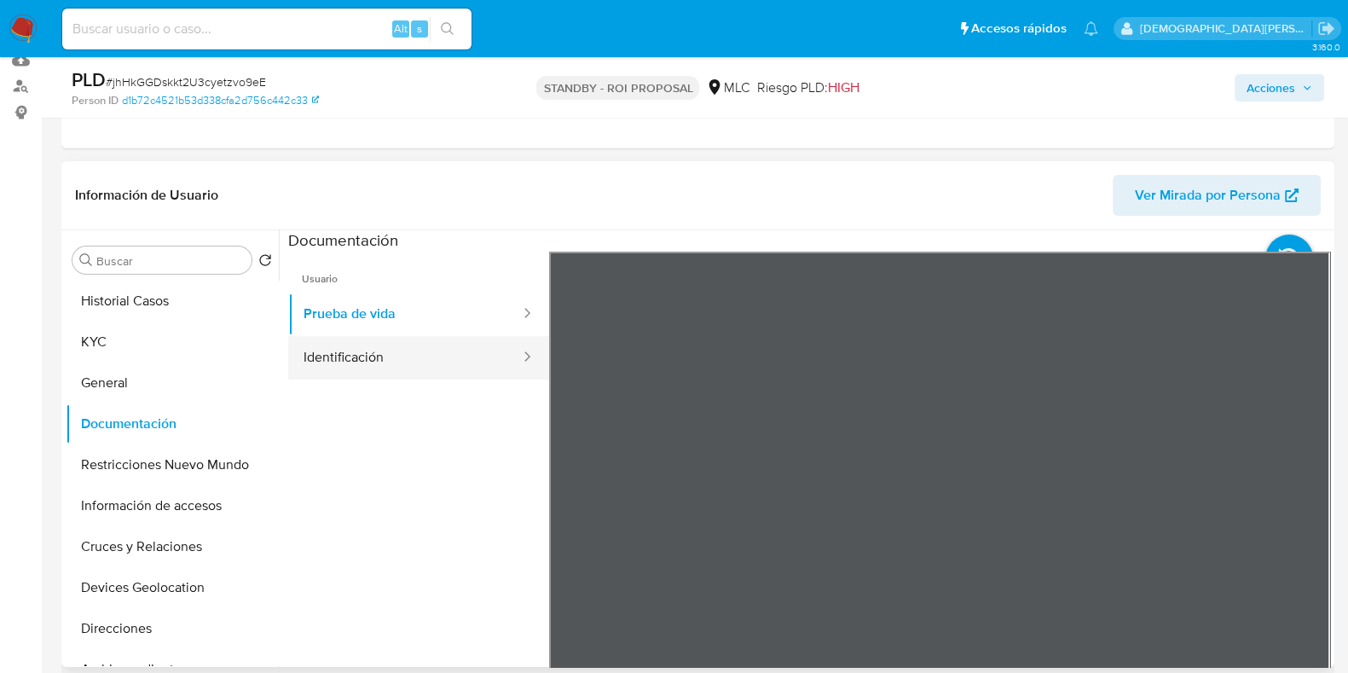
click at [419, 349] on button "Identificación" at bounding box center [405, 357] width 234 height 43
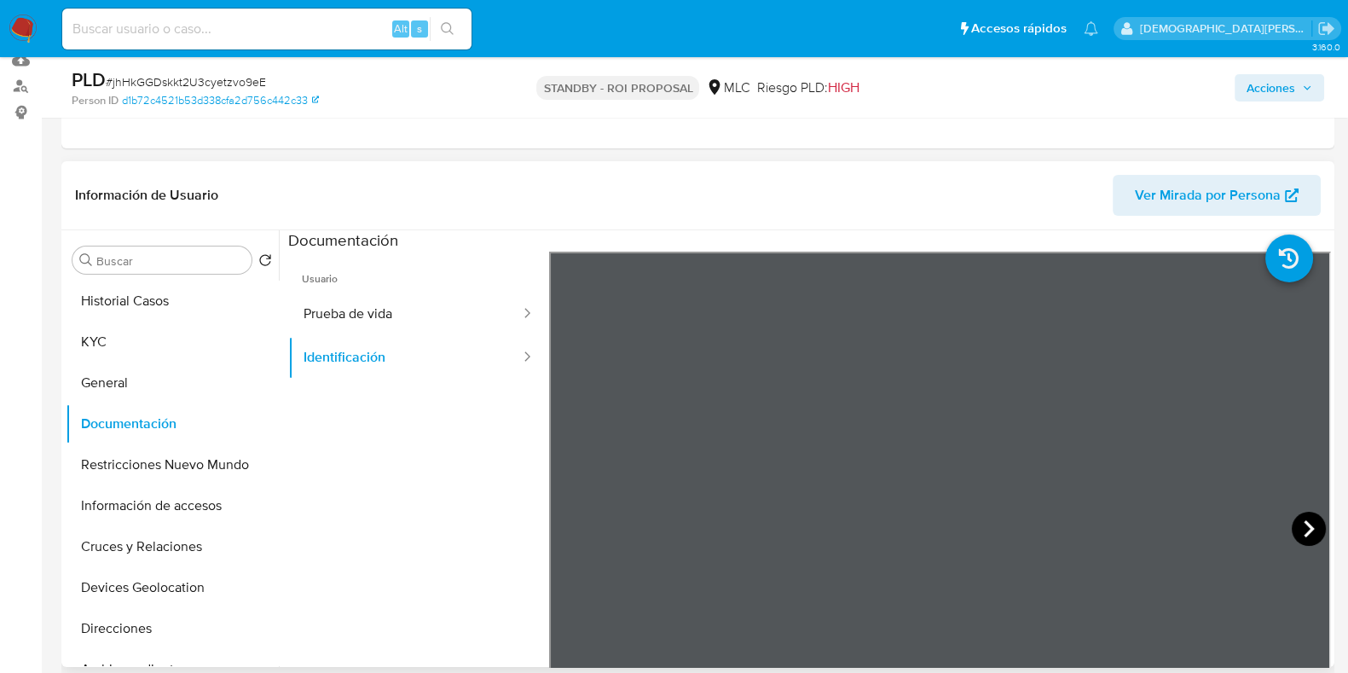
click at [1306, 539] on icon at bounding box center [1308, 528] width 34 height 34
drag, startPoint x: 131, startPoint y: 450, endPoint x: 117, endPoint y: 441, distance: 17.3
click at [128, 450] on button "Restricciones Nuevo Mundo" at bounding box center [172, 464] width 213 height 41
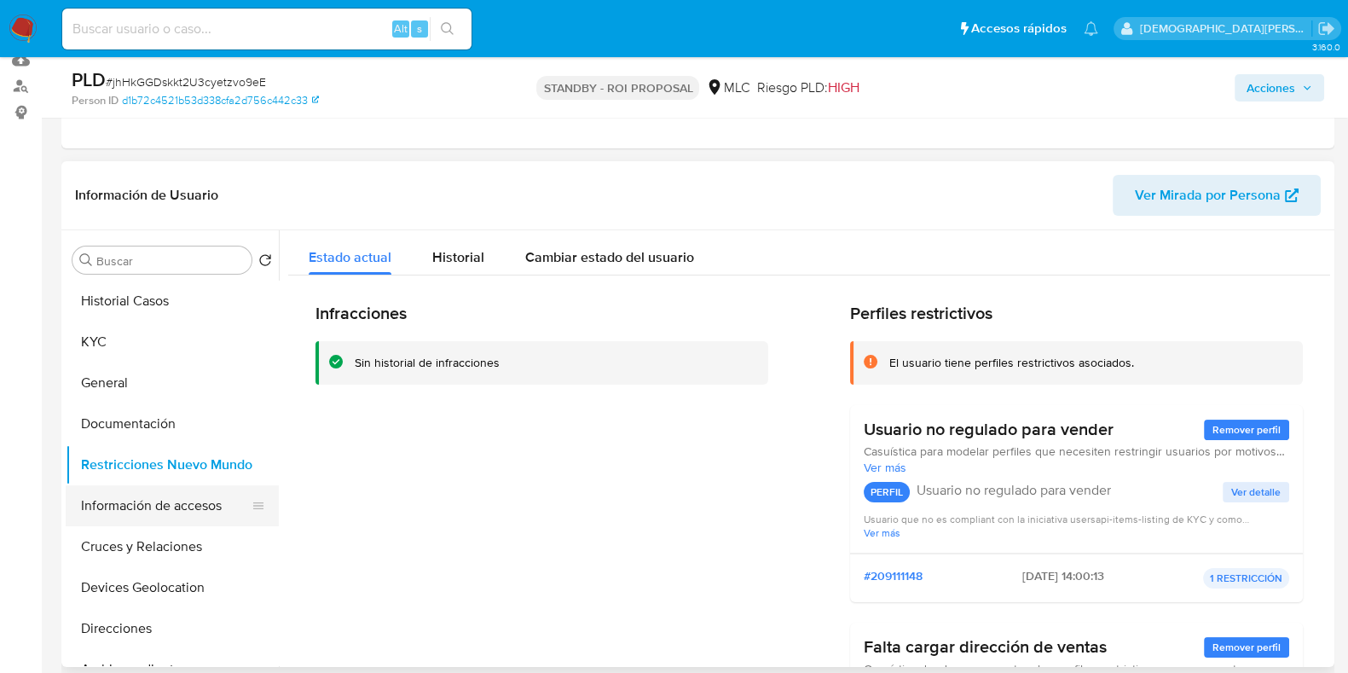
click at [159, 513] on button "Información de accesos" at bounding box center [165, 505] width 199 height 41
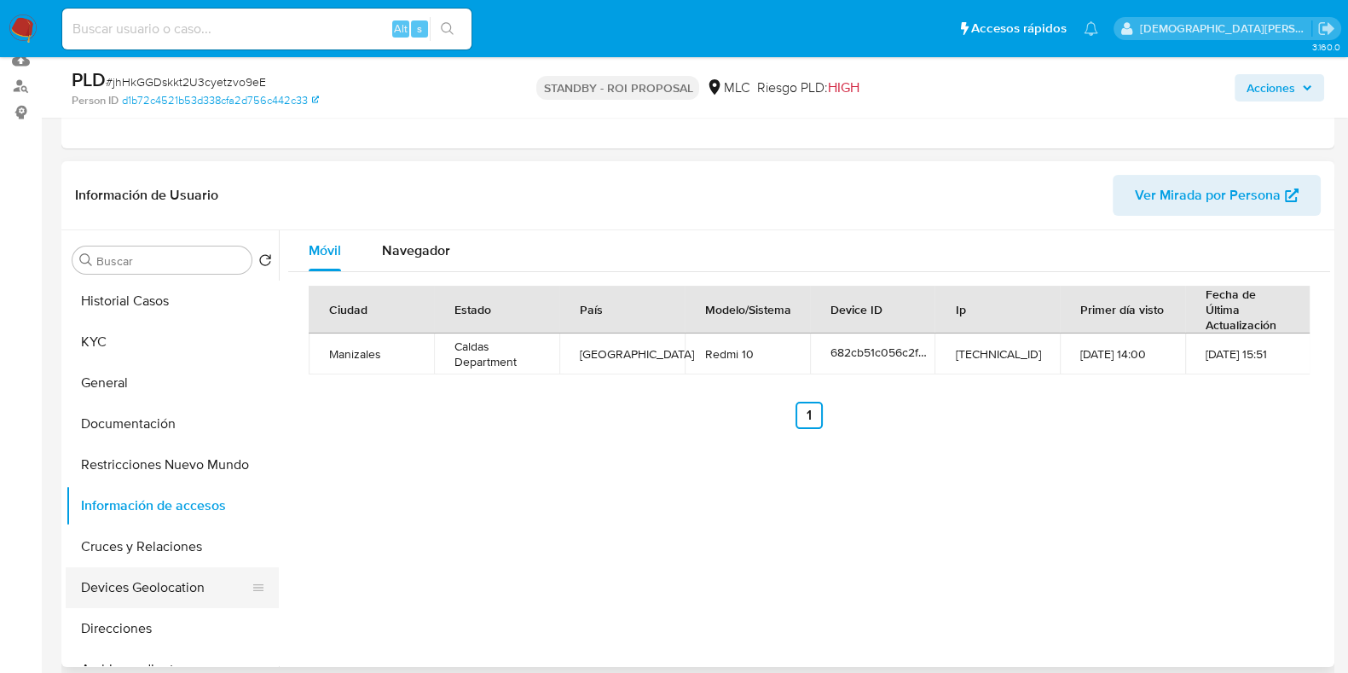
click at [153, 585] on button "Devices Geolocation" at bounding box center [165, 587] width 199 height 41
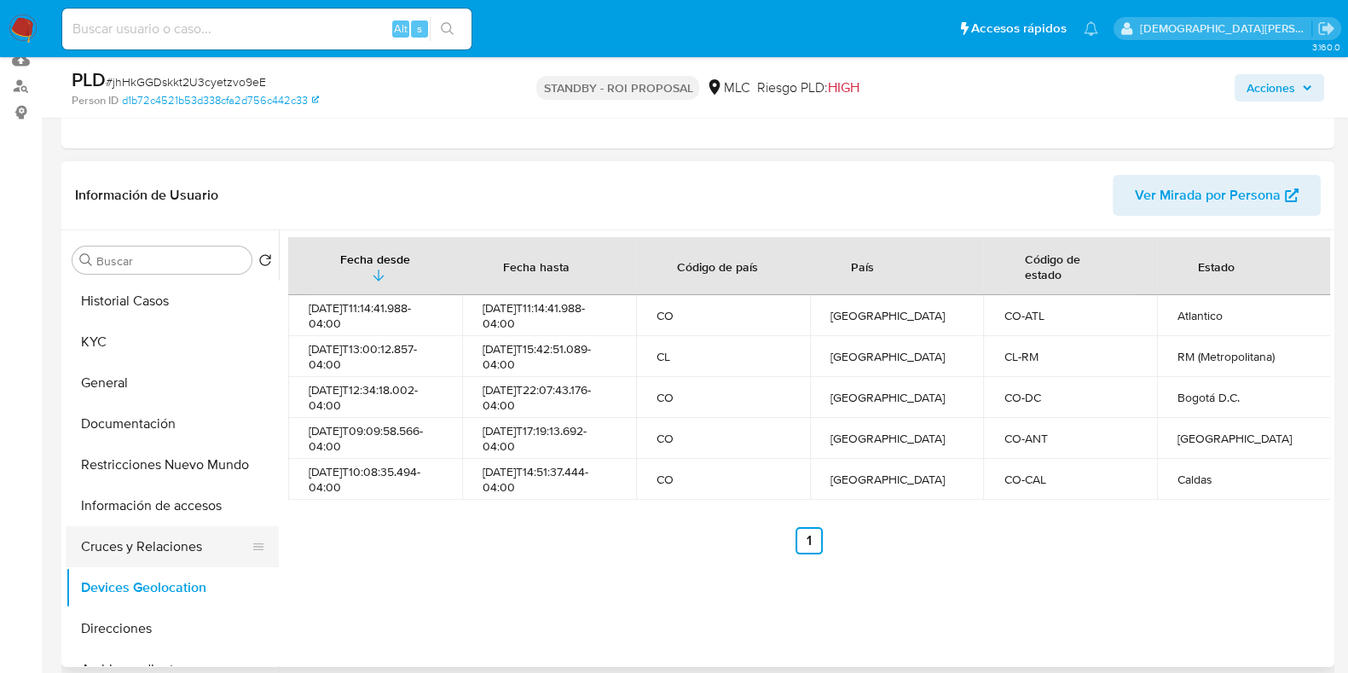
click at [166, 543] on button "Cruces y Relaciones" at bounding box center [165, 546] width 199 height 41
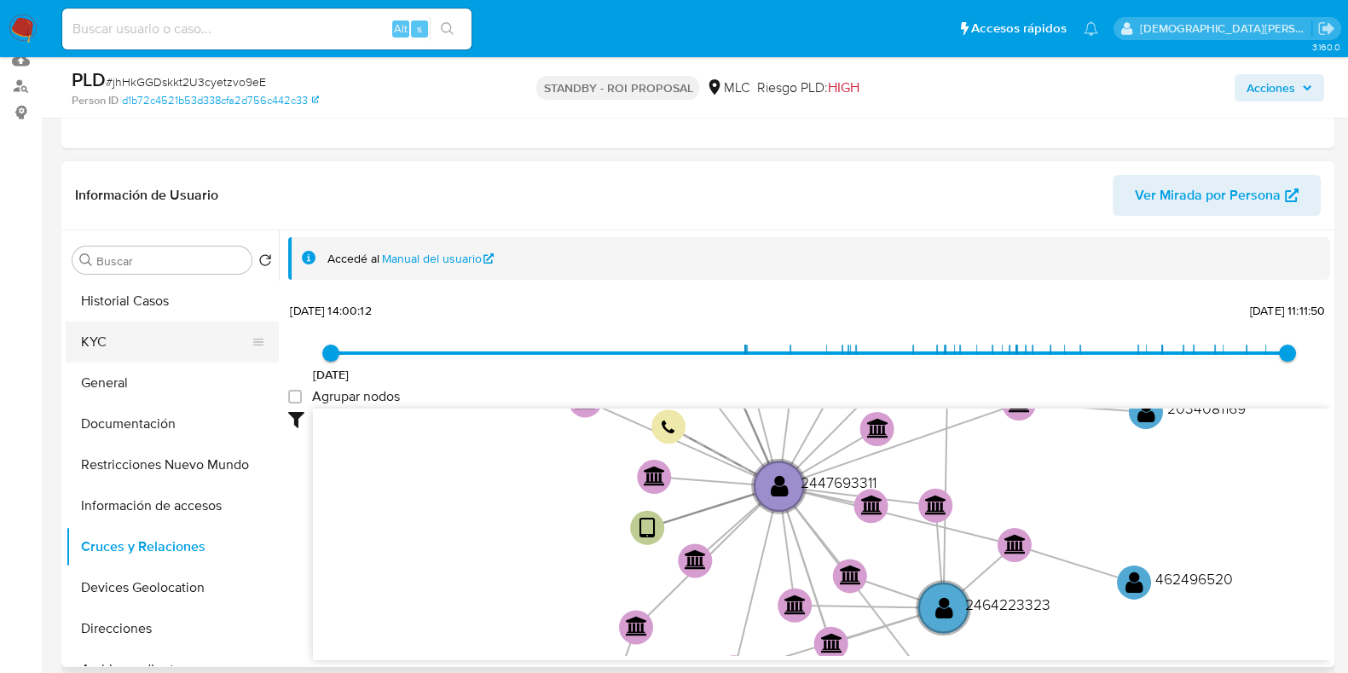
click at [144, 345] on button "KYC" at bounding box center [165, 341] width 199 height 41
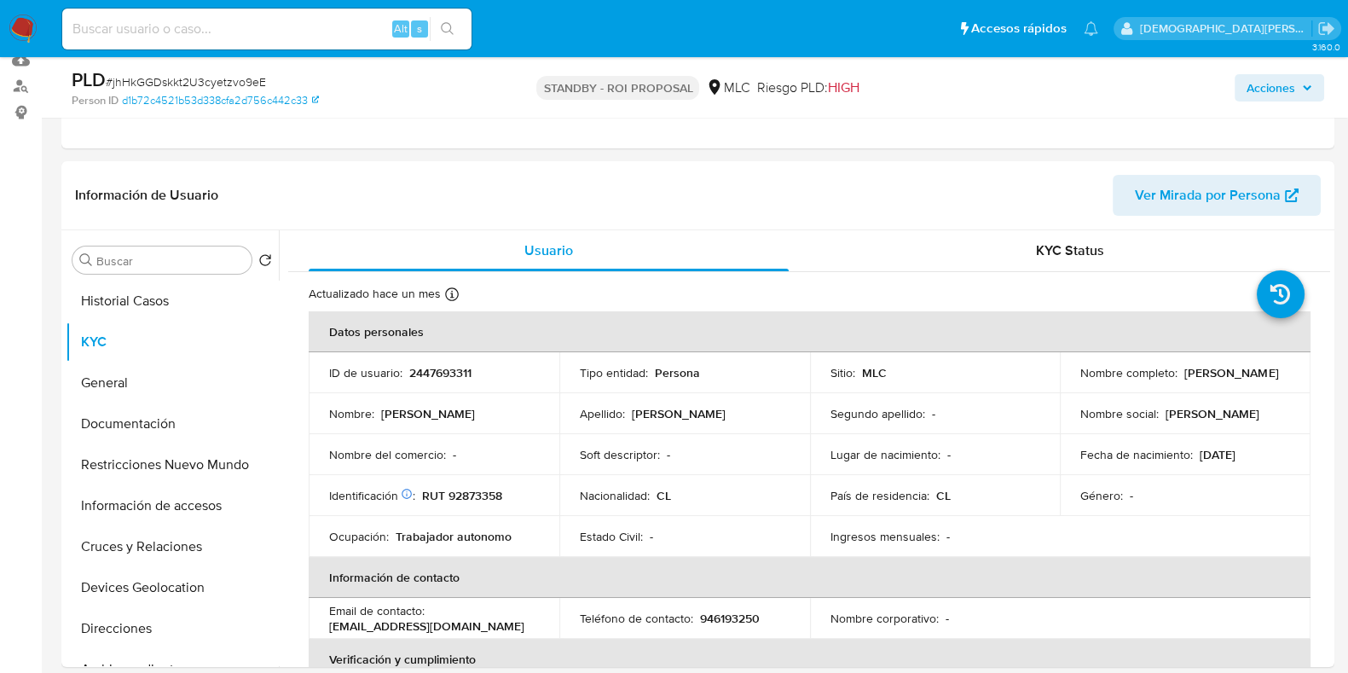
drag, startPoint x: 1249, startPoint y: 381, endPoint x: 1072, endPoint y: 377, distance: 176.5
click at [1072, 377] on td "Nombre completo : [PERSON_NAME]" at bounding box center [1184, 372] width 251 height 41
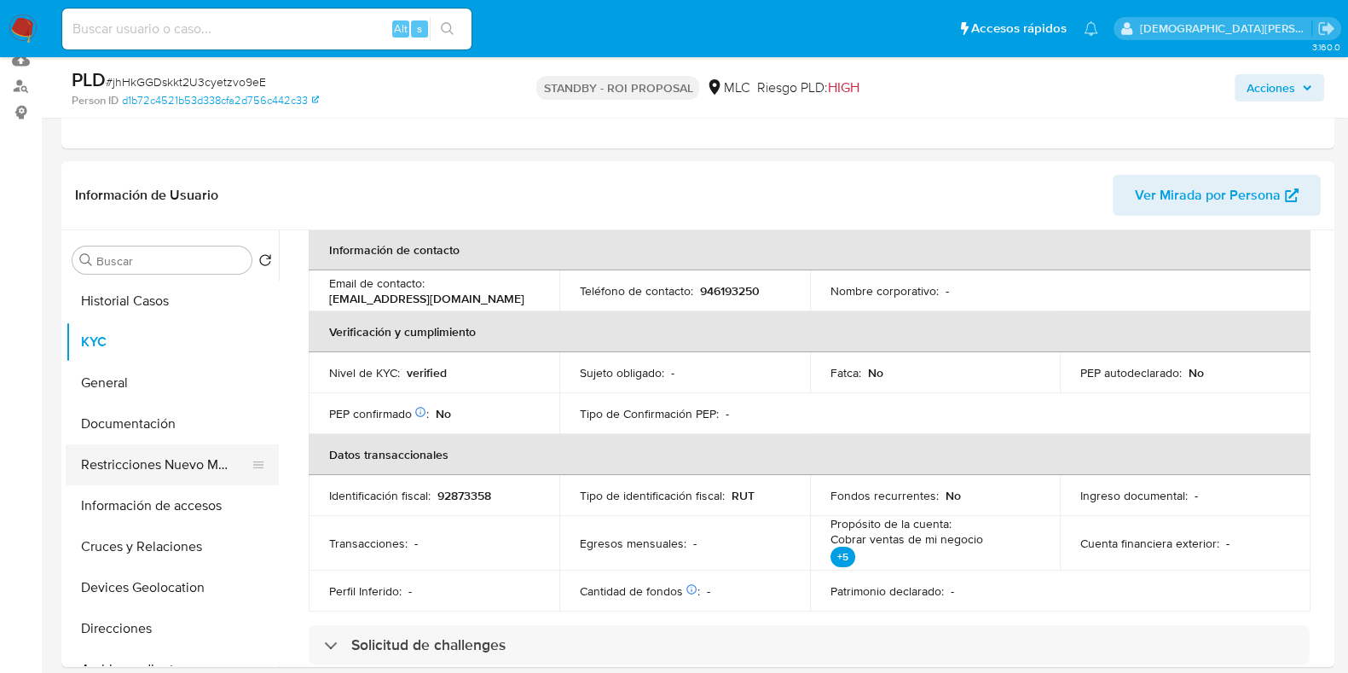
scroll to position [425, 0]
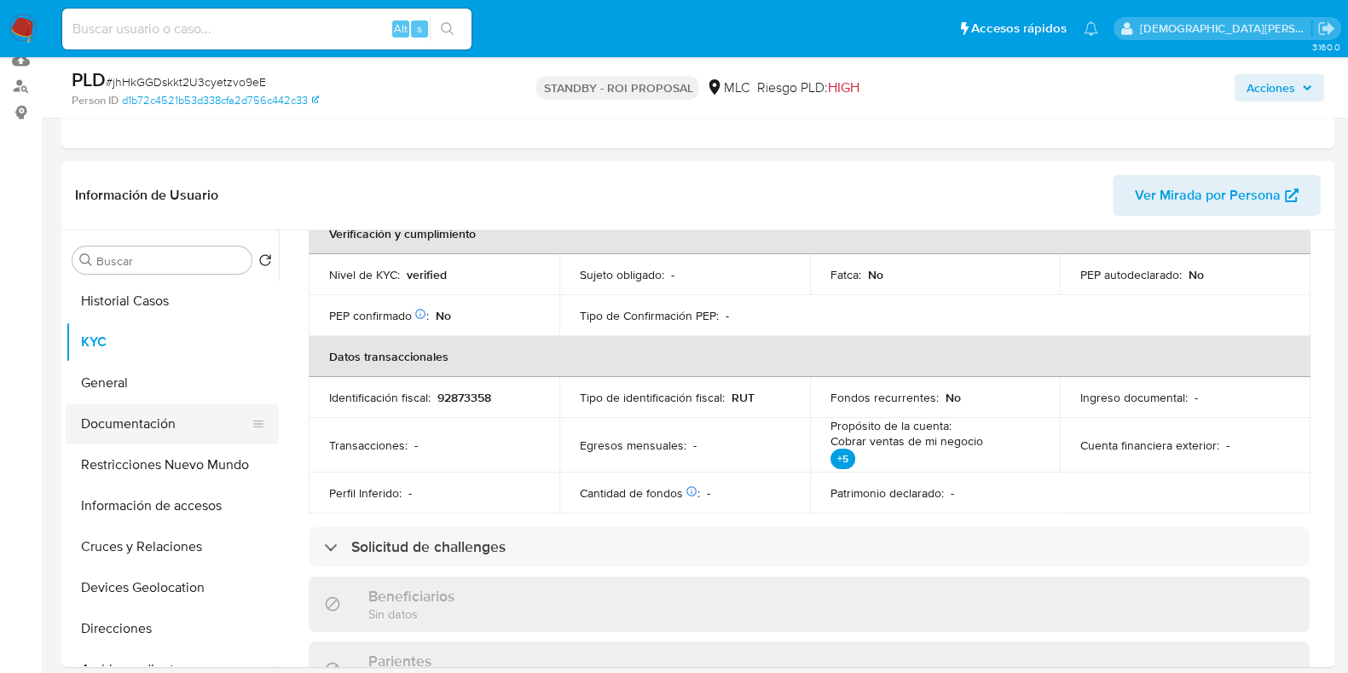
click at [159, 419] on button "Documentación" at bounding box center [165, 423] width 199 height 41
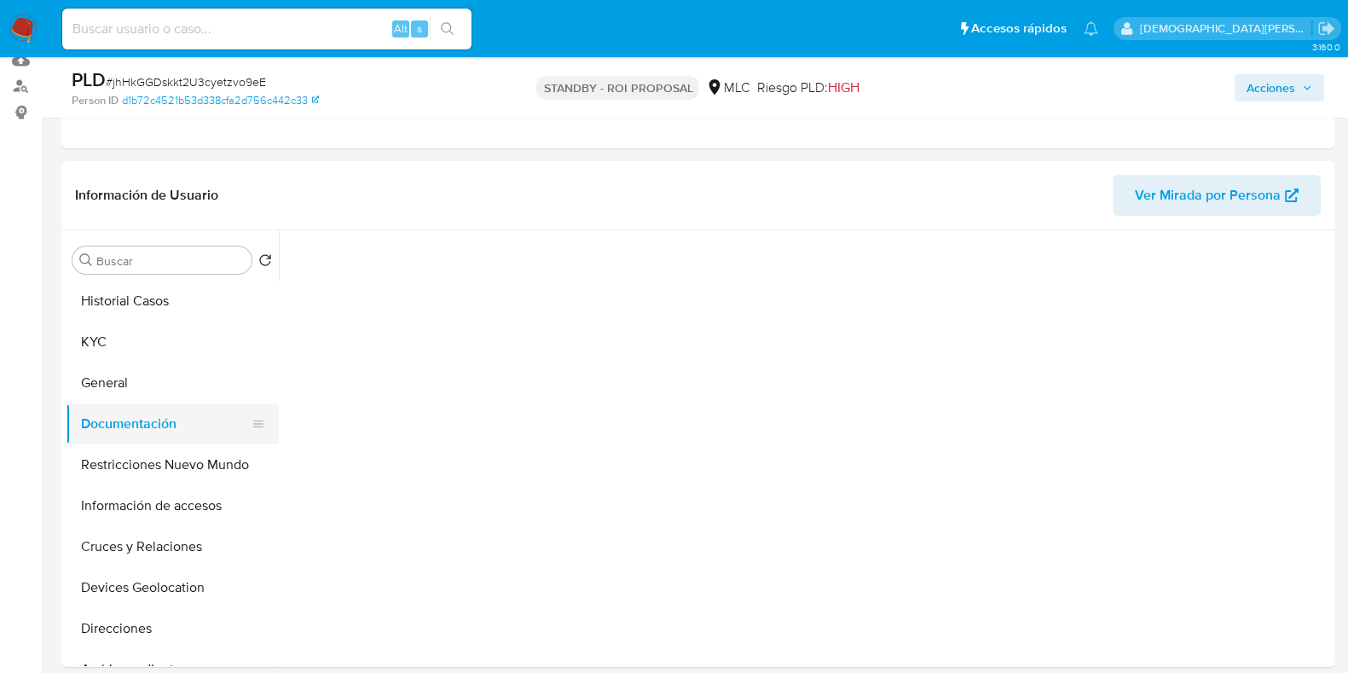
scroll to position [0, 0]
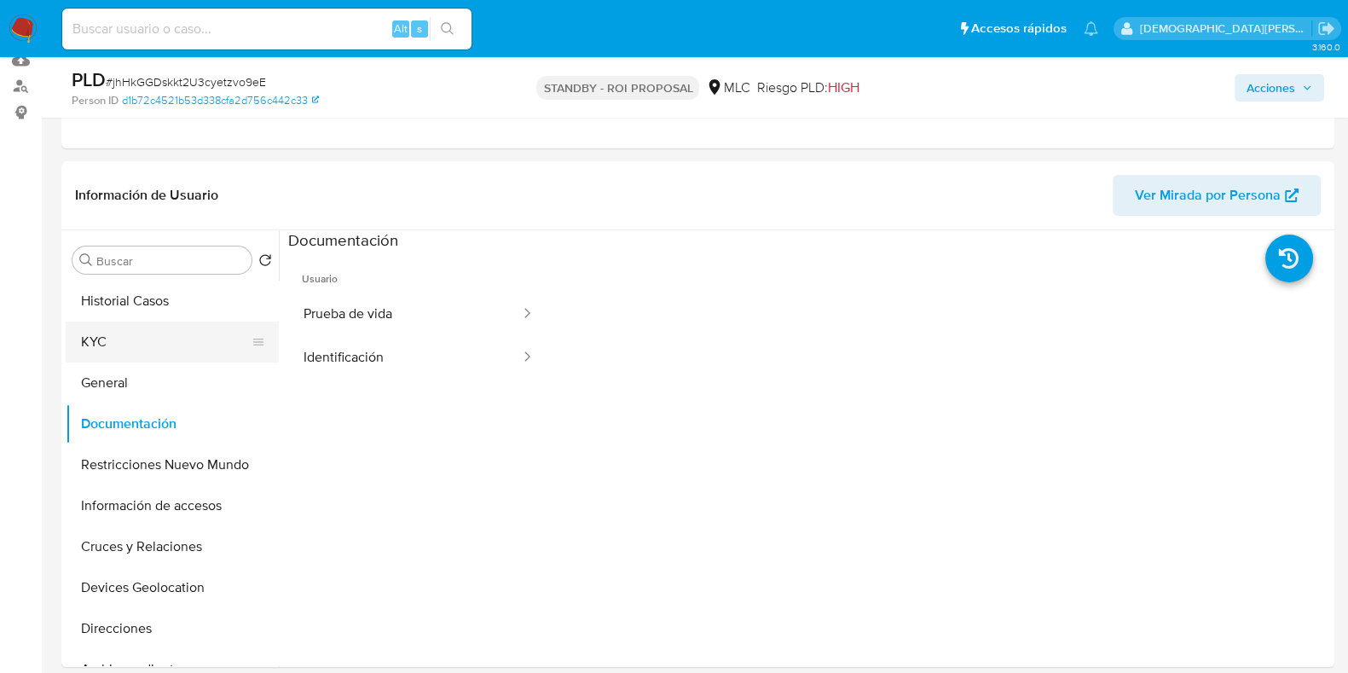
click at [185, 339] on button "KYC" at bounding box center [165, 341] width 199 height 41
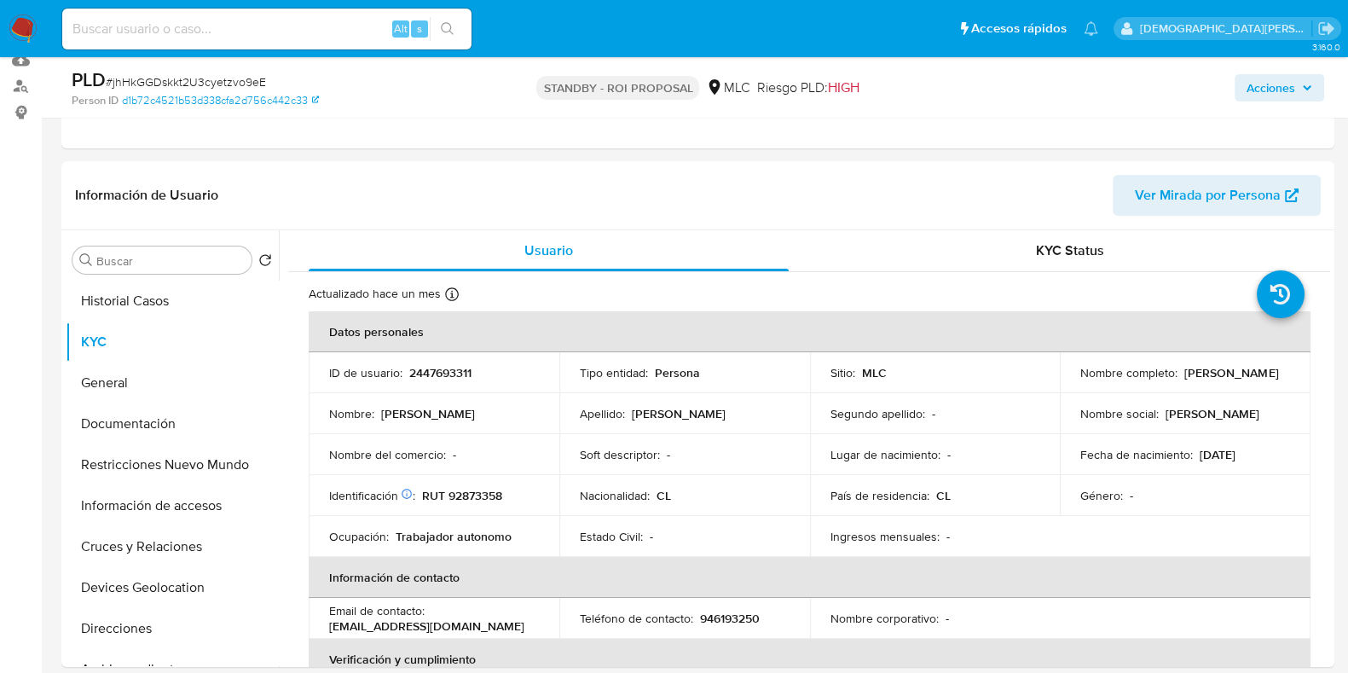
scroll to position [320, 0]
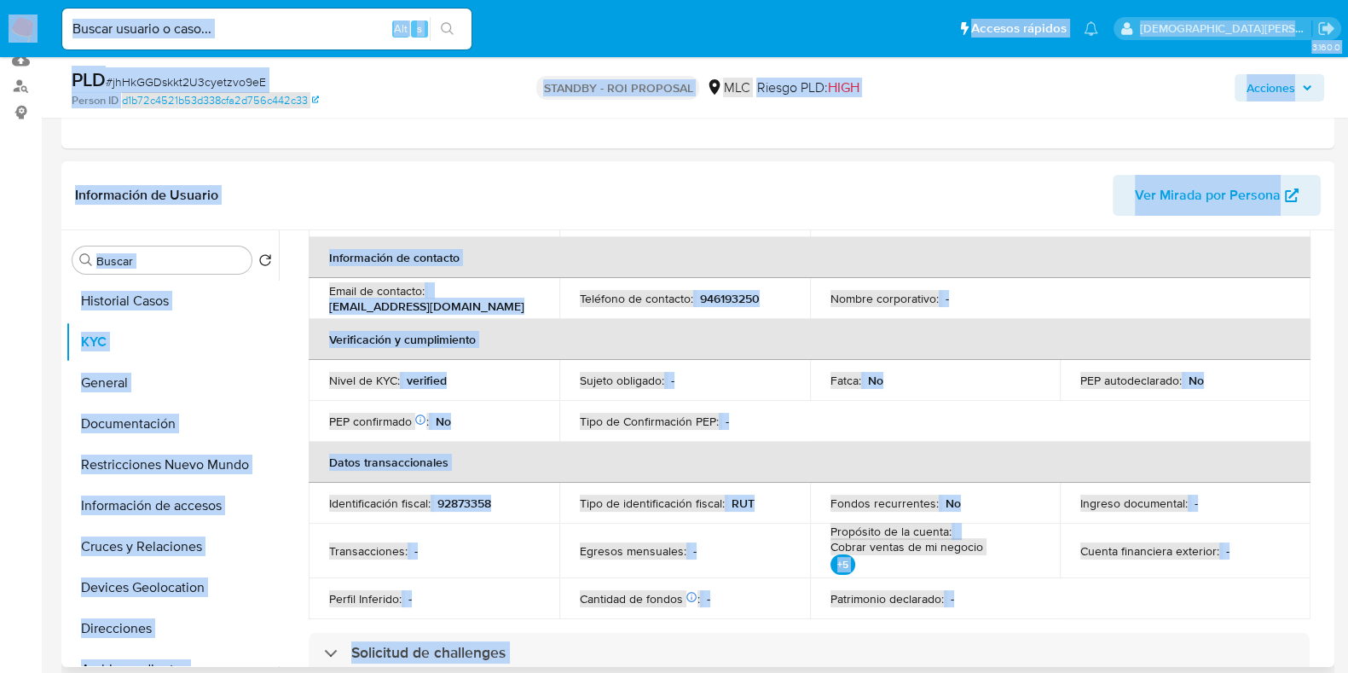
click at [361, 211] on header "Información de Usuario Ver Mirada por Persona" at bounding box center [697, 195] width 1245 height 41
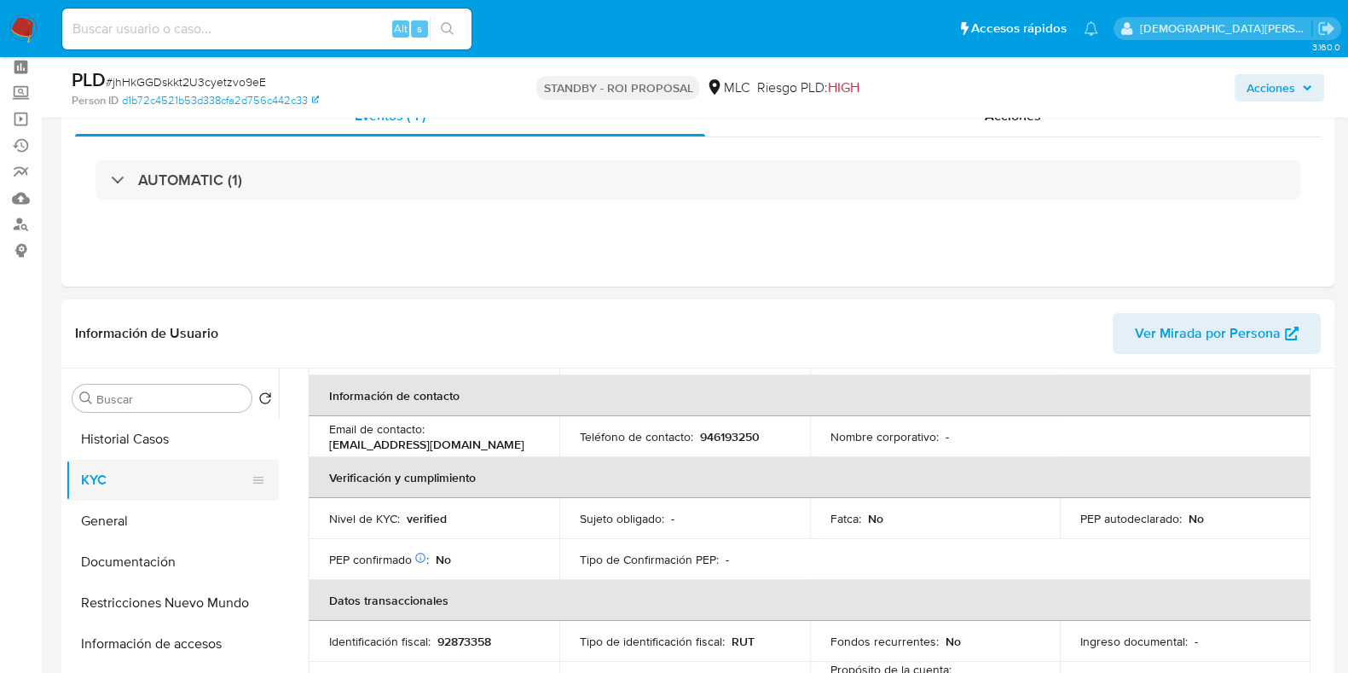
scroll to position [106, 0]
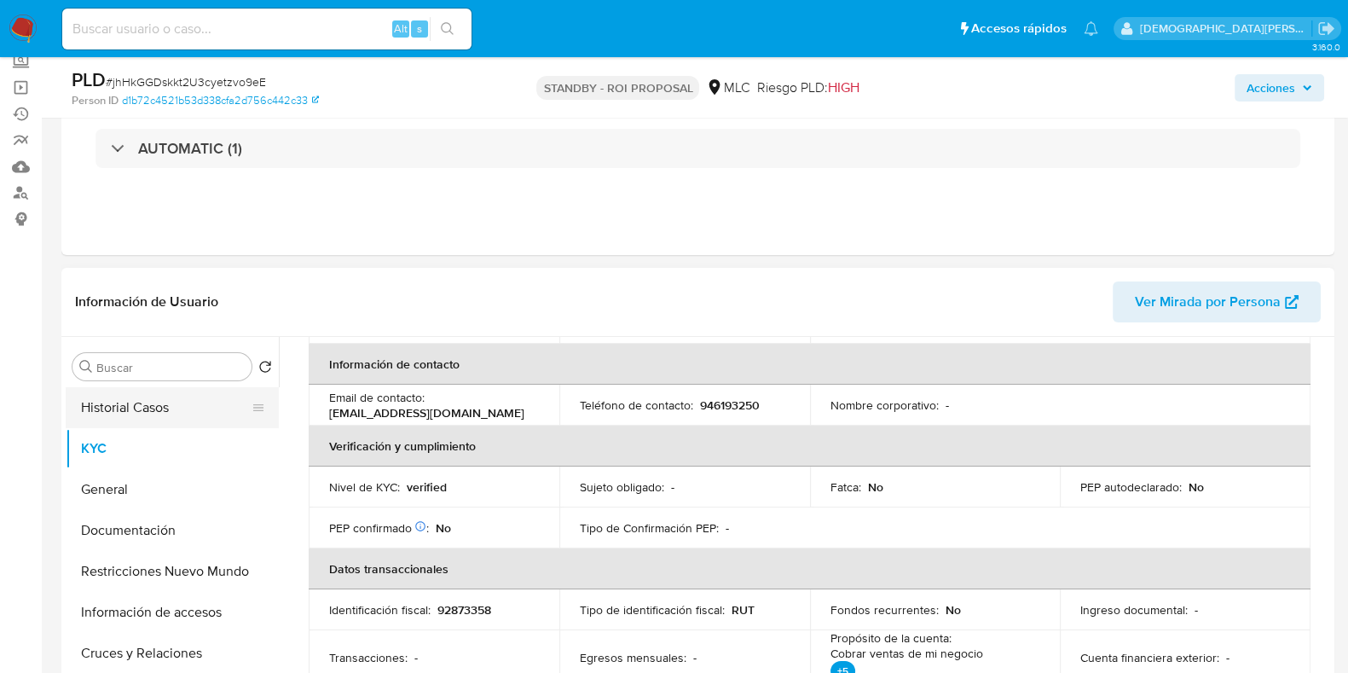
click at [194, 413] on button "Historial Casos" at bounding box center [165, 407] width 199 height 41
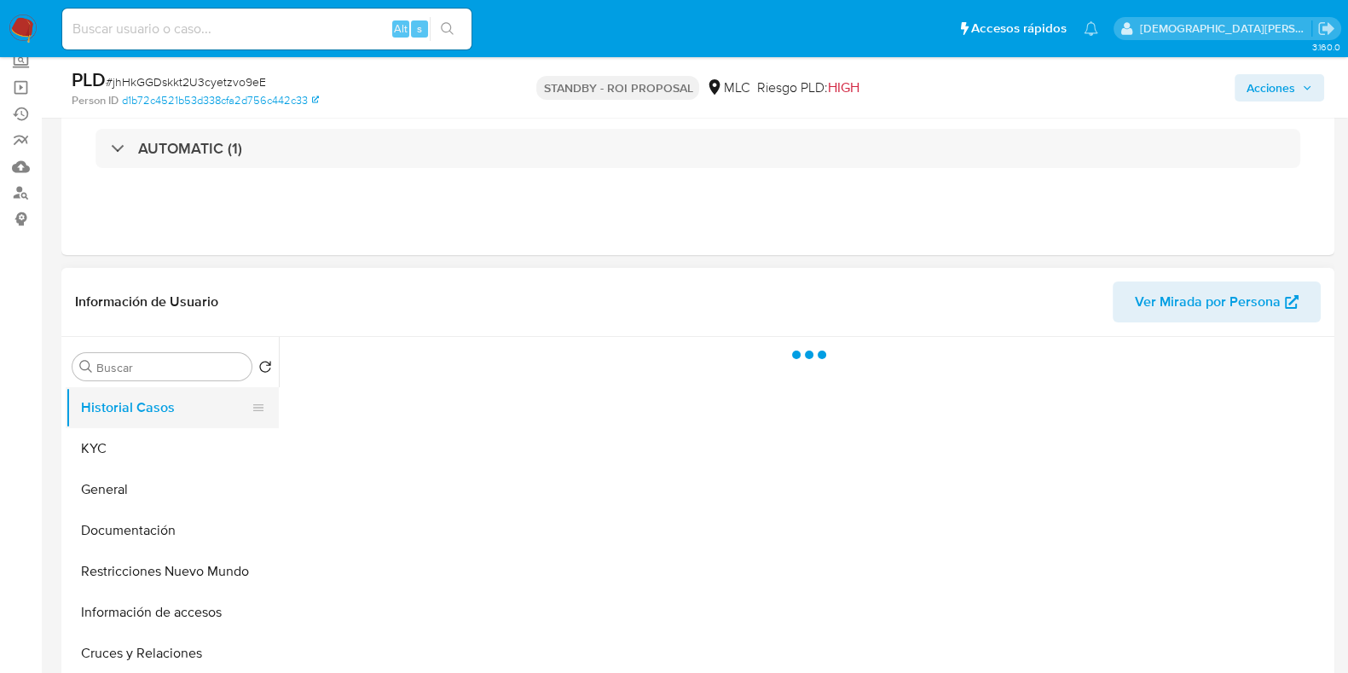
scroll to position [0, 0]
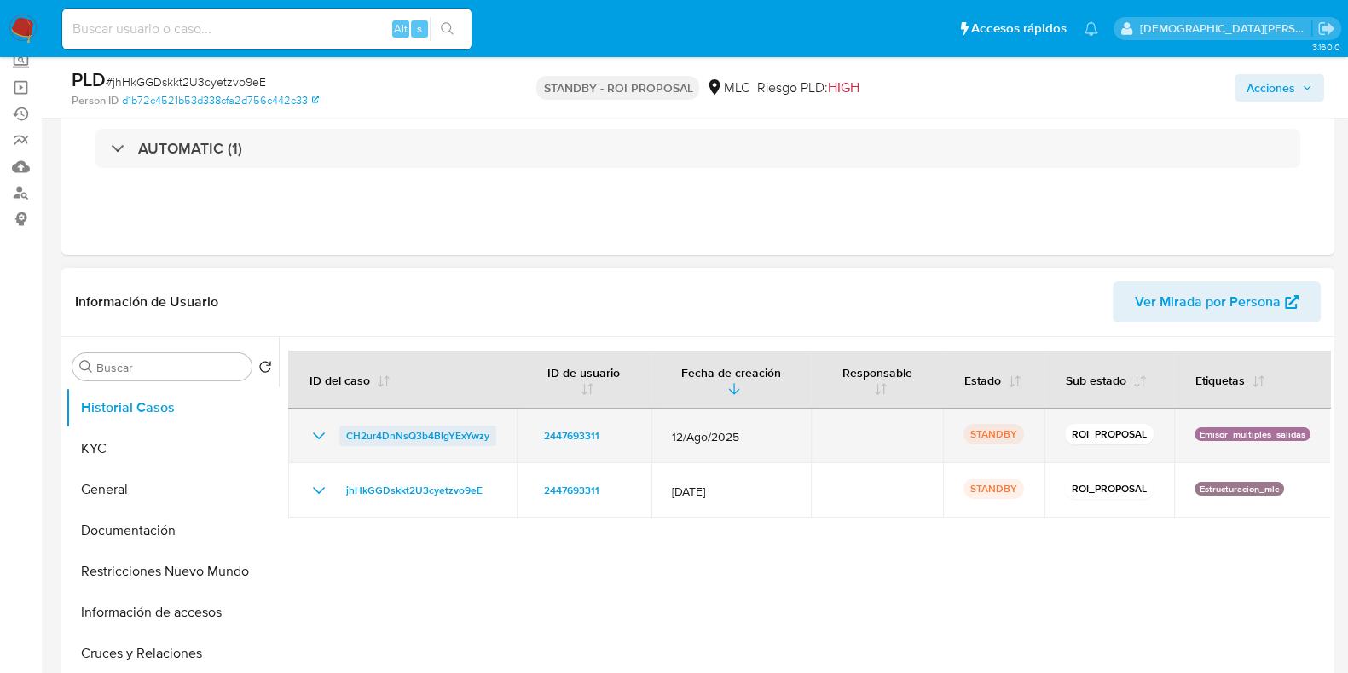
click at [403, 433] on span "CH2ur4DnNsQ3b4BlgYExYwzy" at bounding box center [417, 435] width 143 height 20
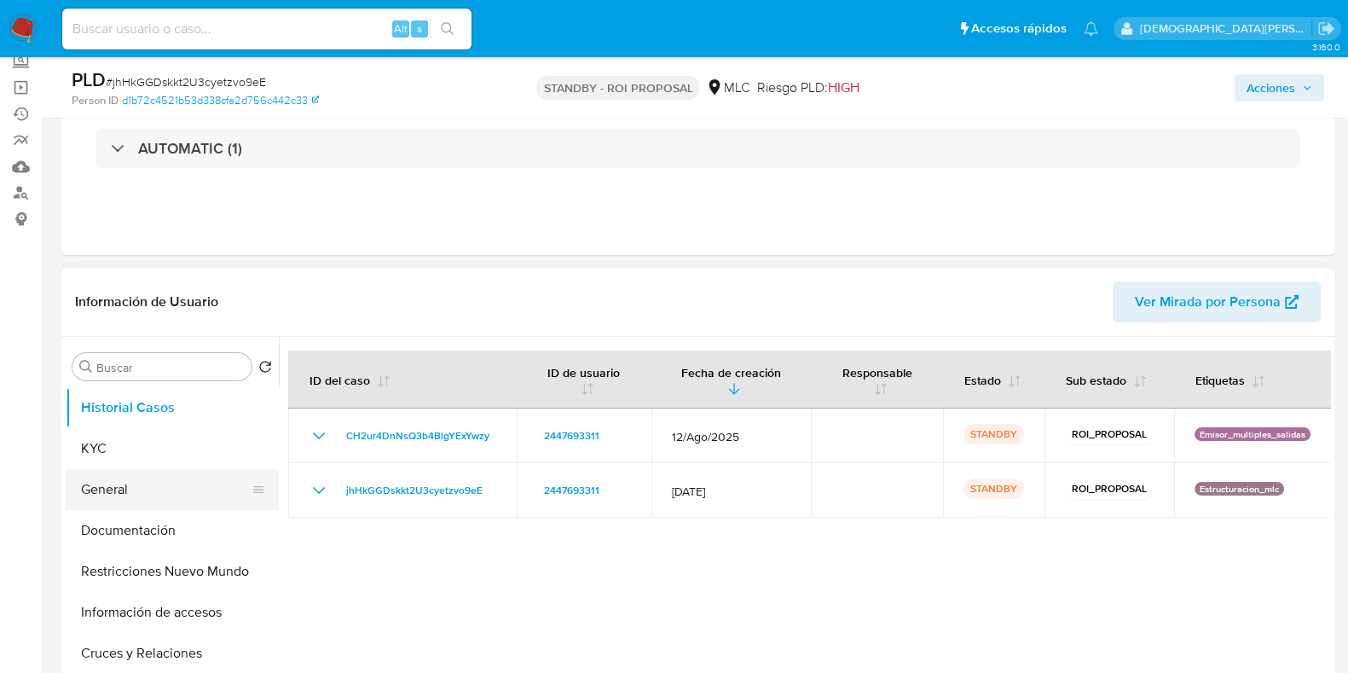
click at [100, 486] on button "General" at bounding box center [165, 489] width 199 height 41
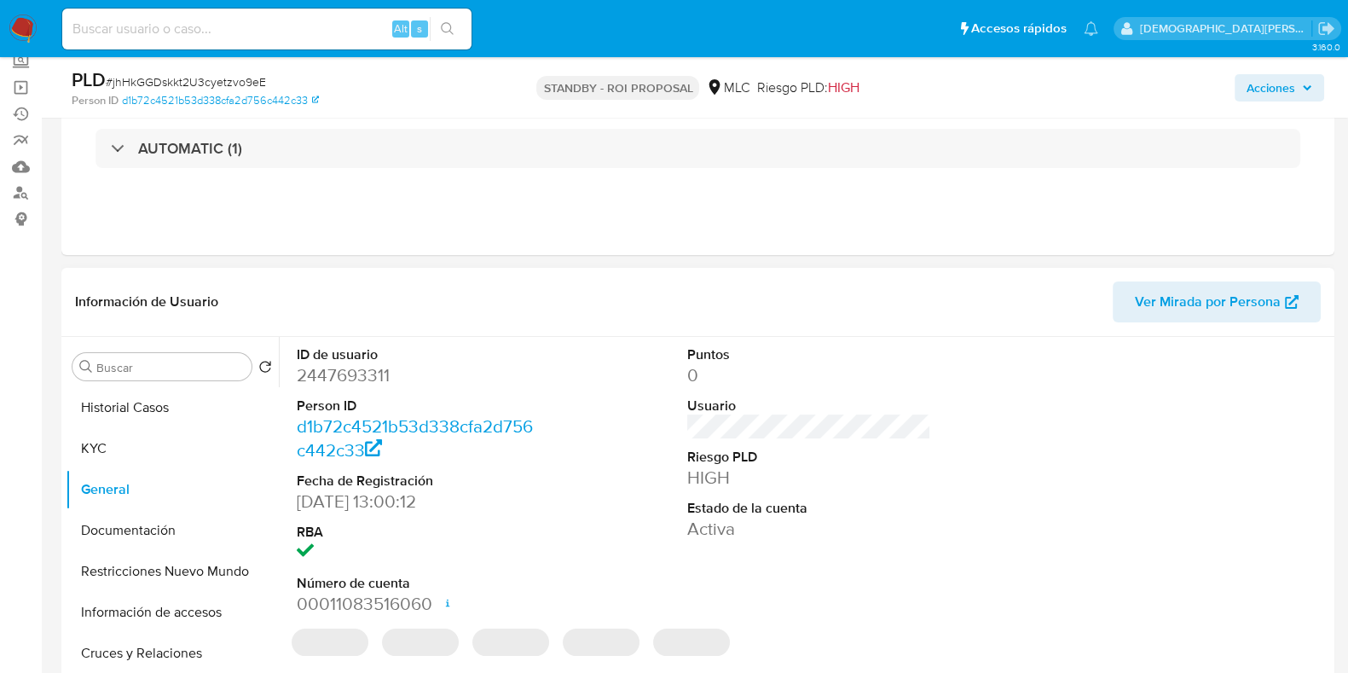
click at [332, 378] on dd "2447693311" at bounding box center [419, 375] width 244 height 24
copy dd "2447693311"
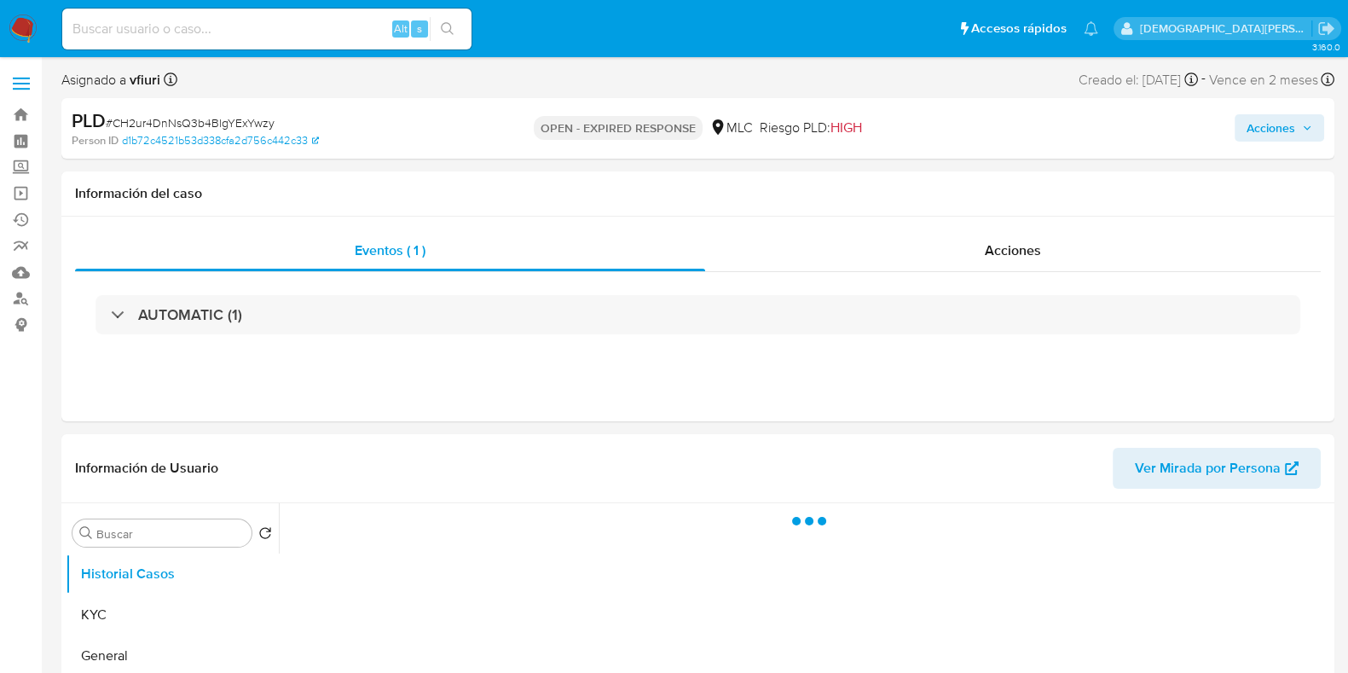
select select "10"
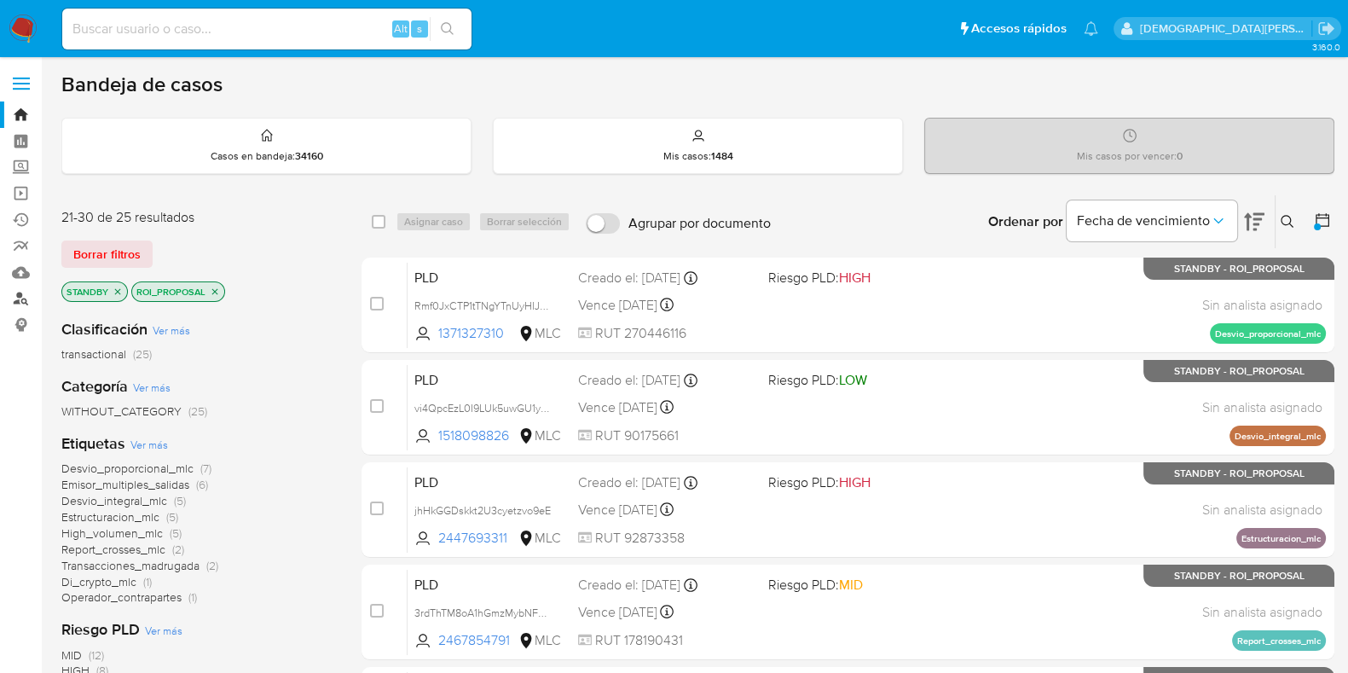
click at [15, 292] on link "Buscador de personas" at bounding box center [101, 299] width 203 height 26
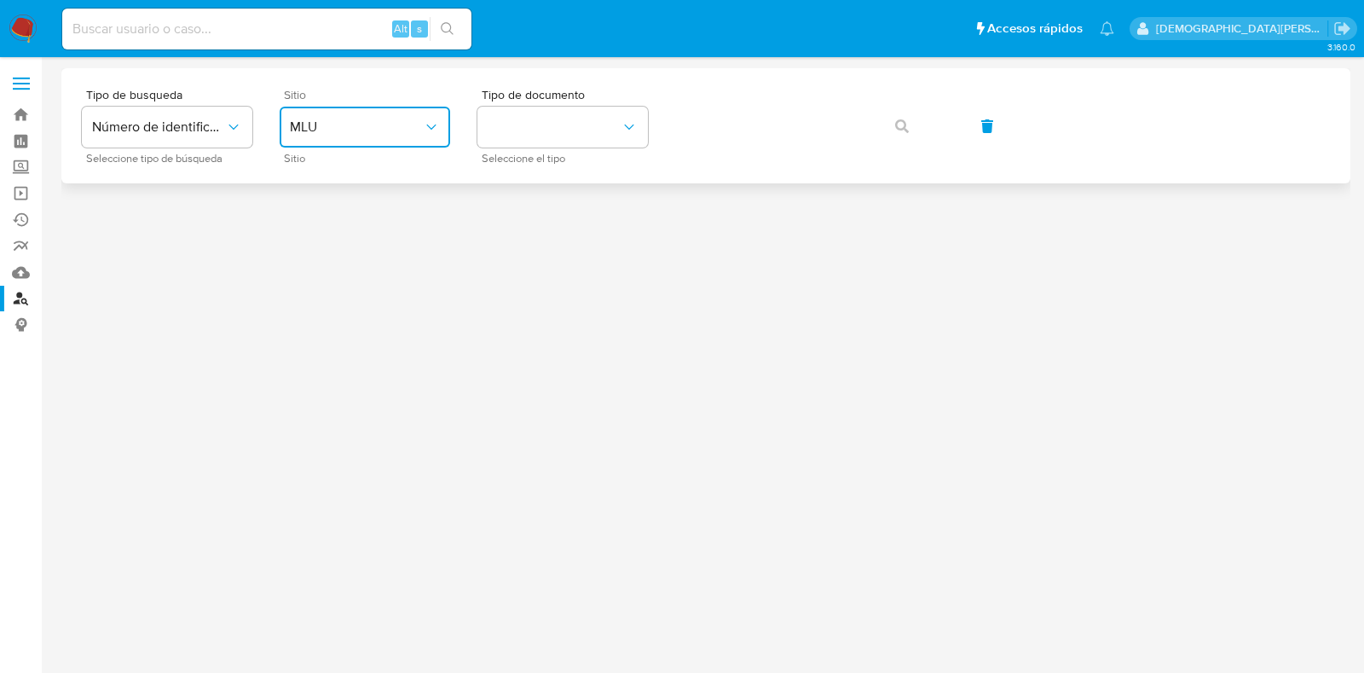
click at [410, 117] on button "MLU" at bounding box center [365, 127] width 170 height 41
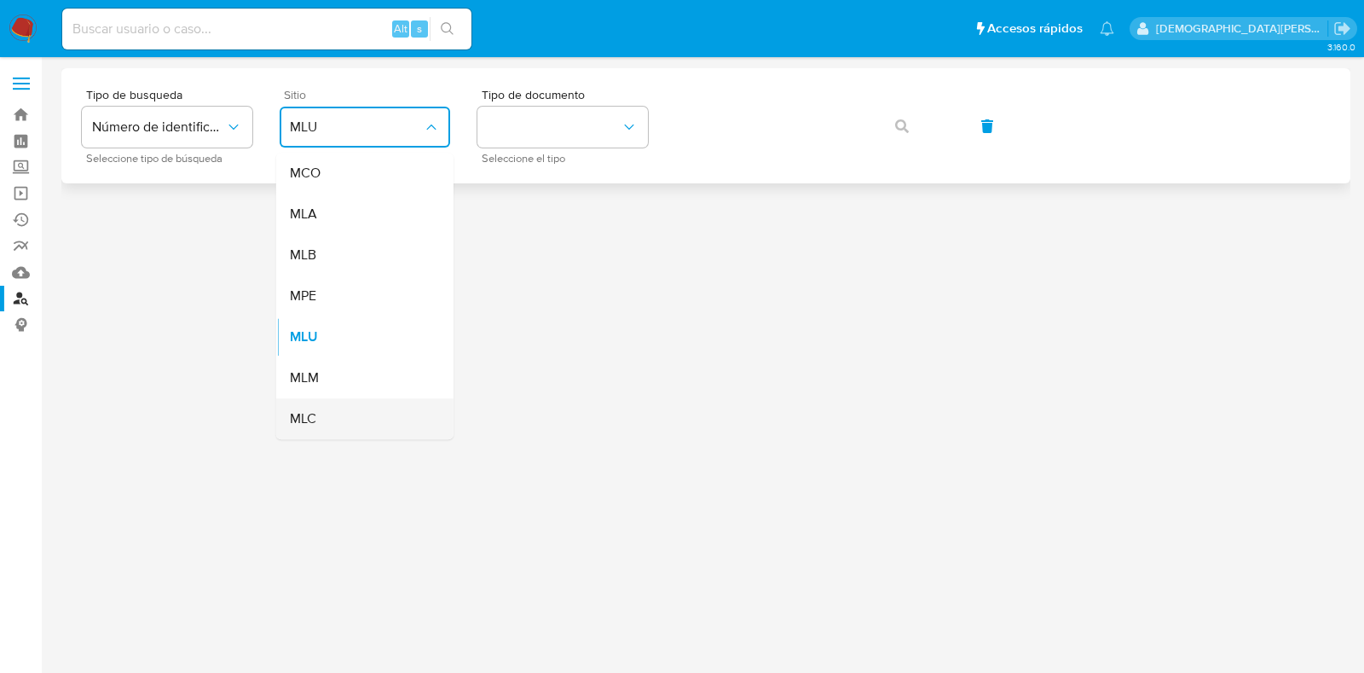
click at [351, 416] on div "MLC" at bounding box center [360, 418] width 140 height 41
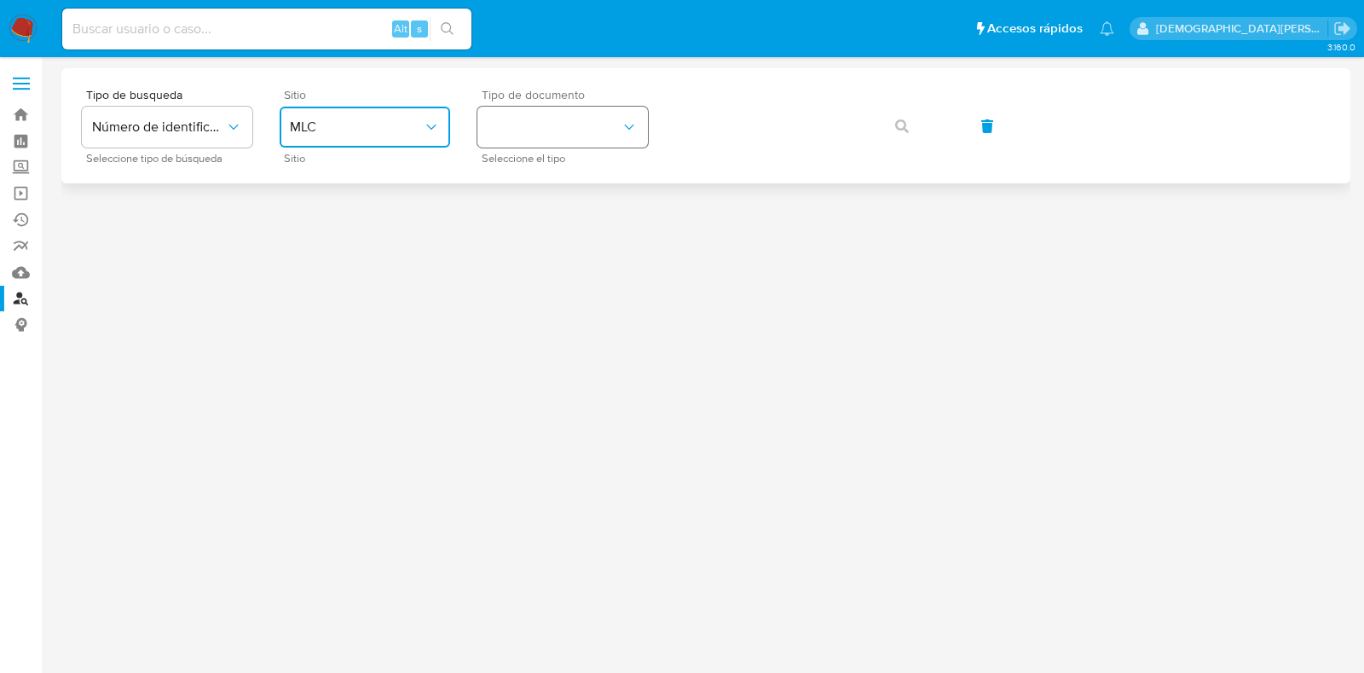
click at [604, 130] on button "identificationType" at bounding box center [562, 127] width 170 height 41
click at [573, 181] on div "RUT RUT" at bounding box center [558, 182] width 140 height 58
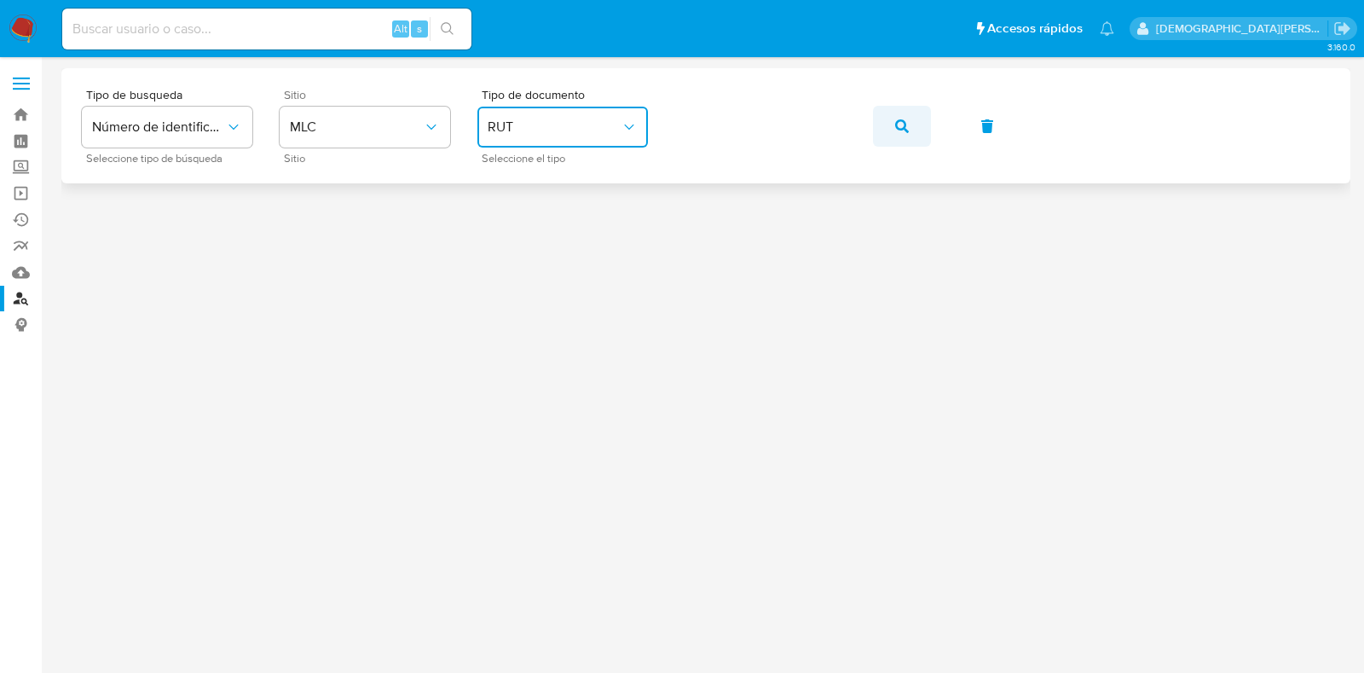
click at [889, 120] on button "button" at bounding box center [902, 126] width 58 height 41
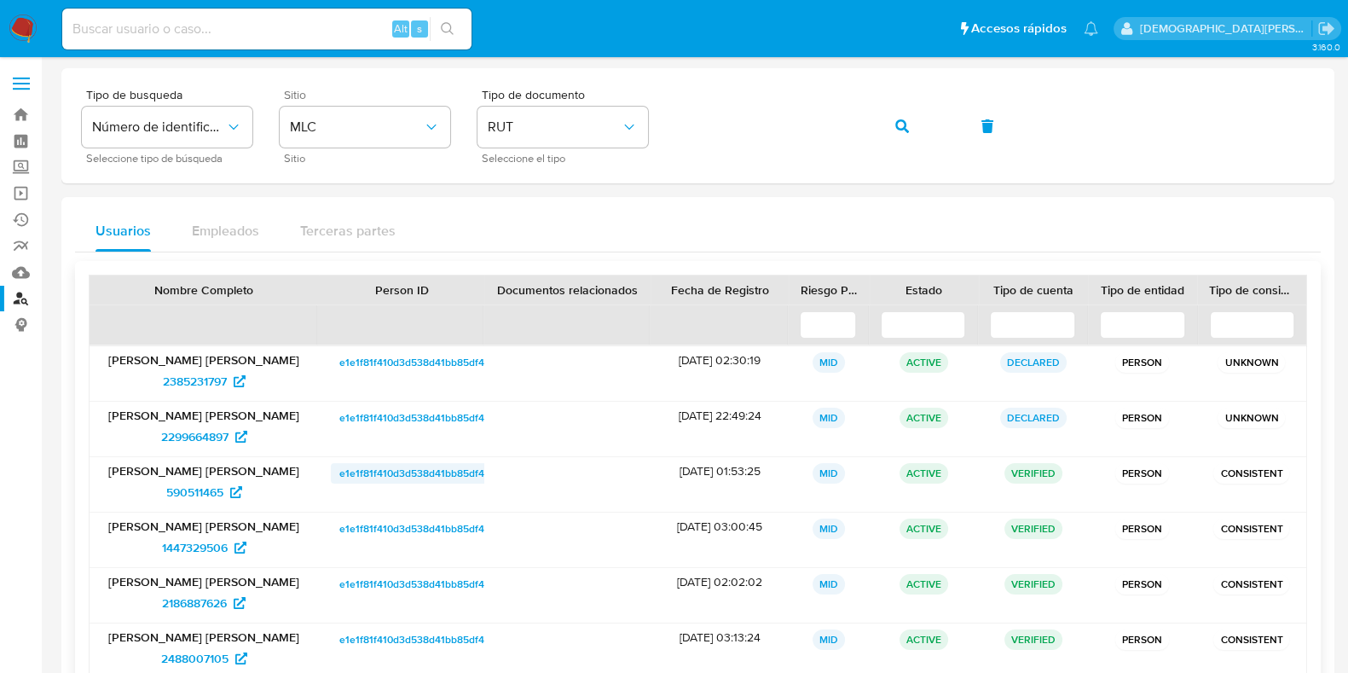
scroll to position [161, 0]
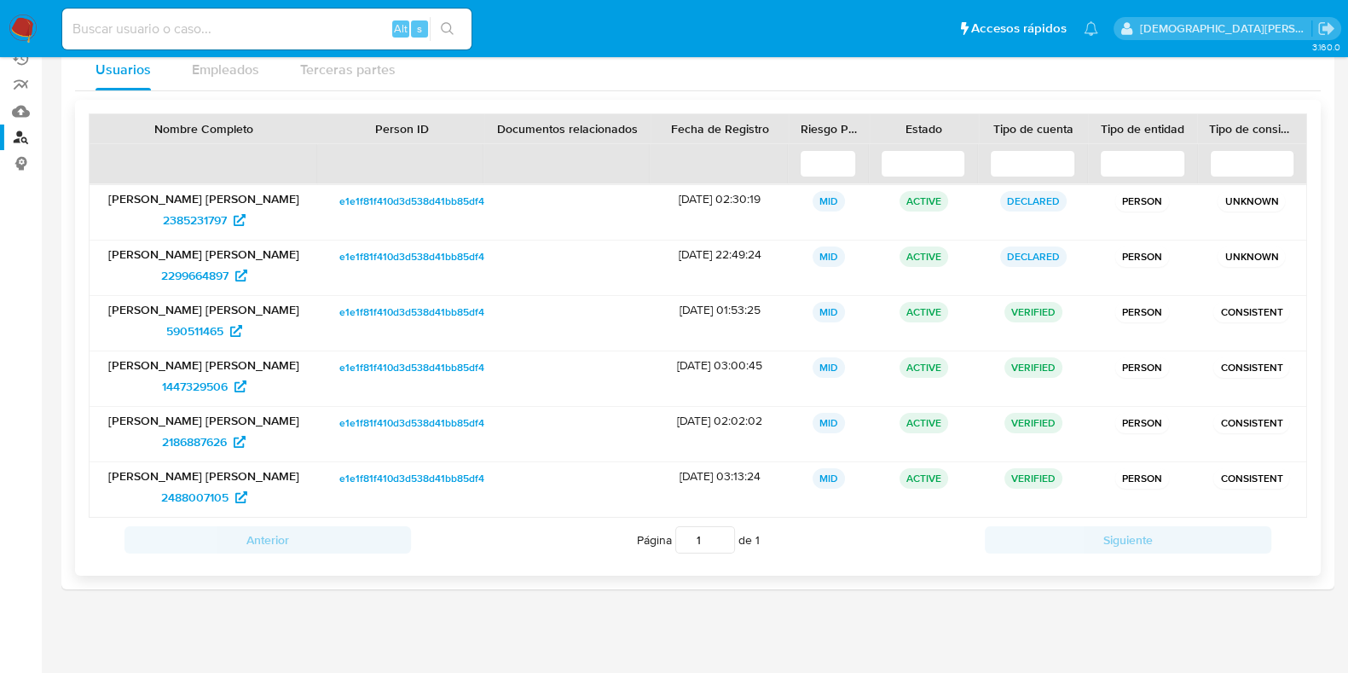
click at [402, 357] on span "e1e1f81f410d3d538d41bb85df480079" at bounding box center [426, 367] width 174 height 20
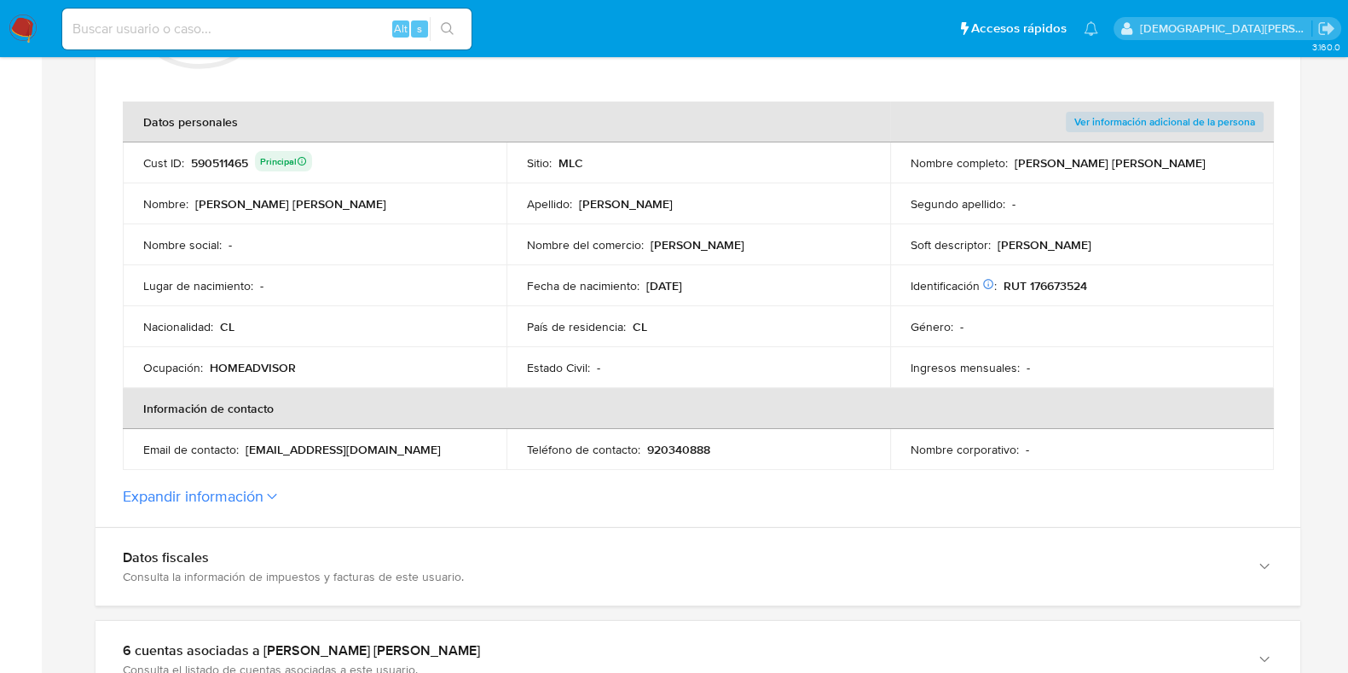
scroll to position [425, 0]
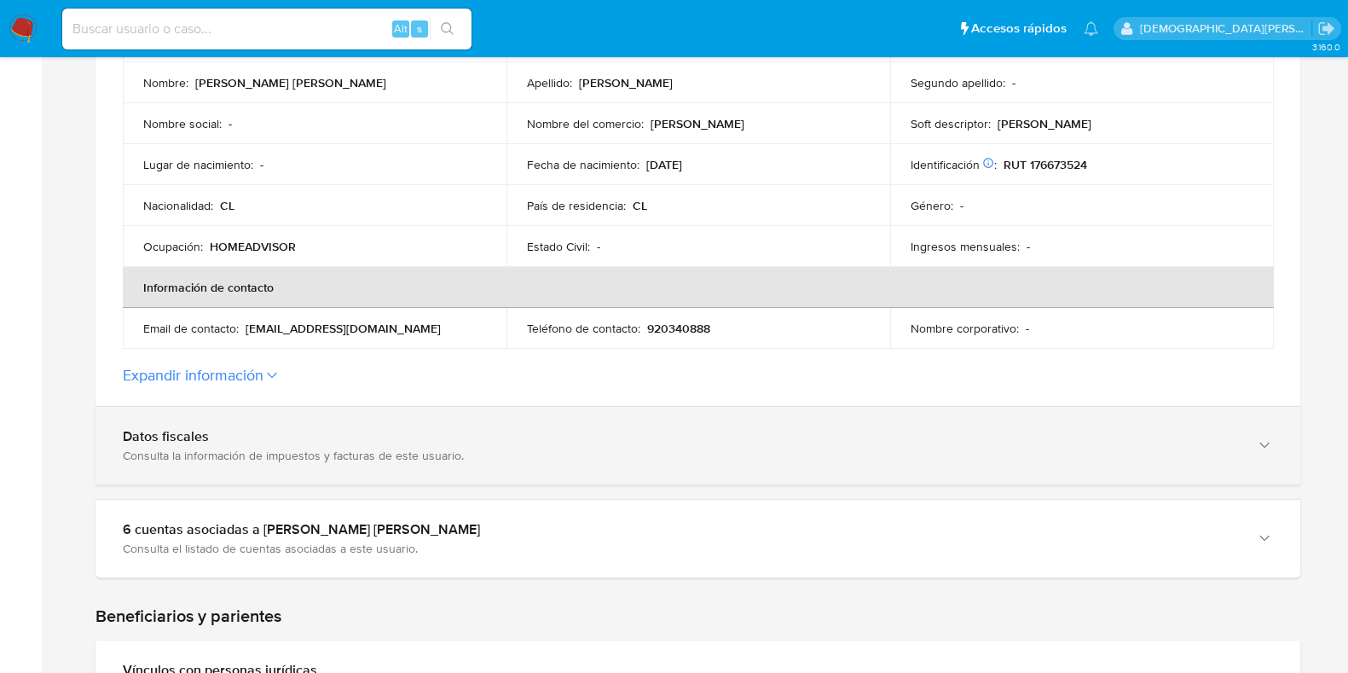
drag, startPoint x: 213, startPoint y: 527, endPoint x: 249, endPoint y: 478, distance: 60.3
click at [216, 528] on div "6 cuentas asociadas a Jennifer Judith Villagra Pérez" at bounding box center [681, 529] width 1116 height 17
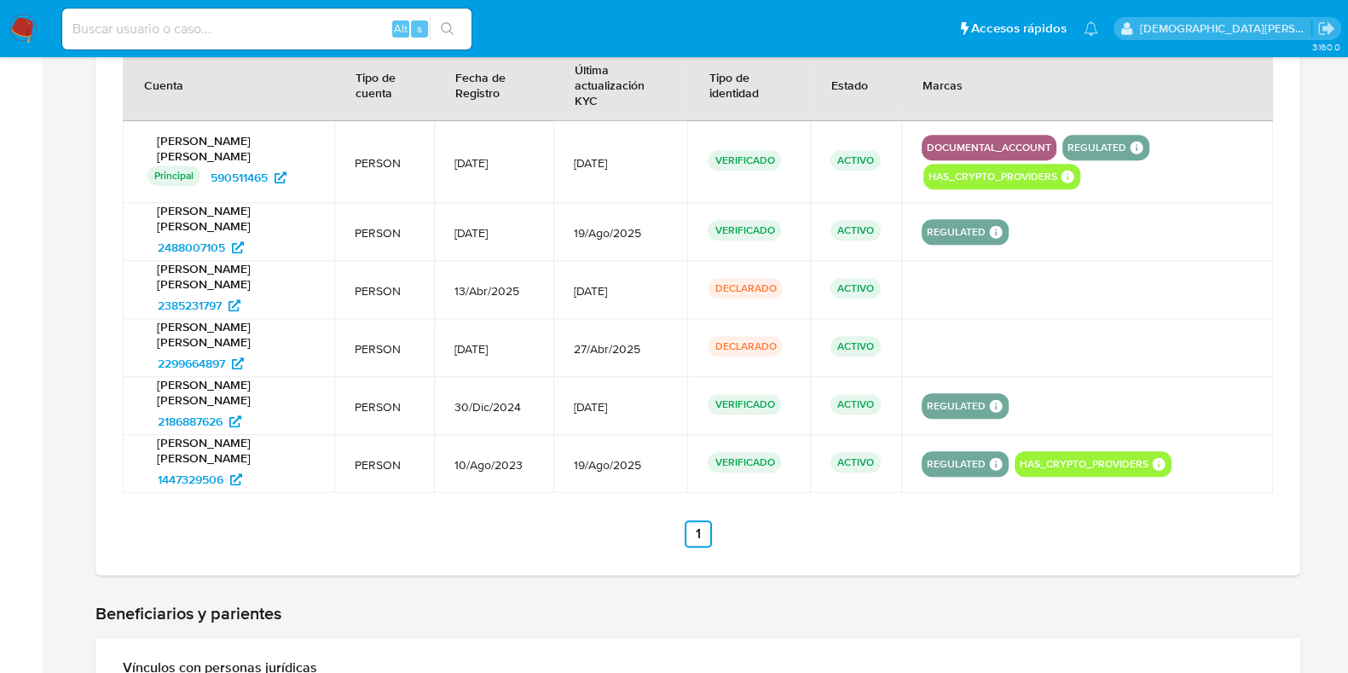
scroll to position [161, 0]
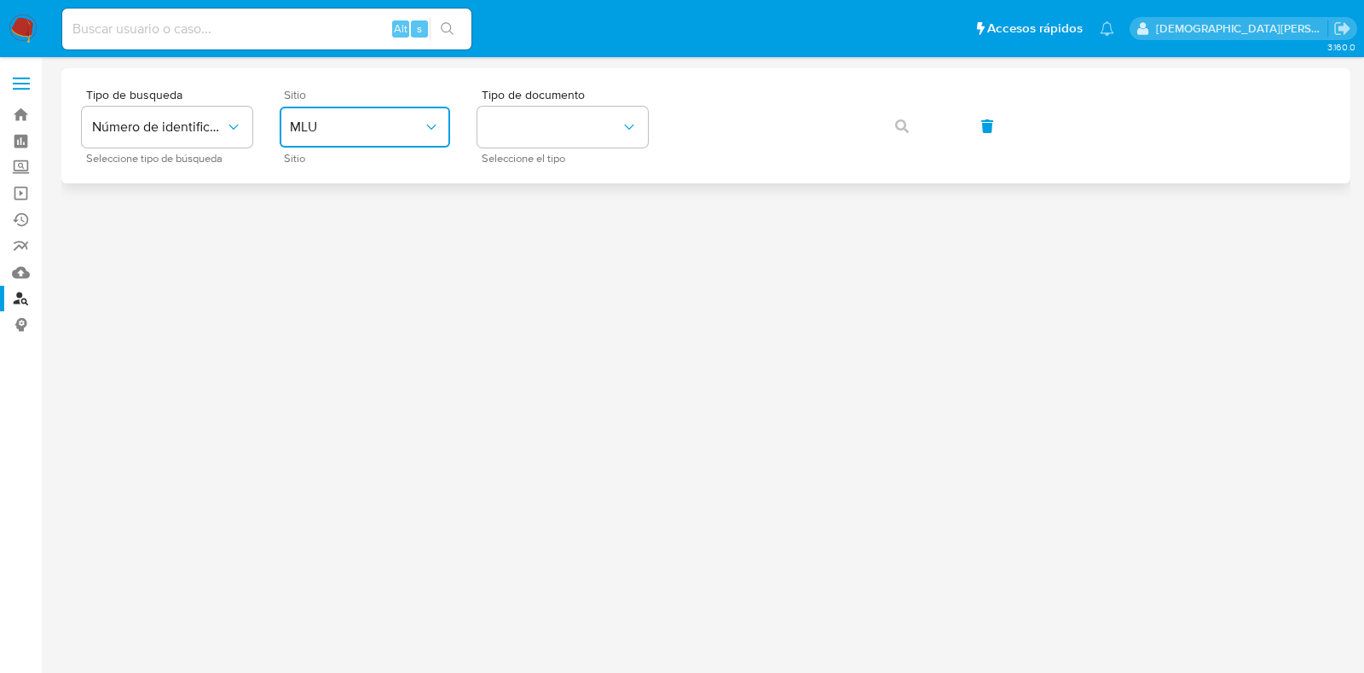
click at [336, 123] on span "MLU" at bounding box center [356, 126] width 133 height 17
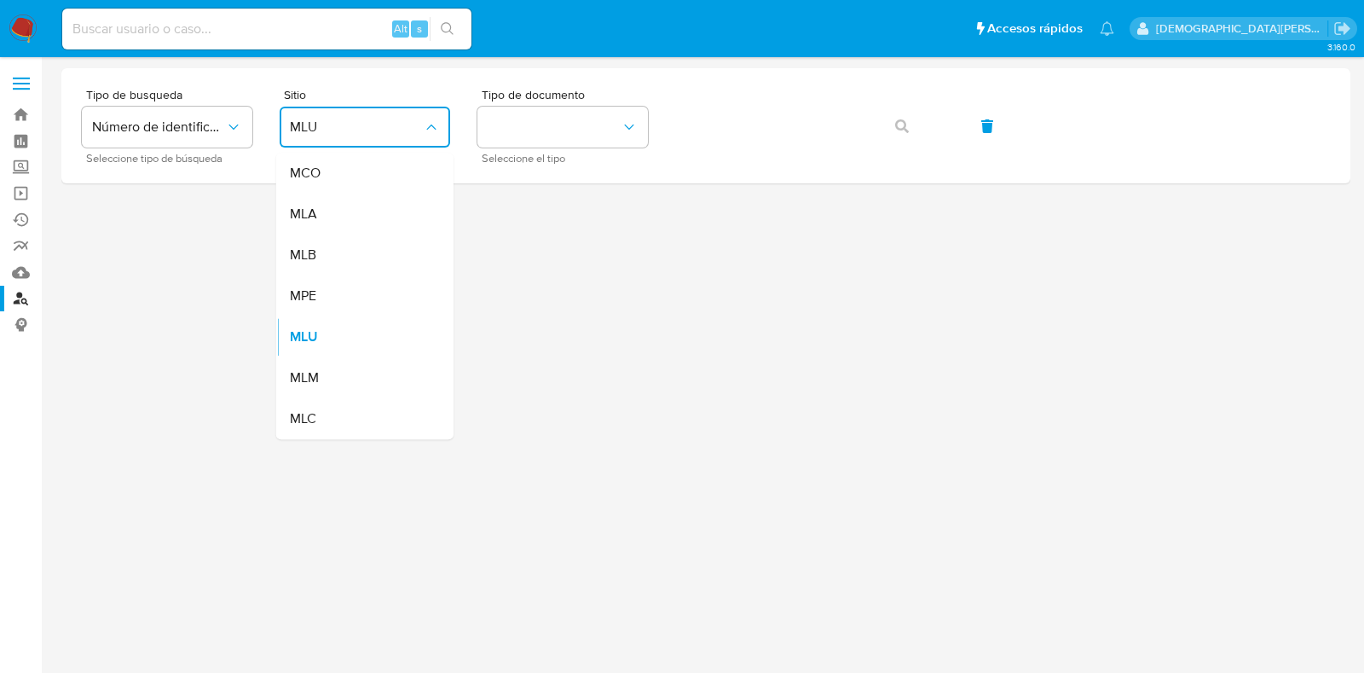
click at [700, 347] on div at bounding box center [705, 334] width 1289 height 532
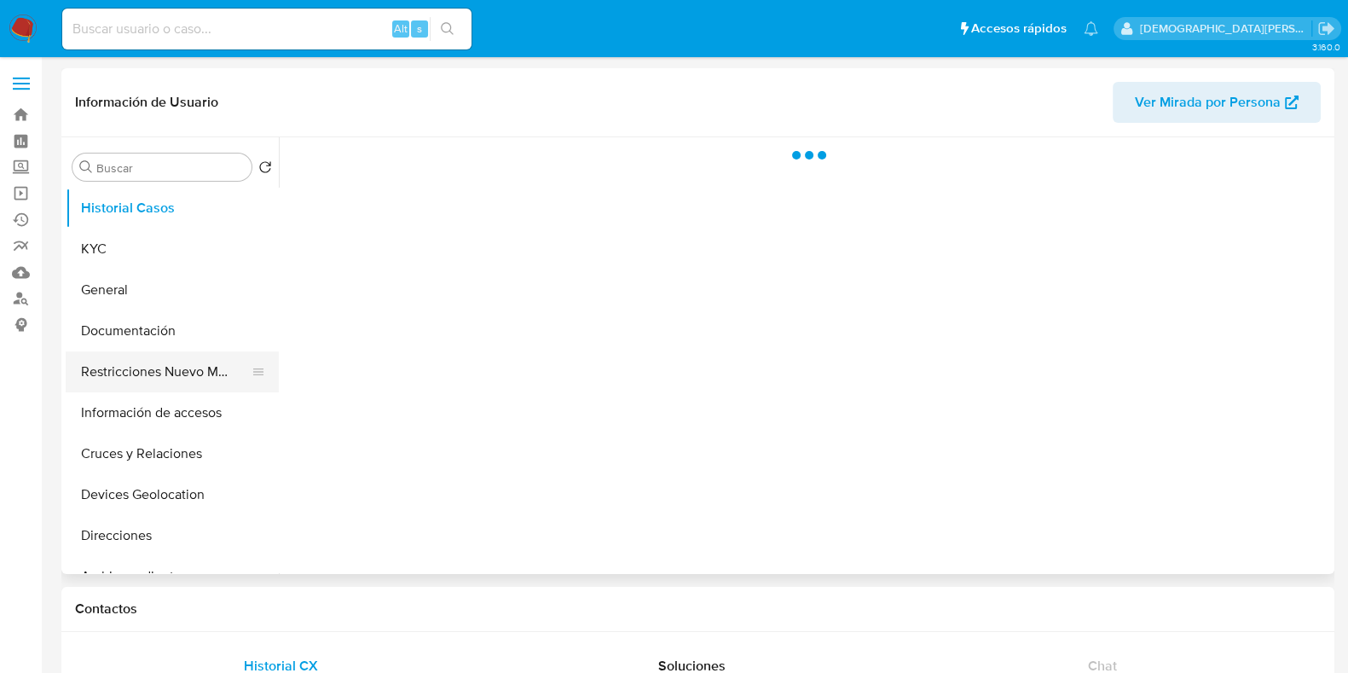
select select "10"
click at [133, 360] on button "Restricciones Nuevo Mundo" at bounding box center [165, 371] width 199 height 41
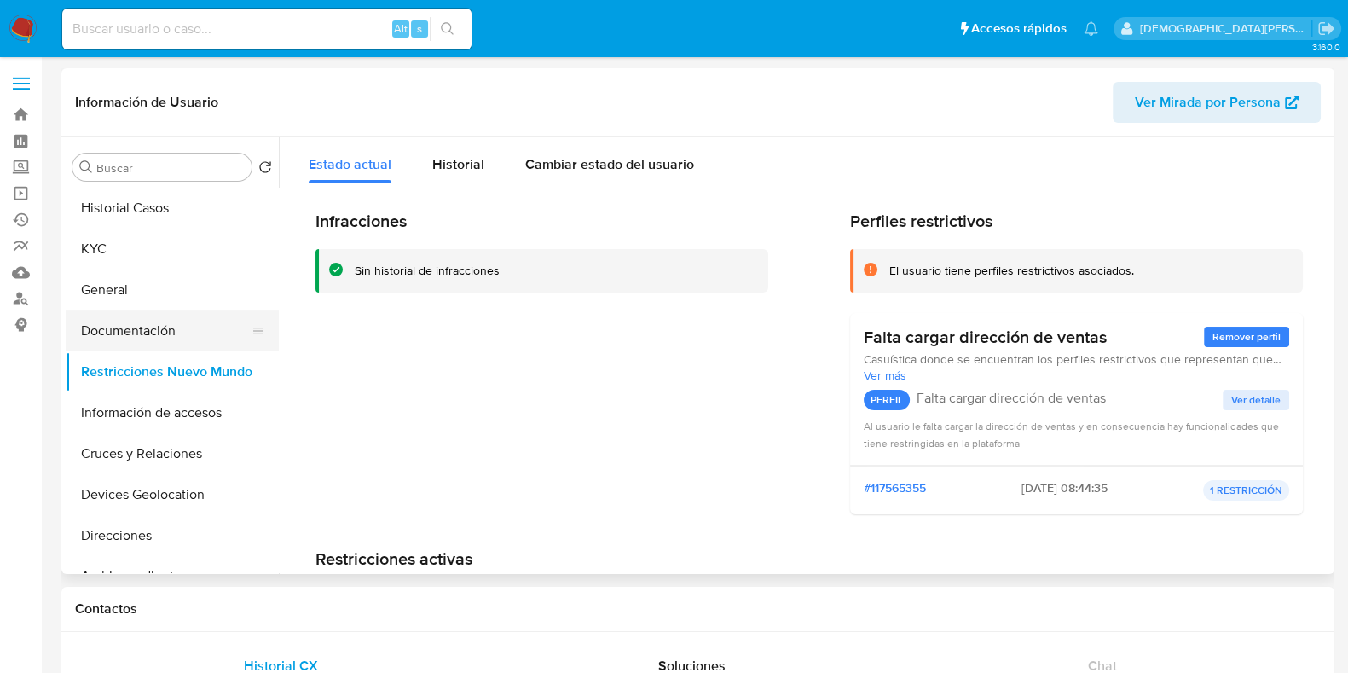
click at [139, 321] on button "Documentación" at bounding box center [165, 330] width 199 height 41
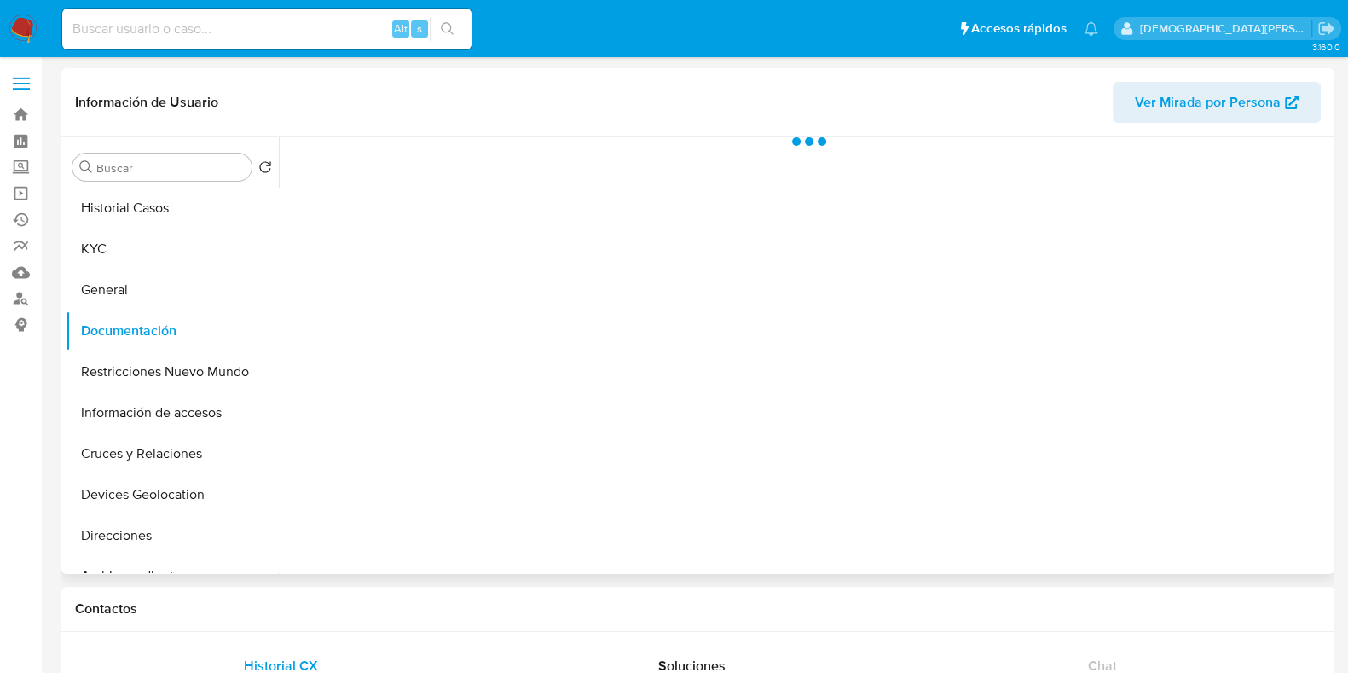
click at [398, 189] on div at bounding box center [804, 355] width 1051 height 436
click at [384, 197] on div at bounding box center [804, 355] width 1051 height 436
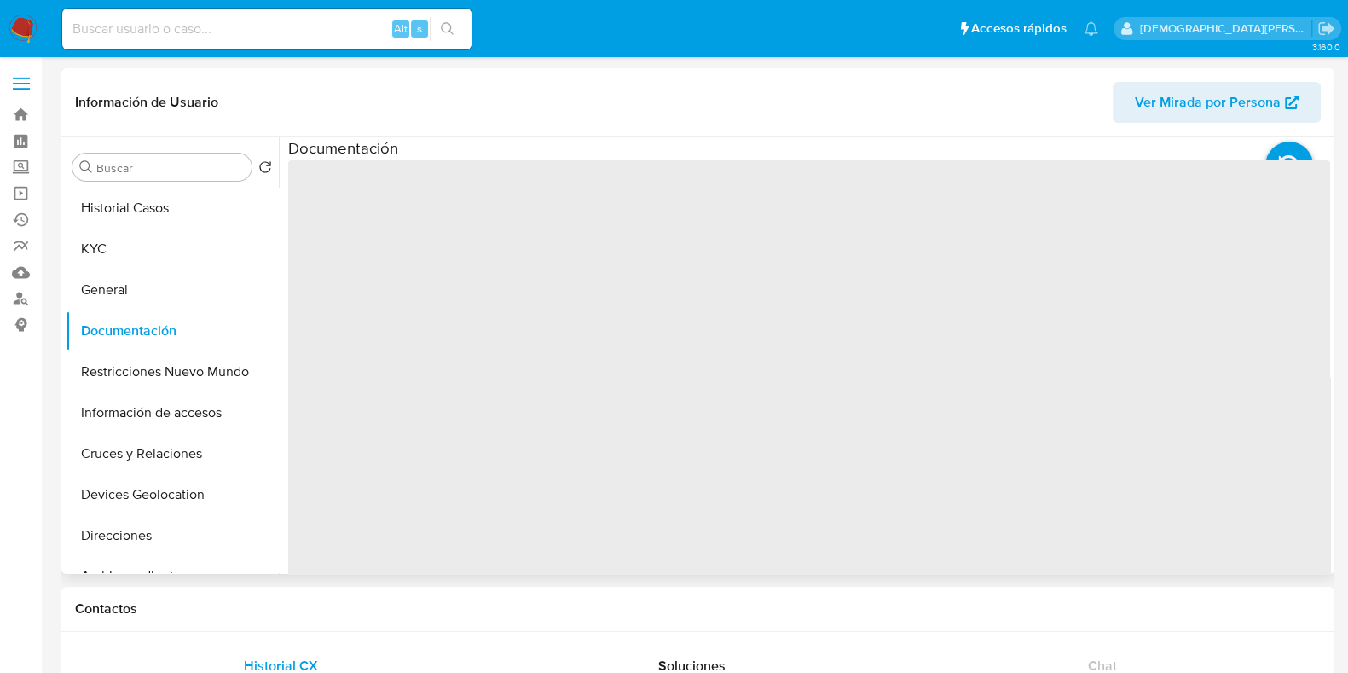
click at [371, 198] on span "‌" at bounding box center [809, 433] width 1042 height 546
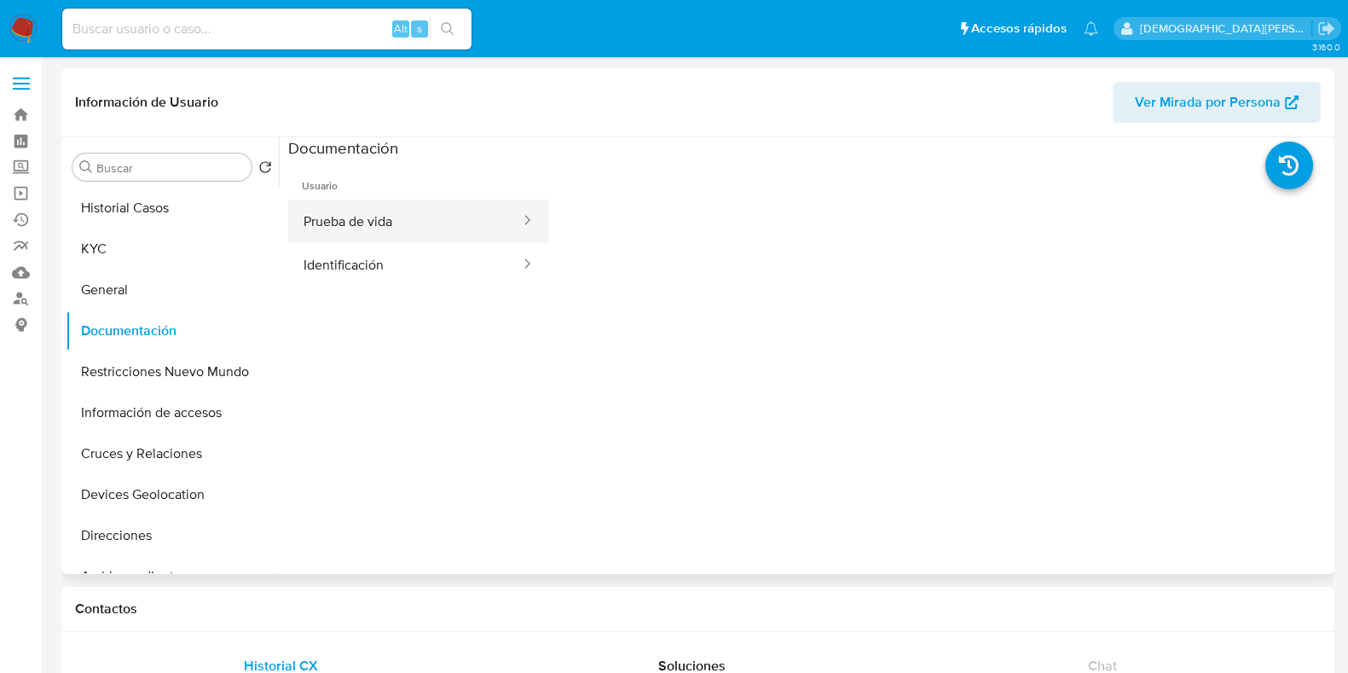
click at [365, 211] on button "Prueba de vida" at bounding box center [405, 220] width 234 height 43
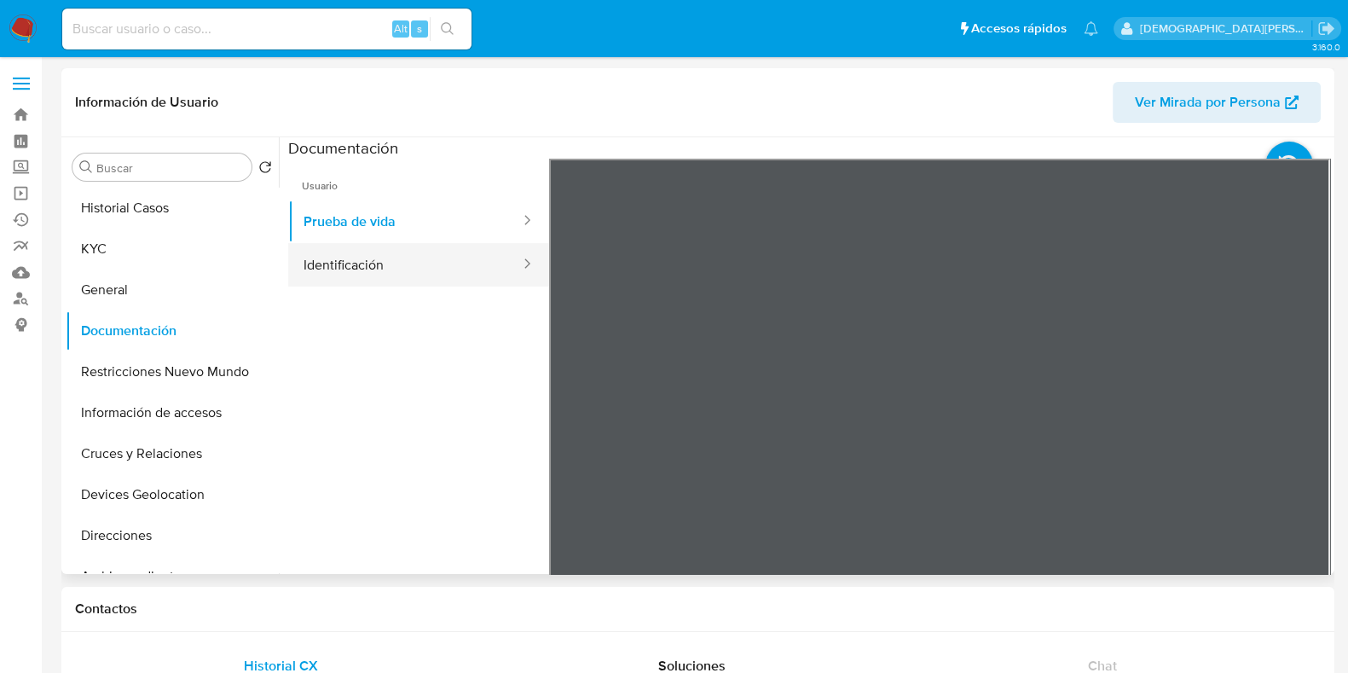
click at [360, 256] on button "Identificación" at bounding box center [405, 264] width 234 height 43
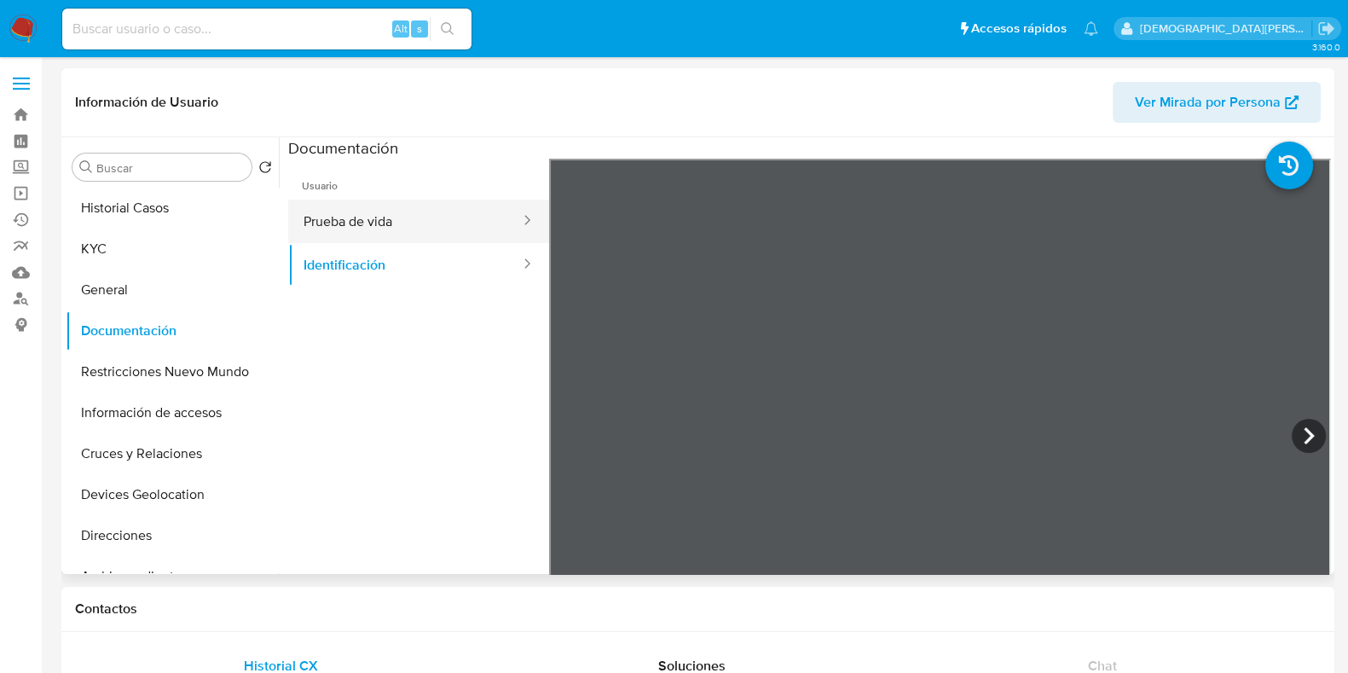
click at [371, 205] on button "Prueba de vida" at bounding box center [405, 220] width 234 height 43
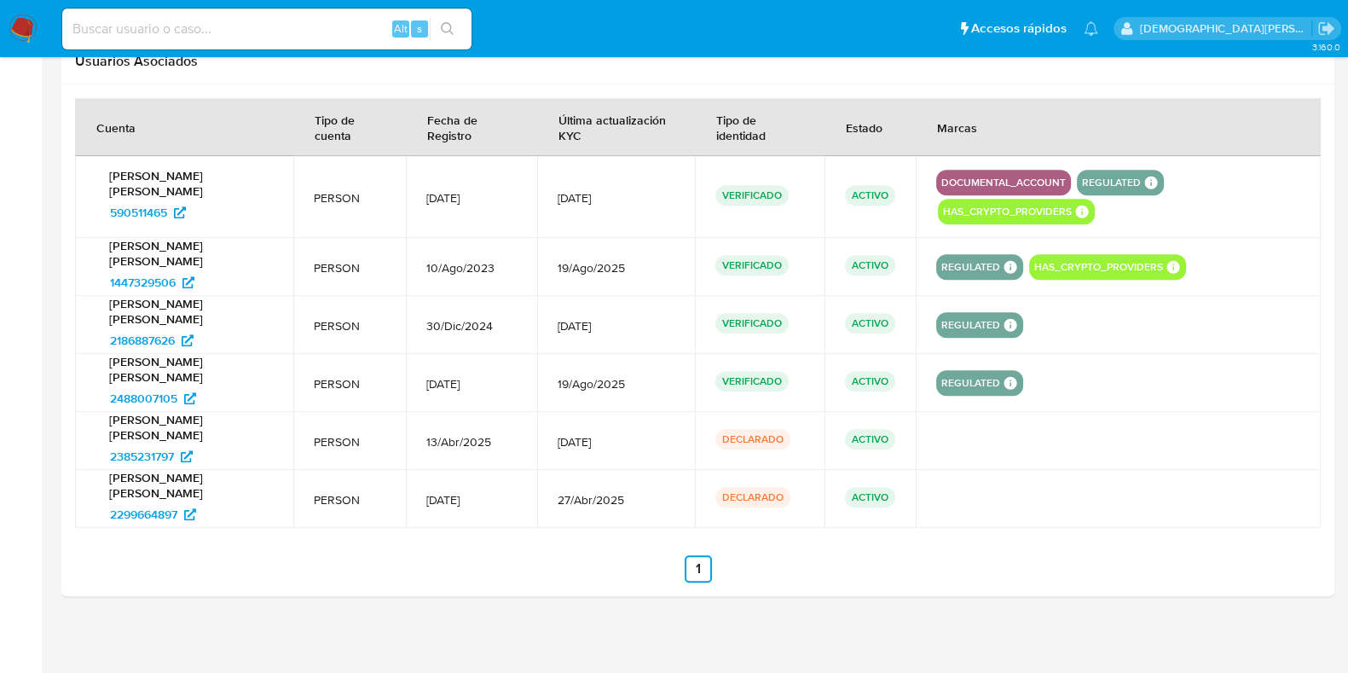
scroll to position [1759, 0]
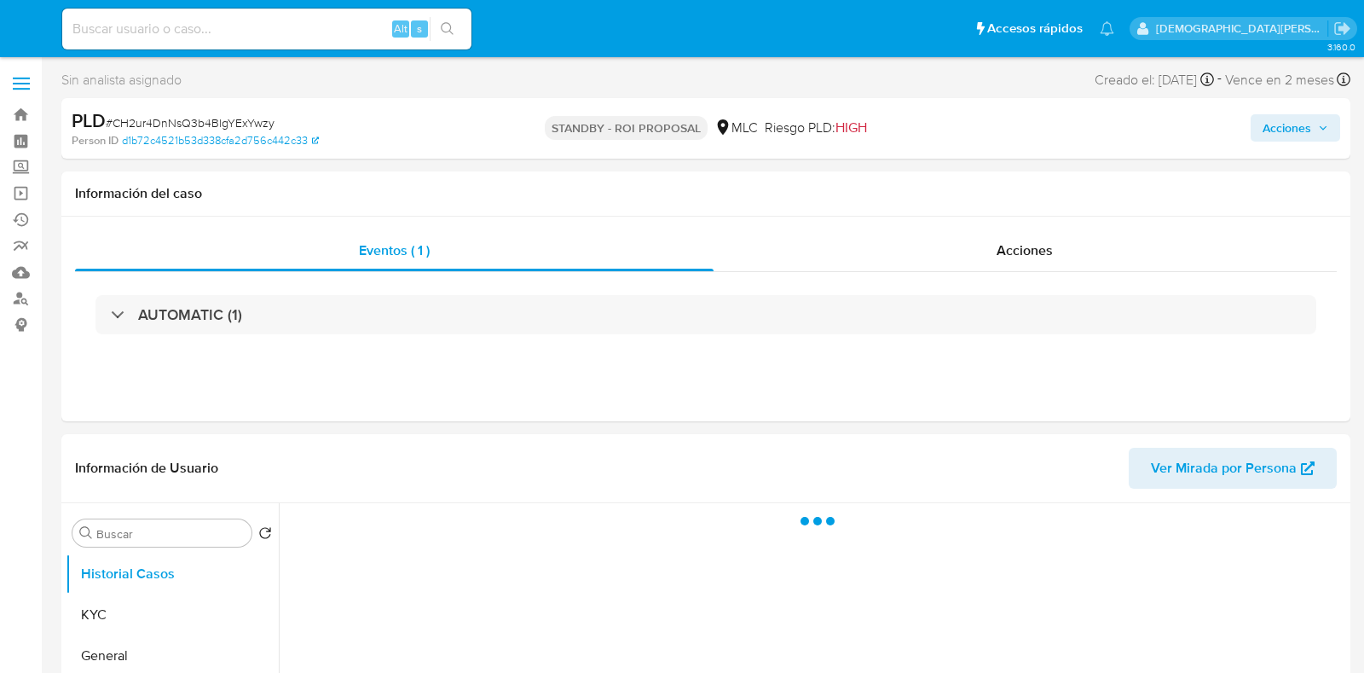
select select "10"
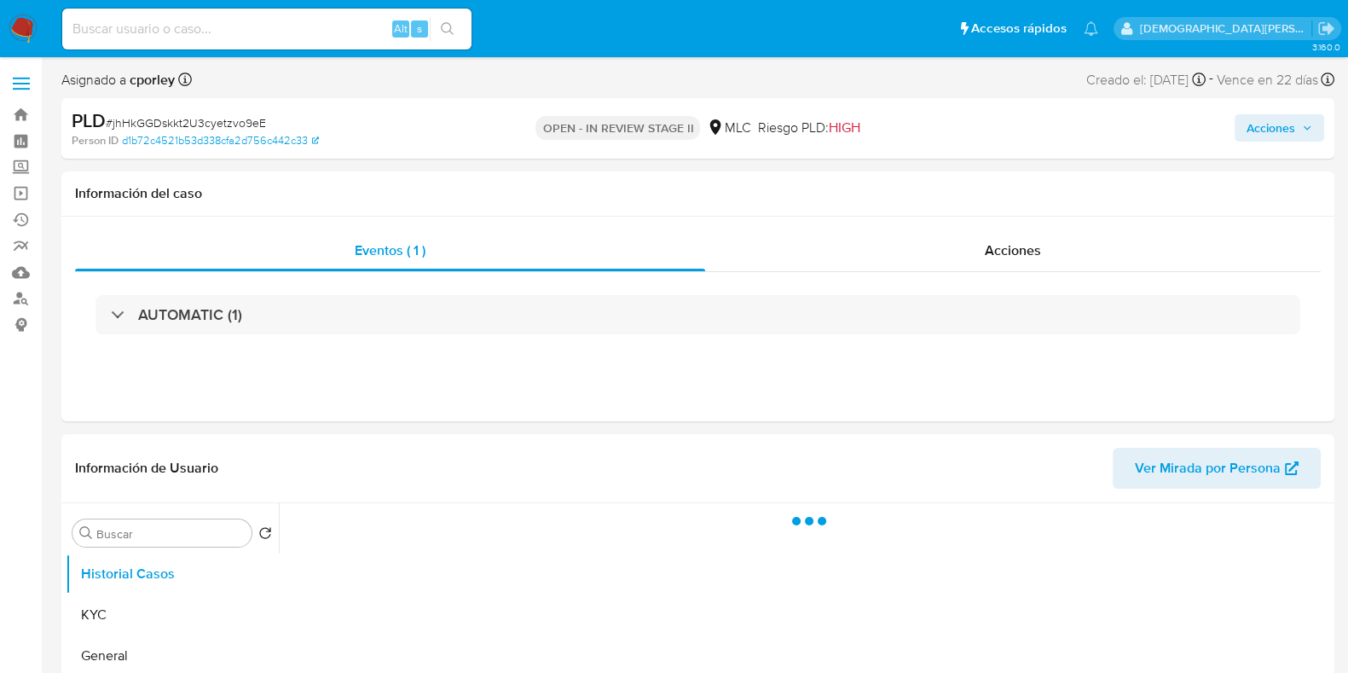
select select "10"
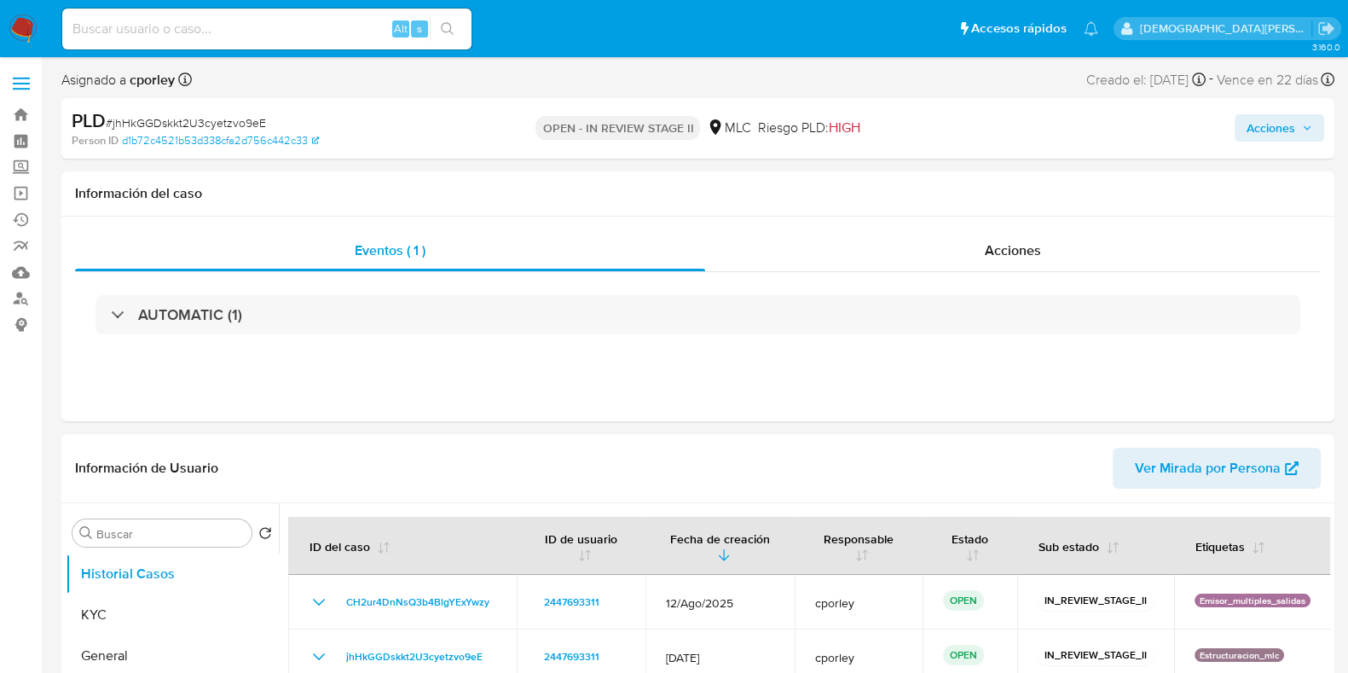
click at [1250, 123] on span "Acciones" at bounding box center [1270, 127] width 49 height 27
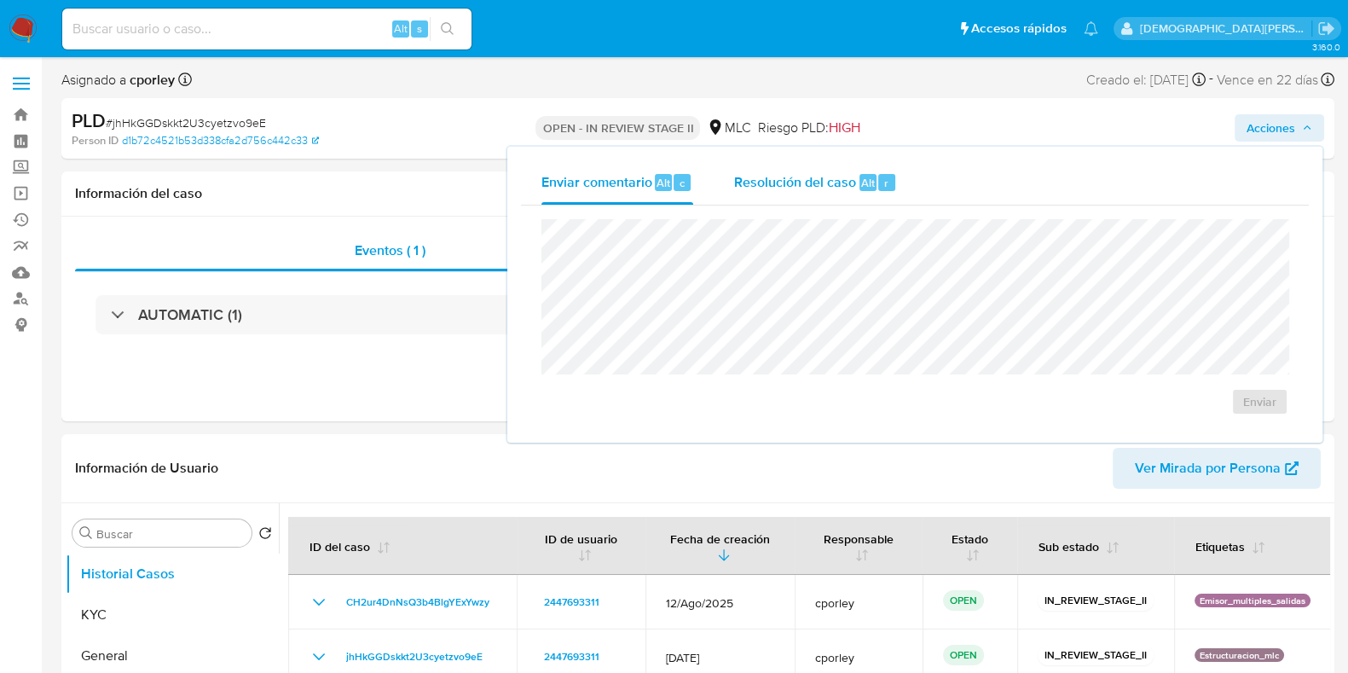
click at [792, 194] on div "Resolución del caso Alt r" at bounding box center [815, 182] width 163 height 44
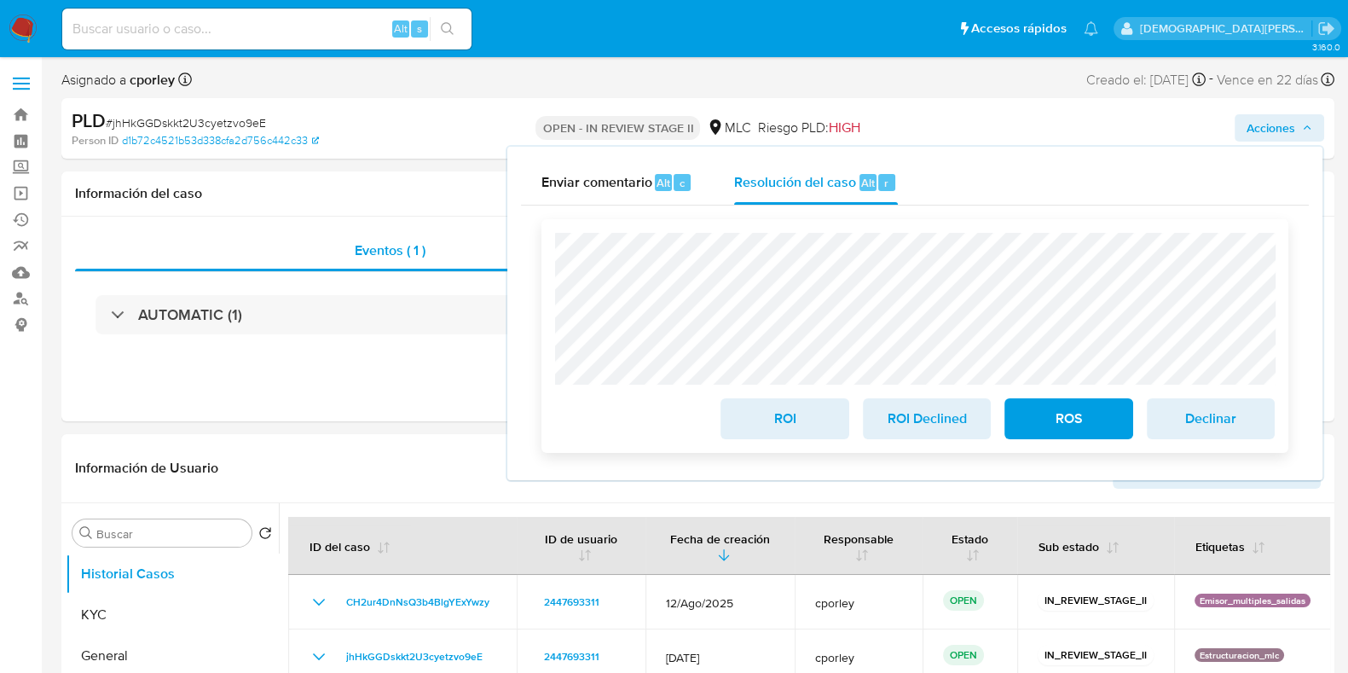
click at [1060, 413] on span "ROS" at bounding box center [1068, 419] width 84 height 38
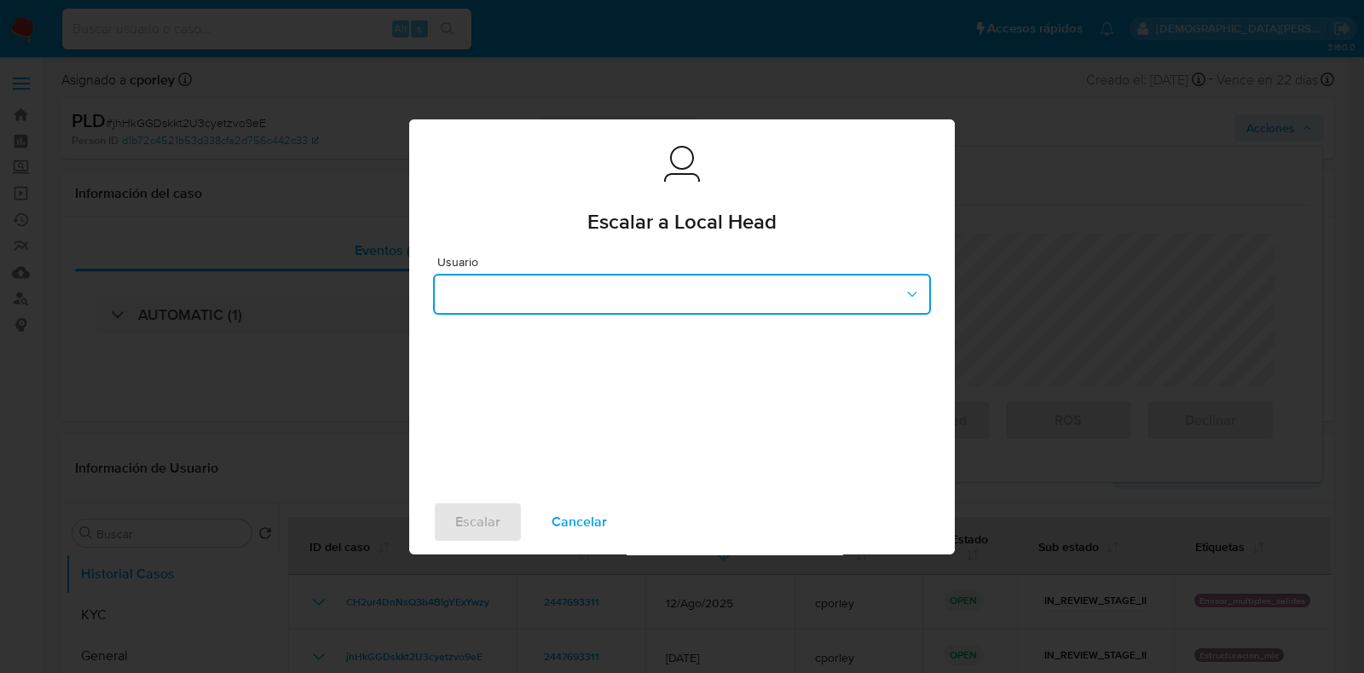
click at [615, 284] on button "button" at bounding box center [682, 294] width 498 height 41
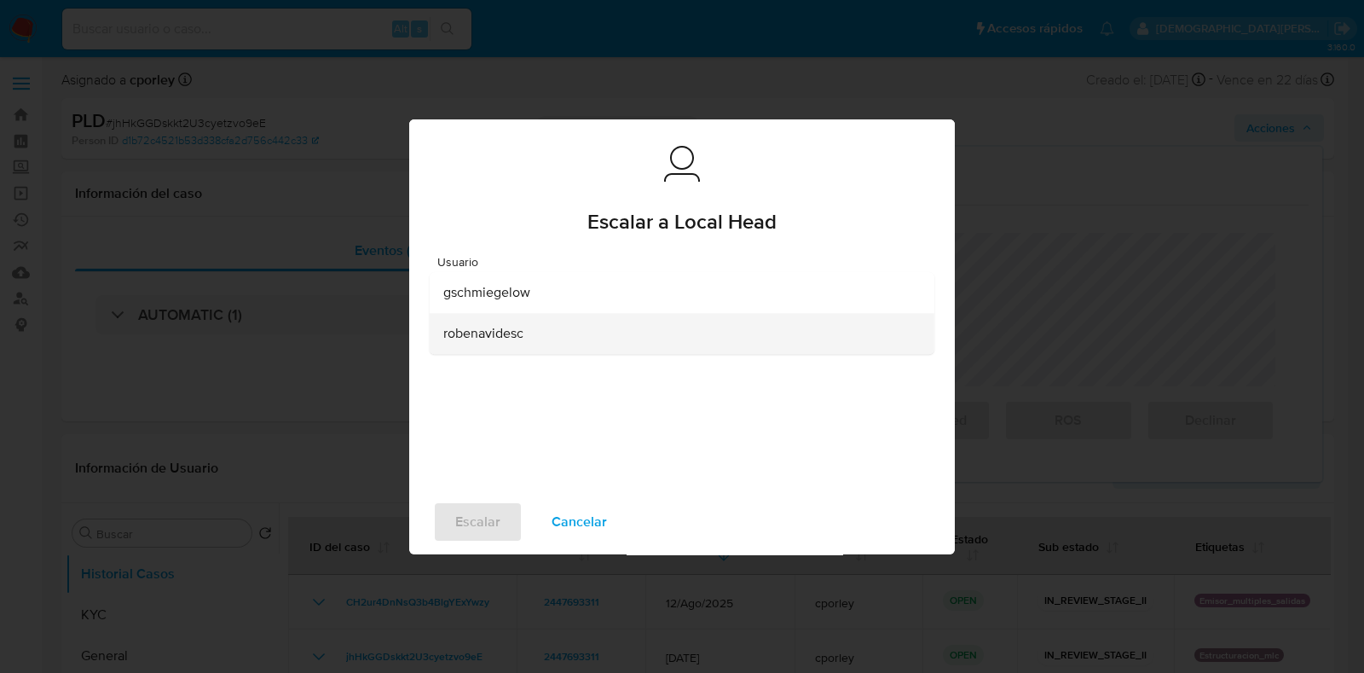
click at [504, 333] on span "robenavidesc" at bounding box center [483, 333] width 80 height 17
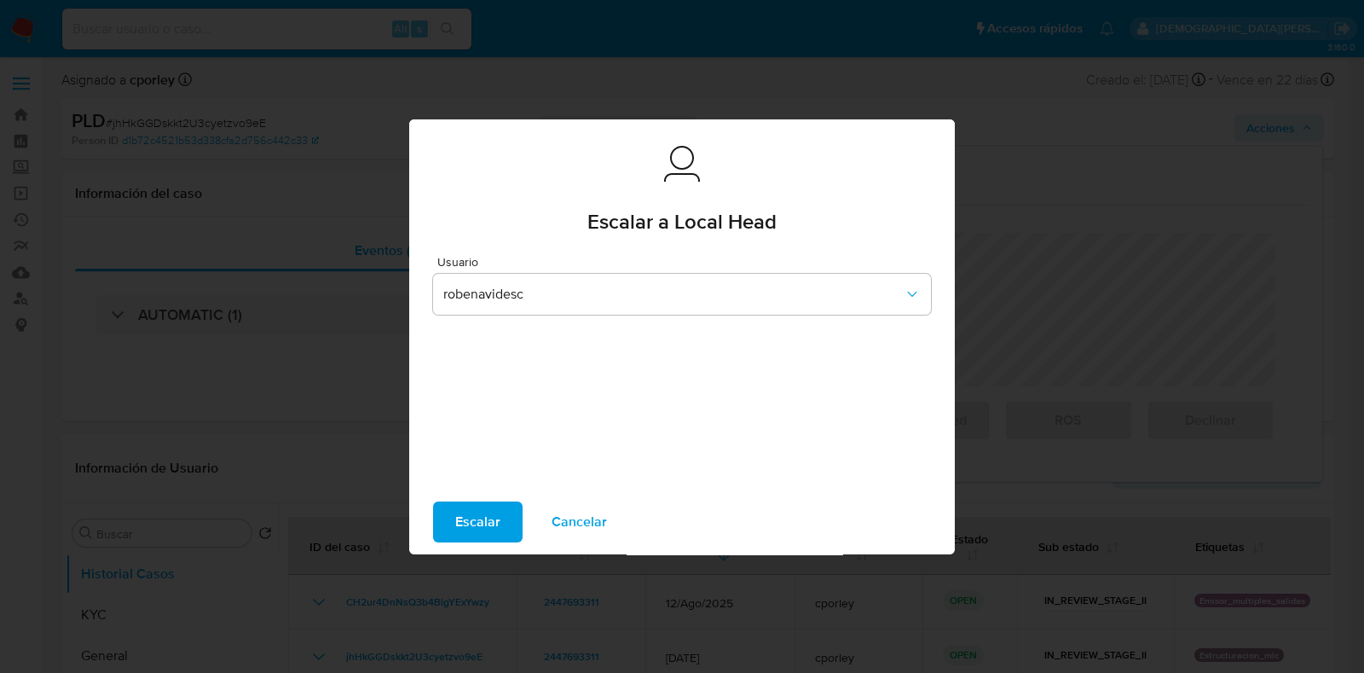
click at [469, 509] on span "Escalar" at bounding box center [477, 522] width 45 height 38
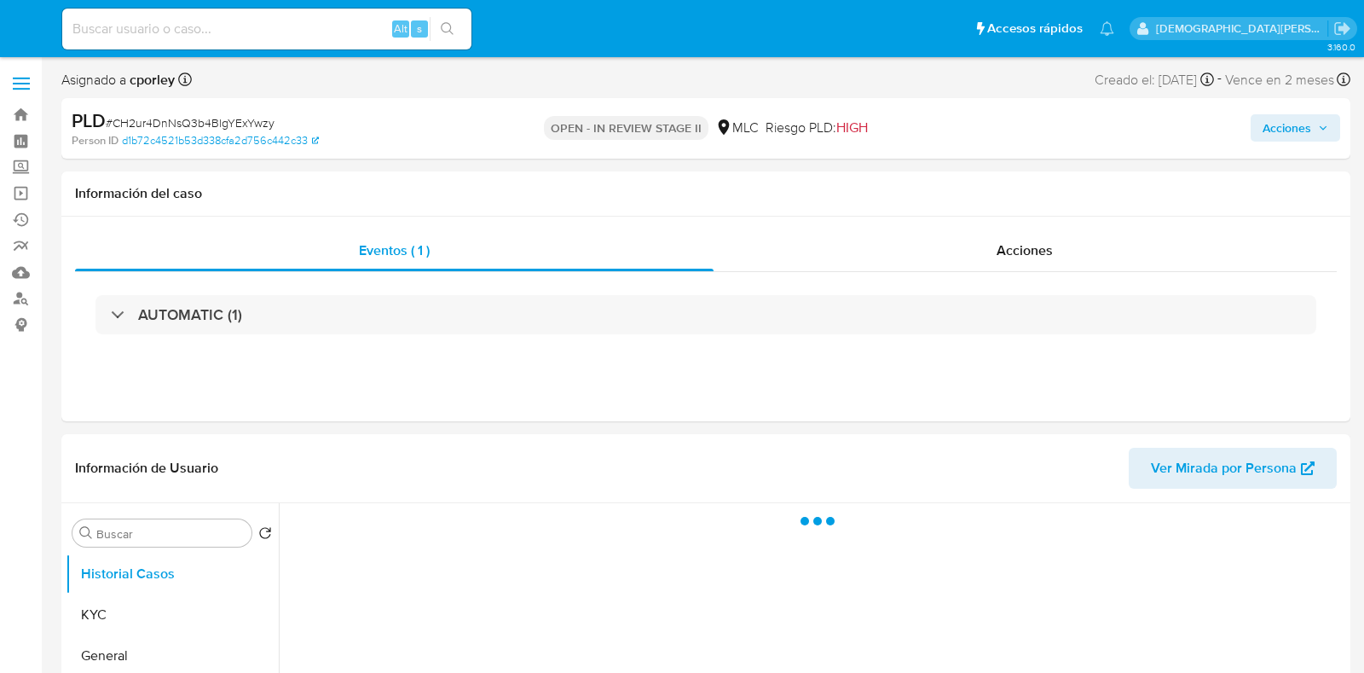
select select "10"
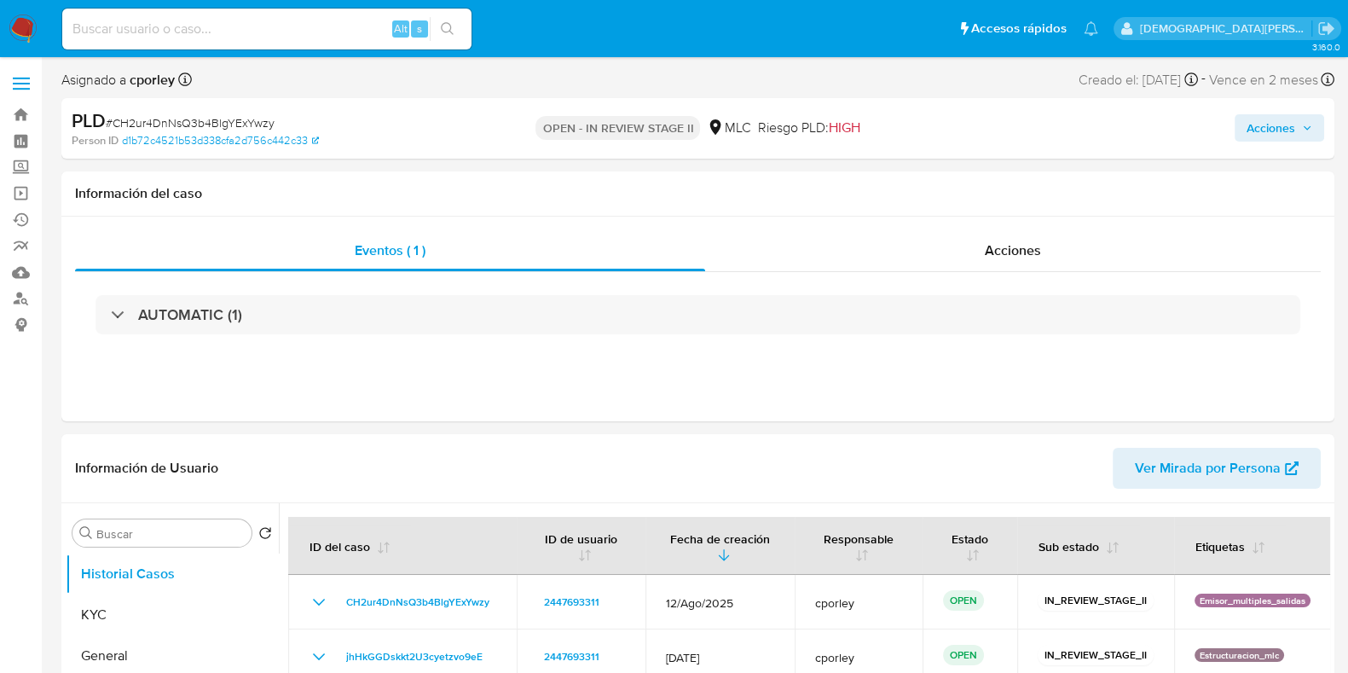
click at [1287, 137] on span "Acciones" at bounding box center [1270, 127] width 49 height 27
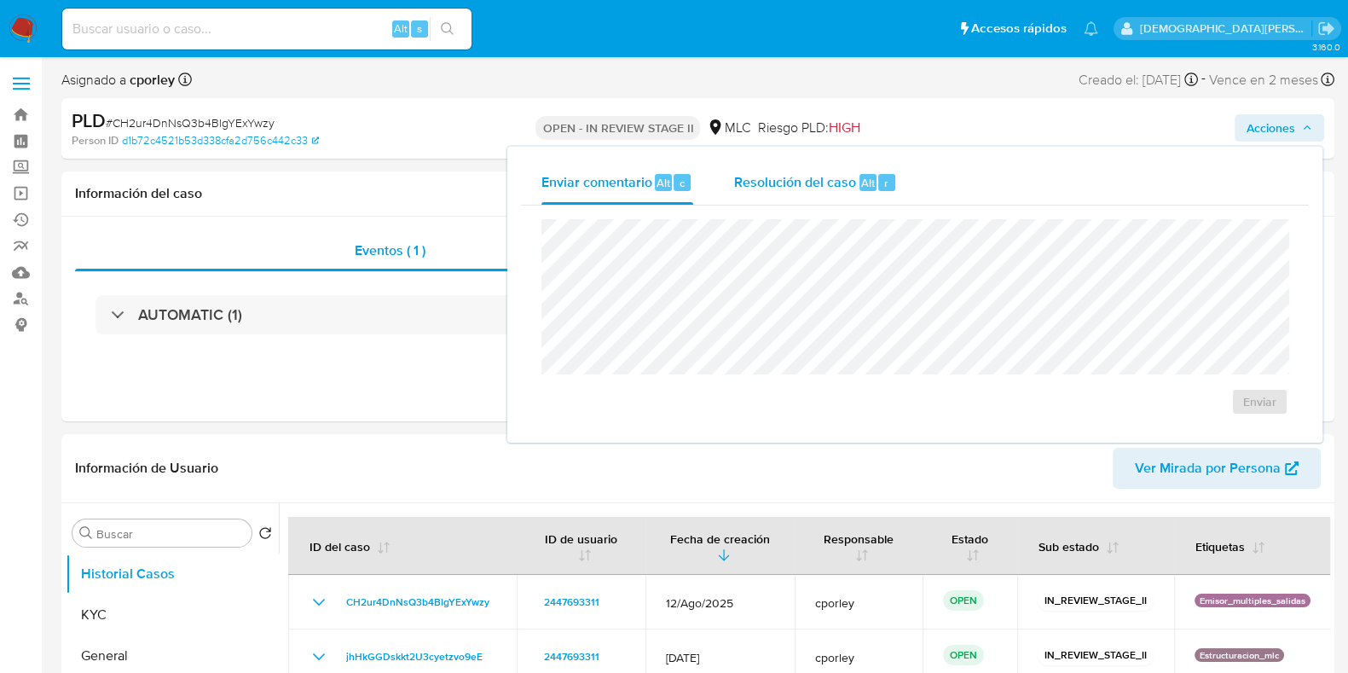
click at [817, 170] on div "Resolución del caso Alt r" at bounding box center [815, 182] width 163 height 44
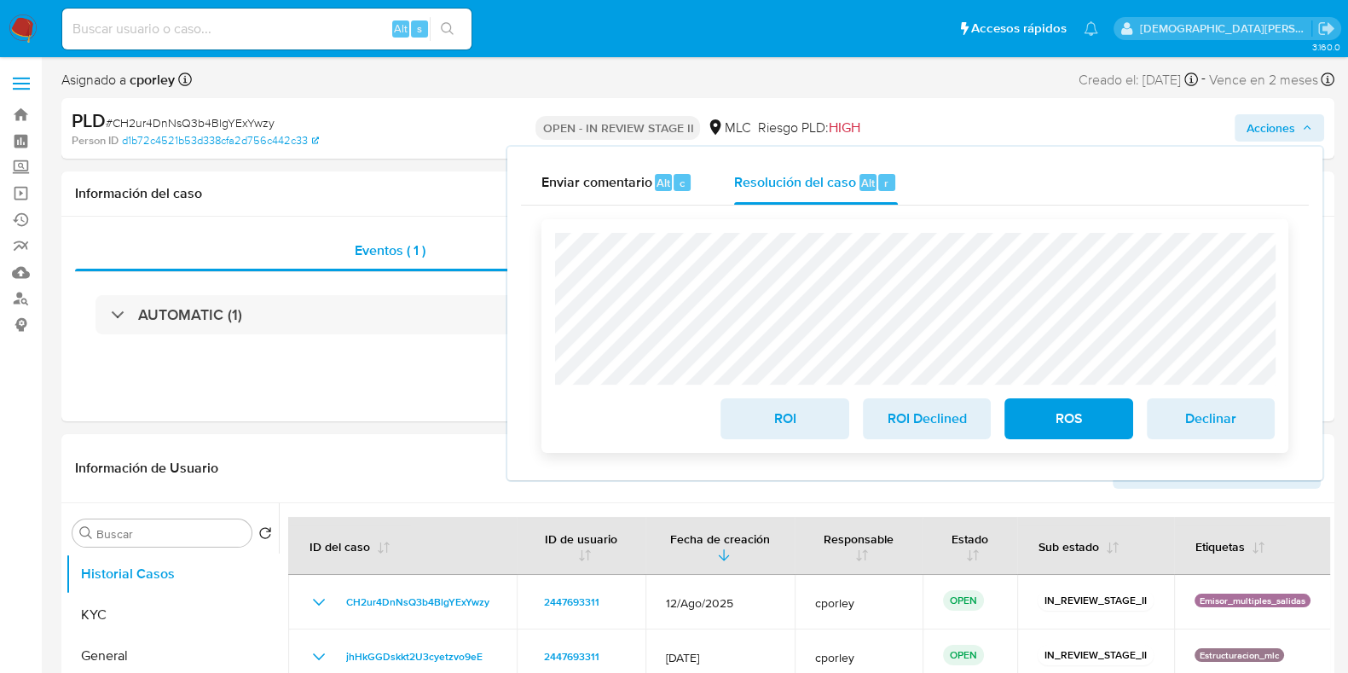
click at [778, 419] on span "ROI" at bounding box center [784, 419] width 84 height 38
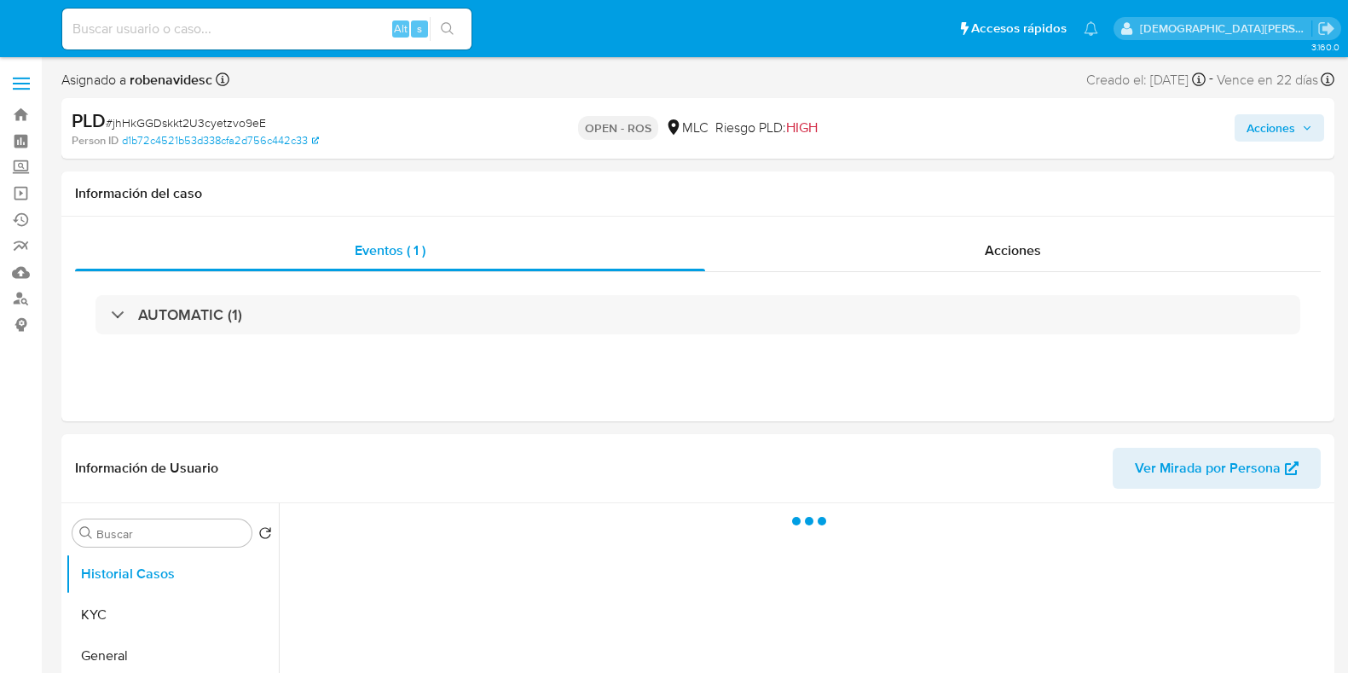
select select "10"
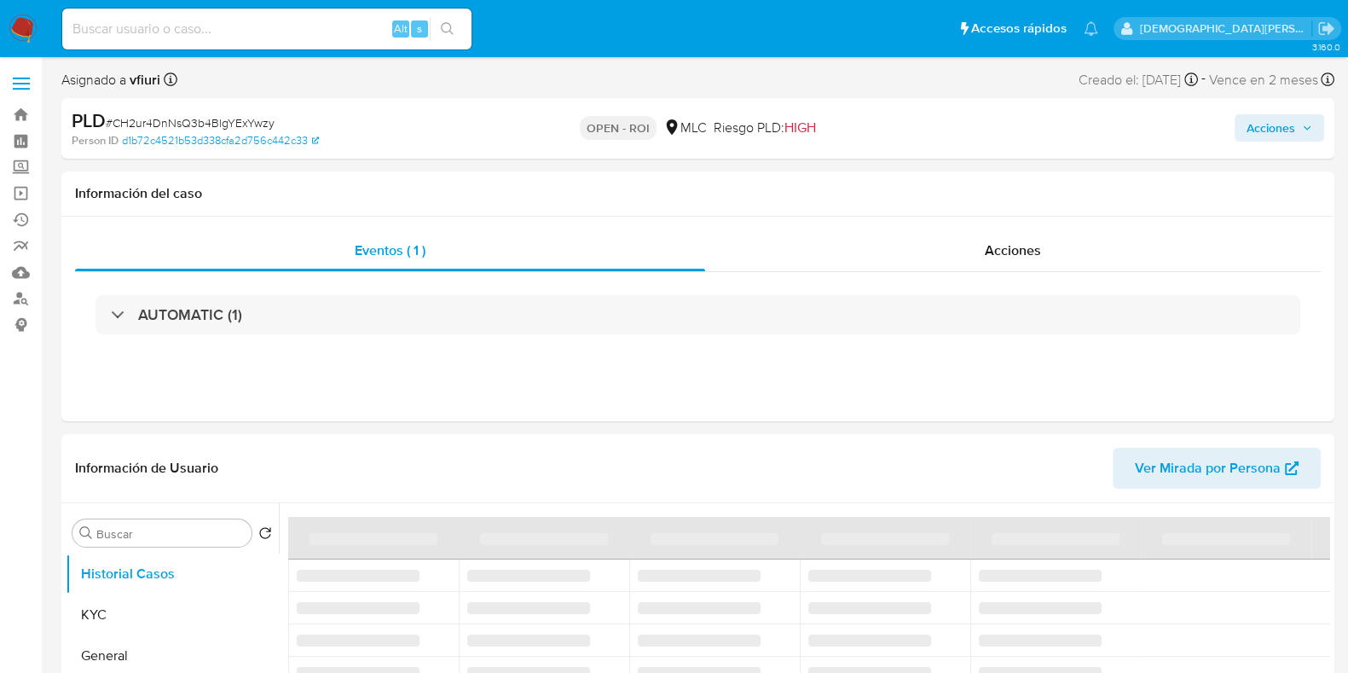
select select "10"
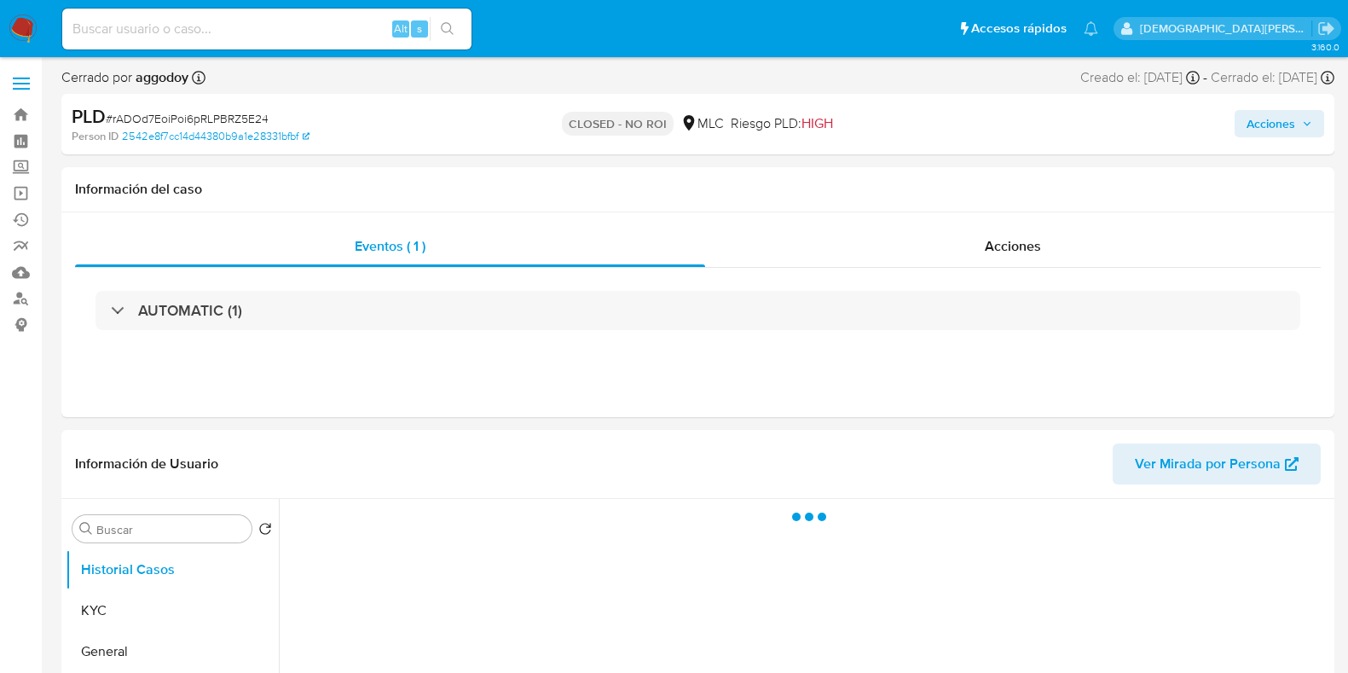
select select "10"
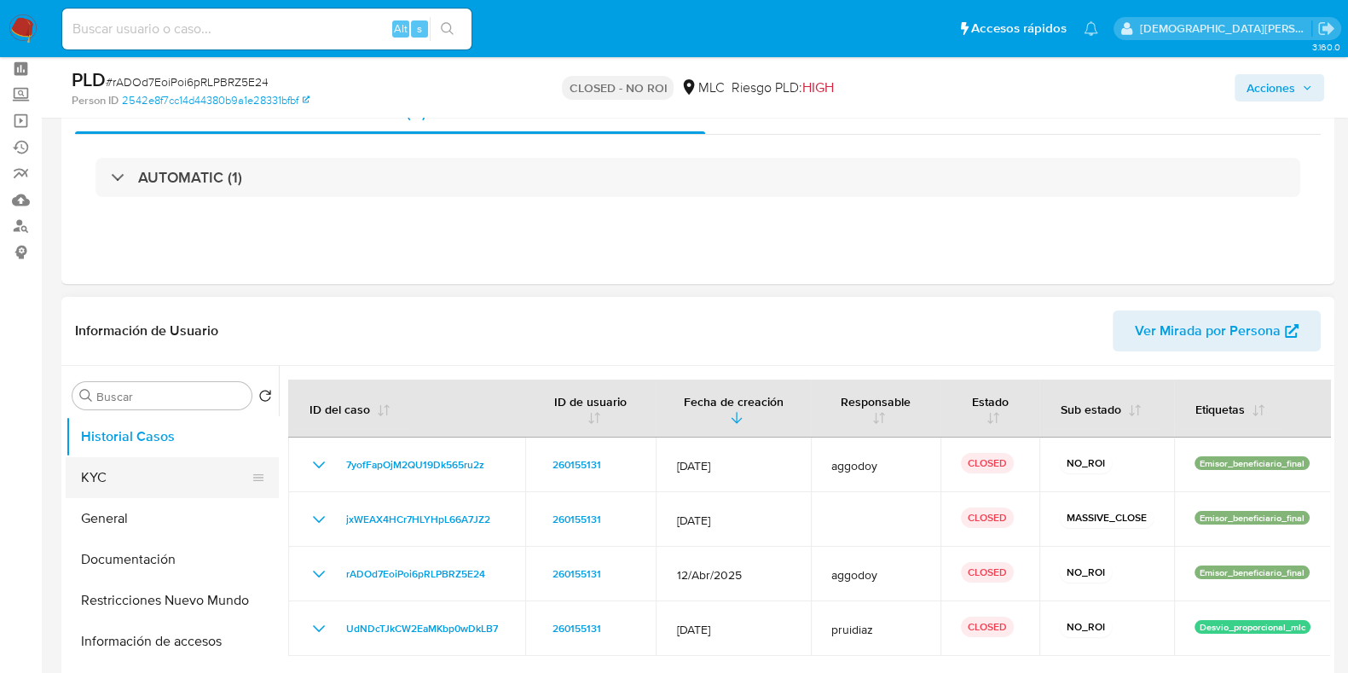
scroll to position [106, 0]
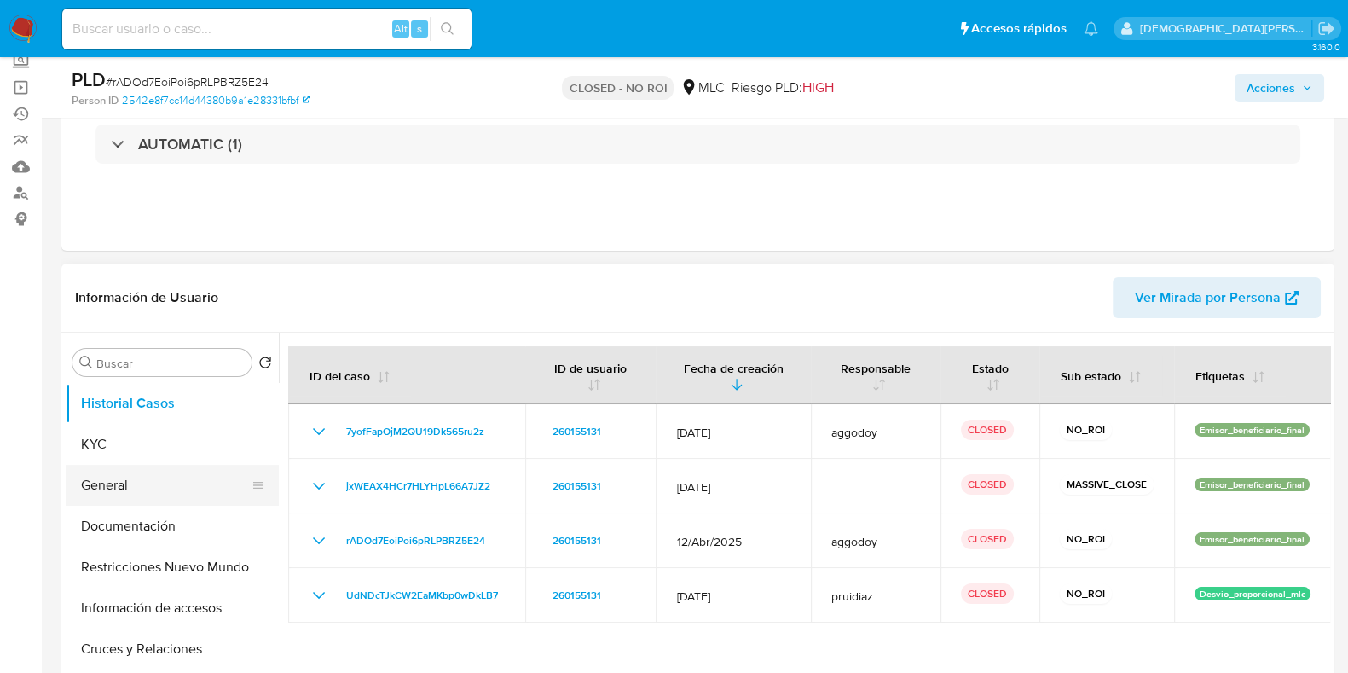
click at [126, 476] on button "General" at bounding box center [165, 485] width 199 height 41
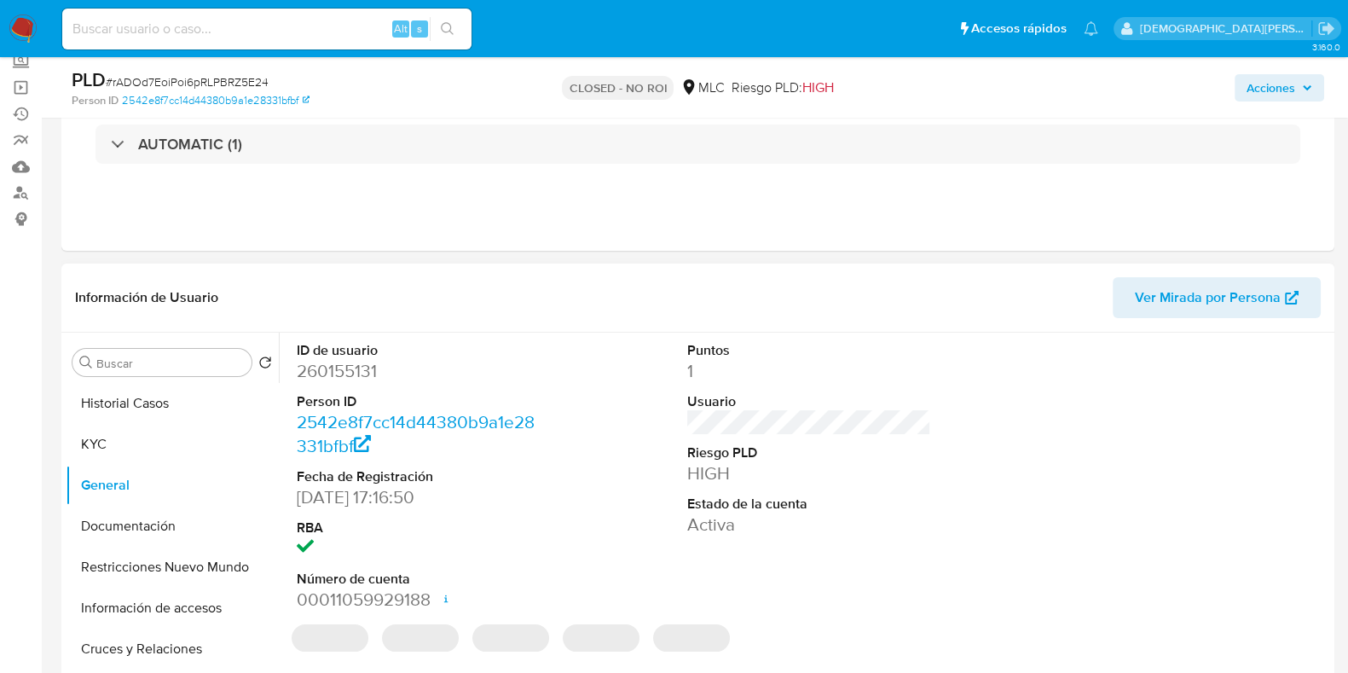
click at [345, 364] on dd "260155131" at bounding box center [419, 371] width 244 height 24
copy dd "260155131"
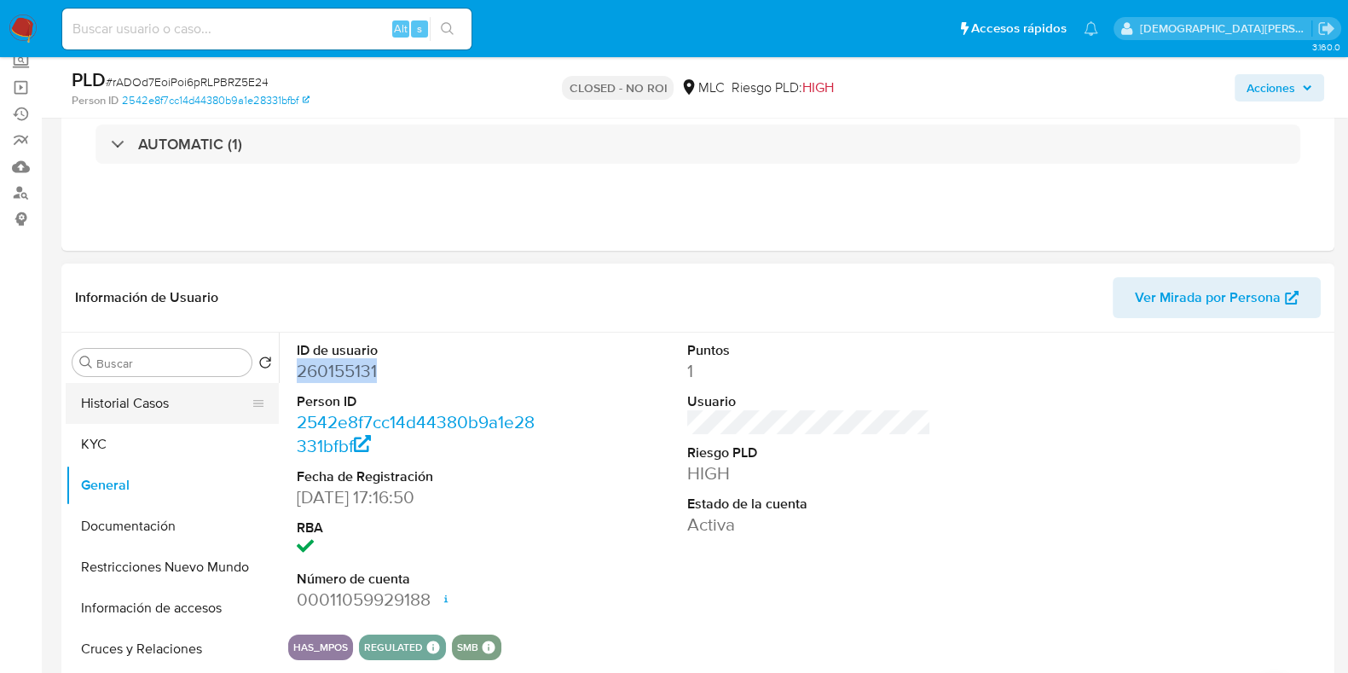
click at [169, 407] on button "Historial Casos" at bounding box center [165, 403] width 199 height 41
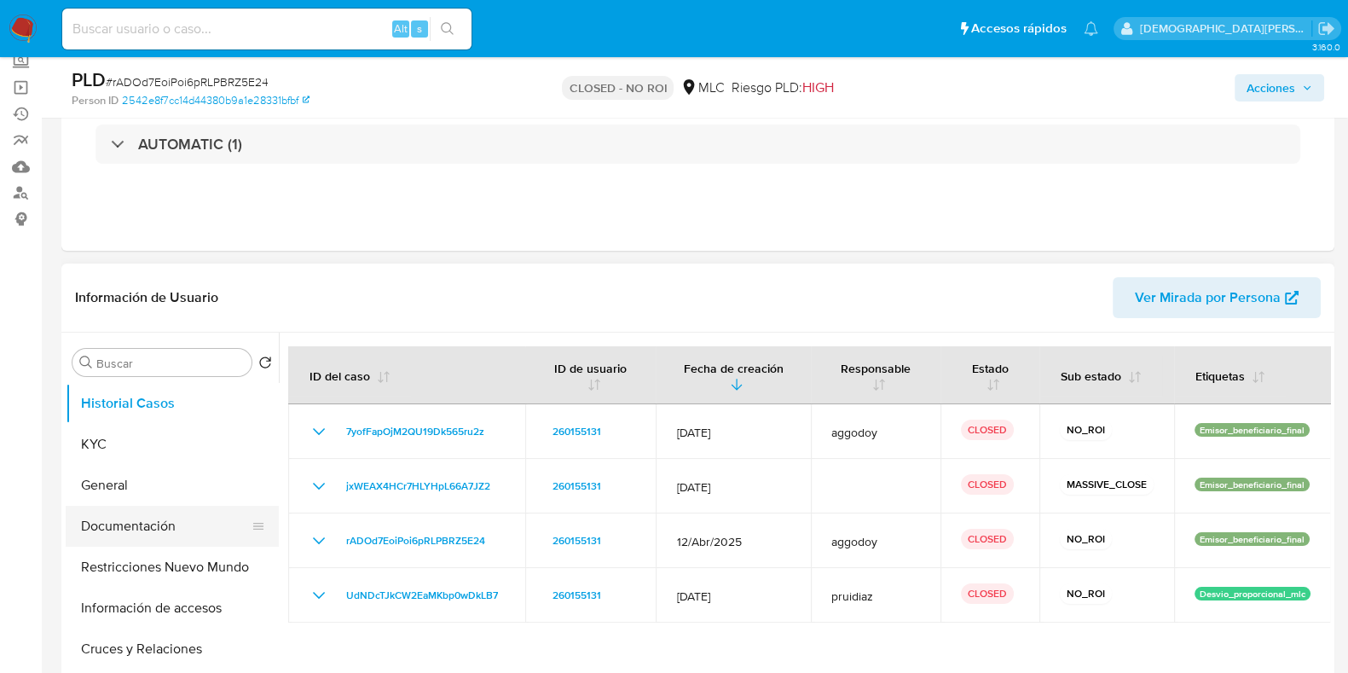
click at [123, 517] on button "Documentación" at bounding box center [165, 525] width 199 height 41
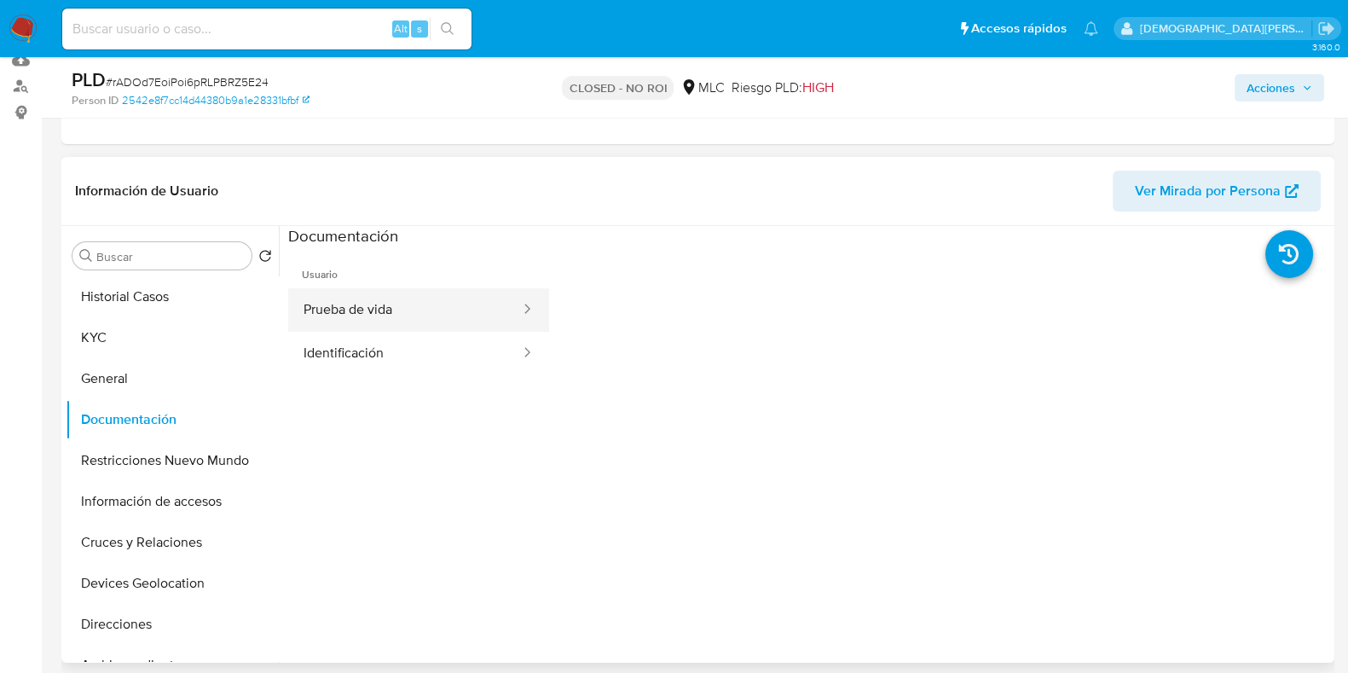
click at [415, 303] on button "Prueba de vida" at bounding box center [405, 309] width 234 height 43
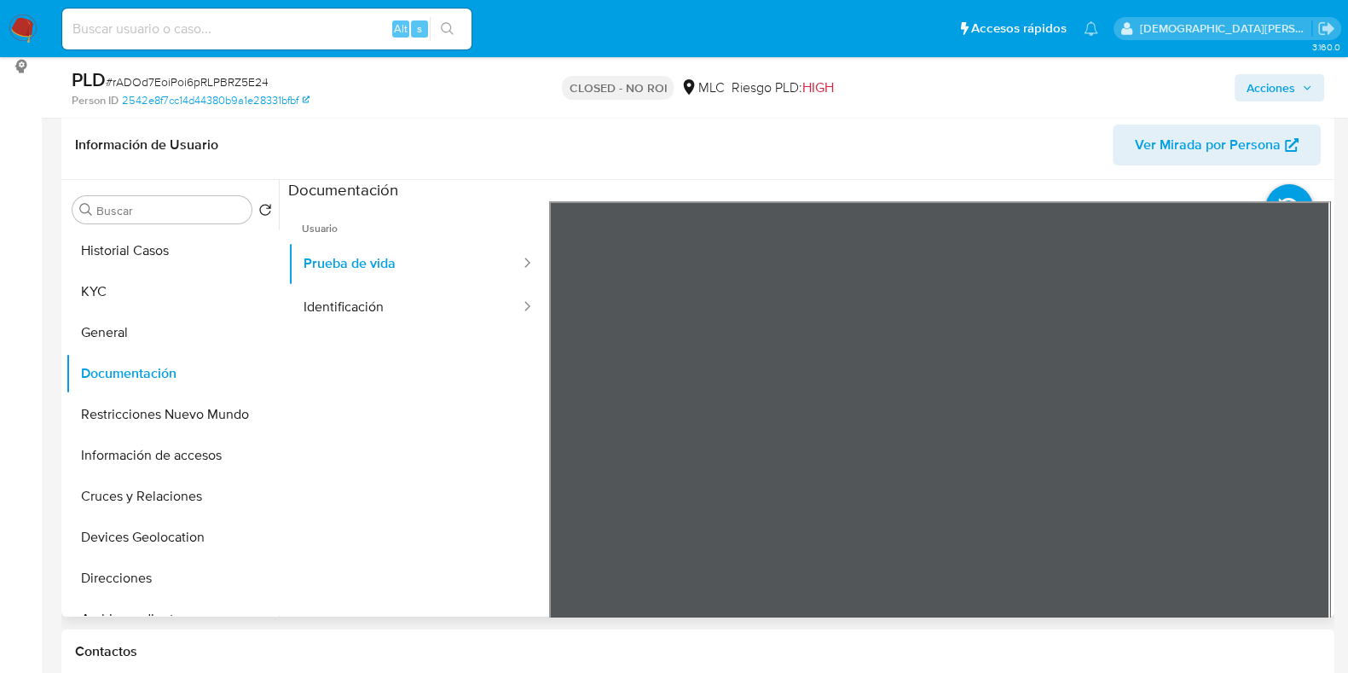
scroll to position [212, 0]
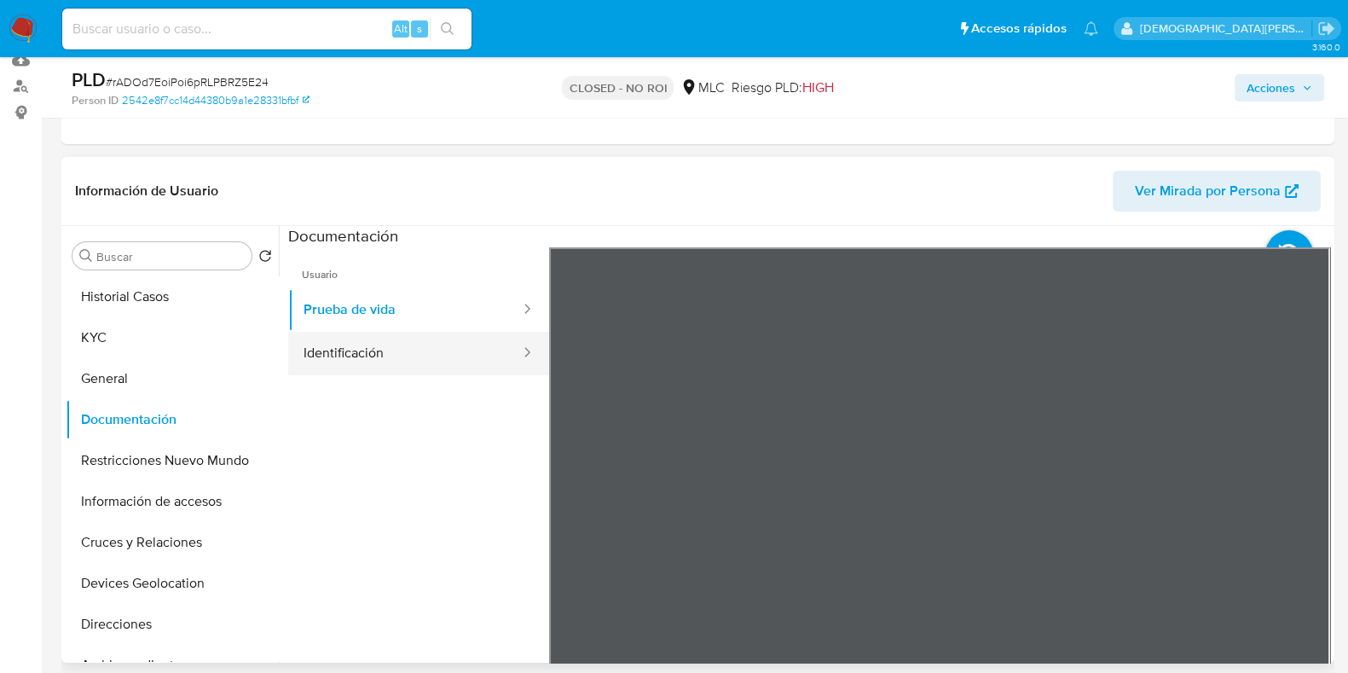
click at [424, 366] on button "Identificación" at bounding box center [405, 353] width 234 height 43
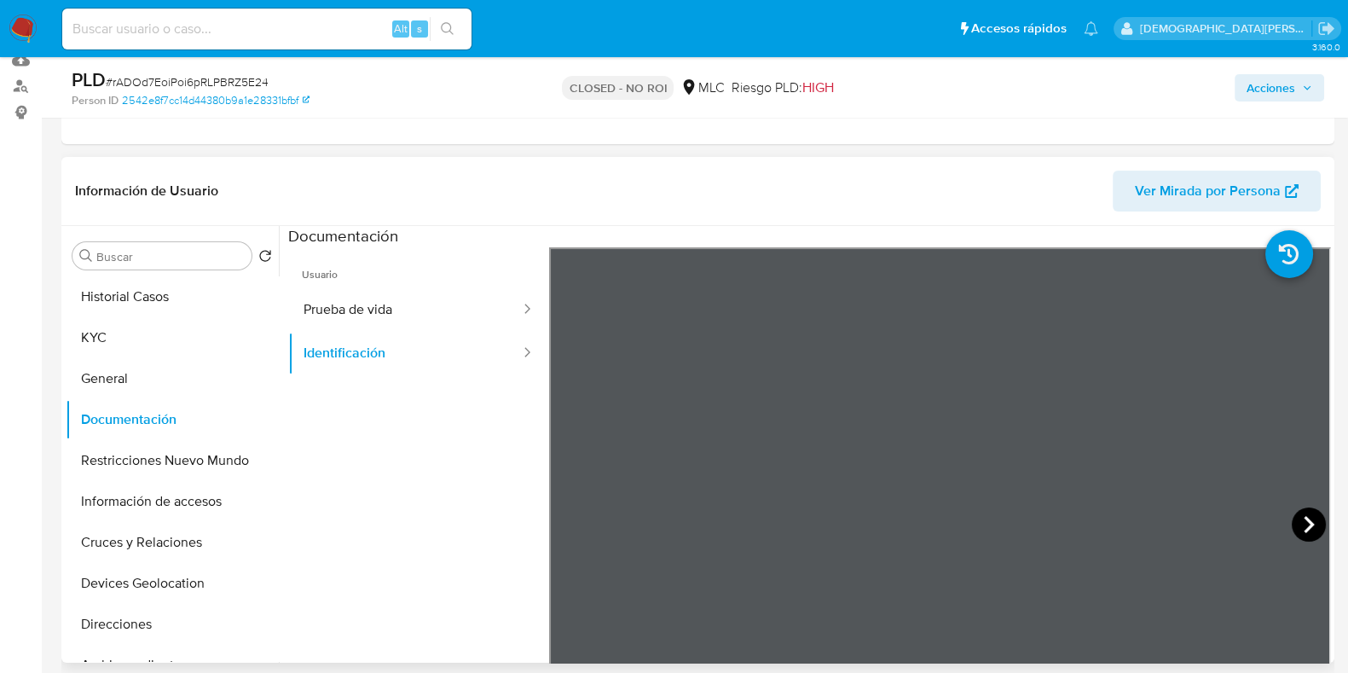
click at [1305, 526] on icon at bounding box center [1308, 524] width 34 height 34
click at [116, 453] on button "Restricciones Nuevo Mundo" at bounding box center [165, 460] width 199 height 41
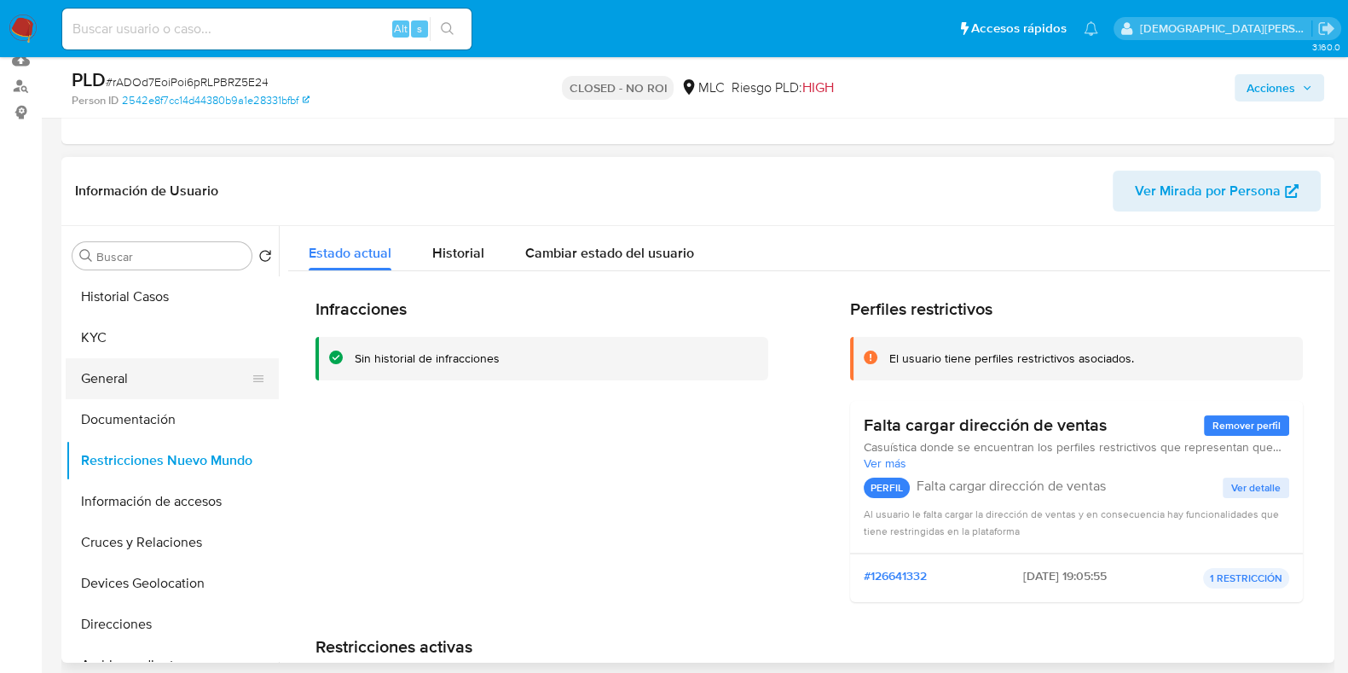
click at [102, 371] on button "General" at bounding box center [165, 378] width 199 height 41
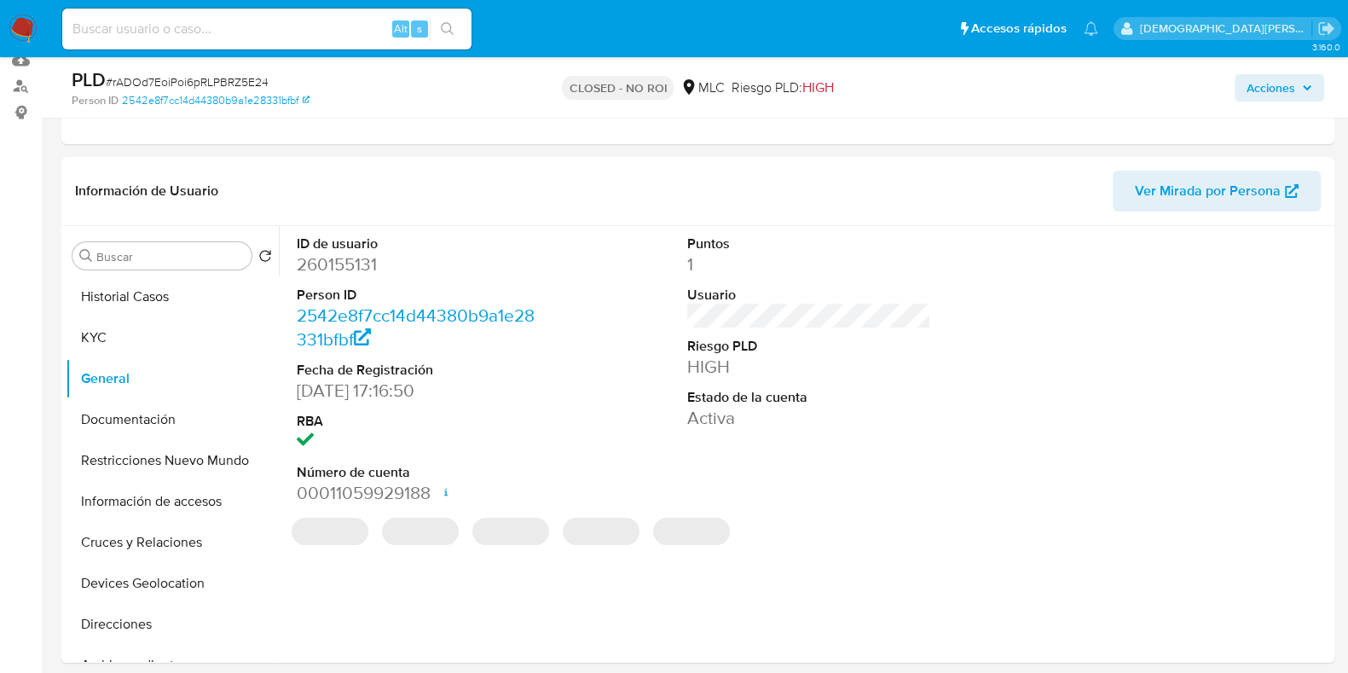
click at [334, 267] on dd "260155131" at bounding box center [419, 264] width 244 height 24
copy dd "260155131"
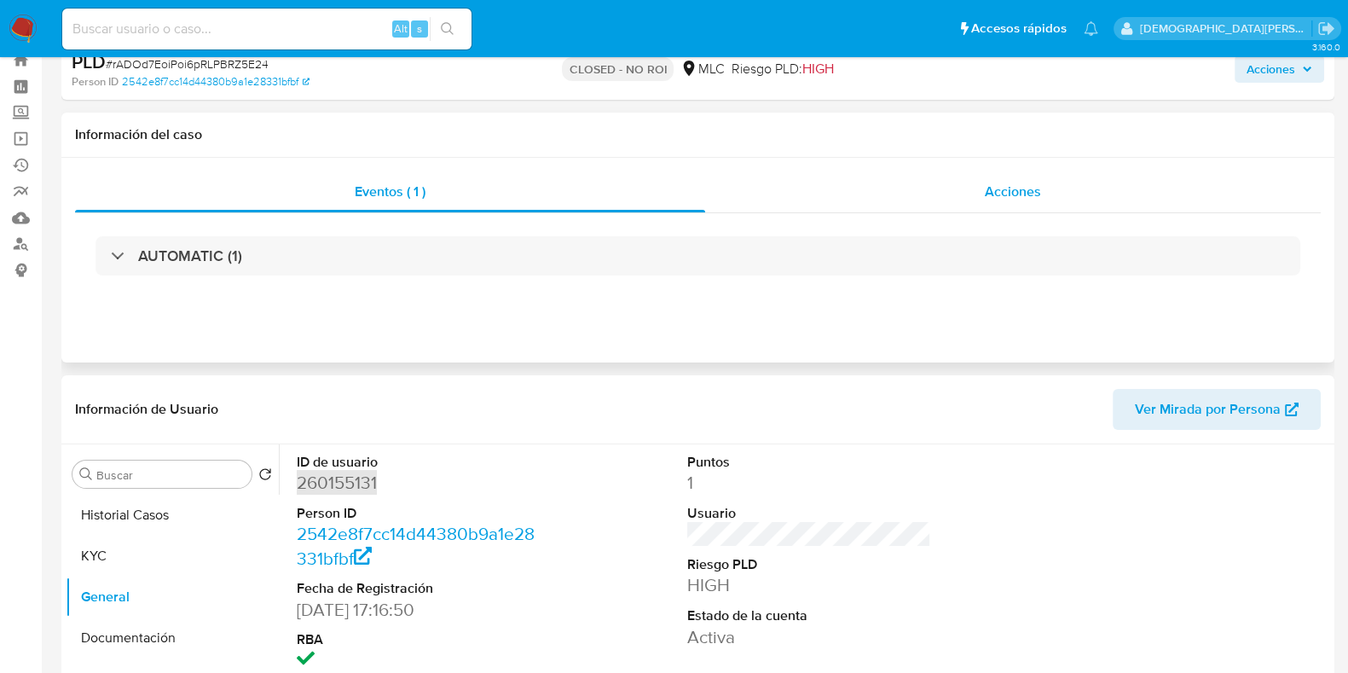
scroll to position [0, 0]
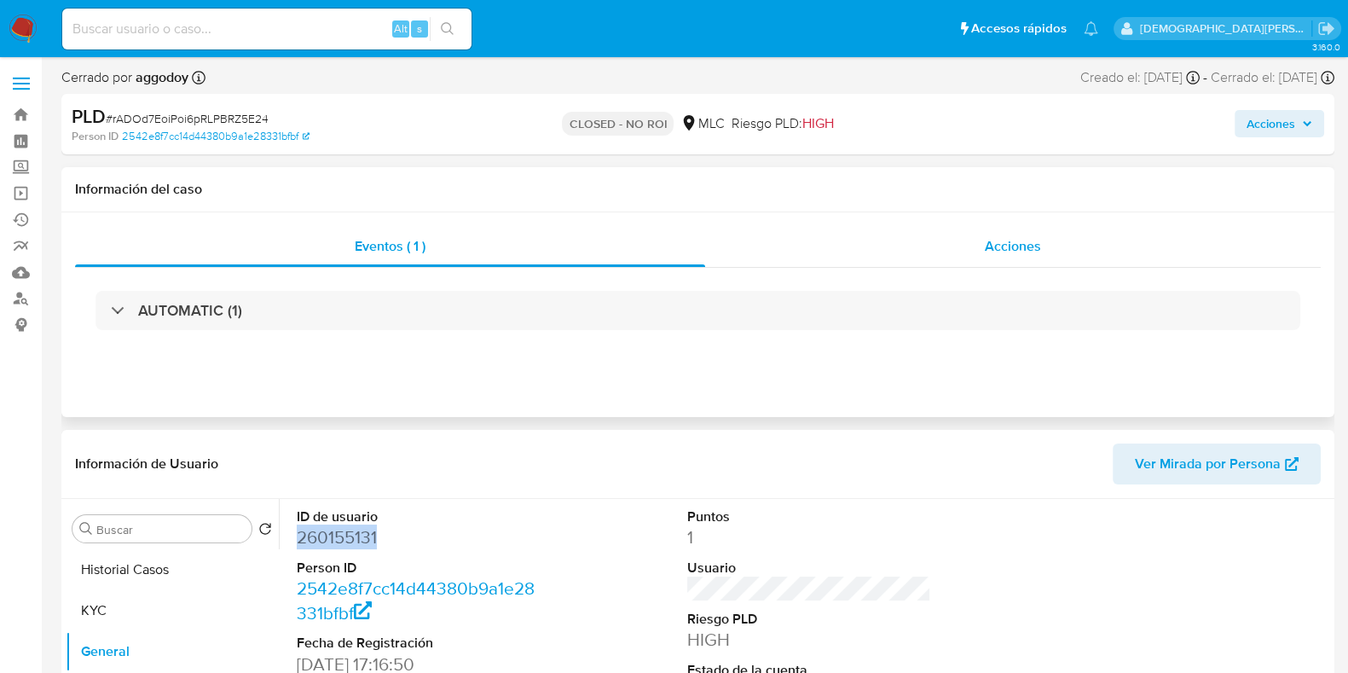
click at [1029, 234] on div "Acciones" at bounding box center [1012, 246] width 615 height 41
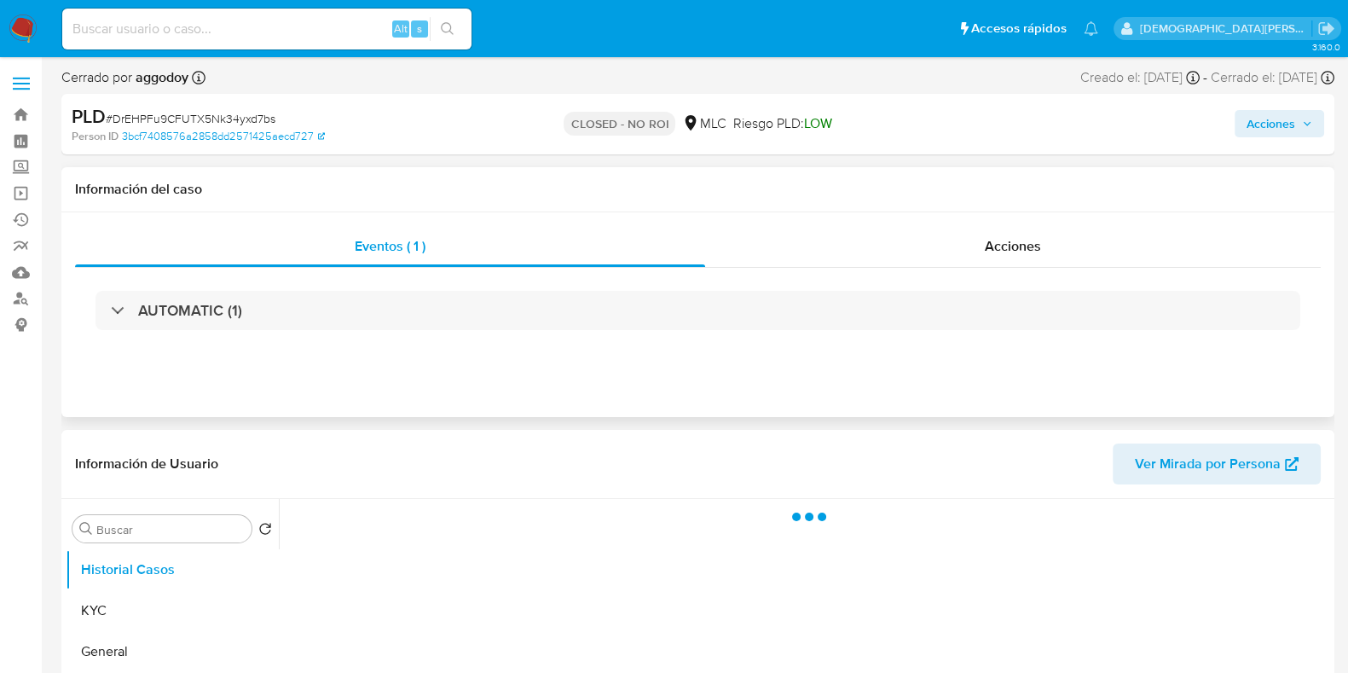
scroll to position [212, 0]
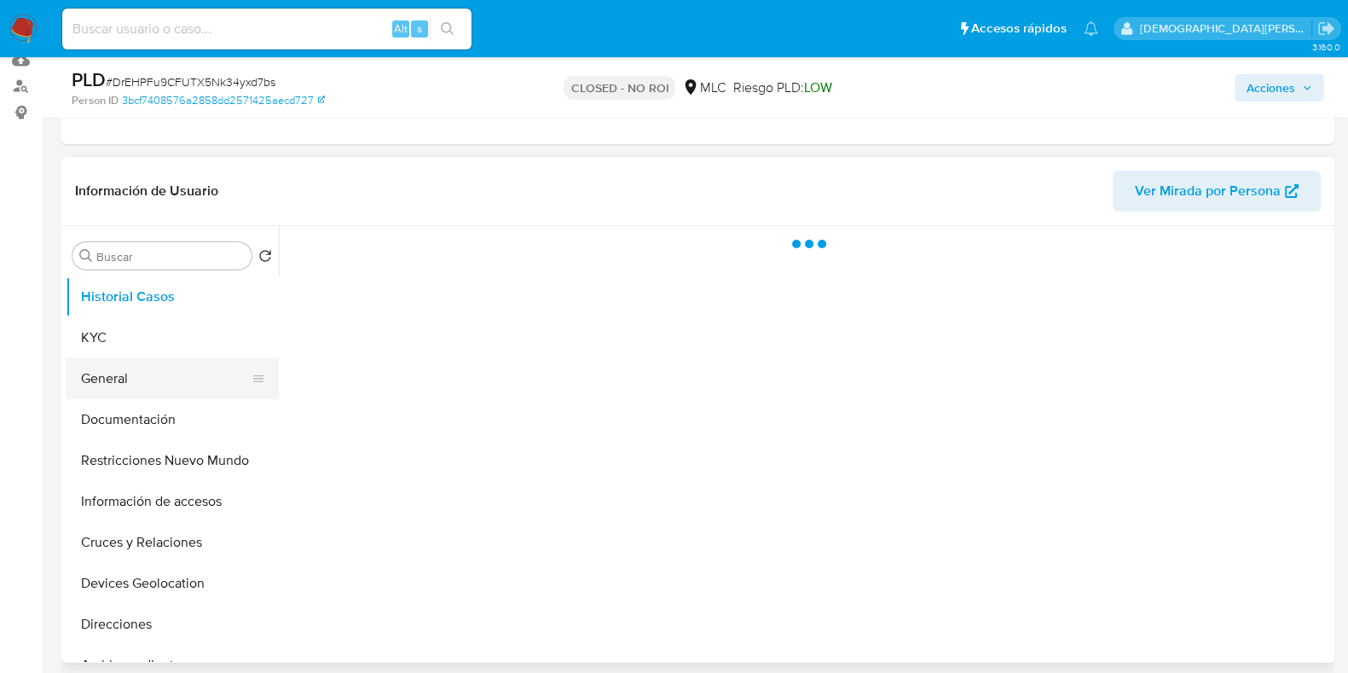
select select "10"
click at [153, 381] on button "General" at bounding box center [165, 378] width 199 height 41
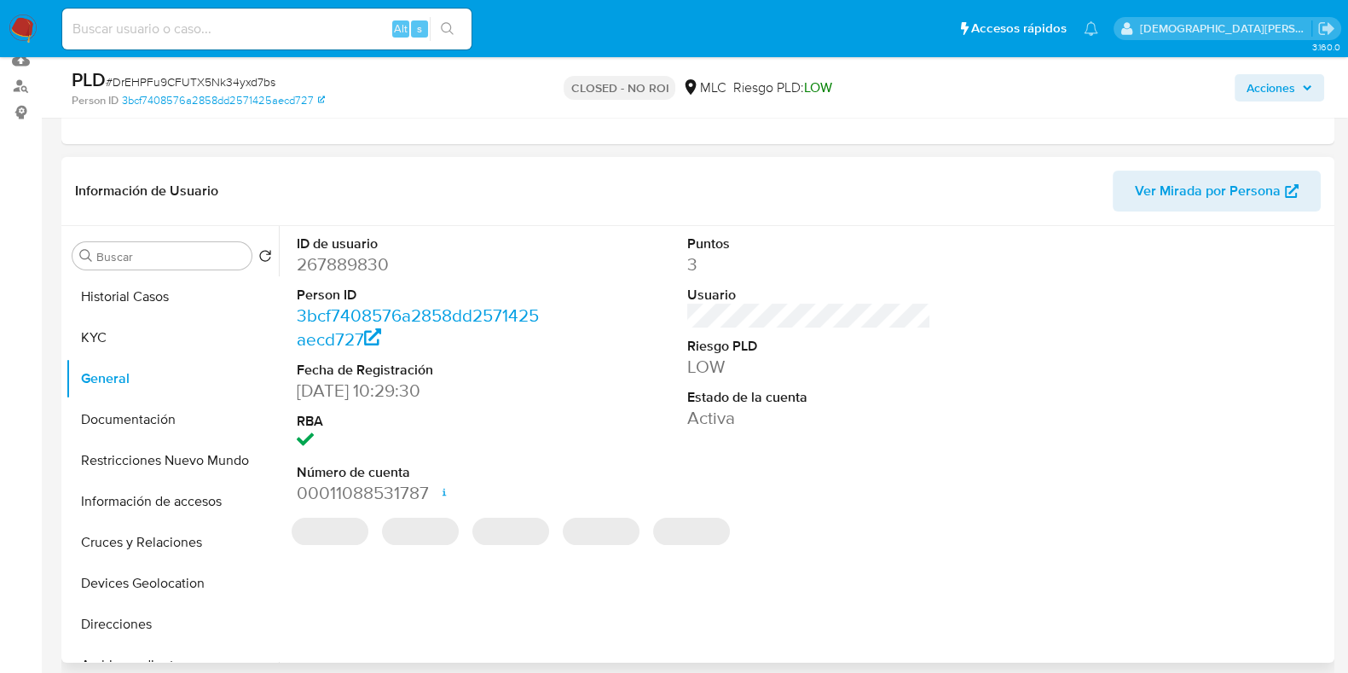
click at [375, 263] on dd "267889830" at bounding box center [419, 264] width 244 height 24
copy dd "267889830"
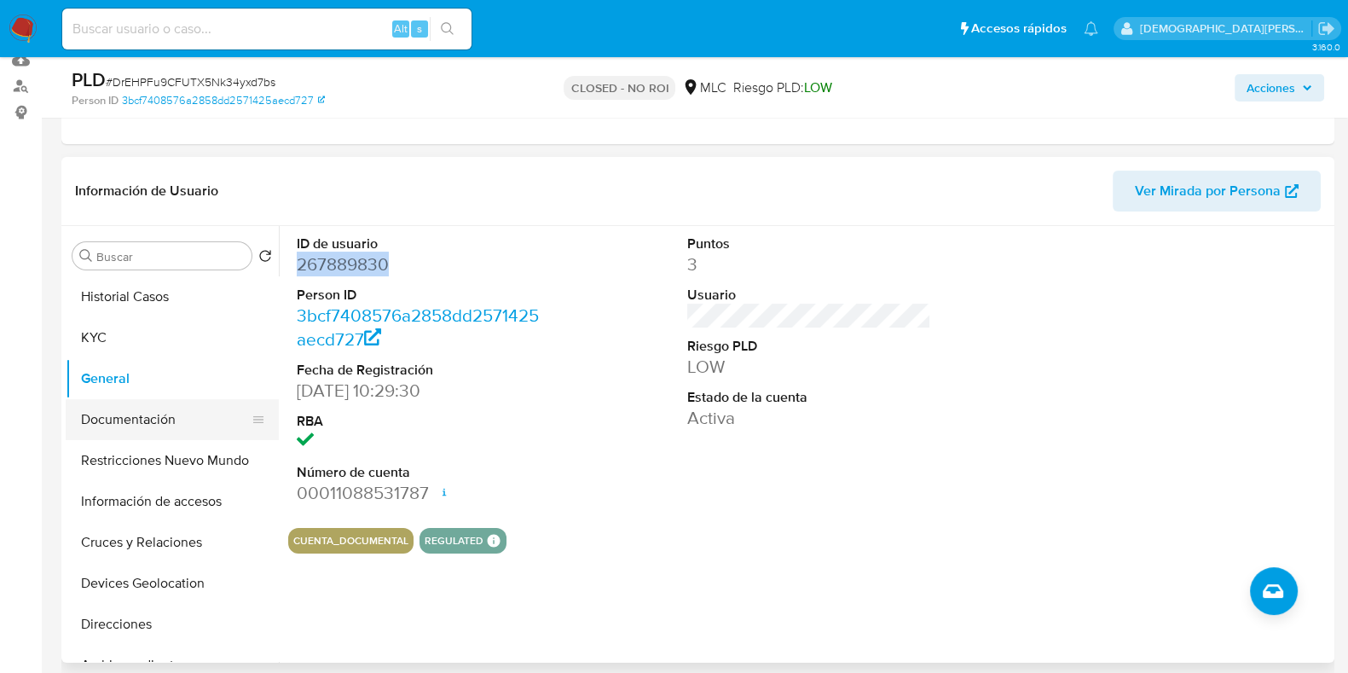
click at [170, 425] on button "Documentación" at bounding box center [165, 419] width 199 height 41
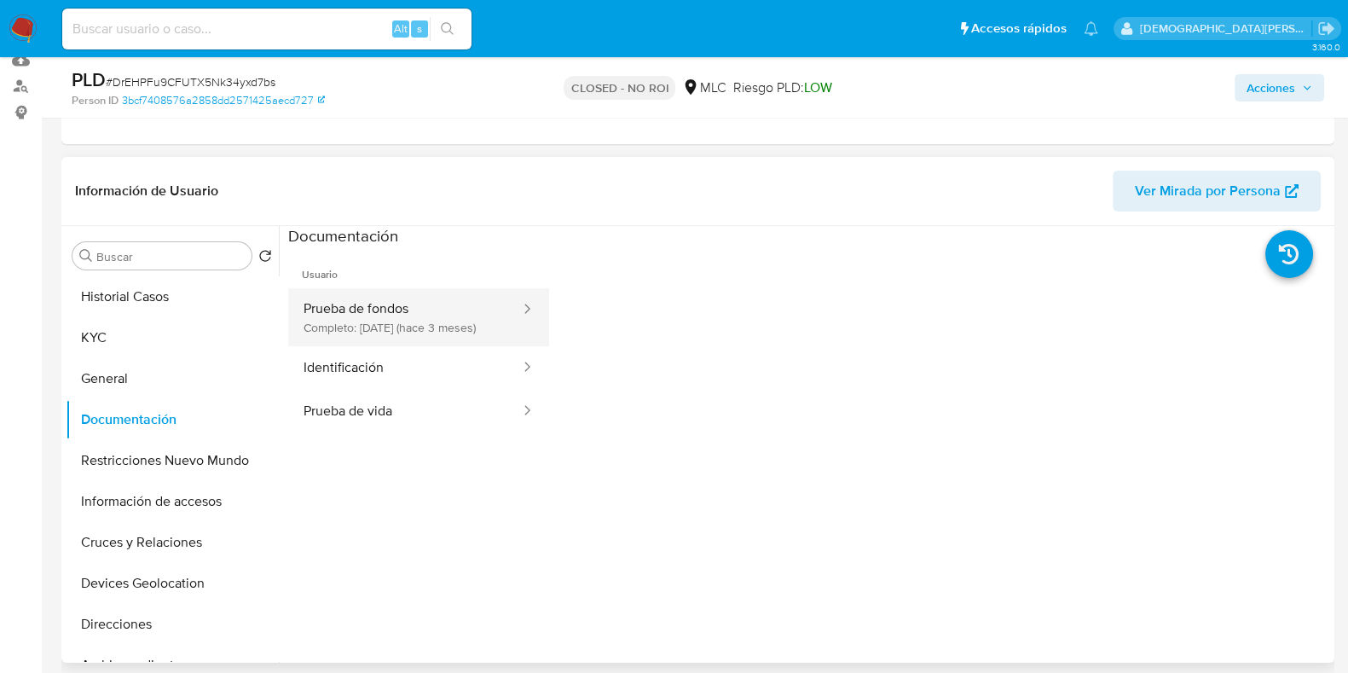
click at [418, 309] on button "Prueba de fondos Completo: 06/06/2025 (hace 3 meses)" at bounding box center [405, 317] width 234 height 58
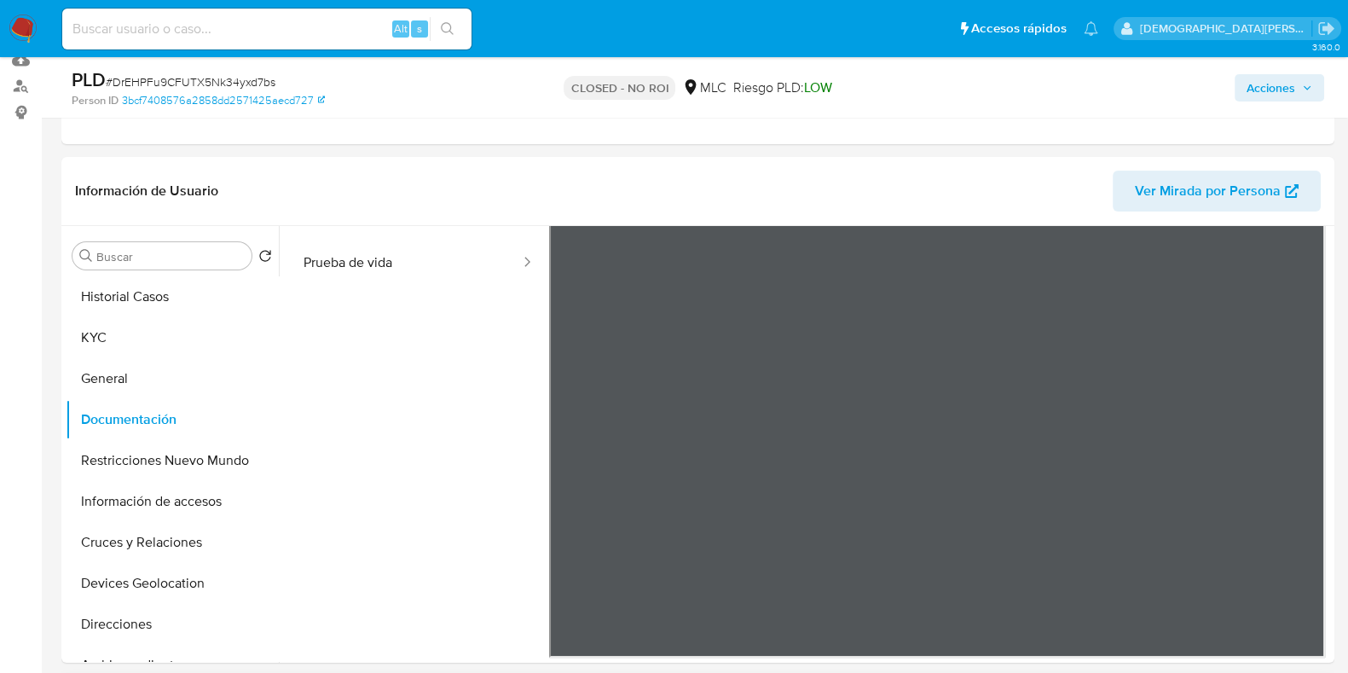
scroll to position [0, 0]
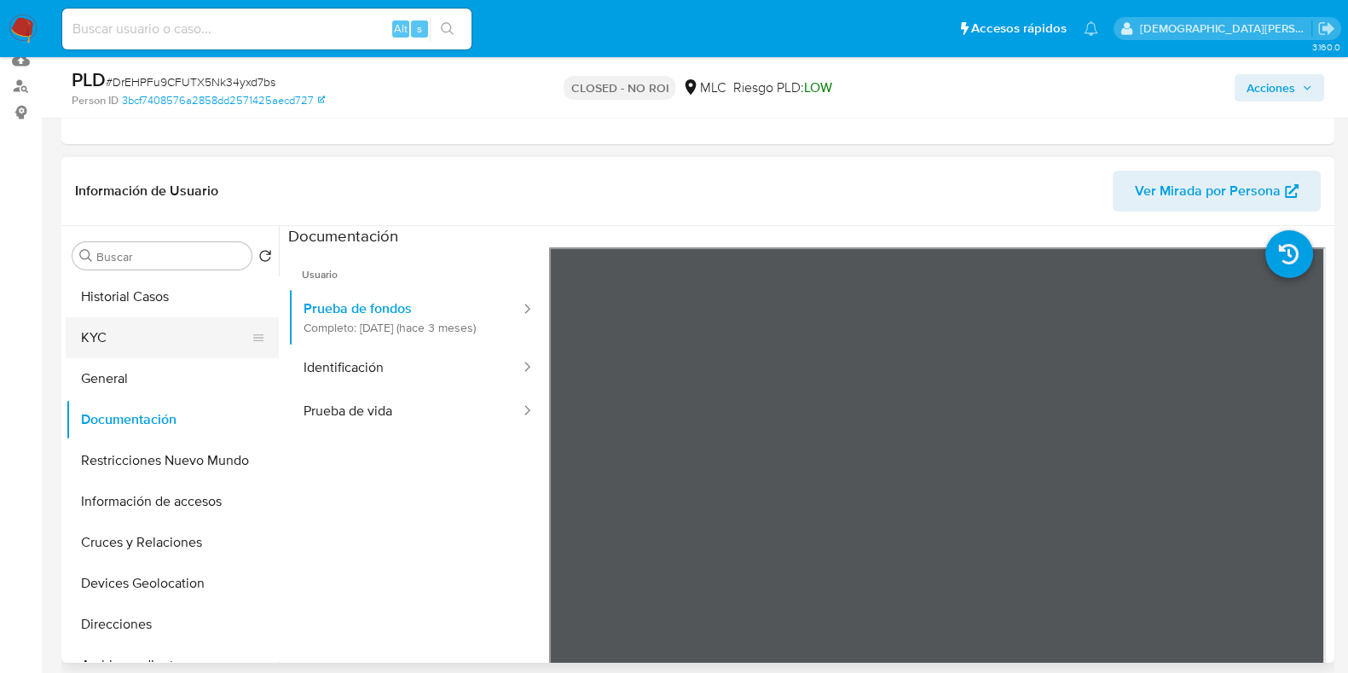
click at [158, 343] on button "KYC" at bounding box center [165, 337] width 199 height 41
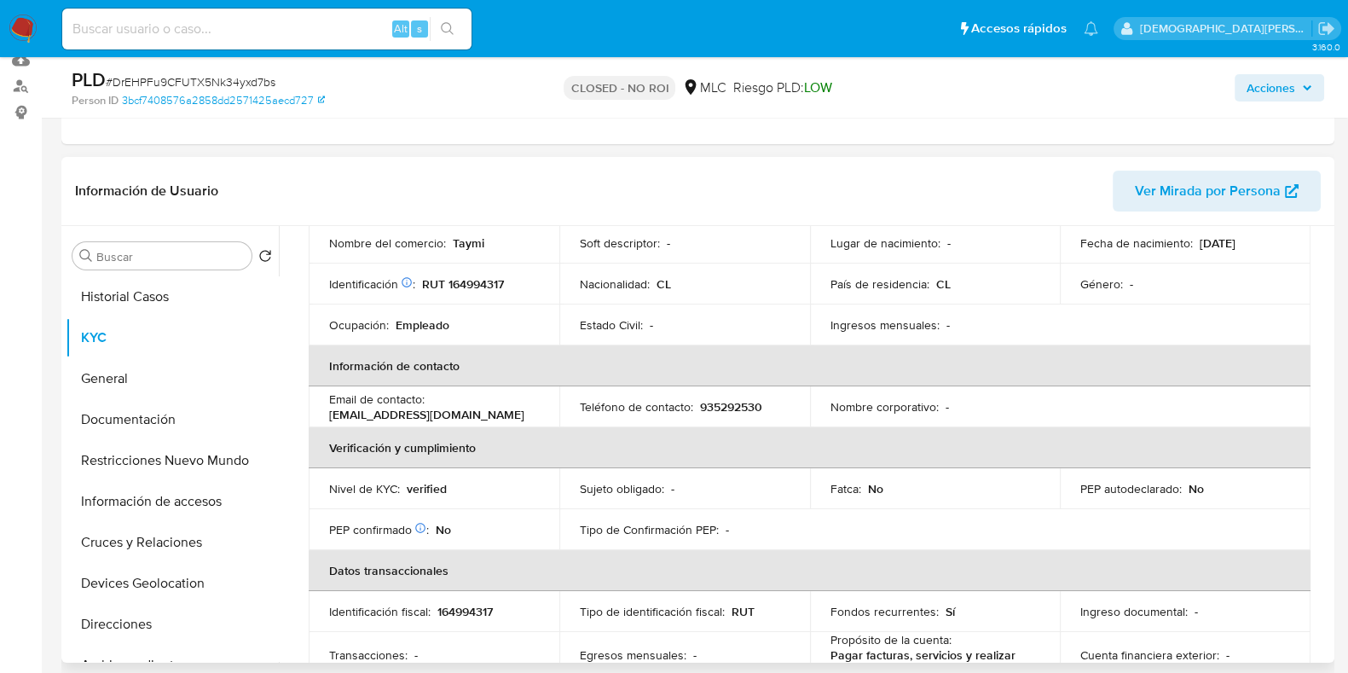
scroll to position [425, 0]
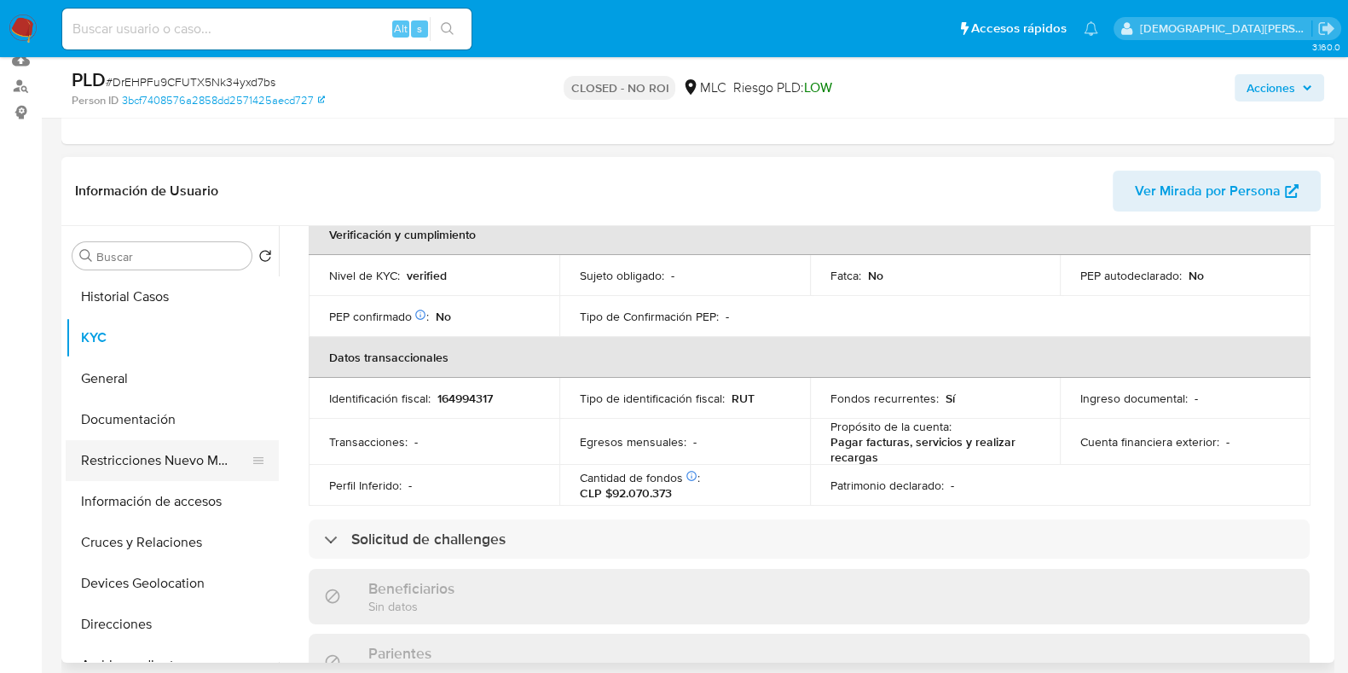
click at [168, 462] on button "Restricciones Nuevo Mundo" at bounding box center [165, 460] width 199 height 41
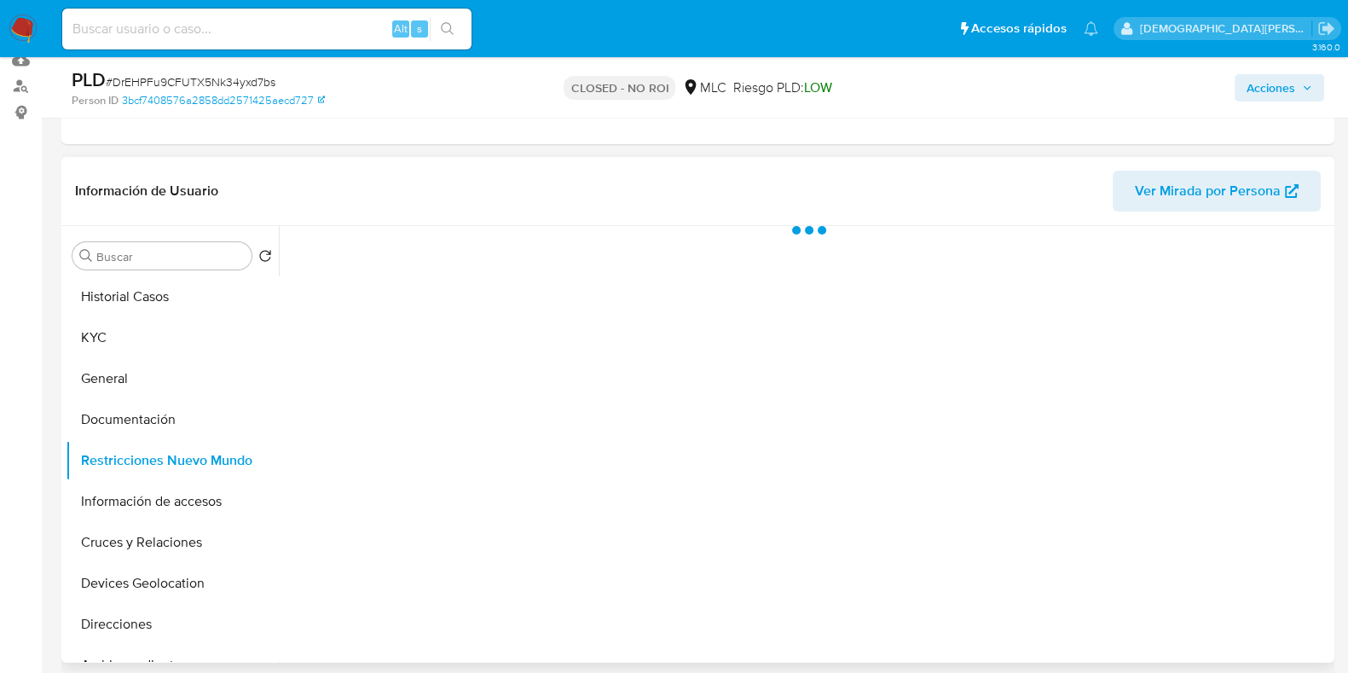
scroll to position [0, 0]
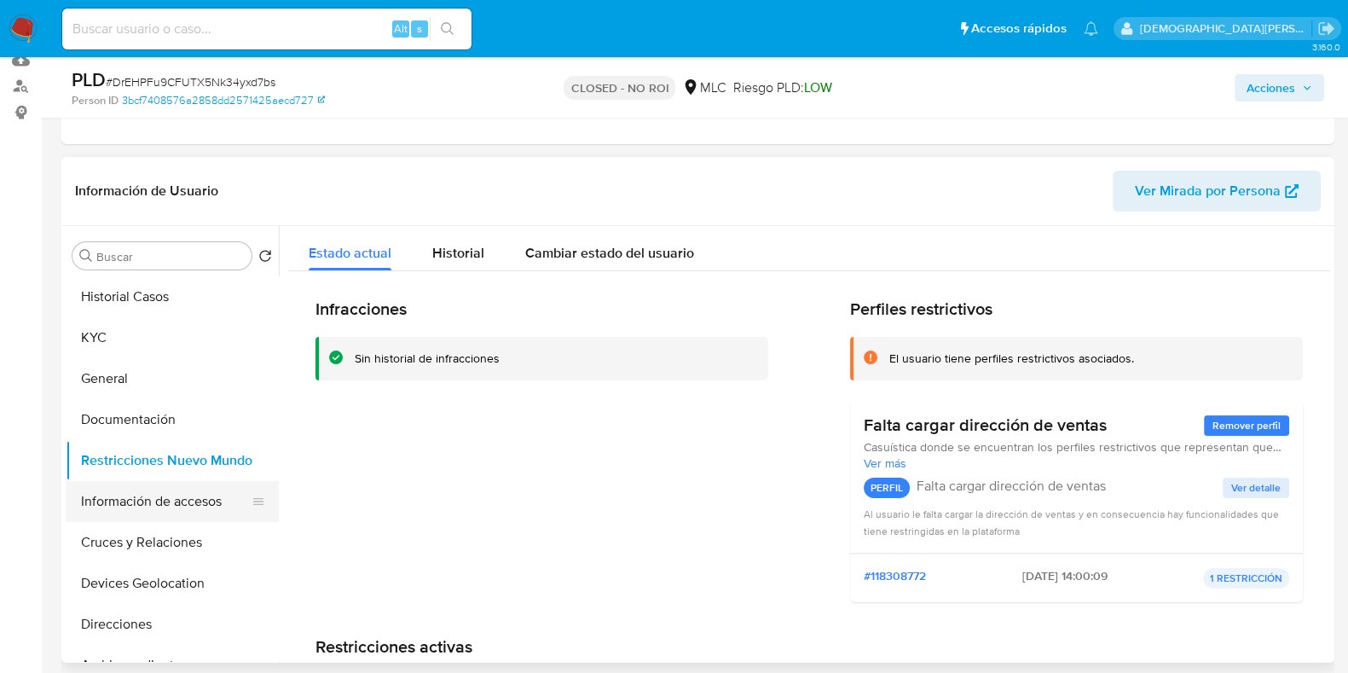
click at [155, 499] on button "Información de accesos" at bounding box center [165, 501] width 199 height 41
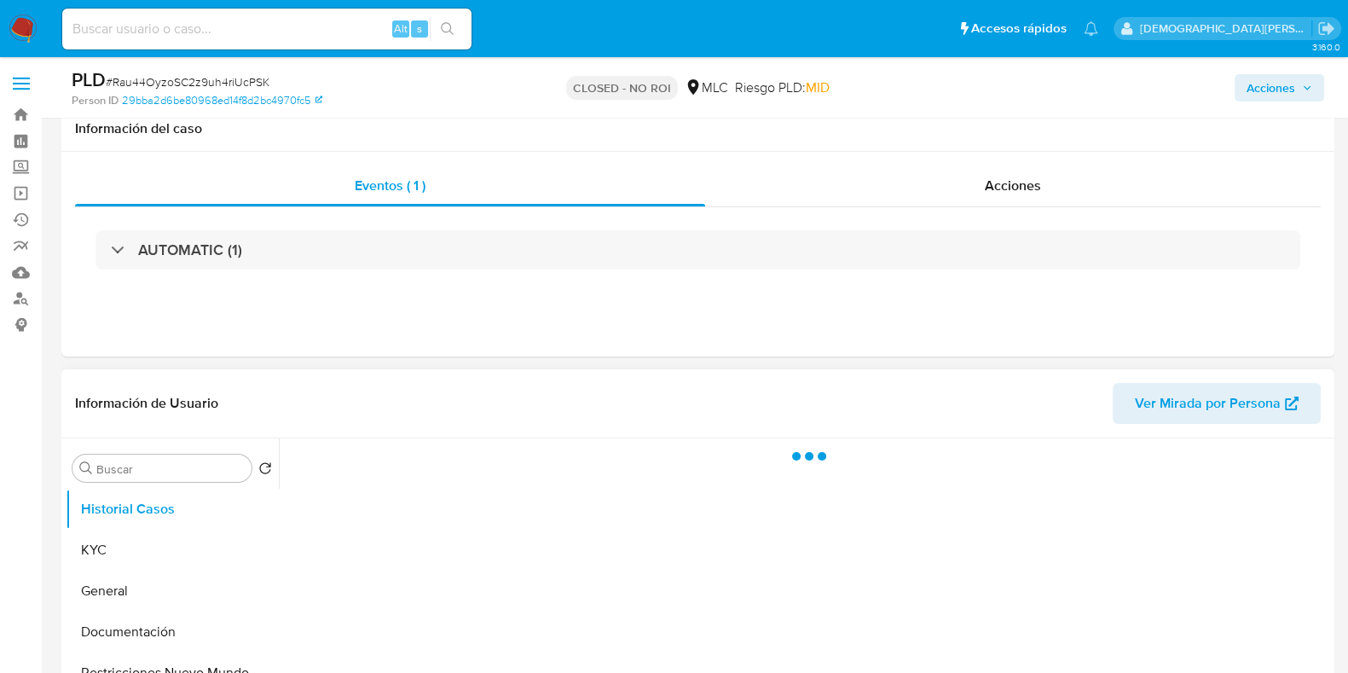
scroll to position [212, 0]
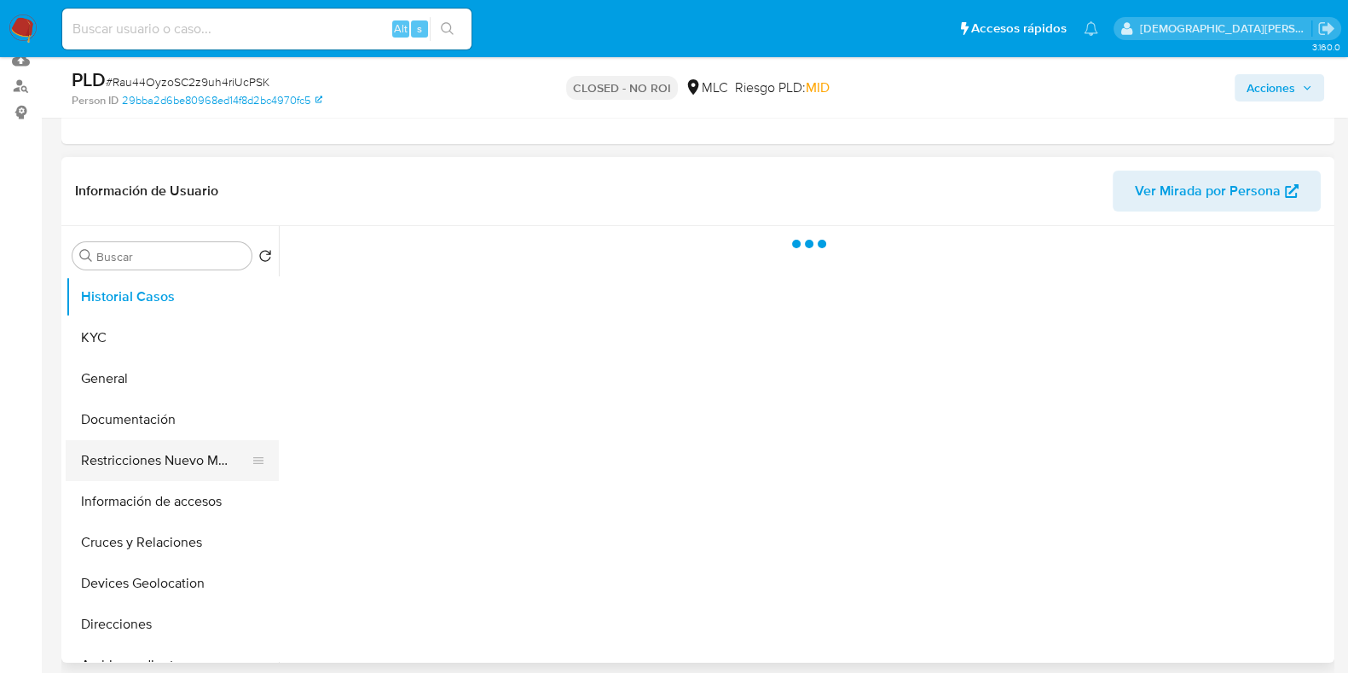
select select "10"
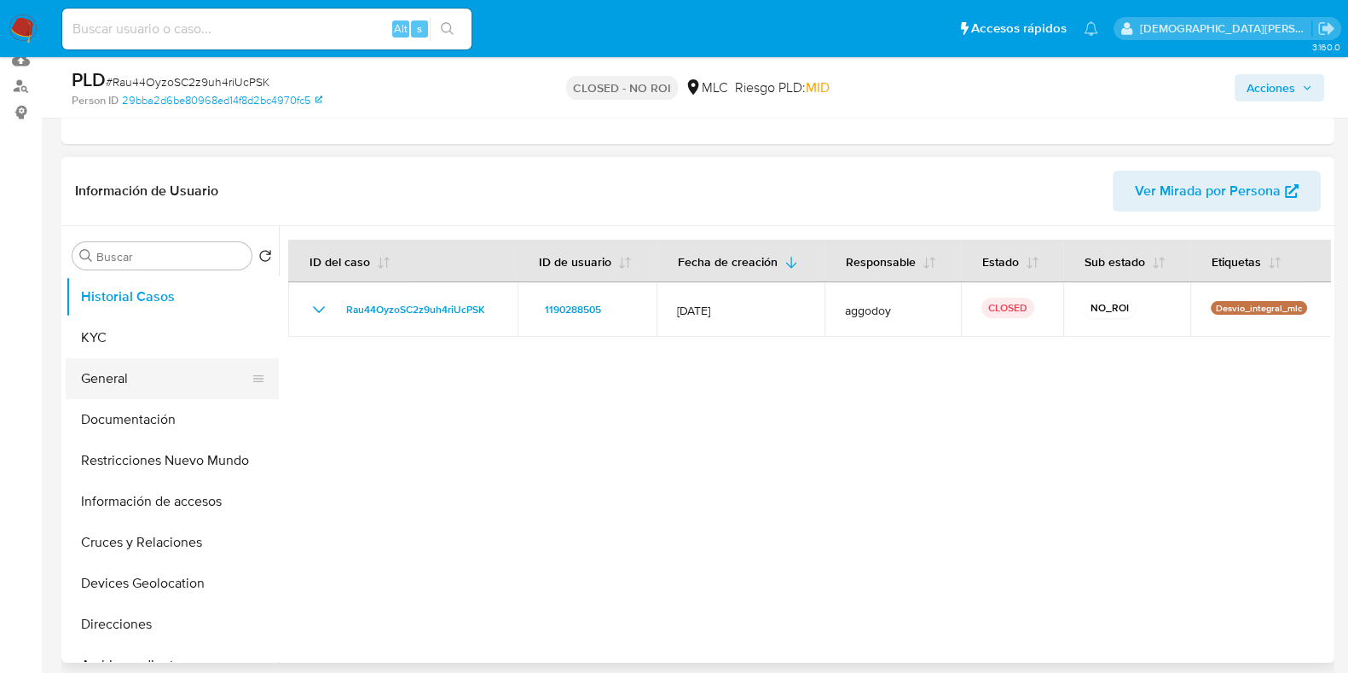
click at [145, 371] on button "General" at bounding box center [165, 378] width 199 height 41
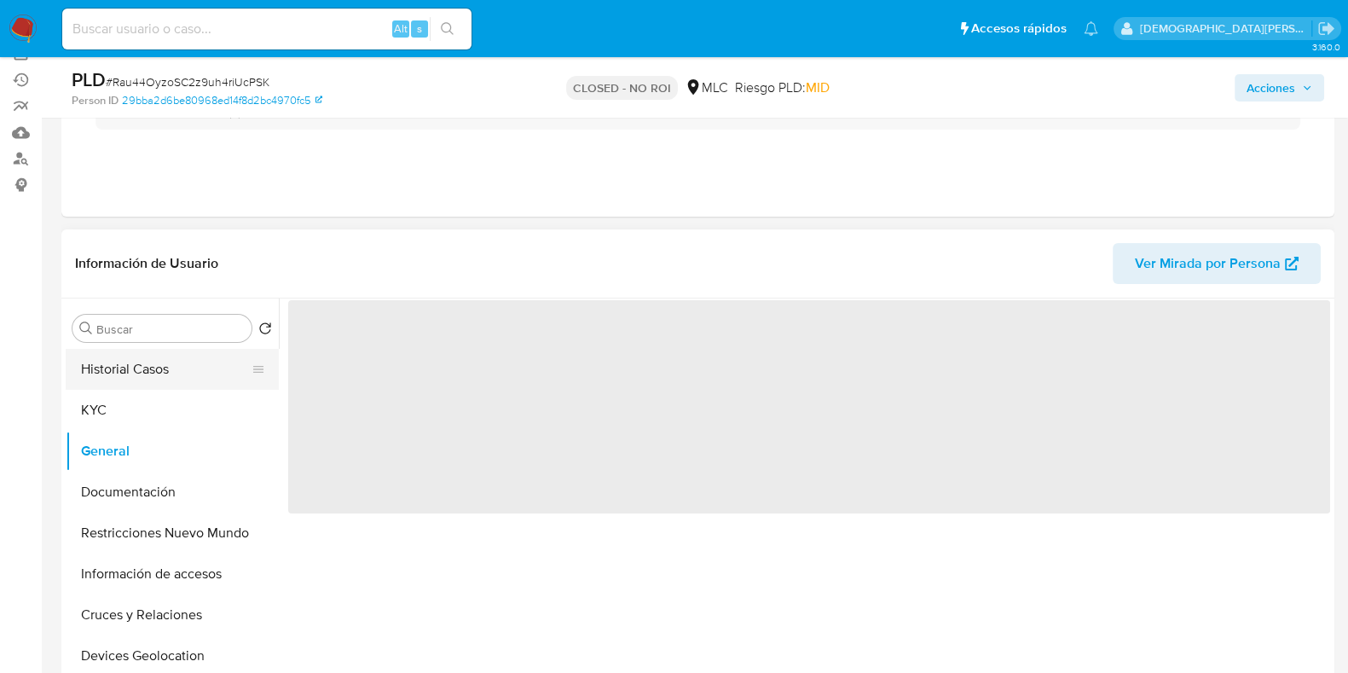
scroll to position [106, 0]
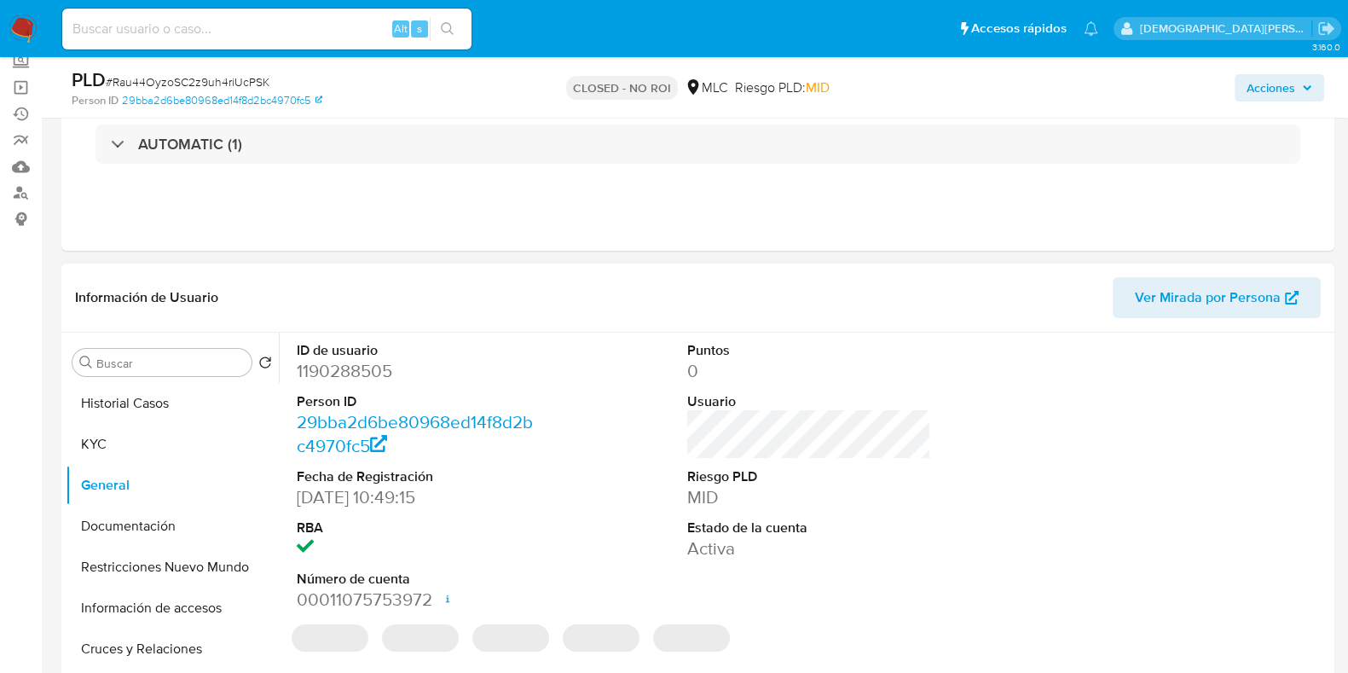
click at [363, 368] on dd "1190288505" at bounding box center [419, 371] width 244 height 24
copy dd "1190288505"
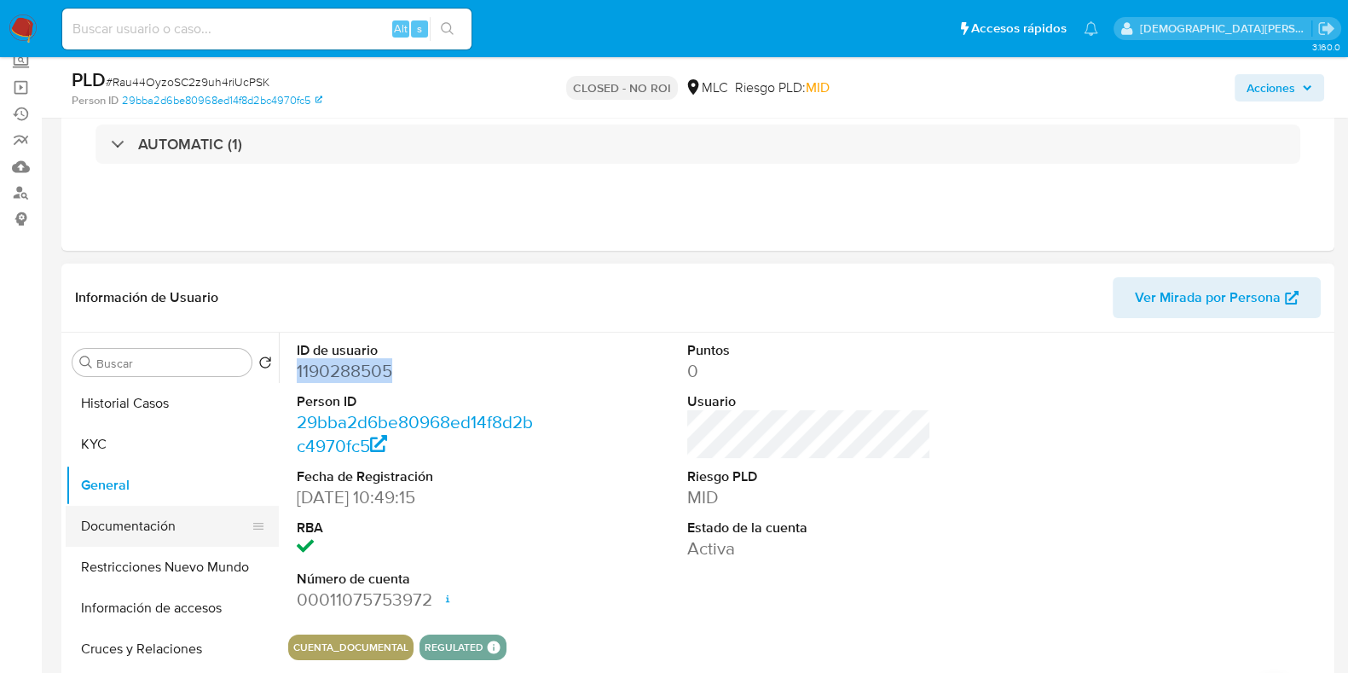
click at [138, 536] on button "Documentación" at bounding box center [165, 525] width 199 height 41
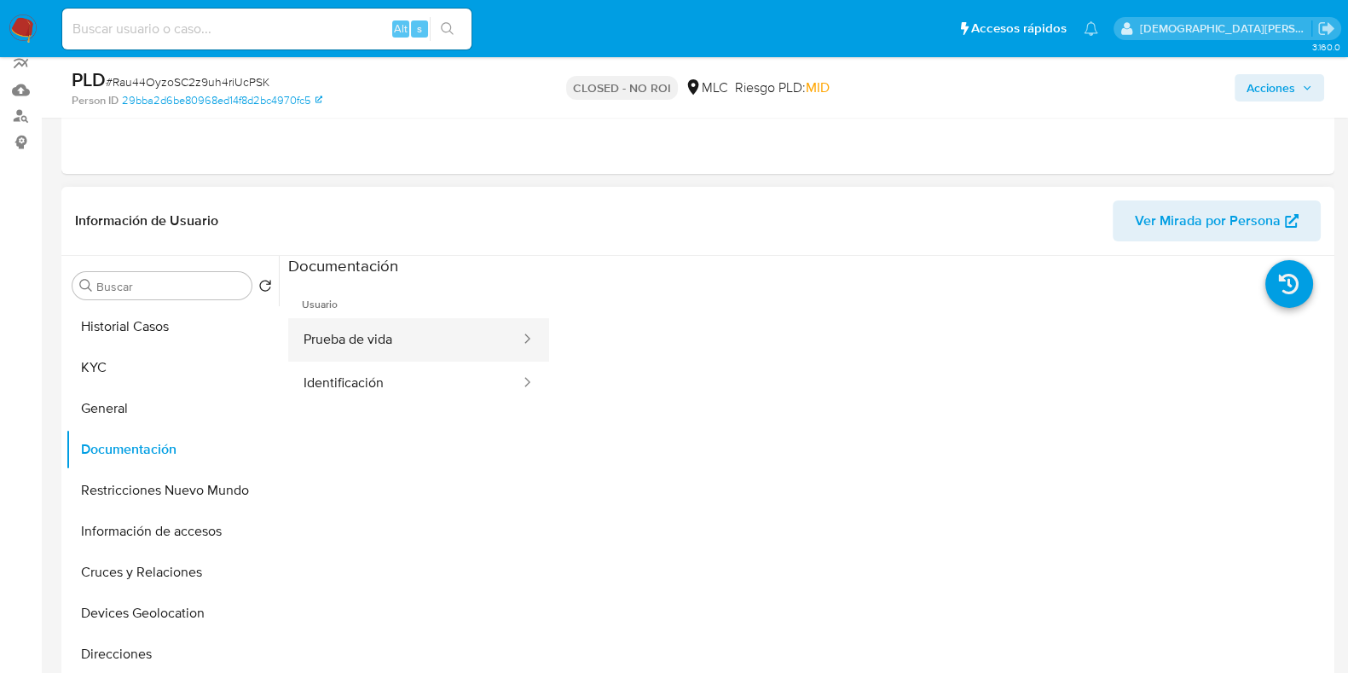
scroll to position [212, 0]
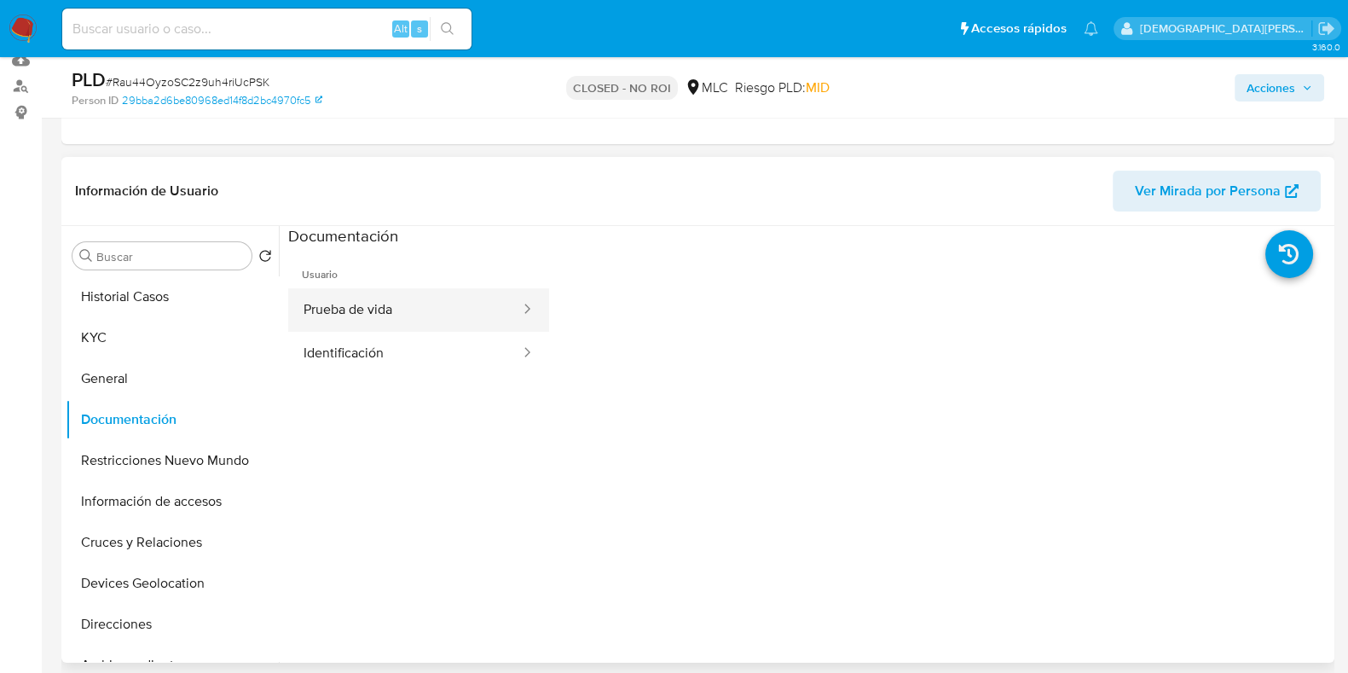
click at [465, 304] on button "Prueba de vida" at bounding box center [405, 309] width 234 height 43
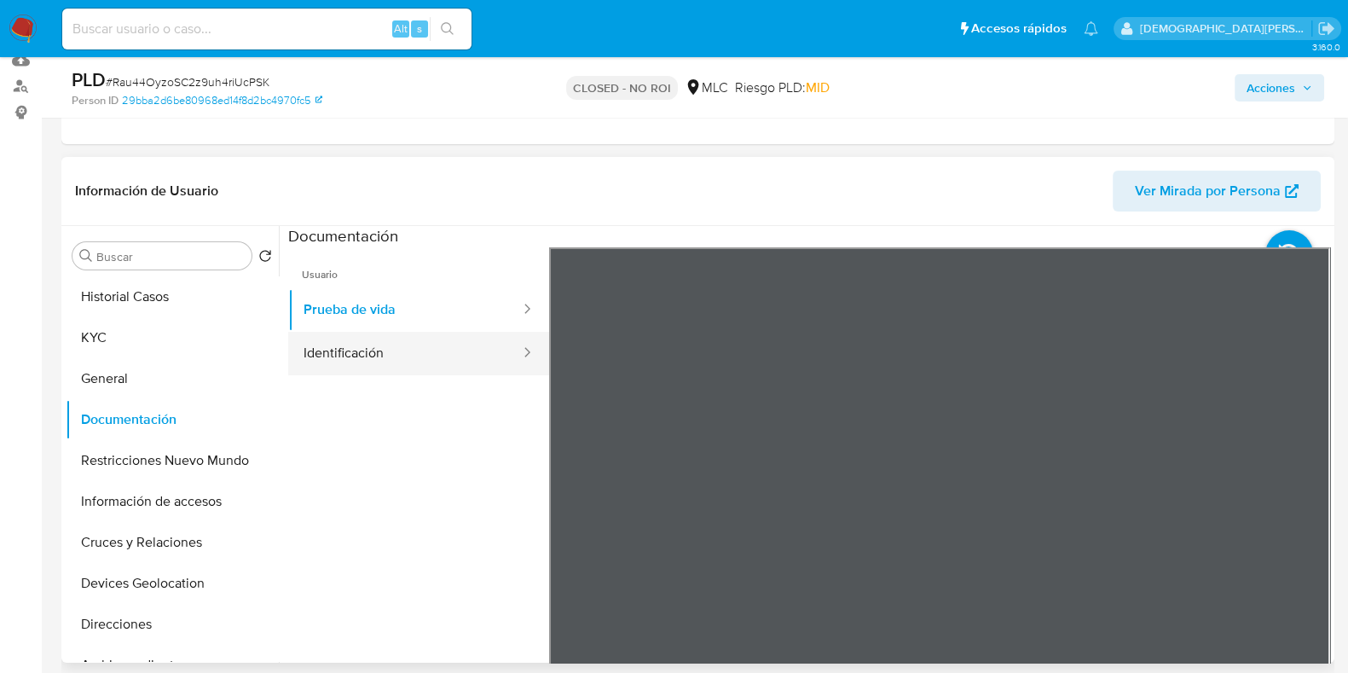
click at [410, 350] on button "Identificación" at bounding box center [405, 353] width 234 height 43
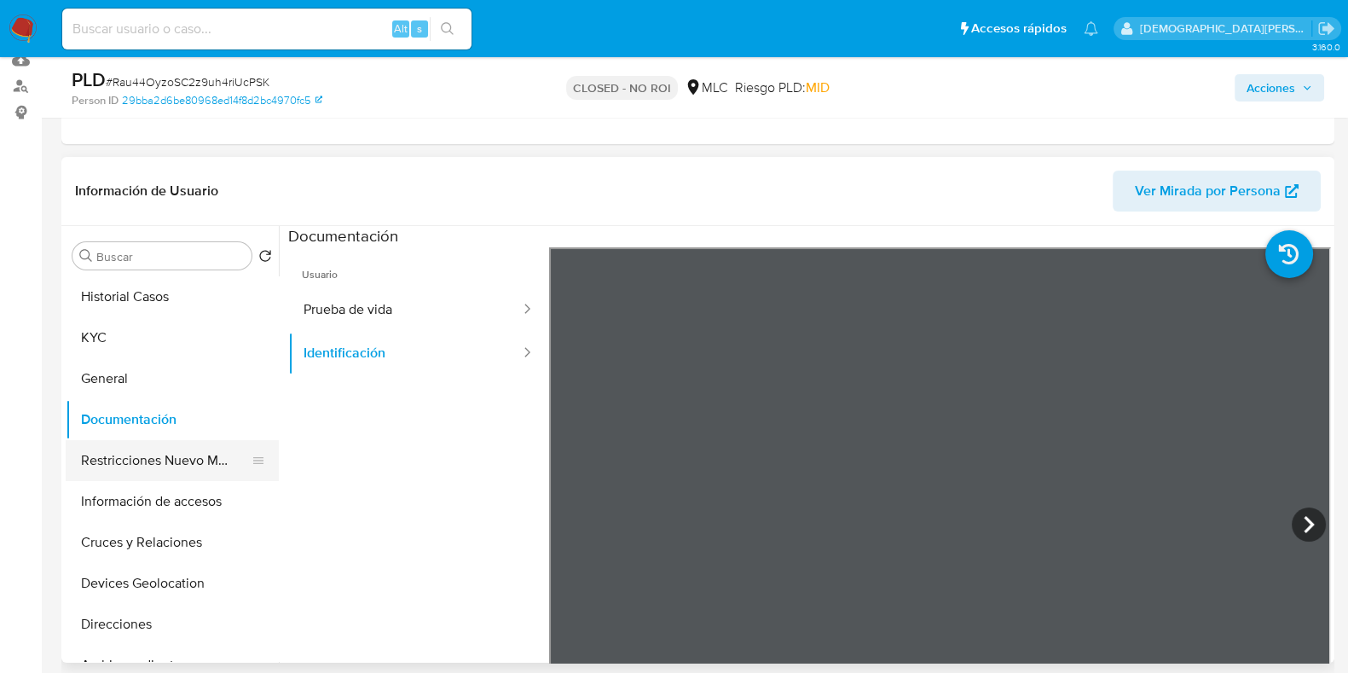
click at [141, 459] on button "Restricciones Nuevo Mundo" at bounding box center [165, 460] width 199 height 41
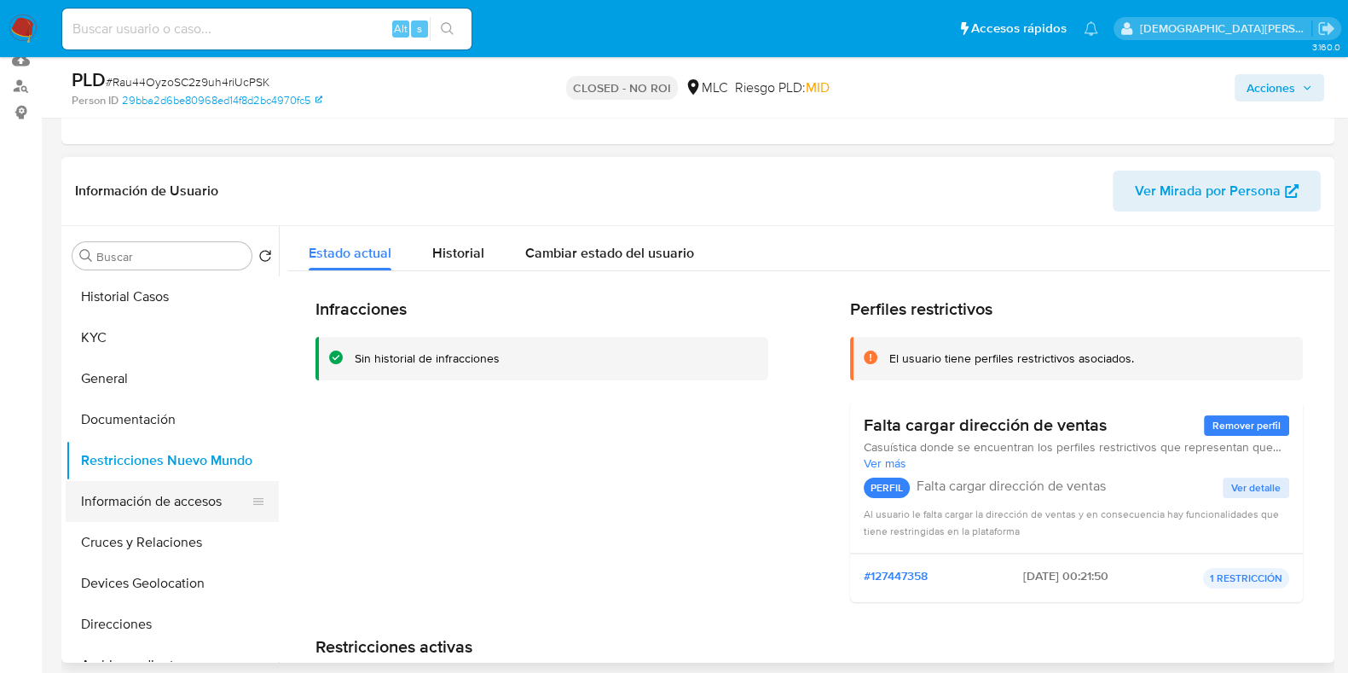
click at [164, 486] on button "Información de accesos" at bounding box center [165, 501] width 199 height 41
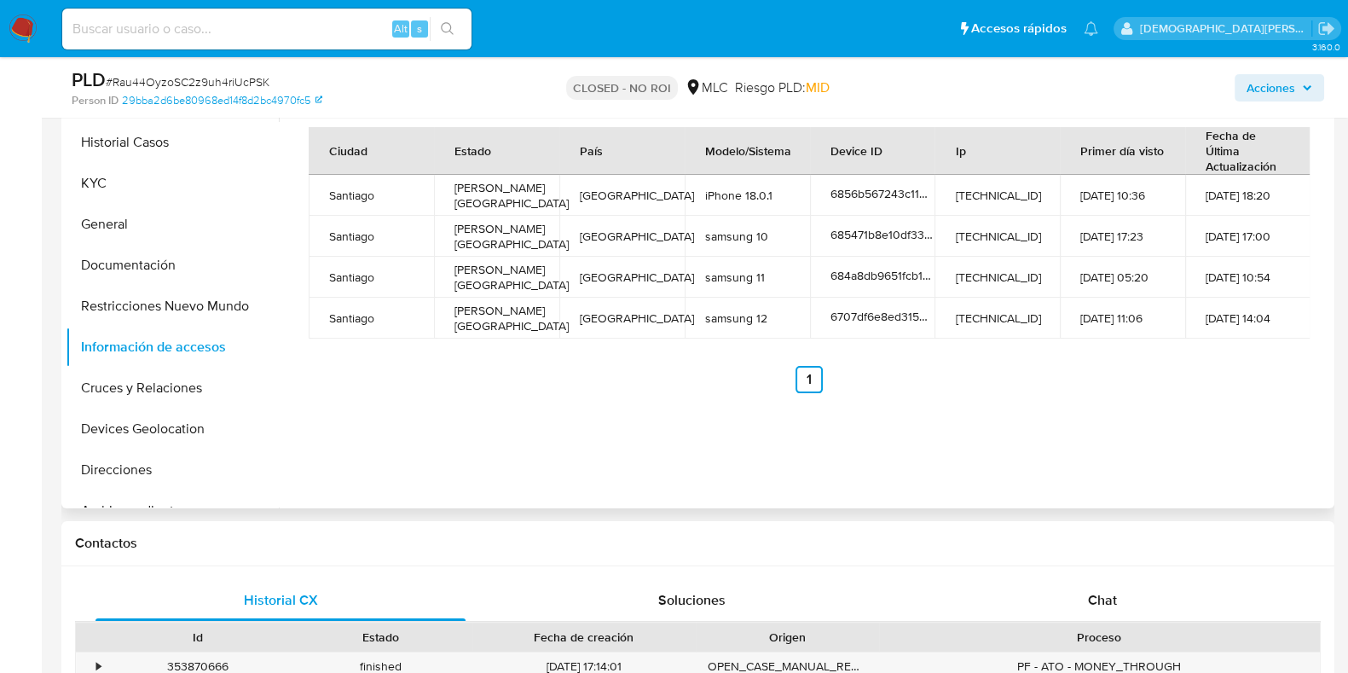
scroll to position [320, 0]
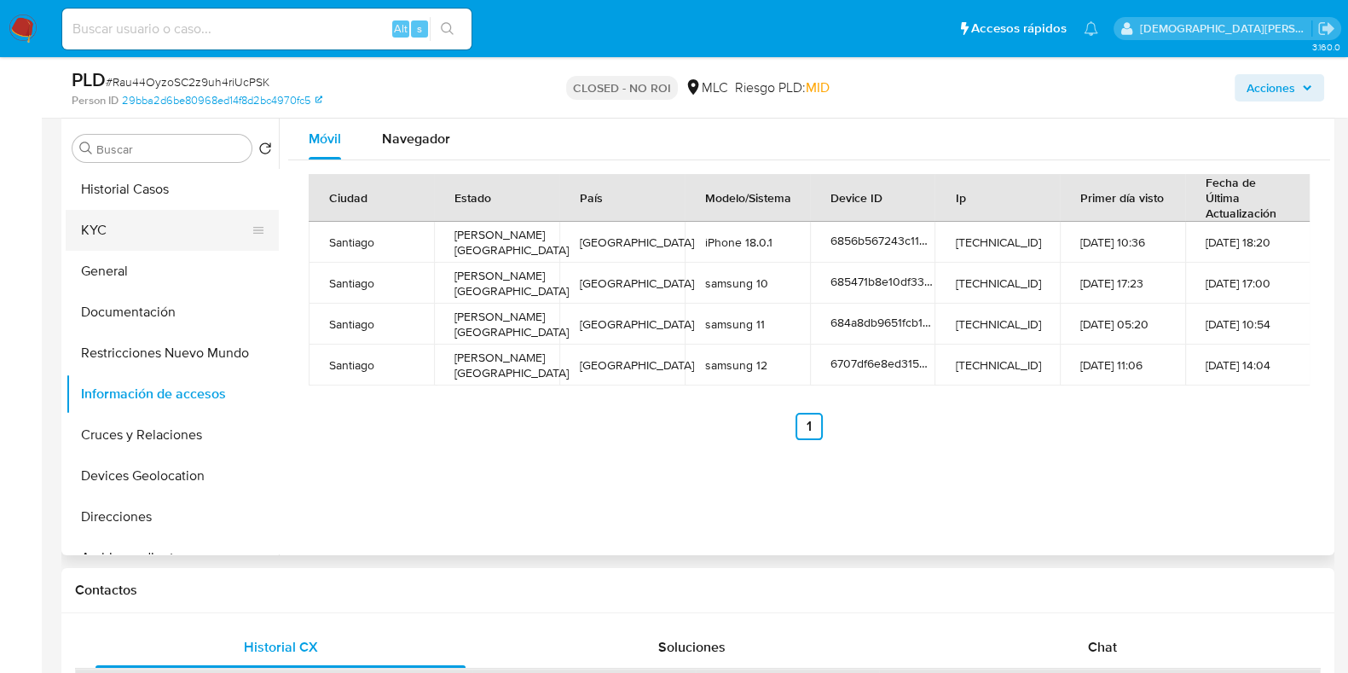
click at [170, 216] on button "KYC" at bounding box center [165, 230] width 199 height 41
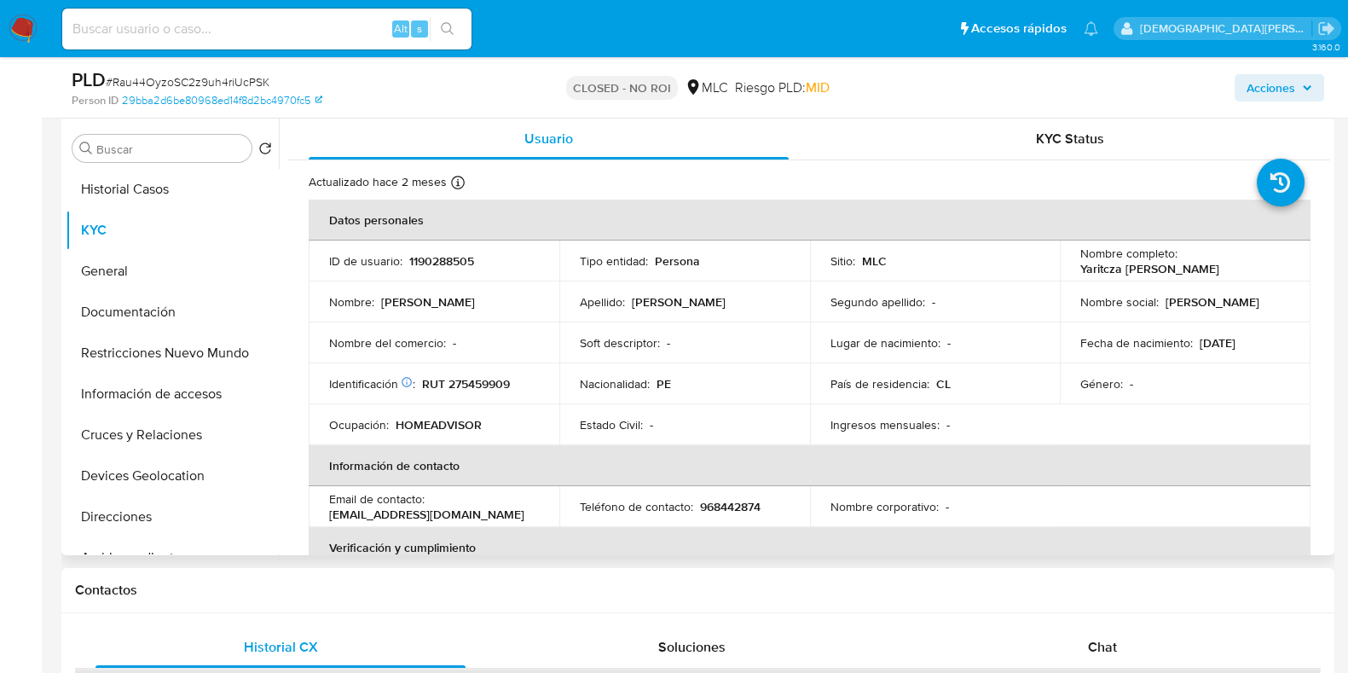
click at [479, 379] on p "RUT 275459909" at bounding box center [466, 383] width 88 height 15
copy p "275459909"
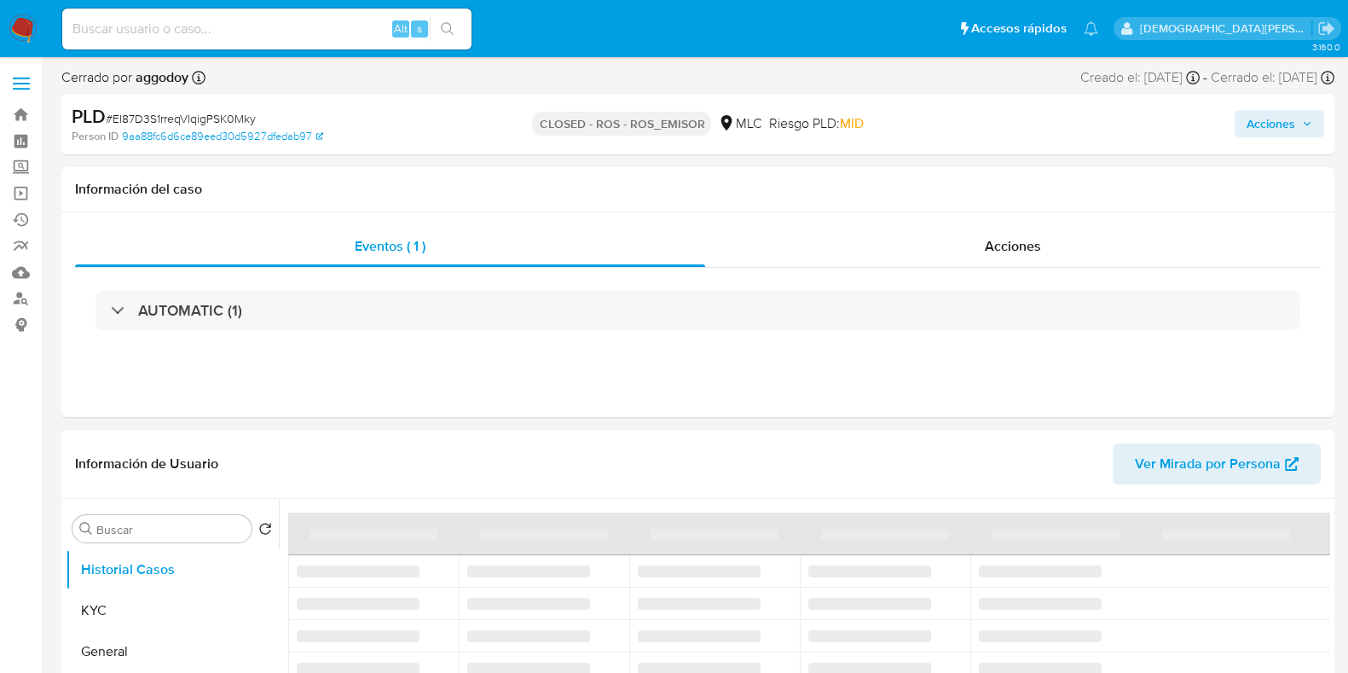
select select "10"
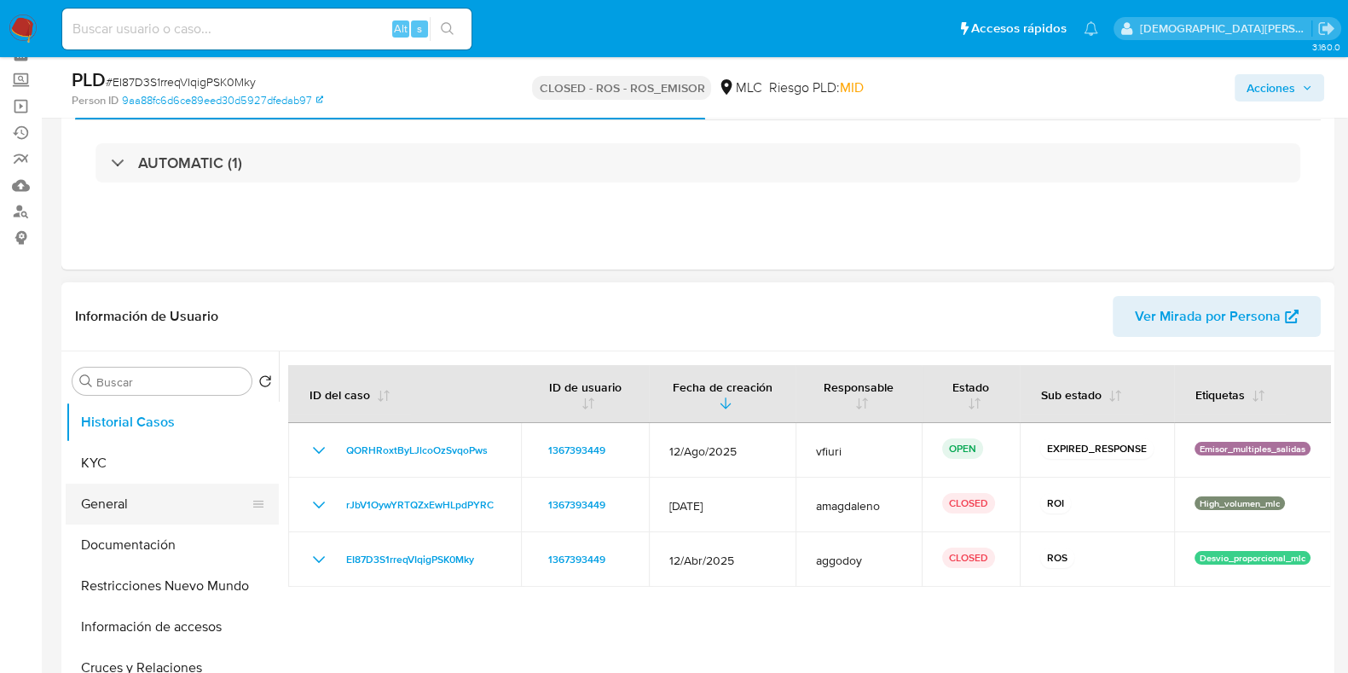
scroll to position [106, 0]
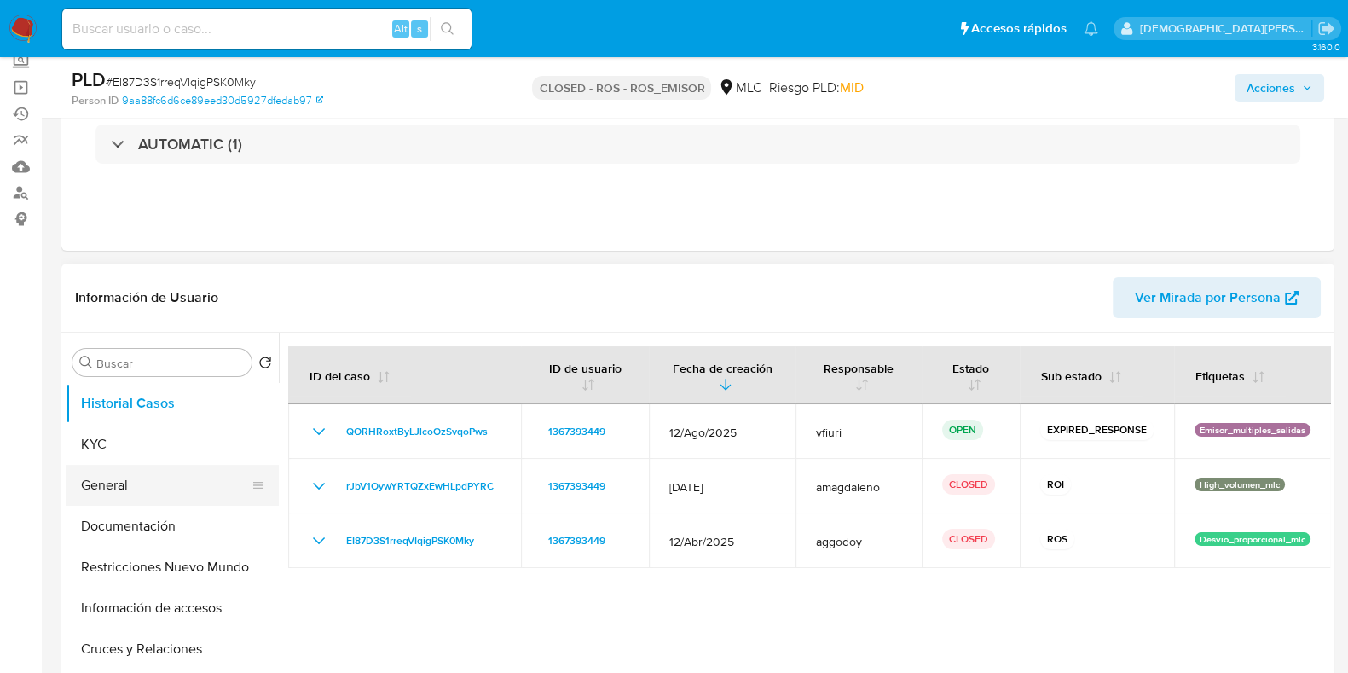
click at [150, 495] on button "General" at bounding box center [165, 485] width 199 height 41
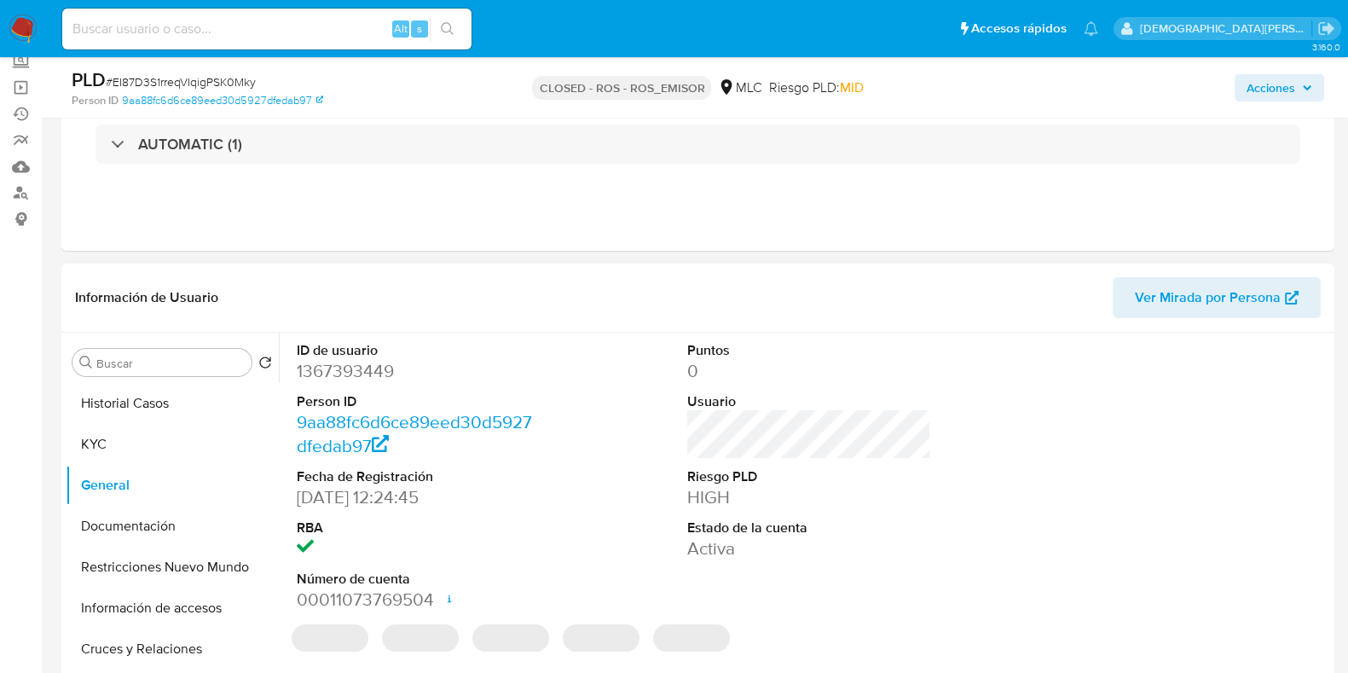
click at [320, 375] on dd "1367393449" at bounding box center [419, 371] width 244 height 24
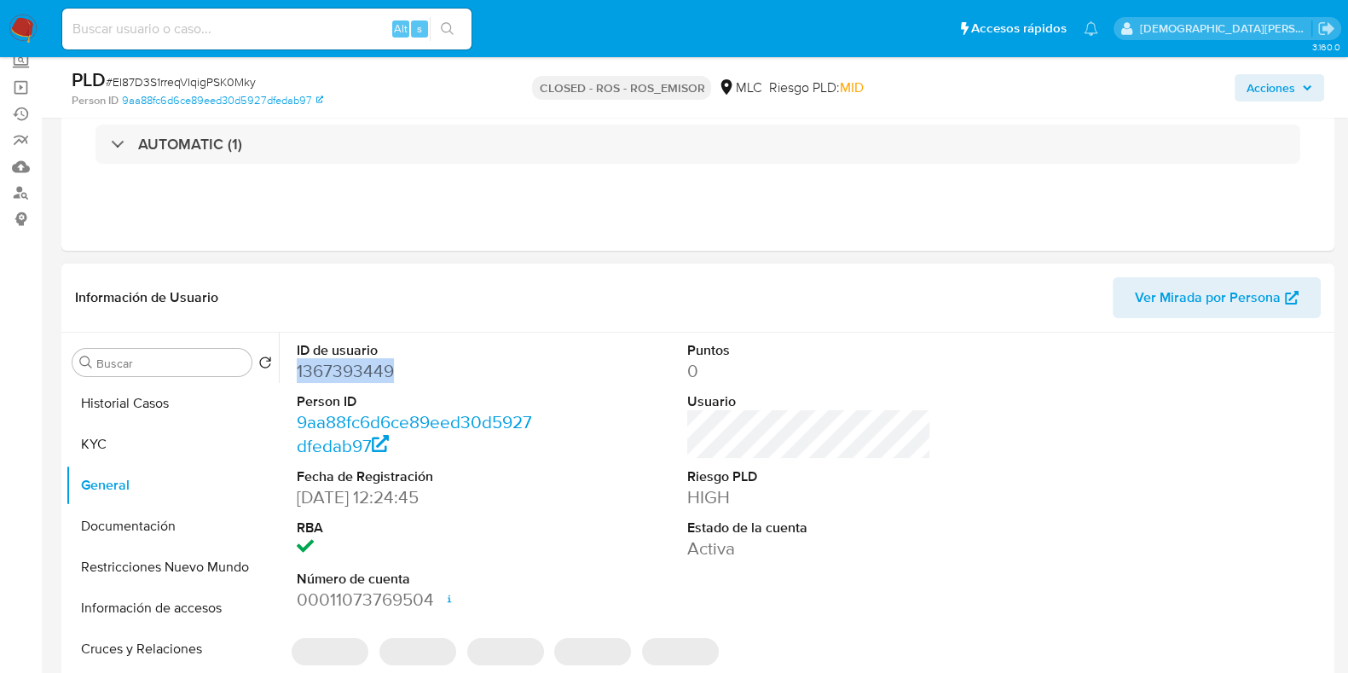
click at [320, 375] on dd "1367393449" at bounding box center [419, 371] width 244 height 24
copy dd "1367393449"
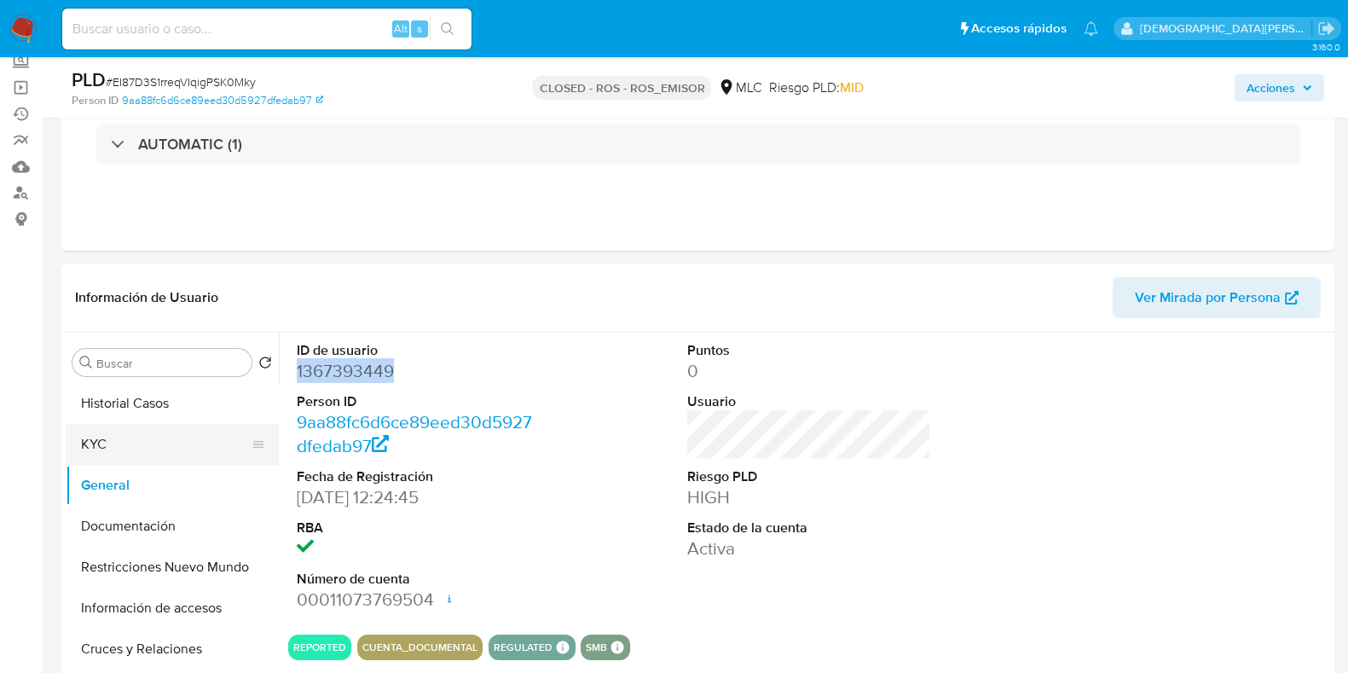
click at [169, 432] on button "KYC" at bounding box center [165, 444] width 199 height 41
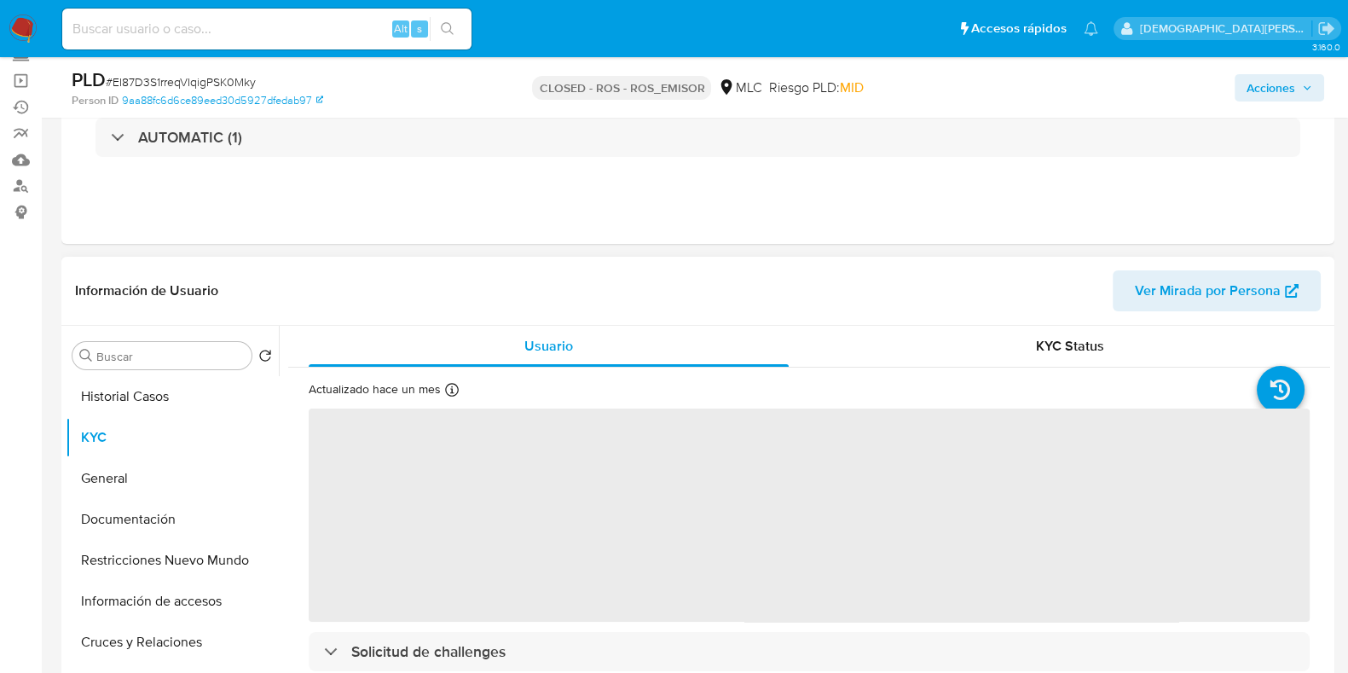
scroll to position [212, 0]
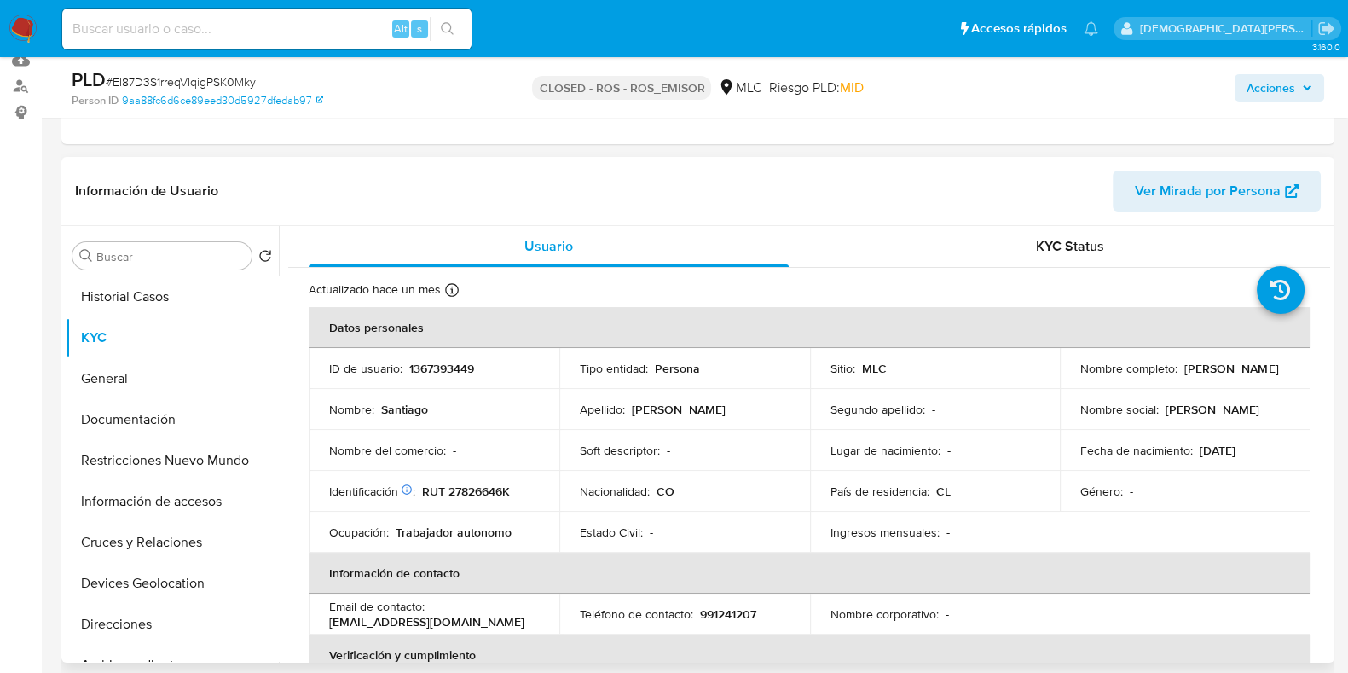
drag, startPoint x: 1223, startPoint y: 379, endPoint x: 1073, endPoint y: 372, distance: 150.2
click at [1073, 372] on td "Nombre completo : Santiago Osorio Calderon" at bounding box center [1184, 368] width 251 height 41
copy p "Santiago Osorio Calderon"
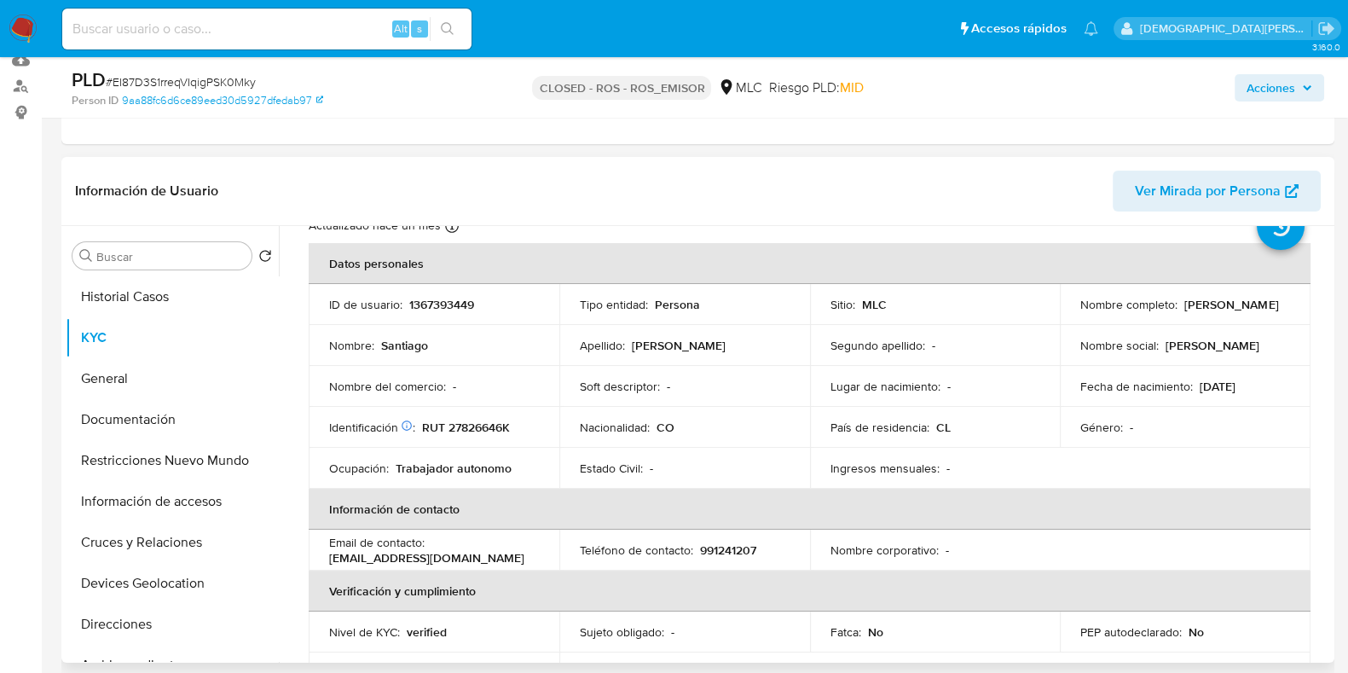
scroll to position [0, 0]
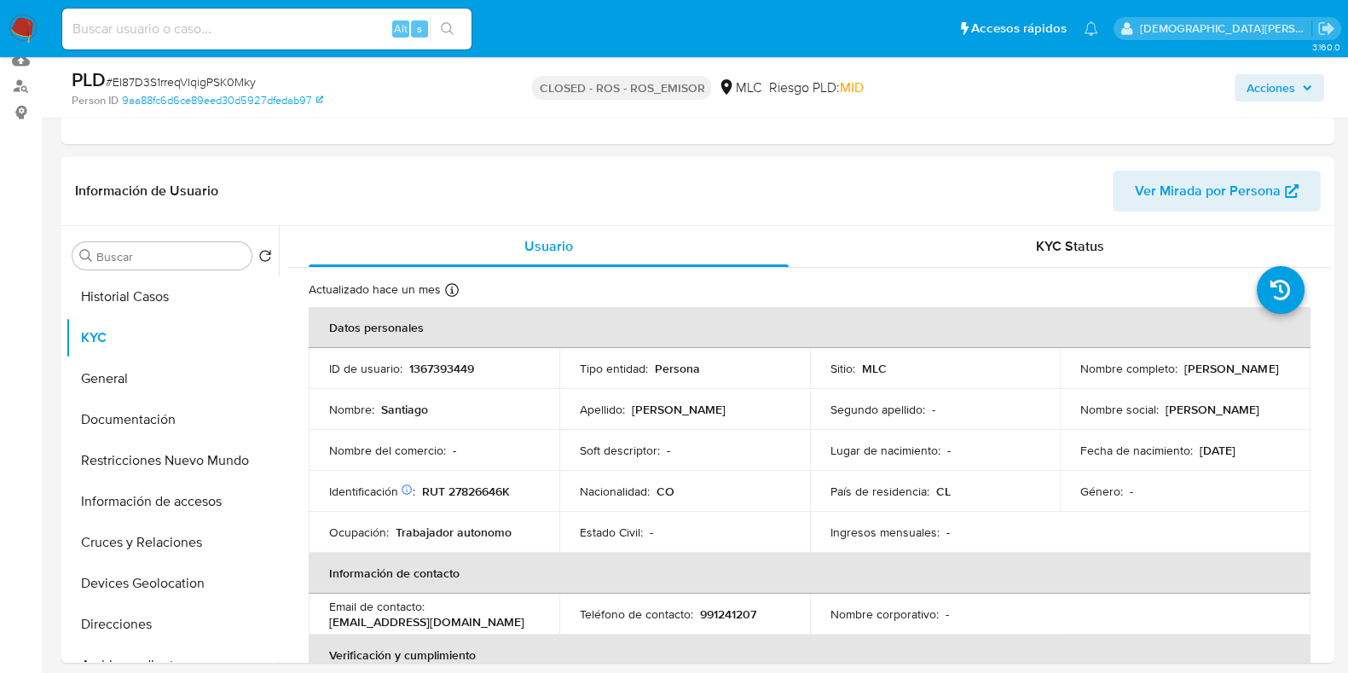
copy p "Santiago Osorio Calderon"
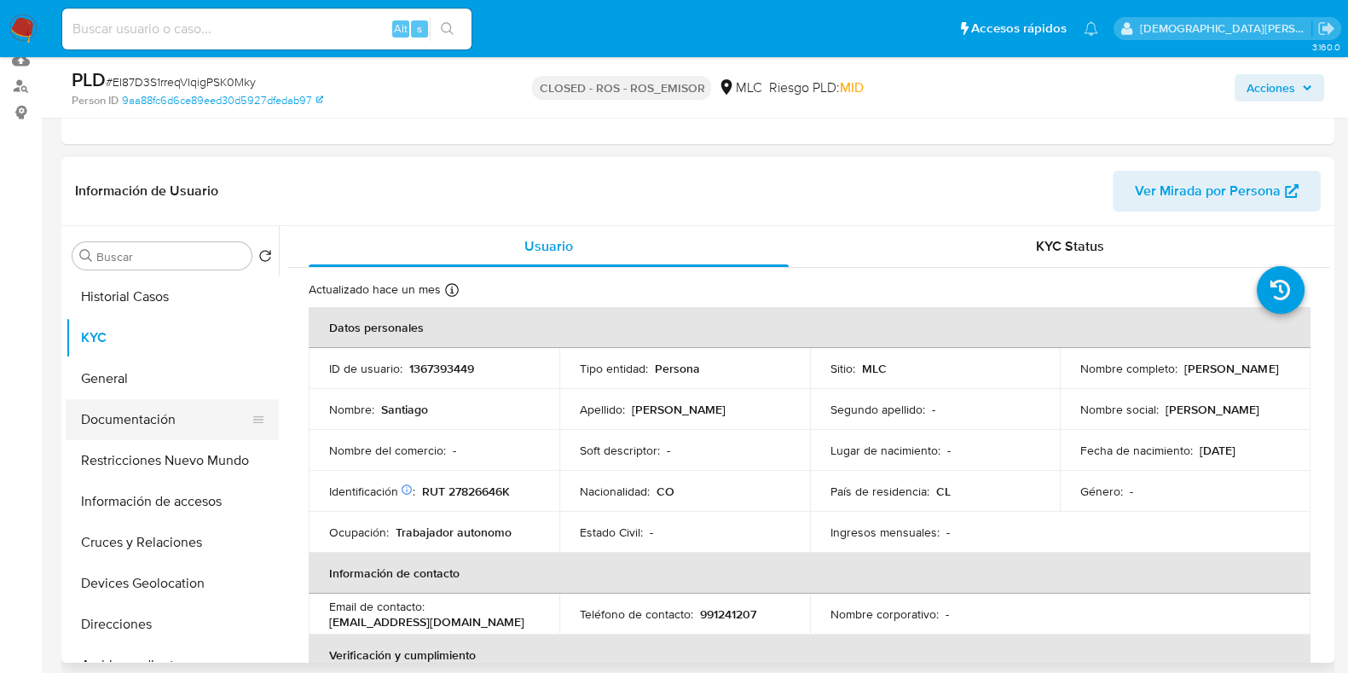
click at [137, 411] on button "Documentación" at bounding box center [165, 419] width 199 height 41
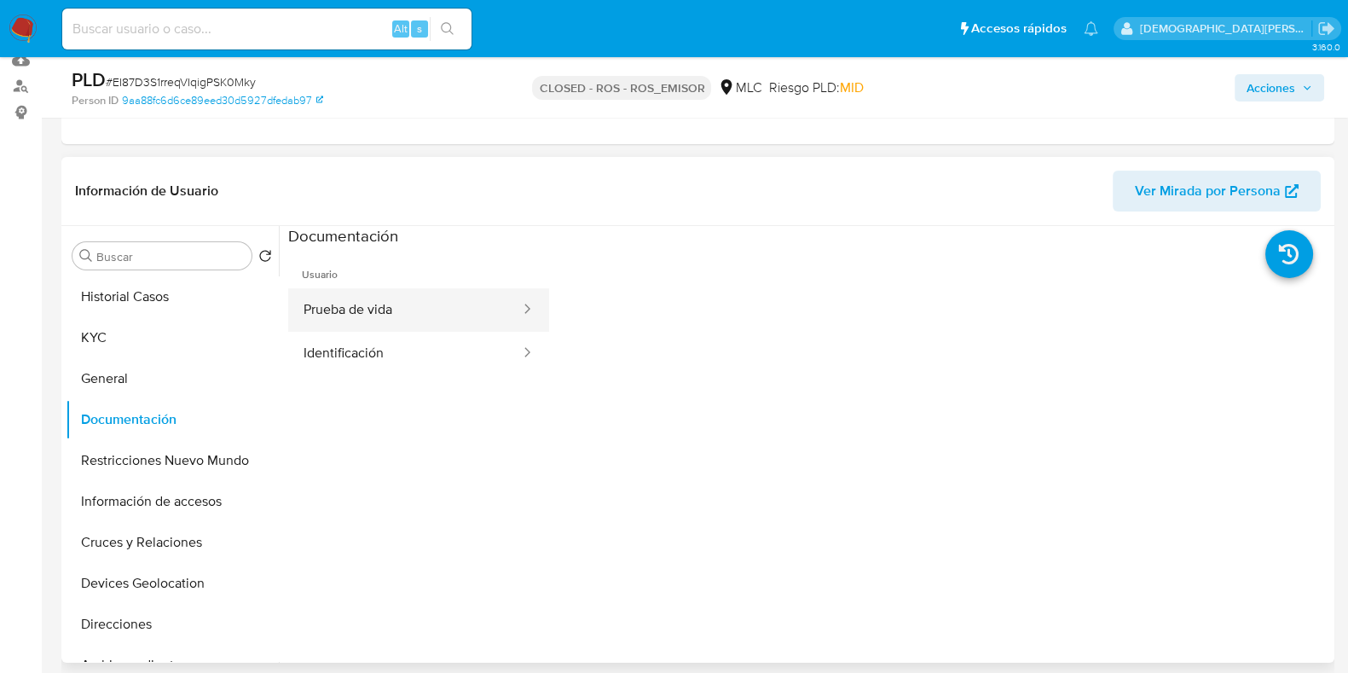
click at [420, 321] on button "Prueba de vida" at bounding box center [405, 309] width 234 height 43
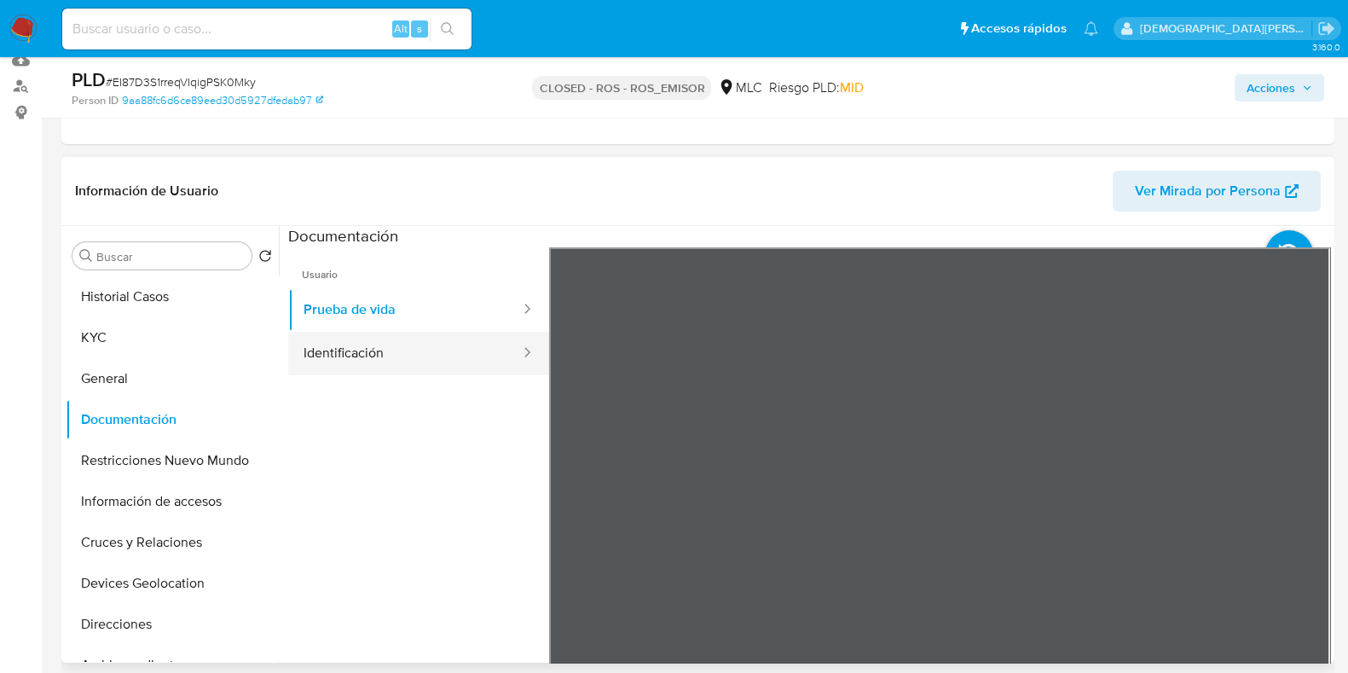
click at [446, 347] on button "Identificación" at bounding box center [405, 353] width 234 height 43
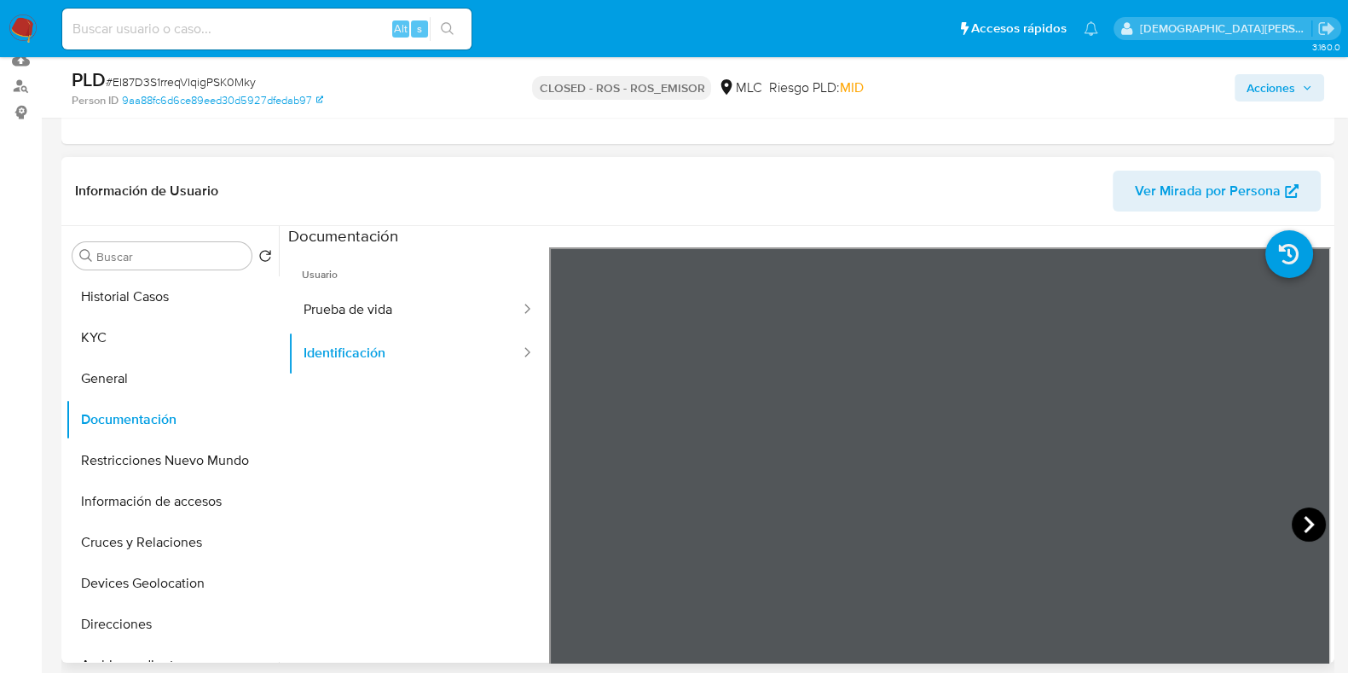
click at [1313, 528] on icon at bounding box center [1308, 524] width 34 height 34
click at [153, 362] on button "General" at bounding box center [165, 378] width 199 height 41
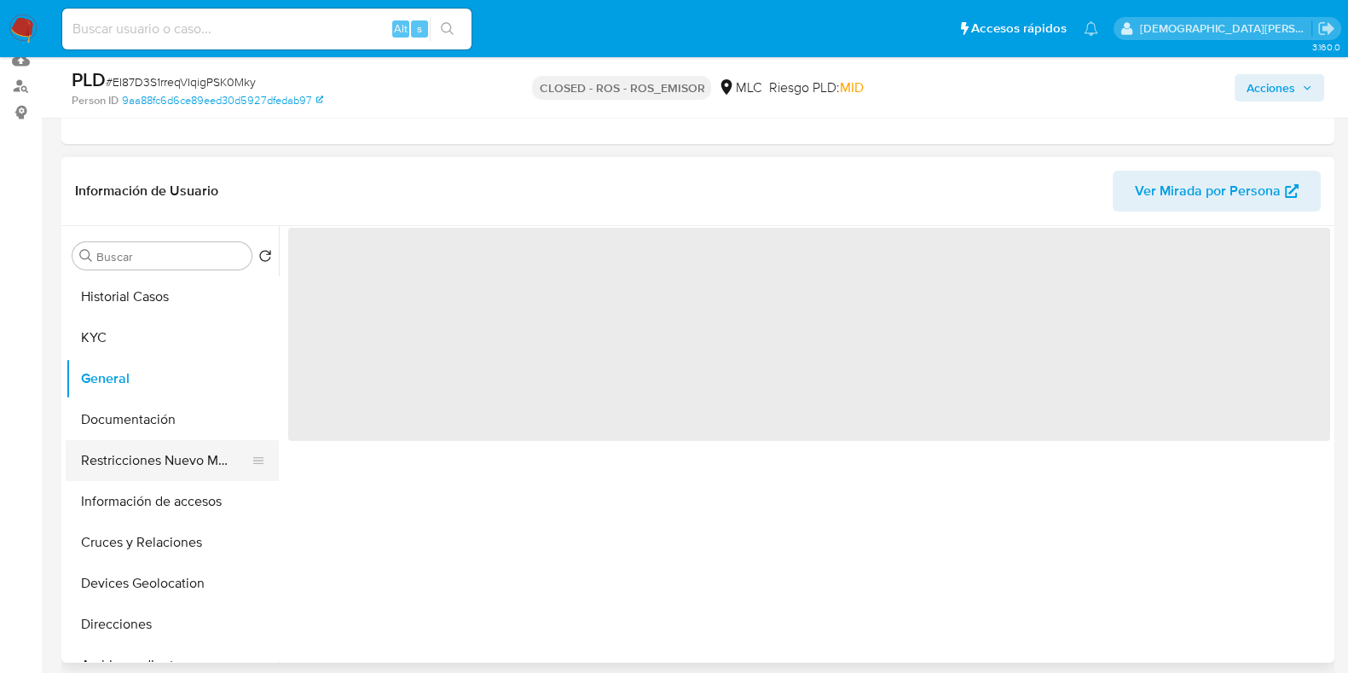
click at [182, 457] on button "Restricciones Nuevo Mundo" at bounding box center [165, 460] width 199 height 41
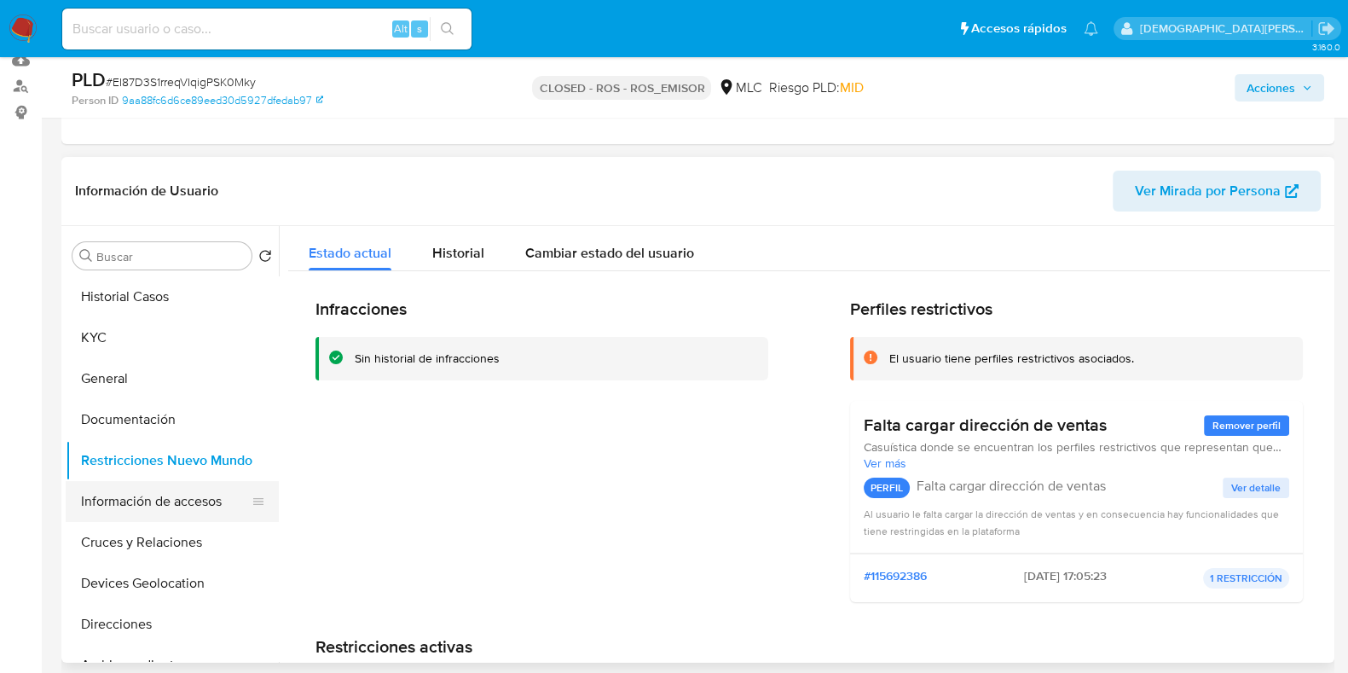
click at [143, 497] on button "Información de accesos" at bounding box center [165, 501] width 199 height 41
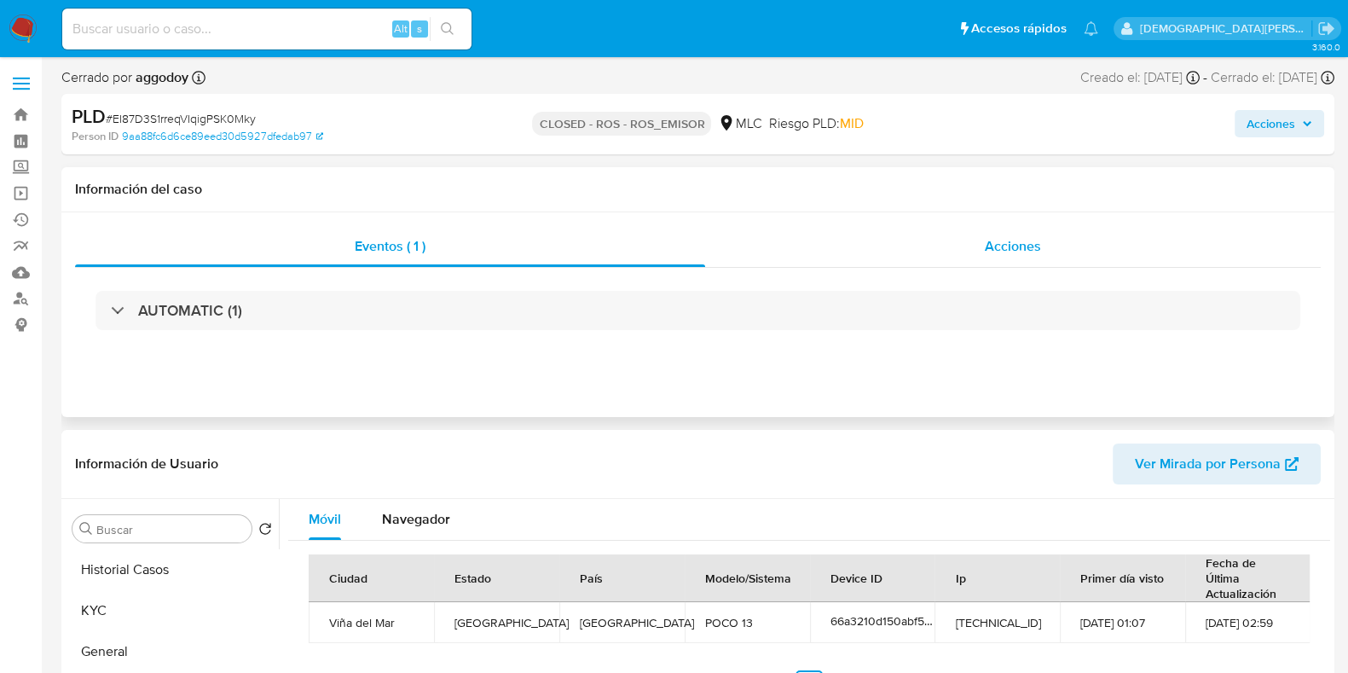
click at [1052, 257] on div "Acciones" at bounding box center [1012, 246] width 615 height 41
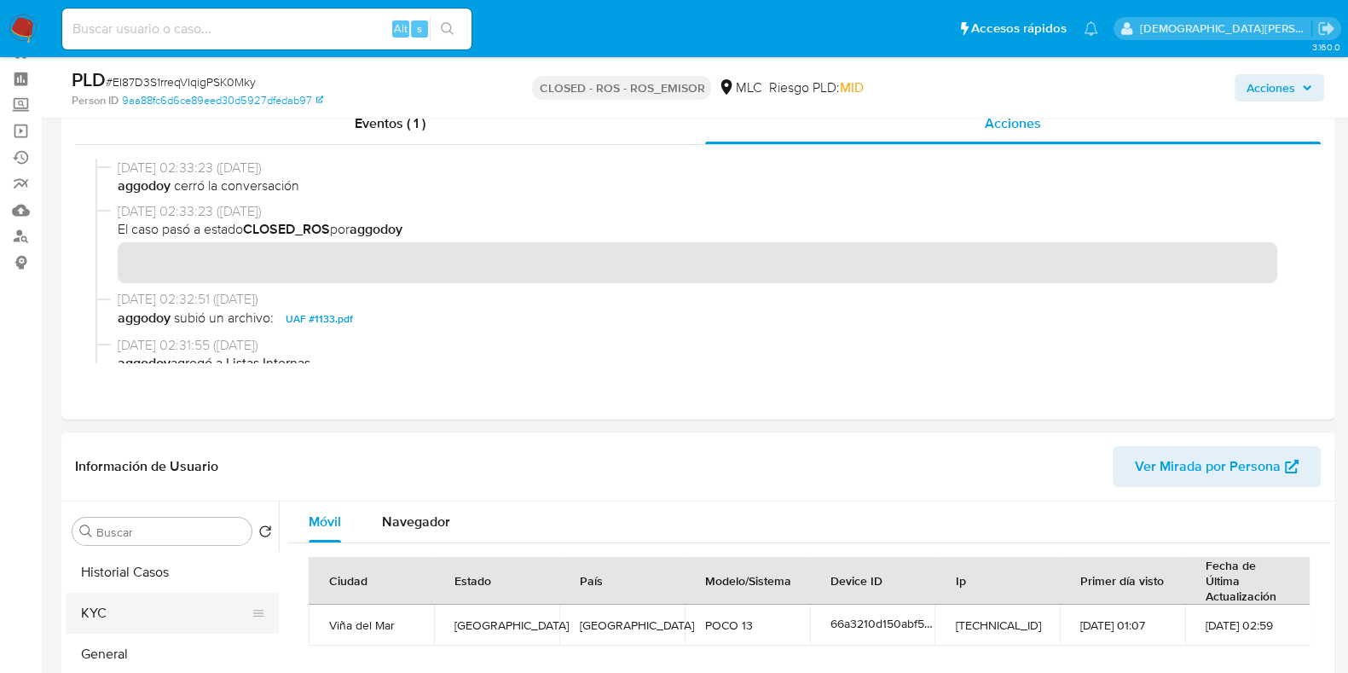
scroll to position [106, 0]
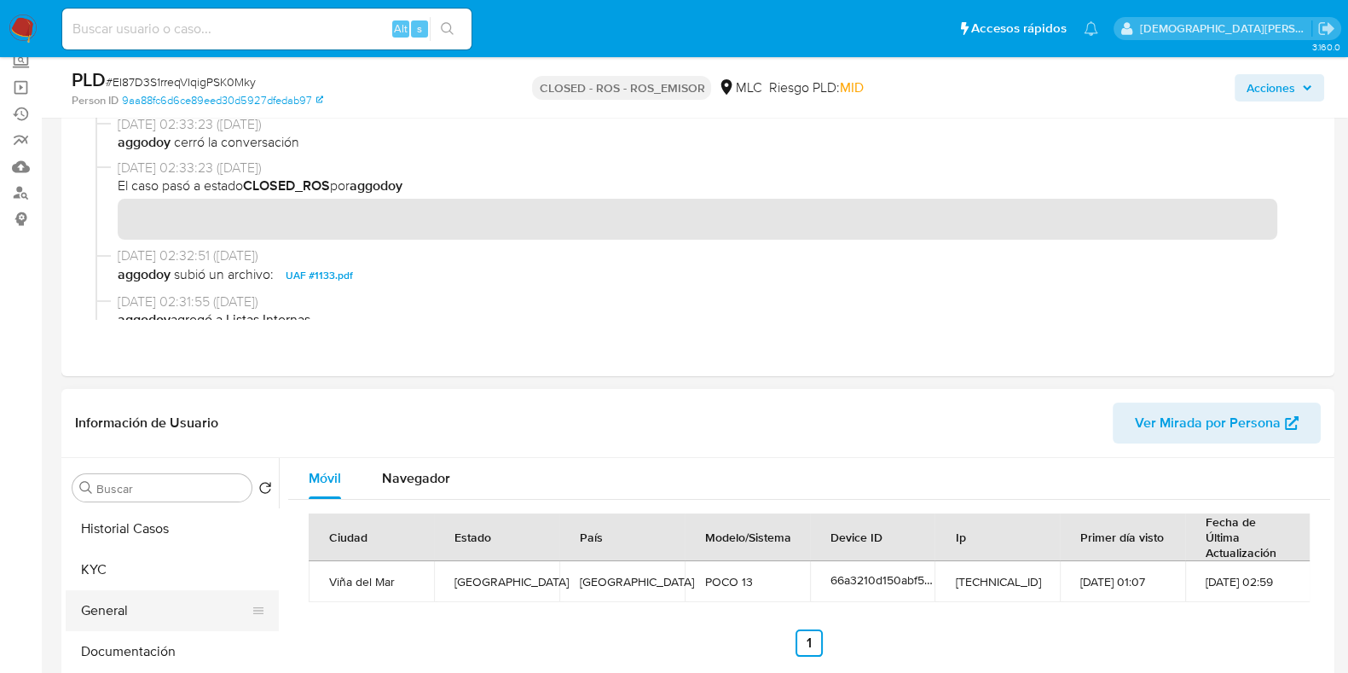
click at [120, 619] on button "General" at bounding box center [165, 610] width 199 height 41
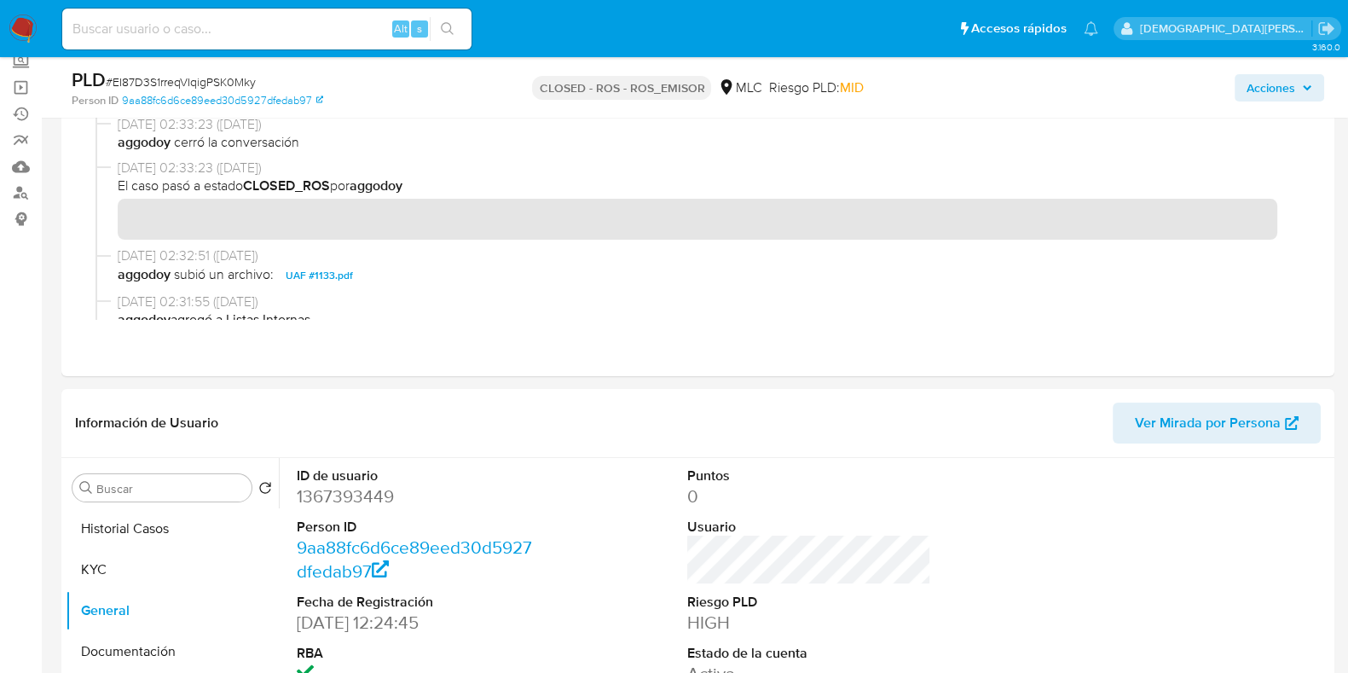
click at [365, 499] on dd "1367393449" at bounding box center [419, 496] width 244 height 24
copy dd "1367393449"
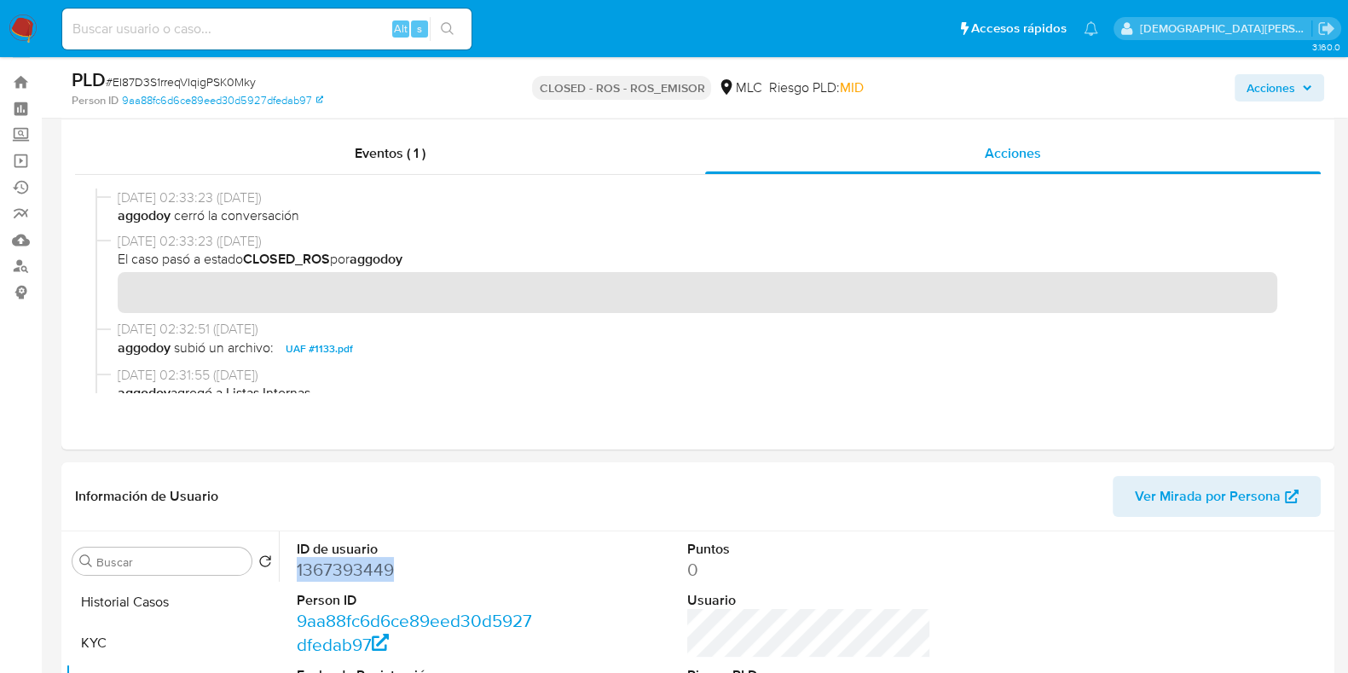
scroll to position [0, 0]
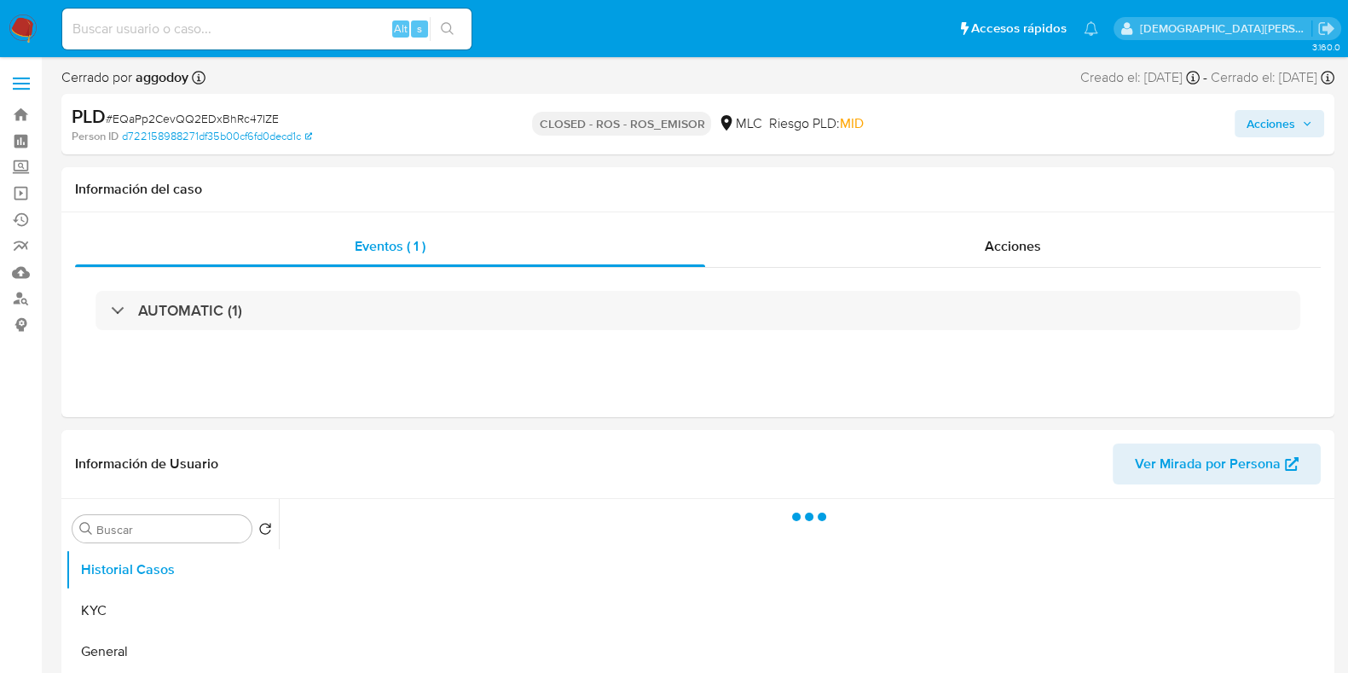
select select "10"
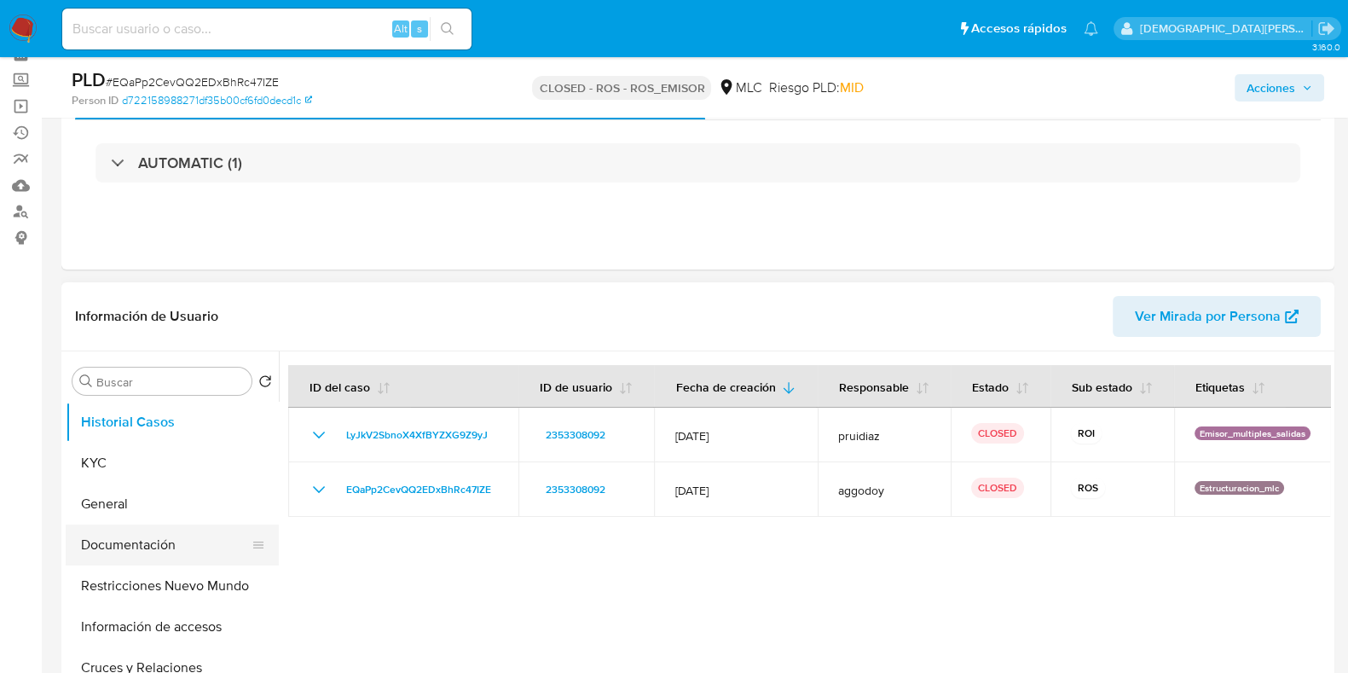
scroll to position [106, 0]
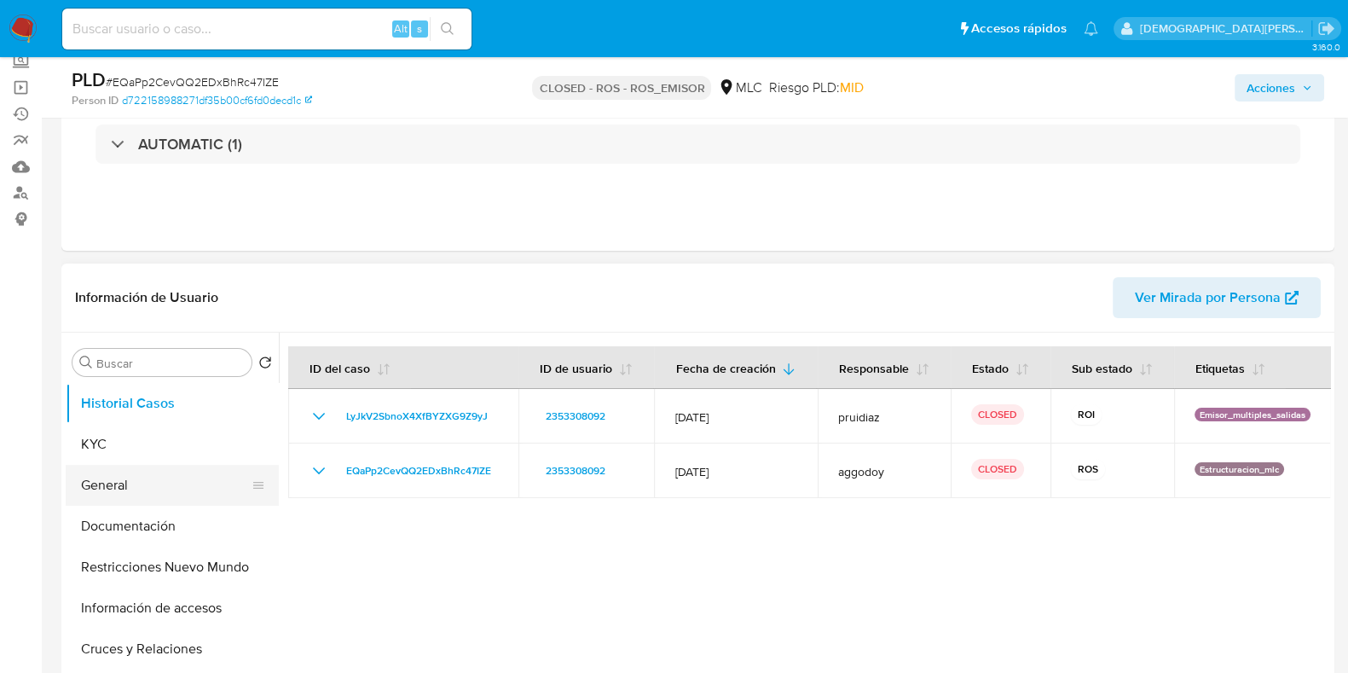
click at [153, 486] on button "General" at bounding box center [165, 485] width 199 height 41
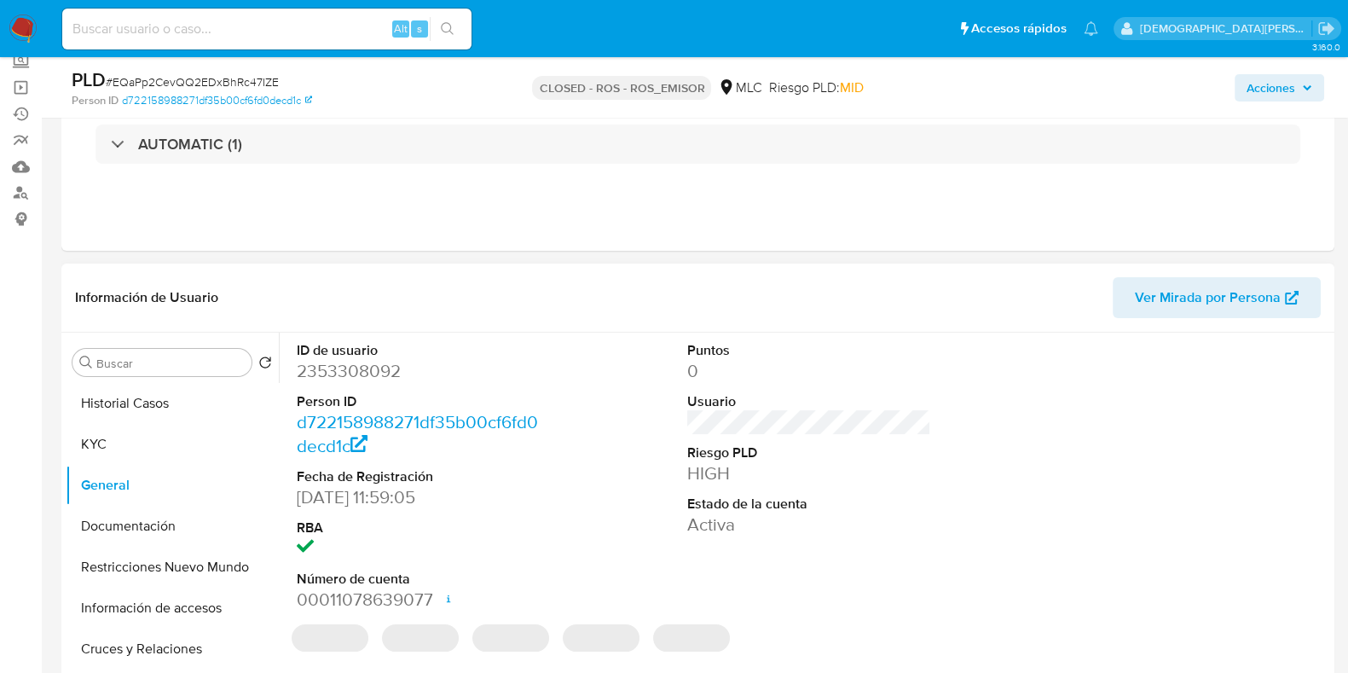
click at [355, 368] on dd "2353308092" at bounding box center [419, 371] width 244 height 24
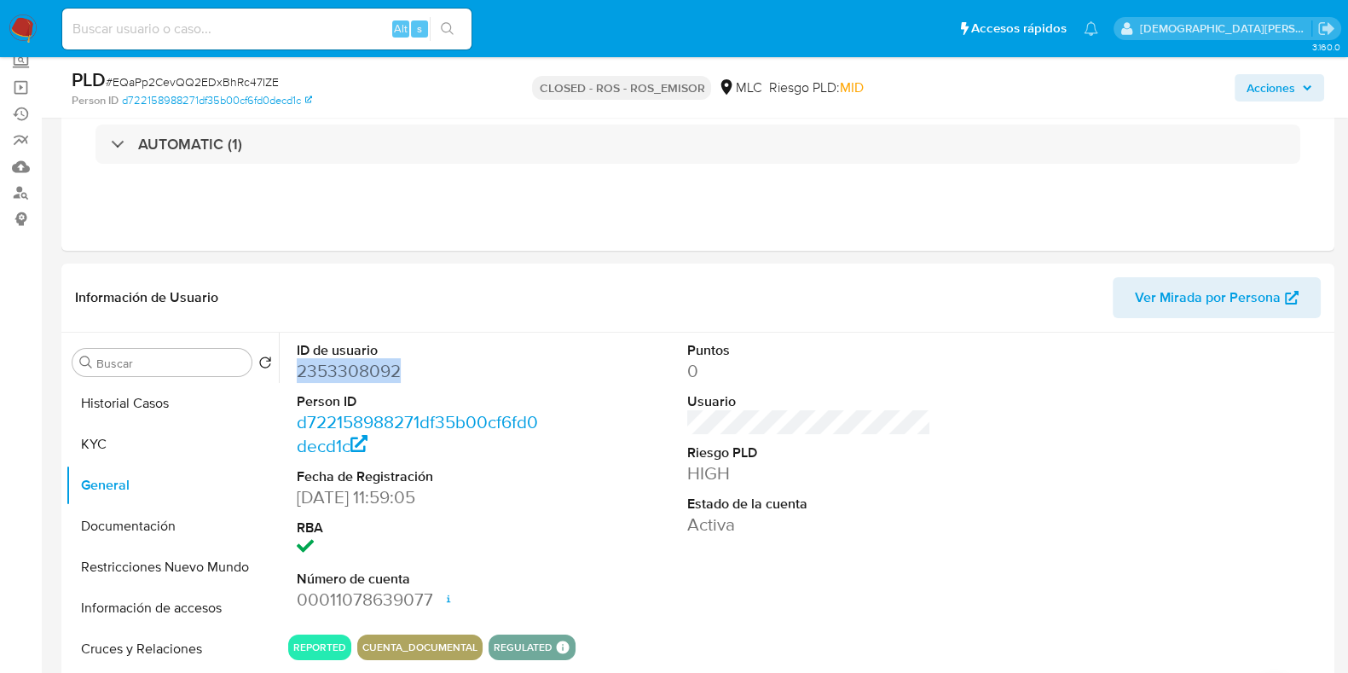
copy dd "2353308092"
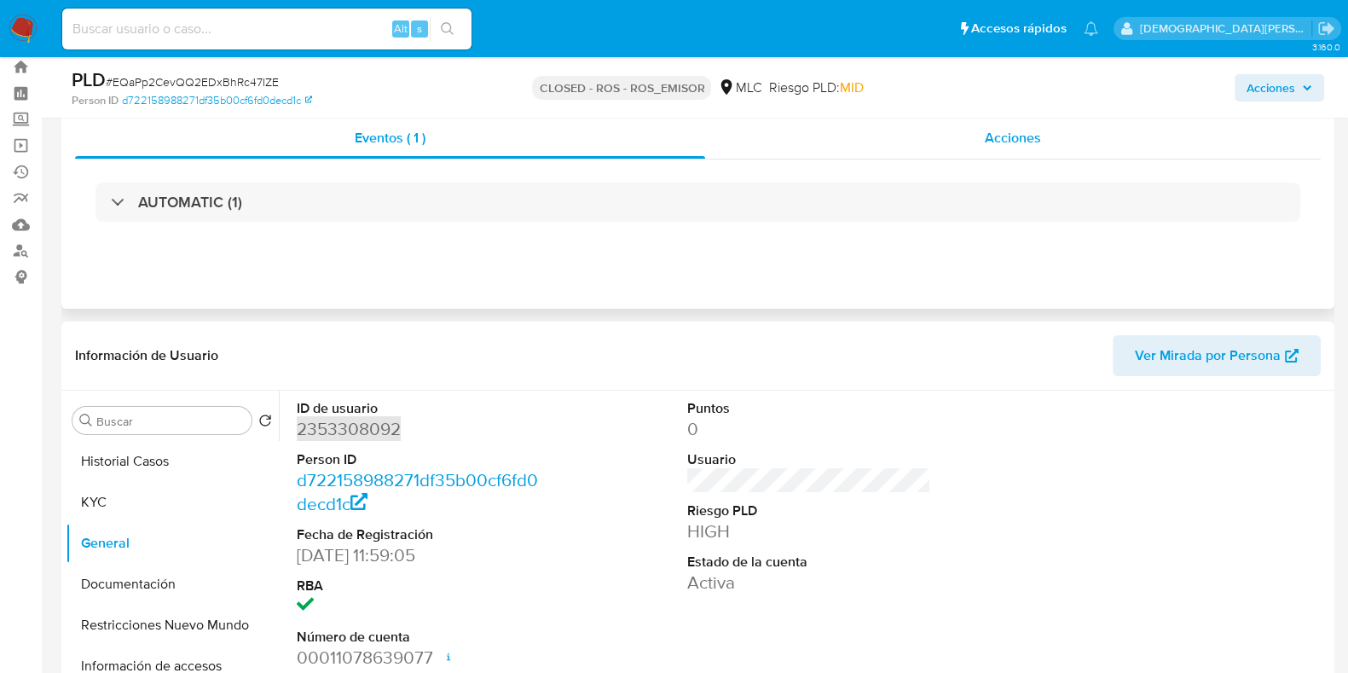
scroll to position [0, 0]
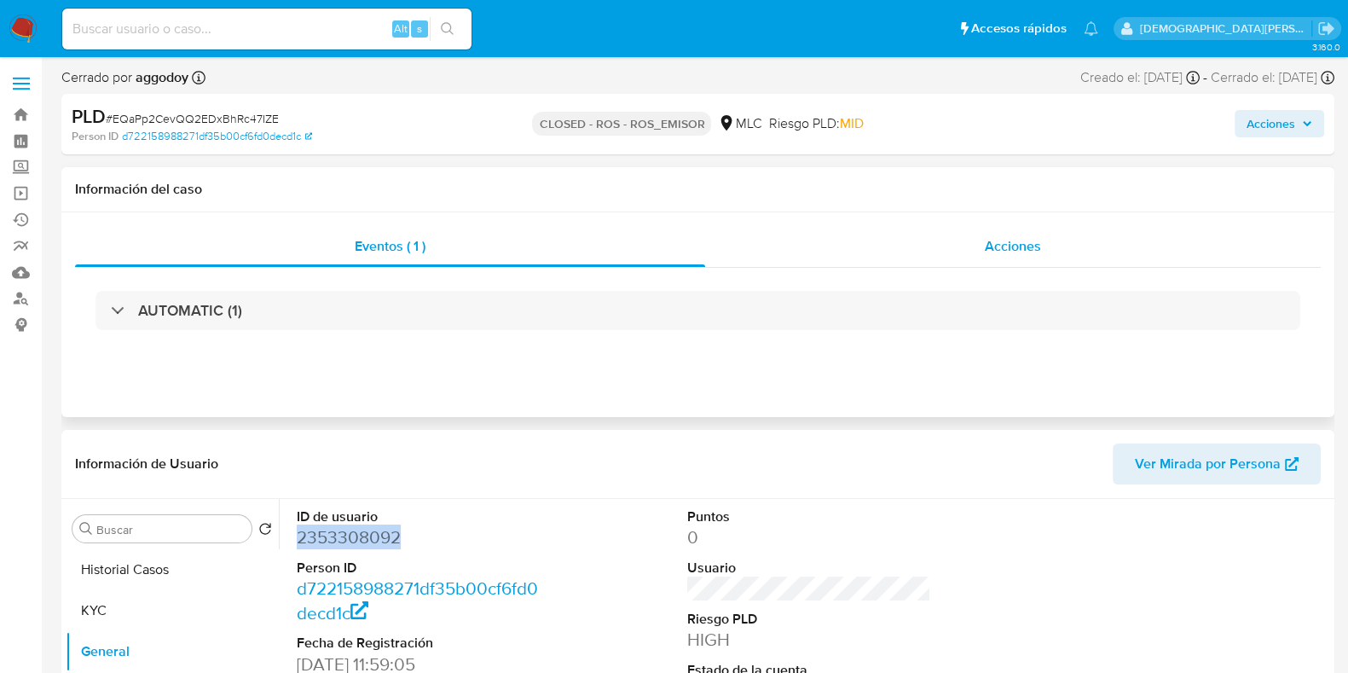
click at [996, 253] on span "Acciones" at bounding box center [1012, 246] width 56 height 20
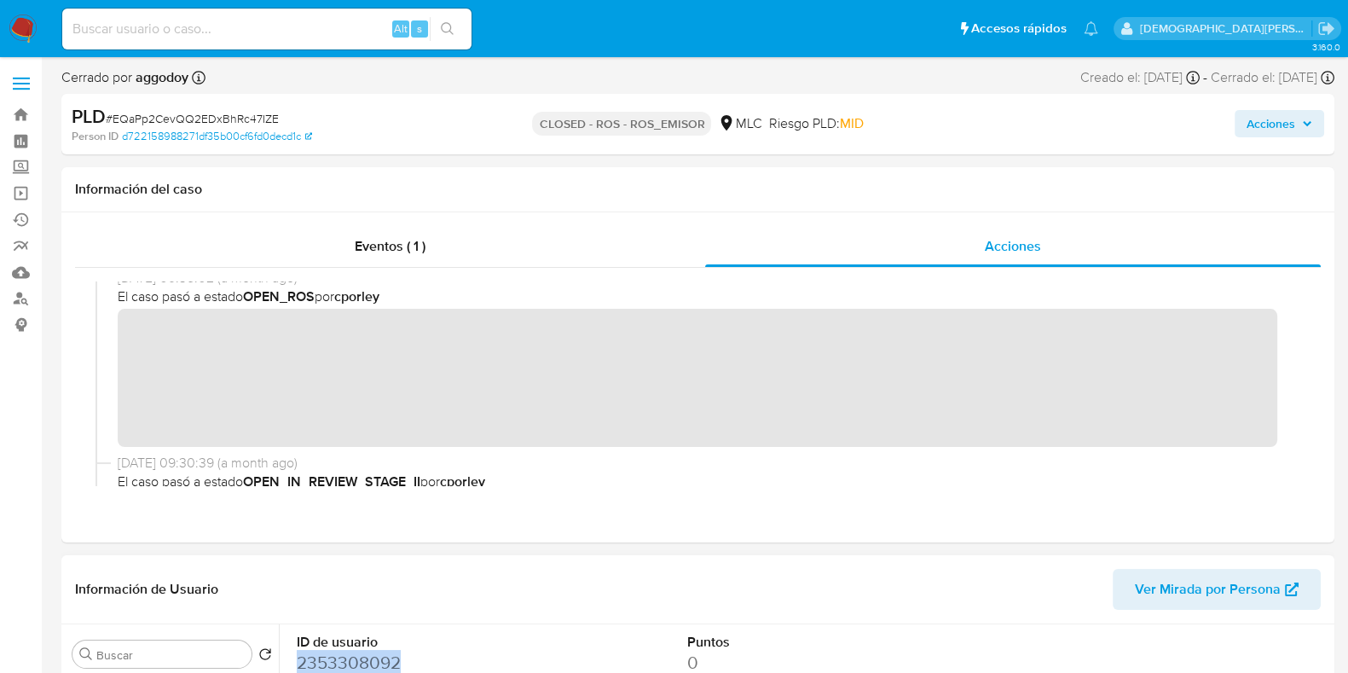
scroll to position [320, 0]
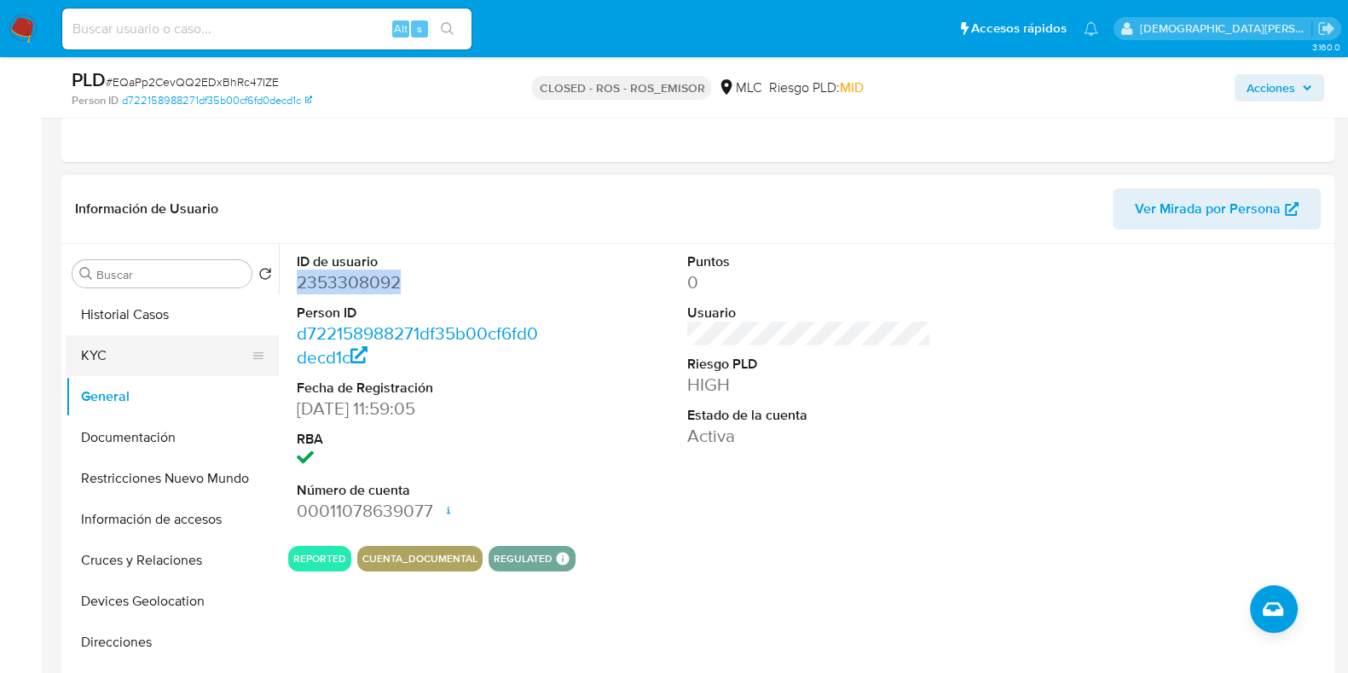
click at [124, 349] on button "KYC" at bounding box center [165, 355] width 199 height 41
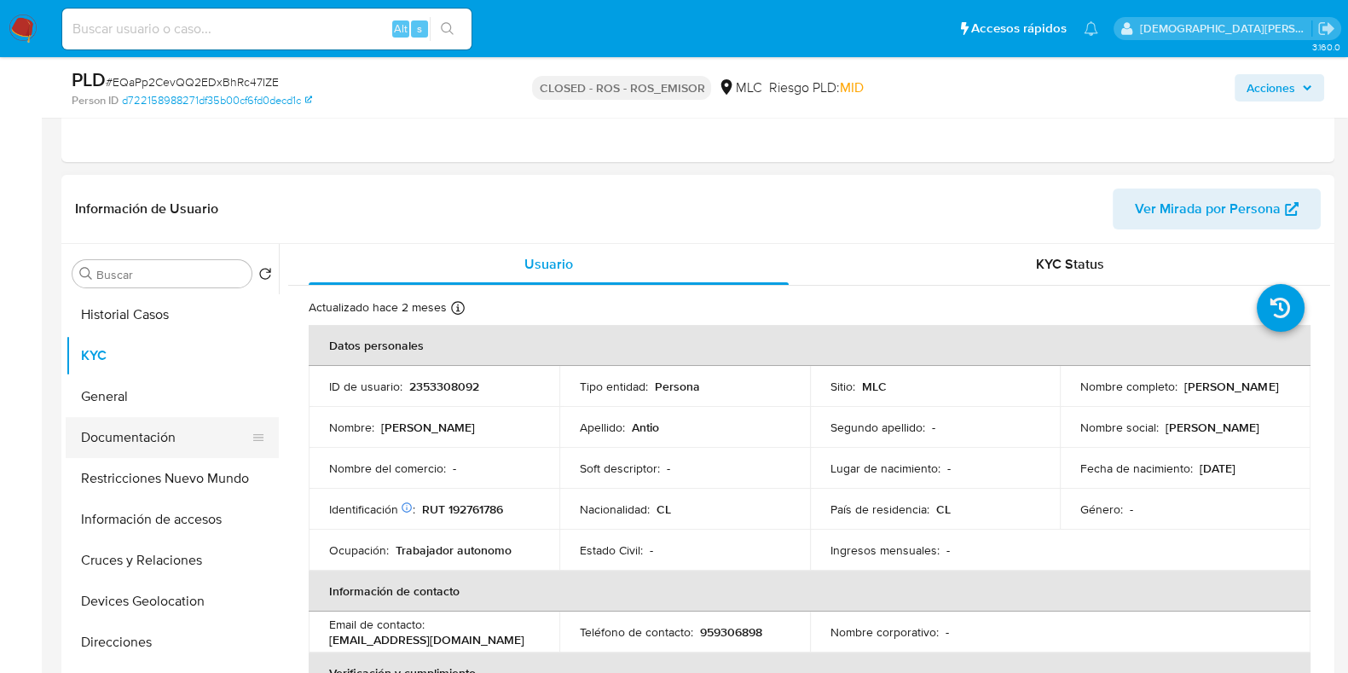
click at [165, 447] on button "Documentación" at bounding box center [165, 437] width 199 height 41
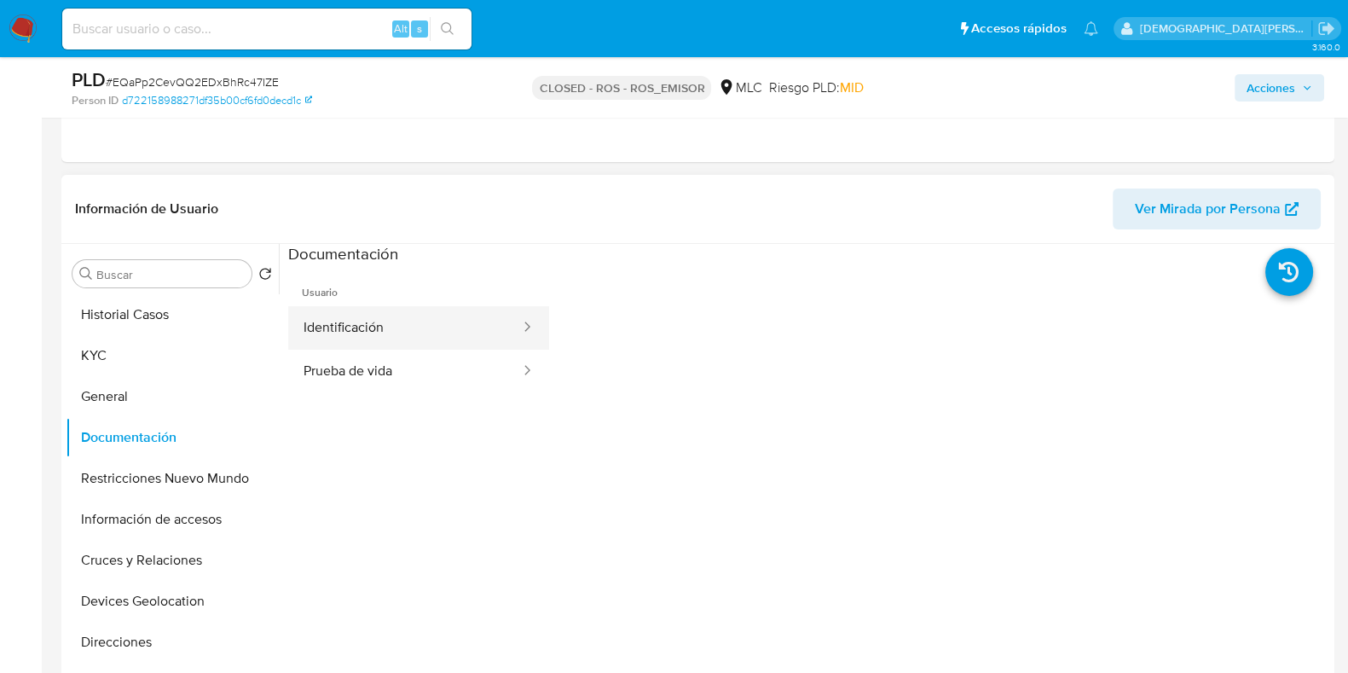
click at [382, 333] on button "Identificación" at bounding box center [405, 327] width 234 height 43
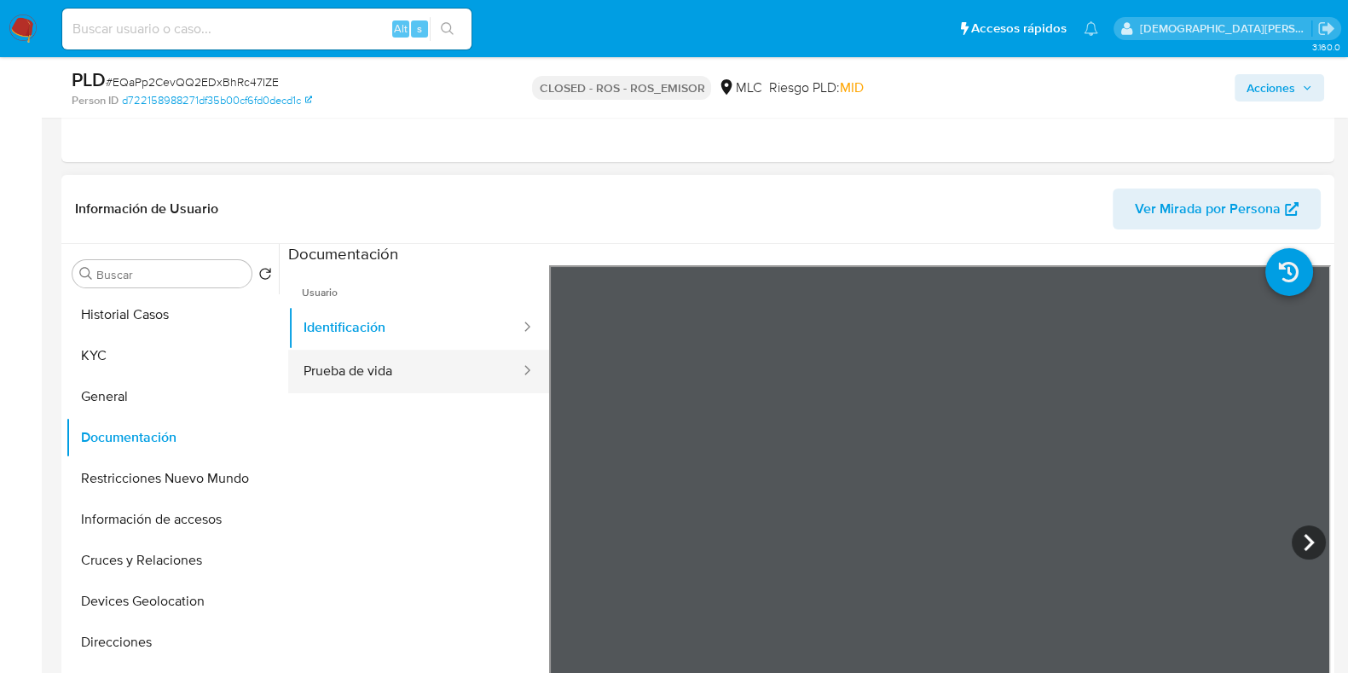
click at [330, 368] on button "Prueba de vida" at bounding box center [405, 370] width 234 height 43
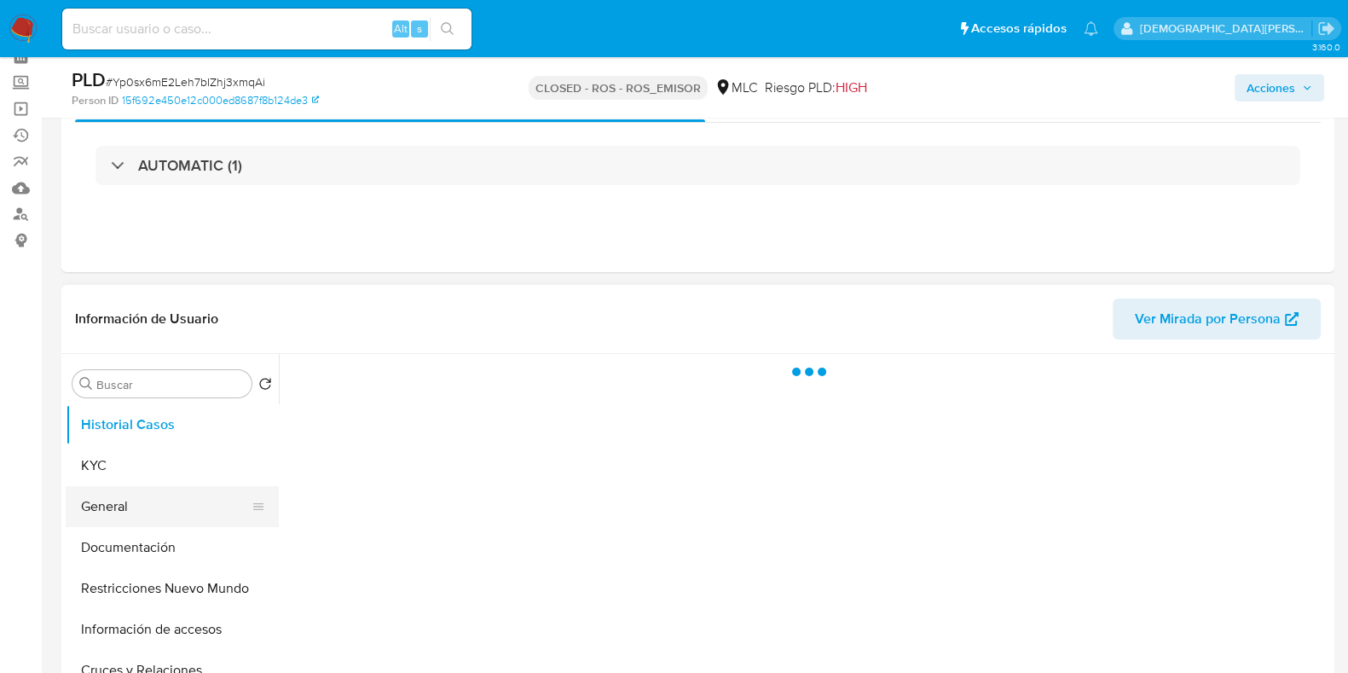
scroll to position [212, 0]
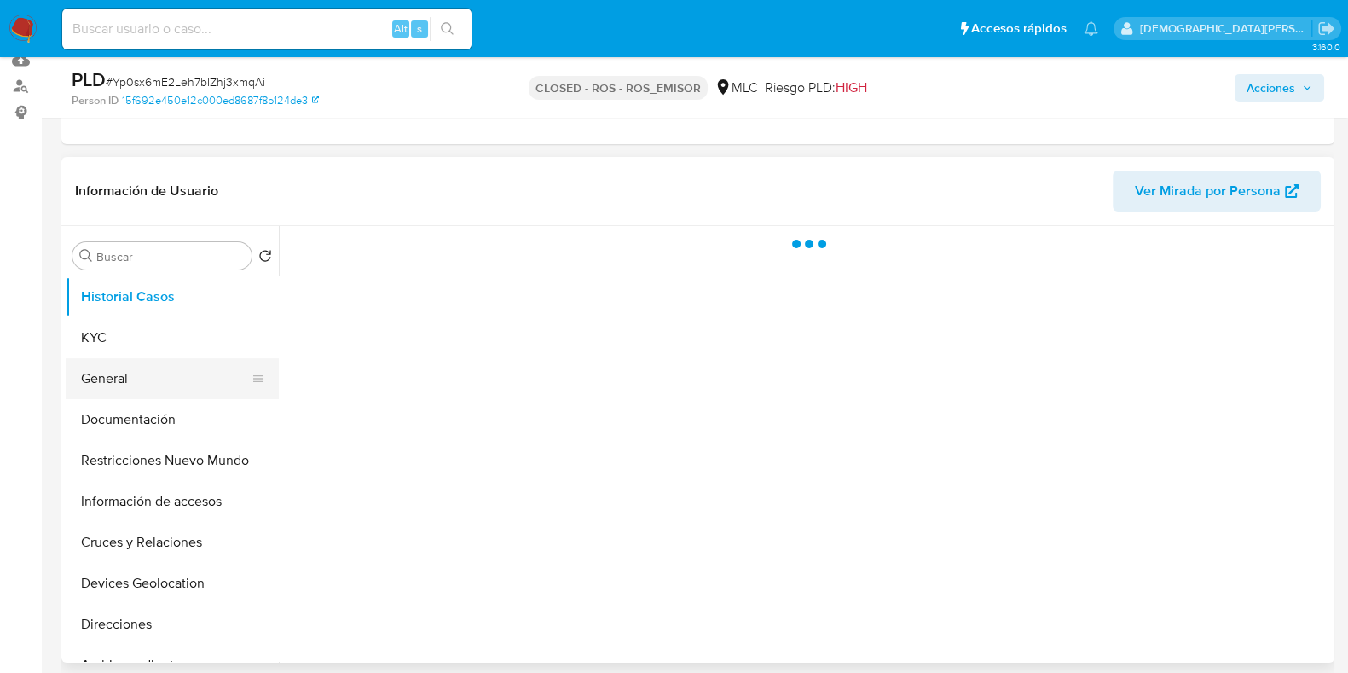
select select "10"
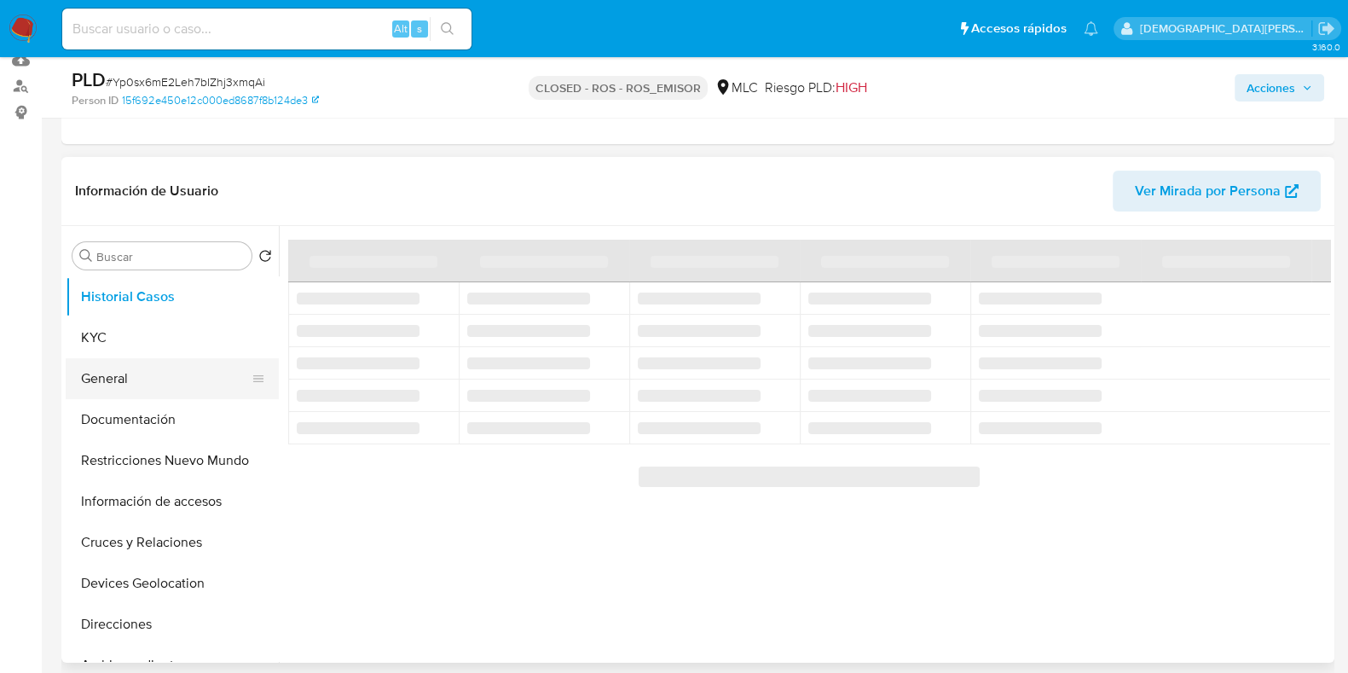
click at [165, 373] on button "General" at bounding box center [165, 378] width 199 height 41
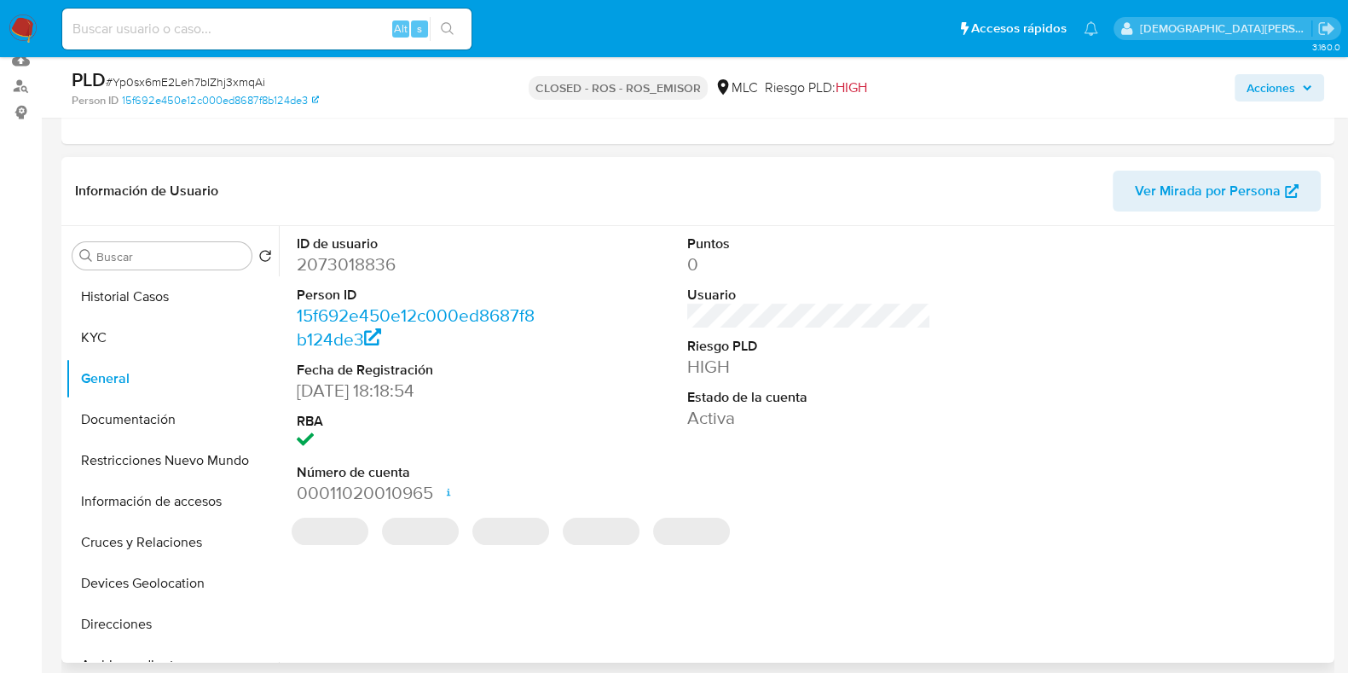
click at [348, 267] on dd "2073018836" at bounding box center [419, 264] width 244 height 24
click at [347, 267] on dd "2073018836" at bounding box center [419, 264] width 244 height 24
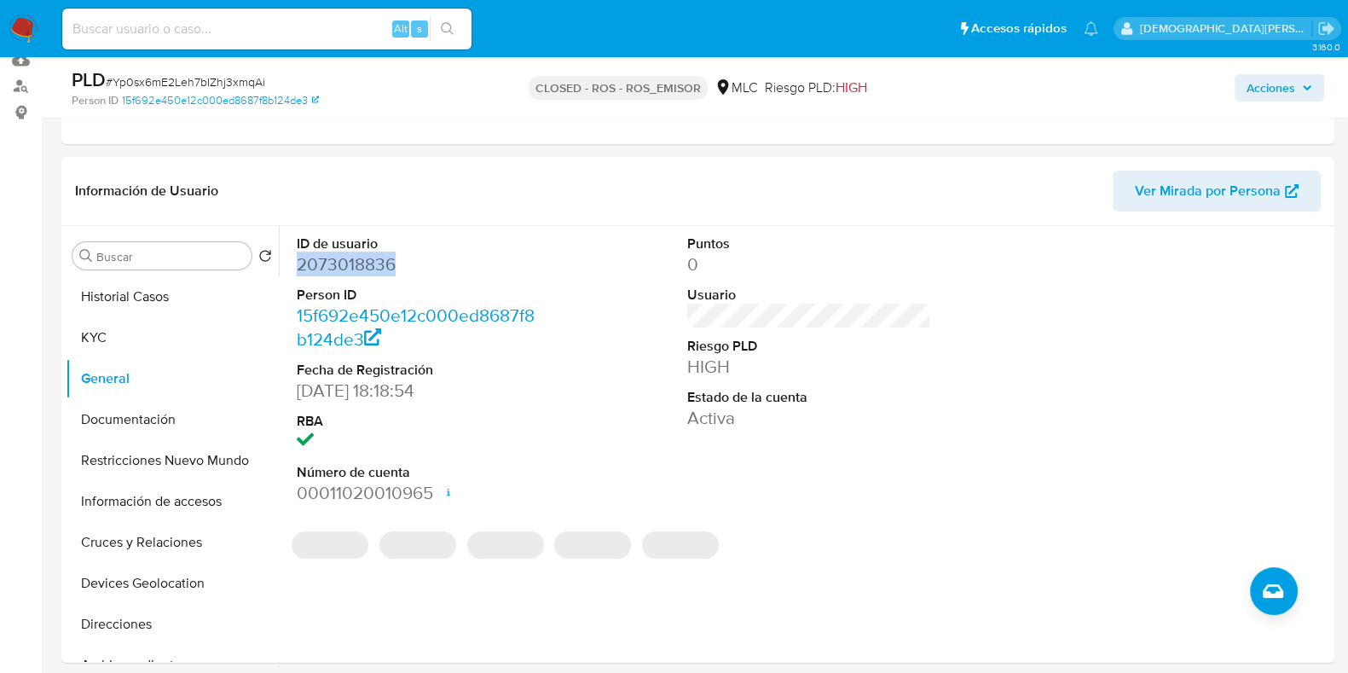
copy dd "2073018836"
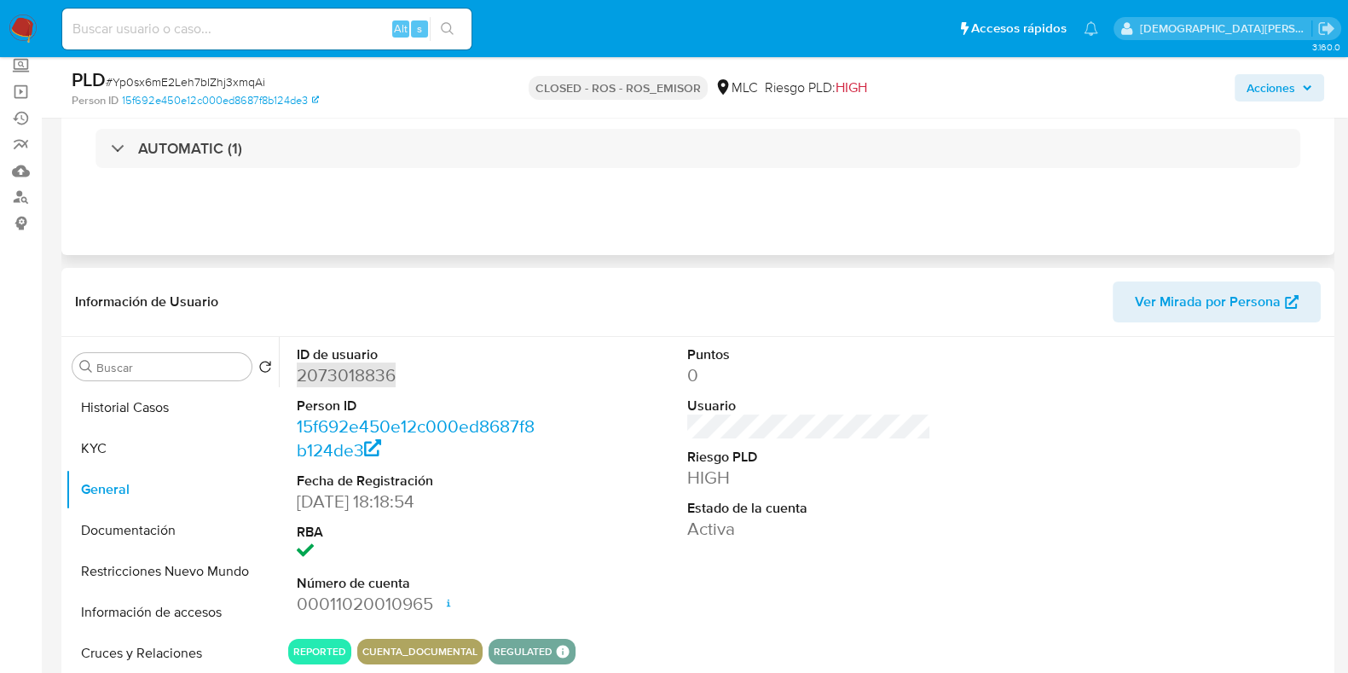
scroll to position [0, 0]
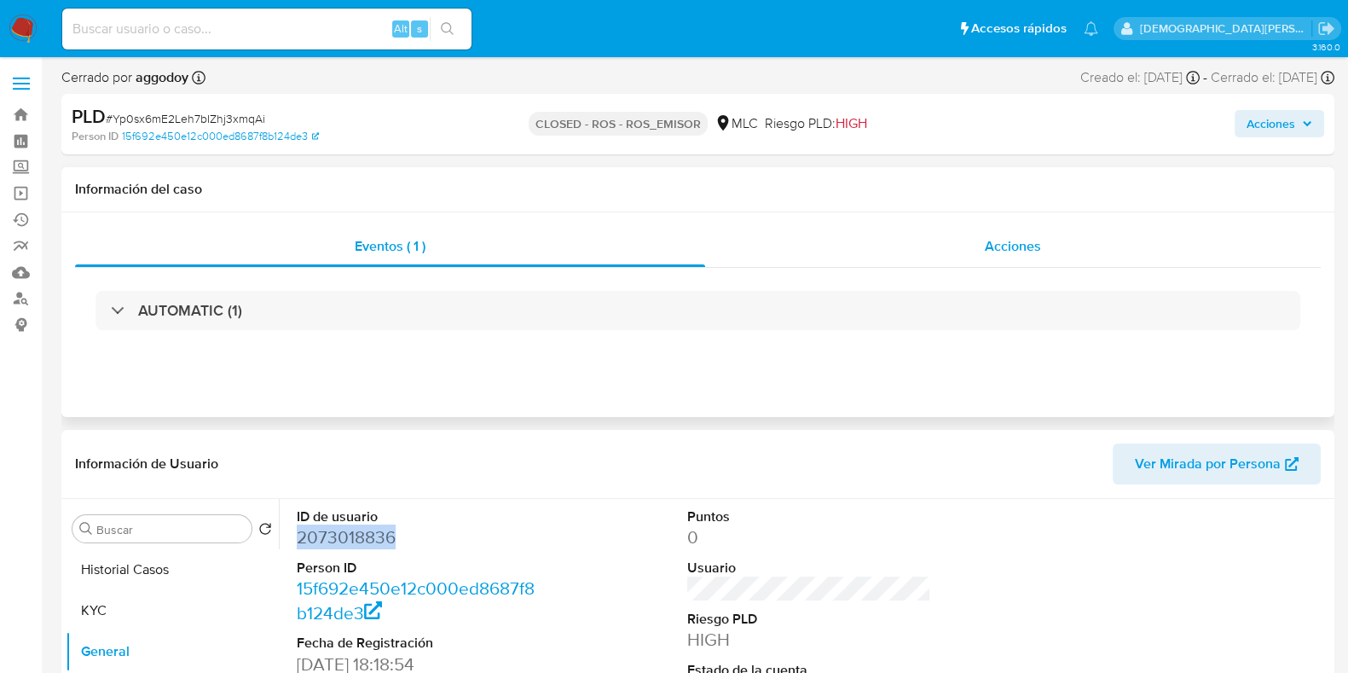
click at [1036, 252] on span "Acciones" at bounding box center [1012, 246] width 56 height 20
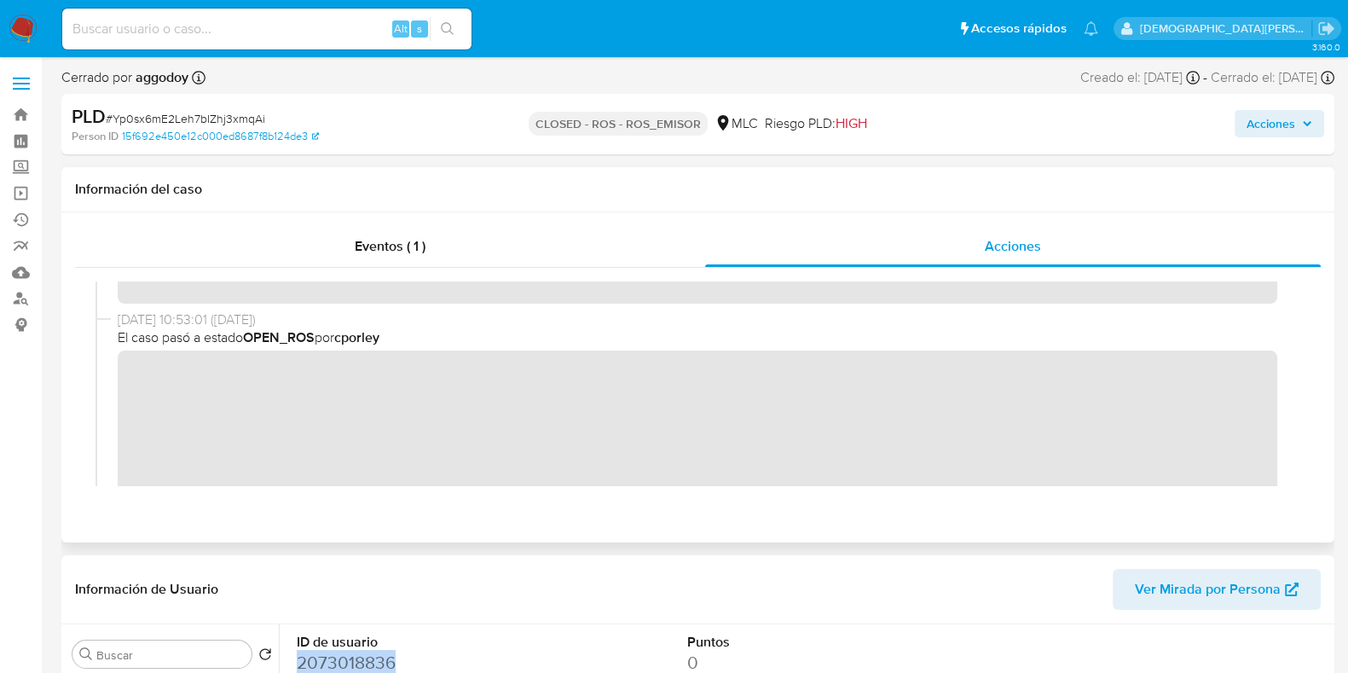
scroll to position [425, 0]
